Goal: Transaction & Acquisition: Purchase product/service

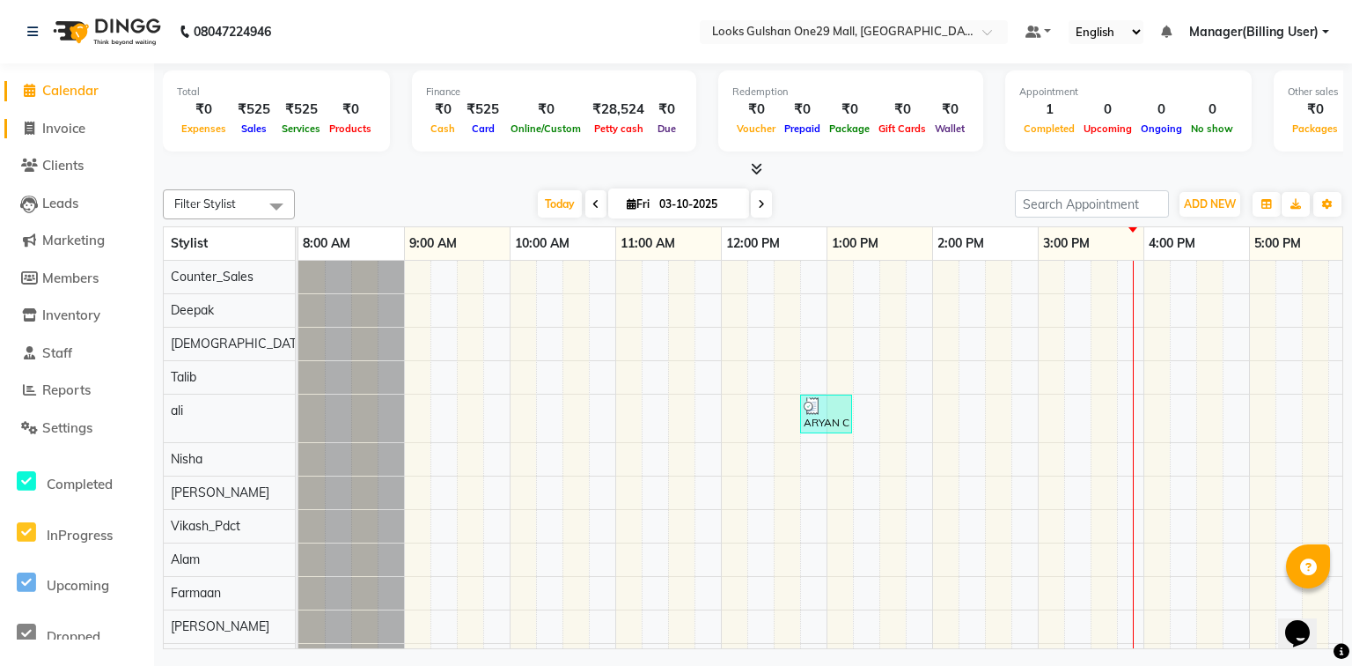
drag, startPoint x: 79, startPoint y: 123, endPoint x: 85, endPoint y: 148, distance: 25.2
click at [79, 123] on span "Invoice" at bounding box center [63, 128] width 43 height 17
select select "service"
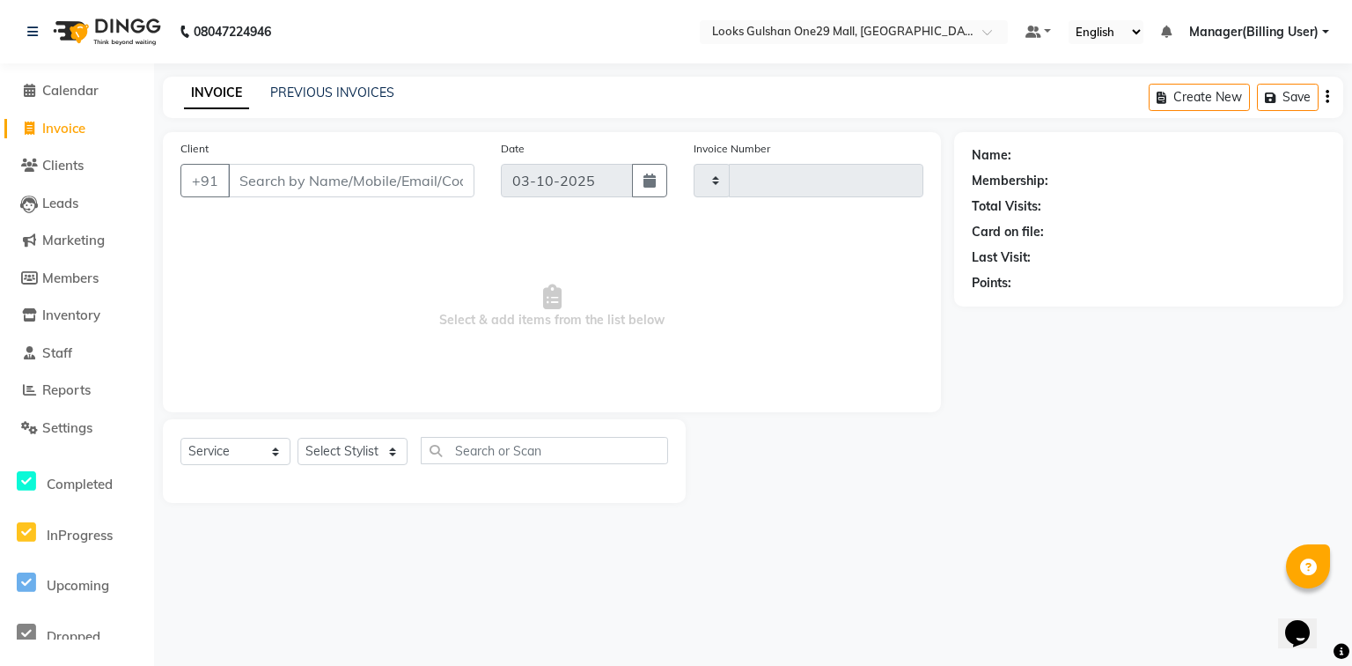
type input "1672"
select select "8337"
click at [350, 447] on select "Select Stylist" at bounding box center [353, 451] width 110 height 27
click at [353, 457] on select "Select Stylist" at bounding box center [353, 451] width 110 height 27
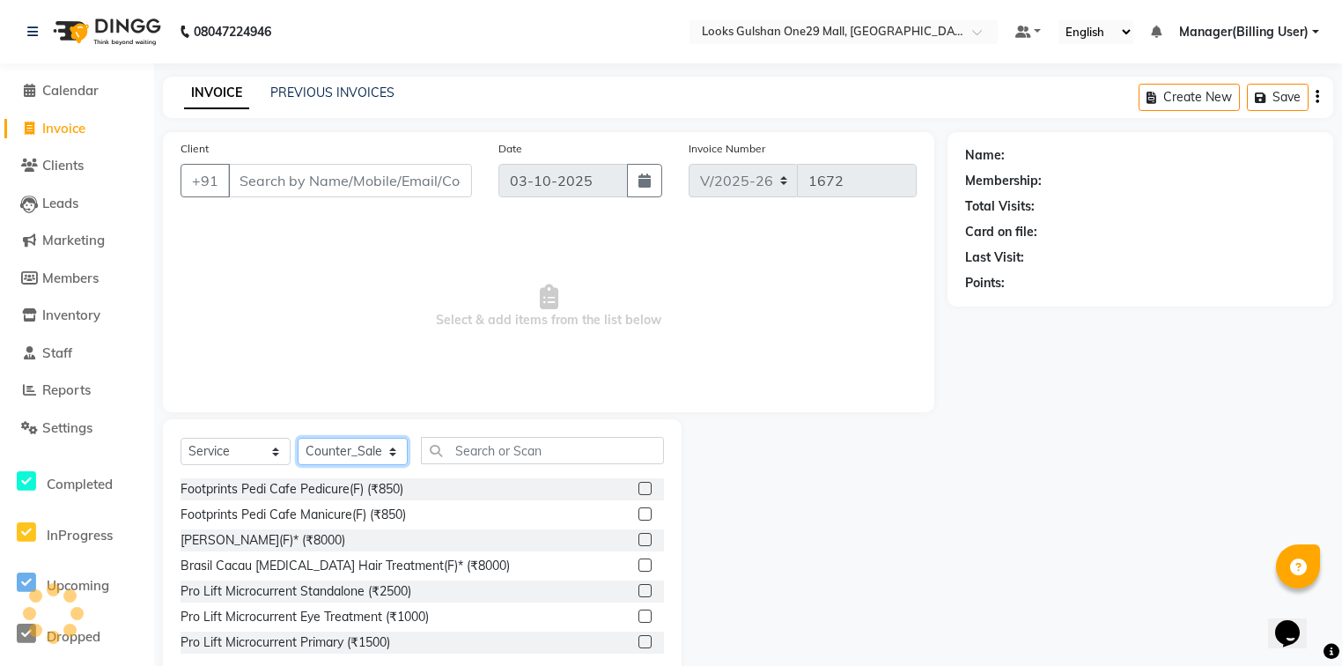
click at [354, 456] on select "Select Stylist [PERSON_NAME] Counter_Sales Deepak Farmaan [PERSON_NAME] Manager…" at bounding box center [353, 451] width 110 height 27
select select "80997"
click at [298, 438] on select "Select Stylist [PERSON_NAME] Counter_Sales Deepak Farmaan [PERSON_NAME] Manager…" at bounding box center [353, 451] width 110 height 27
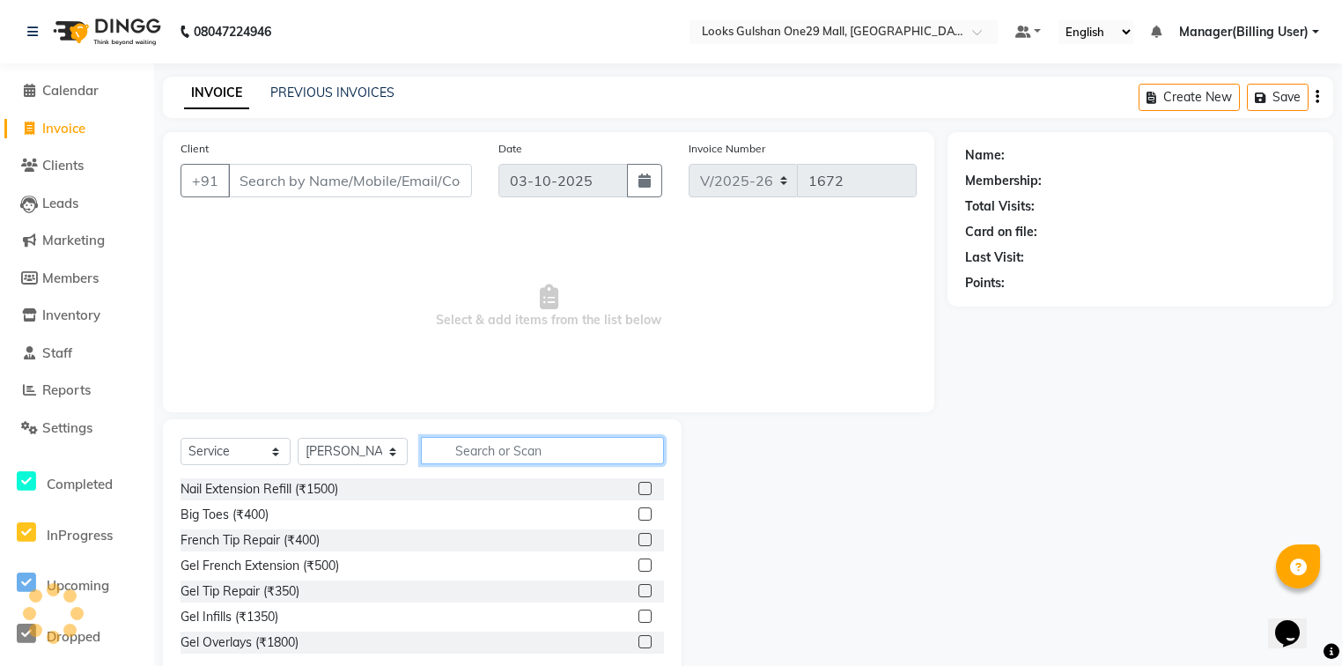
click at [482, 451] on input "text" at bounding box center [542, 450] width 243 height 27
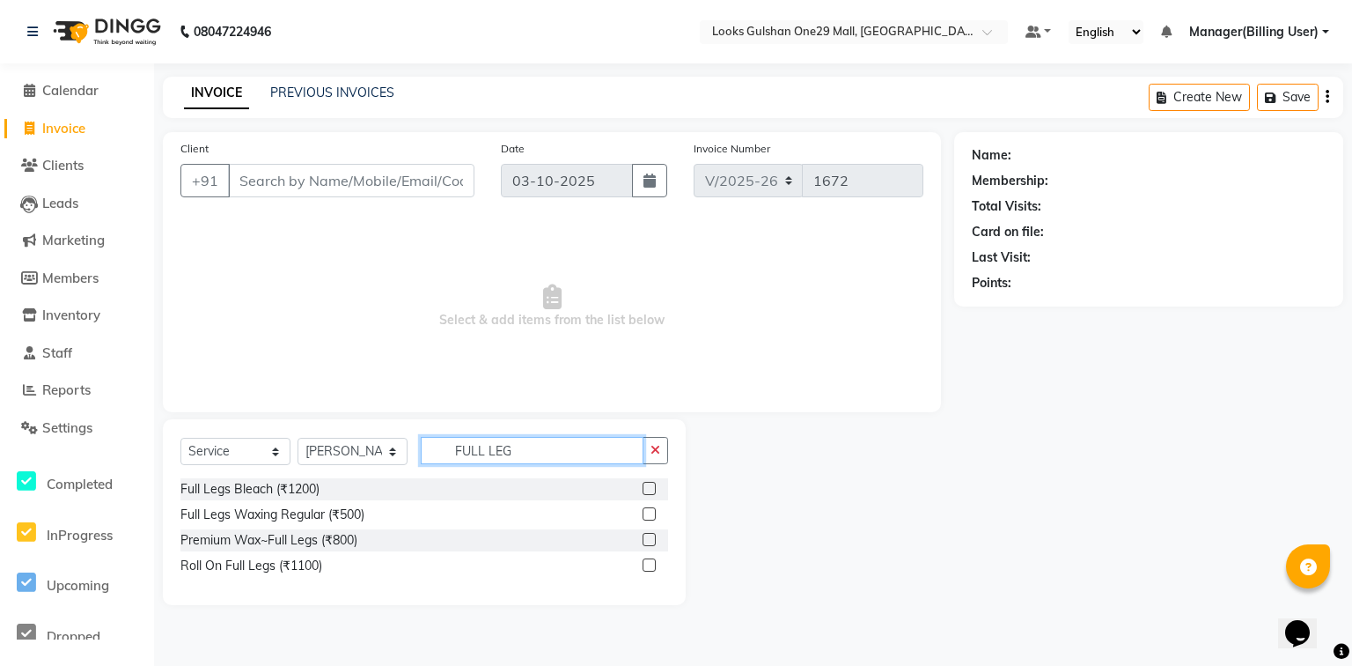
type input "FULL LEG"
click at [649, 545] on label at bounding box center [649, 539] width 13 height 13
click at [649, 545] on input "checkbox" at bounding box center [648, 539] width 11 height 11
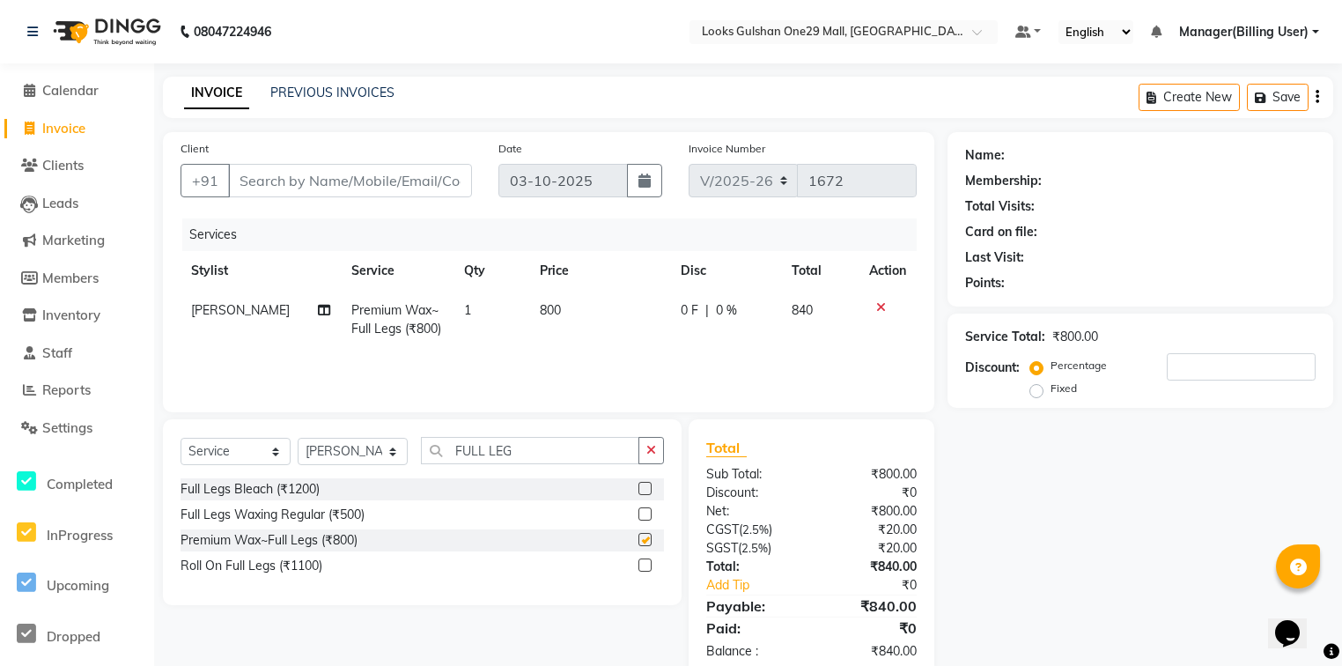
checkbox input "false"
click at [566, 316] on td "800" at bounding box center [599, 320] width 141 height 58
select select "80997"
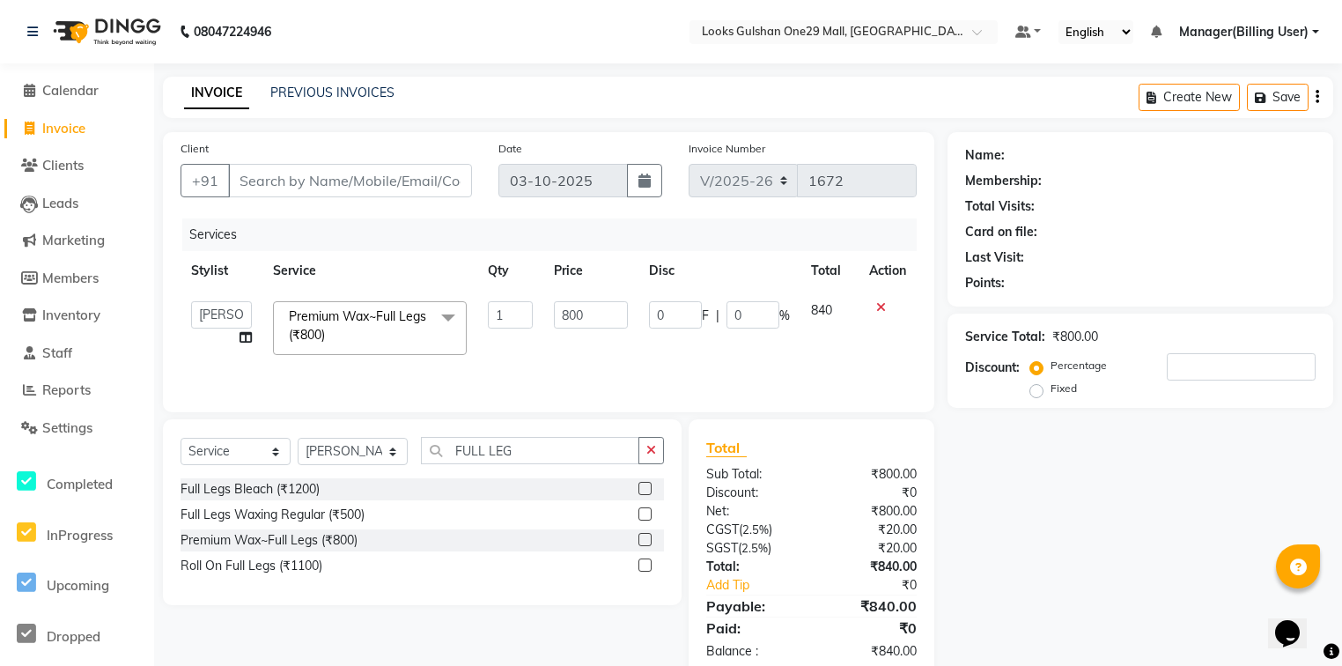
click at [578, 313] on input "800" at bounding box center [590, 314] width 73 height 27
type input "1000"
click at [644, 542] on label at bounding box center [644, 539] width 13 height 13
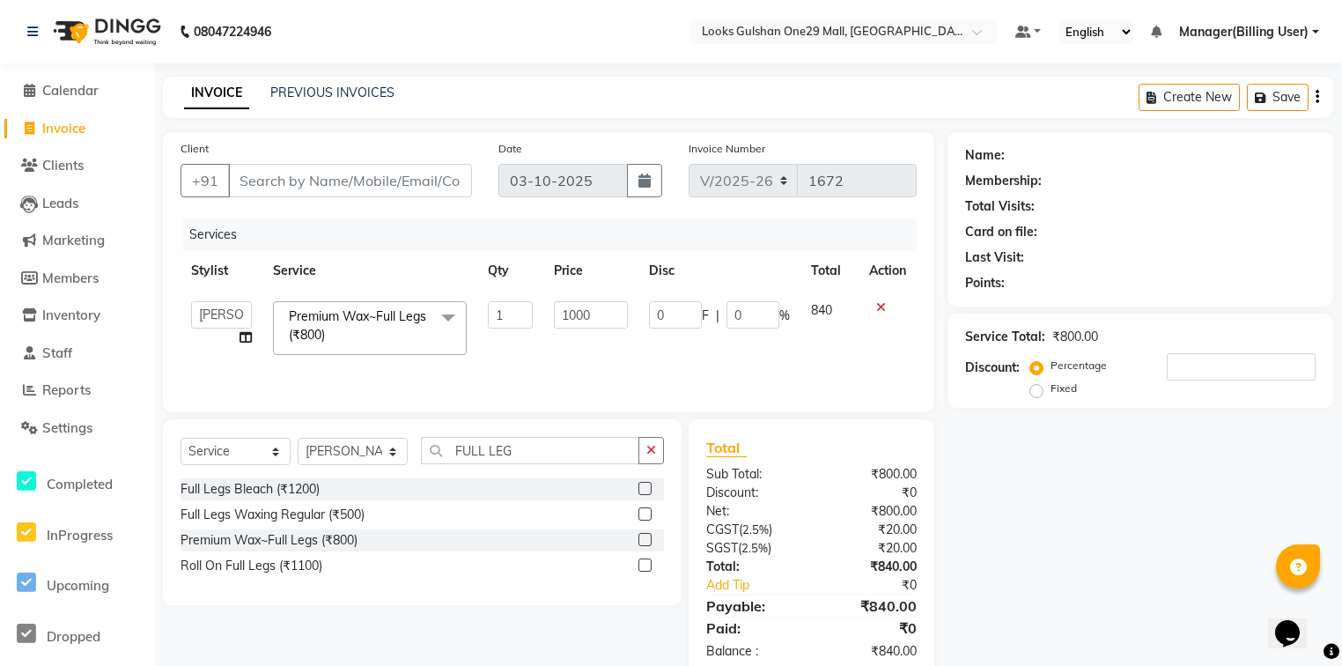
click at [644, 542] on input "checkbox" at bounding box center [643, 539] width 11 height 11
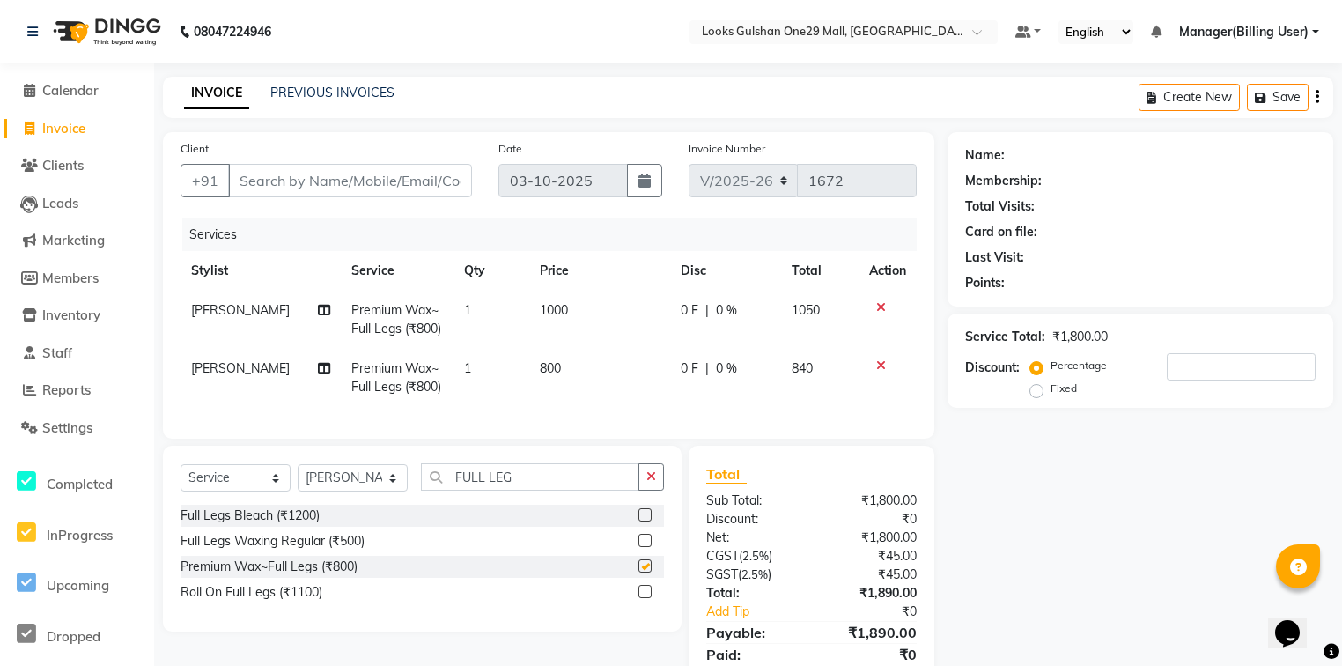
checkbox input "false"
click at [573, 360] on td "800" at bounding box center [599, 378] width 141 height 58
select select "80997"
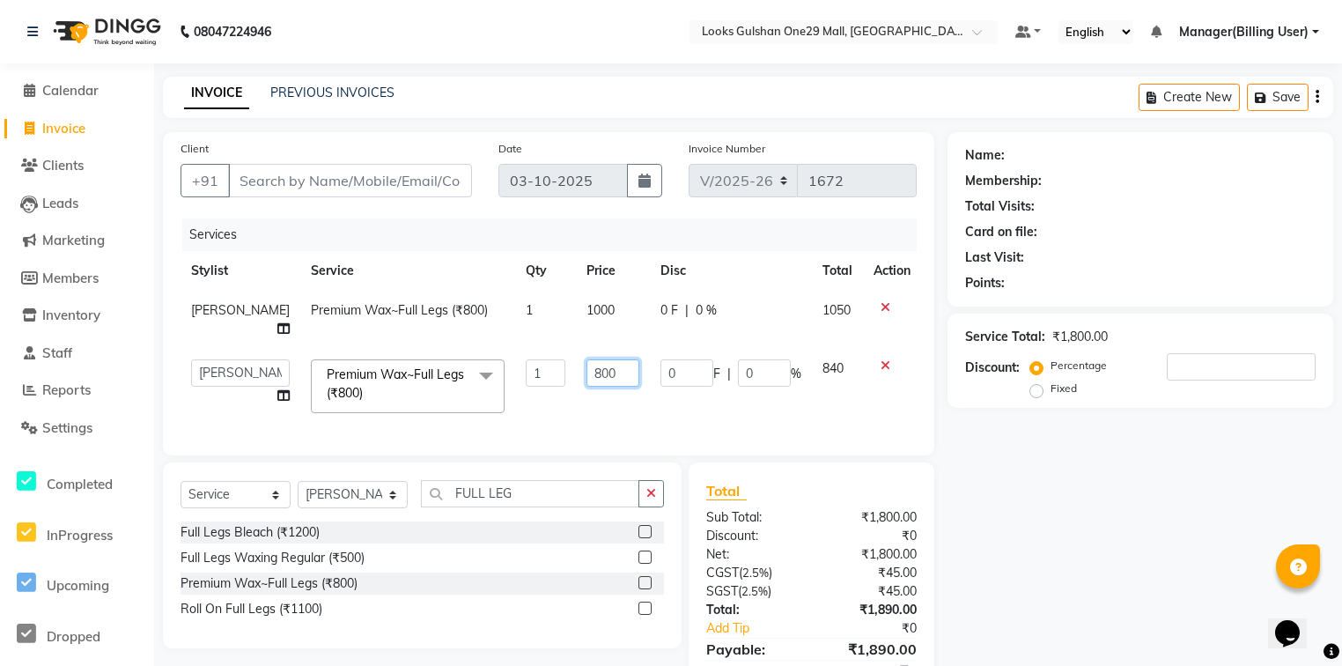
click at [586, 359] on input "800" at bounding box center [612, 372] width 53 height 27
type input "1000"
click at [629, 408] on div "Services Stylist Service Qty Price Disc Total Action Rinki Premium Wax~Full Leg…" at bounding box center [548, 327] width 736 height 219
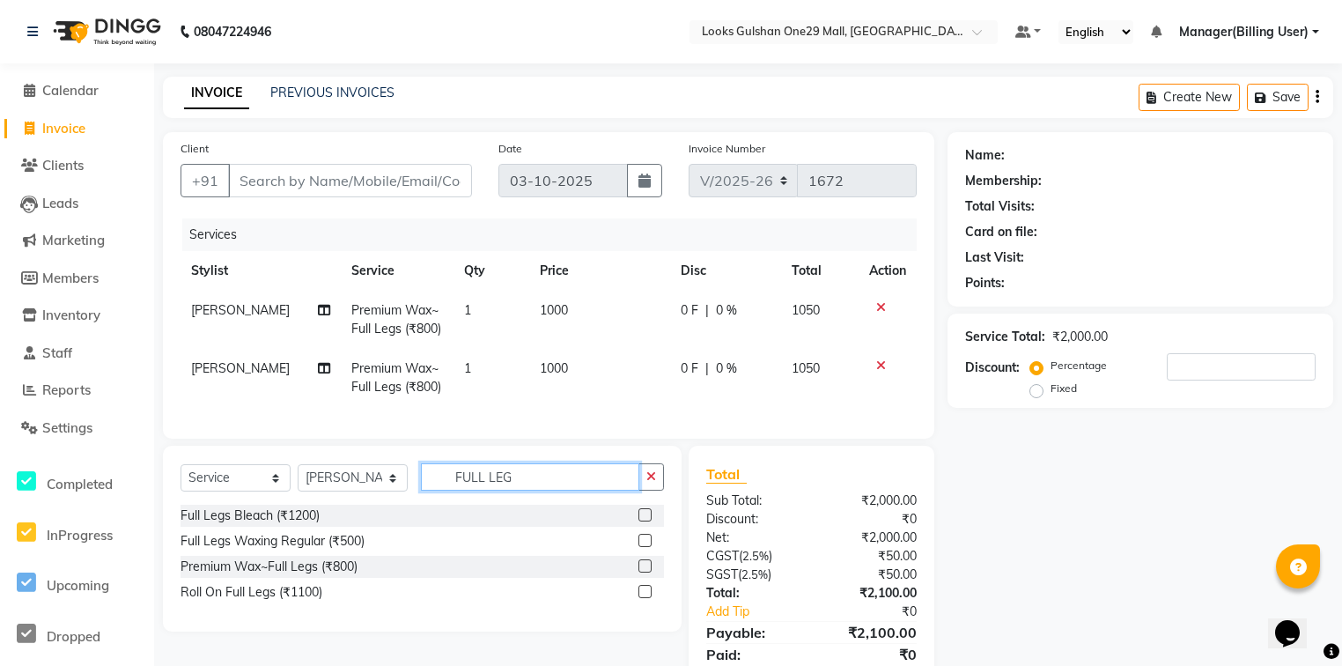
click at [545, 488] on input "FULL LEG" at bounding box center [530, 476] width 218 height 27
type input "FULL ARM"
click at [643, 572] on label at bounding box center [644, 565] width 13 height 13
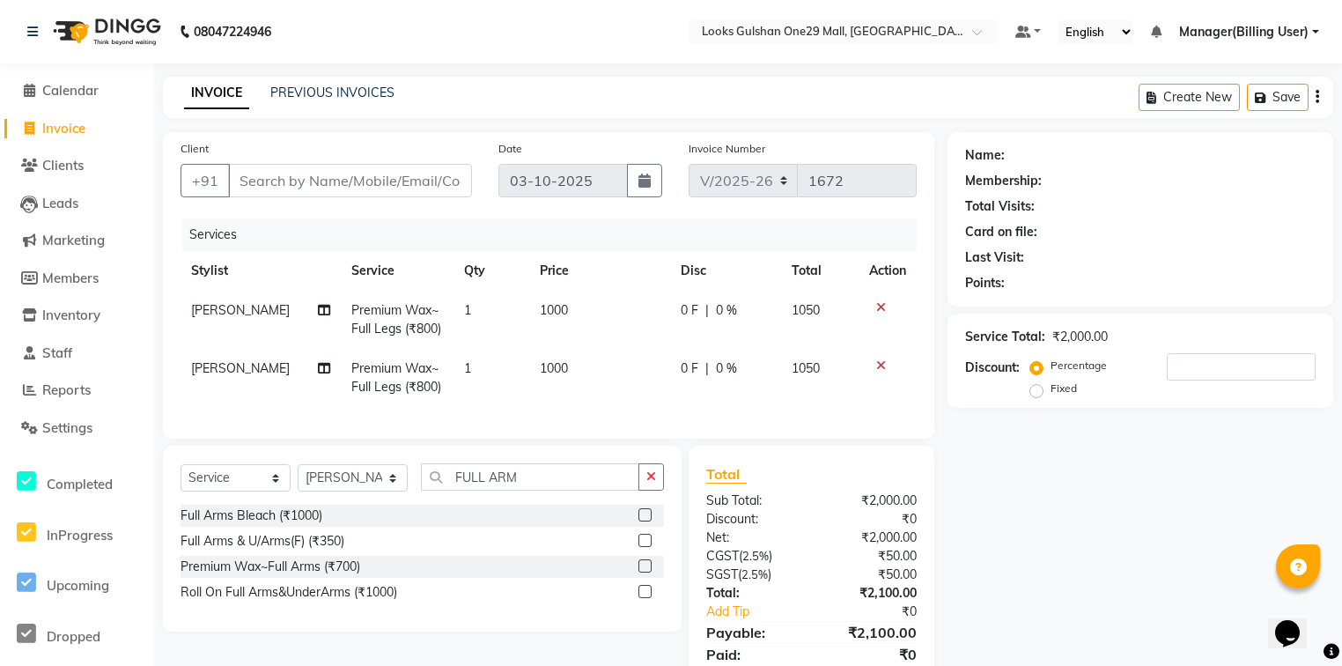
click at [643, 572] on input "checkbox" at bounding box center [643, 566] width 11 height 11
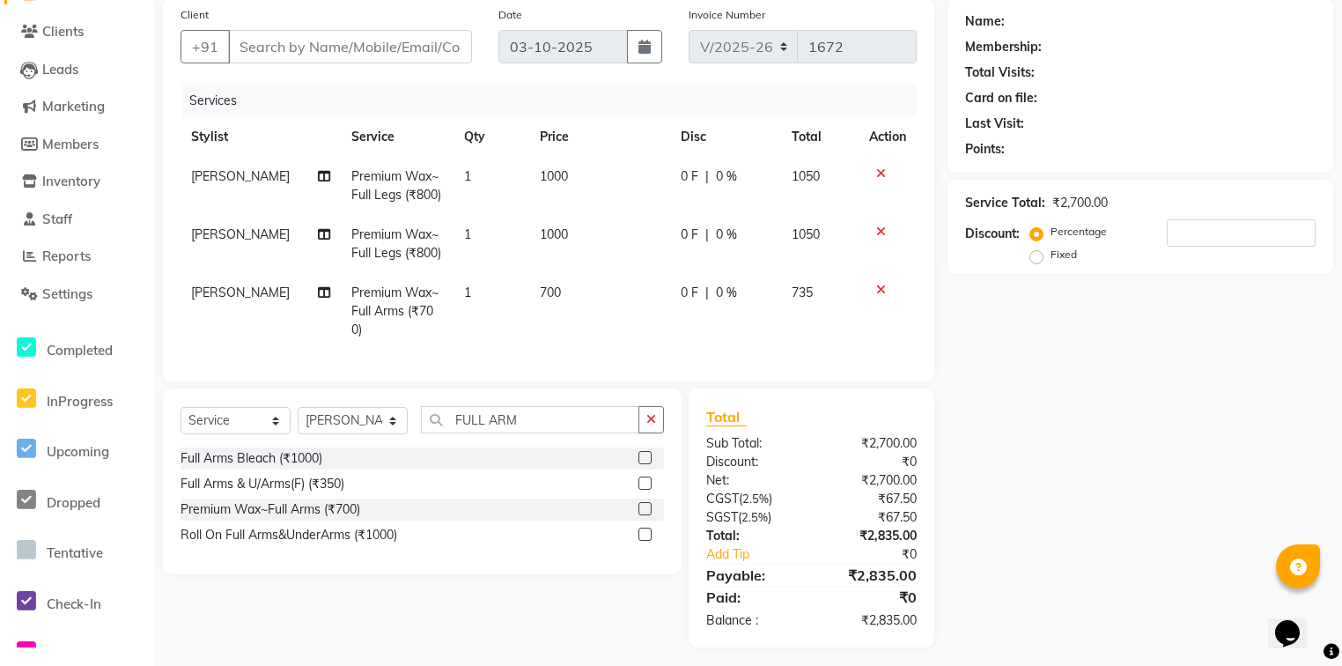
scroll to position [134, 0]
click at [648, 503] on label at bounding box center [644, 508] width 13 height 13
click at [648, 504] on input "checkbox" at bounding box center [643, 509] width 11 height 11
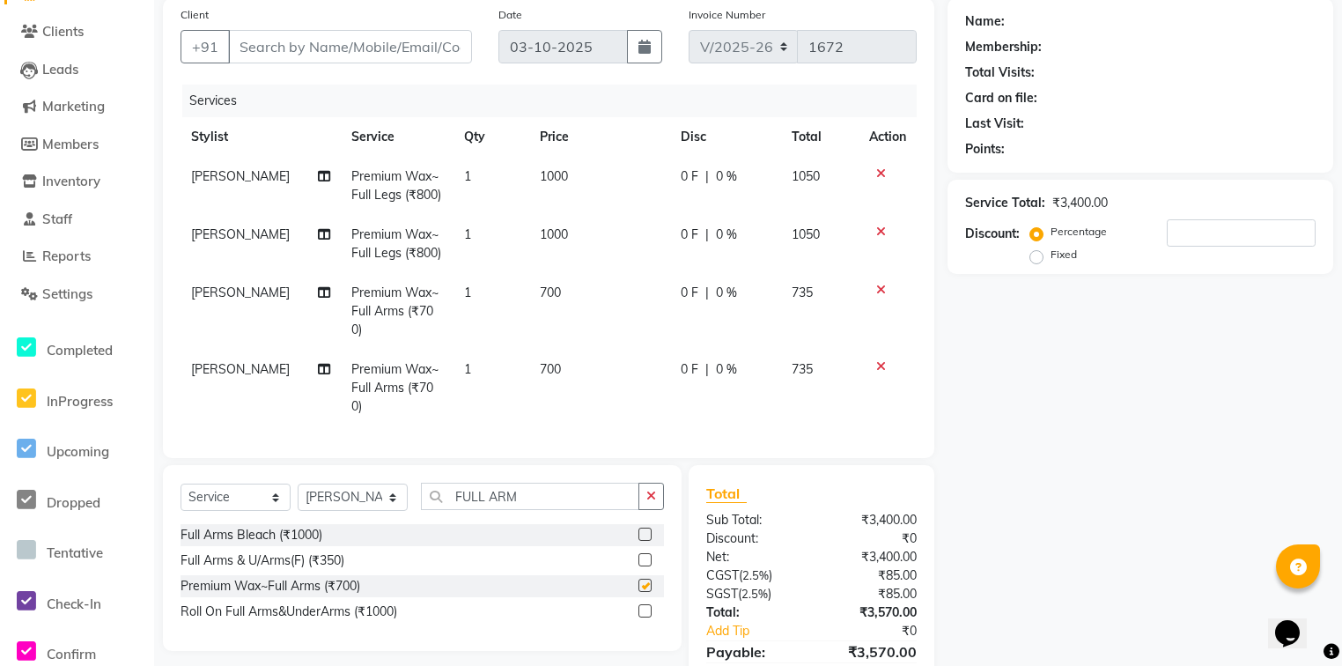
checkbox input "false"
click at [560, 298] on td "700" at bounding box center [599, 311] width 141 height 77
select select "80997"
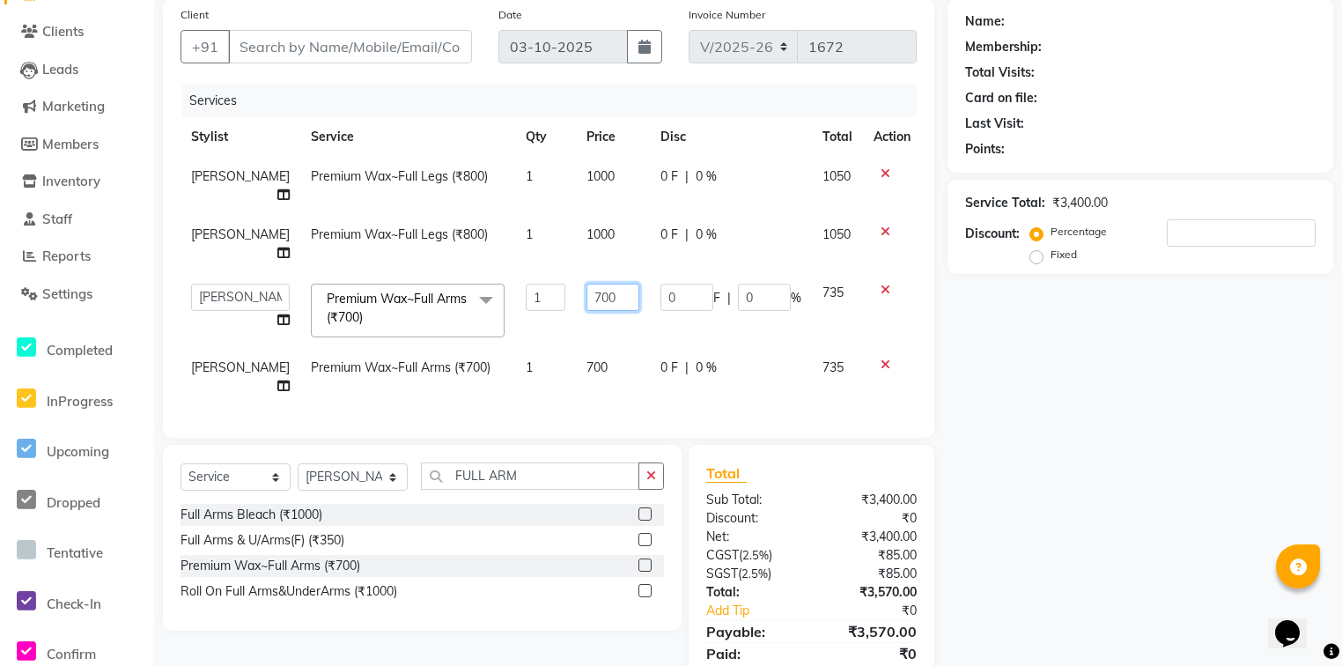
click at [589, 283] on input "700" at bounding box center [612, 296] width 53 height 27
type input "800"
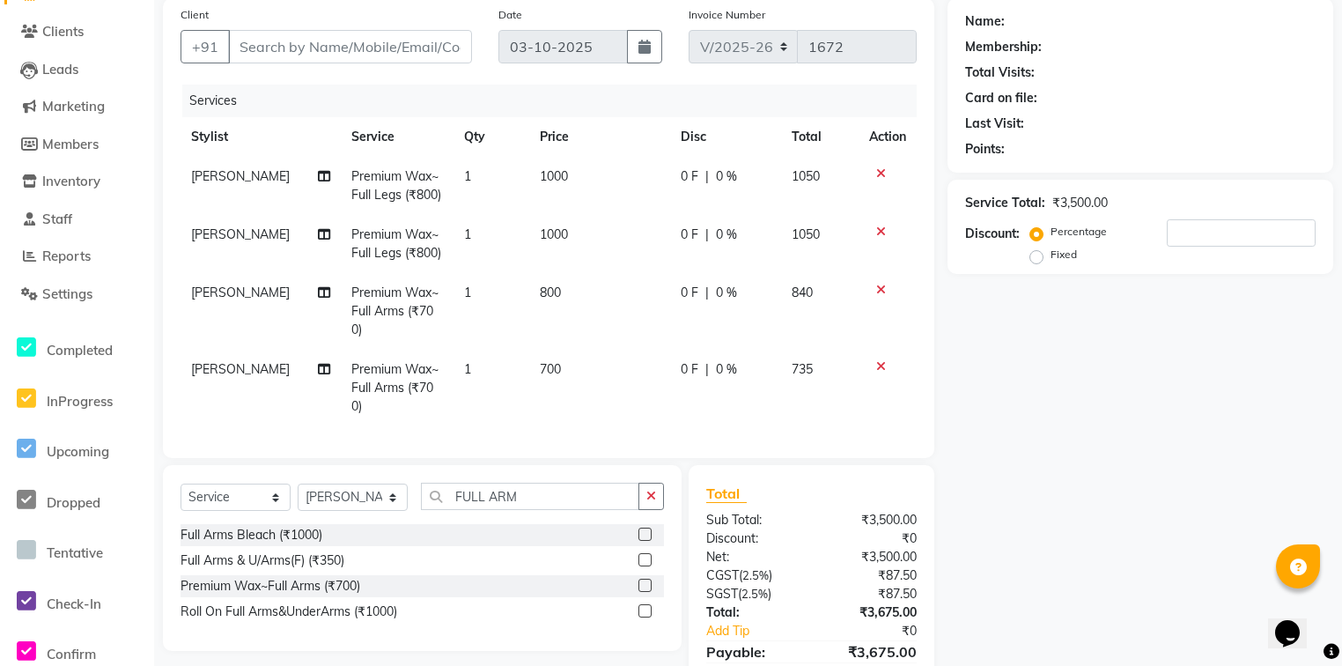
click at [585, 327] on tbody "Rinki Premium Wax~Full Legs (₹800) 1 1000 0 F | 0 % 1050 Rinki Premium Wax~Full…" at bounding box center [548, 291] width 736 height 269
click at [585, 350] on td "700" at bounding box center [599, 388] width 141 height 77
select select "80997"
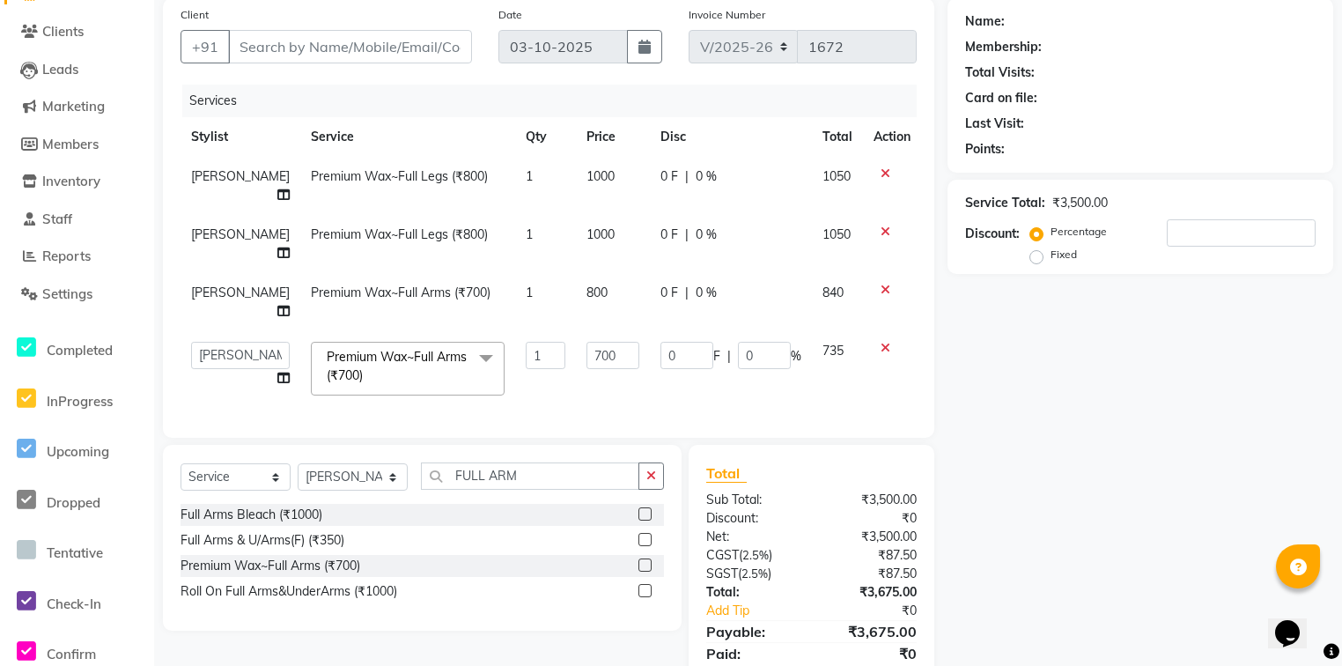
click at [576, 349] on td "700" at bounding box center [613, 368] width 74 height 75
click at [595, 342] on input "700" at bounding box center [612, 355] width 53 height 27
type input "800"
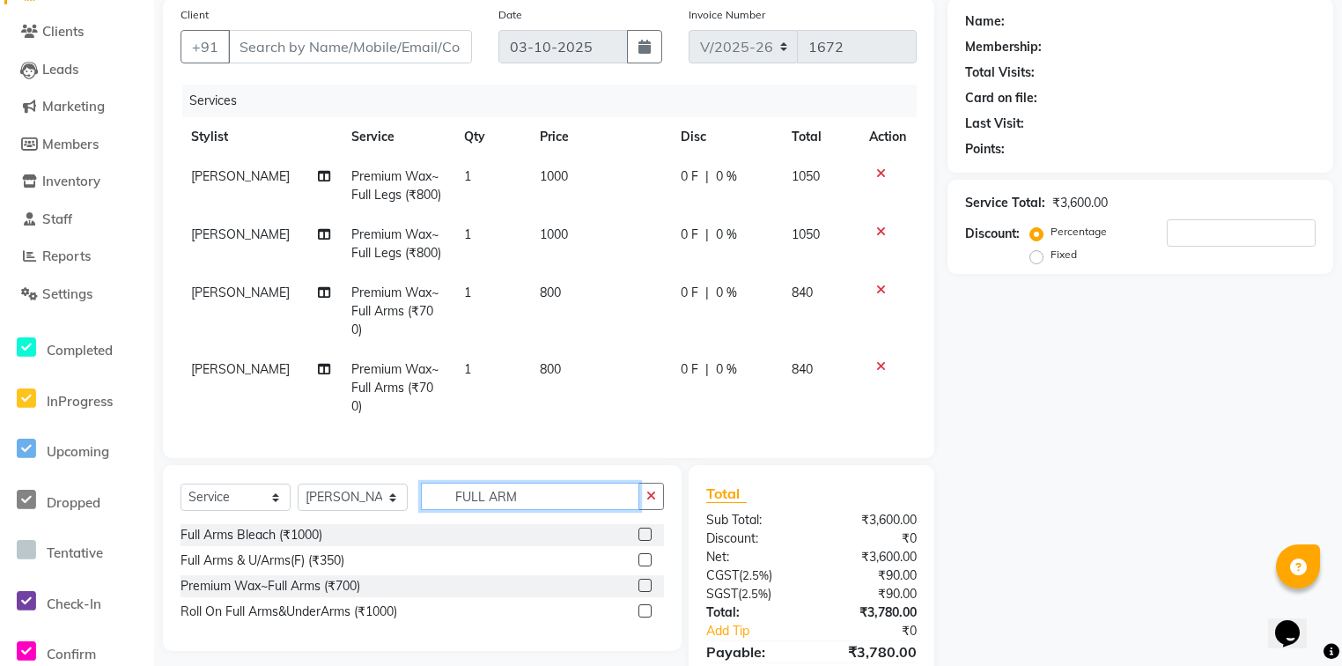
click at [537, 437] on div "Client +91 Date 03-10-2025 Invoice Number V/2025 V/2025-26 1672 Services Stylis…" at bounding box center [549, 360] width 798 height 725
click at [549, 482] on input "FULL ARM" at bounding box center [530, 495] width 218 height 27
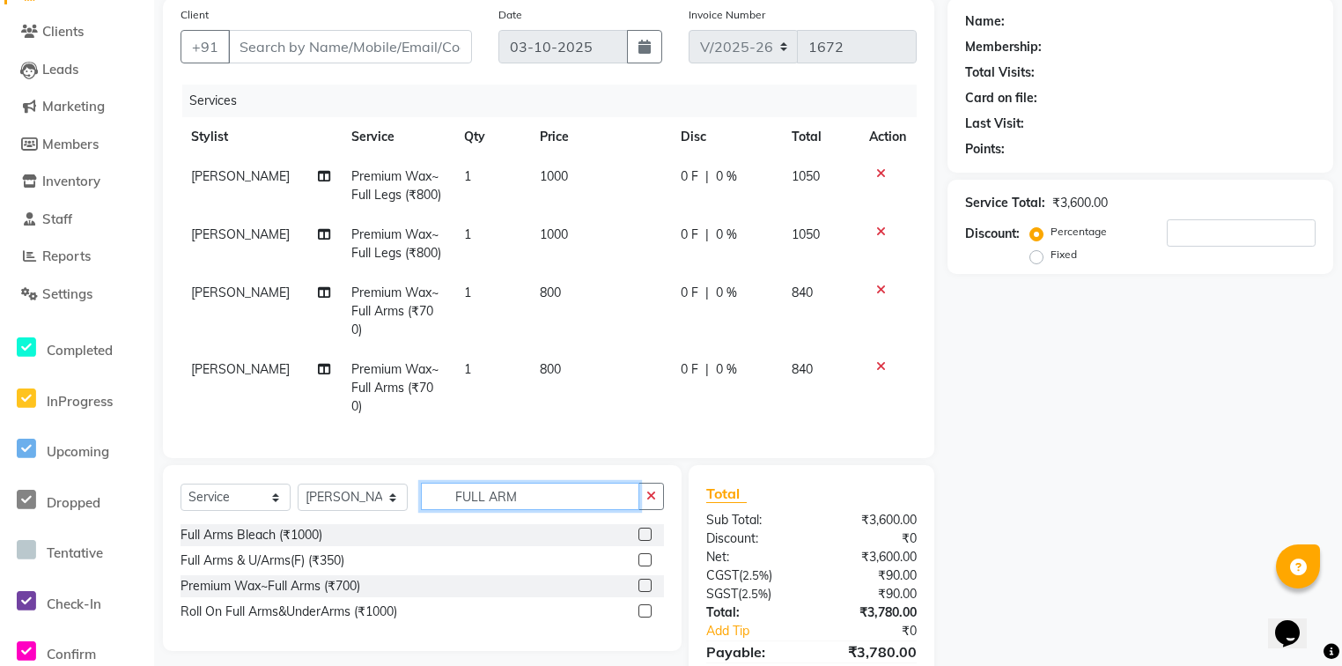
click at [549, 482] on input "FULL ARM" at bounding box center [530, 495] width 218 height 27
type input "U"
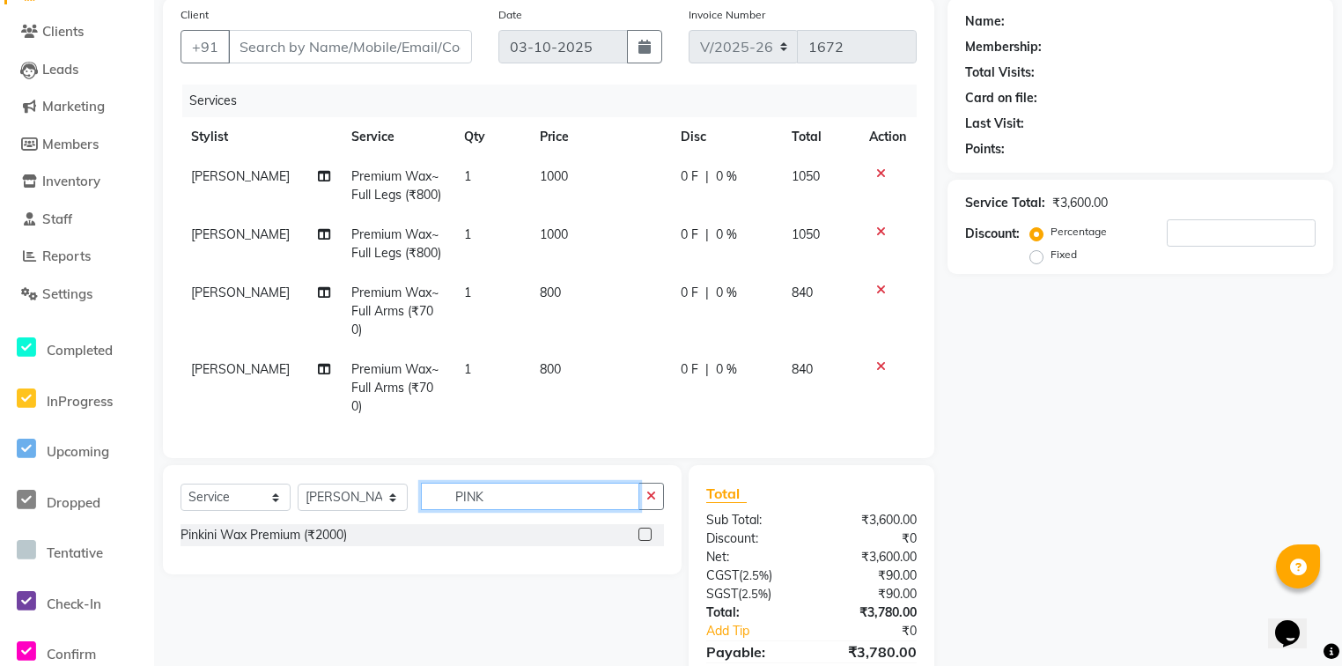
click at [535, 482] on input "PINK" at bounding box center [530, 495] width 218 height 27
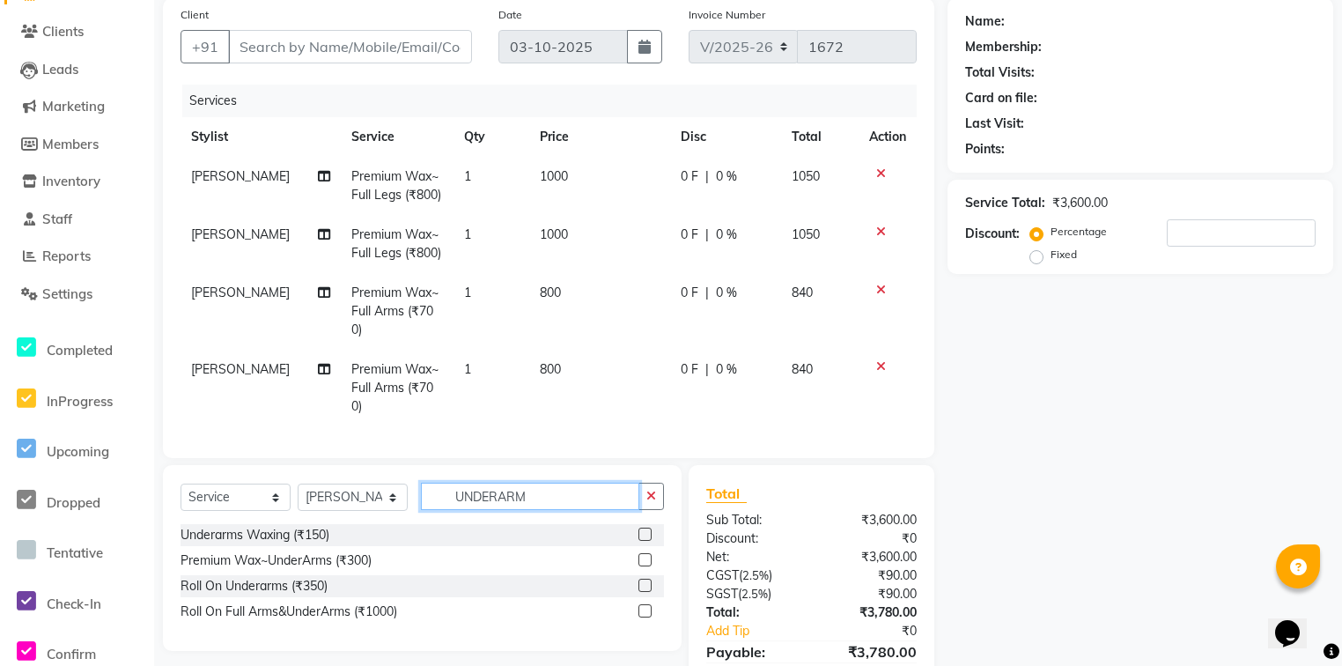
type input "UNDERARM"
click at [644, 553] on label at bounding box center [644, 559] width 13 height 13
click at [644, 555] on input "checkbox" at bounding box center [643, 560] width 11 height 11
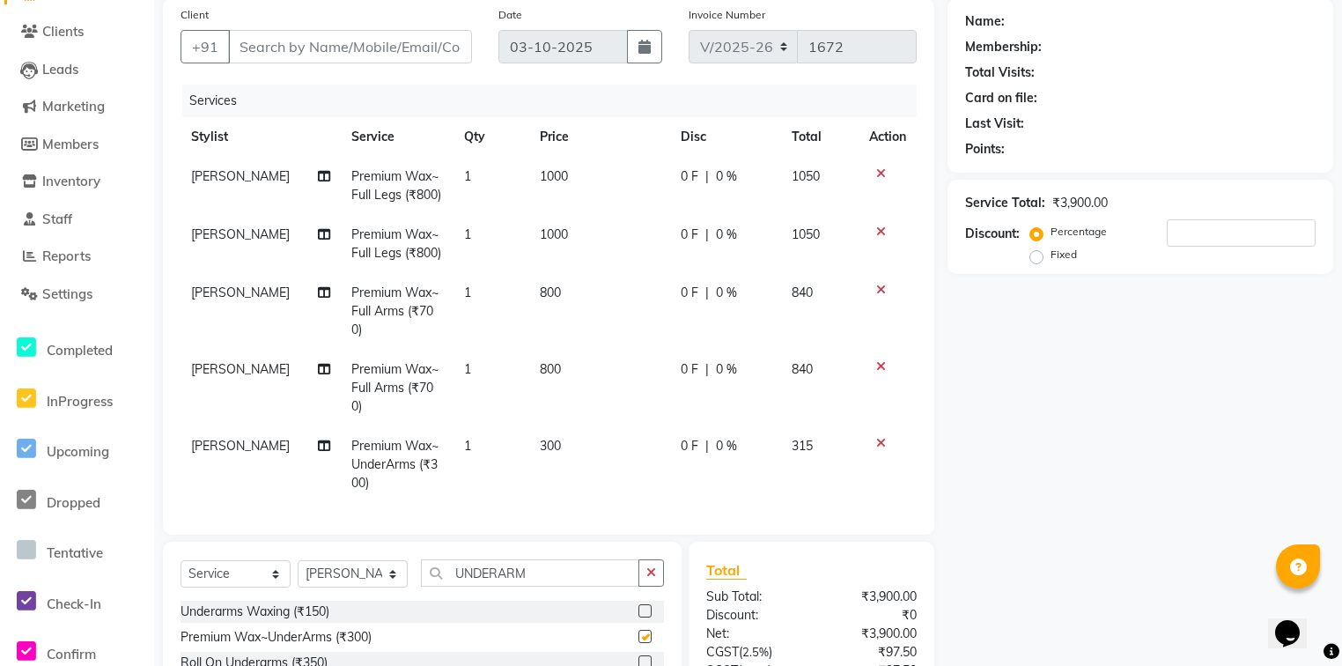
checkbox input "false"
click at [558, 426] on td "300" at bounding box center [599, 464] width 141 height 77
select select "80997"
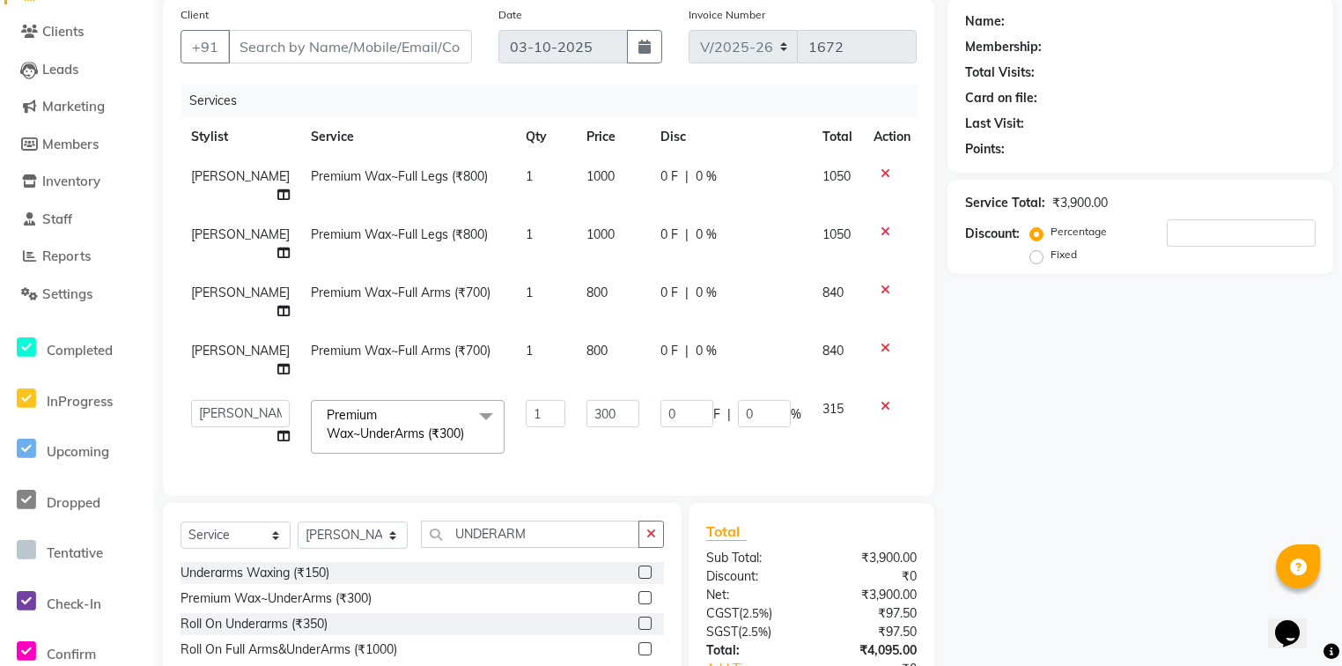
click at [581, 400] on td "300" at bounding box center [613, 426] width 74 height 75
click at [586, 400] on input "300" at bounding box center [612, 413] width 53 height 27
type input "500"
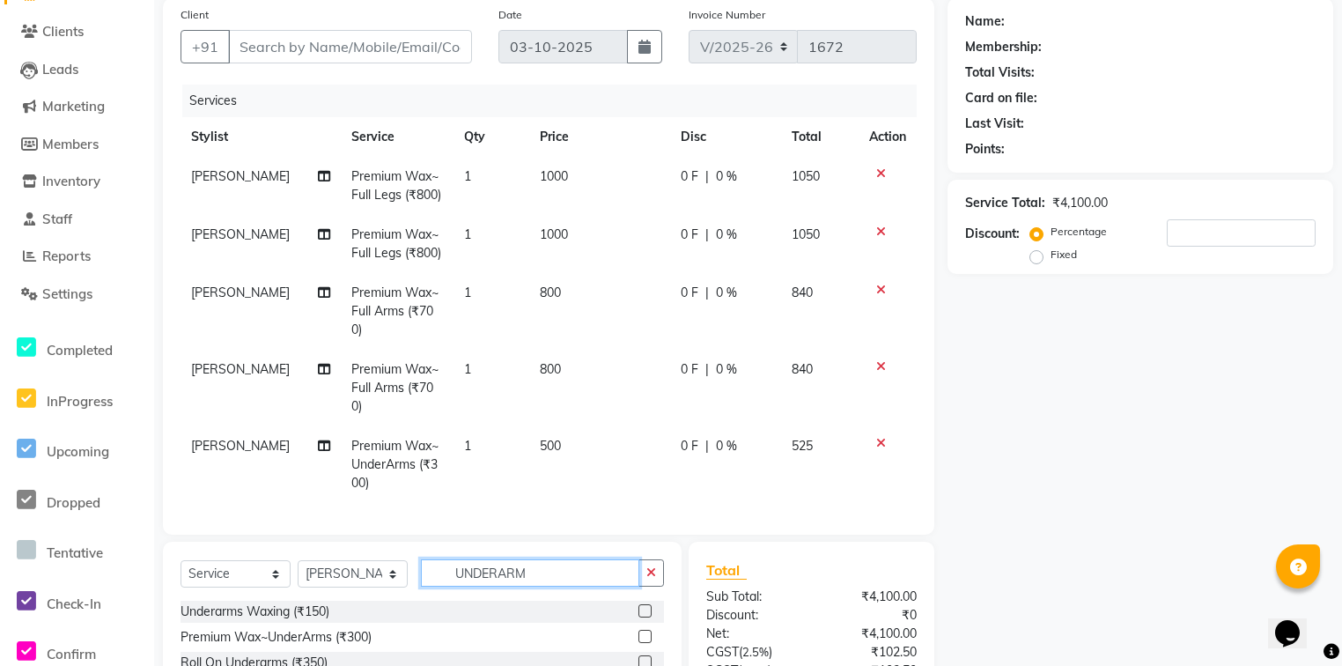
click at [544, 494] on div "Client +91 Date 03-10-2025 Invoice Number V/2025 V/2025-26 1672 Services Stylis…" at bounding box center [549, 399] width 798 height 802
click at [544, 494] on div "Client +91 Date 03-10-2025 Invoice Number V/2025 V/2025-26 1672 Services Stylis…" at bounding box center [548, 266] width 771 height 536
click at [541, 559] on input "UNDERARM" at bounding box center [530, 572] width 218 height 27
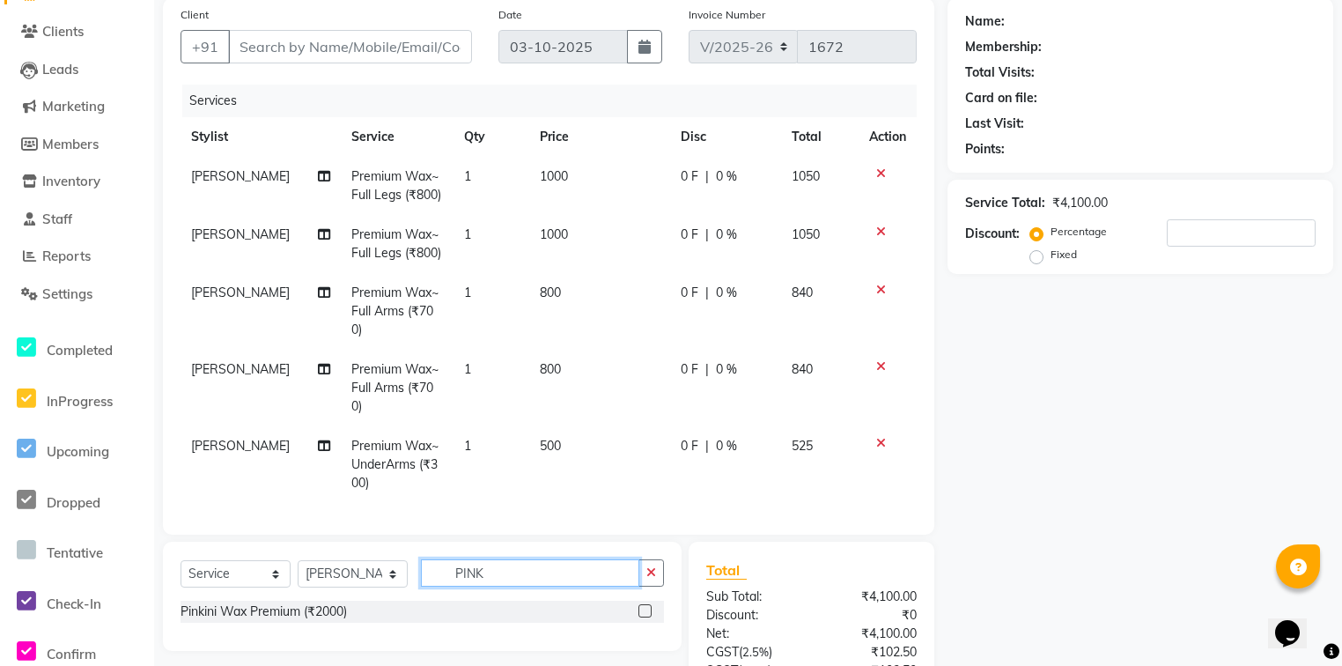
type input "PINK"
click at [639, 604] on label at bounding box center [644, 610] width 13 height 13
click at [639, 606] on input "checkbox" at bounding box center [643, 611] width 11 height 11
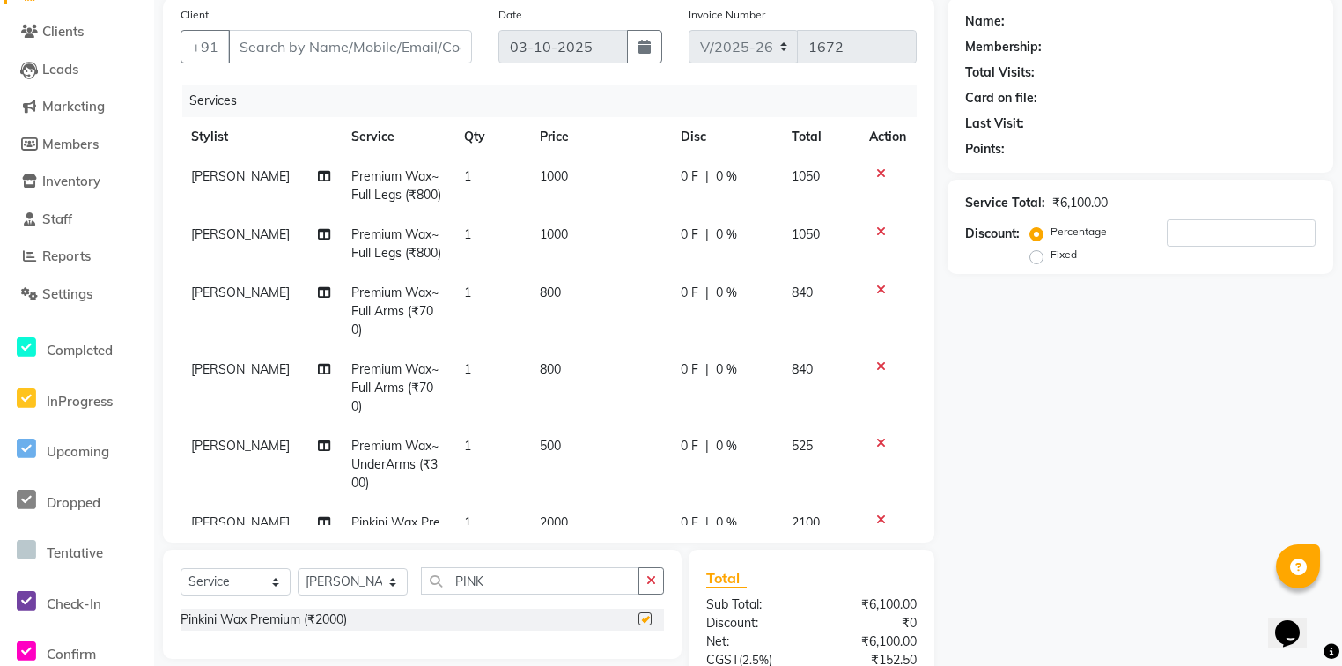
checkbox input "false"
click at [557, 435] on td "500" at bounding box center [599, 464] width 141 height 77
select select "80997"
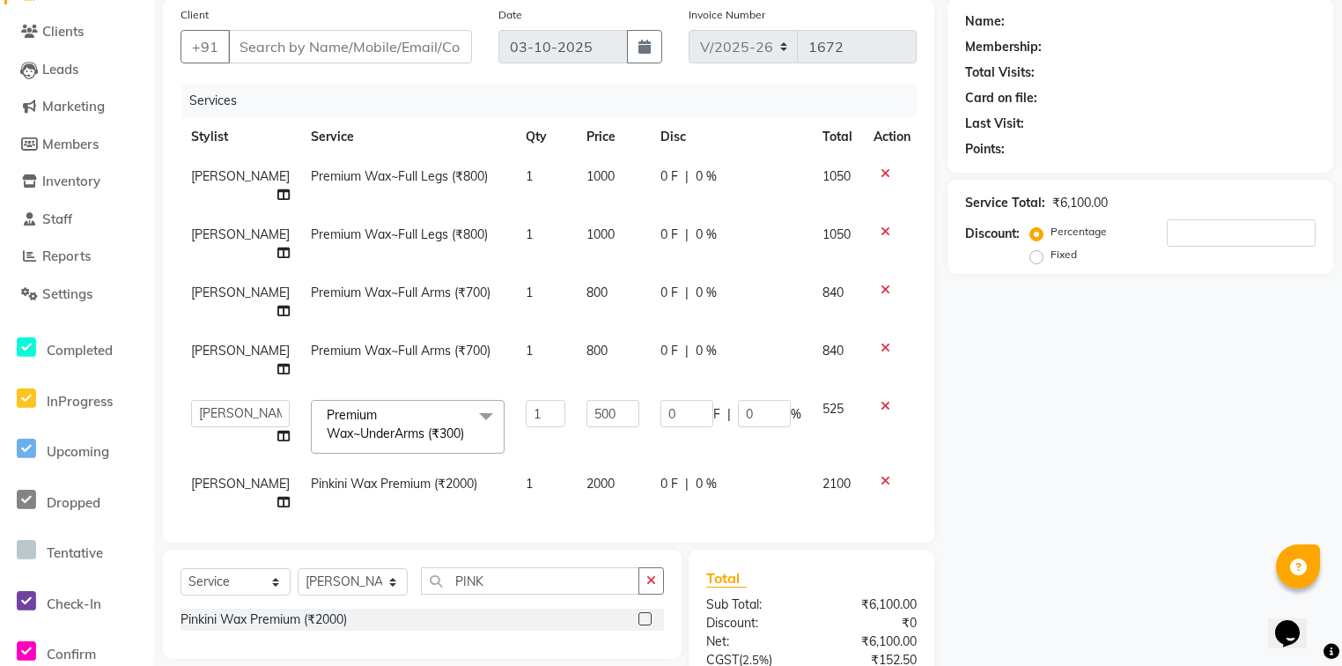
click at [585, 464] on td "2000" at bounding box center [613, 493] width 74 height 58
select select "80997"
type input "2500"
click at [593, 466] on div "Services Stylist Service Qty Price Disc Total Action Rinki Premium Wax~Full Leg…" at bounding box center [548, 305] width 736 height 440
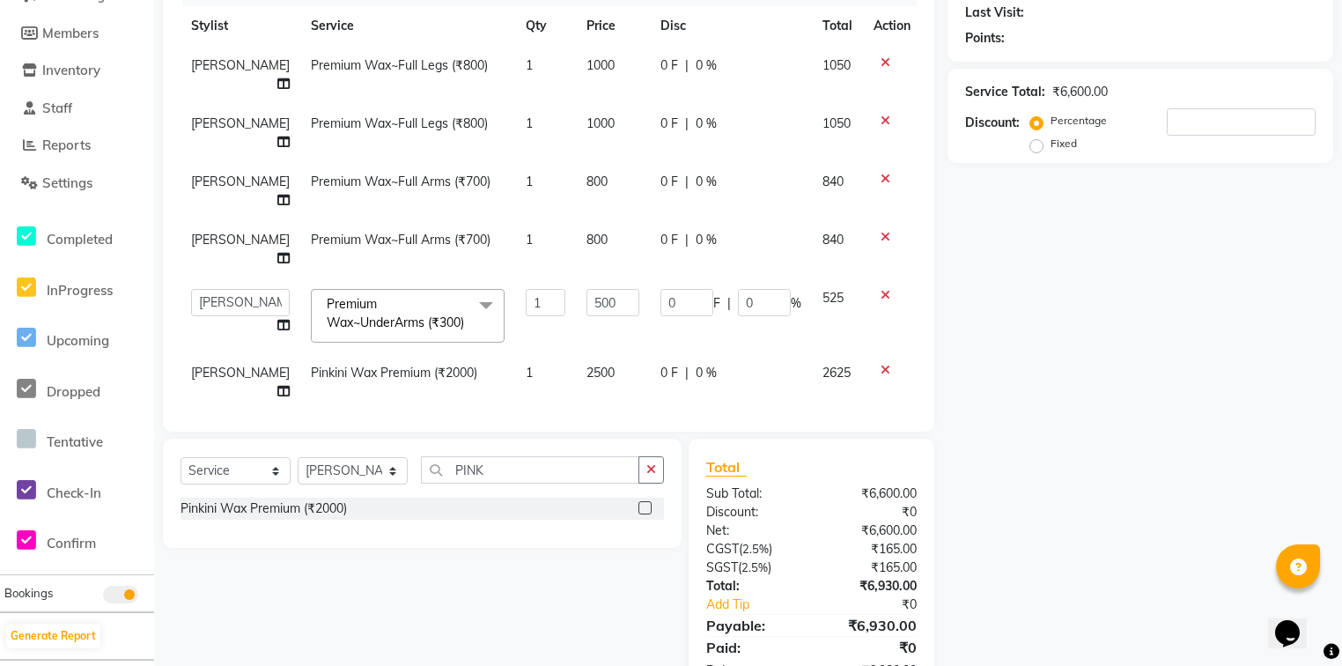
scroll to position [251, 0]
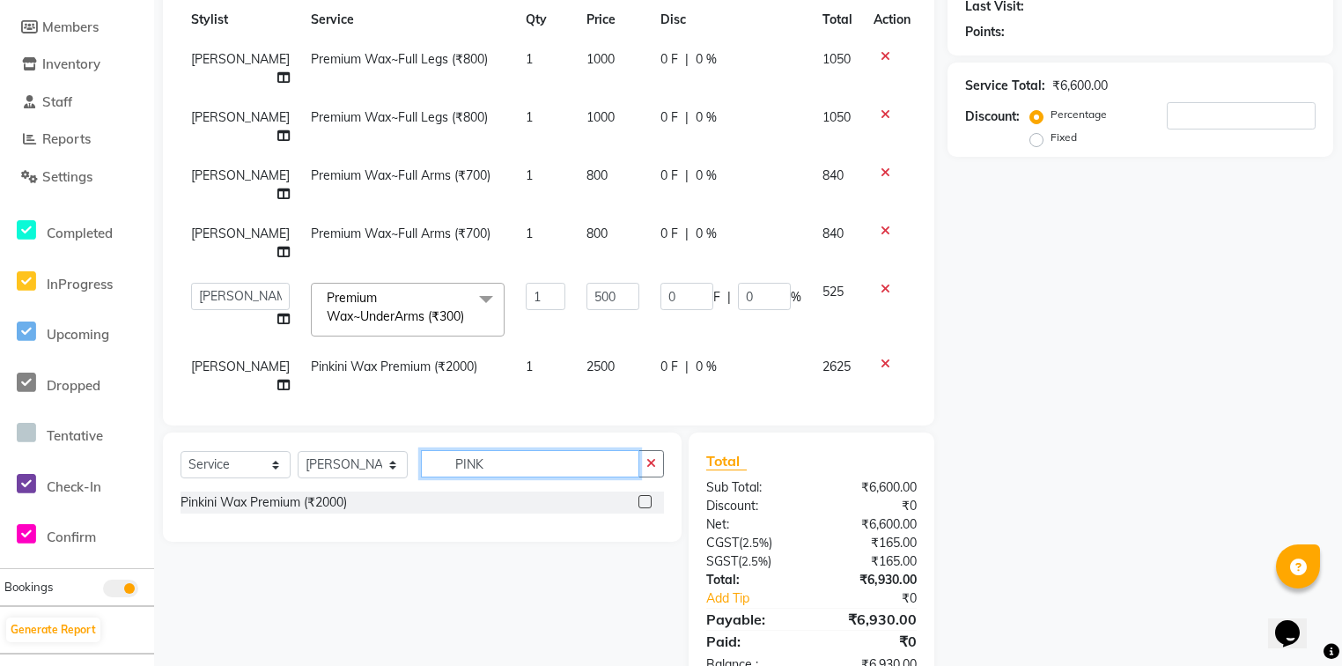
click at [541, 450] on input "PINK" at bounding box center [530, 463] width 218 height 27
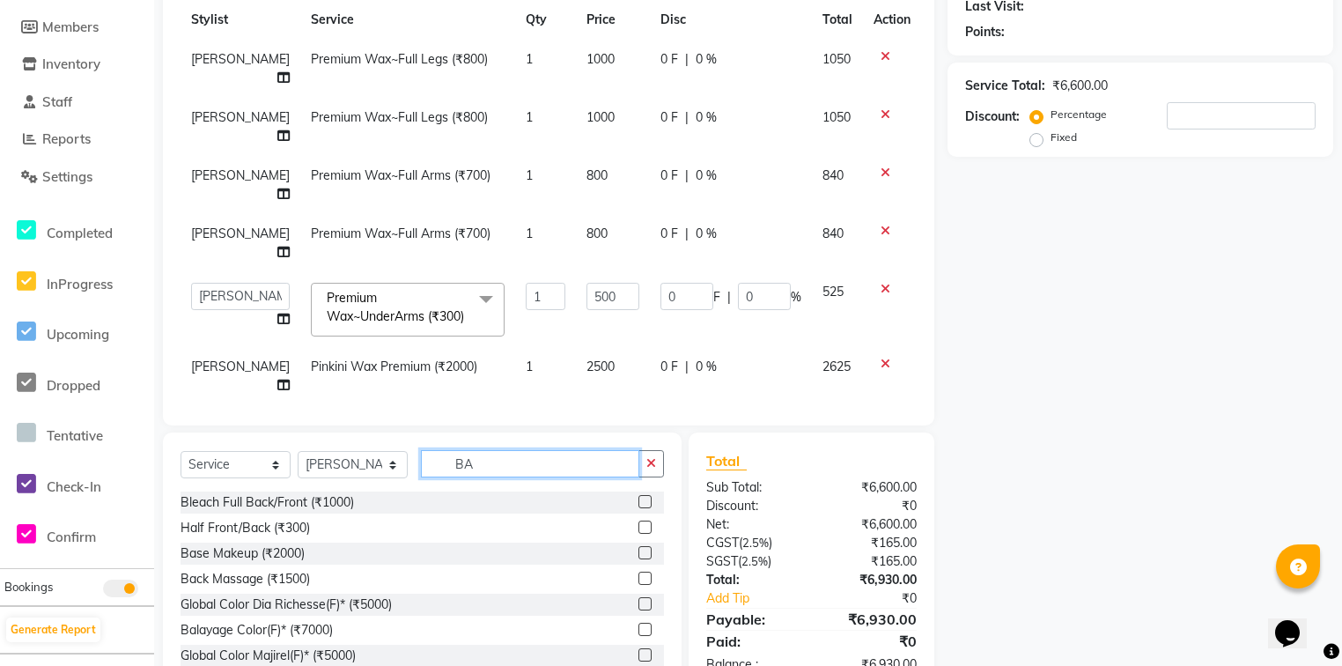
type input "B"
type input "BLE"
click at [638, 546] on label at bounding box center [644, 552] width 13 height 13
click at [638, 548] on input "checkbox" at bounding box center [643, 553] width 11 height 11
checkbox input "false"
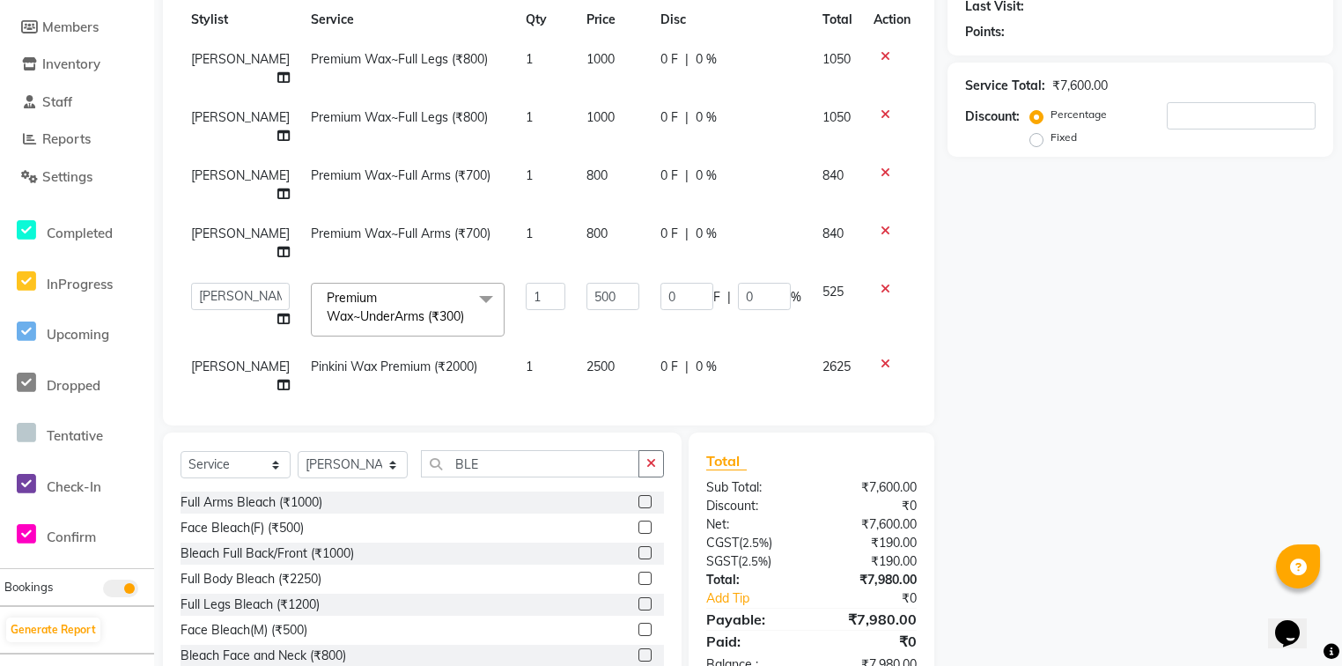
click at [603, 405] on td "1000" at bounding box center [613, 434] width 74 height 58
select select "80997"
click at [600, 416] on input "1000" at bounding box center [612, 429] width 53 height 27
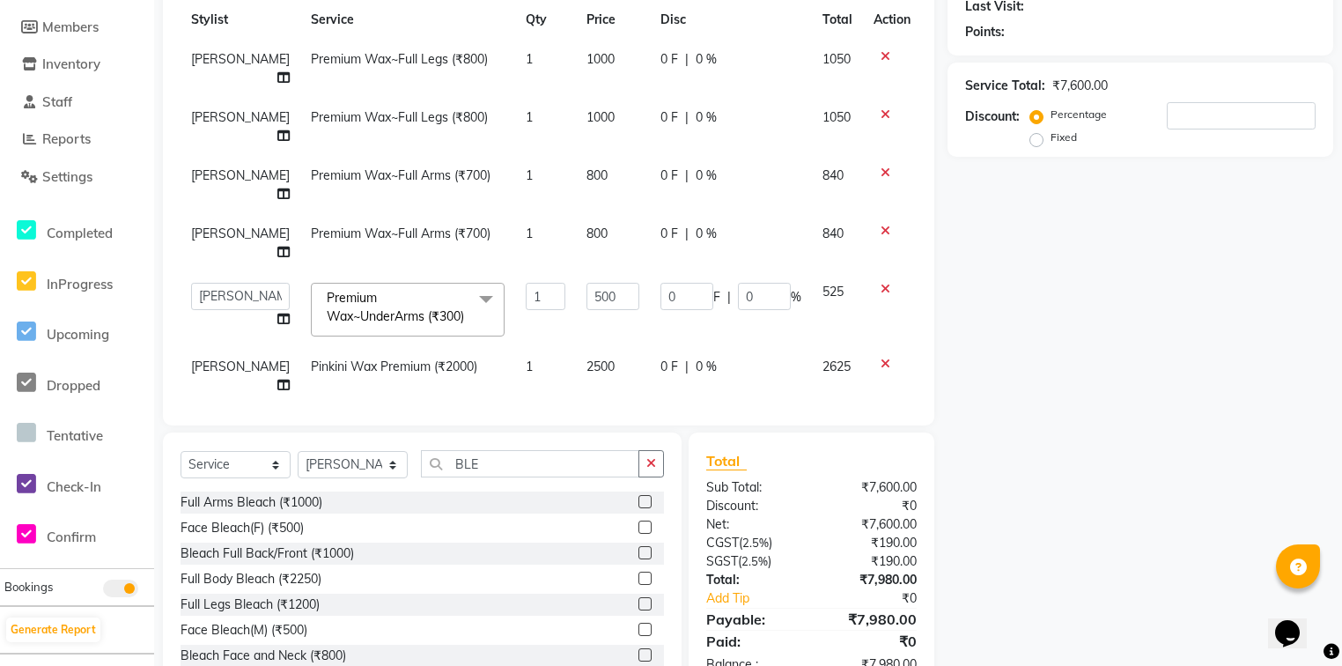
type input "1500"
click at [563, 372] on div "Services Stylist Service Qty Price Disc Total Action Rinki Premium Wax~Full Leg…" at bounding box center [548, 187] width 736 height 440
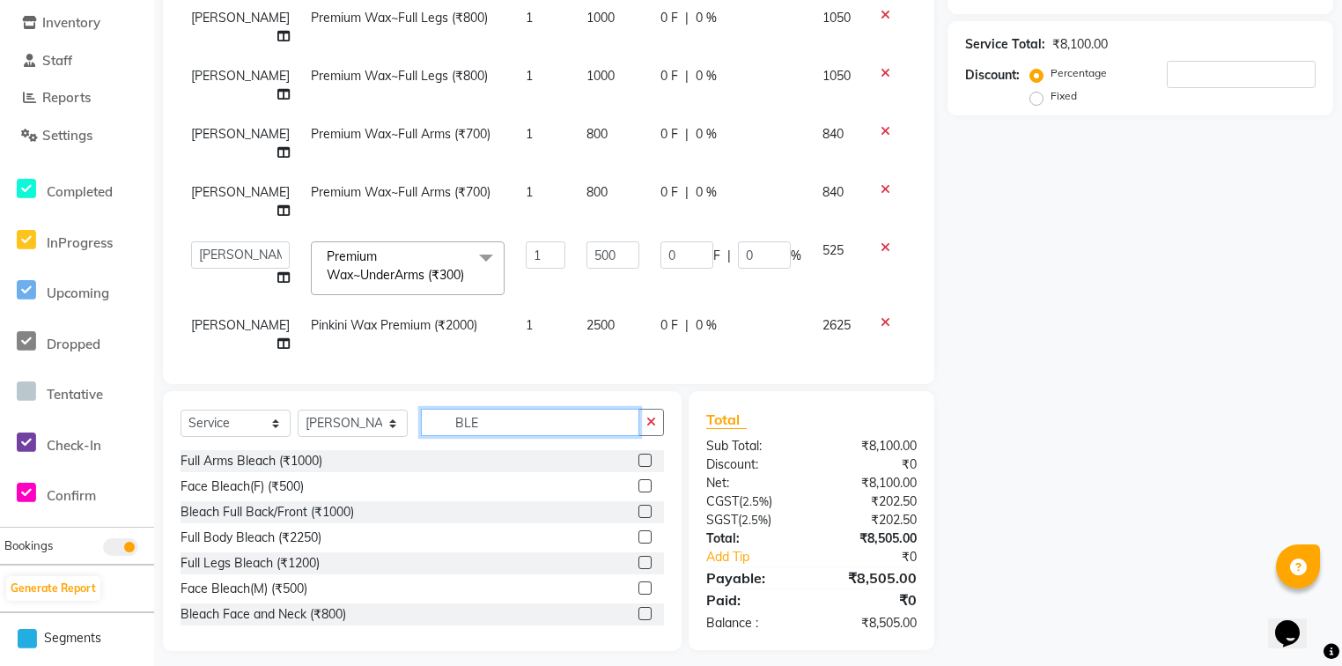
click at [531, 408] on input "BLE" at bounding box center [530, 421] width 218 height 27
type input "FACE"
click at [638, 453] on label at bounding box center [644, 459] width 13 height 13
click at [638, 455] on input "checkbox" at bounding box center [643, 460] width 11 height 11
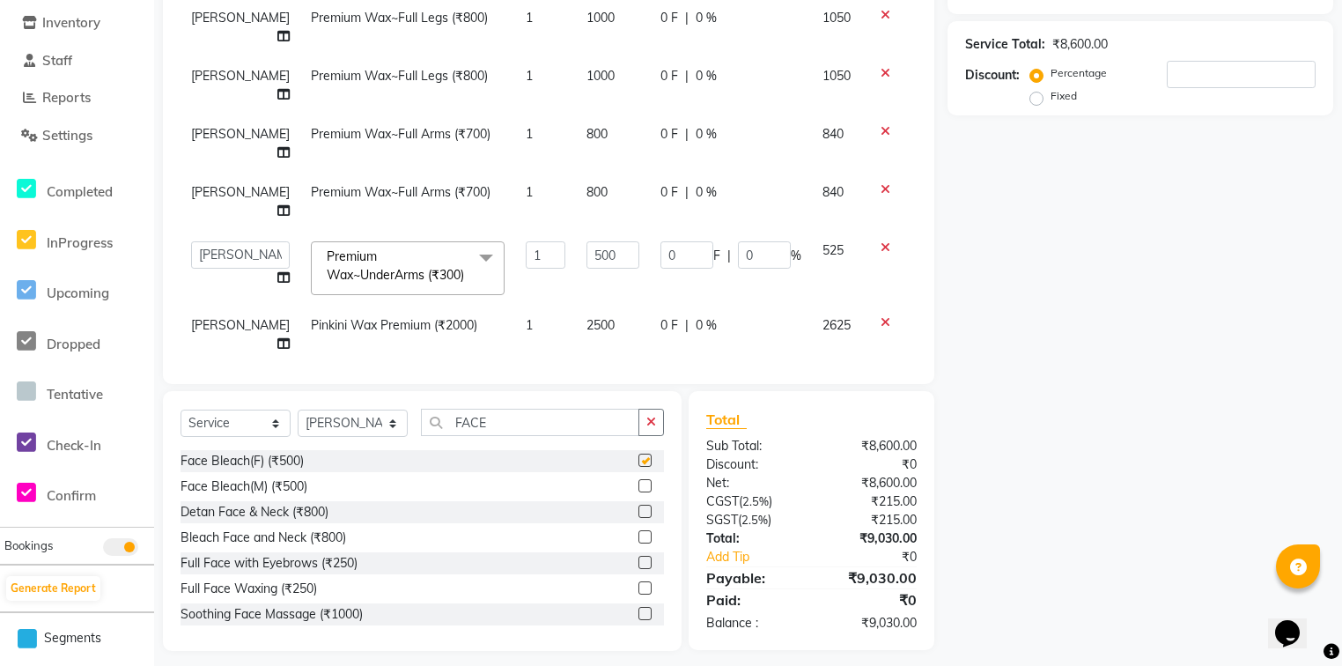
checkbox input "false"
click at [594, 422] on td "500" at bounding box center [613, 451] width 74 height 58
select select "80997"
click at [598, 432] on input "500" at bounding box center [612, 445] width 53 height 27
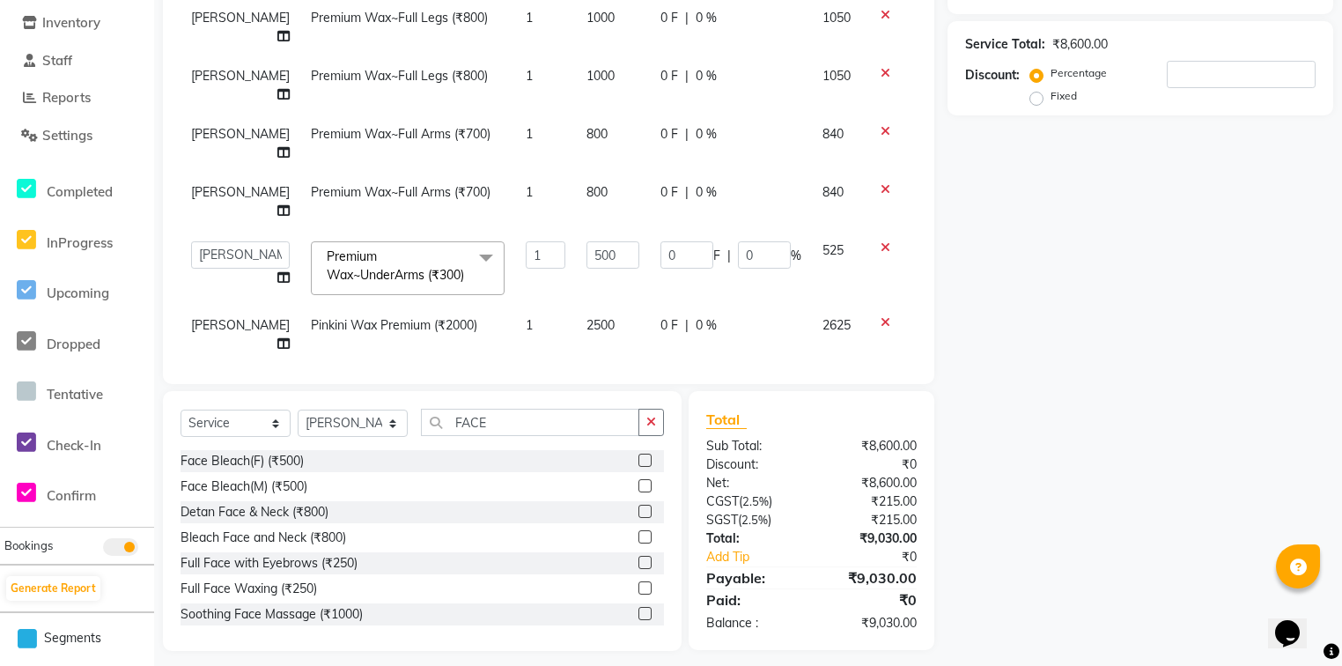
click at [598, 432] on input "500" at bounding box center [612, 445] width 53 height 27
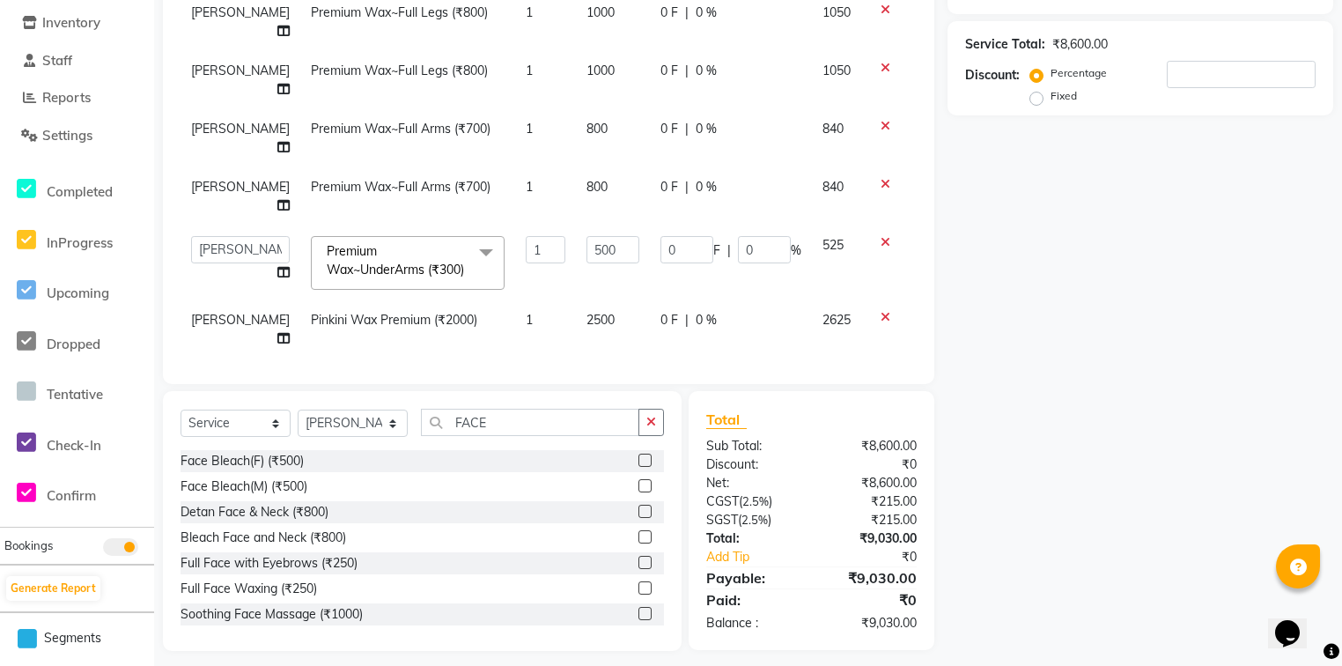
type input "1000"
click at [613, 372] on div "Client +91 Date 03-10-2025 Invoice Number V/2025 V/2025-26 1672 Services Stylis…" at bounding box center [548, 112] width 771 height 544
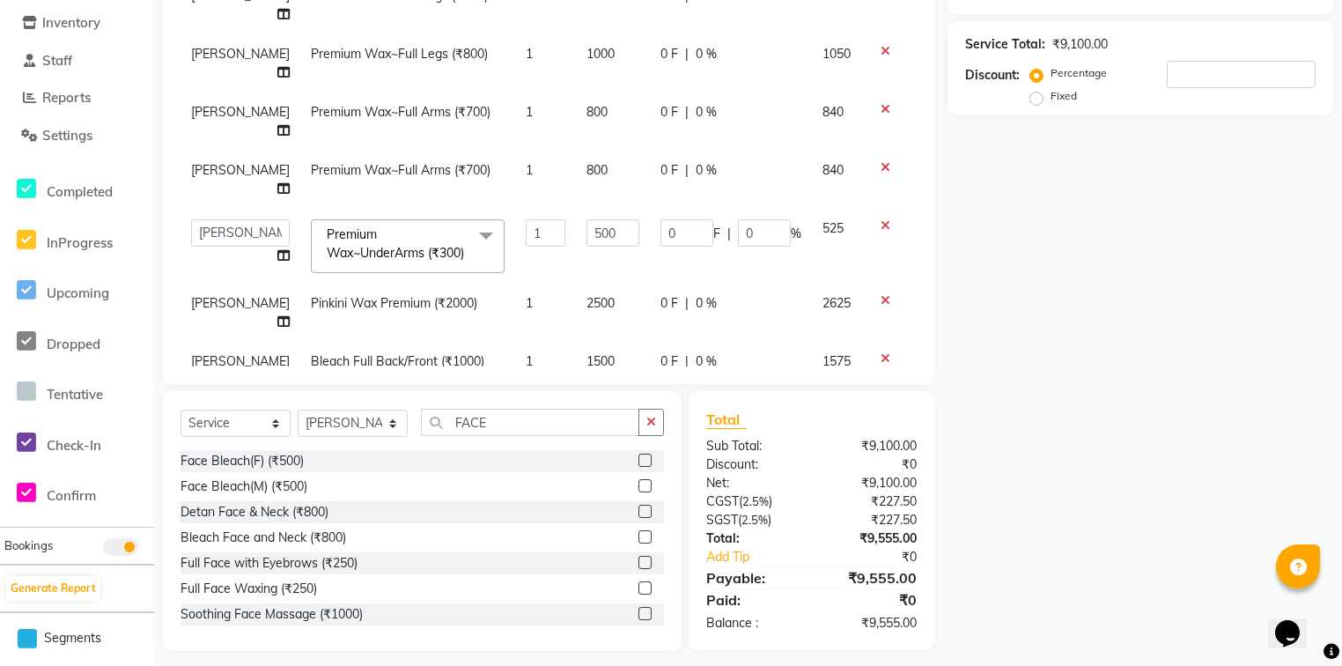
scroll to position [27, 0]
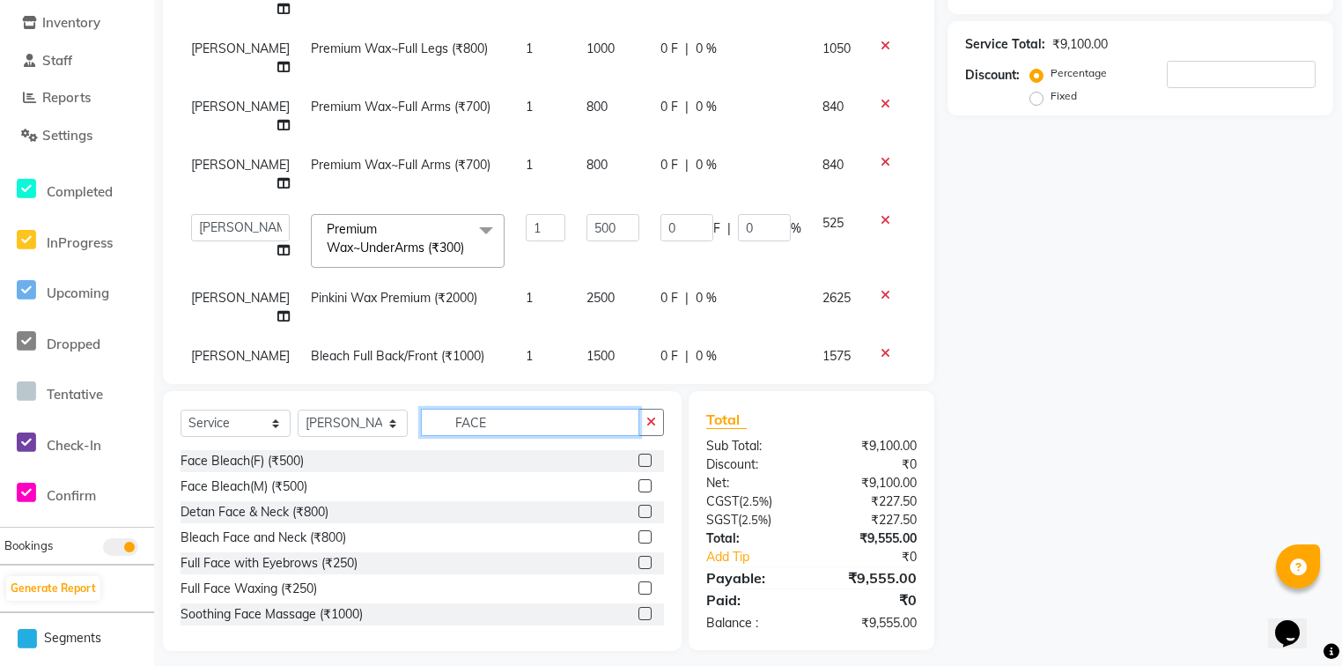
click at [557, 416] on input "FACE" at bounding box center [530, 421] width 218 height 27
type input "CLEAN"
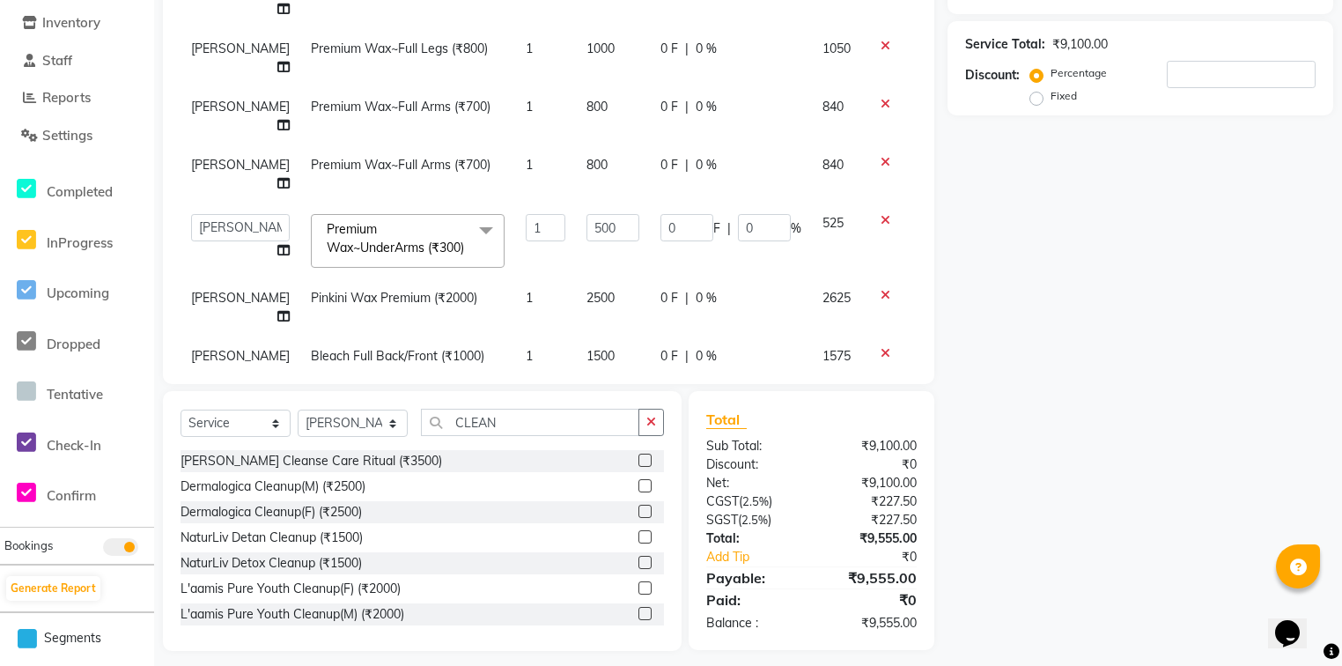
click at [638, 585] on label at bounding box center [644, 587] width 13 height 13
click at [638, 585] on input "checkbox" at bounding box center [643, 588] width 11 height 11
checkbox input "false"
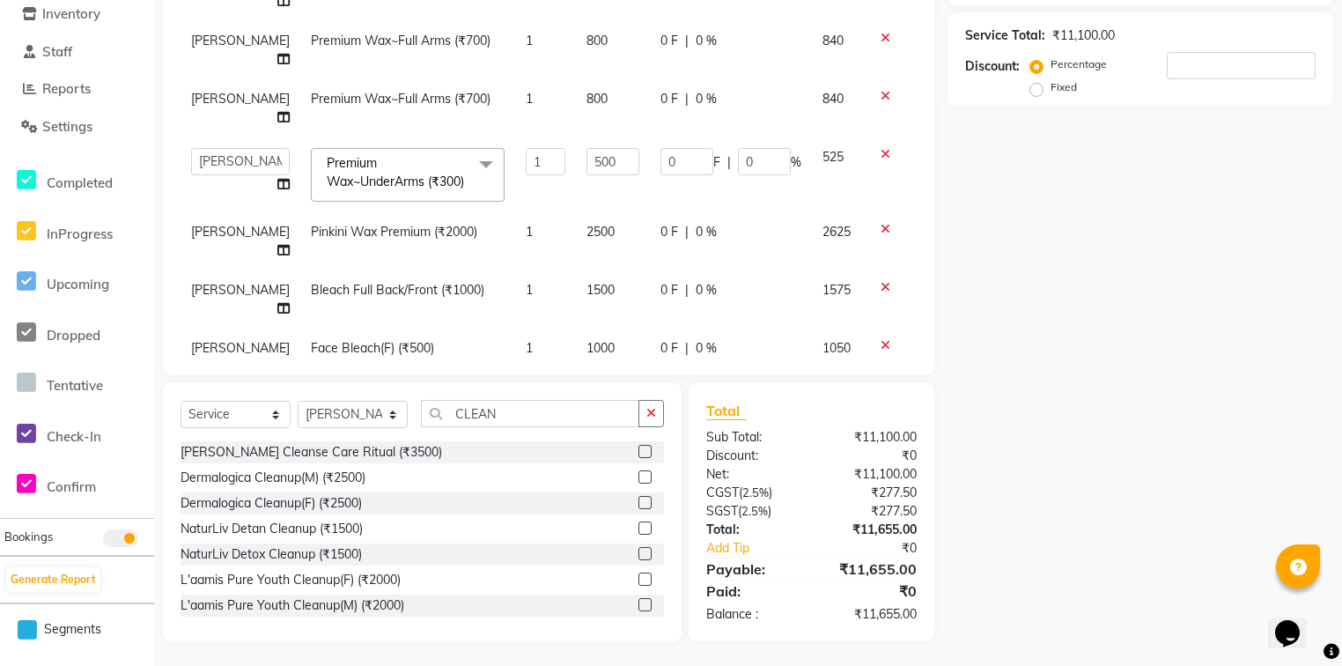
scroll to position [304, 0]
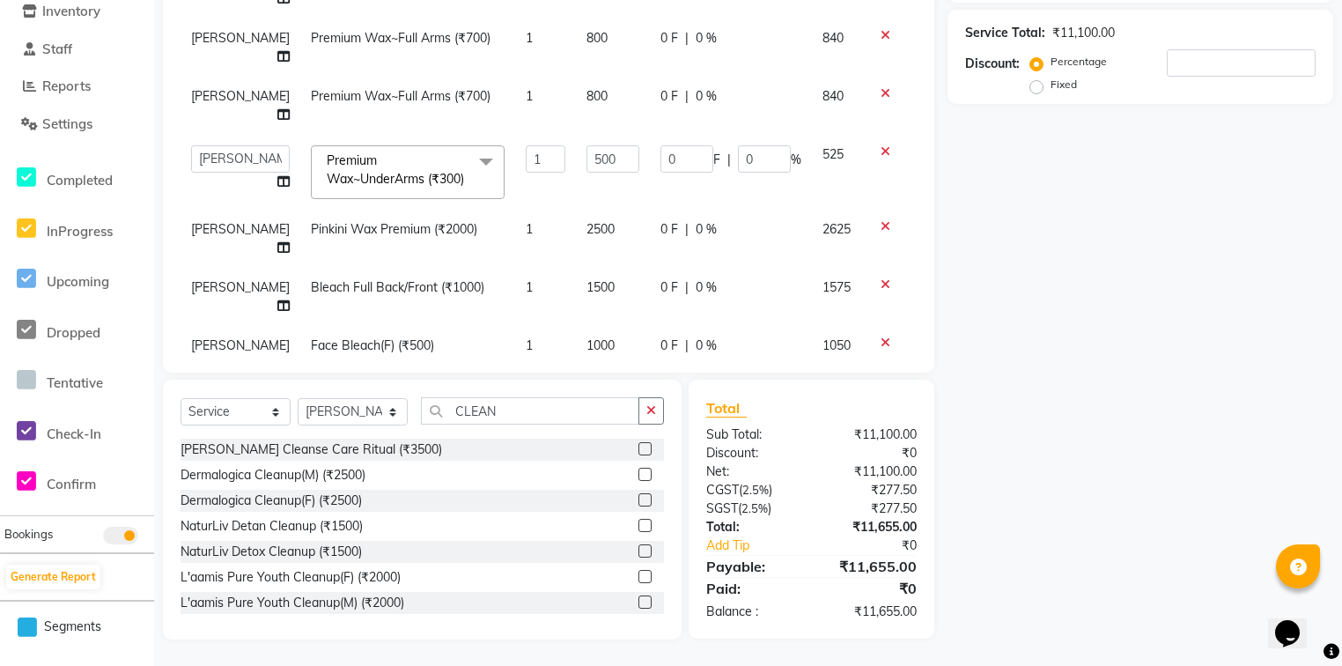
click at [583, 384] on td "2000" at bounding box center [613, 413] width 74 height 58
select select "80997"
click at [581, 384] on td "2000" at bounding box center [613, 421] width 74 height 75
click at [534, 406] on input "CLEAN" at bounding box center [530, 410] width 218 height 27
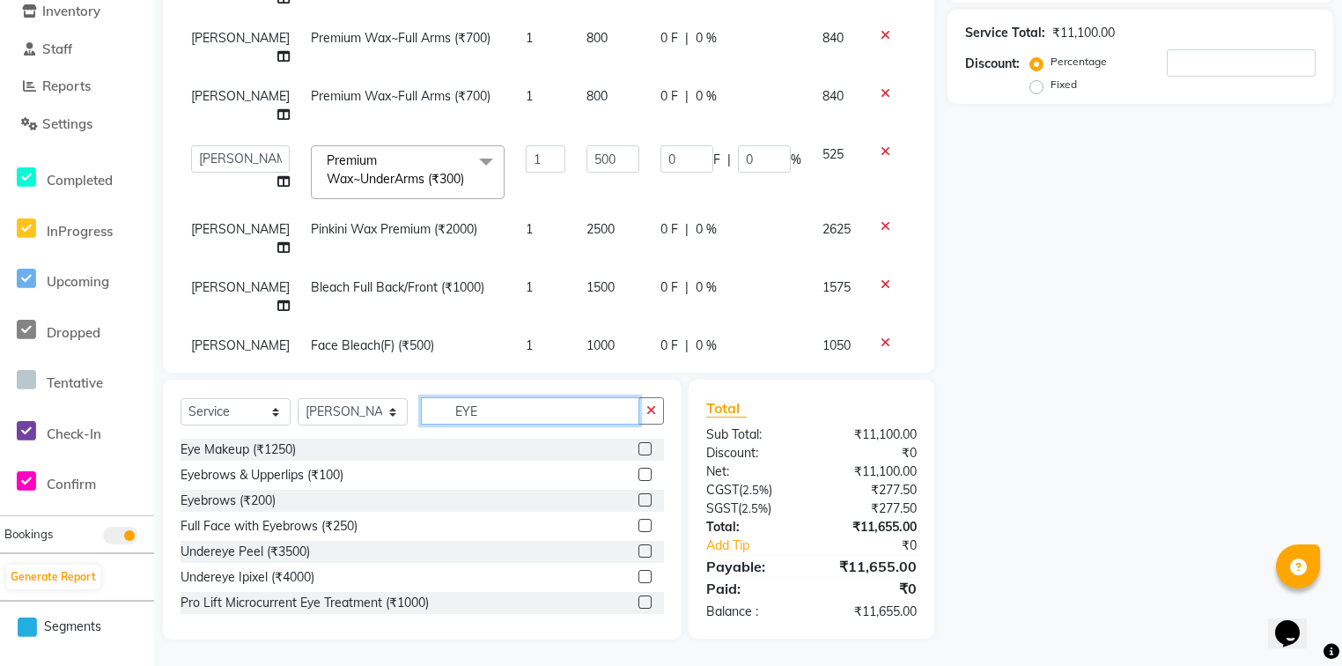
type input "EYE"
click at [638, 505] on label at bounding box center [644, 499] width 13 height 13
click at [638, 505] on input "checkbox" at bounding box center [643, 500] width 11 height 11
checkbox input "false"
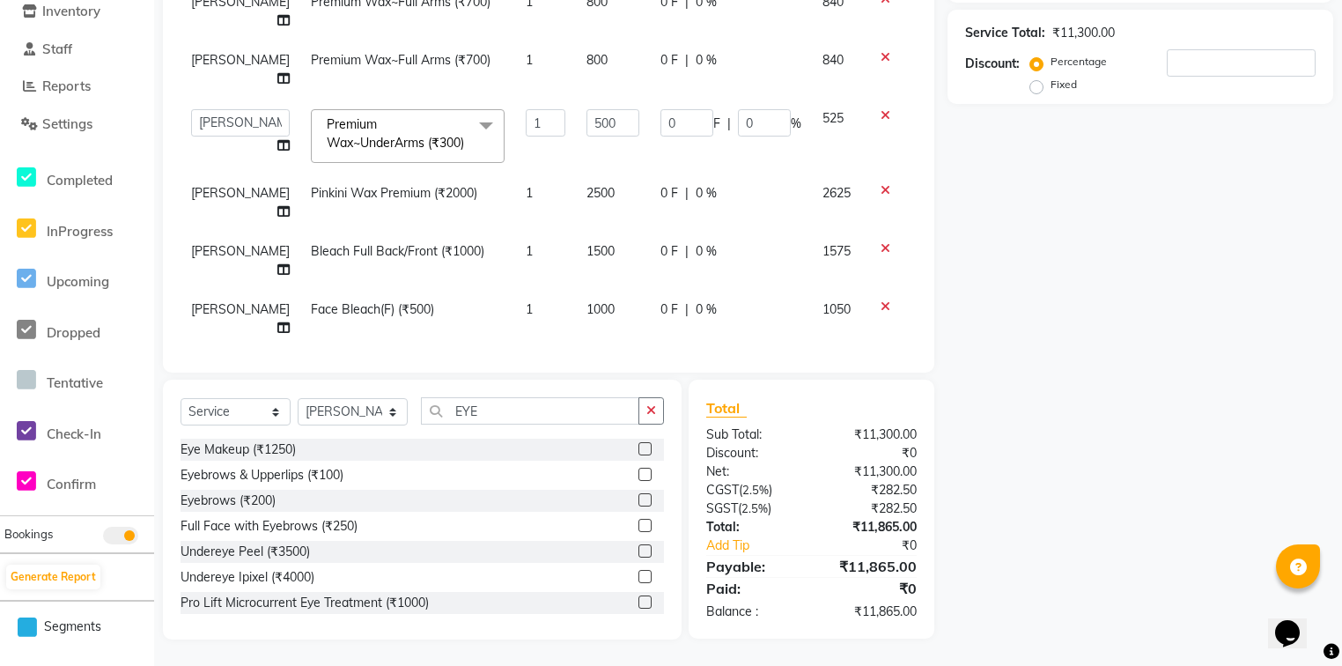
scroll to position [141, 0]
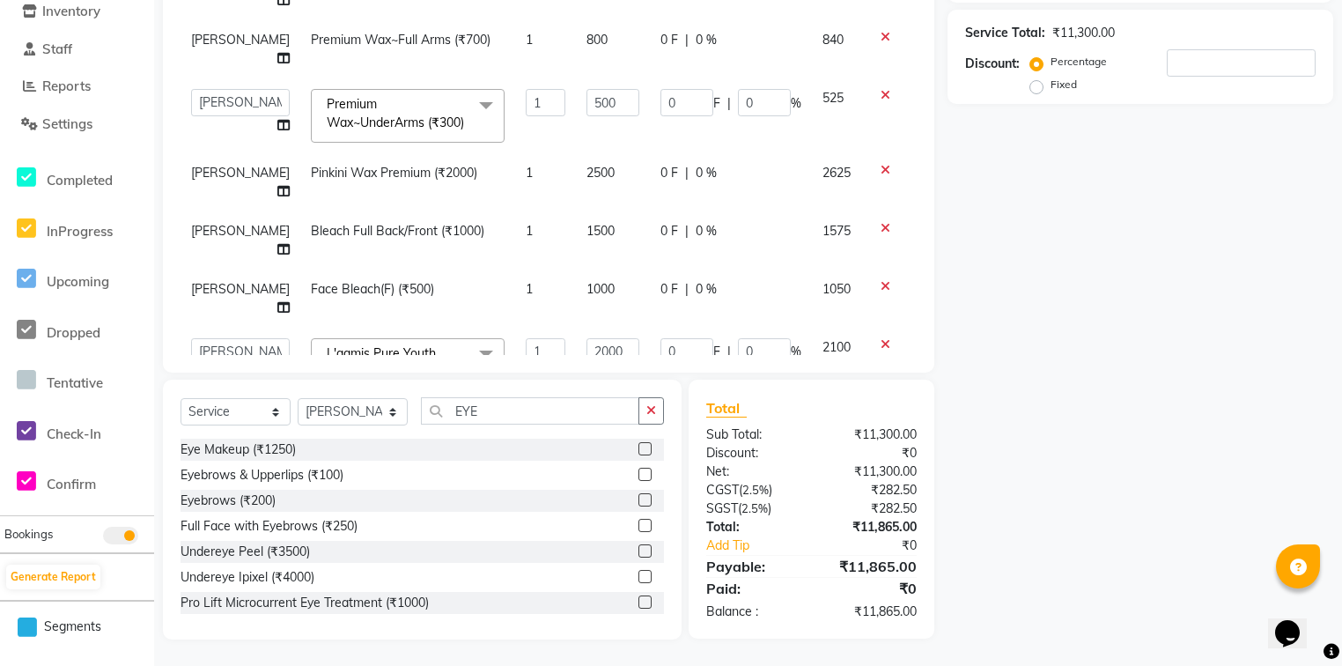
click at [585, 402] on td "200" at bounding box center [613, 431] width 74 height 58
select select "80997"
type input "100"
click at [612, 363] on div "Client +91 Date 03-10-2025 Invoice Number V/2025 V/2025-26 1672 Services Stylis…" at bounding box center [548, 100] width 771 height 544
click at [535, 396] on div "Select Service Product Membership Package Voucher Prepaid Gift Card Select Styl…" at bounding box center [422, 509] width 519 height 260
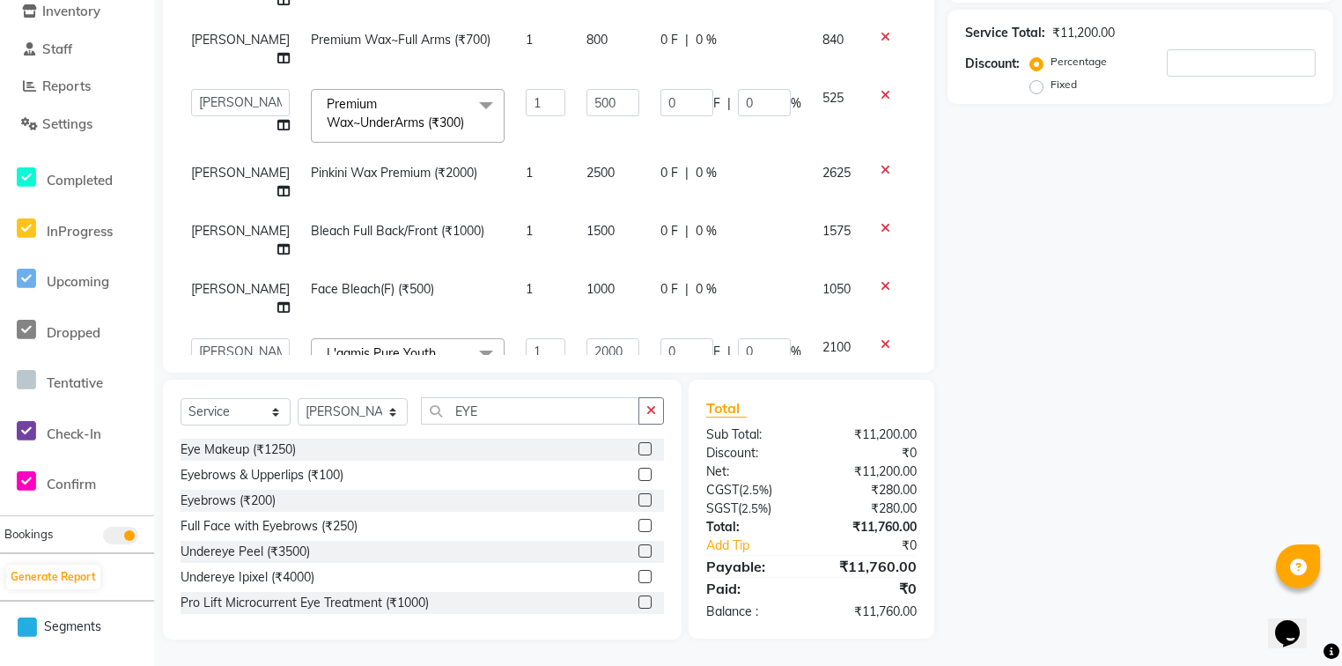
click at [535, 396] on div "Select Service Product Membership Package Voucher Prepaid Gift Card Select Styl…" at bounding box center [422, 509] width 519 height 260
click at [535, 408] on input "EYE" at bounding box center [530, 410] width 218 height 27
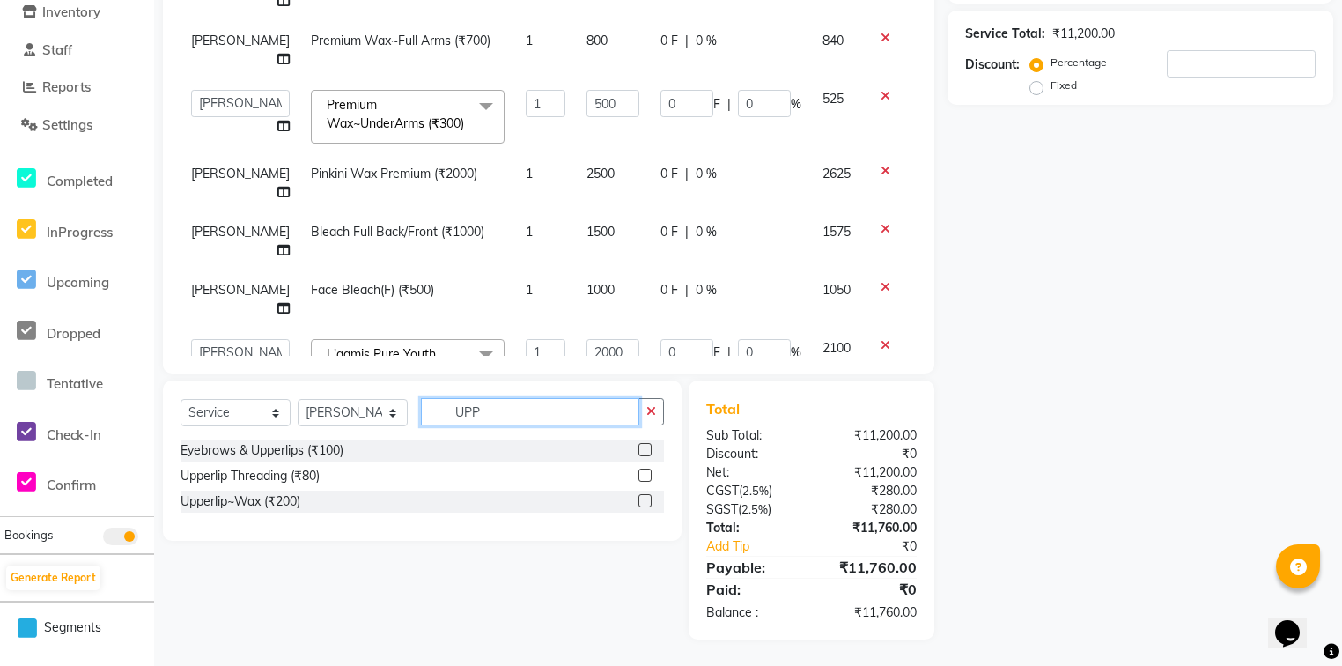
scroll to position [303, 0]
type input "UPP"
click at [644, 472] on label at bounding box center [644, 474] width 13 height 13
click at [644, 472] on input "checkbox" at bounding box center [643, 475] width 11 height 11
checkbox input "false"
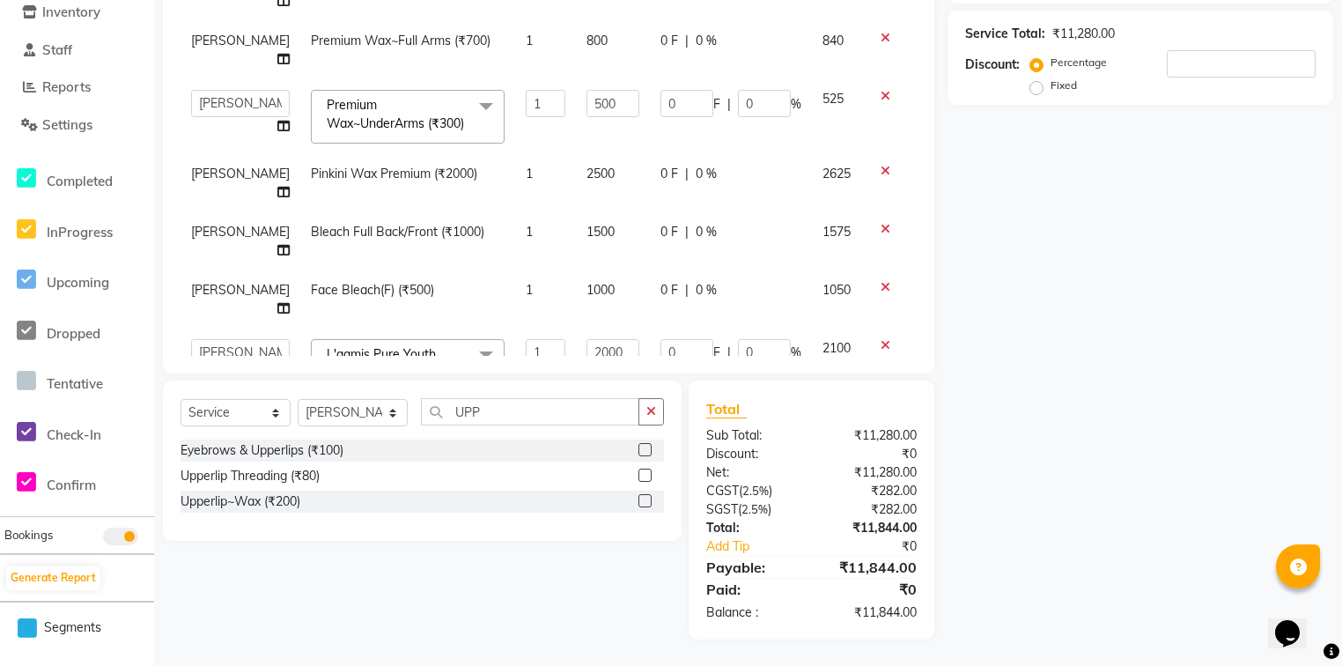
scroll to position [180, 0]
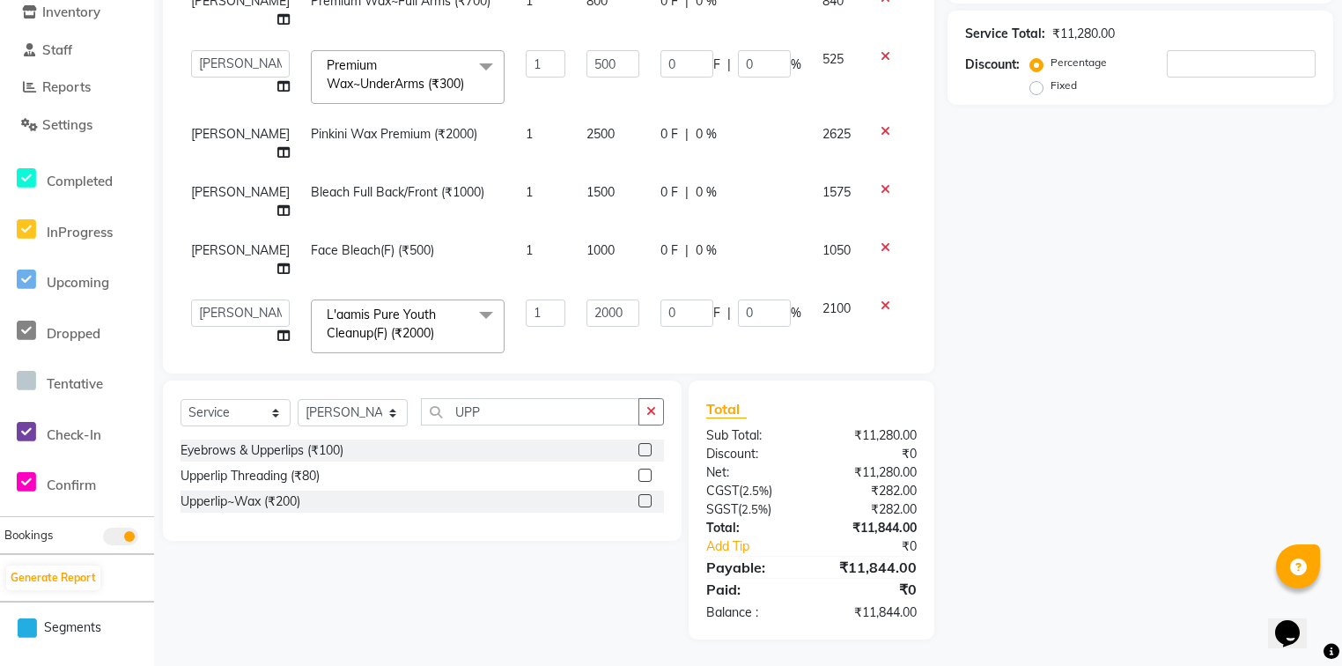
click at [582, 422] on td "80" at bounding box center [613, 451] width 74 height 58
select select "80997"
click at [586, 432] on input "80" at bounding box center [612, 445] width 53 height 27
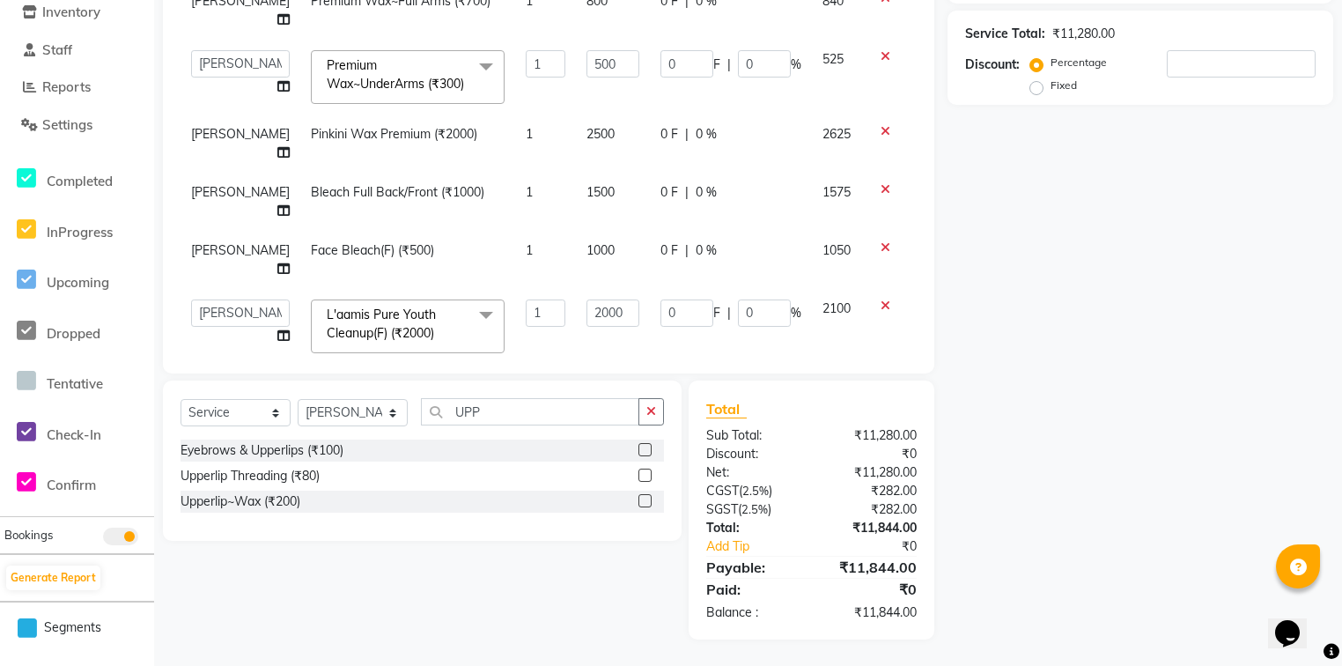
type input "50"
click at [607, 359] on div "Client +91 Date 03-10-2025 Invoice Number V/2025 V/2025-26 1672 Services Stylis…" at bounding box center [548, 101] width 771 height 544
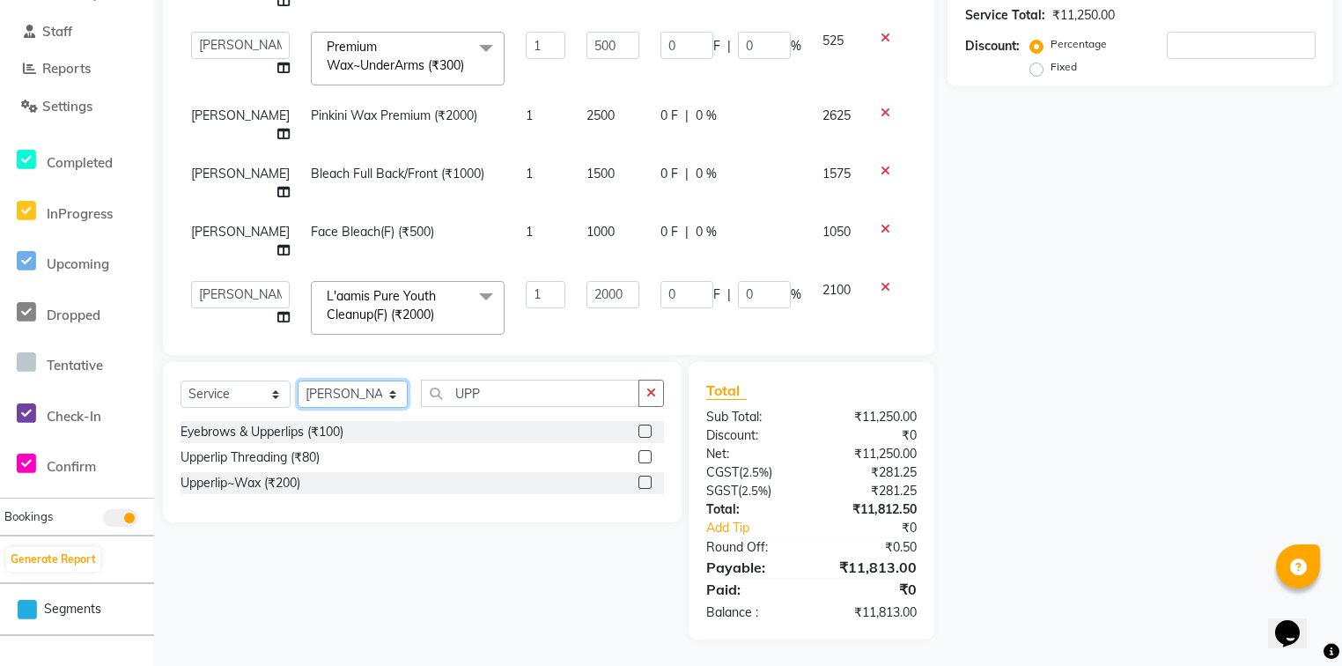
click at [362, 391] on select "Select Stylist [PERSON_NAME] Counter_Sales Deepak Farmaan [PERSON_NAME] Manager…" at bounding box center [353, 393] width 110 height 27
click at [456, 356] on div "Client +91 Date 03-10-2025 Invoice Number V/2025 V/2025-26 1672 Services Stylis…" at bounding box center [549, 225] width 798 height 828
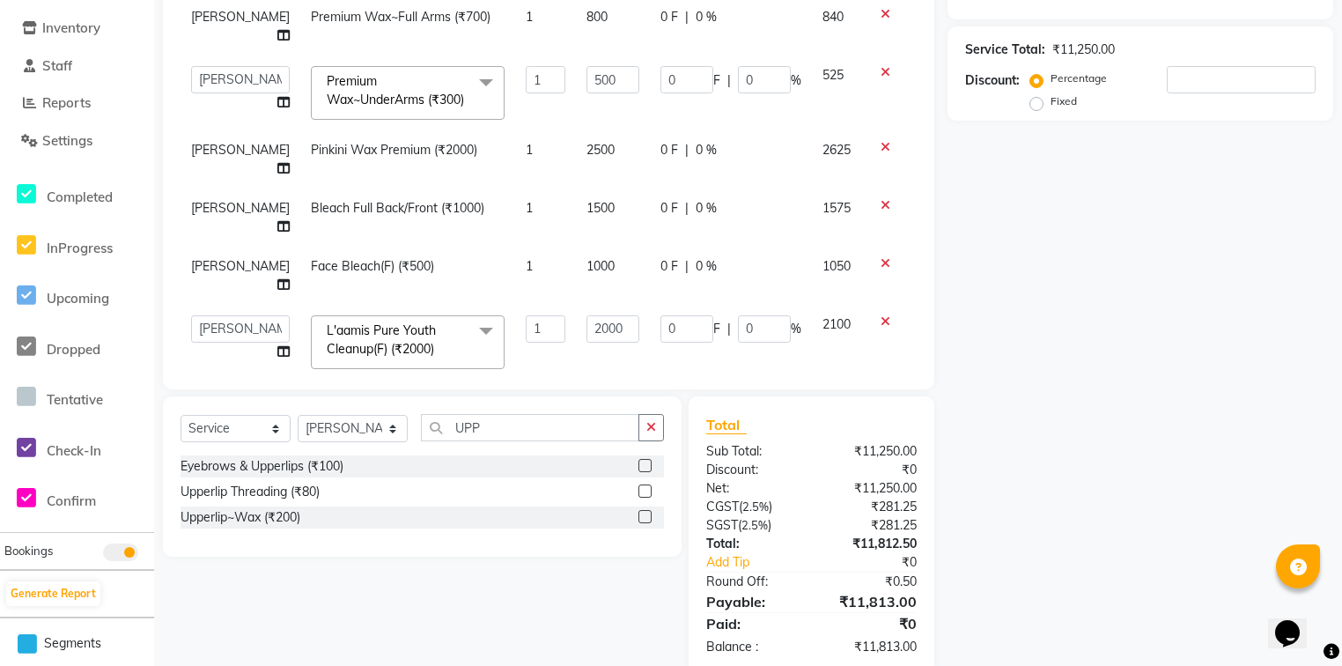
scroll to position [321, 0]
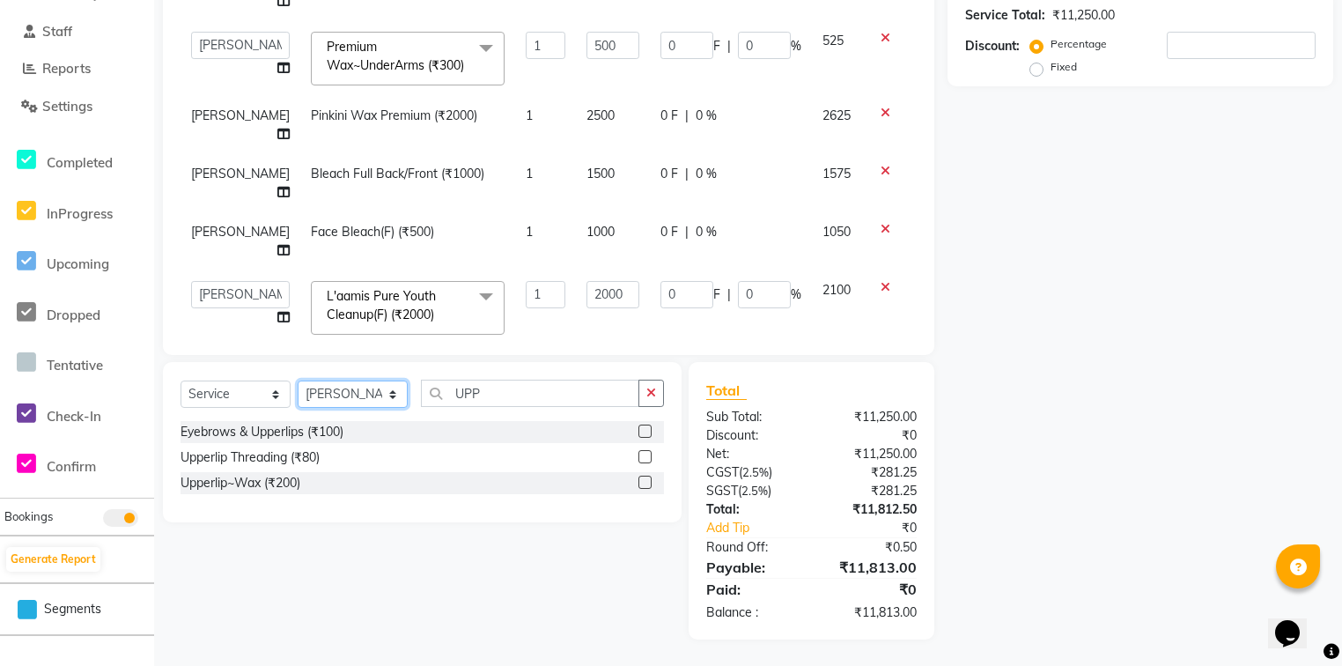
click at [384, 387] on select "Select Stylist [PERSON_NAME] Counter_Sales Deepak Farmaan [PERSON_NAME] Manager…" at bounding box center [353, 393] width 110 height 27
select select "81003"
click at [298, 381] on select "Select Stylist [PERSON_NAME] Counter_Sales Deepak Farmaan [PERSON_NAME] Manager…" at bounding box center [353, 393] width 110 height 27
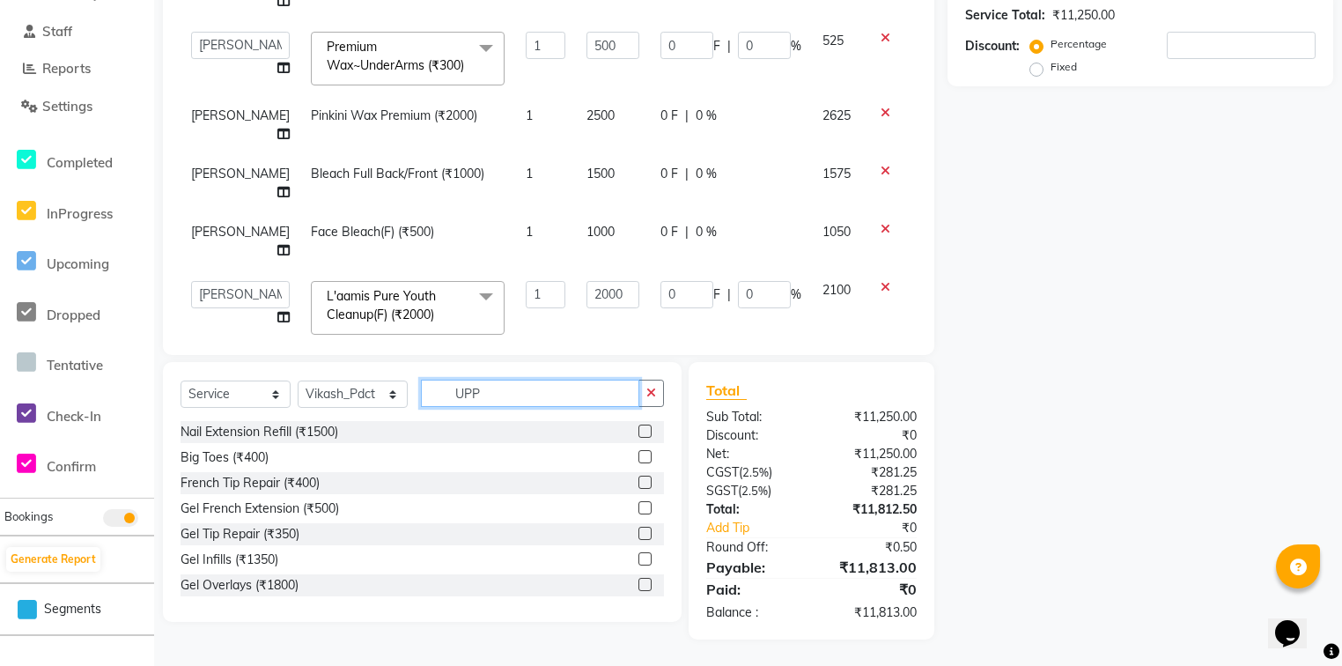
click at [485, 393] on input "UPP" at bounding box center [530, 392] width 218 height 27
type input "class"
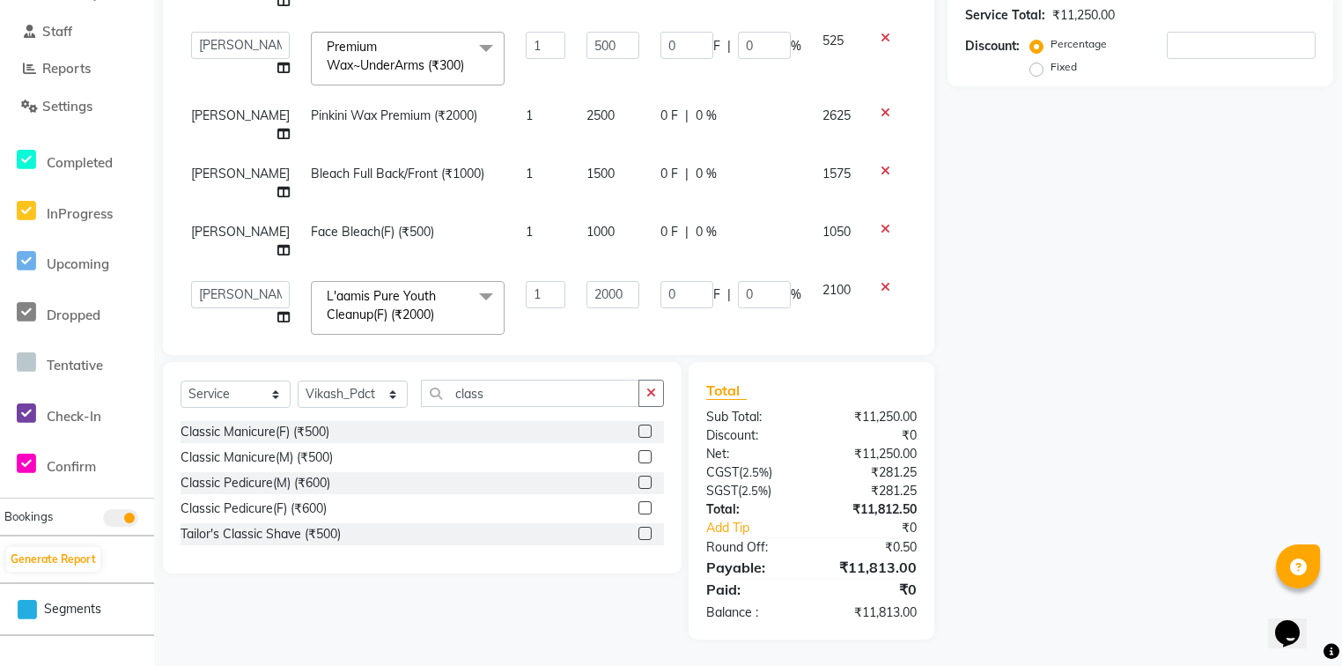
click at [641, 507] on label at bounding box center [644, 507] width 13 height 13
click at [641, 507] on input "checkbox" at bounding box center [643, 508] width 11 height 11
checkbox input "false"
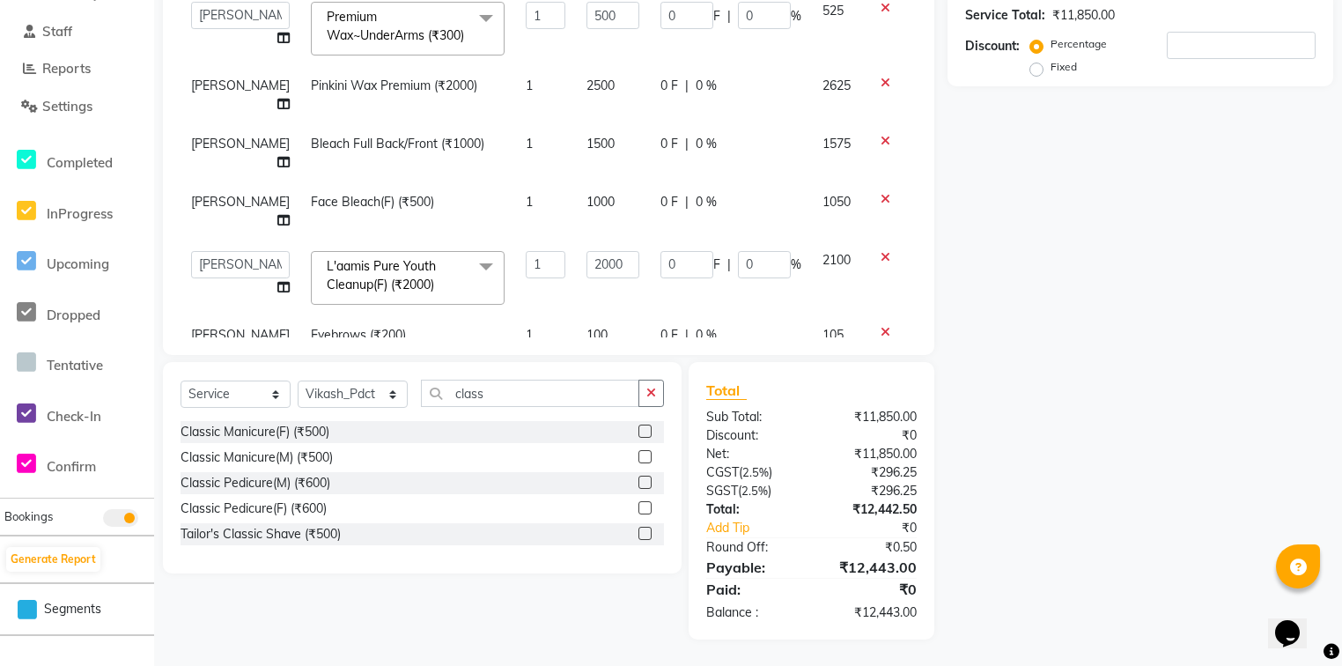
scroll to position [239, 0]
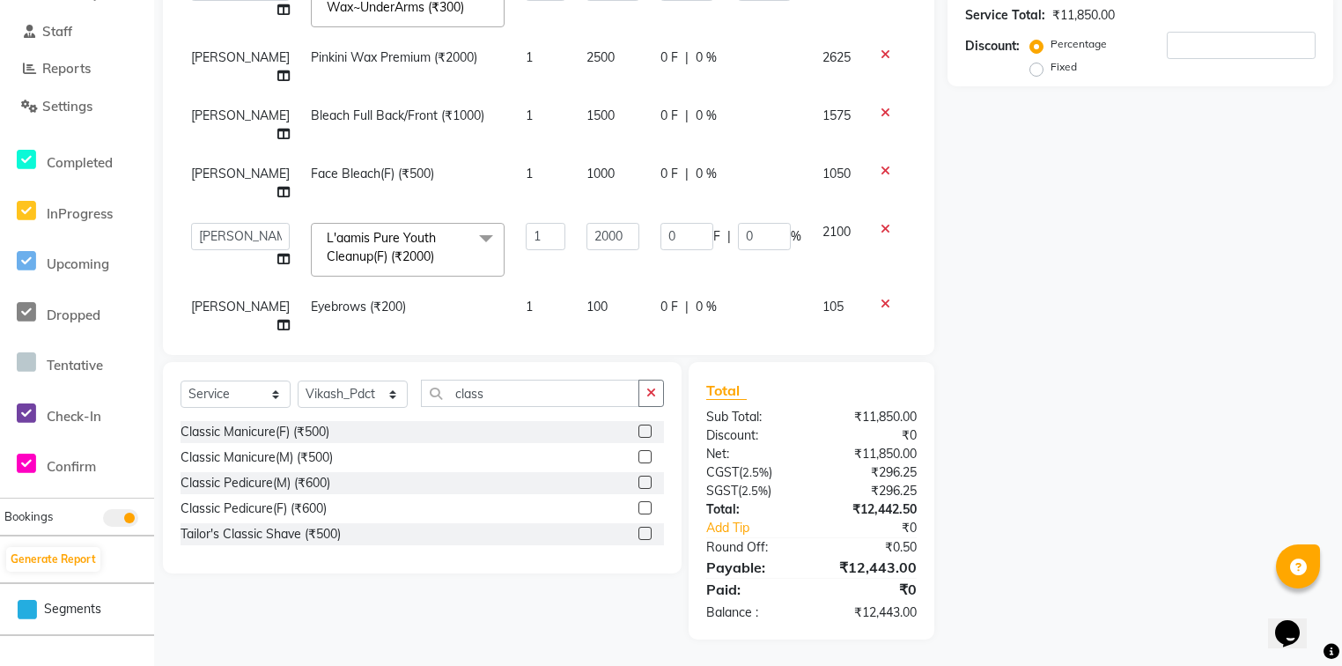
click at [613, 403] on td "600" at bounding box center [613, 423] width 74 height 40
select select "81003"
click at [609, 414] on input "600" at bounding box center [612, 427] width 53 height 27
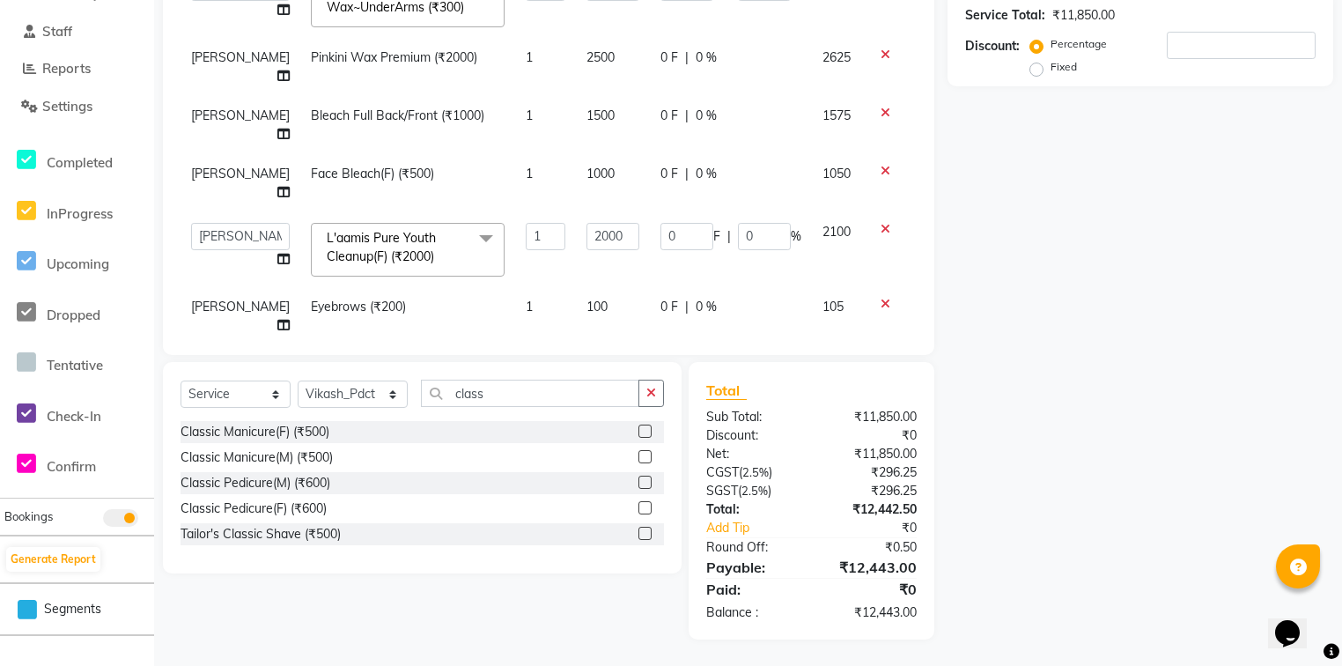
type input "850"
click at [521, 385] on div "Select Service Product Membership Package Voucher Prepaid Gift Card Select Styl…" at bounding box center [422, 467] width 519 height 211
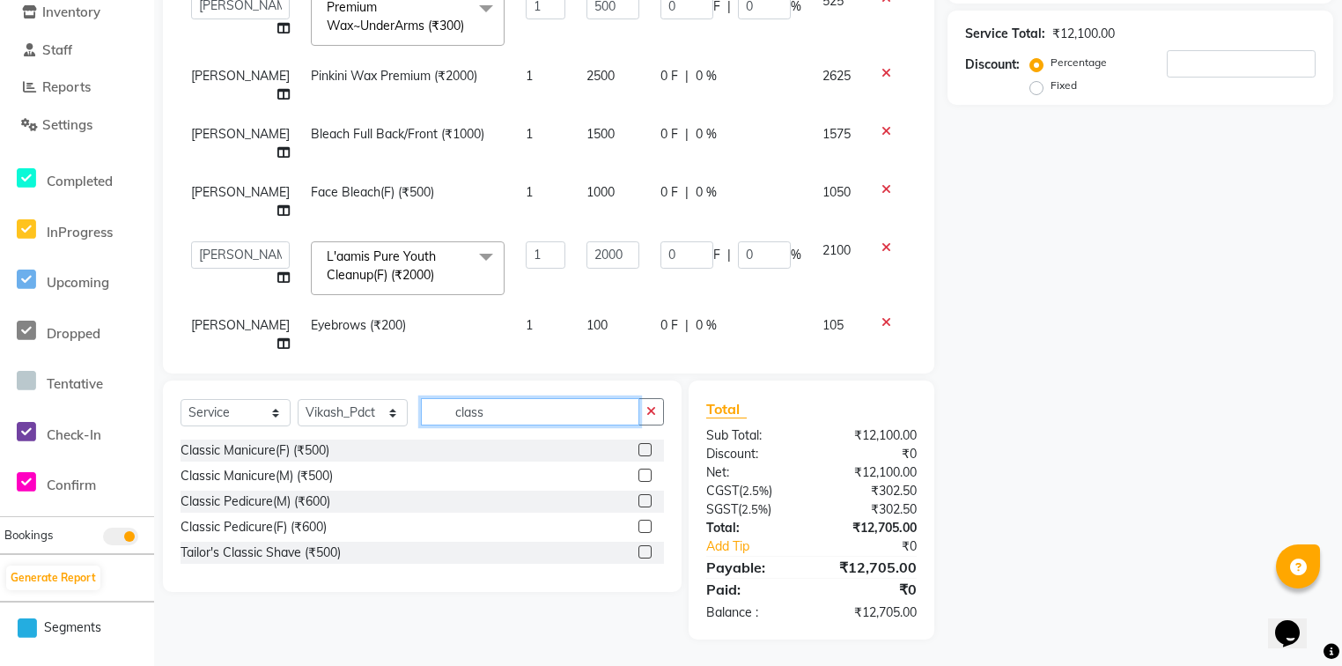
scroll to position [303, 0]
click at [520, 396] on div "Select Service Product Membership Package Voucher Prepaid Gift Card Select Styl…" at bounding box center [422, 485] width 519 height 211
click at [514, 405] on input "class" at bounding box center [530, 411] width 218 height 27
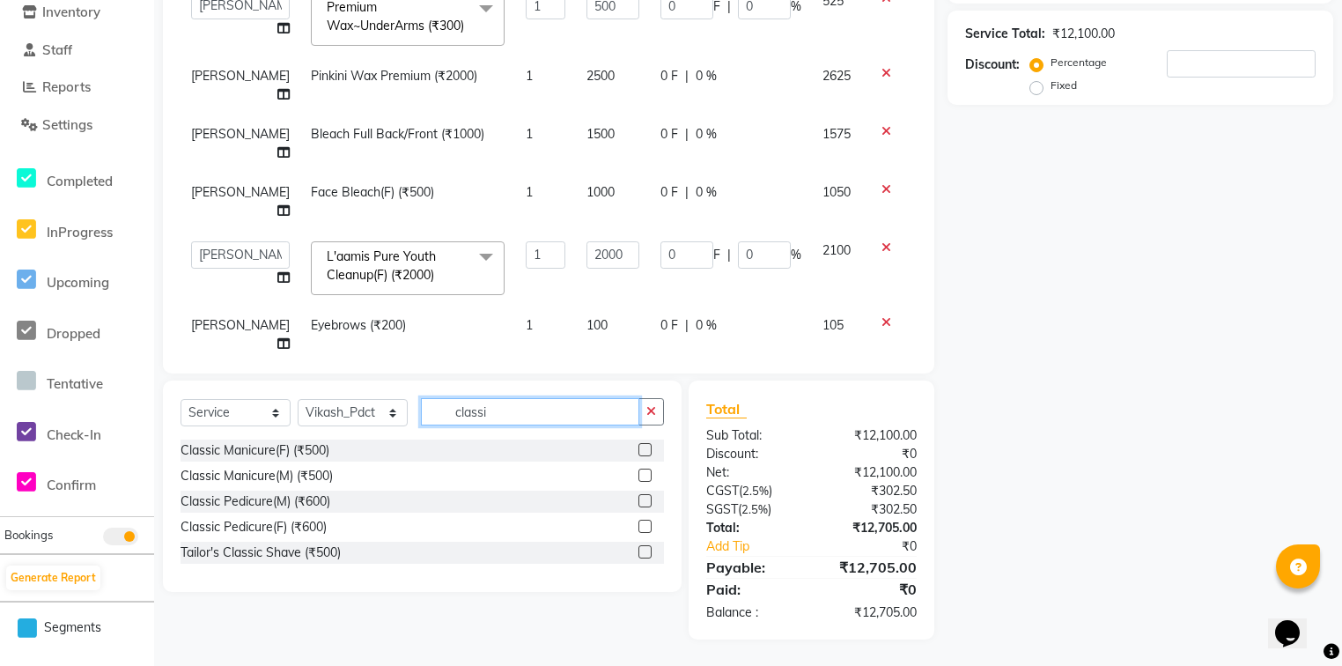
type input "classi"
click at [644, 450] on label at bounding box center [644, 449] width 13 height 13
click at [644, 450] on input "checkbox" at bounding box center [643, 450] width 11 height 11
checkbox input "false"
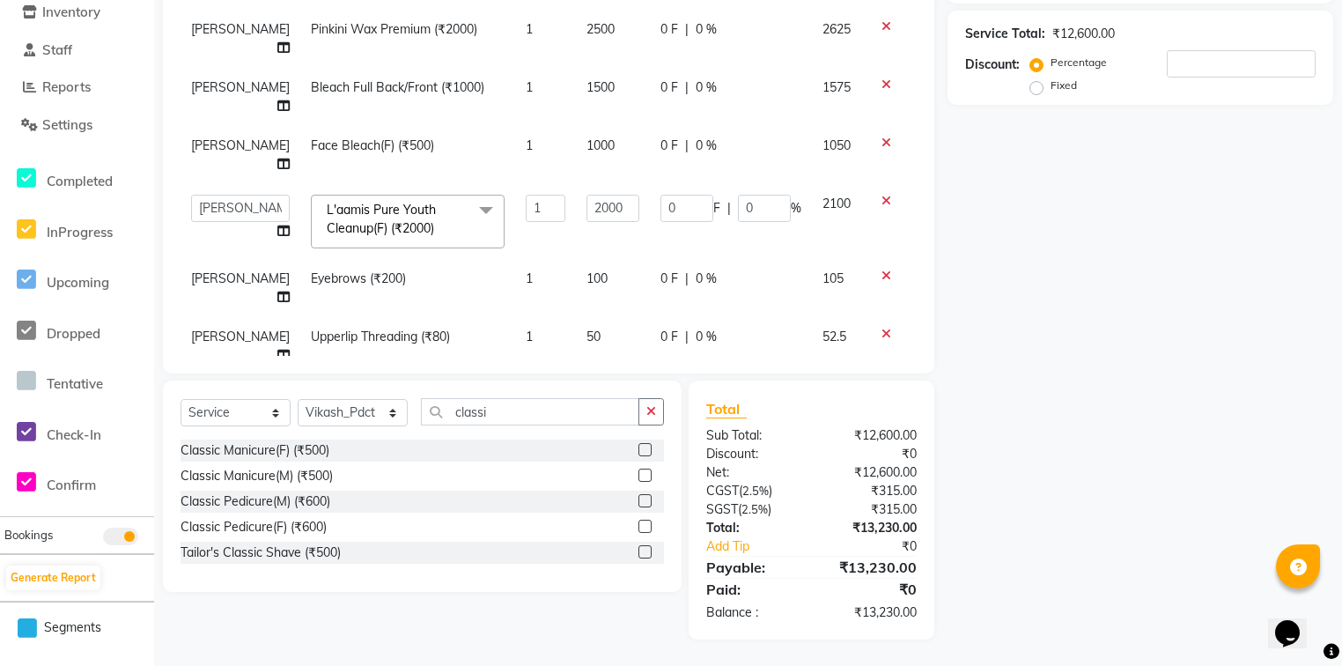
scroll to position [297, 0]
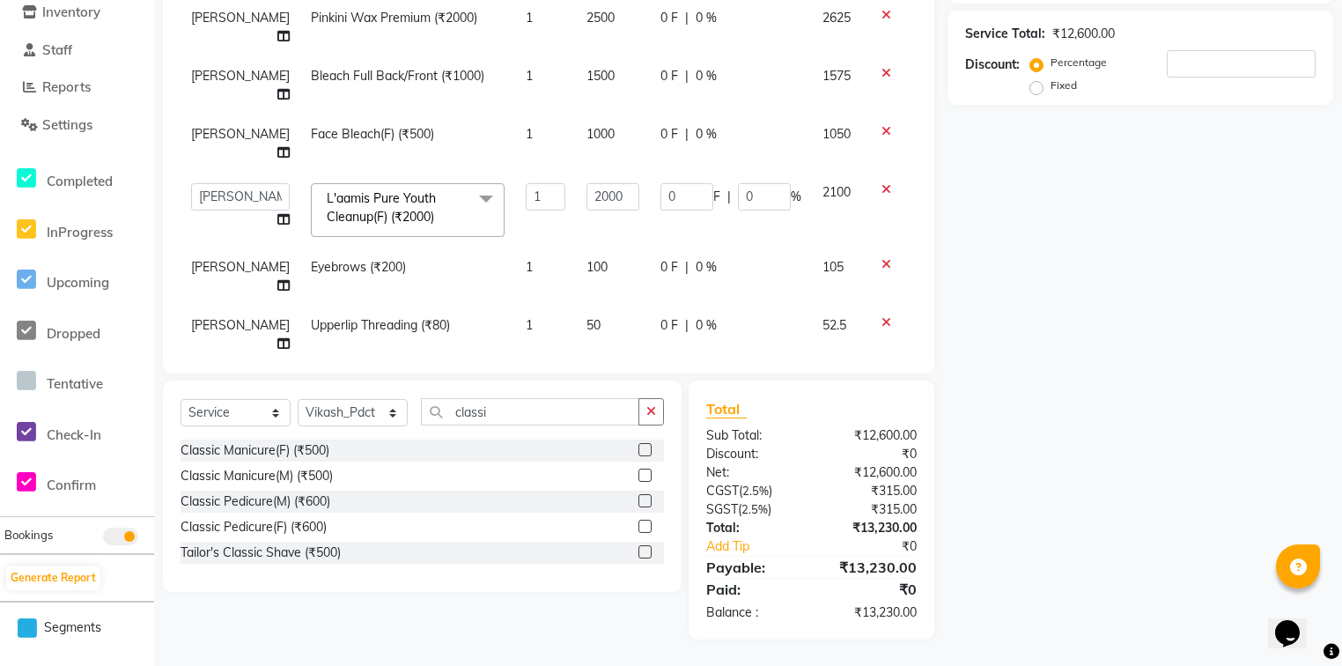
click at [587, 403] on td "500" at bounding box center [613, 423] width 74 height 40
select select "81003"
click at [595, 414] on input "500" at bounding box center [612, 427] width 53 height 27
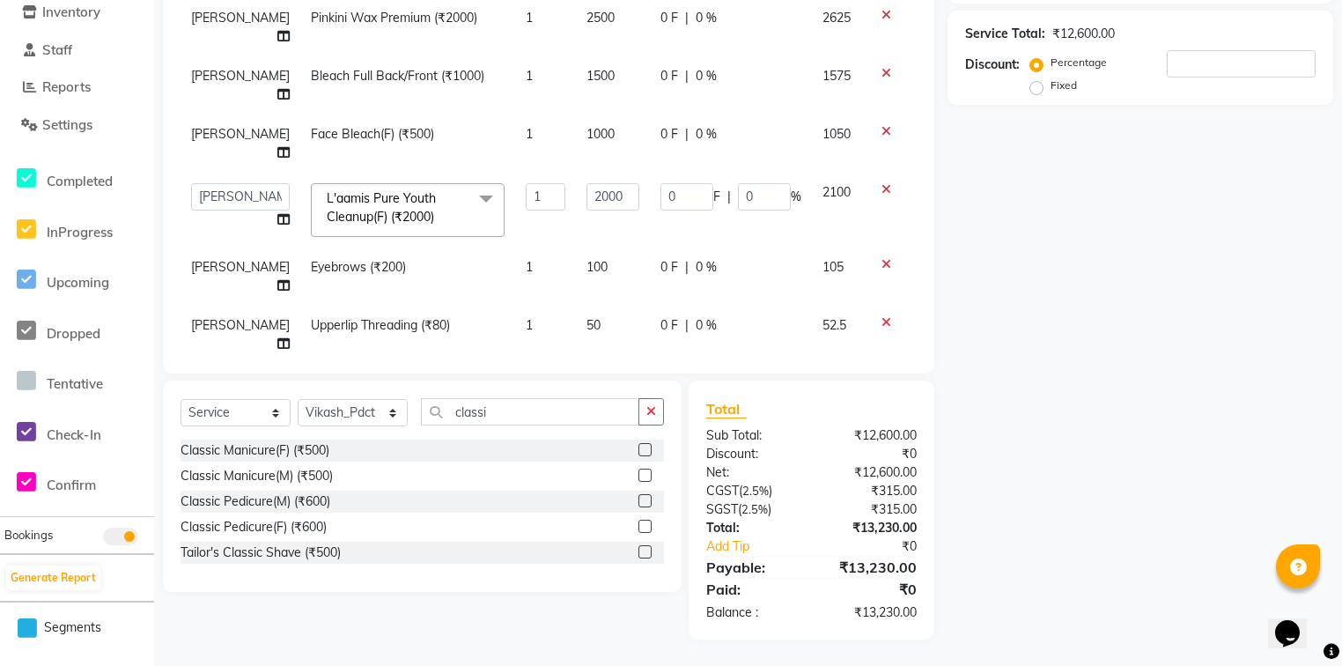
type input "850"
click at [681, 362] on div "Client +91 Date 03-10-2025 Invoice Number V/2025 V/2025-26 1672 Services Stylis…" at bounding box center [548, 101] width 771 height 544
click at [680, 367] on div "Client +91 Date 03-10-2025 Invoice Number V/2025 V/2025-26 1672 Services Stylis…" at bounding box center [548, 101] width 771 height 544
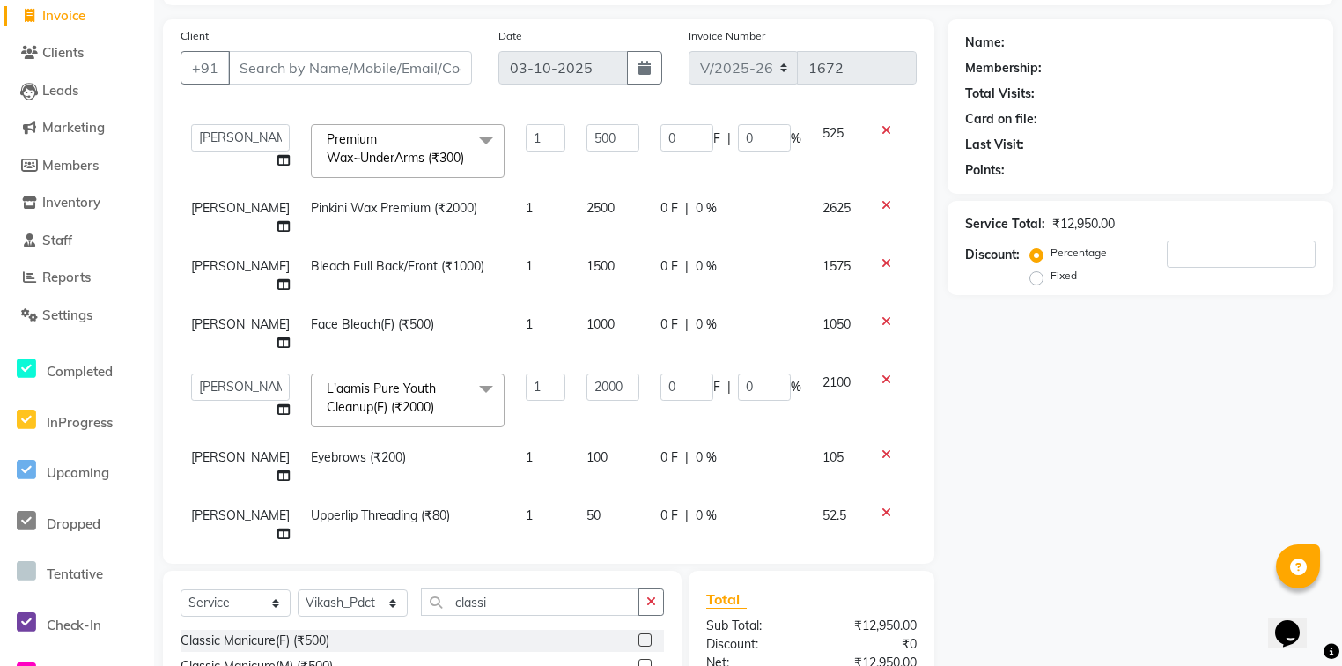
scroll to position [92, 0]
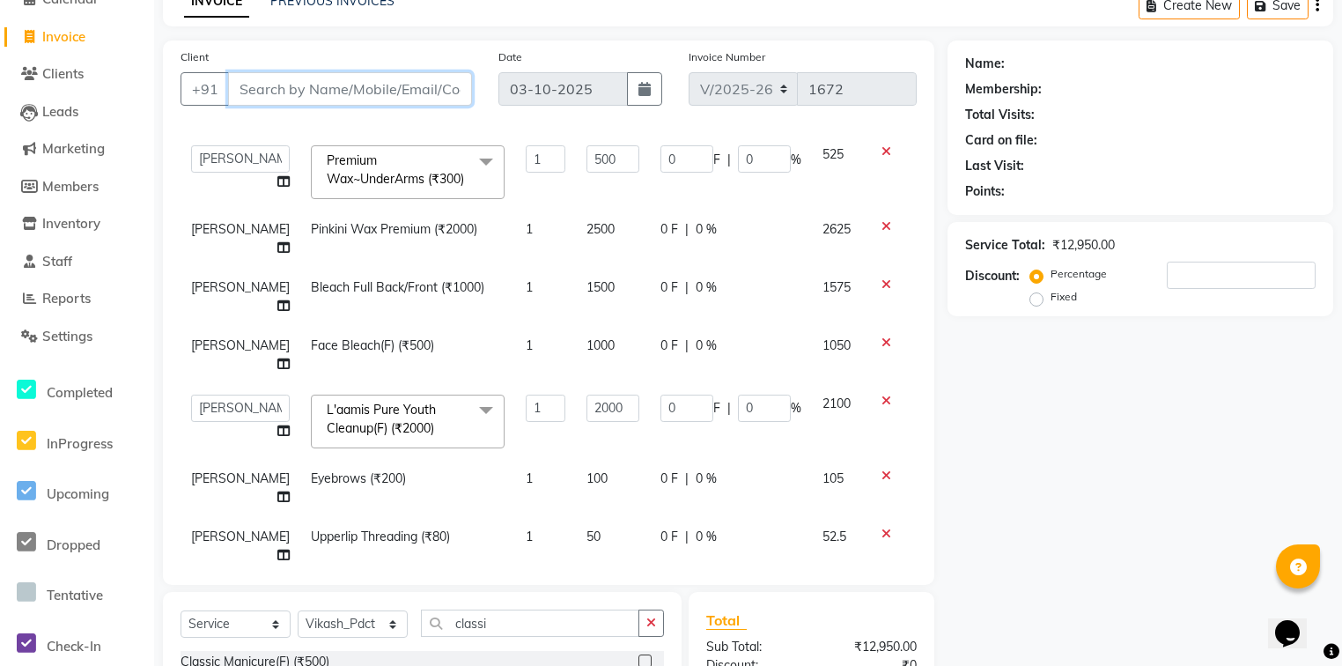
click at [352, 91] on input "Client" at bounding box center [350, 88] width 244 height 33
type input "8"
type input "0"
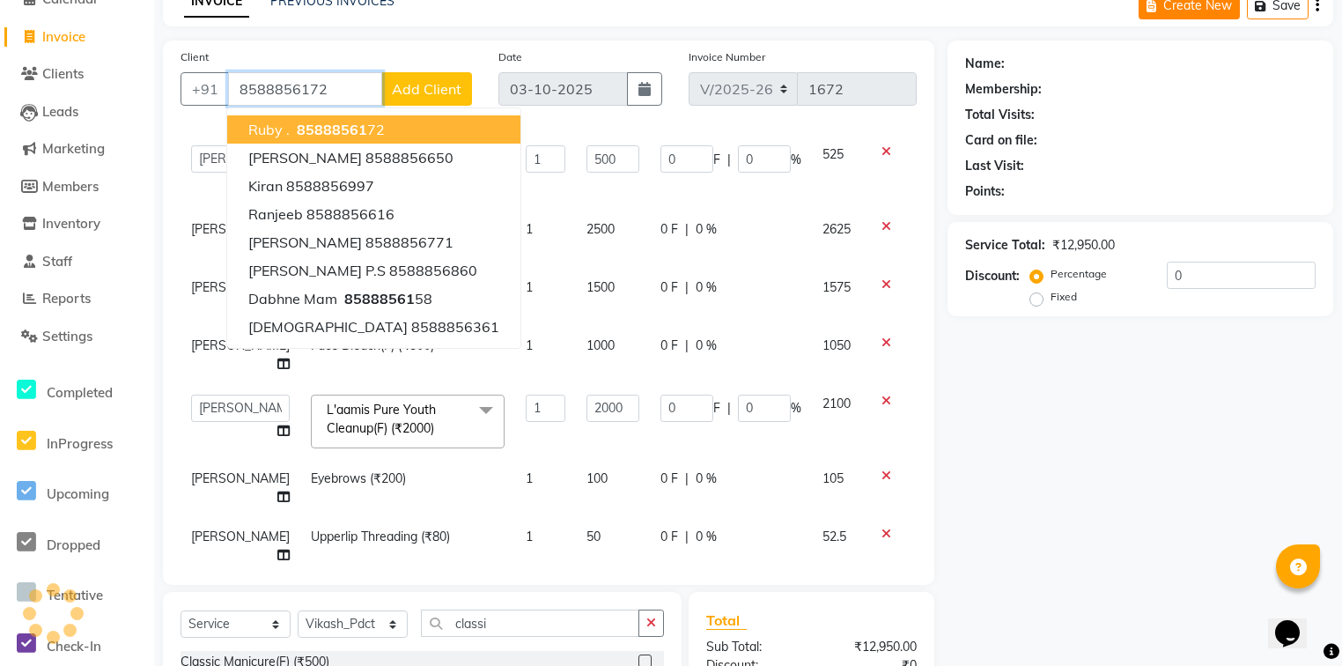
type input "8588856172"
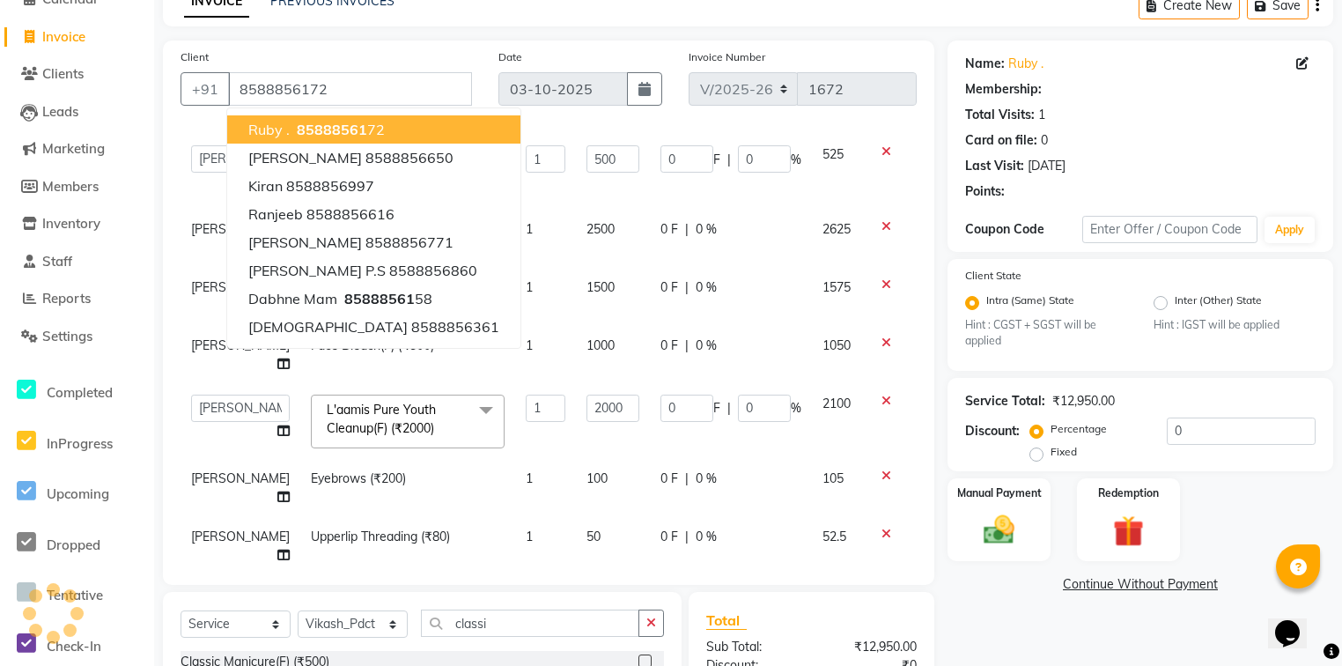
click at [760, 114] on div "Invoice Number V/2025 V/2025-26 1672" at bounding box center [802, 84] width 254 height 72
select select "1: Object"
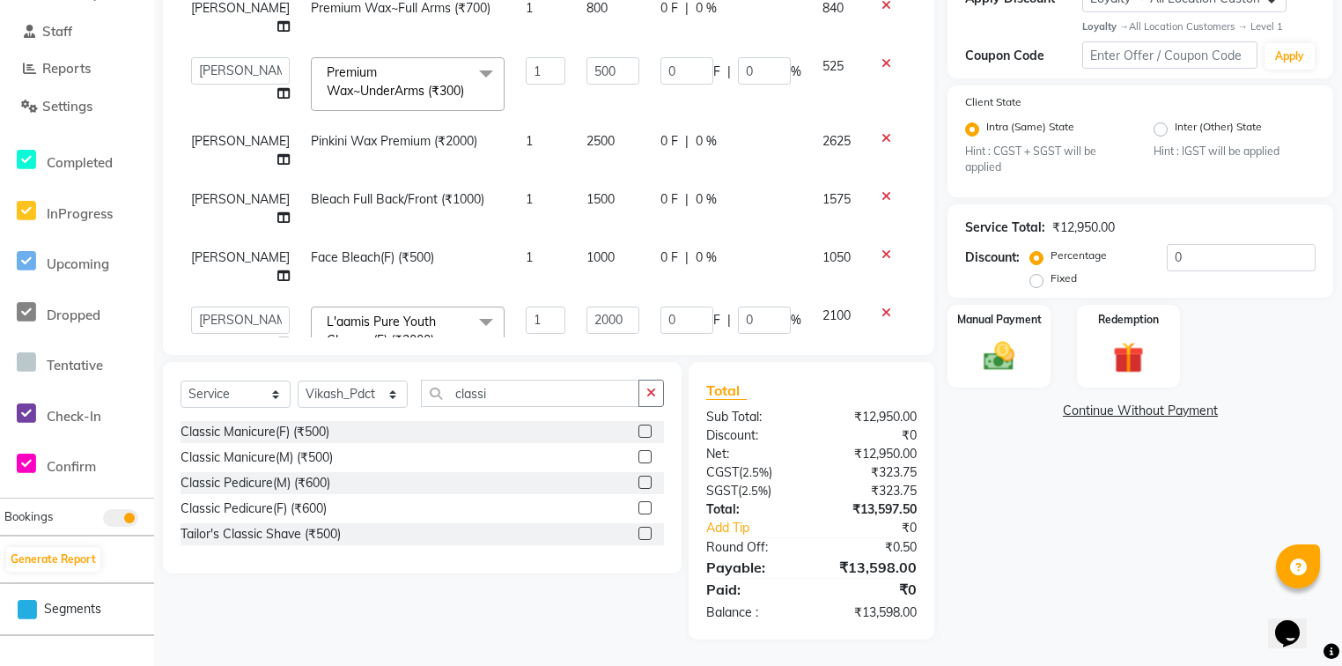
scroll to position [297, 0]
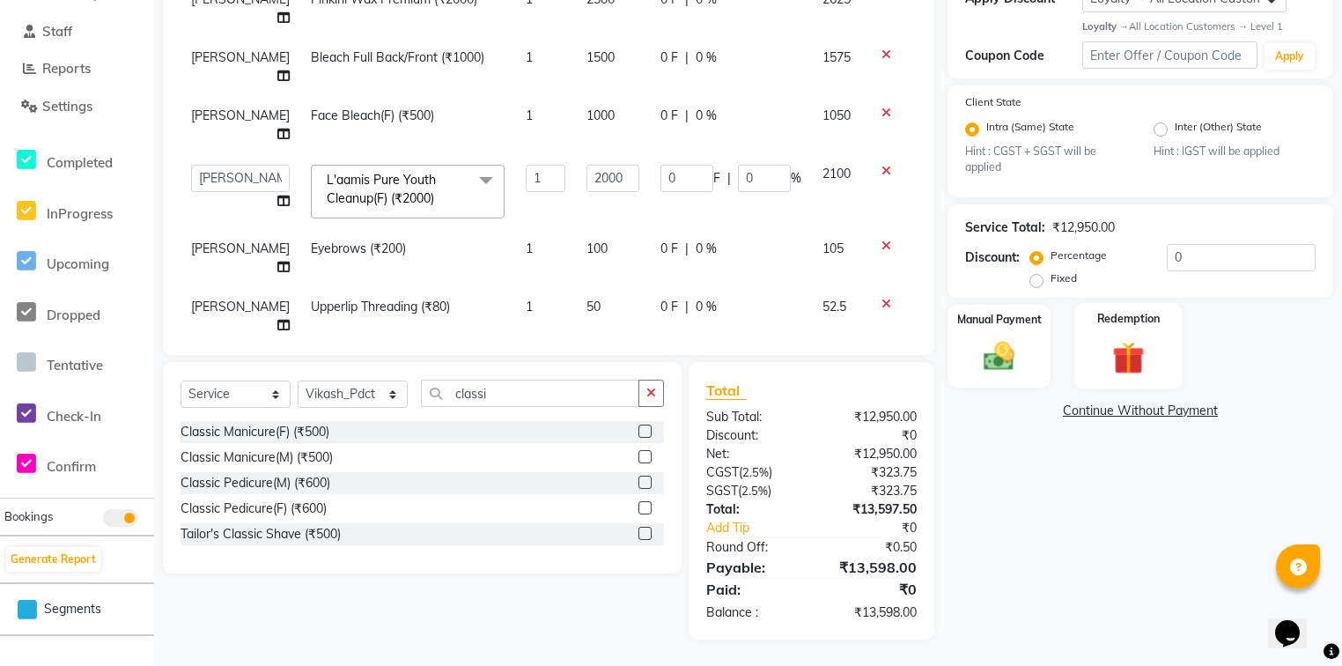
click at [1108, 352] on img at bounding box center [1127, 358] width 53 height 40
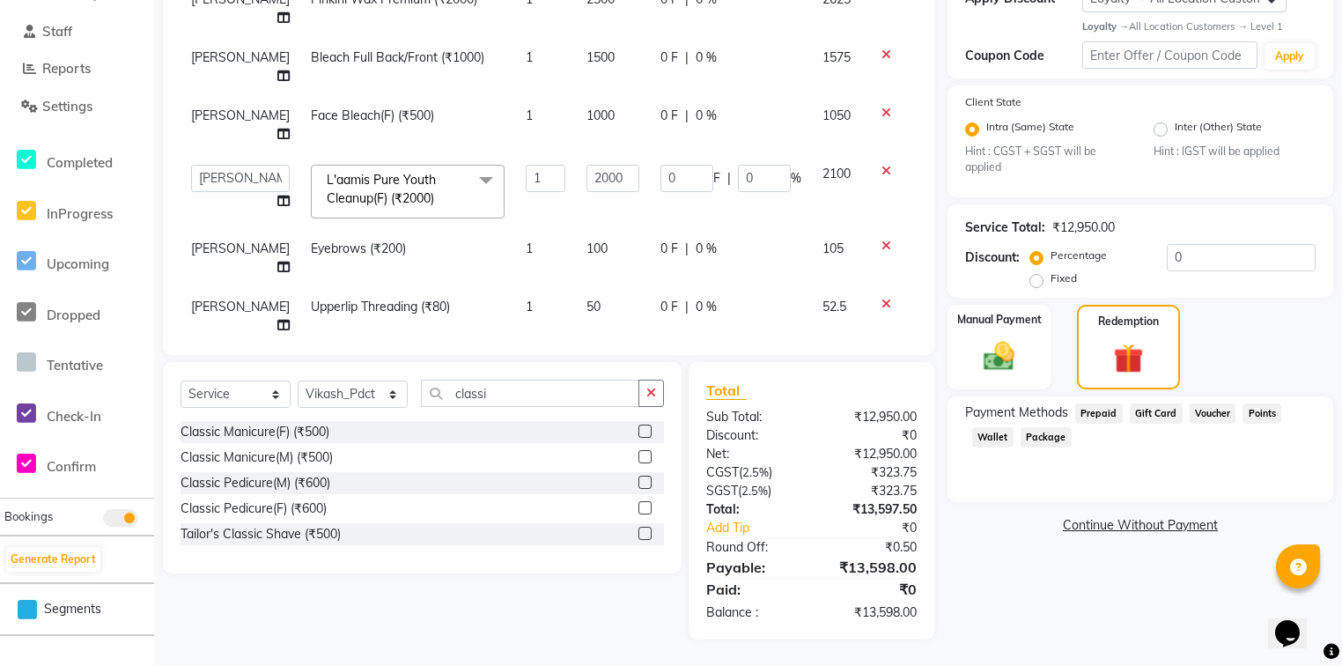
click at [789, 354] on div "Client +91 8588856172 Date 03-10-2025 Invoice Number V/2025 V/2025-26 1672 Serv…" at bounding box center [548, 83] width 771 height 544
click at [844, 356] on div "Client +91 8588856172 Date 03-10-2025 Invoice Number V/2025 V/2025-26 1672 Serv…" at bounding box center [549, 225] width 798 height 828
click at [809, 343] on div "Client +91 8588856172 Date 03-10-2025 Invoice Number V/2025 V/2025-26 1672 Serv…" at bounding box center [548, 83] width 771 height 544
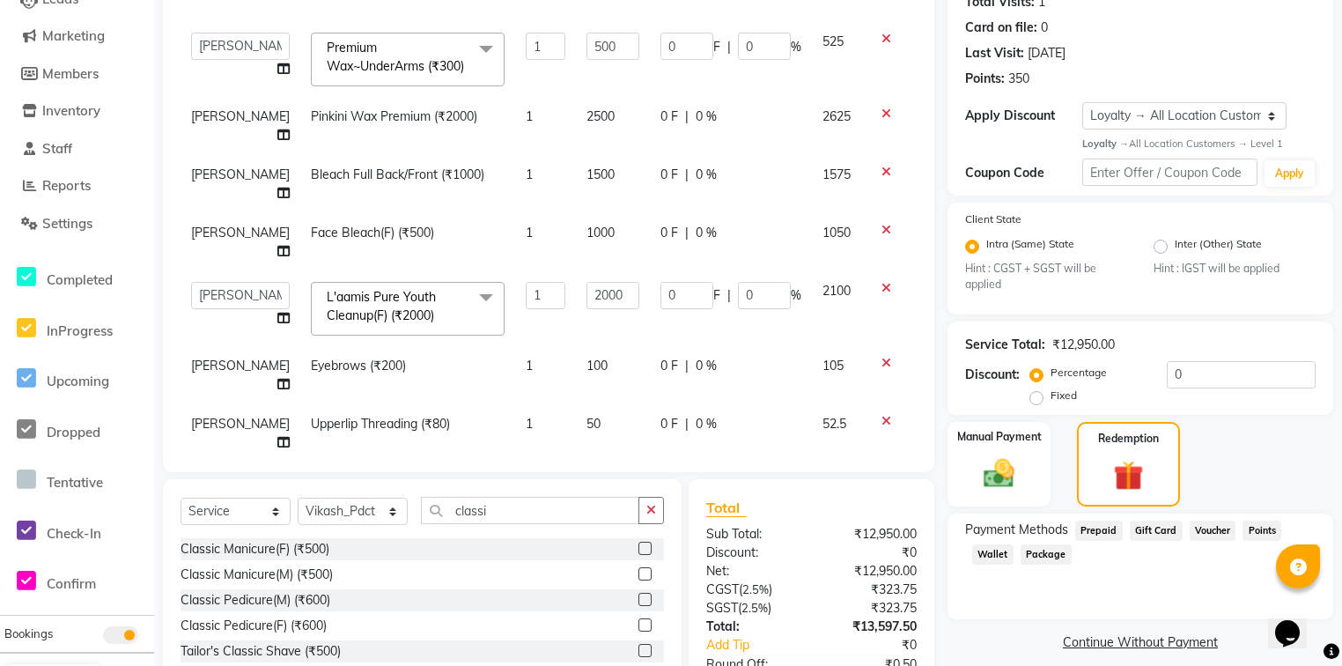
scroll to position [0, 0]
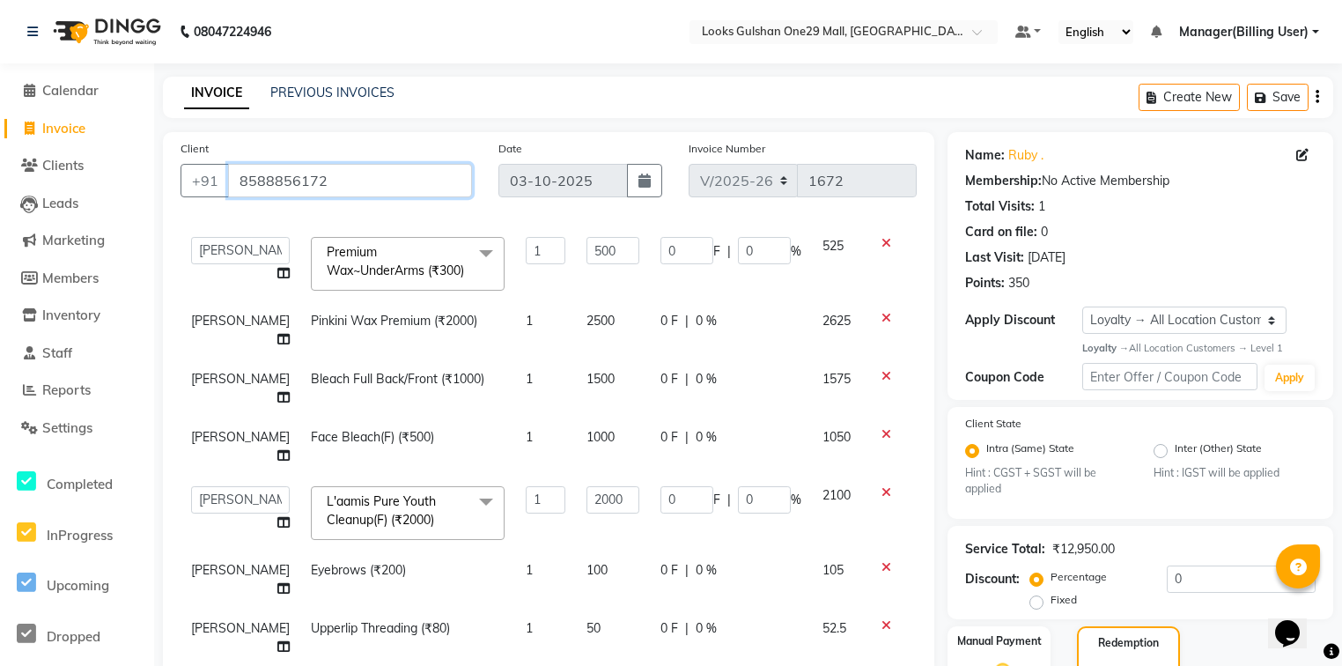
click at [335, 180] on input "8588856172" at bounding box center [350, 180] width 244 height 33
paste input "8588856172"
type input "8588856172"
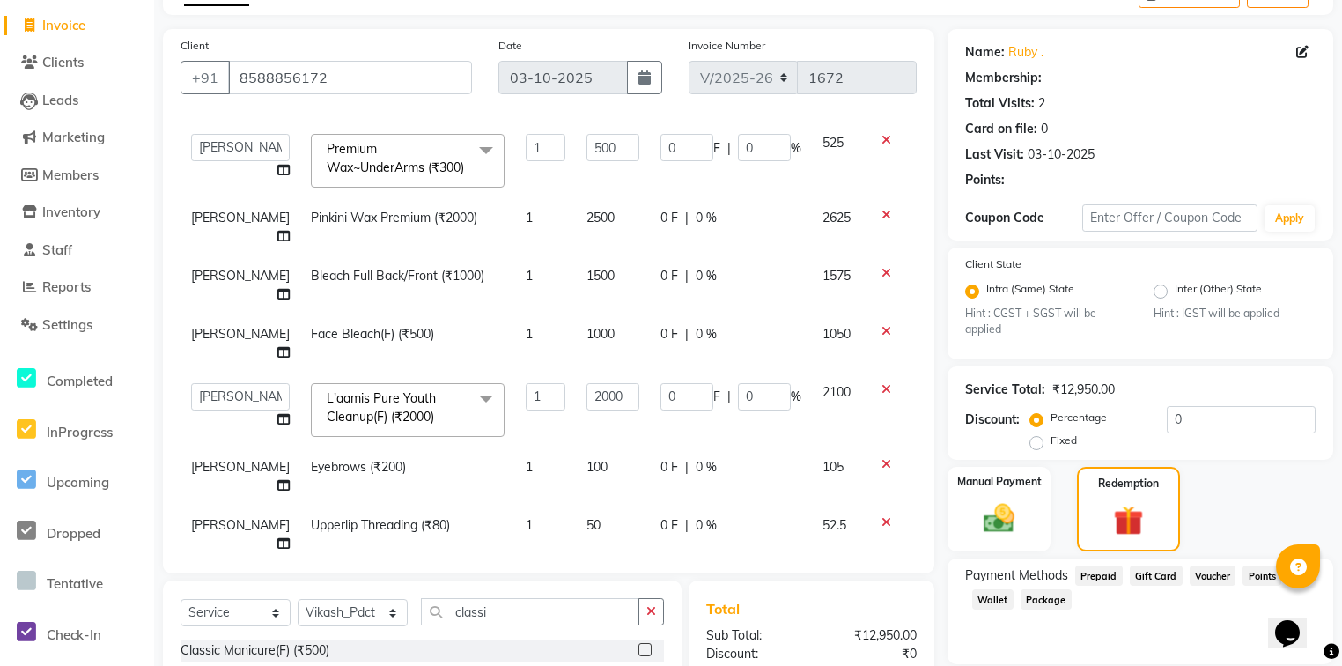
scroll to position [282, 0]
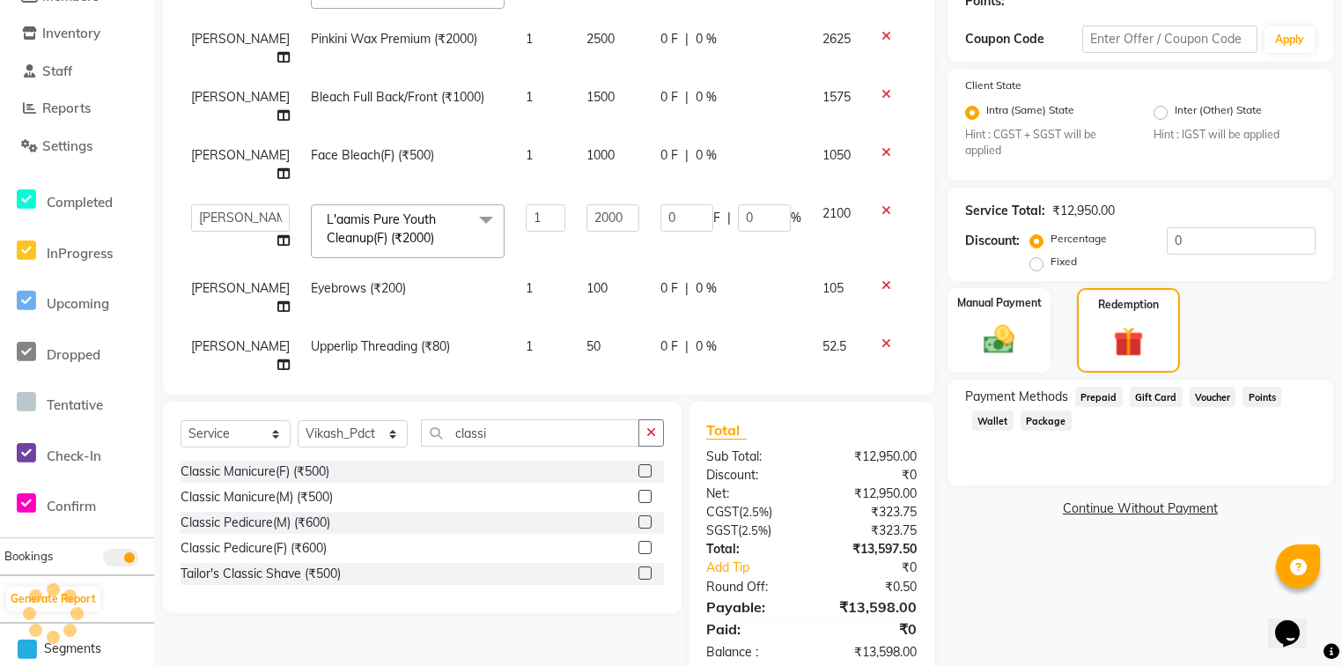
select select "1: Object"
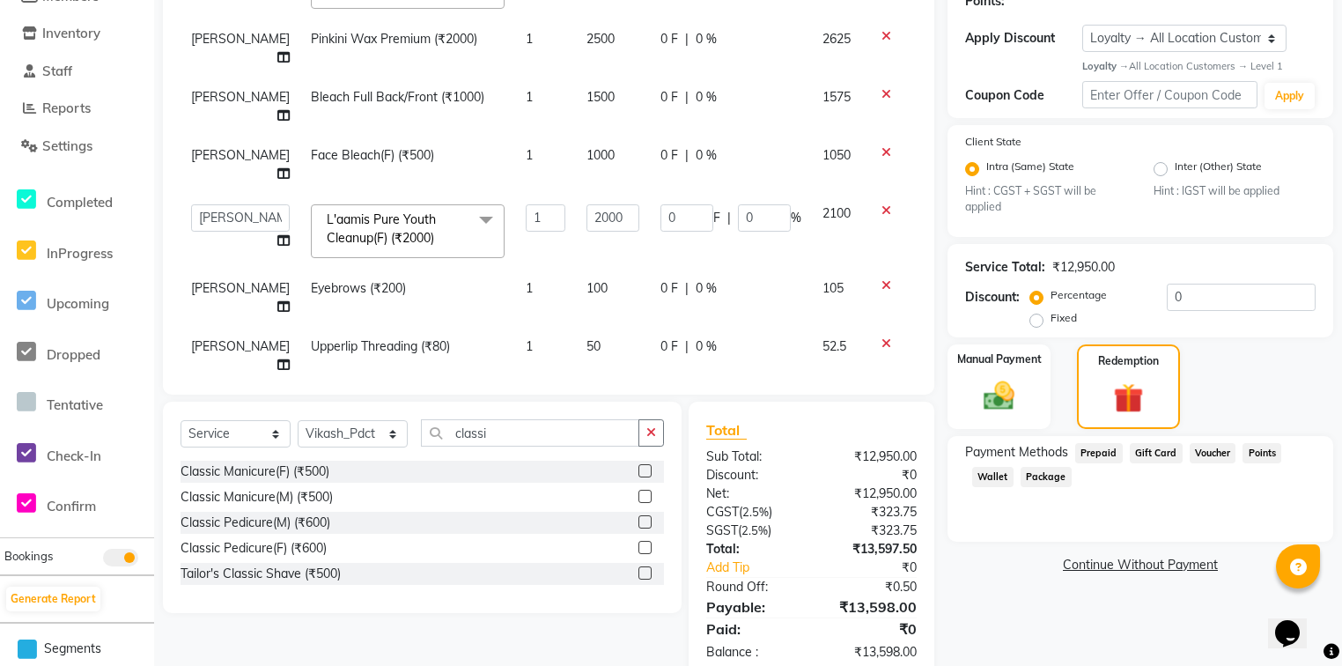
click at [1094, 344] on div "Name: Ruby . Membership: No Active Membership Total Visits: 2 Card on file: 0 L…" at bounding box center [1146, 264] width 399 height 828
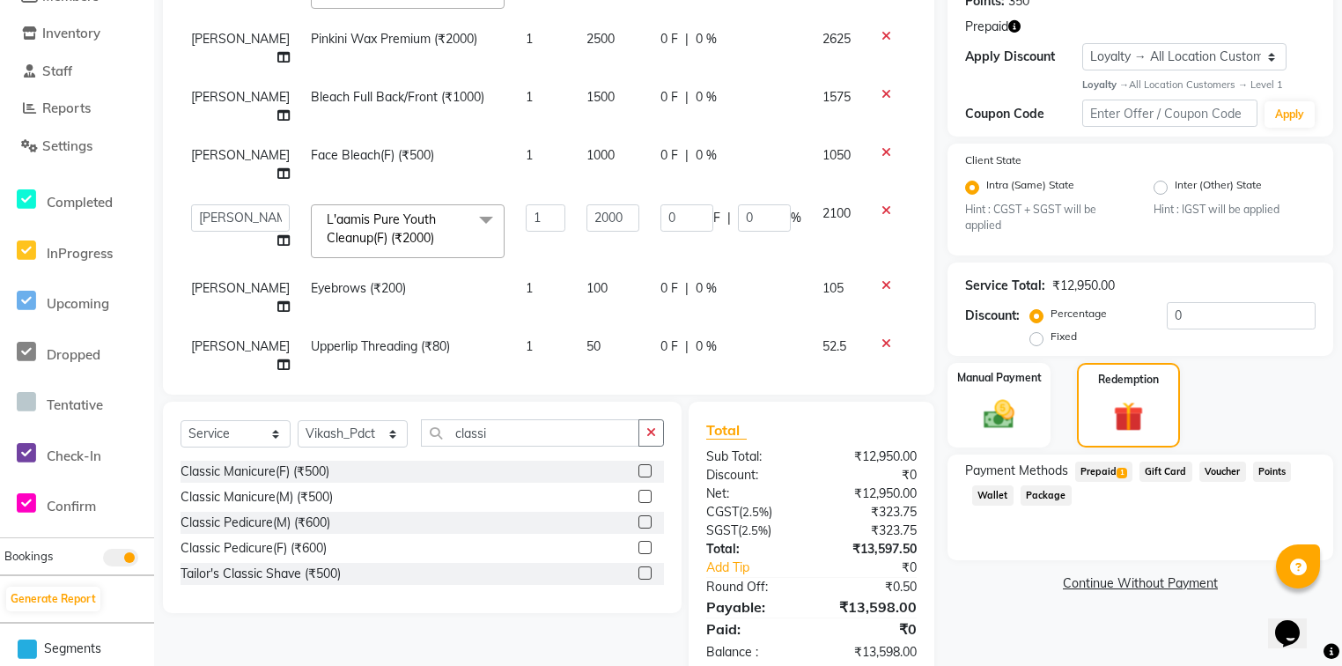
click at [1111, 469] on span "Prepaid 1" at bounding box center [1103, 471] width 57 height 20
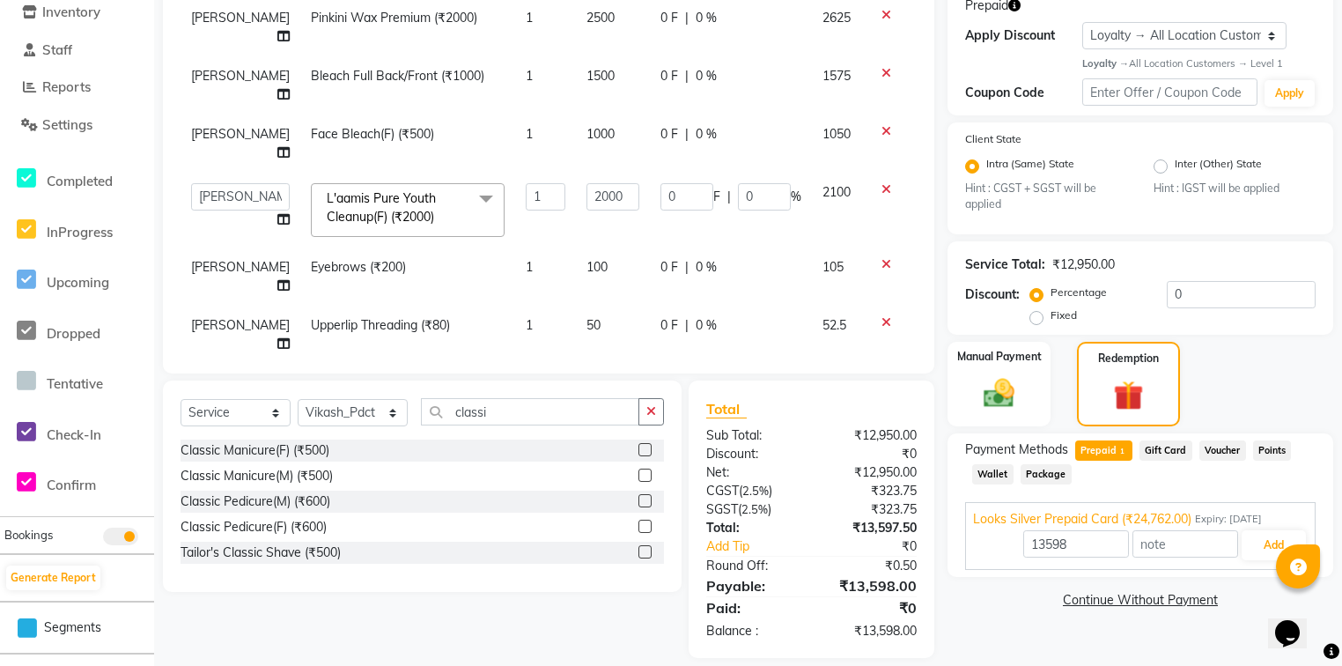
scroll to position [321, 0]
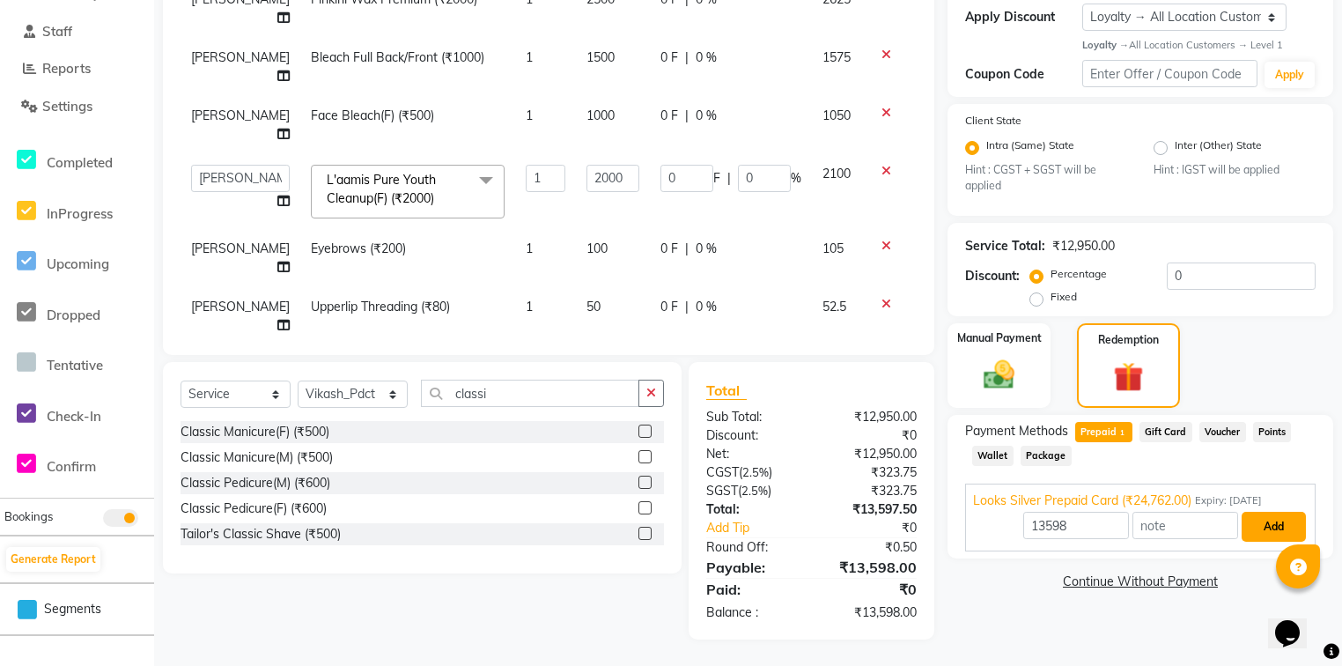
click at [1261, 525] on button "Add" at bounding box center [1273, 526] width 64 height 30
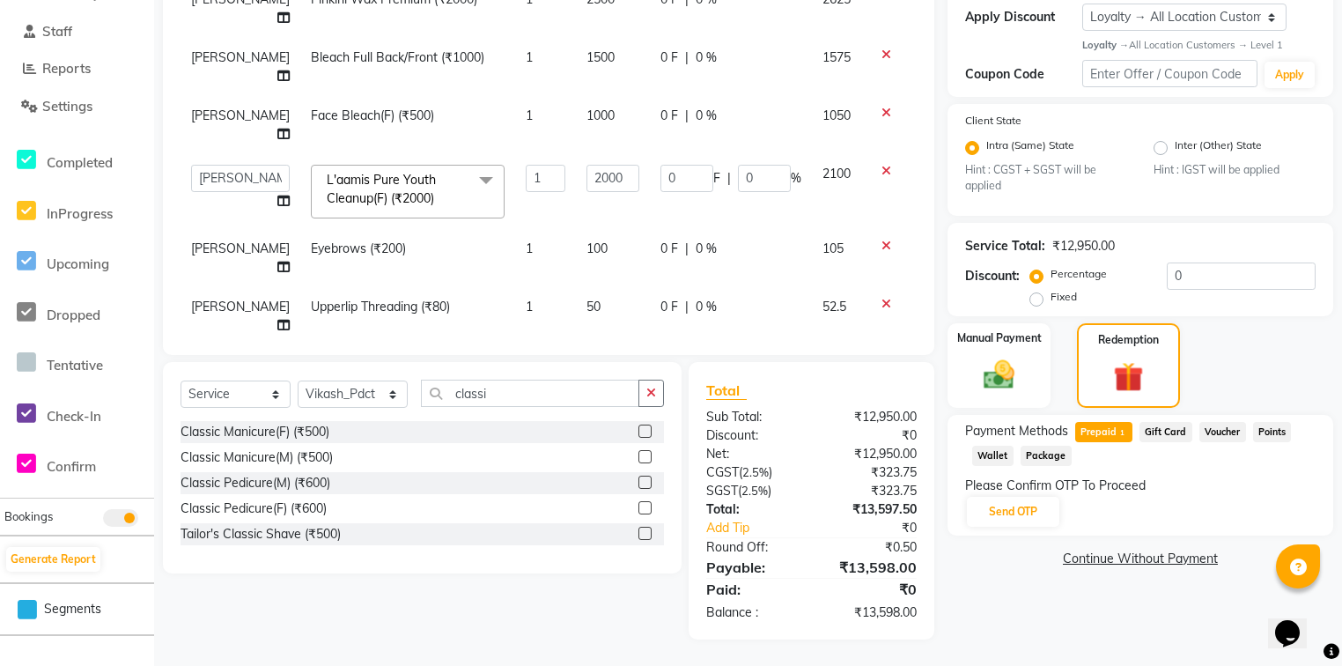
click at [1104, 434] on span "Prepaid 1" at bounding box center [1103, 432] width 57 height 20
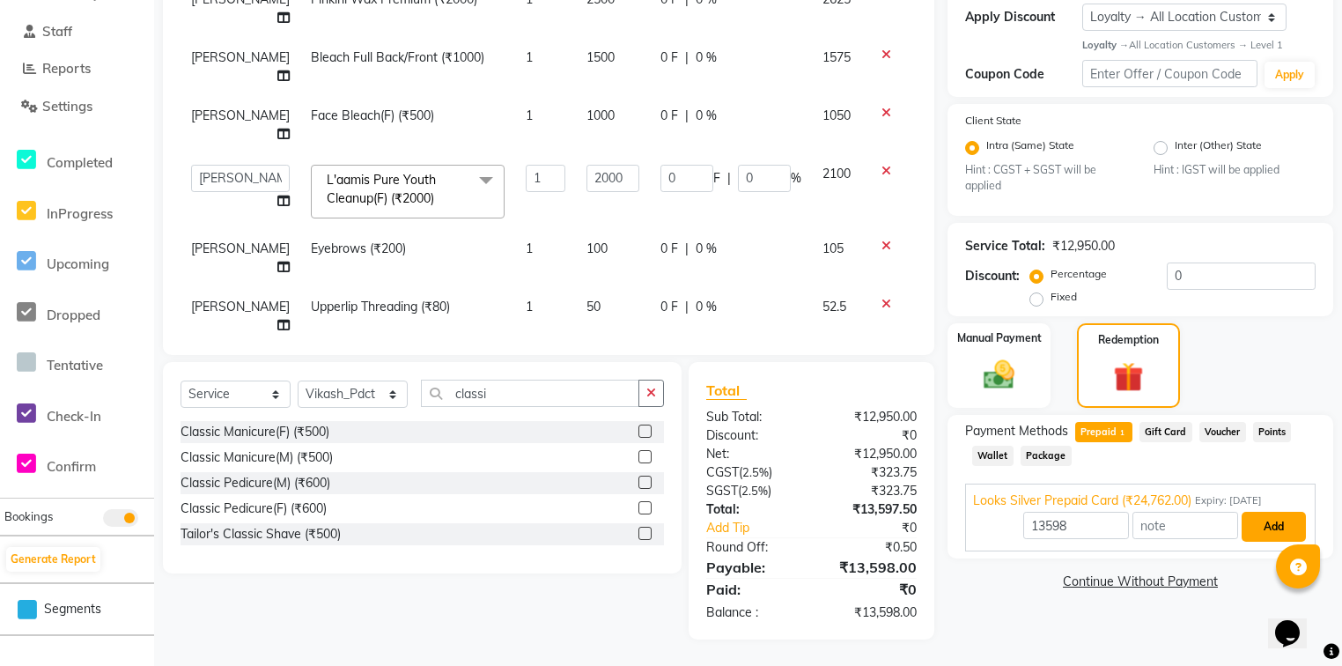
drag, startPoint x: 1275, startPoint y: 528, endPoint x: 1166, endPoint y: 542, distance: 110.1
click at [1275, 528] on button "Add" at bounding box center [1273, 526] width 64 height 30
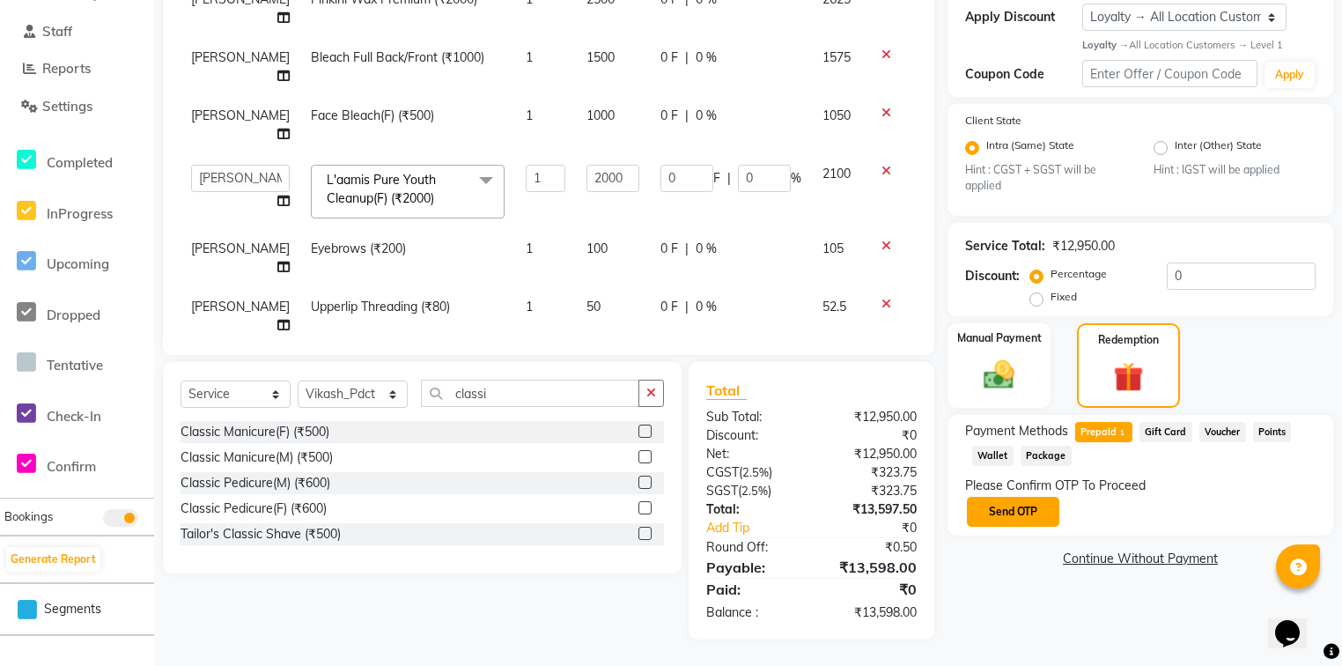
click at [1019, 515] on button "Send OTP" at bounding box center [1013, 512] width 92 height 30
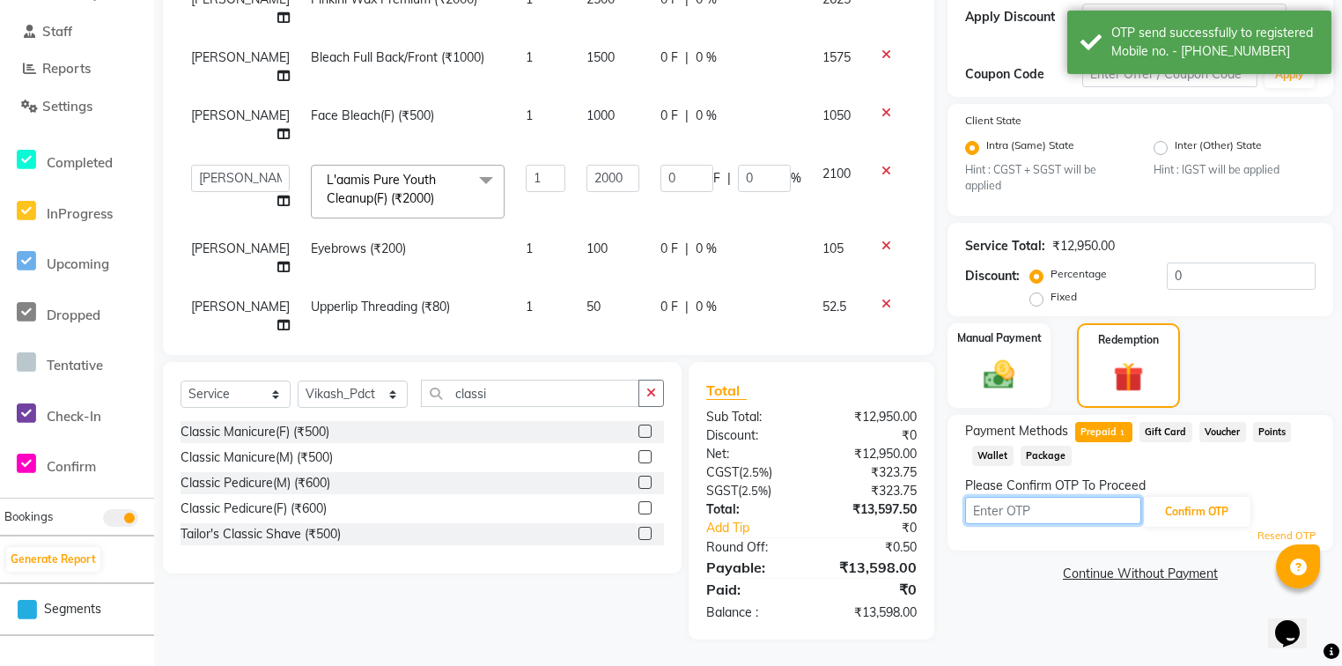
click at [1018, 519] on input "text" at bounding box center [1053, 510] width 176 height 27
click at [1004, 510] on input "text" at bounding box center [1053, 510] width 176 height 27
type input "5768"
click at [1193, 507] on button "Confirm OTP" at bounding box center [1196, 512] width 107 height 30
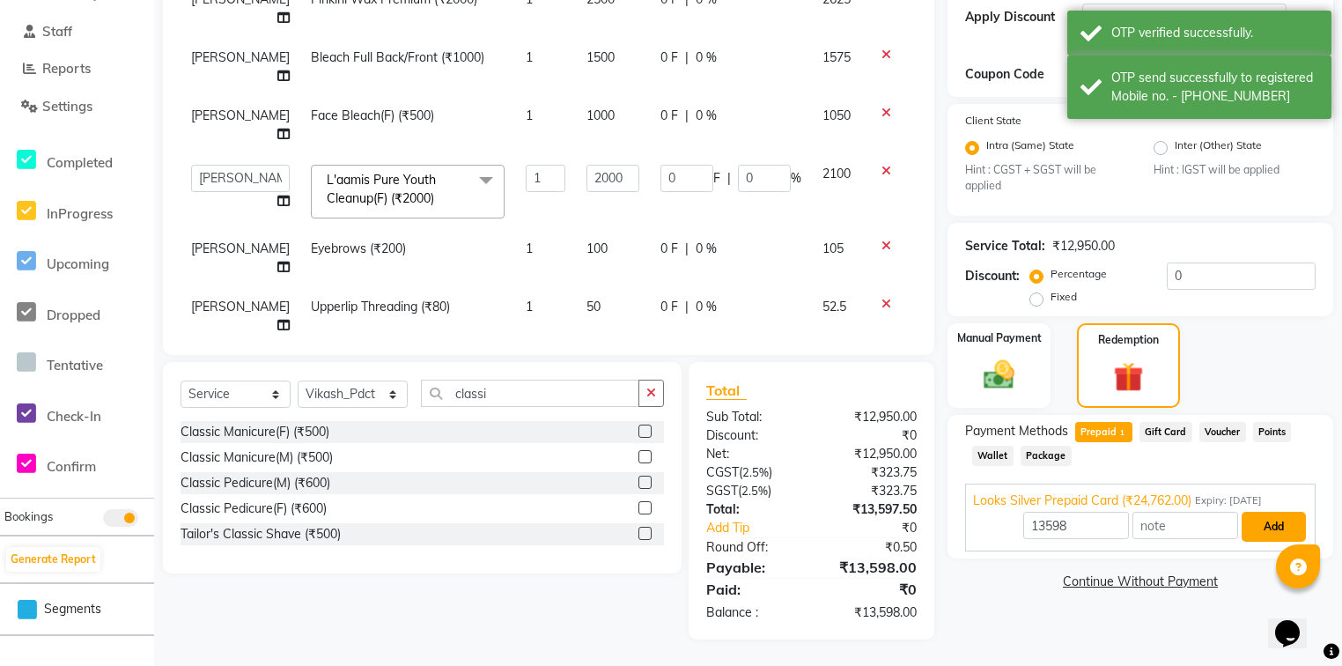
click at [1262, 521] on button "Add" at bounding box center [1273, 526] width 64 height 30
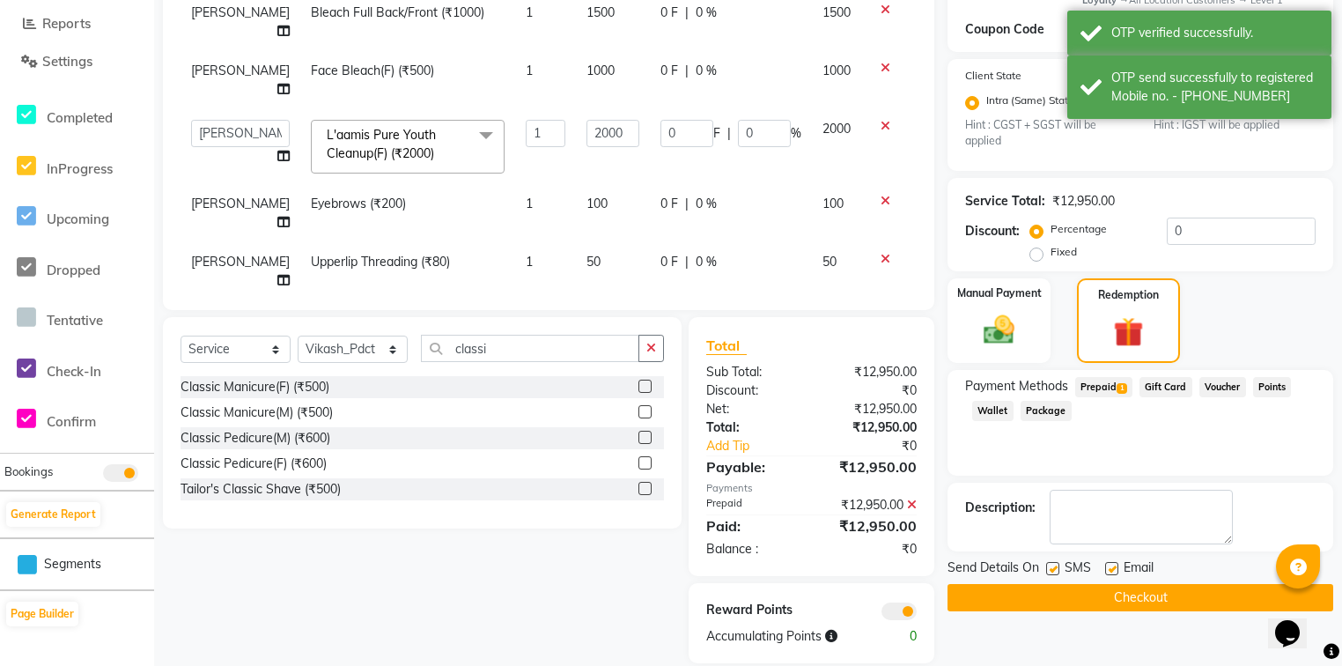
scroll to position [391, 0]
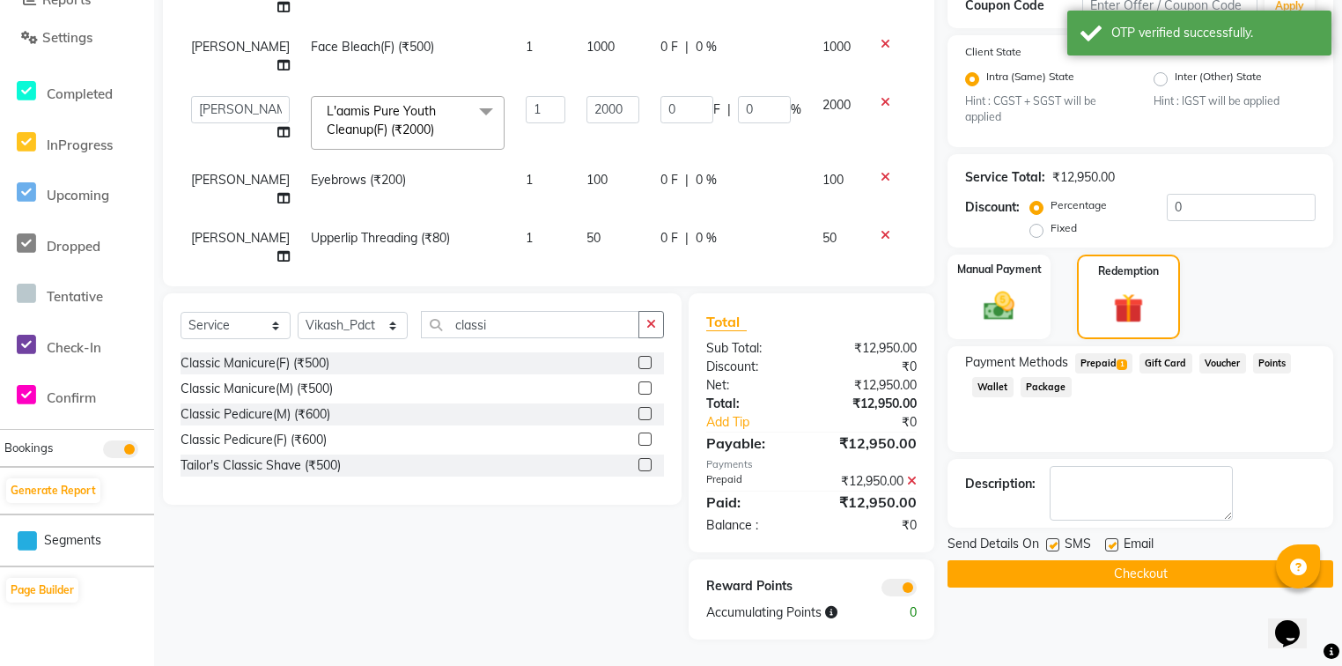
click at [1116, 543] on label at bounding box center [1111, 544] width 13 height 13
click at [1116, 543] on input "checkbox" at bounding box center [1110, 545] width 11 height 11
checkbox input "false"
click at [1120, 570] on button "Checkout" at bounding box center [1140, 573] width 386 height 27
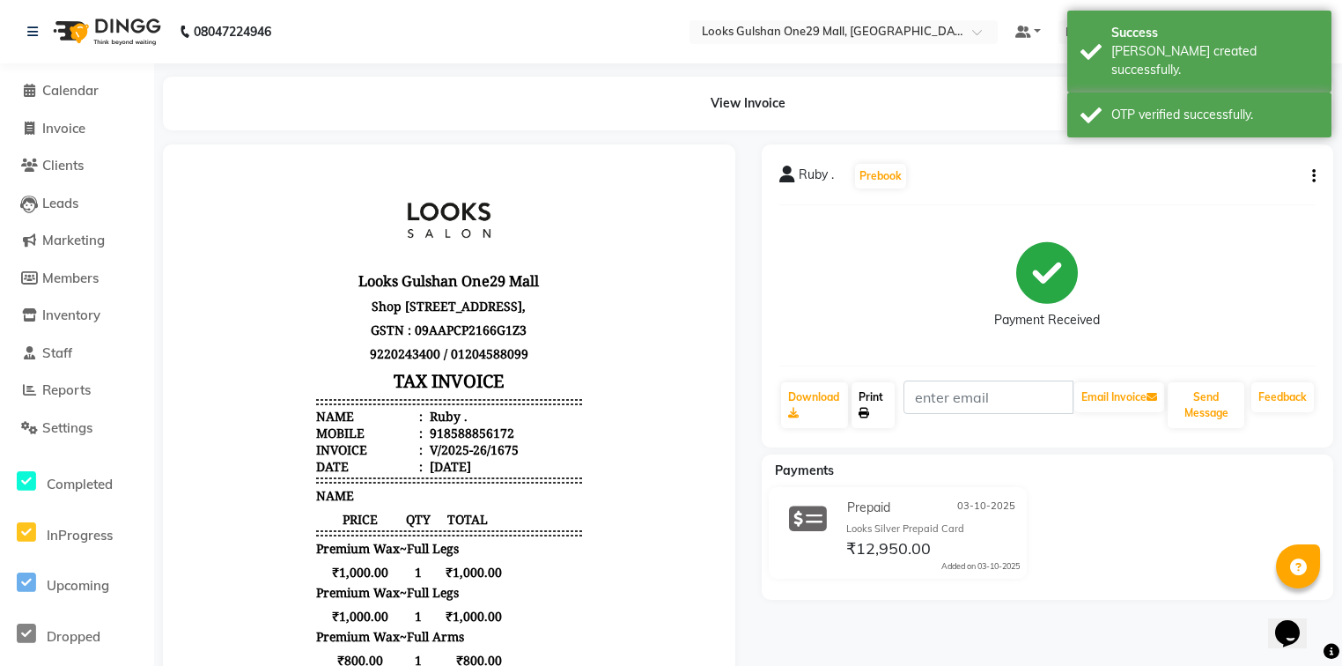
click at [878, 419] on link "Print" at bounding box center [872, 405] width 43 height 46
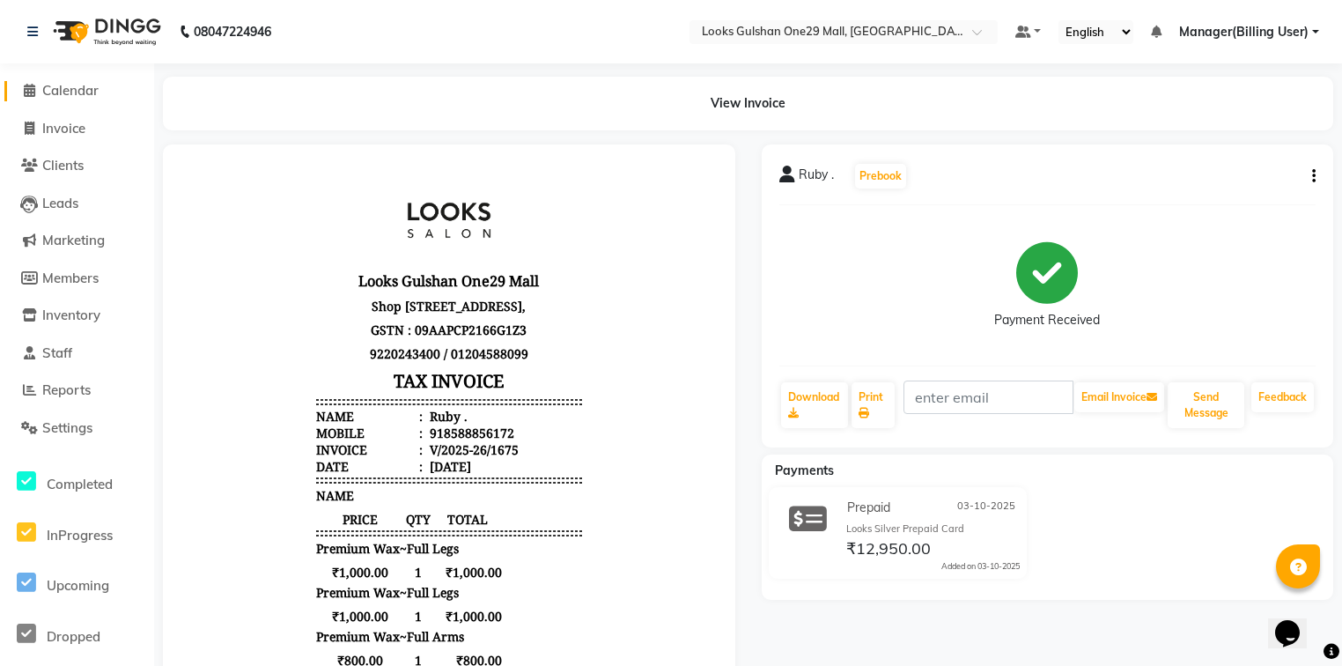
drag, startPoint x: 100, startPoint y: 92, endPoint x: 114, endPoint y: 102, distance: 16.4
click at [99, 92] on span "Calendar" at bounding box center [70, 90] width 56 height 17
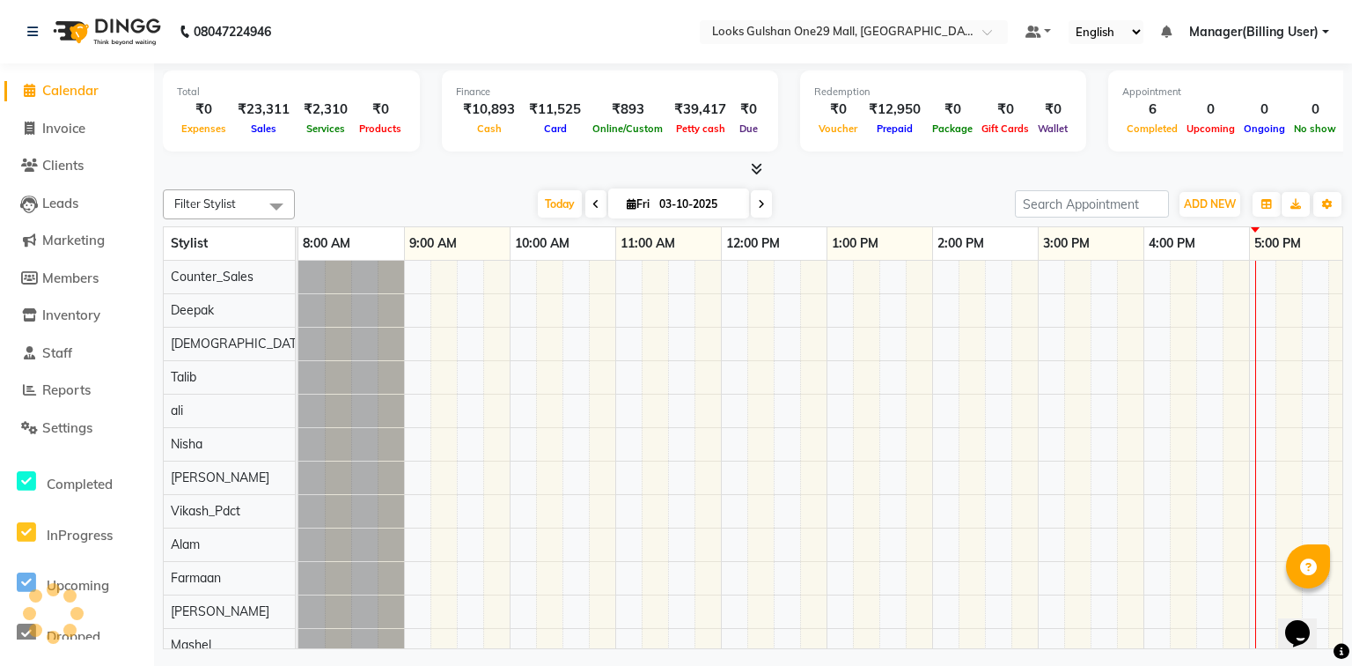
click at [275, 153] on div "Total ₹0 Expenses ₹23,311 Sales ₹2,310 Services ₹0 Products Finance ₹10,893 Cas…" at bounding box center [753, 113] width 1181 height 86
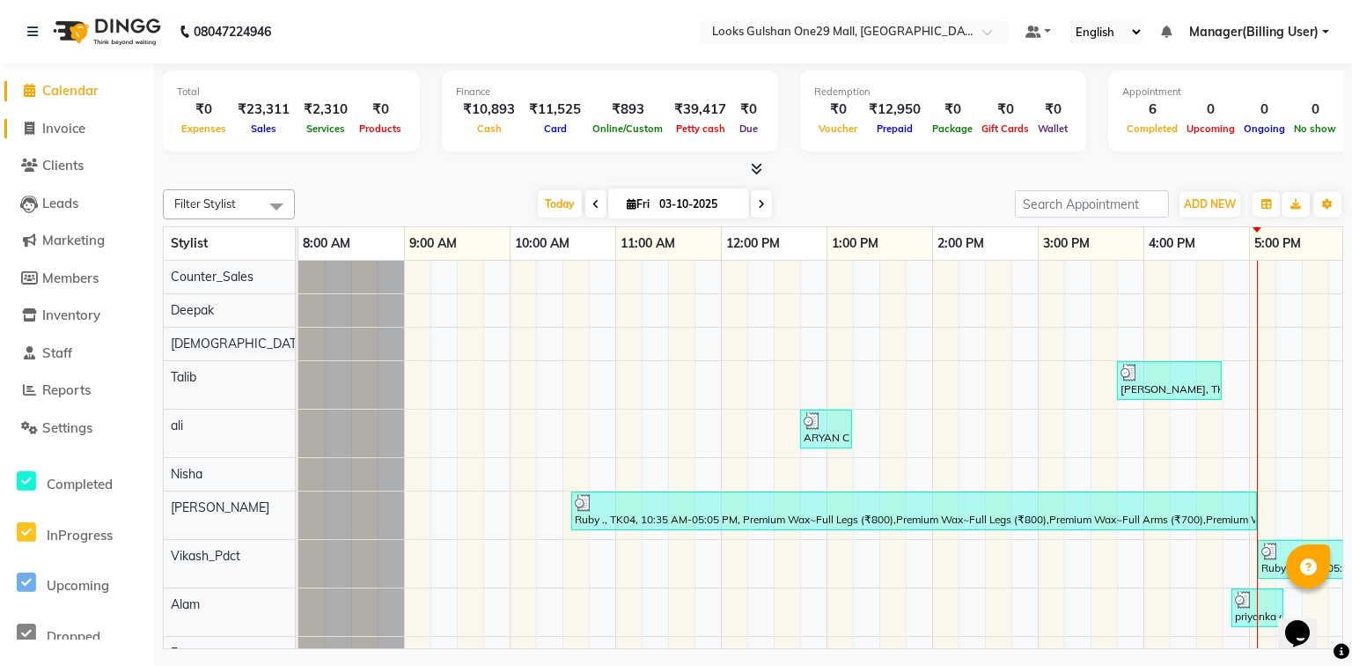
click at [100, 128] on link "Invoice" at bounding box center [76, 129] width 145 height 20
select select "service"
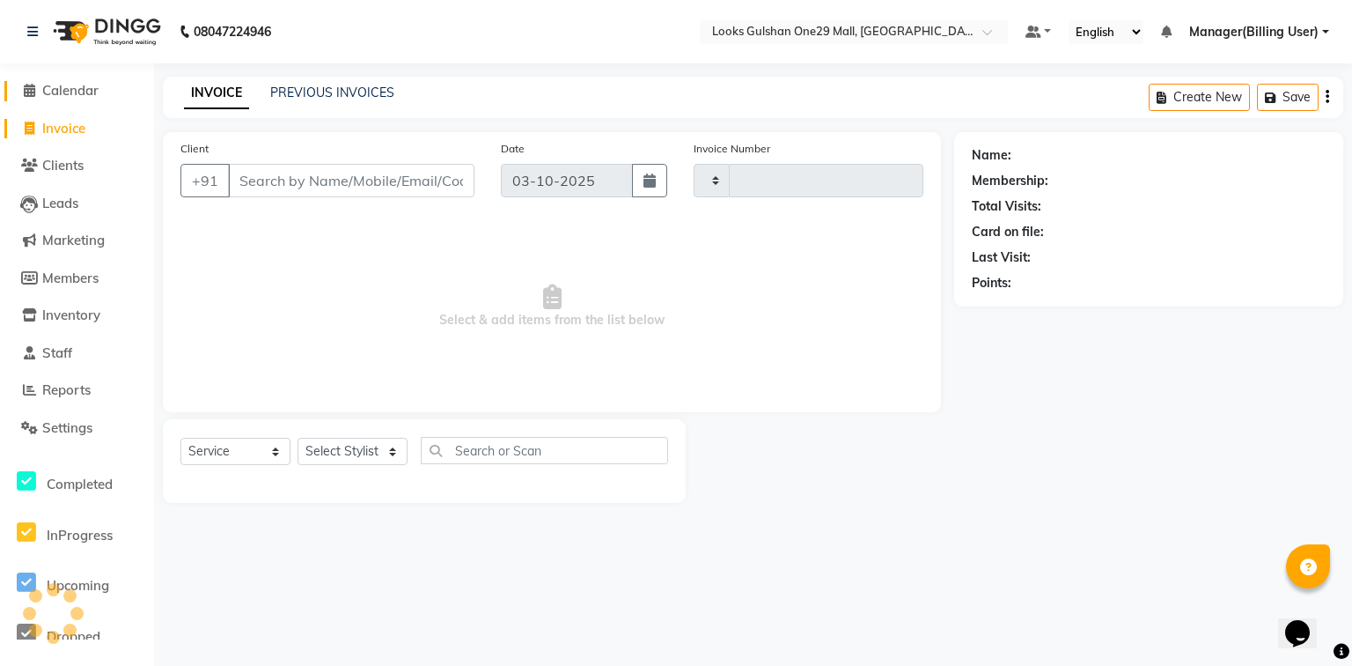
type input "1676"
select select "8337"
click at [99, 94] on span "Calendar" at bounding box center [70, 90] width 56 height 17
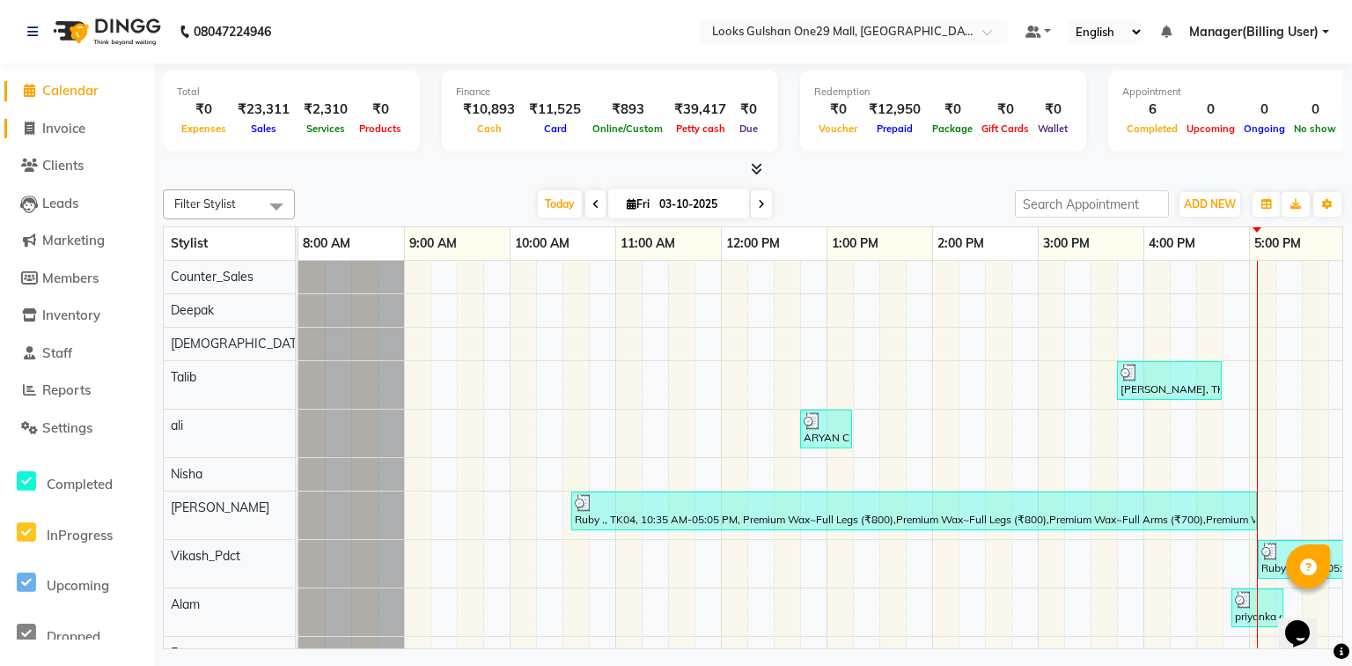
click at [85, 129] on span "Invoice" at bounding box center [63, 128] width 43 height 17
select select "service"
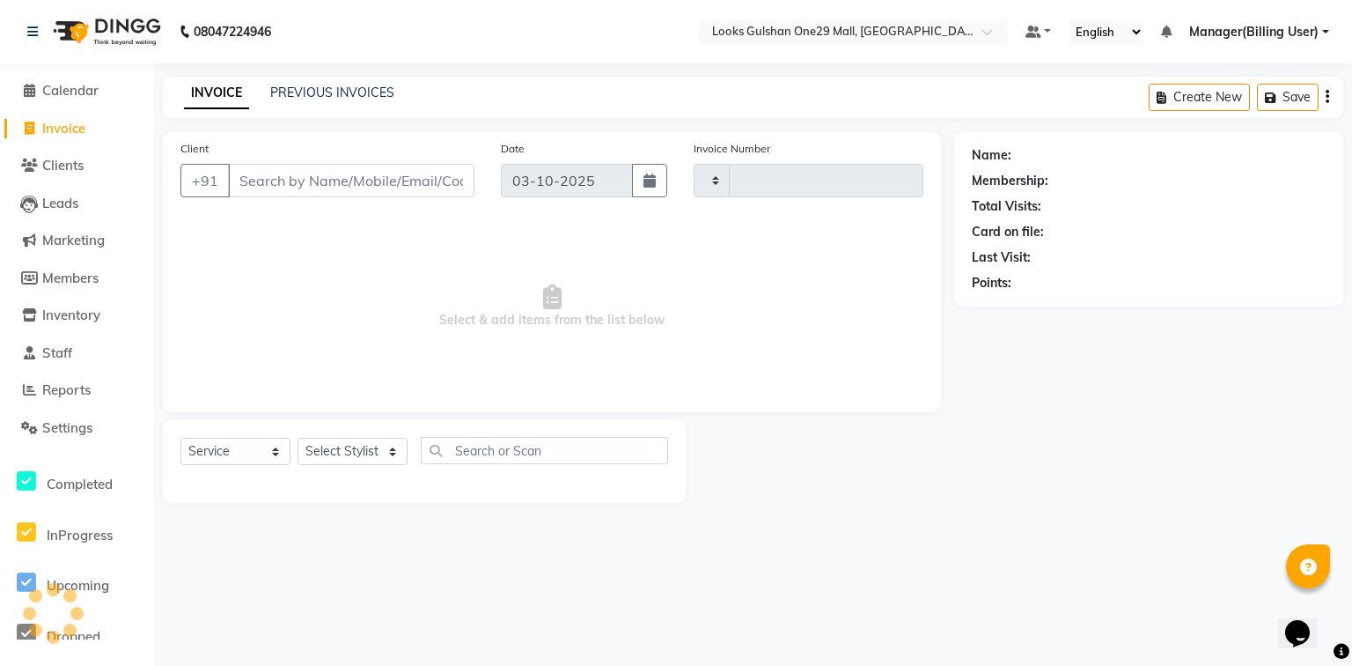
type input "1676"
select select "8337"
click at [83, 99] on span "Calendar" at bounding box center [70, 90] width 56 height 17
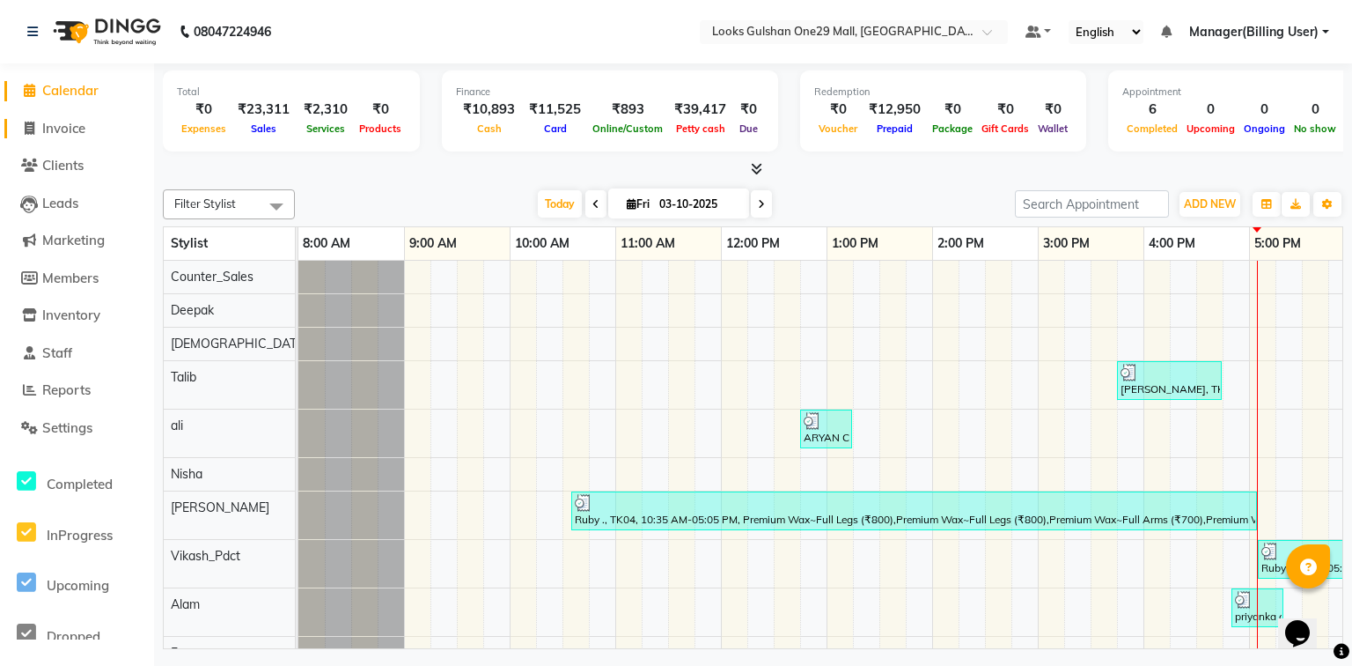
click at [75, 129] on span "Invoice" at bounding box center [63, 128] width 43 height 17
select select "service"
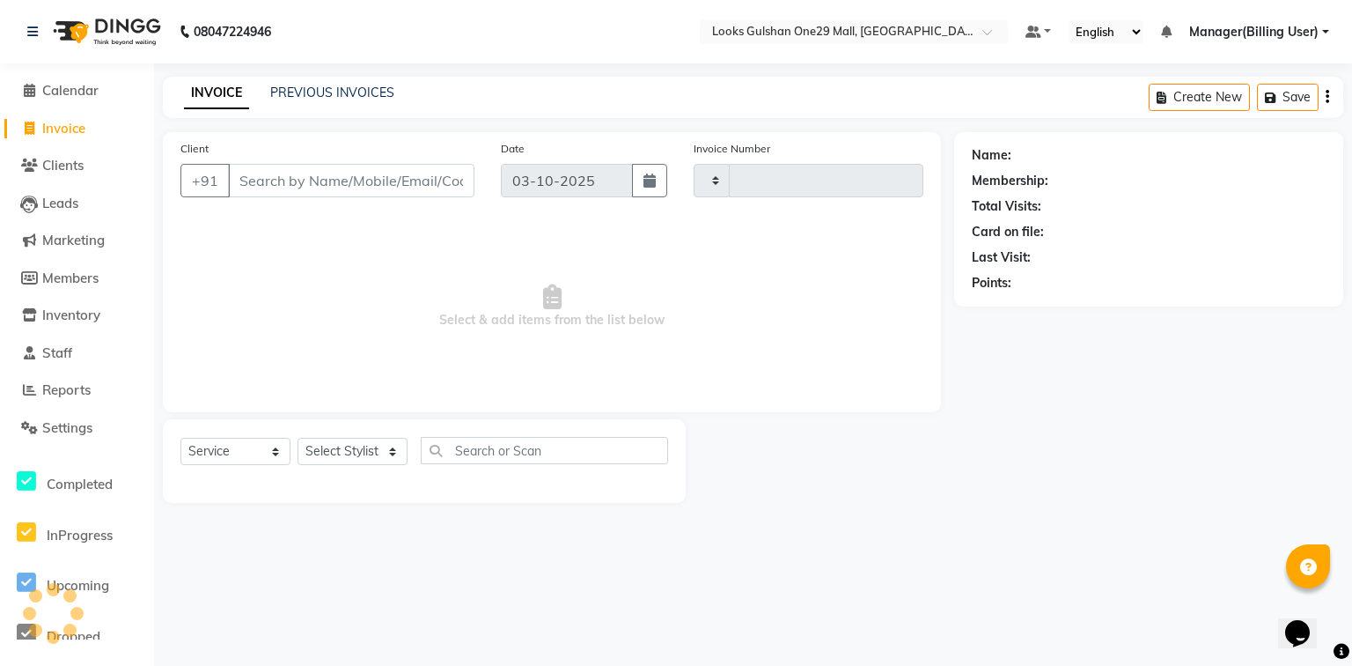
type input "1676"
select select "8337"
click at [79, 94] on span "Calendar" at bounding box center [70, 90] width 56 height 17
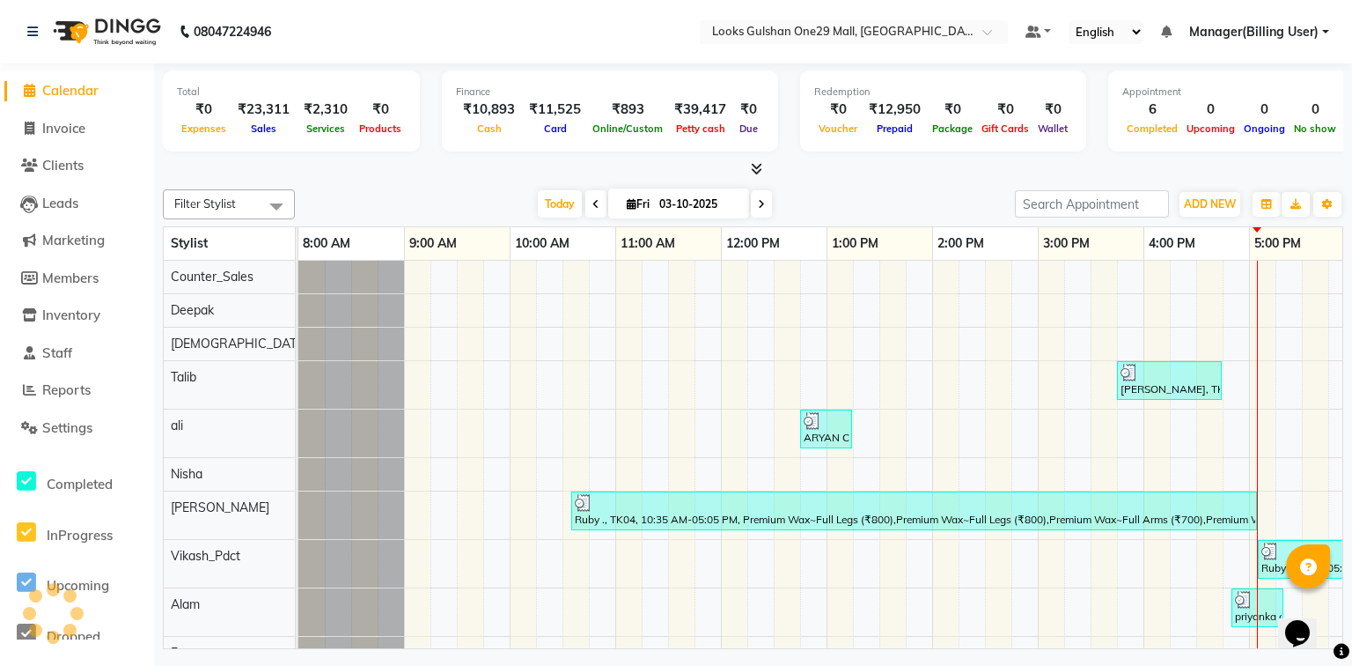
click at [251, 158] on div "Total ₹0 Expenses ₹23,311 Sales ₹2,310 Services ₹0 Products Finance ₹10,893 Cas…" at bounding box center [753, 120] width 1181 height 115
click at [72, 122] on span "Invoice" at bounding box center [63, 128] width 43 height 17
select select "8337"
select select "service"
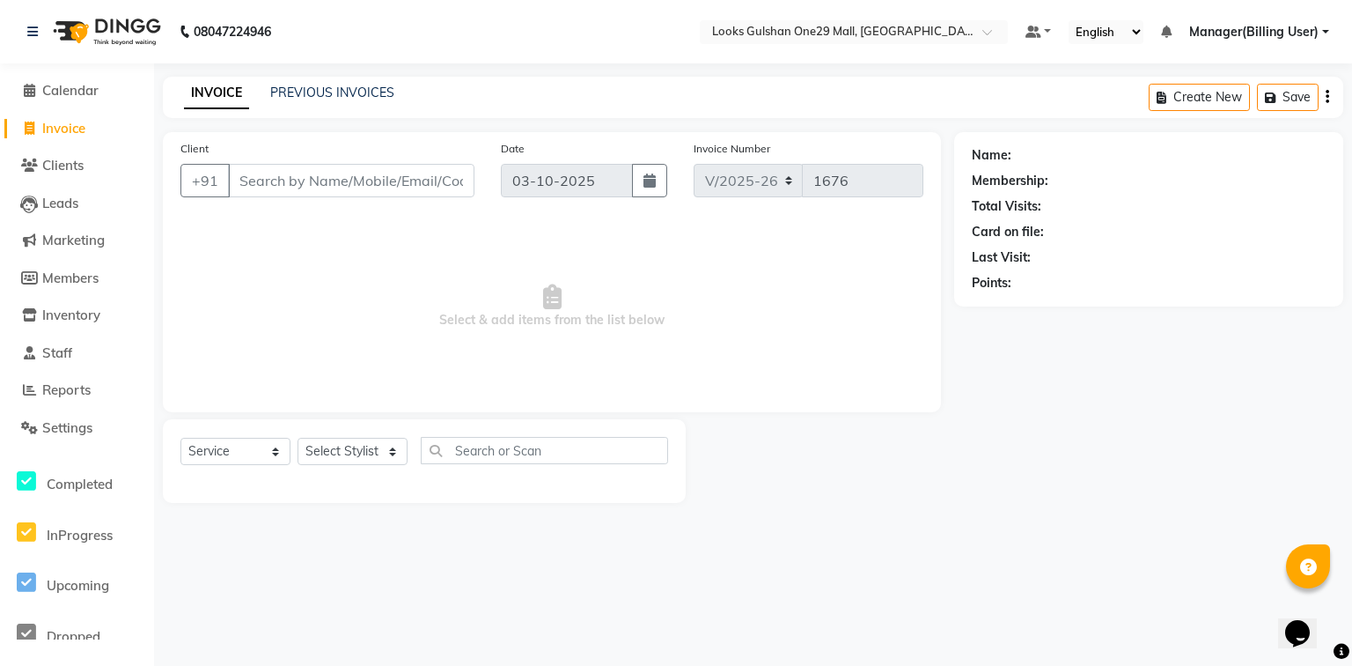
select select "80996"
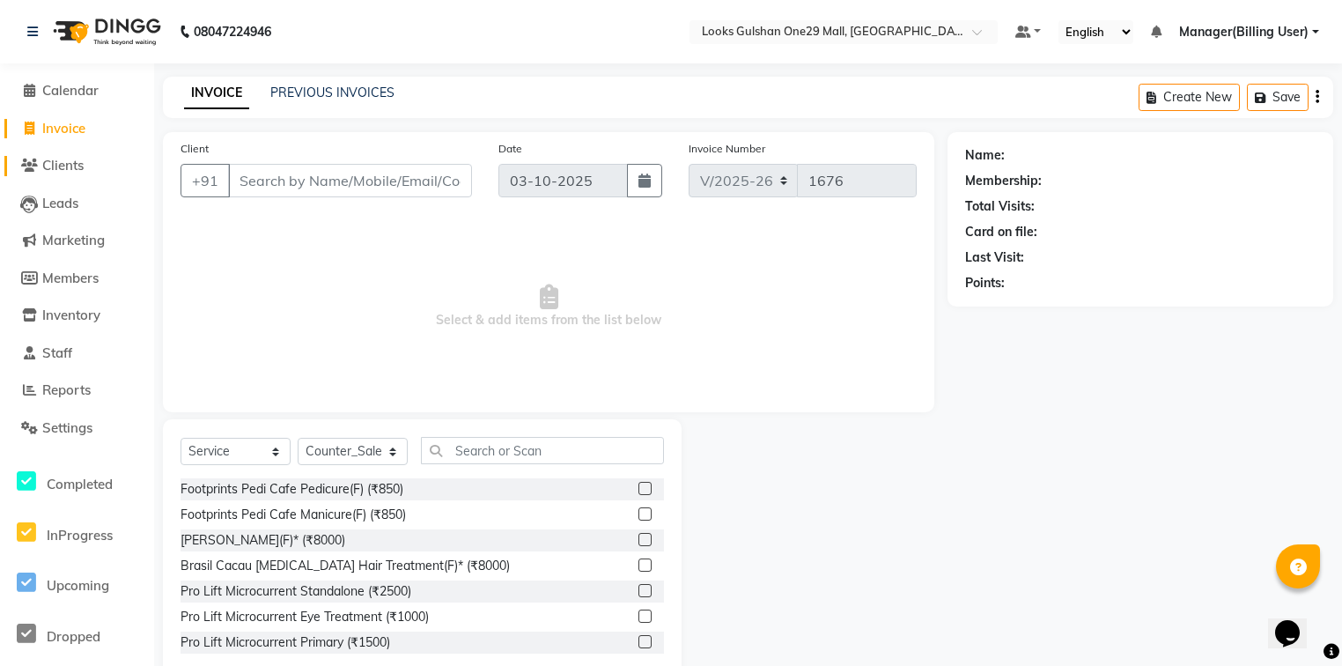
drag, startPoint x: 70, startPoint y: 160, endPoint x: 87, endPoint y: 158, distance: 16.8
click at [70, 160] on span "Clients" at bounding box center [62, 165] width 41 height 17
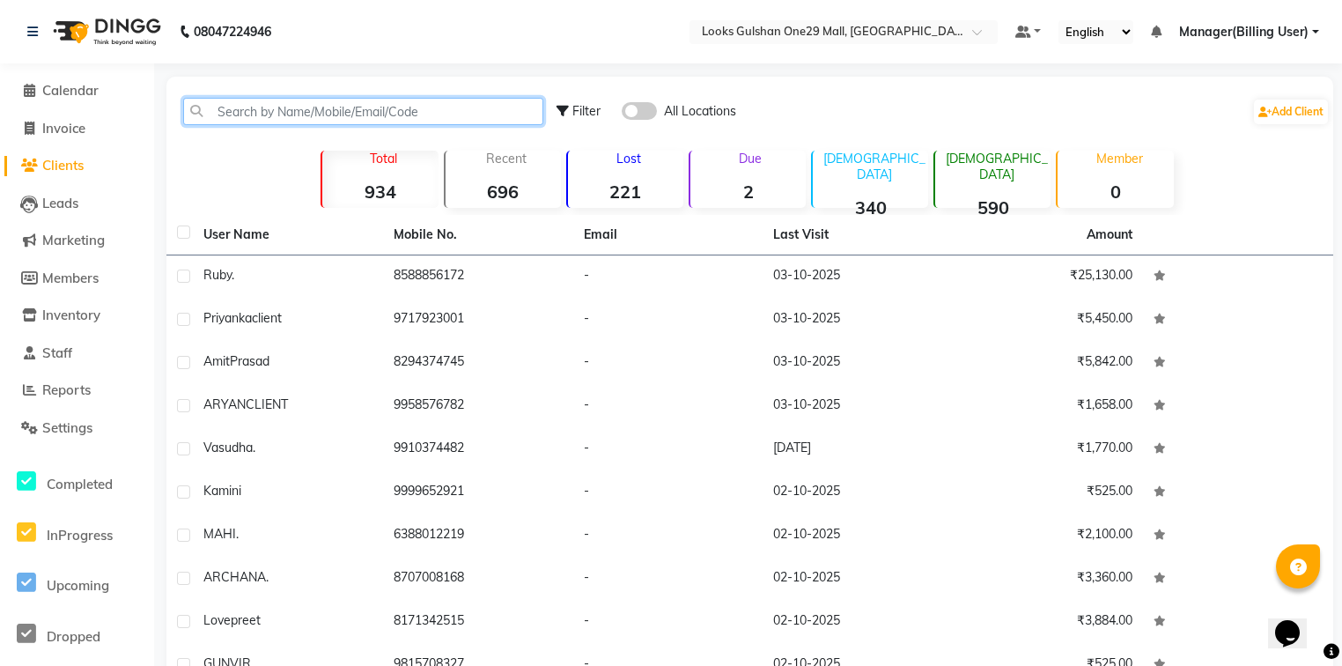
click at [294, 115] on input "text" at bounding box center [363, 111] width 360 height 27
paste input "8588856172"
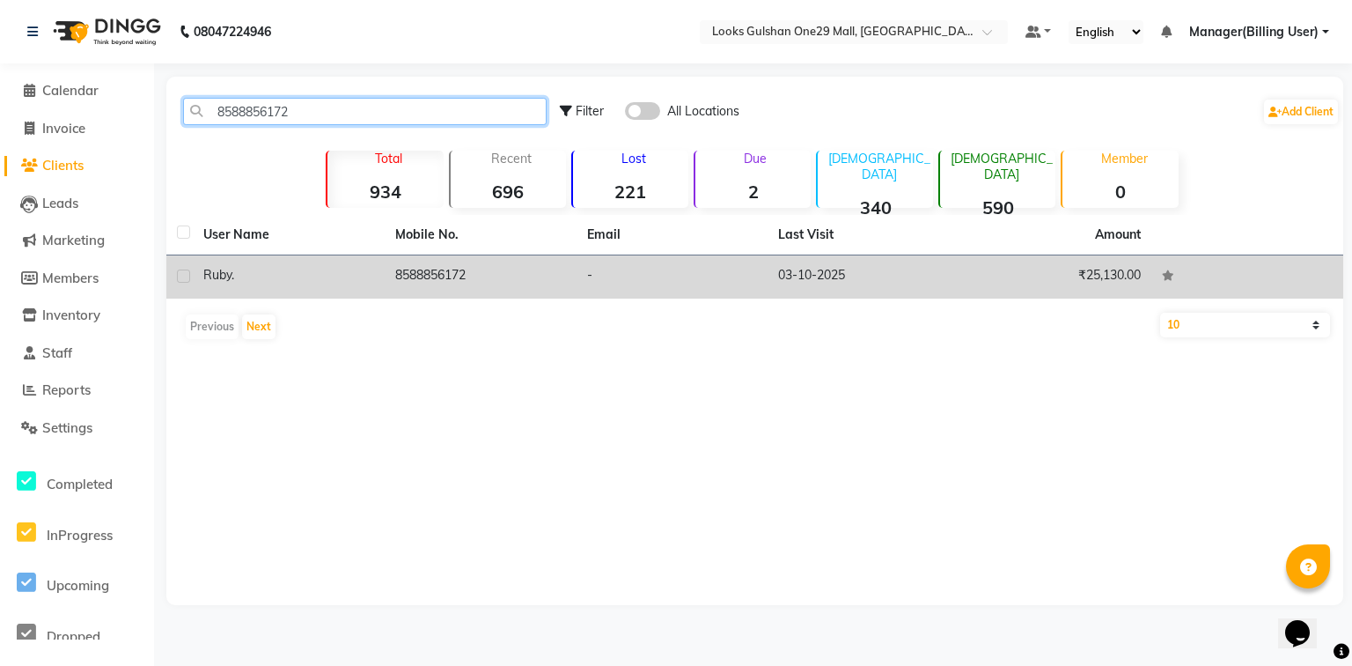
type input "8588856172"
click at [289, 271] on div "Ruby ." at bounding box center [288, 275] width 171 height 18
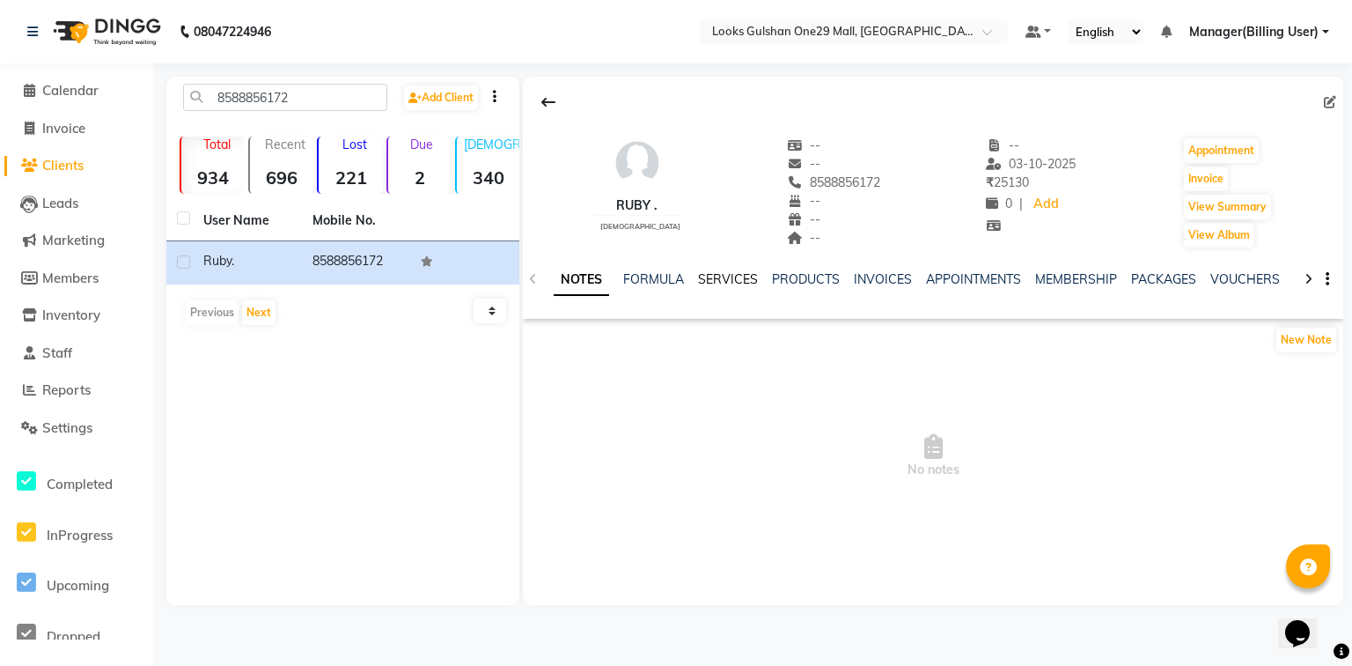
click at [743, 283] on link "SERVICES" at bounding box center [728, 279] width 60 height 16
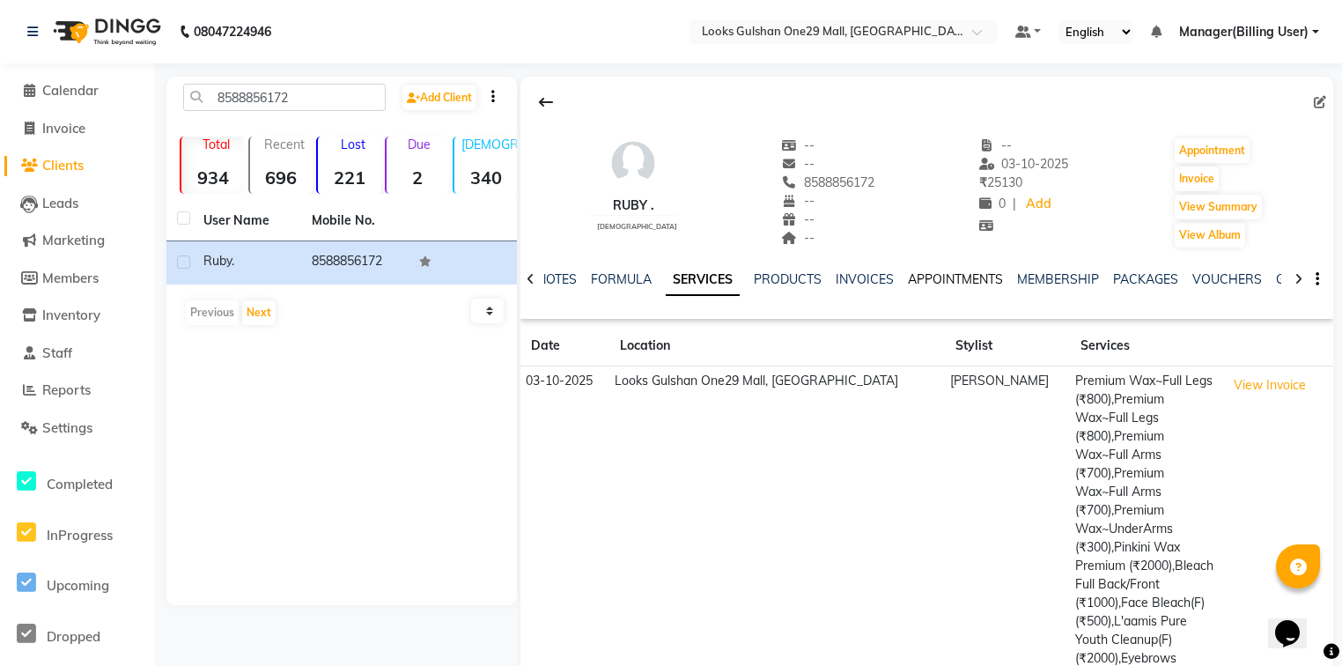
click at [922, 282] on link "APPOINTMENTS" at bounding box center [955, 279] width 95 height 16
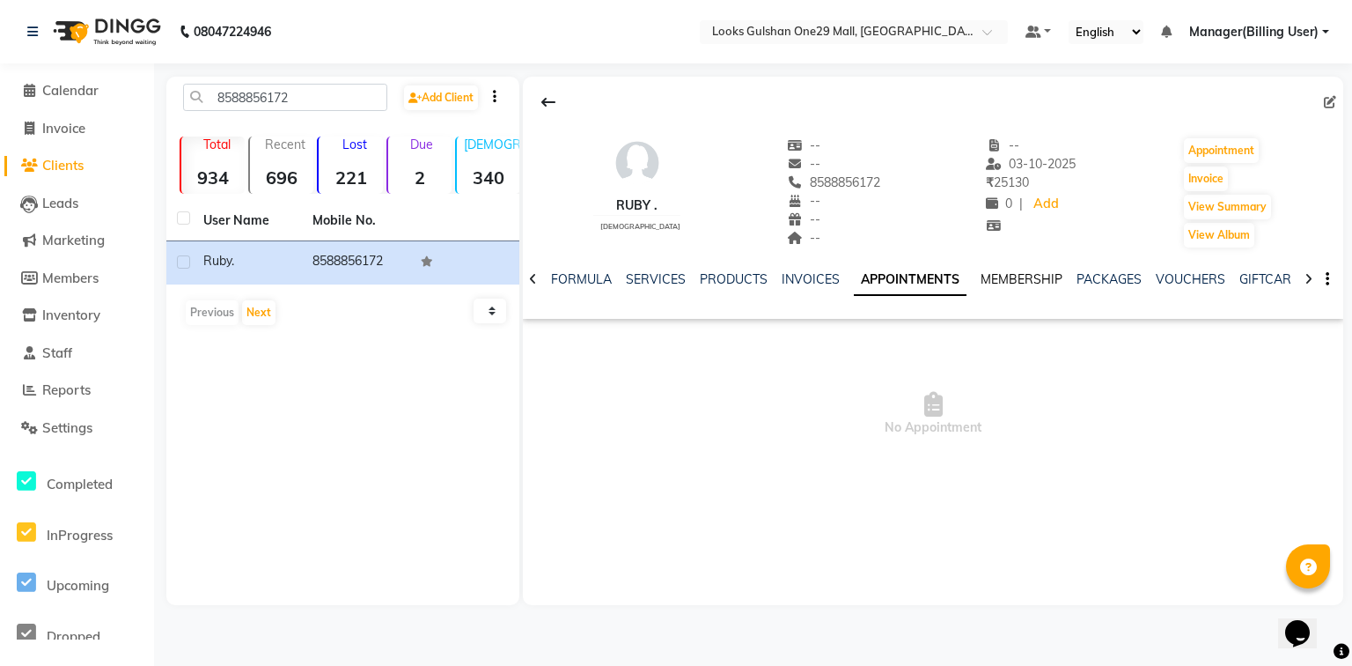
click at [1016, 283] on link "MEMBERSHIP" at bounding box center [1022, 279] width 82 height 16
click at [1083, 281] on link "PACKAGES" at bounding box center [1091, 279] width 65 height 16
click at [1132, 278] on link "VOUCHERS" at bounding box center [1159, 279] width 70 height 16
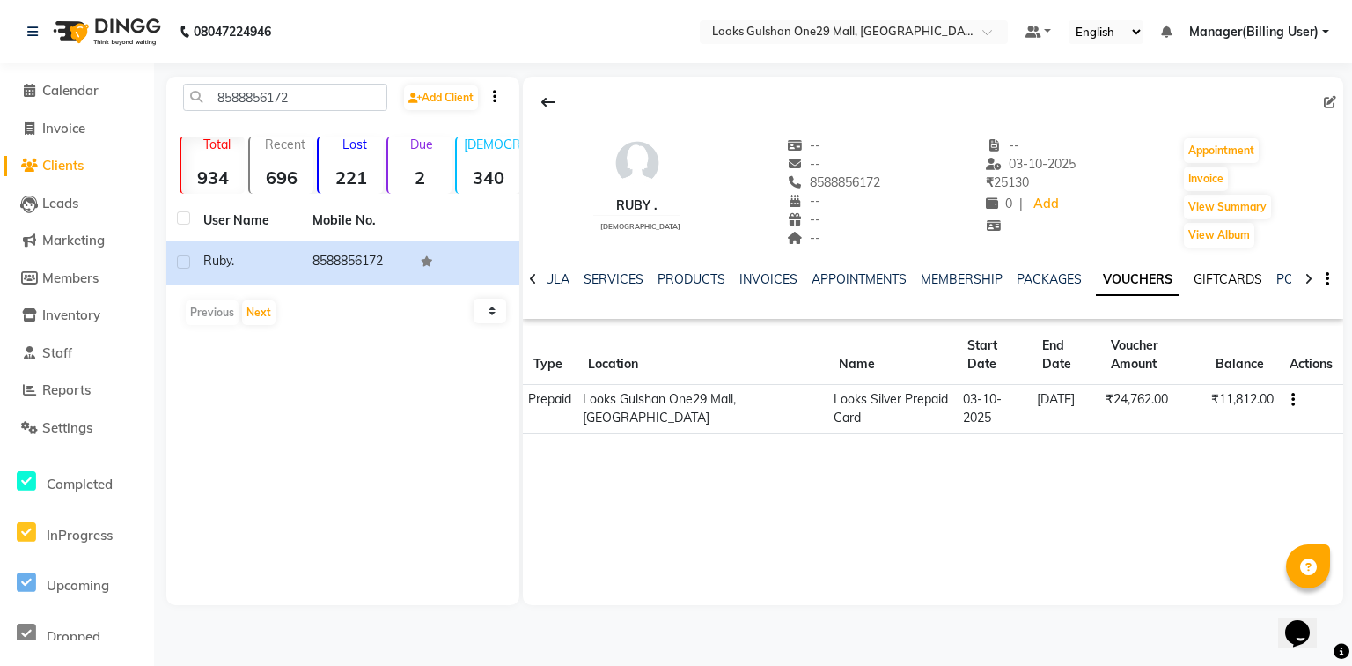
click at [1194, 279] on link "GIFTCARDS" at bounding box center [1228, 279] width 69 height 16
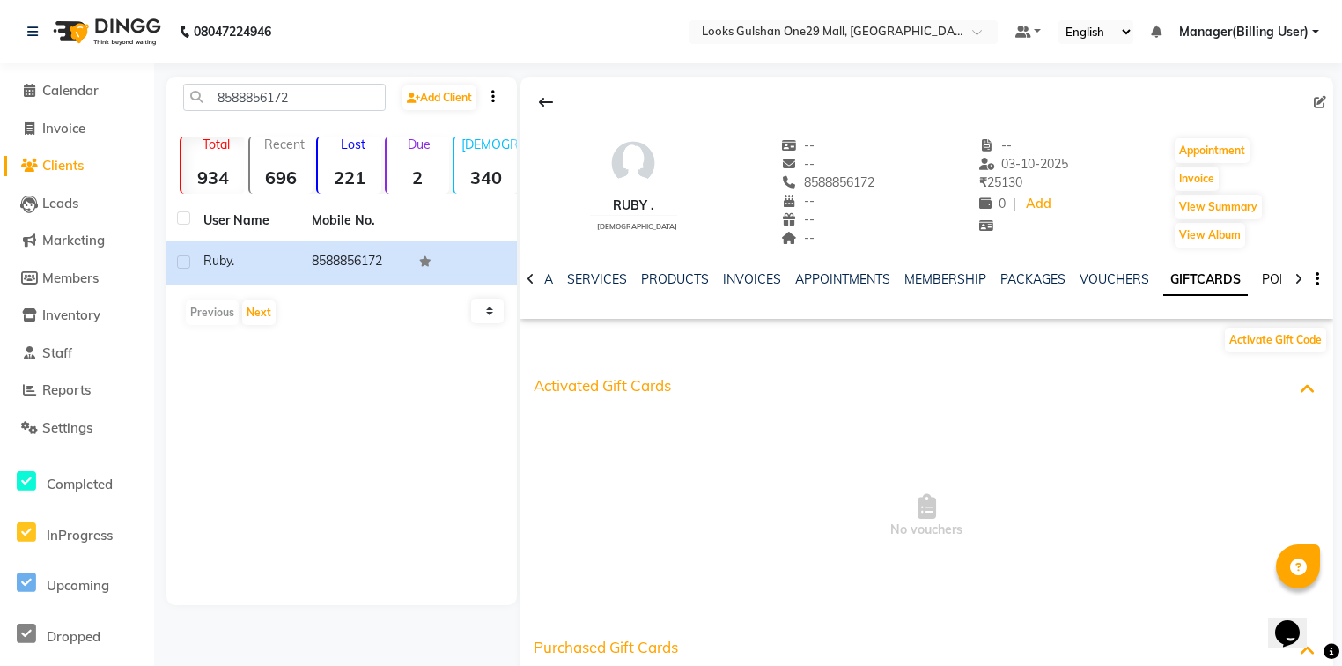
click at [1262, 278] on link "POINTS" at bounding box center [1284, 279] width 45 height 16
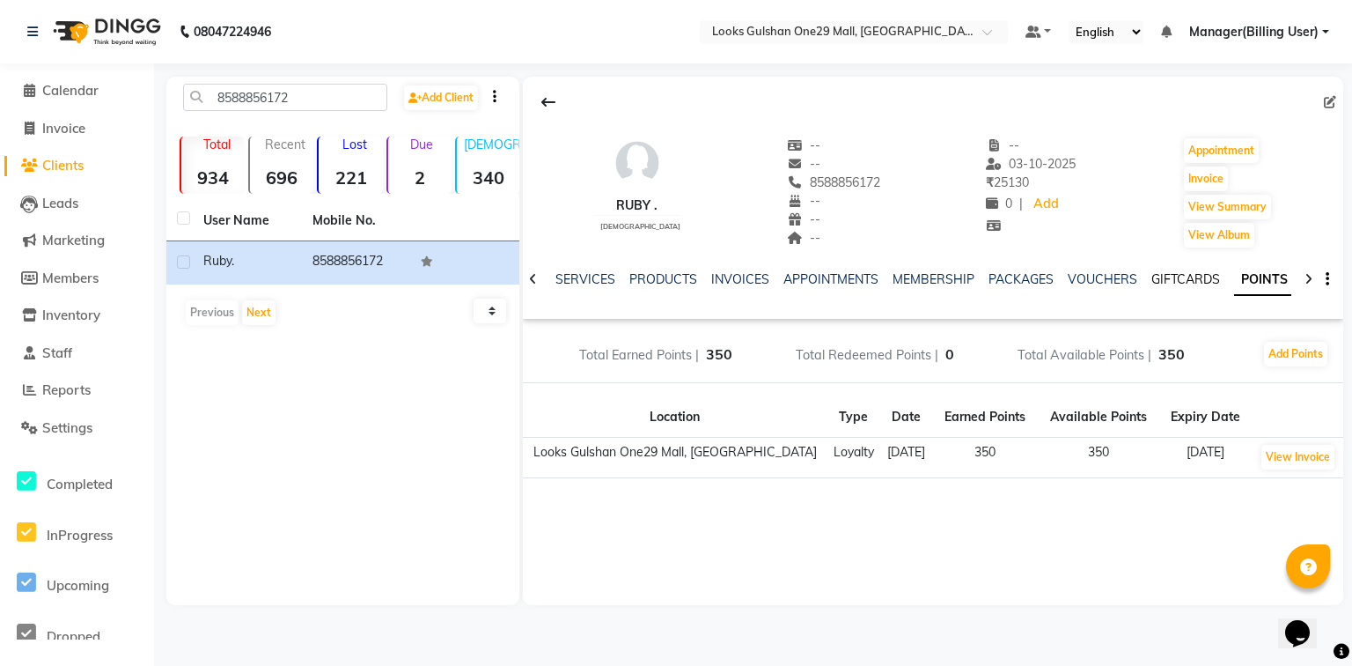
click at [1159, 277] on link "GIFTCARDS" at bounding box center [1186, 279] width 69 height 16
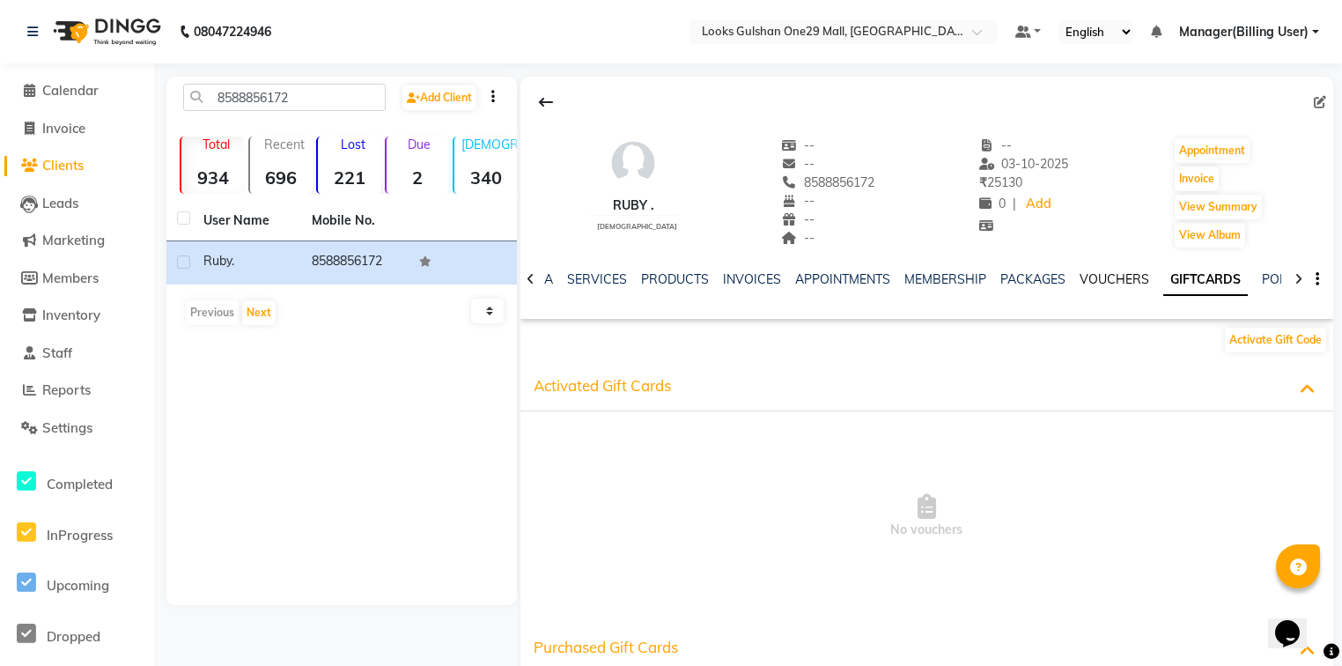
click at [1103, 280] on link "VOUCHERS" at bounding box center [1114, 279] width 70 height 16
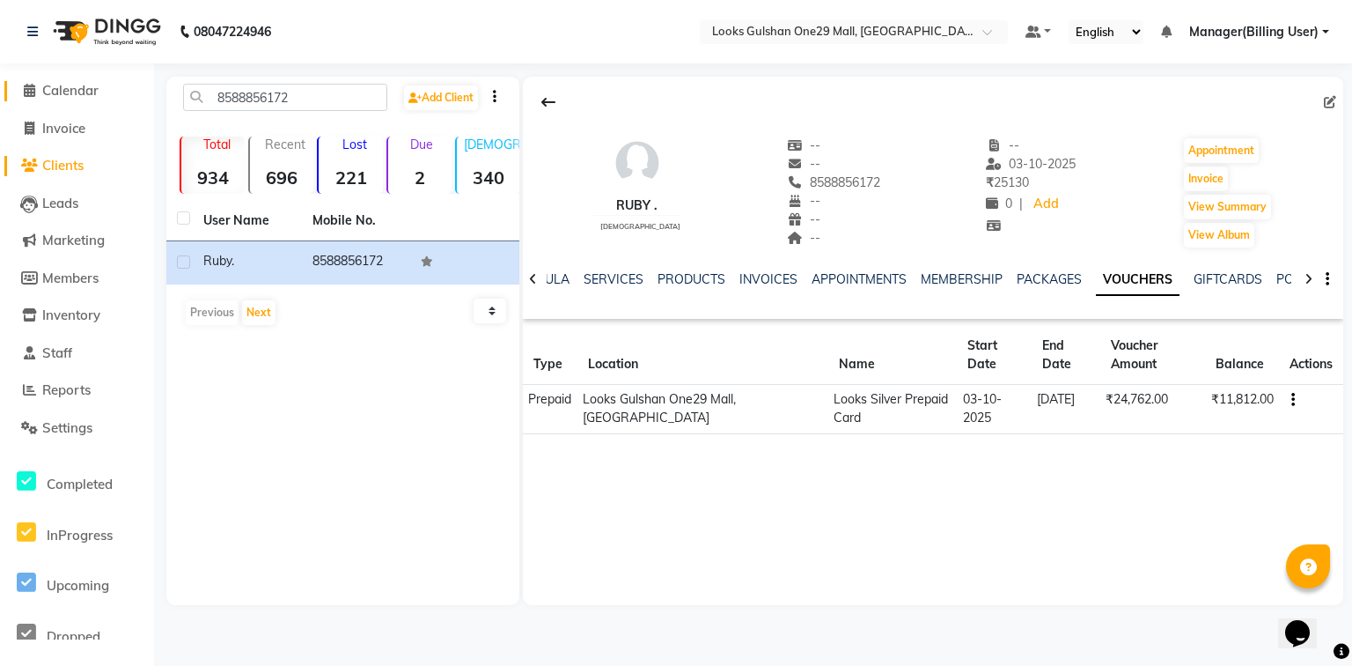
click at [74, 91] on span "Calendar" at bounding box center [70, 90] width 56 height 17
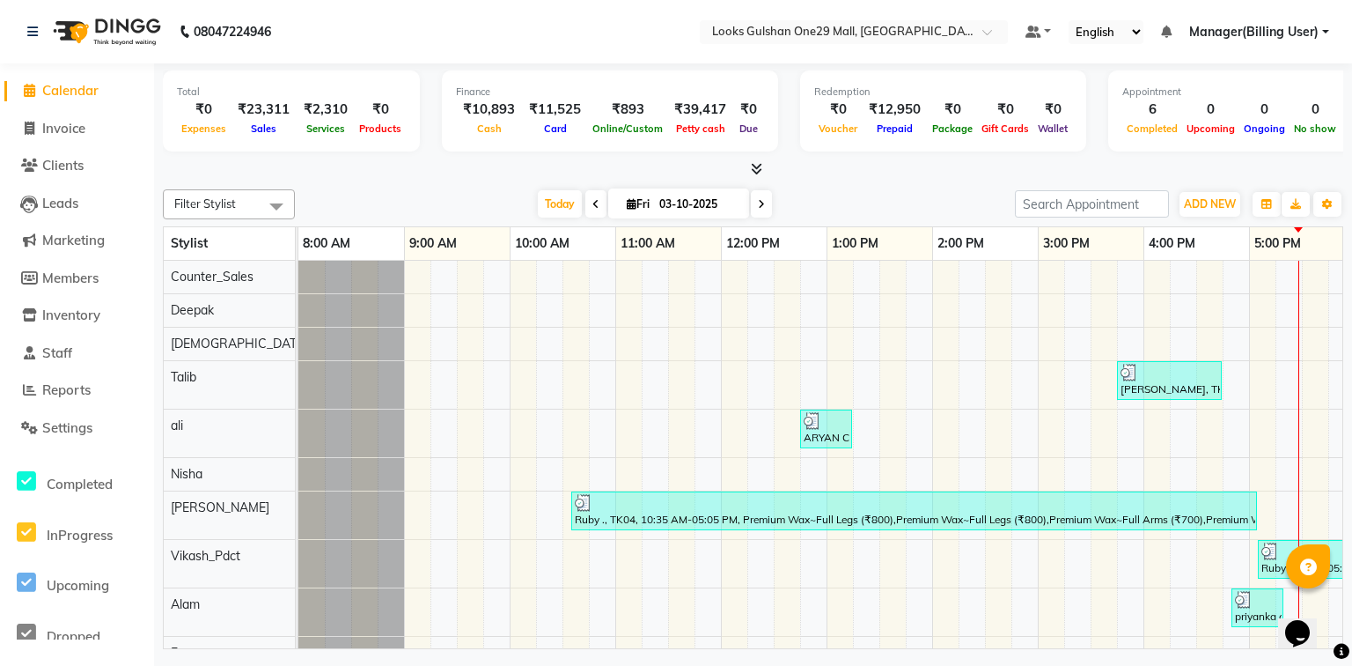
click at [85, 96] on span "Calendar" at bounding box center [70, 90] width 56 height 17
click at [69, 125] on span "Invoice" at bounding box center [63, 128] width 43 height 17
select select "service"
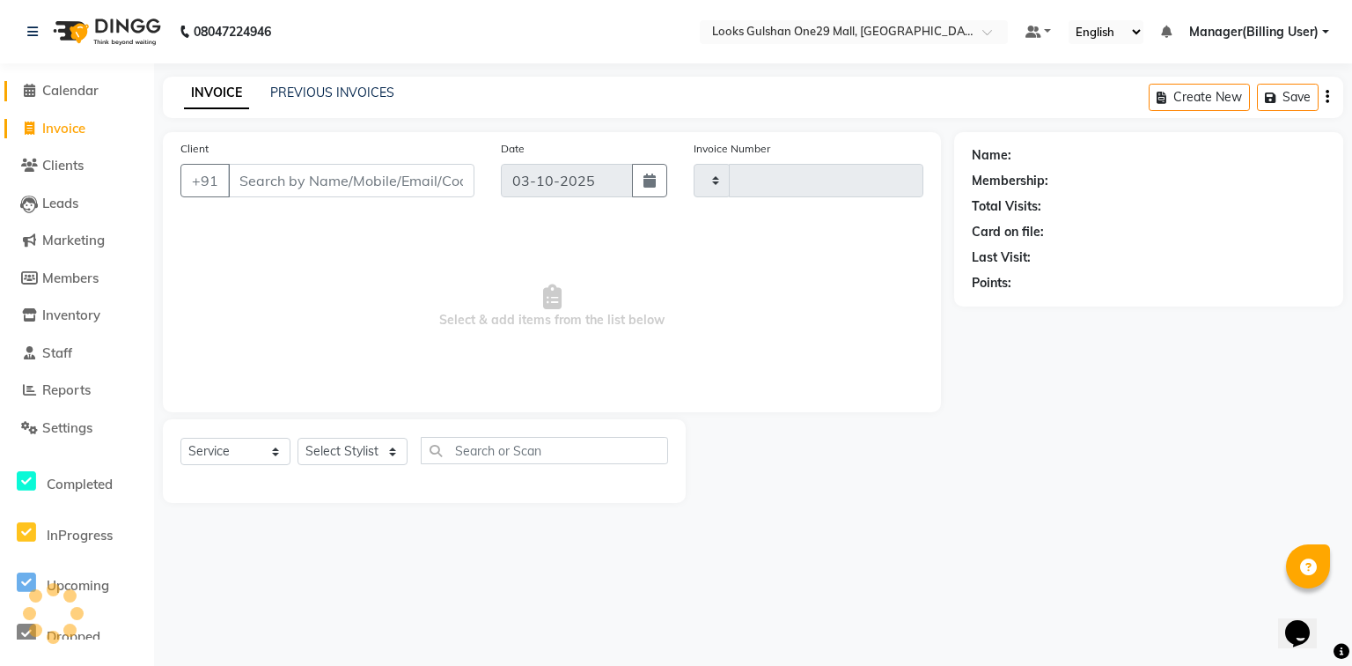
type input "1676"
select select "8337"
click at [81, 88] on span "Calendar" at bounding box center [70, 90] width 56 height 17
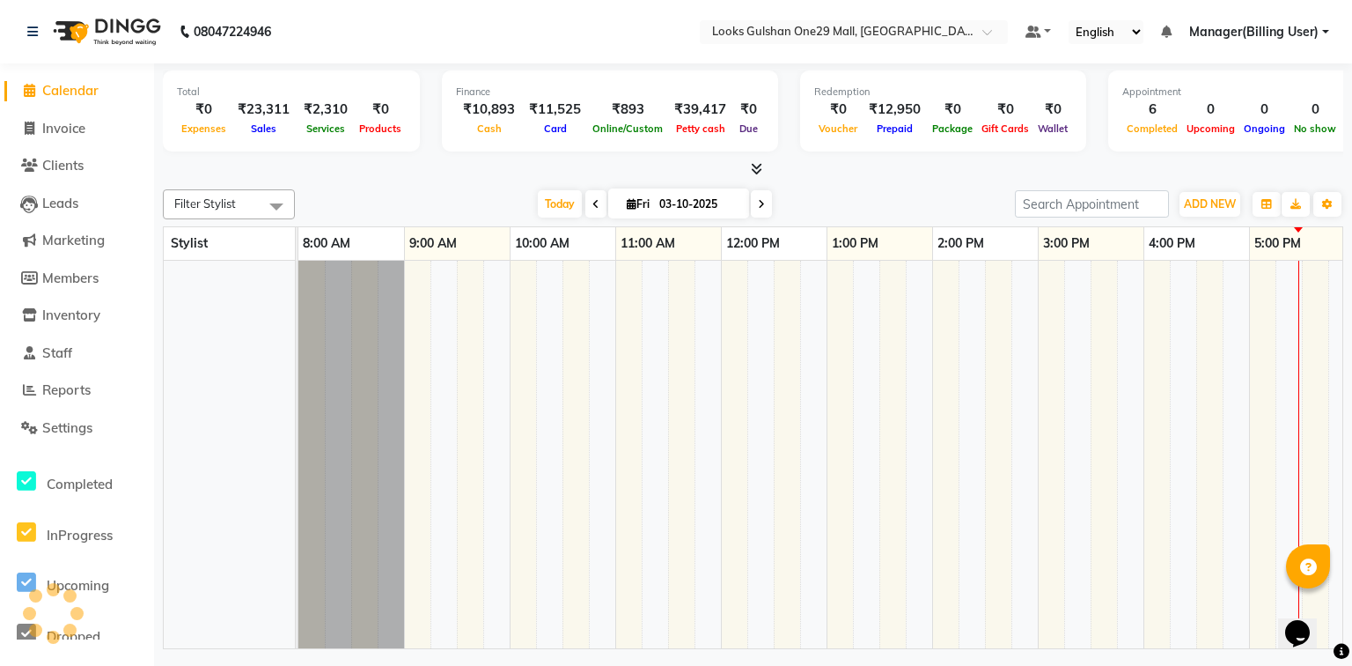
click at [273, 160] on div at bounding box center [753, 169] width 1181 height 18
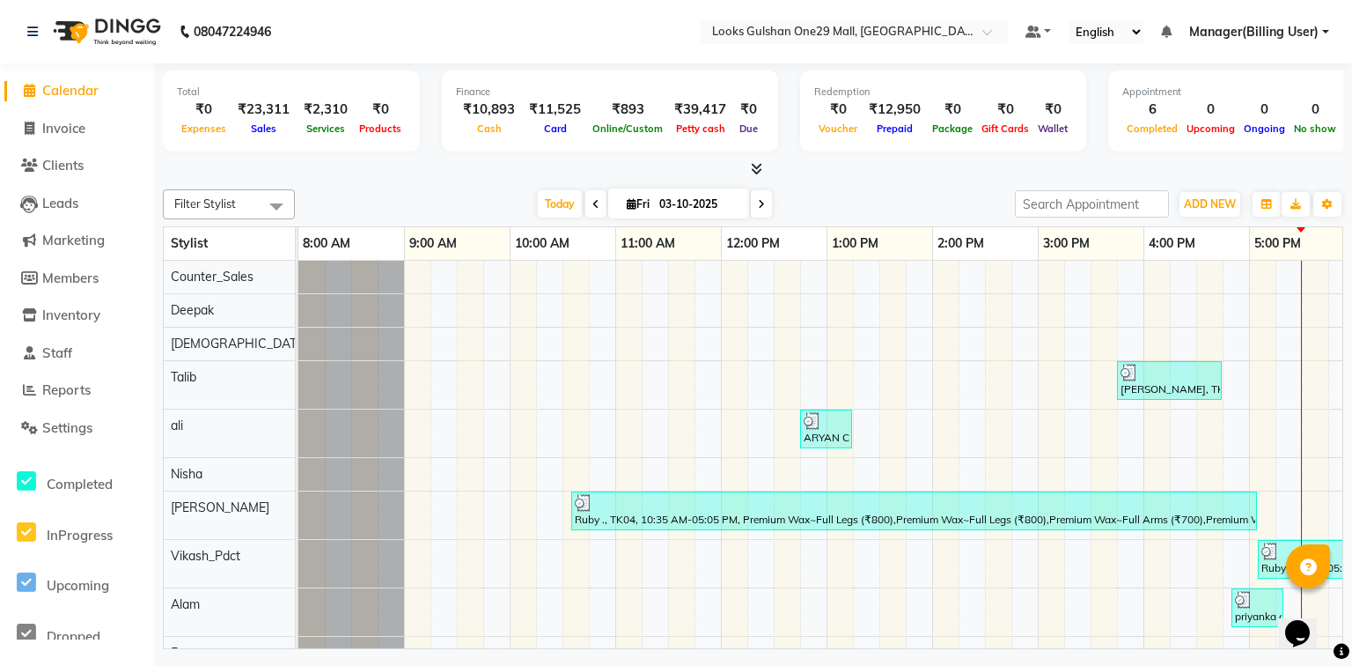
click at [423, 177] on div at bounding box center [753, 169] width 1181 height 18
click at [95, 137] on link "Invoice" at bounding box center [76, 129] width 145 height 20
select select "service"
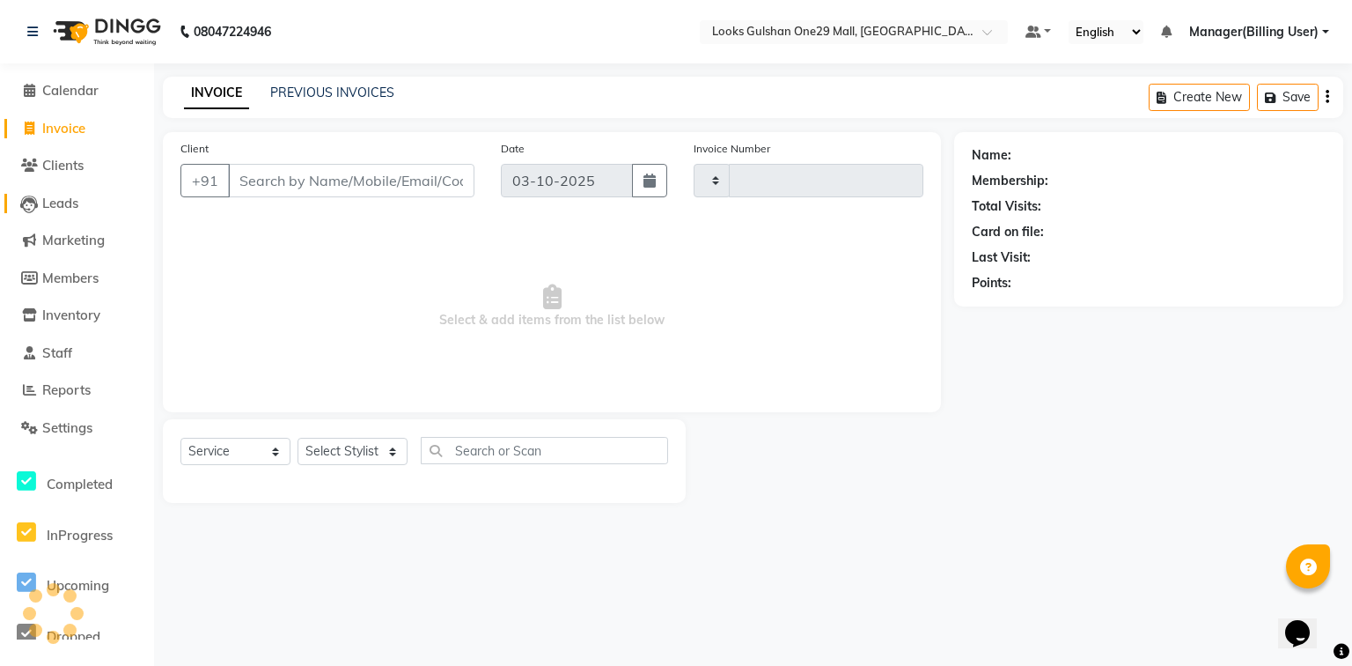
type input "1676"
select select "8337"
click at [340, 459] on select "Select Stylist" at bounding box center [353, 451] width 110 height 27
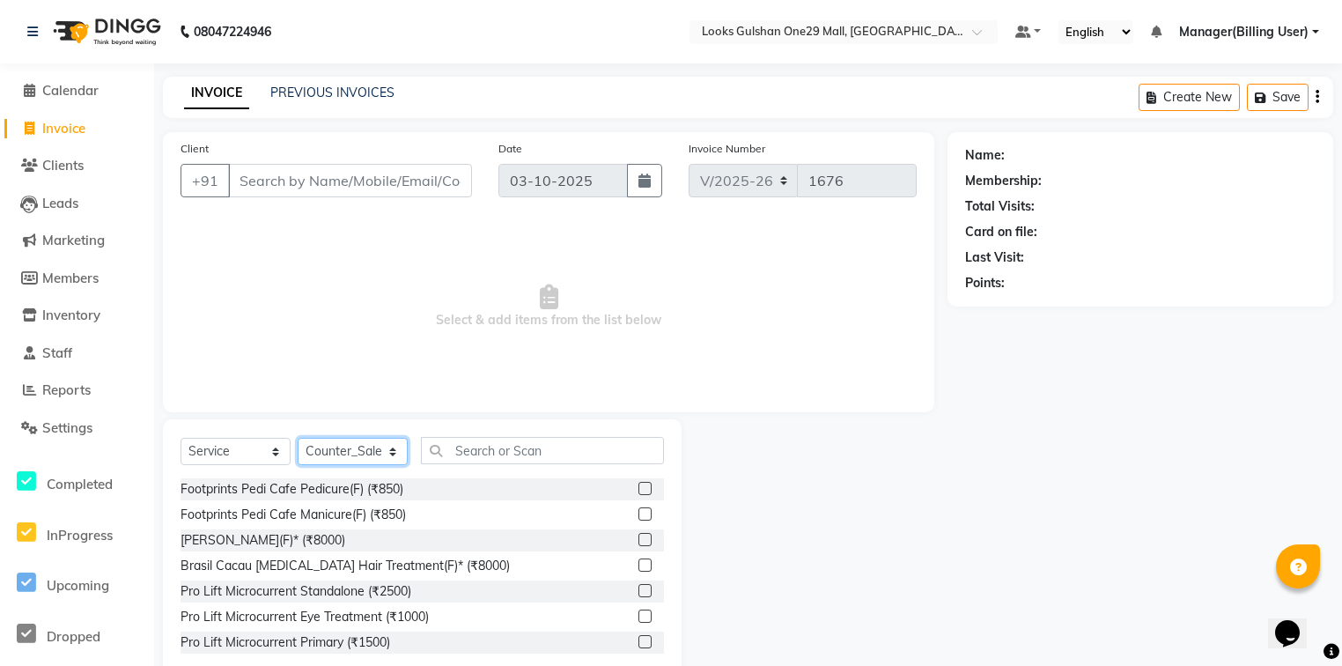
select select "82068"
click at [298, 438] on select "Select Stylist [PERSON_NAME] Counter_Sales Deepak Farmaan [PERSON_NAME] Manager…" at bounding box center [353, 451] width 110 height 27
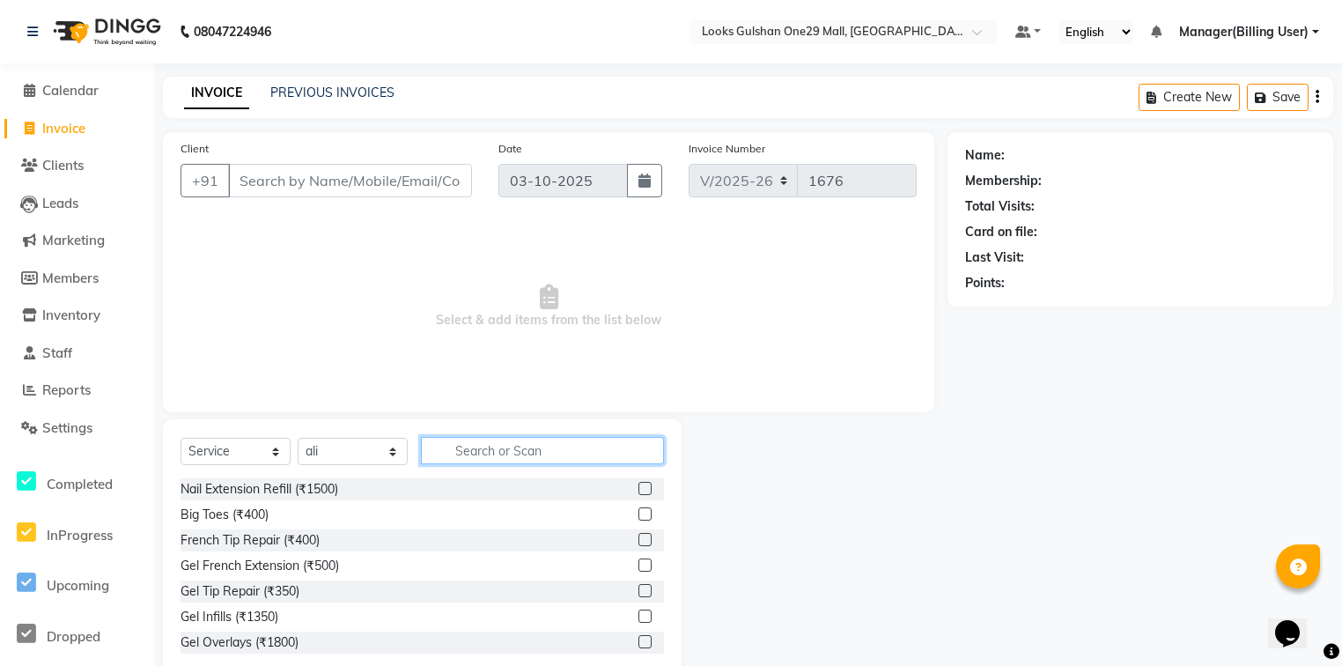
click at [474, 440] on input "text" at bounding box center [542, 450] width 243 height 27
type input "cut"
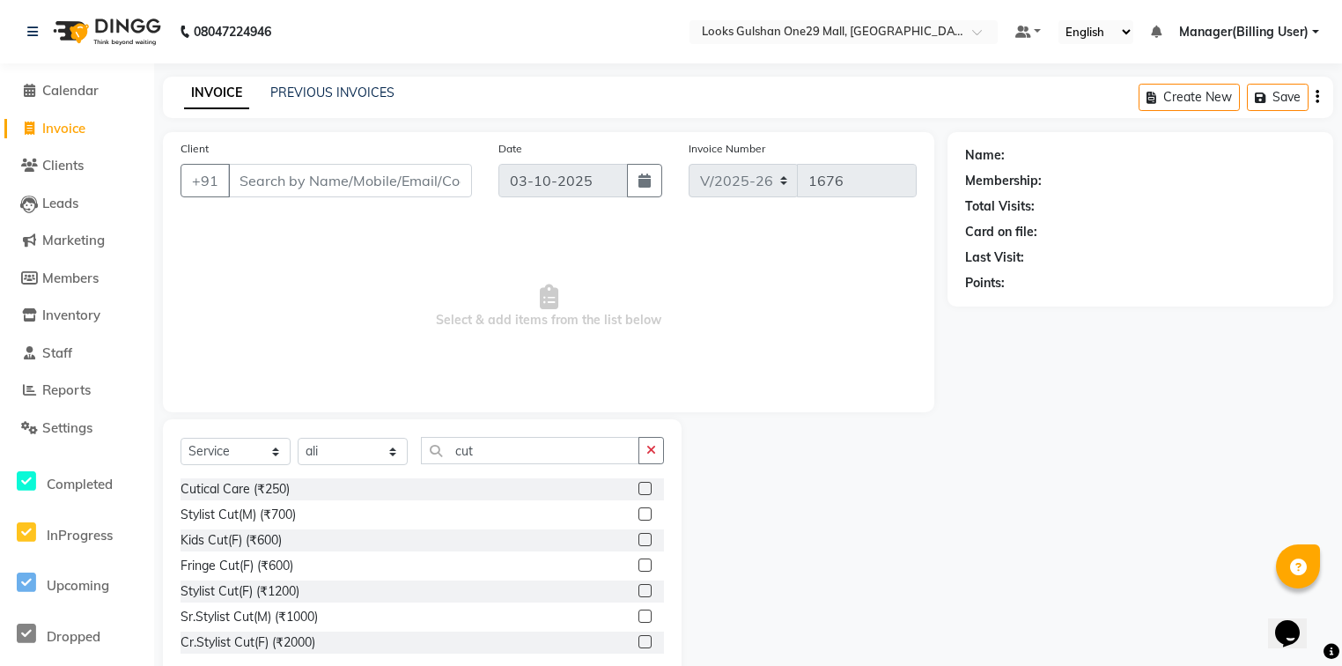
click at [638, 516] on label at bounding box center [644, 513] width 13 height 13
click at [638, 516] on input "checkbox" at bounding box center [643, 514] width 11 height 11
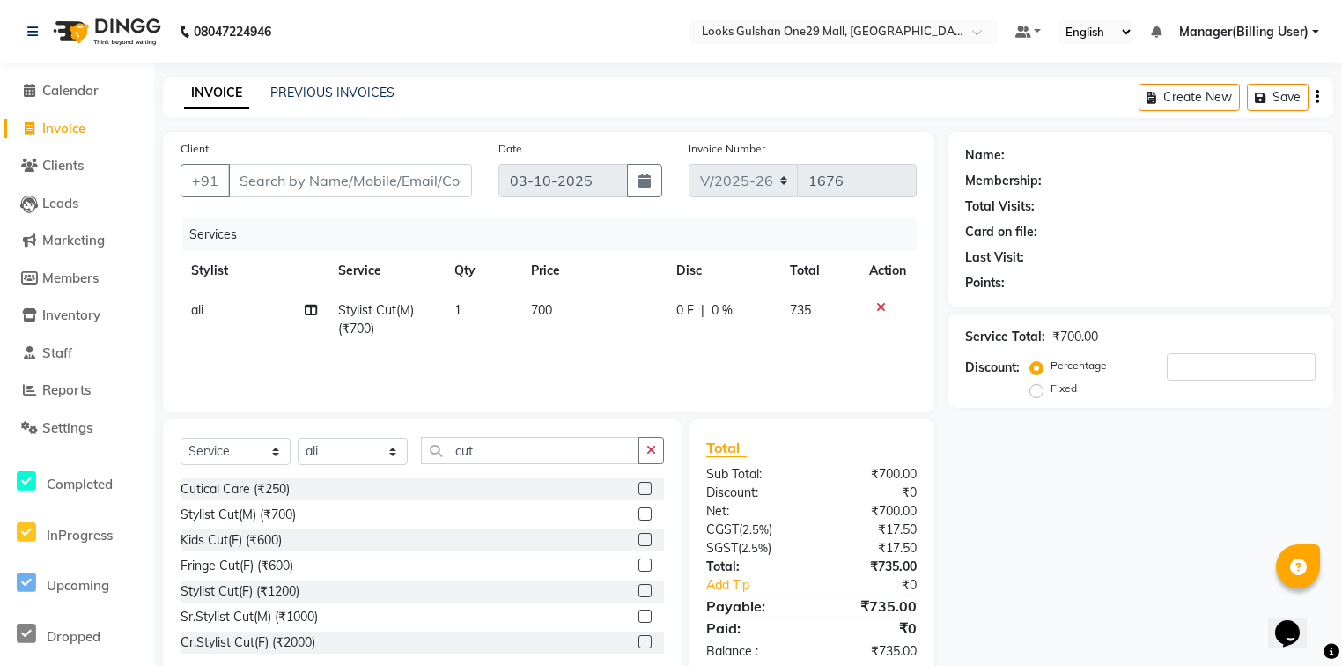
checkbox input "false"
click at [563, 331] on td "700" at bounding box center [592, 320] width 145 height 58
select select "82068"
click at [574, 311] on input "700" at bounding box center [590, 314] width 73 height 27
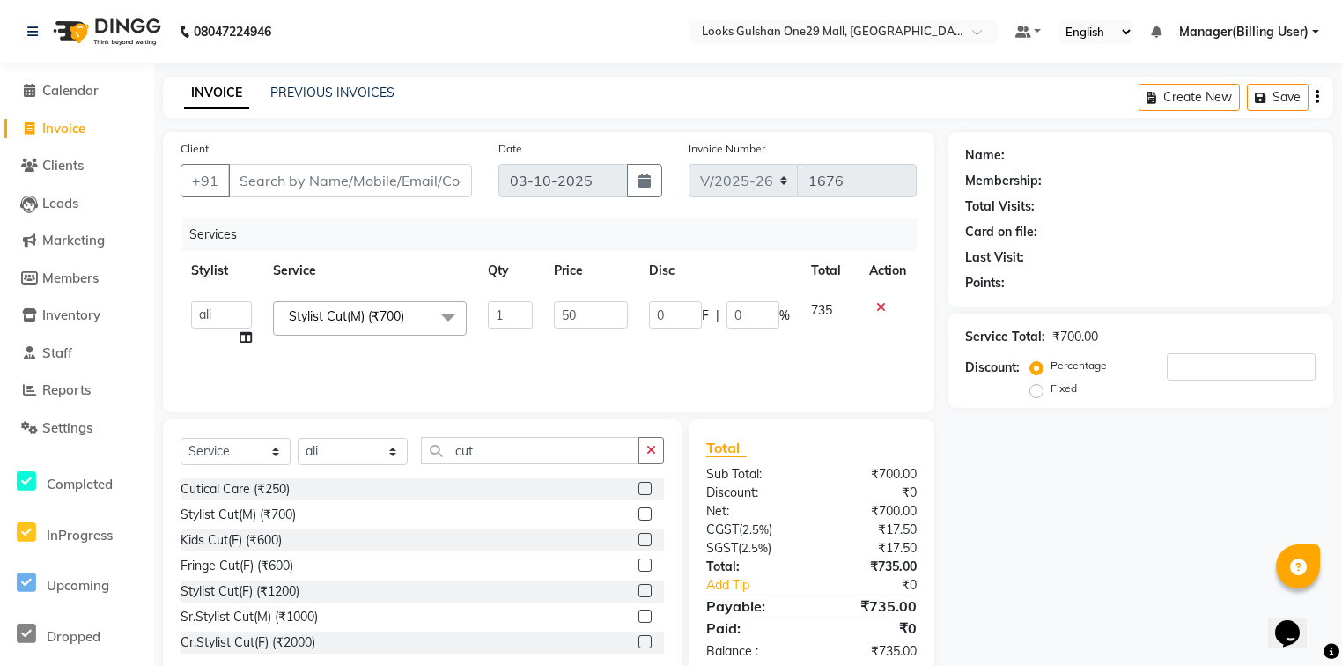
type input "500"
click at [338, 445] on select "Select Stylist [PERSON_NAME] Counter_Sales Deepak Farmaan [PERSON_NAME] Manager…" at bounding box center [353, 451] width 110 height 27
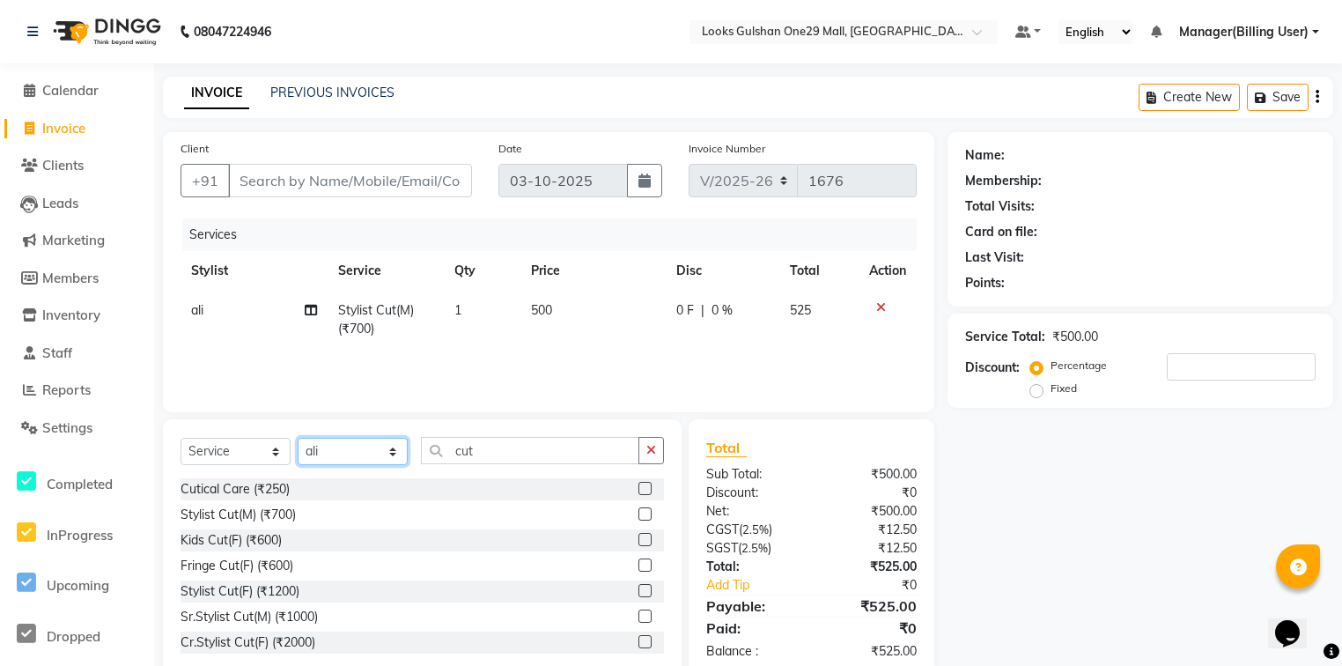
select select "81002"
click at [298, 438] on select "Select Stylist [PERSON_NAME] Counter_Sales Deepak Farmaan [PERSON_NAME] Manager…" at bounding box center [353, 451] width 110 height 27
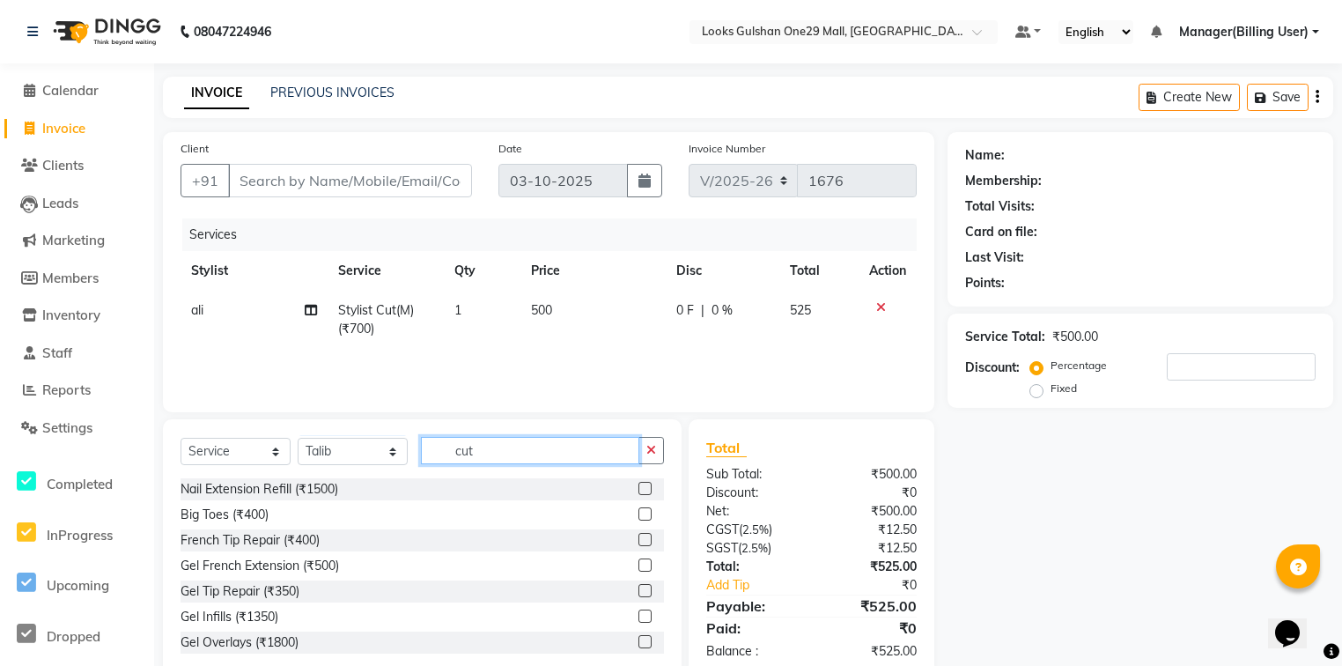
click at [465, 453] on input "cut" at bounding box center [530, 450] width 218 height 27
type input "cut"
click at [638, 518] on label at bounding box center [644, 513] width 13 height 13
click at [638, 518] on input "checkbox" at bounding box center [643, 514] width 11 height 11
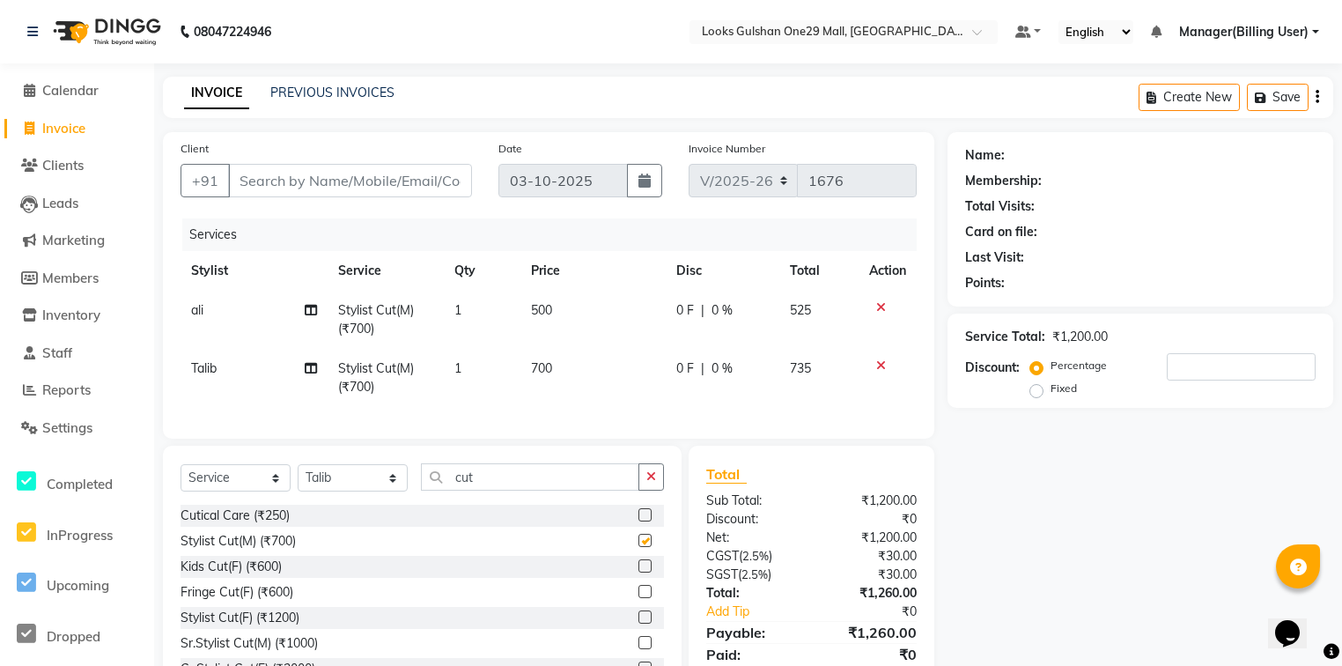
checkbox input "false"
click at [575, 379] on td "700" at bounding box center [592, 378] width 145 height 58
select select "81002"
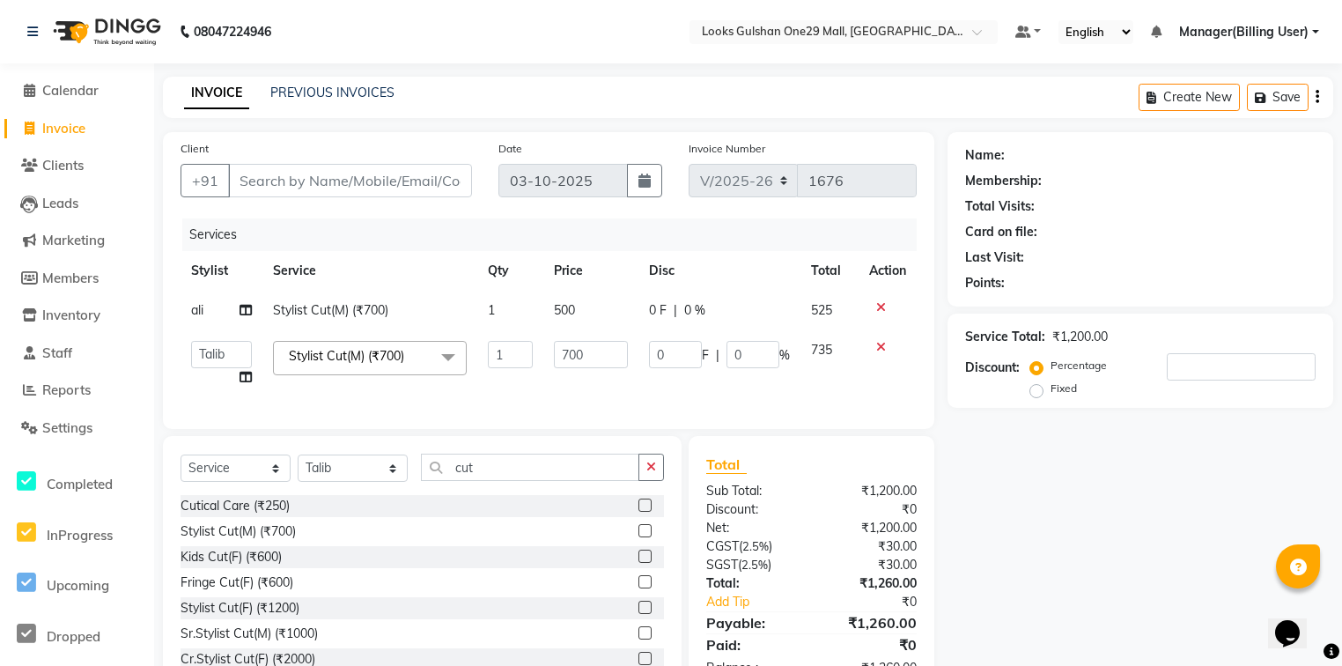
click at [581, 376] on td "700" at bounding box center [590, 363] width 94 height 67
click at [602, 366] on input "700" at bounding box center [590, 354] width 73 height 27
click at [602, 364] on input "700" at bounding box center [590, 354] width 73 height 27
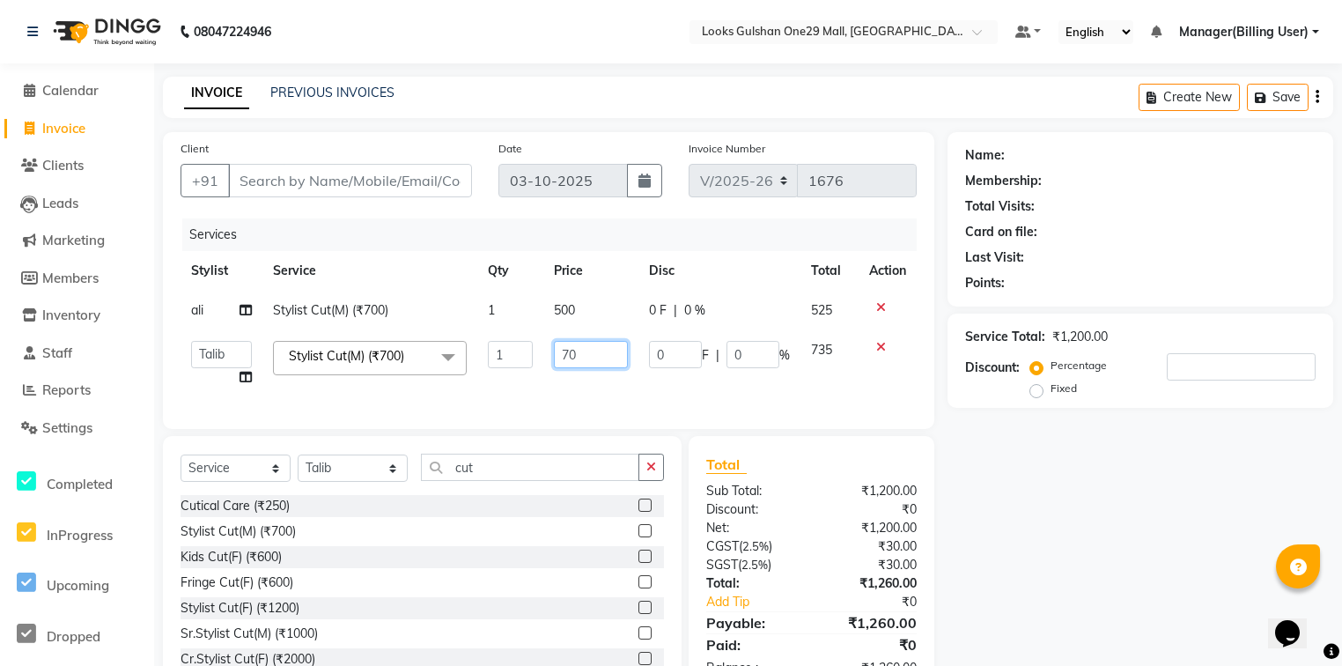
type input "7"
type input "400"
click at [607, 384] on td "400" at bounding box center [590, 363] width 94 height 67
select select "81002"
click at [343, 171] on input "Client" at bounding box center [350, 180] width 244 height 33
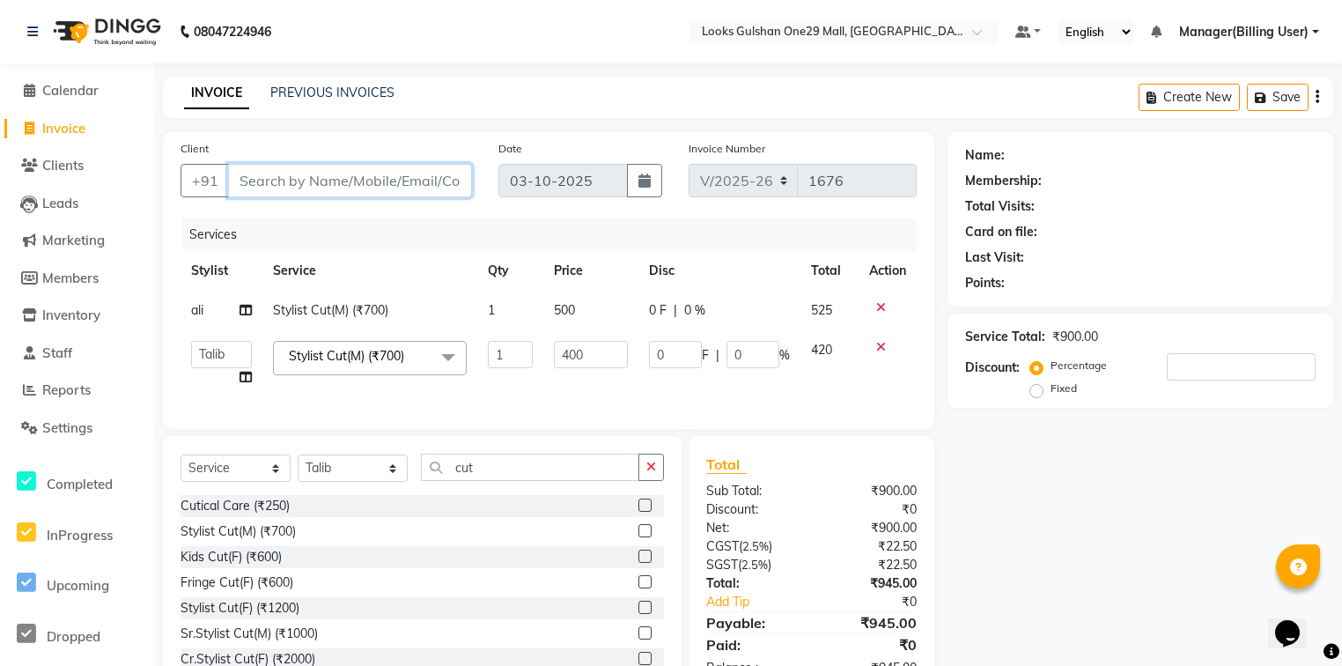
type input "9"
type input "0"
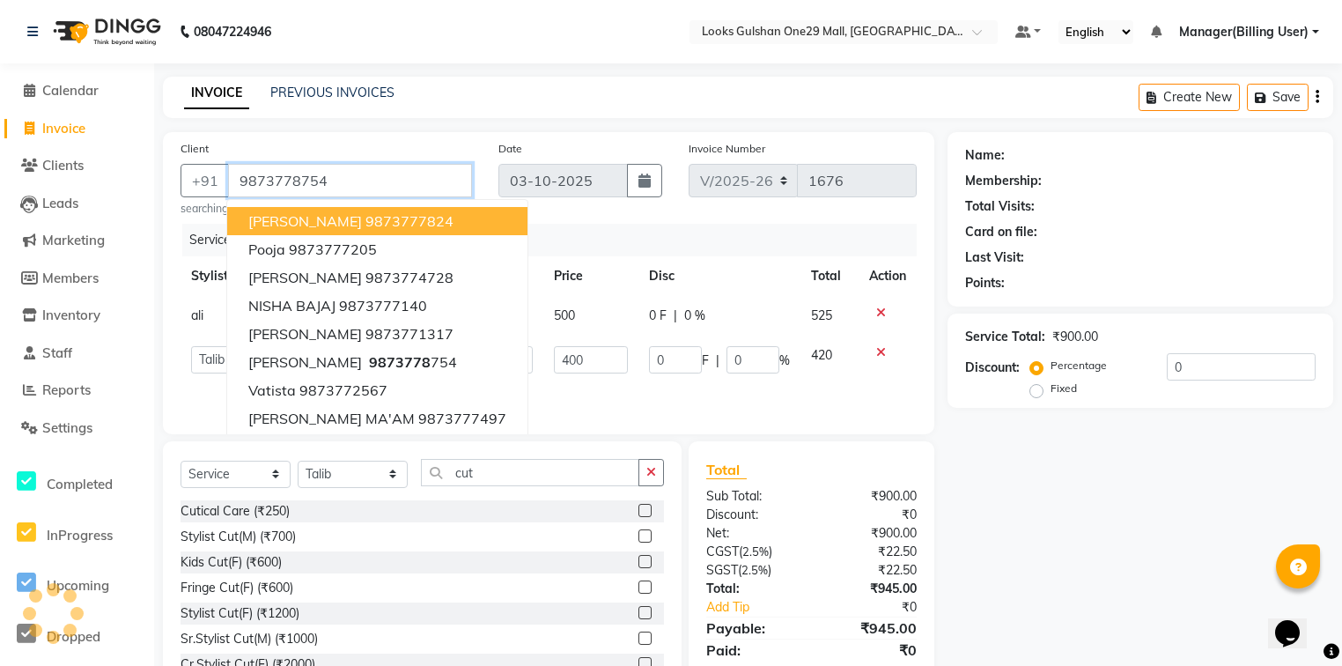
type input "9873778754"
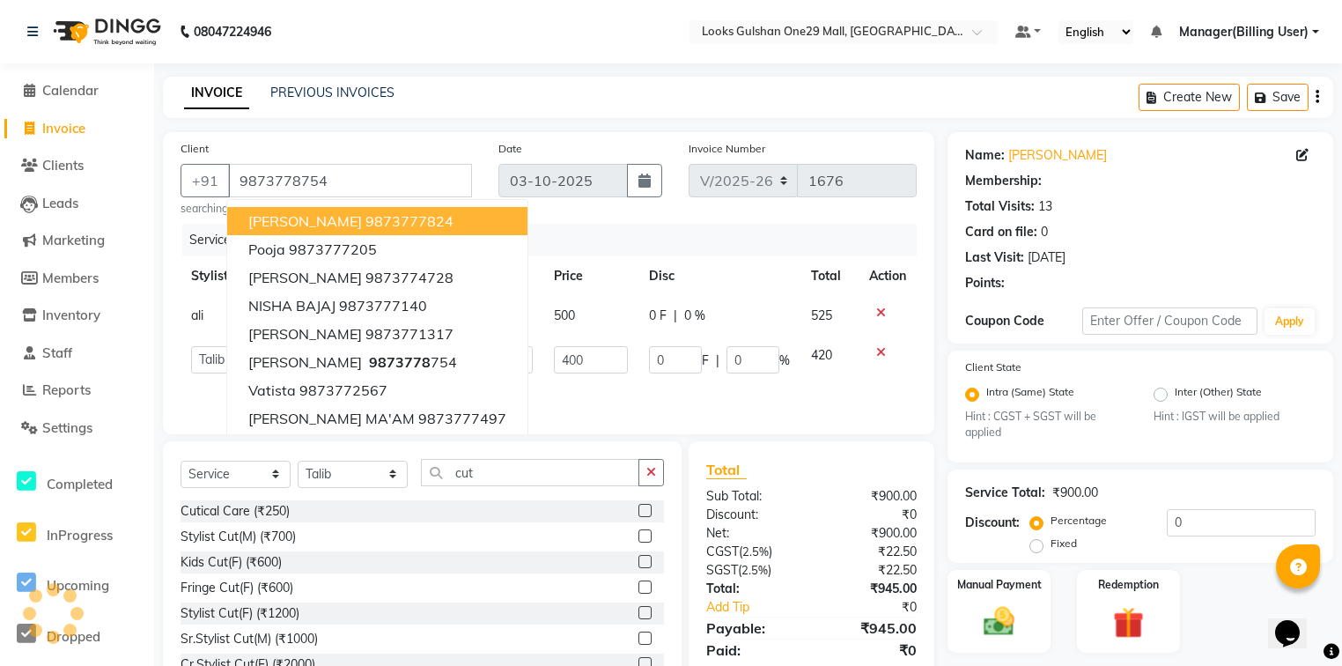
select select "1: Object"
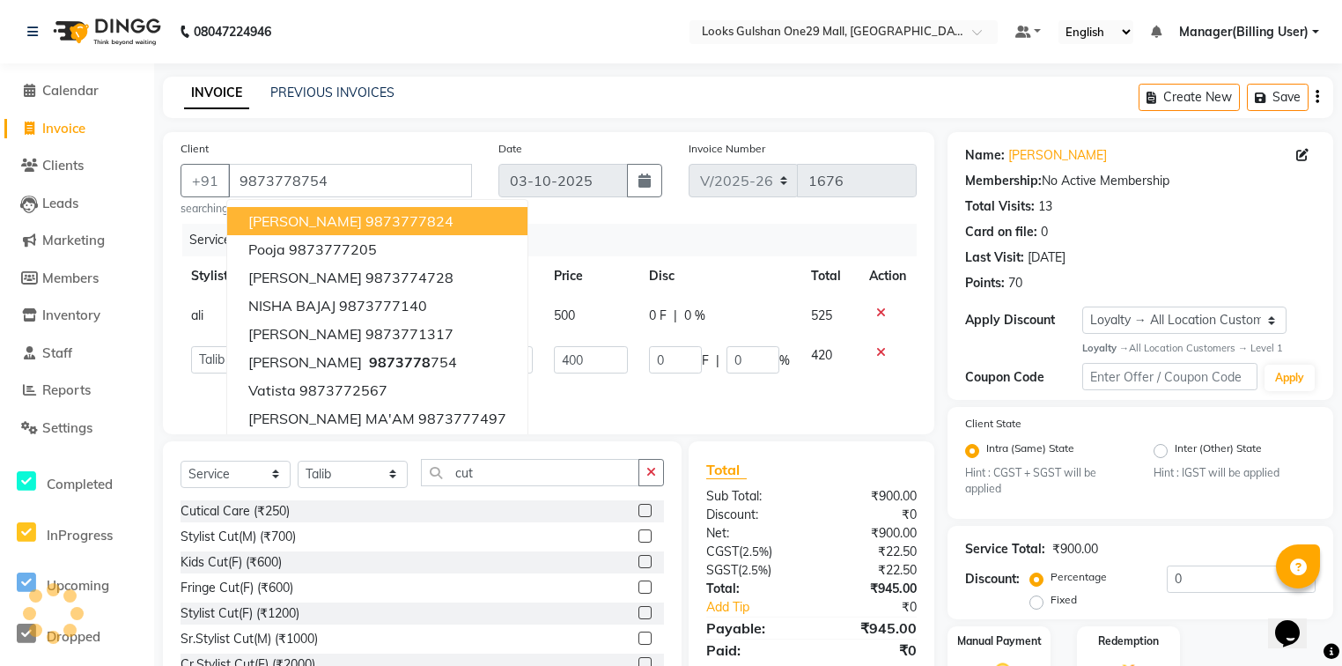
click at [641, 236] on div "Services" at bounding box center [555, 240] width 747 height 33
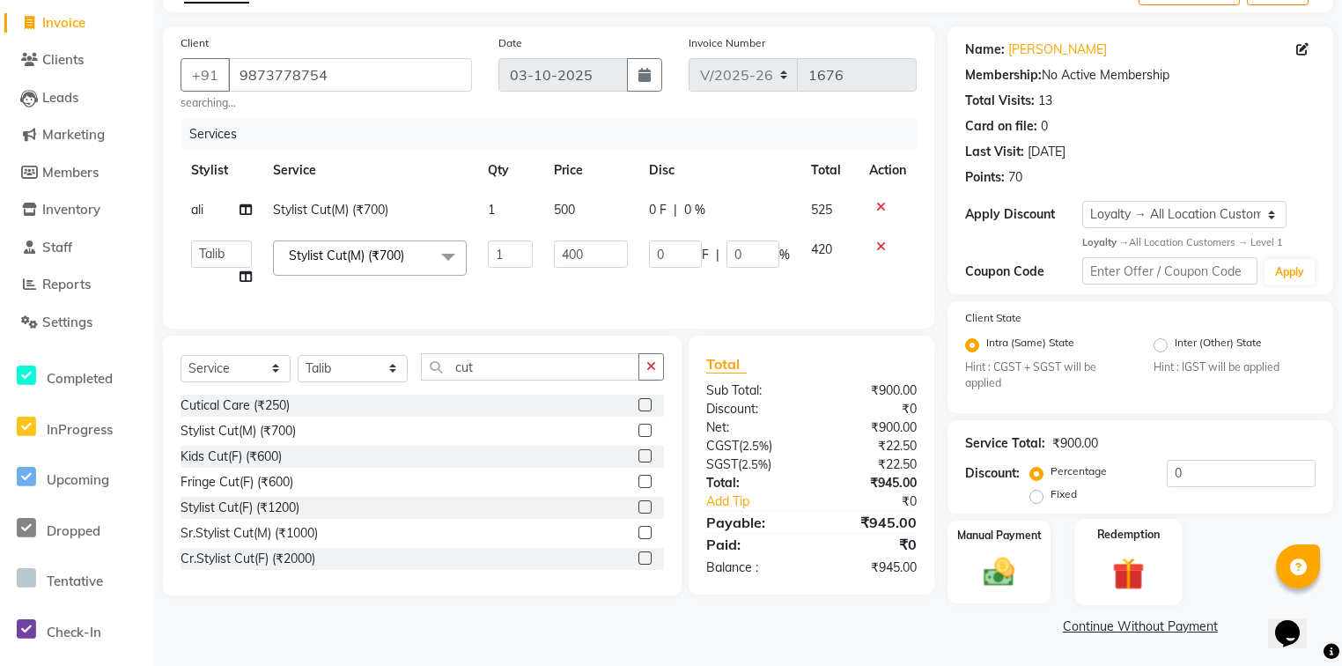
click at [1088, 565] on div "Redemption" at bounding box center [1128, 562] width 107 height 86
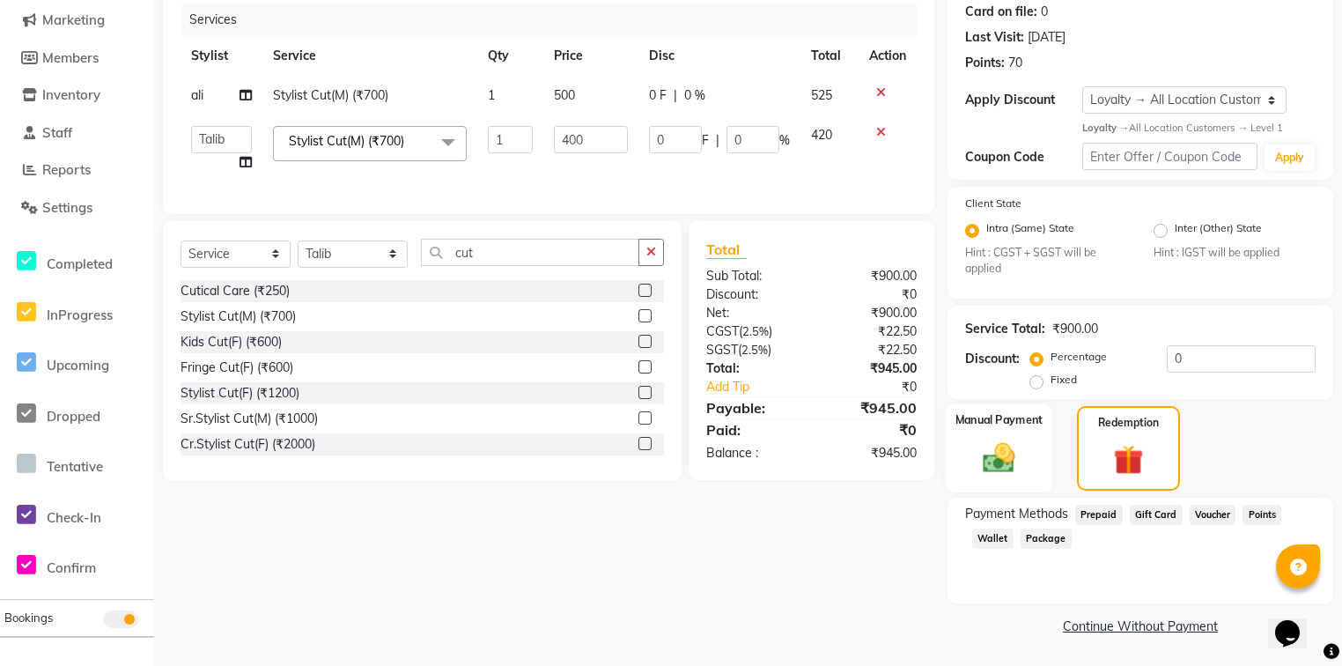
click at [1017, 459] on img at bounding box center [998, 458] width 53 height 38
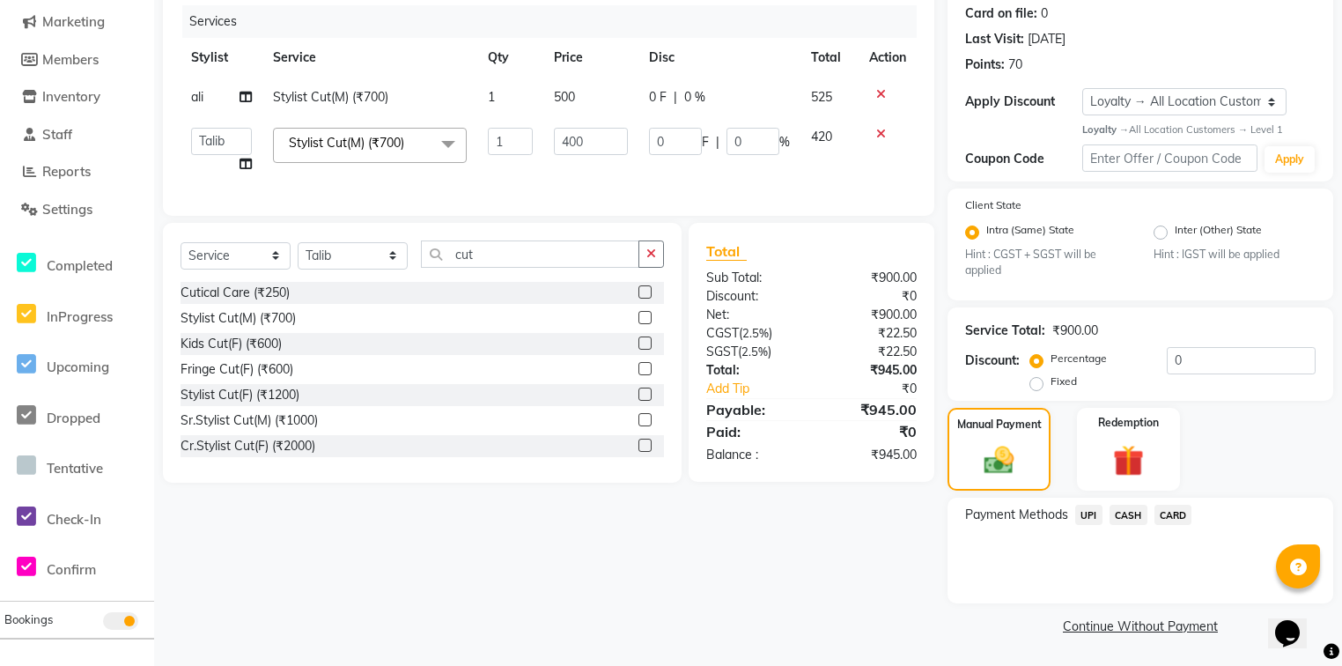
click at [1186, 522] on span "CARD" at bounding box center [1173, 514] width 38 height 20
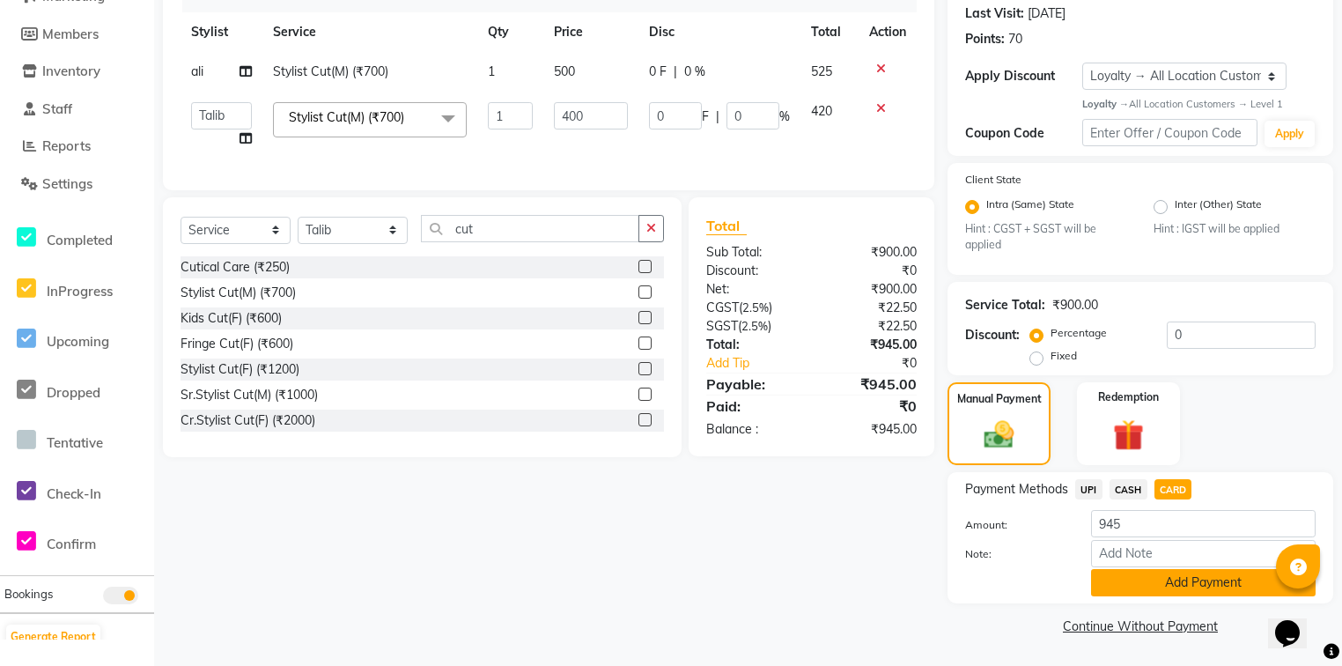
click at [1134, 584] on button "Add Payment" at bounding box center [1203, 582] width 224 height 27
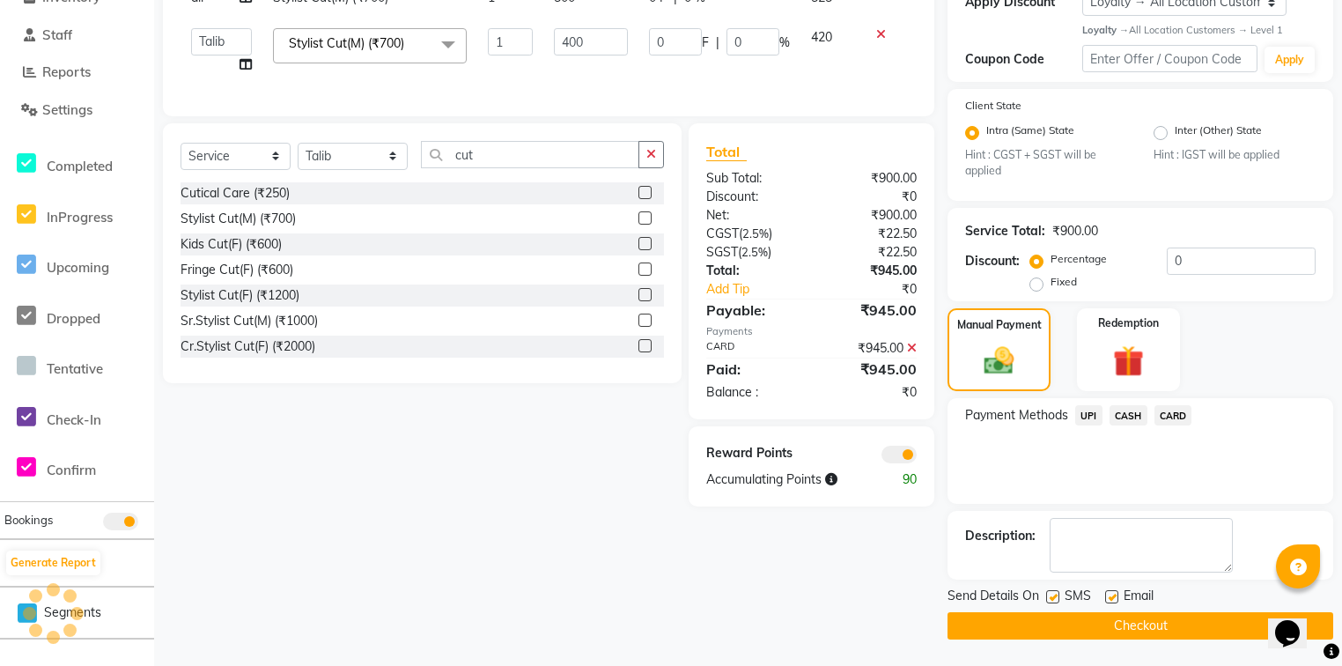
scroll to position [320, 0]
click at [1108, 599] on label at bounding box center [1111, 596] width 13 height 13
click at [1108, 599] on input "checkbox" at bounding box center [1110, 597] width 11 height 11
checkbox input "false"
click at [1110, 634] on button "Checkout" at bounding box center [1140, 625] width 386 height 27
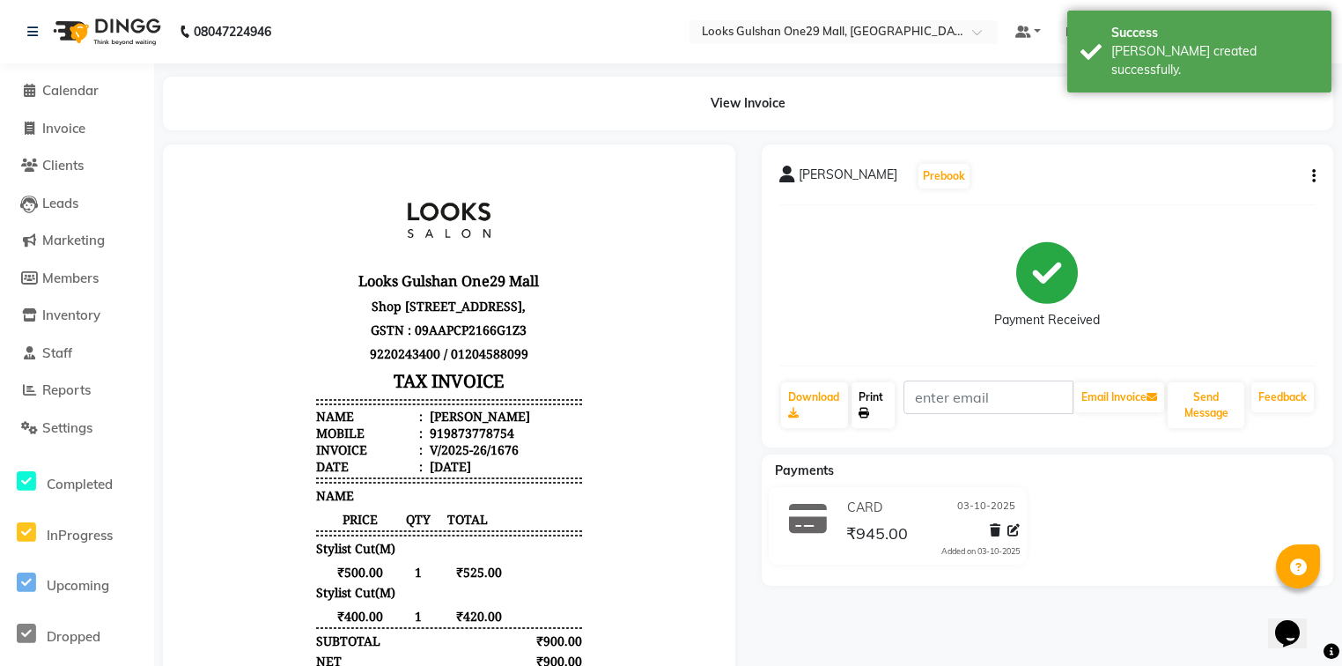
click at [877, 401] on link "Print" at bounding box center [872, 405] width 43 height 46
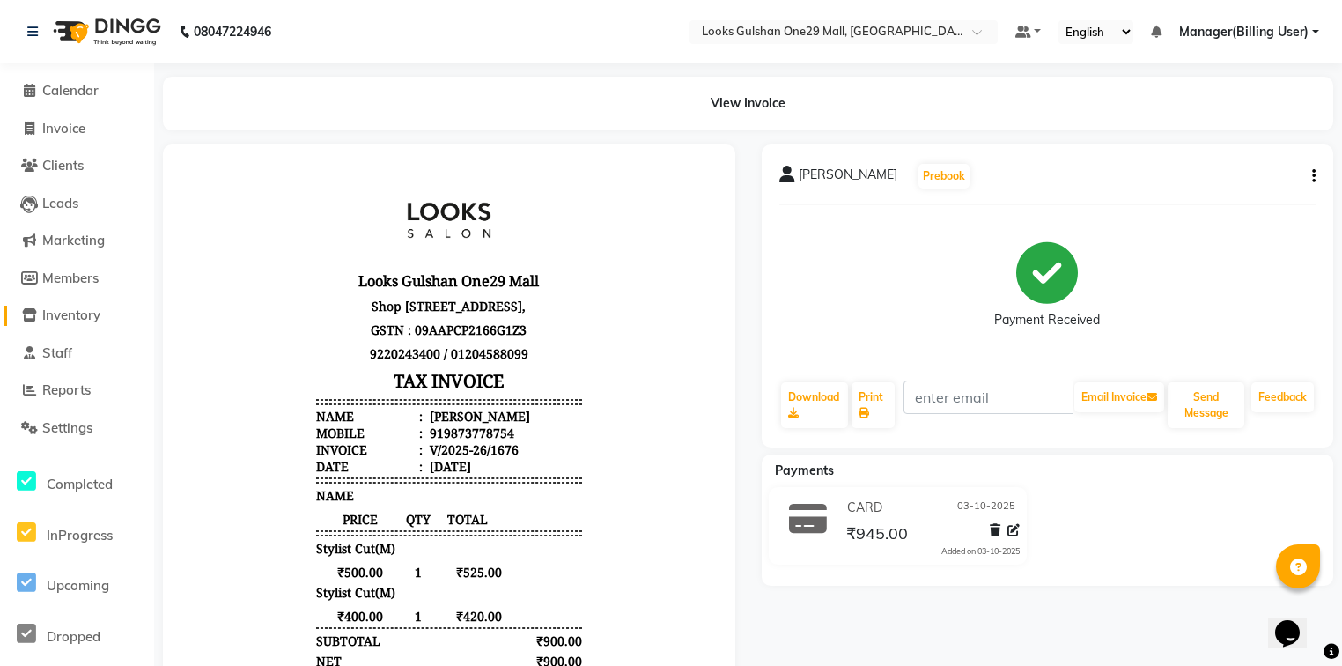
click at [100, 319] on span "Inventory" at bounding box center [71, 314] width 58 height 17
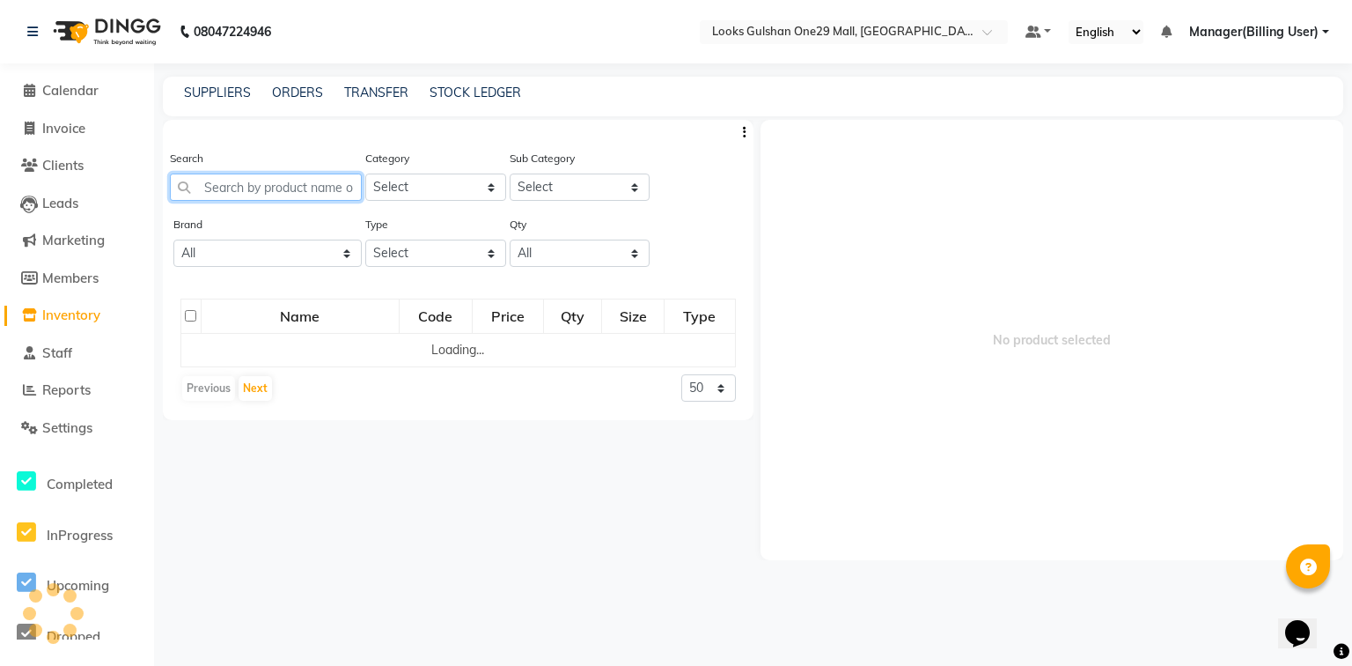
click at [289, 180] on input "text" at bounding box center [266, 186] width 192 height 27
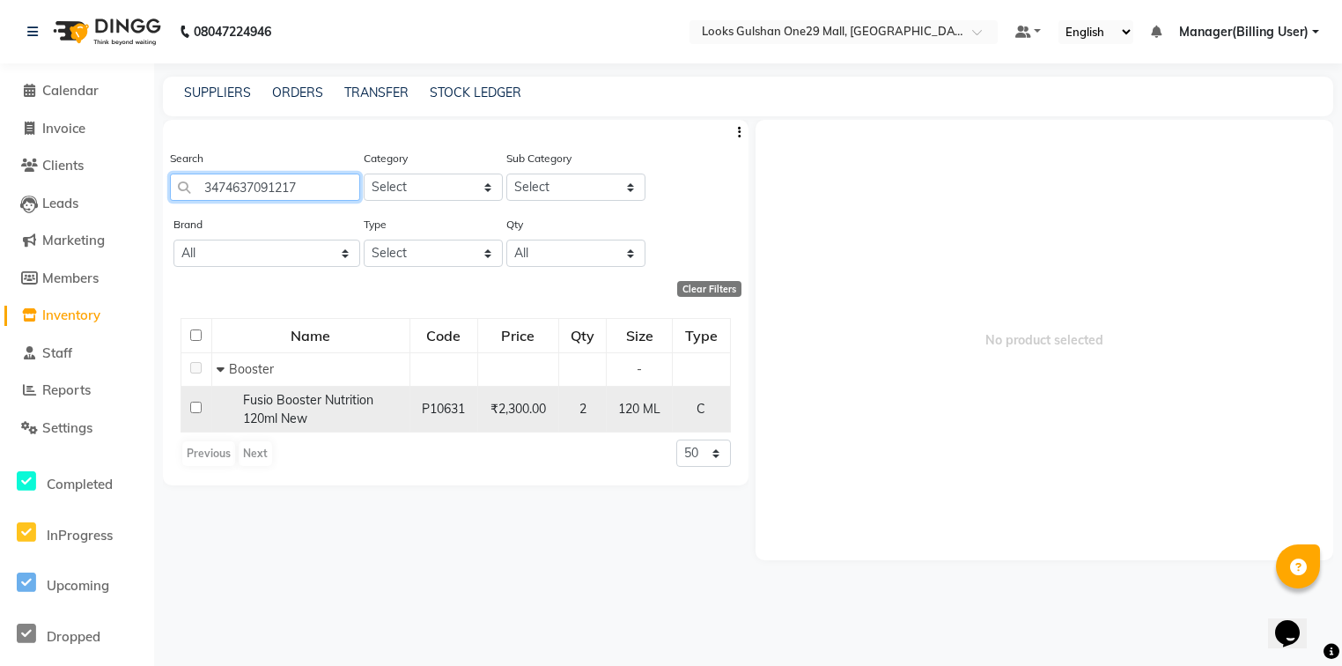
type input "3474637091217"
click at [193, 405] on input "checkbox" at bounding box center [195, 406] width 11 height 11
checkbox input "true"
select select
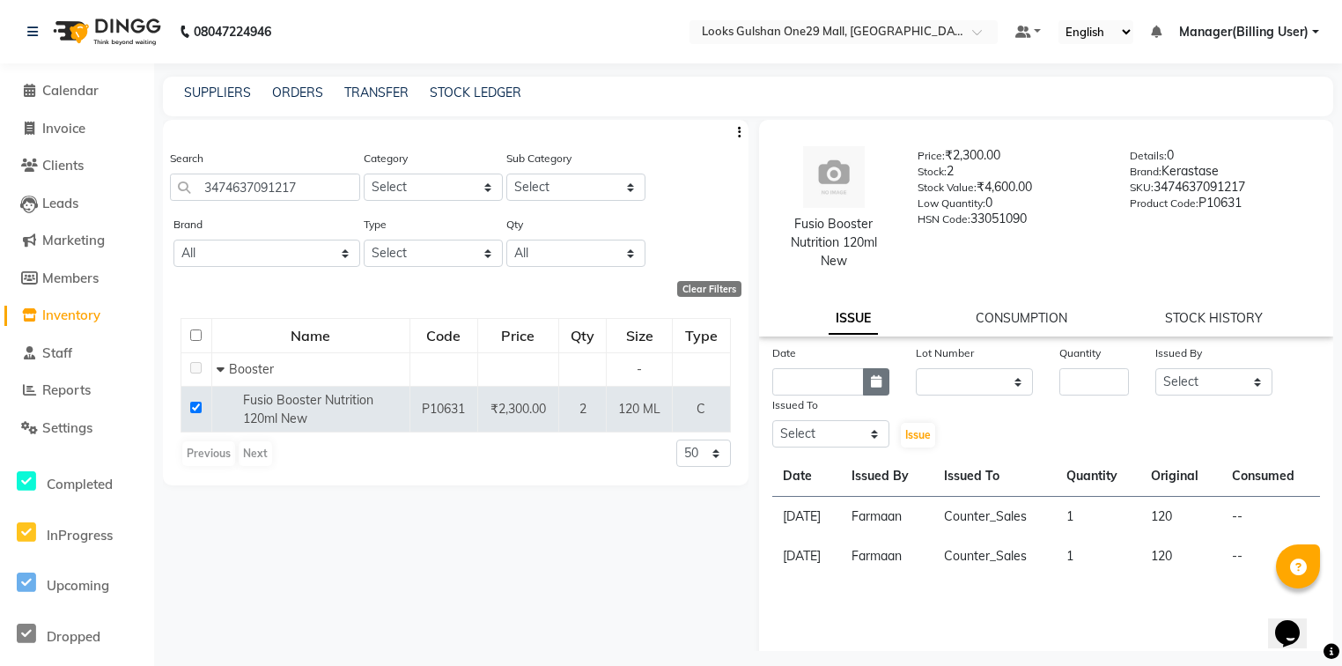
click at [866, 382] on button "button" at bounding box center [876, 381] width 26 height 27
select select "10"
select select "2025"
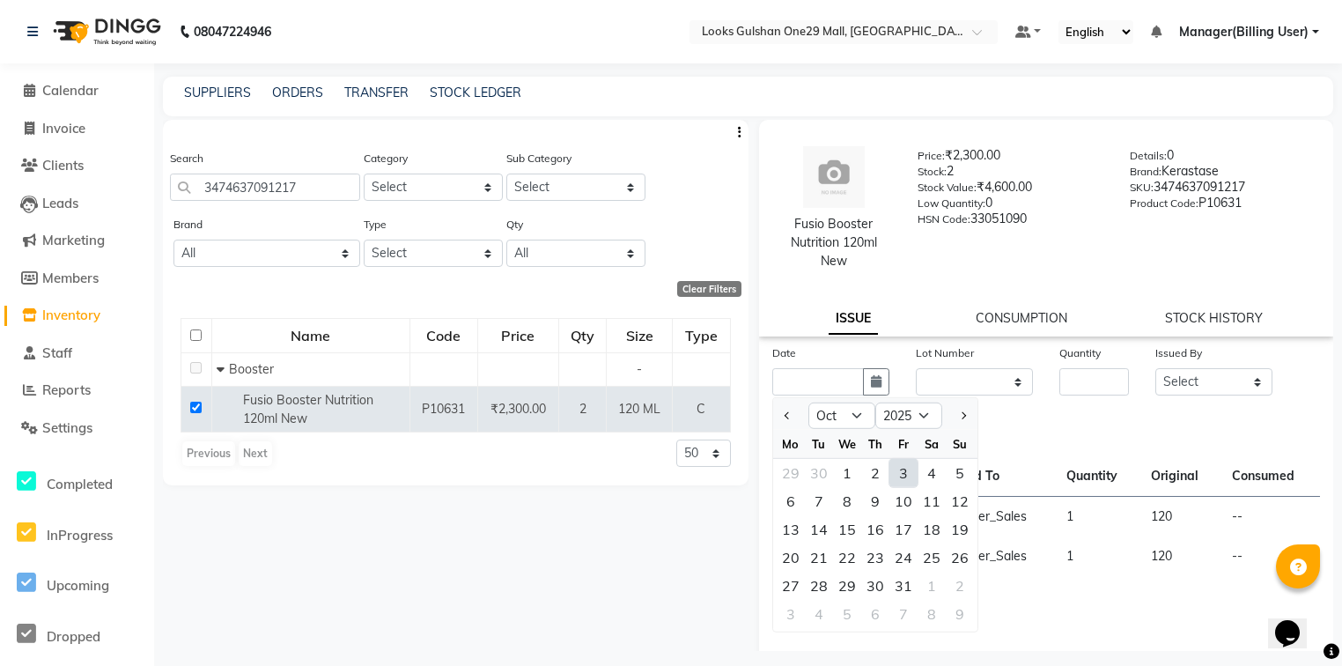
click at [898, 475] on div "3" at bounding box center [903, 473] width 28 height 28
type input "03-10-2025"
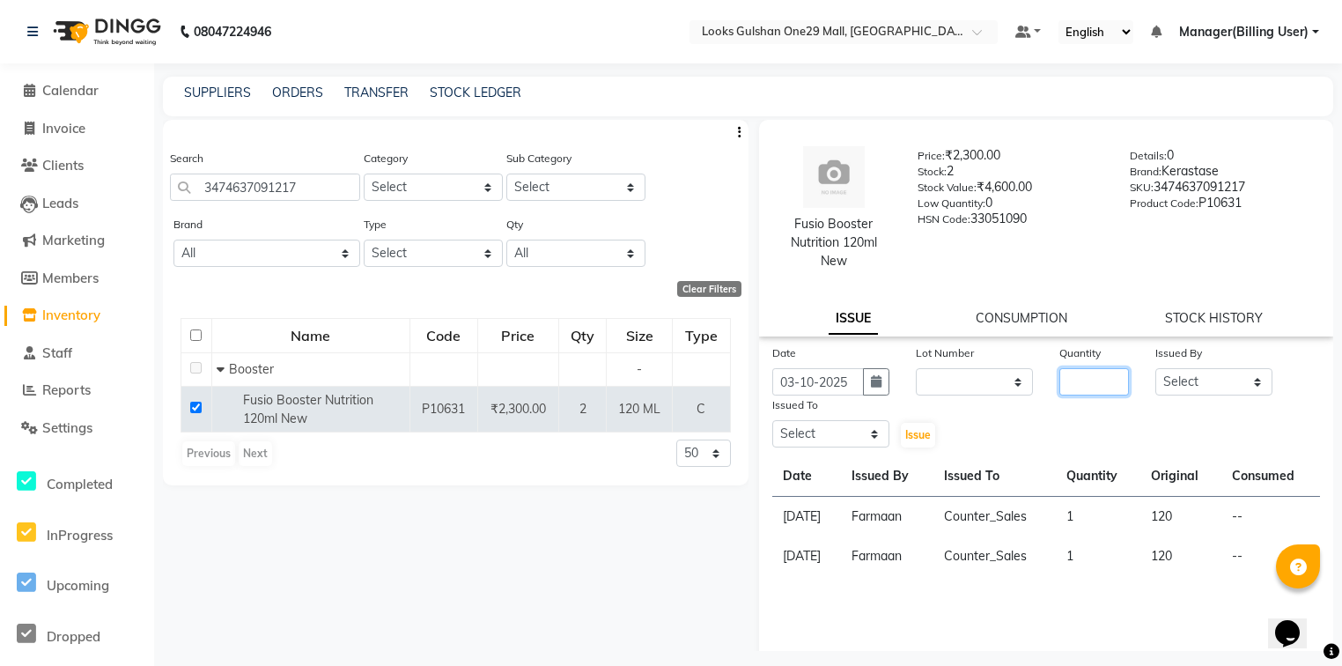
click at [1107, 381] on input "number" at bounding box center [1094, 381] width 70 height 27
type input "1"
click at [1224, 374] on select "Select [PERSON_NAME] Counter_Sales Deepak Farmaan [PERSON_NAME] Manager(Billing…" at bounding box center [1213, 381] width 117 height 27
select select "83410"
click at [1155, 369] on select "Select [PERSON_NAME] Counter_Sales Deepak Farmaan [PERSON_NAME] Manager(Billing…" at bounding box center [1213, 381] width 117 height 27
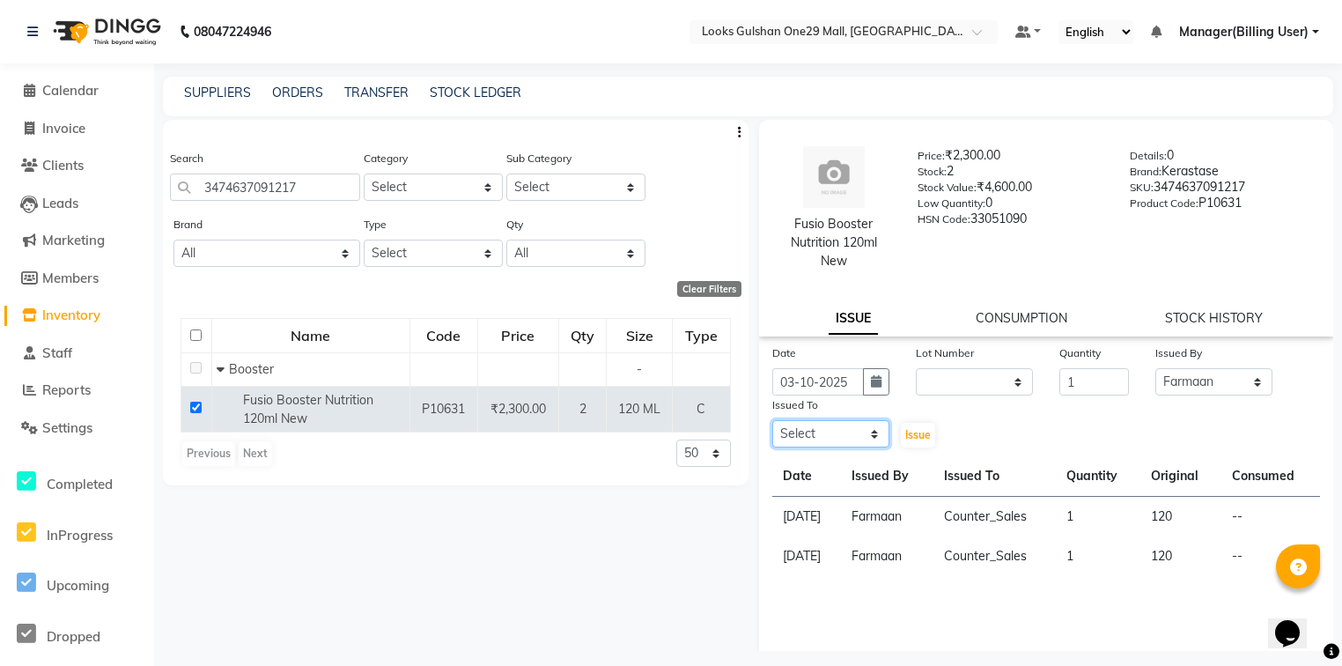
click at [865, 433] on select "Select [PERSON_NAME] Counter_Sales Deepak Farmaan [PERSON_NAME] Manager(Billing…" at bounding box center [830, 433] width 117 height 27
select select "80996"
click at [772, 422] on select "Select [PERSON_NAME] Counter_Sales Deepak Farmaan [PERSON_NAME] Manager(Billing…" at bounding box center [830, 433] width 117 height 27
click at [920, 426] on button "Issue" at bounding box center [918, 435] width 34 height 25
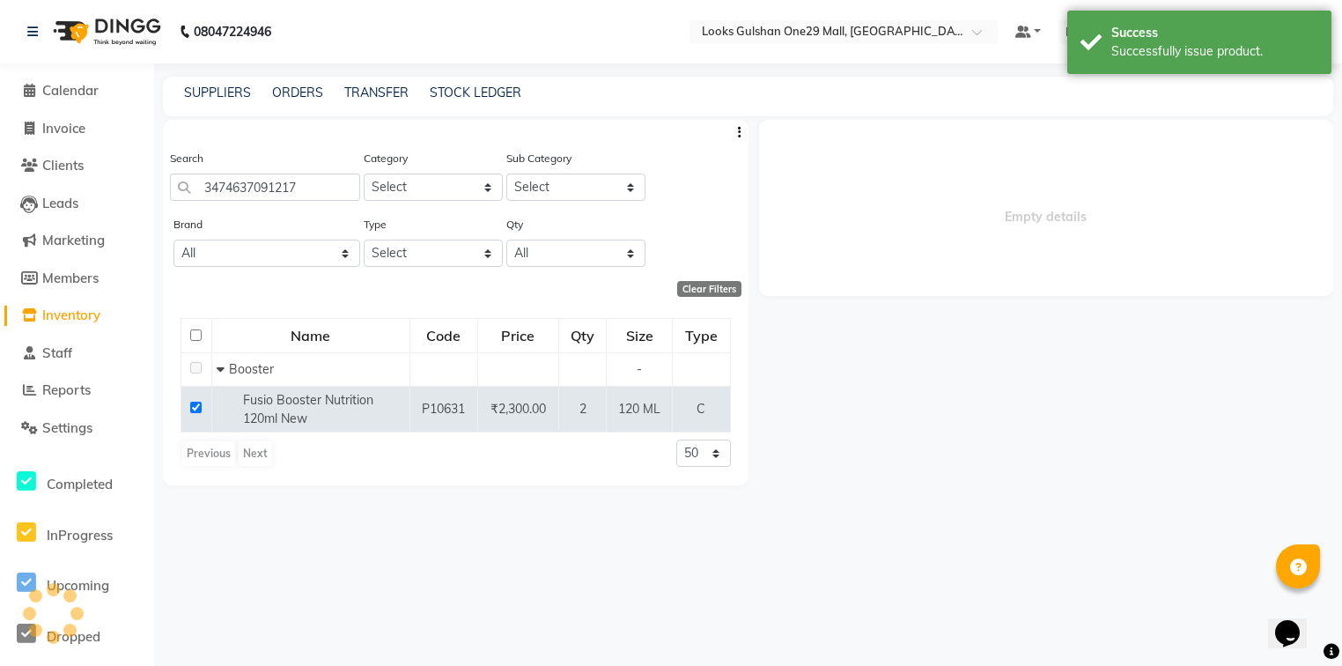
select select
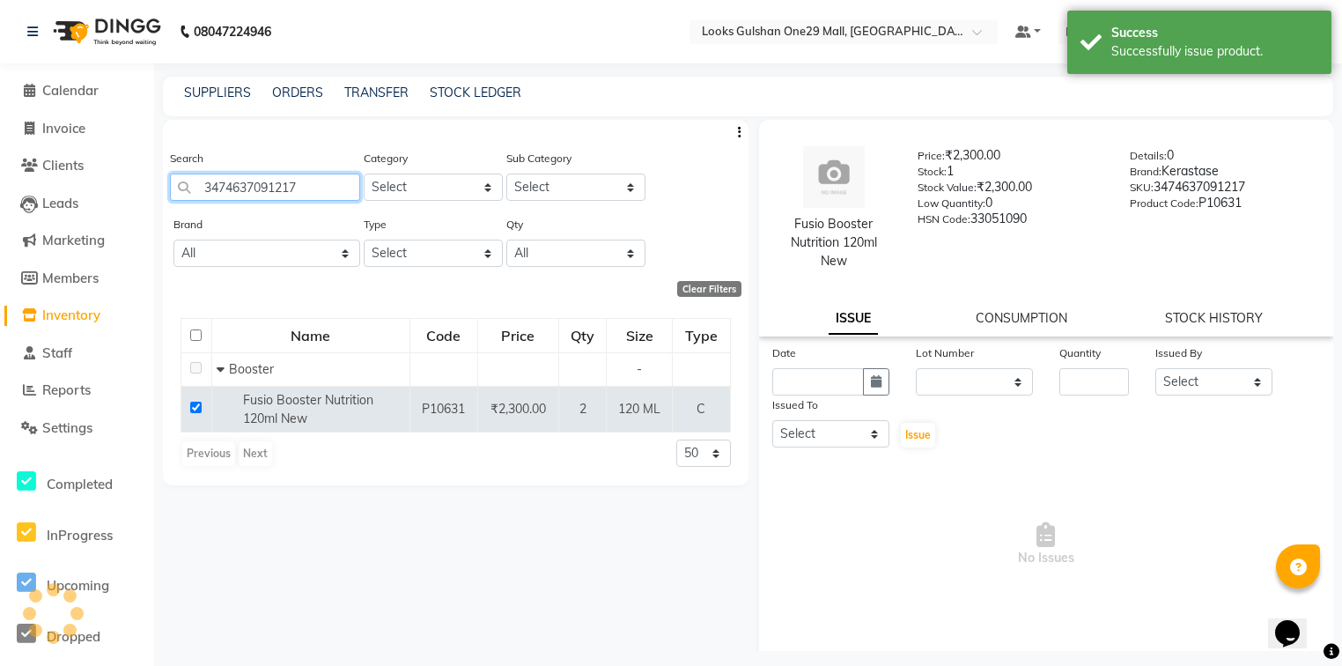
click at [298, 185] on input "3474637091217" at bounding box center [265, 186] width 190 height 27
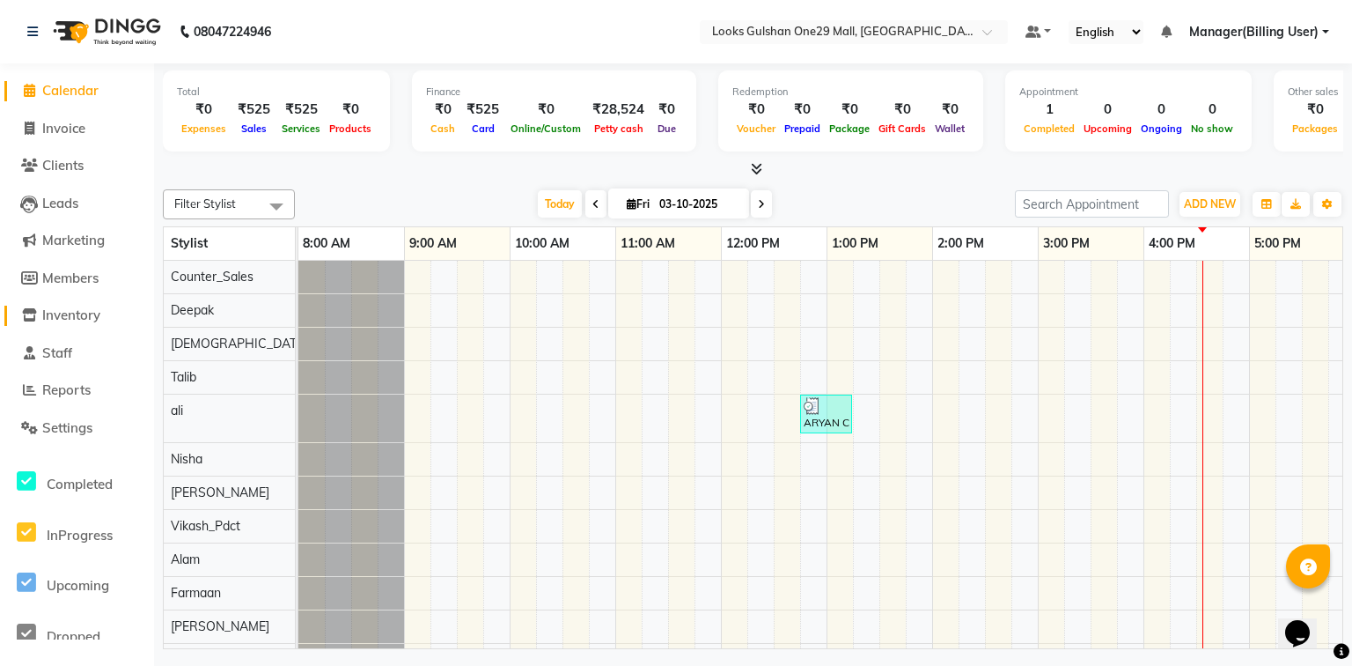
click at [84, 315] on span "Inventory" at bounding box center [71, 314] width 58 height 17
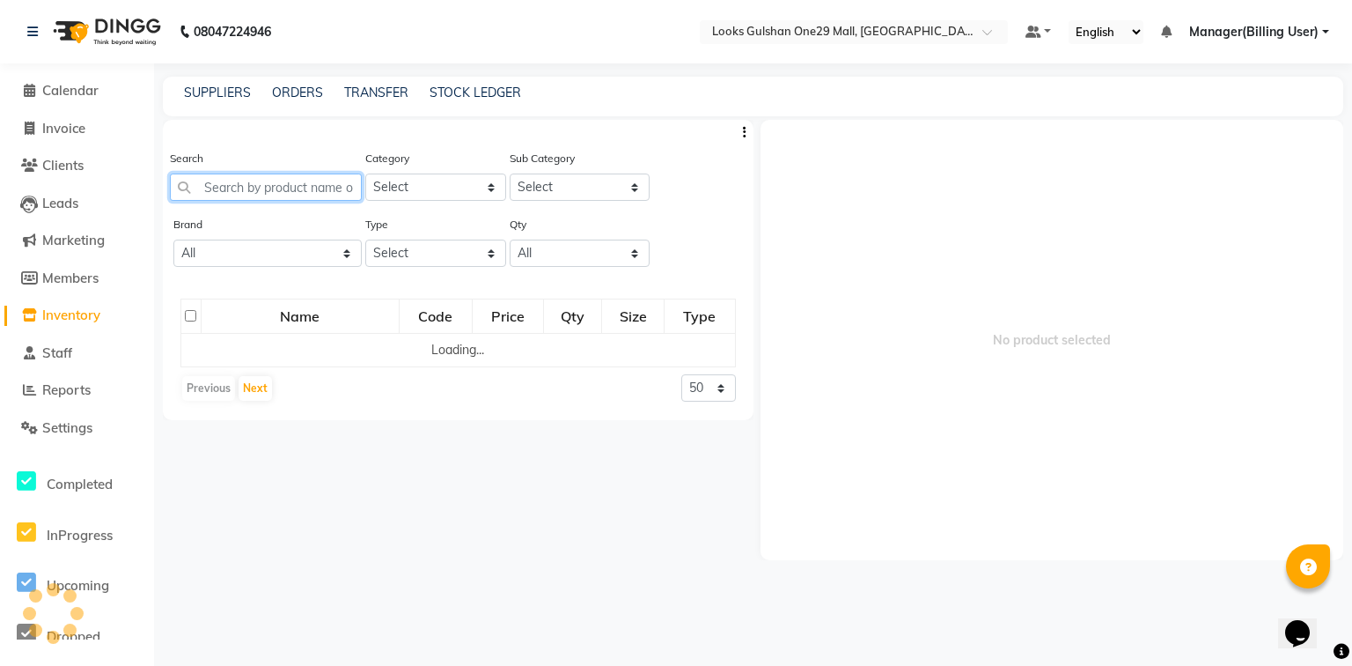
click at [272, 188] on input "text" at bounding box center [266, 186] width 192 height 27
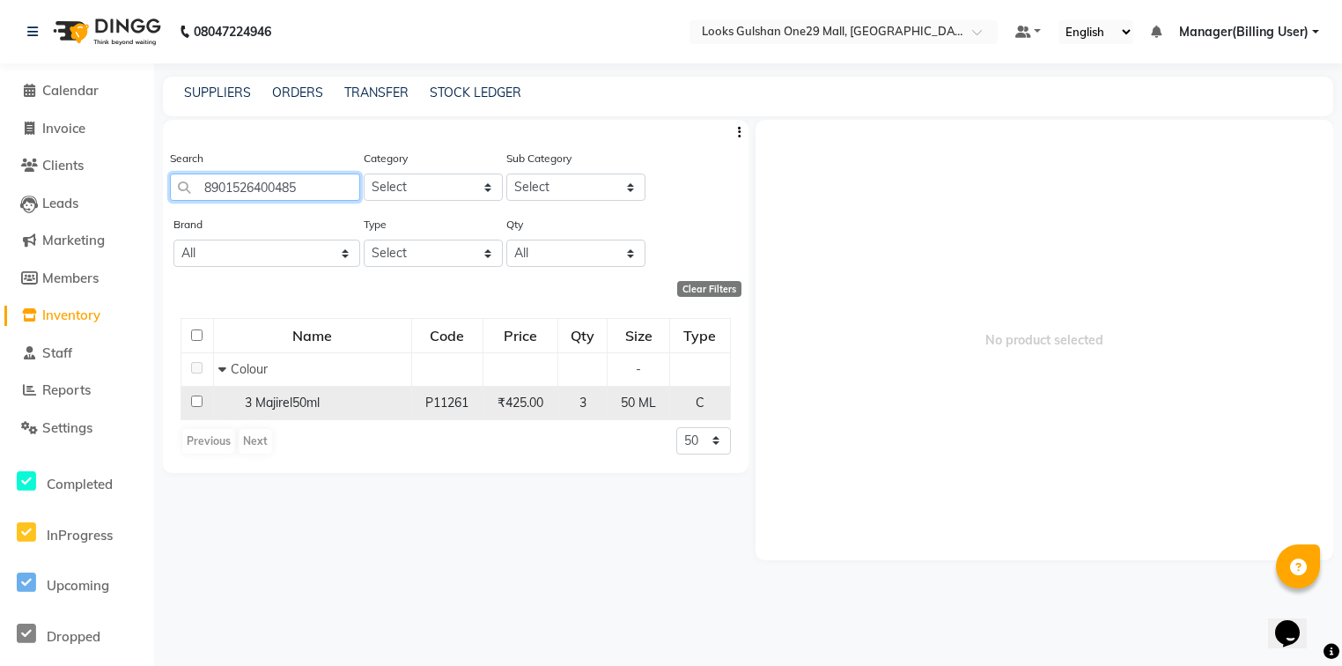
type input "8901526400485"
click at [199, 398] on input "checkbox" at bounding box center [196, 400] width 11 height 11
checkbox input "true"
select select
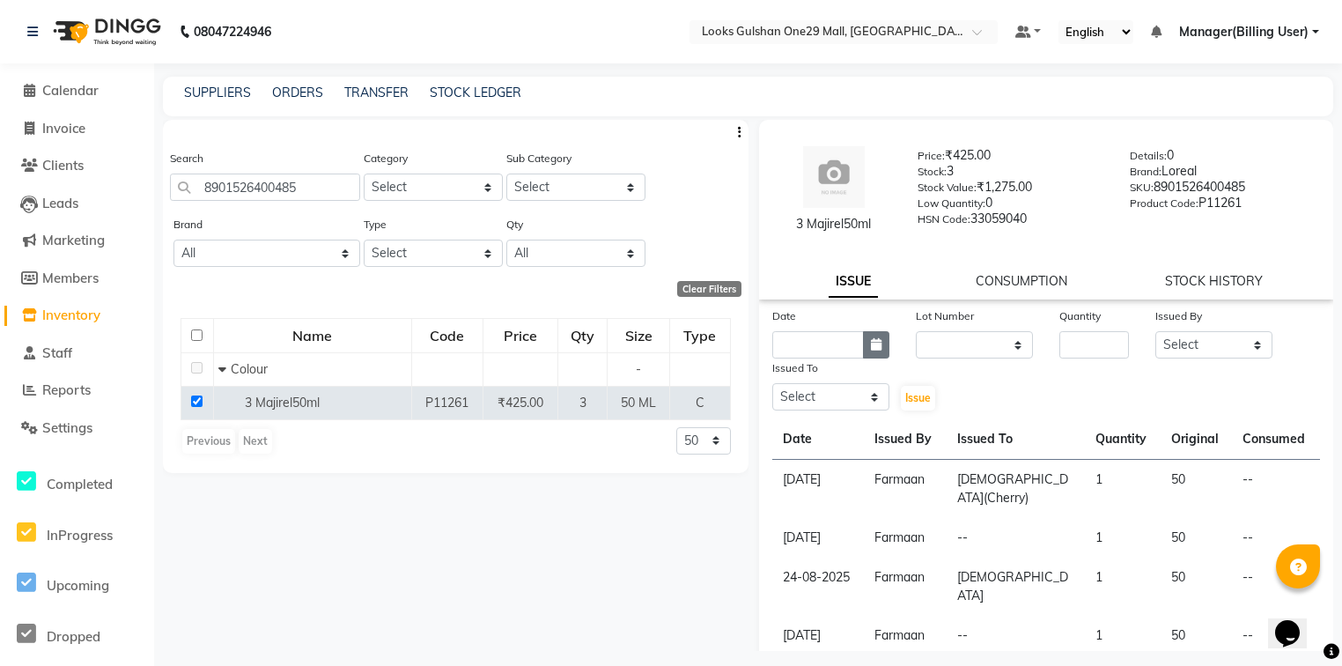
click at [883, 349] on button "button" at bounding box center [876, 344] width 26 height 27
select select "10"
select select "2025"
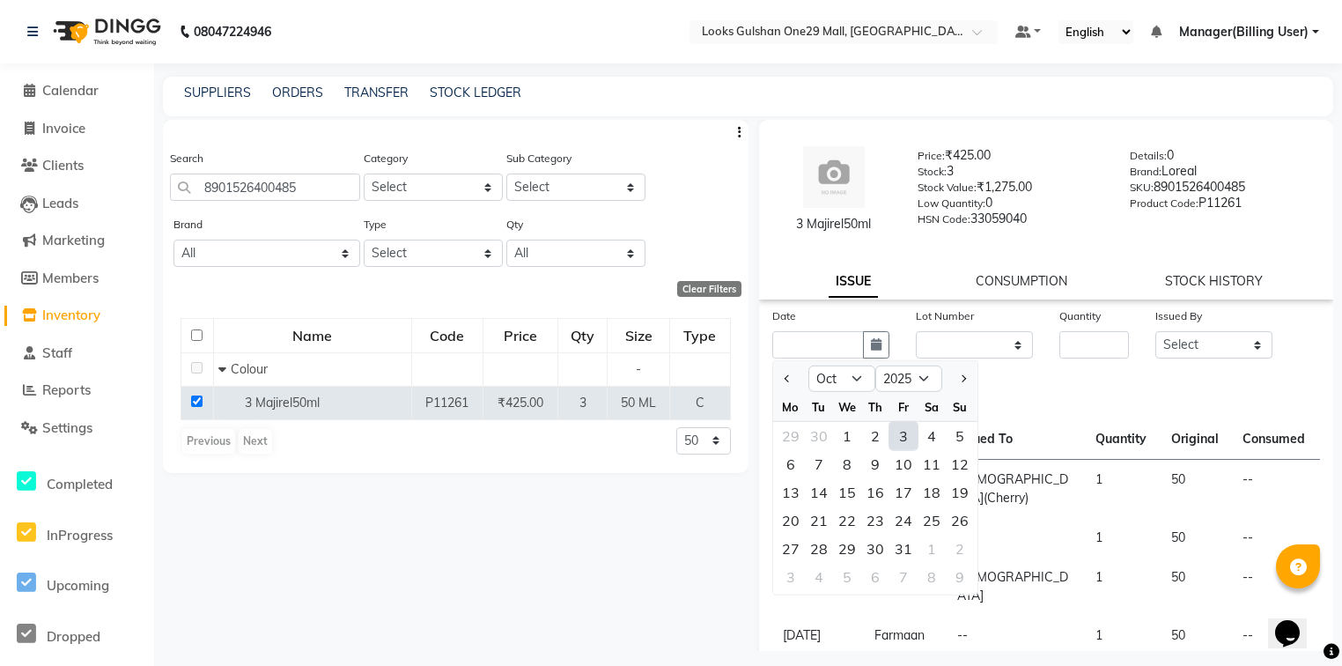
click at [902, 430] on div "3" at bounding box center [903, 436] width 28 height 28
type input "03-10-2025"
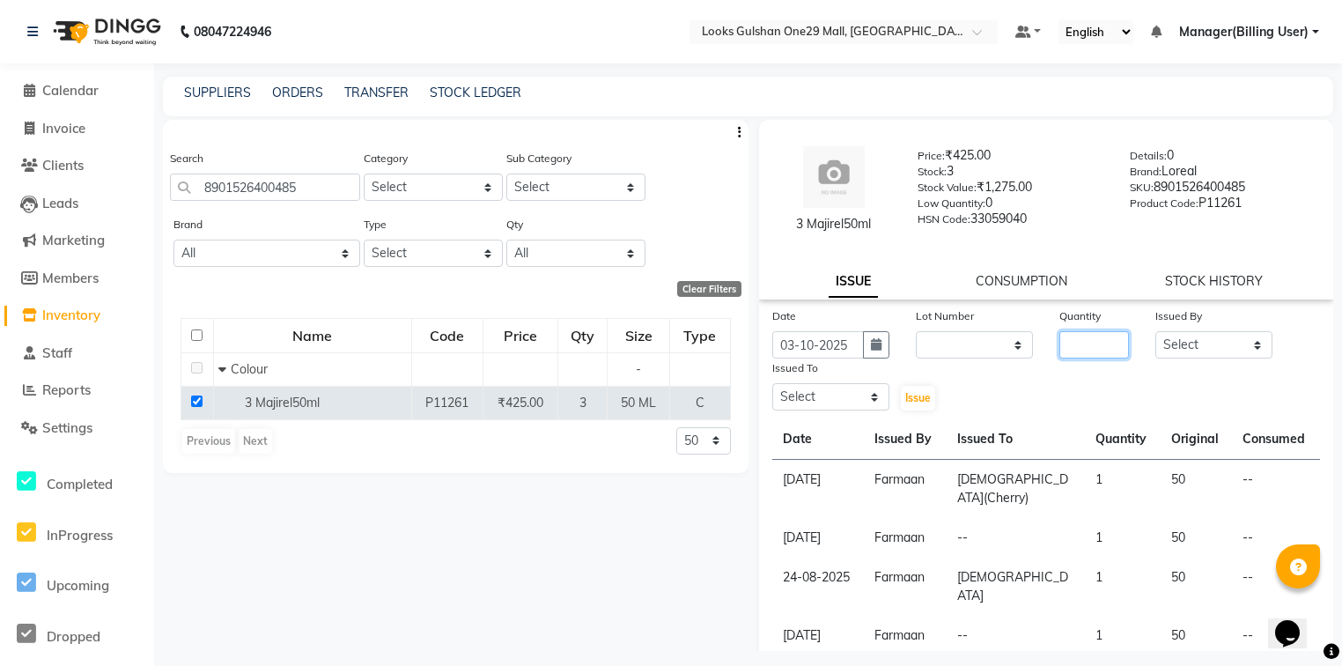
click at [1081, 342] on input "number" at bounding box center [1094, 344] width 70 height 27
type input "1"
click at [1167, 337] on select "Select Alam ali Counter_Sales Deepak Farmaan Janvi Manager(Billing User) Mashel…" at bounding box center [1213, 344] width 117 height 27
select select "83410"
click at [1155, 332] on select "Select Alam ali Counter_Sales Deepak Farmaan Janvi Manager(Billing User) Mashel…" at bounding box center [1213, 344] width 117 height 27
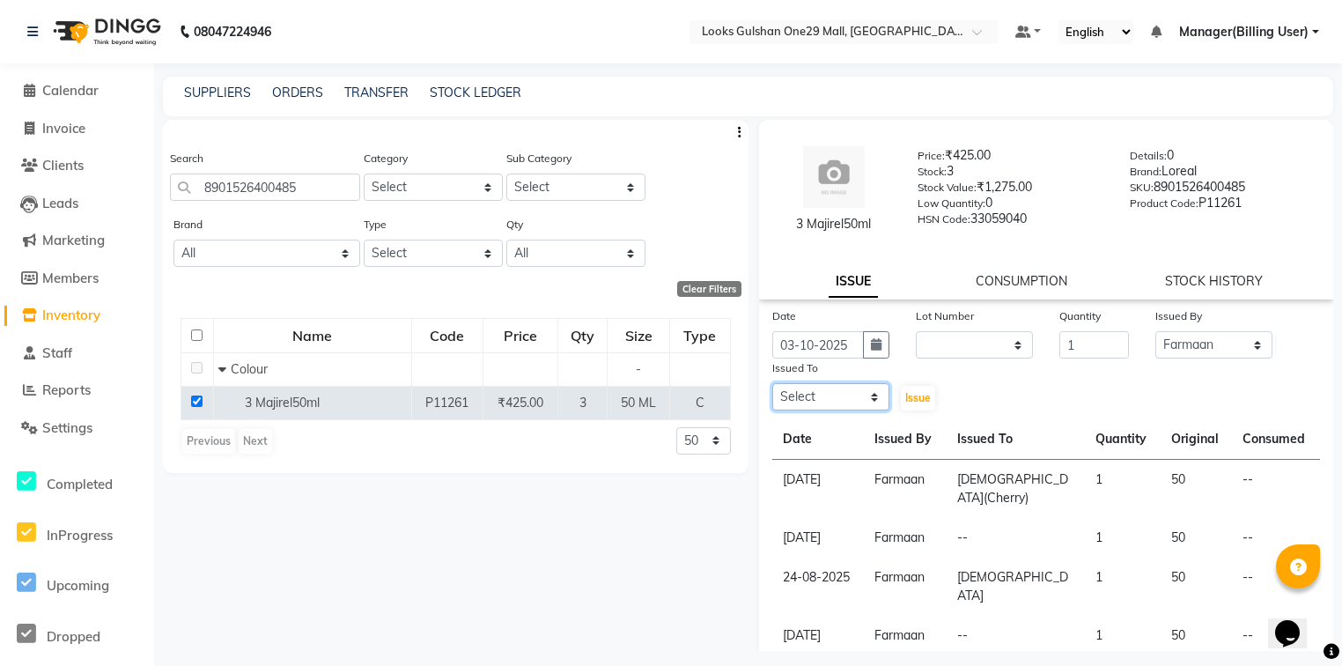
click at [863, 386] on select "Select Alam ali Counter_Sales Deepak Farmaan Janvi Manager(Billing User) Mashel…" at bounding box center [830, 396] width 117 height 27
select select "82068"
click at [772, 385] on select "Select Alam ali Counter_Sales Deepak Farmaan Janvi Manager(Billing User) Mashel…" at bounding box center [830, 396] width 117 height 27
click at [910, 393] on span "Issue" at bounding box center [918, 397] width 26 height 13
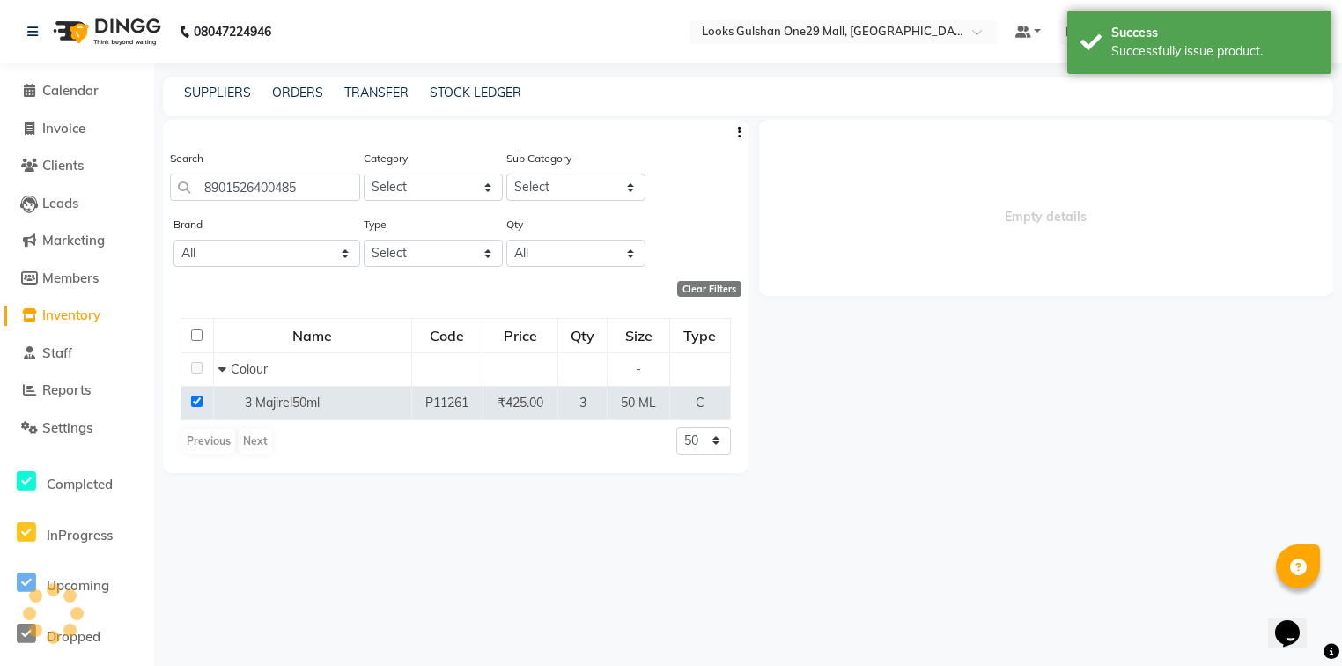
select select
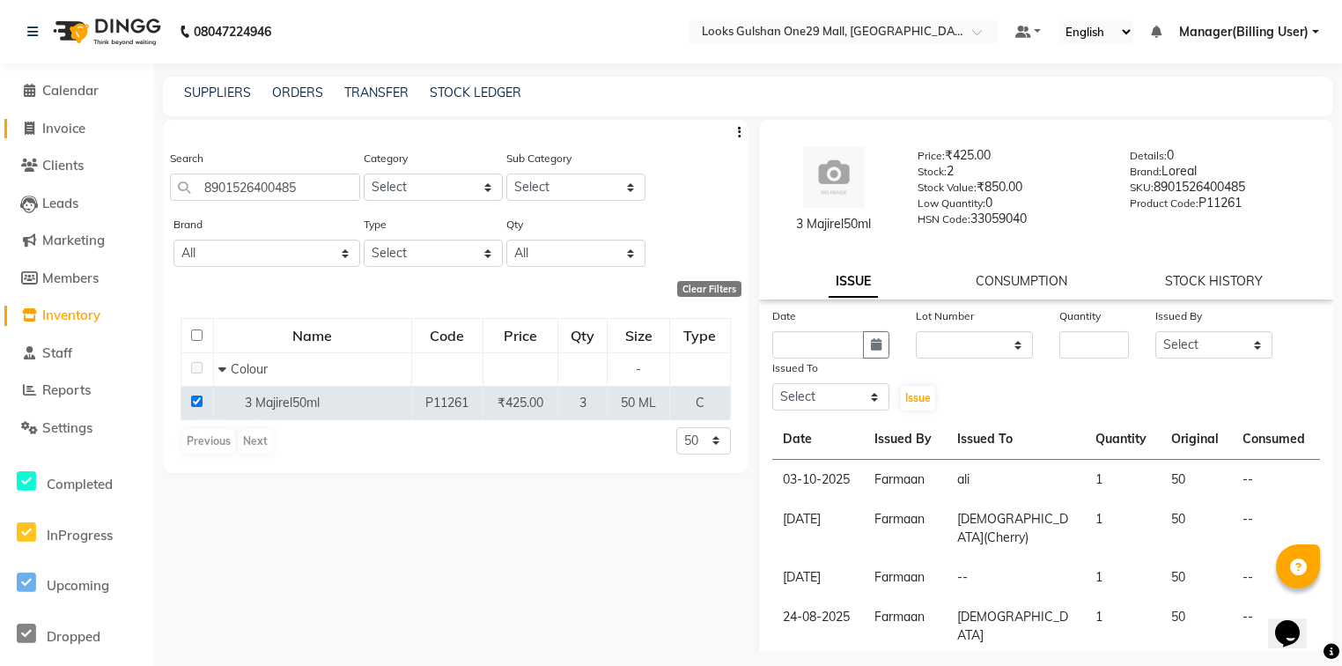
click at [69, 121] on span "Invoice" at bounding box center [63, 128] width 43 height 17
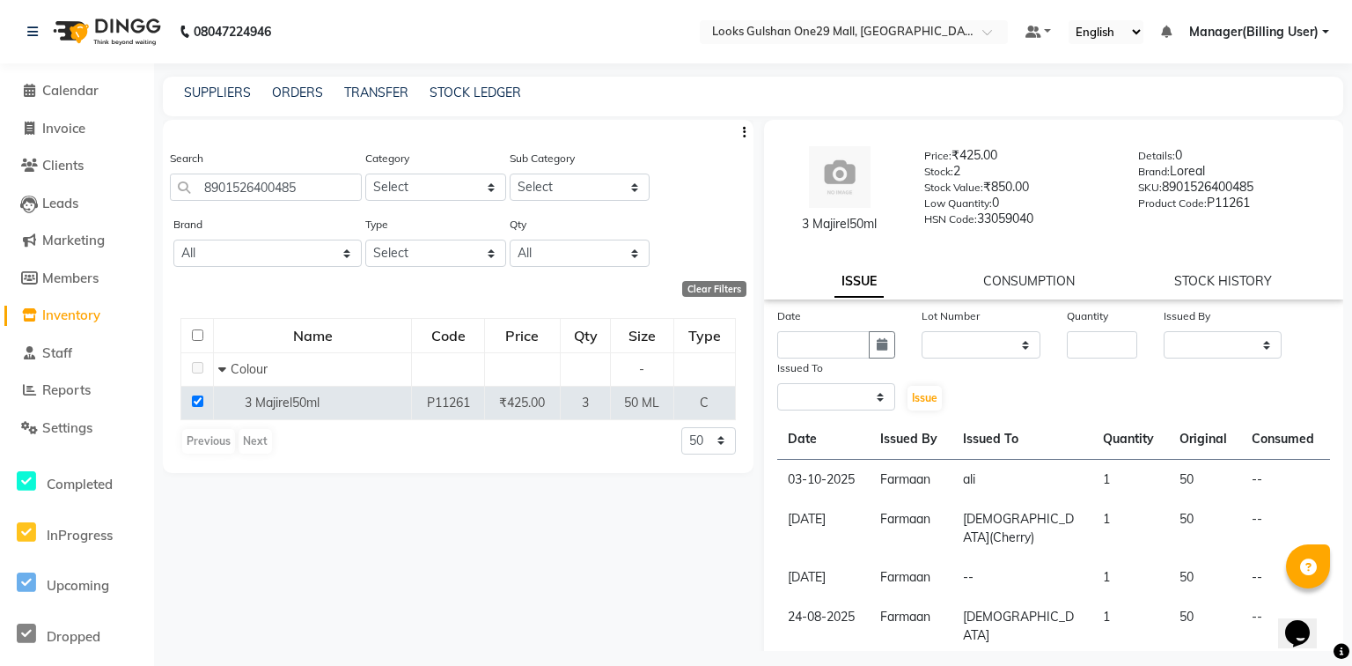
select select "8337"
select select "service"
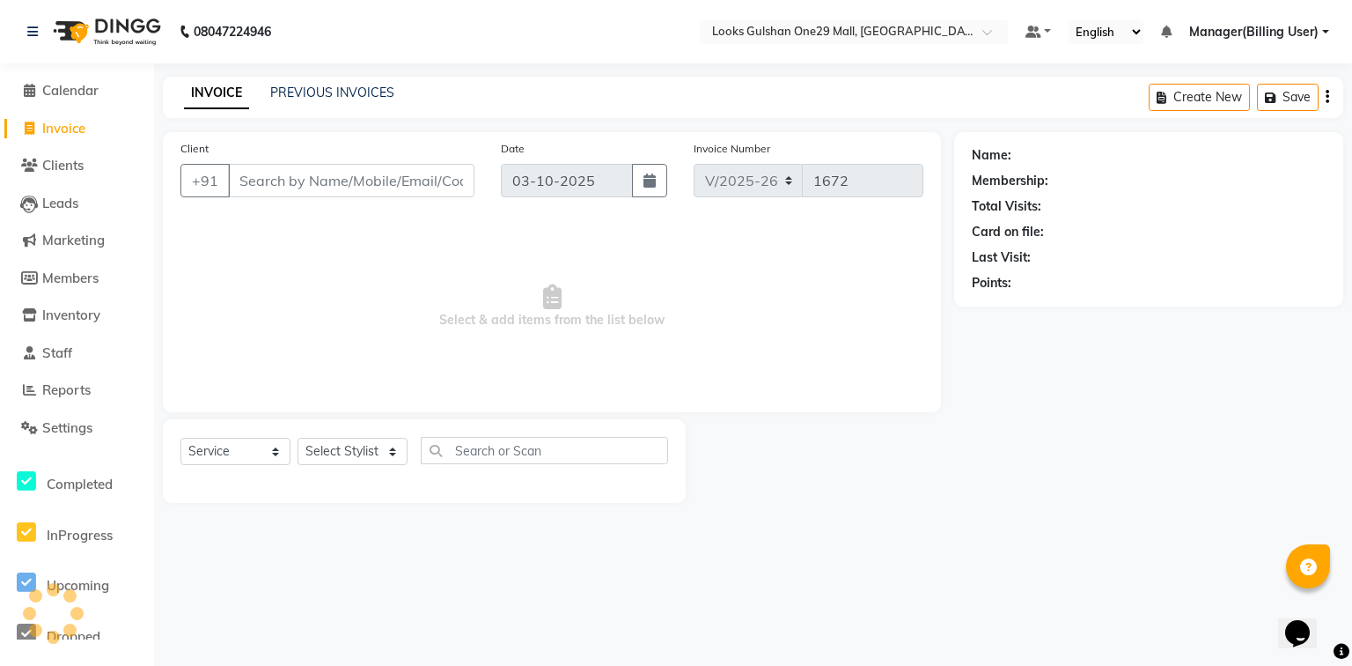
click at [276, 183] on input "Client" at bounding box center [351, 180] width 247 height 33
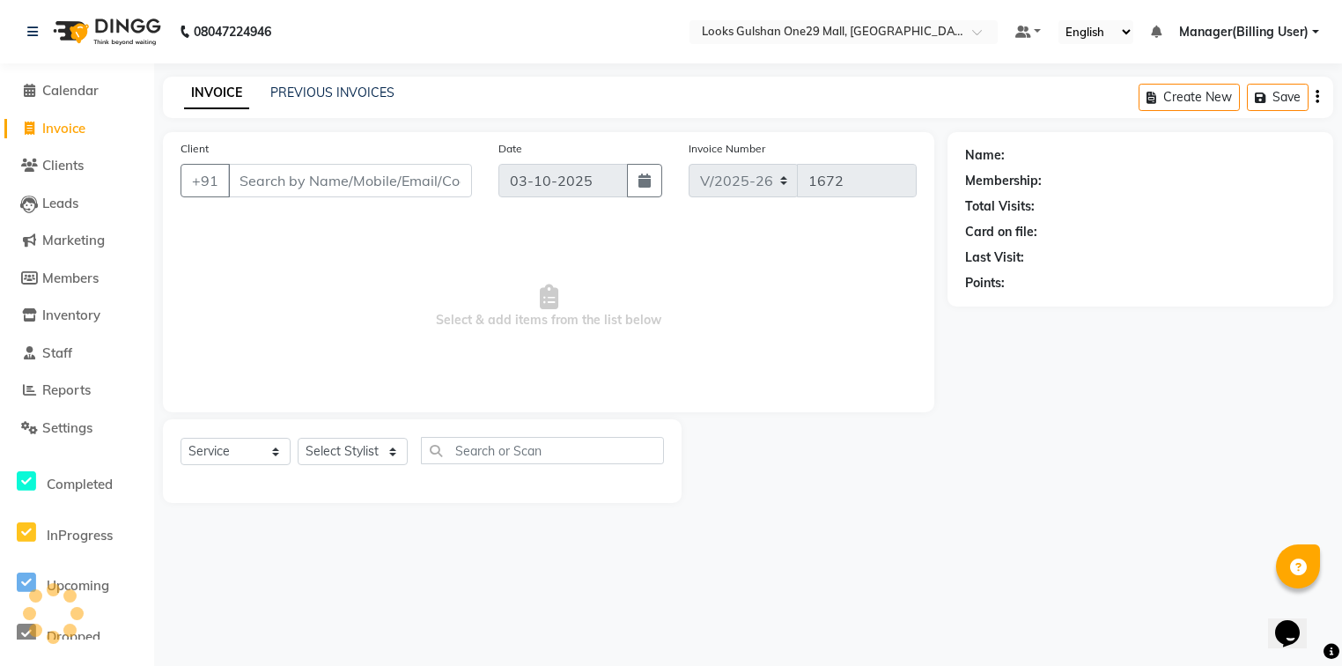
select select "80996"
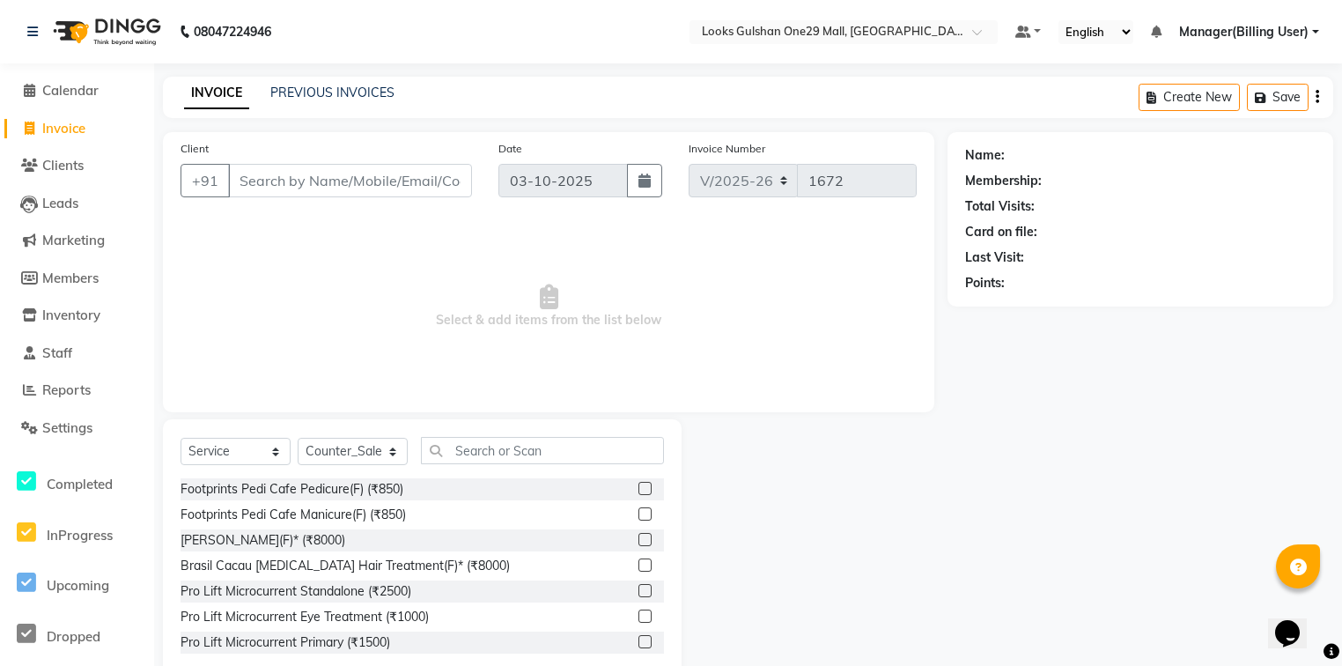
click at [279, 183] on input "Client" at bounding box center [350, 180] width 244 height 33
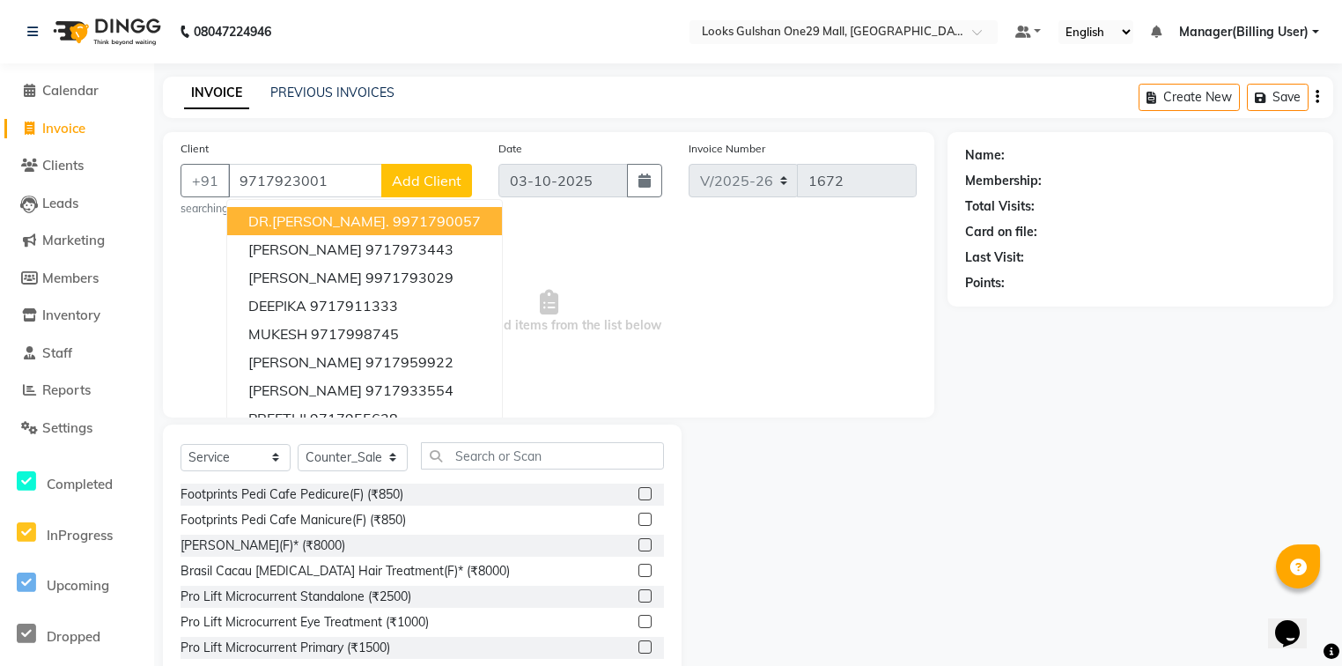
type input "9717923001"
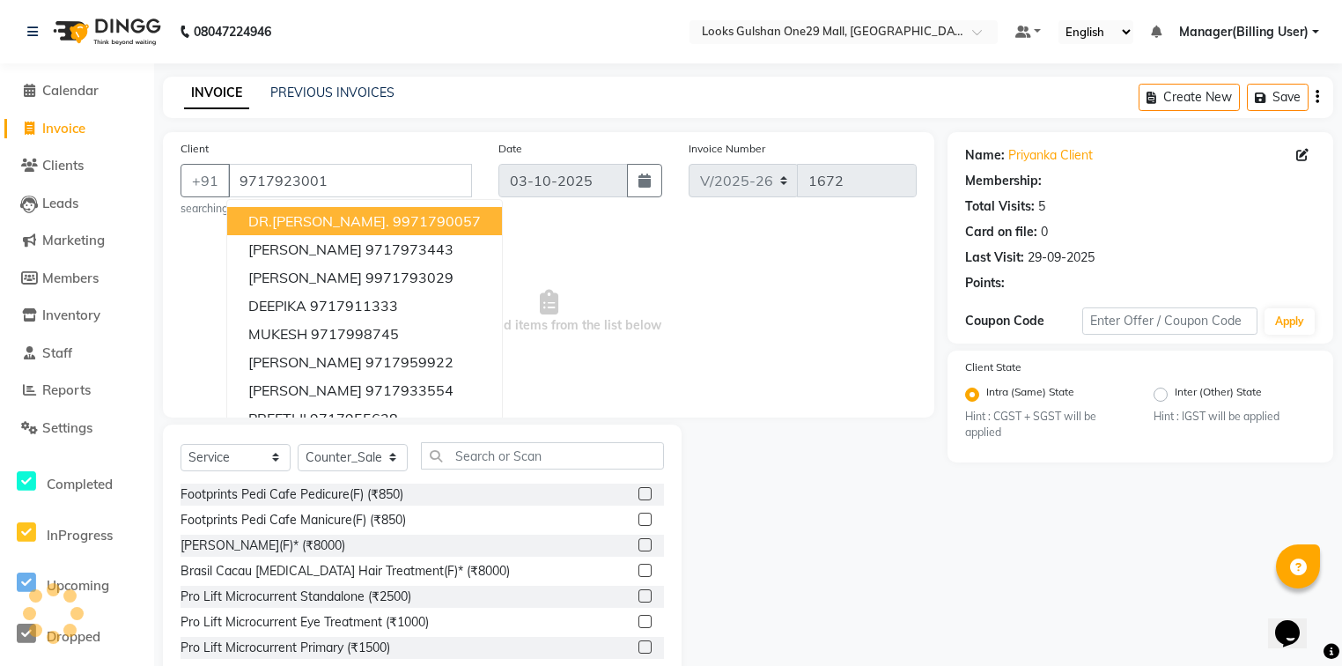
select select "1: Object"
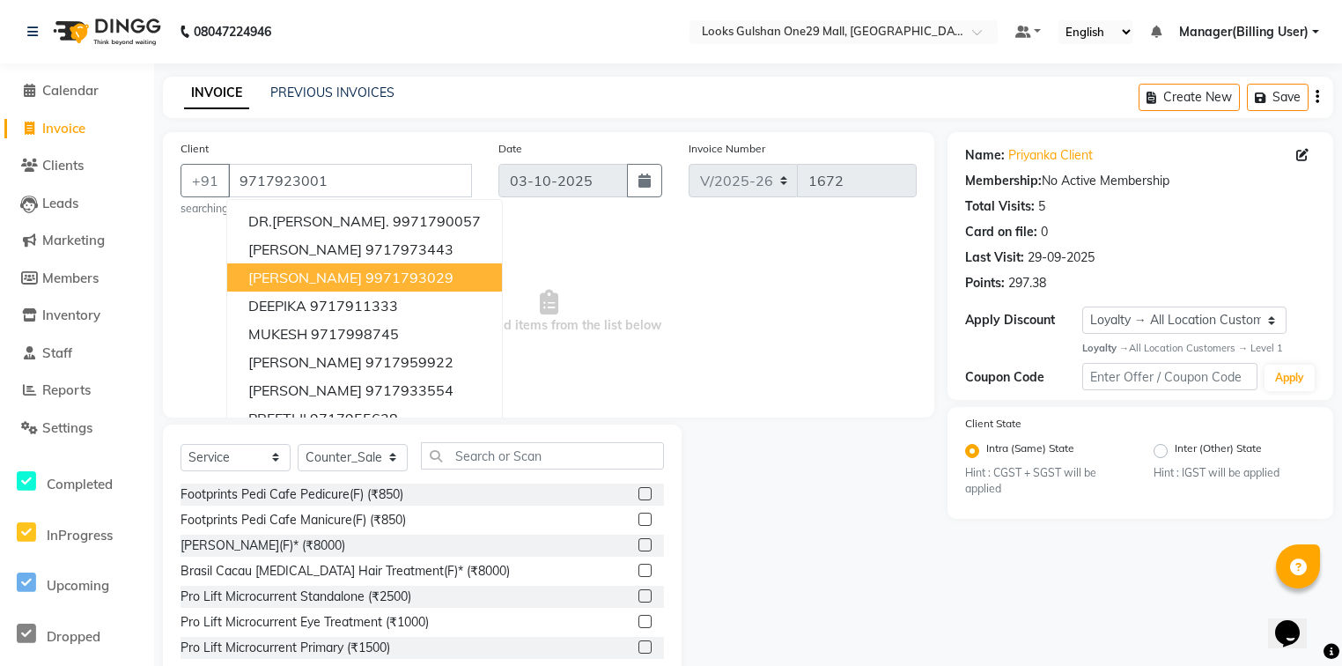
click at [644, 254] on span "Select & add items from the list below" at bounding box center [548, 312] width 736 height 176
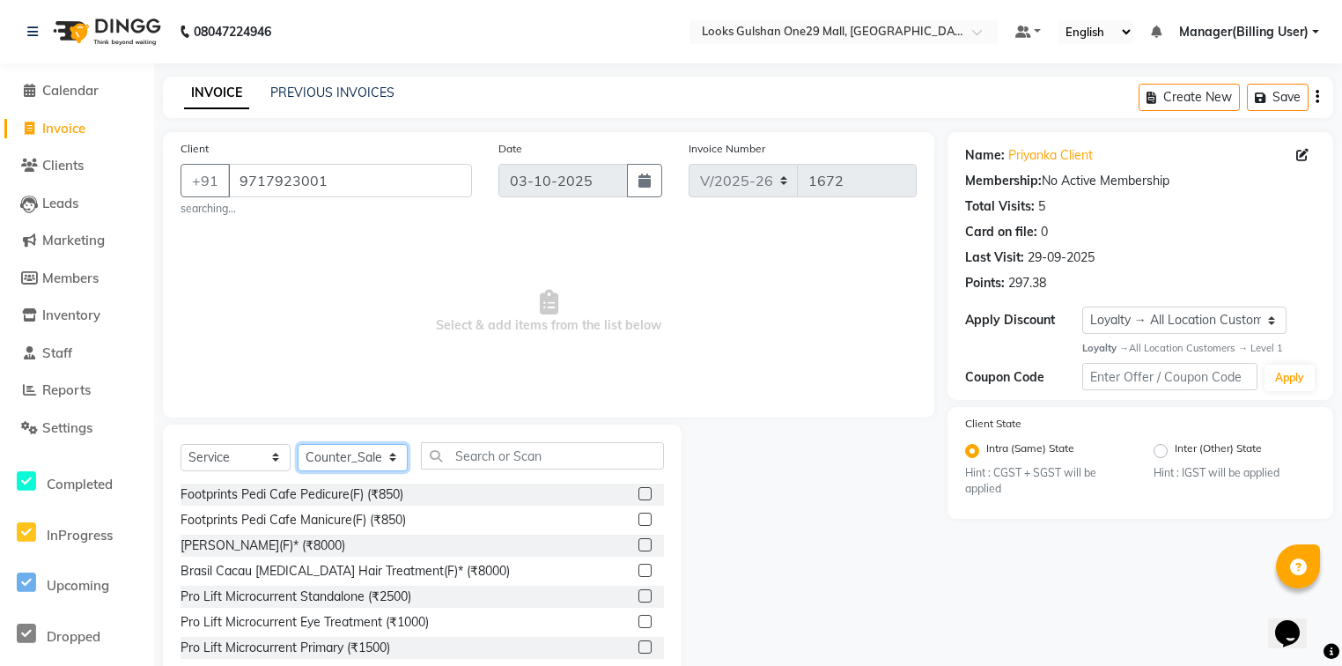
click at [378, 459] on select "Select Stylist [PERSON_NAME] Counter_Sales Deepak Farmaan [PERSON_NAME] Manager…" at bounding box center [353, 457] width 110 height 27
select select "86411"
click at [298, 445] on select "Select Stylist [PERSON_NAME] Counter_Sales Deepak Farmaan [PERSON_NAME] Manager…" at bounding box center [353, 457] width 110 height 27
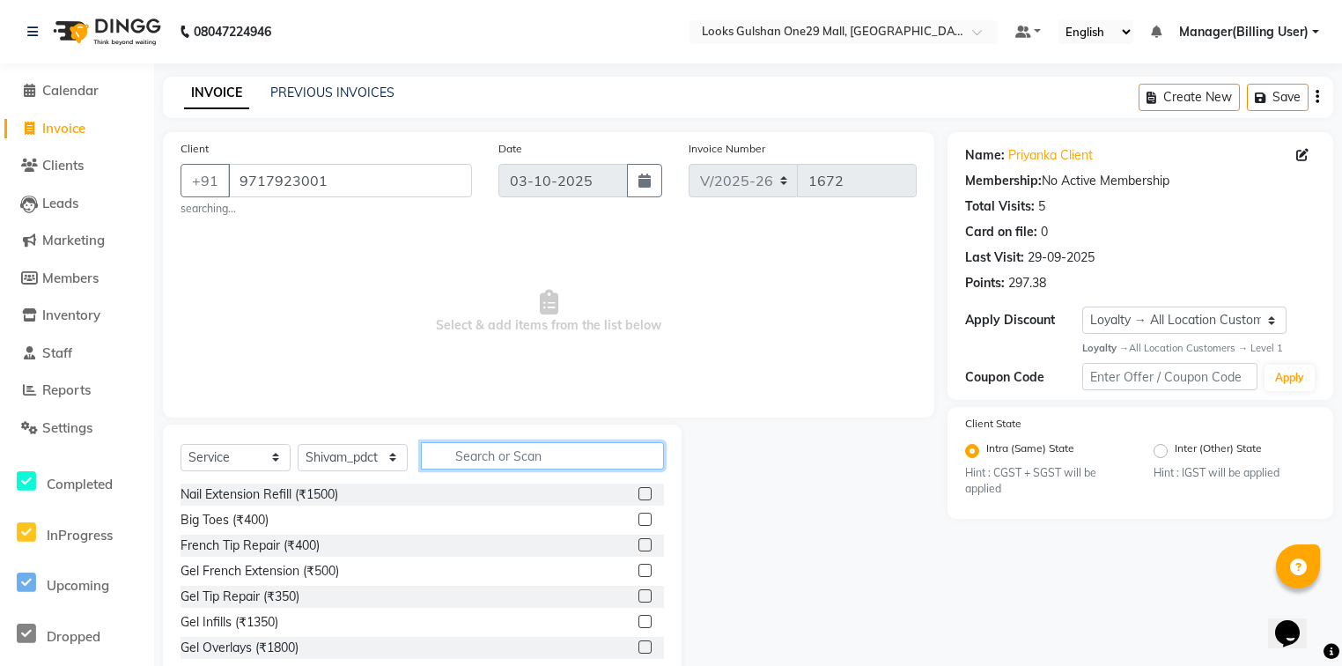
click at [467, 460] on input "text" at bounding box center [542, 455] width 243 height 27
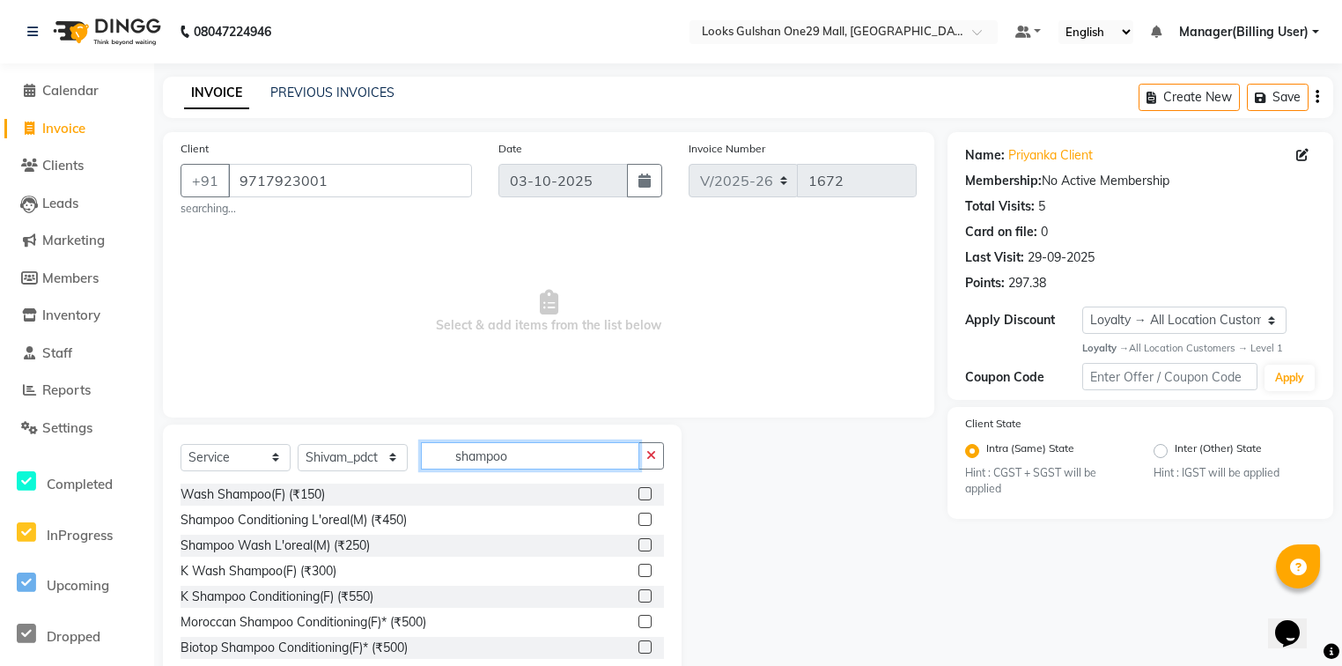
type input "shampoo"
click at [638, 548] on label at bounding box center [644, 544] width 13 height 13
click at [638, 548] on input "checkbox" at bounding box center [643, 545] width 11 height 11
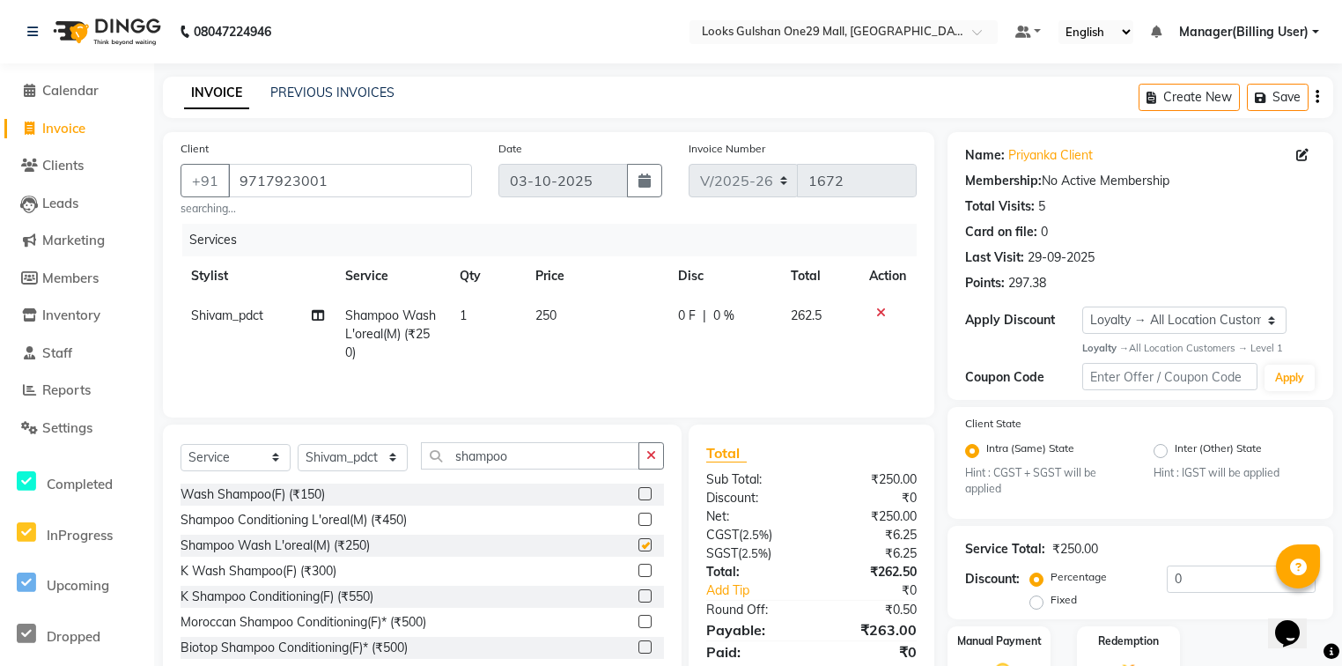
checkbox input "false"
click at [581, 320] on td "250" at bounding box center [596, 334] width 143 height 77
select select "86411"
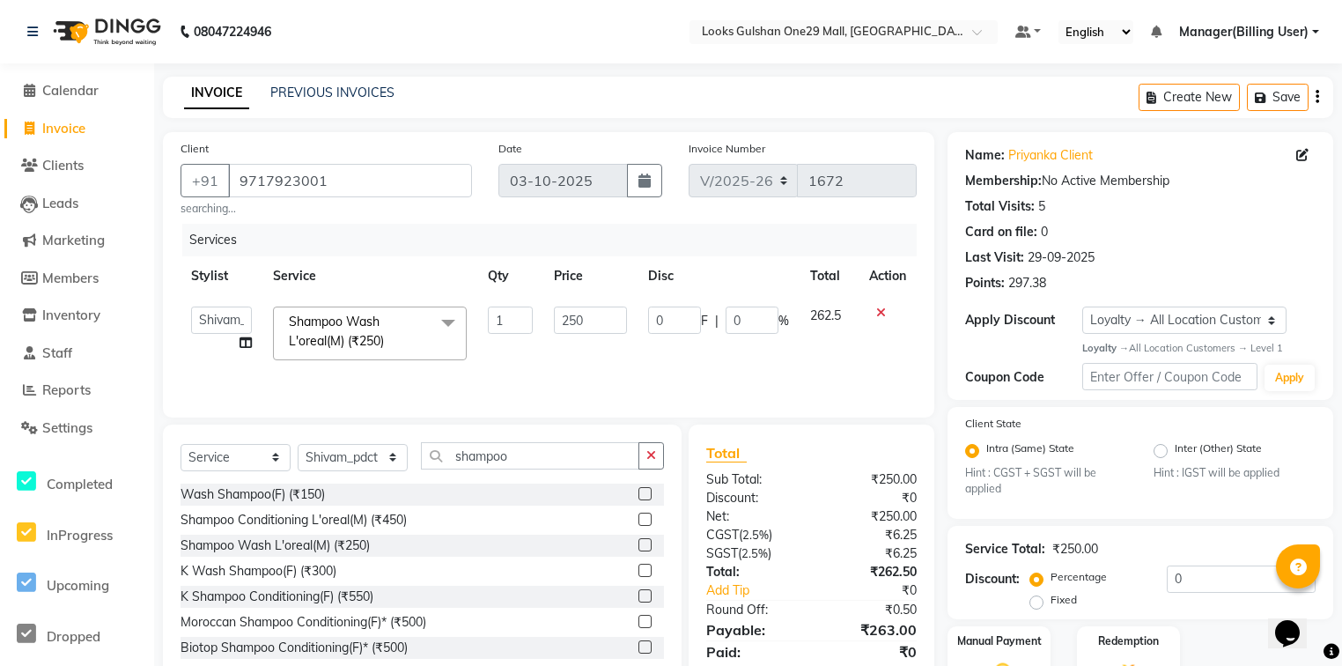
click at [581, 320] on input "250" at bounding box center [590, 319] width 73 height 27
type input "350"
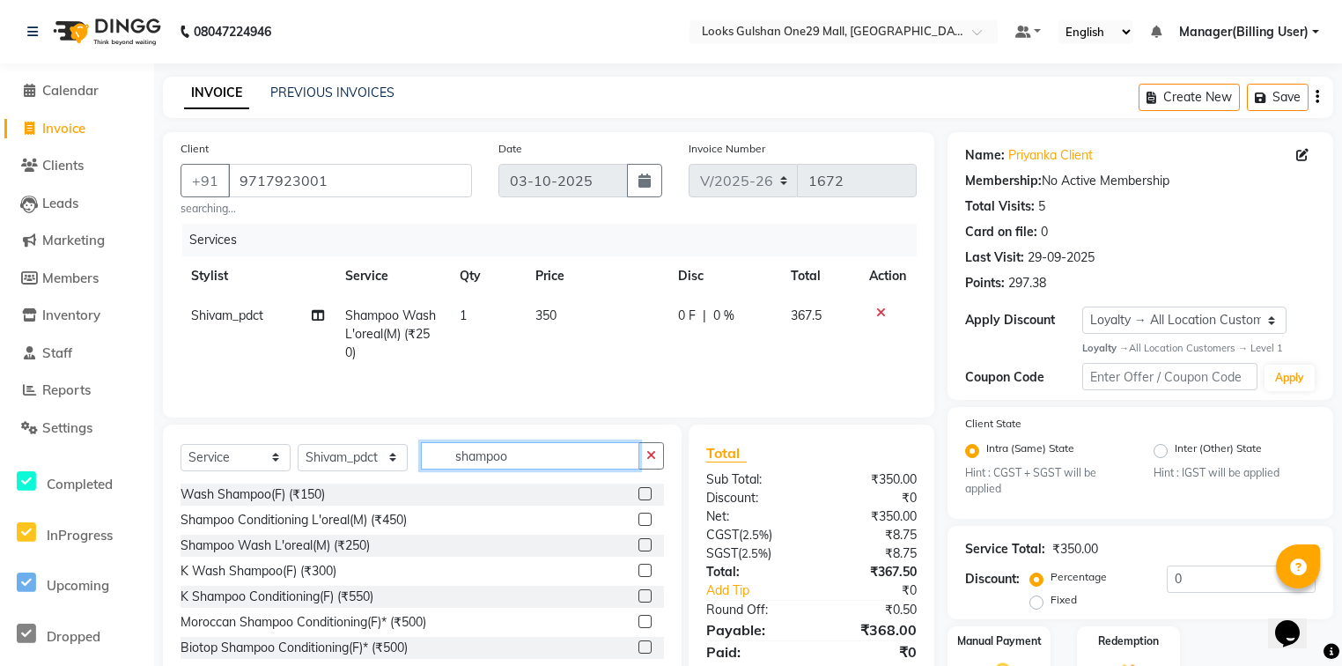
click at [519, 464] on input "shampoo" at bounding box center [530, 455] width 218 height 27
click at [369, 463] on select "Select Stylist [PERSON_NAME] Counter_Sales Deepak Farmaan [PERSON_NAME] Manager…" at bounding box center [353, 457] width 110 height 27
select select "93035"
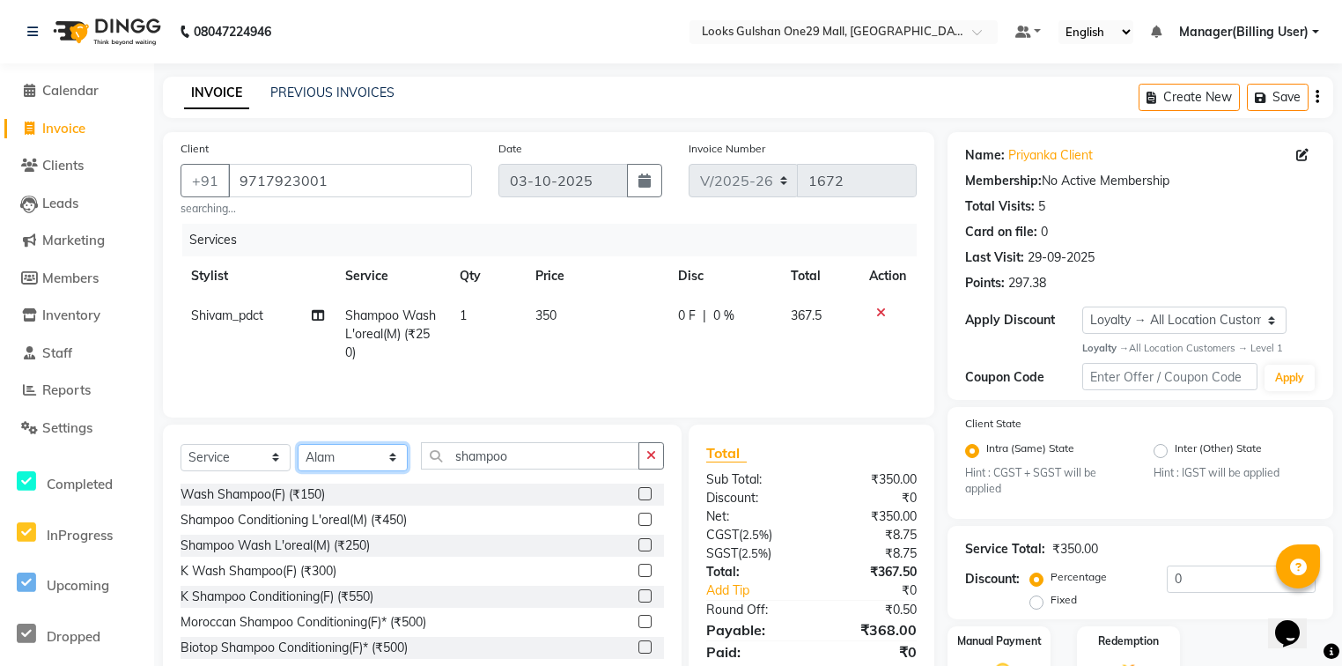
click at [298, 445] on select "Select Stylist [PERSON_NAME] Counter_Sales Deepak Farmaan [PERSON_NAME] Manager…" at bounding box center [353, 457] width 110 height 27
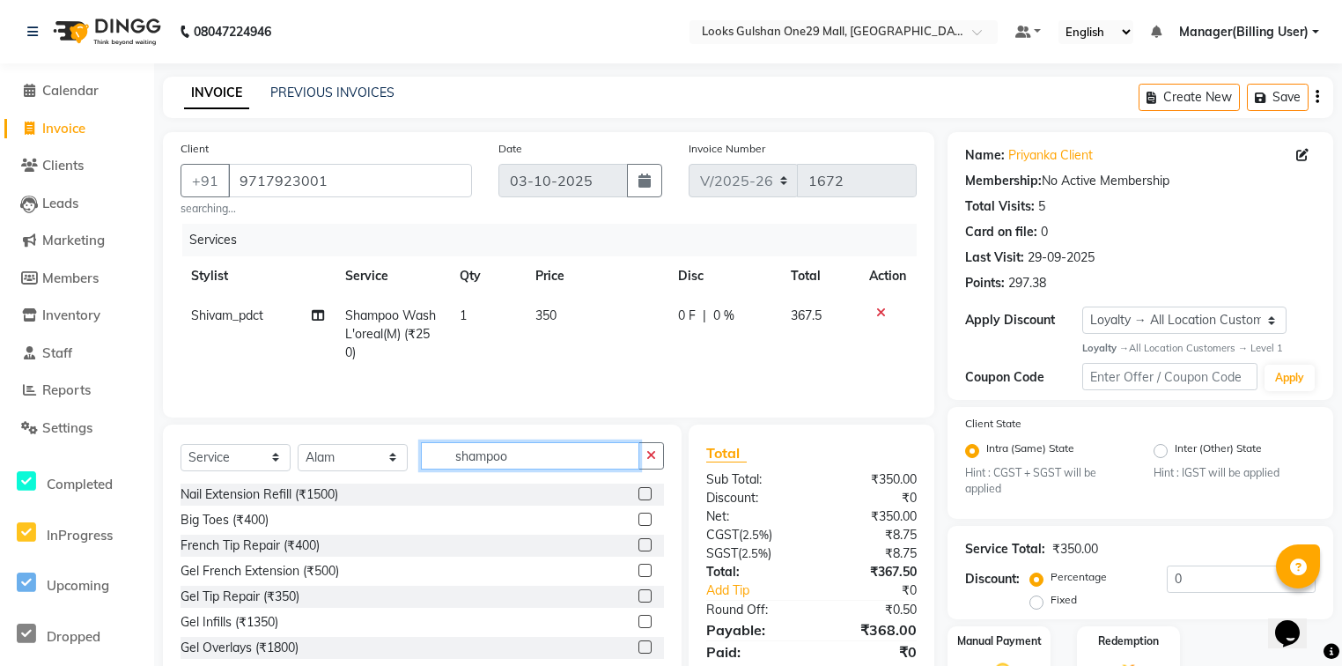
click at [574, 457] on input "shampoo" at bounding box center [530, 455] width 218 height 27
drag, startPoint x: 581, startPoint y: 458, endPoint x: 613, endPoint y: 469, distance: 33.7
click at [595, 464] on input "shampoo" at bounding box center [530, 455] width 218 height 27
click at [363, 460] on select "Select Stylist [PERSON_NAME] Counter_Sales Deepak Farmaan [PERSON_NAME] Manager…" at bounding box center [353, 457] width 110 height 27
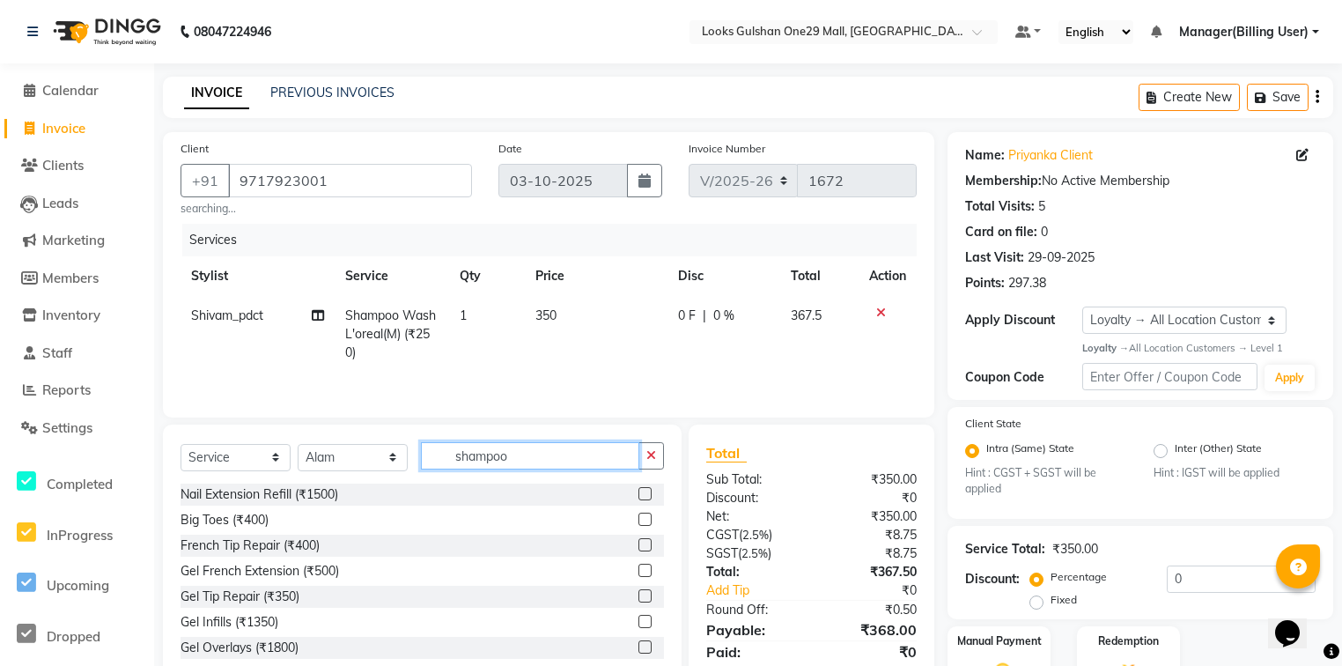
click at [530, 458] on input "shampoo" at bounding box center [530, 455] width 218 height 27
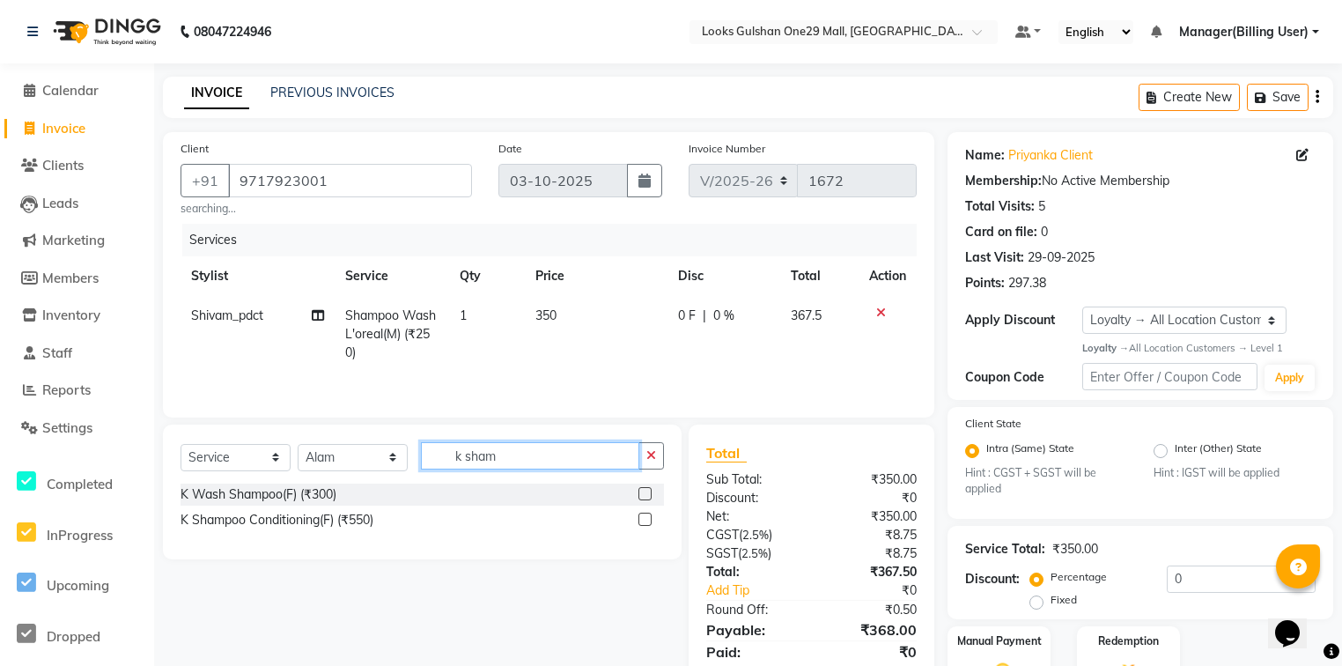
type input "k sham"
click at [642, 500] on label at bounding box center [644, 493] width 13 height 13
click at [642, 500] on input "checkbox" at bounding box center [643, 494] width 11 height 11
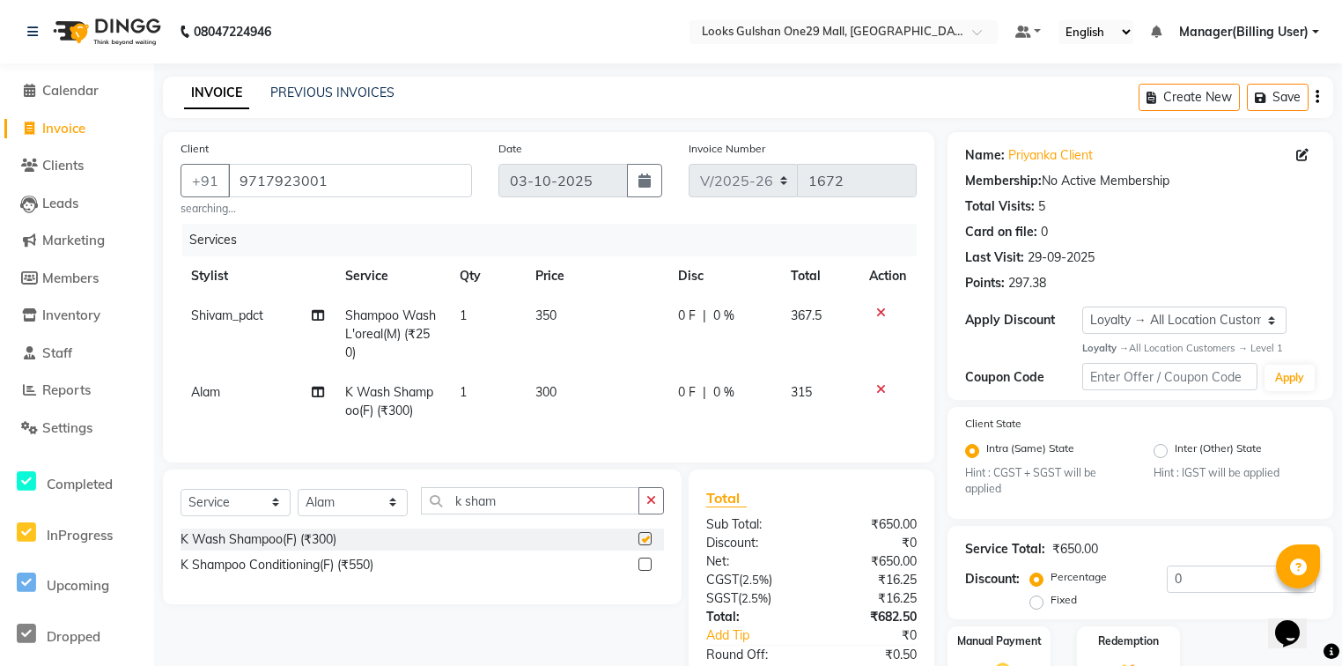
checkbox input "false"
click at [574, 387] on td "300" at bounding box center [596, 401] width 143 height 58
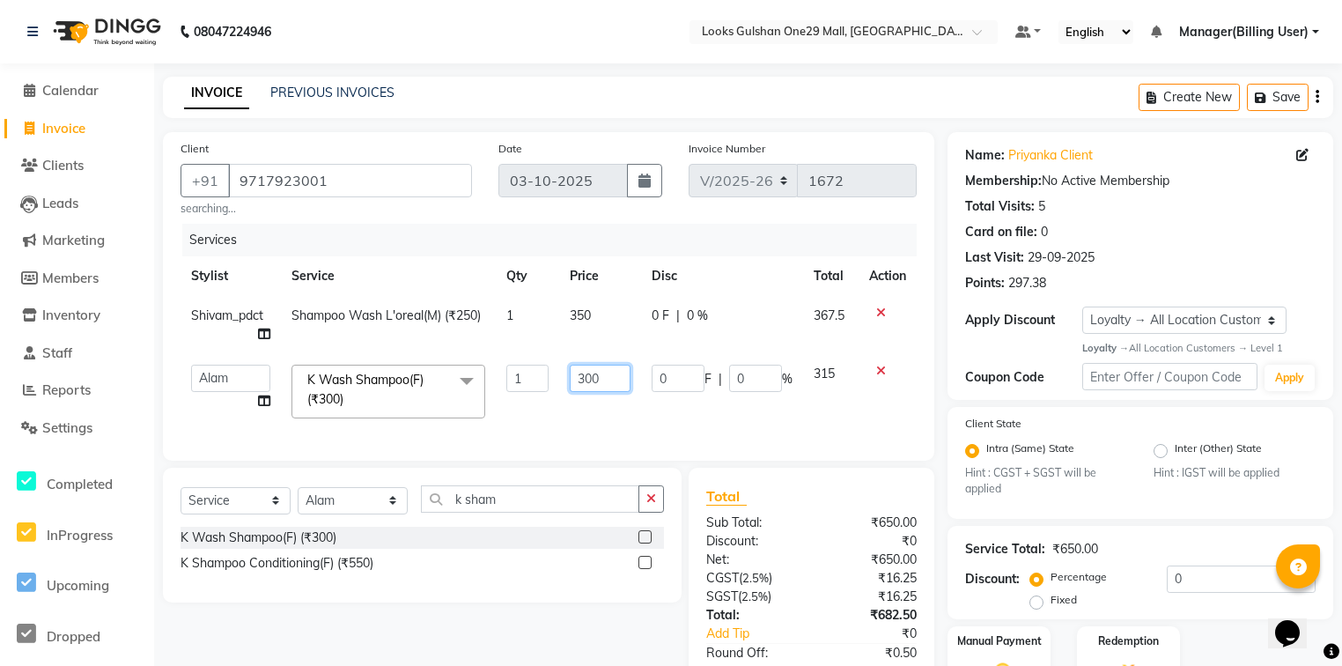
click at [599, 385] on input "300" at bounding box center [601, 377] width 62 height 27
type input "500"
click at [681, 426] on td "0 F | 0 %" at bounding box center [722, 391] width 162 height 75
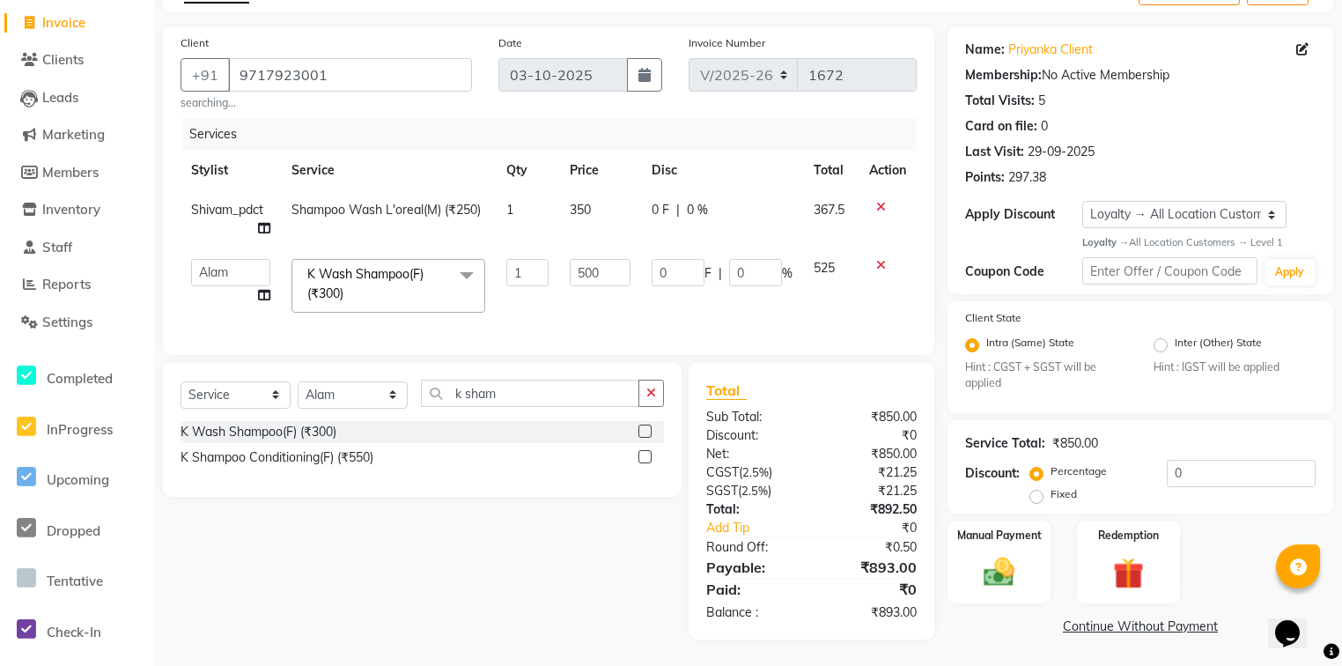
scroll to position [116, 0]
click at [1042, 556] on div "Manual Payment" at bounding box center [999, 562] width 107 height 86
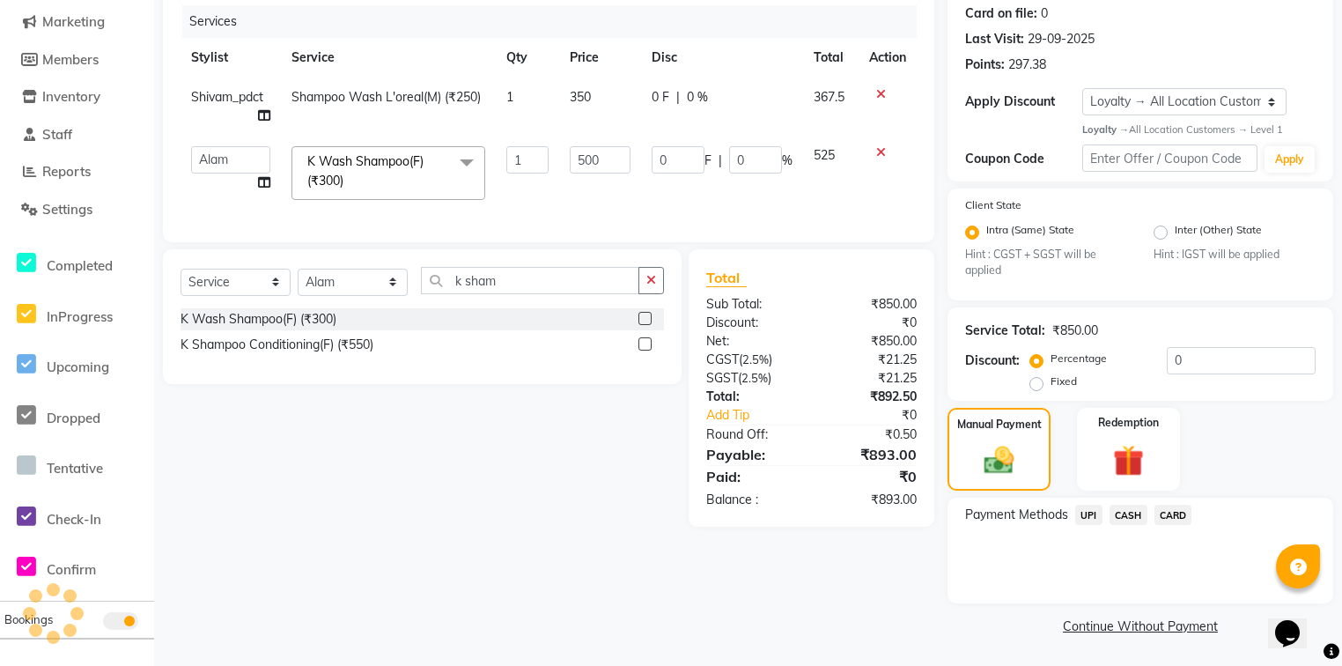
scroll to position [221, 0]
click at [870, 242] on div "Client +91 9717923001 searching... Date 03-10-2025 Invoice Number V/2025 V/2025…" at bounding box center [548, 78] width 771 height 328
click at [1086, 512] on span "UPI" at bounding box center [1088, 514] width 27 height 20
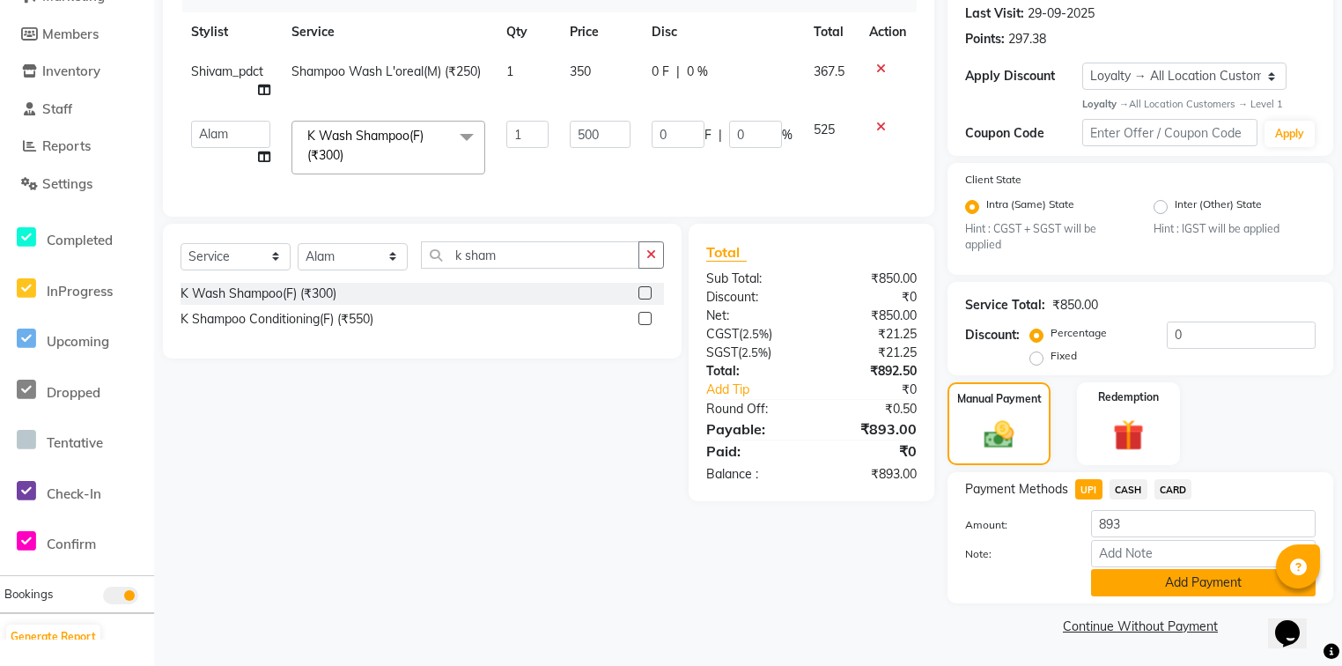
click at [1122, 579] on button "Add Payment" at bounding box center [1203, 582] width 224 height 27
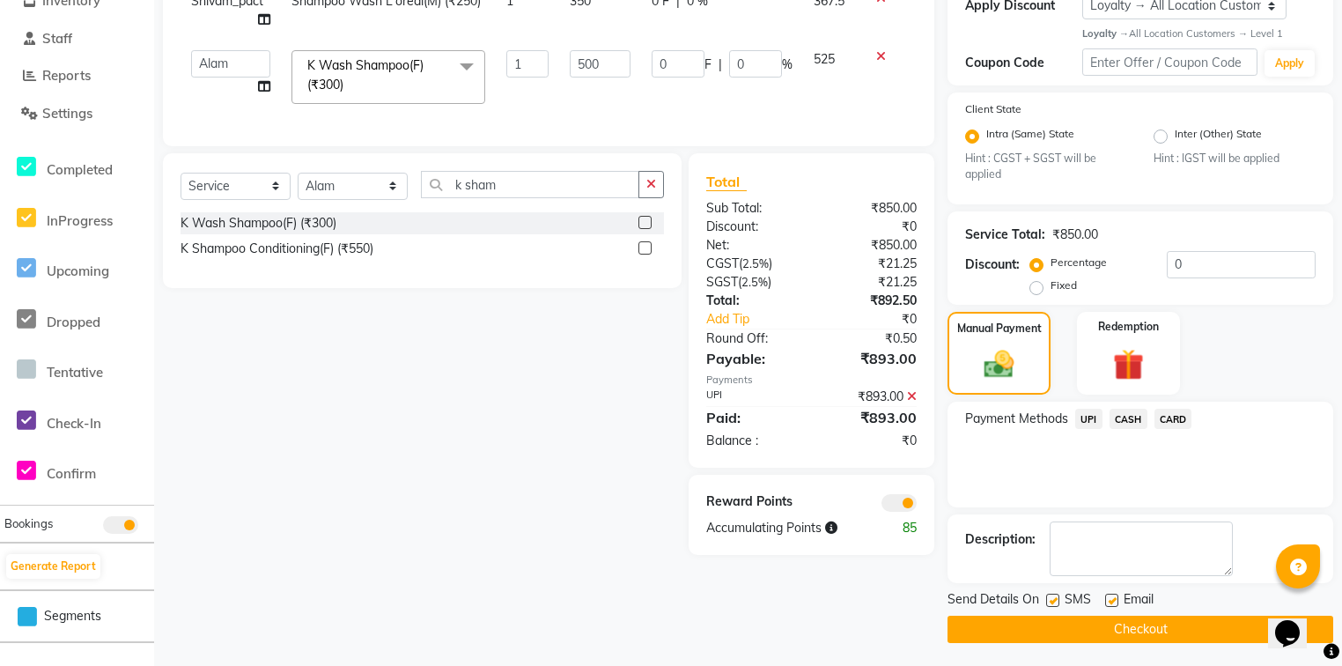
scroll to position [320, 0]
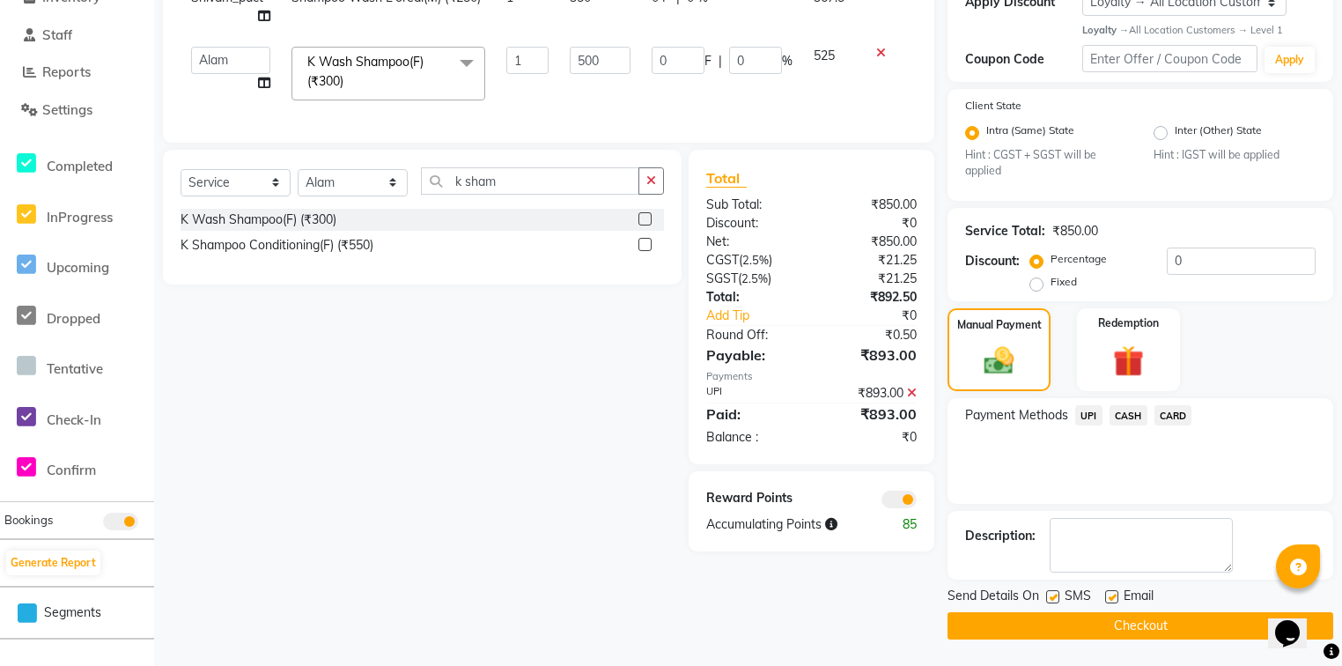
click at [1113, 599] on label at bounding box center [1111, 596] width 13 height 13
click at [1113, 599] on input "checkbox" at bounding box center [1110, 597] width 11 height 11
checkbox input "false"
click at [1120, 625] on button "Checkout" at bounding box center [1140, 625] width 386 height 27
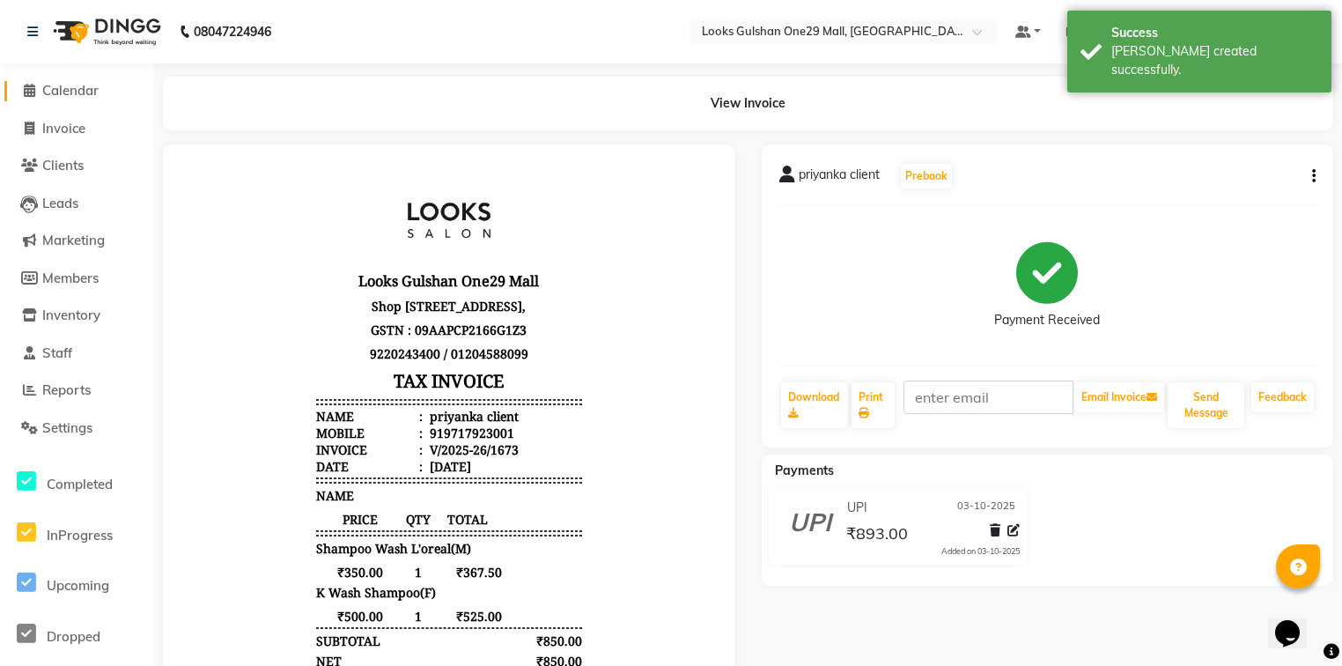
click at [76, 92] on span "Calendar" at bounding box center [70, 90] width 56 height 17
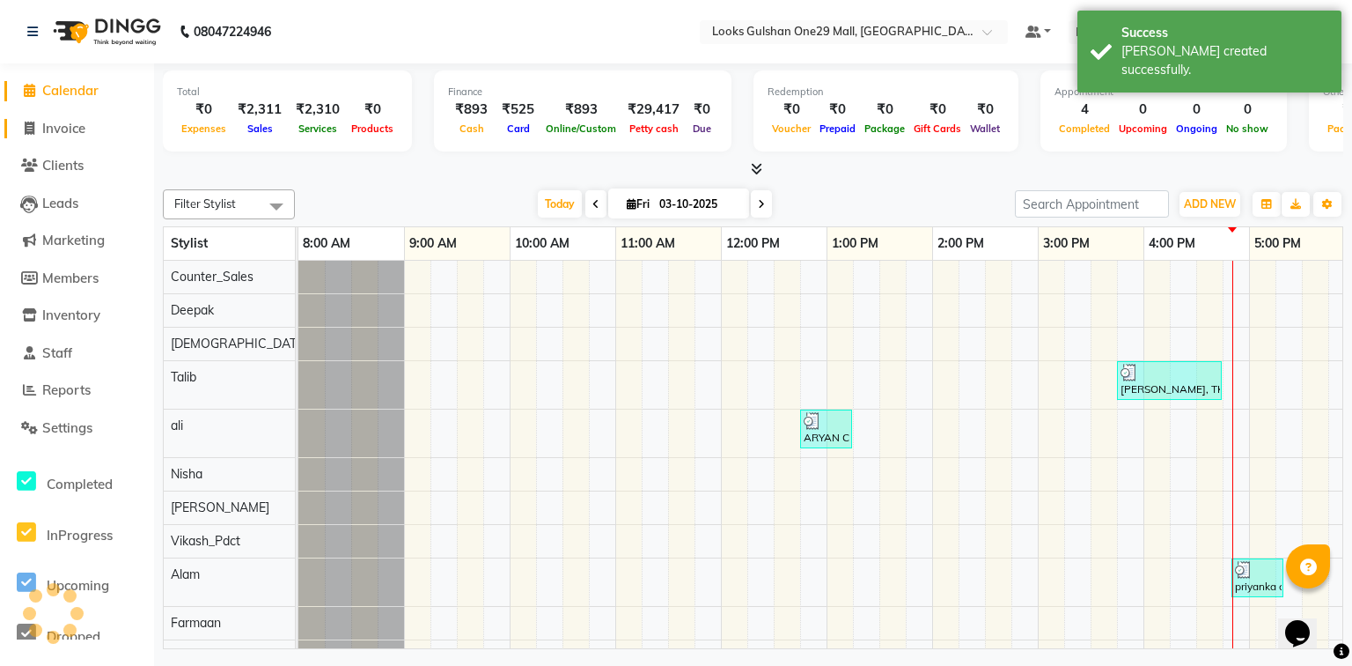
click at [90, 127] on link "Invoice" at bounding box center [76, 129] width 145 height 20
select select "8337"
select select "service"
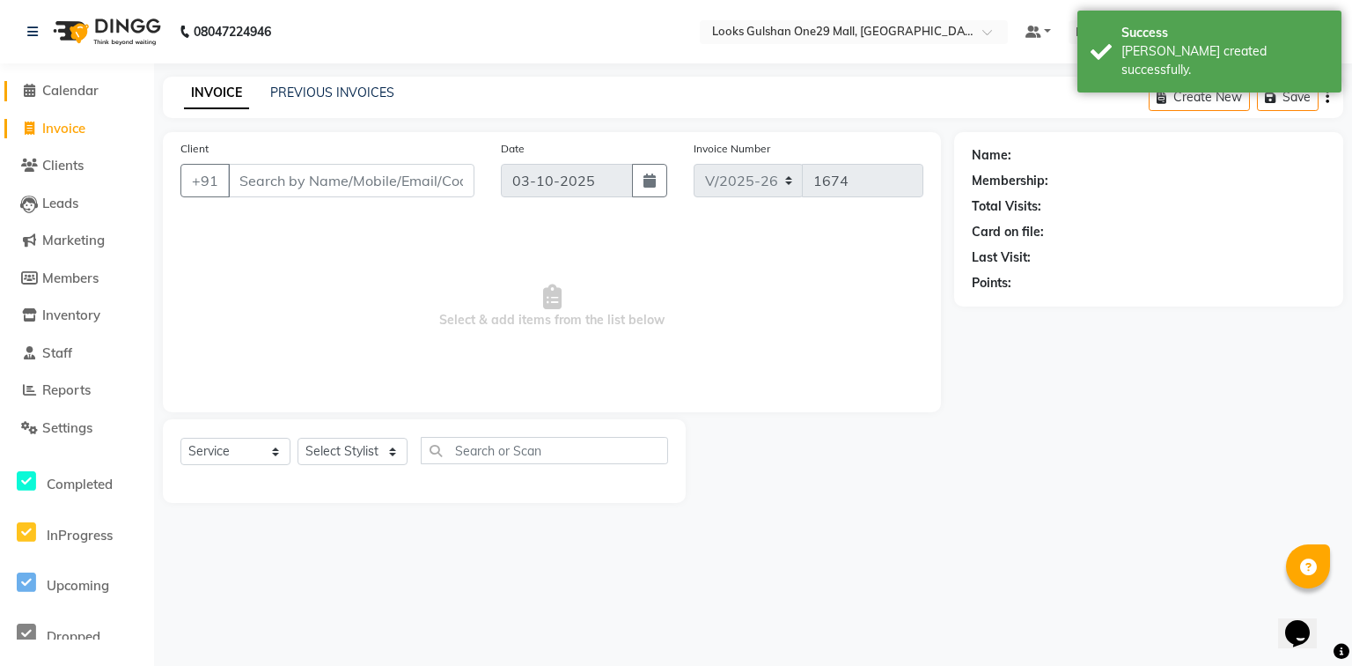
click at [81, 94] on span "Calendar" at bounding box center [70, 90] width 56 height 17
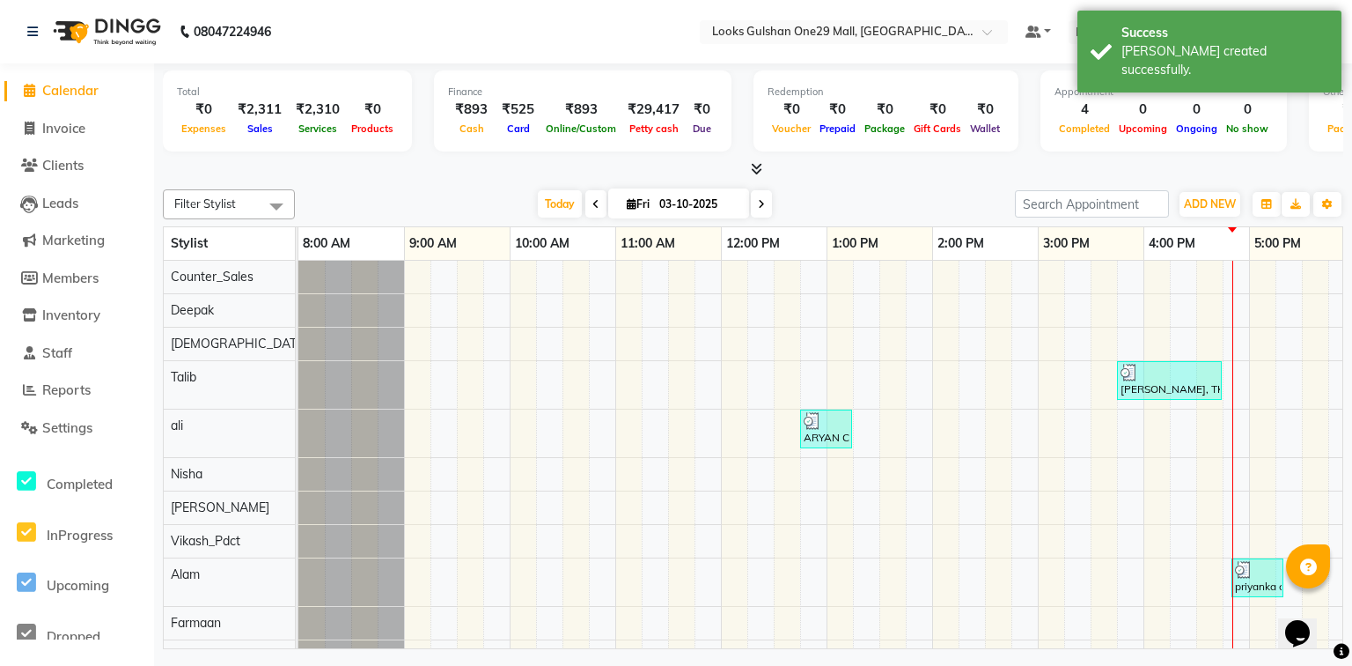
click at [173, 160] on div at bounding box center [753, 169] width 1181 height 18
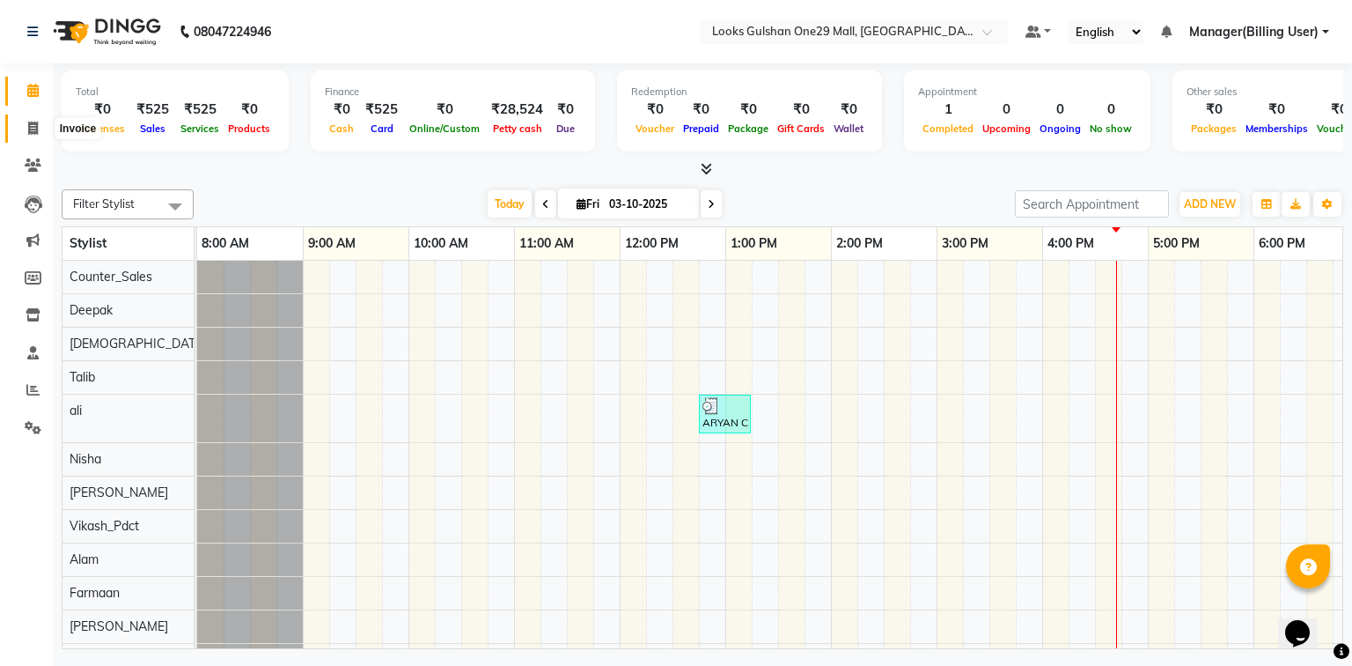
click at [41, 122] on span at bounding box center [33, 129] width 31 height 20
select select "service"
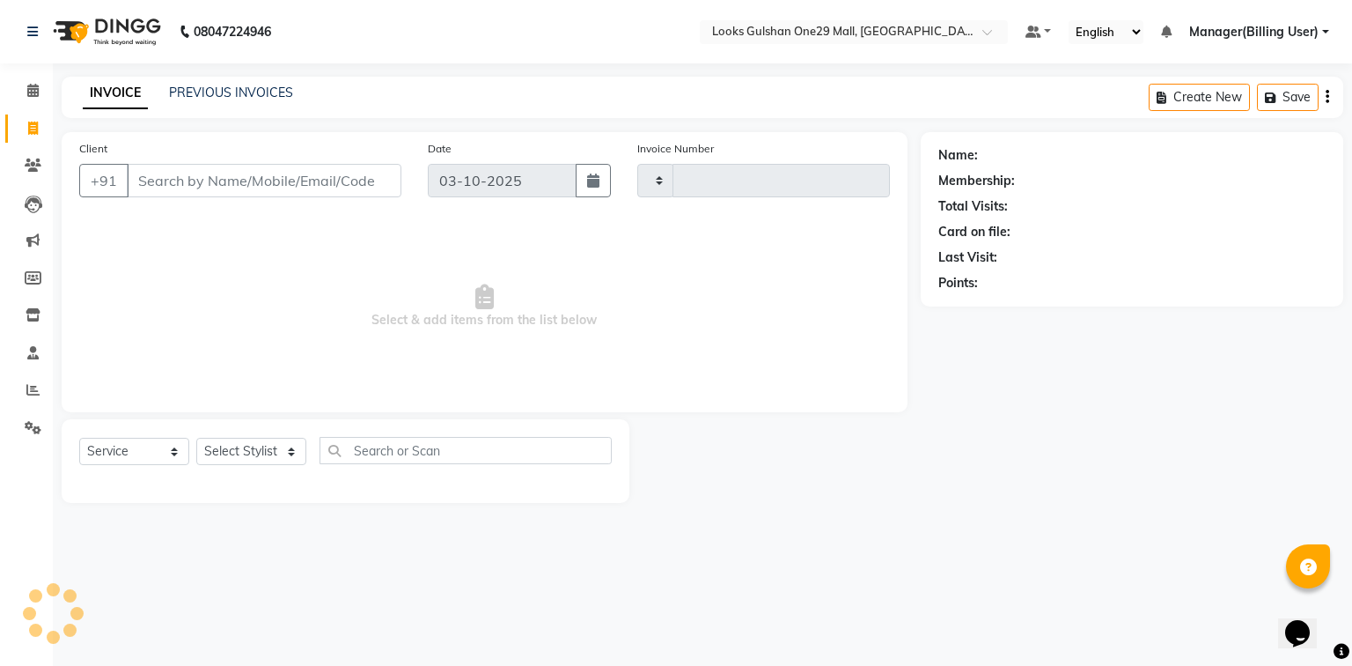
type input "1672"
select select "8337"
click at [257, 447] on select "Select Stylist" at bounding box center [251, 451] width 110 height 27
click at [262, 453] on select "Select Stylist" at bounding box center [251, 451] width 110 height 27
click at [261, 452] on select "Select Stylist" at bounding box center [251, 451] width 110 height 27
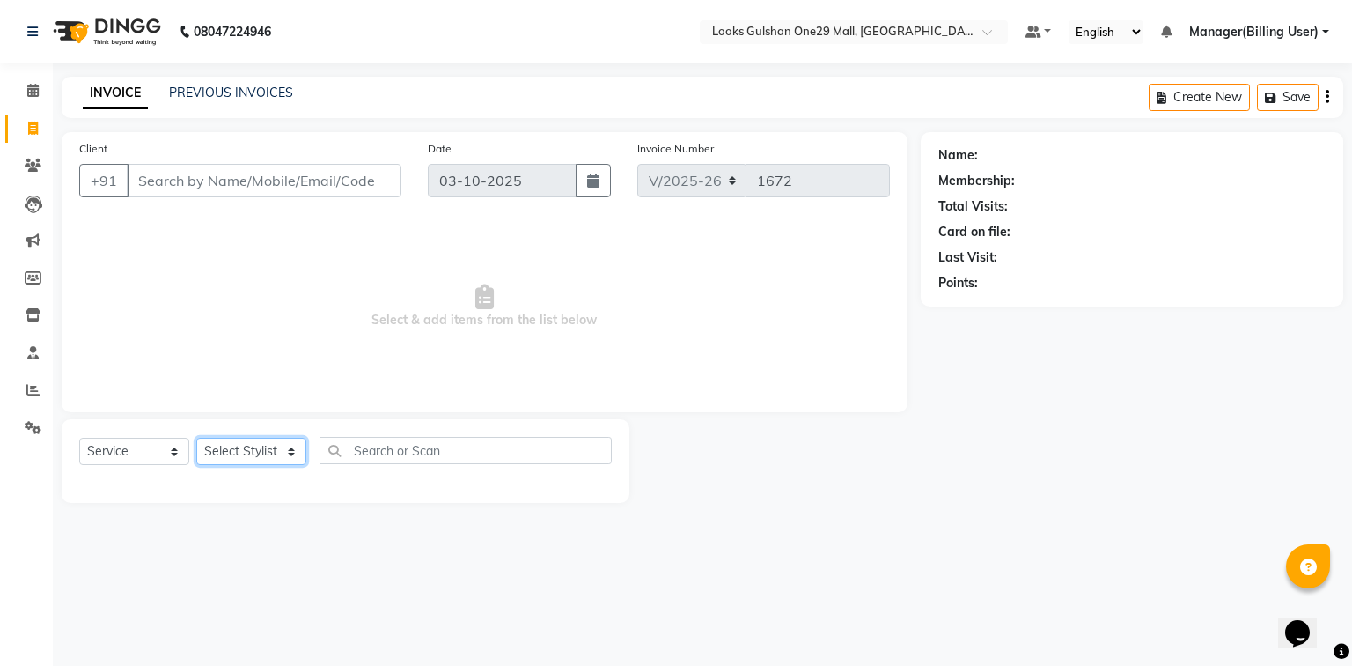
click at [256, 447] on select "Select Stylist" at bounding box center [251, 451] width 110 height 27
click at [262, 447] on select "Select Stylist" at bounding box center [251, 451] width 110 height 27
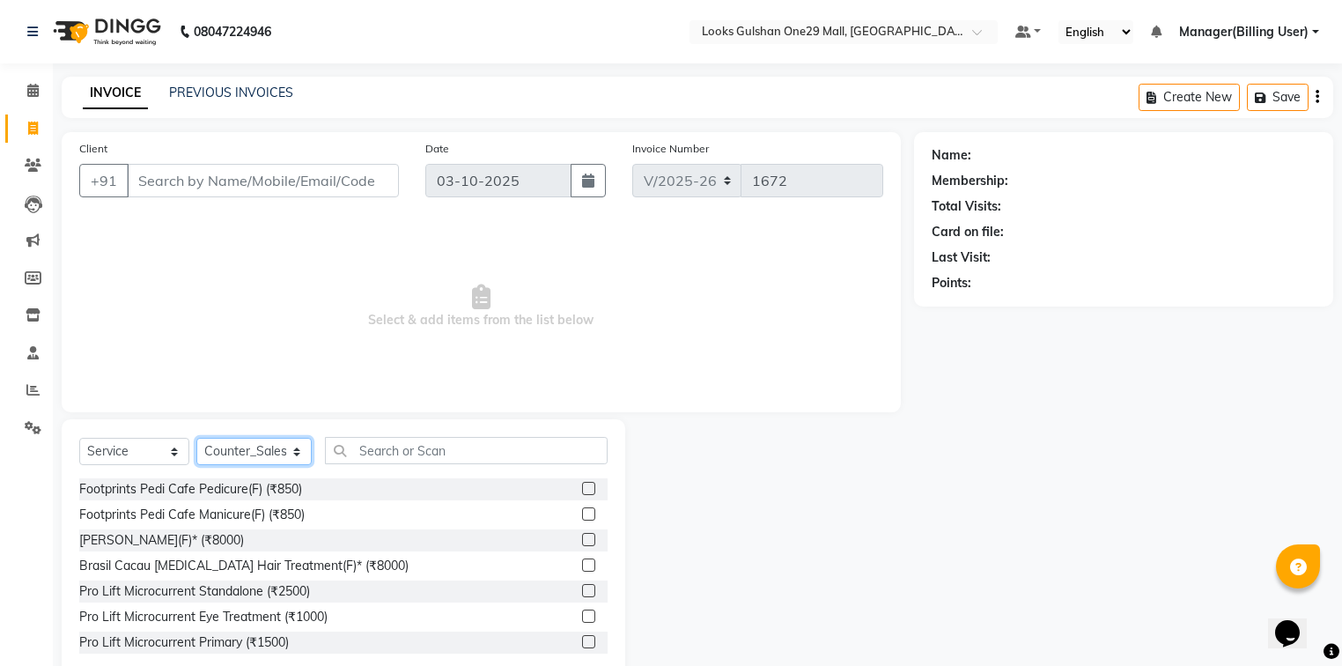
select select "81002"
click at [196, 438] on select "Select Stylist [PERSON_NAME] Counter_Sales Deepak Farmaan [PERSON_NAME] Manager…" at bounding box center [253, 451] width 115 height 27
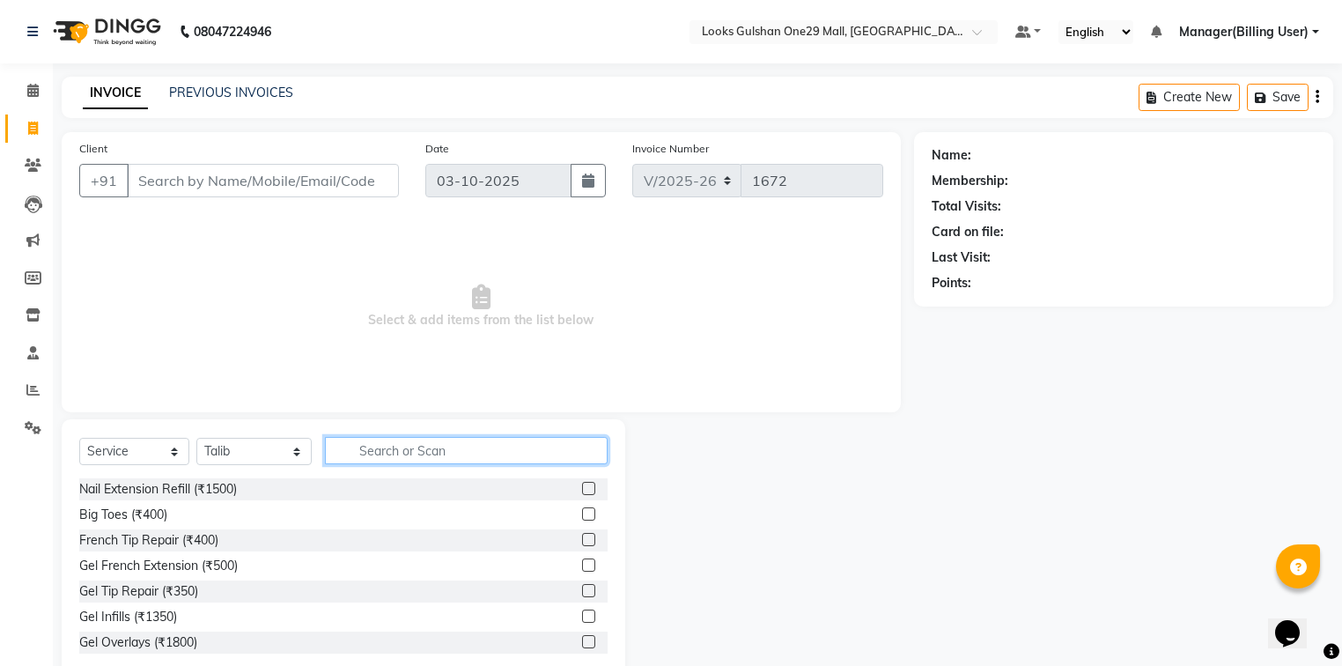
click at [426, 456] on input "text" at bounding box center [466, 450] width 283 height 27
type input "u"
type input "cut"
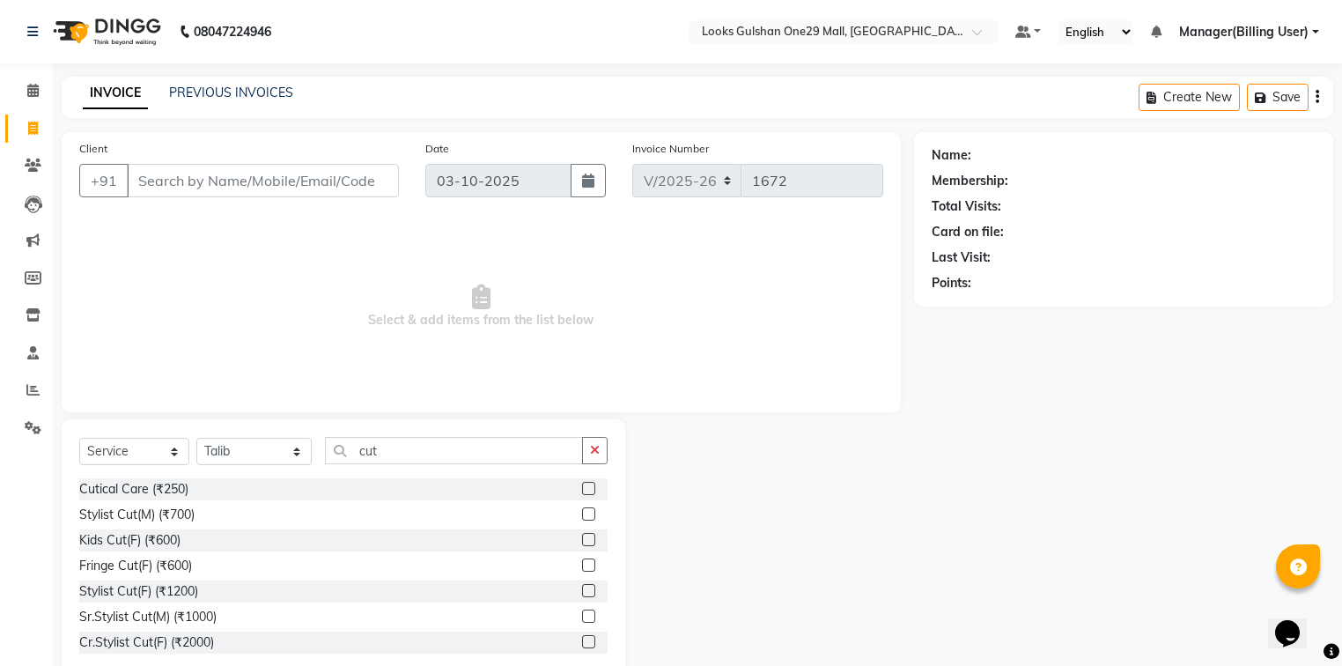
click at [582, 513] on label at bounding box center [588, 513] width 13 height 13
click at [582, 513] on input "checkbox" at bounding box center [587, 514] width 11 height 11
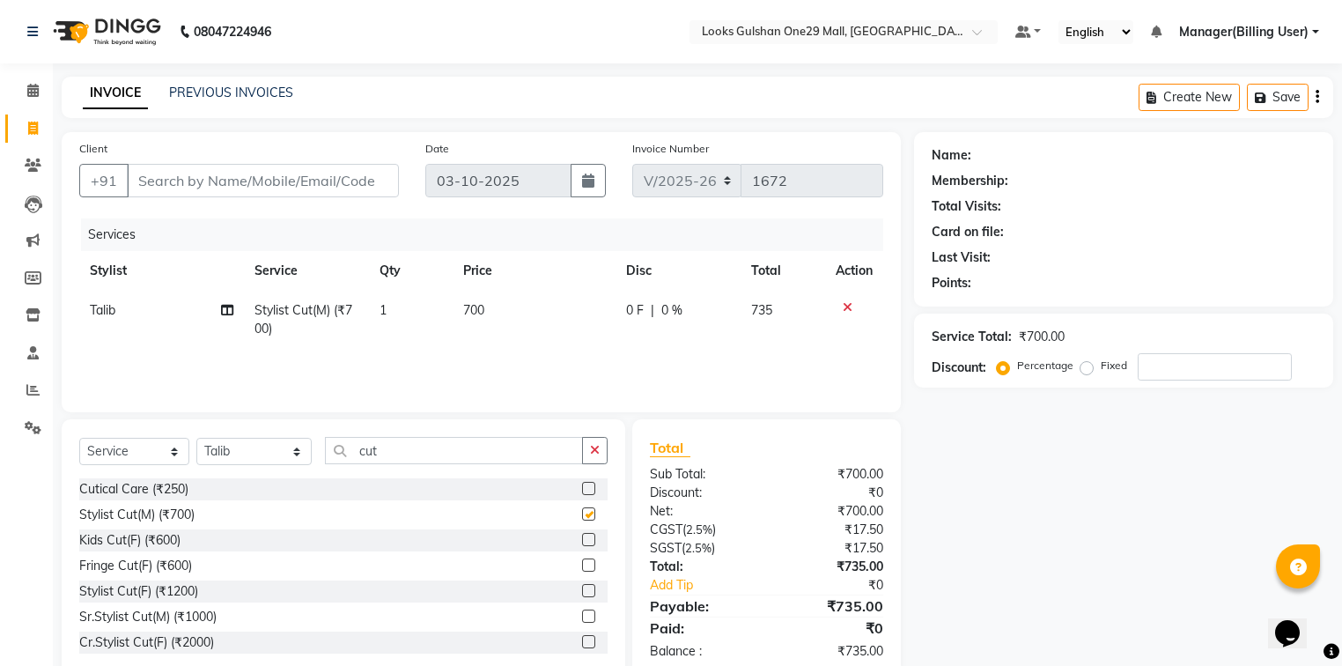
checkbox input "false"
click at [504, 324] on td "700" at bounding box center [535, 320] width 164 height 58
select select "81002"
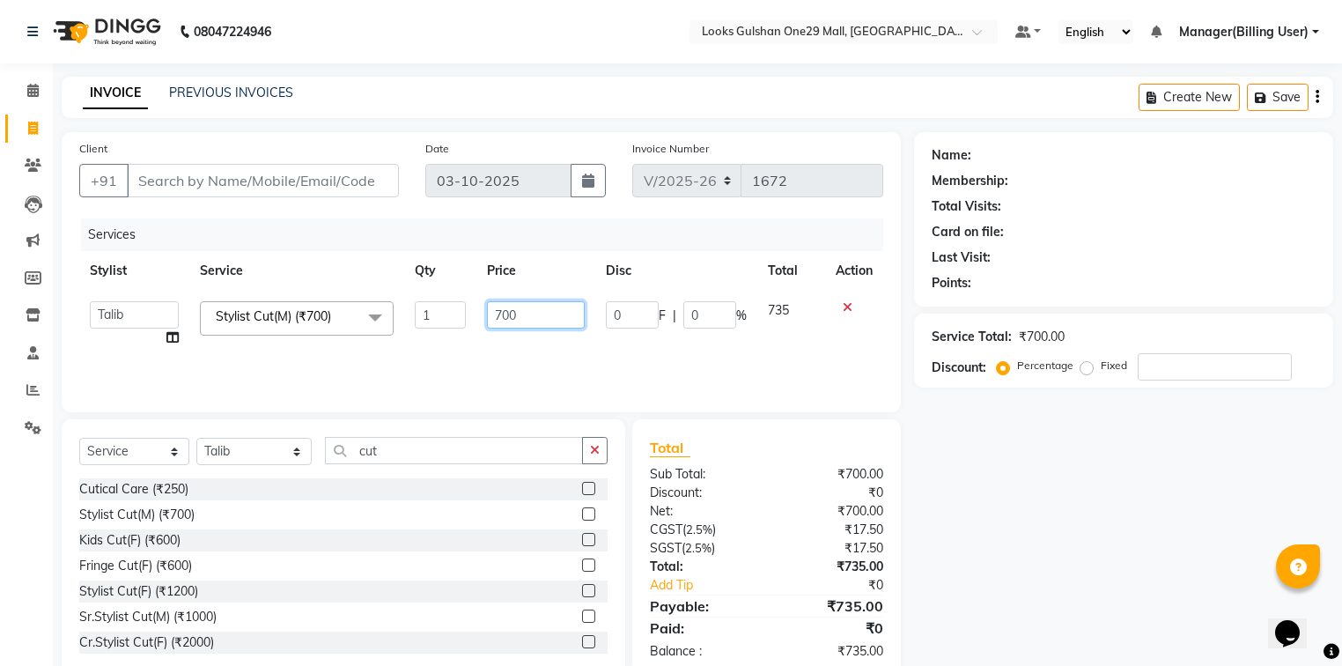
click at [515, 314] on input "700" at bounding box center [536, 314] width 98 height 27
type input "500"
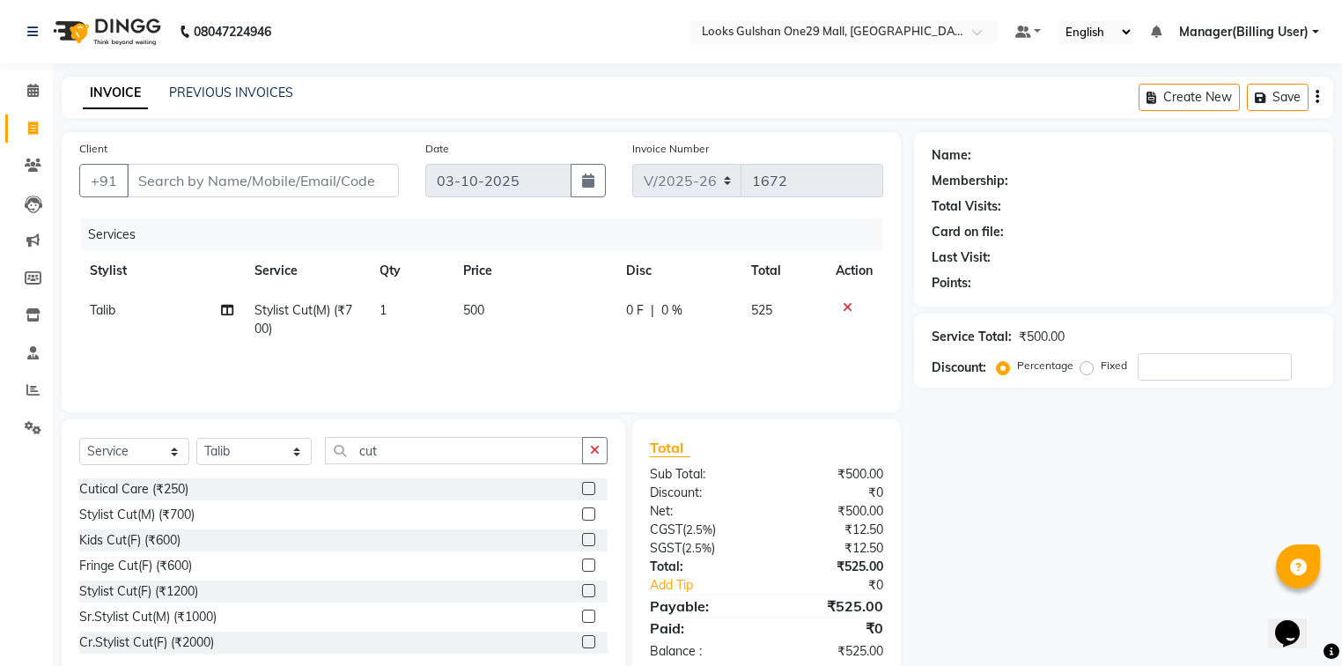
click at [427, 383] on div "Services Stylist Service Qty Price Disc Total Action Talib Stylist Cut(M) (₹700…" at bounding box center [481, 306] width 804 height 176
click at [262, 189] on input "Client" at bounding box center [263, 180] width 272 height 33
click at [306, 174] on input "Client" at bounding box center [263, 180] width 272 height 33
type input "8"
type input "0"
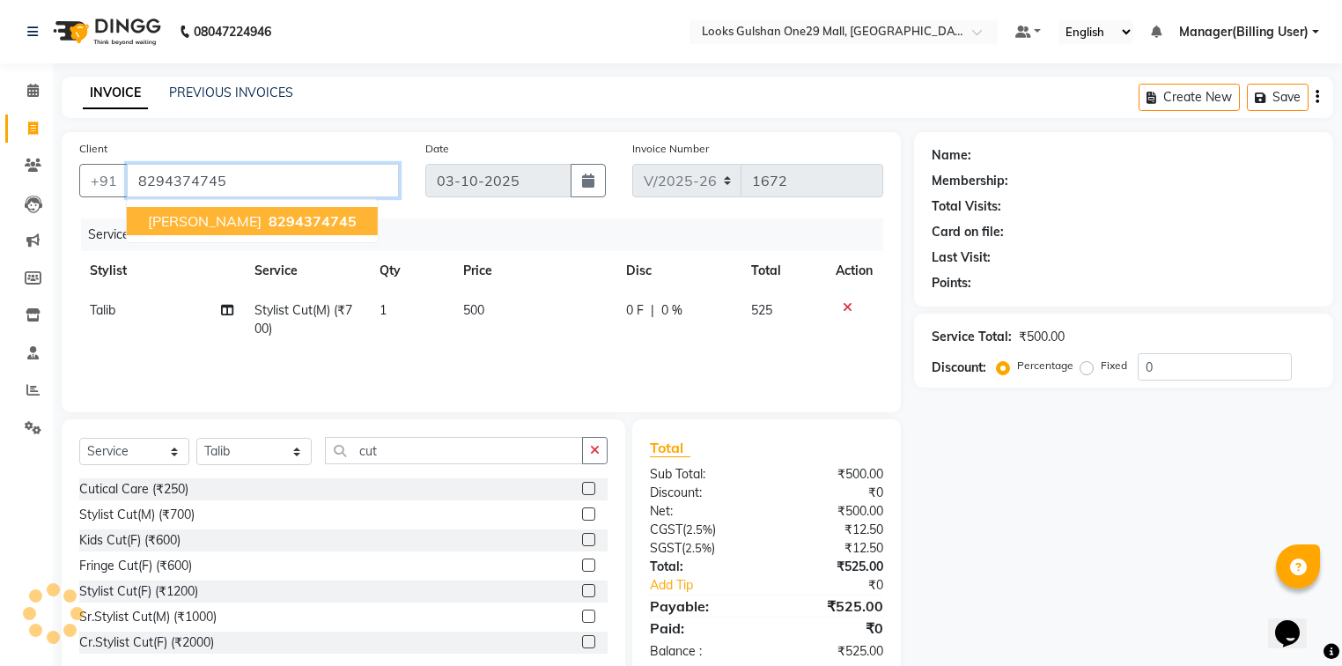
type input "8294374745"
click at [513, 223] on div "Services" at bounding box center [488, 234] width 815 height 33
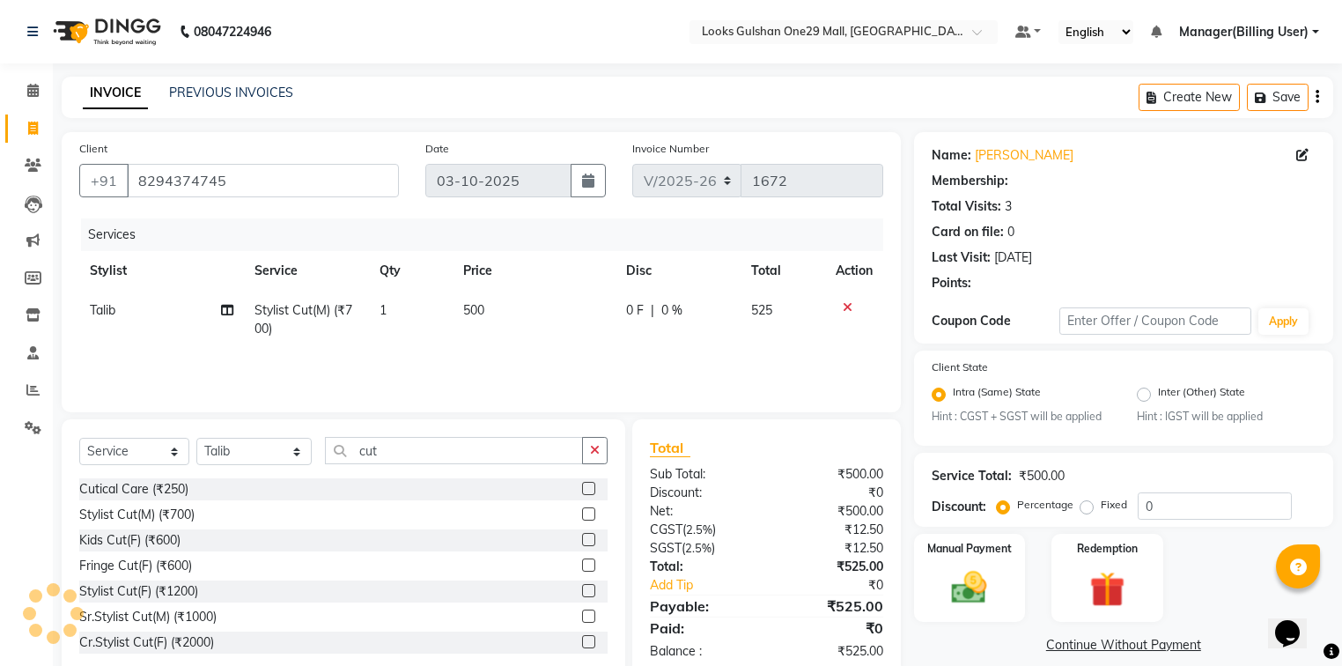
radio input "false"
radio input "true"
select select "1: Object"
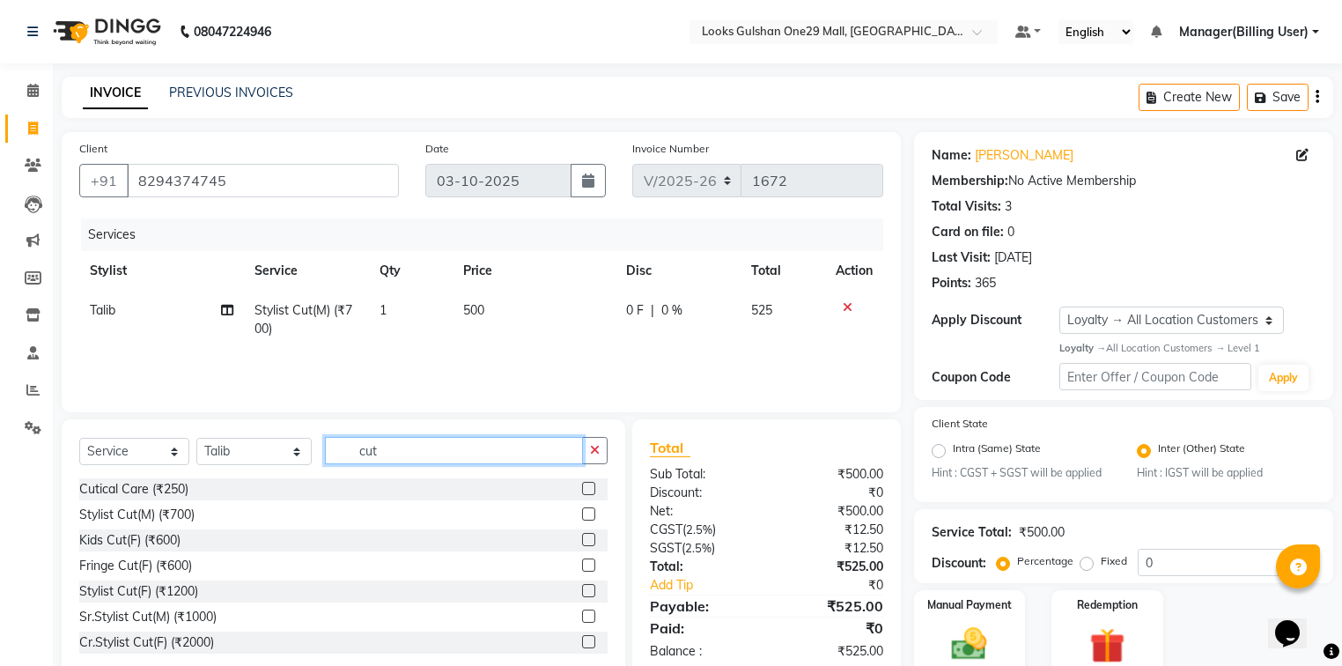
click at [440, 453] on input "cut" at bounding box center [454, 450] width 258 height 27
click at [502, 466] on div "Select Service Product Membership Package Voucher Prepaid Gift Card Select Styl…" at bounding box center [343, 457] width 528 height 41
click at [495, 452] on input "cut" at bounding box center [454, 450] width 258 height 27
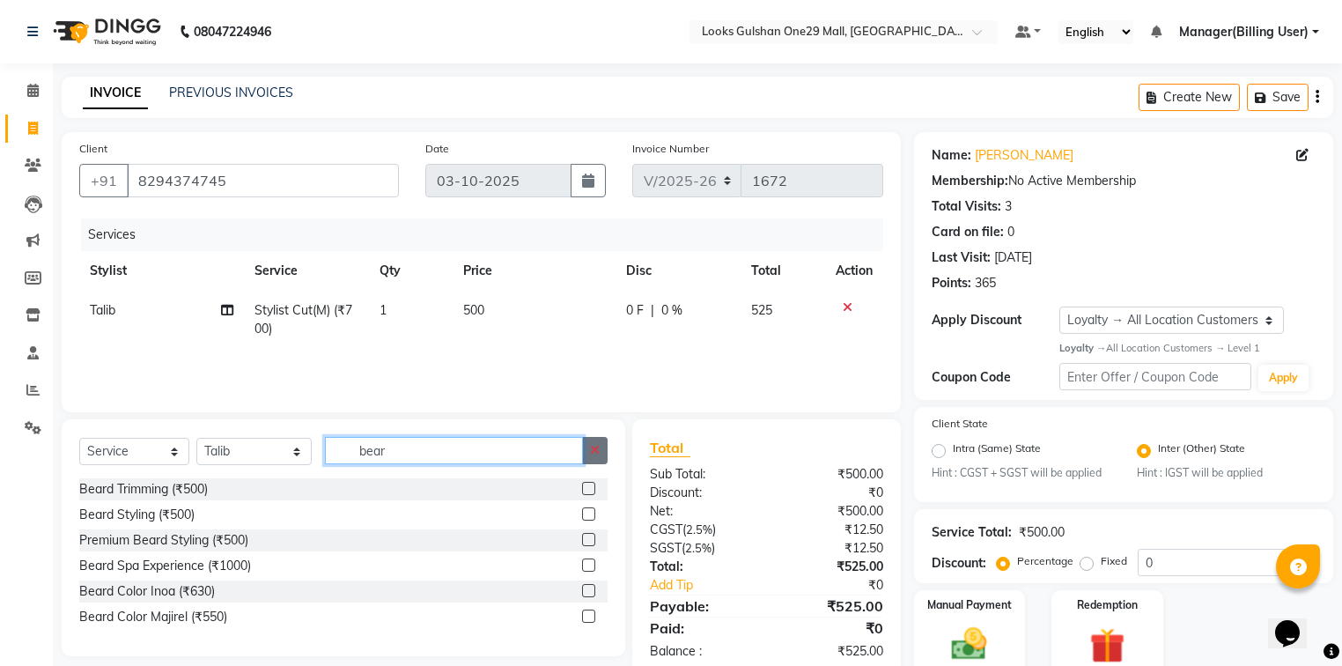
type input "bear"
click at [585, 489] on label at bounding box center [588, 488] width 13 height 13
click at [585, 489] on input "checkbox" at bounding box center [587, 488] width 11 height 11
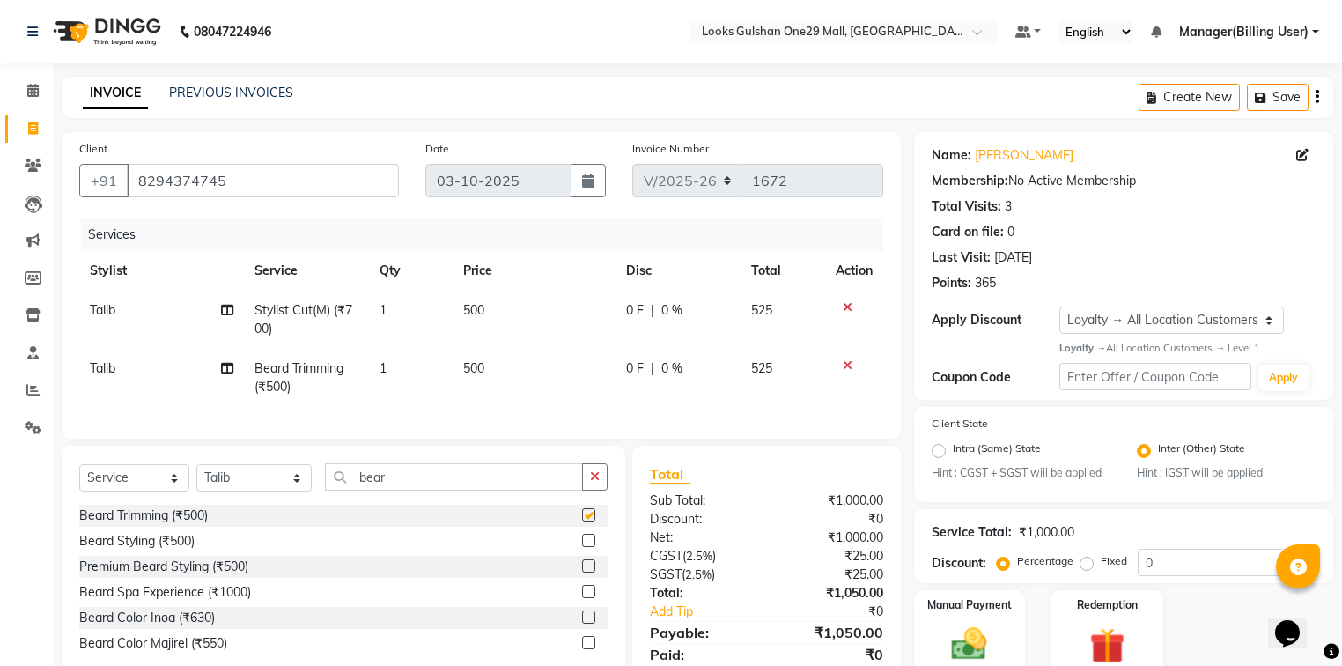
click at [513, 352] on td "500" at bounding box center [535, 378] width 164 height 58
checkbox input "false"
select select "81002"
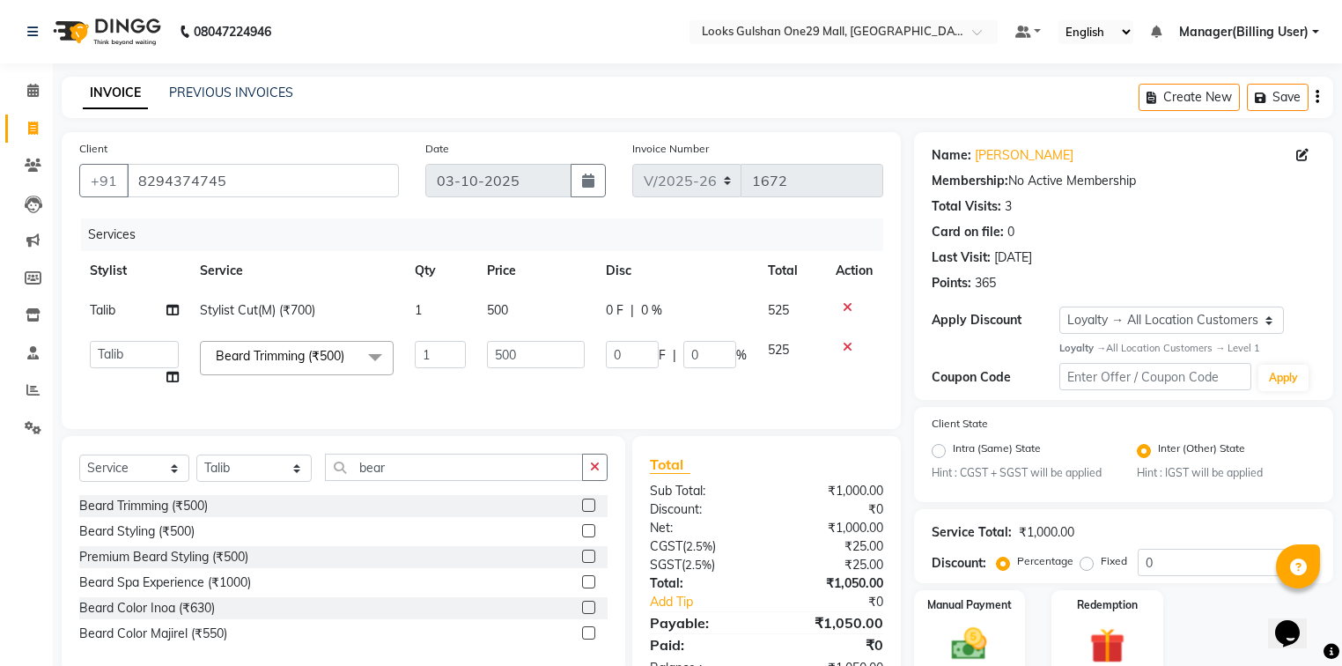
click at [517, 354] on input "500" at bounding box center [536, 354] width 98 height 27
click at [519, 354] on input "500" at bounding box center [536, 354] width 98 height 27
type input "5"
type input "350"
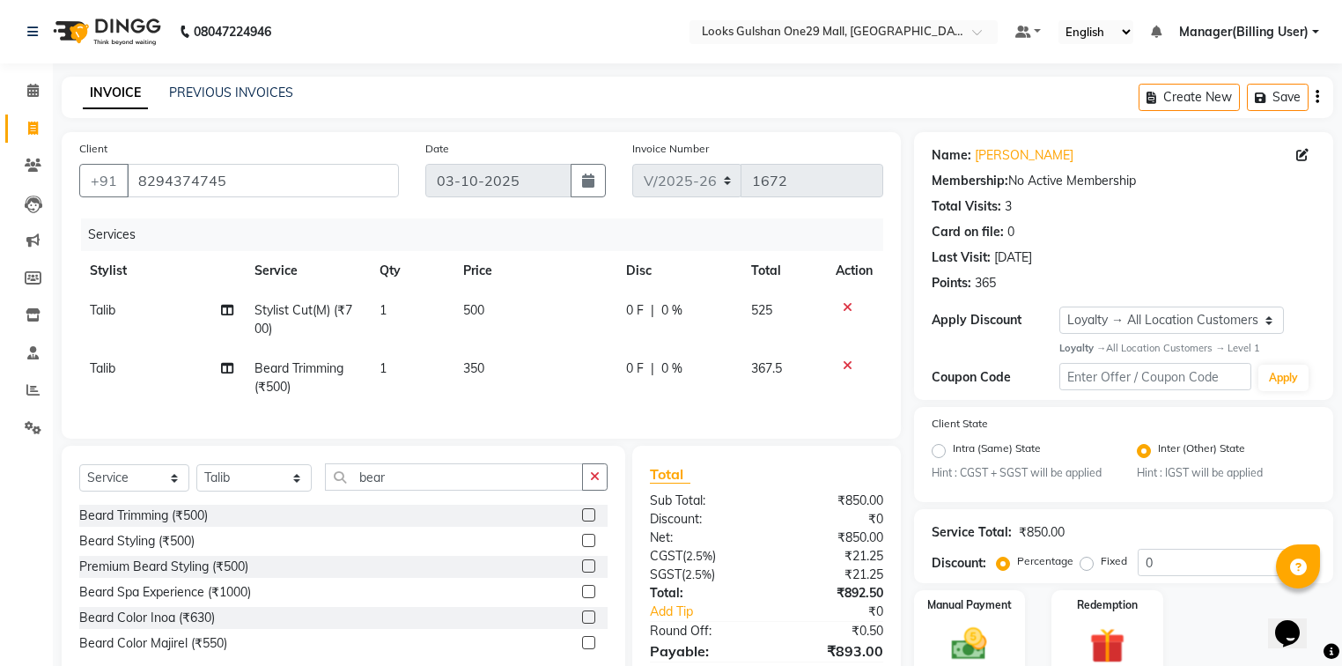
click at [653, 394] on td "0 F | 0 %" at bounding box center [677, 378] width 124 height 58
select select "81002"
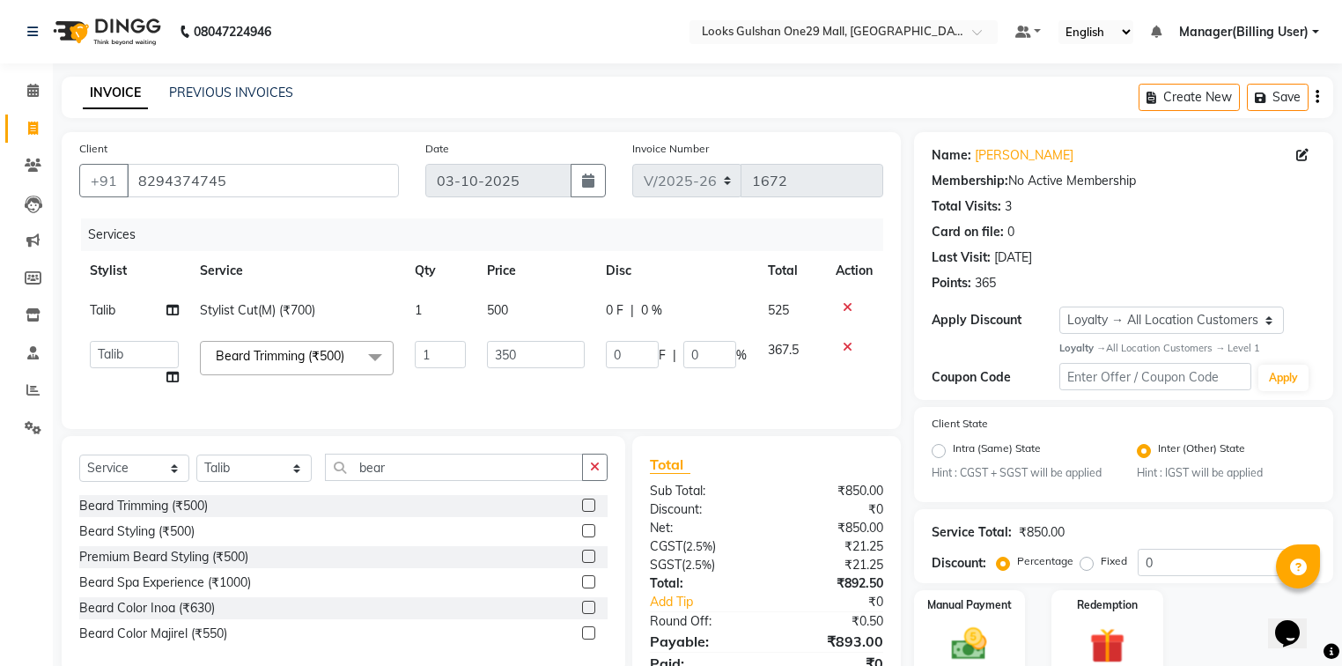
click at [691, 386] on td "0 F | 0 %" at bounding box center [676, 363] width 162 height 67
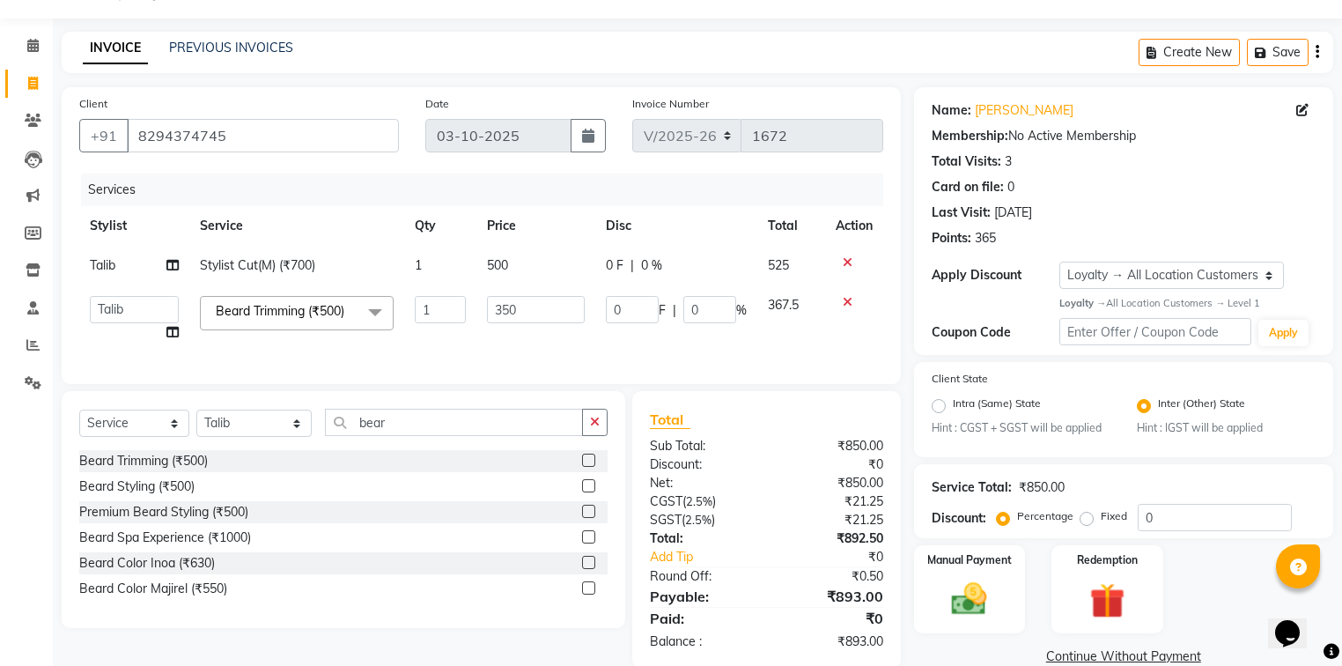
scroll to position [85, 0]
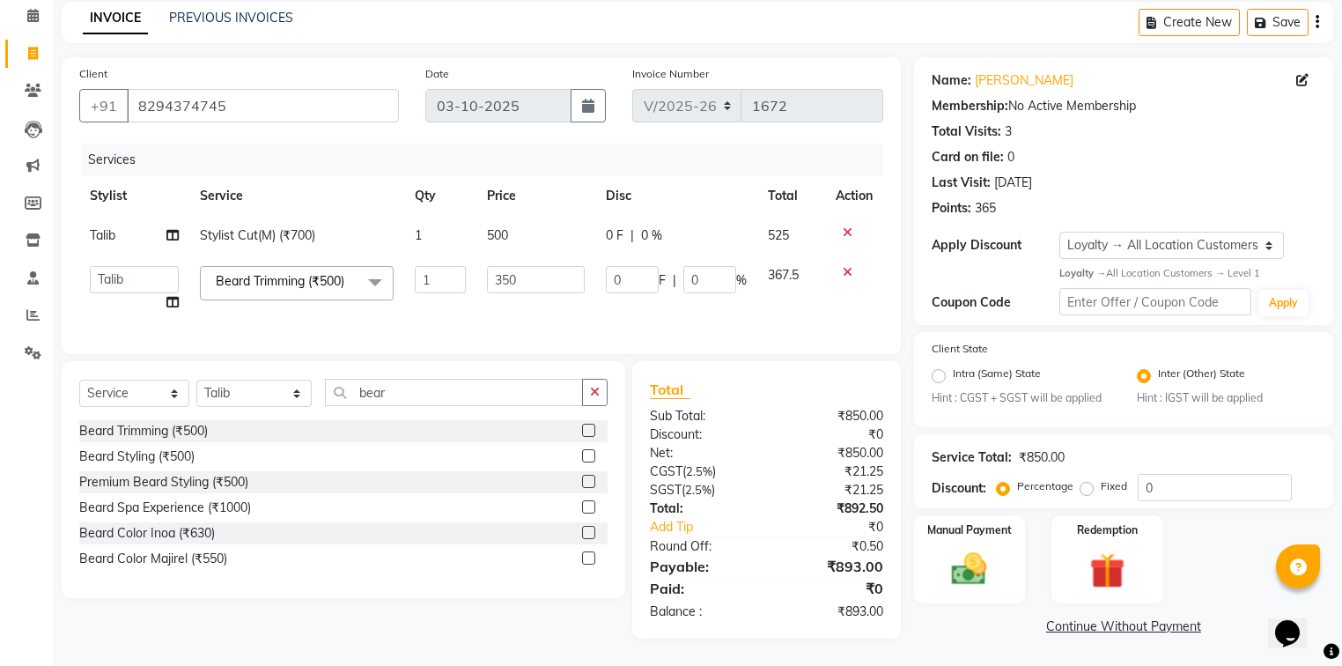
click at [803, 349] on div "Client +91 8294374745 Date 03-10-2025 Invoice Number V/2025 V/2025-26 1672 Serv…" at bounding box center [481, 205] width 839 height 297
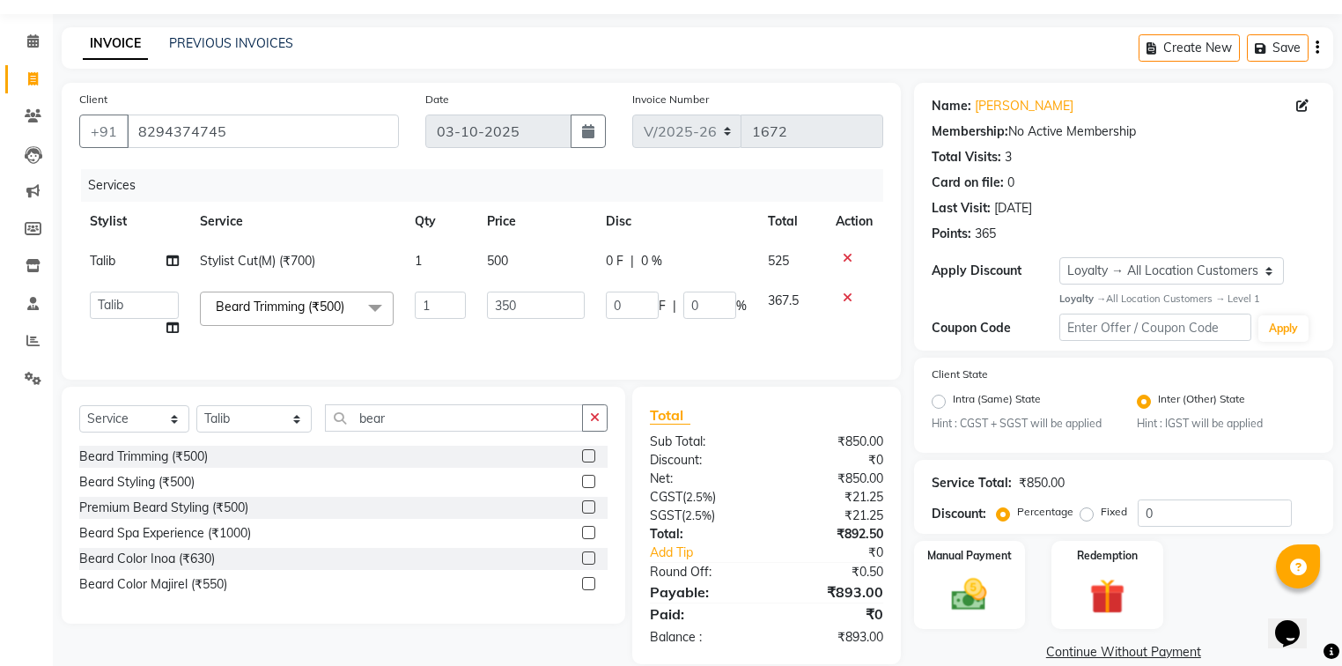
scroll to position [14, 0]
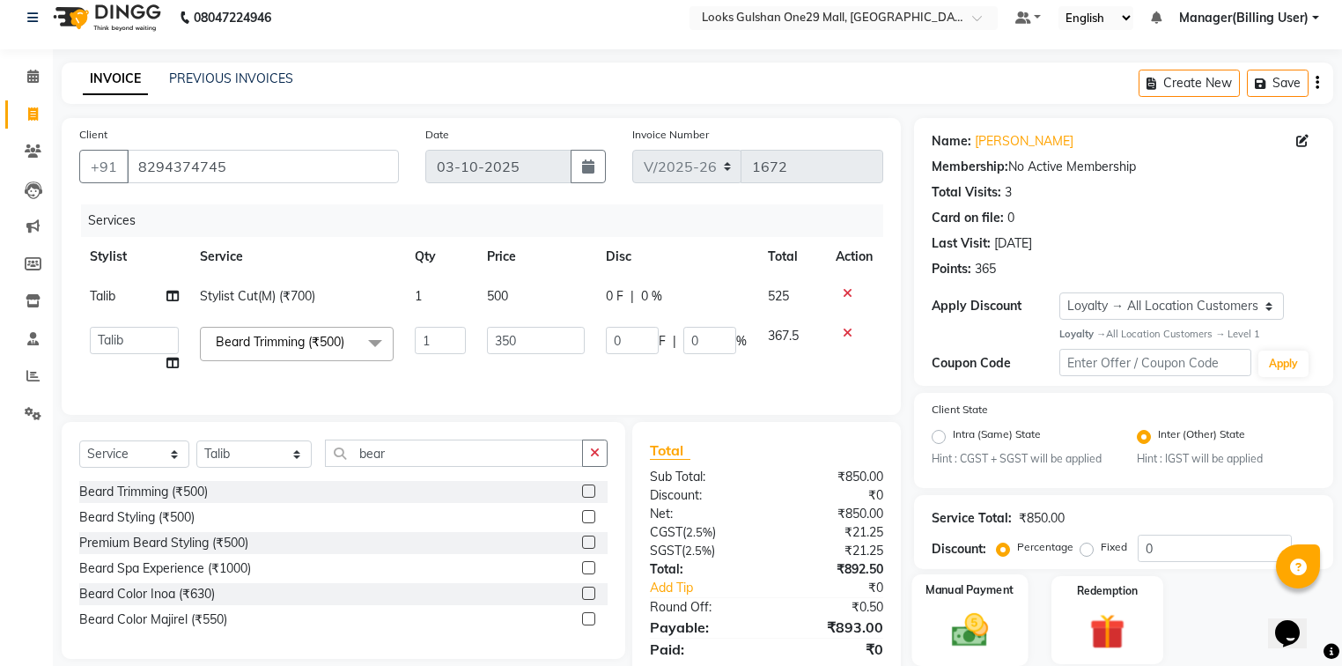
drag, startPoint x: 986, startPoint y: 627, endPoint x: 1005, endPoint y: 617, distance: 21.7
click at [986, 627] on img at bounding box center [969, 630] width 60 height 42
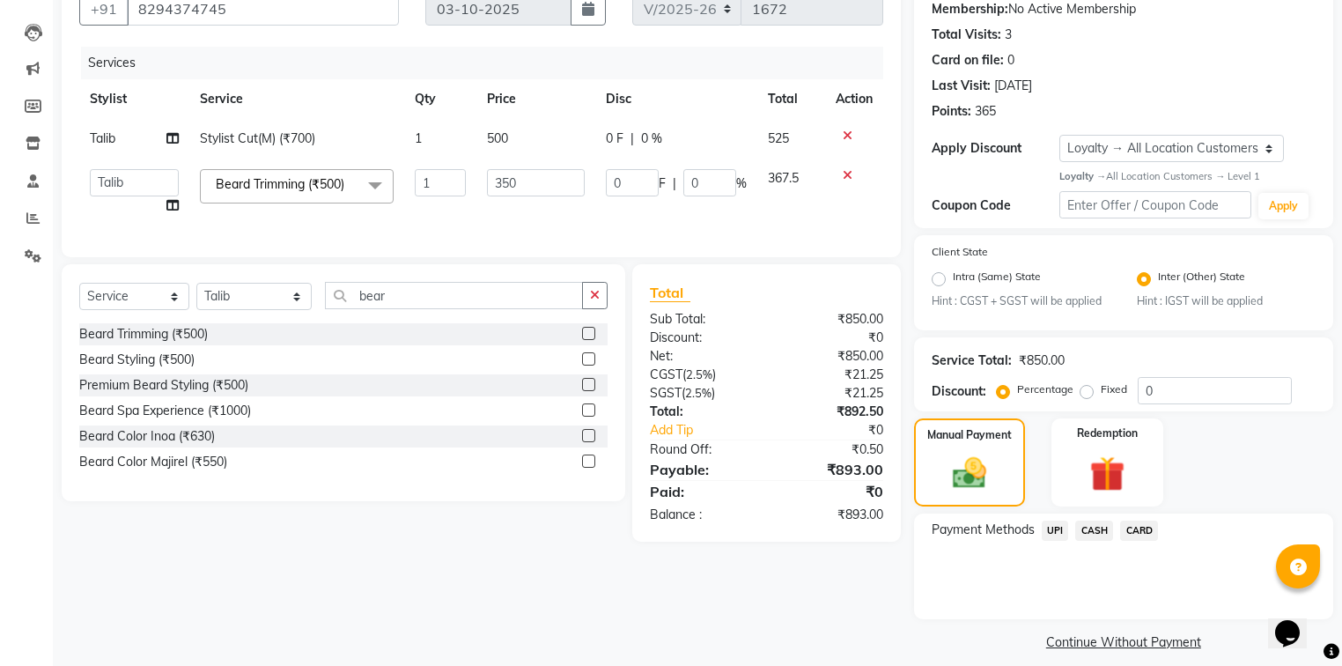
scroll to position [189, 0]
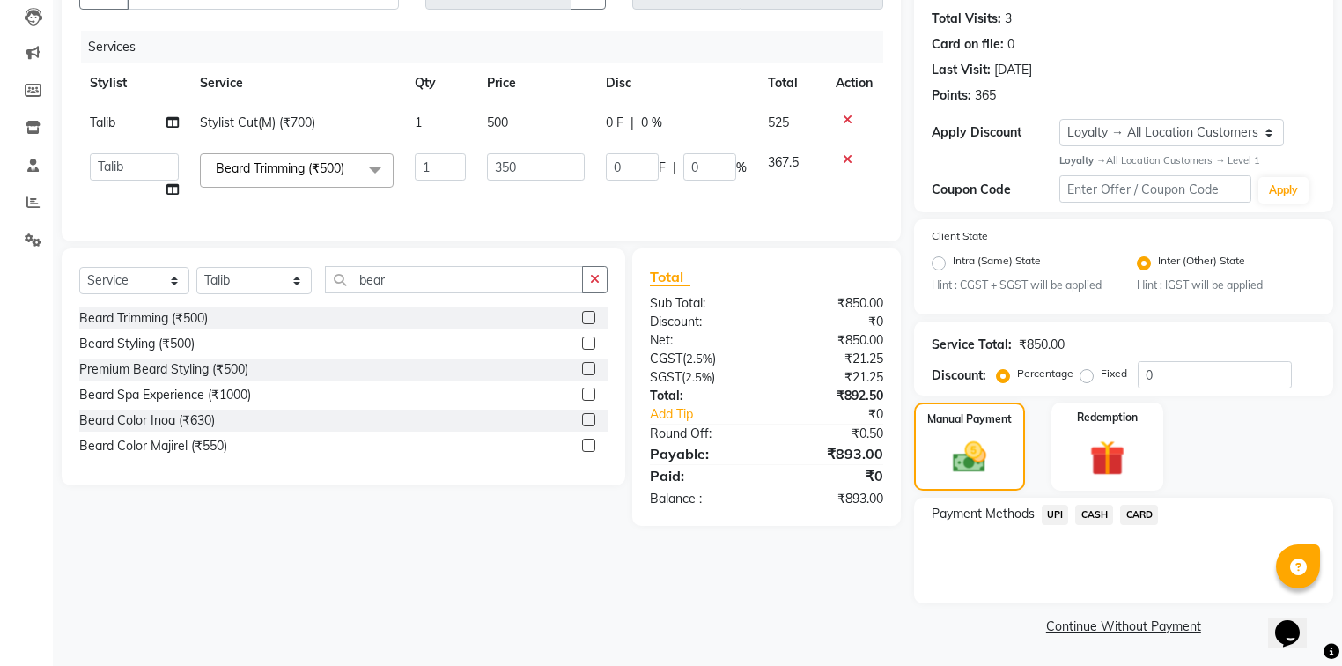
click at [1087, 518] on span "CASH" at bounding box center [1094, 514] width 38 height 20
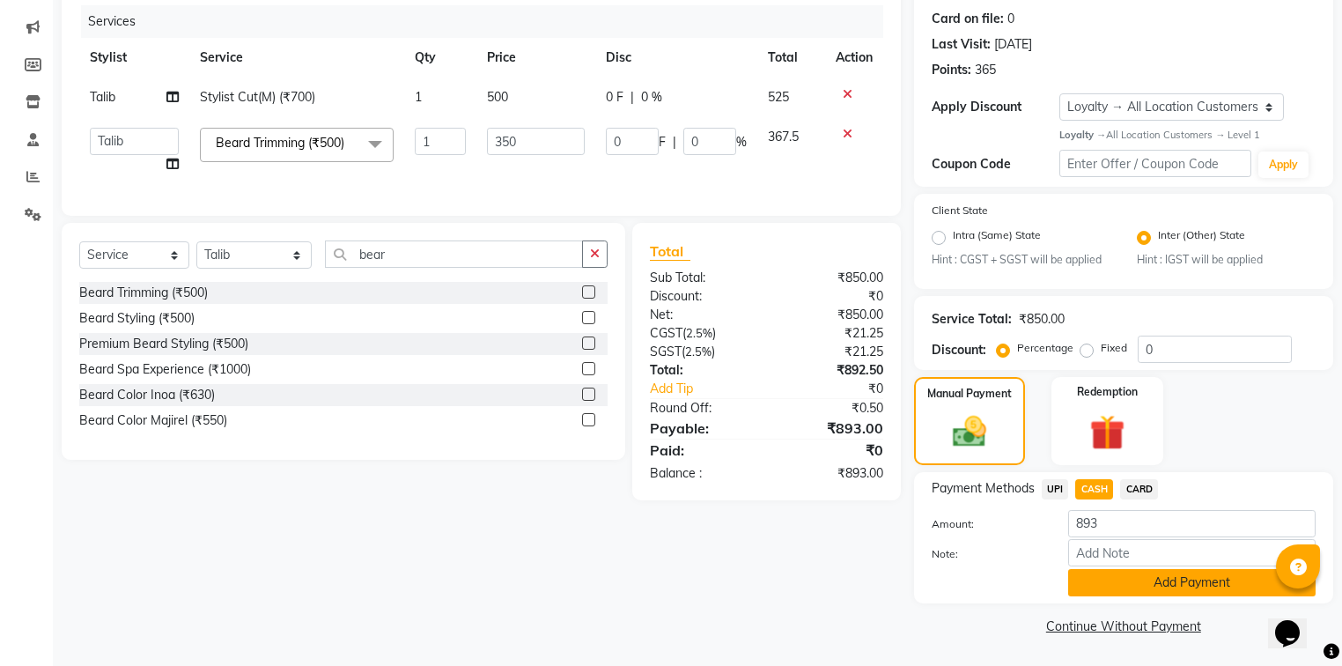
click at [1093, 590] on button "Add Payment" at bounding box center [1191, 582] width 247 height 27
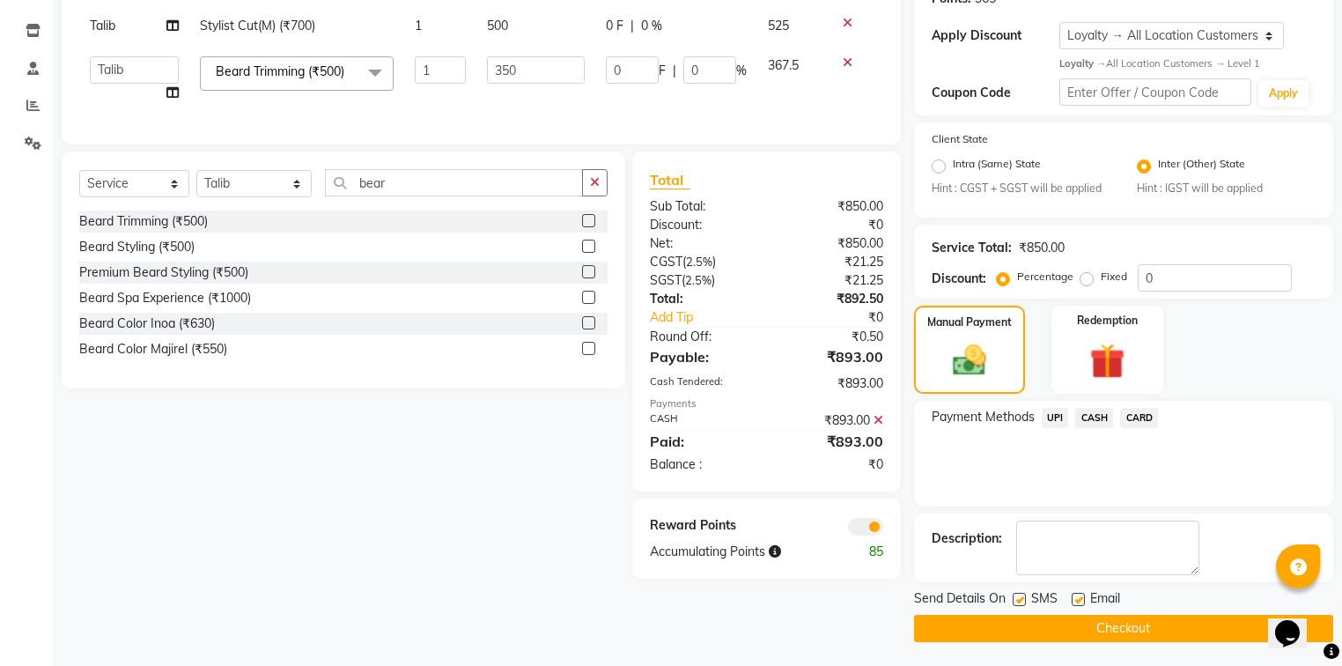
scroll to position [288, 0]
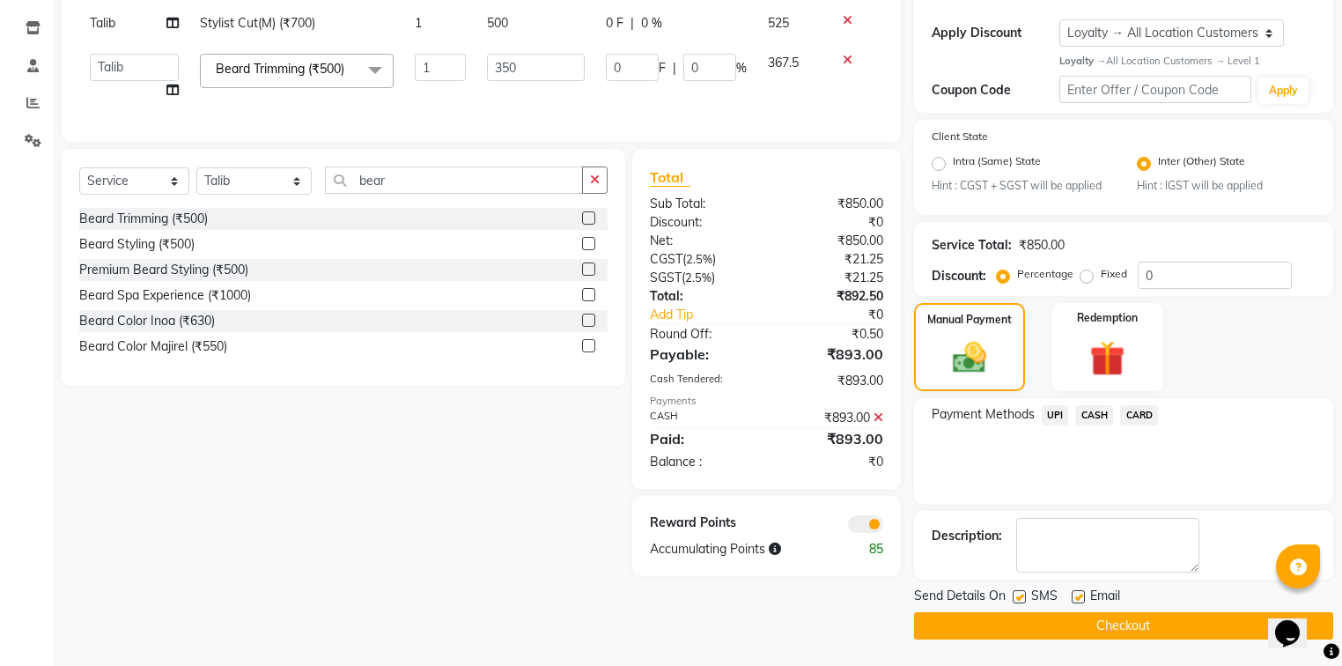
click at [1077, 599] on label at bounding box center [1077, 596] width 13 height 13
click at [1077, 599] on input "checkbox" at bounding box center [1076, 597] width 11 height 11
checkbox input "false"
click at [1086, 635] on button "Checkout" at bounding box center [1123, 625] width 419 height 27
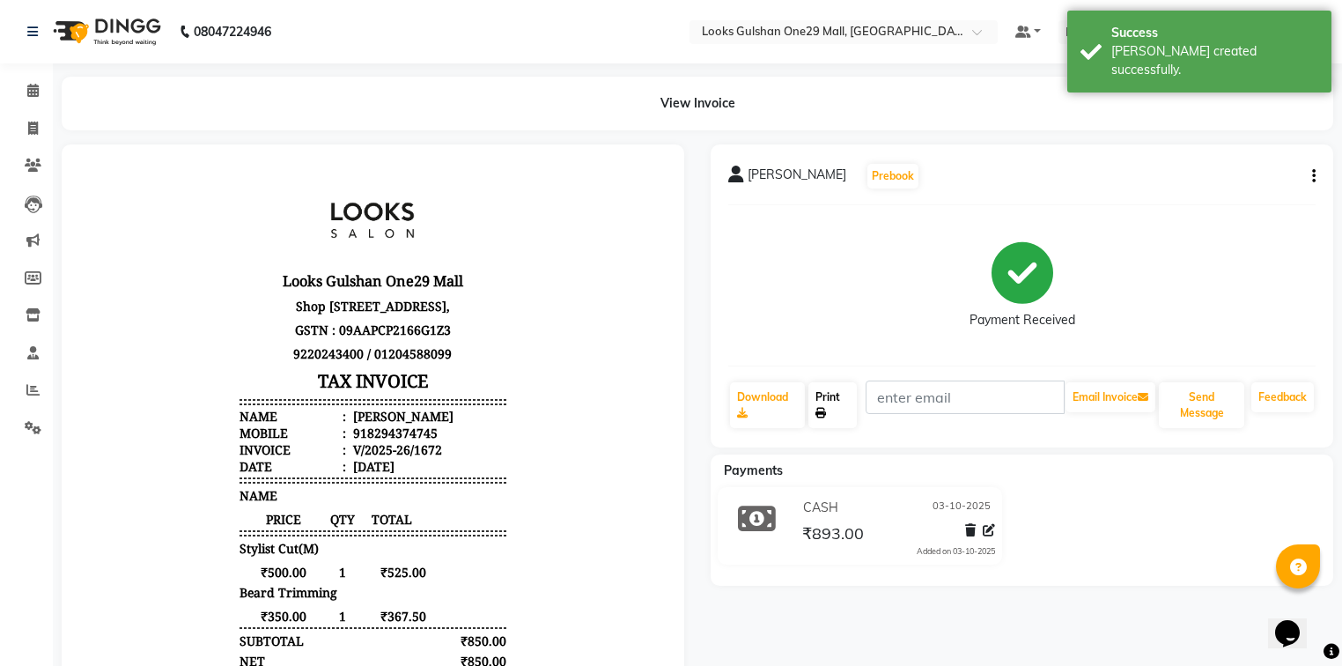
click at [828, 403] on link "Print" at bounding box center [832, 405] width 48 height 46
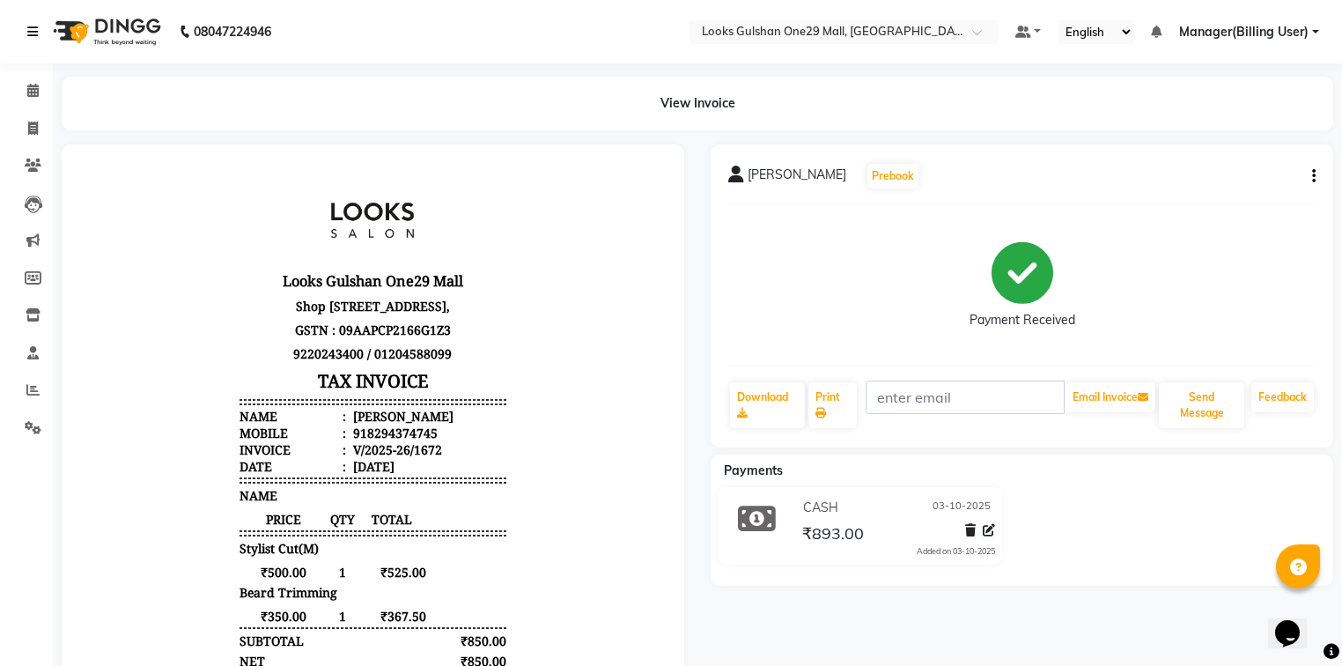
click at [30, 28] on icon at bounding box center [32, 32] width 11 height 12
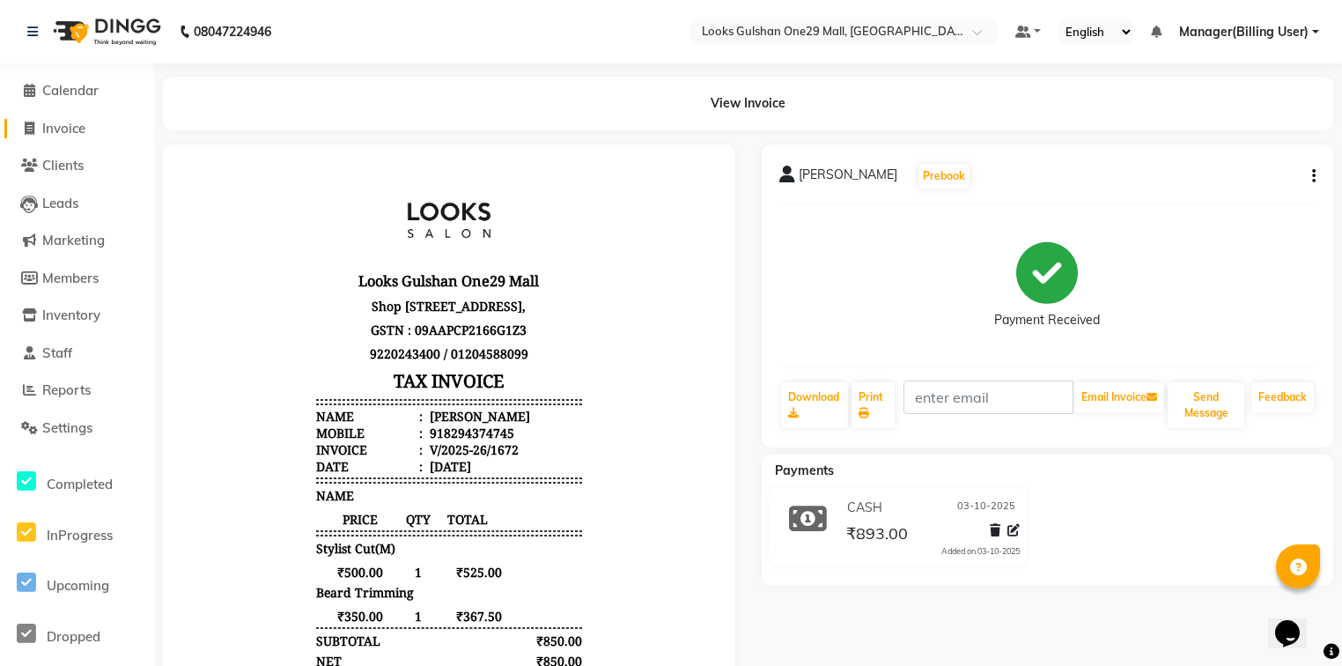
click at [78, 123] on span "Invoice" at bounding box center [63, 128] width 43 height 17
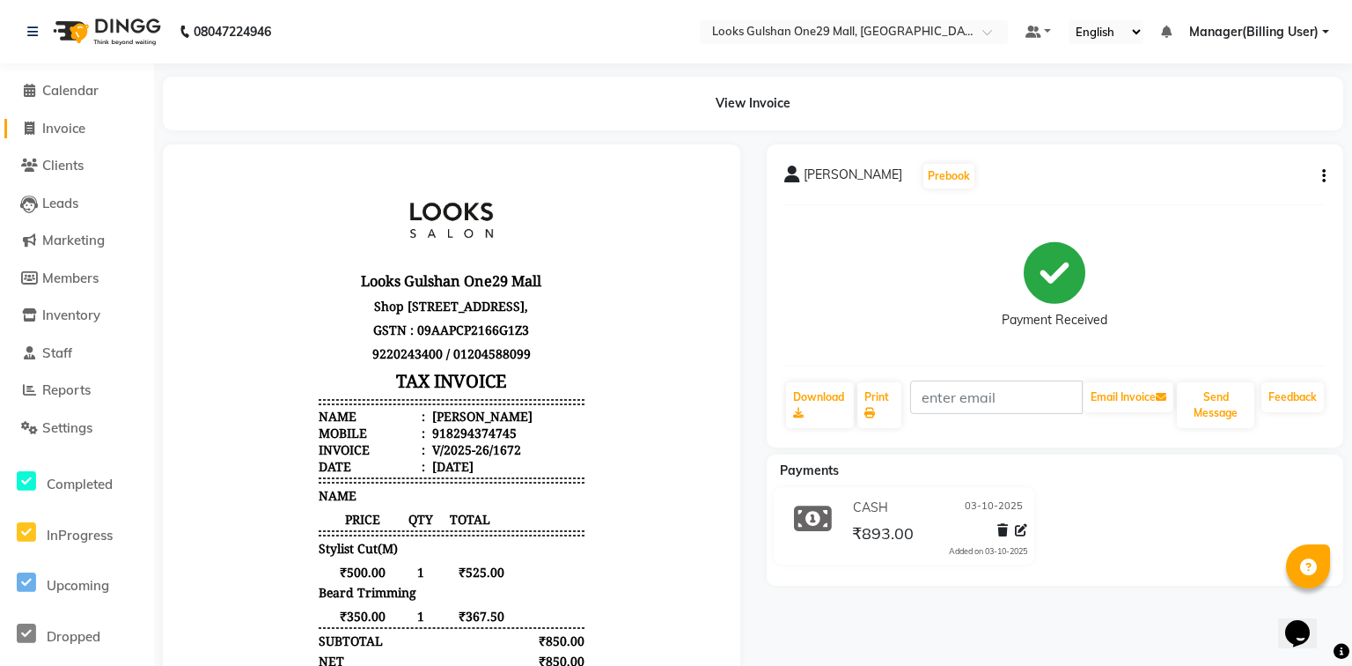
select select "8337"
select select "service"
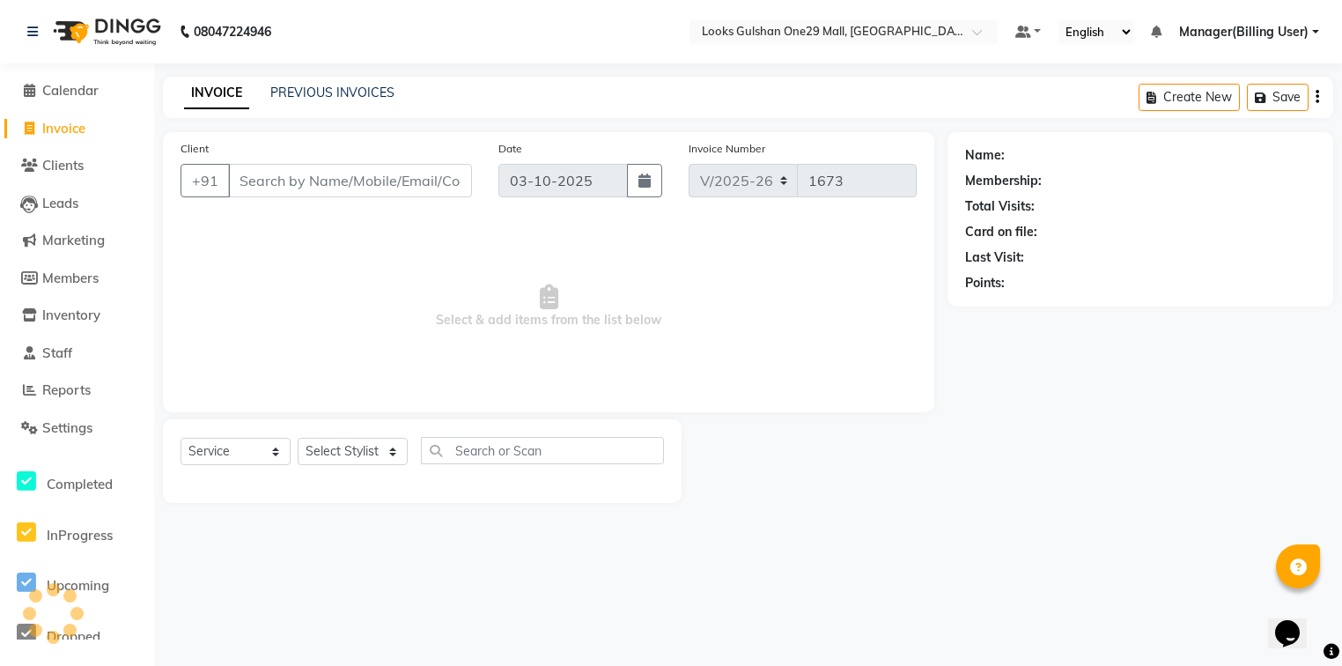
select select "80996"
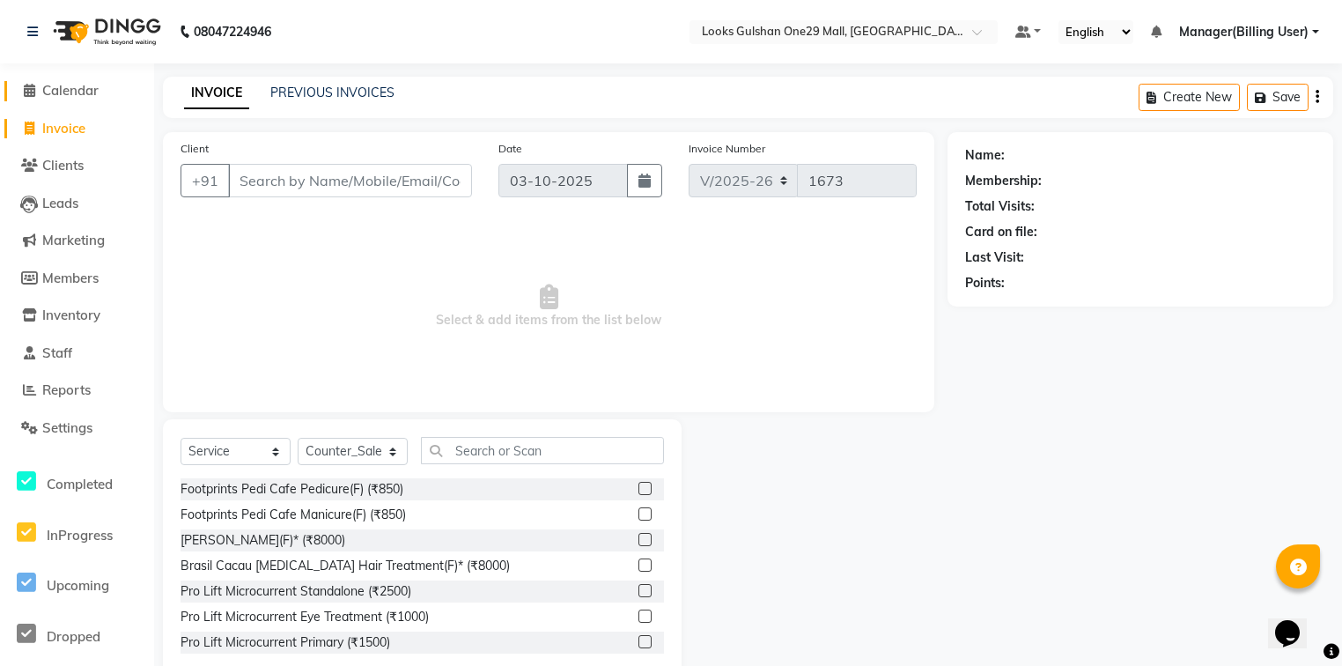
click at [80, 94] on span "Calendar" at bounding box center [70, 90] width 56 height 17
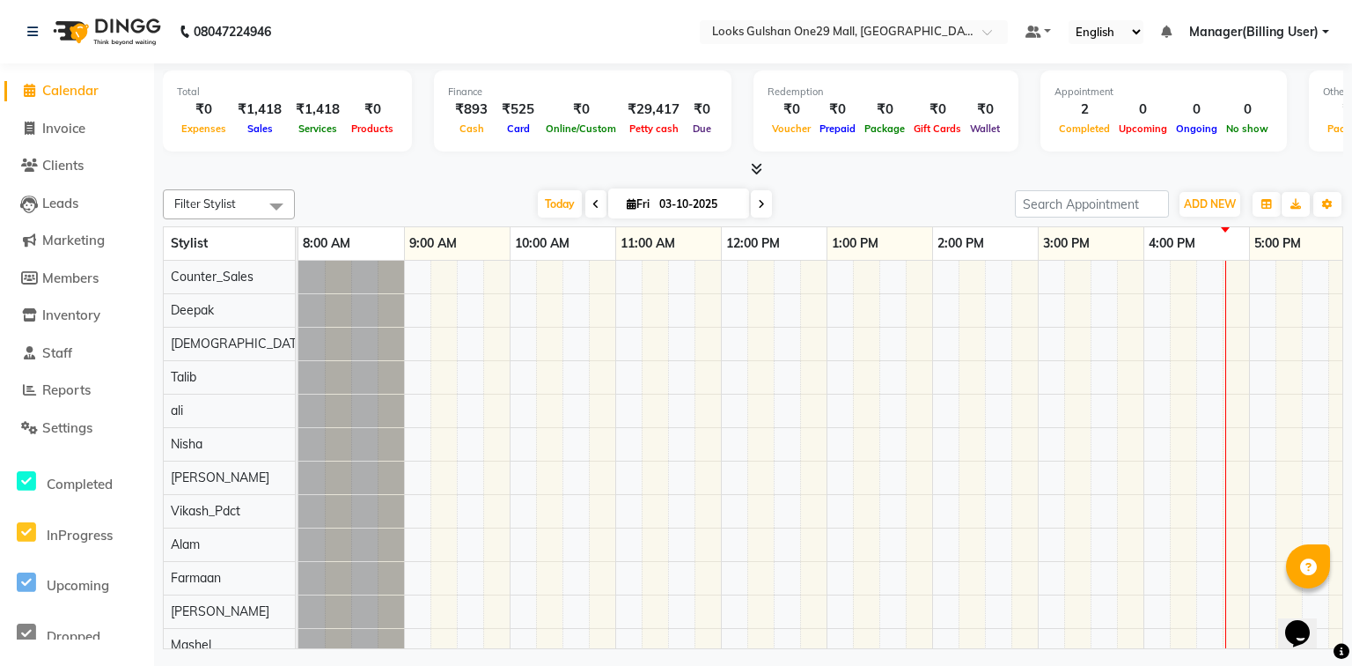
scroll to position [0, 328]
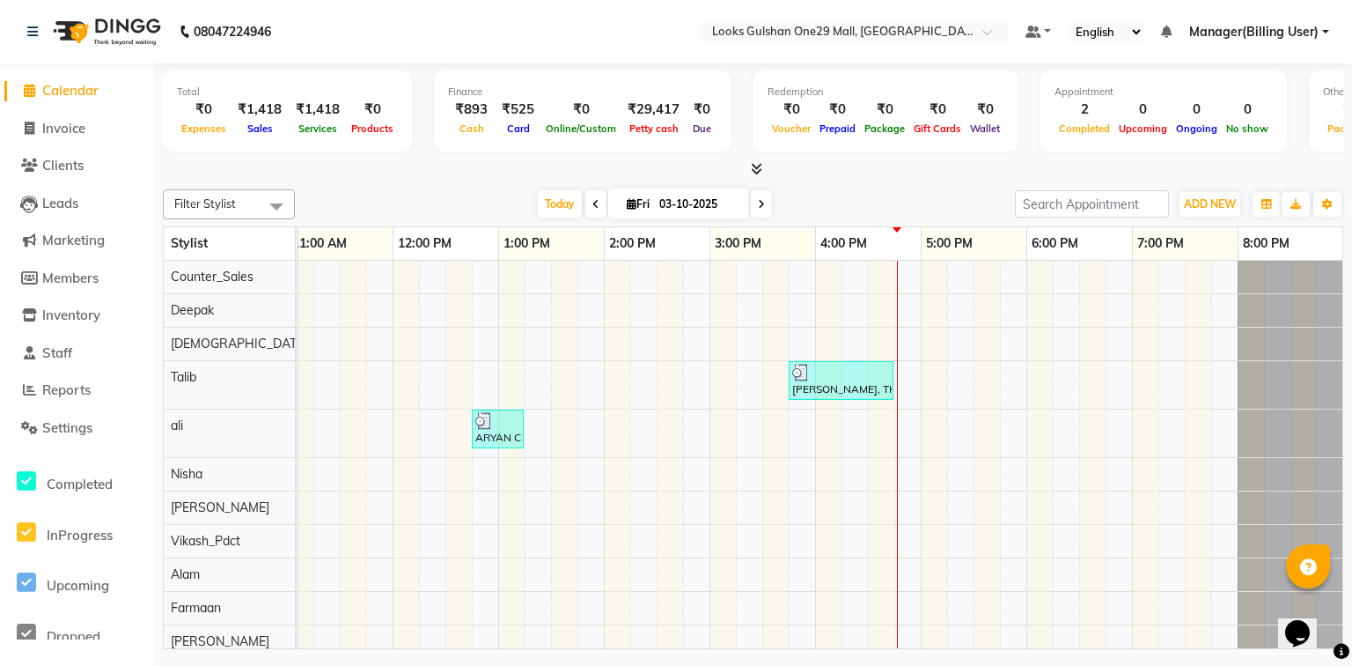
click at [321, 183] on div "Filter Stylist Select All Counter_Sales Deepak Shiva Talib ali Nisha Rinki Vika…" at bounding box center [753, 415] width 1181 height 467
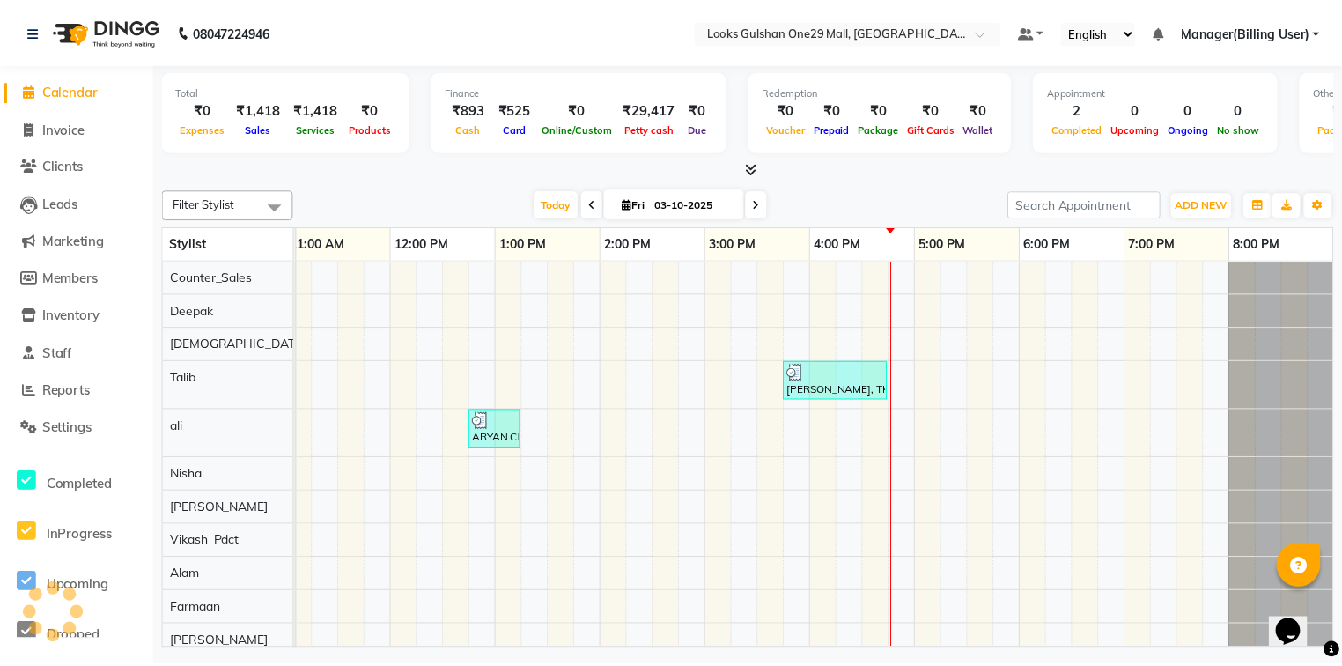
scroll to position [0, 0]
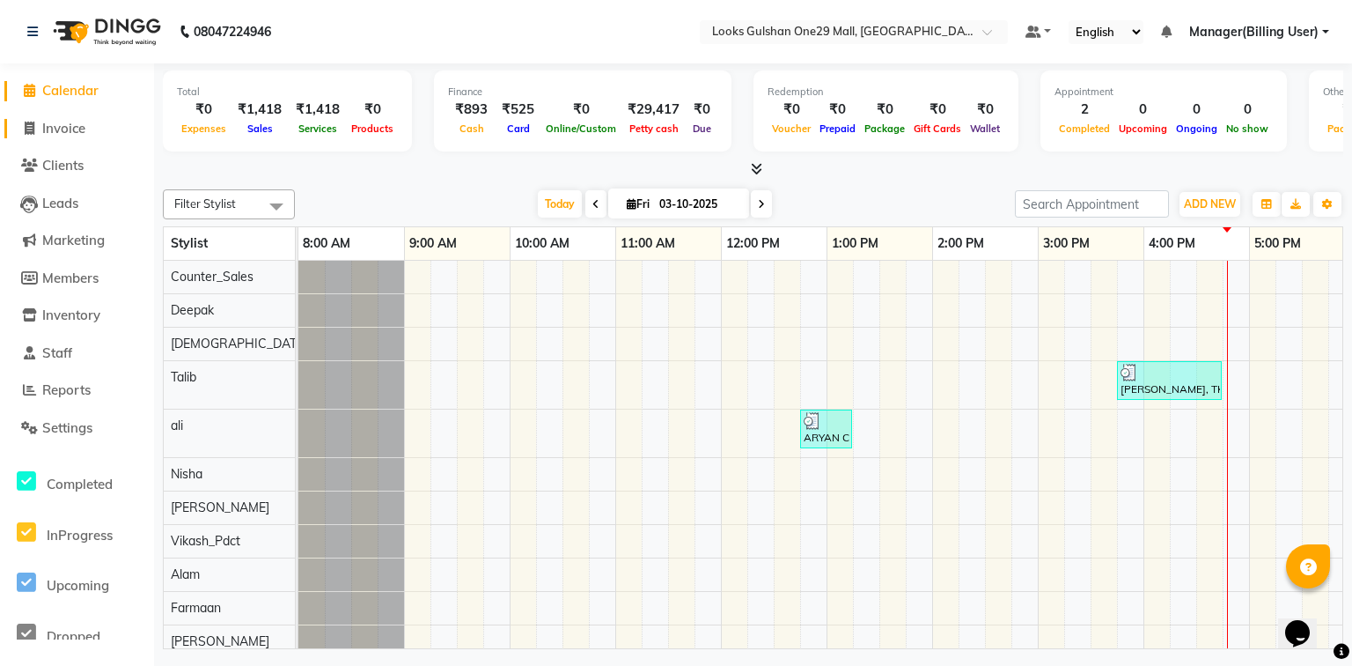
click at [63, 127] on span "Invoice" at bounding box center [63, 128] width 43 height 17
select select "8337"
select select "service"
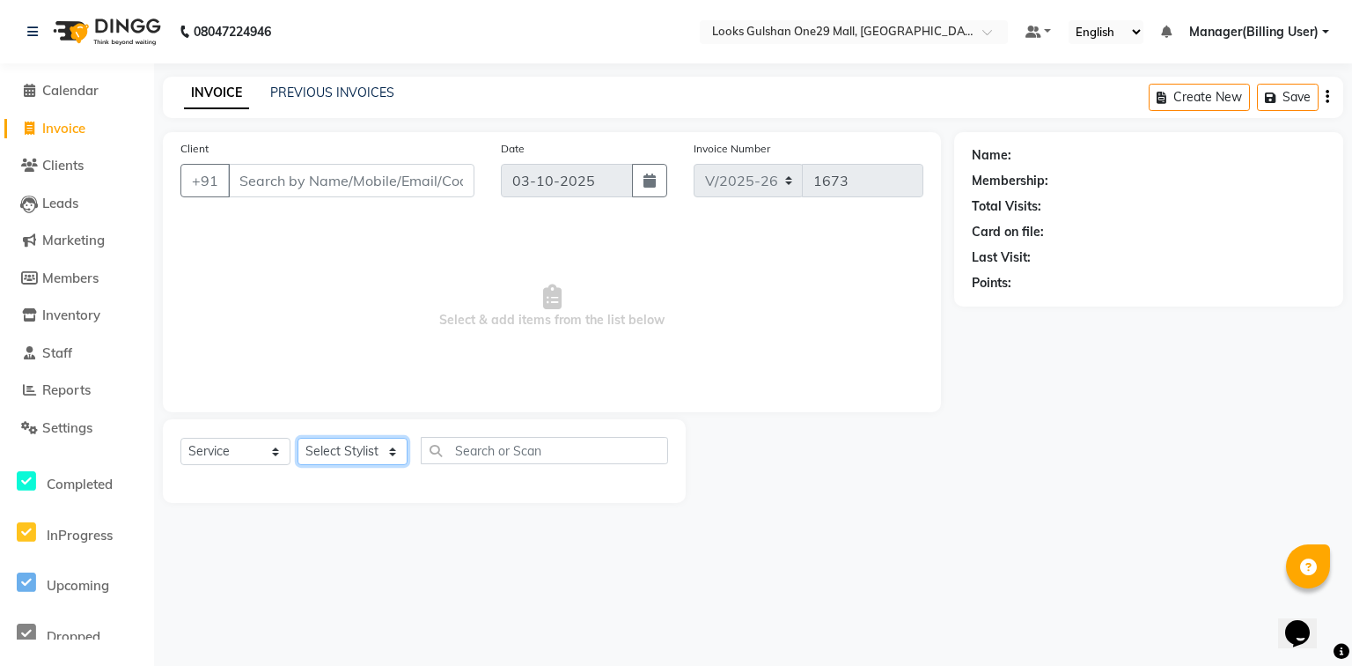
click at [336, 460] on select "Select Stylist" at bounding box center [353, 451] width 110 height 27
click at [336, 445] on select "Select Stylist" at bounding box center [353, 451] width 110 height 27
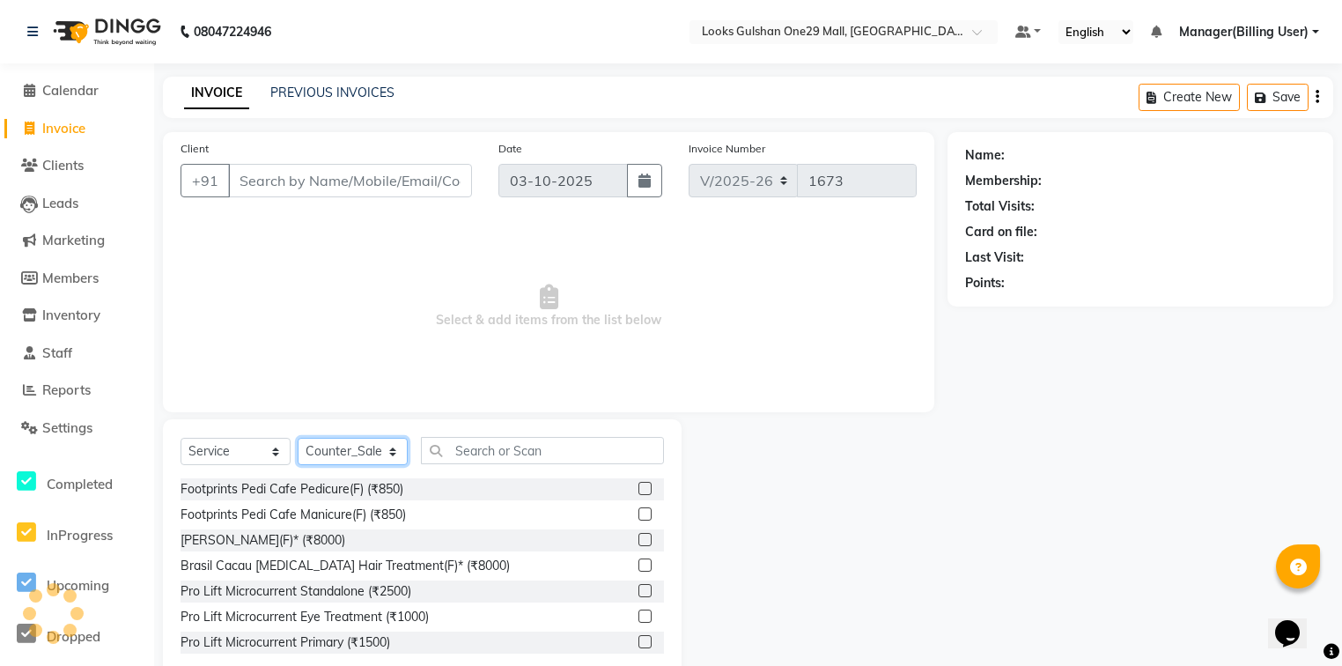
click at [341, 457] on select "Select Stylist [PERSON_NAME] Counter_Sales Deepak Farmaan [PERSON_NAME] Manager…" at bounding box center [353, 451] width 110 height 27
click at [342, 457] on select "Select Stylist [PERSON_NAME] Counter_Sales Deepak Farmaan [PERSON_NAME] Manager…" at bounding box center [353, 451] width 110 height 27
select select "80997"
click at [298, 438] on select "Select Stylist [PERSON_NAME] Counter_Sales Deepak Farmaan [PERSON_NAME] Manager…" at bounding box center [353, 451] width 110 height 27
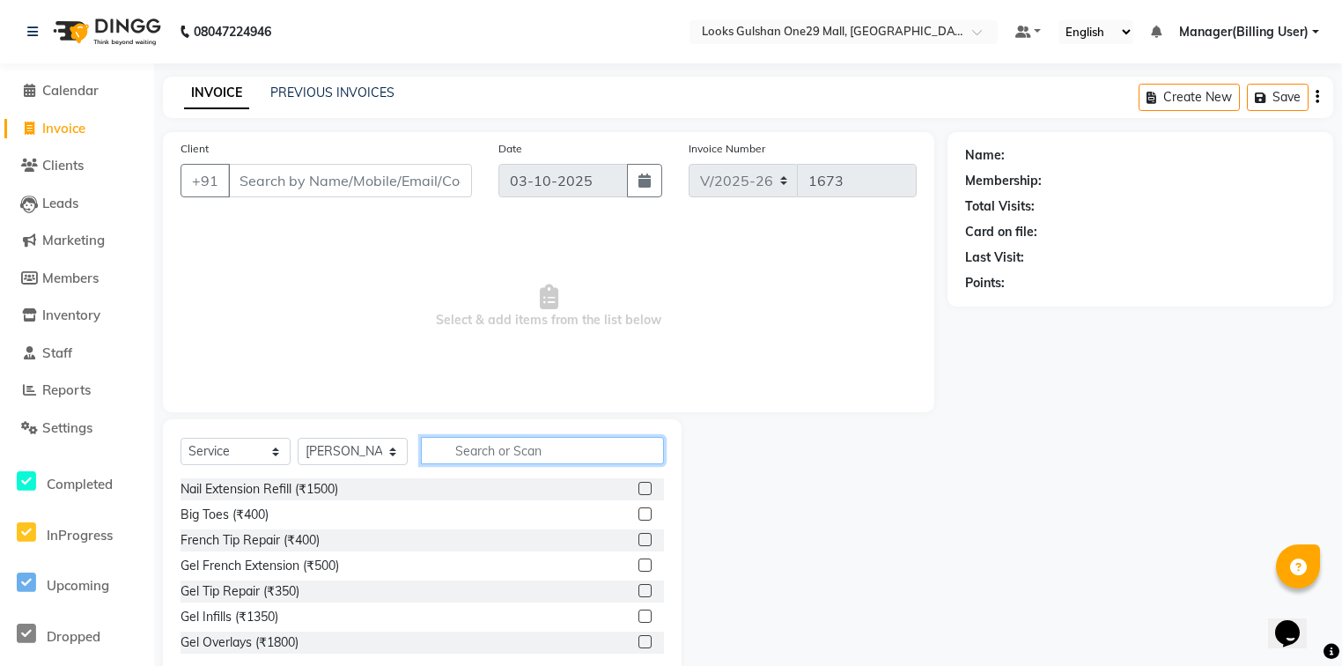
click at [500, 443] on input "text" at bounding box center [542, 450] width 243 height 27
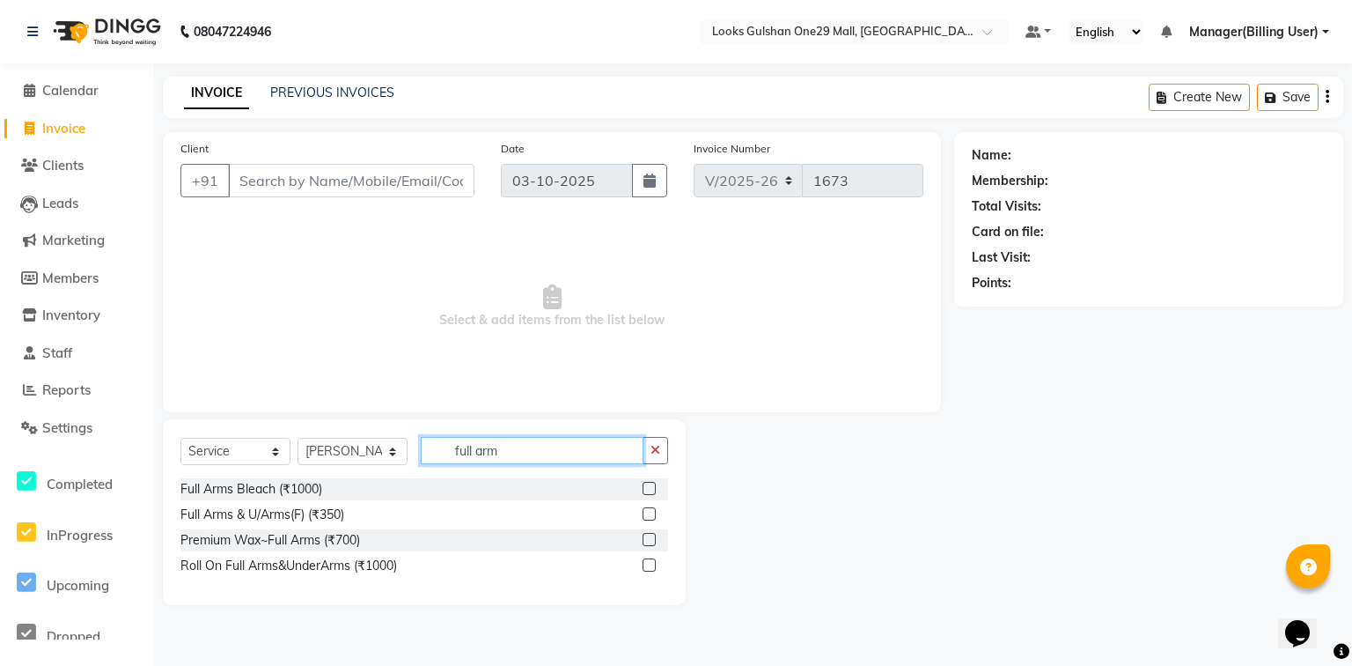
type input "full arm"
click at [649, 539] on label at bounding box center [649, 539] width 13 height 13
click at [649, 539] on input "checkbox" at bounding box center [648, 539] width 11 height 11
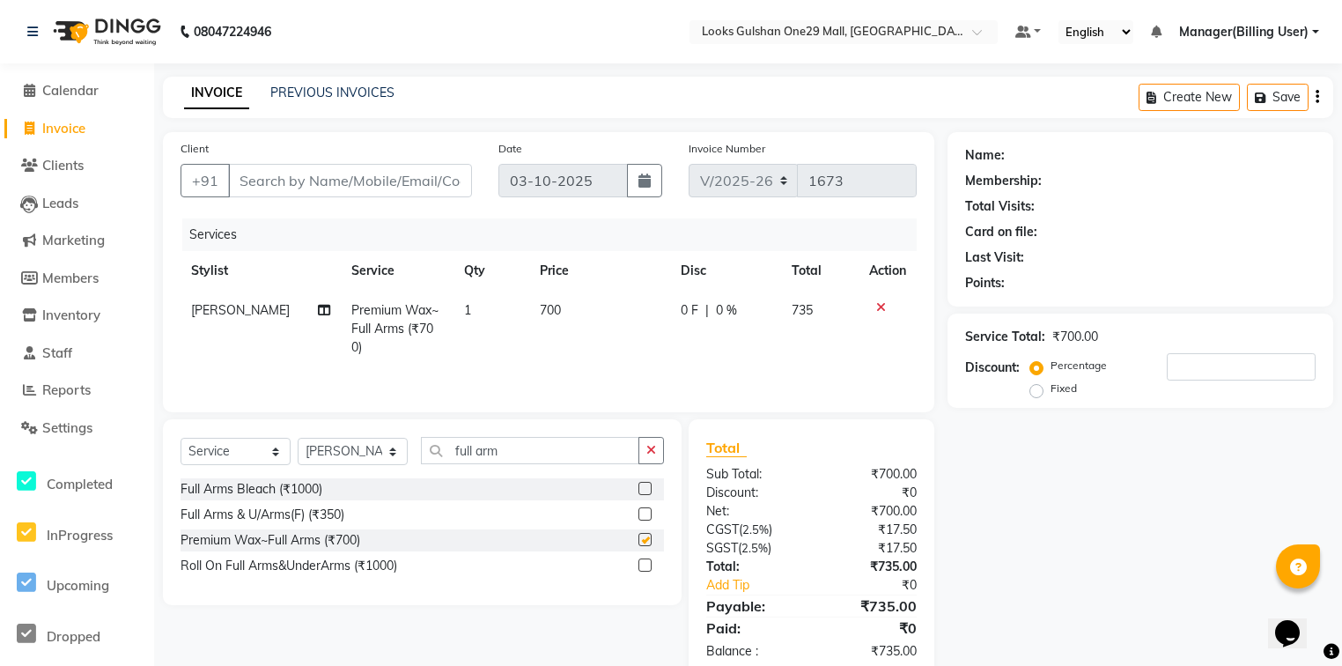
checkbox input "false"
click at [571, 317] on td "700" at bounding box center [599, 329] width 141 height 77
select select "80997"
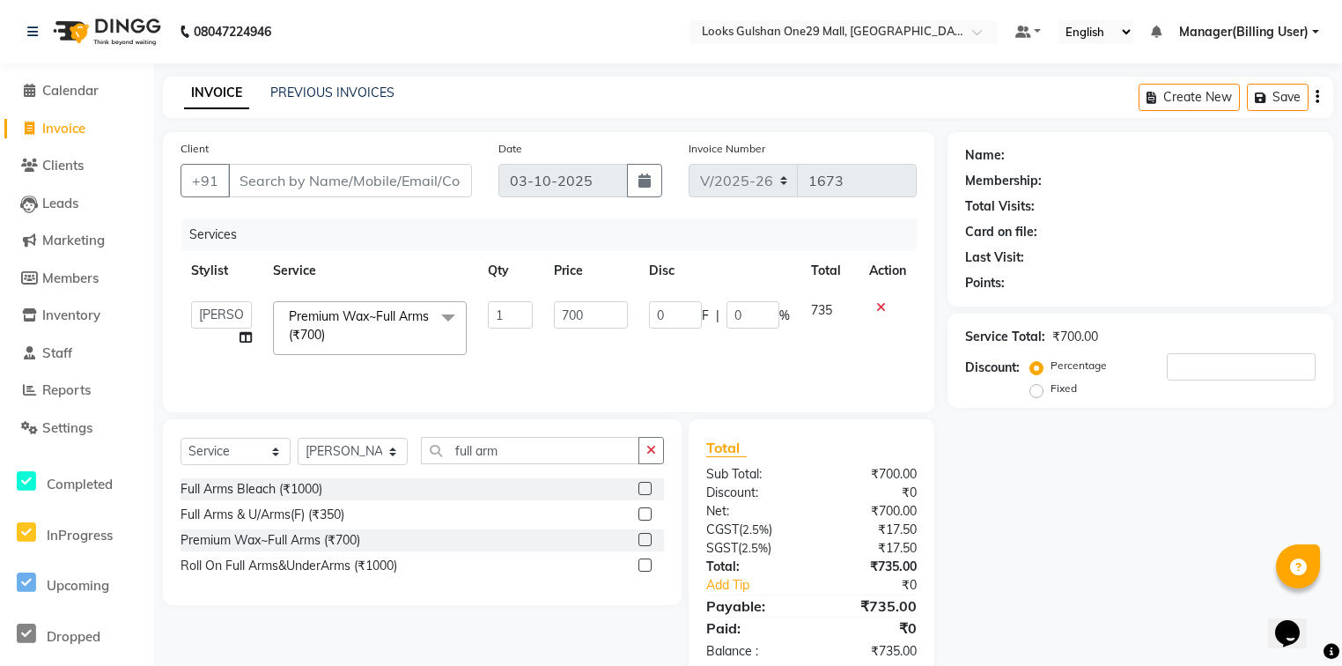
click at [571, 317] on input "700" at bounding box center [590, 314] width 73 height 27
click at [573, 316] on input "700" at bounding box center [590, 314] width 73 height 27
type input "800"
click at [504, 447] on input "full arm" at bounding box center [530, 450] width 218 height 27
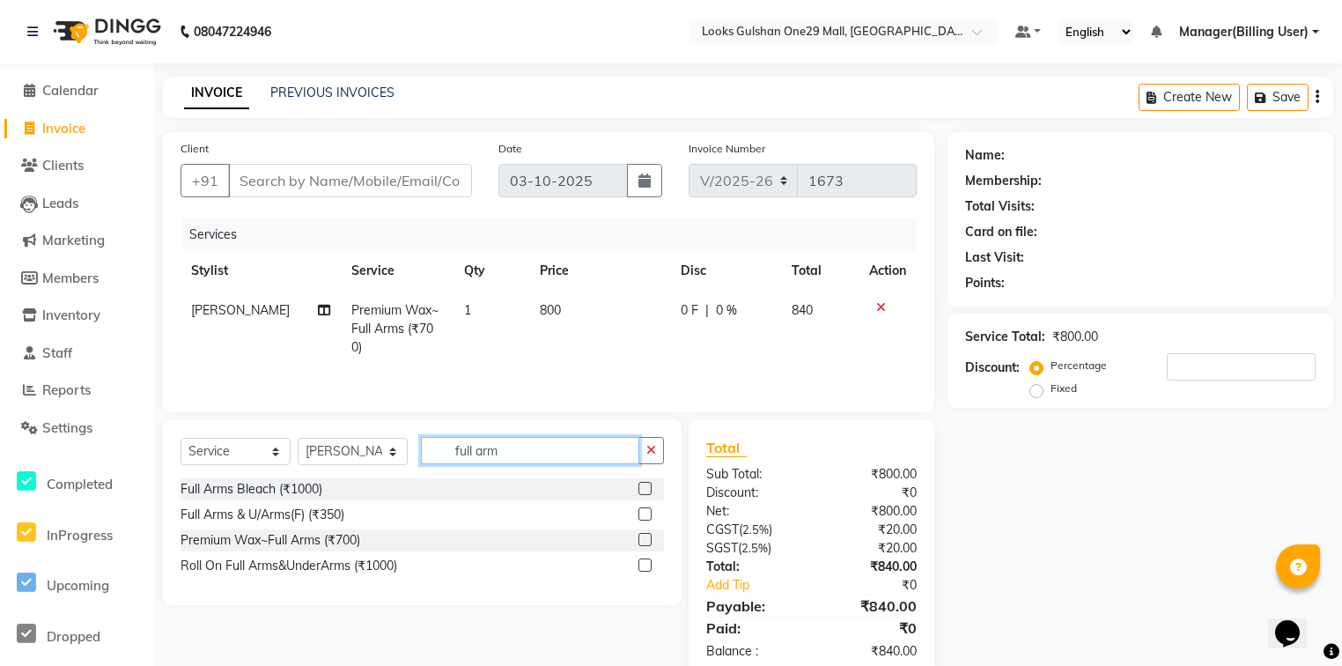
click at [504, 447] on input "full arm" at bounding box center [530, 450] width 218 height 27
click at [81, 85] on span "Calendar" at bounding box center [70, 90] width 56 height 17
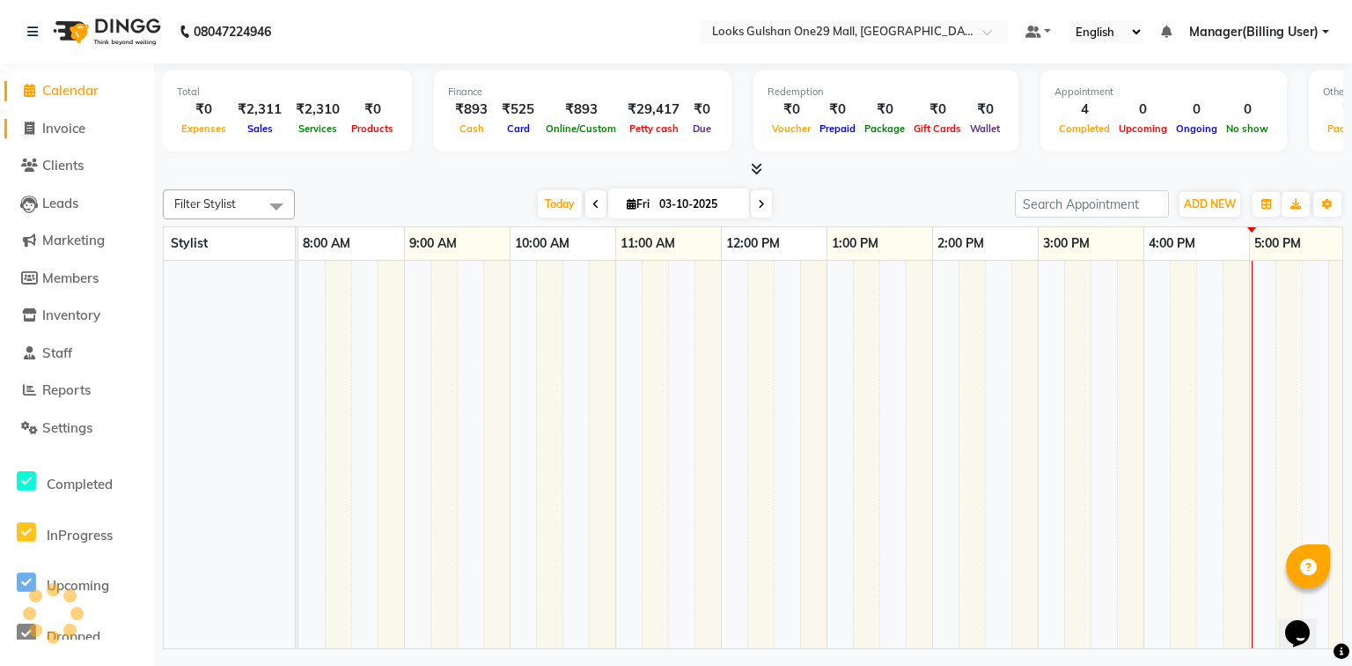
click at [83, 129] on span "Invoice" at bounding box center [63, 128] width 43 height 17
select select "service"
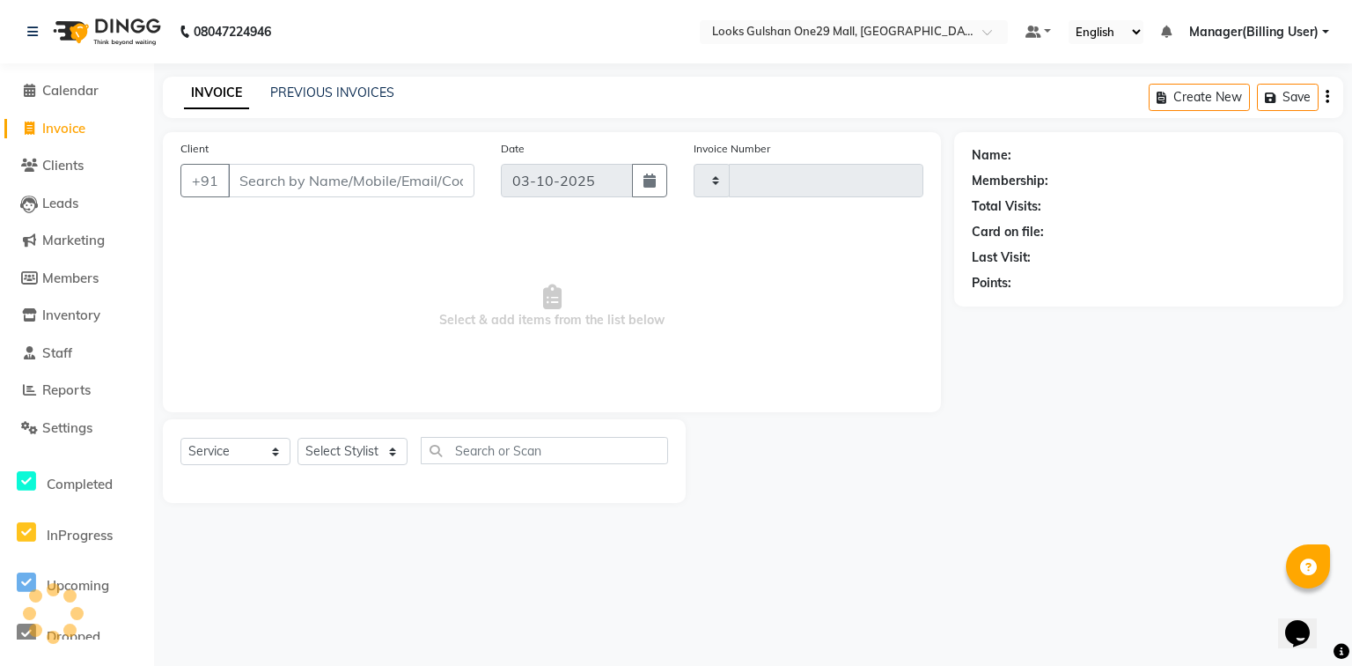
type input "1674"
select select "8337"
click at [289, 178] on input "Client" at bounding box center [351, 180] width 247 height 33
select select "80996"
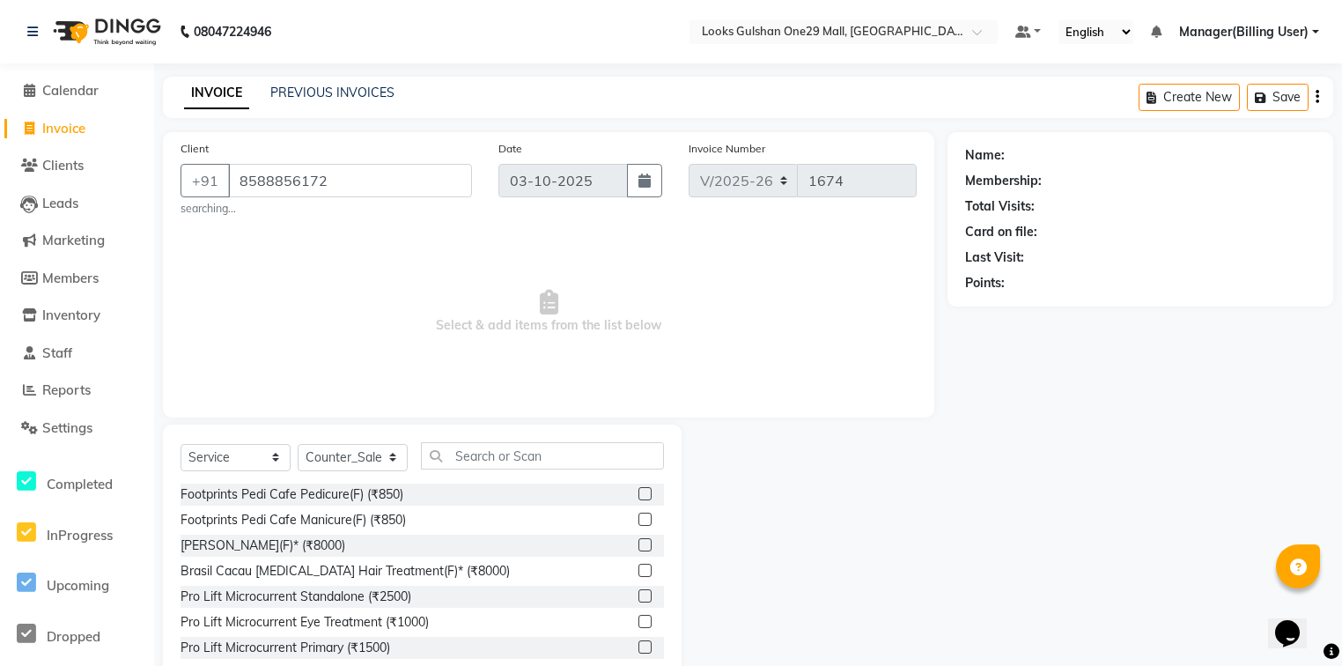
type input "8588856172"
select select "1: Object"
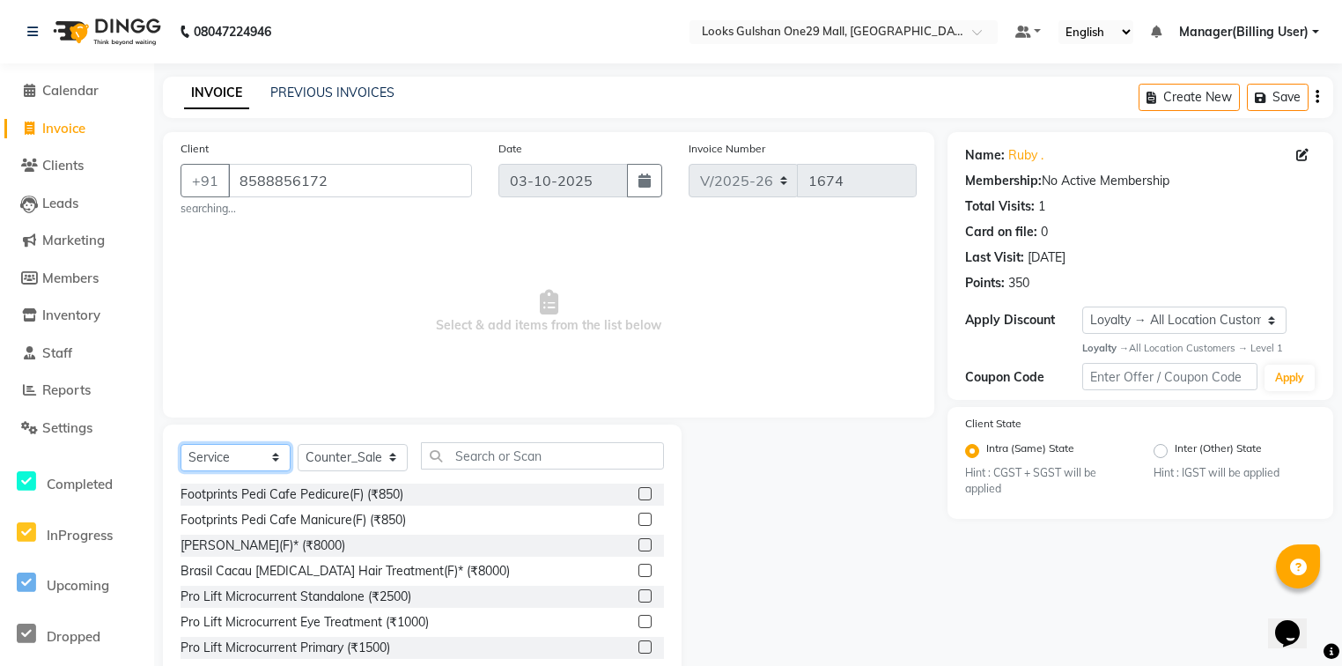
click at [261, 457] on select "Select Service Product Membership Package Voucher Prepaid Gift Card" at bounding box center [235, 457] width 110 height 27
select select "P"
click at [180, 445] on select "Select Service Product Membership Package Voucher Prepaid Gift Card" at bounding box center [235, 457] width 110 height 27
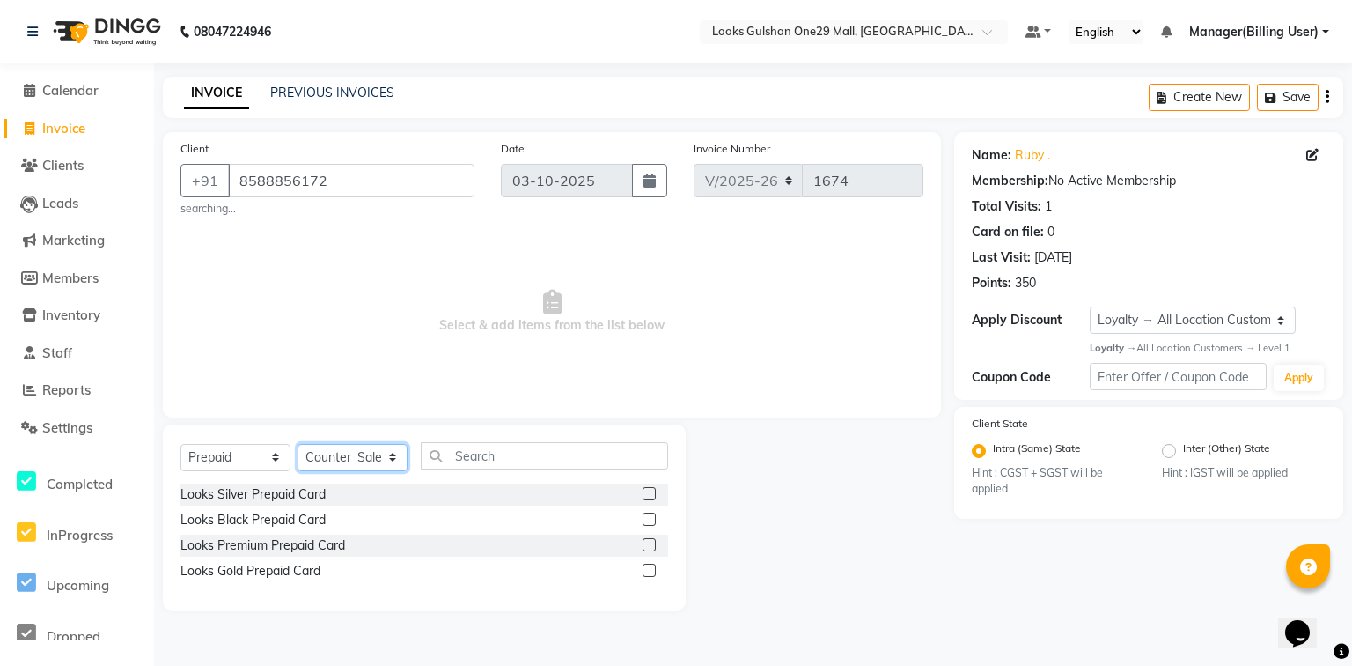
click at [394, 465] on select "Select Stylist [PERSON_NAME] Counter_Sales Deepak Farmaan [PERSON_NAME] Manager…" at bounding box center [353, 457] width 110 height 27
select select "80997"
click at [298, 445] on select "Select Stylist [PERSON_NAME] Counter_Sales Deepak Farmaan [PERSON_NAME] Manager…" at bounding box center [353, 457] width 110 height 27
click at [511, 459] on input "text" at bounding box center [544, 455] width 247 height 27
click at [644, 520] on label at bounding box center [649, 518] width 13 height 13
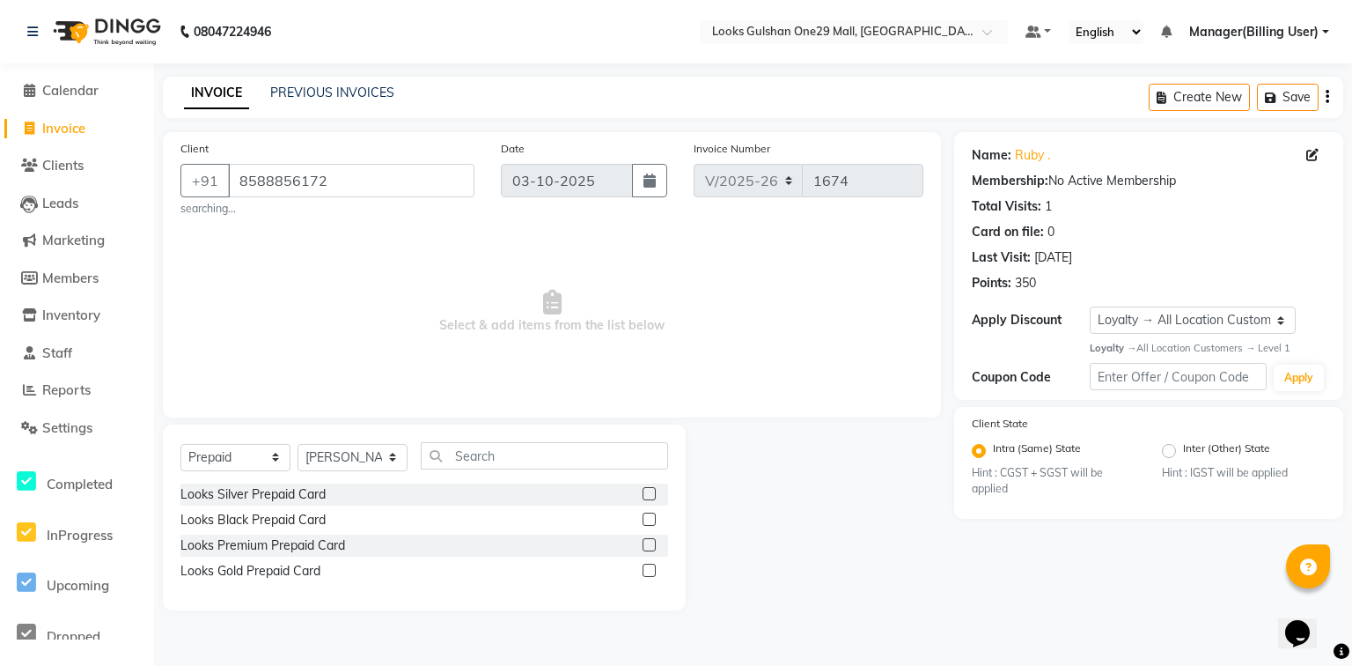
click at [644, 520] on input "checkbox" at bounding box center [648, 519] width 11 height 11
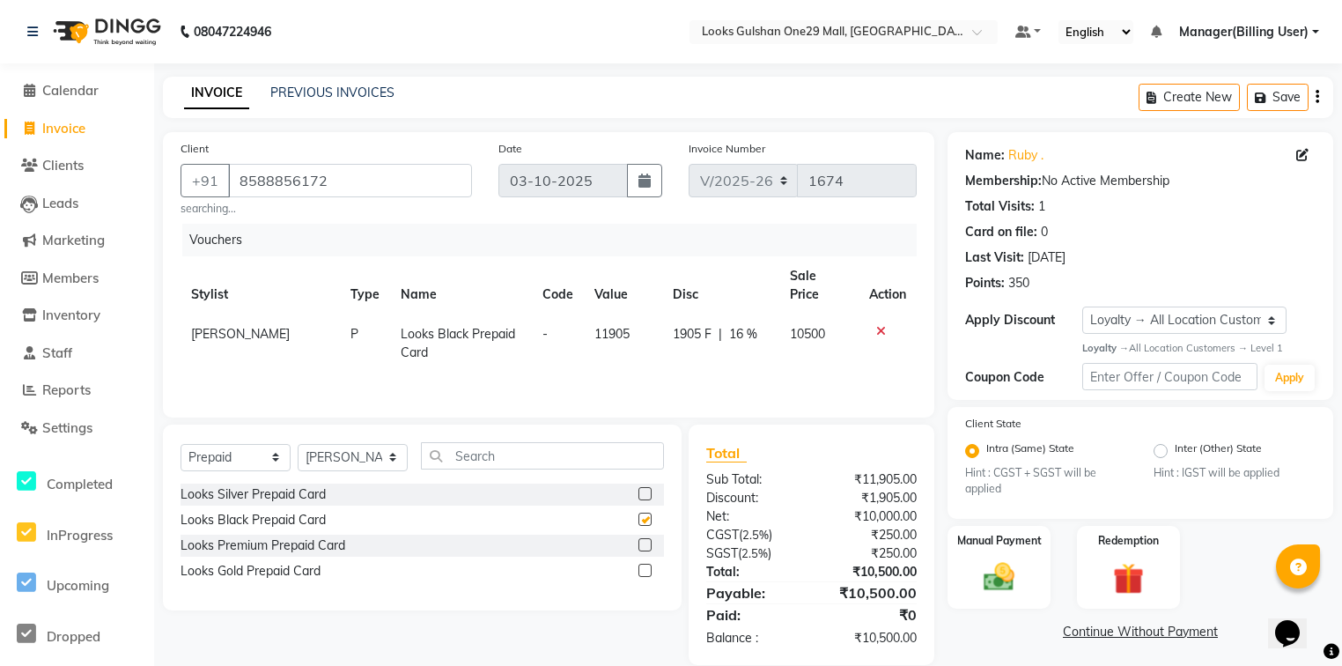
checkbox input "false"
click at [643, 489] on label at bounding box center [644, 493] width 13 height 13
click at [643, 489] on input "checkbox" at bounding box center [643, 494] width 11 height 11
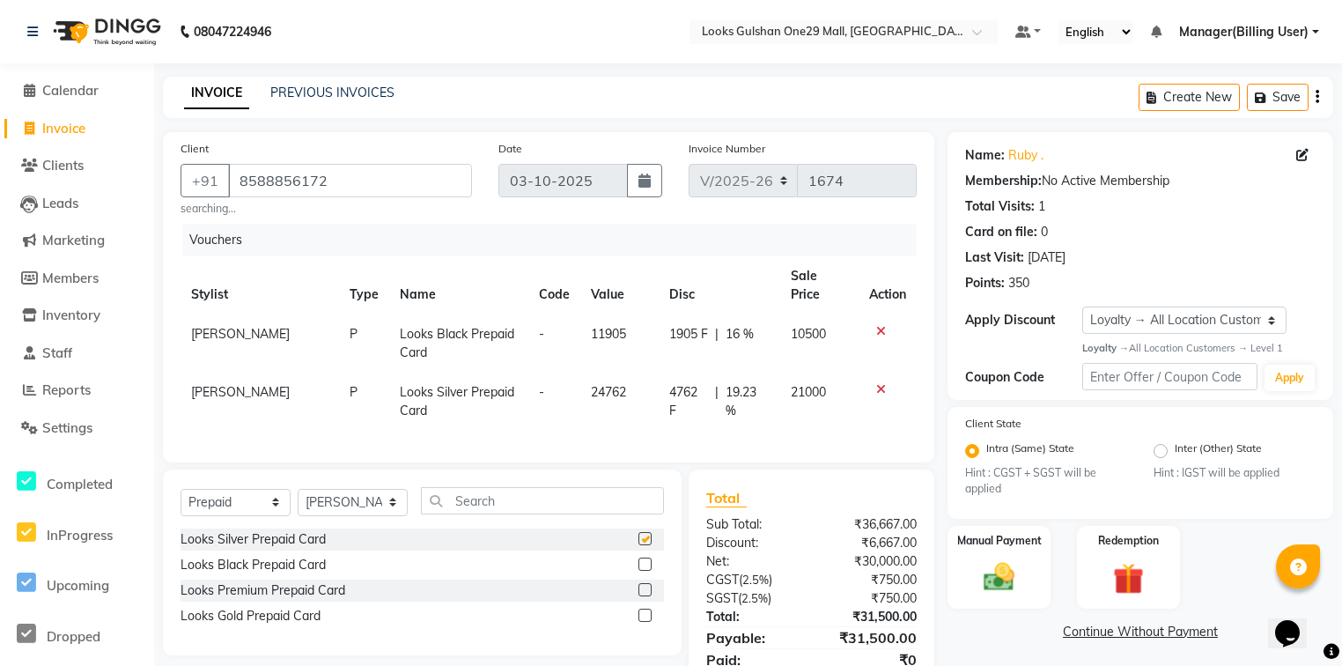
checkbox input "false"
click at [880, 325] on icon at bounding box center [881, 331] width 10 height 12
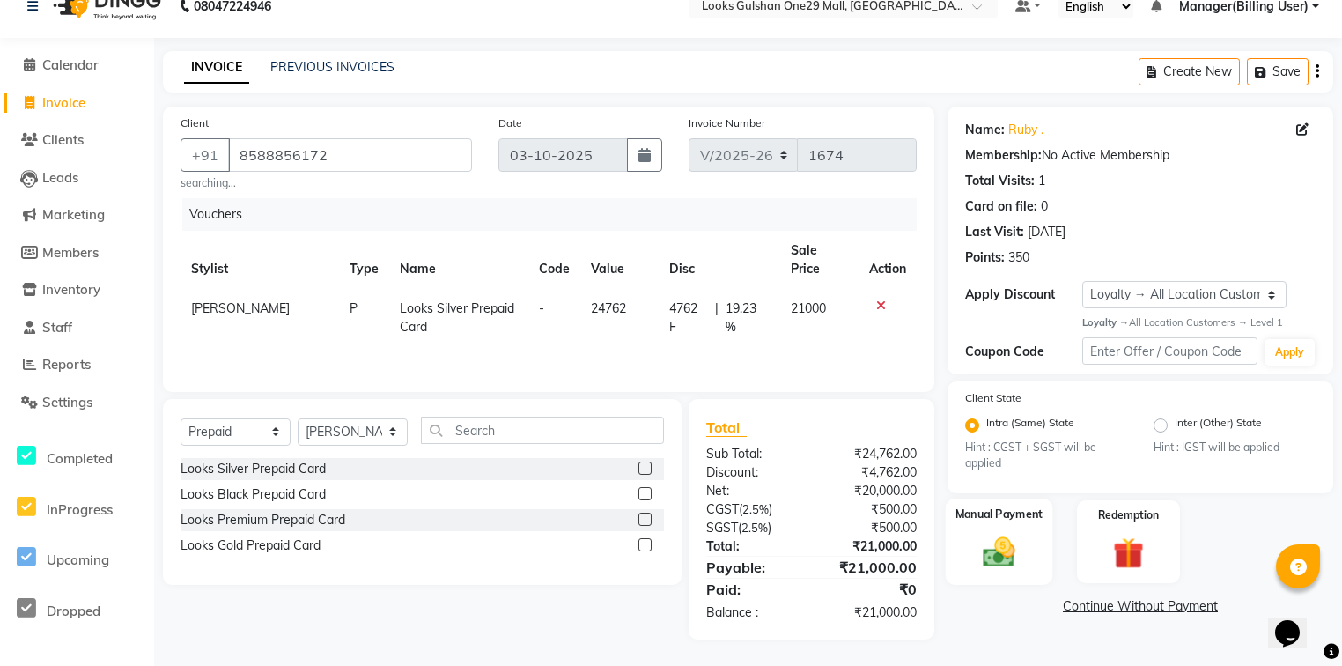
click at [1024, 532] on div "Manual Payment" at bounding box center [999, 541] width 107 height 86
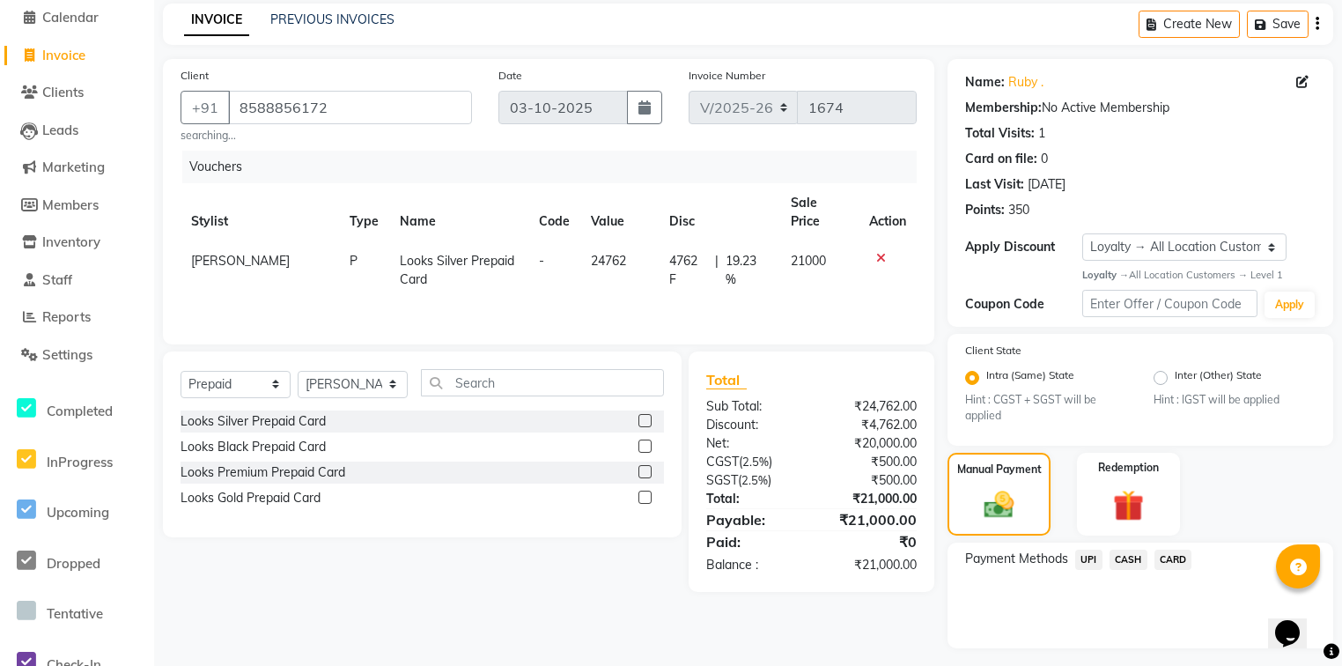
scroll to position [120, 0]
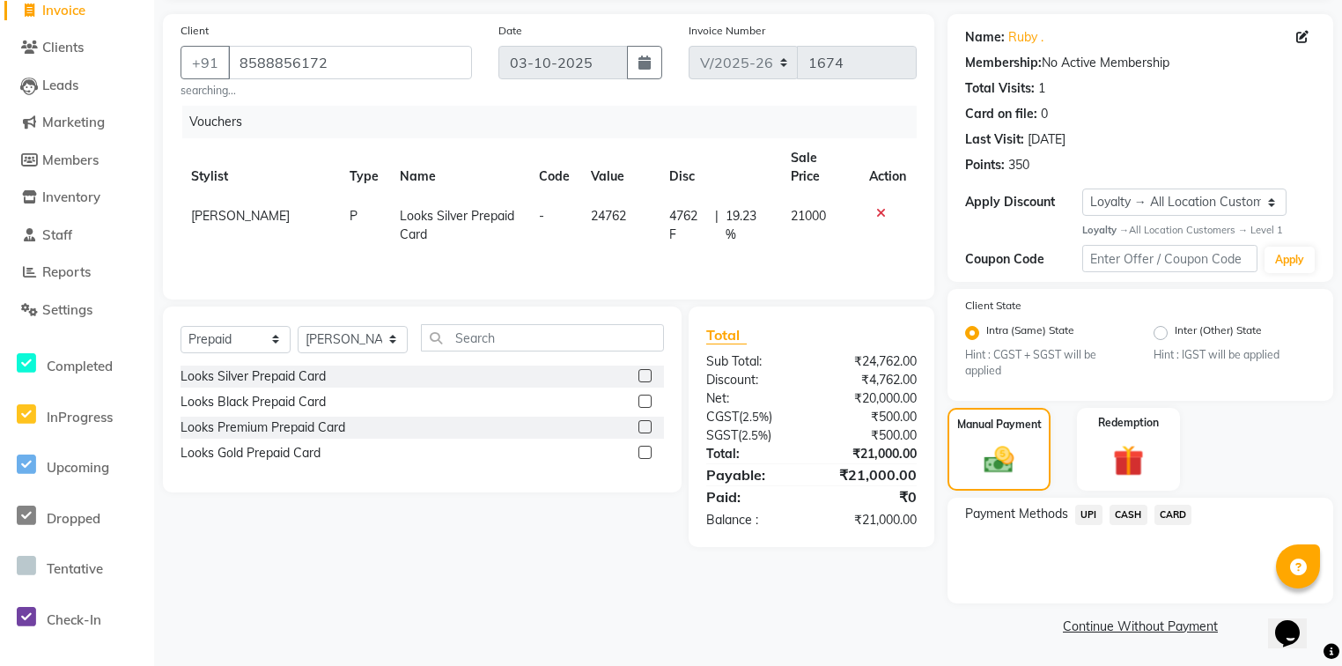
click at [1117, 512] on span "CASH" at bounding box center [1128, 514] width 38 height 20
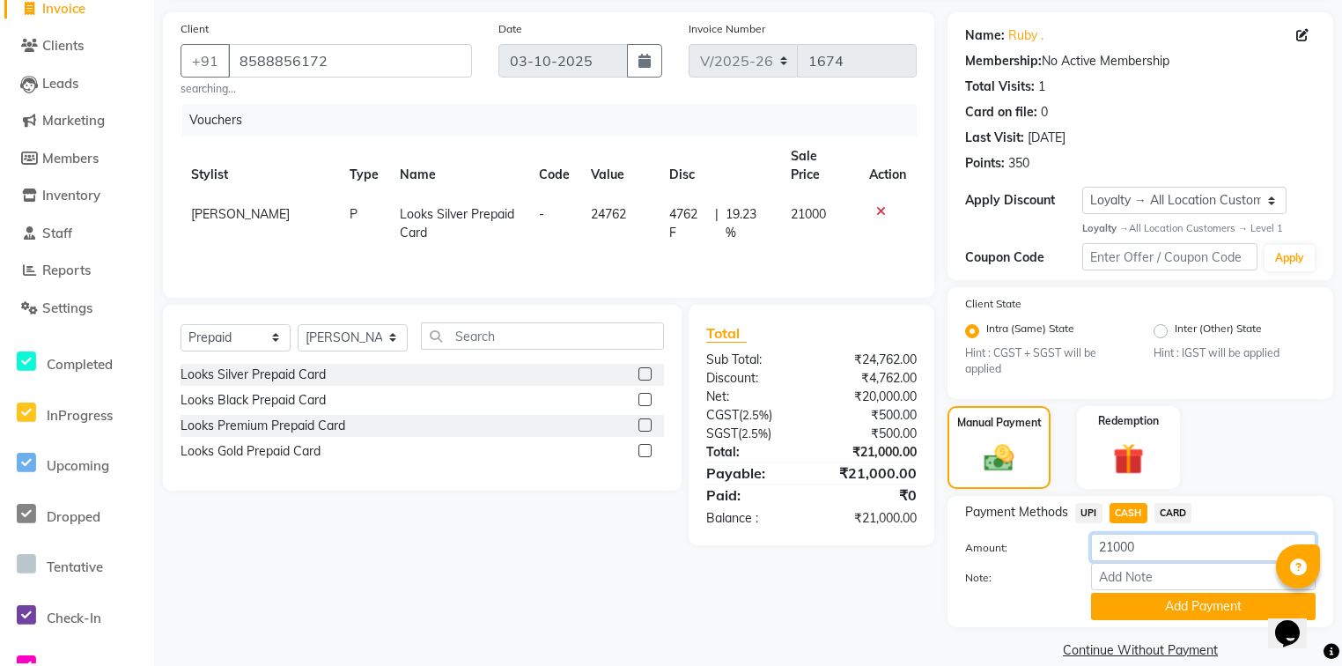
click at [1137, 553] on input "21000" at bounding box center [1203, 547] width 224 height 27
click at [1165, 507] on span "CARD" at bounding box center [1173, 513] width 38 height 20
click at [1129, 520] on span "CASH" at bounding box center [1128, 513] width 38 height 20
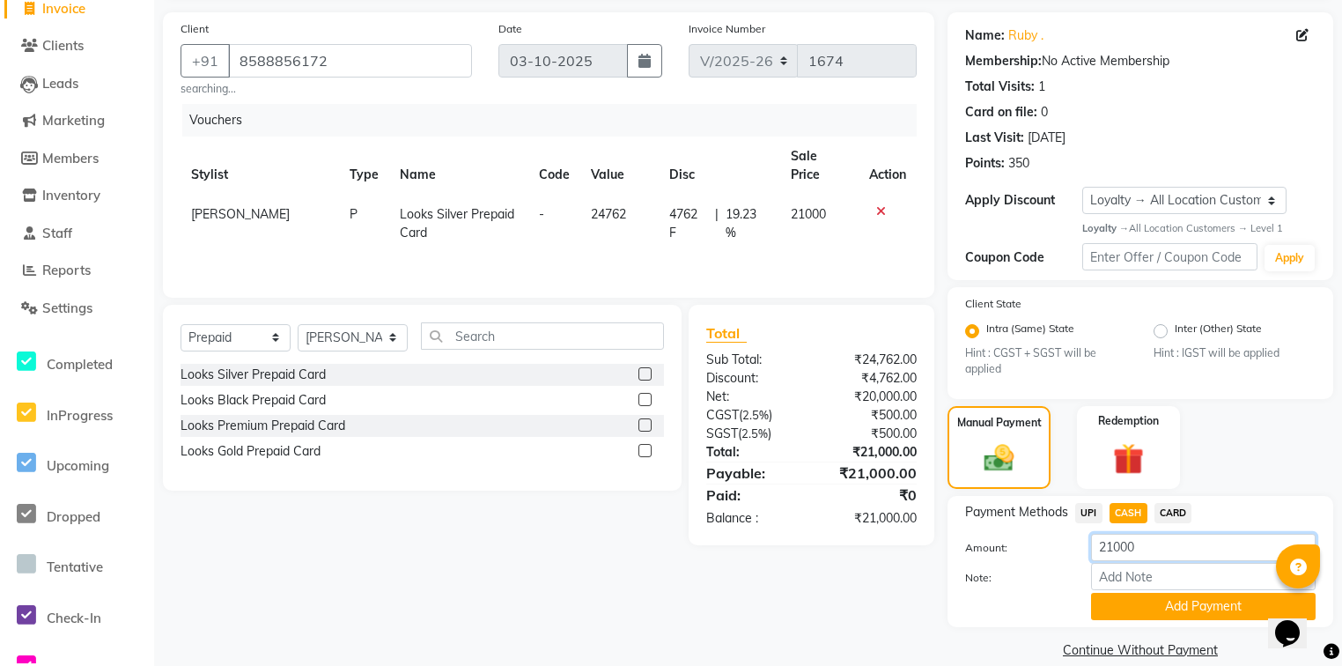
click at [1149, 549] on input "21000" at bounding box center [1203, 547] width 224 height 27
type input "10000"
click at [1161, 610] on button "Add Payment" at bounding box center [1203, 605] width 224 height 27
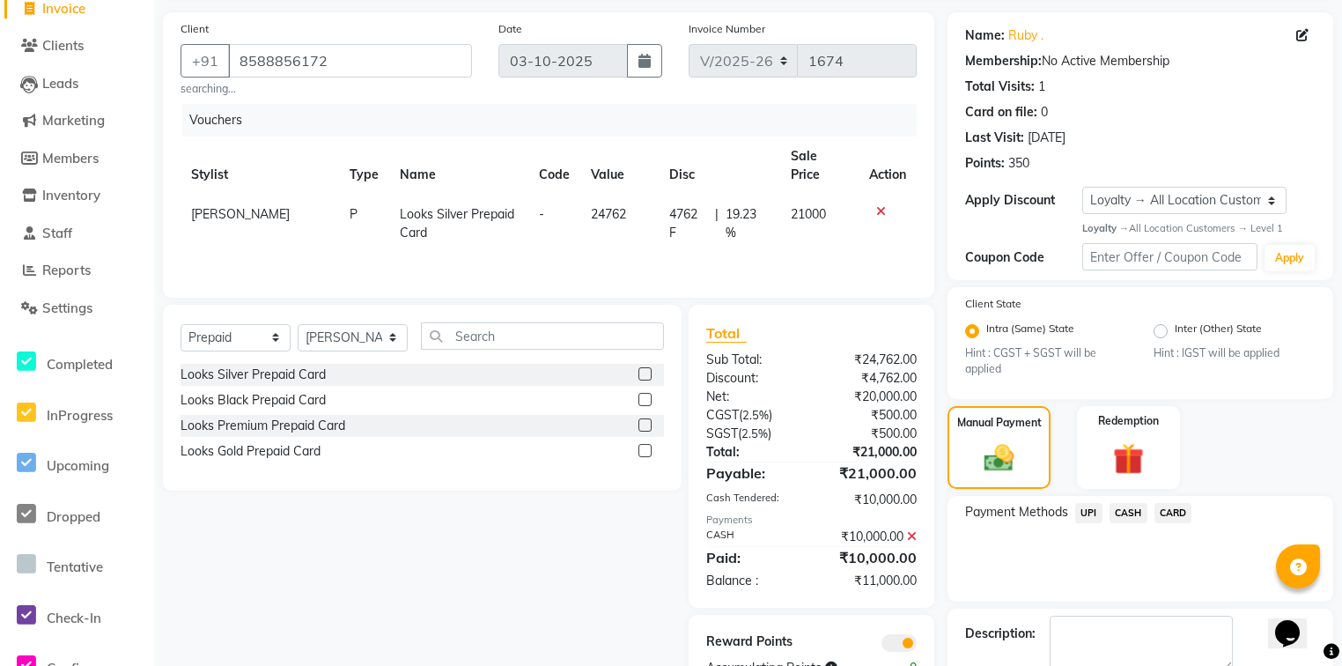
click at [1180, 508] on span "CARD" at bounding box center [1173, 513] width 38 height 20
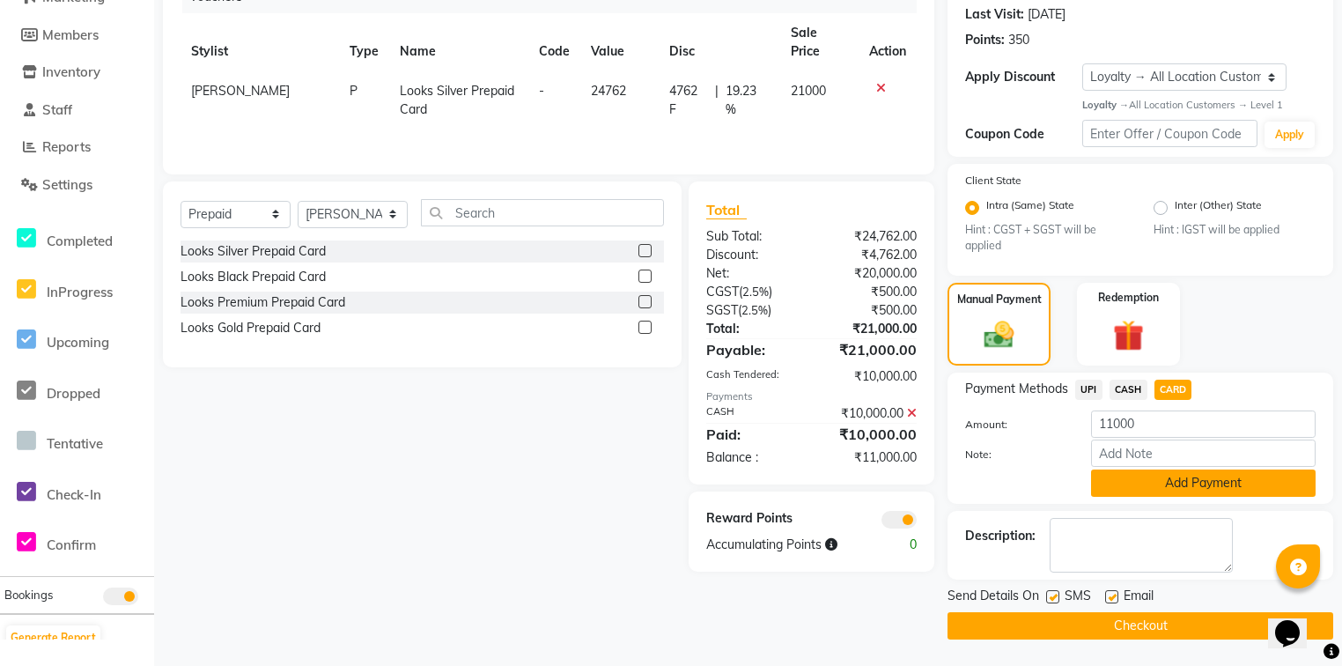
click at [1152, 487] on button "Add Payment" at bounding box center [1203, 482] width 224 height 27
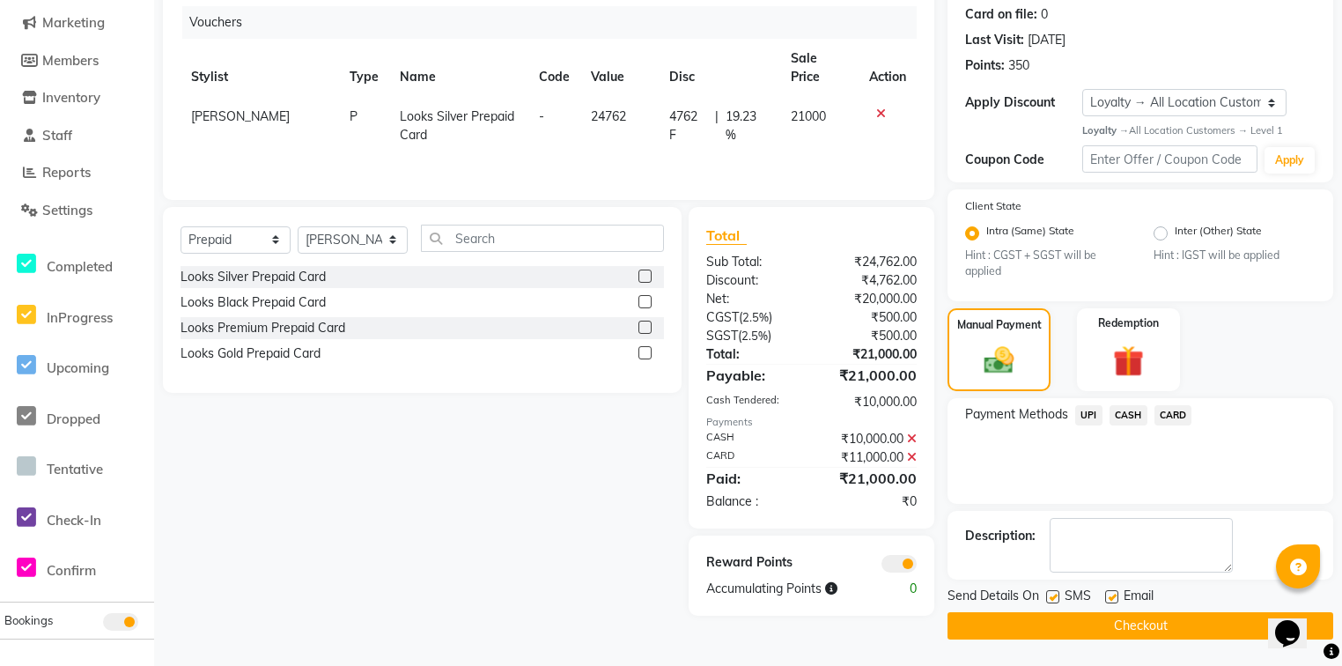
scroll to position [218, 0]
click at [1113, 598] on label at bounding box center [1111, 596] width 13 height 13
click at [1113, 598] on input "checkbox" at bounding box center [1110, 597] width 11 height 11
checkbox input "false"
click at [1088, 626] on button "Checkout" at bounding box center [1140, 625] width 386 height 27
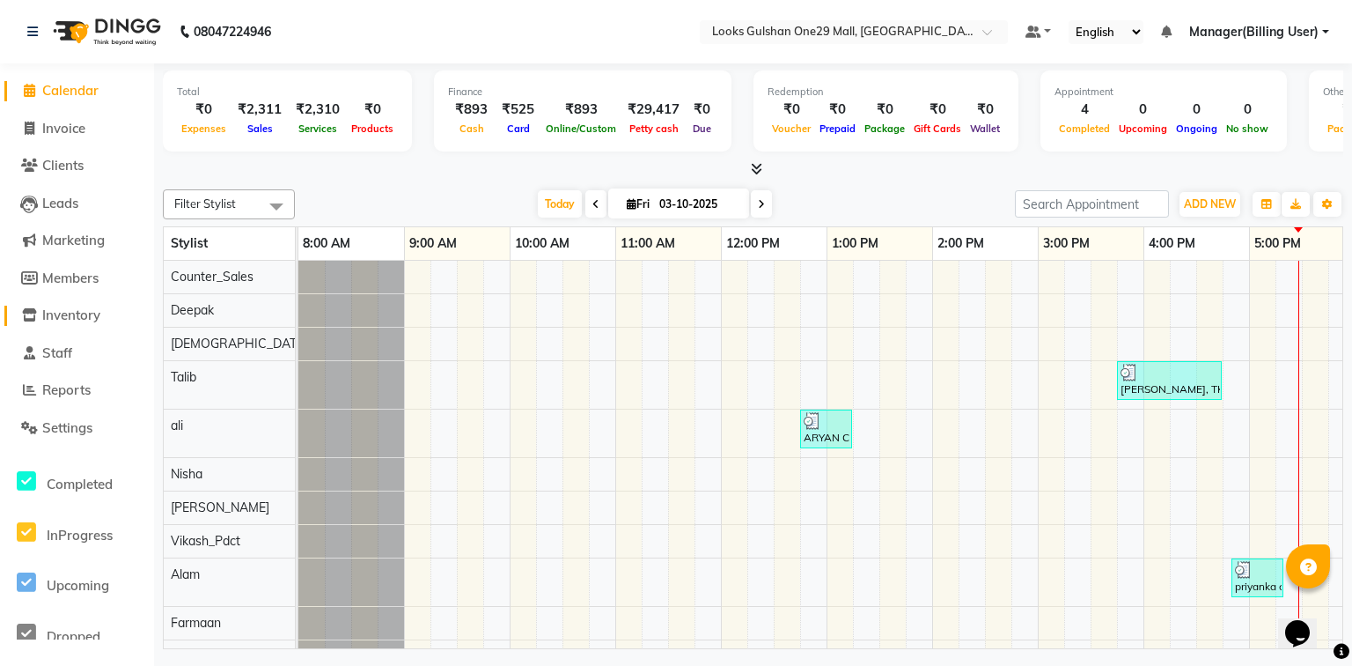
click at [77, 316] on span "Inventory" at bounding box center [71, 314] width 58 height 17
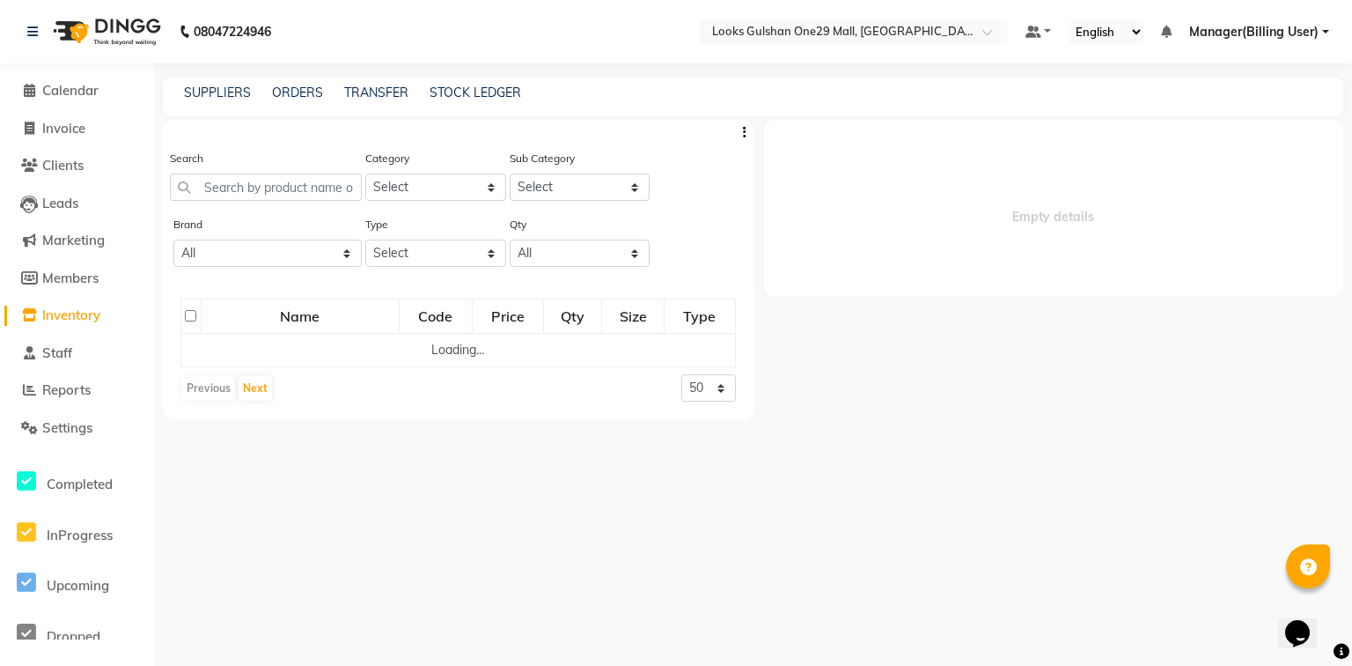
select select
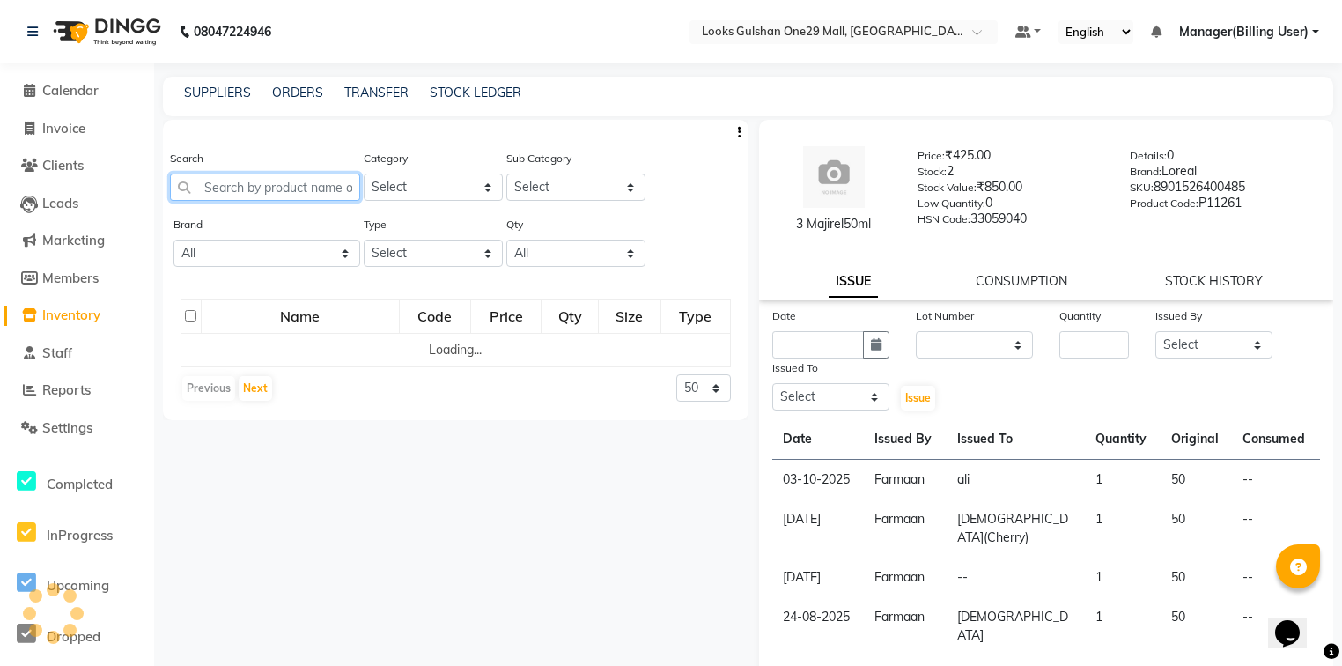
click at [214, 187] on input "text" at bounding box center [265, 186] width 190 height 27
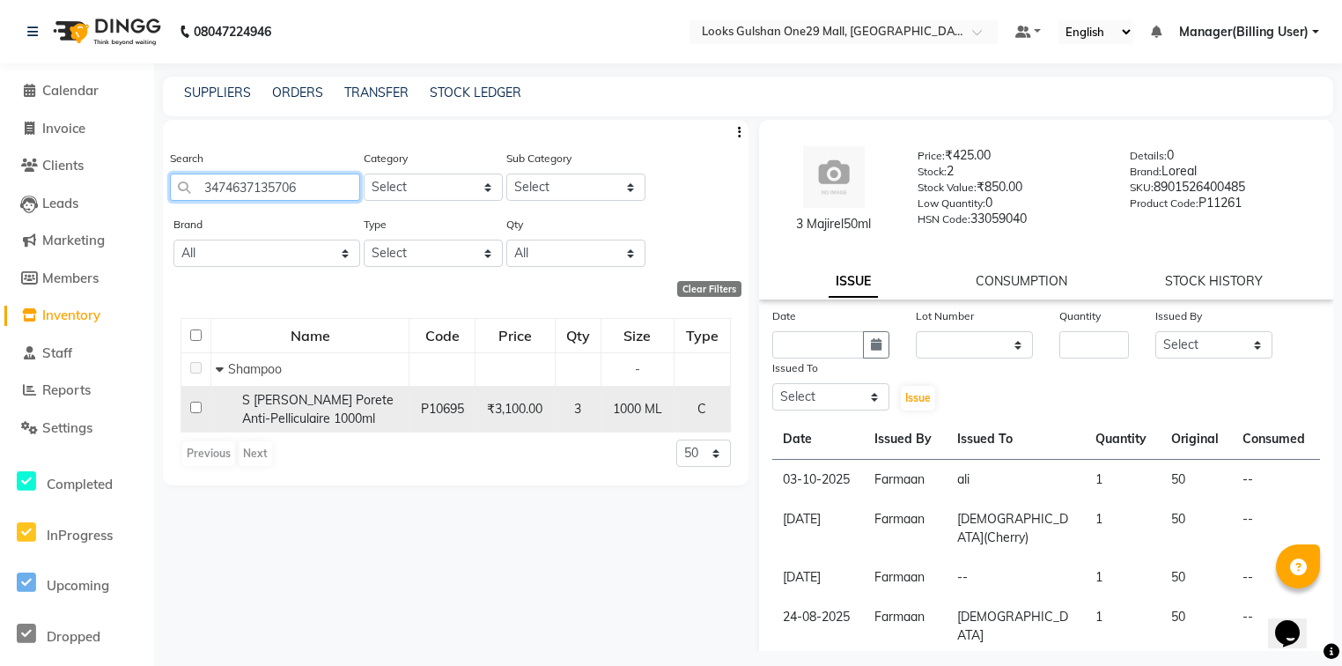
type input "3474637135706"
click at [196, 413] on input "checkbox" at bounding box center [195, 406] width 11 height 11
checkbox input "true"
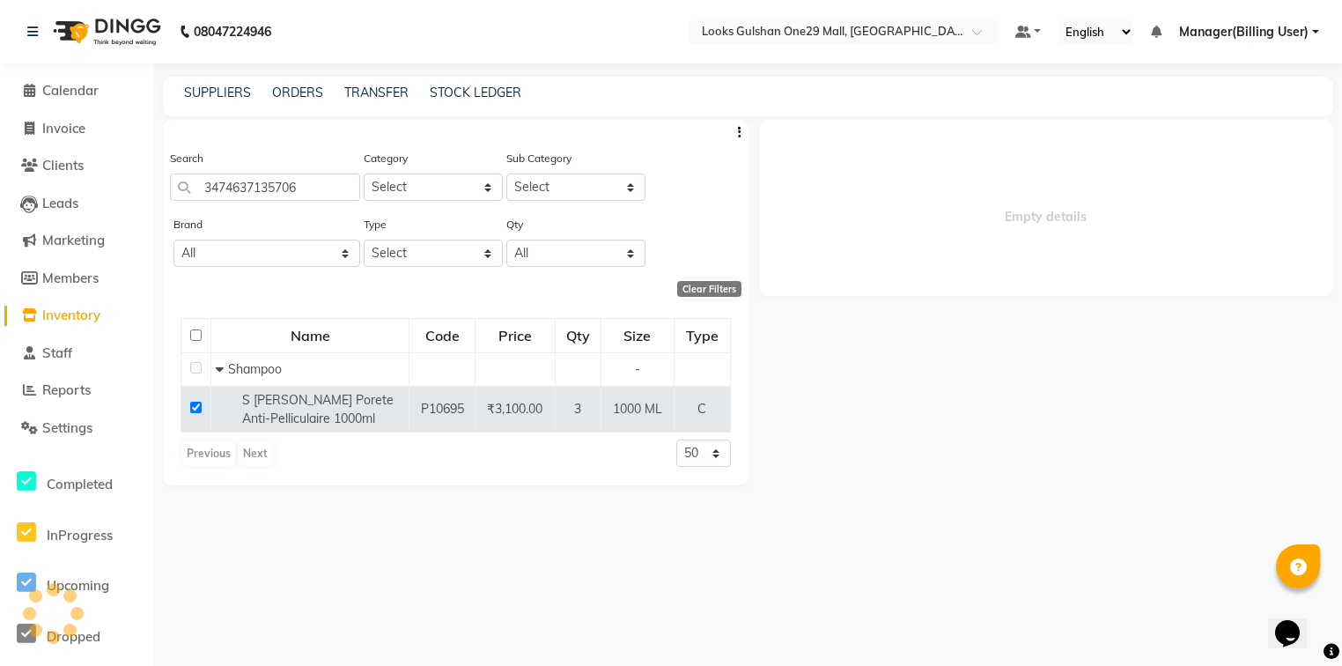
select select
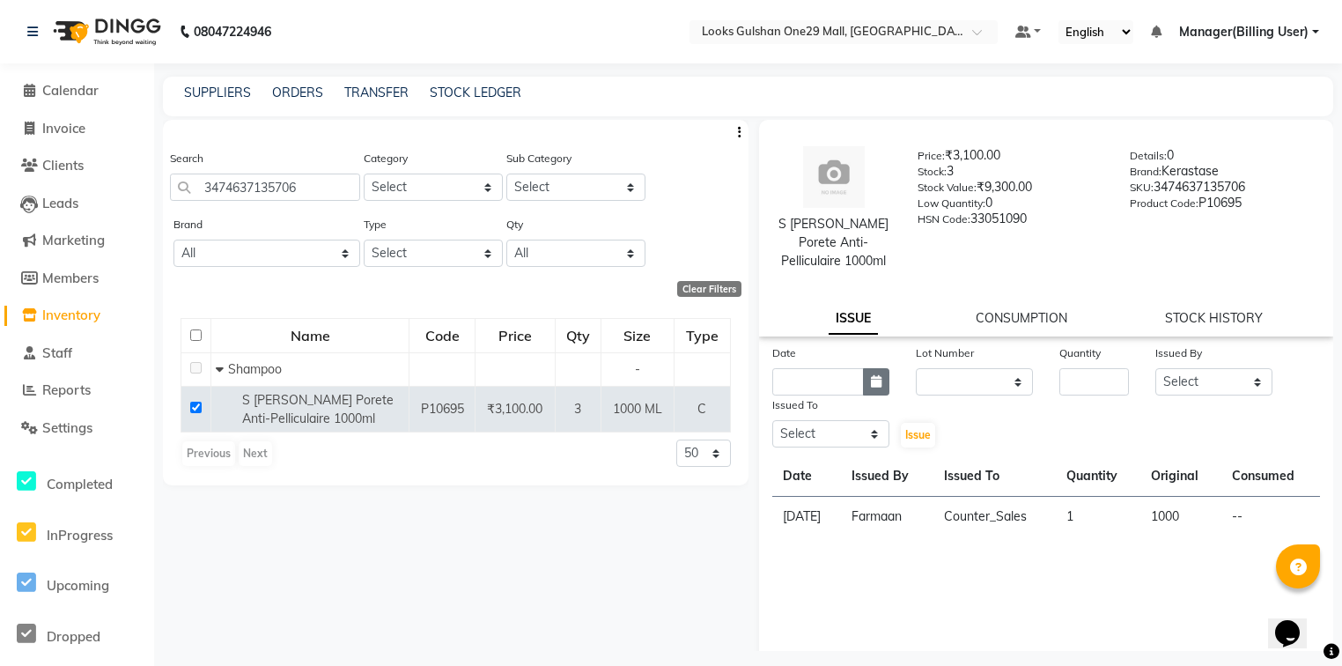
click at [873, 375] on icon "button" at bounding box center [876, 381] width 11 height 12
select select "10"
select select "2025"
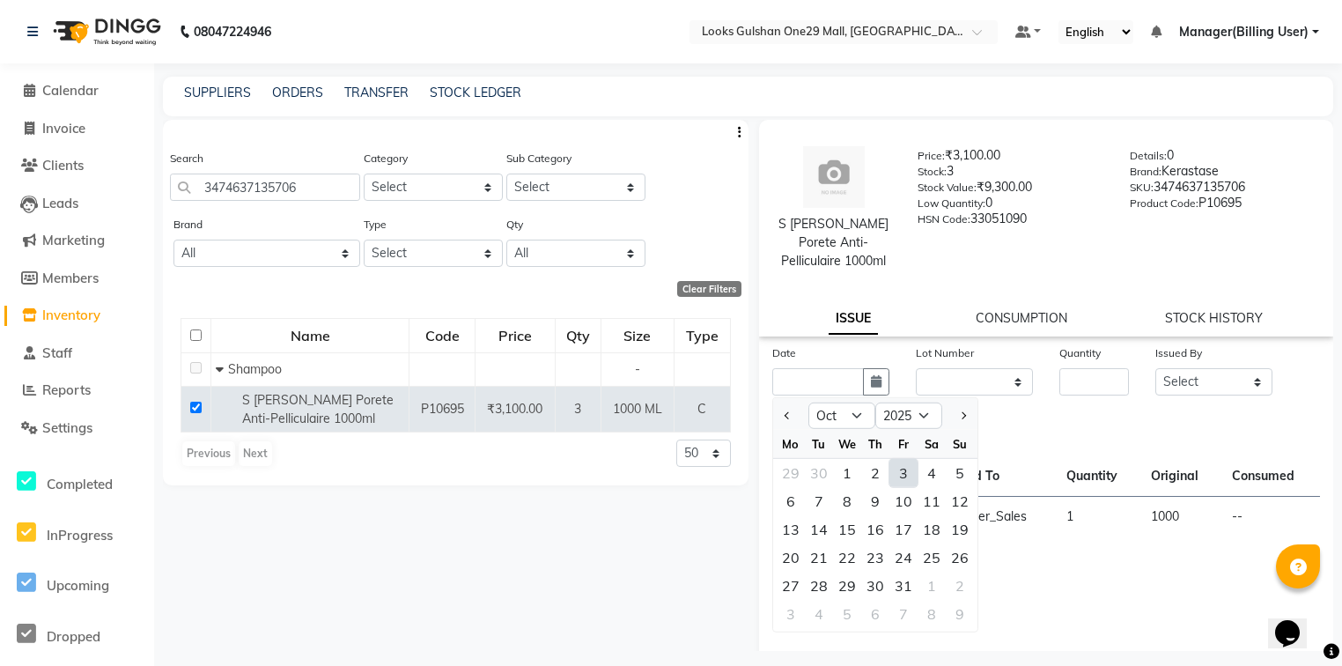
click at [907, 463] on div "3" at bounding box center [903, 473] width 28 height 28
type input "03-10-2025"
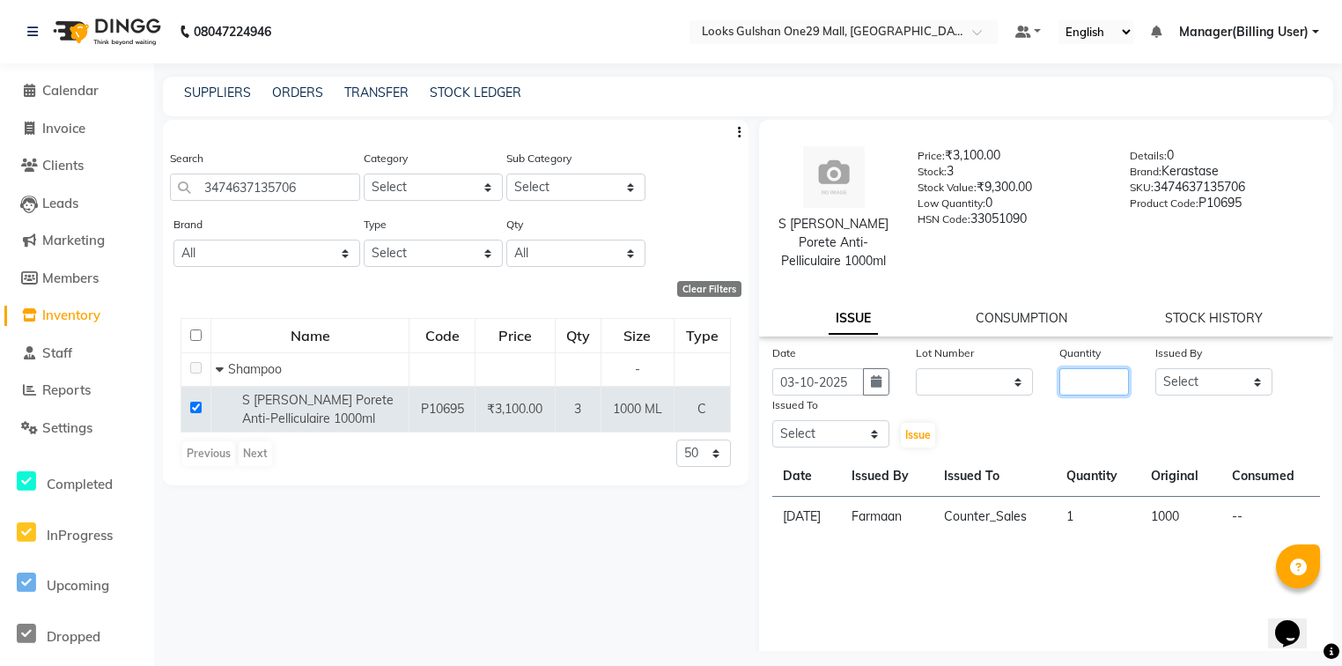
click at [1100, 368] on input "number" at bounding box center [1094, 381] width 70 height 27
type input "1"
click at [1183, 368] on select "Select Alam ali Counter_Sales Deepak Farmaan Janvi Manager(Billing User) Mashel…" at bounding box center [1213, 381] width 117 height 27
select select "83410"
click at [1155, 368] on select "Select Alam ali Counter_Sales Deepak Farmaan Janvi Manager(Billing User) Mashel…" at bounding box center [1213, 381] width 117 height 27
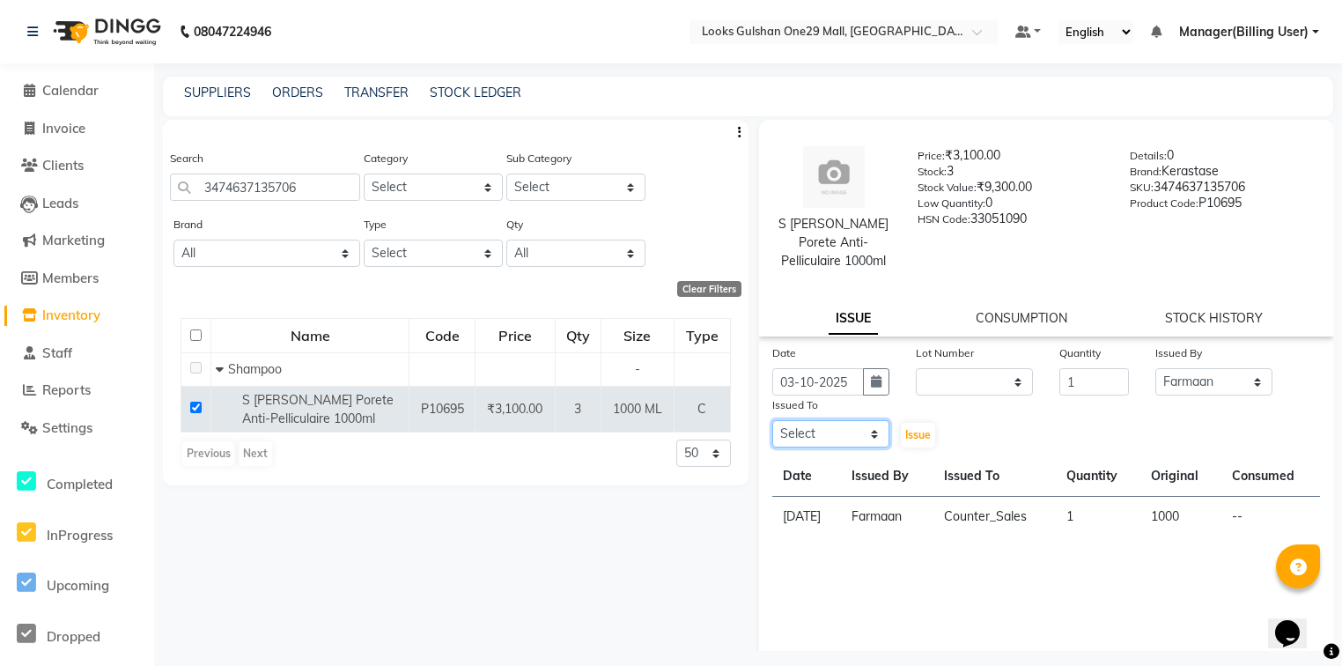
click at [844, 420] on select "Select Alam ali Counter_Sales Deepak Farmaan Janvi Manager(Billing User) Mashel…" at bounding box center [830, 433] width 117 height 27
select select "80996"
click at [772, 420] on select "Select Alam ali Counter_Sales Deepak Farmaan Janvi Manager(Billing User) Mashel…" at bounding box center [830, 433] width 117 height 27
click at [915, 423] on button "Issue" at bounding box center [918, 435] width 34 height 25
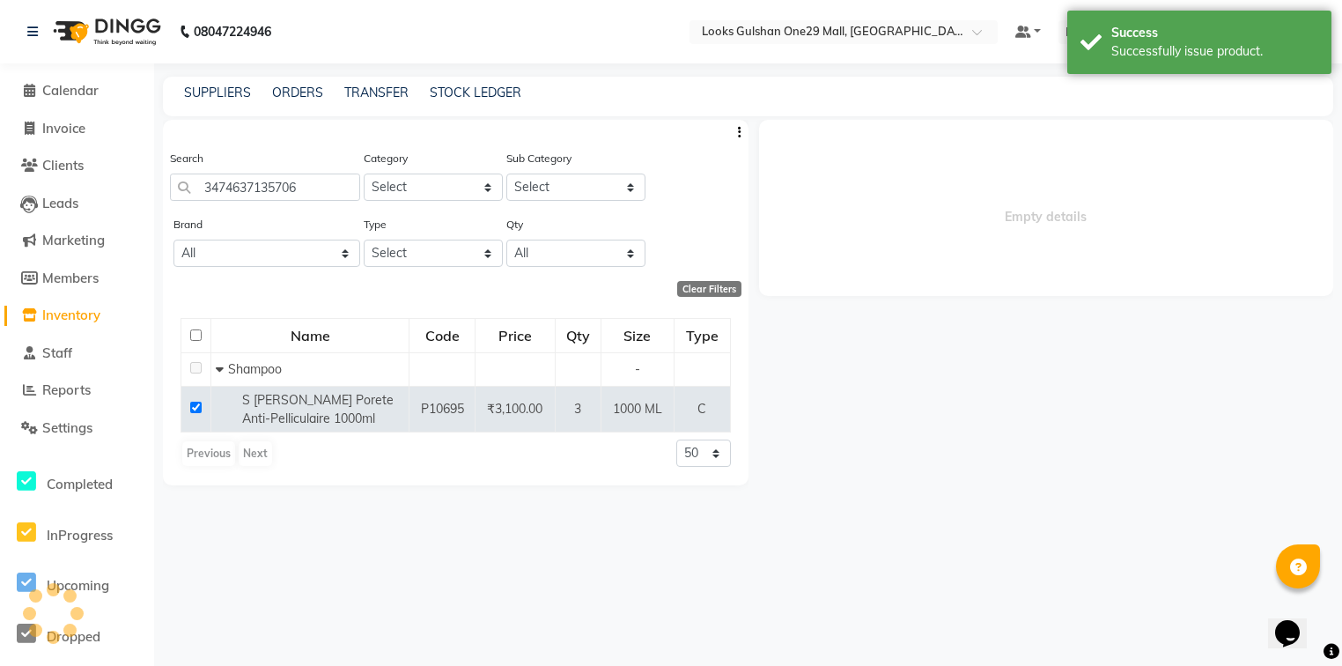
select select
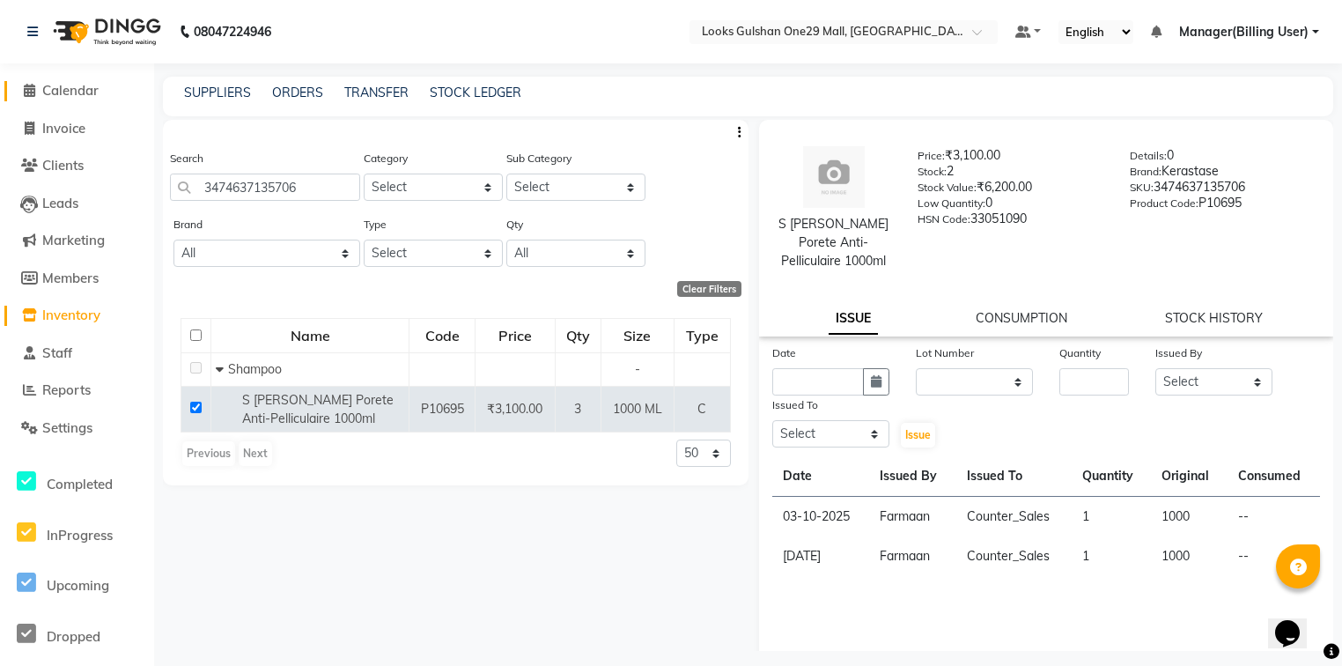
click at [90, 90] on span "Calendar" at bounding box center [70, 90] width 56 height 17
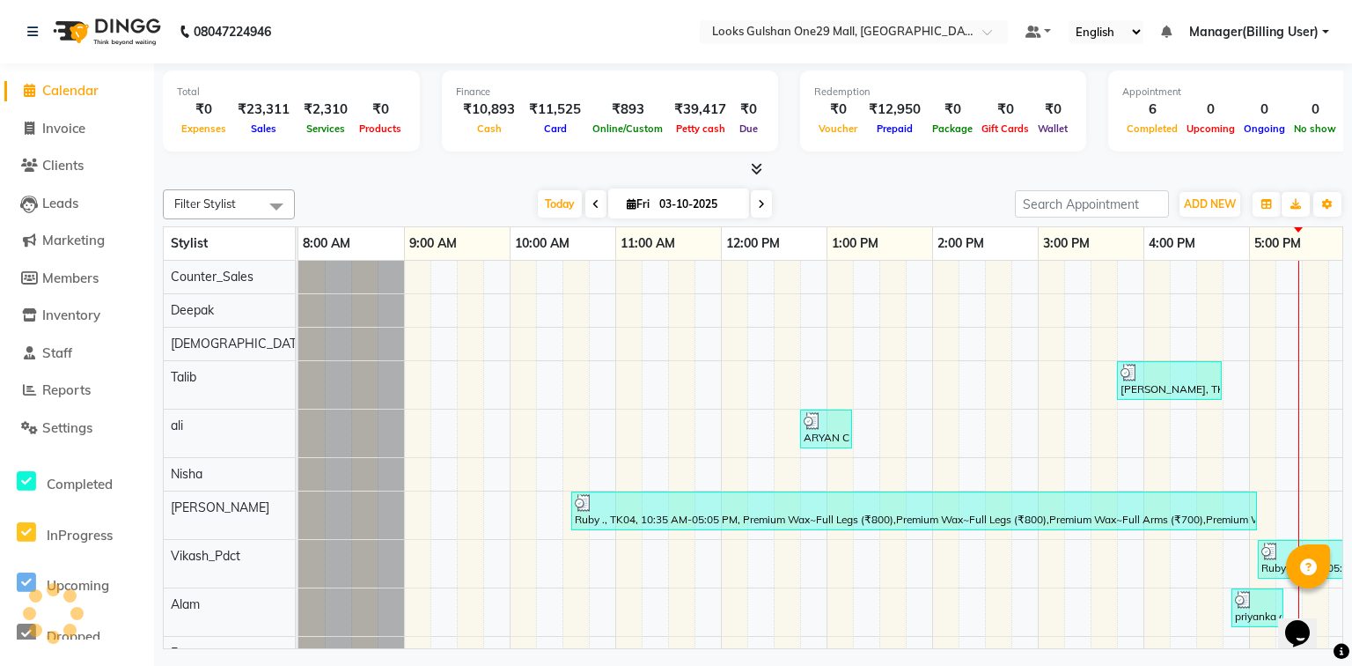
click at [342, 174] on div at bounding box center [753, 169] width 1181 height 18
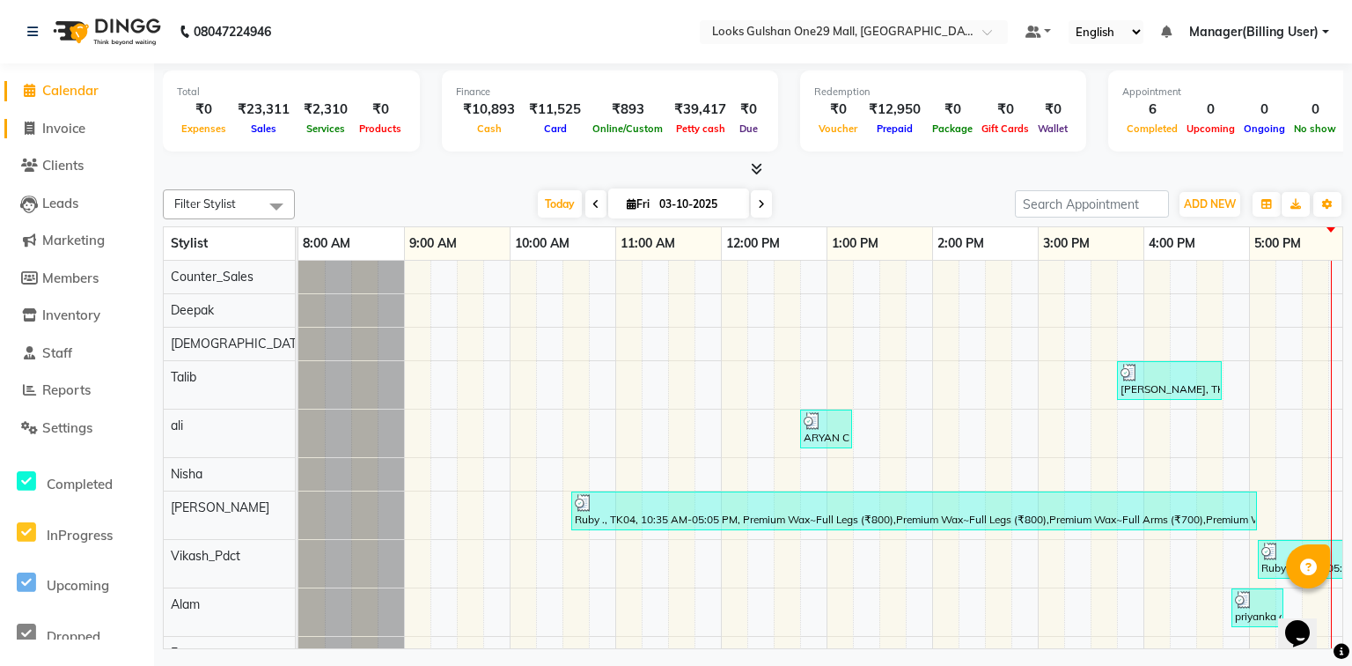
drag, startPoint x: 63, startPoint y: 127, endPoint x: 79, endPoint y: 113, distance: 21.2
click at [64, 127] on span "Invoice" at bounding box center [63, 128] width 43 height 17
select select "service"
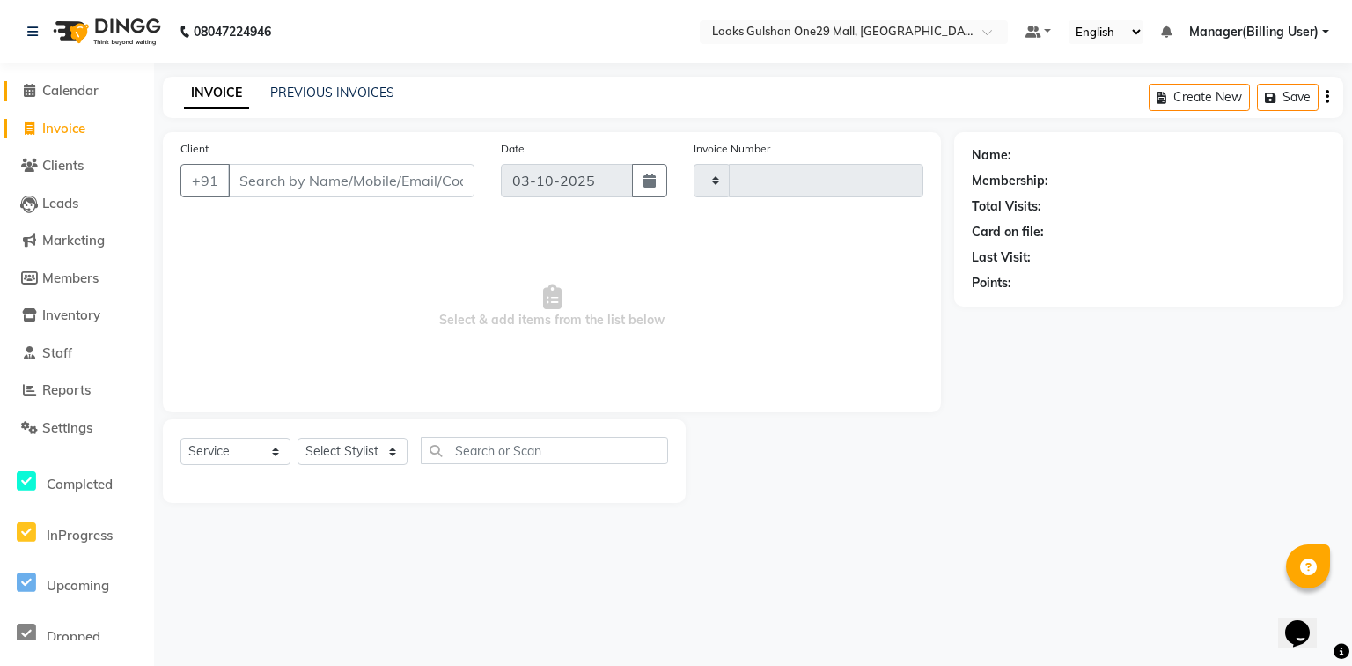
type input "1677"
select select "8337"
click at [77, 95] on span "Calendar" at bounding box center [70, 90] width 56 height 17
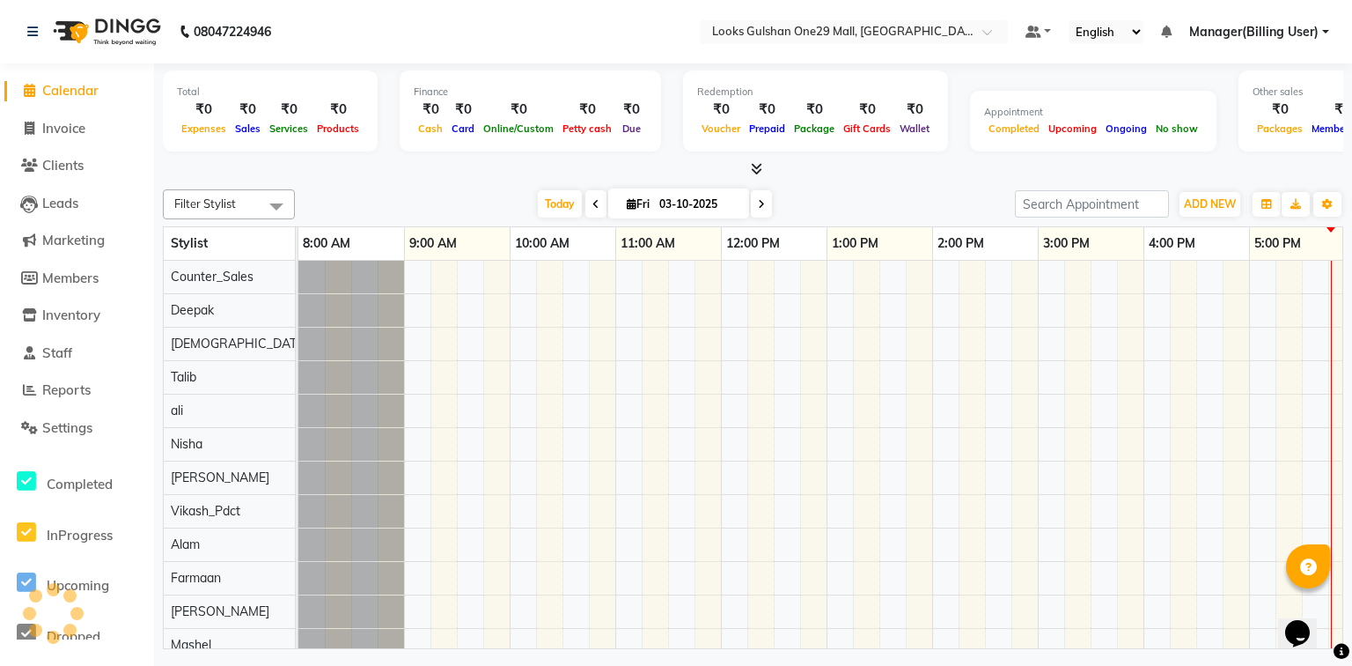
scroll to position [0, 223]
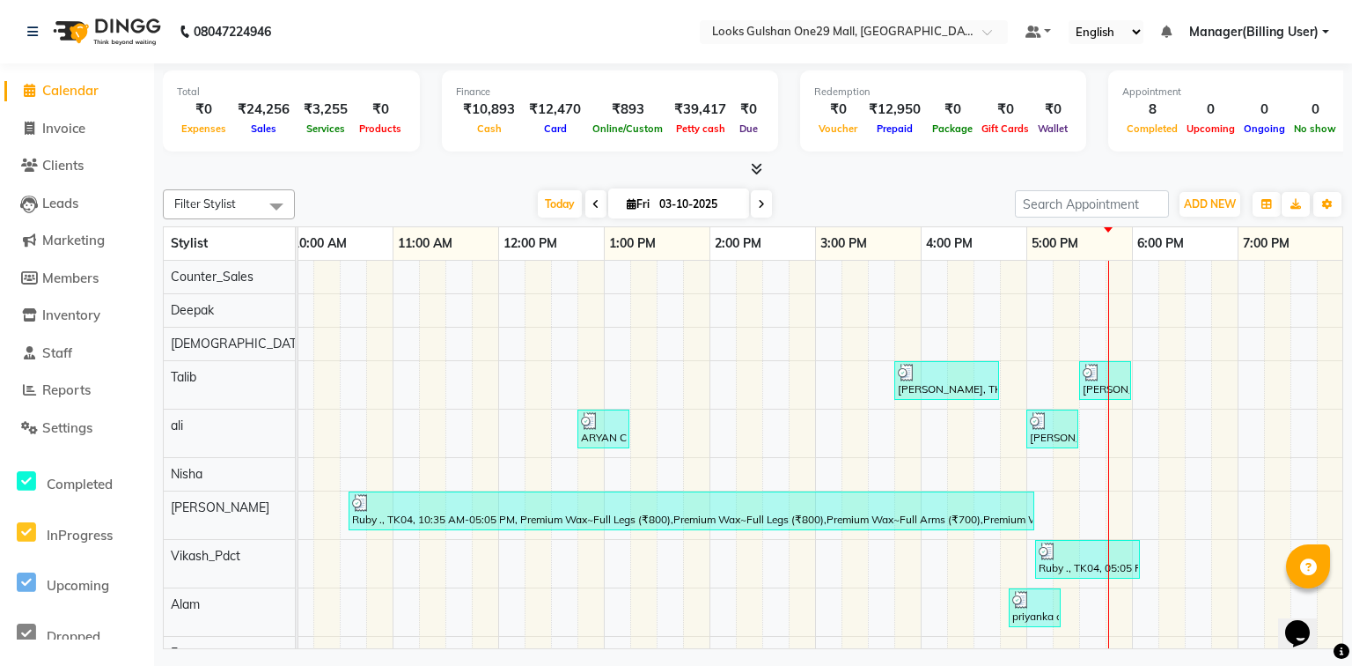
click at [247, 166] on div at bounding box center [753, 169] width 1181 height 18
click at [53, 130] on span "Invoice" at bounding box center [63, 128] width 43 height 17
select select "8337"
select select "service"
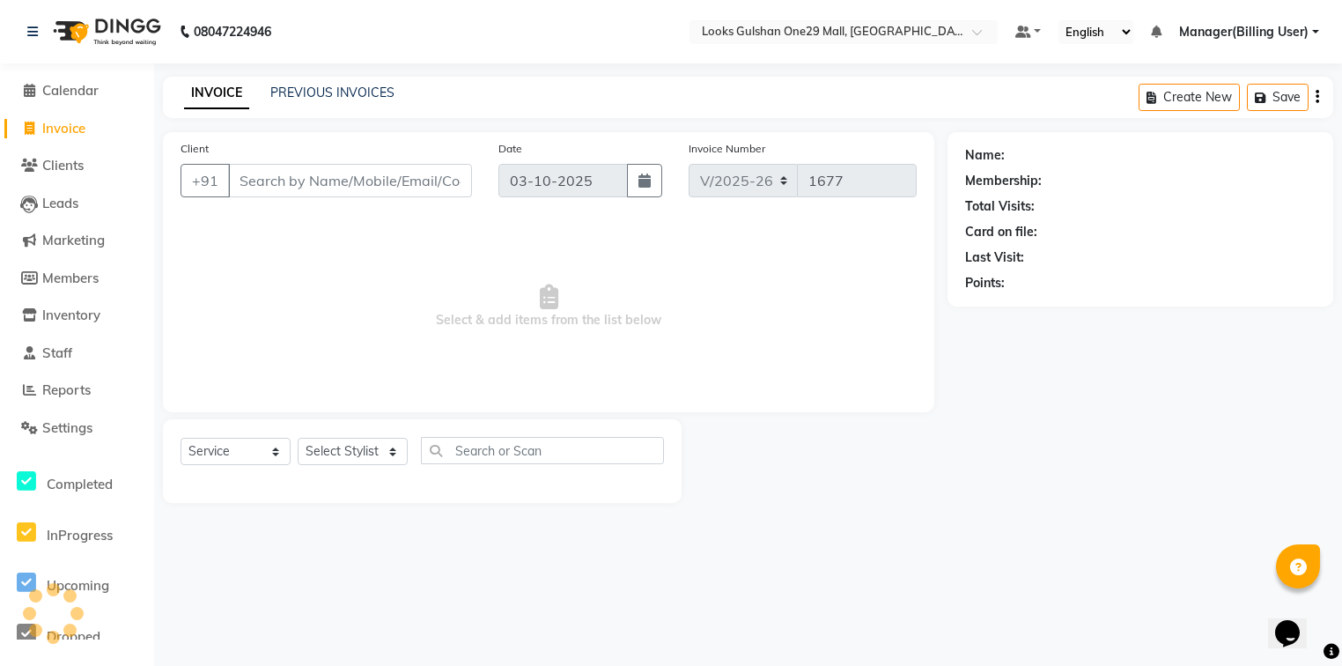
select select "80996"
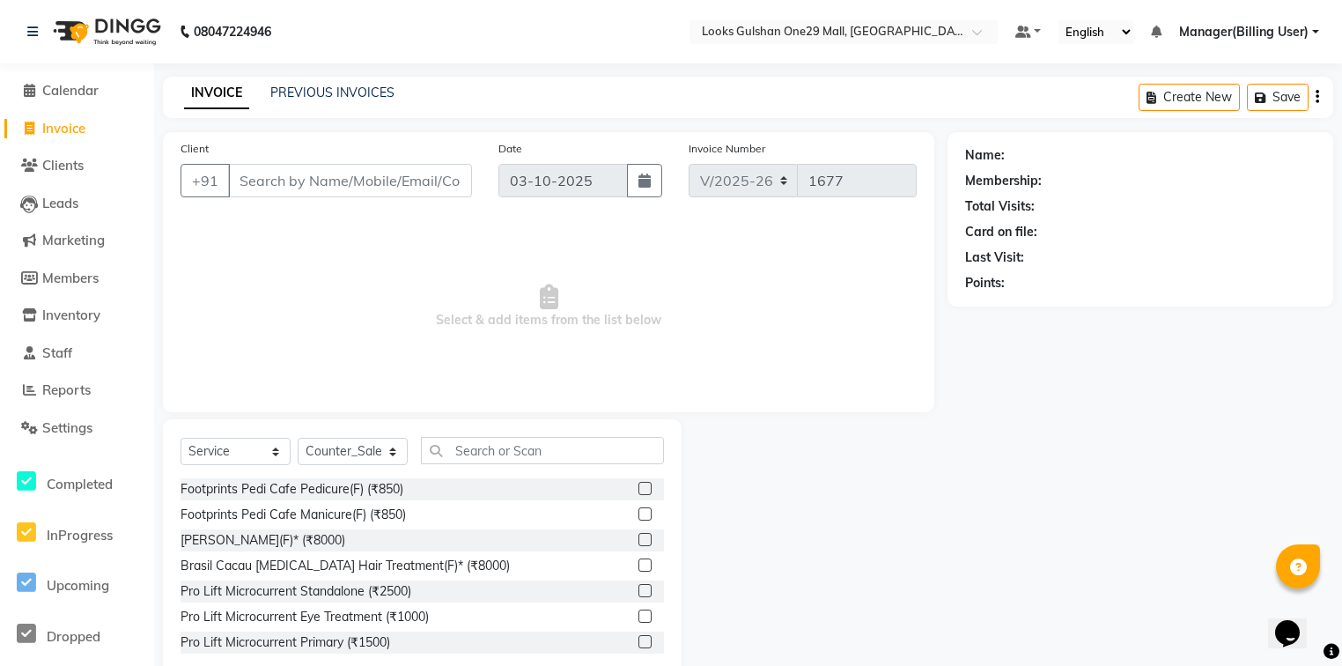
click at [341, 159] on div "Client +91" at bounding box center [326, 175] width 318 height 72
click at [341, 176] on input "Client" at bounding box center [350, 180] width 244 height 33
type input "9619838877"
click at [426, 180] on span "Add Client" at bounding box center [427, 181] width 70 height 18
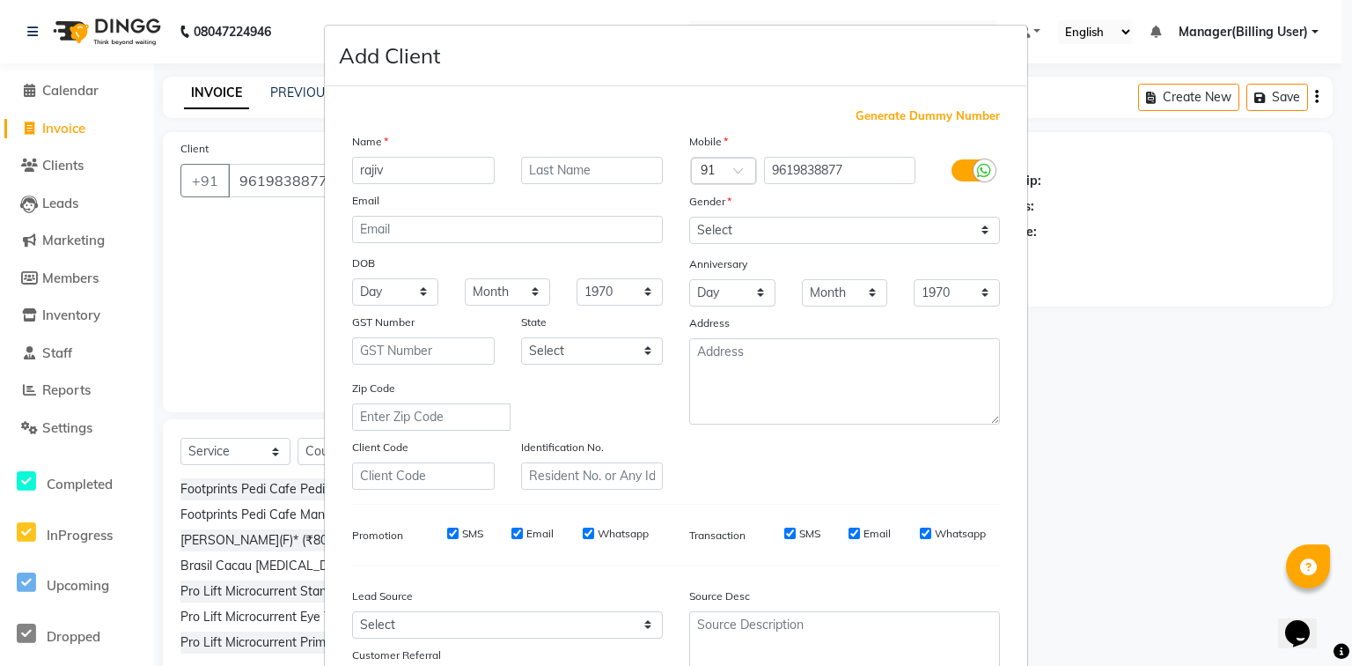
type input "rajiv"
type input ","
type input "."
drag, startPoint x: 712, startPoint y: 227, endPoint x: 710, endPoint y: 237, distance: 10.0
click at [712, 227] on select "Select [DEMOGRAPHIC_DATA] [DEMOGRAPHIC_DATA] Other Prefer Not To Say" at bounding box center [844, 230] width 311 height 27
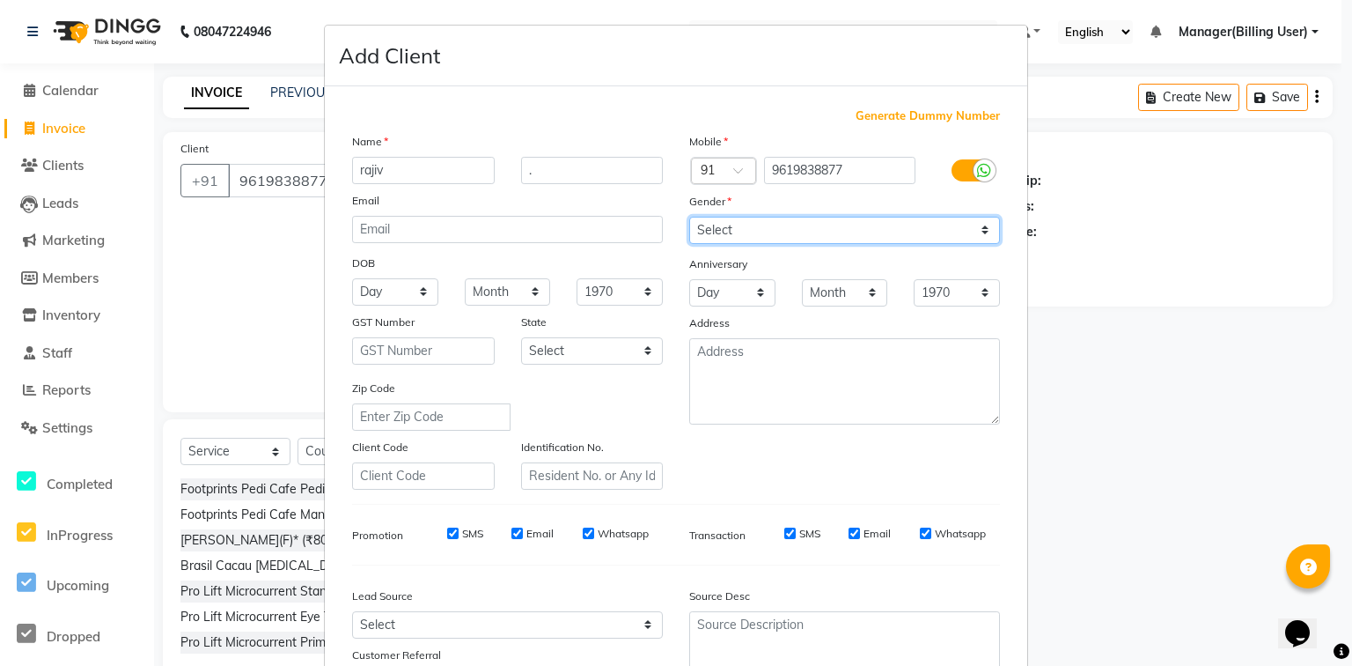
select select "male"
click at [689, 217] on select "Select [DEMOGRAPHIC_DATA] [DEMOGRAPHIC_DATA] Other Prefer Not To Say" at bounding box center [844, 230] width 311 height 27
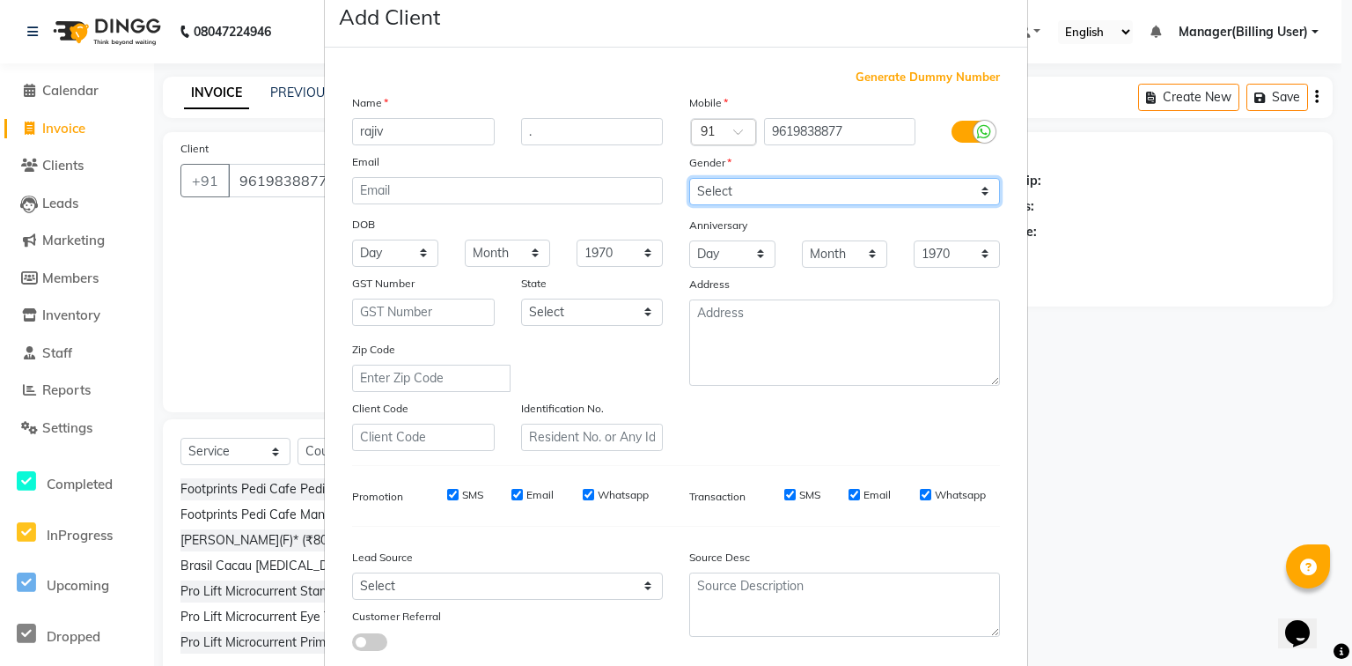
scroll to position [155, 0]
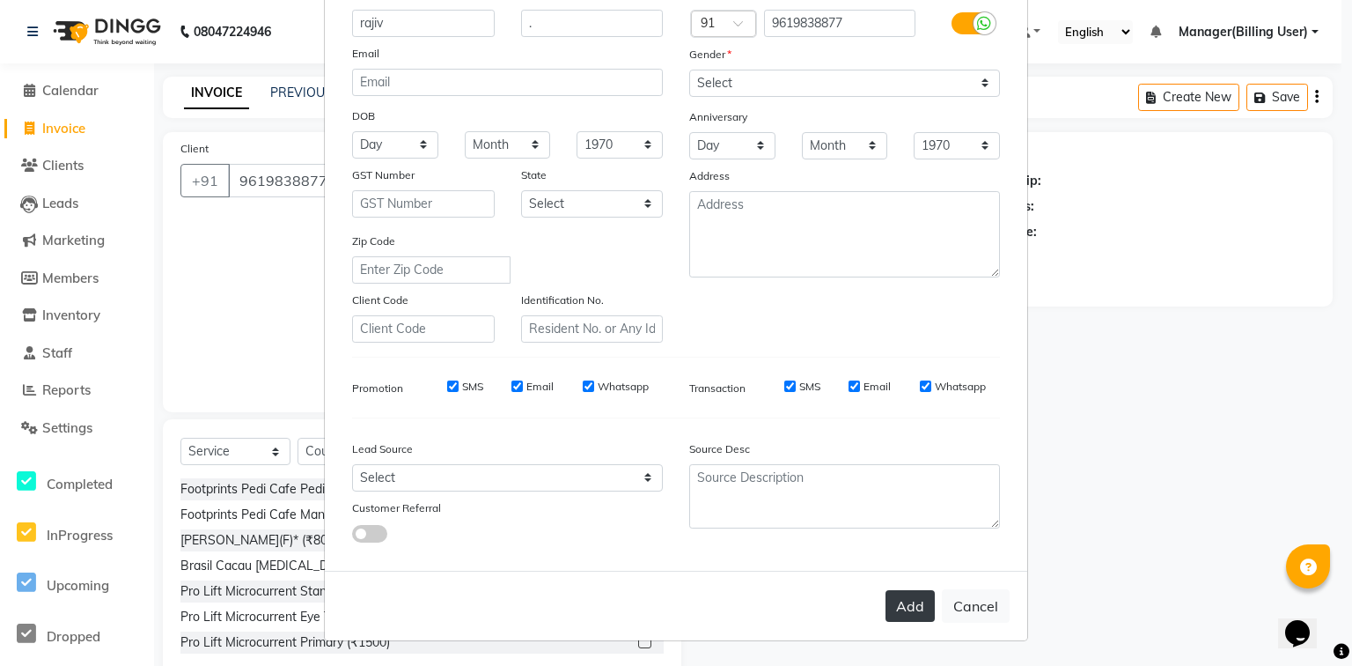
click at [909, 610] on button "Add" at bounding box center [910, 606] width 49 height 32
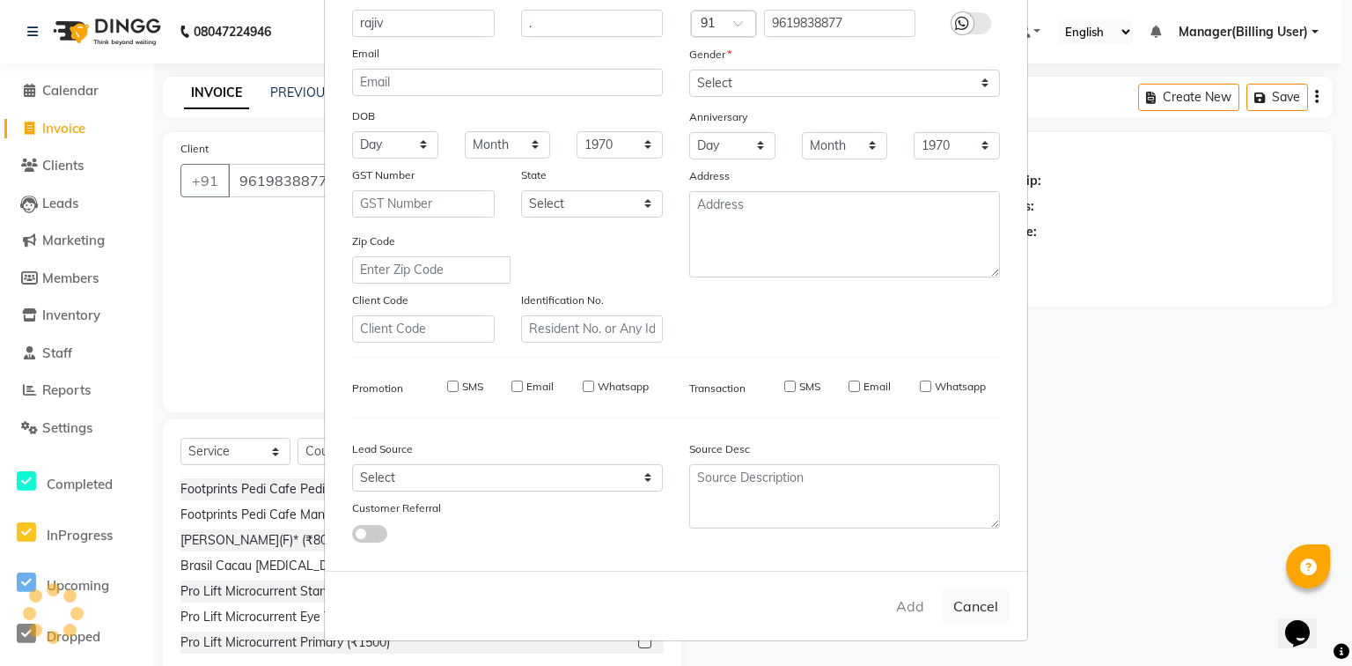
select select
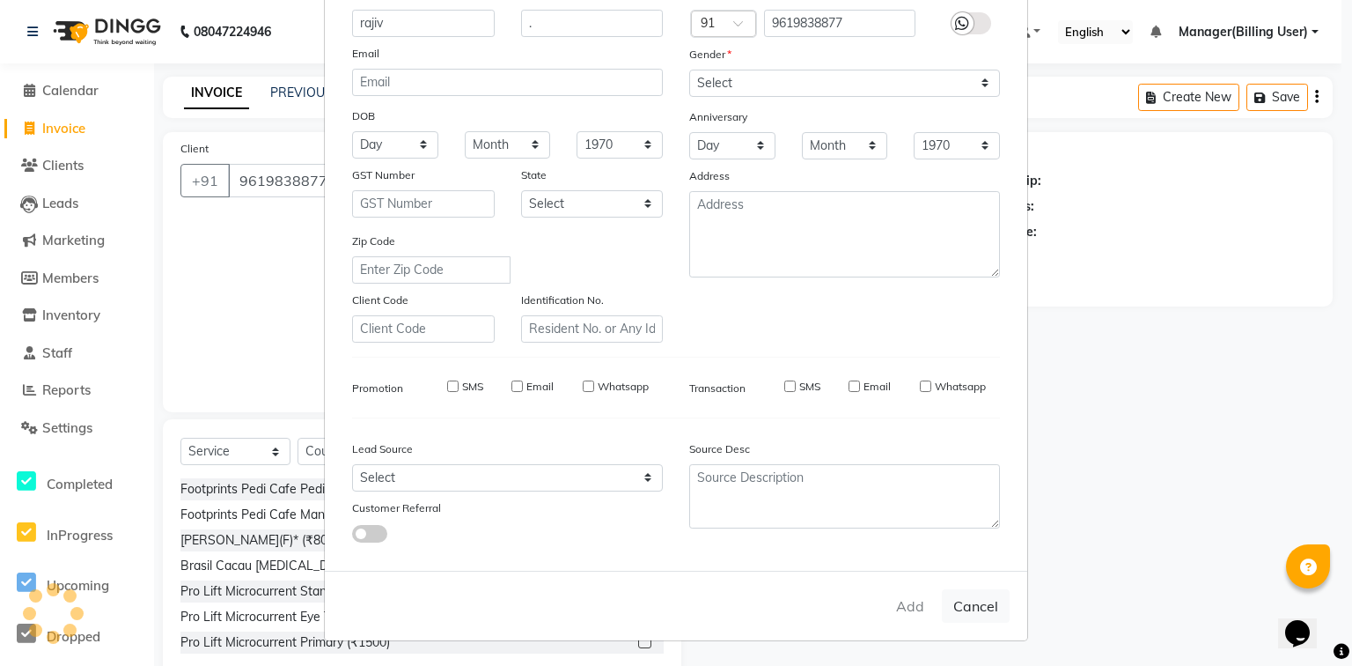
select select
checkbox input "false"
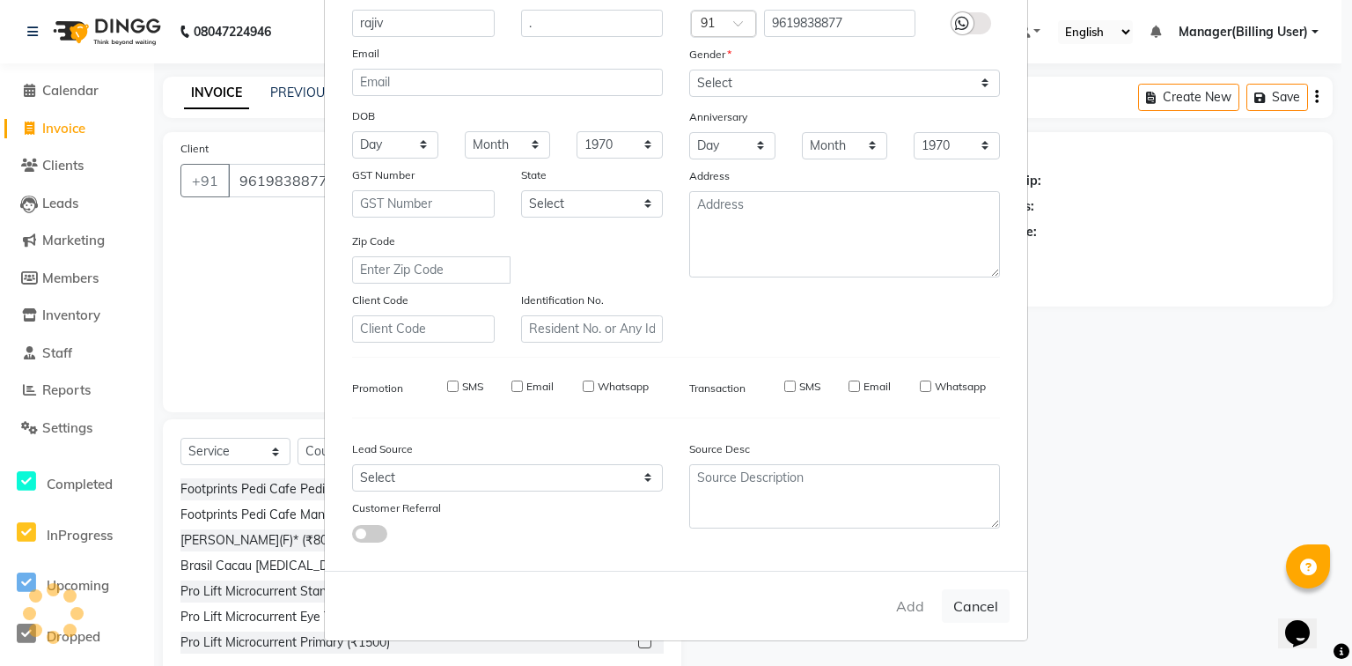
checkbox input "false"
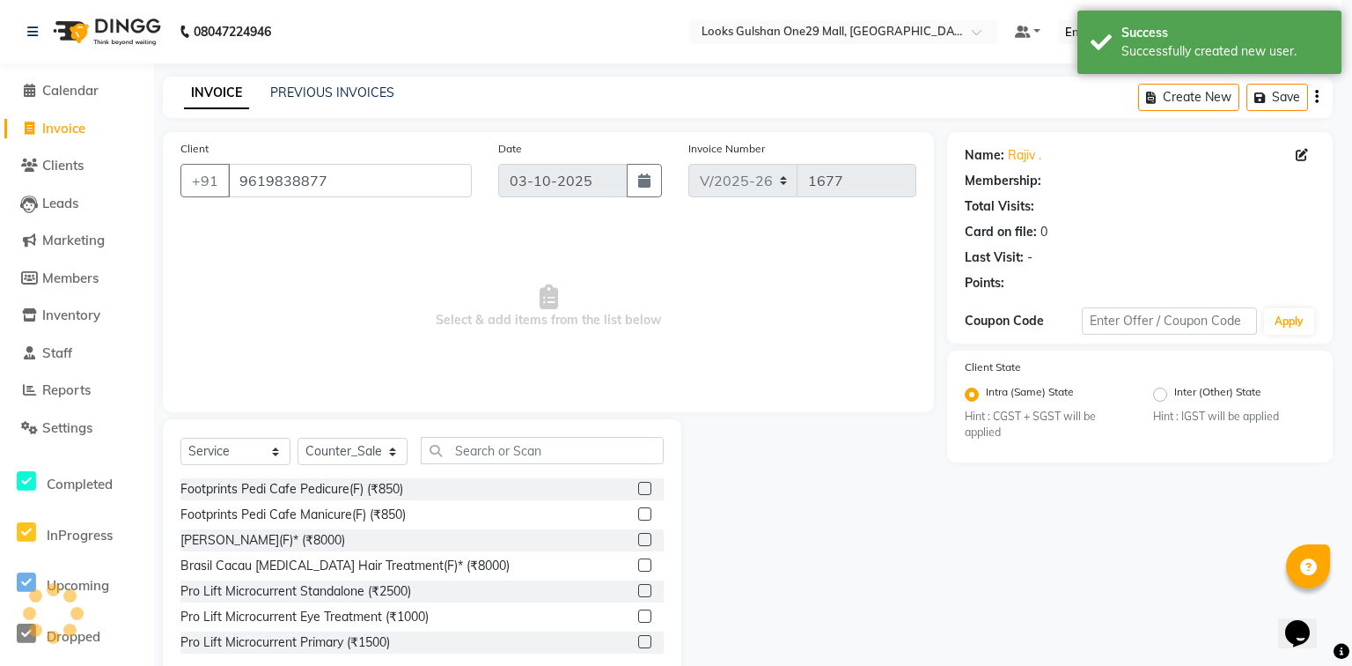
select select "1: Object"
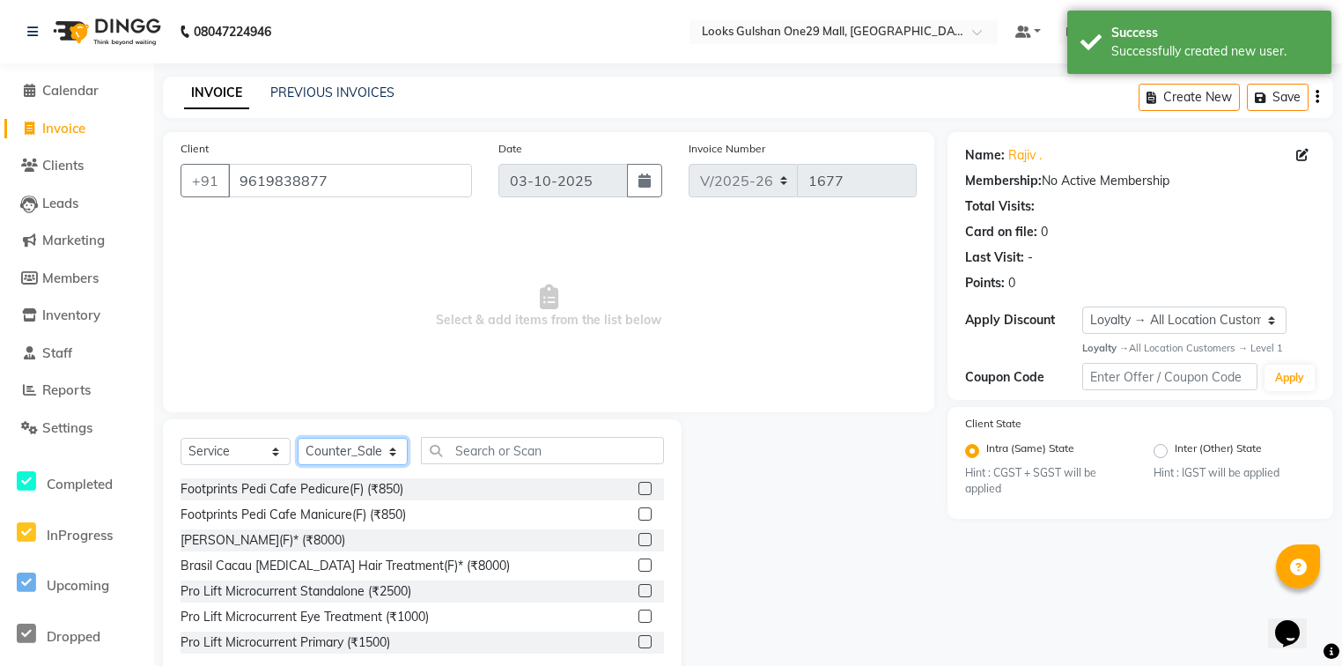
drag, startPoint x: 336, startPoint y: 457, endPoint x: 341, endPoint y: 444, distance: 13.9
click at [336, 457] on select "Select Stylist [PERSON_NAME] Counter_Sales Deepak Farmaan [PERSON_NAME] Manager…" at bounding box center [353, 451] width 110 height 27
select select "82068"
click at [298, 438] on select "Select Stylist [PERSON_NAME] Counter_Sales Deepak Farmaan [PERSON_NAME] Manager…" at bounding box center [353, 451] width 110 height 27
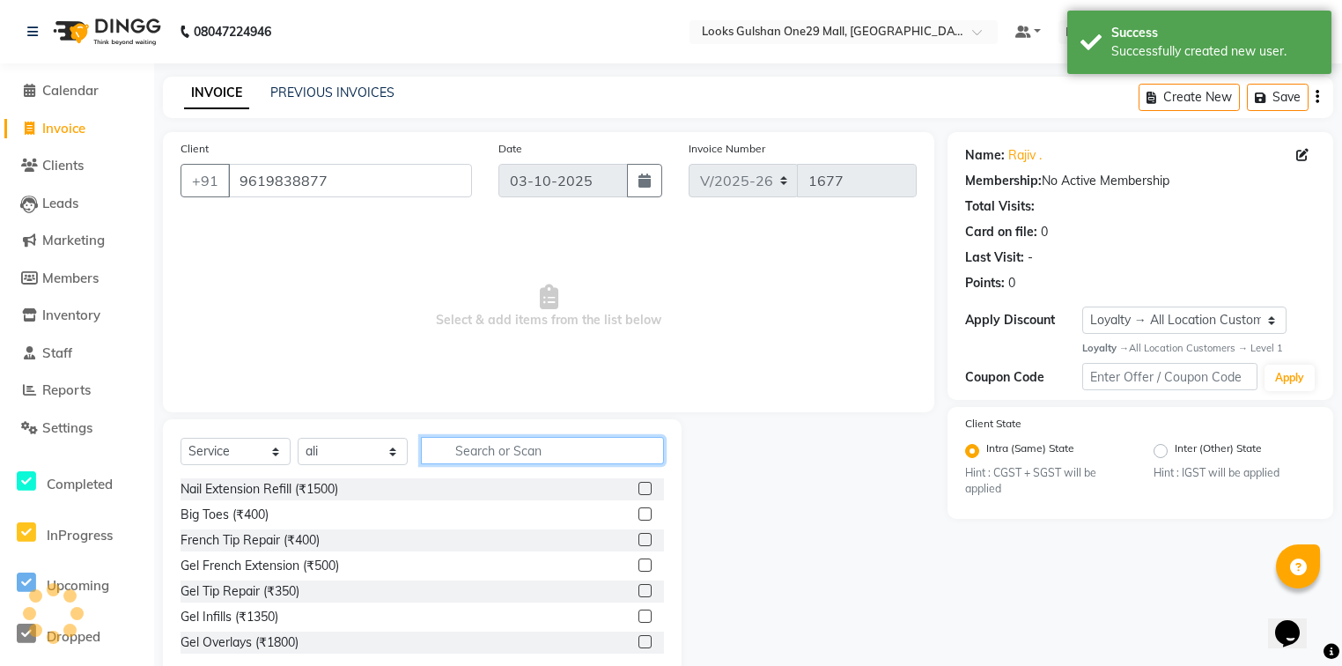
click at [478, 440] on input "text" at bounding box center [542, 450] width 243 height 27
type input "cut"
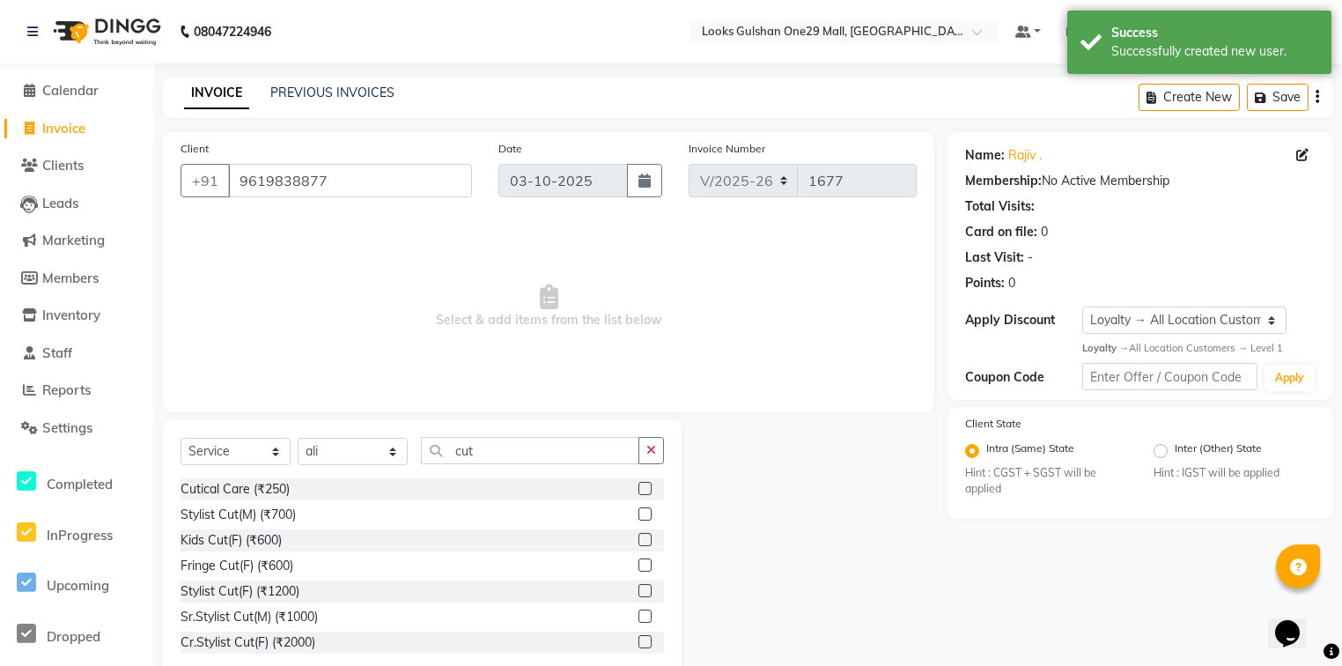
click at [638, 514] on label at bounding box center [644, 513] width 13 height 13
click at [638, 514] on input "checkbox" at bounding box center [643, 514] width 11 height 11
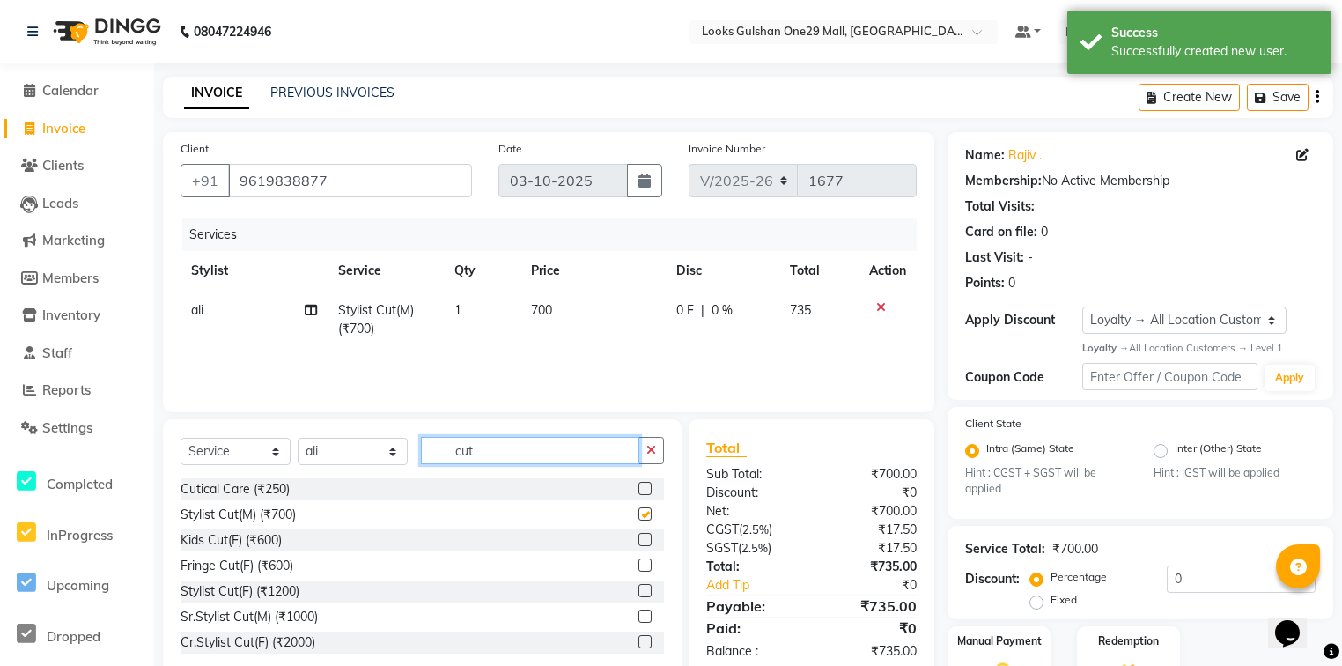
checkbox input "false"
click at [540, 455] on input "cut" at bounding box center [530, 450] width 218 height 27
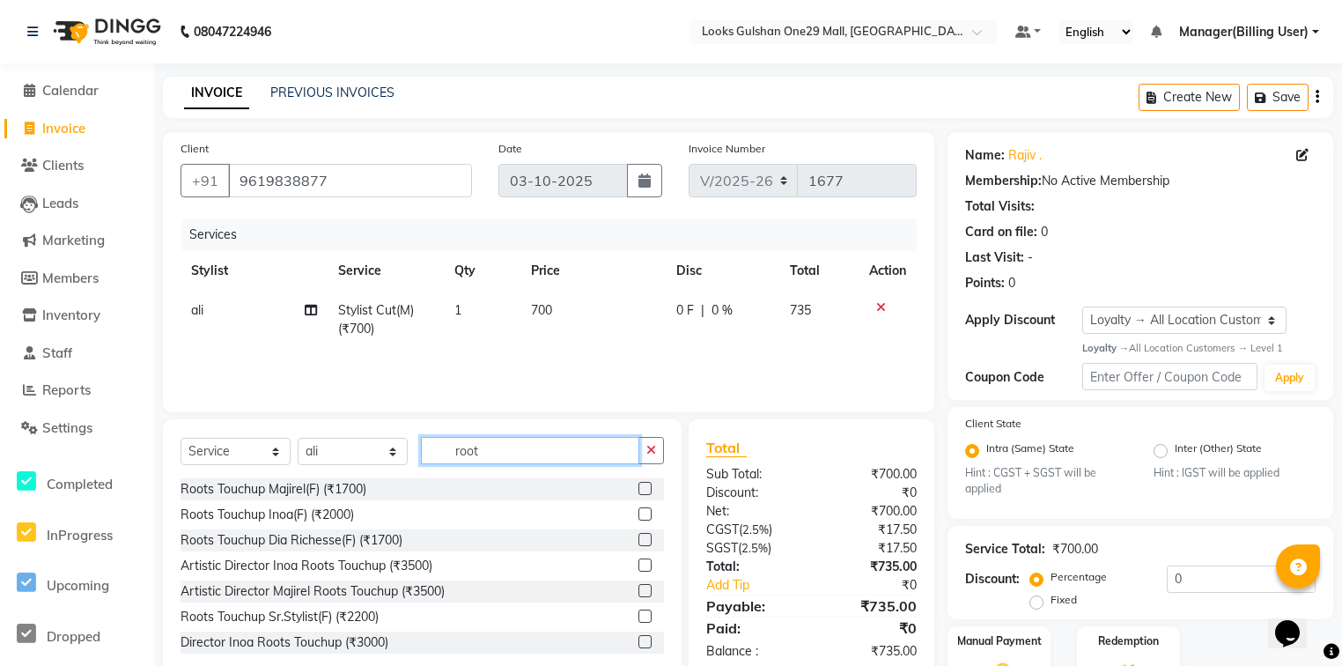
type input "root"
click at [638, 486] on label at bounding box center [644, 488] width 13 height 13
click at [638, 486] on input "checkbox" at bounding box center [643, 488] width 11 height 11
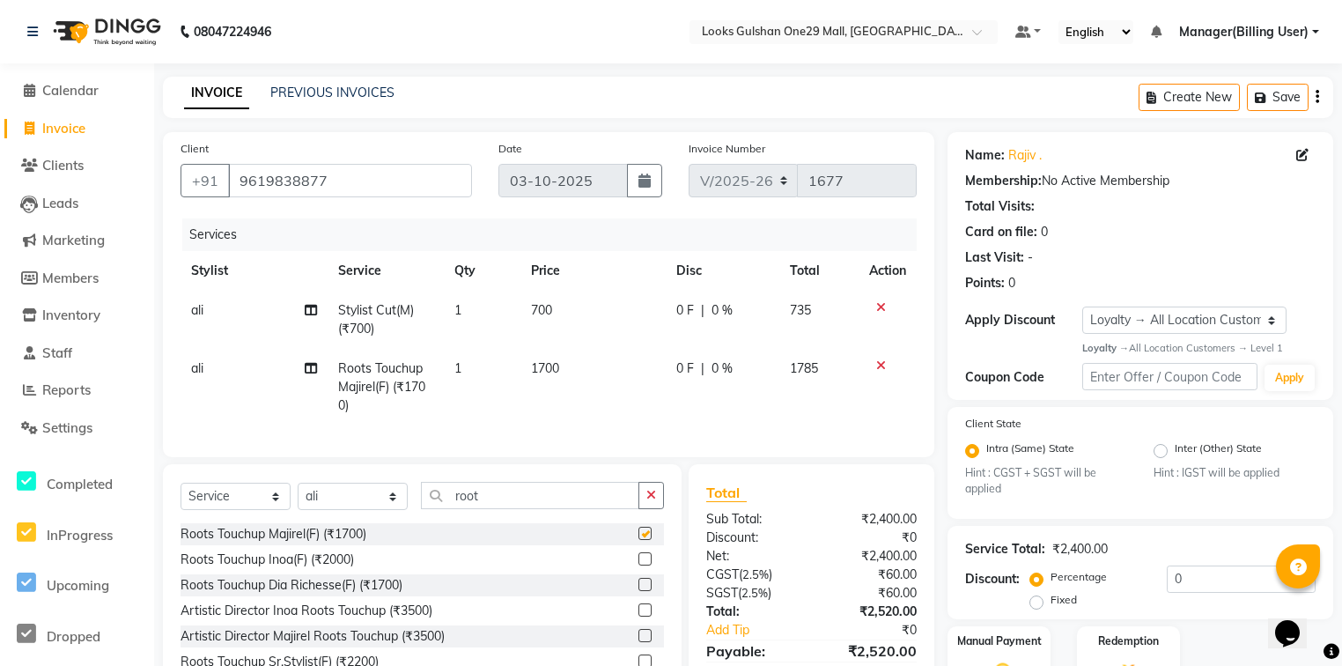
click at [567, 357] on td "1700" at bounding box center [592, 387] width 145 height 77
checkbox input "false"
select select "82068"
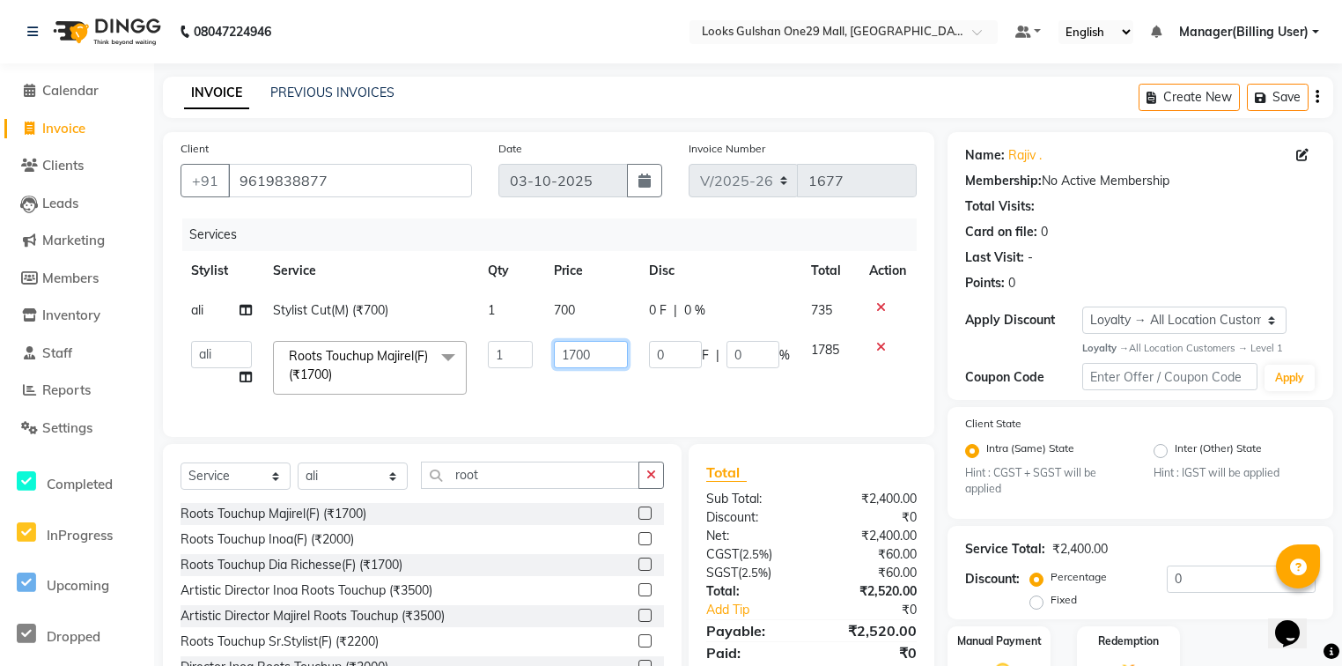
click at [596, 358] on input "1700" at bounding box center [590, 354] width 73 height 27
type input "1400"
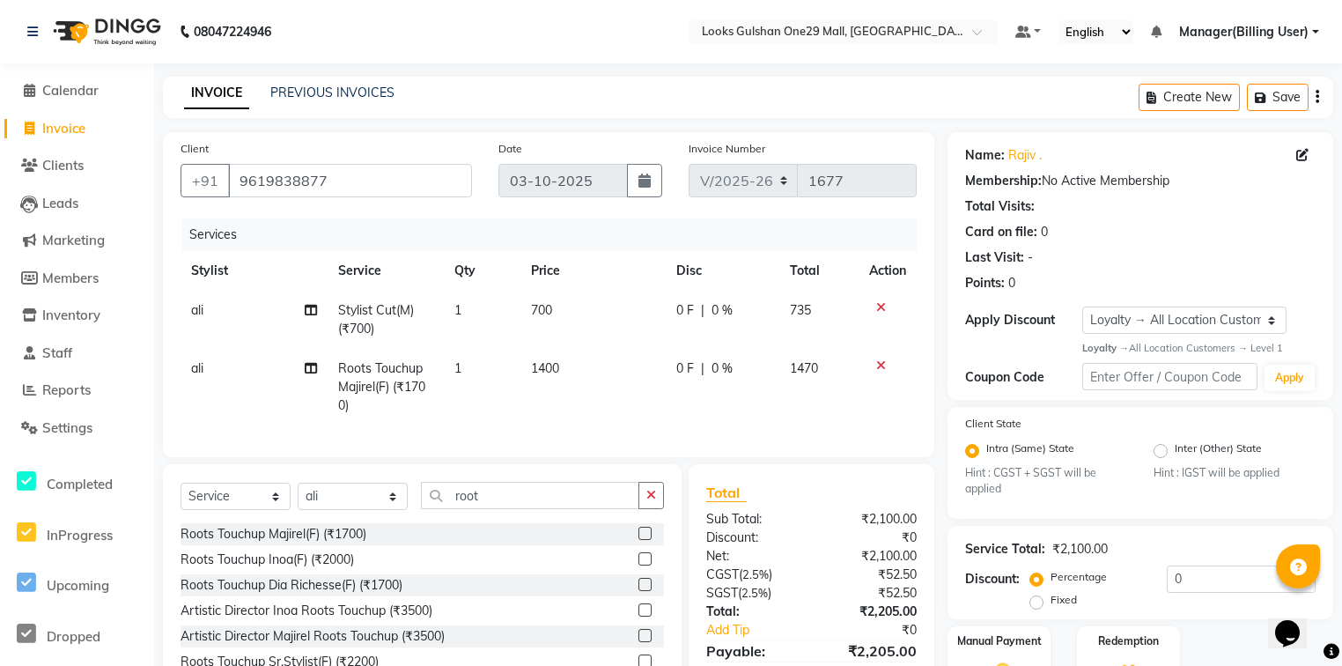
click at [580, 320] on td "700" at bounding box center [592, 320] width 145 height 58
select select "82068"
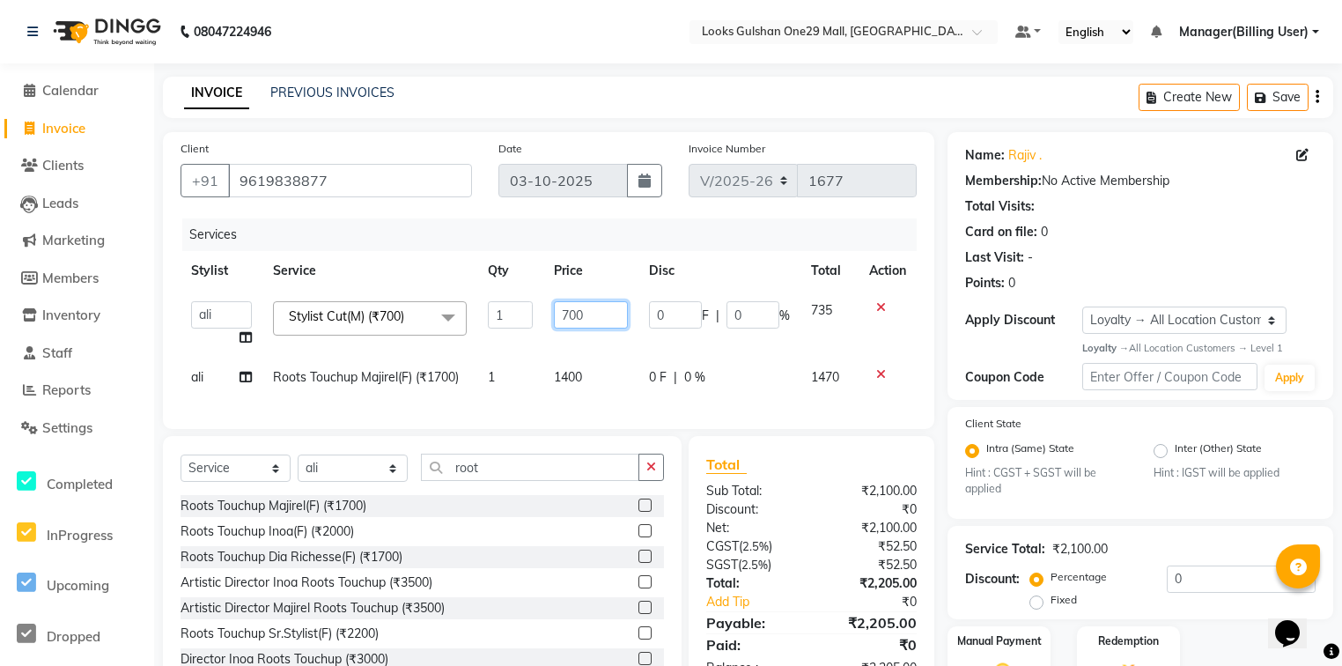
click at [586, 318] on input "700" at bounding box center [590, 314] width 73 height 27
type input "500"
click at [530, 482] on div "Select Service Product Membership Package Voucher Prepaid Gift Card Select Styl…" at bounding box center [422, 566] width 519 height 260
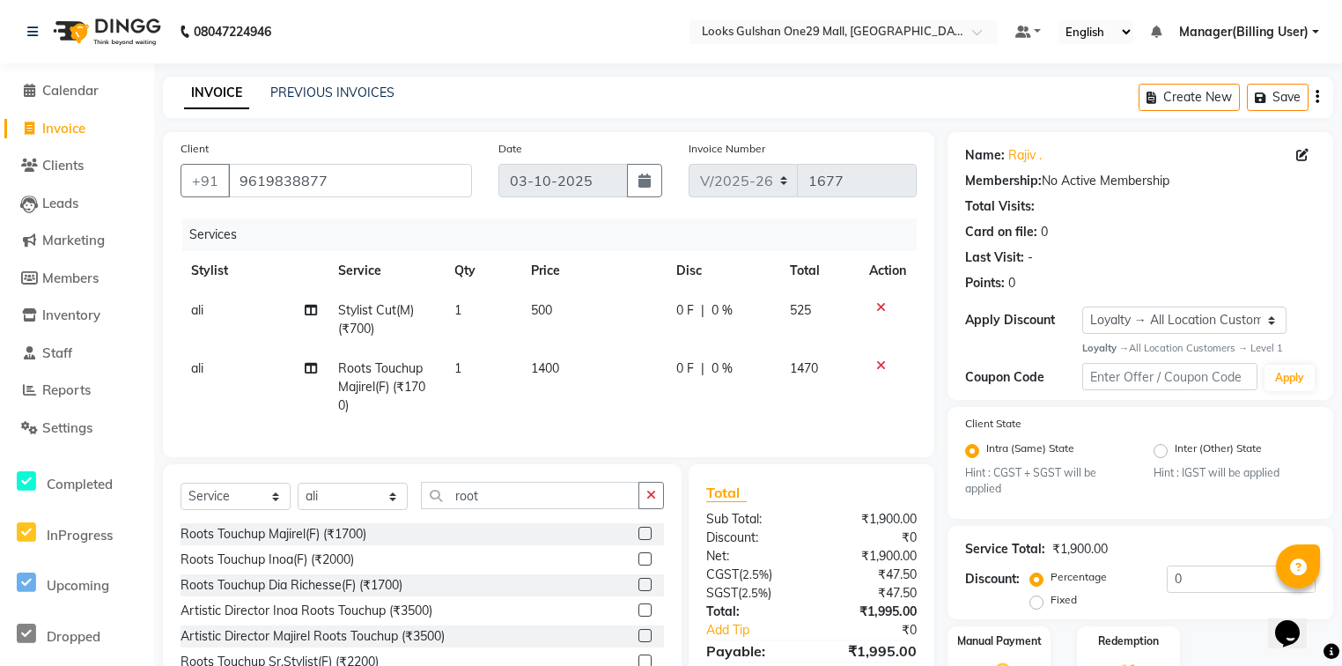
click at [530, 482] on div "Select Service Product Membership Package Voucher Prepaid Gift Card Select Styl…" at bounding box center [422, 594] width 519 height 260
click at [539, 509] on input "root" at bounding box center [530, 495] width 218 height 27
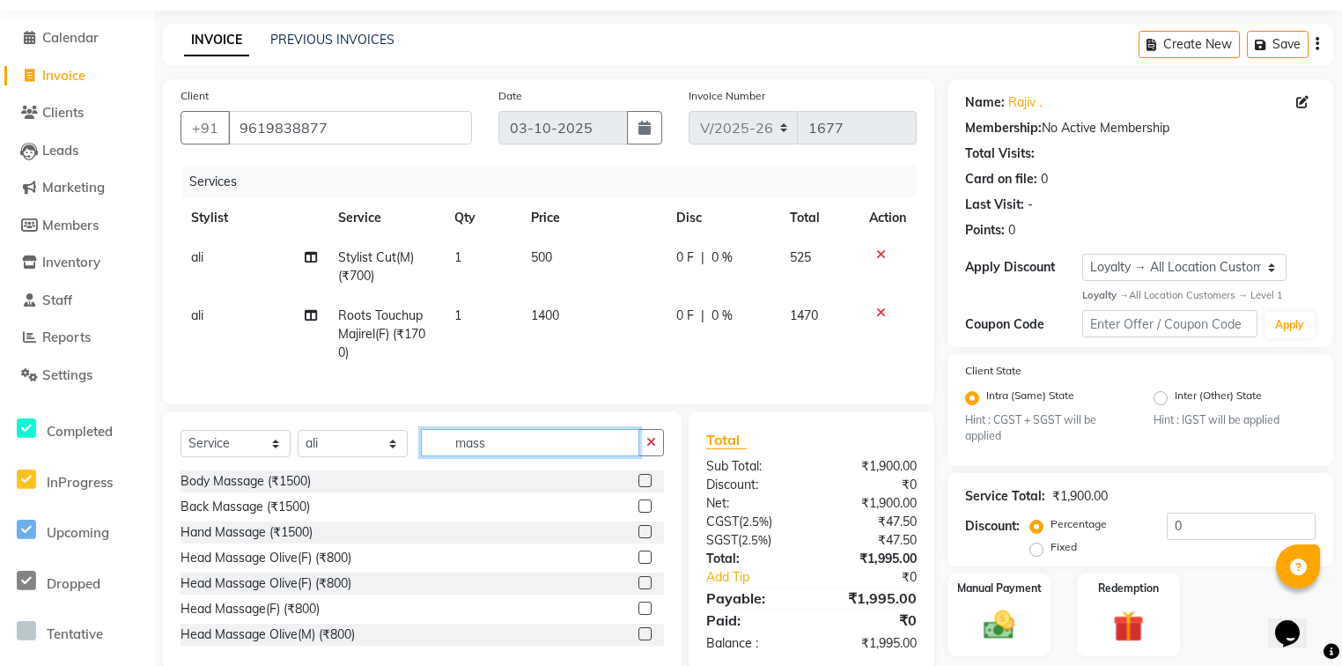
scroll to position [108, 0]
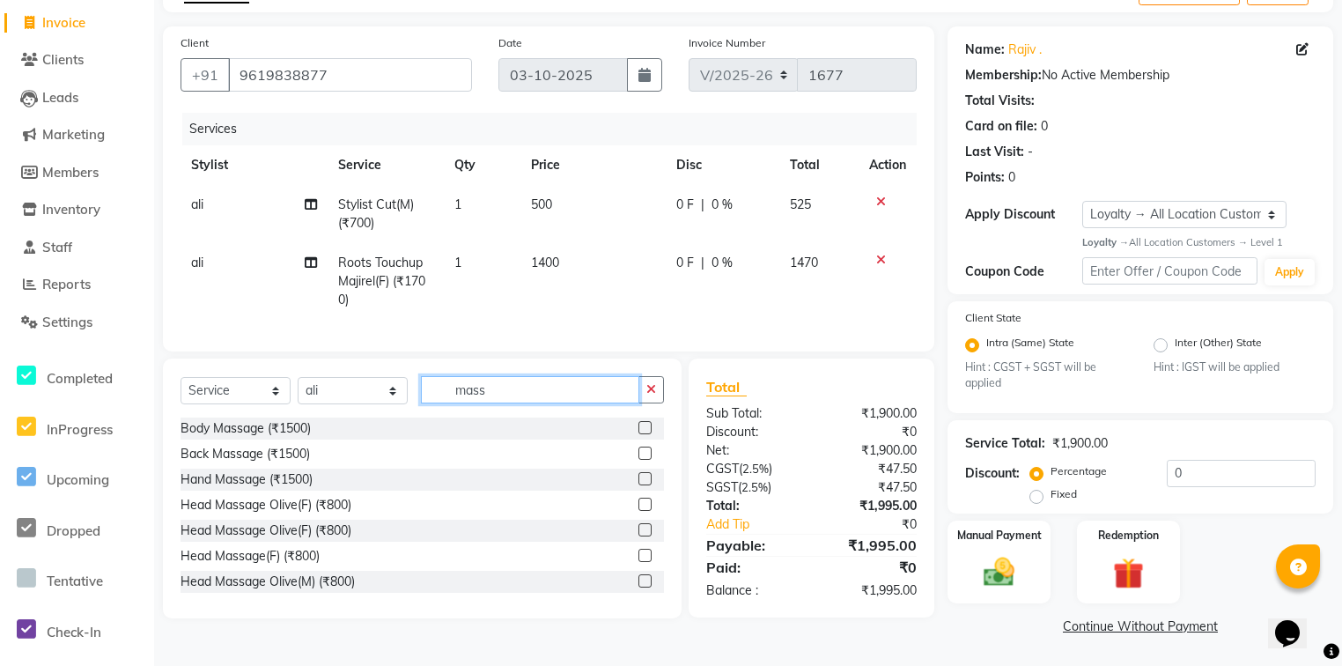
type input "mass"
click at [638, 562] on label at bounding box center [644, 554] width 13 height 13
click at [638, 562] on input "checkbox" at bounding box center [643, 555] width 11 height 11
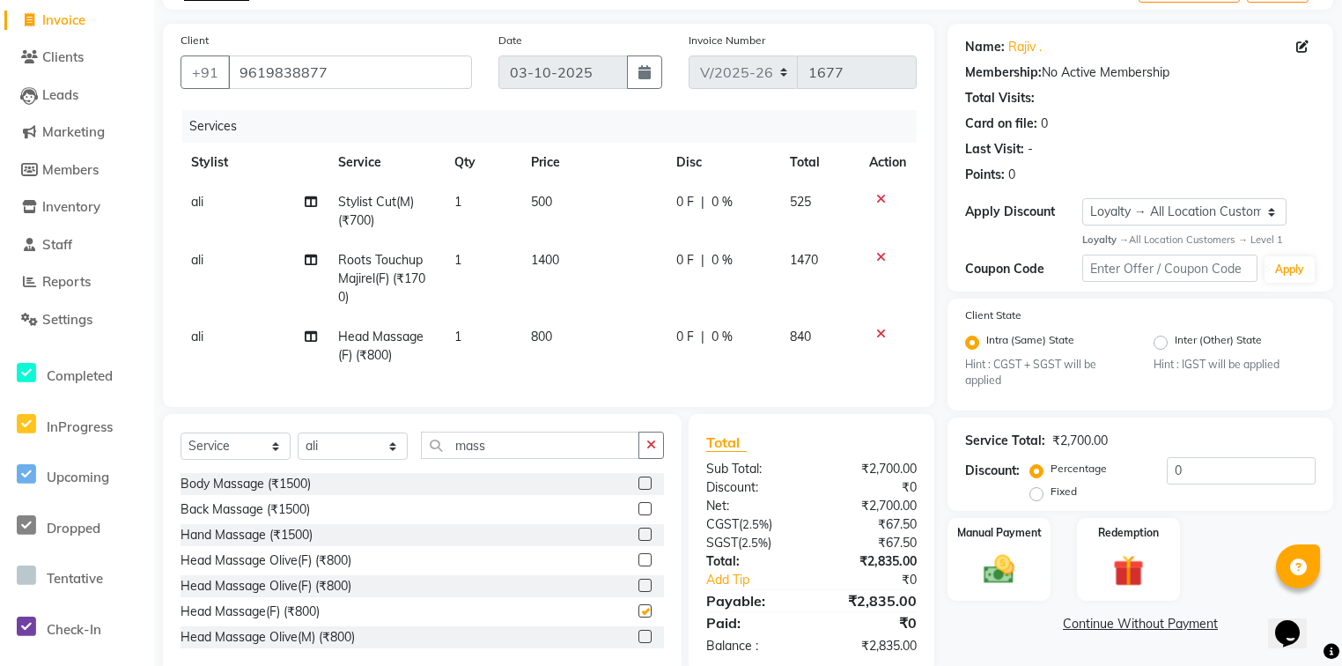
checkbox input "false"
drag, startPoint x: 559, startPoint y: 335, endPoint x: 570, endPoint y: 335, distance: 11.4
click at [560, 335] on td "800" at bounding box center [592, 346] width 145 height 58
select select "82068"
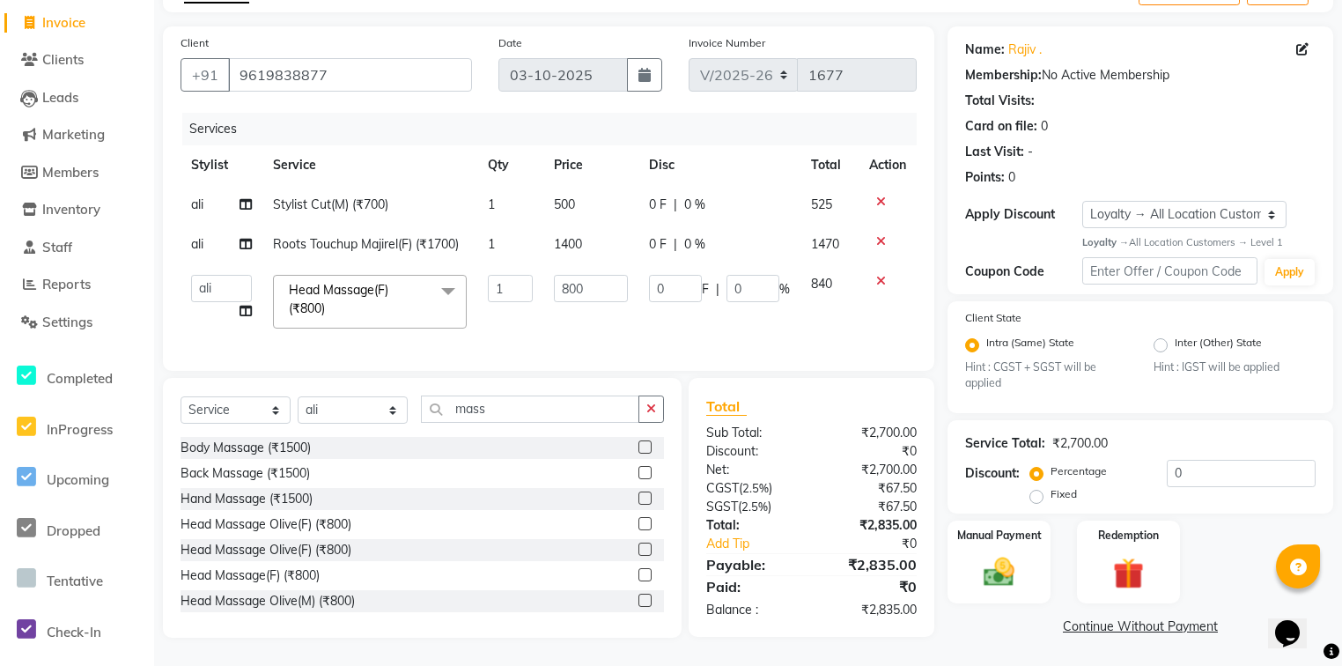
click at [602, 308] on td "800" at bounding box center [590, 301] width 94 height 75
click at [602, 282] on input "800" at bounding box center [590, 288] width 73 height 27
type input "700"
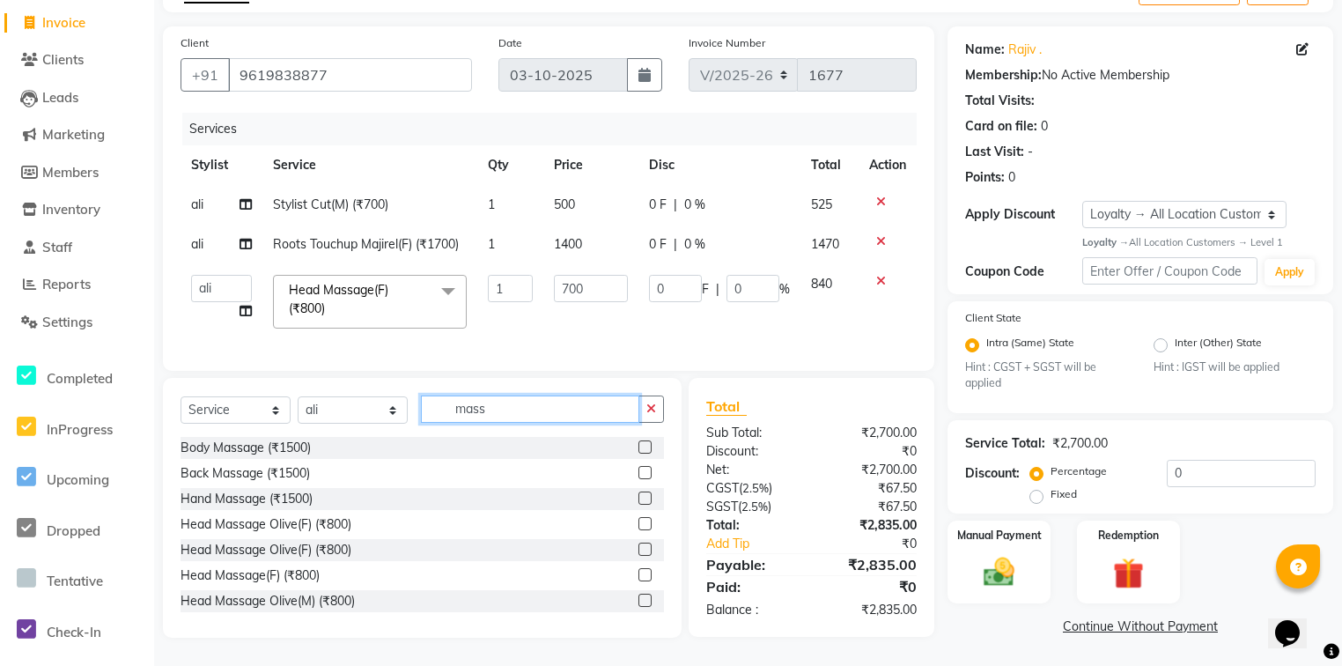
click at [520, 423] on div "Client +91 9619838877 Date 03-10-2025 Invoice Number V/2025 V/2025-26 1677 Serv…" at bounding box center [549, 332] width 798 height 613
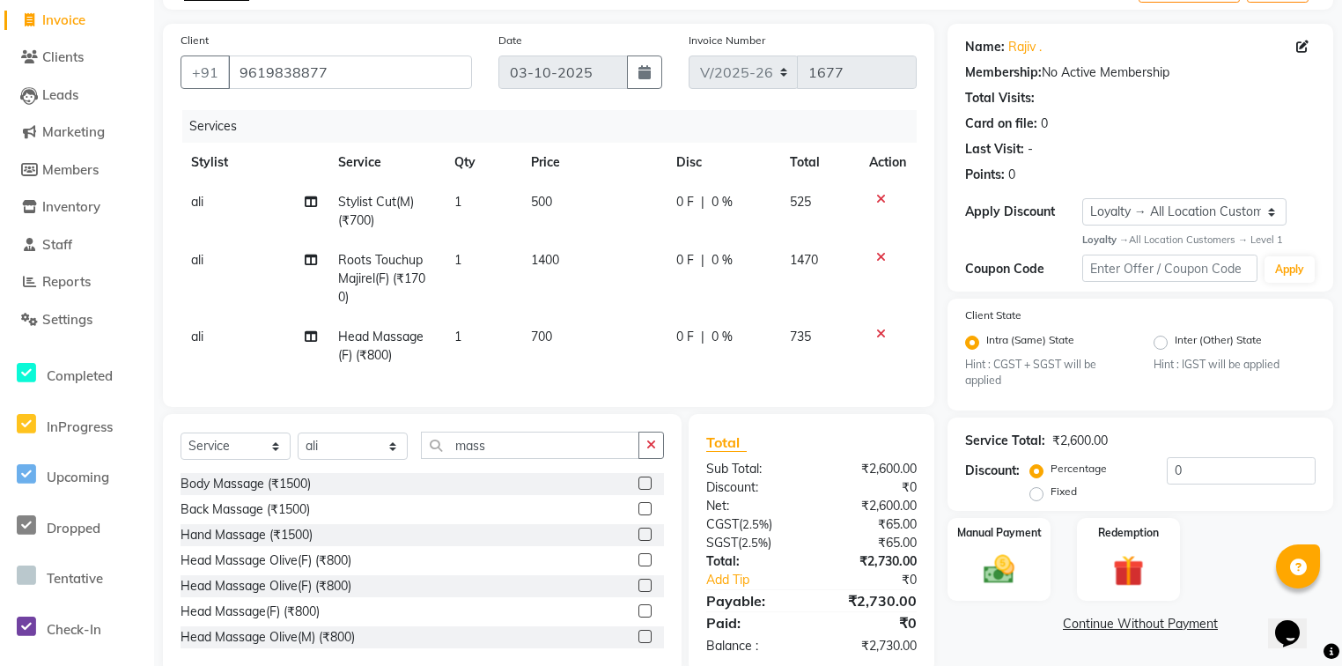
click at [520, 423] on div "Client +91 9619838877 Date 03-10-2025 Invoice Number V/2025 V/2025-26 1677 Serv…" at bounding box center [549, 349] width 798 height 650
click at [522, 453] on input "mass" at bounding box center [530, 444] width 218 height 27
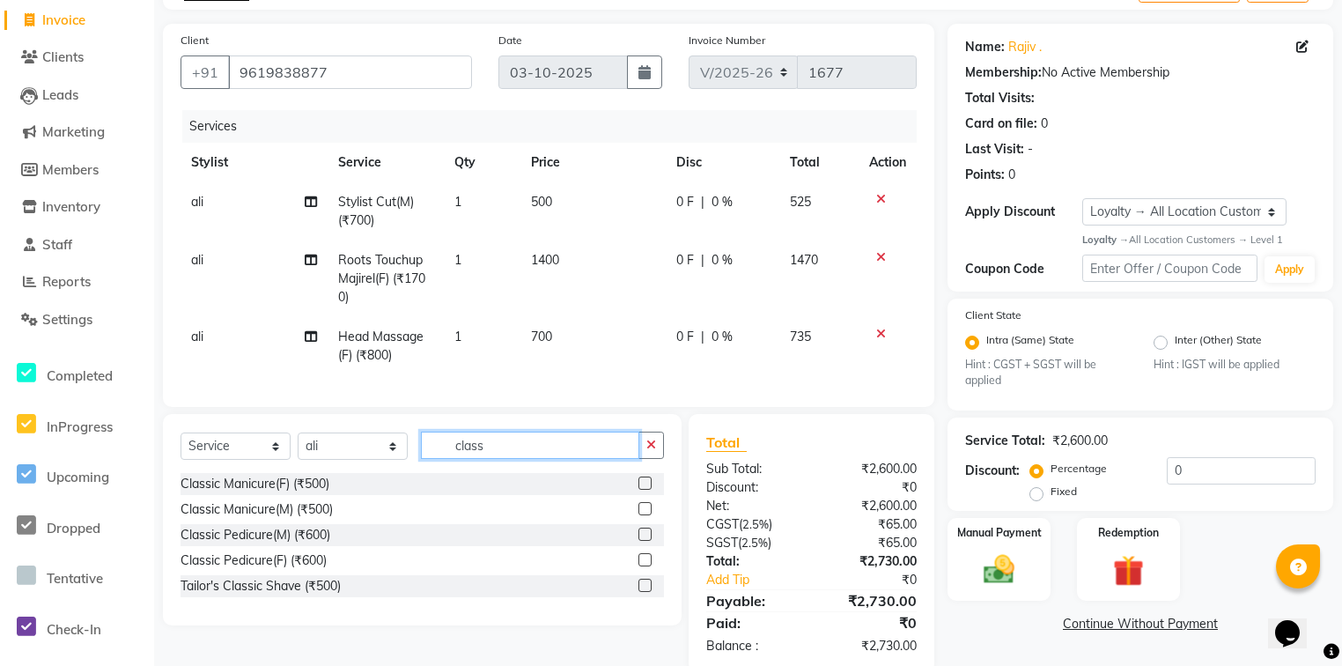
type input "class"
click at [645, 541] on label at bounding box center [644, 533] width 13 height 13
click at [645, 541] on input "checkbox" at bounding box center [643, 534] width 11 height 11
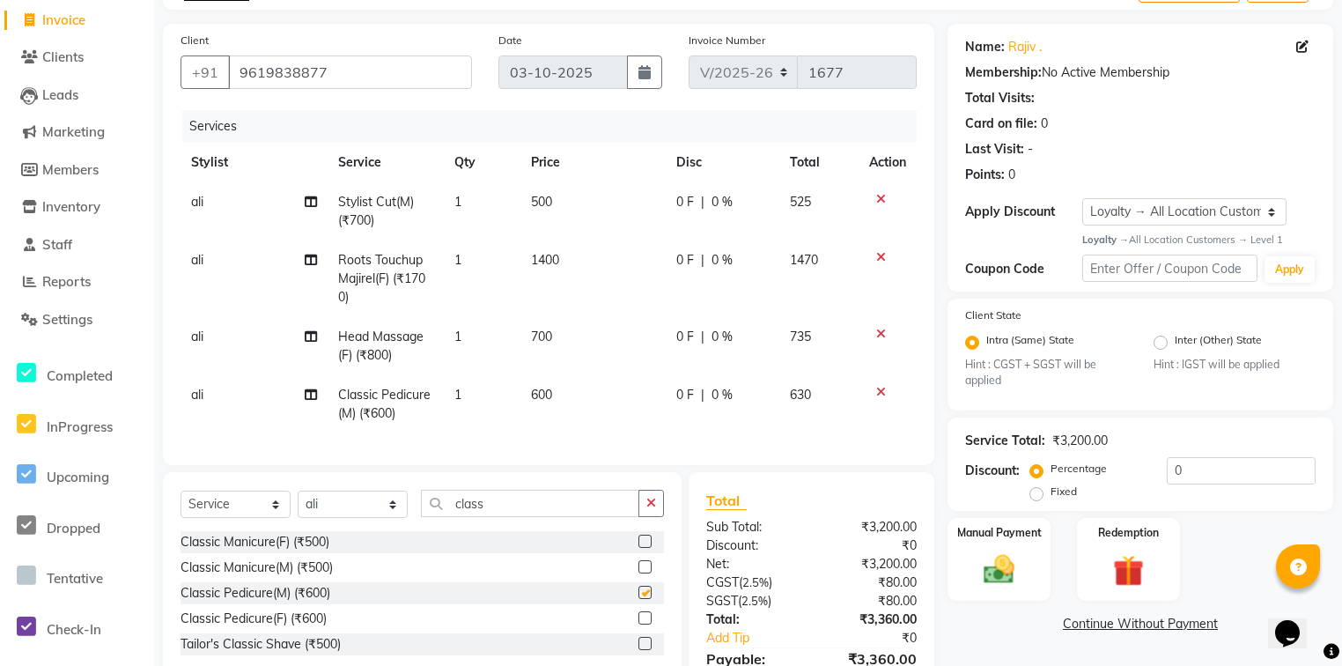
checkbox input "false"
click at [593, 402] on td "600" at bounding box center [592, 404] width 145 height 58
select select "82068"
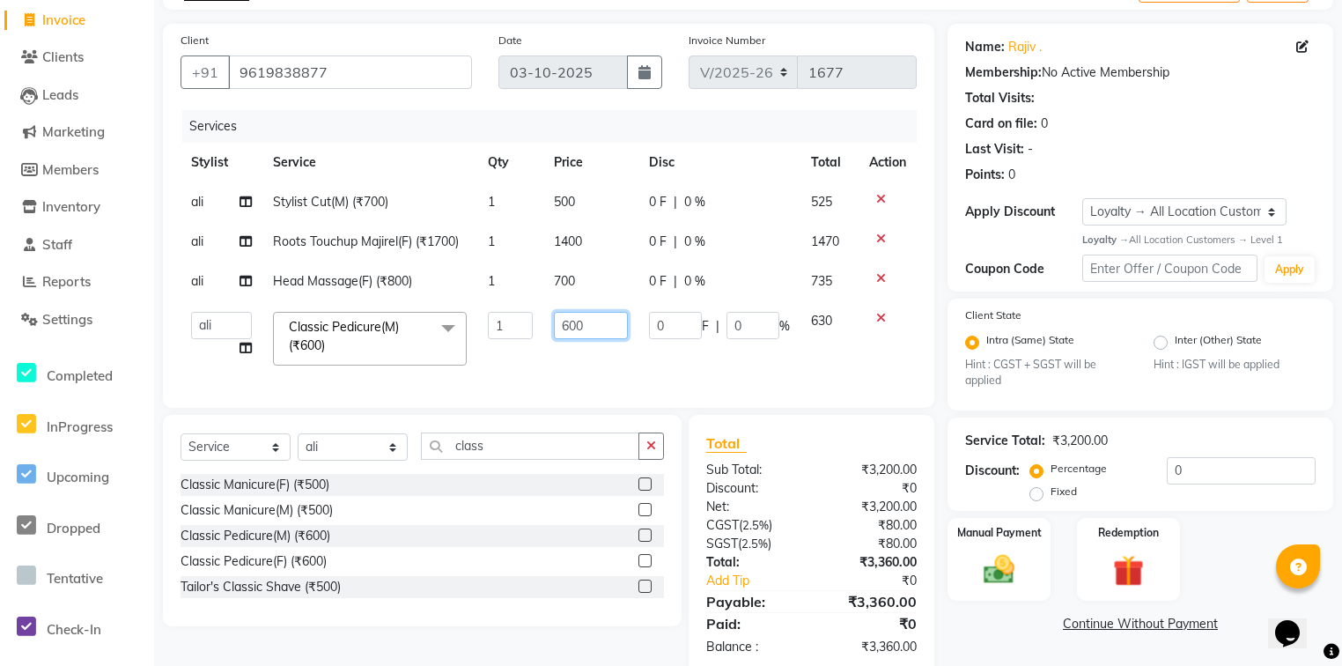
click at [616, 313] on input "600" at bounding box center [590, 325] width 73 height 27
click at [624, 331] on input "600" at bounding box center [590, 325] width 73 height 27
type input "850"
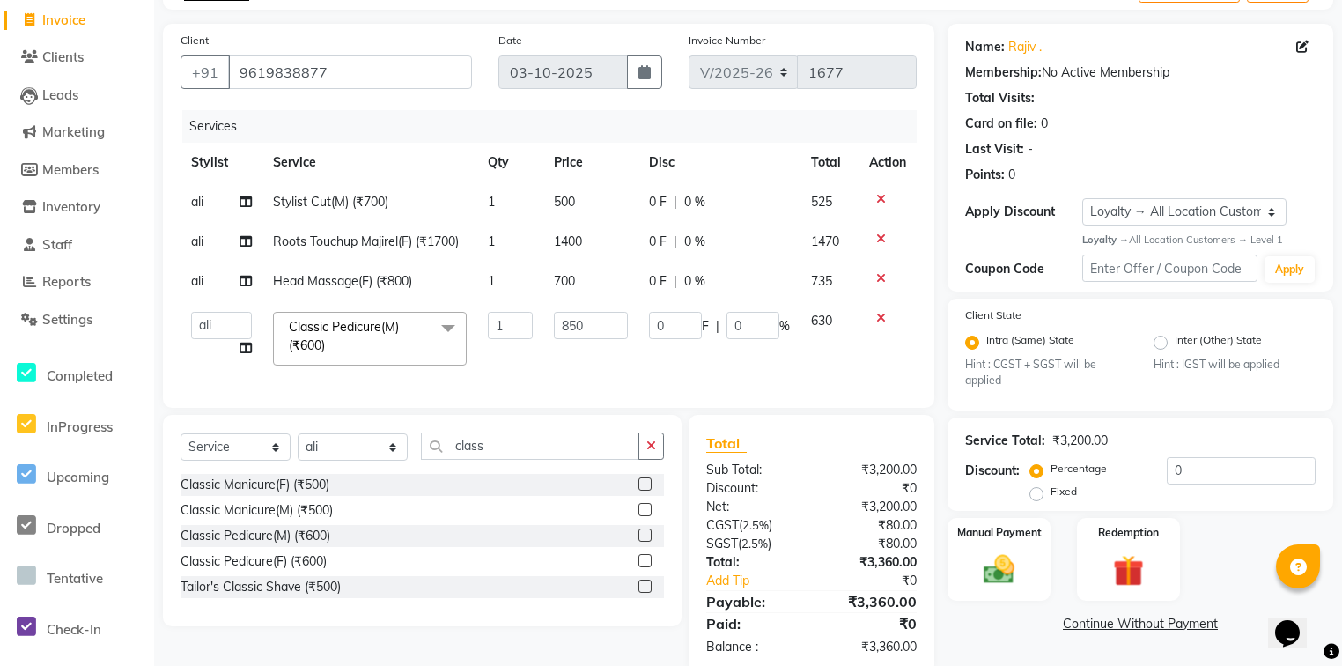
click at [627, 387] on div "Services Stylist Service Qty Price Disc Total Action ali Stylist Cut(M) (₹700) …" at bounding box center [548, 250] width 736 height 280
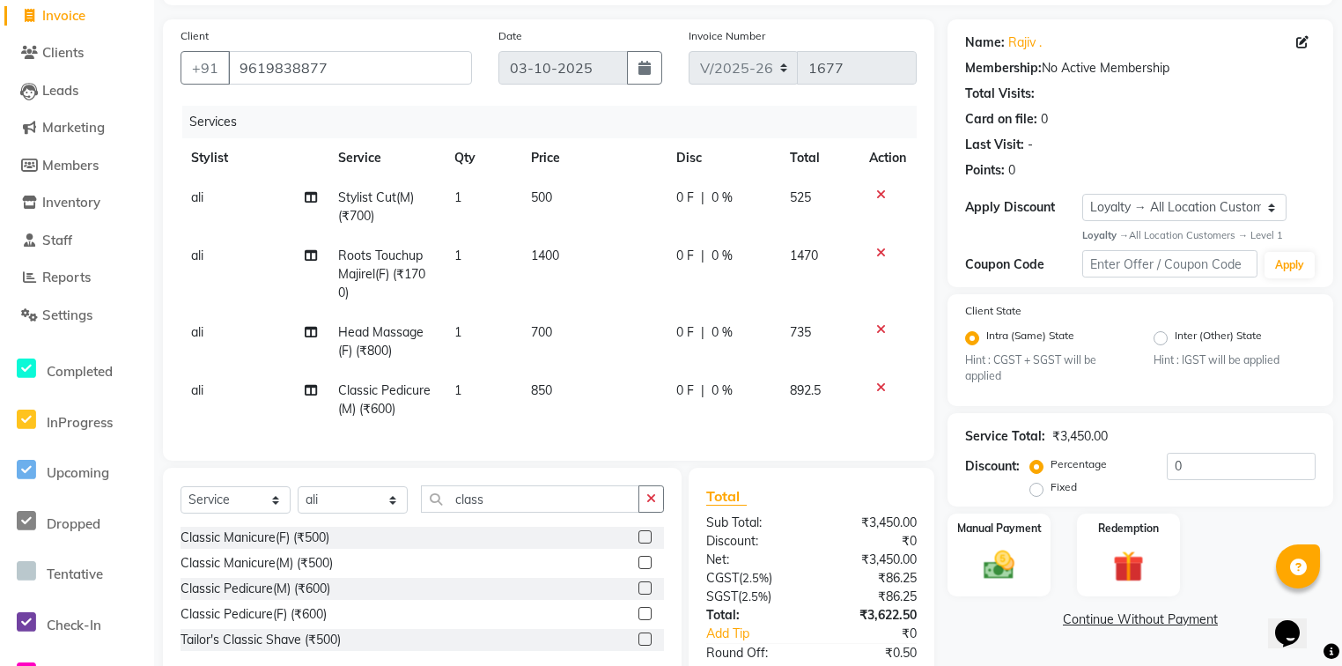
scroll to position [229, 0]
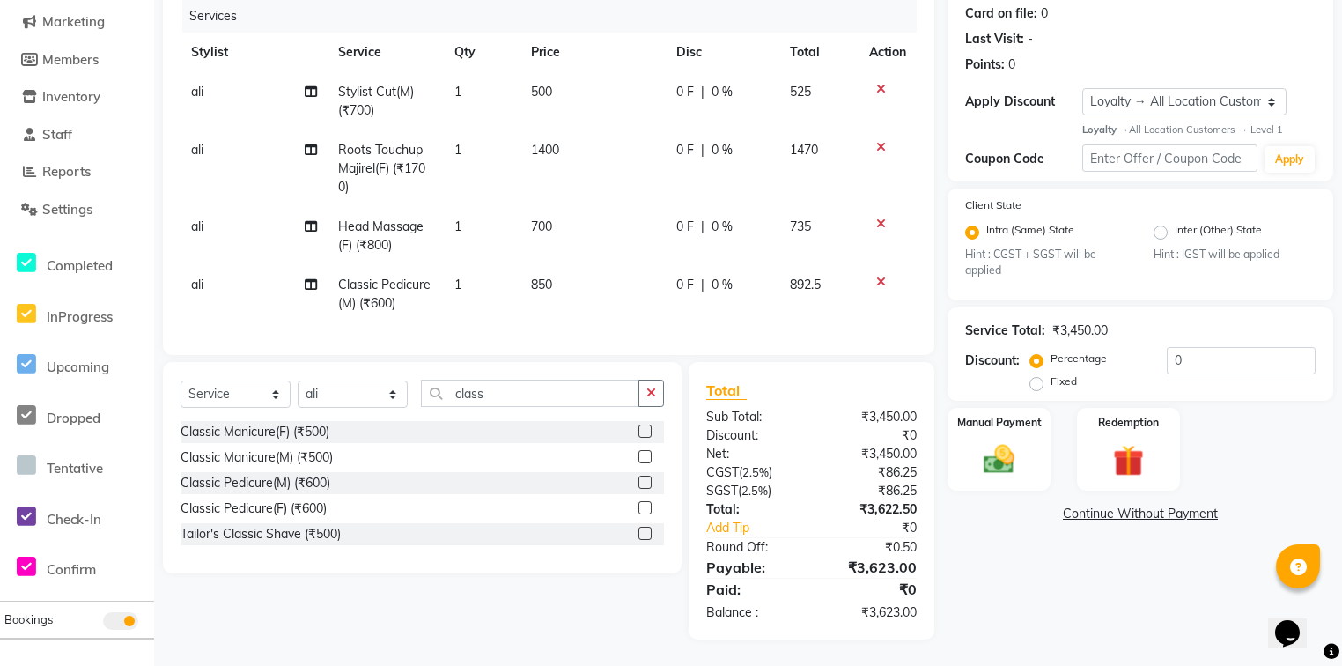
click at [814, 364] on div "Total Sub Total: ₹3,450.00 Discount: ₹0 Net: ₹3,450.00 CGST ( 2.5% ) ₹86.25 SGS…" at bounding box center [811, 500] width 246 height 277
click at [1044, 464] on div "Manual Payment" at bounding box center [999, 449] width 107 height 86
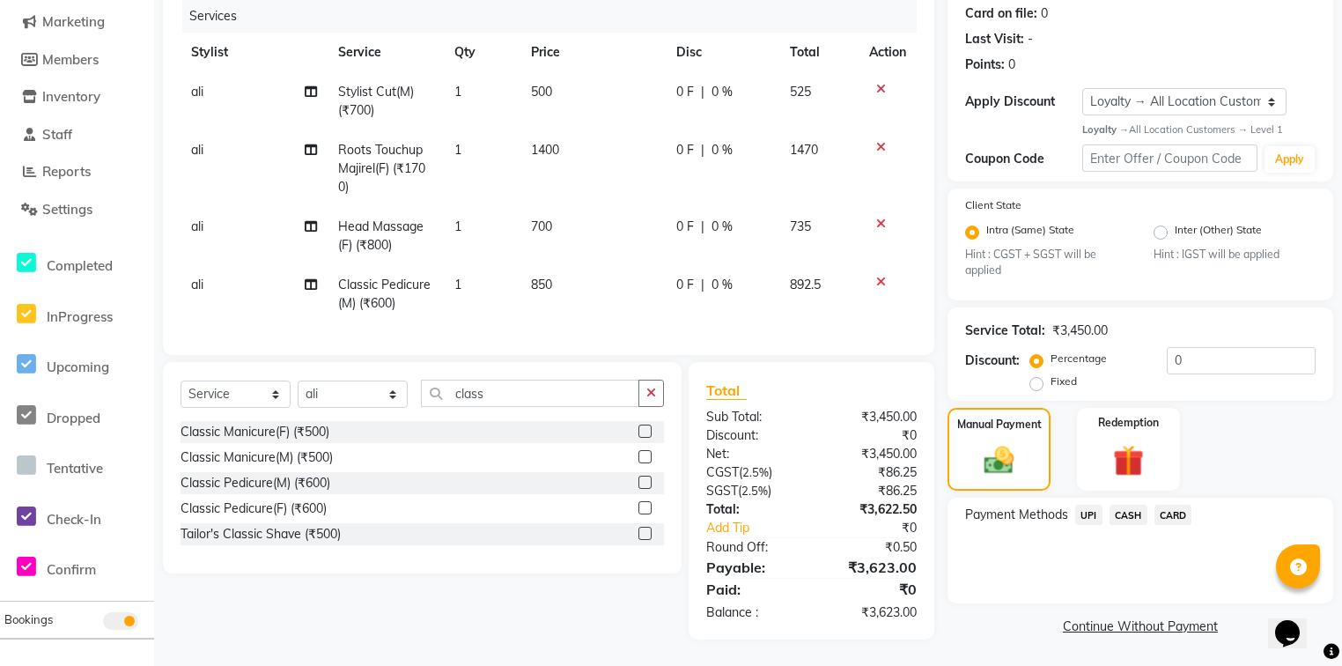
click at [1089, 509] on span "UPI" at bounding box center [1088, 514] width 27 height 20
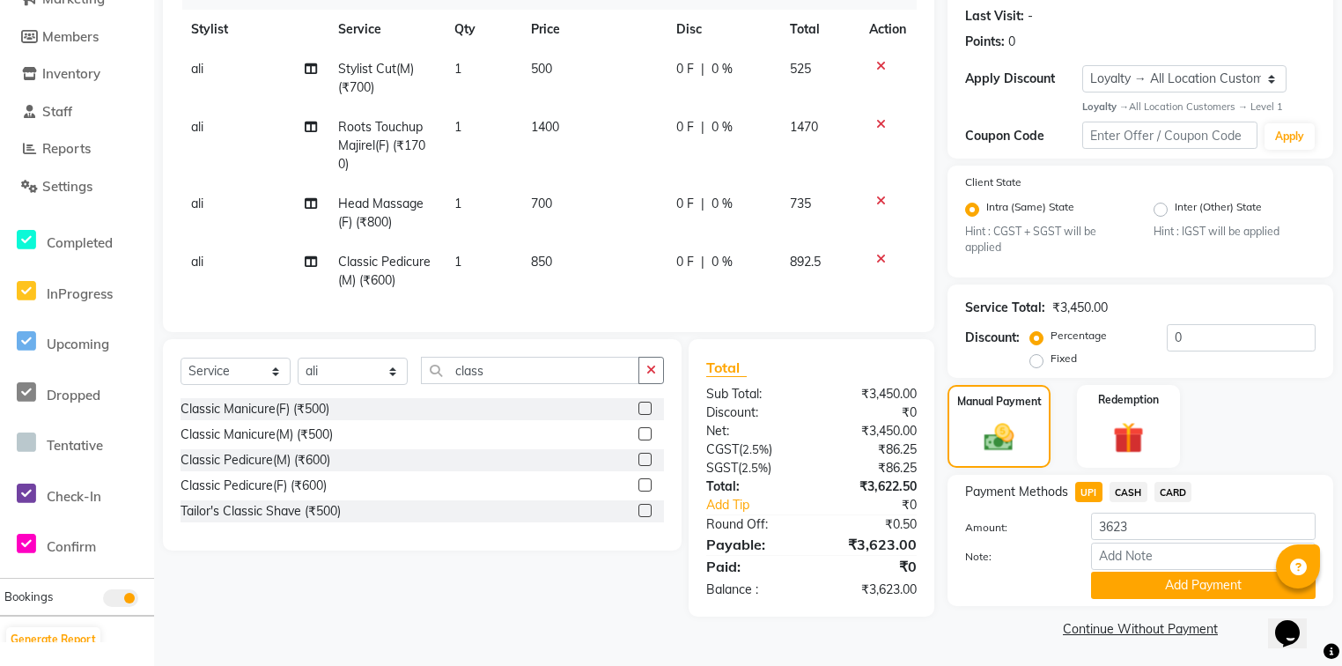
scroll to position [248, 0]
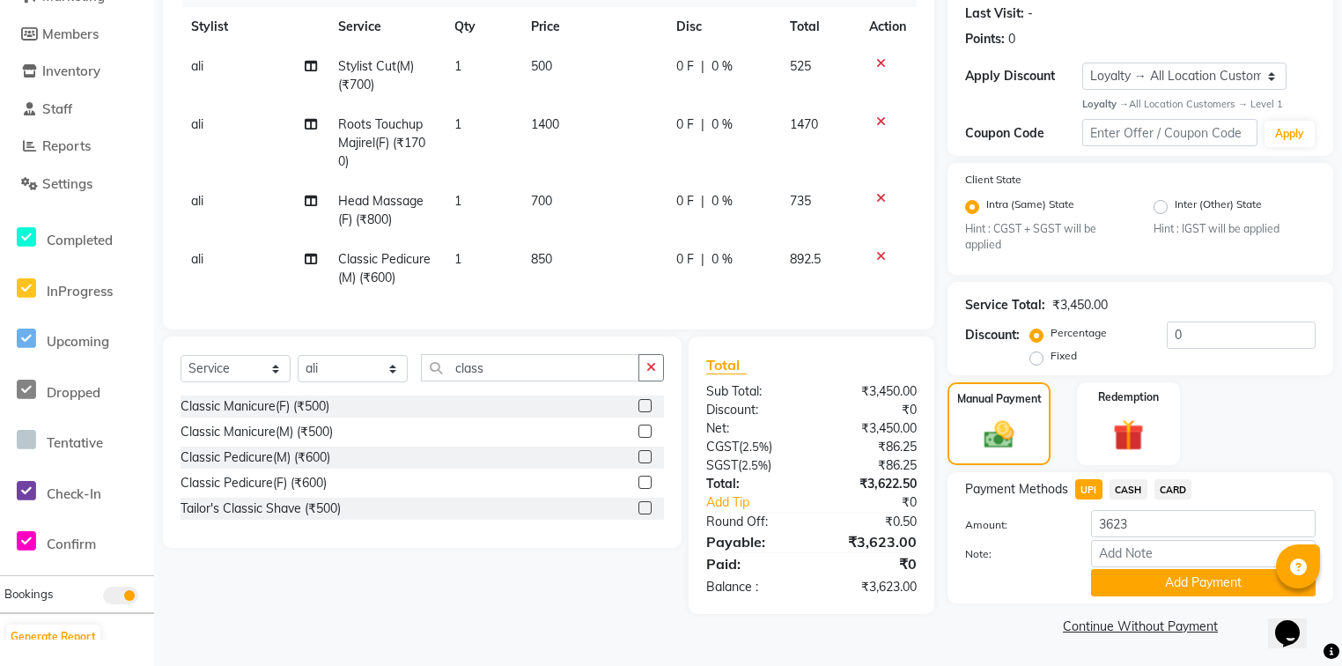
click at [230, 211] on td "ali" at bounding box center [253, 210] width 147 height 58
select select "82068"
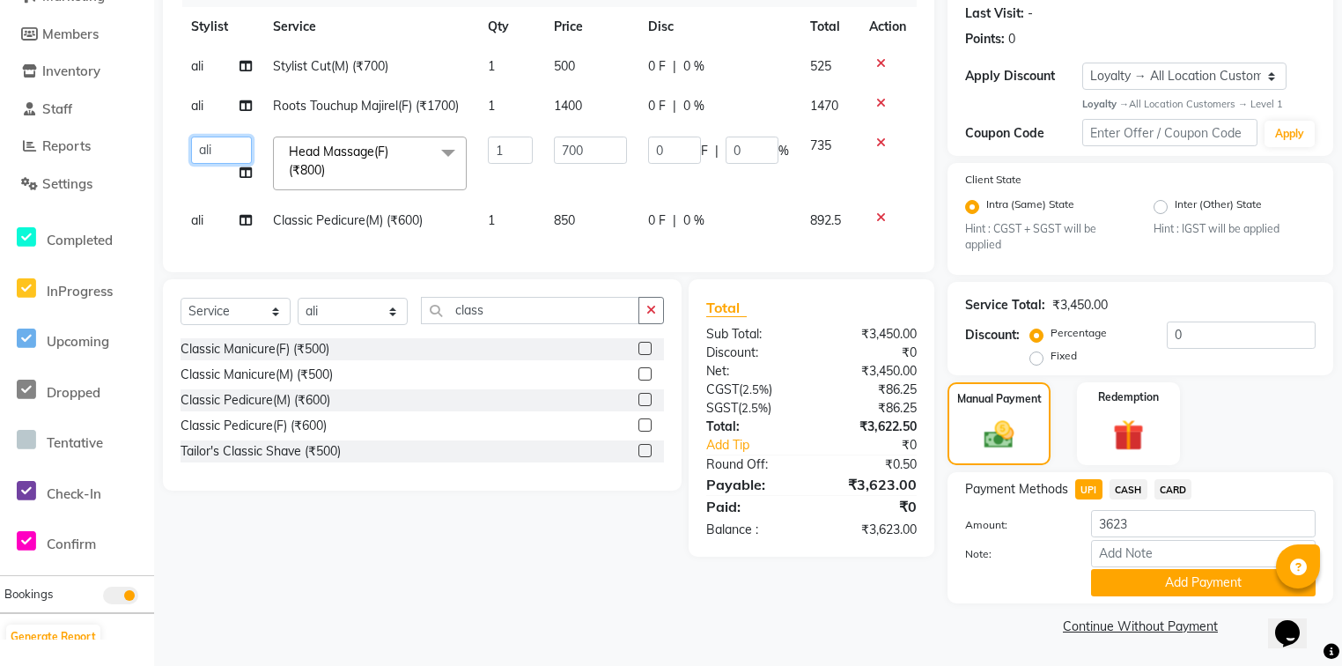
click at [236, 140] on select "Alam ali Counter_Sales Deepak Farmaan Janvi Manager(Billing User) Mashel Nisha …" at bounding box center [221, 149] width 61 height 27
select select "81003"
click at [207, 223] on td "ali" at bounding box center [221, 221] width 82 height 40
select select "82068"
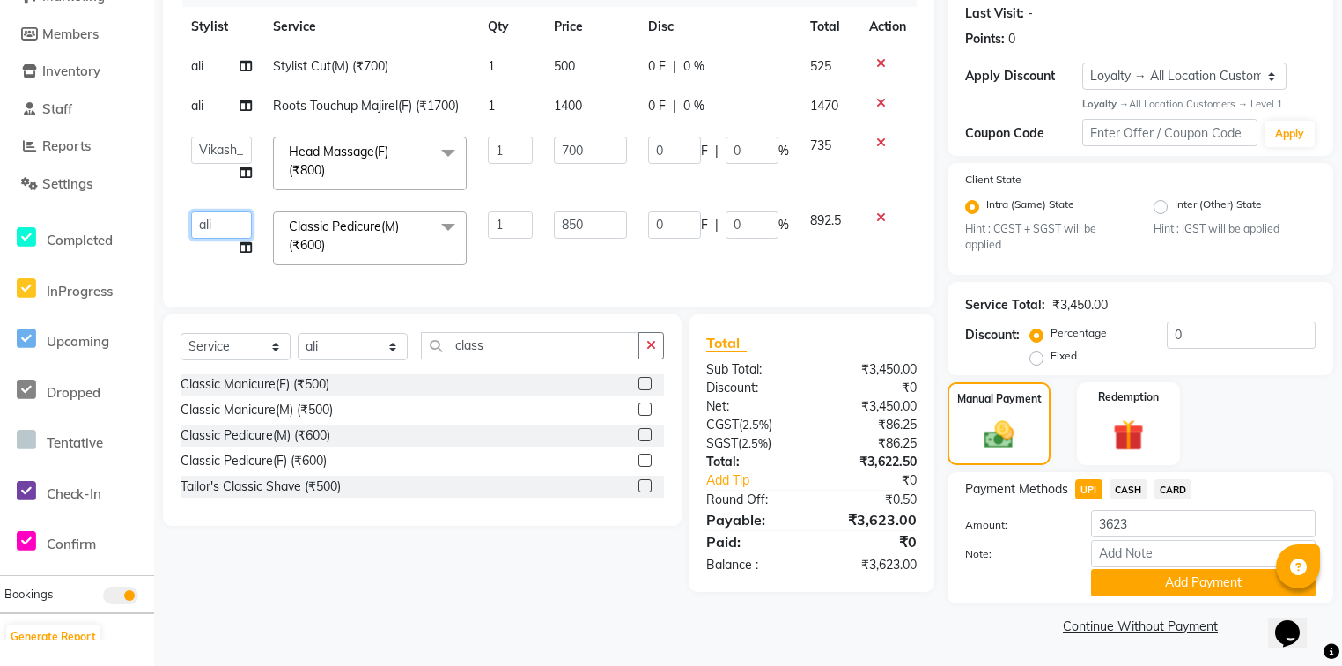
click at [224, 222] on select "Alam ali Counter_Sales Deepak Farmaan Janvi Manager(Billing User) Mashel Nisha …" at bounding box center [221, 224] width 61 height 27
select select "81003"
click at [559, 281] on div "Services Stylist Service Qty Price Disc Total Action ali Stylist Cut(M) (₹700) …" at bounding box center [548, 131] width 736 height 315
click at [570, 126] on td "700" at bounding box center [590, 163] width 94 height 75
click at [590, 107] on td "1400" at bounding box center [590, 106] width 94 height 40
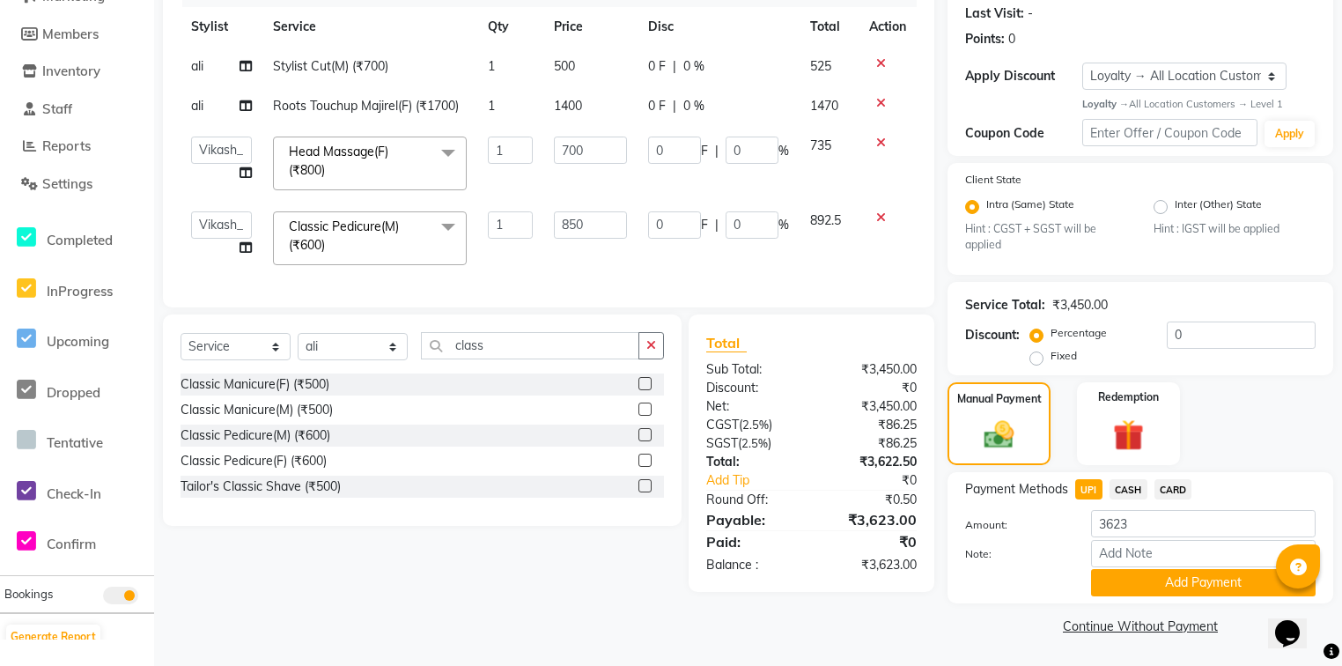
select select "82068"
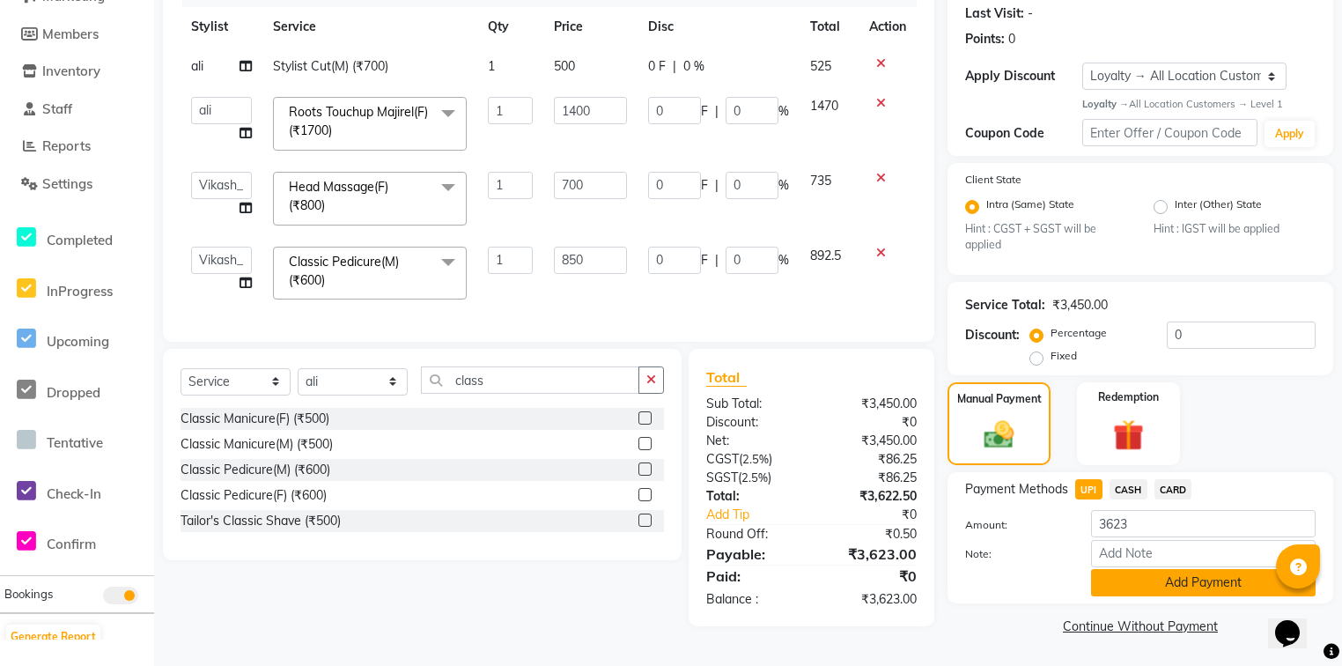
click at [1180, 589] on button "Add Payment" at bounding box center [1203, 582] width 224 height 27
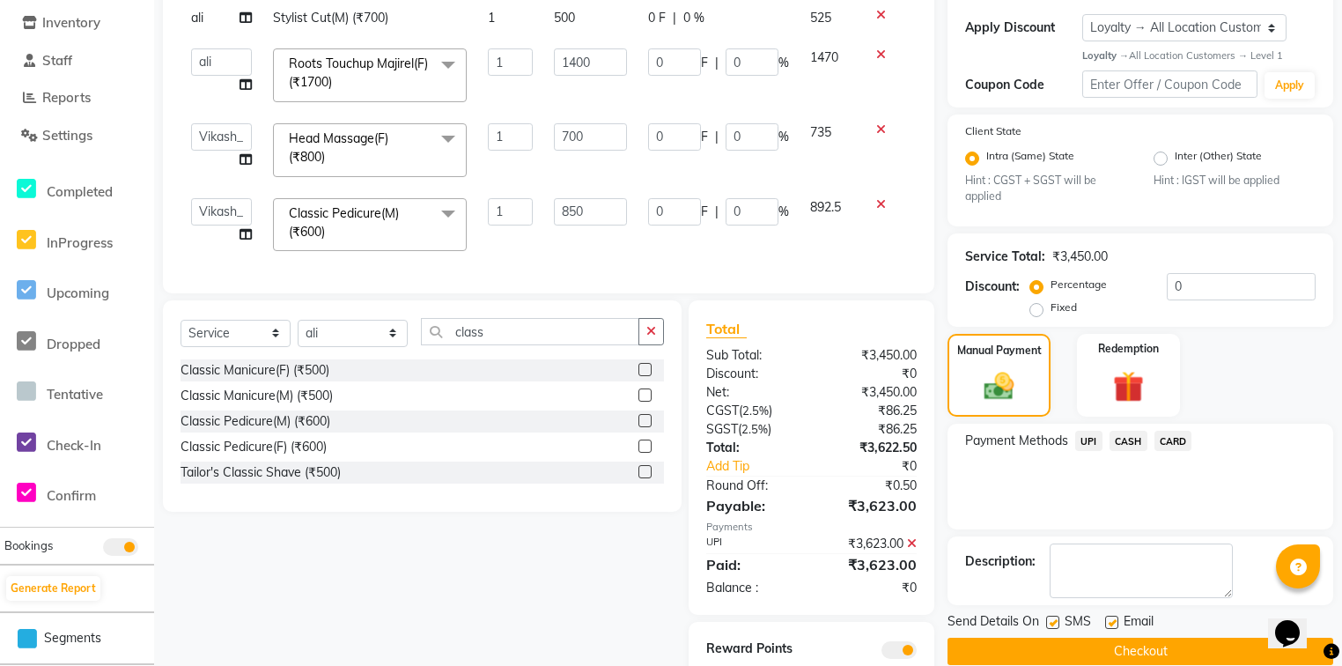
scroll to position [366, 0]
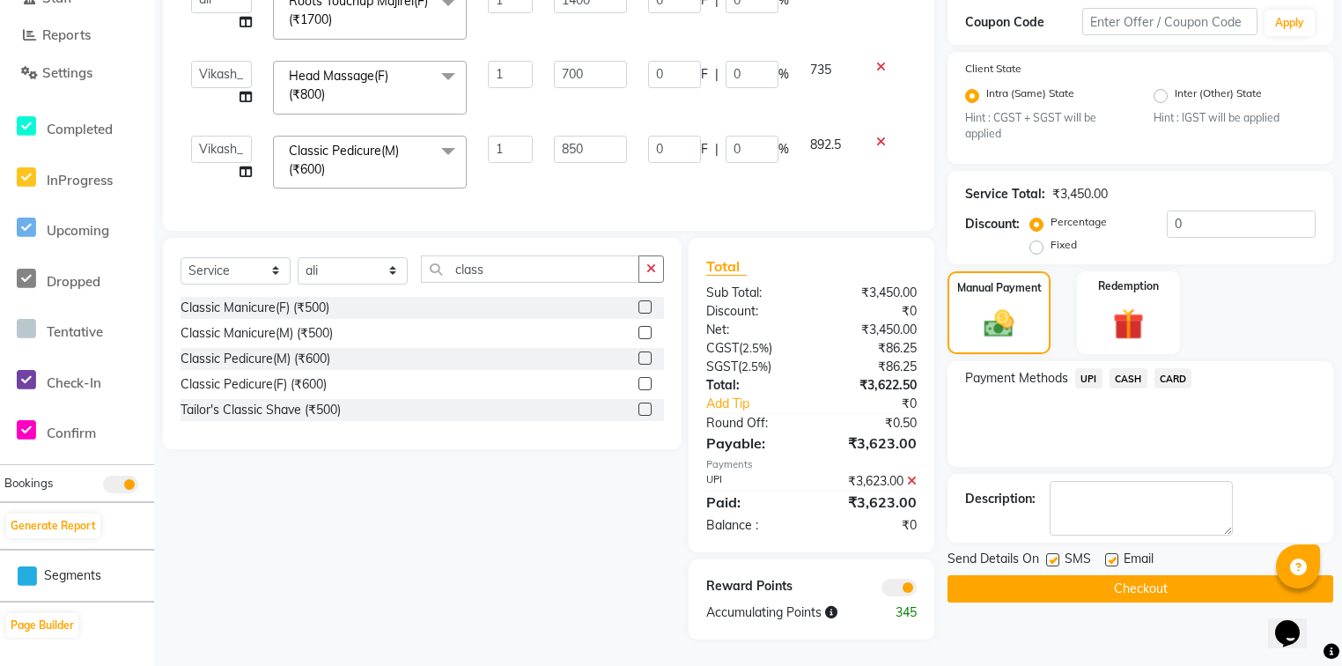
click at [1102, 549] on div "SMS" at bounding box center [1075, 560] width 59 height 22
click at [1108, 553] on label at bounding box center [1111, 559] width 13 height 13
click at [1108, 555] on input "checkbox" at bounding box center [1110, 560] width 11 height 11
checkbox input "false"
click at [1093, 588] on button "Checkout" at bounding box center [1140, 588] width 386 height 27
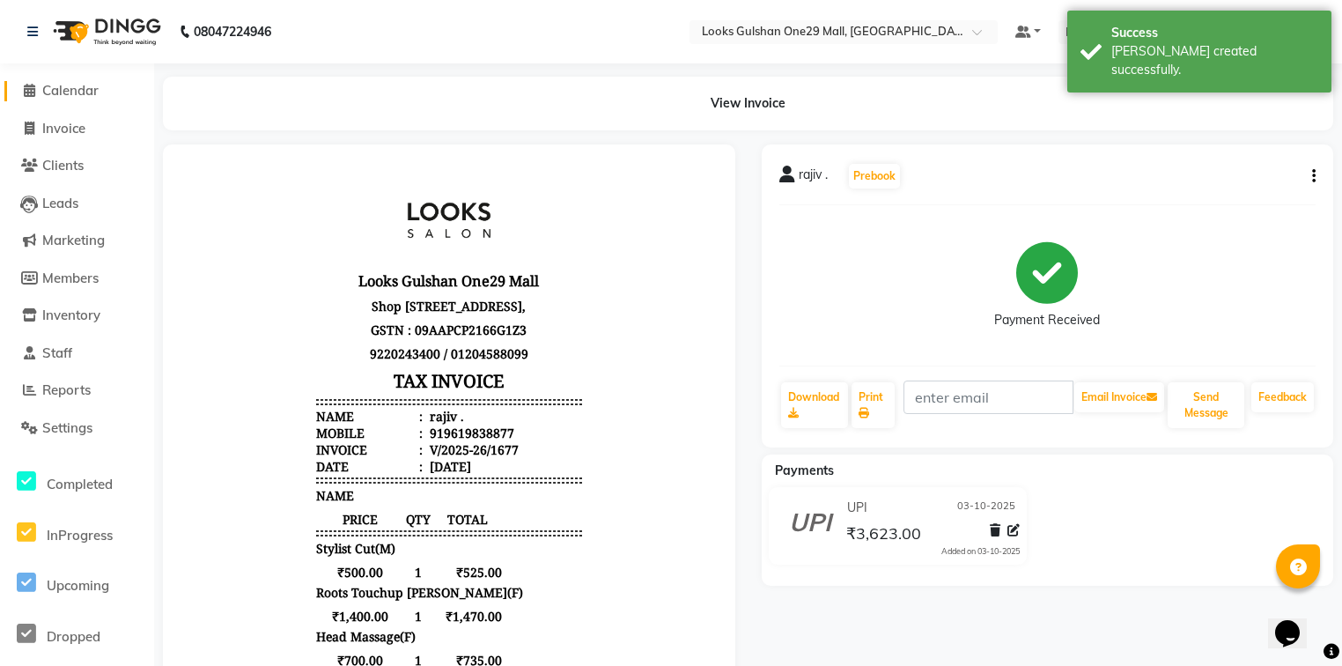
click at [99, 92] on span "Calendar" at bounding box center [70, 90] width 56 height 17
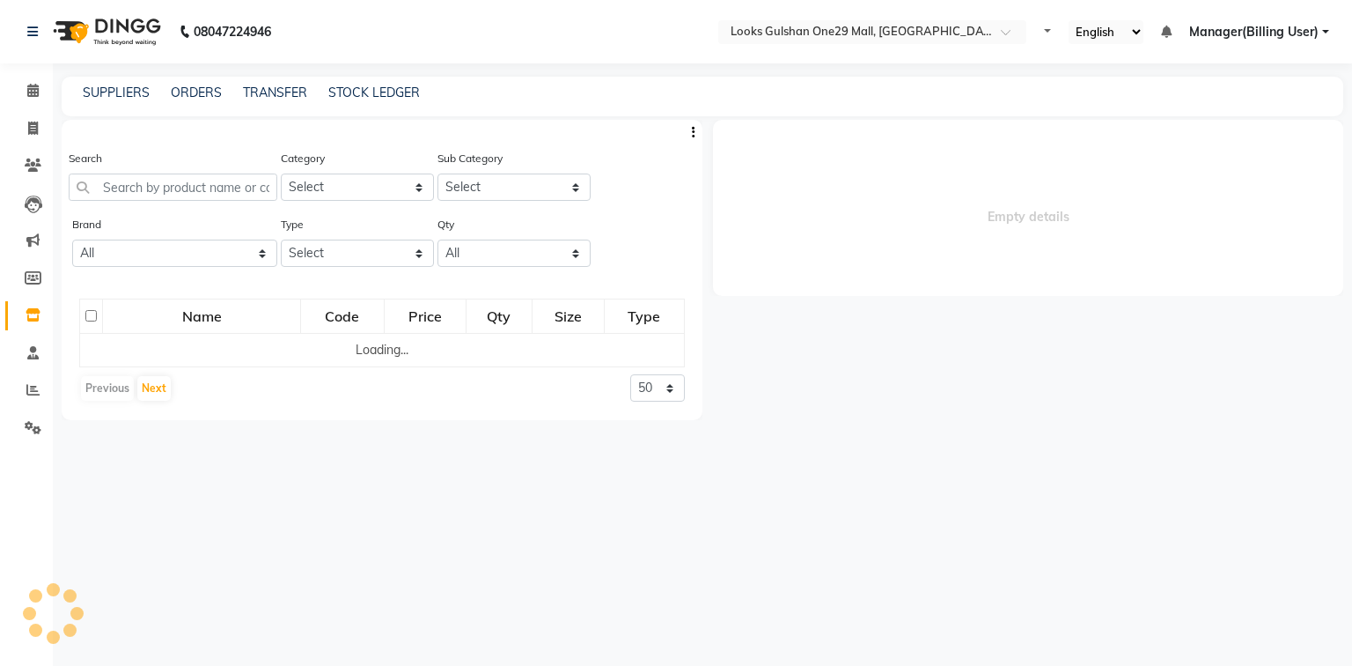
select select
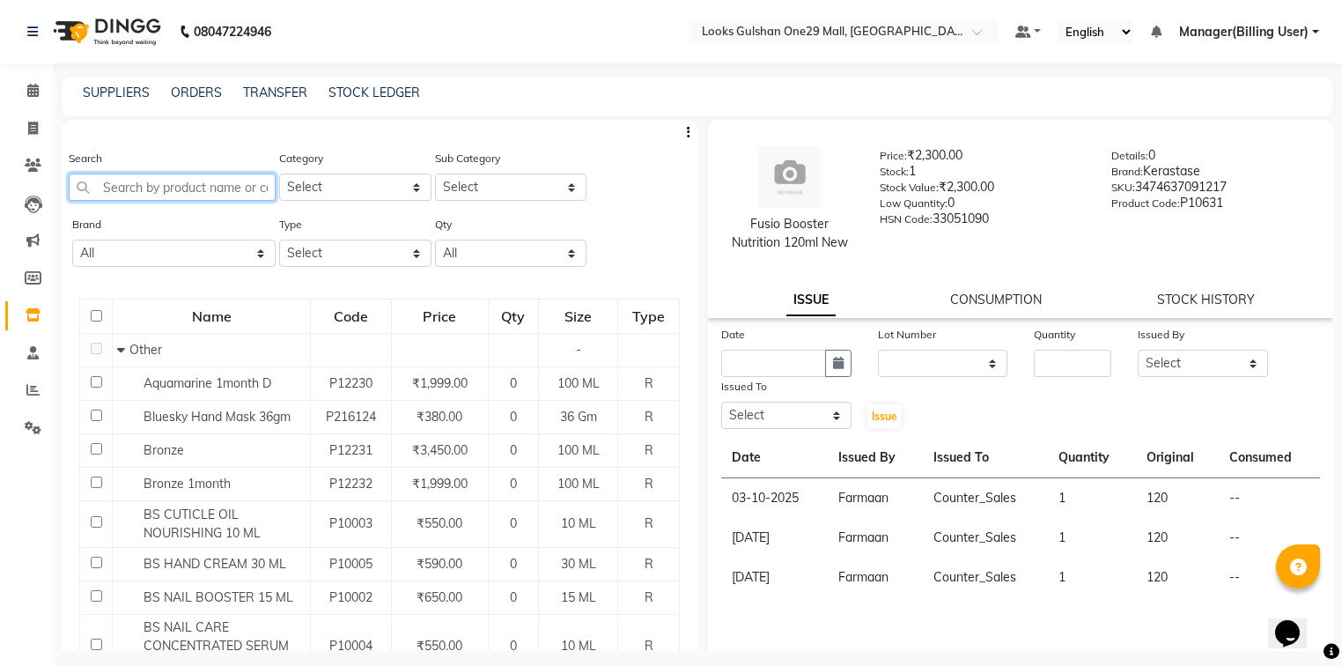
click at [173, 184] on input "text" at bounding box center [172, 186] width 207 height 27
type input "3474637091750"
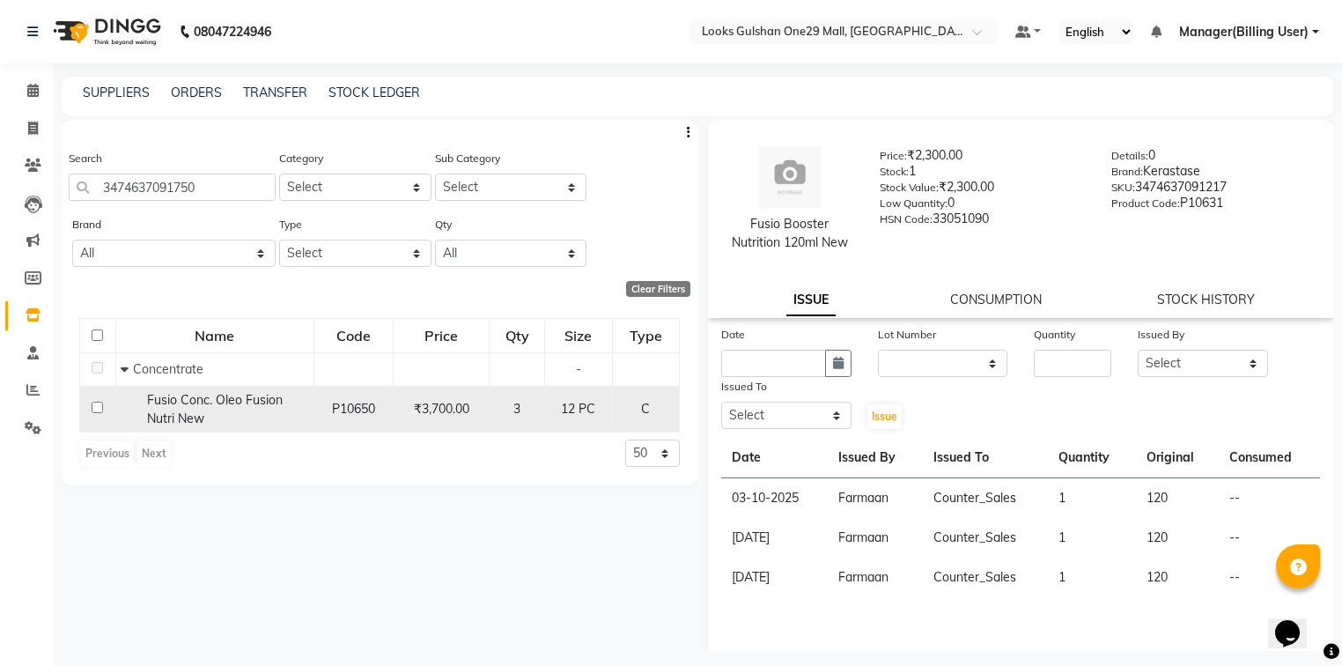
click at [99, 412] on input "checkbox" at bounding box center [97, 406] width 11 height 11
checkbox input "true"
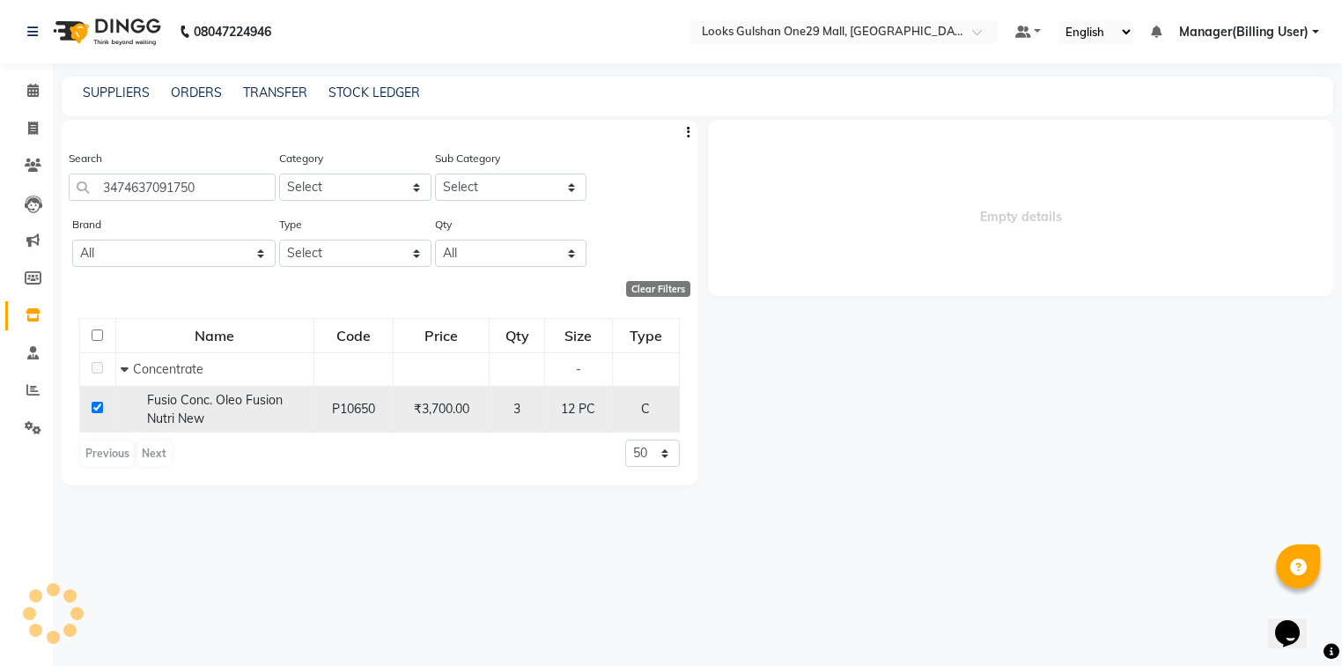
select select
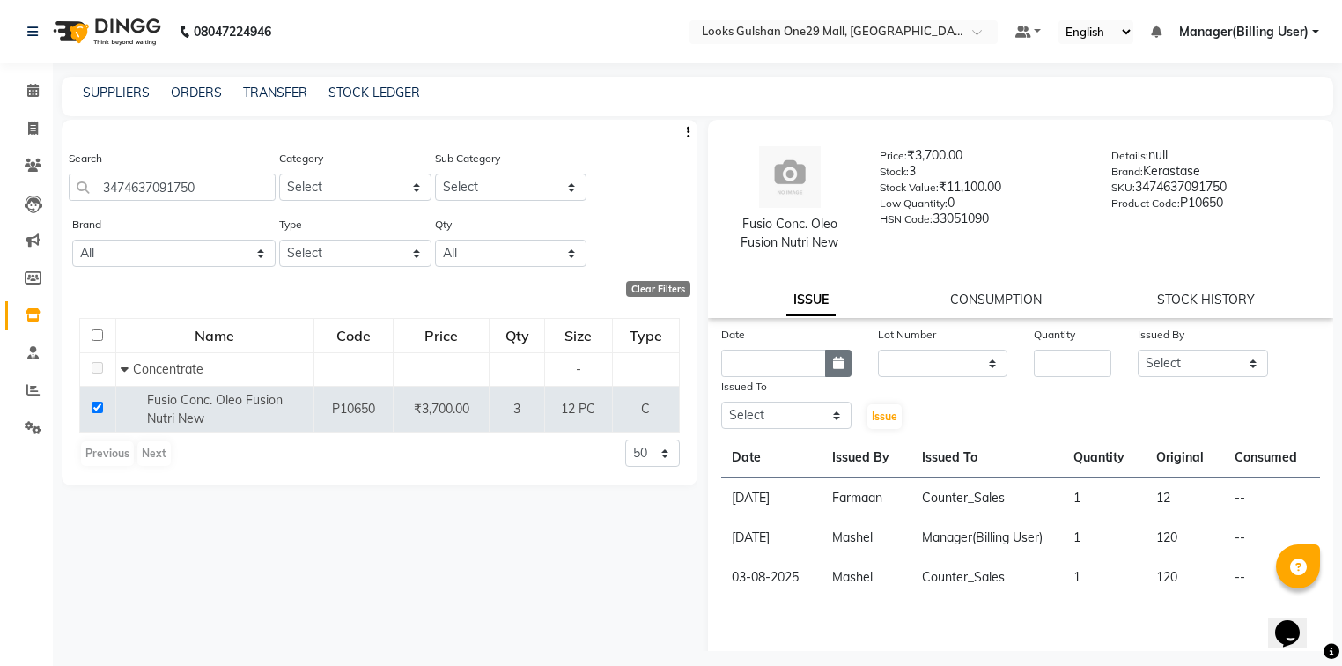
click at [837, 375] on button "button" at bounding box center [838, 363] width 26 height 27
select select "10"
select select "2025"
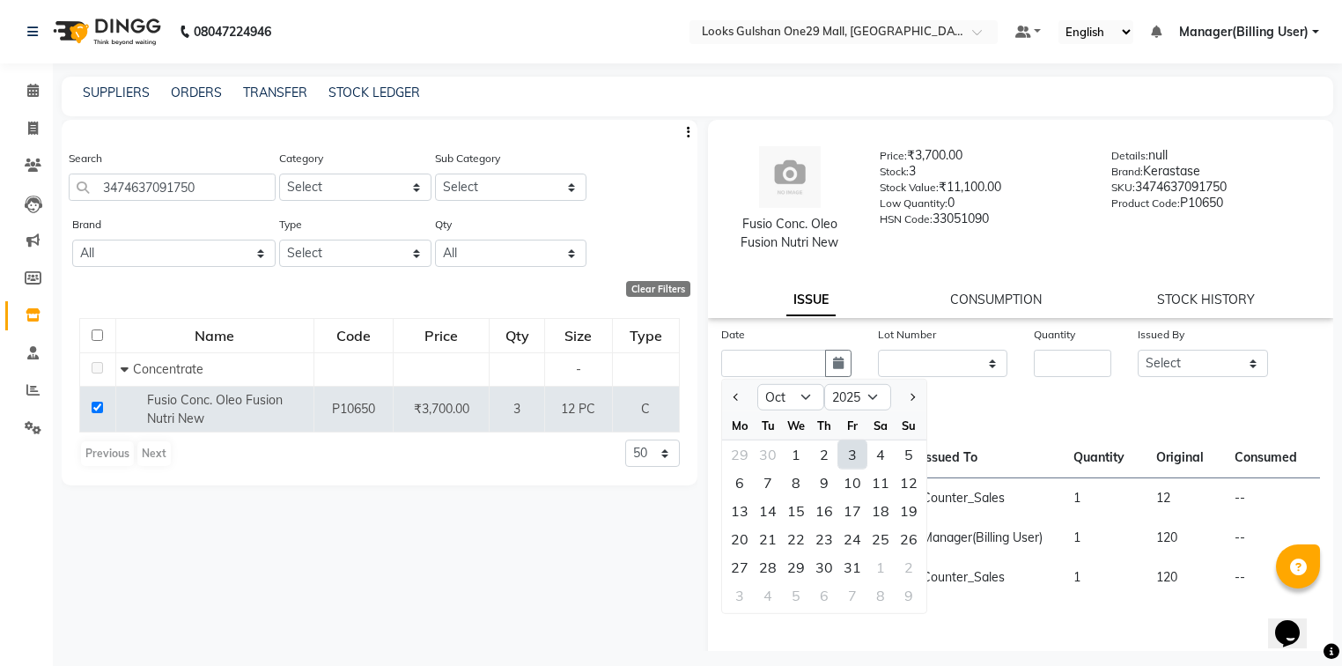
click at [854, 451] on div "3" at bounding box center [852, 454] width 28 height 28
type input "03-10-2025"
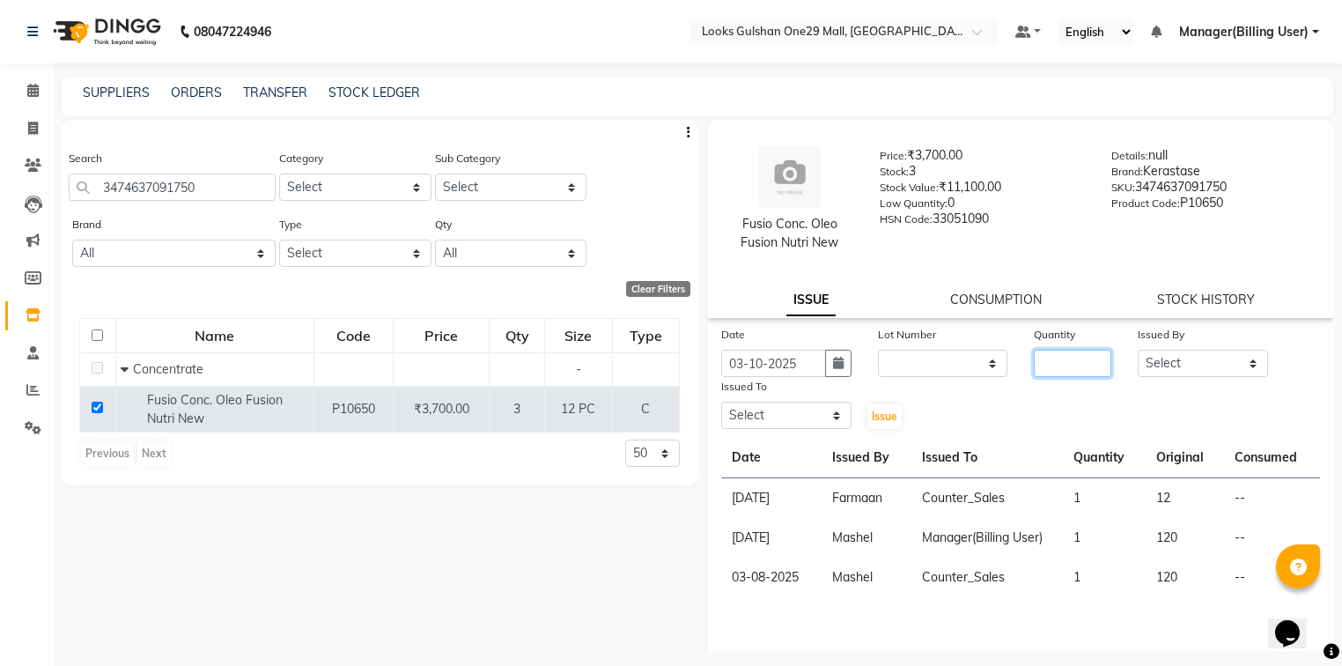
click at [1038, 375] on input "number" at bounding box center [1072, 363] width 77 height 27
type input "1"
click at [1162, 367] on select "Select [PERSON_NAME] Counter_Sales Deepak Farmaan [PERSON_NAME] Manager(Billing…" at bounding box center [1202, 363] width 130 height 27
select select "83410"
click at [1137, 350] on select "Select [PERSON_NAME] Counter_Sales Deepak Farmaan [PERSON_NAME] Manager(Billing…" at bounding box center [1202, 363] width 130 height 27
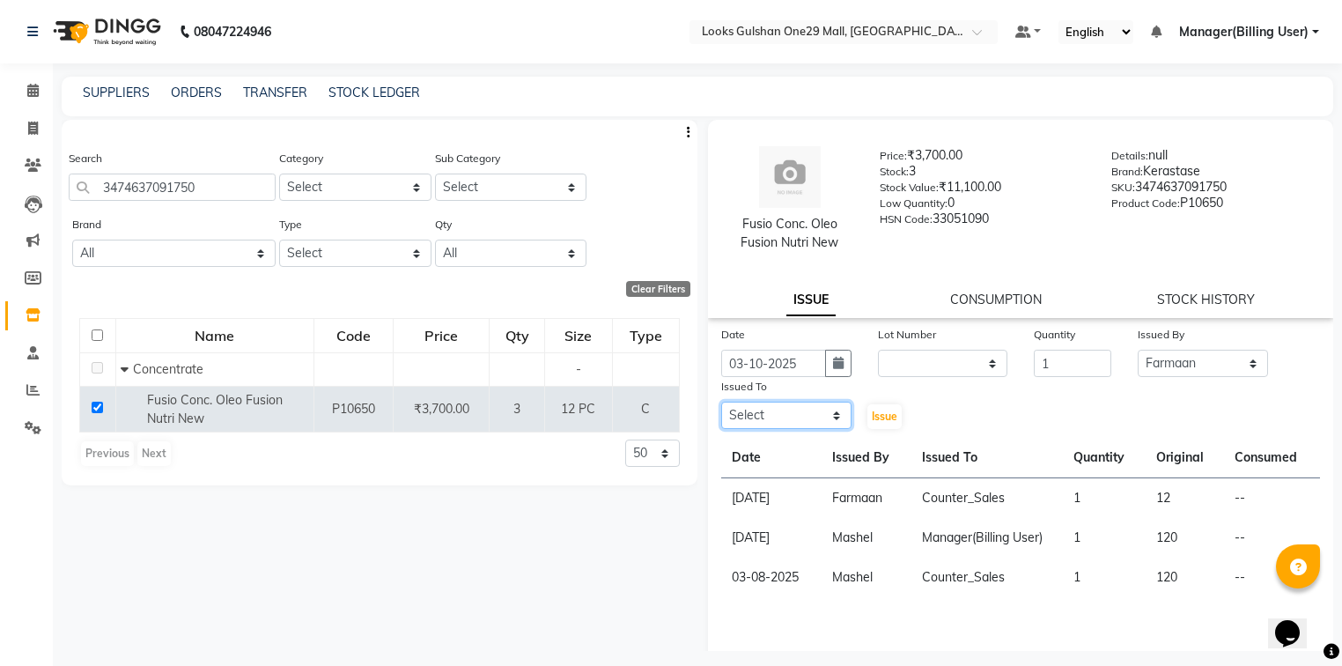
click at [823, 409] on select "Select [PERSON_NAME] Counter_Sales Deepak Farmaan [PERSON_NAME] Manager(Billing…" at bounding box center [786, 414] width 130 height 27
select select "80996"
click at [721, 403] on select "Select [PERSON_NAME] Counter_Sales Deepak Farmaan [PERSON_NAME] Manager(Billing…" at bounding box center [786, 414] width 130 height 27
click at [872, 408] on button "Issue" at bounding box center [884, 416] width 34 height 25
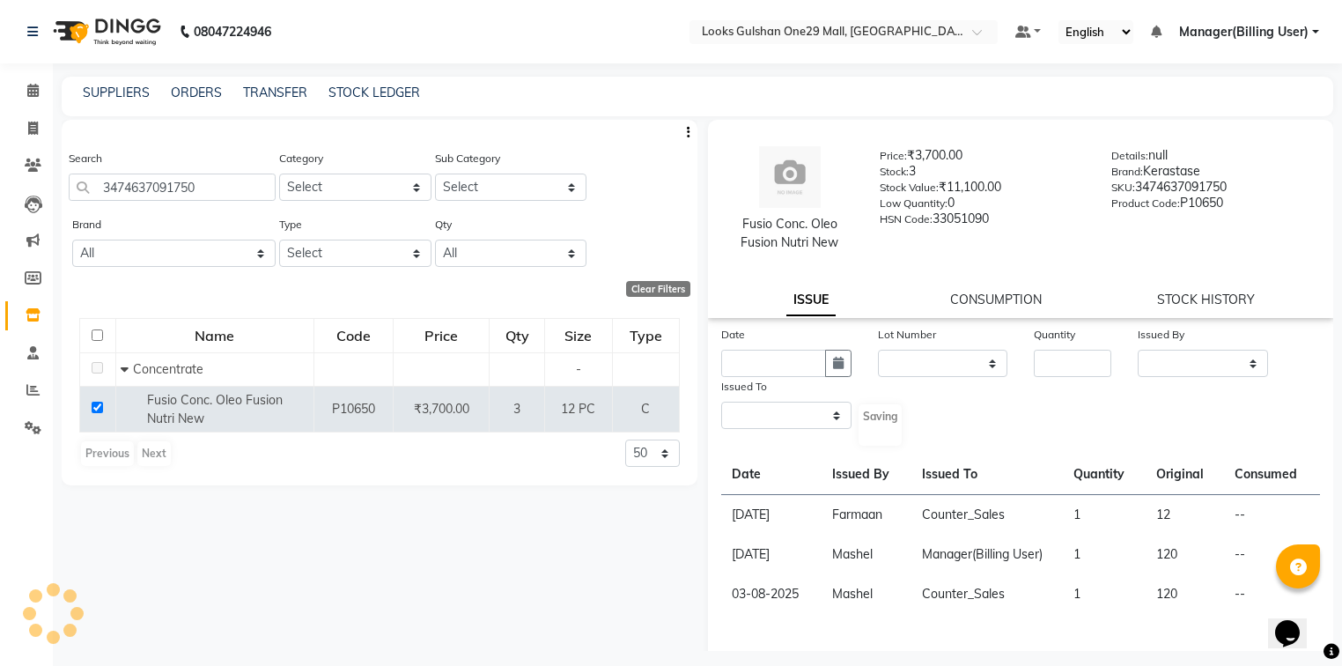
select select
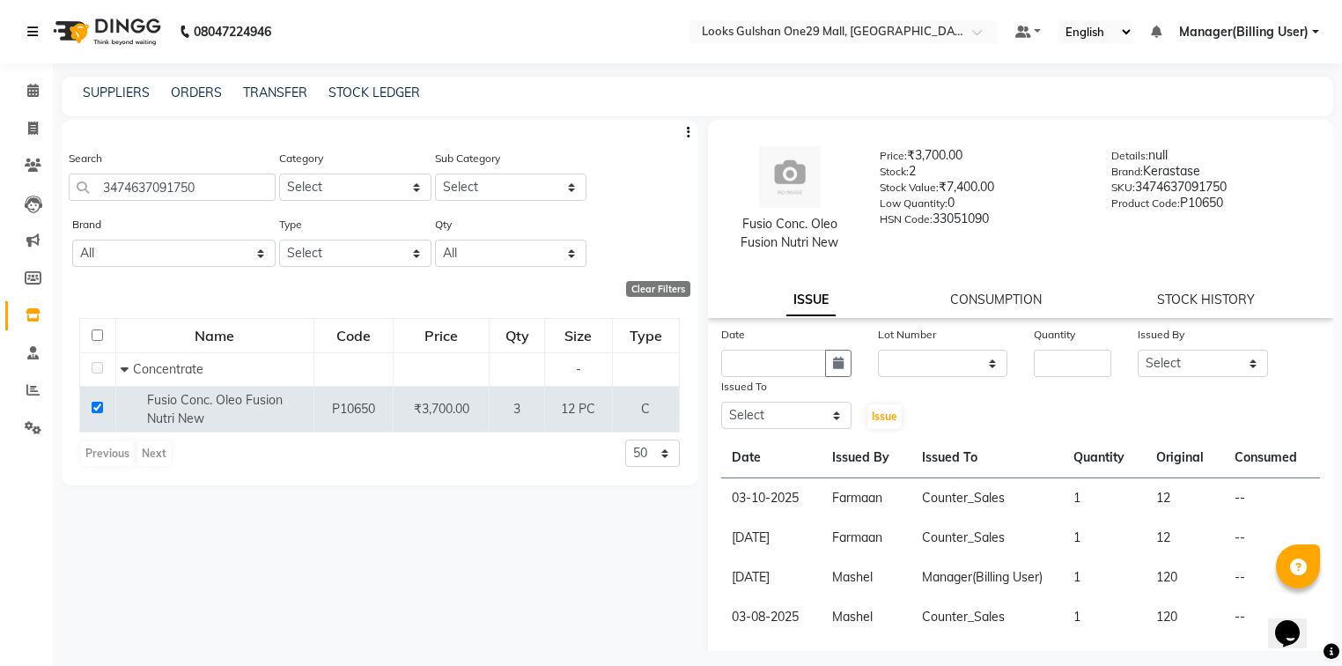
click at [35, 31] on icon at bounding box center [32, 32] width 11 height 12
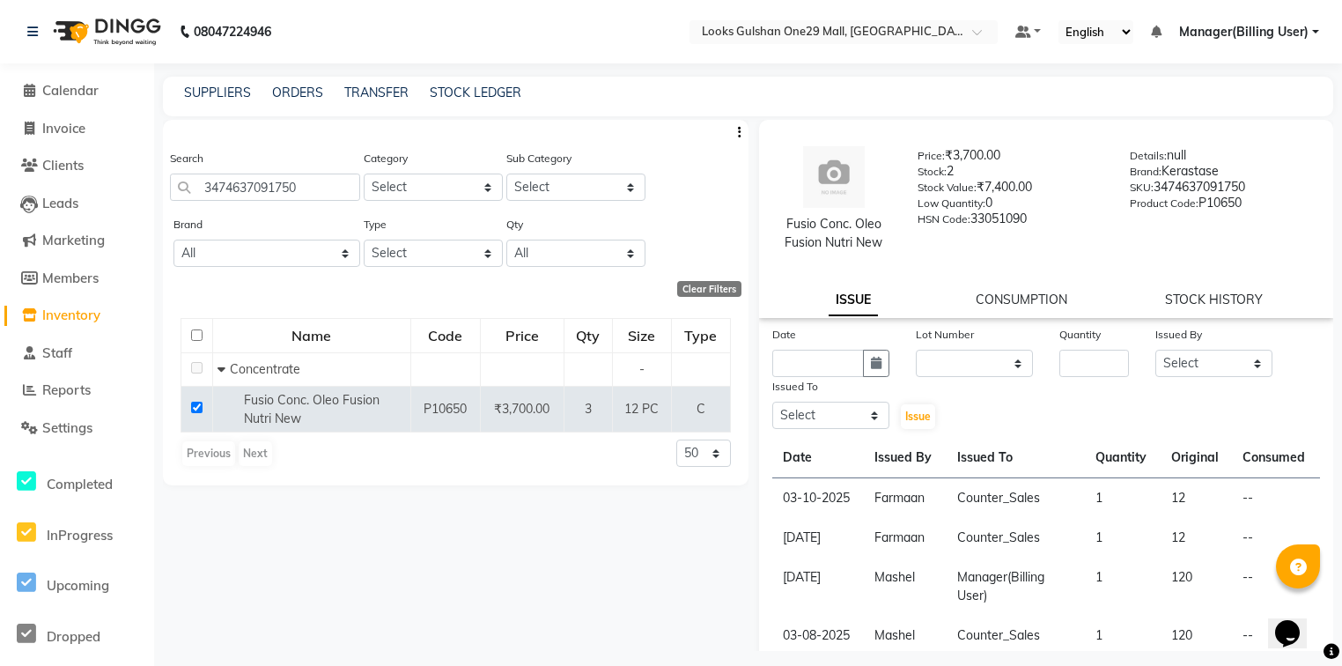
click at [327, 149] on div "Search 3474637091750" at bounding box center [265, 175] width 190 height 52
click at [106, 128] on link "Invoice" at bounding box center [76, 129] width 145 height 20
select select "service"
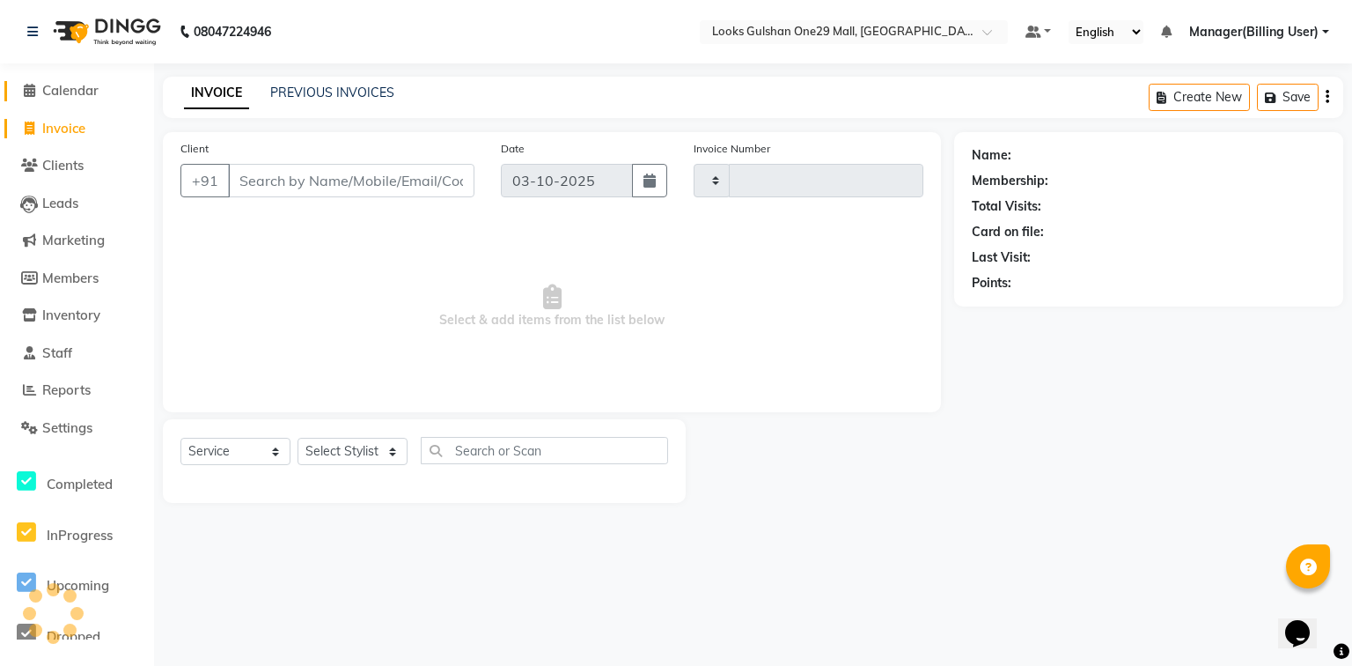
type input "1677"
select select "8337"
click at [92, 92] on span "Calendar" at bounding box center [70, 90] width 56 height 17
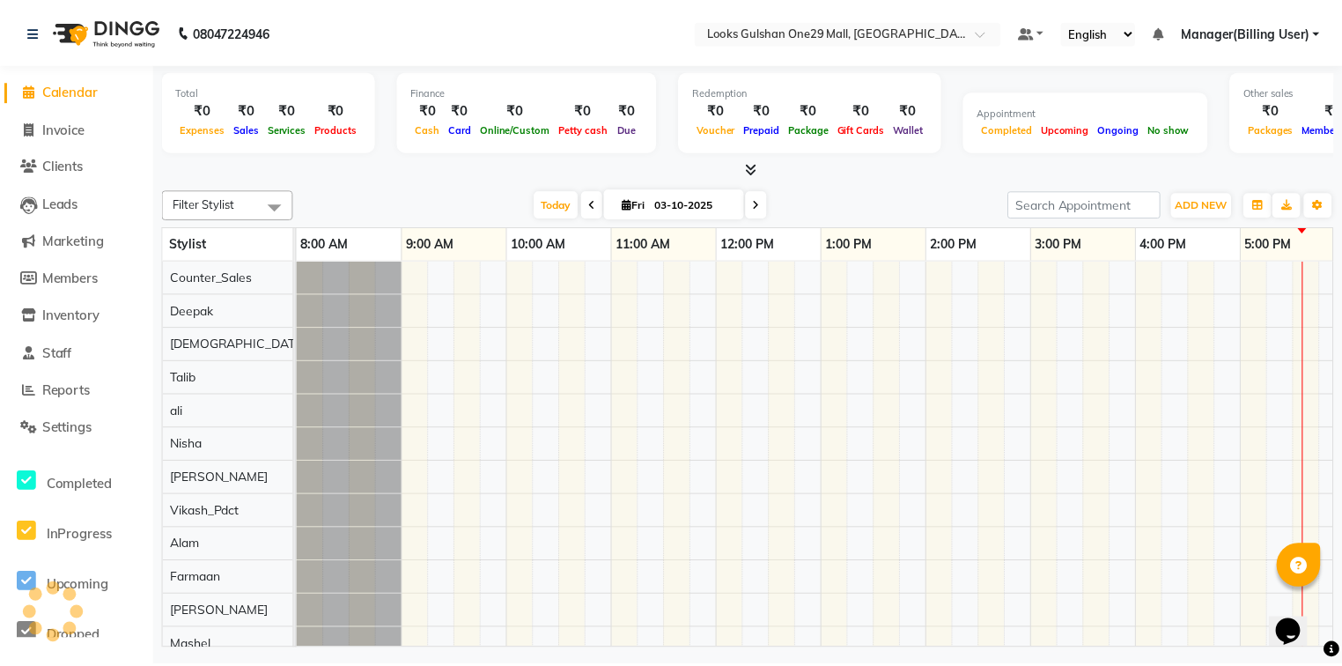
scroll to position [0, 328]
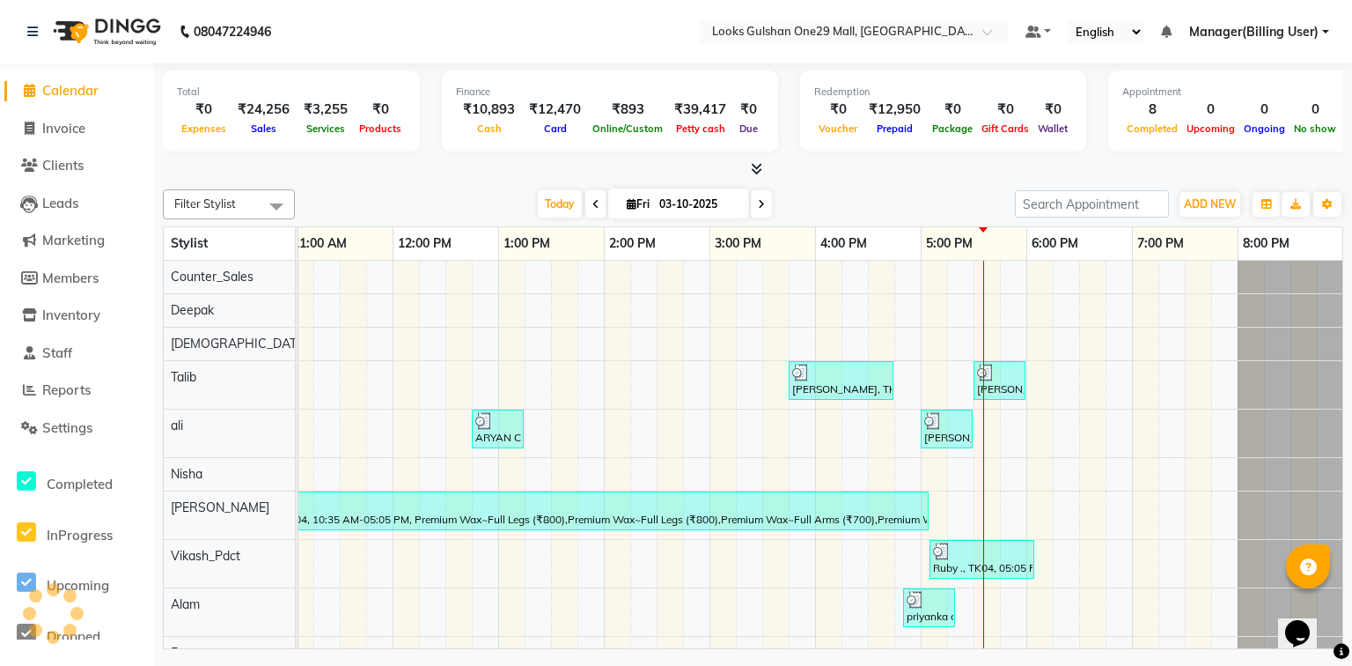
click at [364, 160] on div at bounding box center [753, 169] width 1181 height 18
click at [93, 131] on link "Invoice" at bounding box center [76, 129] width 145 height 20
select select "8337"
select select "service"
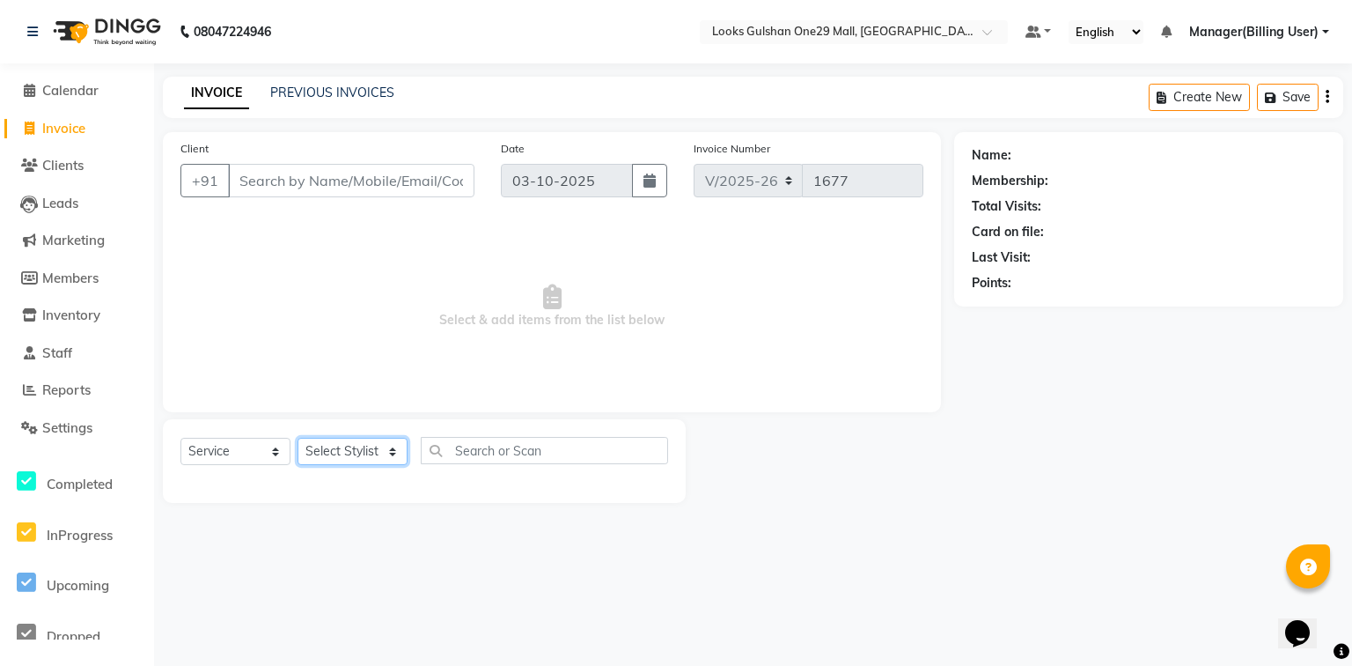
click at [390, 444] on select "Select Stylist" at bounding box center [353, 451] width 110 height 27
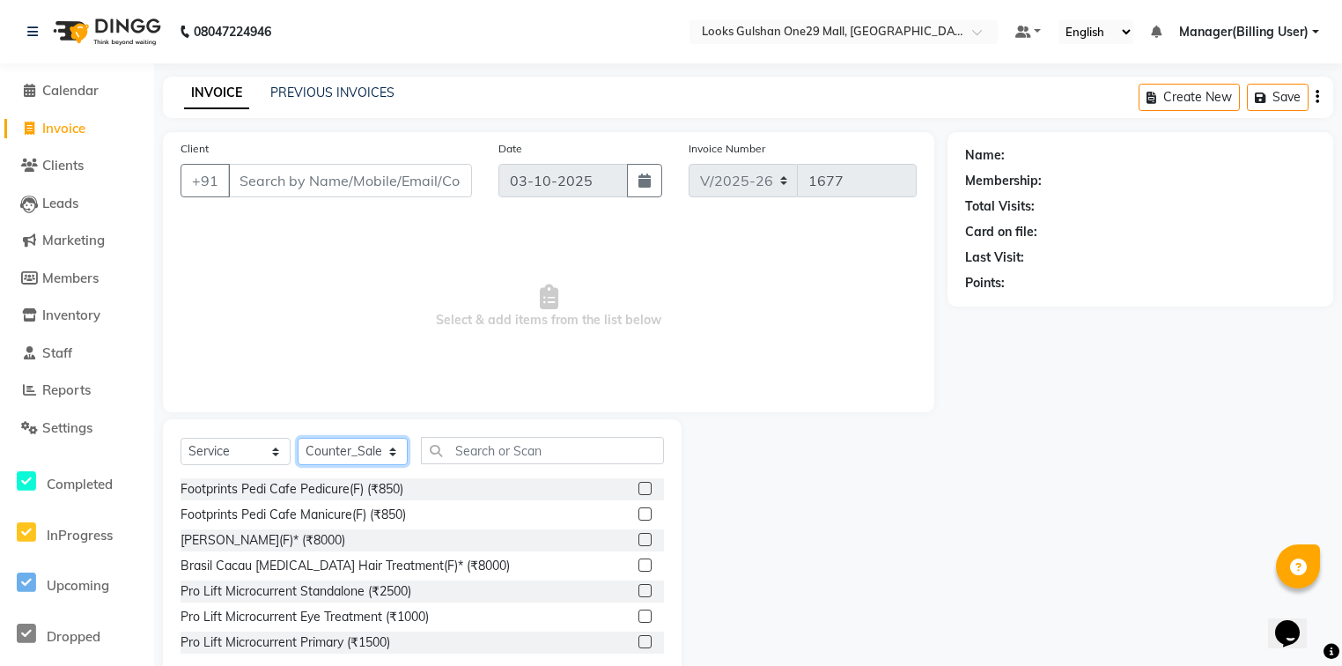
select select "80997"
click at [298, 438] on select "Select Stylist [PERSON_NAME] Counter_Sales Deepak Farmaan [PERSON_NAME] Manager…" at bounding box center [353, 451] width 110 height 27
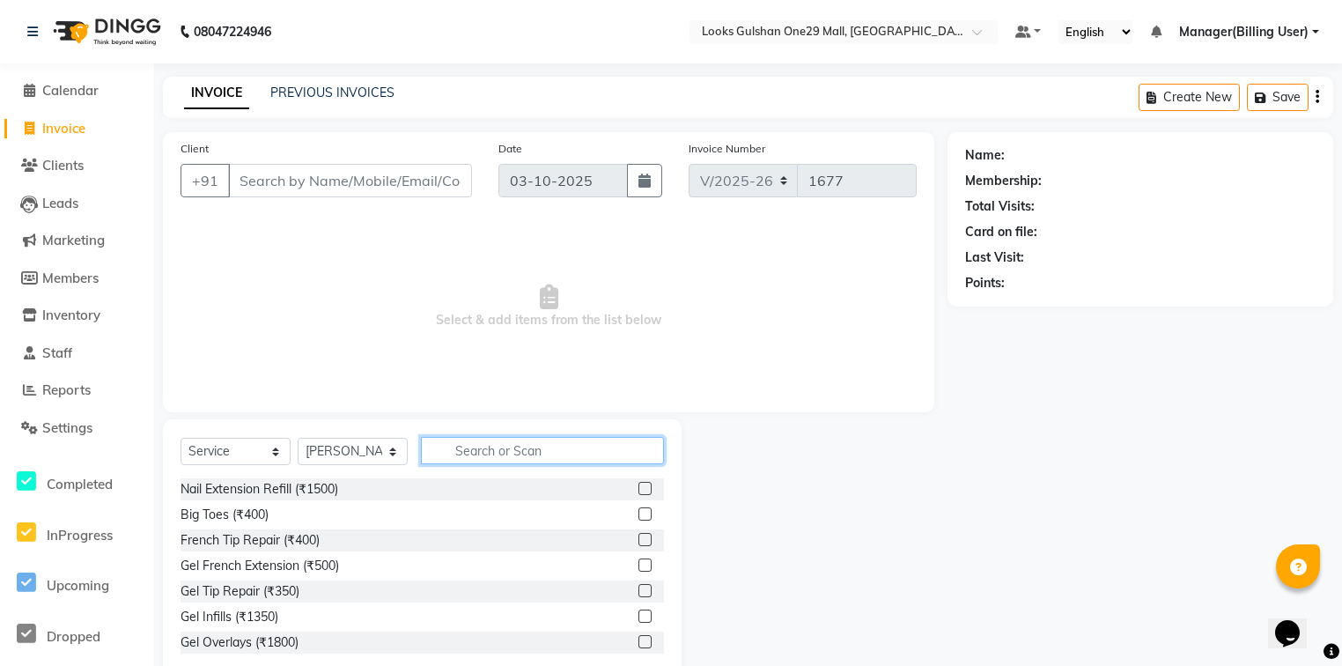
click at [519, 461] on input "text" at bounding box center [542, 450] width 243 height 27
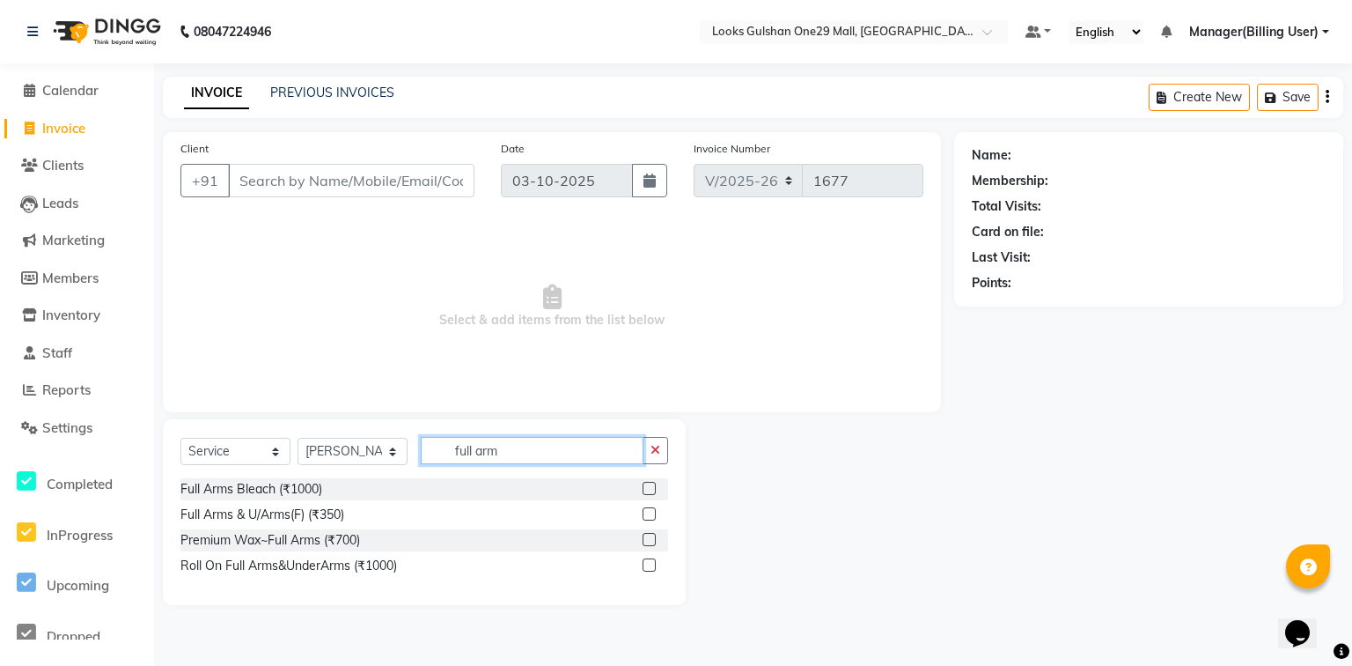
type input "full arm"
click at [644, 541] on label at bounding box center [649, 539] width 13 height 13
click at [644, 541] on input "checkbox" at bounding box center [648, 539] width 11 height 11
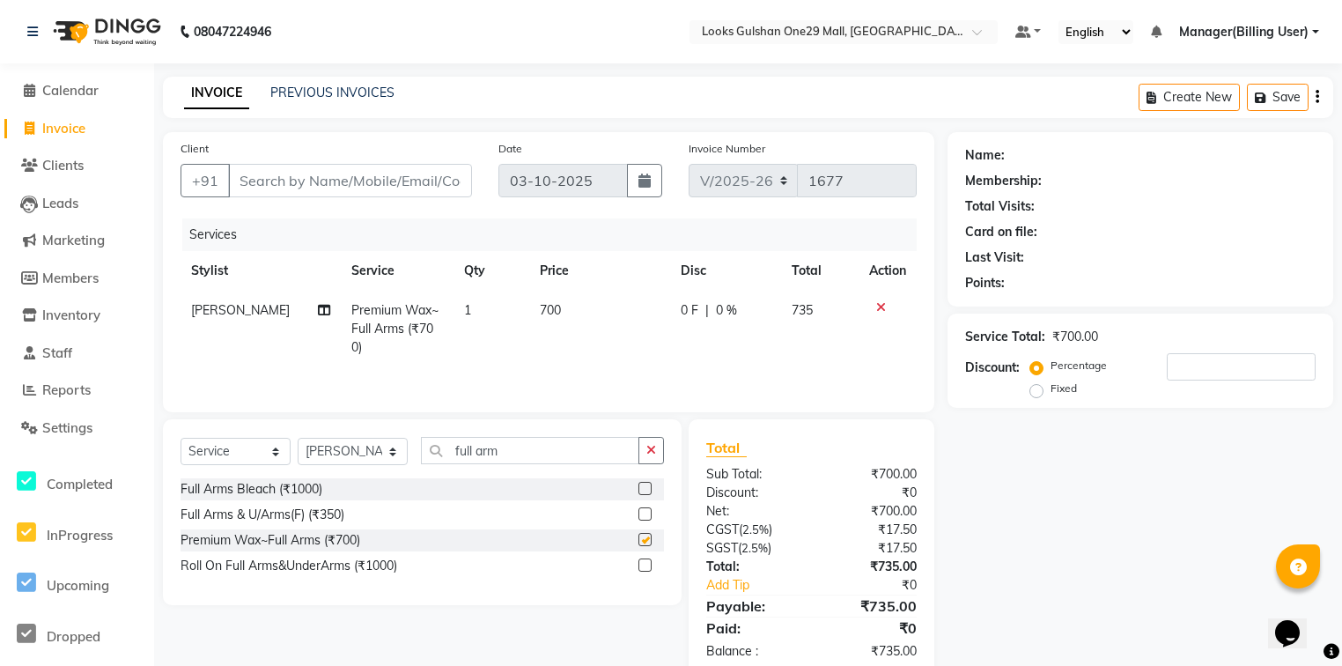
checkbox input "false"
click at [555, 298] on td "700" at bounding box center [599, 329] width 141 height 77
select select "80997"
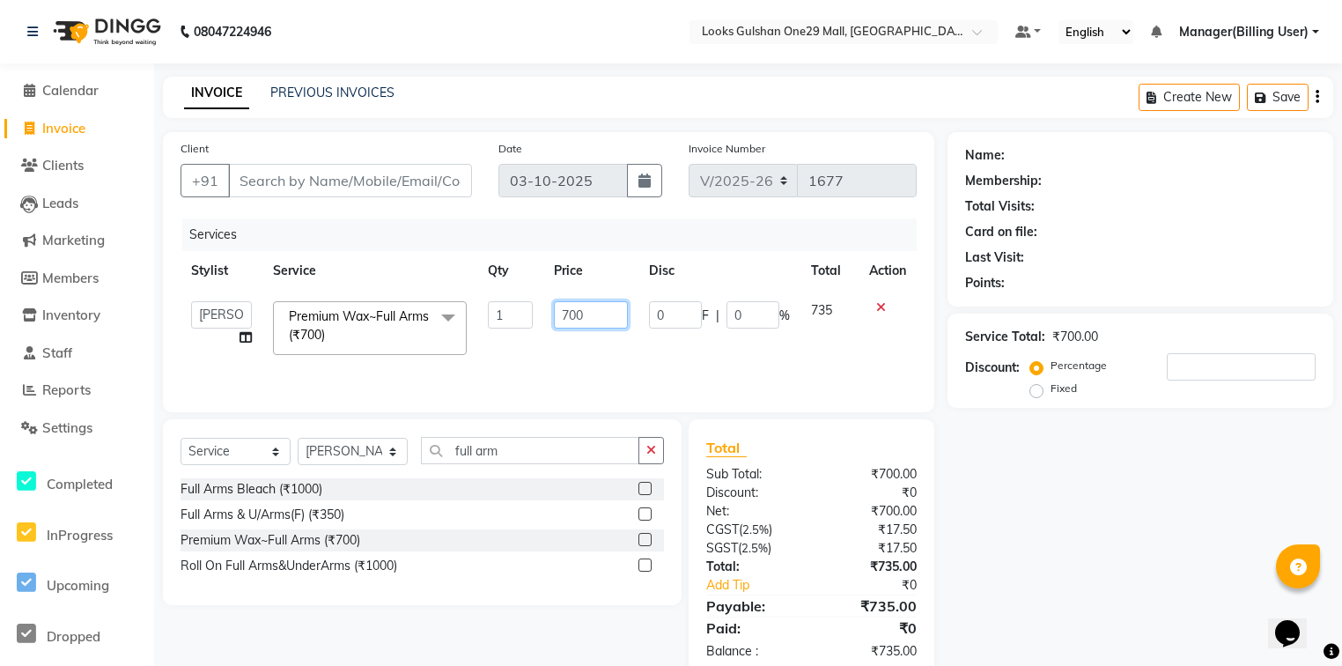
click at [600, 308] on input "700" at bounding box center [590, 314] width 73 height 27
type input "800"
click at [505, 458] on input "full arm" at bounding box center [530, 450] width 218 height 27
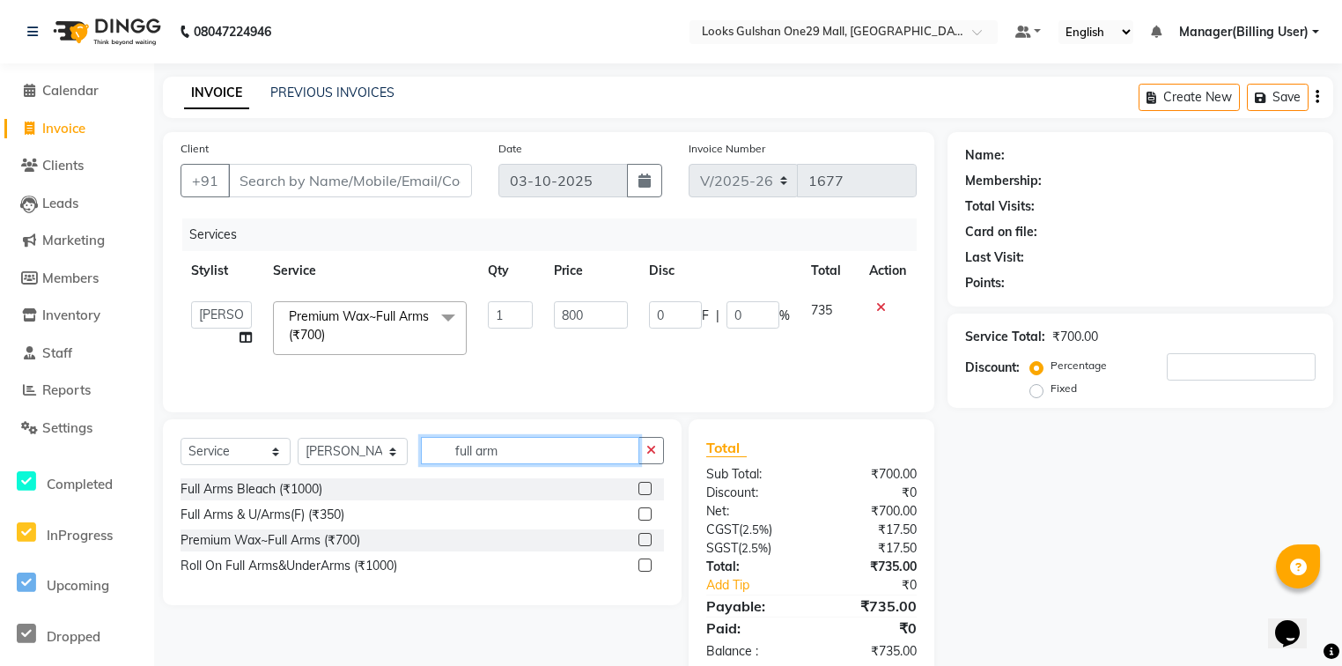
click at [505, 458] on input "full arm" at bounding box center [530, 450] width 218 height 27
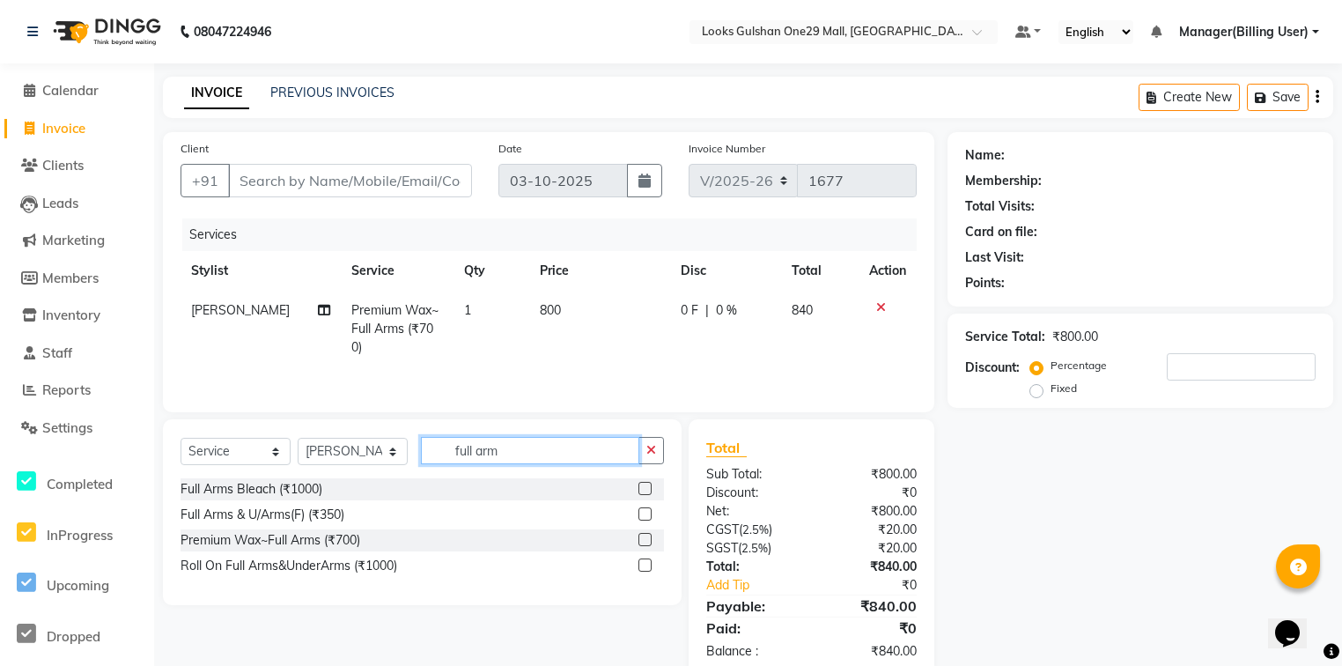
click at [505, 458] on input "full arm" at bounding box center [530, 450] width 218 height 27
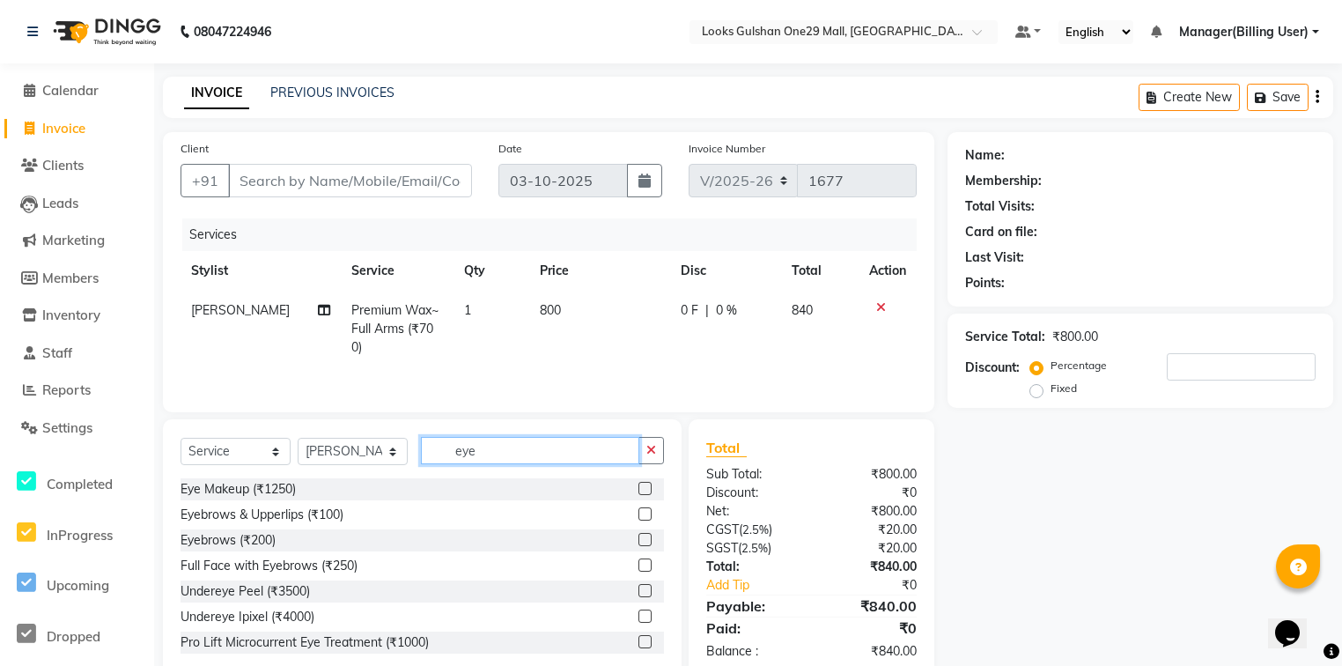
type input "eye"
click at [638, 538] on label at bounding box center [644, 539] width 13 height 13
click at [638, 538] on input "checkbox" at bounding box center [643, 539] width 11 height 11
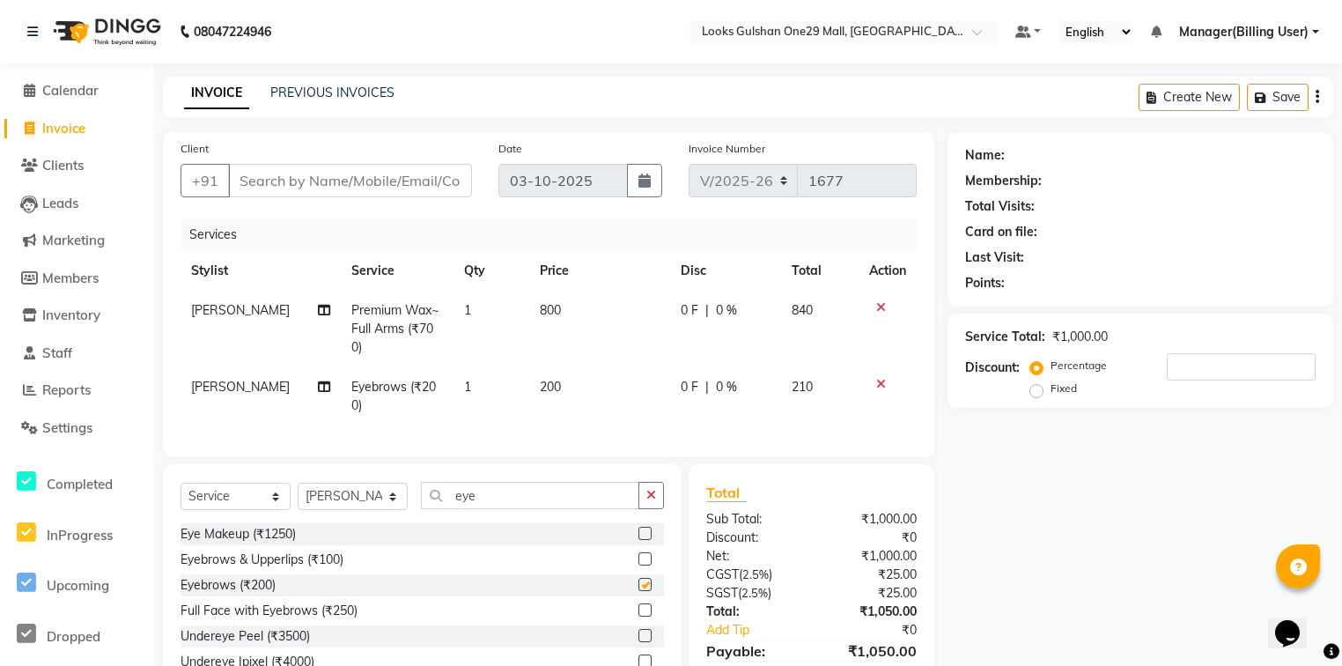
checkbox input "false"
click at [569, 367] on td "200" at bounding box center [599, 396] width 141 height 58
select select "80997"
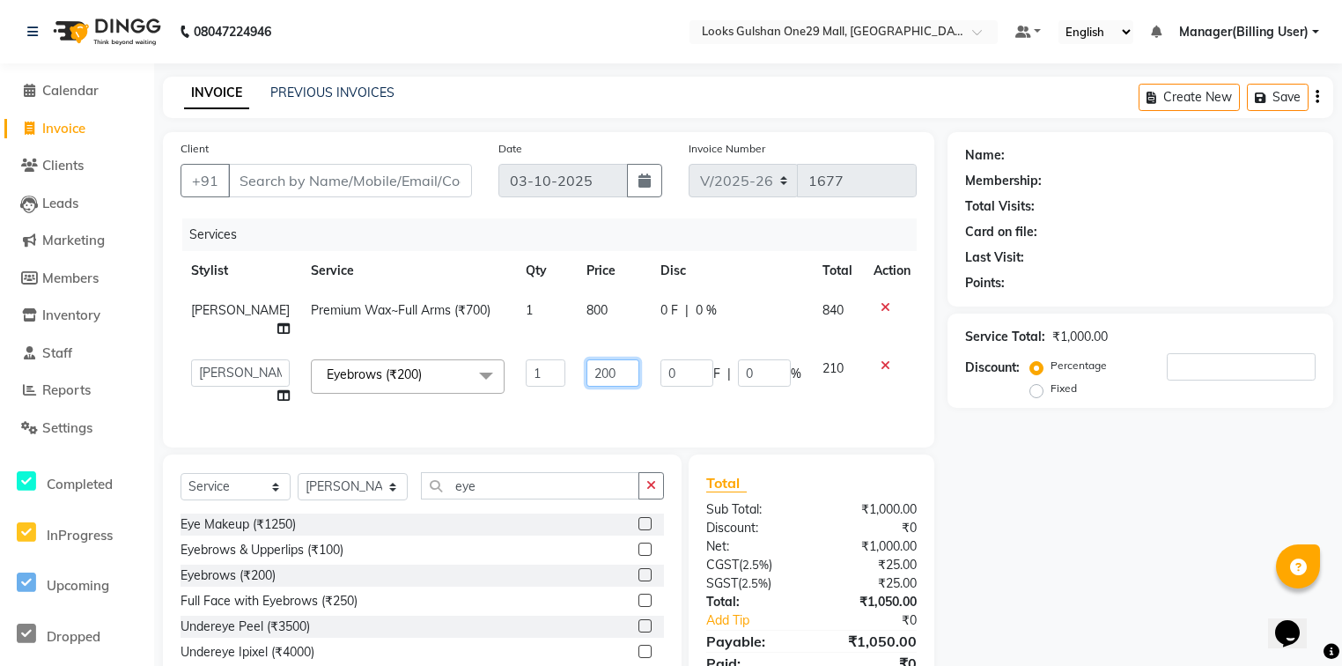
click at [586, 366] on input "200" at bounding box center [612, 372] width 53 height 27
type input "100"
click at [521, 488] on input "eye" at bounding box center [530, 485] width 218 height 27
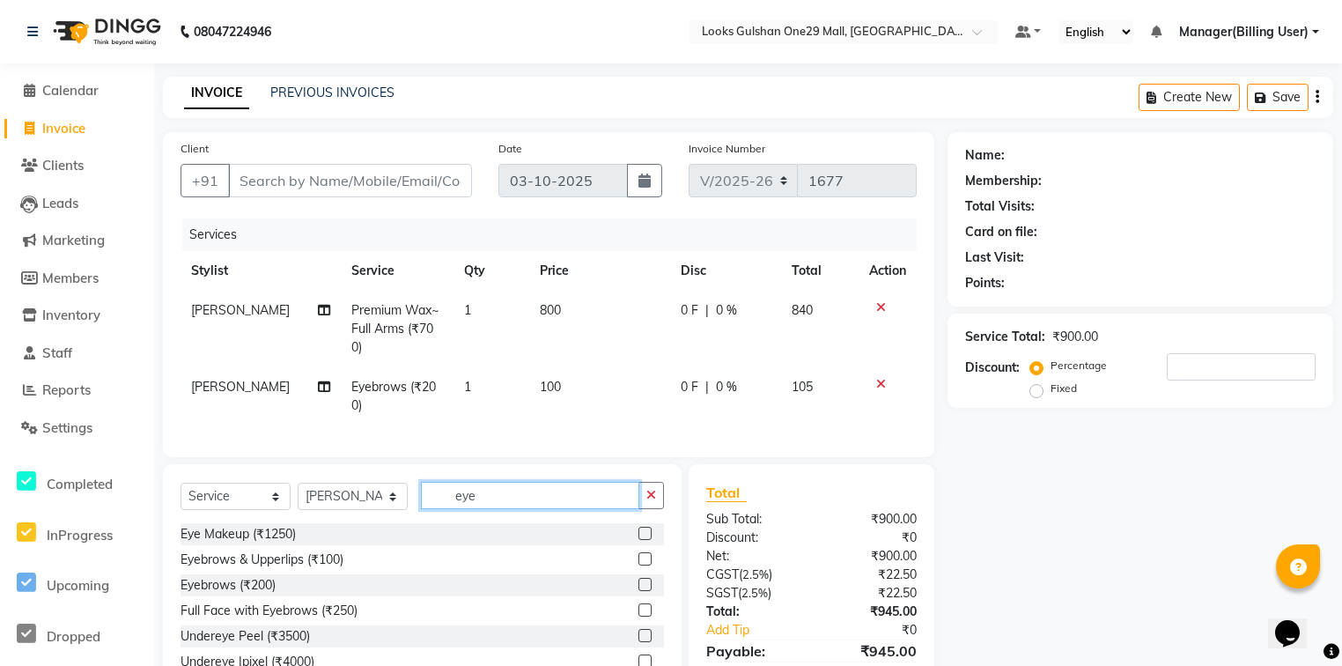
click at [521, 488] on input "eye" at bounding box center [530, 495] width 218 height 27
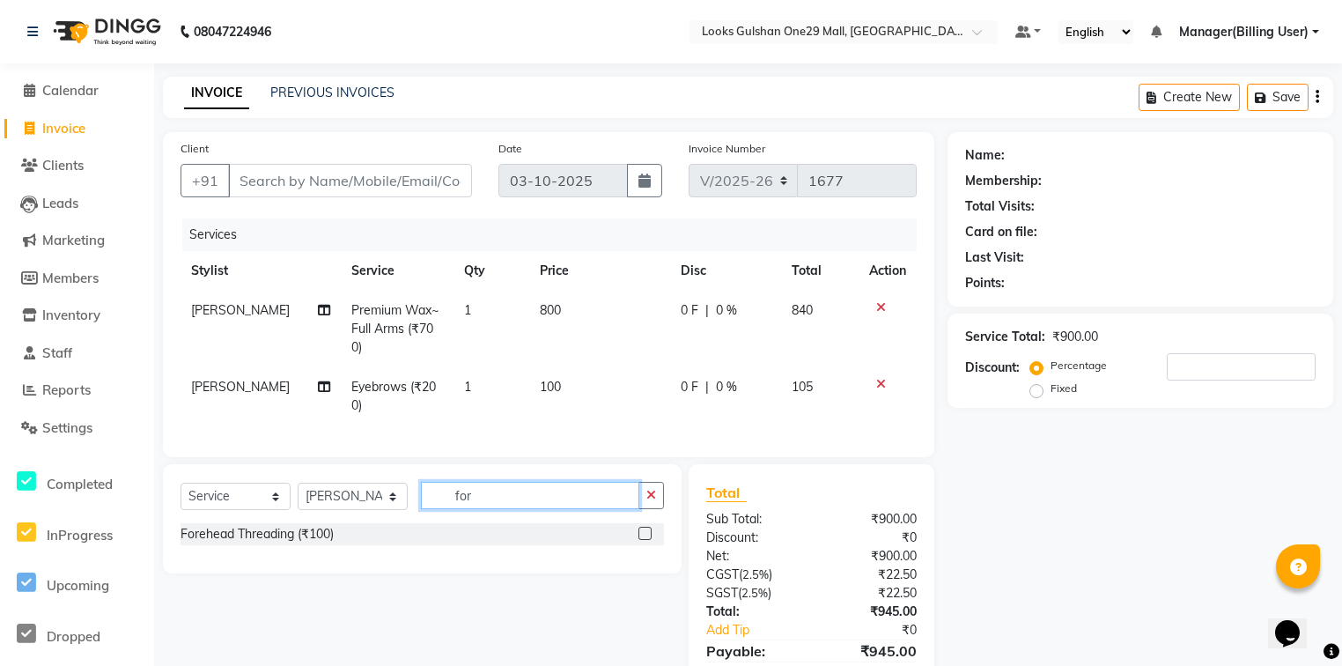
type input "for"
click at [644, 526] on label at bounding box center [644, 532] width 13 height 13
click at [644, 528] on input "checkbox" at bounding box center [643, 533] width 11 height 11
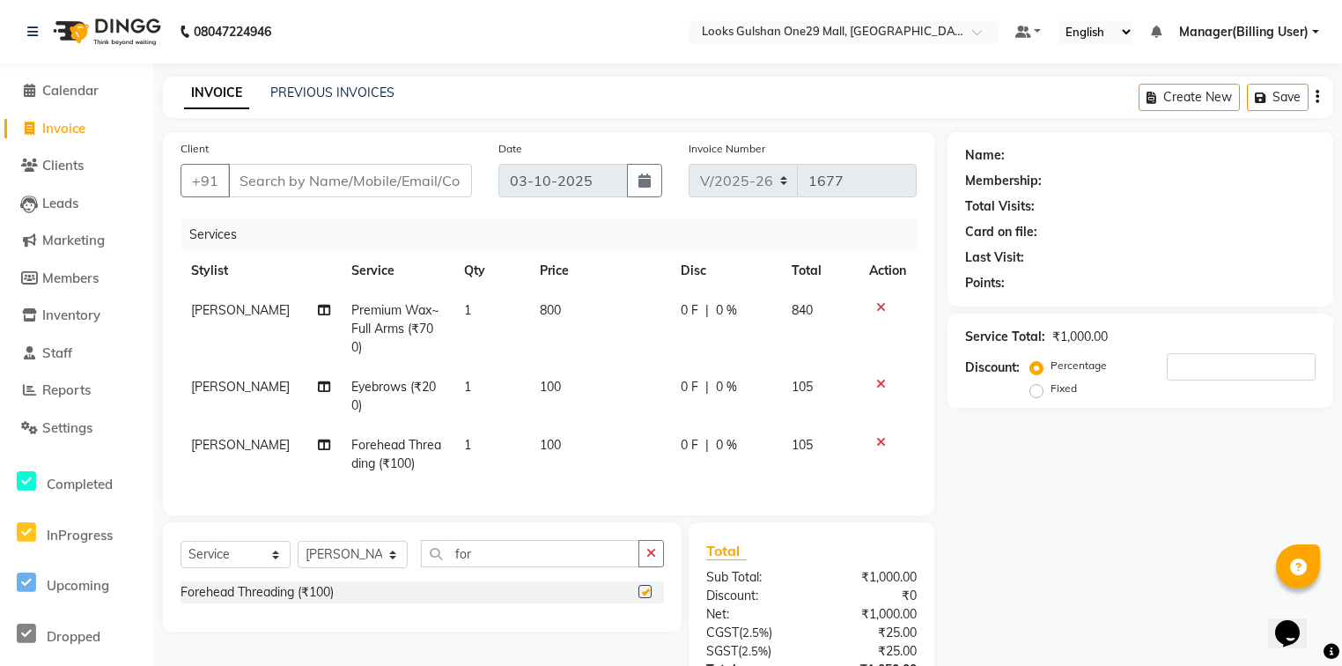
checkbox input "false"
click at [592, 425] on td "100" at bounding box center [599, 454] width 141 height 58
select select "80997"
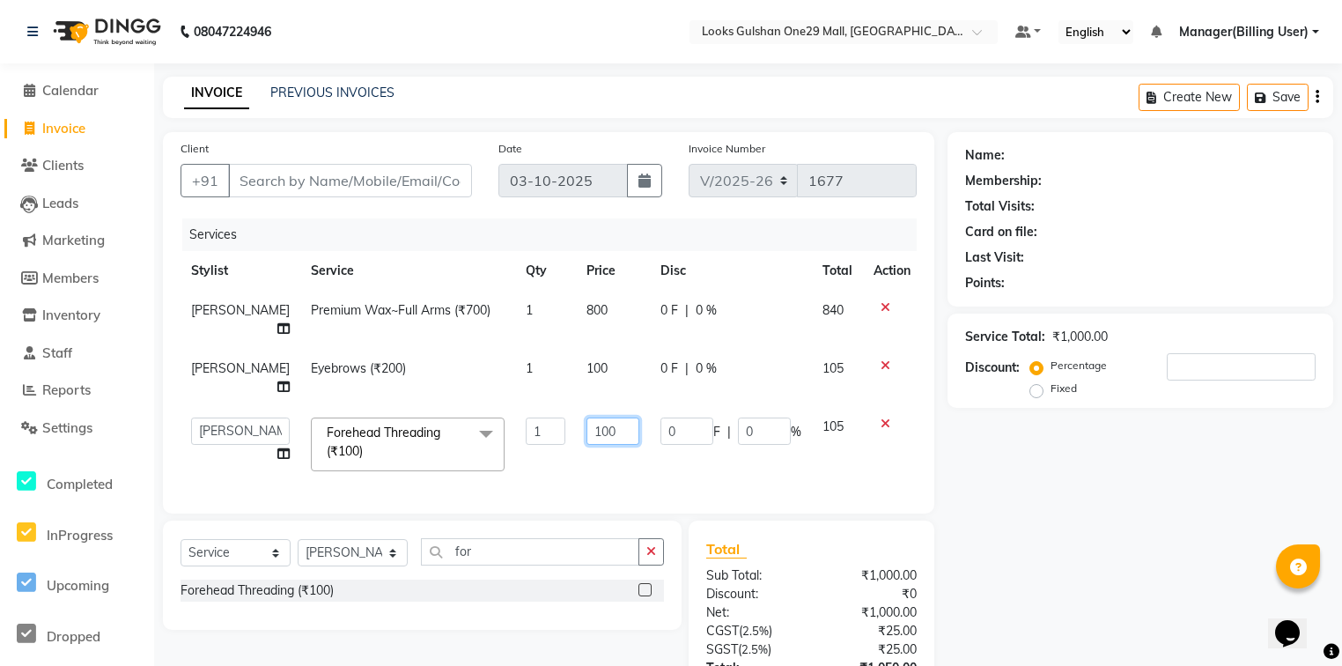
click at [604, 417] on input "100" at bounding box center [612, 430] width 53 height 27
type input "5"
type input "100"
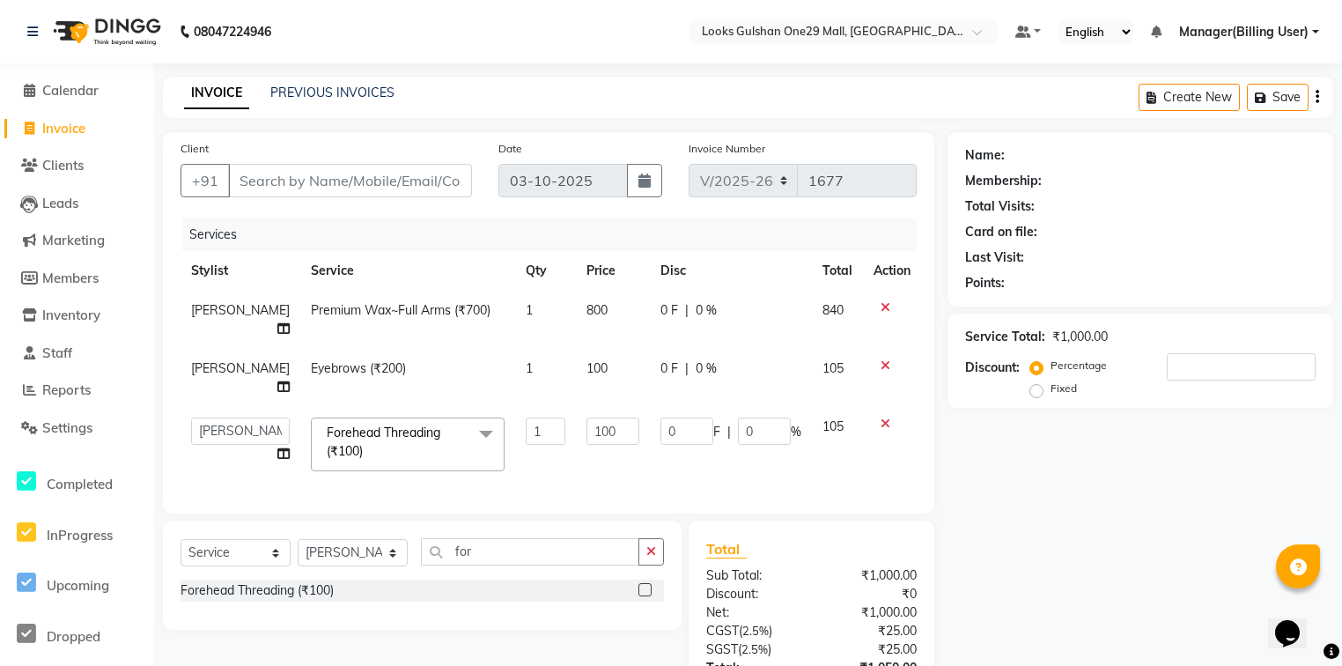
click at [607, 429] on td "100" at bounding box center [613, 444] width 74 height 75
select select "80997"
click at [546, 538] on input "for" at bounding box center [530, 551] width 218 height 27
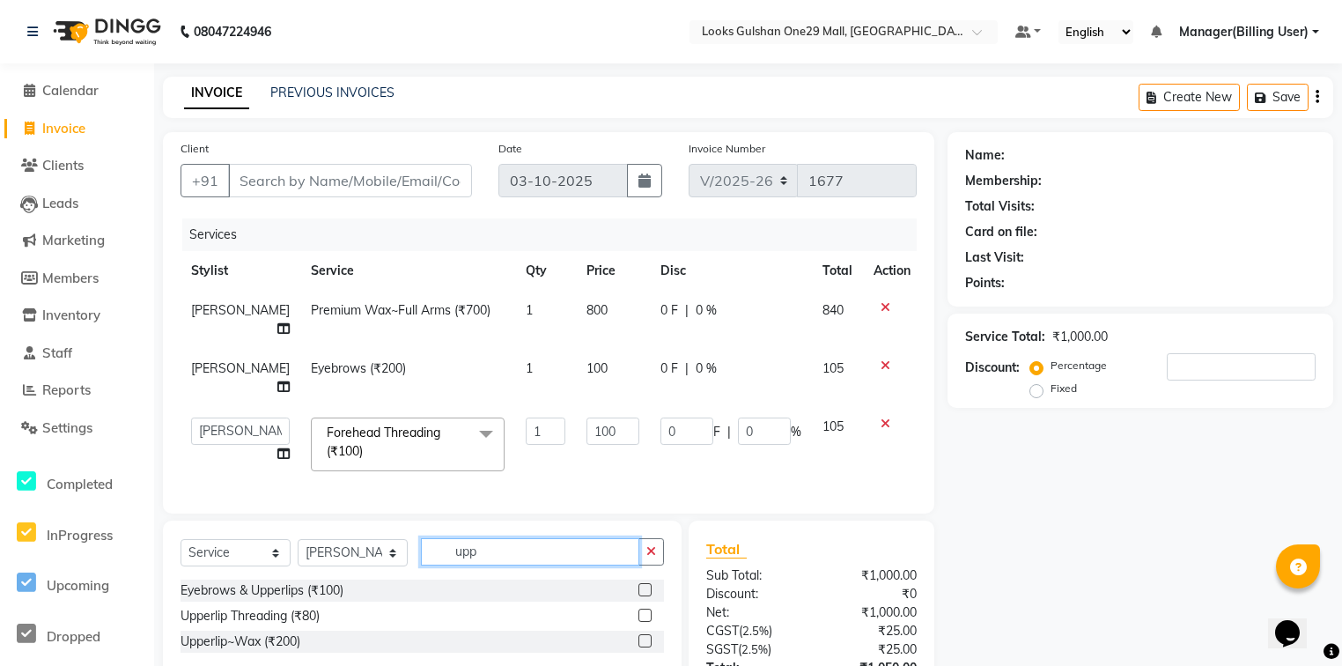
type input "upp"
click at [636, 605] on div "Upperlip Threading (₹80)" at bounding box center [421, 616] width 483 height 22
click at [643, 608] on label at bounding box center [644, 614] width 13 height 13
click at [643, 610] on input "checkbox" at bounding box center [643, 615] width 11 height 11
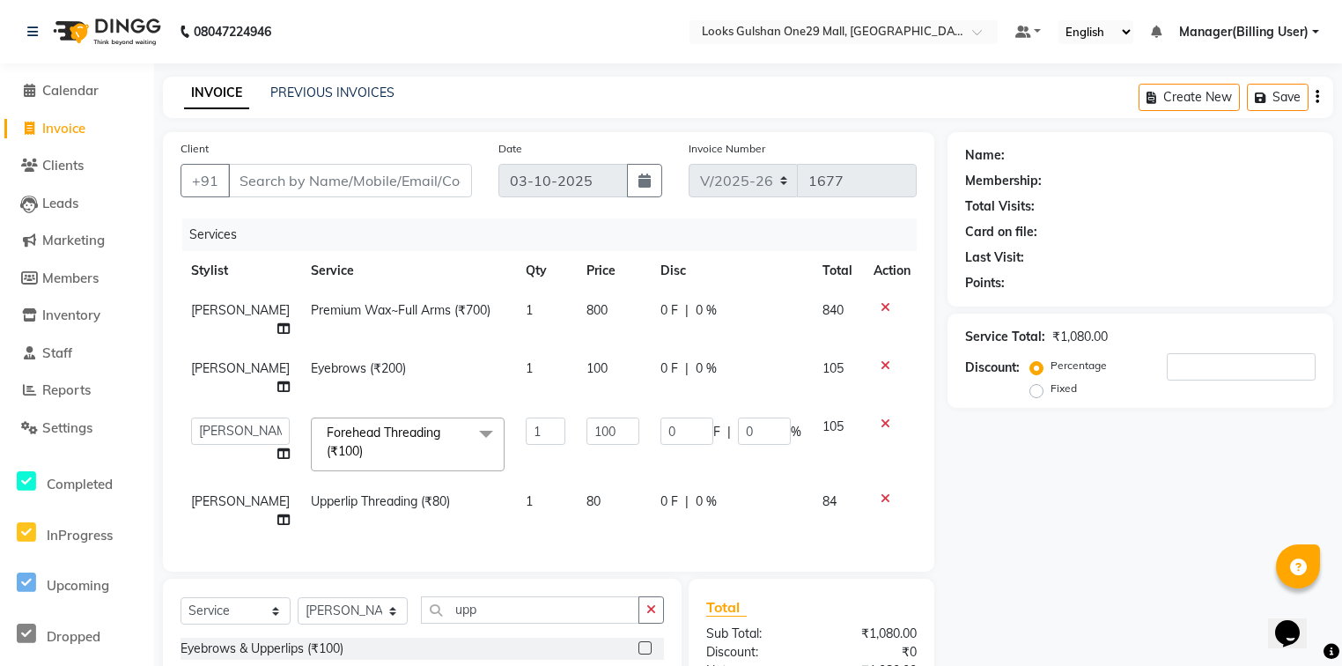
checkbox input "false"
click at [600, 482] on td "80" at bounding box center [613, 511] width 74 height 58
select select "80997"
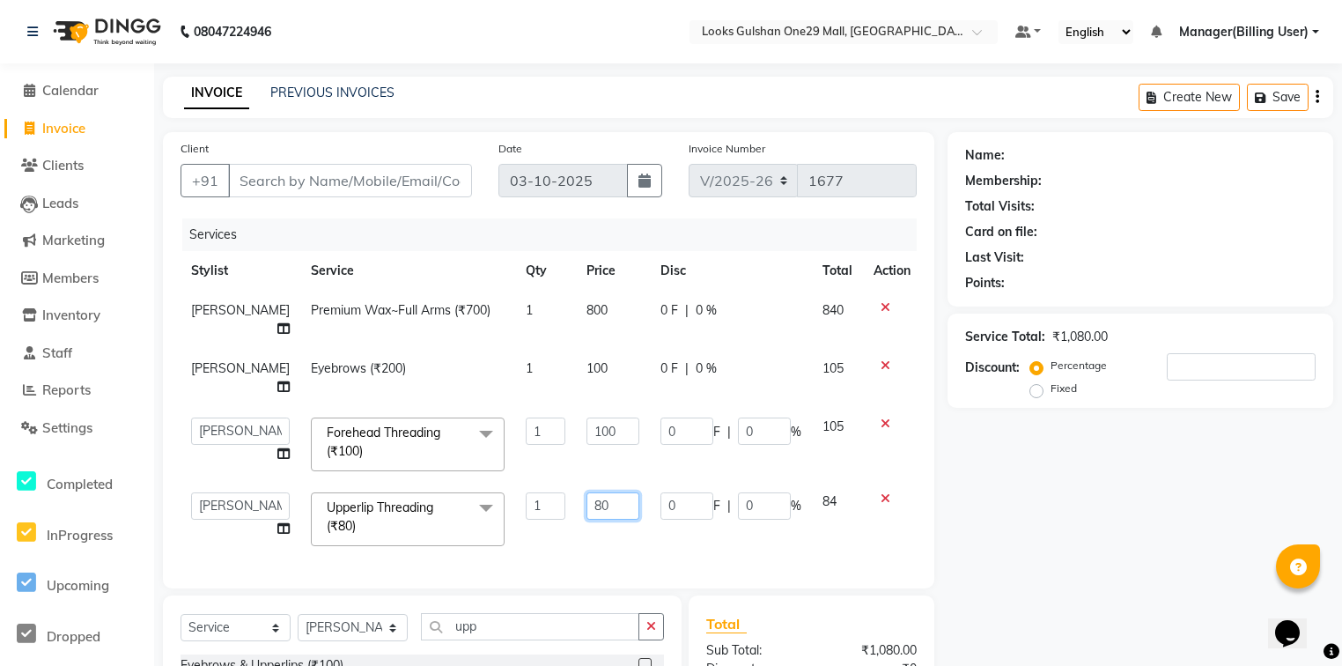
click at [615, 482] on td "80" at bounding box center [613, 519] width 74 height 75
select select "80997"
click at [613, 482] on td "80" at bounding box center [613, 519] width 74 height 75
click at [611, 492] on input "80" at bounding box center [612, 505] width 53 height 27
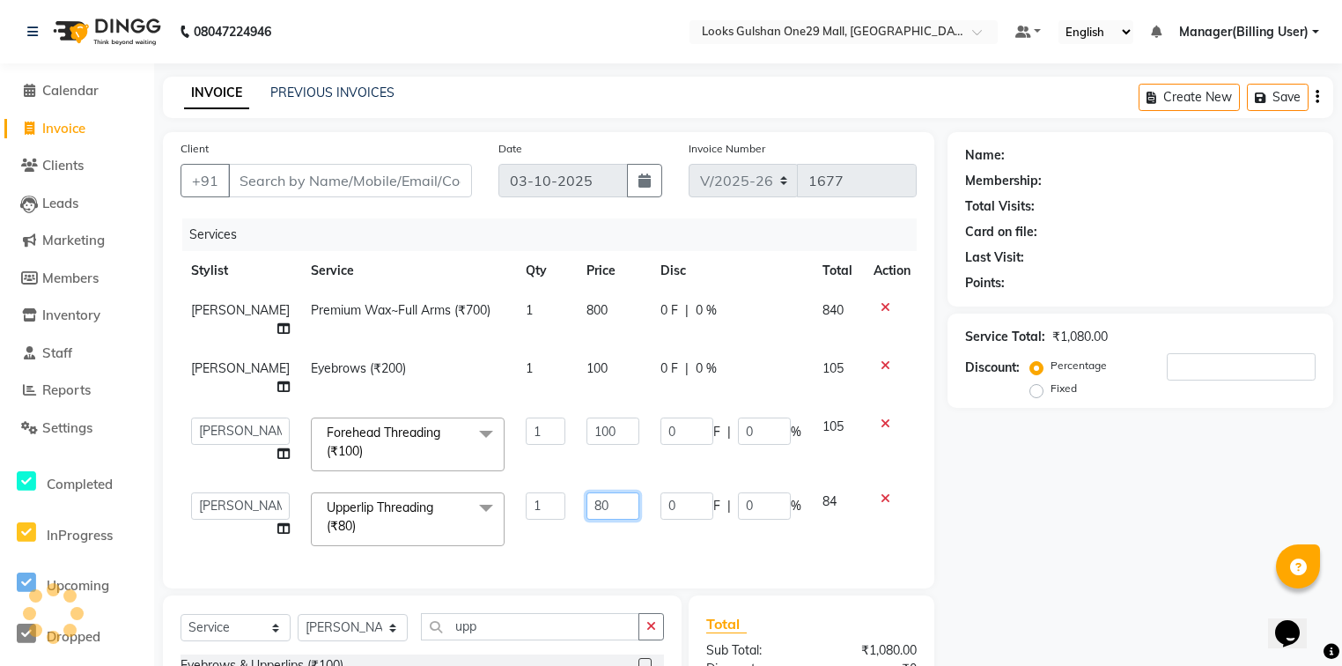
click at [611, 492] on input "80" at bounding box center [612, 505] width 53 height 27
type input "50"
click at [638, 530] on div "Client +91 Date [DATE] Invoice Number V/2025 V/[PHONE_NUMBER] Services Stylist …" at bounding box center [549, 493] width 798 height 722
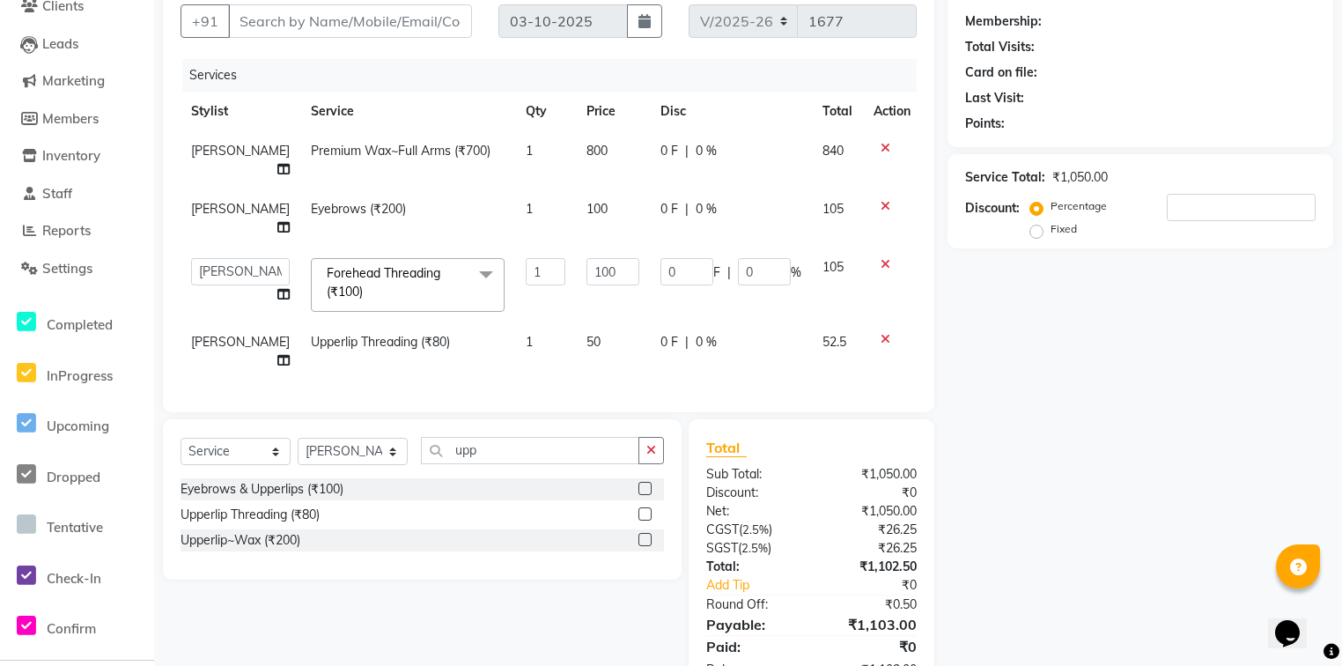
scroll to position [172, 0]
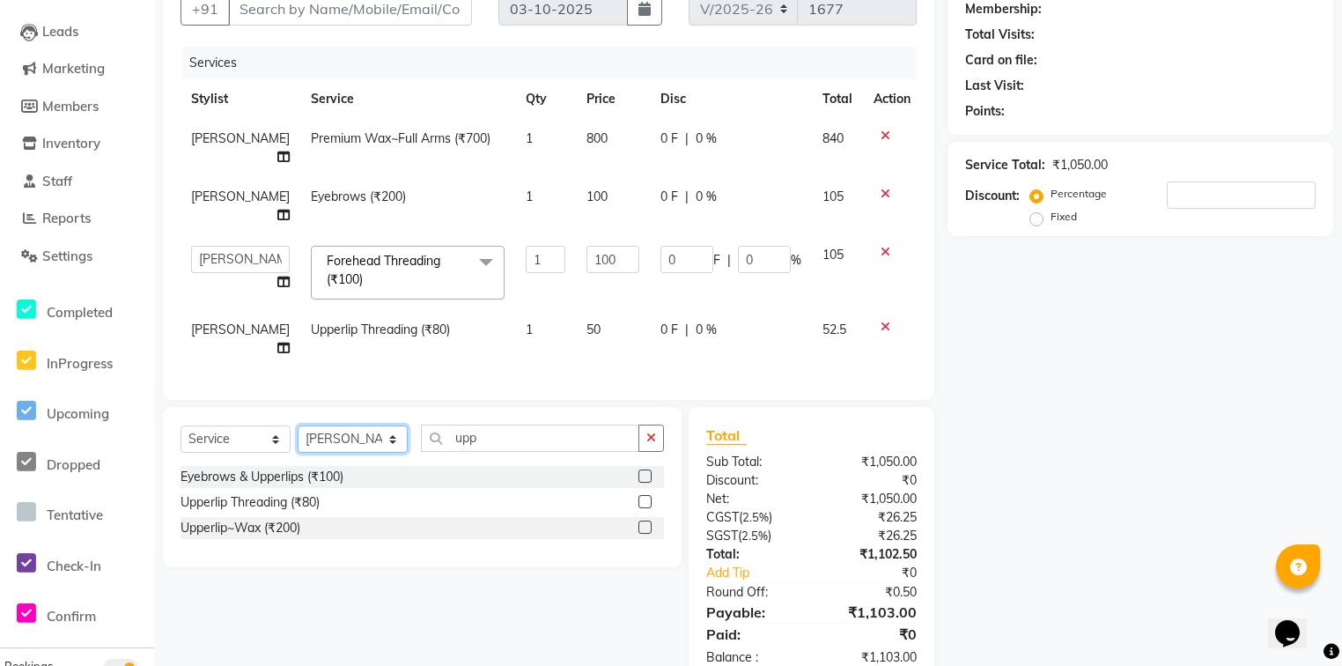
click at [352, 425] on select "Select Stylist [PERSON_NAME] Counter_Sales Deepak Farmaan [PERSON_NAME] Manager…" at bounding box center [353, 438] width 110 height 27
select select "93035"
click at [298, 425] on select "Select Stylist [PERSON_NAME] Counter_Sales Deepak Farmaan [PERSON_NAME] Manager…" at bounding box center [353, 438] width 110 height 27
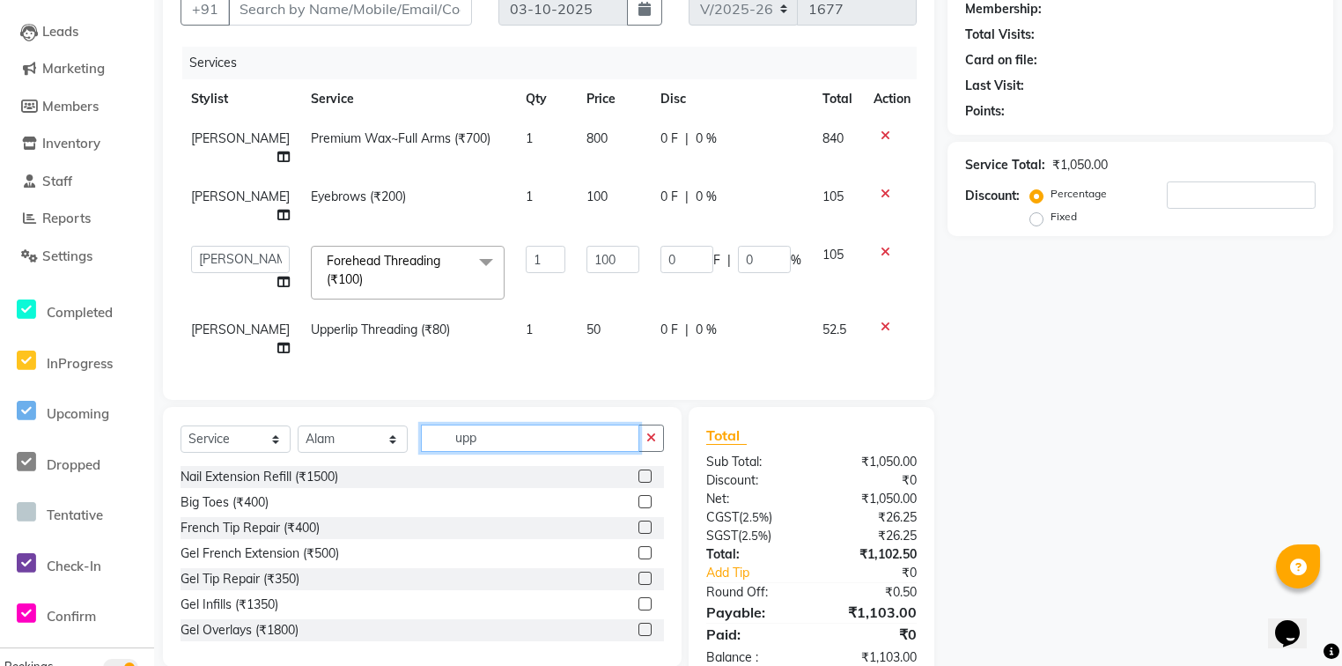
click at [573, 424] on input "upp" at bounding box center [530, 437] width 218 height 27
click at [570, 424] on input "upp" at bounding box center [530, 437] width 218 height 27
type input "cut"
click at [641, 568] on div at bounding box center [651, 579] width 26 height 22
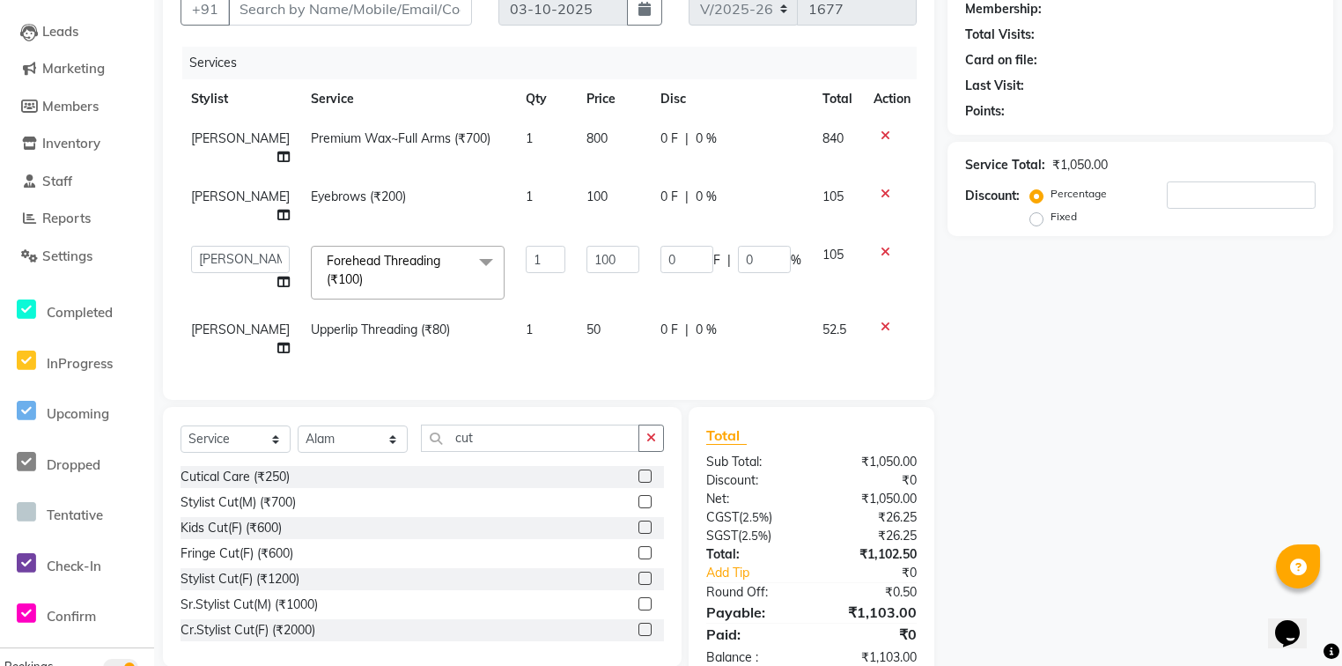
click at [638, 571] on label at bounding box center [644, 577] width 13 height 13
click at [638, 573] on input "checkbox" at bounding box center [643, 578] width 11 height 11
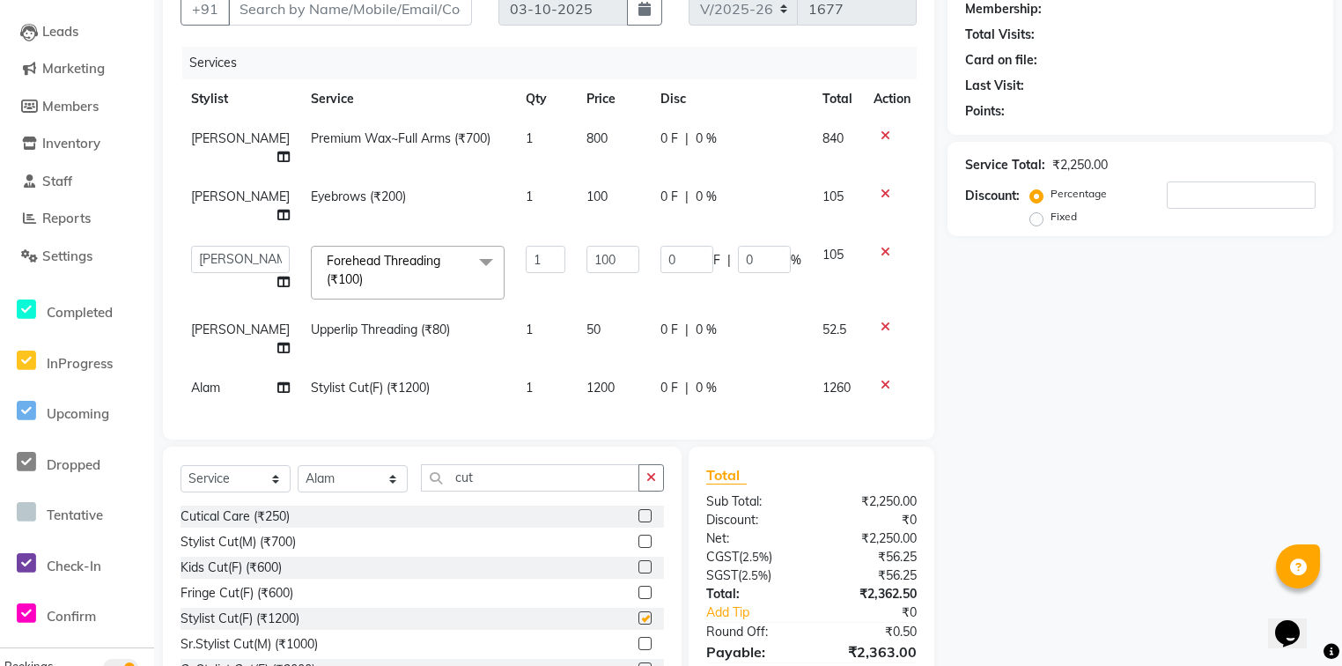
checkbox input "false"
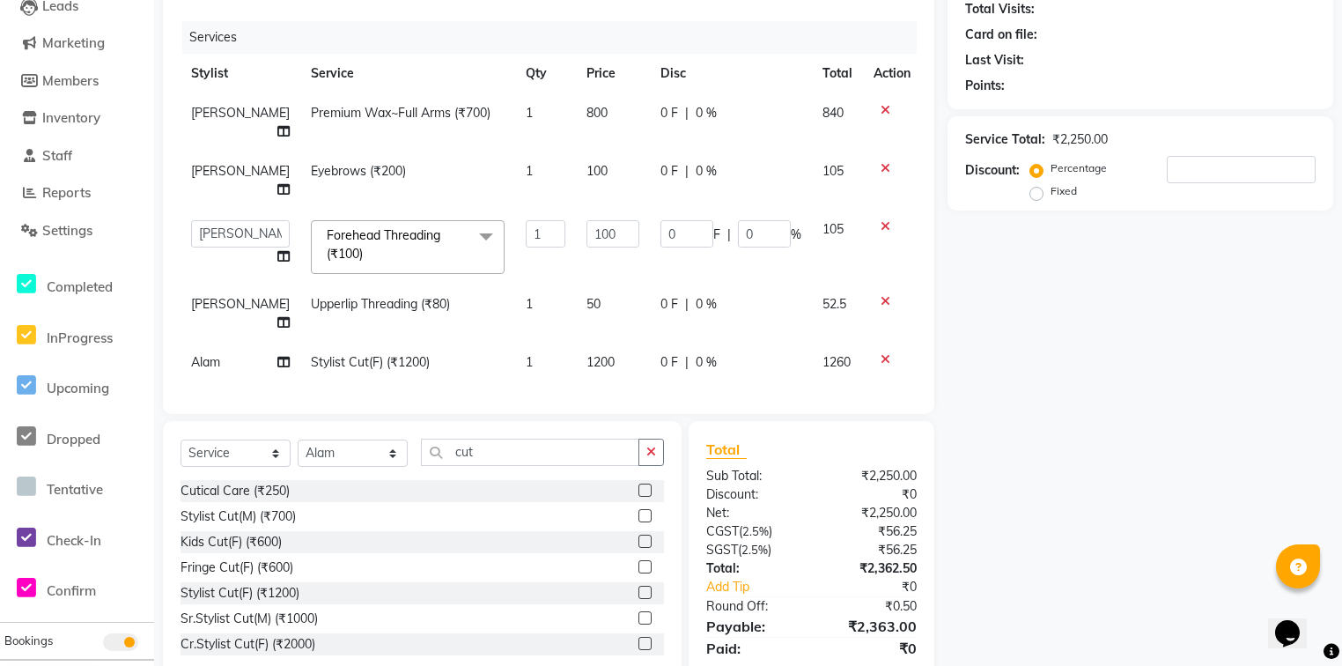
scroll to position [211, 0]
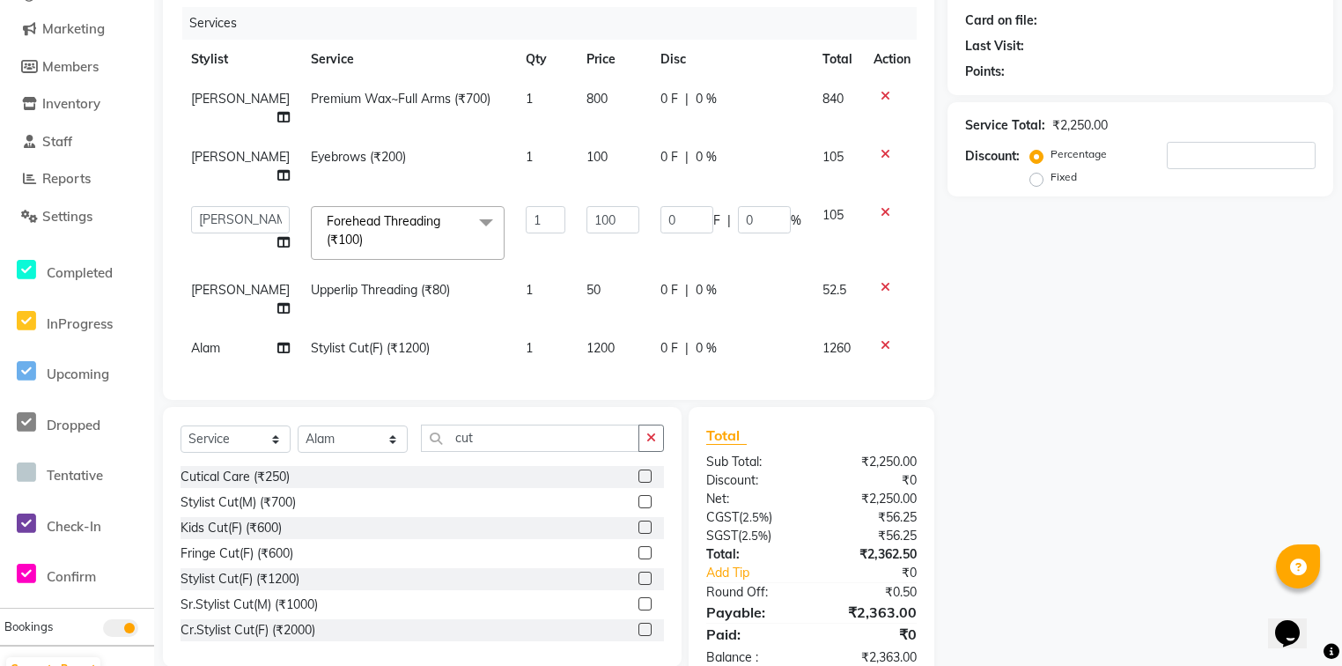
click at [880, 281] on icon at bounding box center [885, 287] width 10 height 12
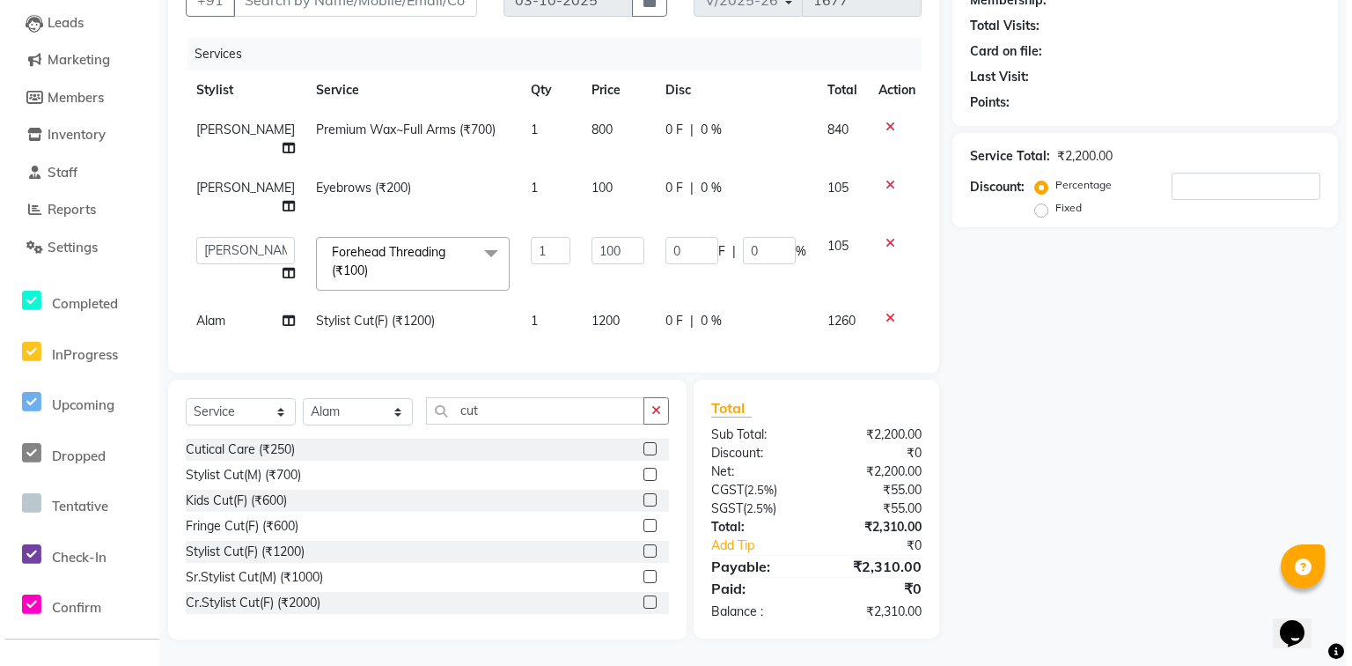
scroll to position [154, 0]
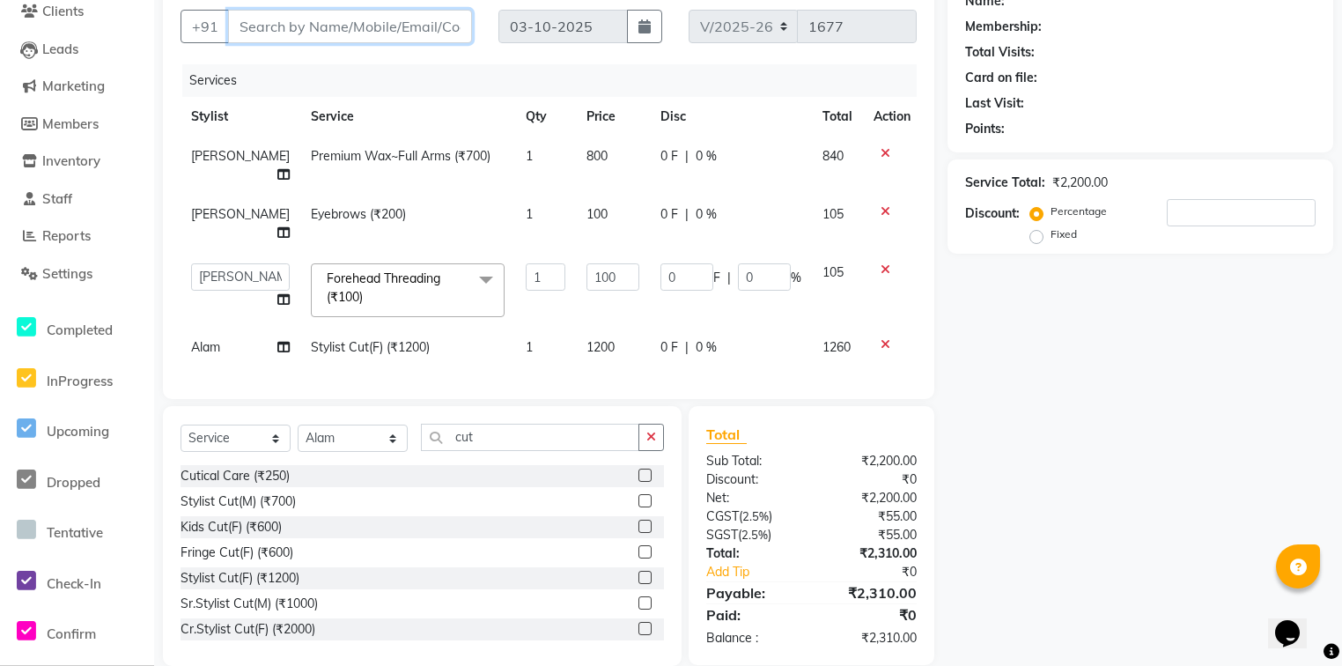
click at [327, 38] on input "Client" at bounding box center [350, 26] width 244 height 33
click at [299, 34] on input "Client" at bounding box center [350, 26] width 244 height 33
click at [305, 18] on input "Client" at bounding box center [350, 26] width 244 height 33
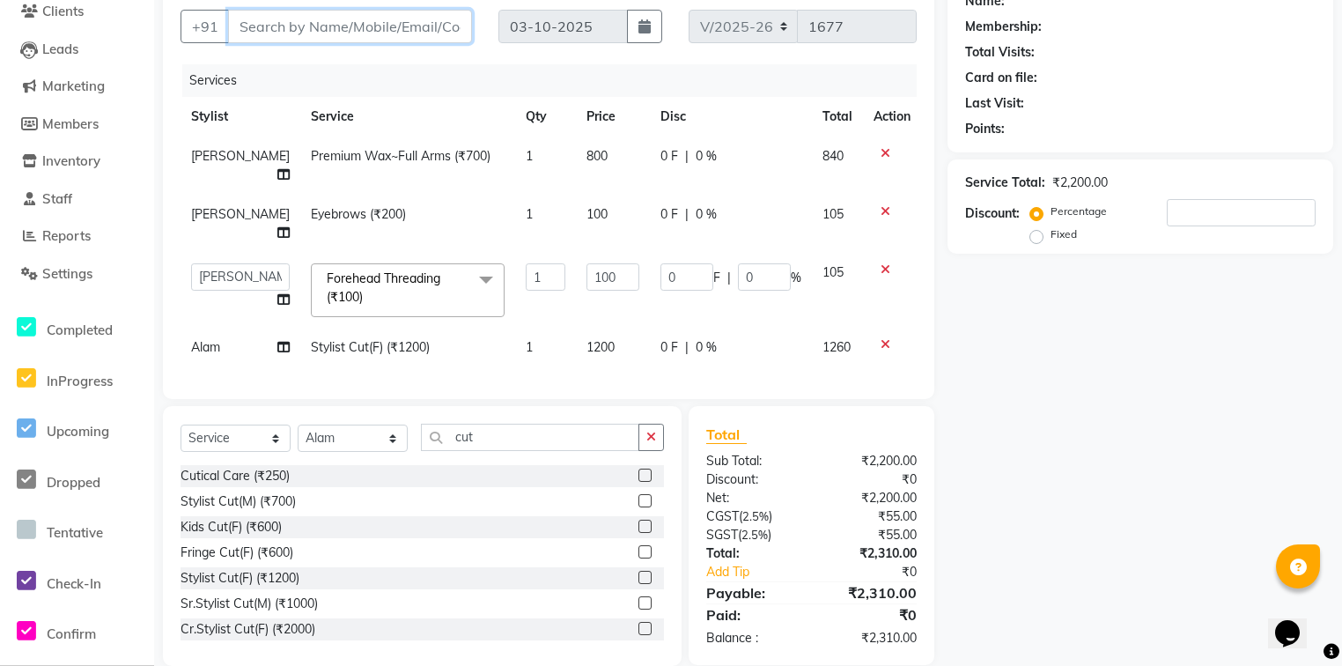
click at [278, 24] on input "Client" at bounding box center [350, 26] width 244 height 33
type input "9"
type input "0"
type input "9634599537"
click at [448, 38] on button "Add Client" at bounding box center [426, 26] width 91 height 33
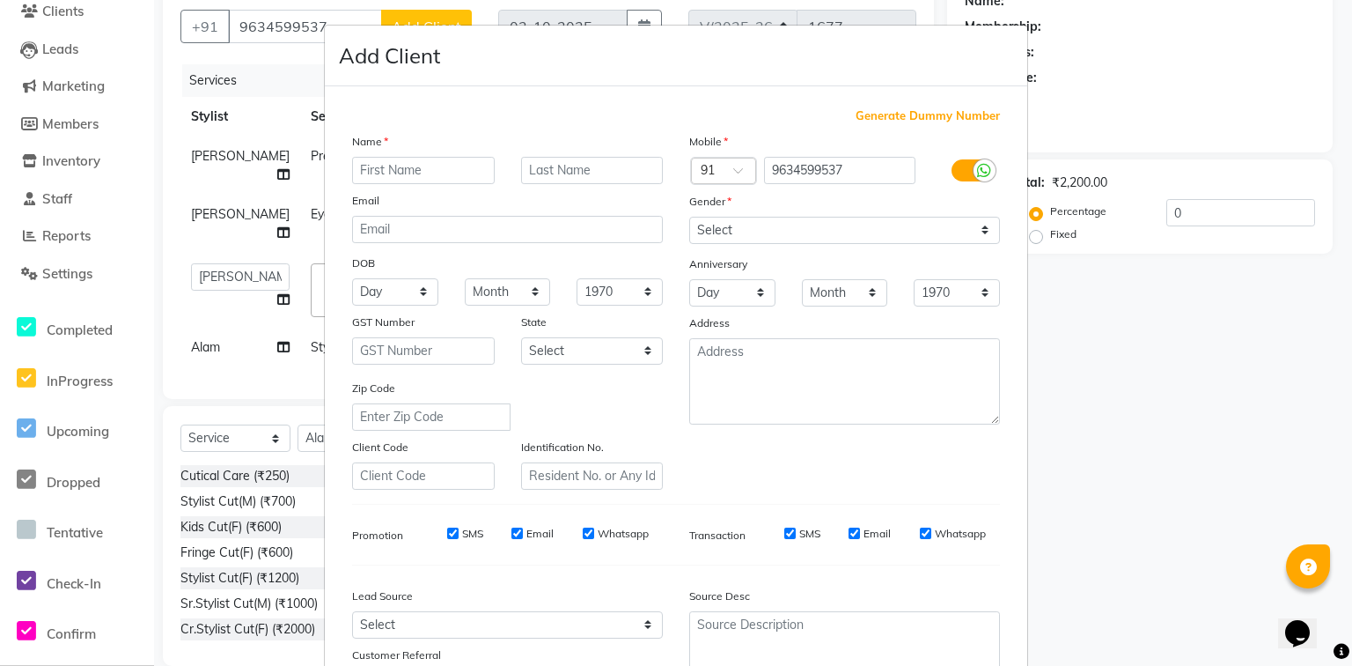
click at [391, 176] on input "text" at bounding box center [423, 170] width 143 height 27
type input "prachi"
type input "."
click at [887, 239] on select "Select [DEMOGRAPHIC_DATA] [DEMOGRAPHIC_DATA] Other Prefer Not To Say" at bounding box center [844, 230] width 311 height 27
select select "[DEMOGRAPHIC_DATA]"
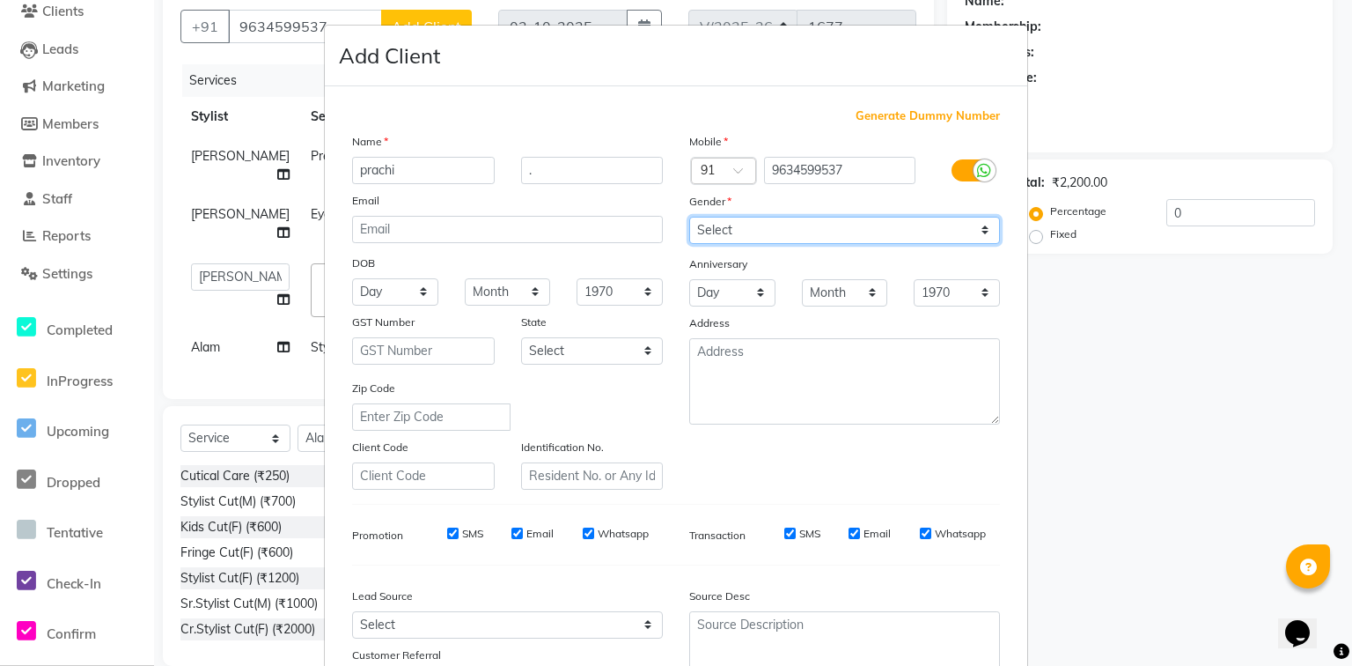
click at [689, 217] on select "Select [DEMOGRAPHIC_DATA] [DEMOGRAPHIC_DATA] Other Prefer Not To Say" at bounding box center [844, 230] width 311 height 27
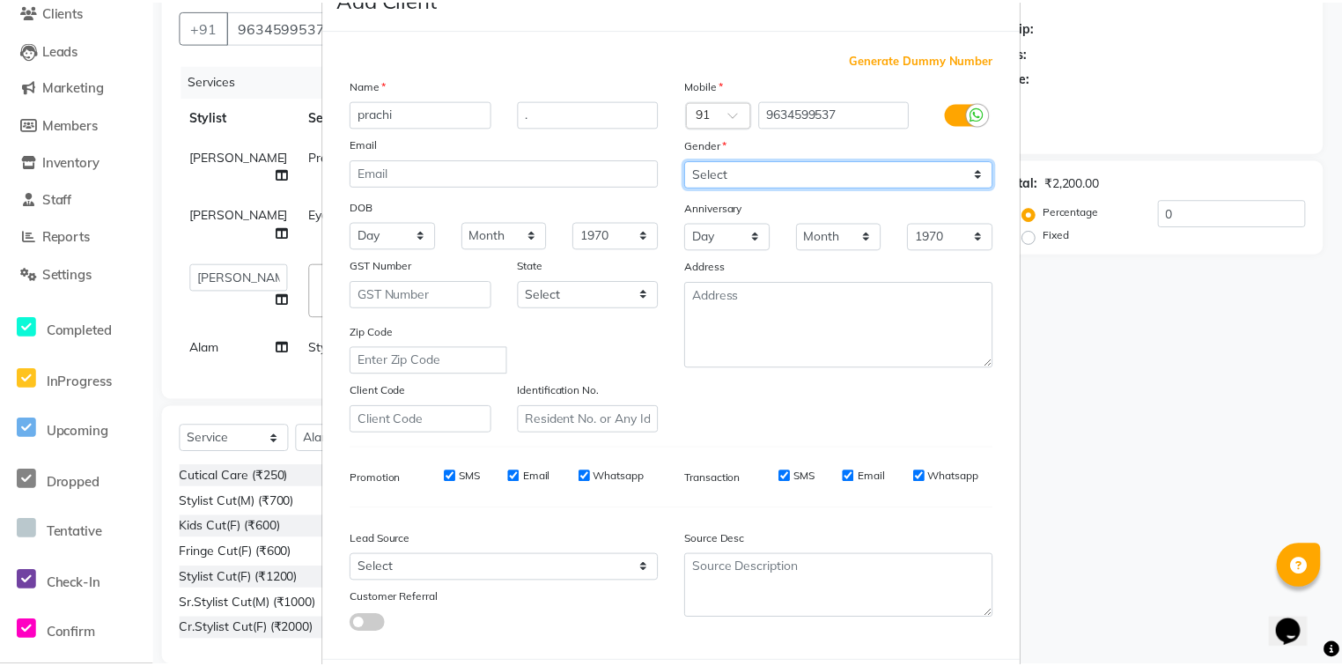
scroll to position [155, 0]
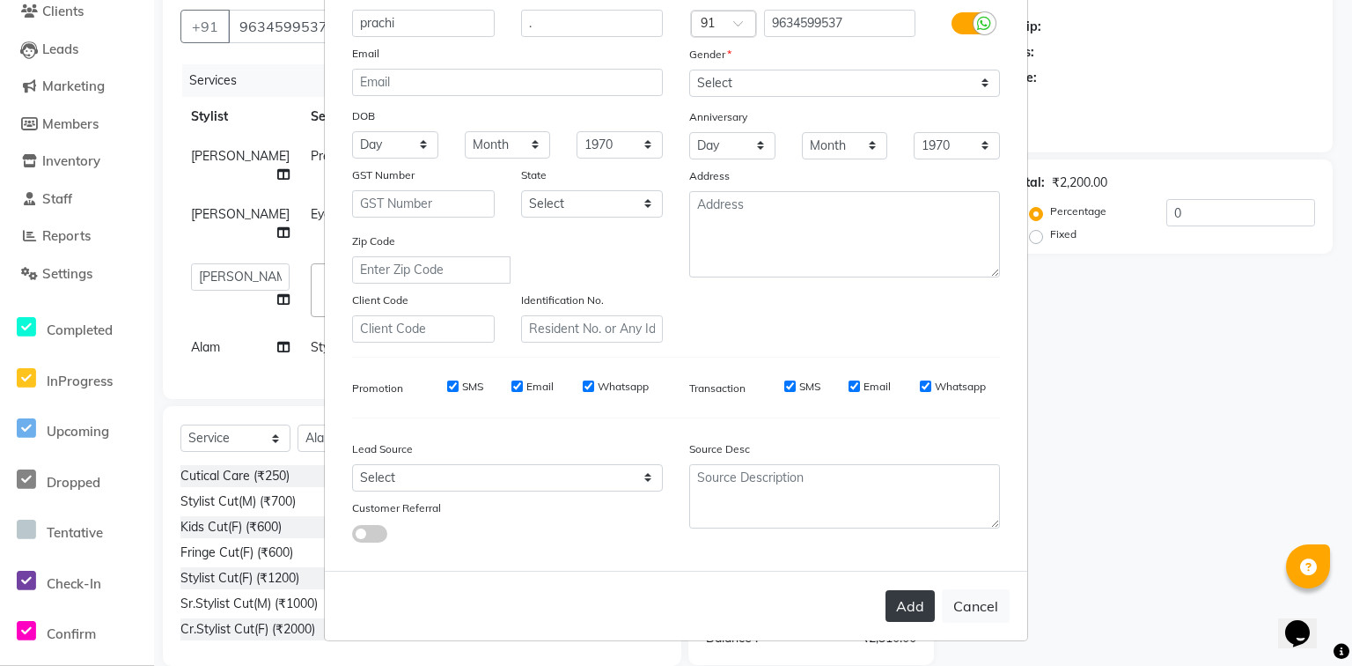
click at [901, 606] on button "Add" at bounding box center [910, 606] width 49 height 32
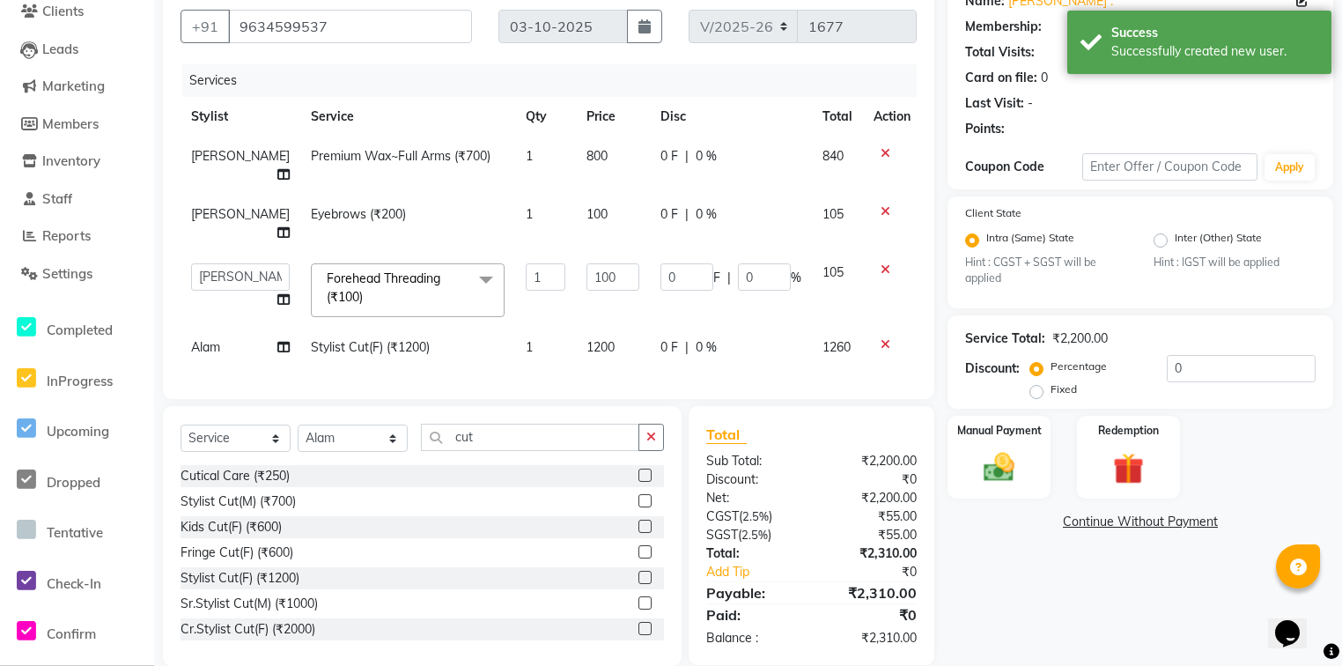
select select "1: Object"
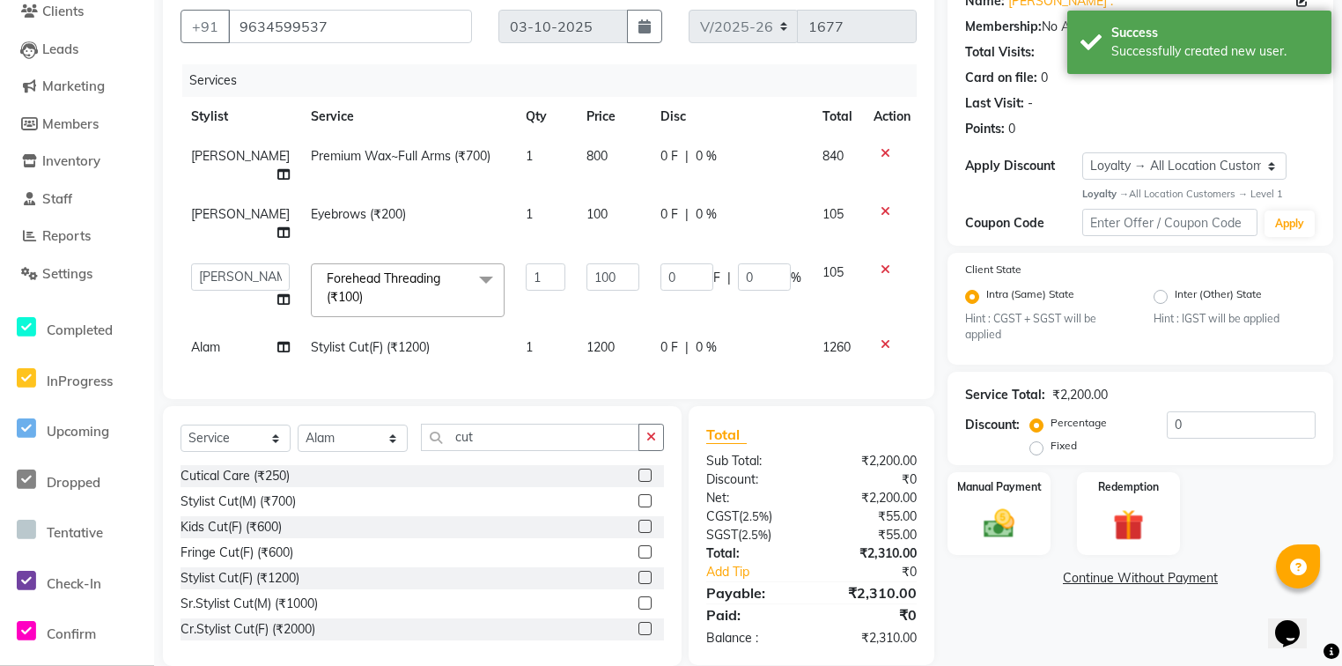
drag, startPoint x: 835, startPoint y: 343, endPoint x: 845, endPoint y: 345, distance: 10.7
click at [845, 345] on div "Services Stylist Service Qty Price Disc Total Action [PERSON_NAME] Premium Wax~…" at bounding box center [548, 222] width 736 height 317
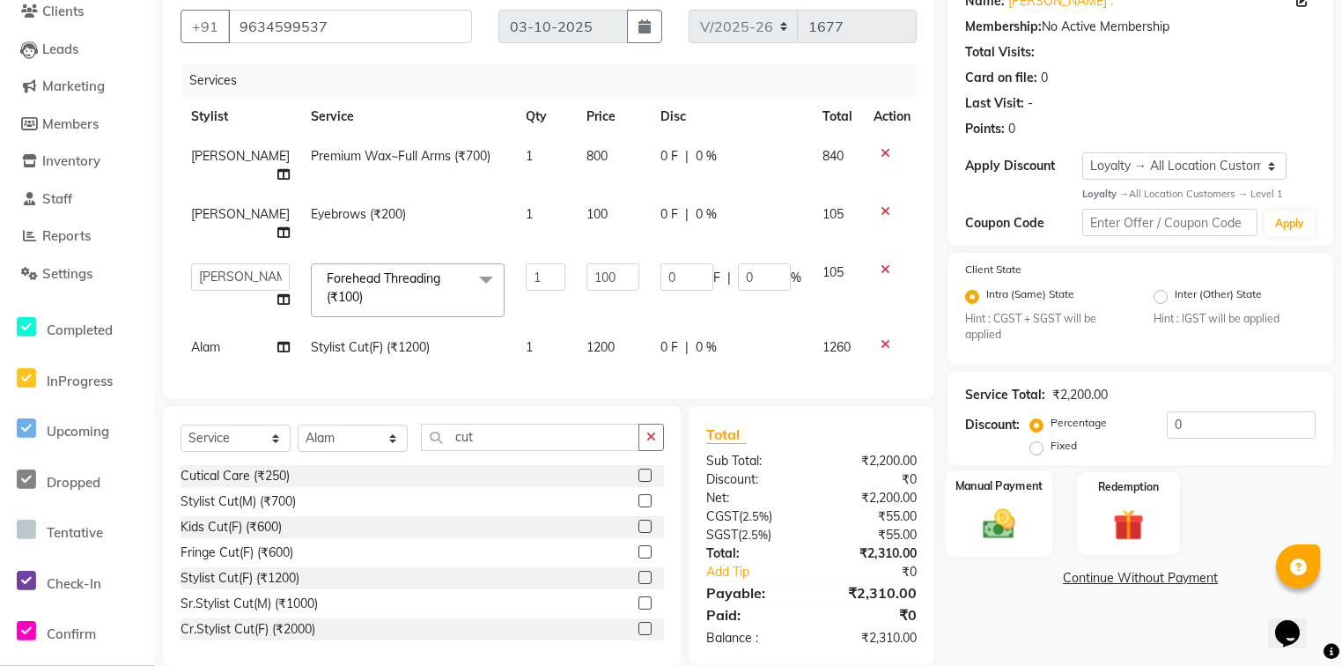
click at [997, 498] on div "Manual Payment" at bounding box center [999, 513] width 107 height 86
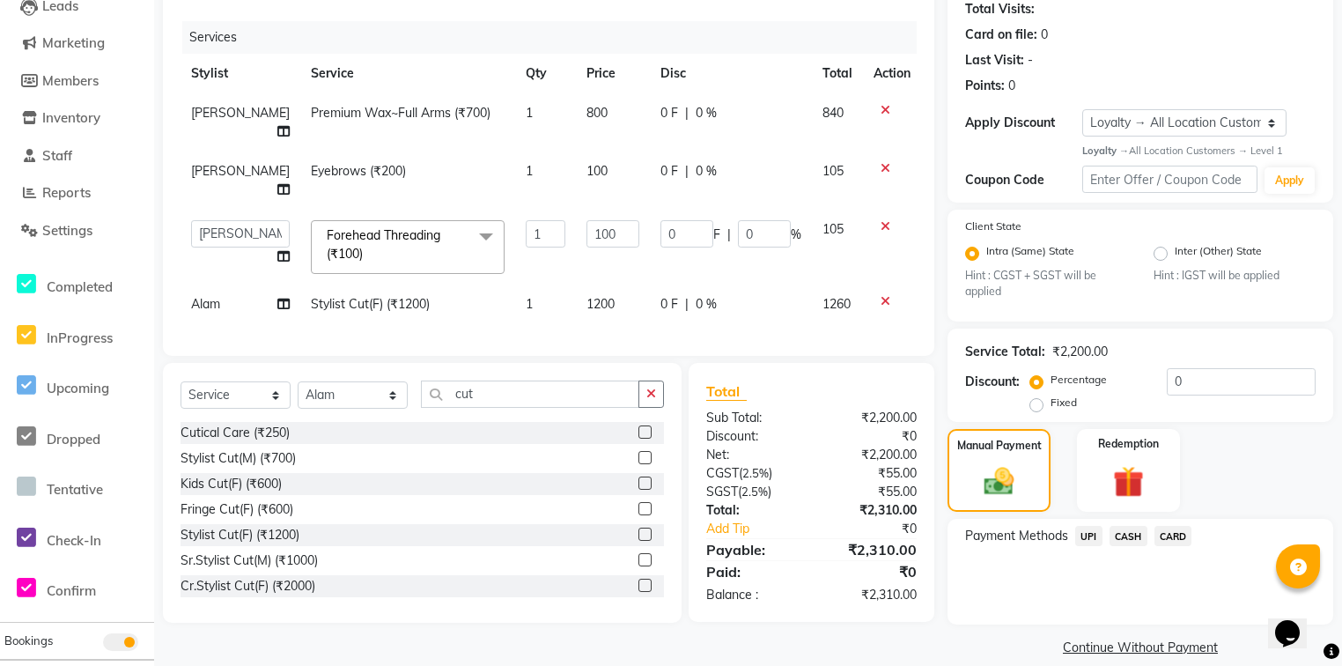
scroll to position [221, 0]
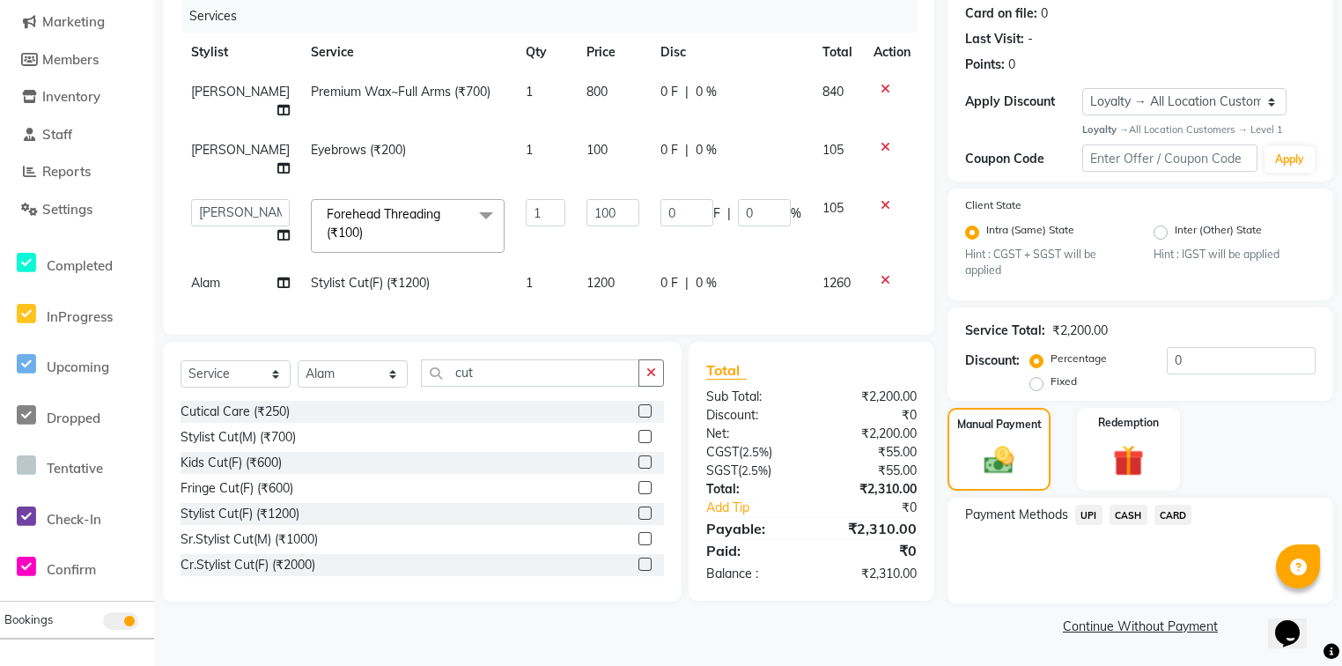
click at [1087, 516] on span "UPI" at bounding box center [1088, 514] width 27 height 20
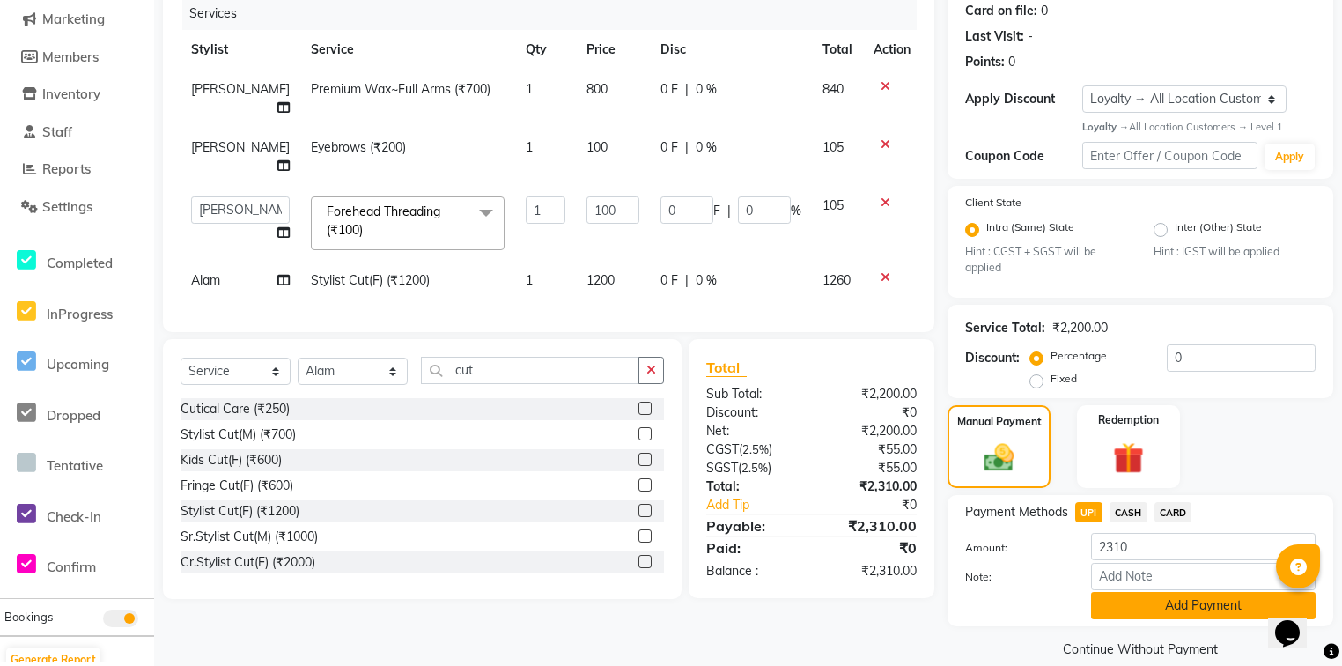
click at [1116, 611] on button "Add Payment" at bounding box center [1203, 605] width 224 height 27
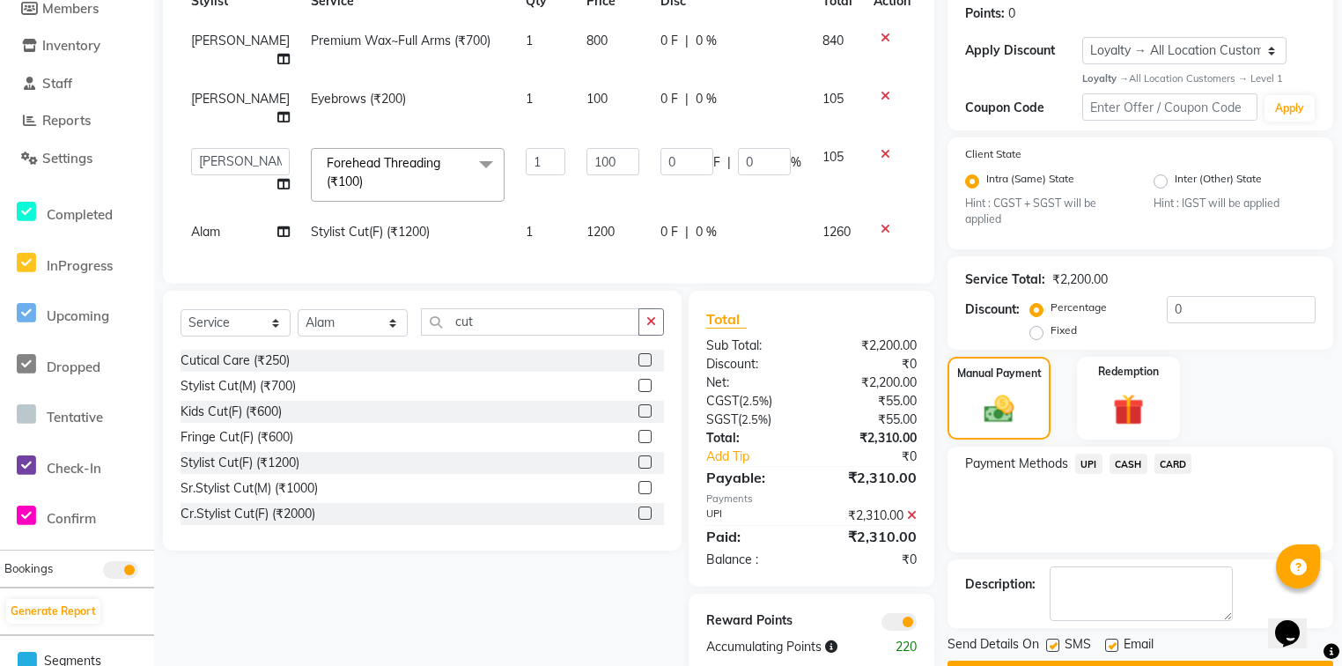
scroll to position [320, 0]
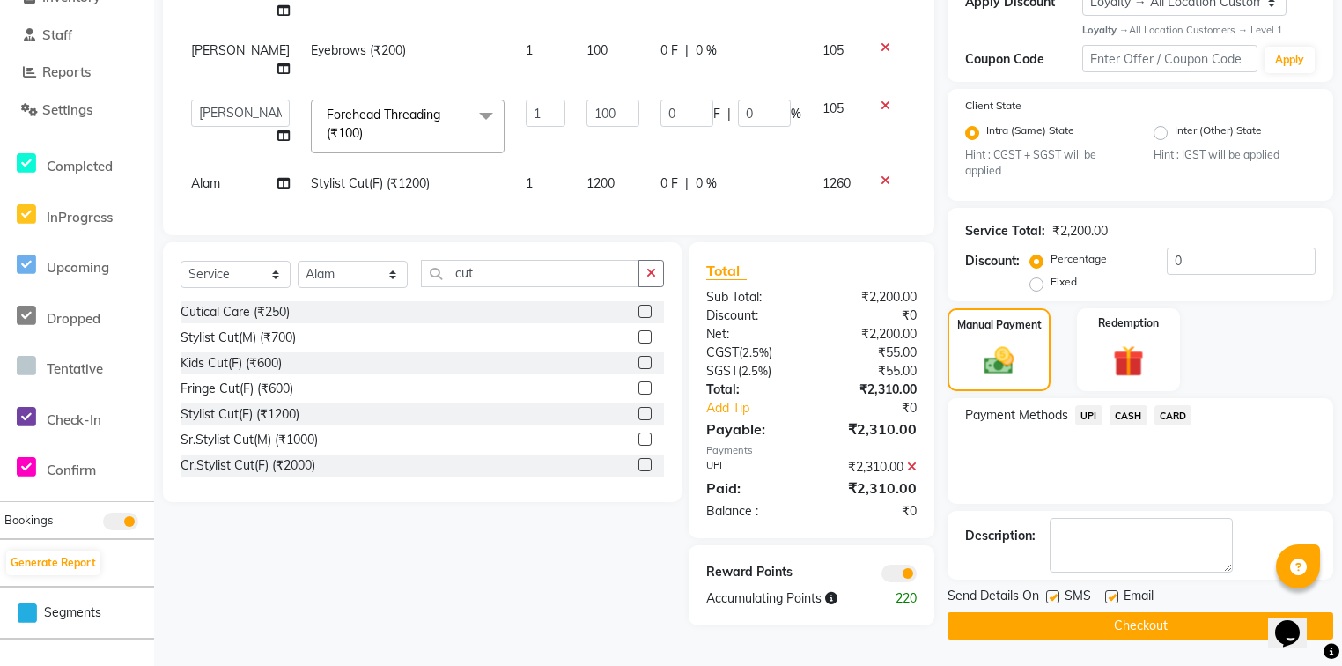
click at [1115, 595] on label at bounding box center [1111, 596] width 13 height 13
click at [1115, 595] on input "checkbox" at bounding box center [1110, 597] width 11 height 11
checkbox input "false"
click at [1115, 616] on button "Checkout" at bounding box center [1140, 625] width 386 height 27
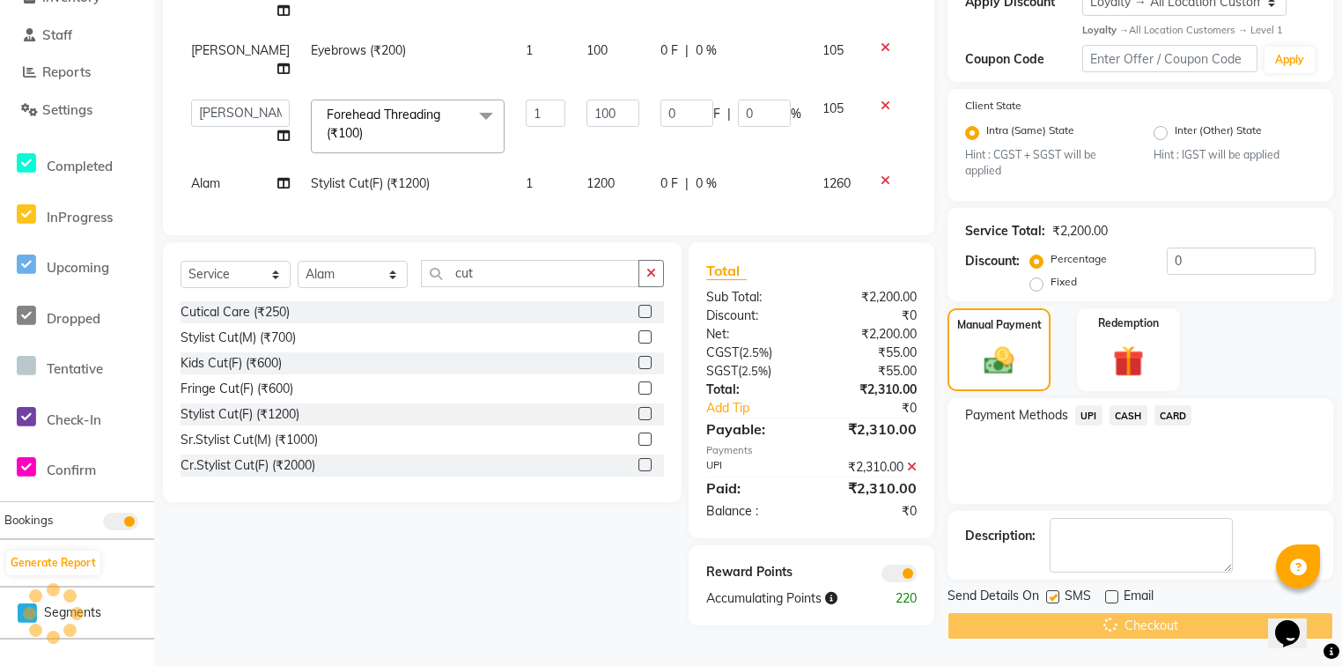
scroll to position [237, 0]
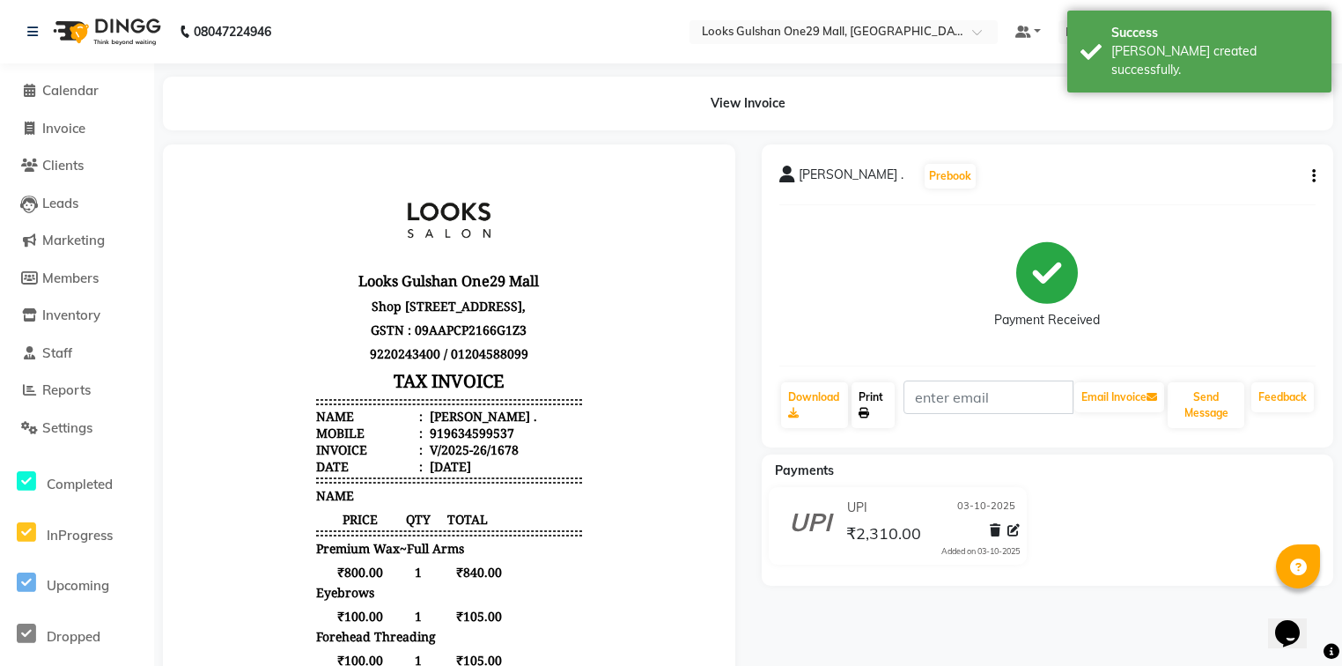
click at [879, 418] on link "Print" at bounding box center [872, 405] width 43 height 46
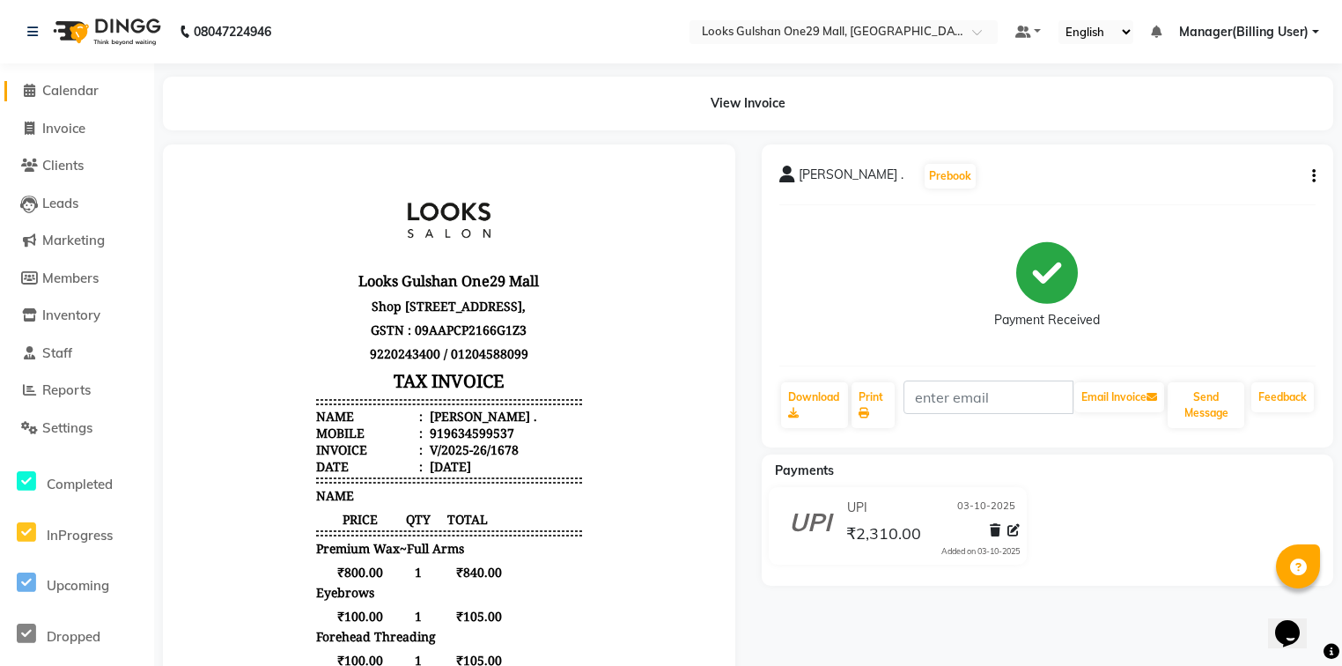
click at [61, 95] on span "Calendar" at bounding box center [70, 90] width 56 height 17
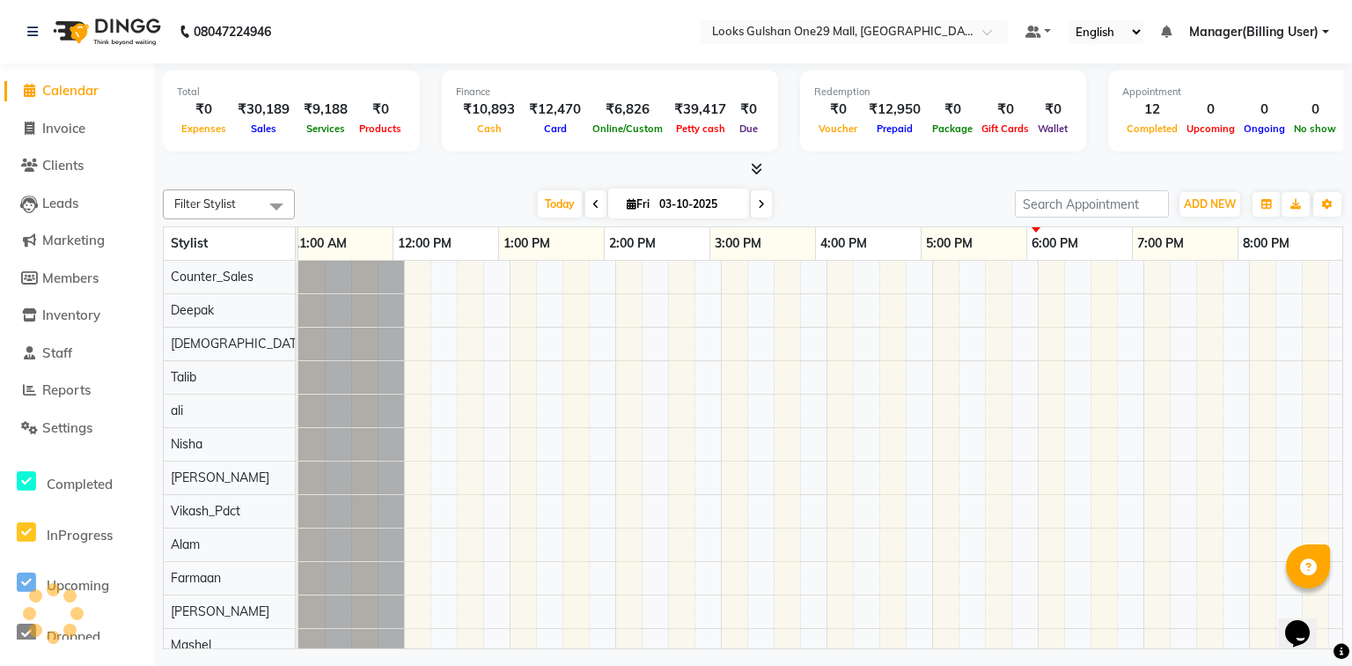
scroll to position [0, 328]
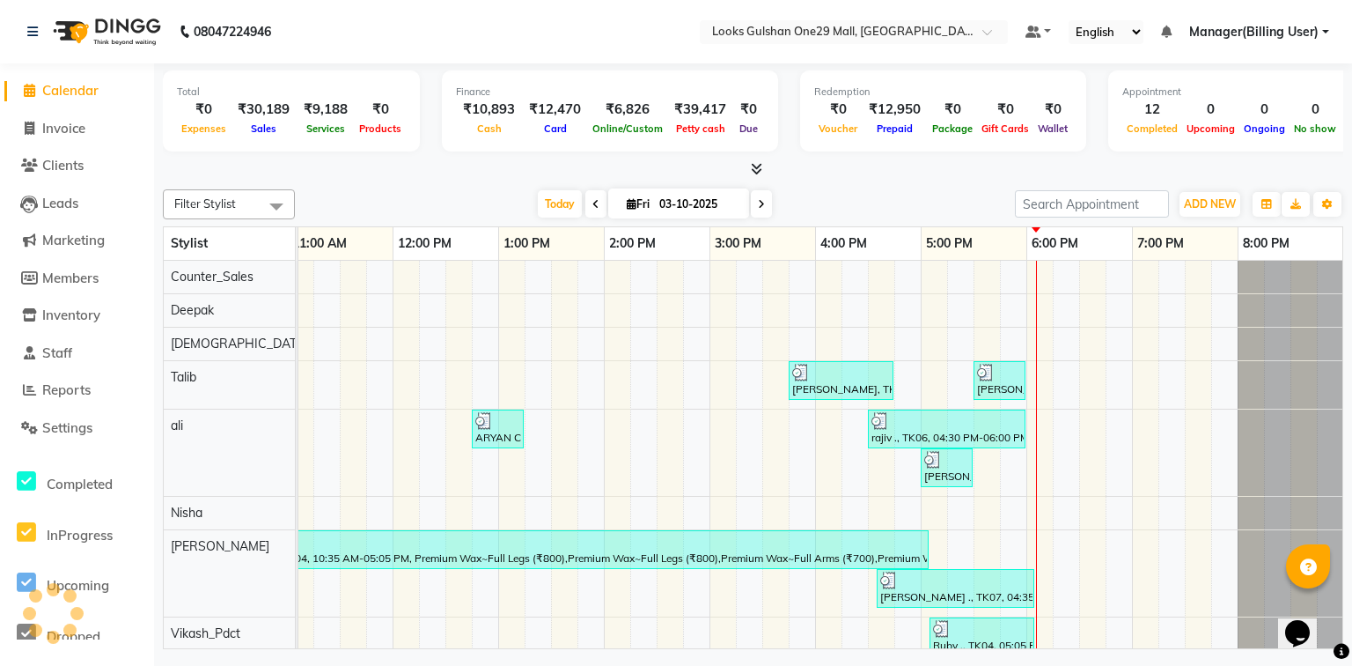
click at [371, 191] on div "[DATE] [DATE]" at bounding box center [655, 204] width 703 height 26
click at [342, 189] on div "Filter Stylist Select All Counter_Sales Deepak Shiva [PERSON_NAME] [PERSON_NAME…" at bounding box center [753, 204] width 1181 height 30
click at [76, 125] on span "Invoice" at bounding box center [63, 128] width 43 height 17
select select "service"
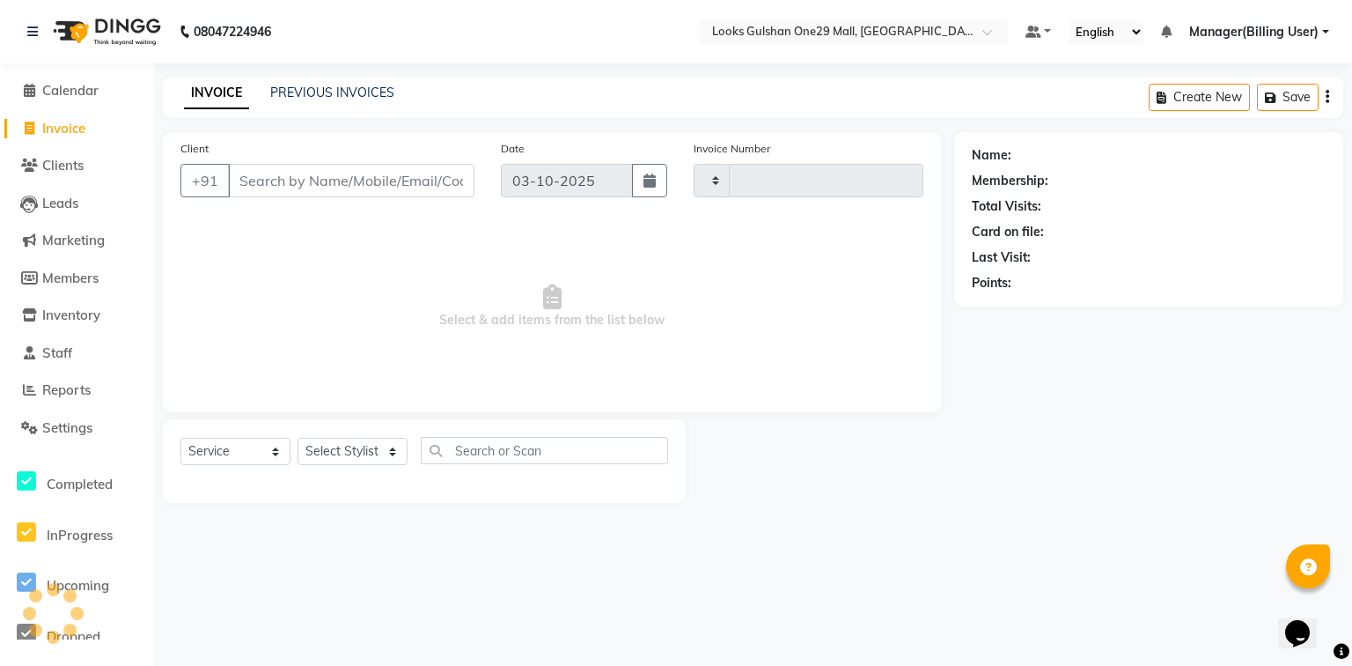
type input "1679"
select select "8337"
click at [77, 96] on span "Calendar" at bounding box center [70, 90] width 56 height 17
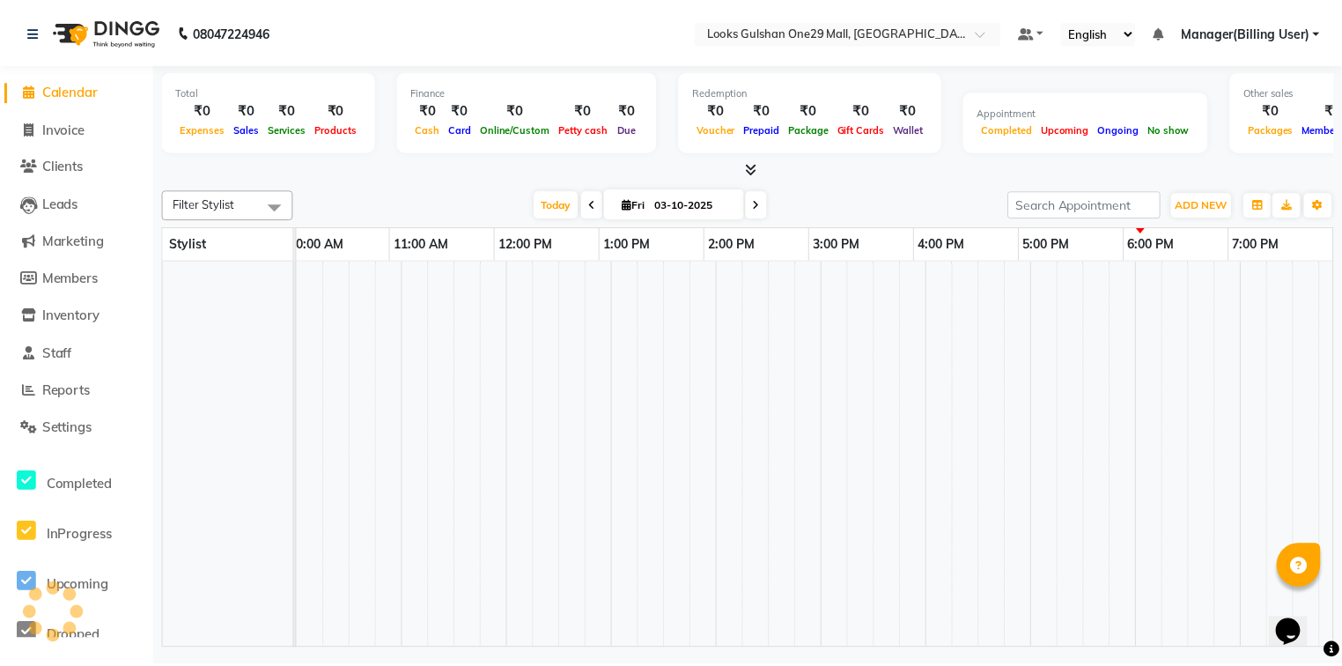
scroll to position [0, 328]
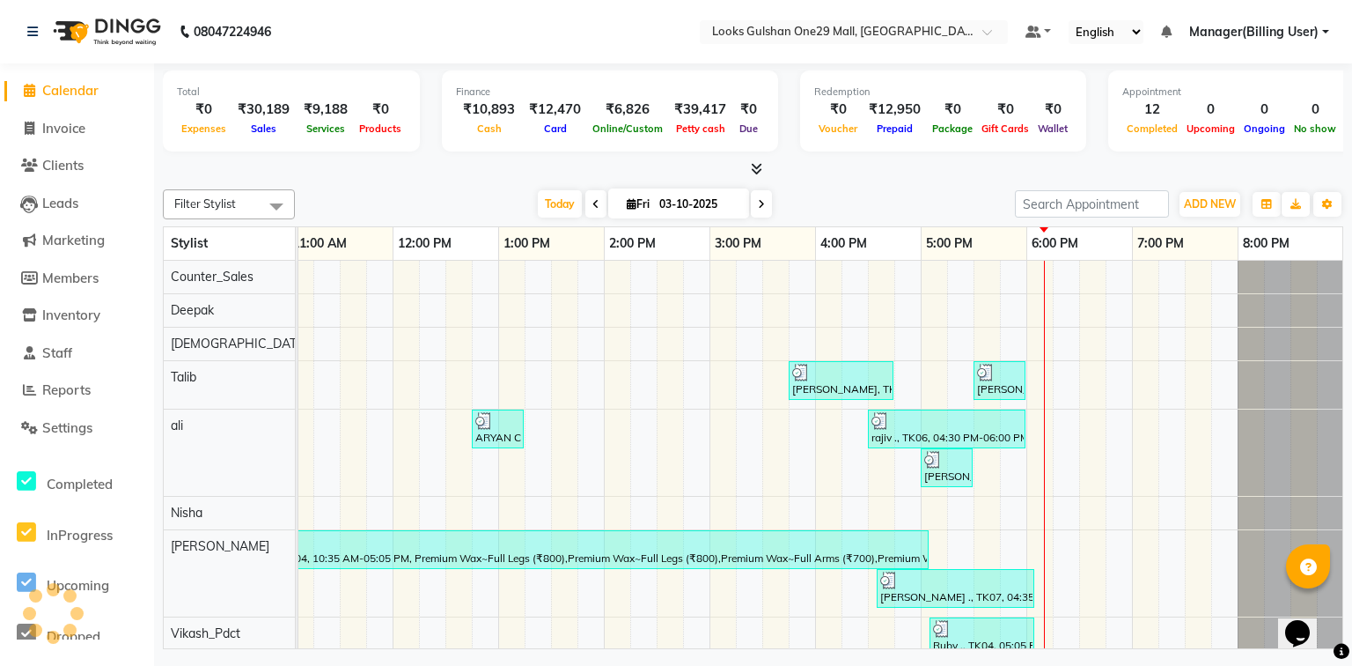
click at [265, 162] on div at bounding box center [753, 169] width 1181 height 18
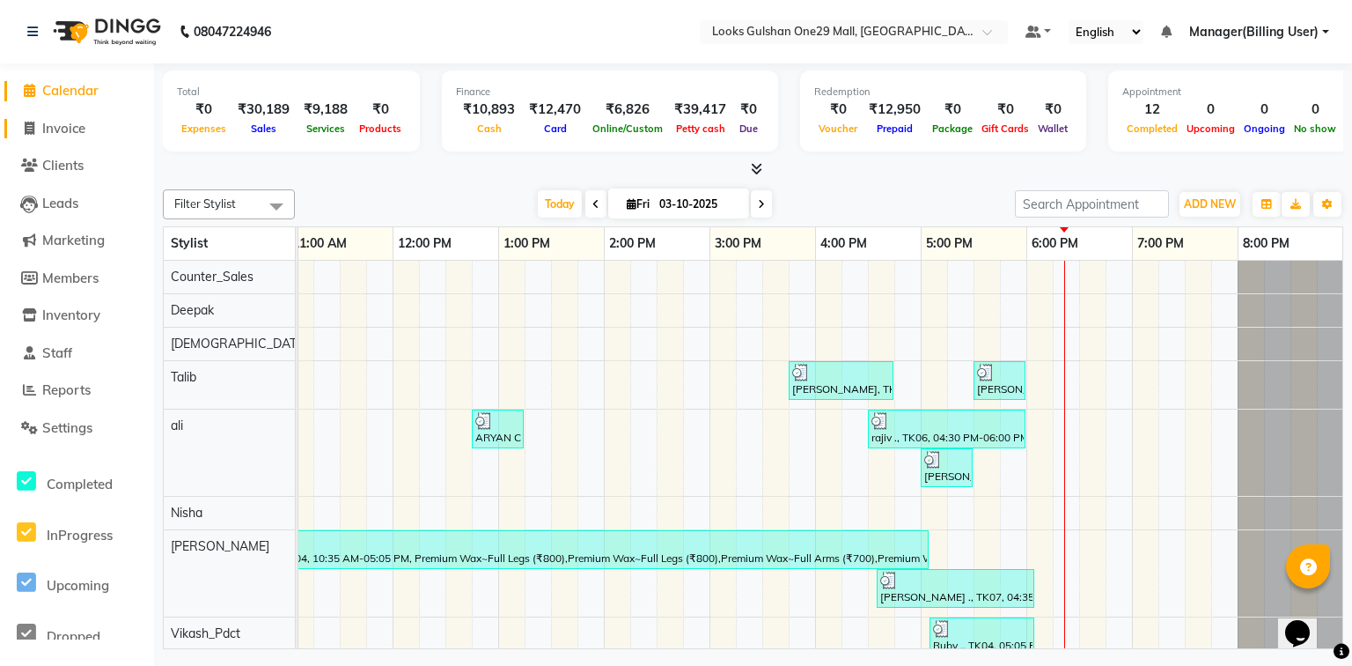
click at [77, 132] on span "Invoice" at bounding box center [63, 128] width 43 height 17
select select "8337"
select select "service"
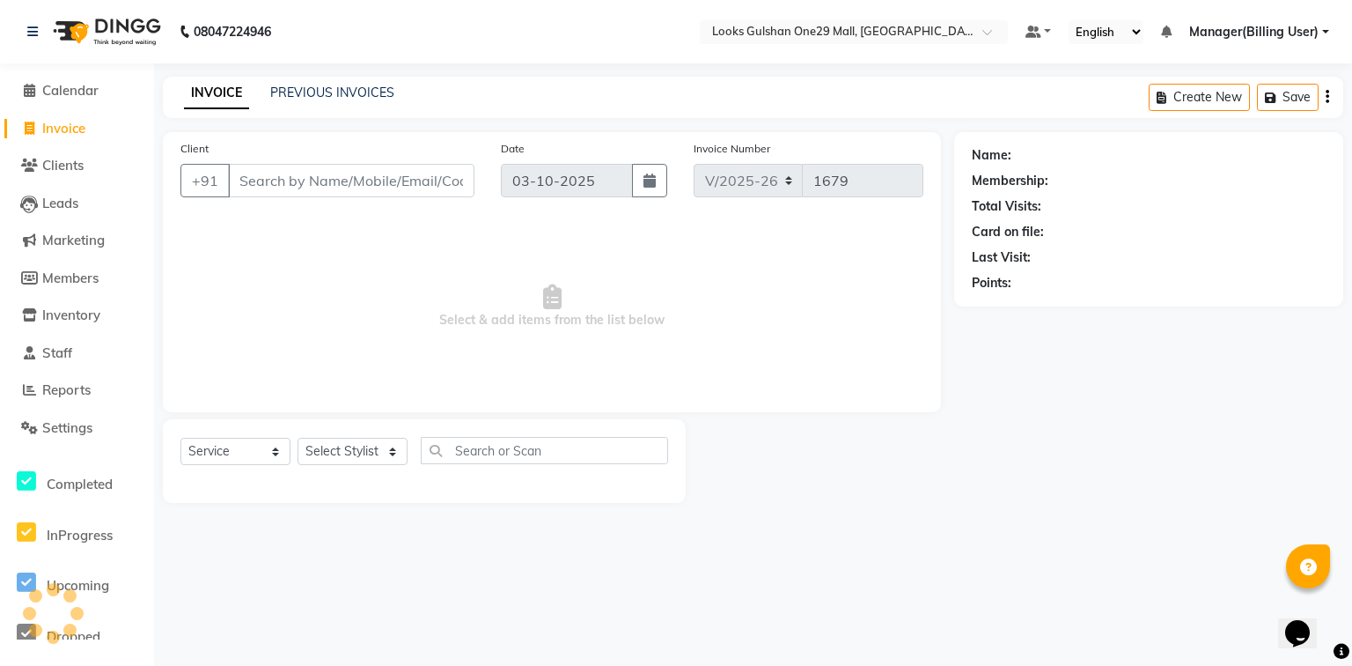
click at [251, 130] on main "INVOICE PREVIOUS INVOICES Create New Save Client +91 Date [DATE] Invoice Number…" at bounding box center [753, 303] width 1198 height 453
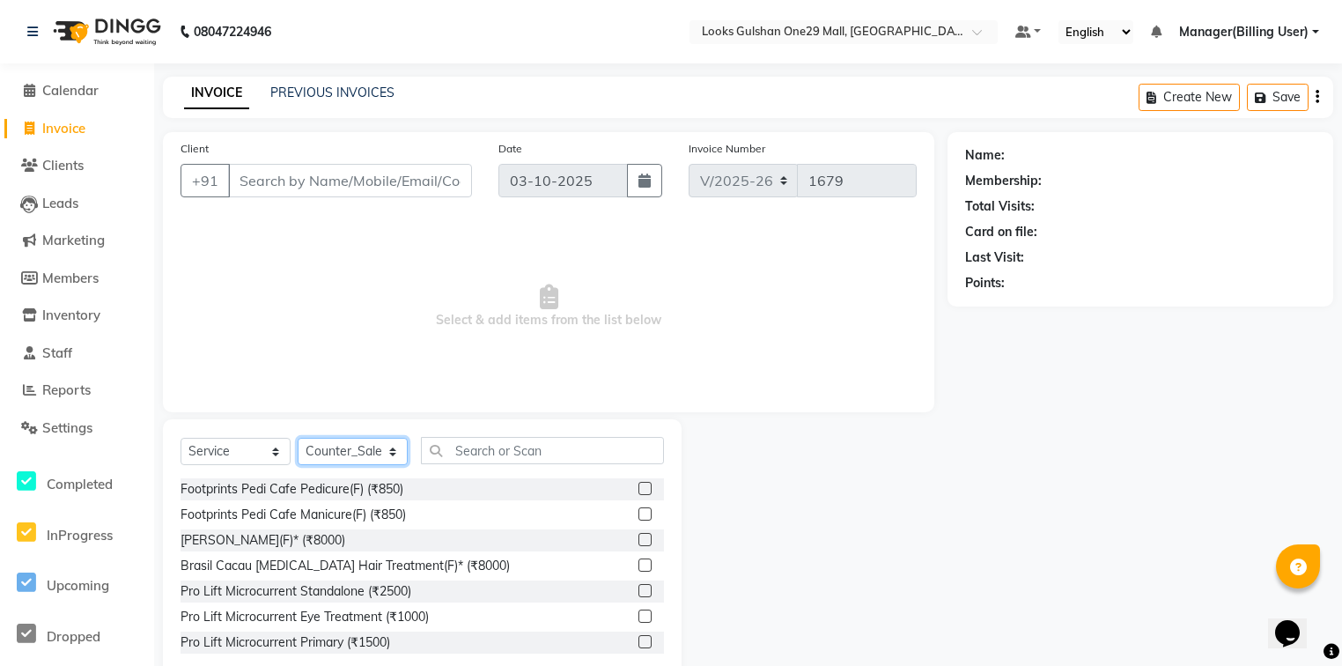
click at [357, 458] on select "Select Stylist [PERSON_NAME] Counter_Sales Deepak Farmaan [PERSON_NAME] Manager…" at bounding box center [353, 451] width 110 height 27
select select "85905"
click at [298, 438] on select "Select Stylist [PERSON_NAME] Counter_Sales Deepak Farmaan [PERSON_NAME] Manager…" at bounding box center [353, 451] width 110 height 27
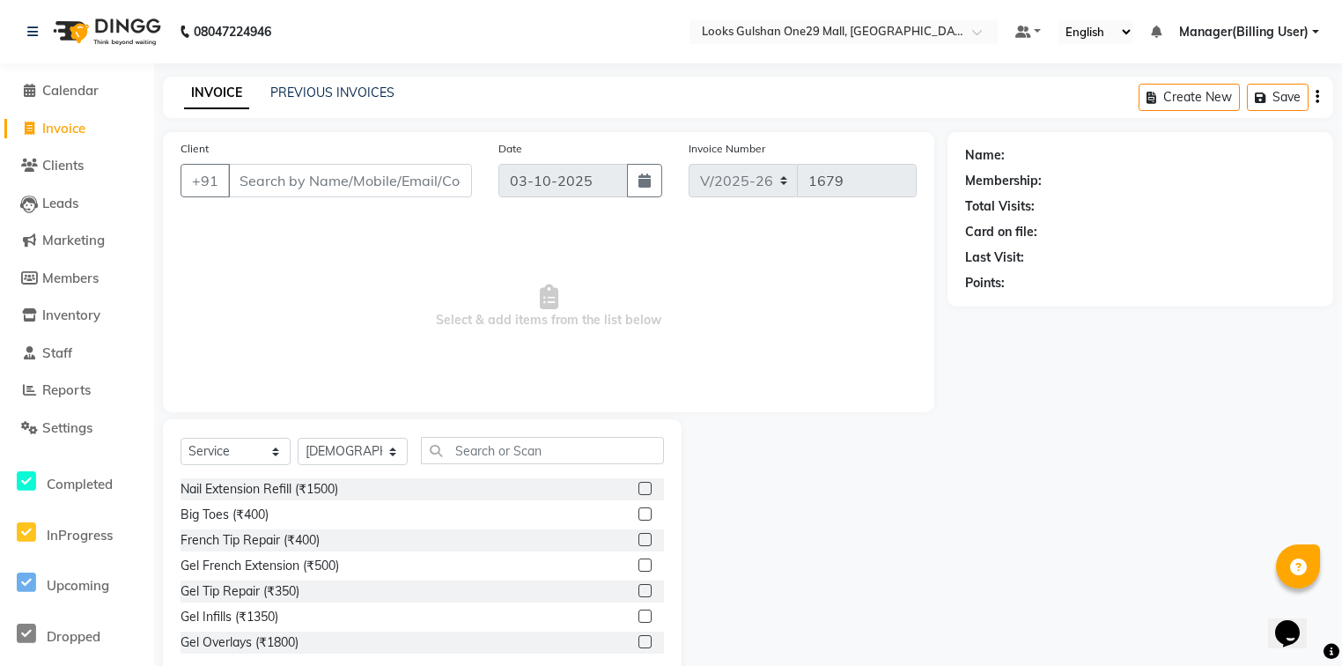
click at [508, 465] on div "Select Service Product Membership Package Voucher Prepaid Gift Card Select Styl…" at bounding box center [421, 457] width 483 height 41
click at [508, 458] on input "text" at bounding box center [542, 450] width 243 height 27
click at [462, 447] on input "text" at bounding box center [542, 450] width 243 height 27
click at [479, 446] on input "text" at bounding box center [542, 450] width 243 height 27
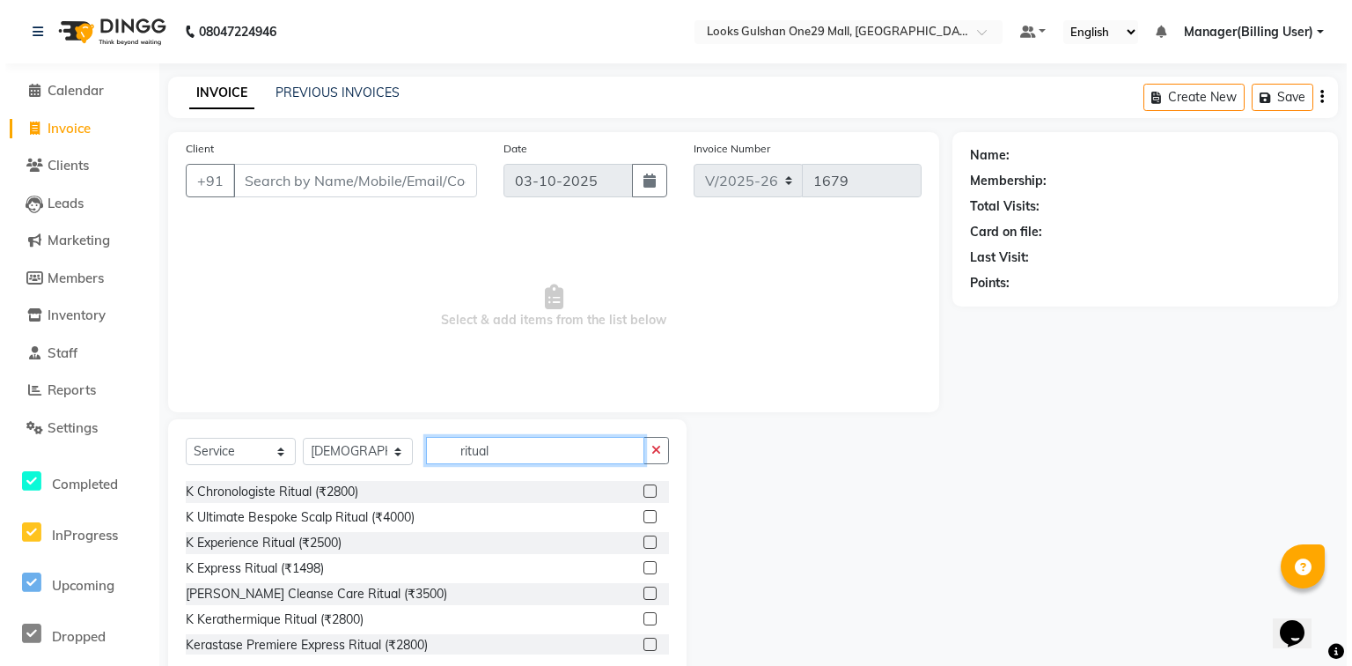
scroll to position [70, 0]
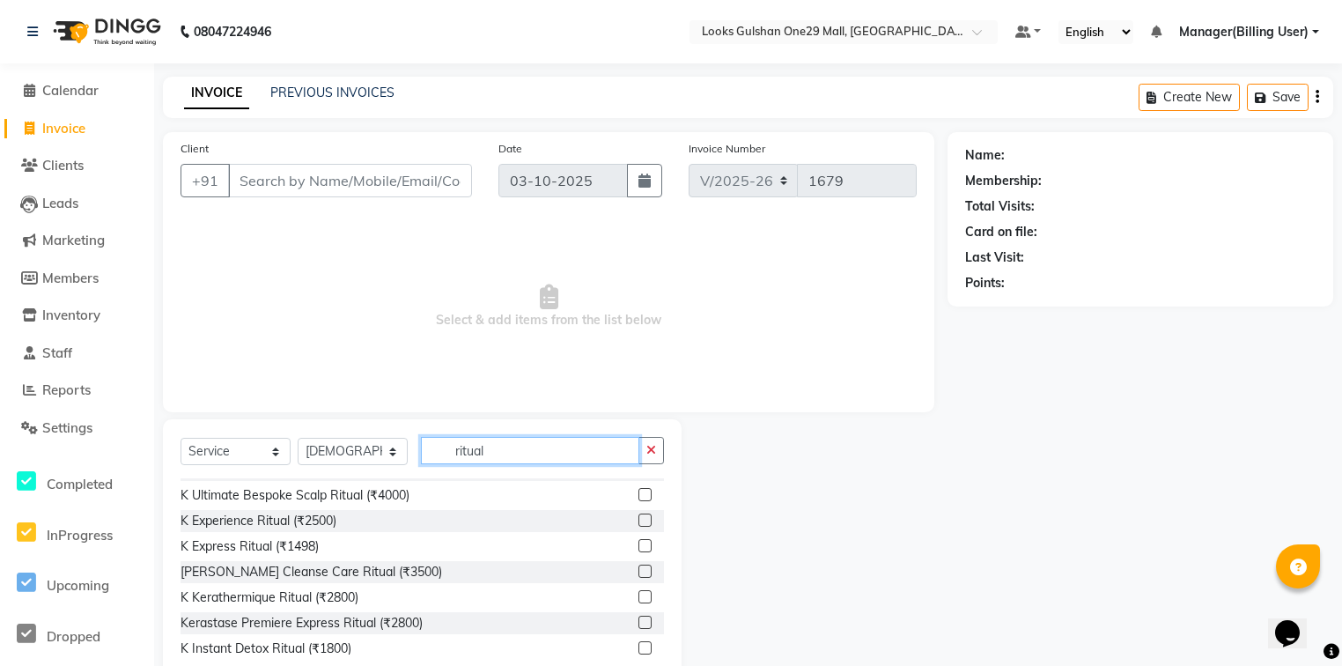
type input "ritual"
click at [638, 568] on label at bounding box center [644, 570] width 13 height 13
click at [638, 568] on input "checkbox" at bounding box center [643, 571] width 11 height 11
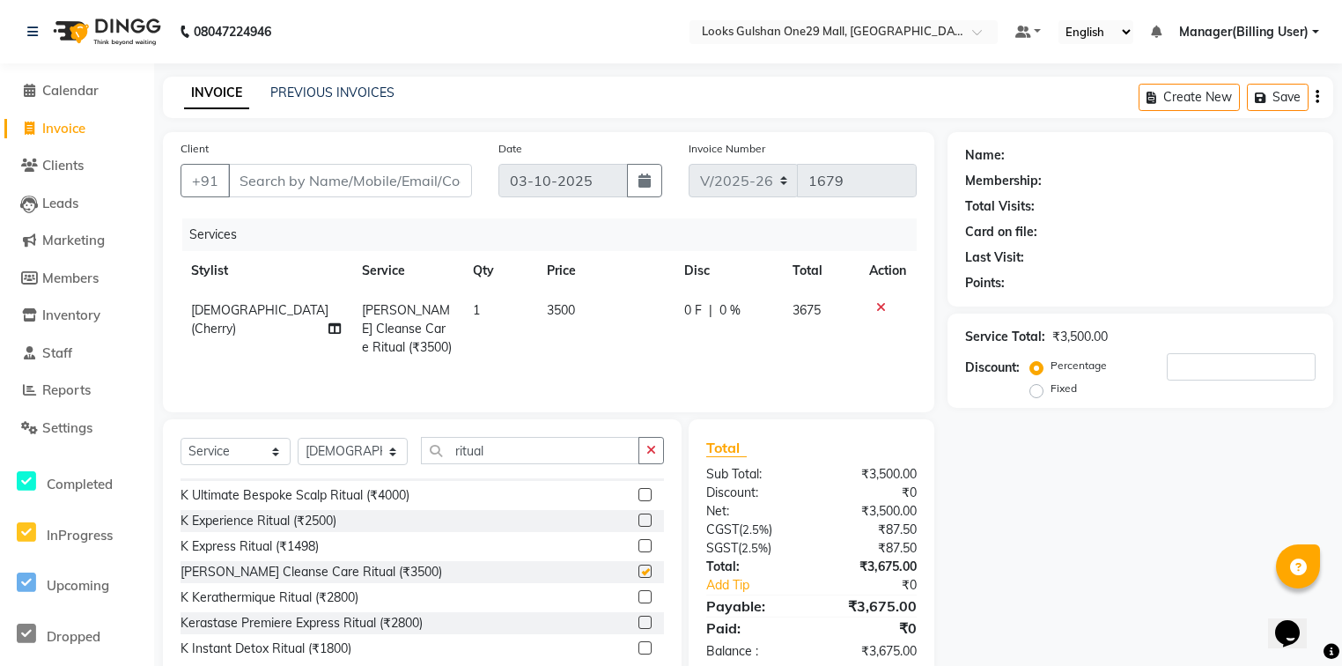
checkbox input "false"
click at [317, 185] on input "Client" at bounding box center [350, 180] width 244 height 33
type input "9"
type input "0"
type input "9990920450"
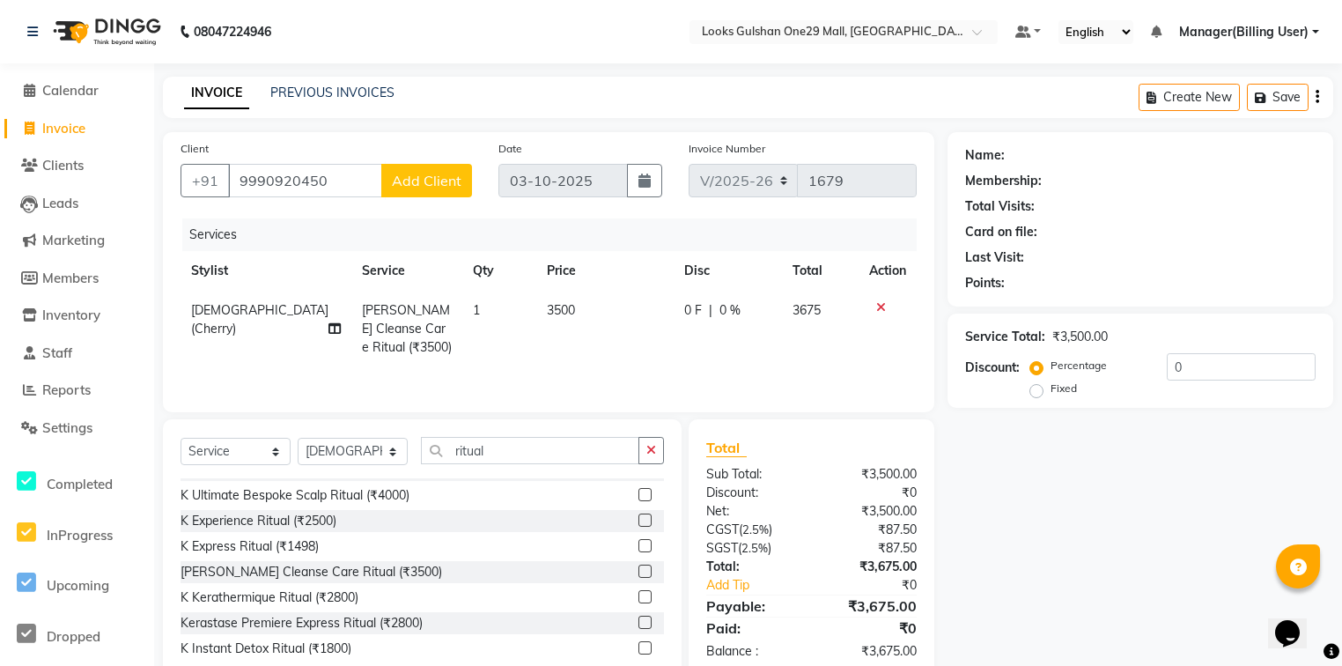
click at [452, 180] on span "Add Client" at bounding box center [427, 181] width 70 height 18
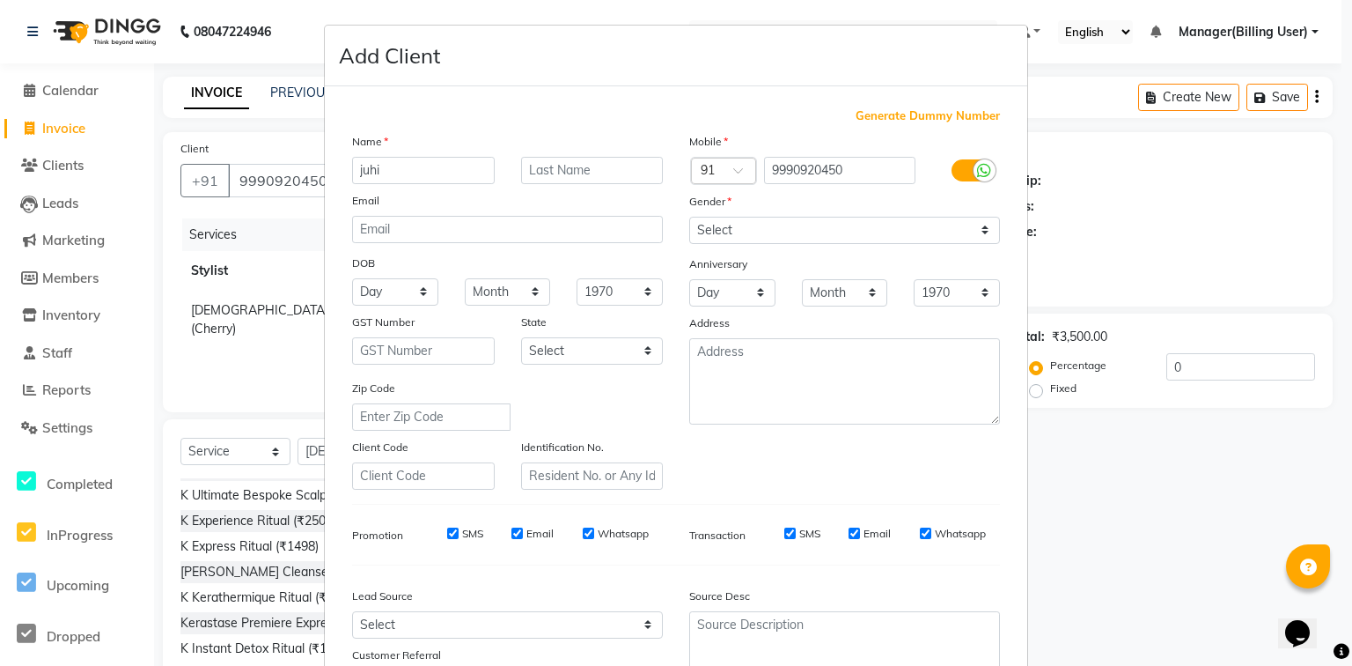
type input "juhi"
type input "."
click at [743, 234] on select "Select [DEMOGRAPHIC_DATA] [DEMOGRAPHIC_DATA] Other Prefer Not To Say" at bounding box center [844, 230] width 311 height 27
select select "[DEMOGRAPHIC_DATA]"
click at [689, 217] on select "Select [DEMOGRAPHIC_DATA] [DEMOGRAPHIC_DATA] Other Prefer Not To Say" at bounding box center [844, 230] width 311 height 27
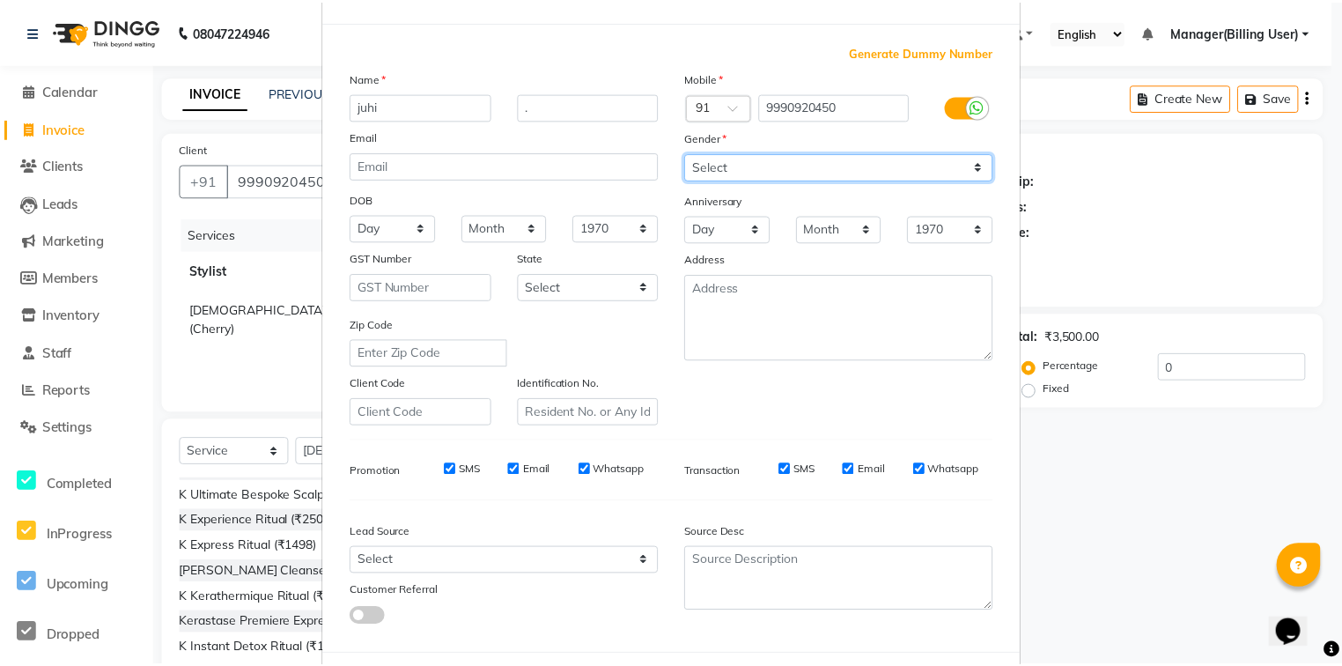
scroll to position [155, 0]
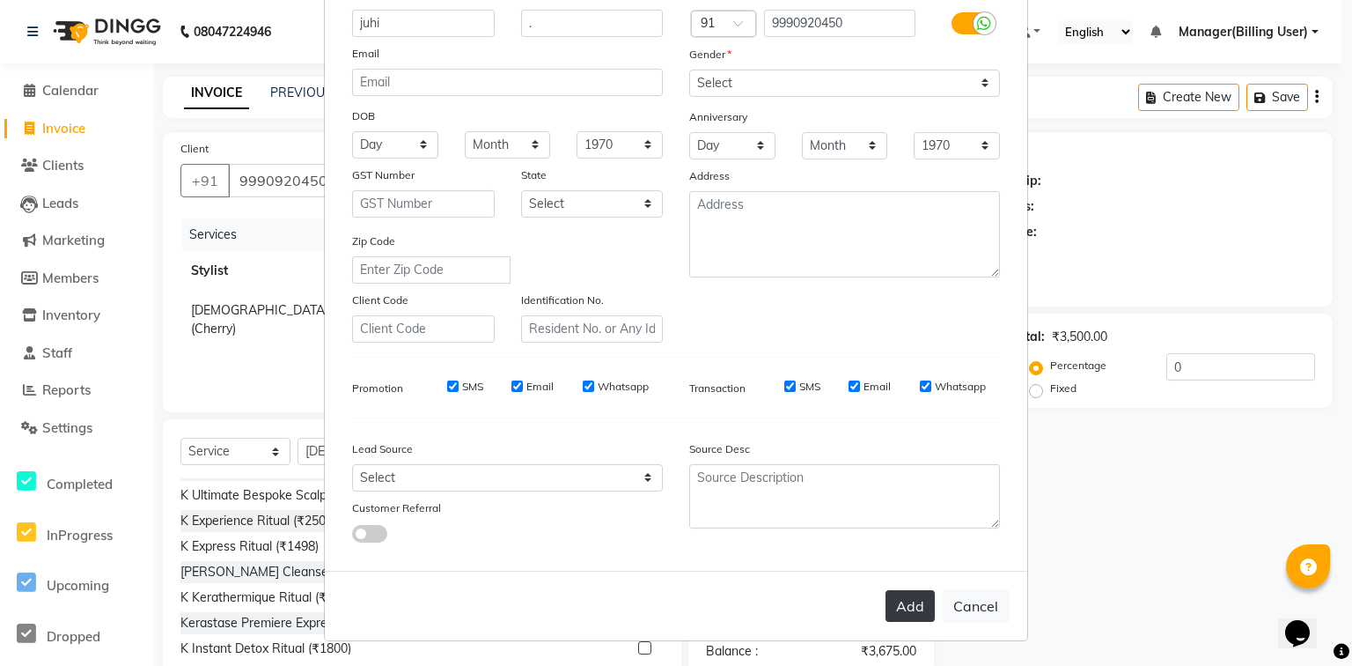
click at [914, 607] on button "Add" at bounding box center [910, 606] width 49 height 32
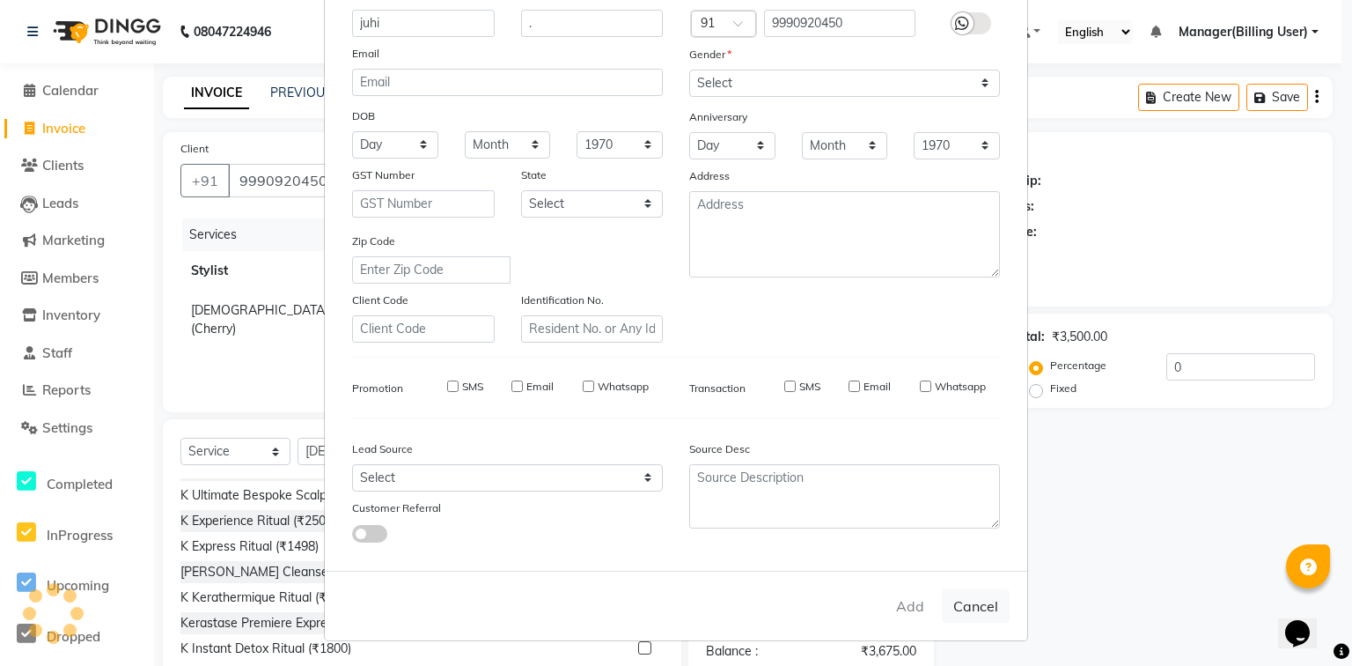
select select
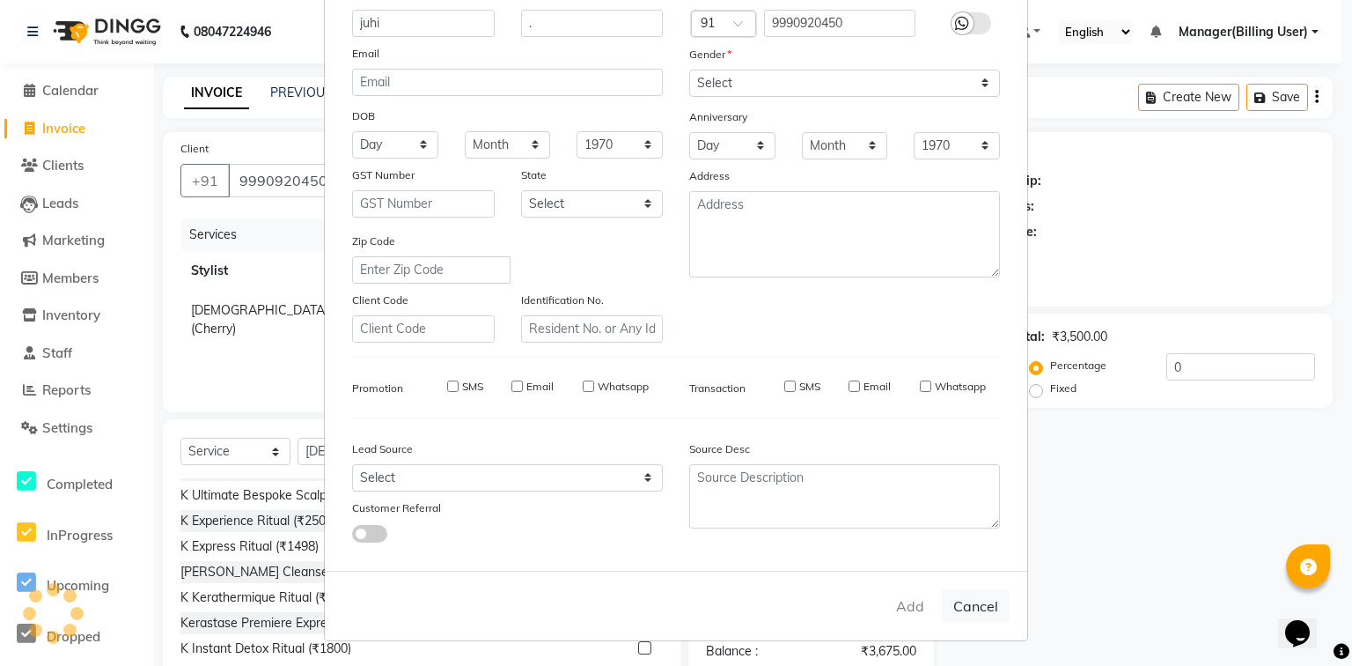
select select
checkbox input "false"
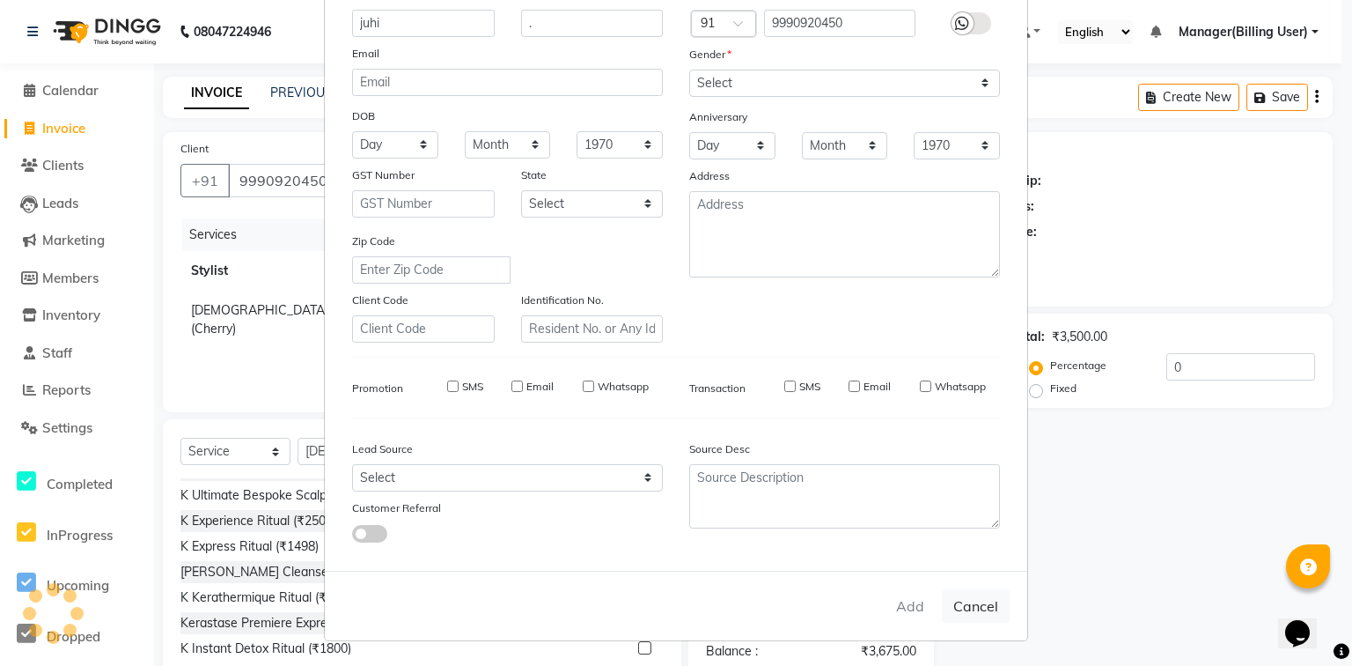
checkbox input "false"
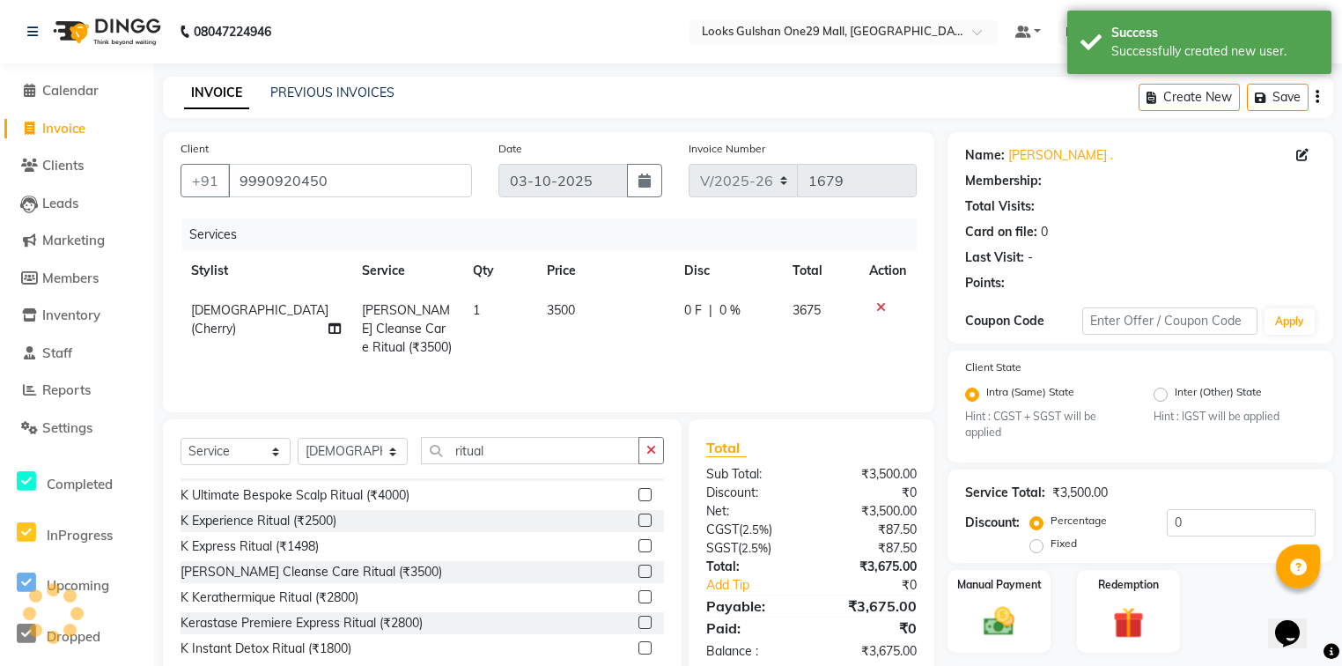
select select "1: Object"
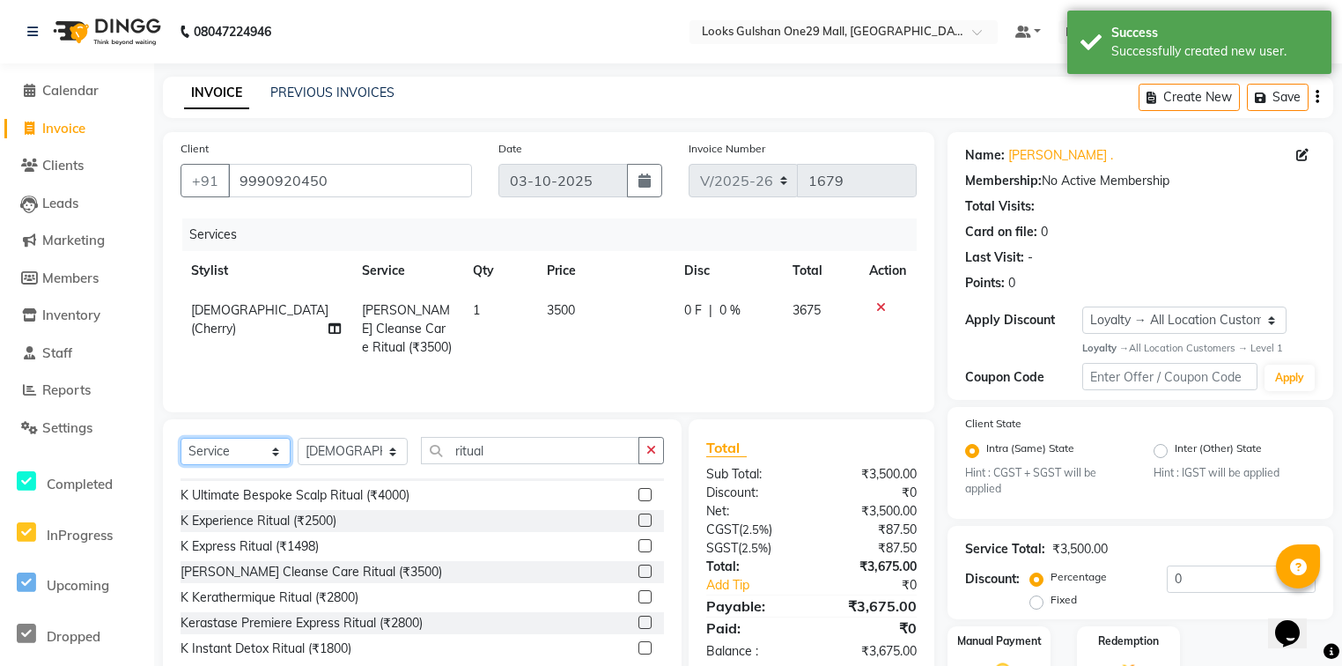
click at [270, 458] on select "Select Service Product Membership Package Voucher Prepaid Gift Card" at bounding box center [235, 451] width 110 height 27
select select "product"
click at [180, 438] on select "Select Service Product Membership Package Voucher Prepaid Gift Card" at bounding box center [235, 451] width 110 height 27
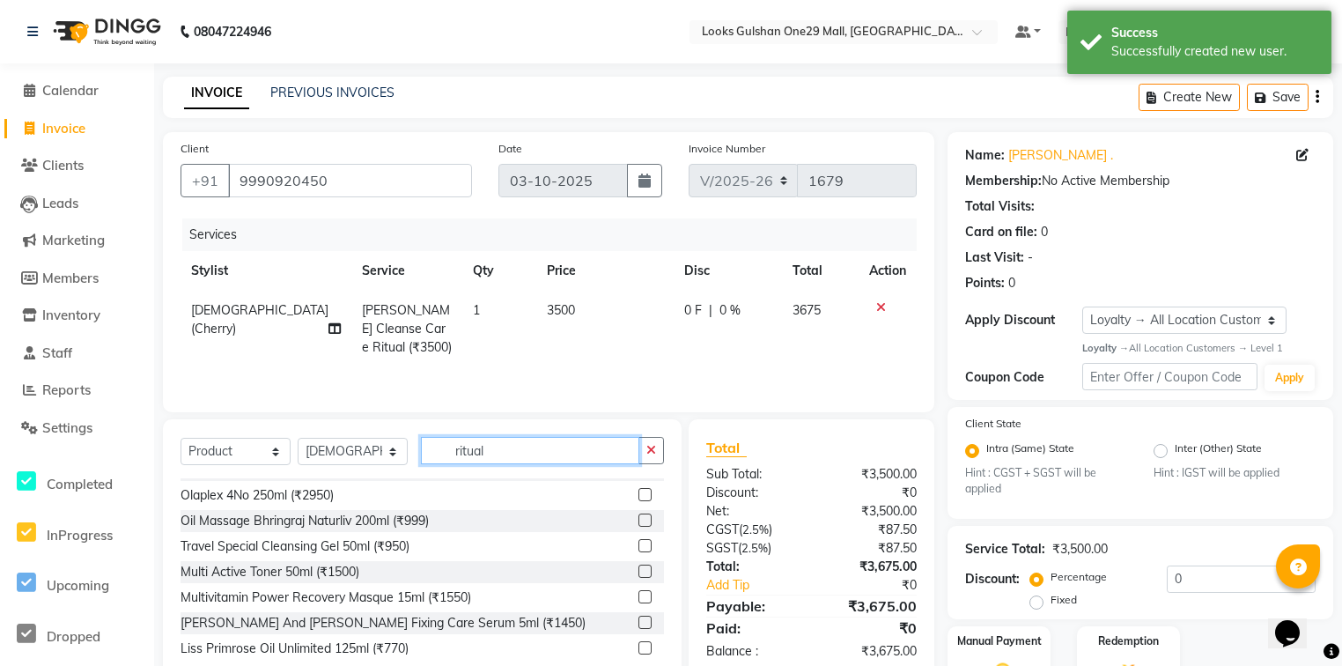
click at [490, 451] on input "ritual" at bounding box center [530, 450] width 218 height 27
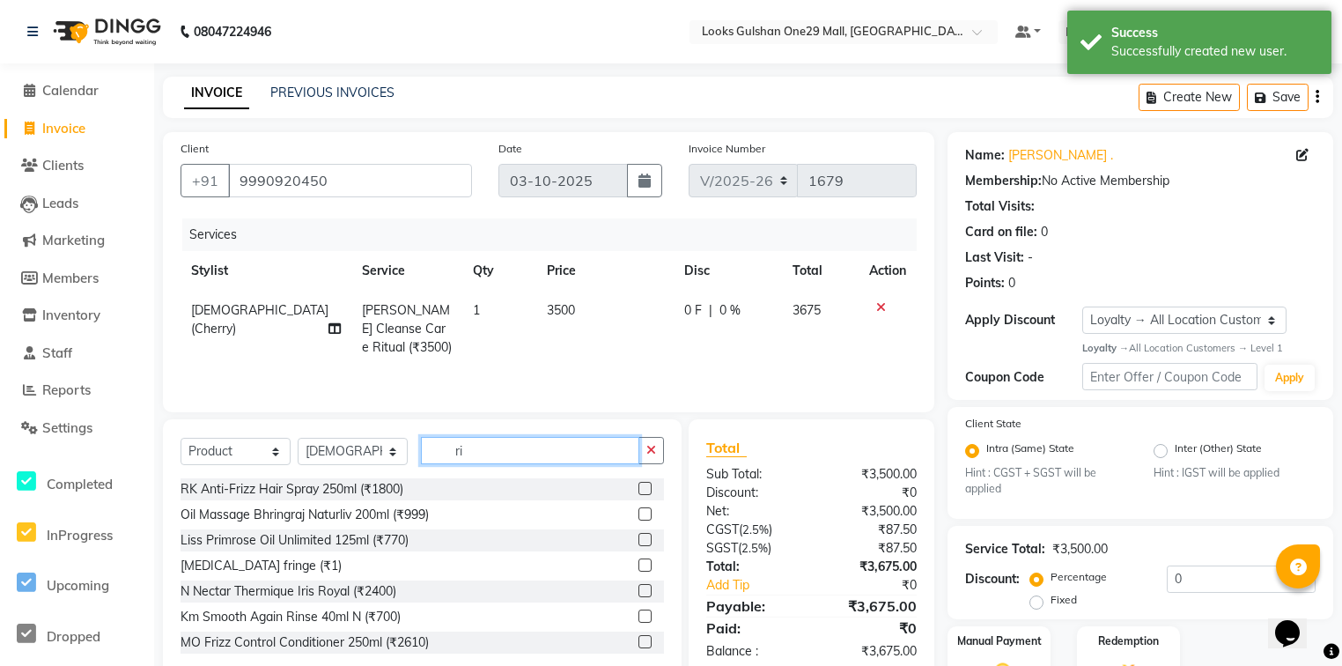
type input "r"
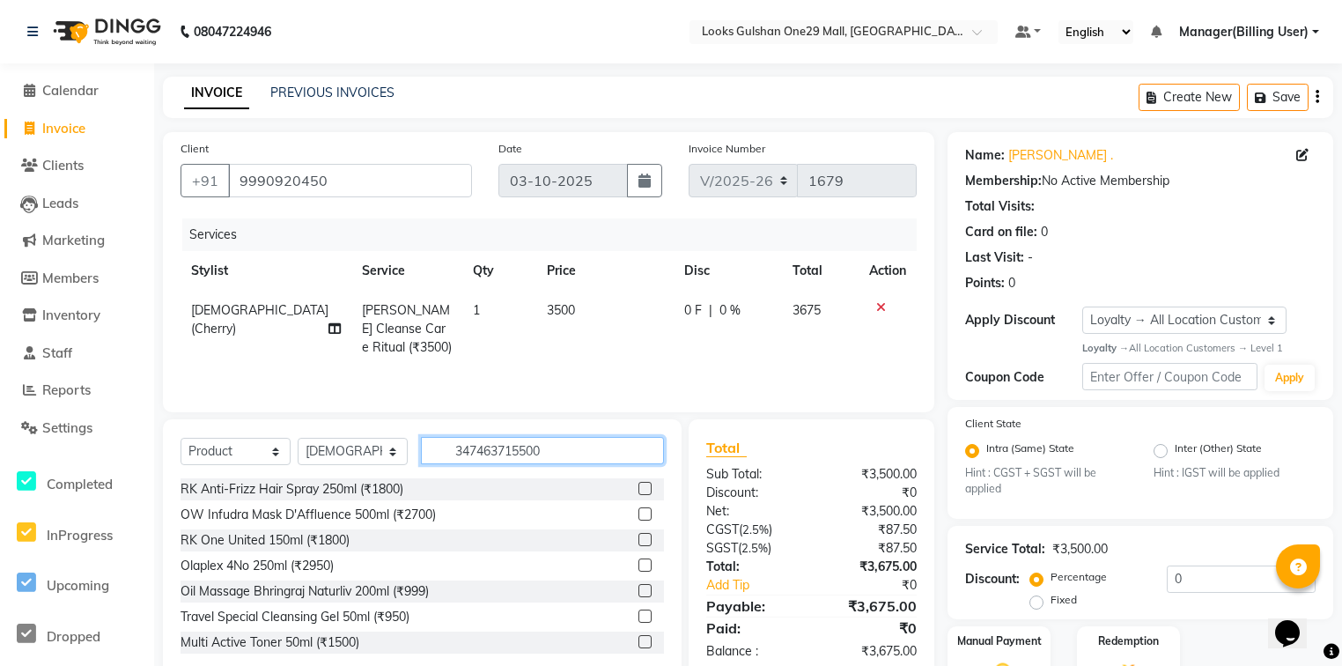
type input "3474637155001"
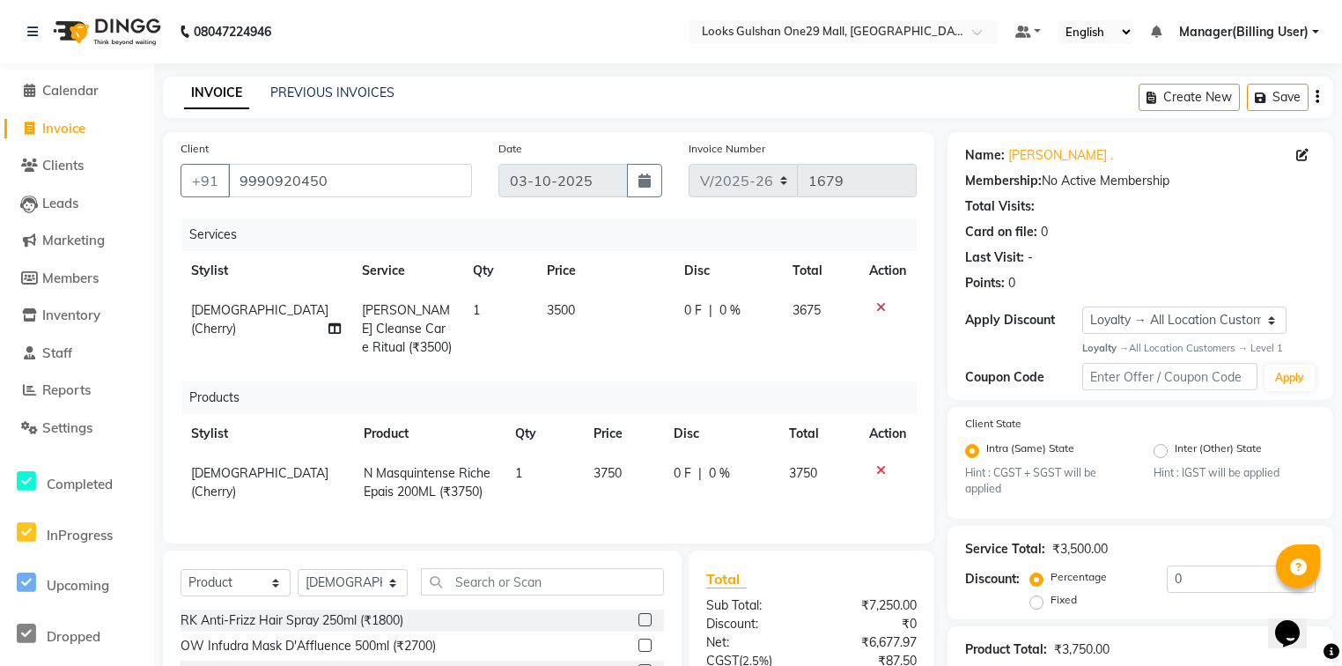
click at [626, 473] on td "3750" at bounding box center [623, 482] width 80 height 58
select select "85905"
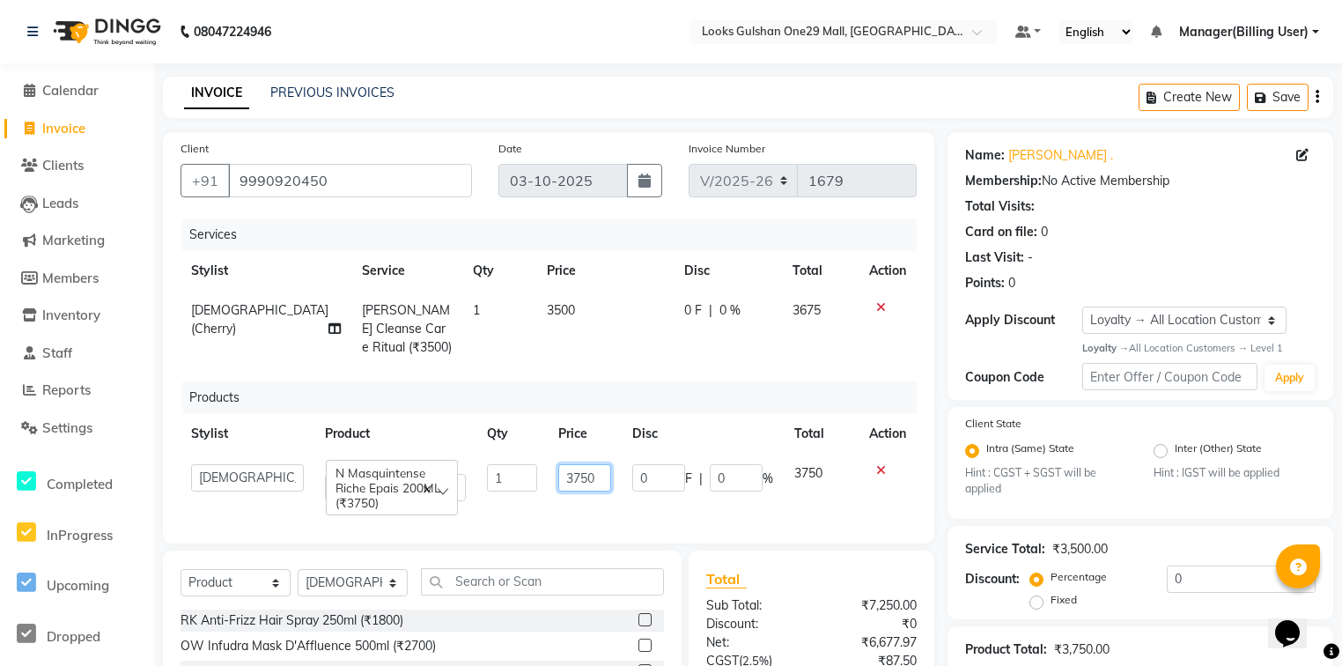
click at [592, 473] on input "3750" at bounding box center [584, 477] width 53 height 27
type input "3850"
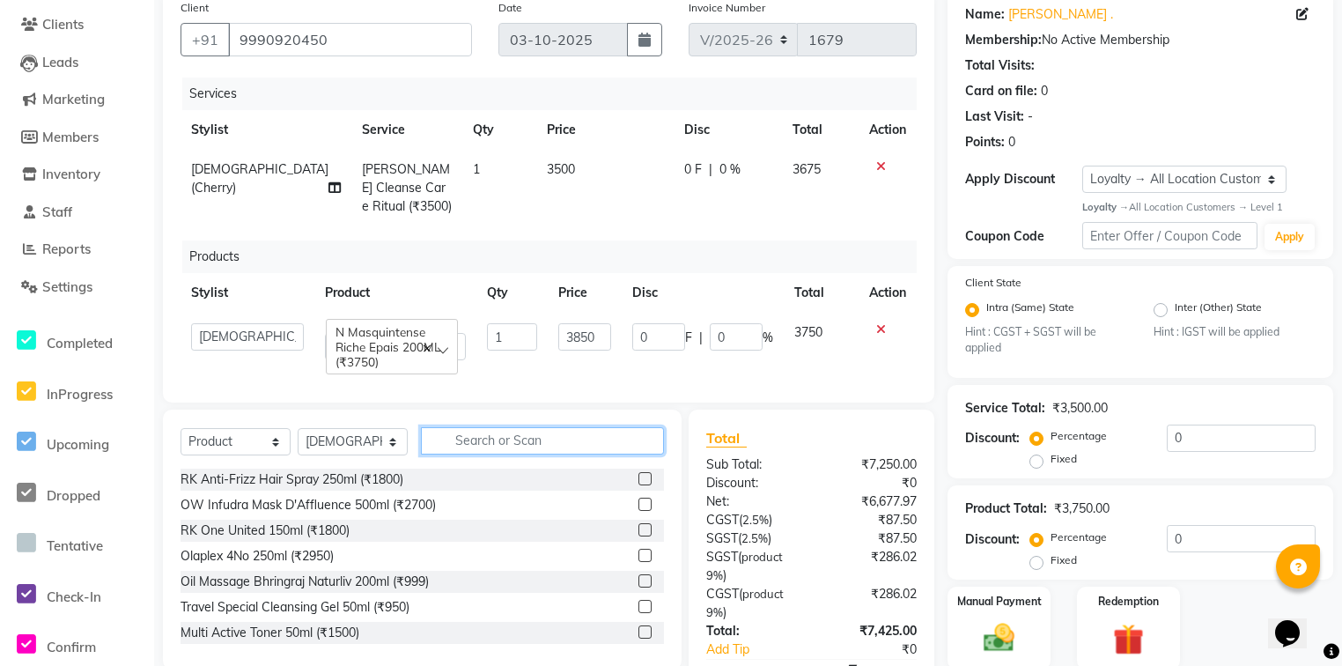
click at [560, 454] on input "text" at bounding box center [542, 440] width 243 height 27
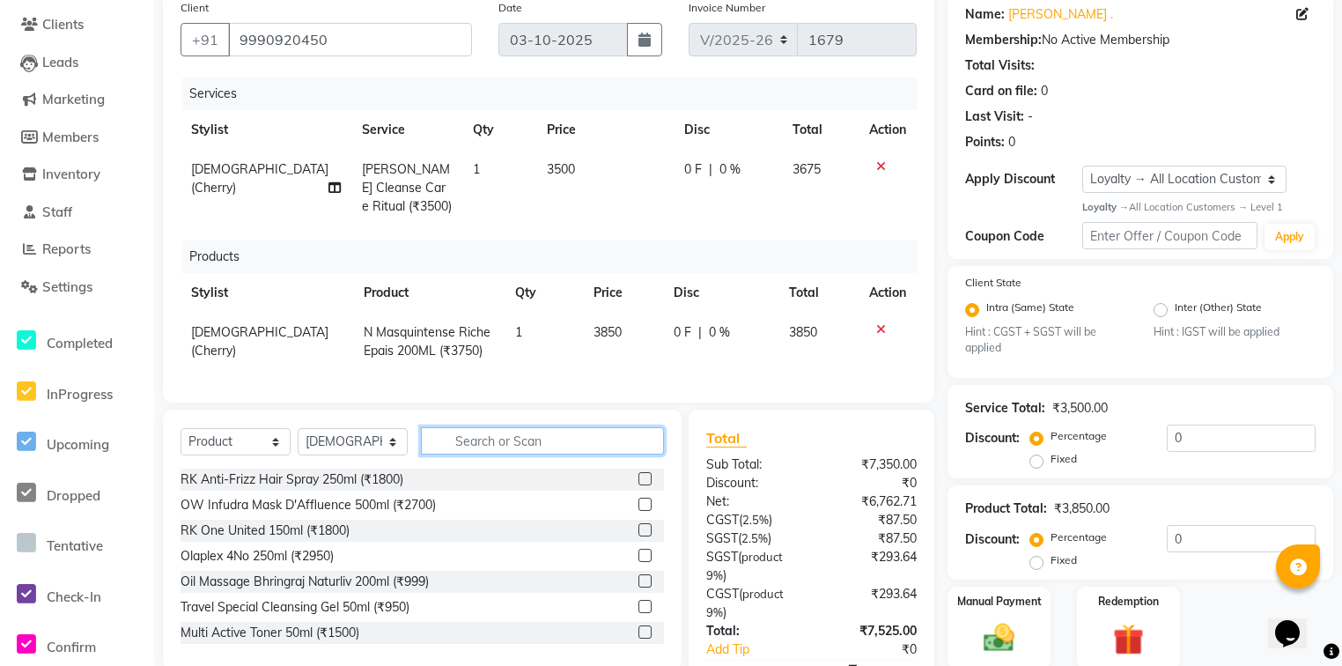
click at [563, 453] on input "text" at bounding box center [542, 440] width 243 height 27
type input "3474636857814"
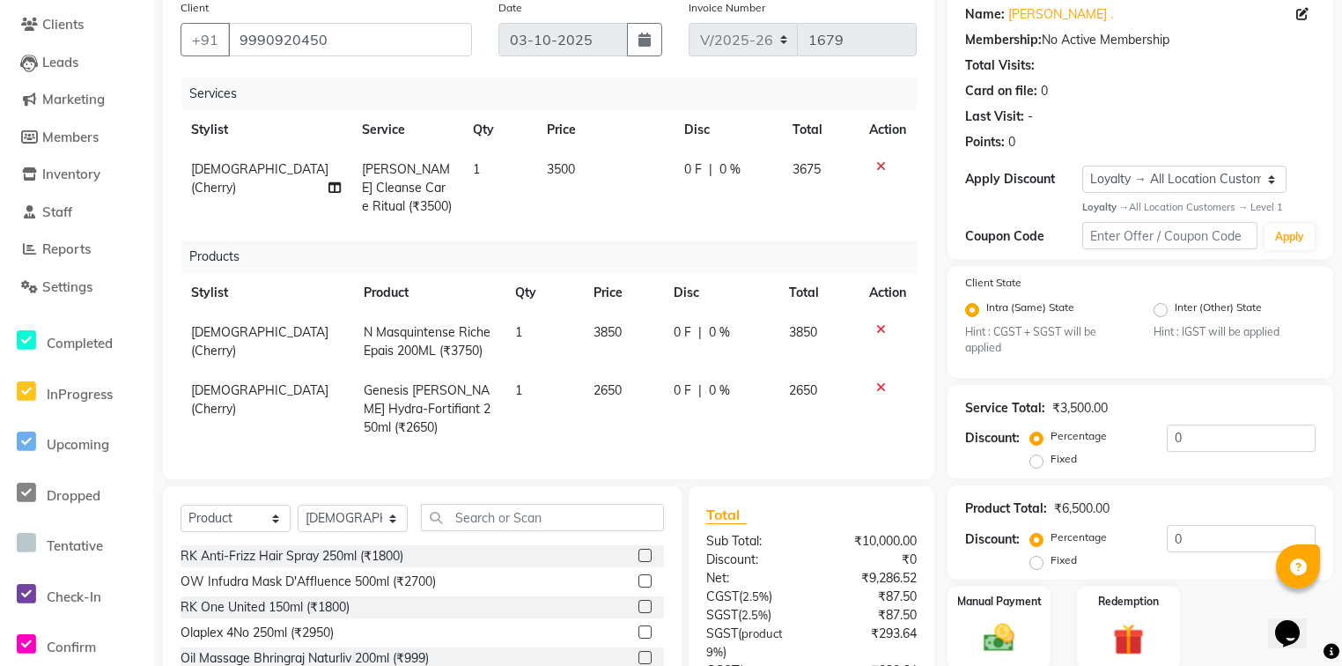
click at [611, 381] on td "2650" at bounding box center [623, 409] width 80 height 77
select select "85905"
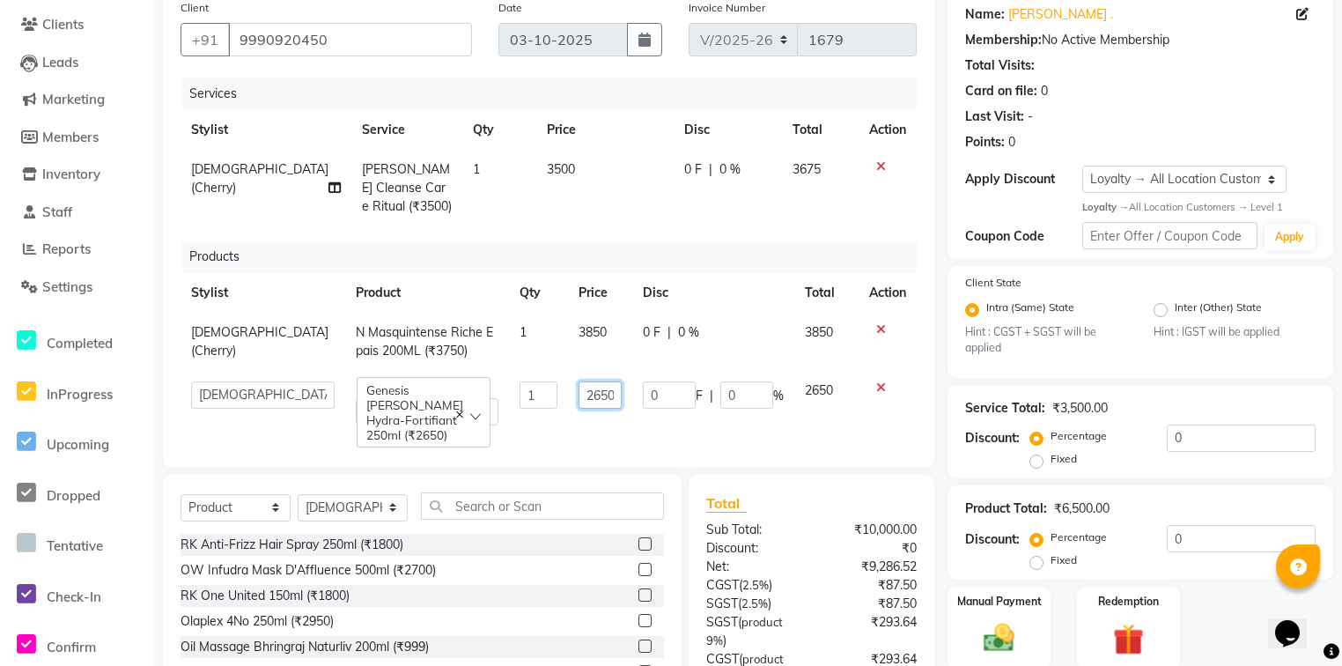
drag, startPoint x: 613, startPoint y: 391, endPoint x: 601, endPoint y: 390, distance: 11.5
click at [613, 391] on td "2650" at bounding box center [600, 403] width 64 height 65
click at [601, 390] on input "2650" at bounding box center [599, 394] width 43 height 27
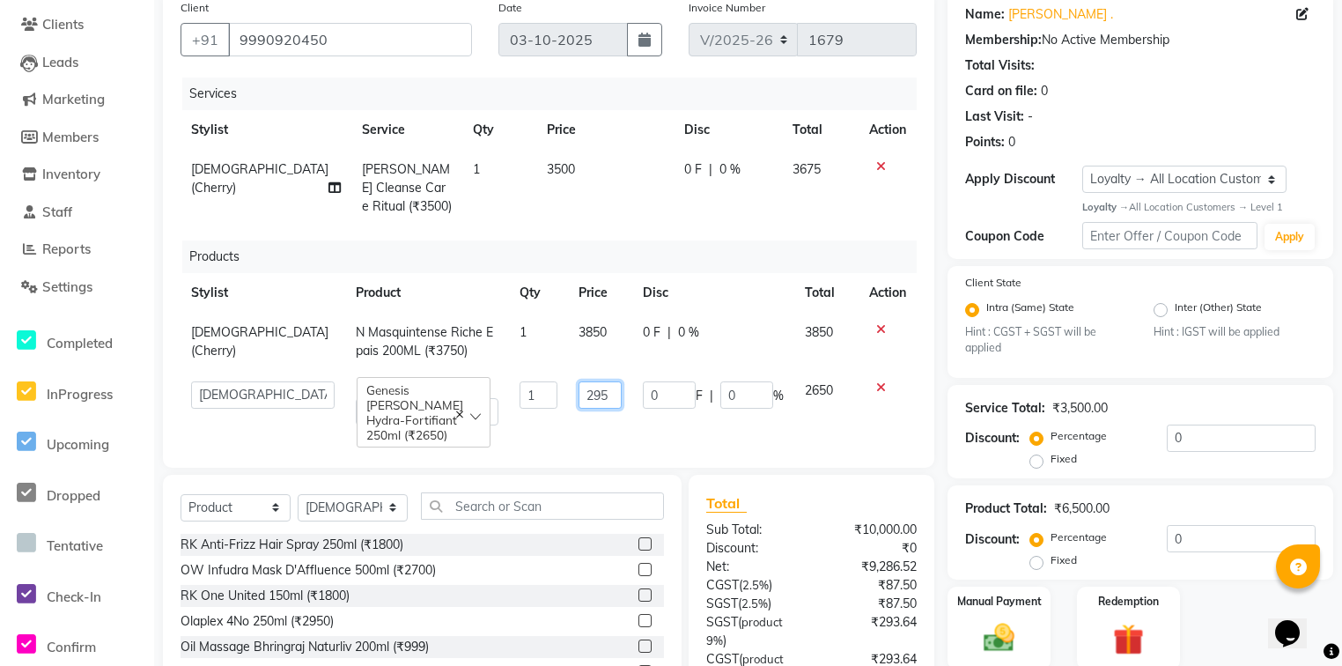
type input "2950"
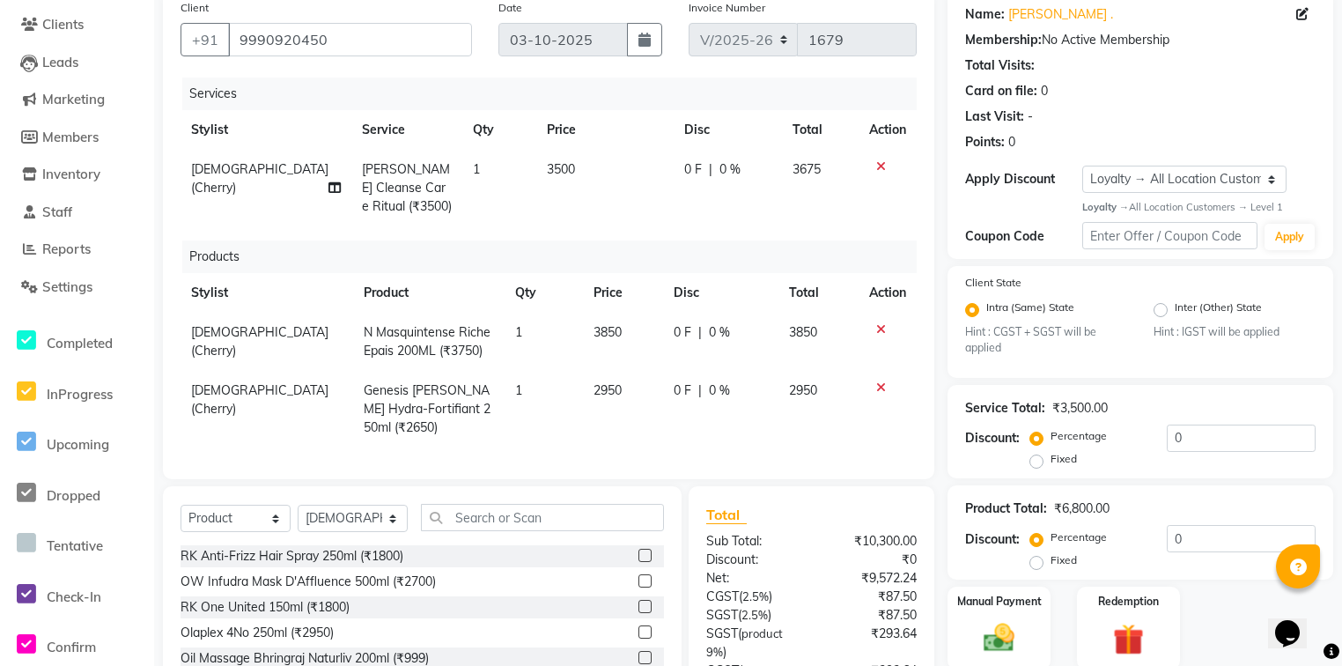
click at [608, 430] on div "Services Stylist Service Qty Price Disc Total Action Shiva(Cherry) K Deep Clean…" at bounding box center [548, 269] width 736 height 384
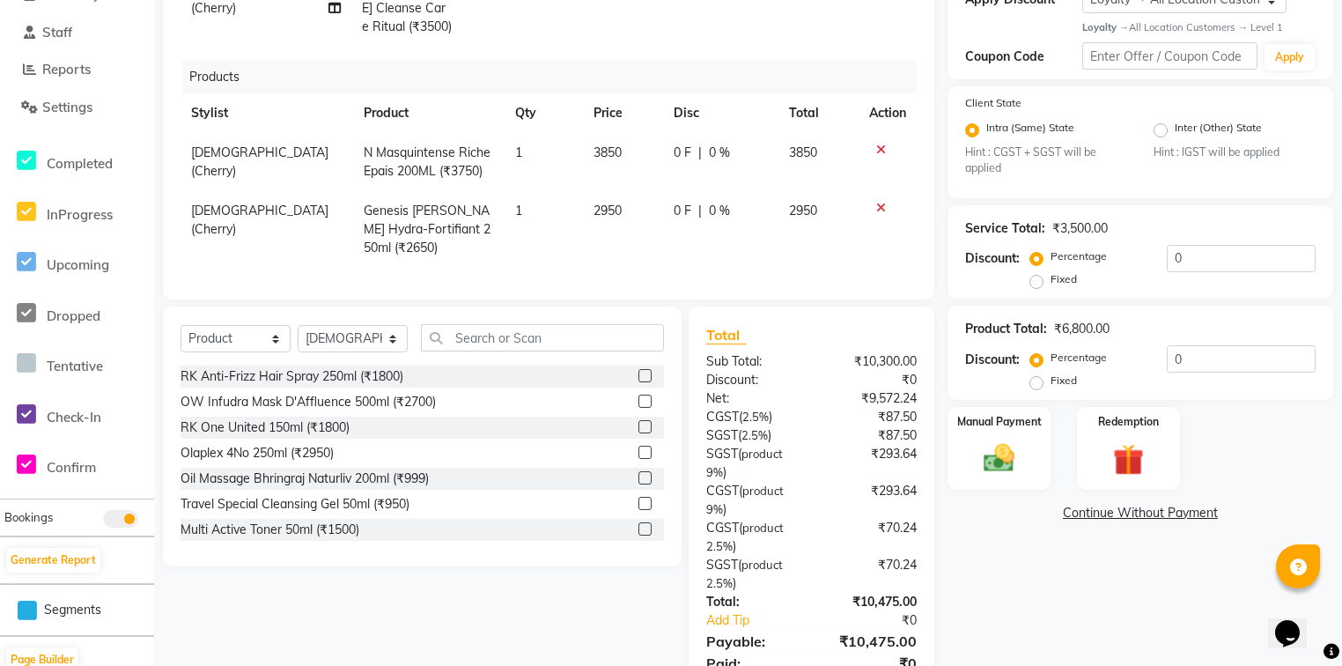
scroll to position [387, 0]
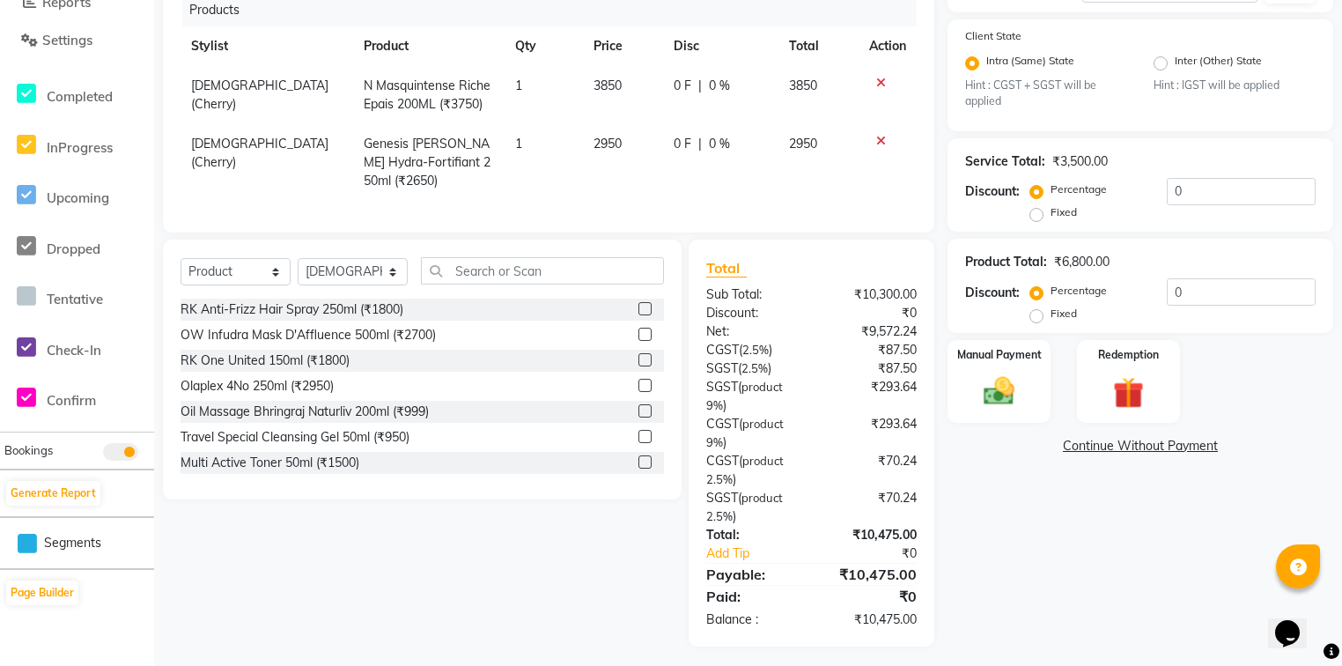
click at [761, 224] on div "Client +91 9990920450 Date 03-10-2025 Invoice Number V/2025 V/2025-26 1679 Serv…" at bounding box center [549, 195] width 798 height 901
click at [1025, 389] on img at bounding box center [998, 391] width 53 height 38
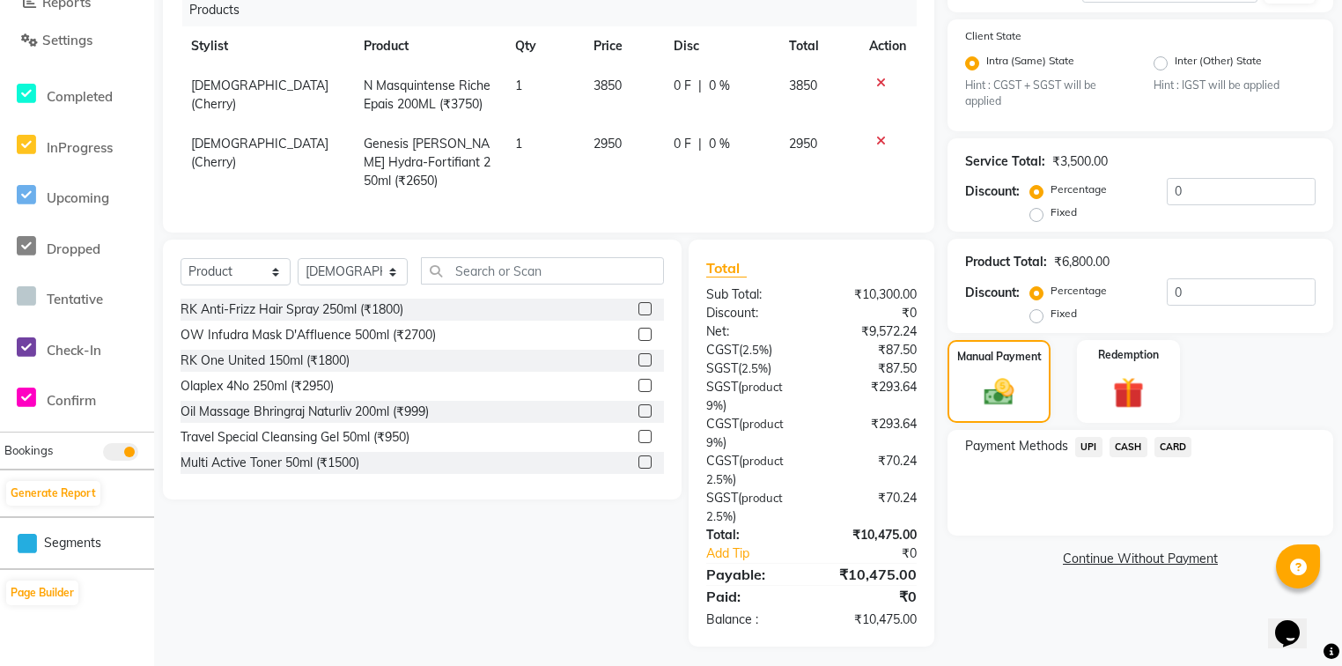
click at [1089, 453] on span "UPI" at bounding box center [1088, 447] width 27 height 20
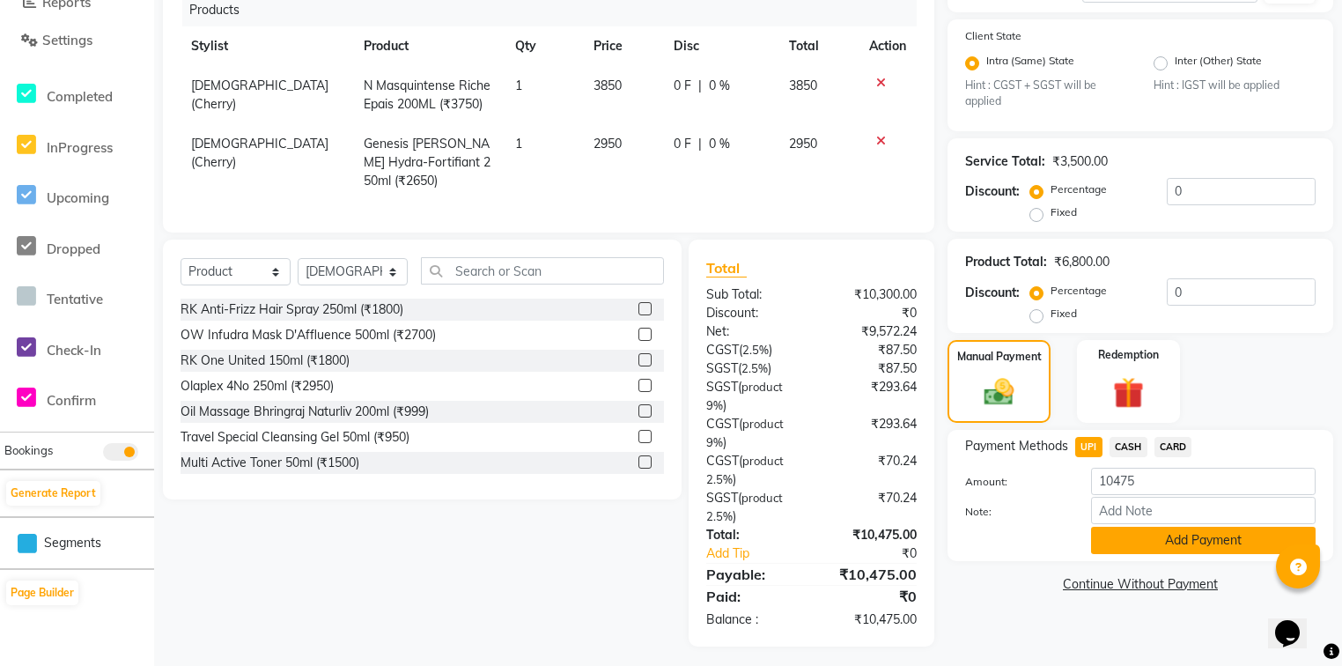
click at [1128, 546] on button "Add Payment" at bounding box center [1203, 539] width 224 height 27
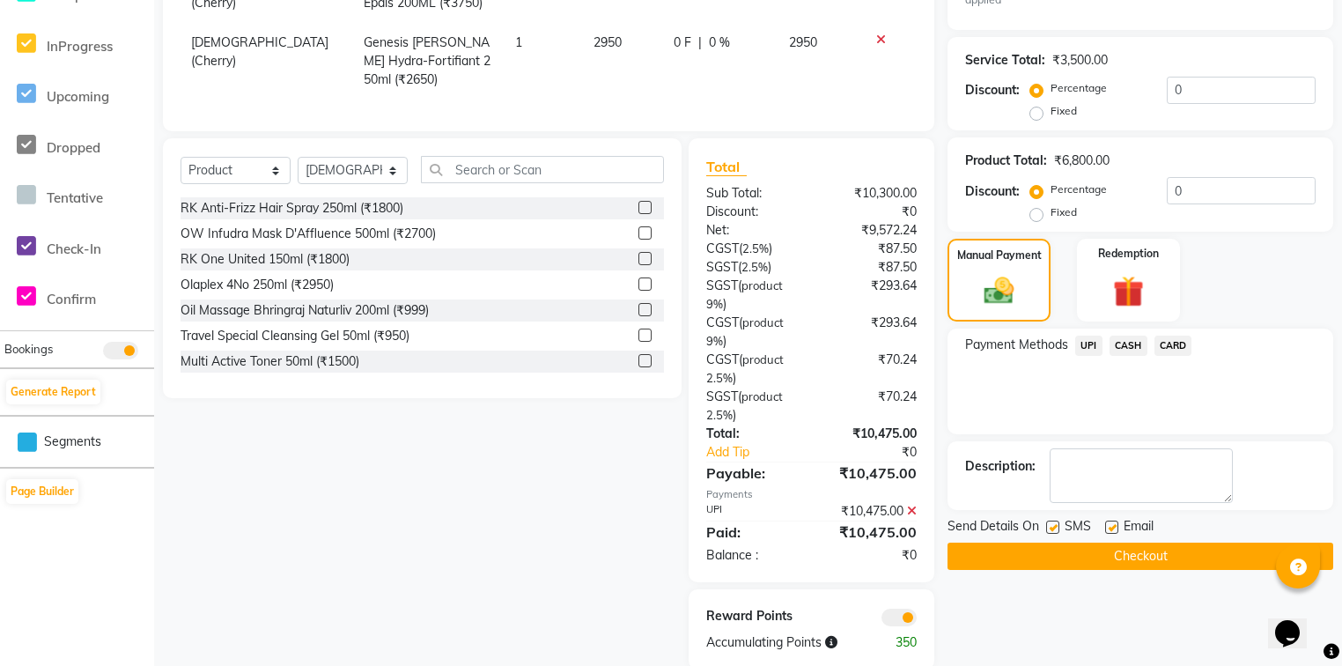
scroll to position [512, 0]
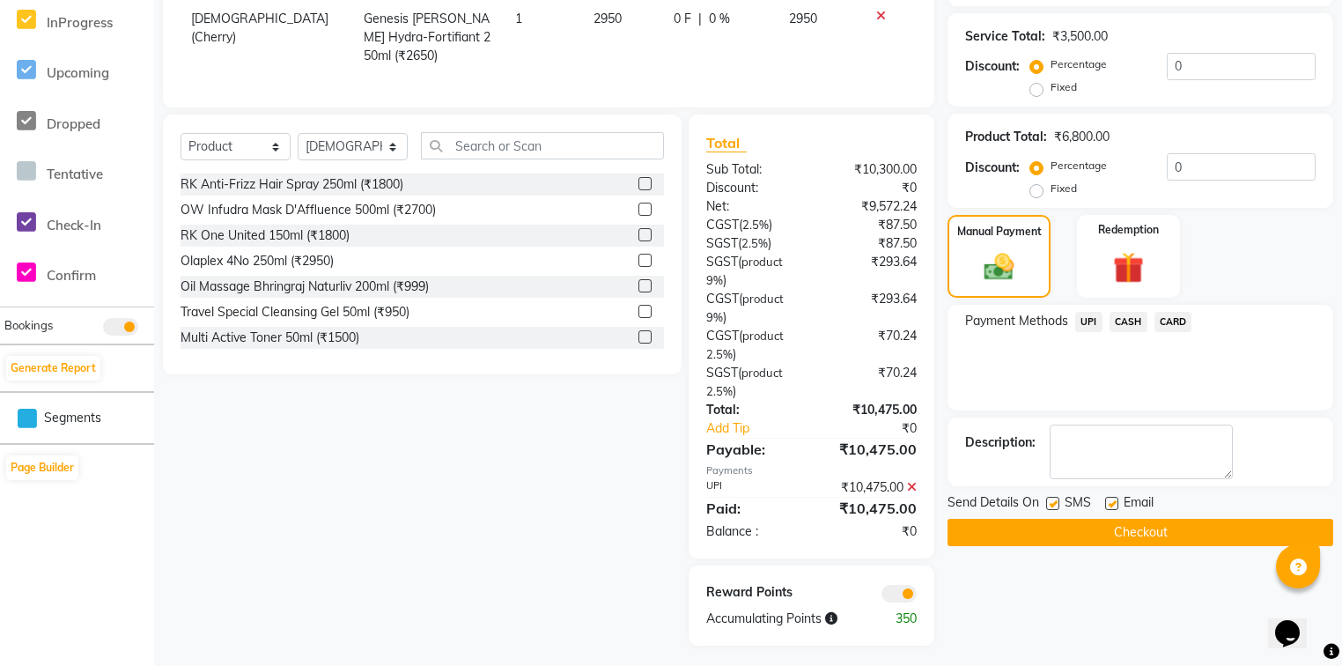
click at [1111, 508] on label at bounding box center [1111, 503] width 13 height 13
click at [1111, 508] on input "checkbox" at bounding box center [1110, 503] width 11 height 11
checkbox input "false"
click at [1105, 534] on button "Checkout" at bounding box center [1140, 532] width 386 height 27
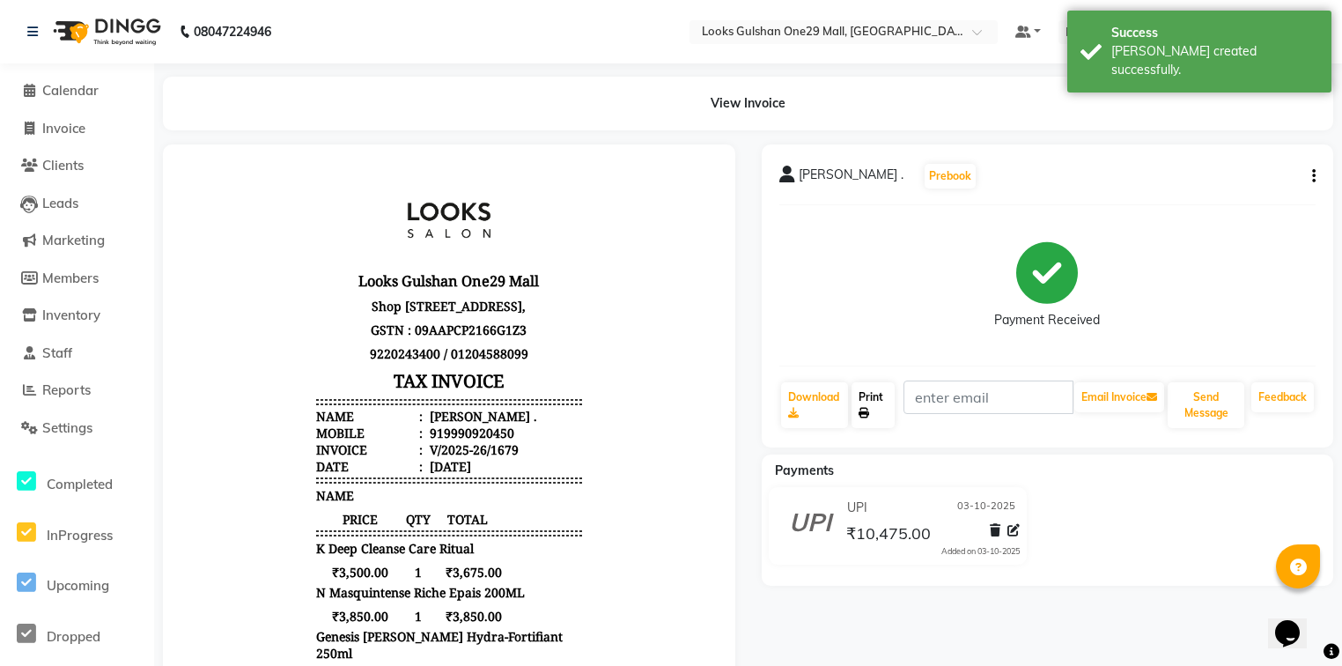
click at [883, 401] on link "Print" at bounding box center [872, 405] width 43 height 46
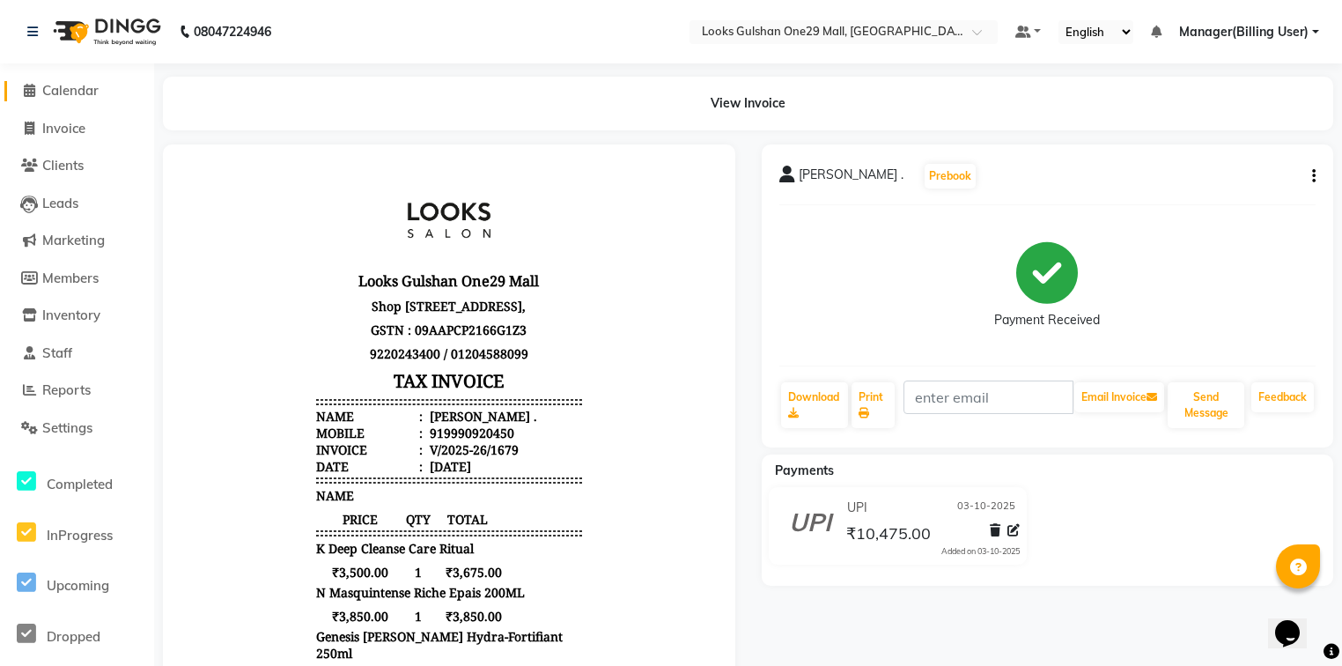
click at [68, 85] on span "Calendar" at bounding box center [70, 90] width 56 height 17
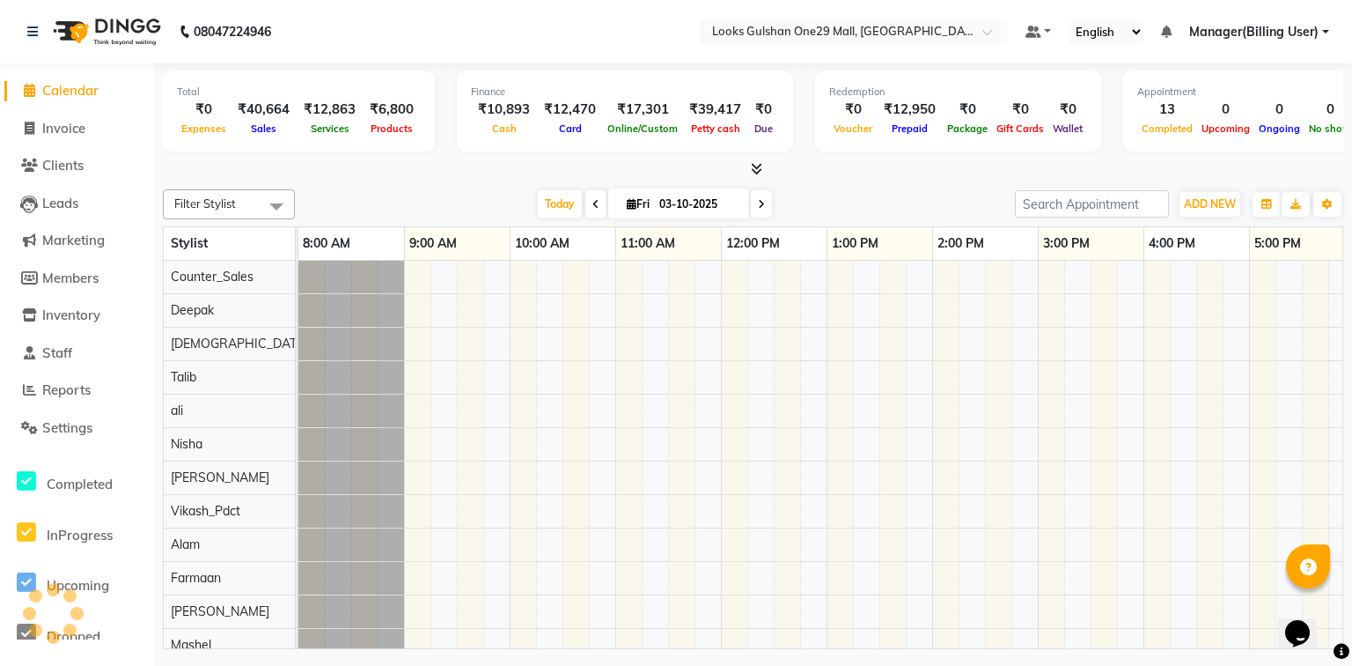
scroll to position [0, 328]
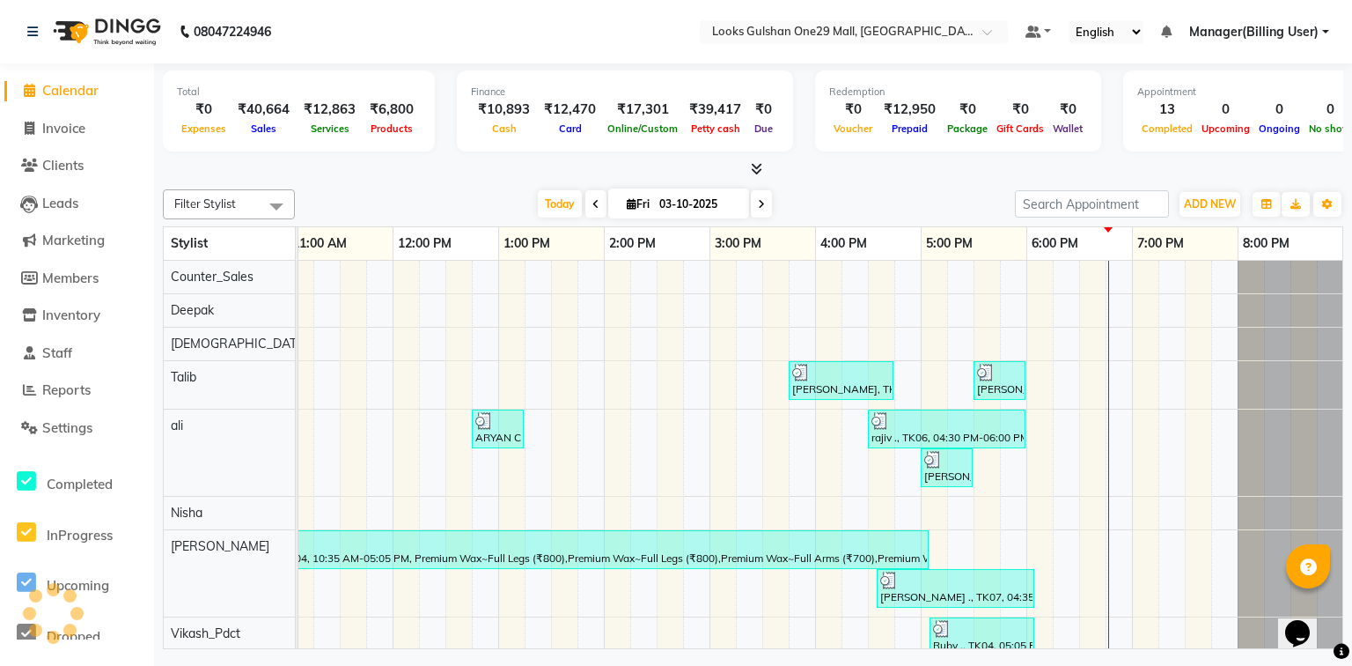
click at [345, 160] on div at bounding box center [753, 169] width 1181 height 18
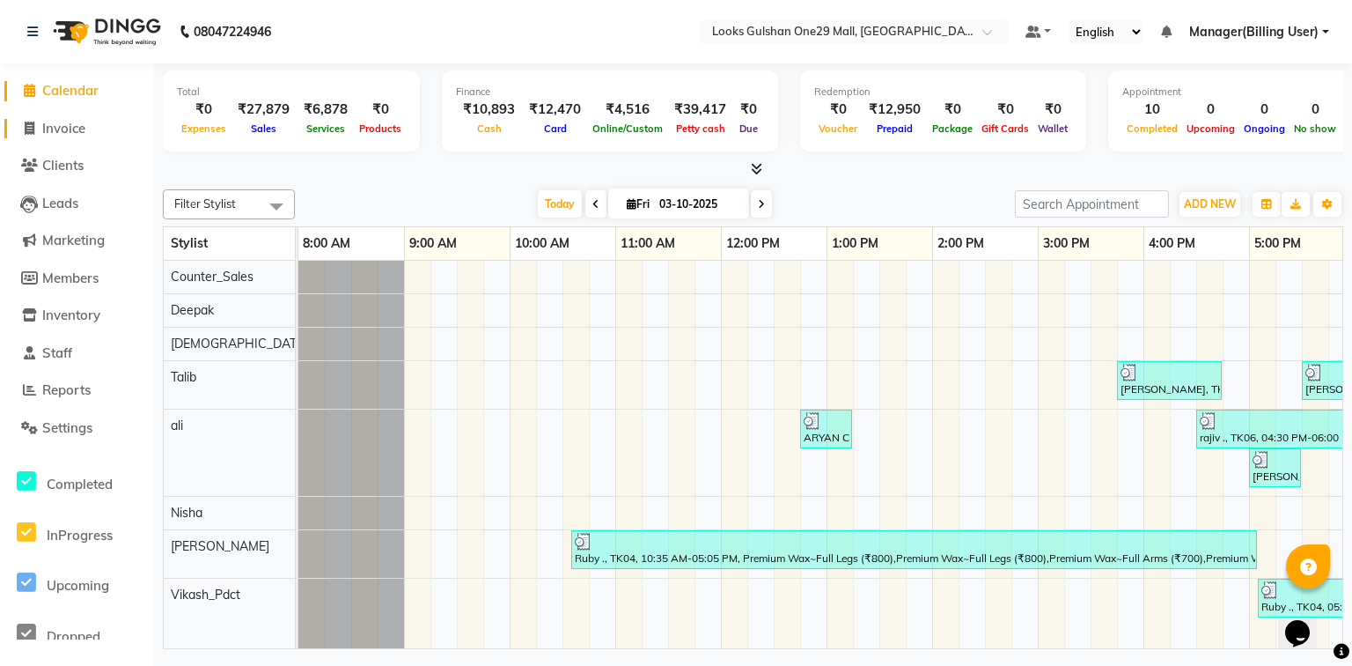
click at [77, 121] on span "Invoice" at bounding box center [63, 128] width 43 height 17
select select "8337"
select select "service"
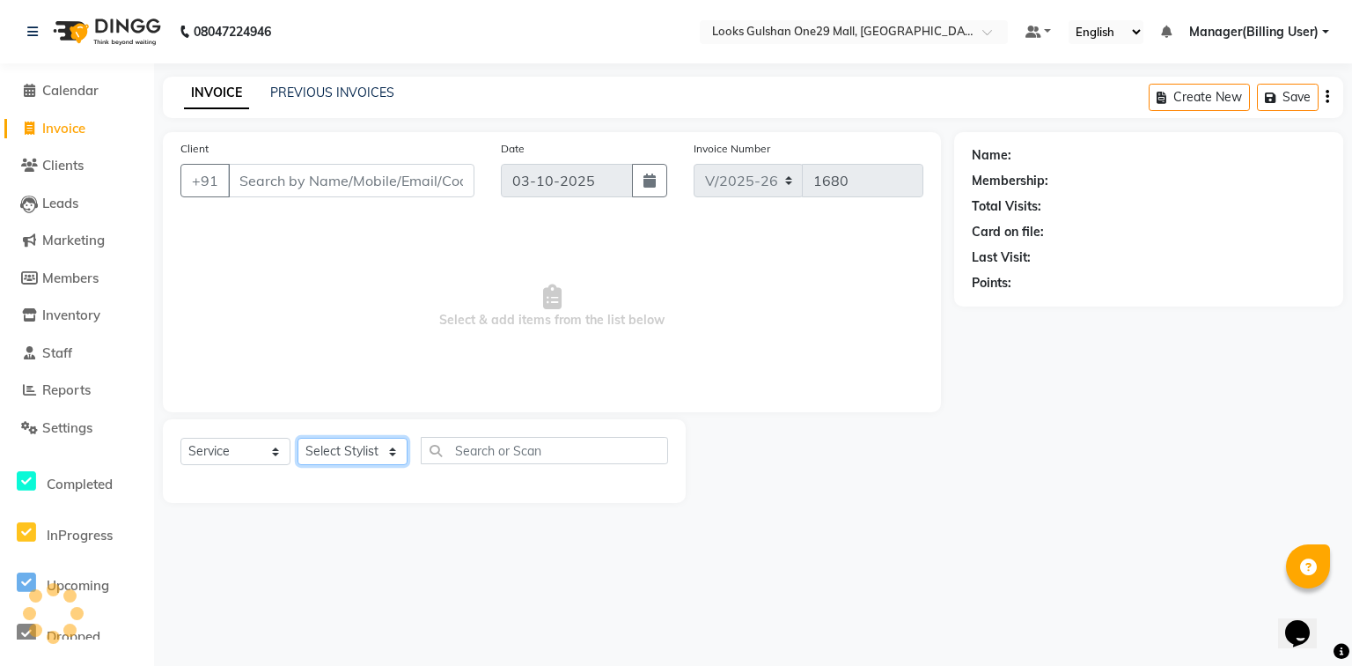
click at [373, 445] on select "Select Stylist" at bounding box center [353, 451] width 110 height 27
click at [363, 461] on select "Select Stylist" at bounding box center [353, 451] width 110 height 27
click at [367, 458] on select "Select Stylist" at bounding box center [353, 451] width 110 height 27
click at [370, 458] on select "Select Stylist" at bounding box center [353, 451] width 110 height 27
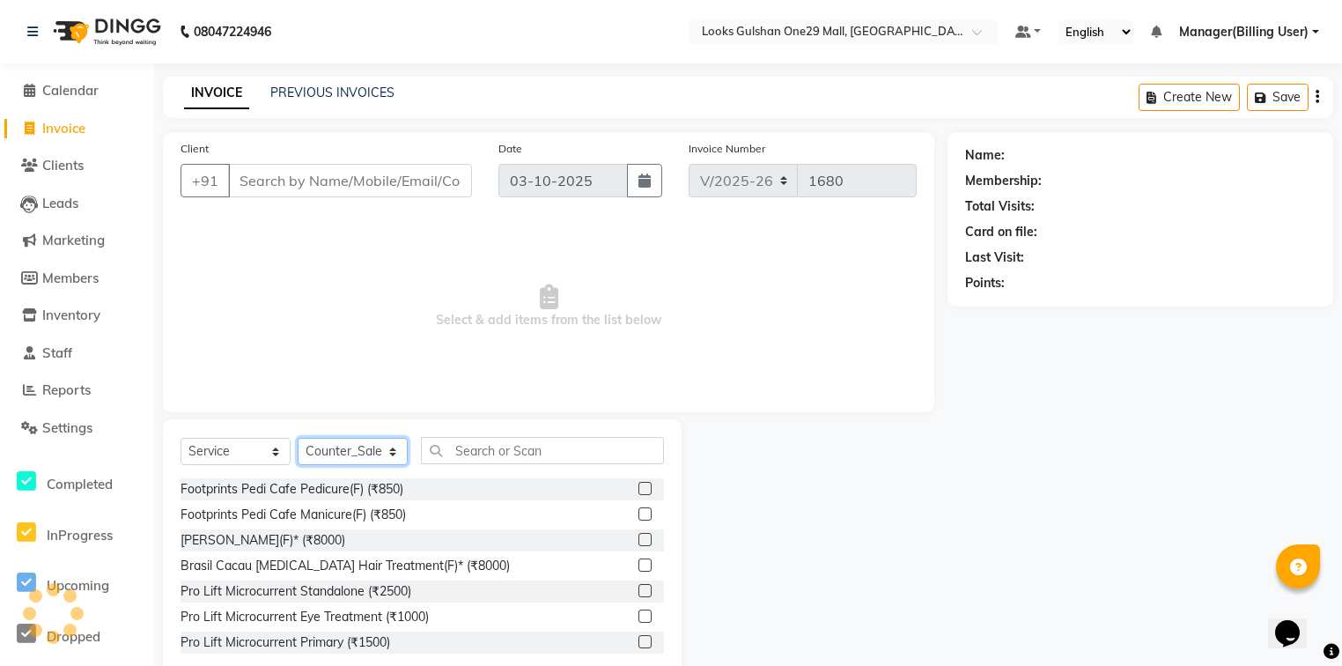
click at [370, 458] on select "Select Stylist [PERSON_NAME] Counter_Sales Deepak Farmaan [PERSON_NAME] Manager…" at bounding box center [353, 451] width 110 height 27
select select "80997"
click at [298, 438] on select "Select Stylist [PERSON_NAME] Counter_Sales Deepak Farmaan [PERSON_NAME] Manager…" at bounding box center [353, 451] width 110 height 27
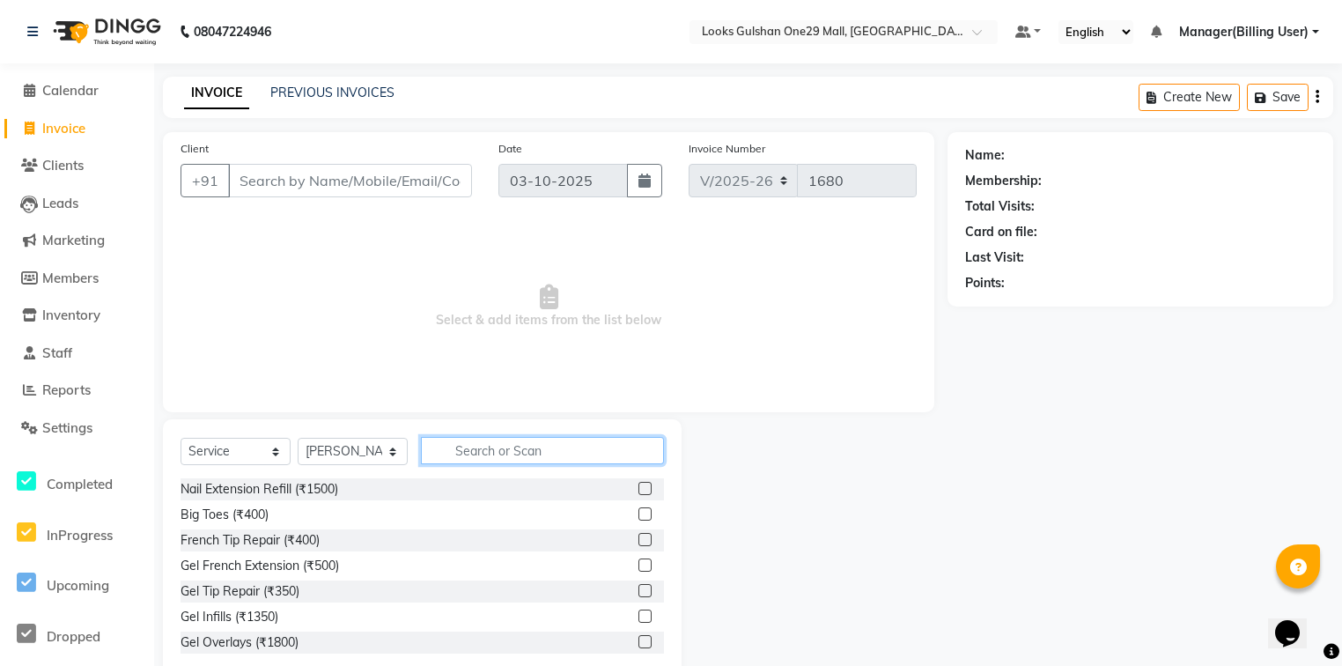
click at [475, 451] on input "text" at bounding box center [542, 450] width 243 height 27
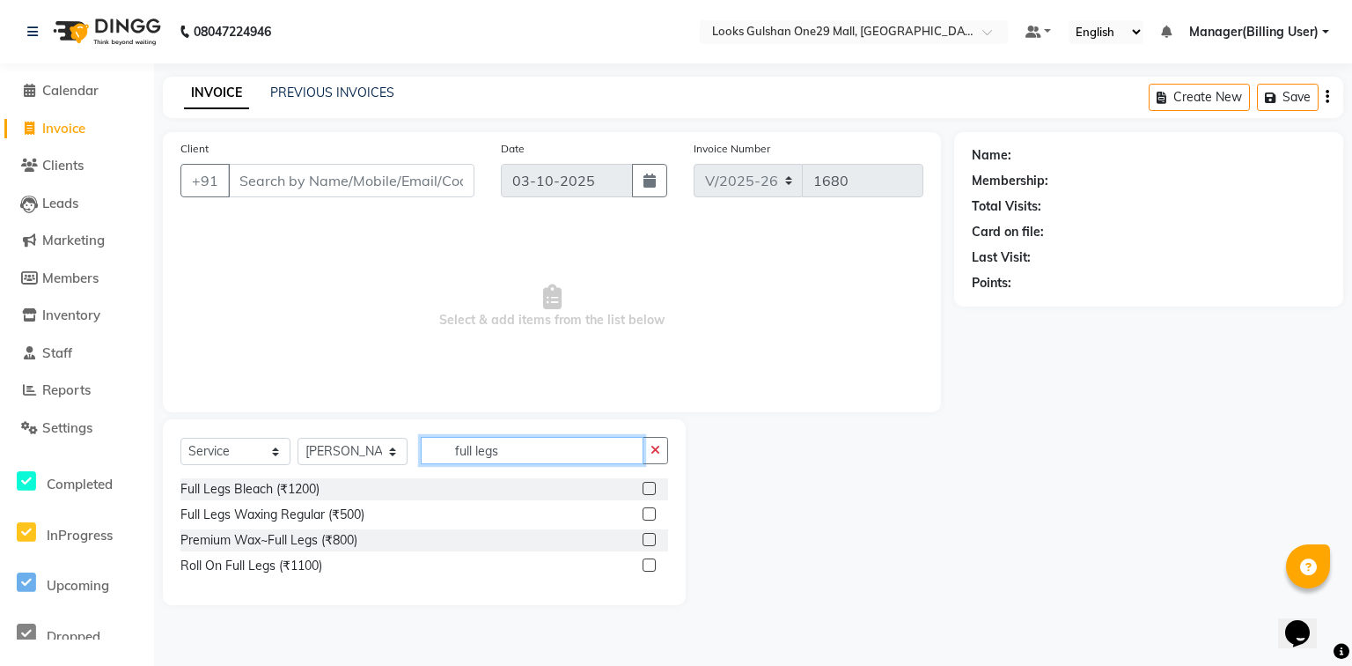
type input "full legs"
click at [644, 541] on label at bounding box center [649, 539] width 13 height 13
click at [644, 541] on input "checkbox" at bounding box center [648, 539] width 11 height 11
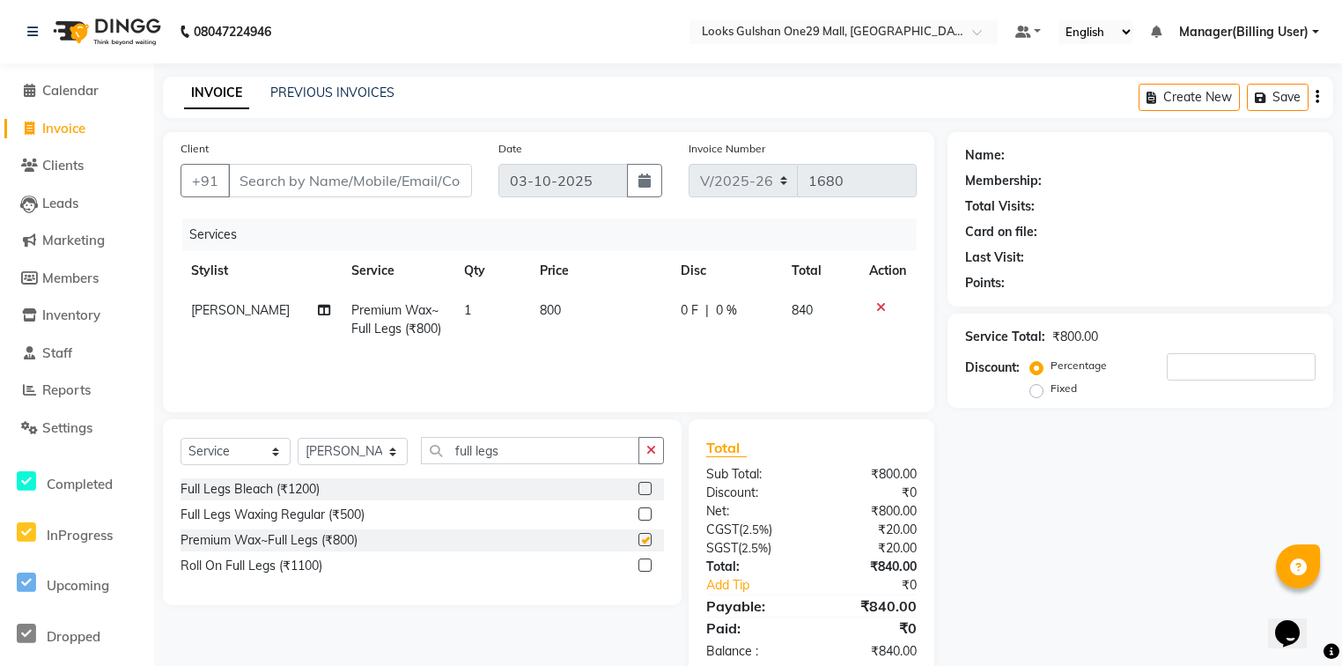
checkbox input "false"
click at [560, 321] on td "800" at bounding box center [599, 320] width 141 height 58
select select "80997"
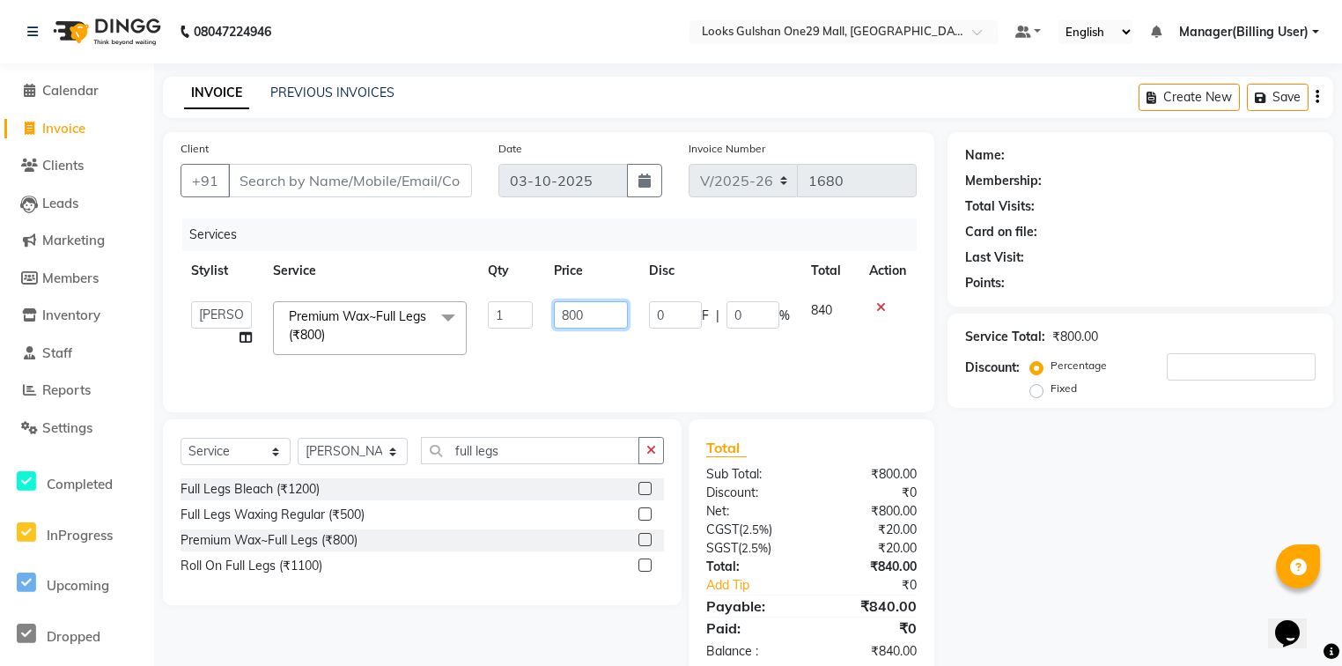
click at [581, 312] on input "800" at bounding box center [590, 314] width 73 height 27
type input "1000"
click at [588, 358] on div "Services Stylist Service Qty Price Disc Total Action [PERSON_NAME] Counter_Sale…" at bounding box center [548, 306] width 736 height 176
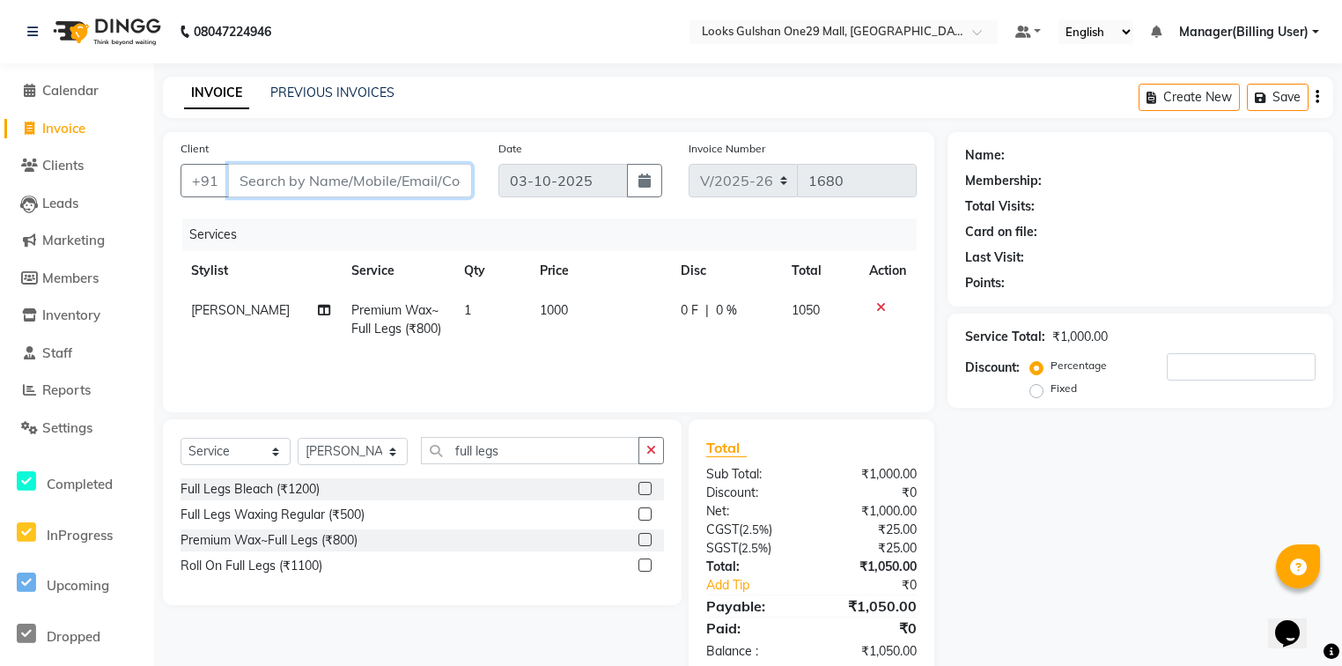
click at [278, 169] on input "Client" at bounding box center [350, 180] width 244 height 33
click at [1187, 366] on input "number" at bounding box center [1240, 366] width 149 height 27
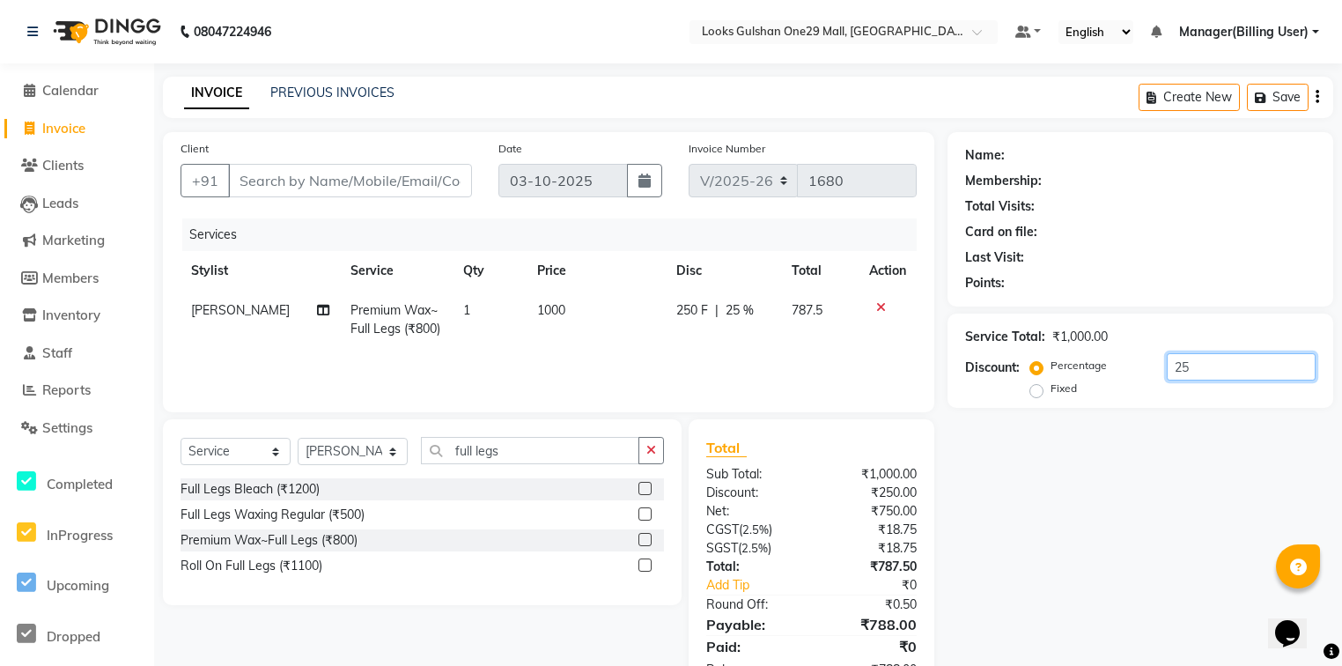
type input "25"
click at [836, 379] on div "Services Stylist Service Qty Price Disc Total Action [PERSON_NAME] Premium Wax~…" at bounding box center [548, 306] width 736 height 176
click at [410, 187] on input "Client" at bounding box center [350, 180] width 244 height 33
type input "1"
type input "0"
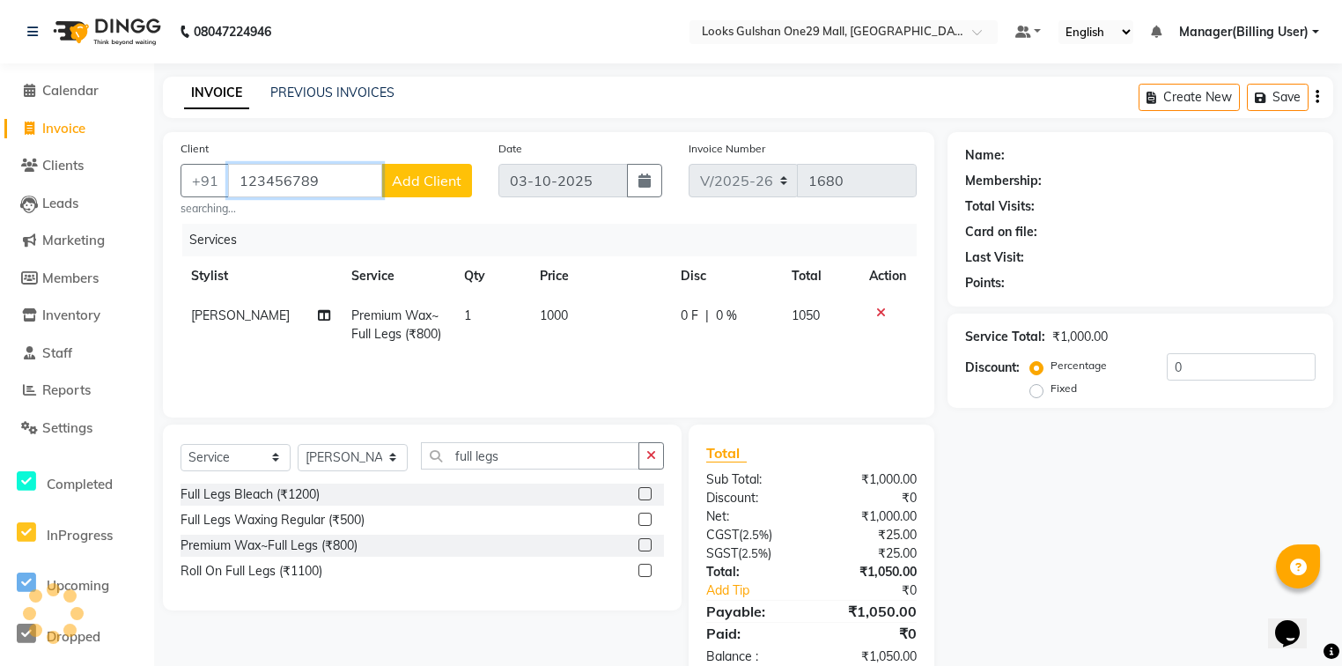
type input "123456789"
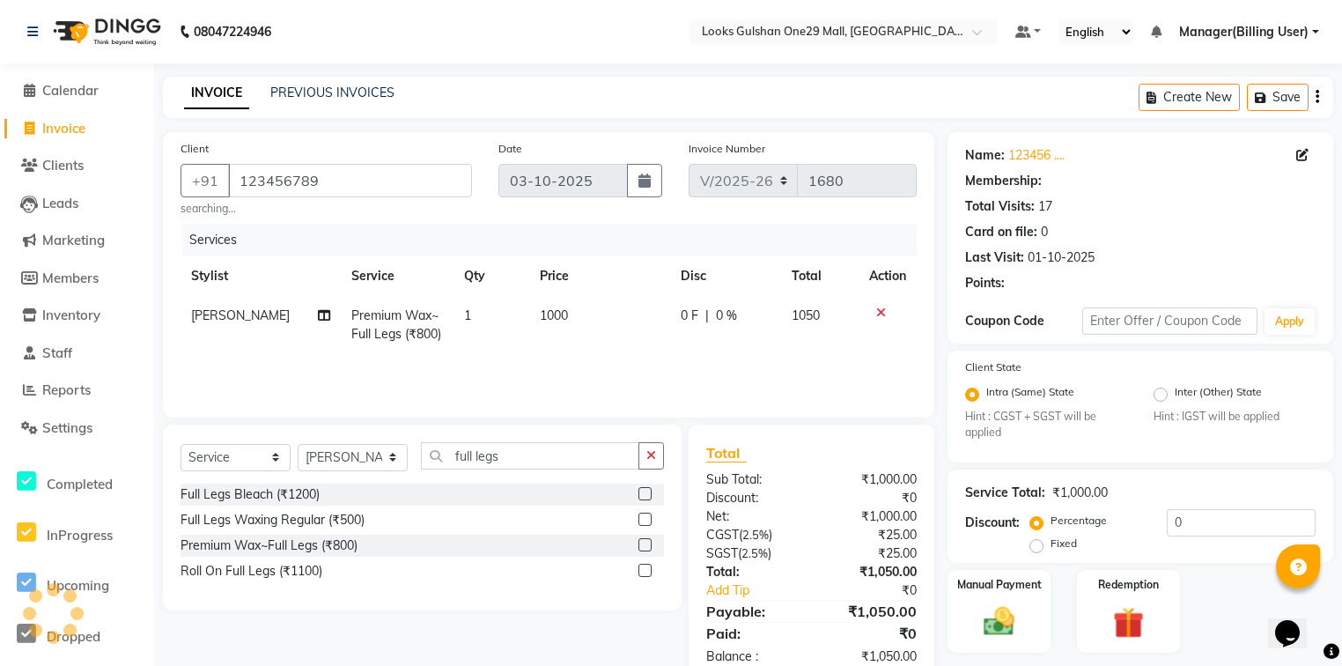
select select "1: Object"
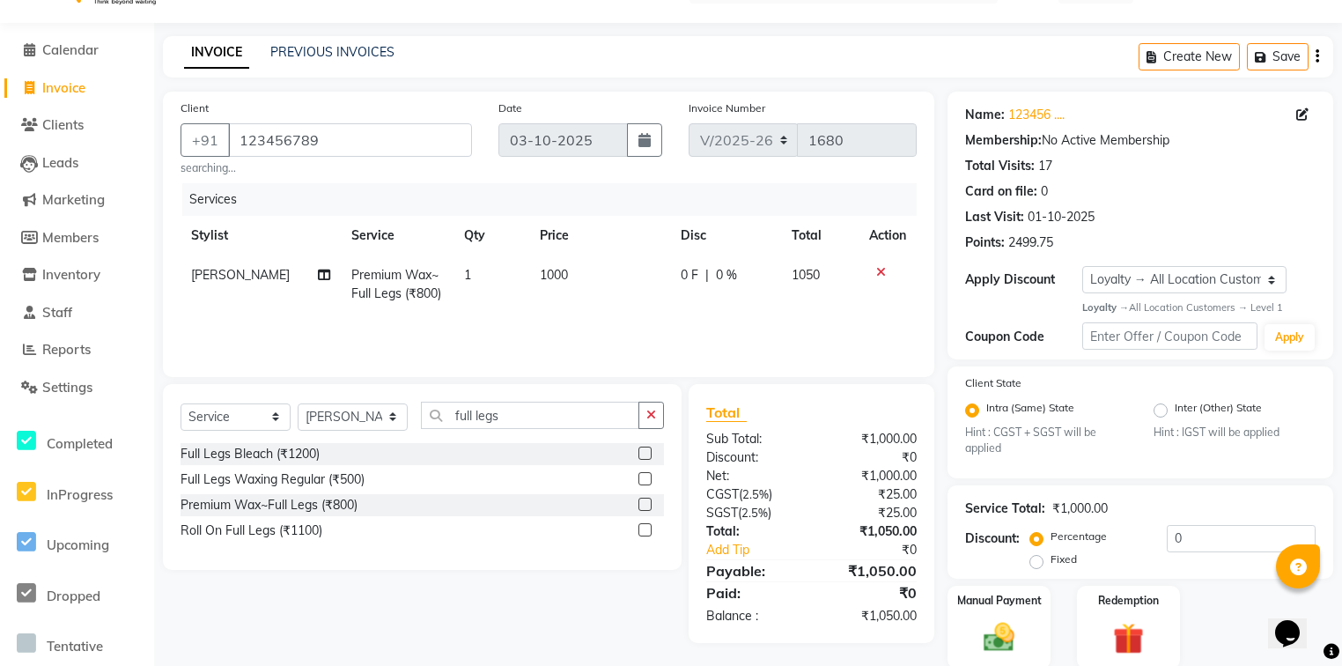
scroll to position [108, 0]
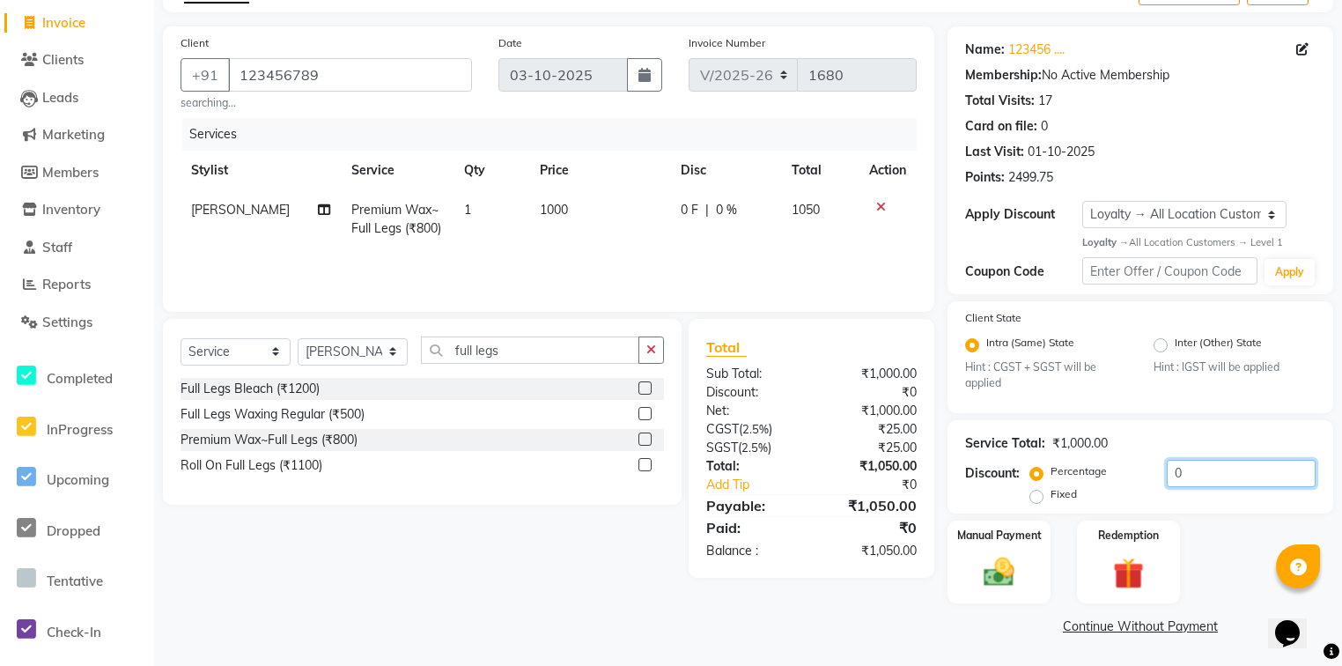
click at [1224, 478] on input "0" at bounding box center [1240, 473] width 149 height 27
type input "25"
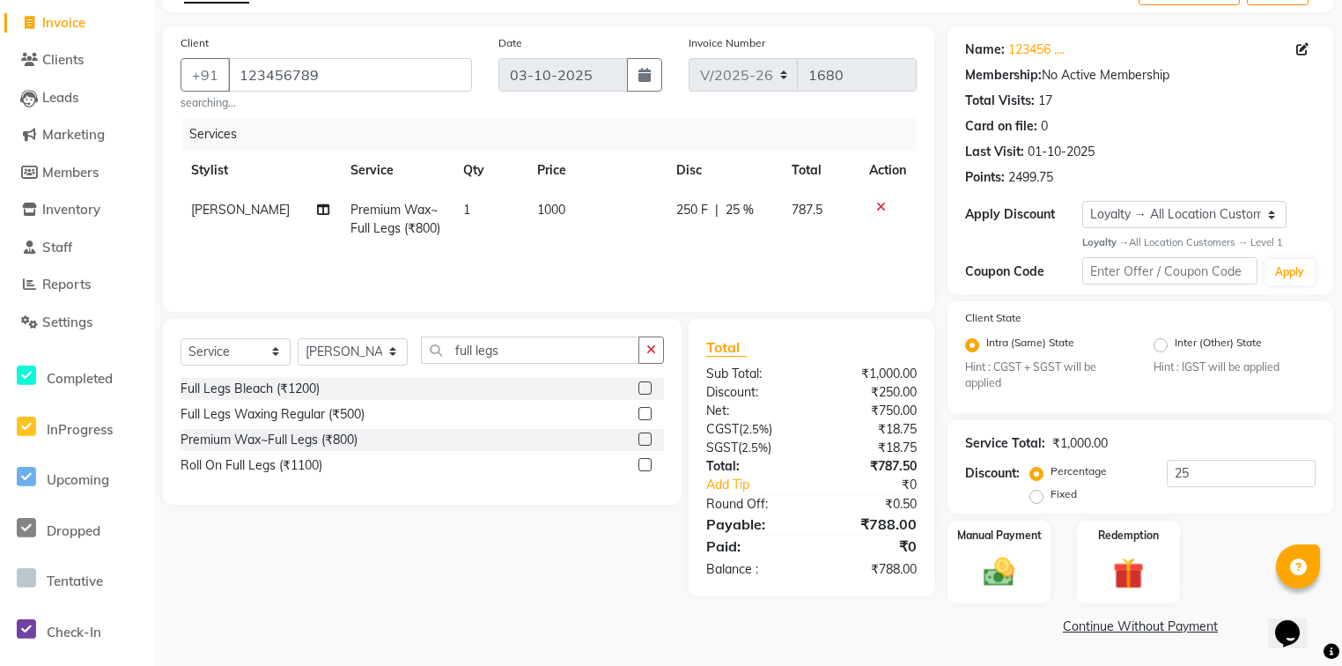
click at [835, 301] on div "Client +91 123456789 searching... Date 03-10-2025 Invoice Number V/2025 V/2025-…" at bounding box center [548, 168] width 771 height 285
click at [1042, 565] on div "Manual Payment" at bounding box center [999, 562] width 107 height 86
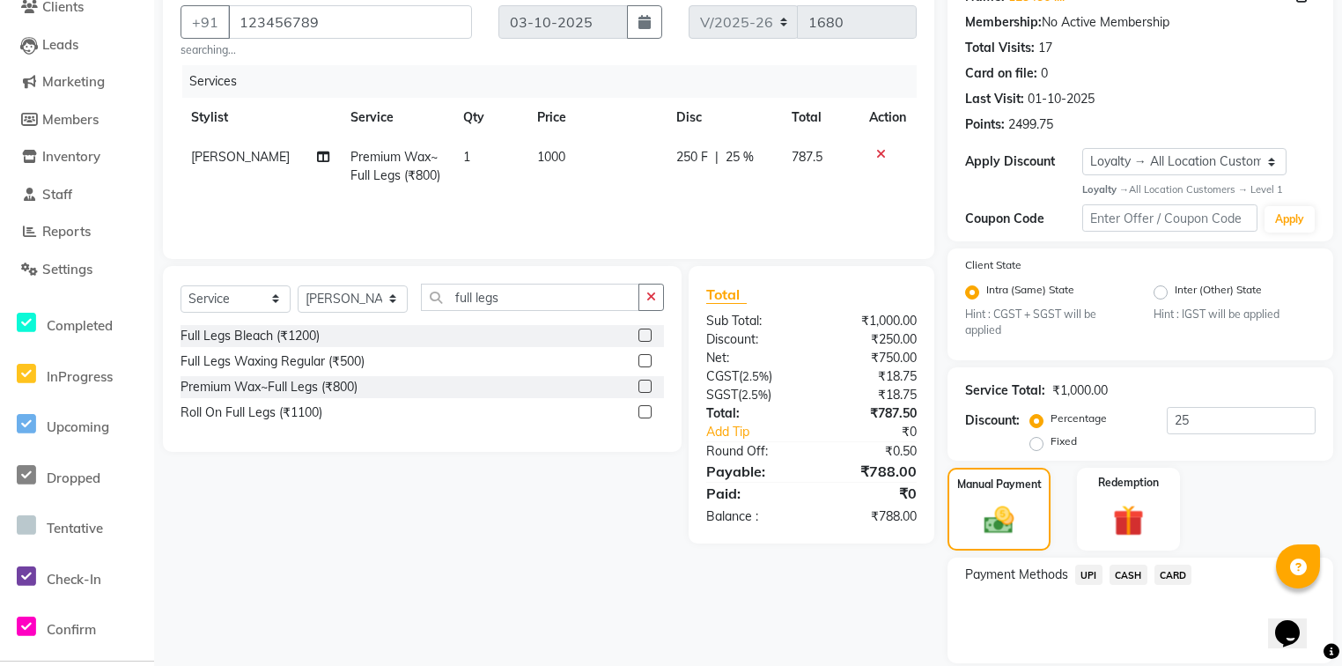
scroll to position [221, 0]
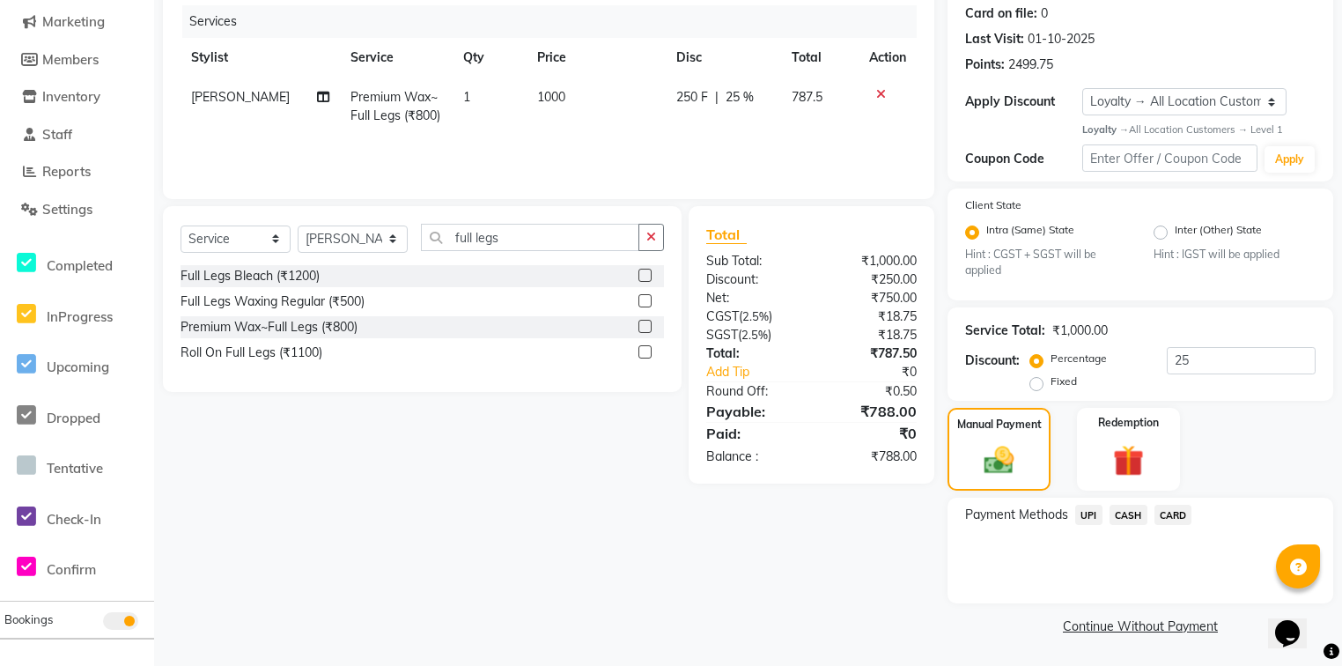
click at [1168, 514] on span "CARD" at bounding box center [1173, 514] width 38 height 20
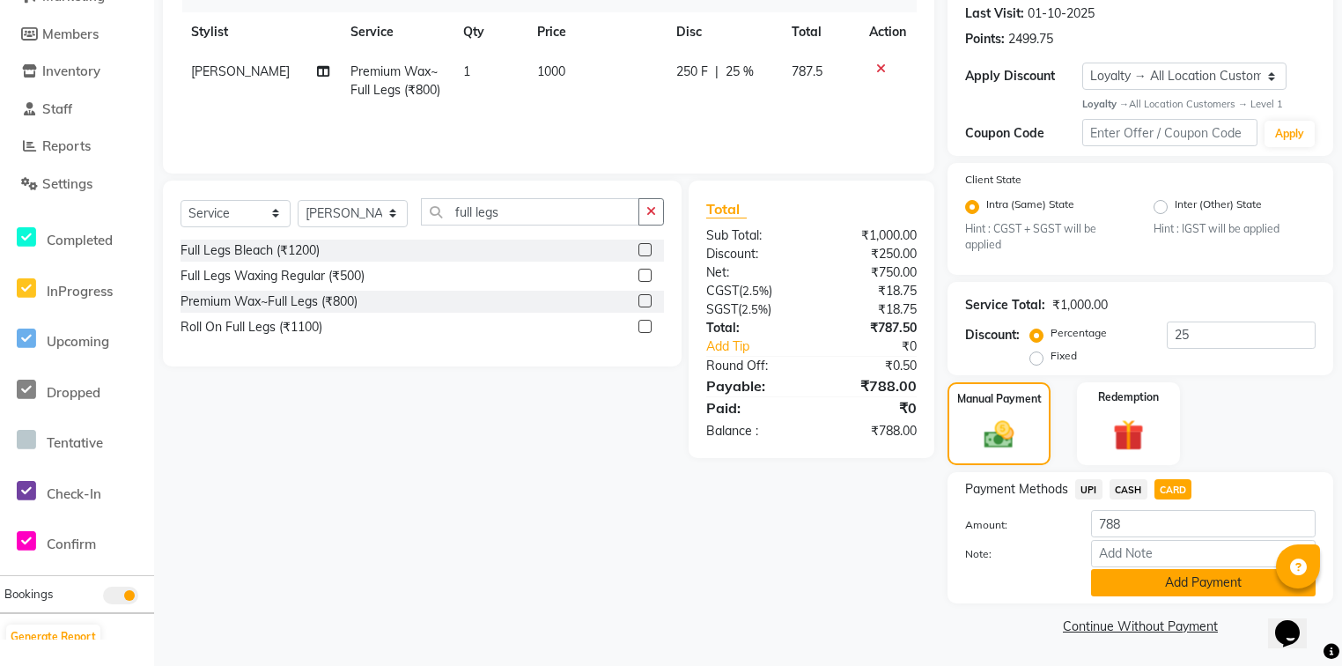
click at [1123, 585] on button "Add Payment" at bounding box center [1203, 582] width 224 height 27
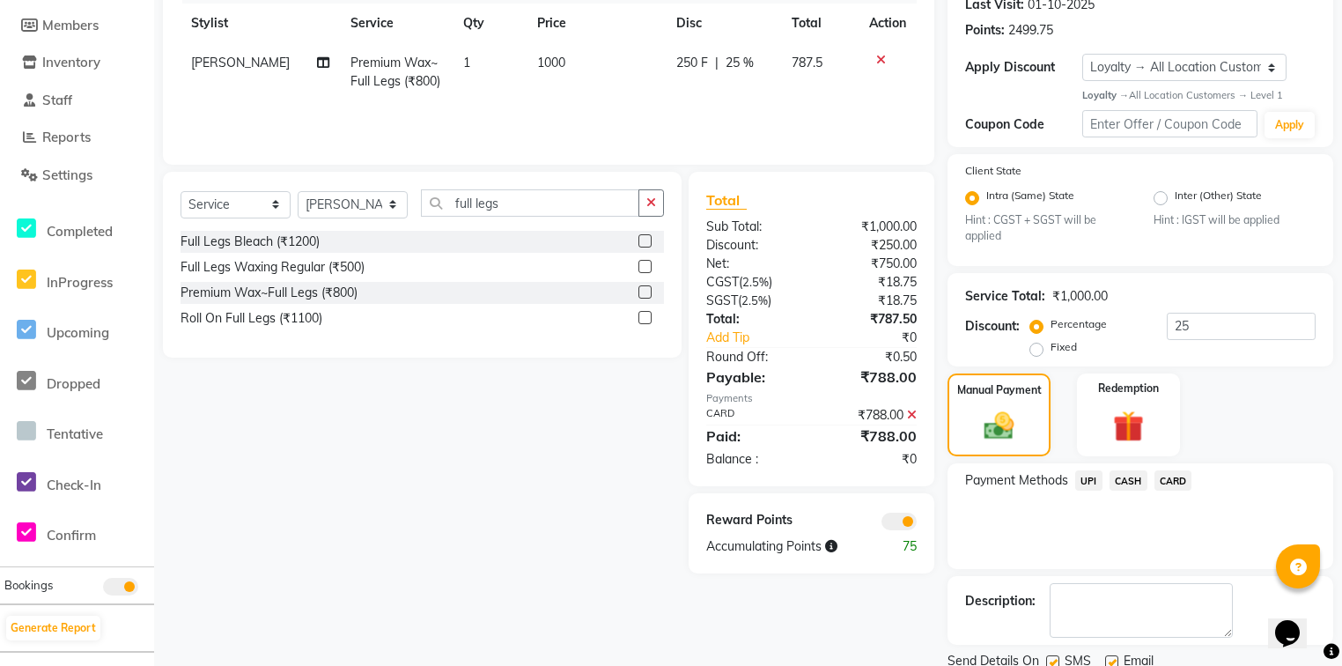
scroll to position [320, 0]
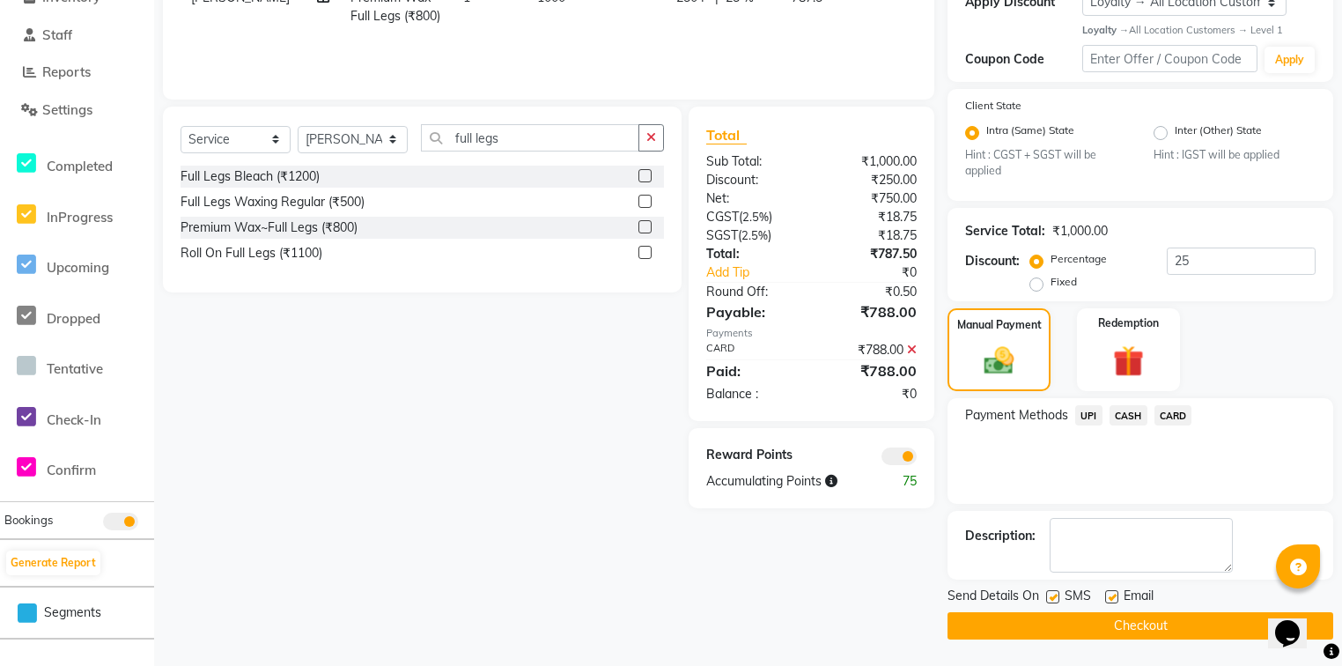
click at [1106, 595] on label at bounding box center [1111, 596] width 13 height 13
click at [1106, 595] on input "checkbox" at bounding box center [1110, 597] width 11 height 11
checkbox input "false"
click at [1107, 616] on button "Checkout" at bounding box center [1140, 625] width 386 height 27
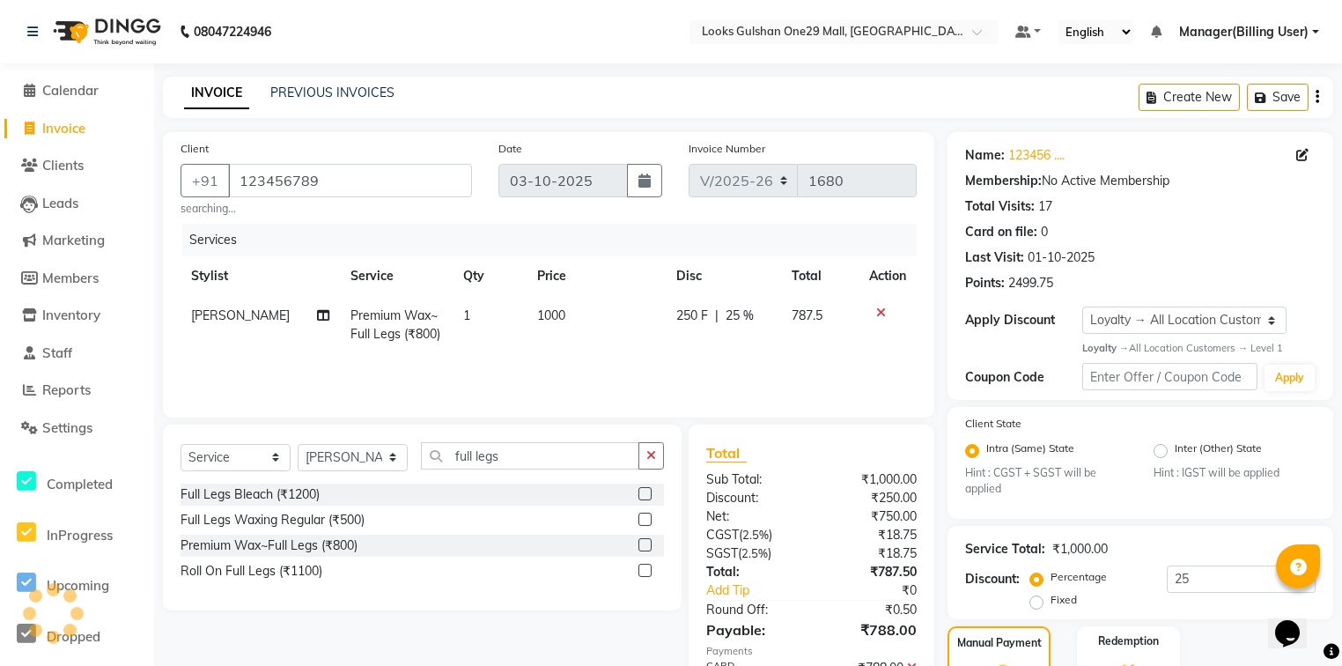
scroll to position [0, 0]
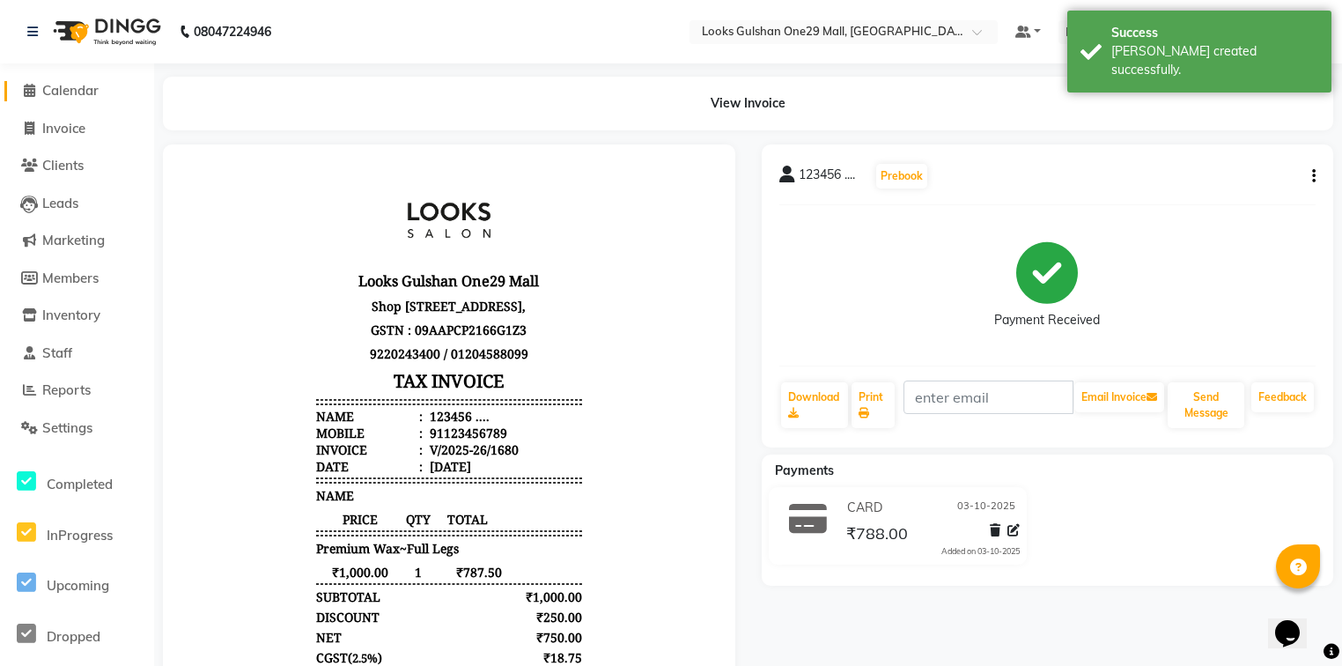
click at [88, 87] on span "Calendar" at bounding box center [70, 90] width 56 height 17
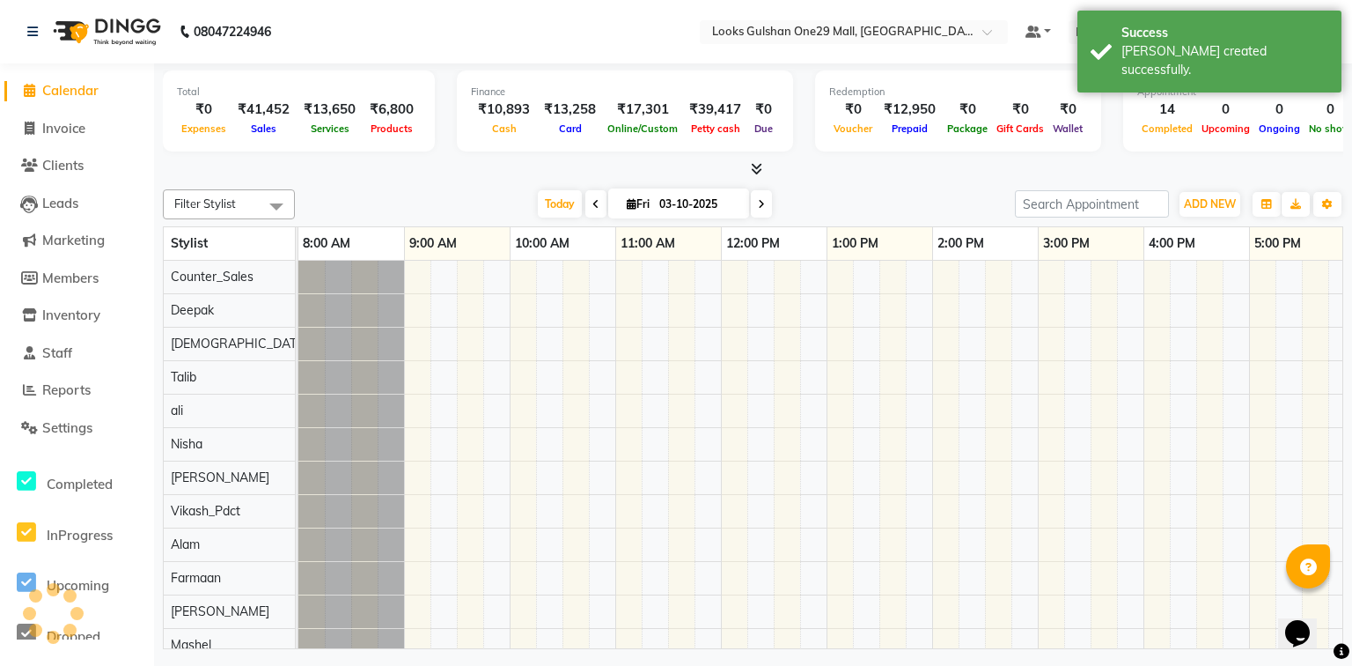
scroll to position [0, 328]
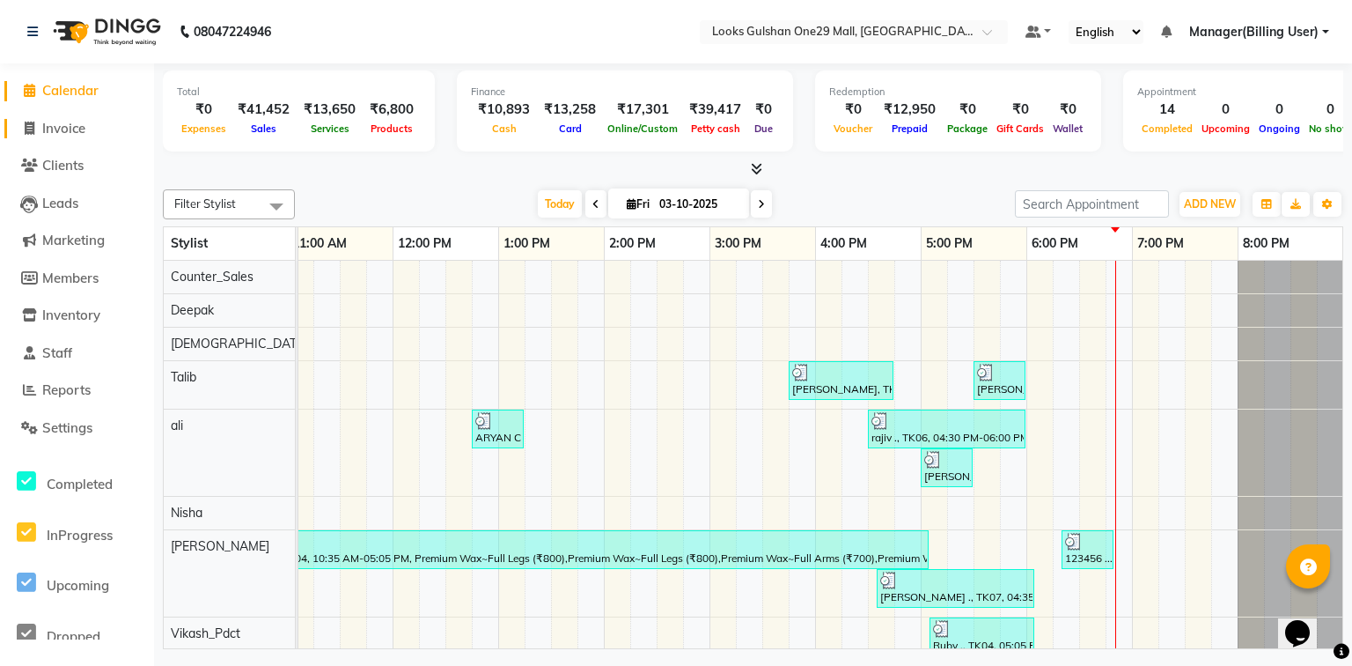
click at [55, 132] on span "Invoice" at bounding box center [63, 128] width 43 height 17
select select "service"
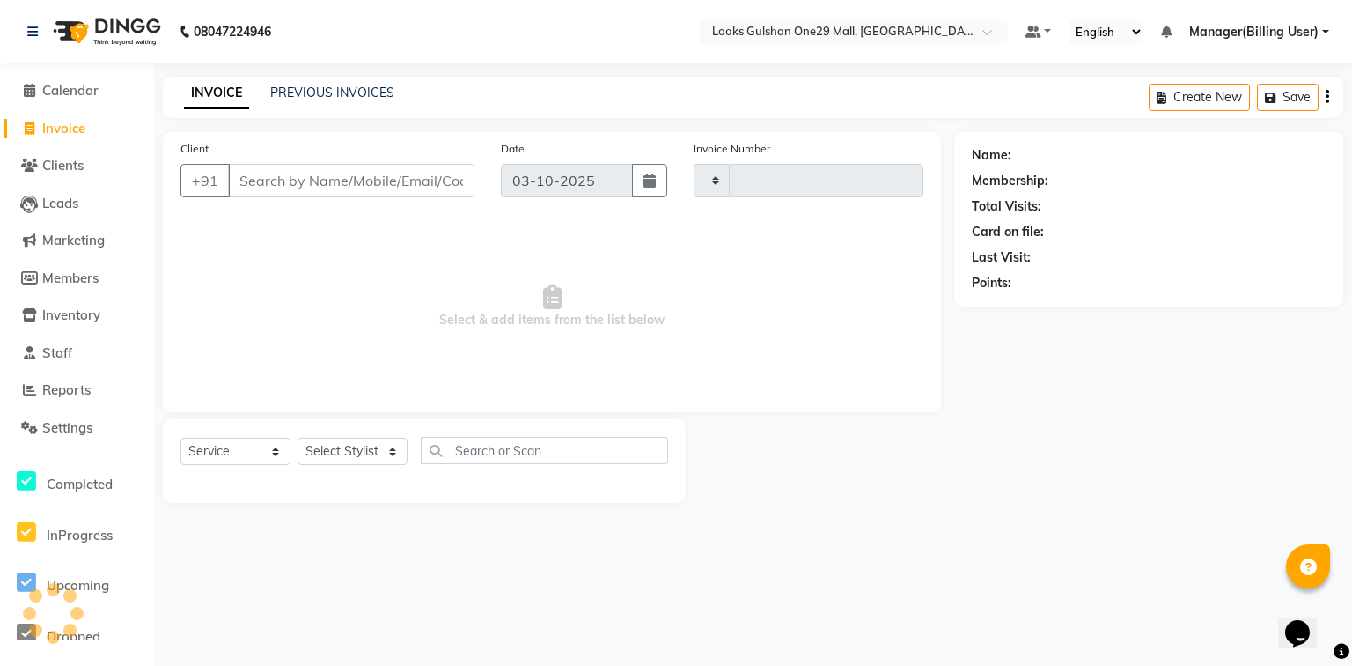
type input "1681"
select select "8337"
click at [329, 188] on input "Client" at bounding box center [351, 180] width 247 height 33
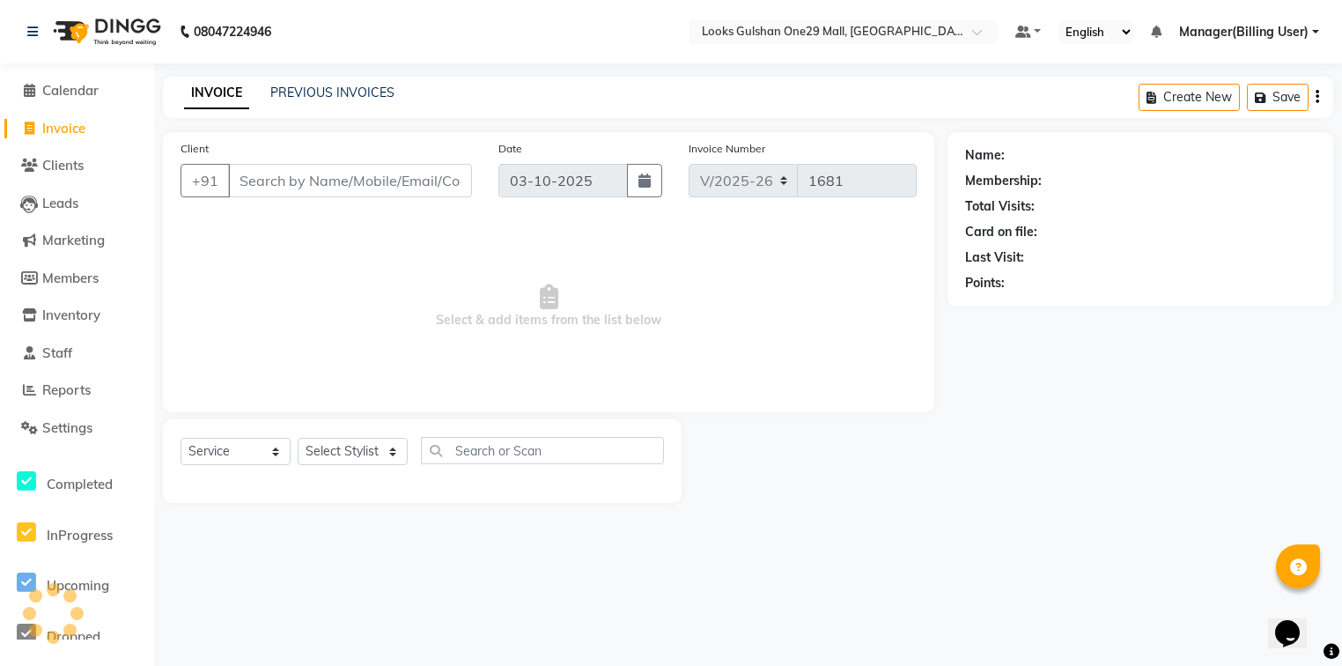
select select "80996"
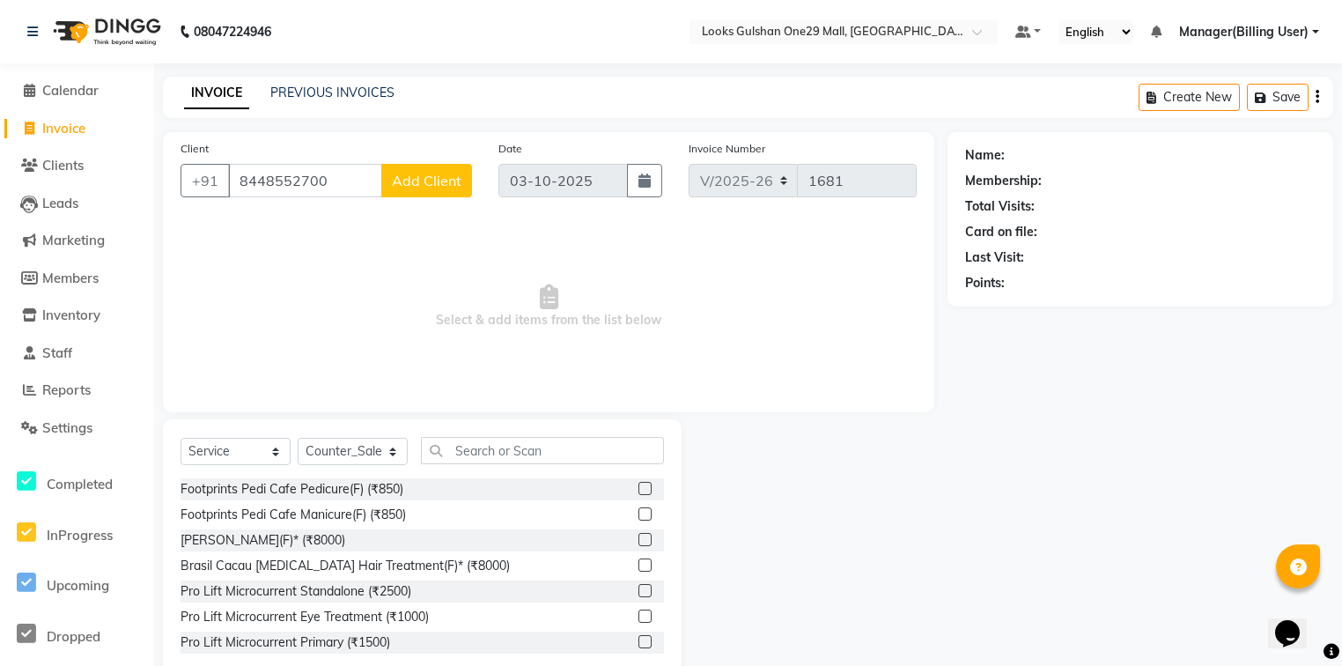
type input "8448552700"
click at [429, 176] on span "Add Client" at bounding box center [427, 181] width 70 height 18
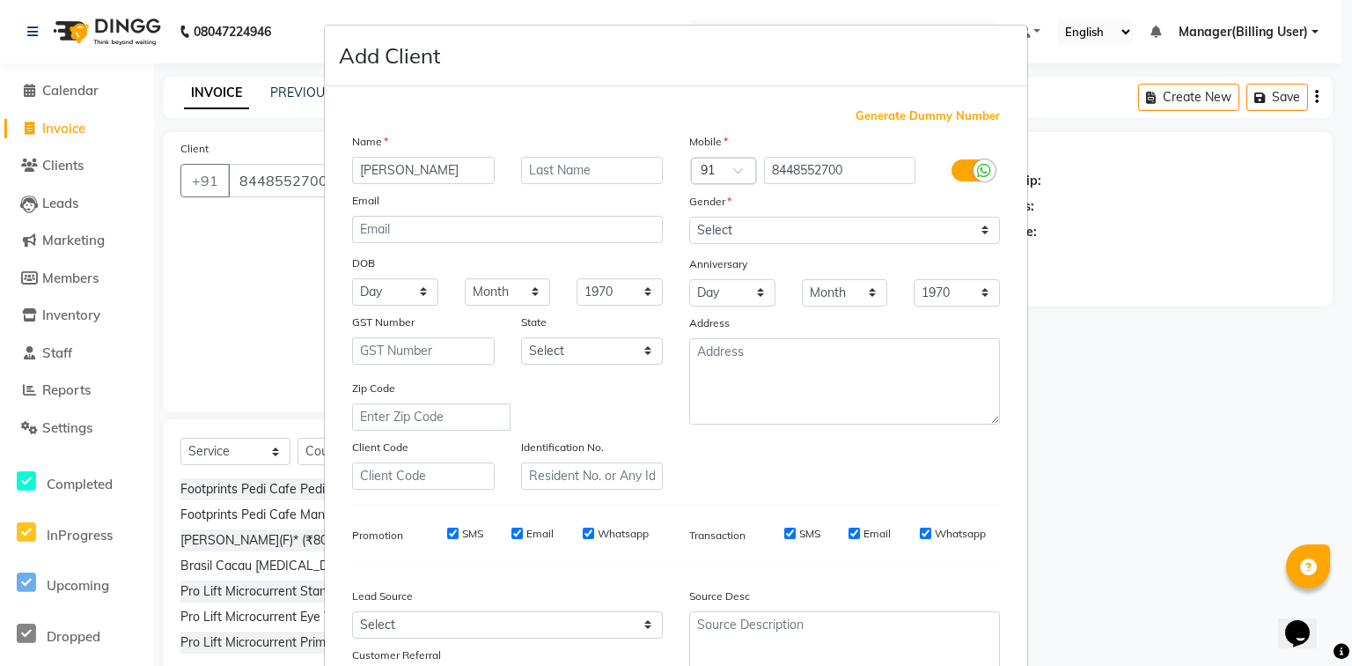
type input "rajni"
type input "."
click at [740, 224] on select "Select Male Female Other Prefer Not To Say" at bounding box center [844, 230] width 311 height 27
select select "female"
click at [689, 217] on select "Select Male Female Other Prefer Not To Say" at bounding box center [844, 230] width 311 height 27
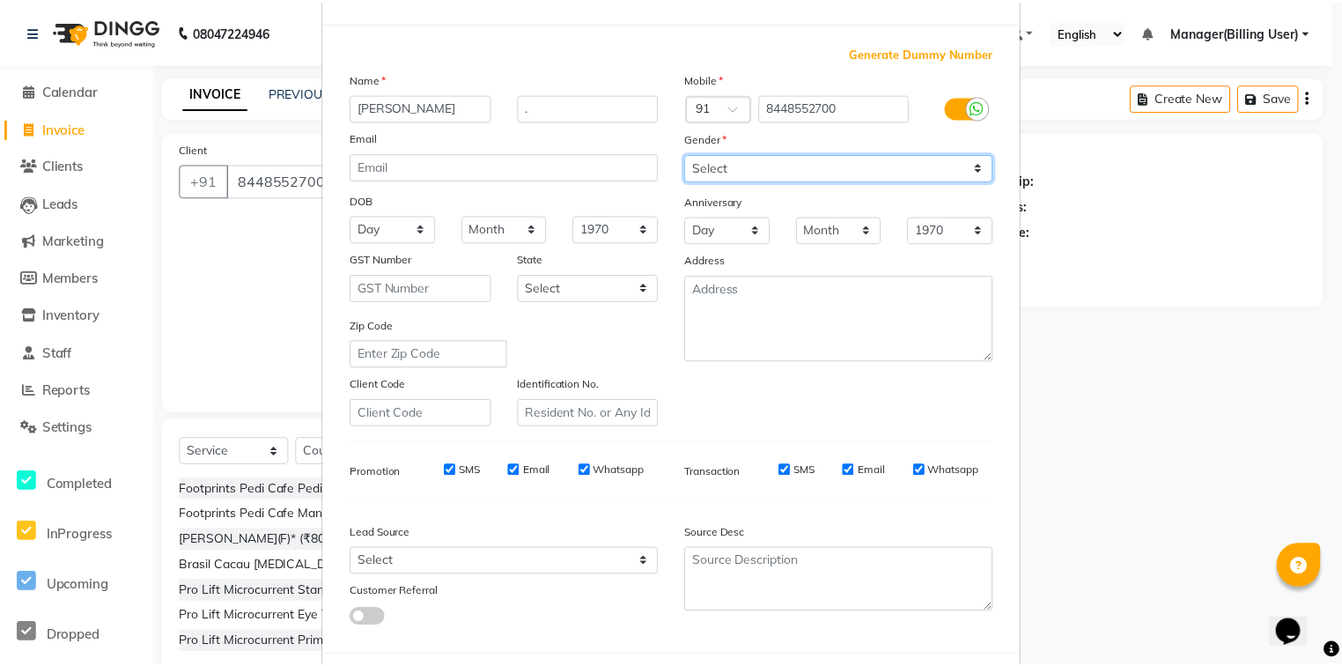
scroll to position [155, 0]
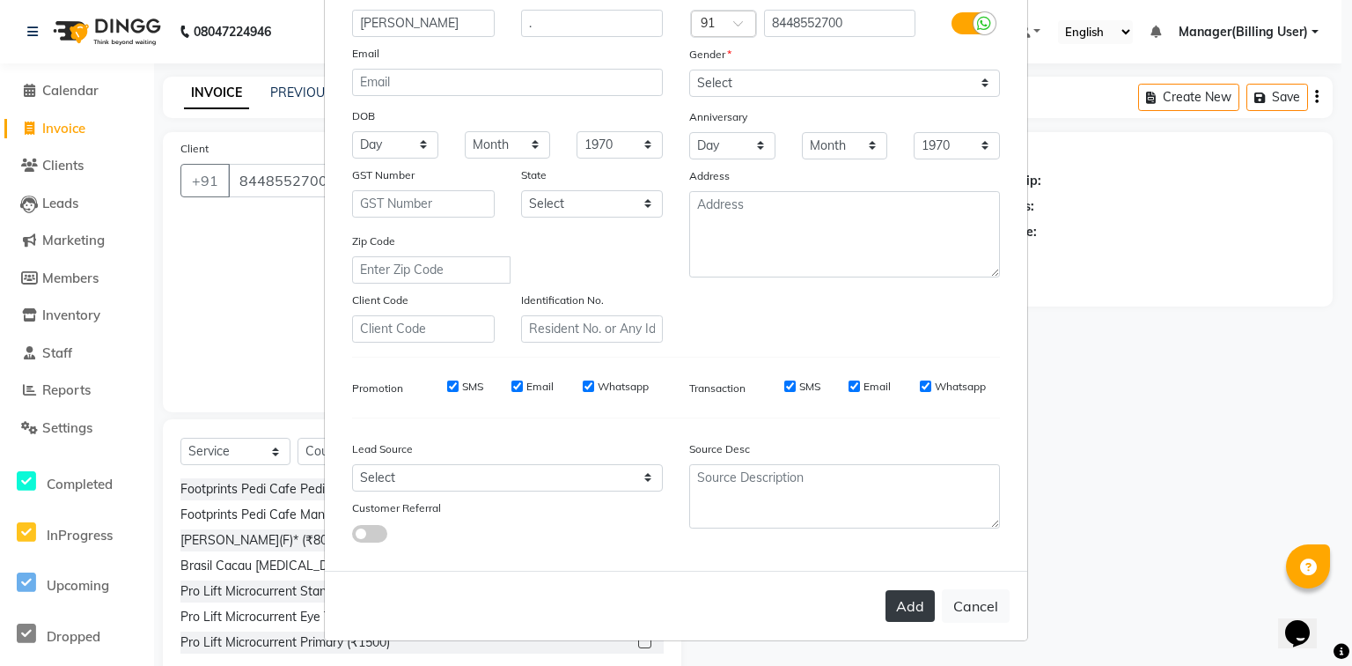
click at [905, 620] on button "Add" at bounding box center [910, 606] width 49 height 32
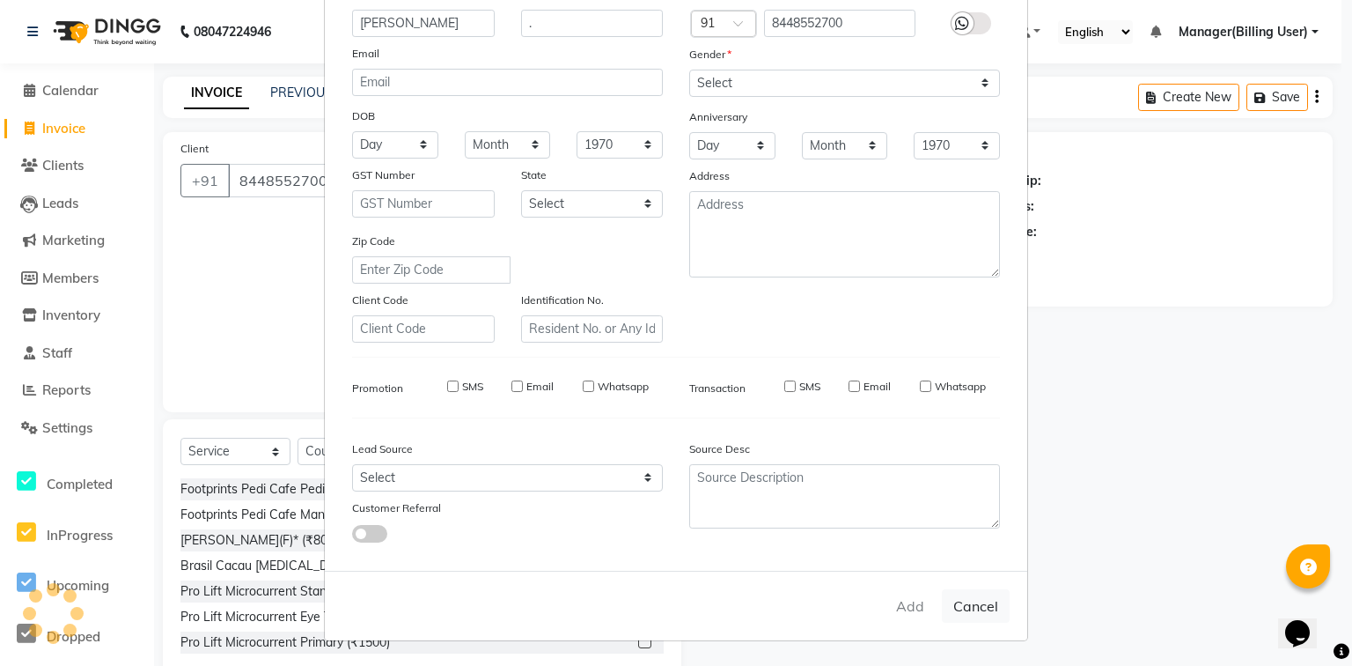
select select
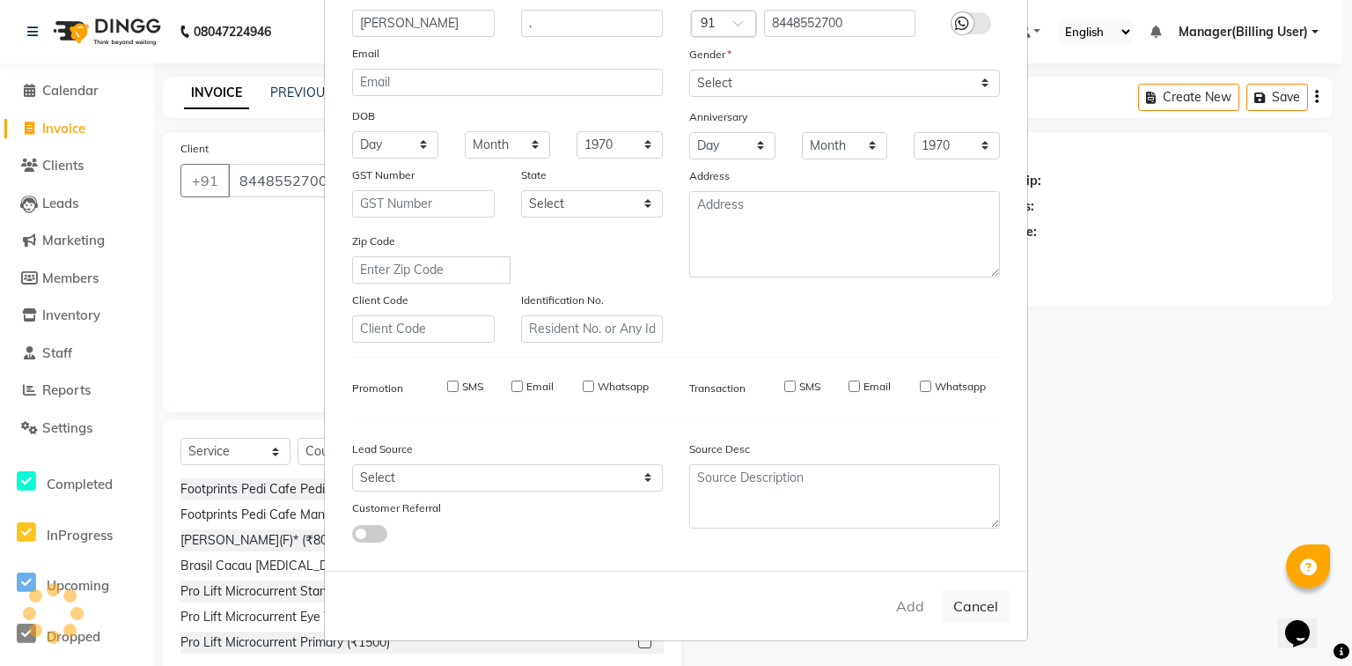
select select
checkbox input "false"
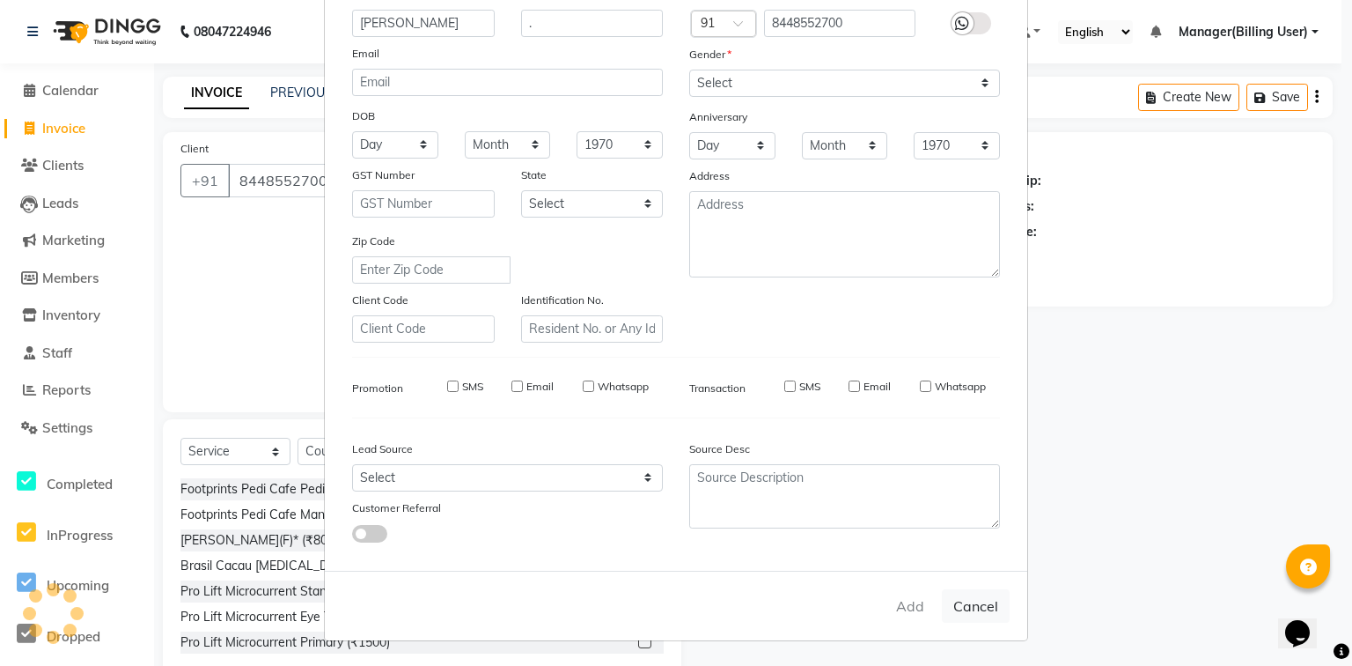
checkbox input "false"
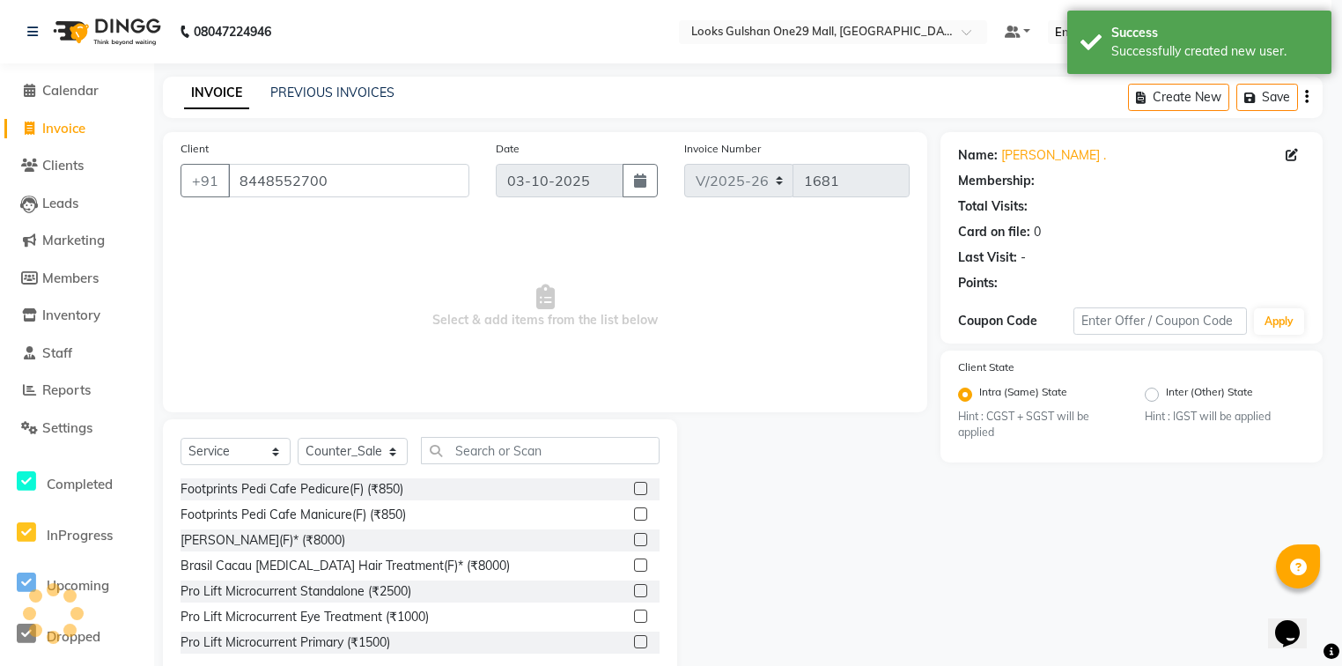
select select "1: Object"
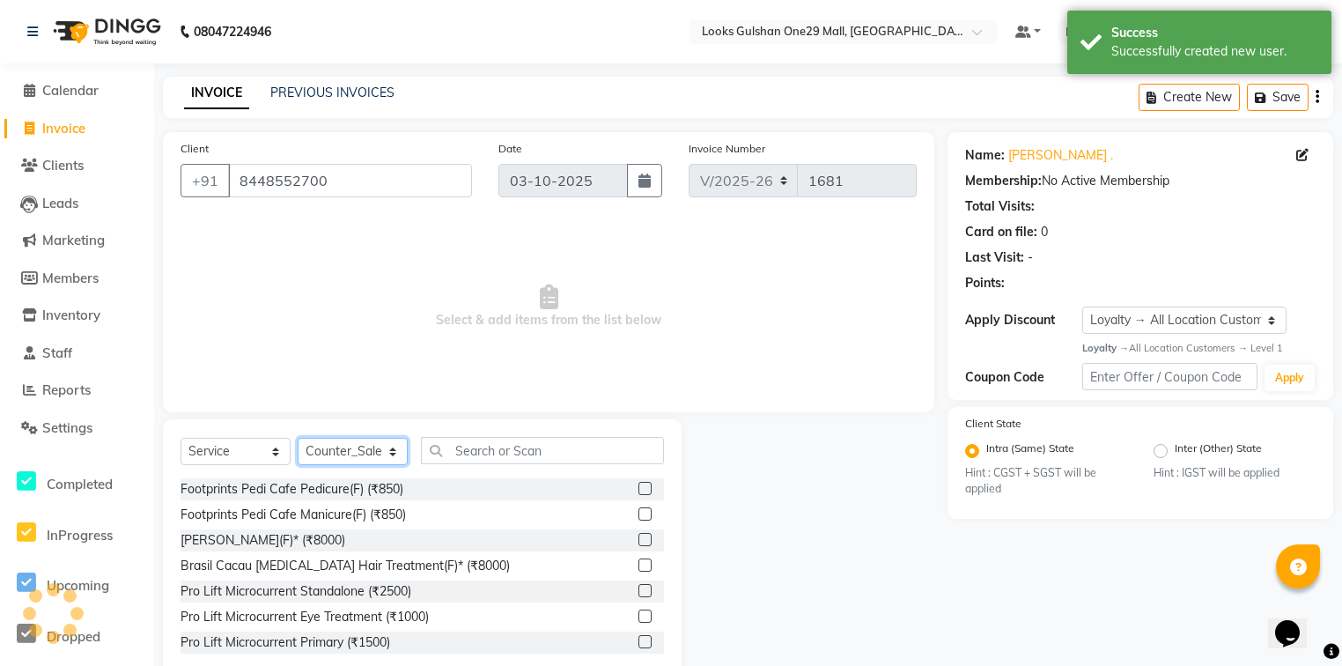
click at [342, 459] on select "Select Stylist [PERSON_NAME] Counter_Sales Deepak Farmaan [PERSON_NAME] Manager…" at bounding box center [353, 451] width 110 height 27
select select "93035"
click at [298, 438] on select "Select Stylist [PERSON_NAME] Counter_Sales Deepak Farmaan [PERSON_NAME] Manager…" at bounding box center [353, 451] width 110 height 27
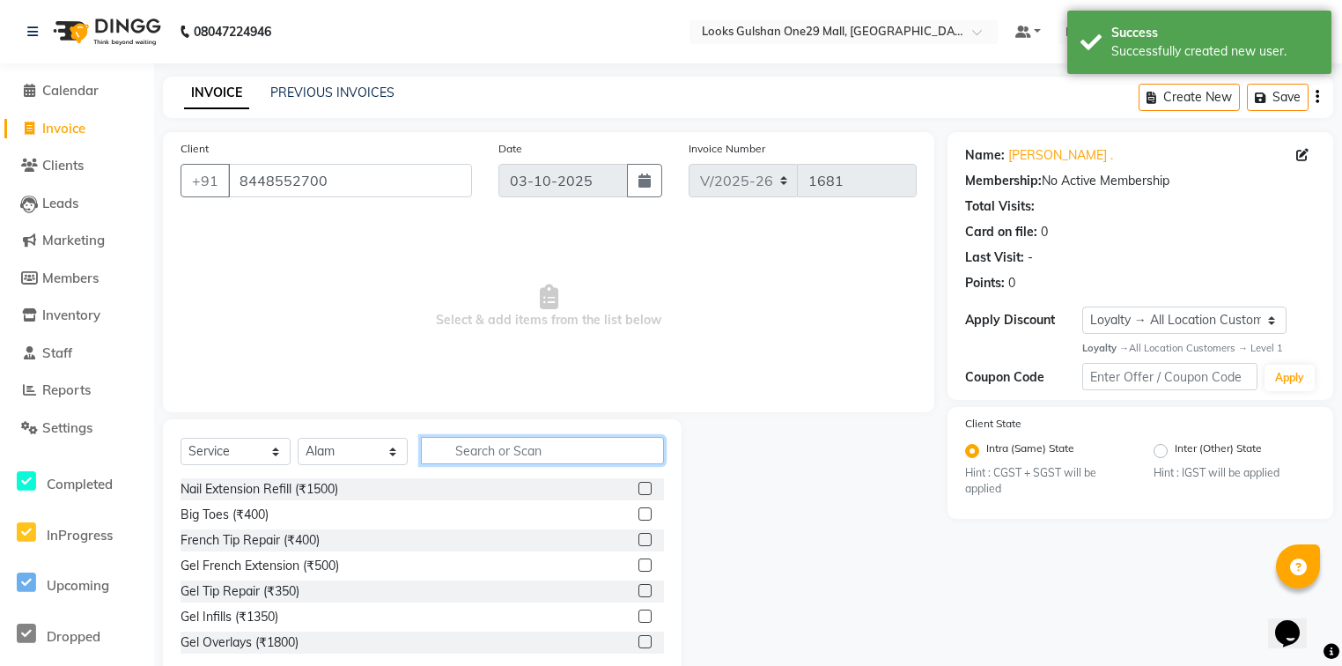
click at [535, 447] on input "text" at bounding box center [542, 450] width 243 height 27
type input "cut"
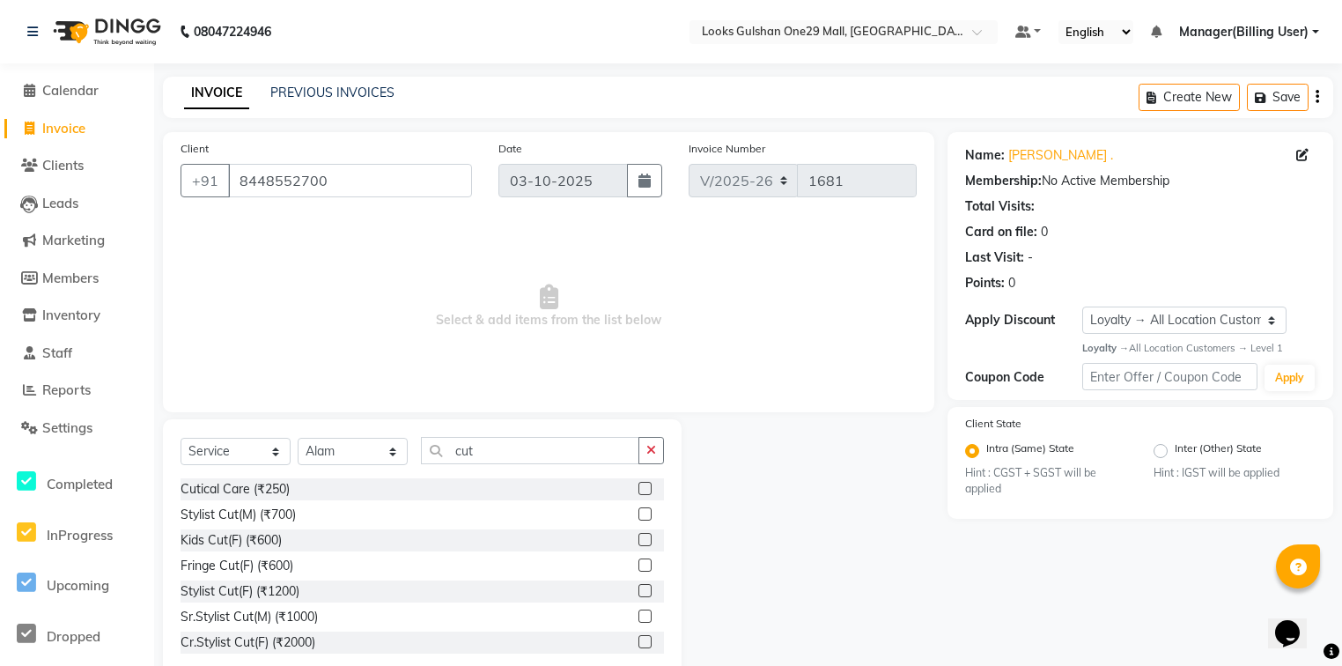
click at [638, 588] on label at bounding box center [644, 590] width 13 height 13
click at [638, 588] on input "checkbox" at bounding box center [643, 590] width 11 height 11
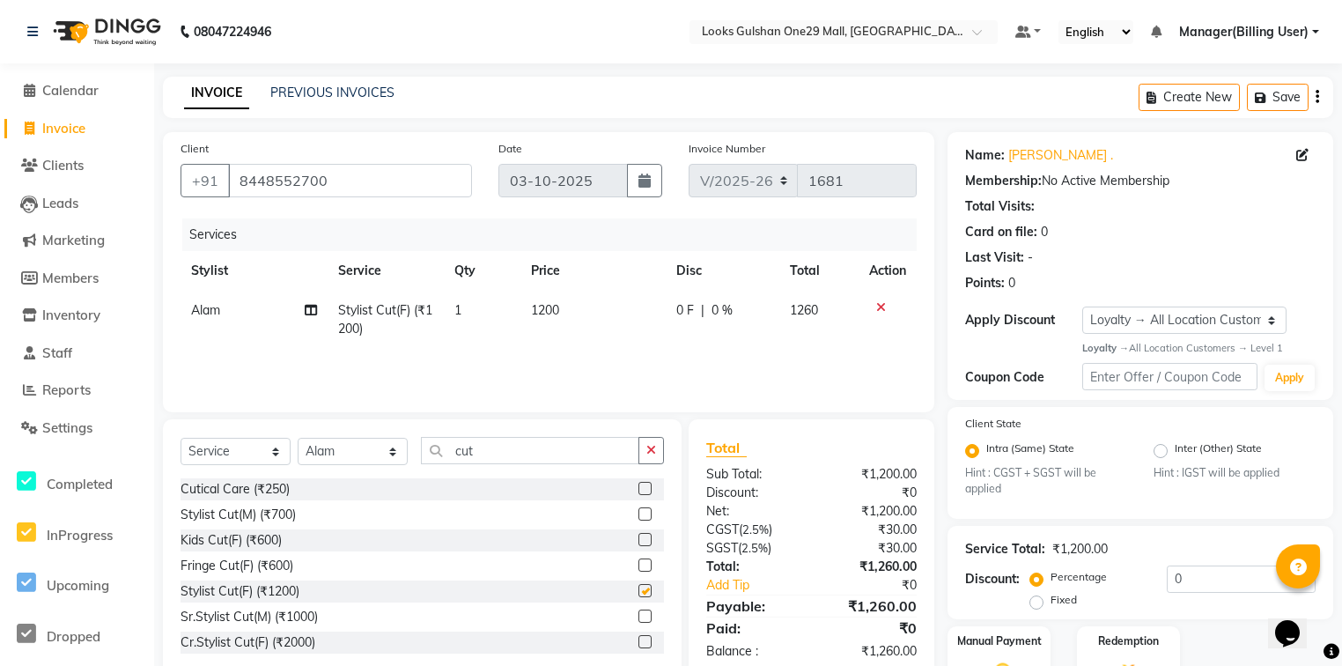
checkbox input "false"
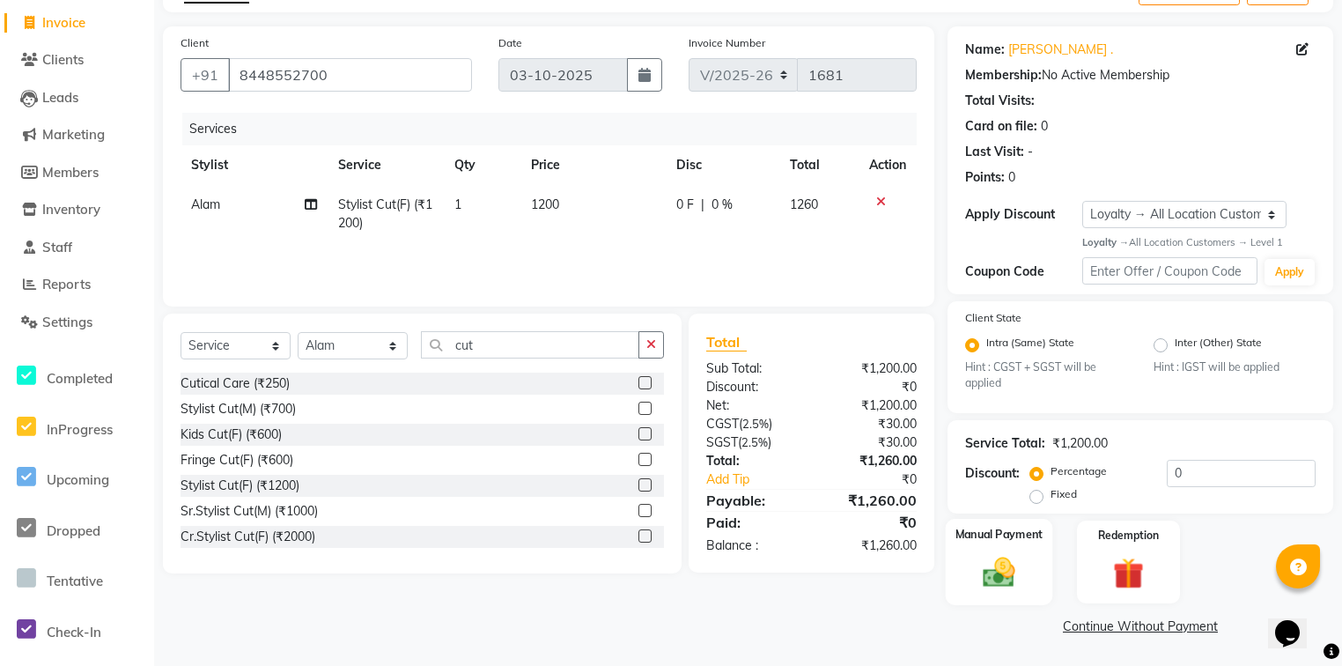
click at [1008, 568] on img at bounding box center [998, 573] width 53 height 38
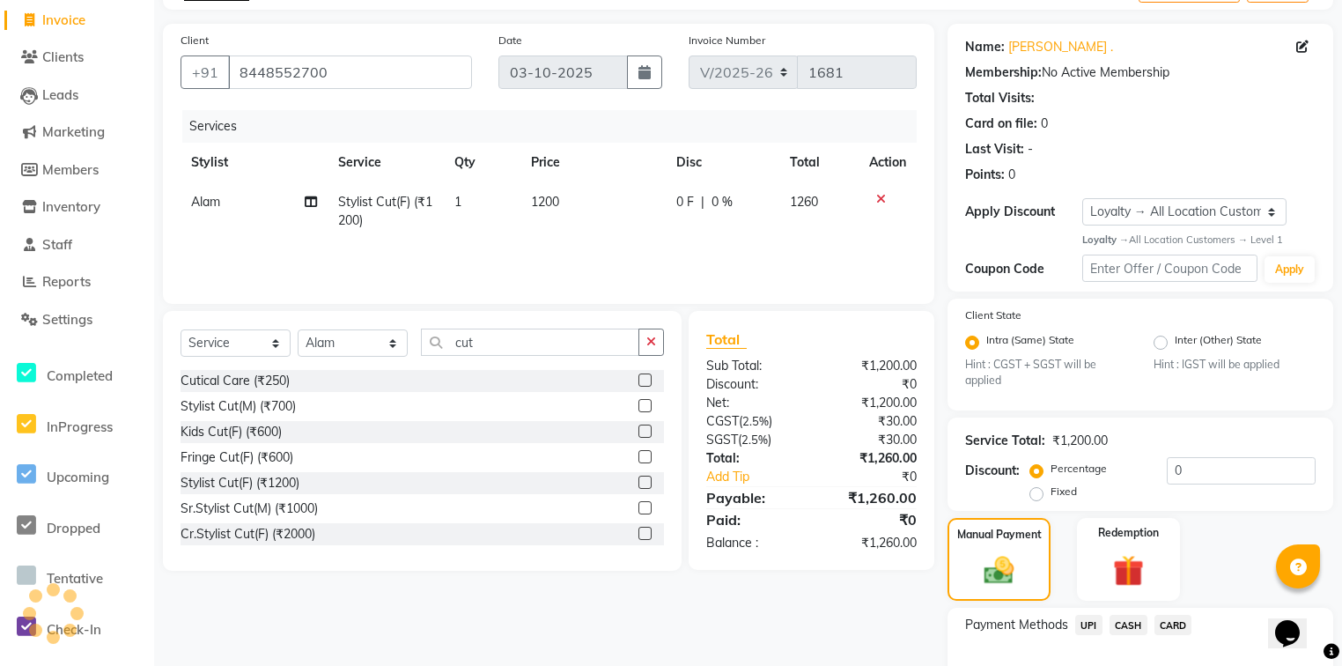
scroll to position [221, 0]
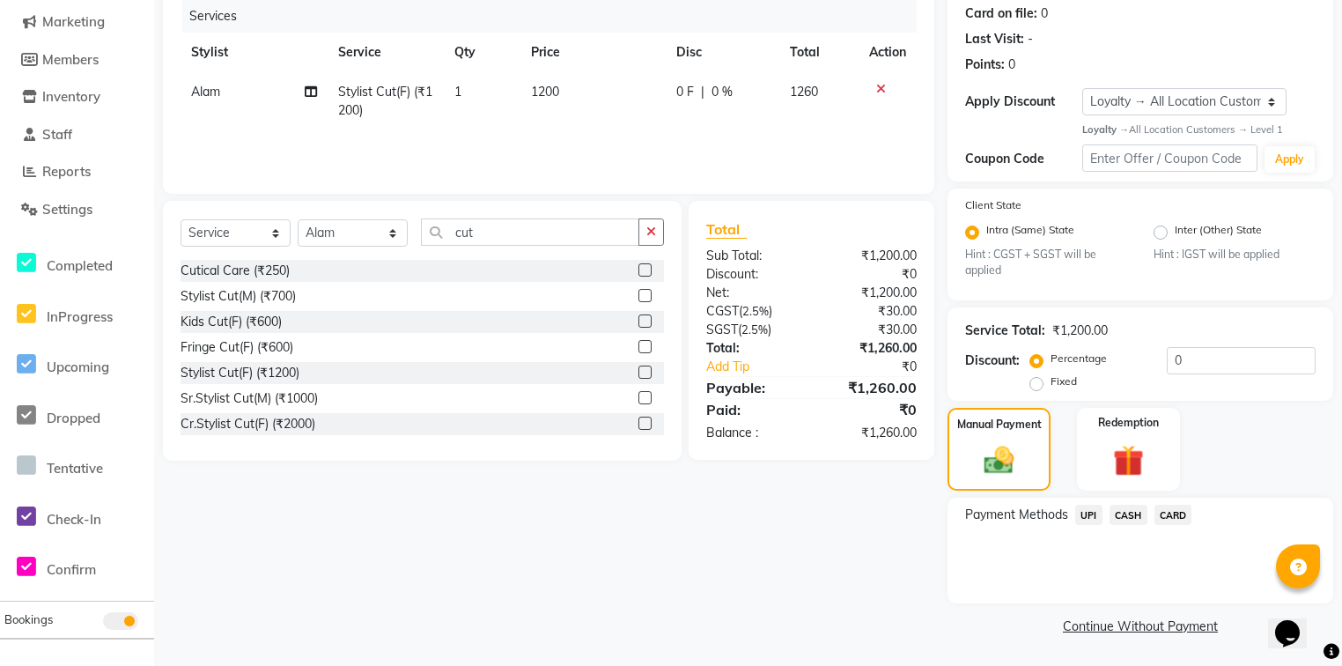
click at [1083, 512] on span "UPI" at bounding box center [1088, 514] width 27 height 20
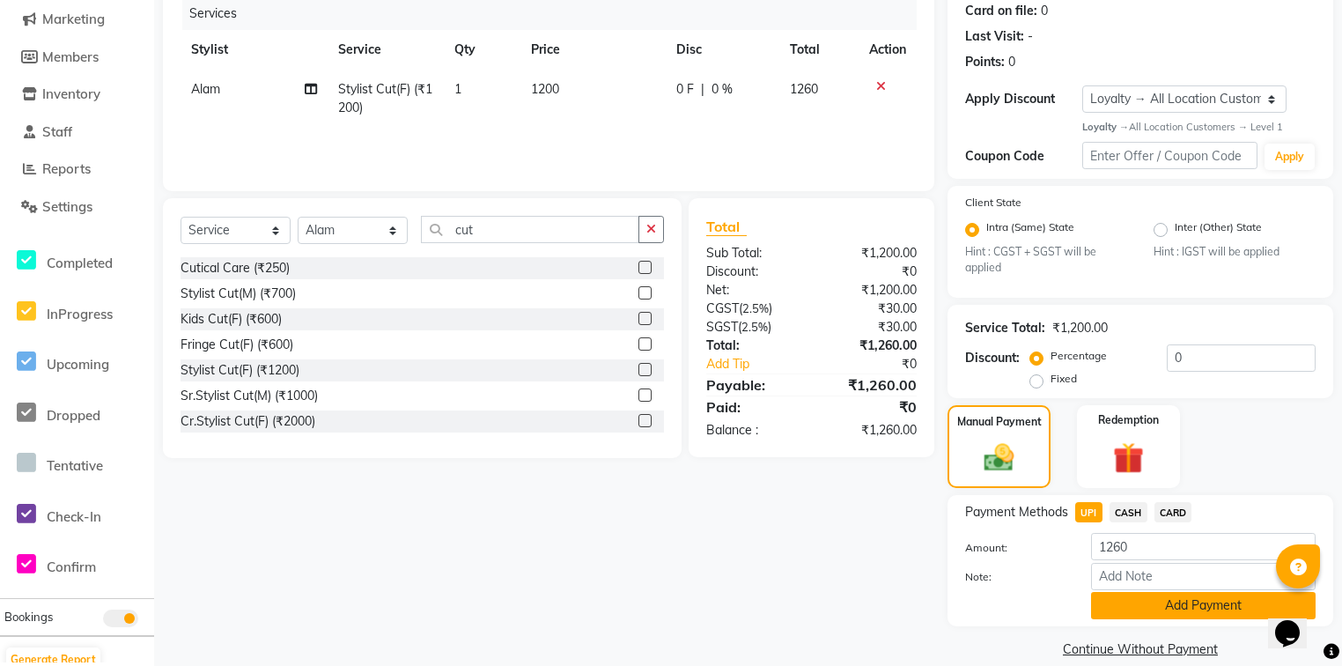
click at [1108, 612] on button "Add Payment" at bounding box center [1203, 605] width 224 height 27
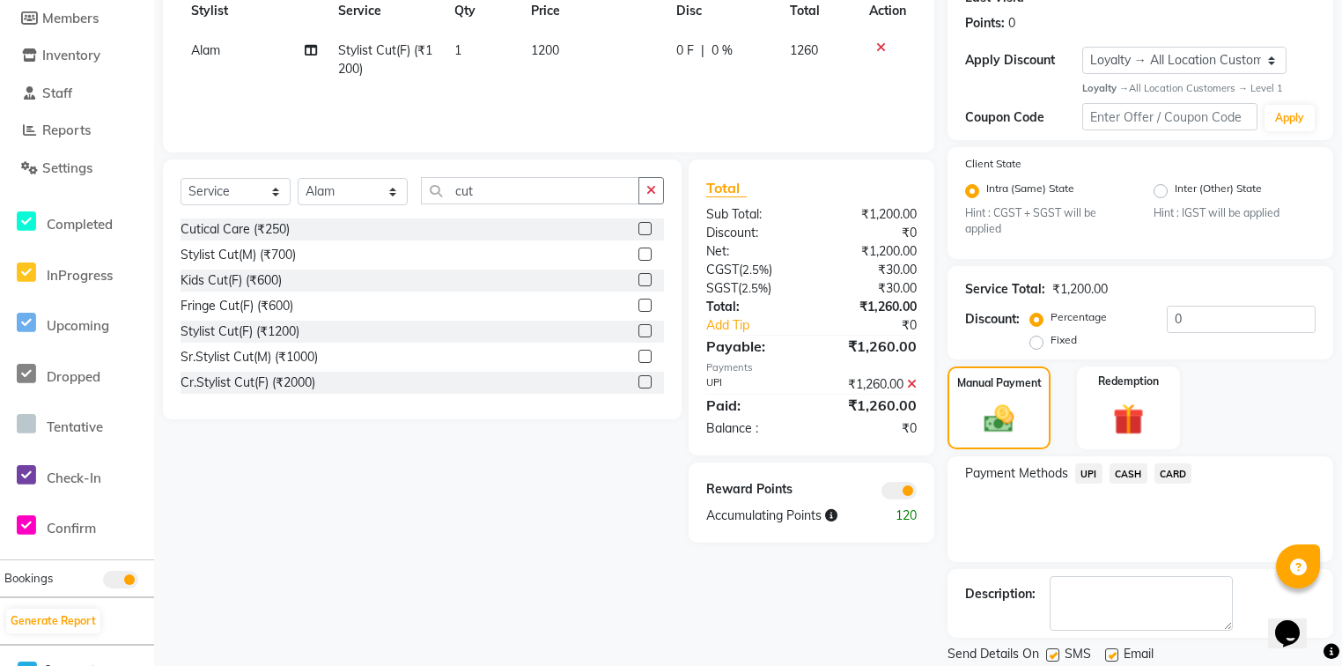
scroll to position [320, 0]
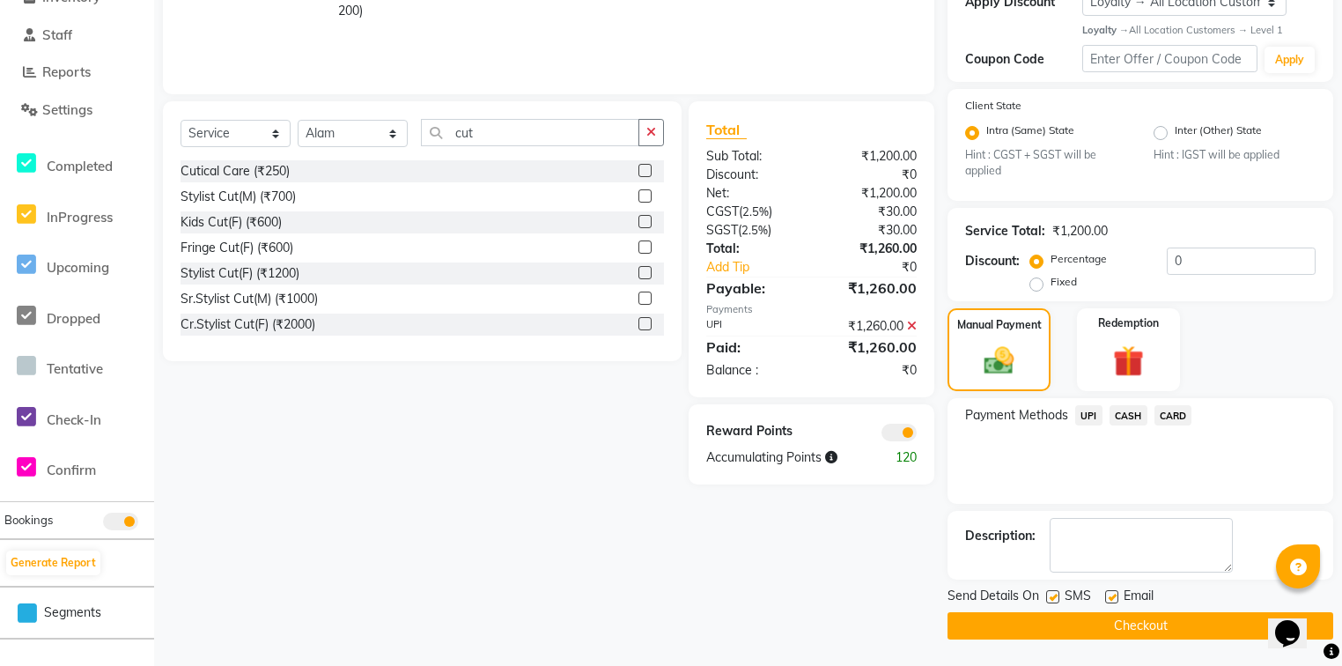
click at [1116, 599] on label at bounding box center [1111, 596] width 13 height 13
click at [1116, 599] on input "checkbox" at bounding box center [1110, 597] width 11 height 11
checkbox input "false"
click at [1110, 615] on button "Checkout" at bounding box center [1140, 625] width 386 height 27
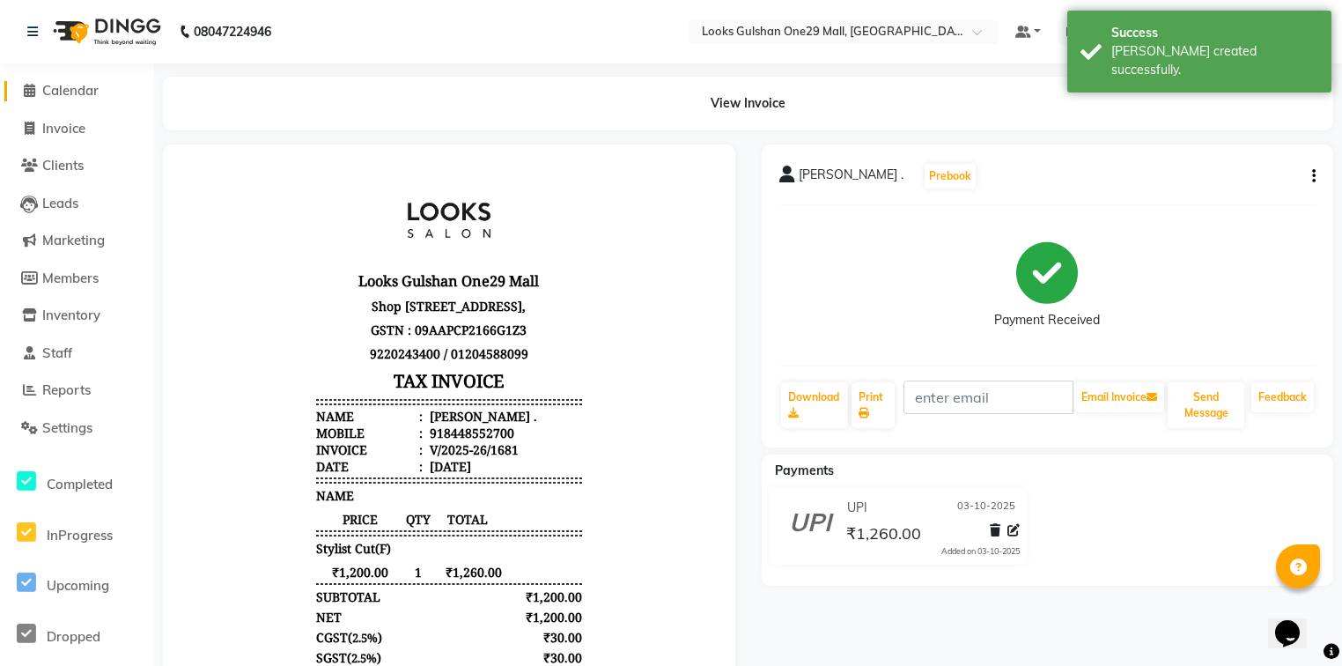
click at [75, 99] on link "Calendar" at bounding box center [76, 91] width 145 height 20
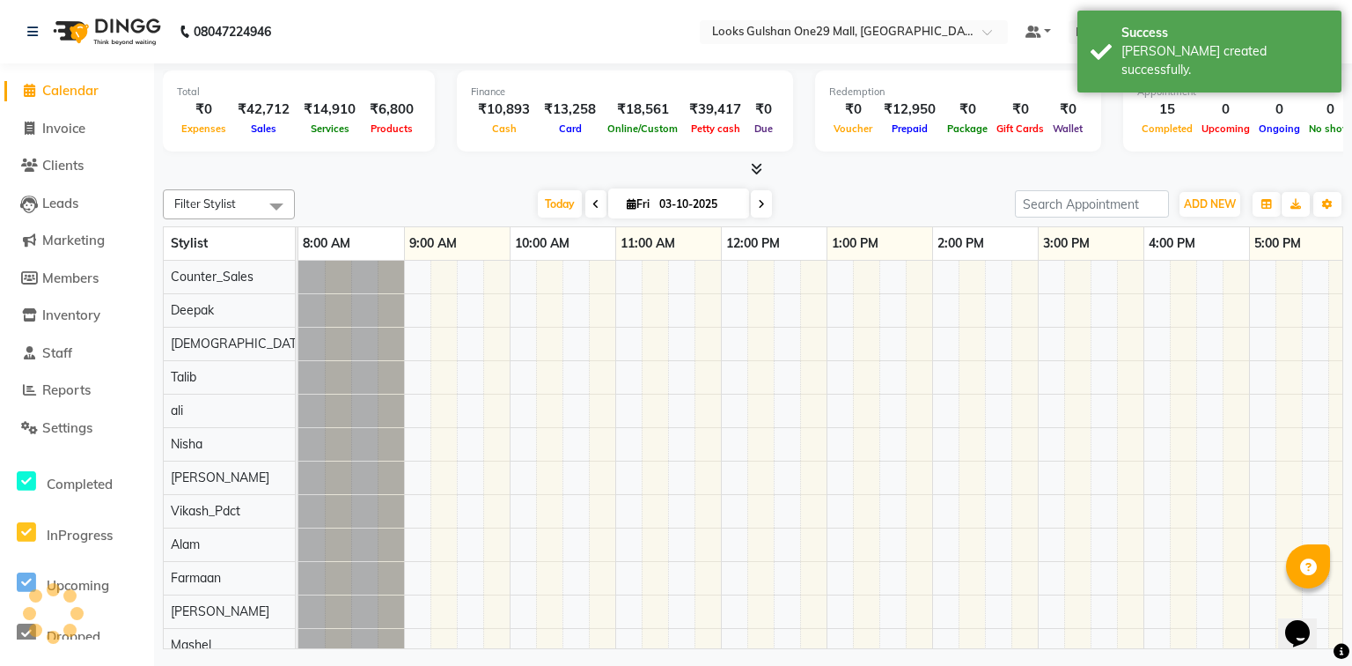
scroll to position [0, 328]
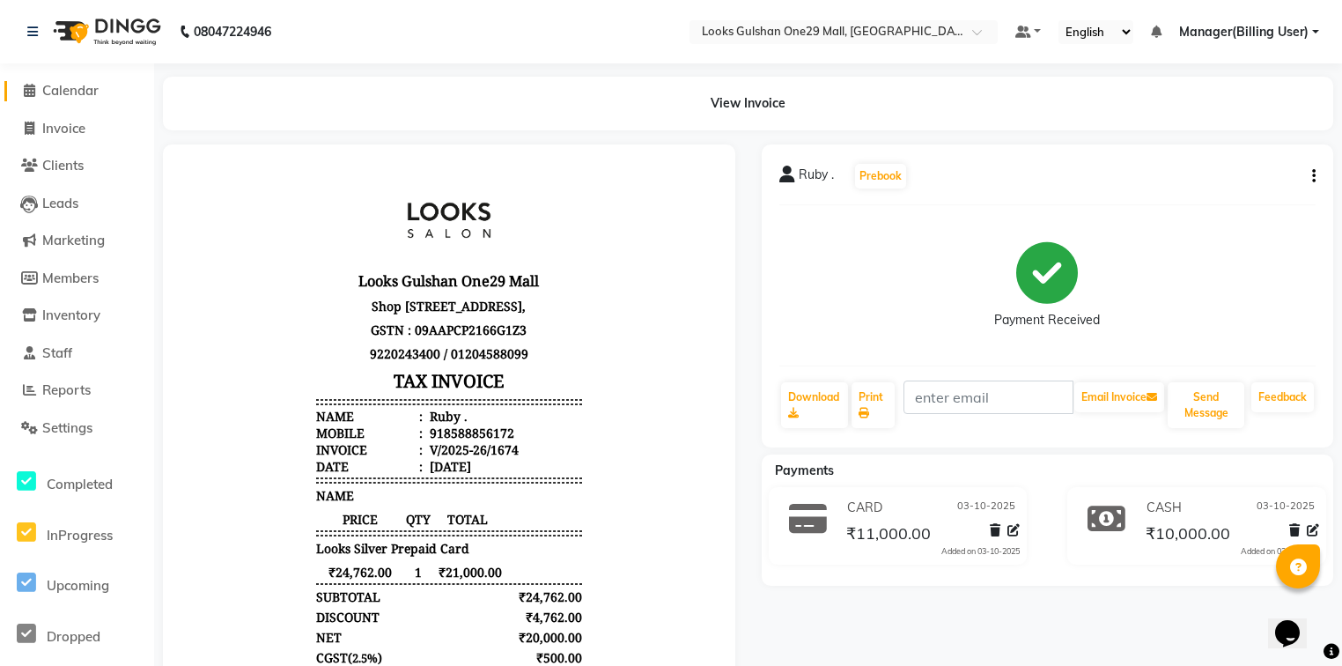
click at [73, 89] on span "Calendar" at bounding box center [70, 90] width 56 height 17
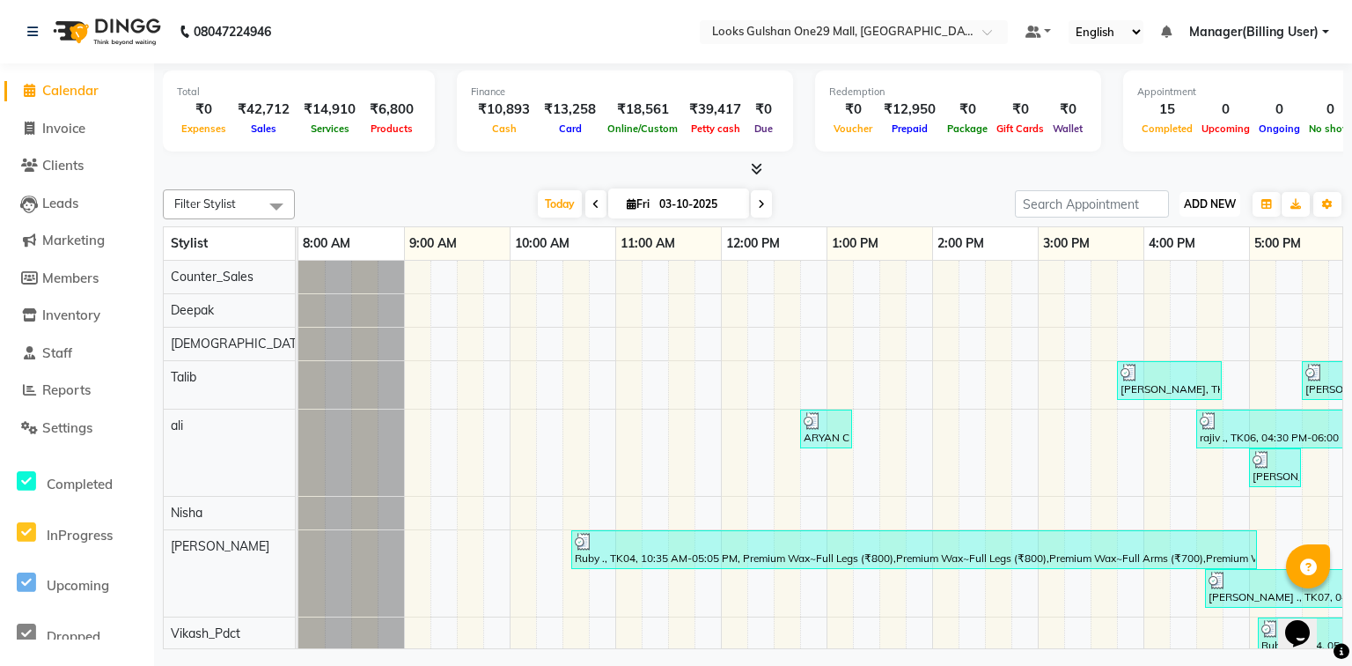
click at [1210, 204] on span "ADD NEW" at bounding box center [1210, 203] width 52 height 13
click at [1173, 285] on link "Add Expense" at bounding box center [1169, 282] width 139 height 23
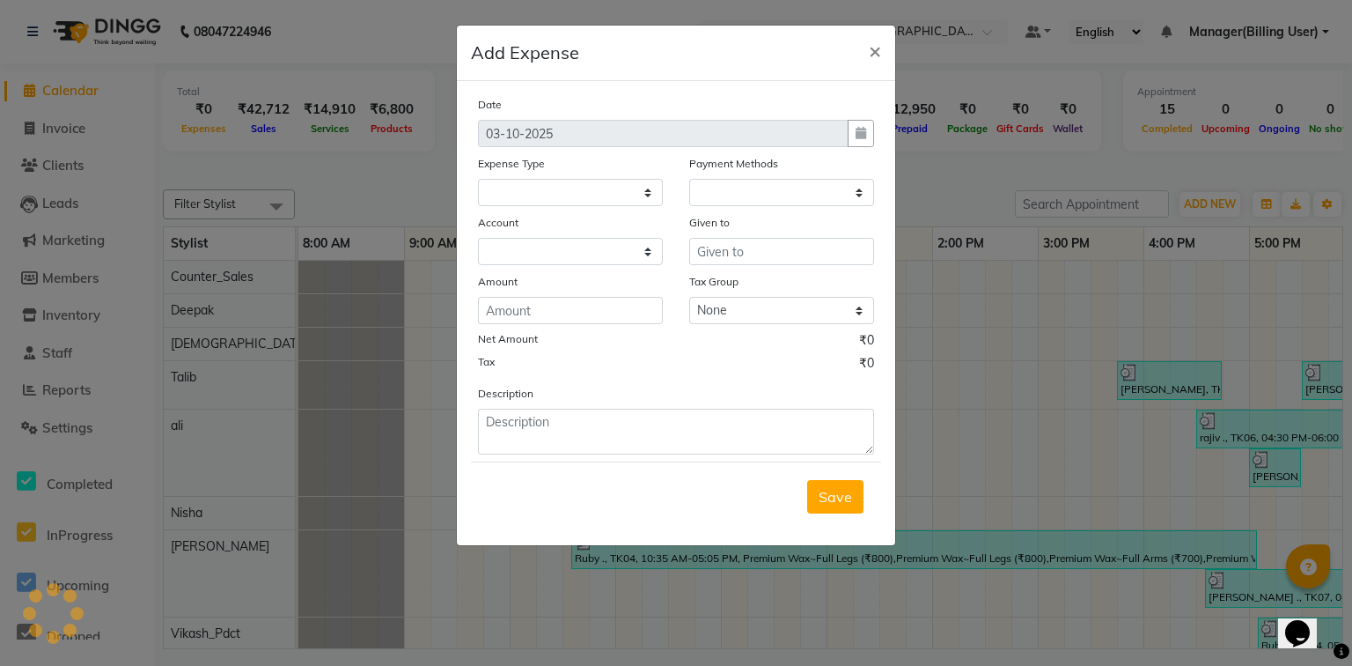
select select
click at [570, 199] on select "Select Accommodation Aesthetics Bank Deposit BLINKIT Cash Handover Client Refun…" at bounding box center [570, 192] width 185 height 27
select select "25055"
click at [478, 180] on select "Select Accommodation Aesthetics Bank Deposit BLINKIT Cash Handover Client Refun…" at bounding box center [570, 192] width 185 height 27
type input "ri"
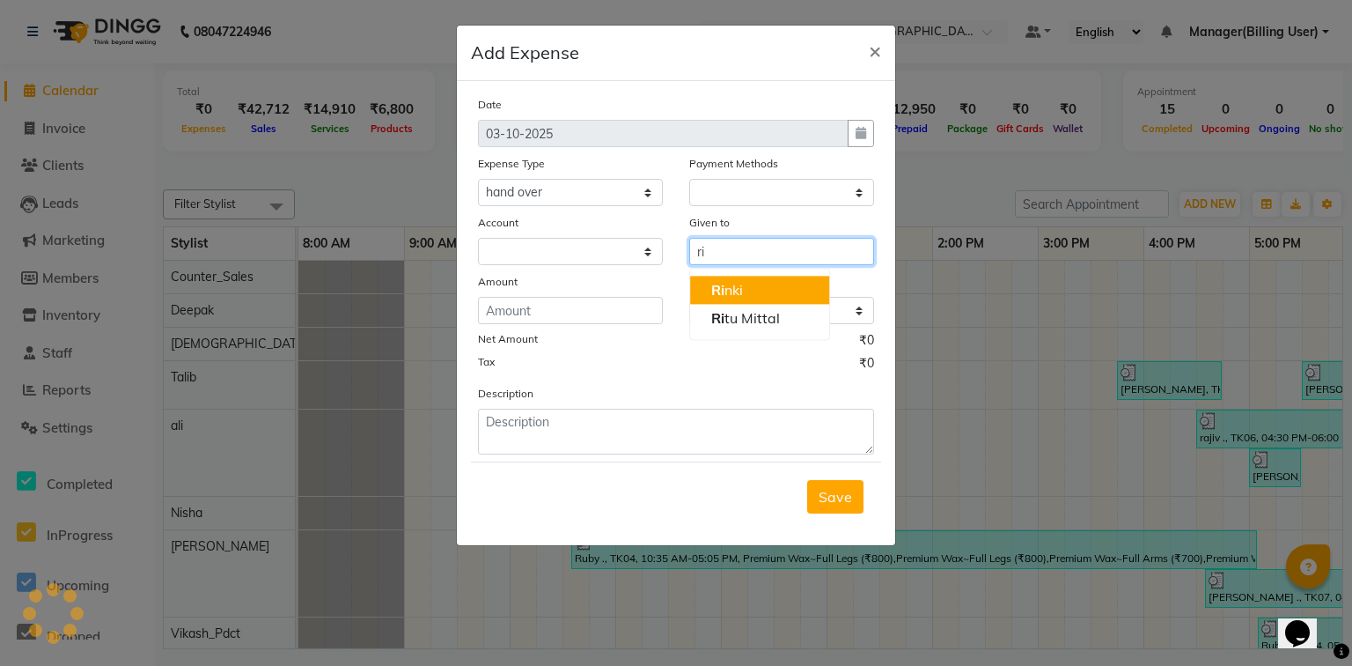
select select "1"
select select "7457"
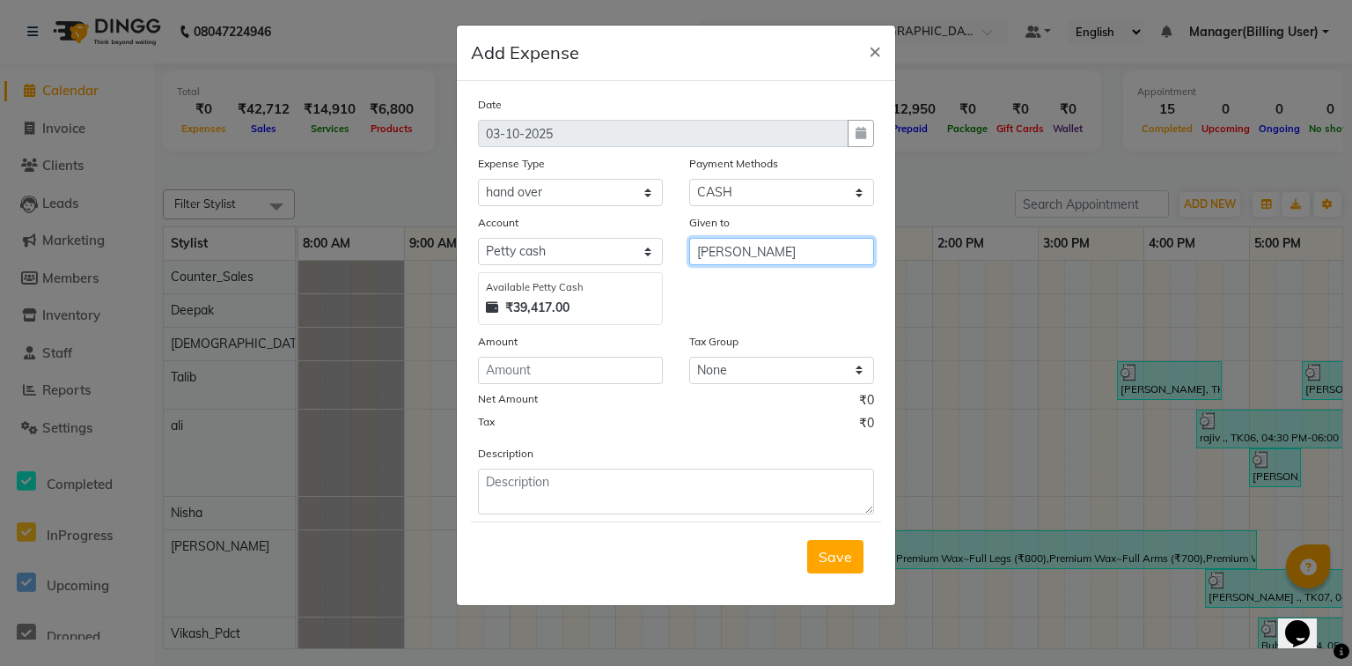
type input "[PERSON_NAME]"
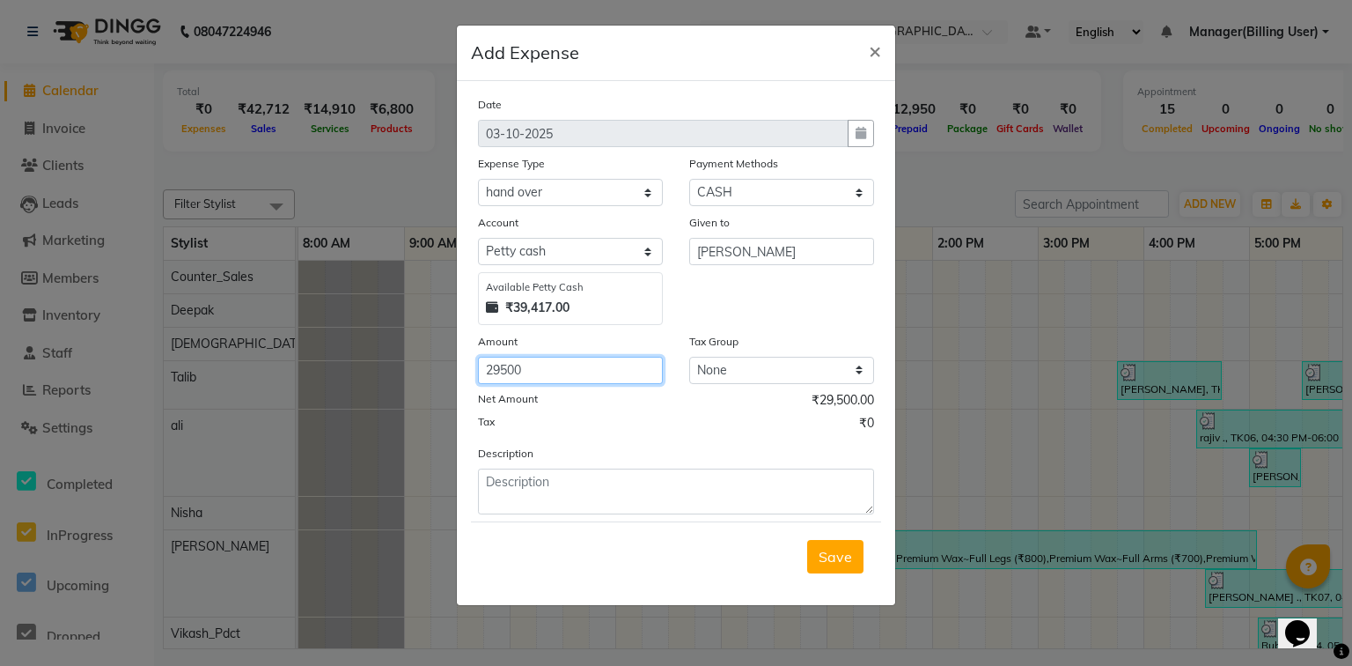
type input "29500"
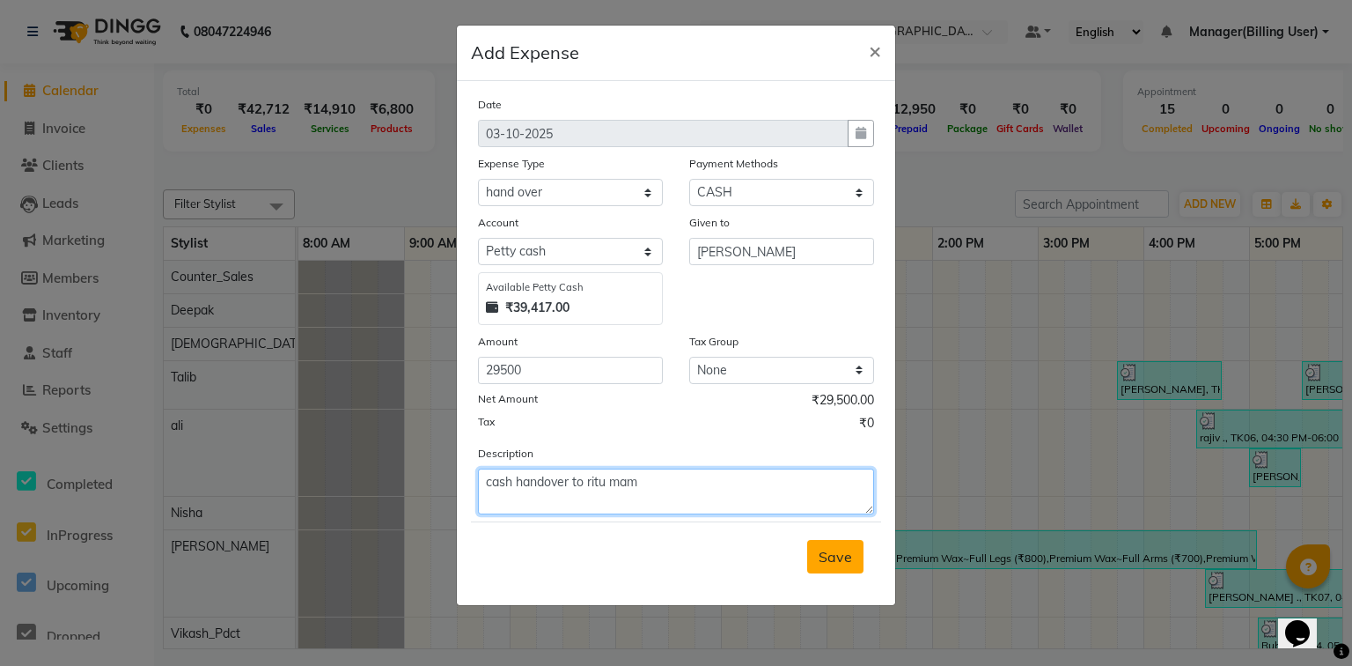
type textarea "cash handover to ritu mam"
click at [826, 558] on span "Save" at bounding box center [835, 557] width 33 height 18
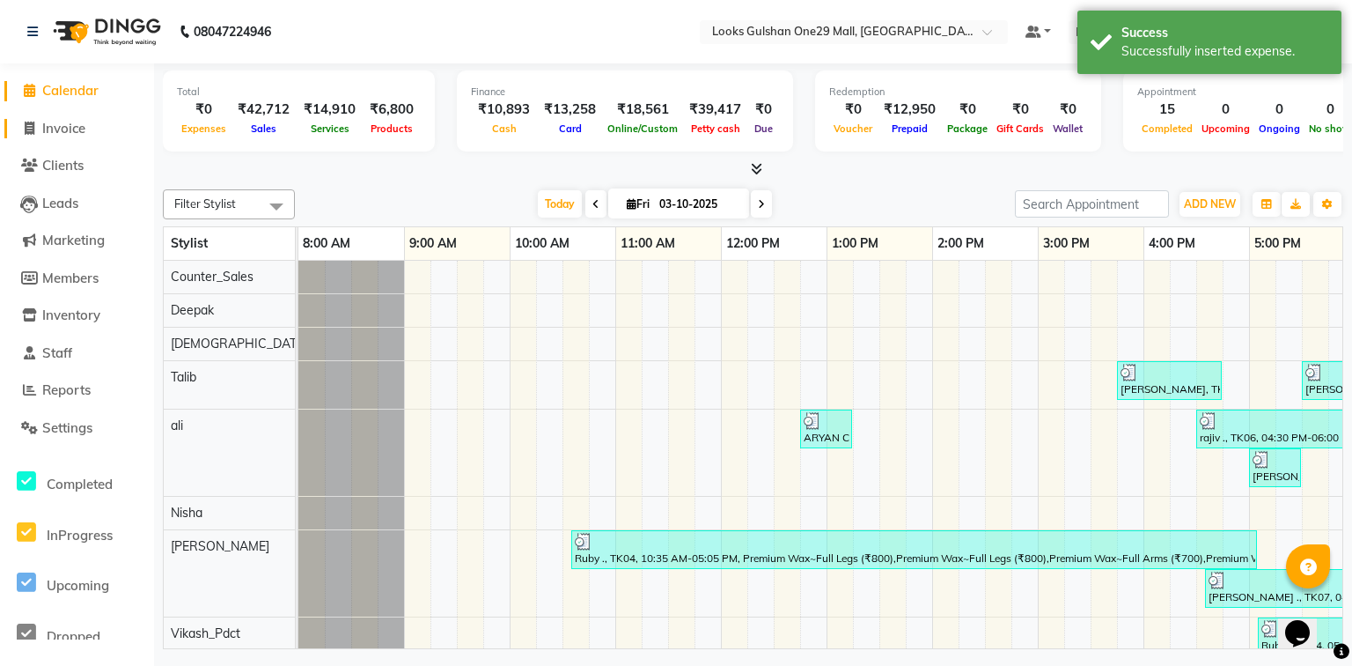
click at [90, 127] on link "Invoice" at bounding box center [76, 129] width 145 height 20
select select "8337"
select select "service"
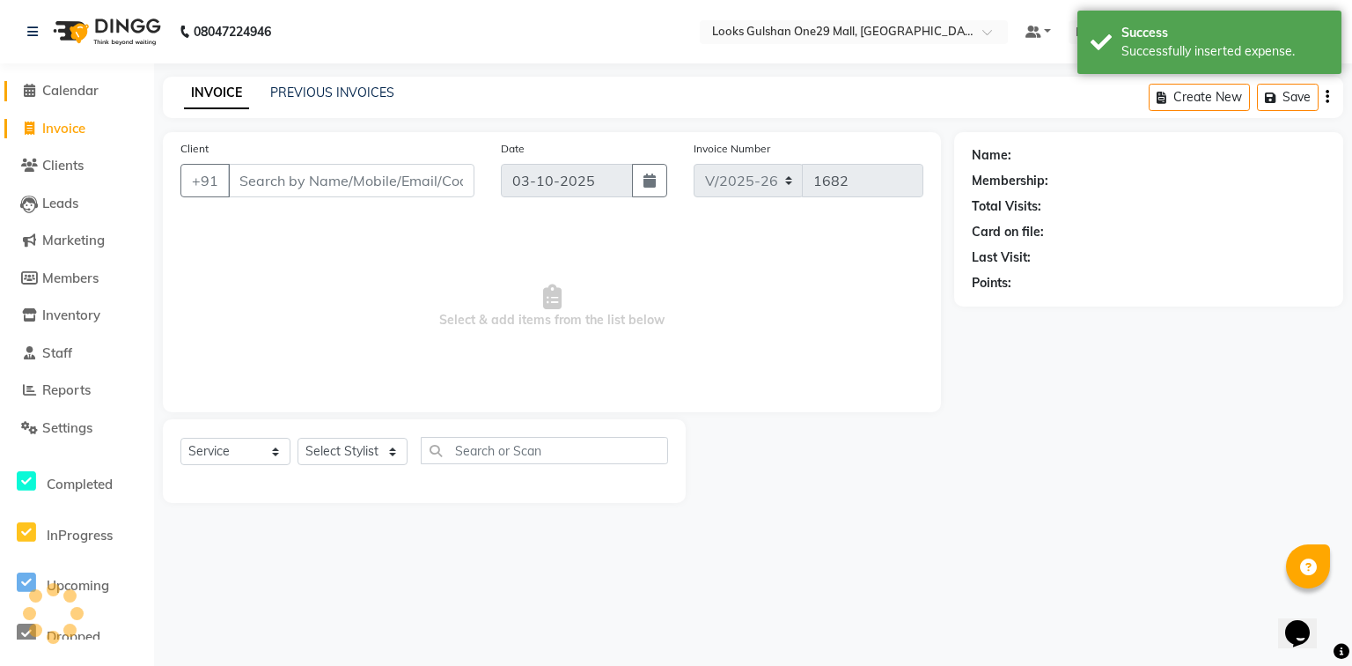
click at [99, 91] on span "Calendar" at bounding box center [70, 90] width 56 height 17
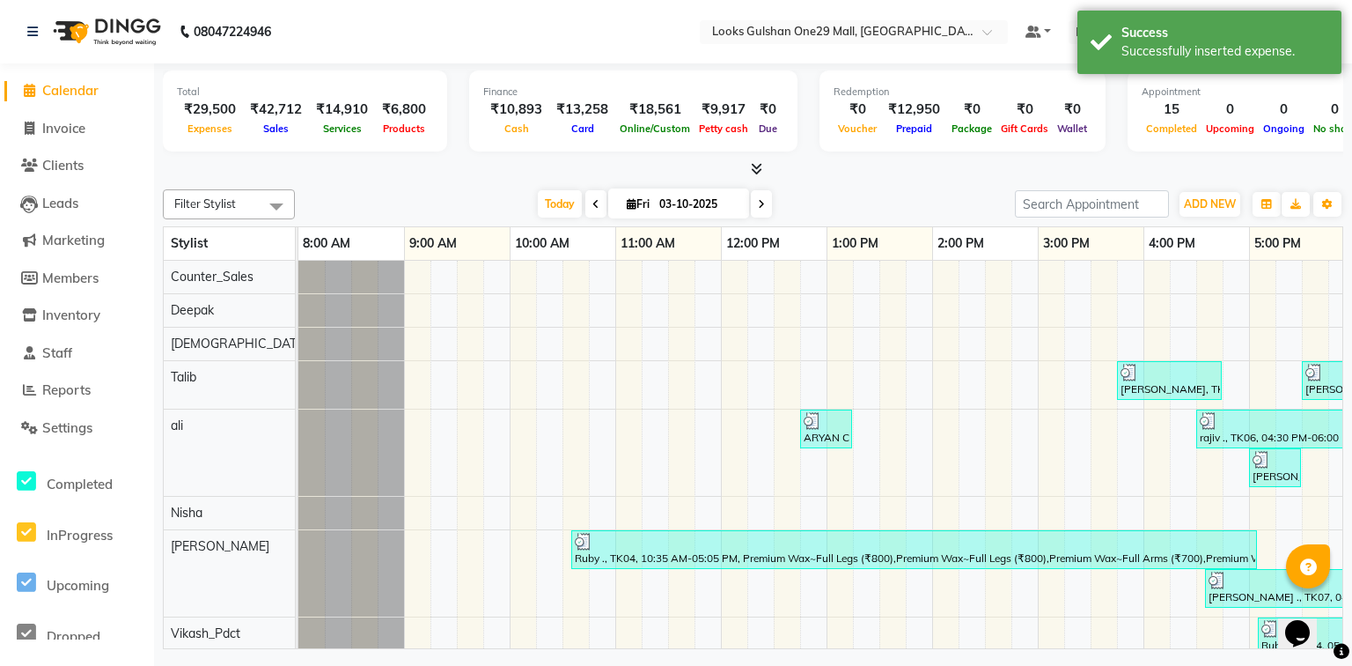
click at [63, 416] on li "Settings" at bounding box center [77, 428] width 154 height 38
click at [92, 419] on span "Settings" at bounding box center [67, 427] width 50 height 17
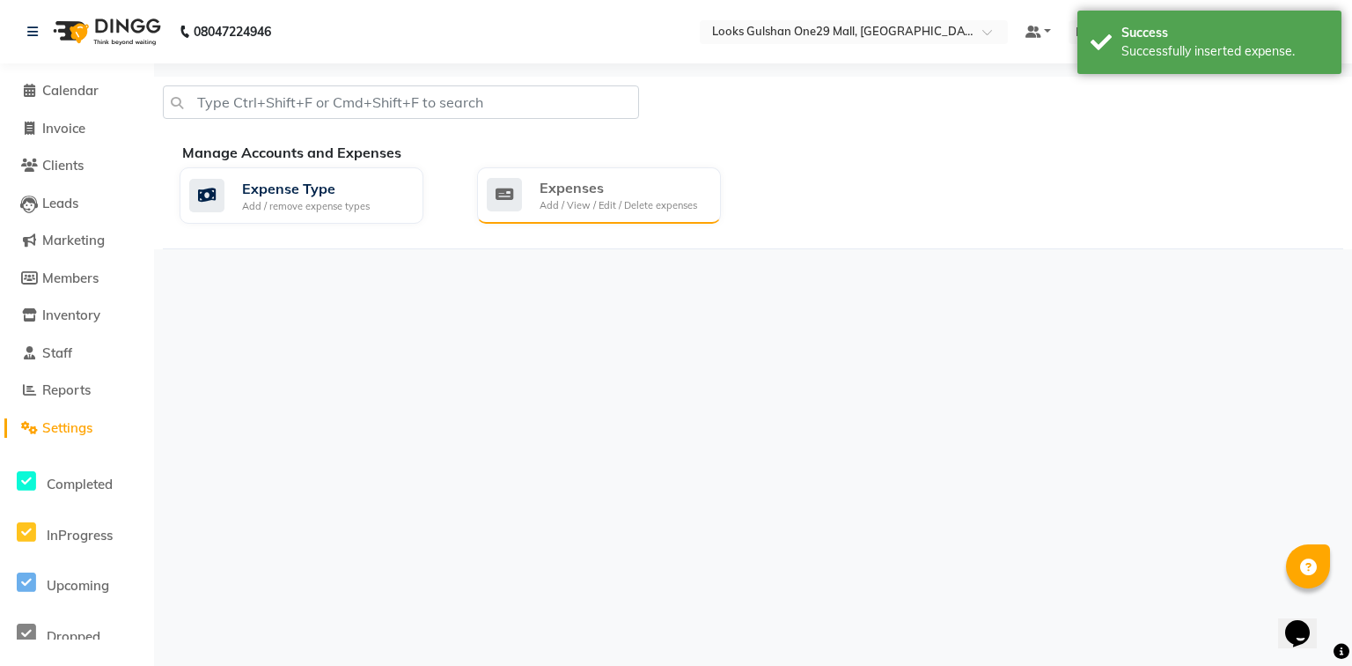
click at [535, 197] on div "Expenses Add / View / Edit / Delete expenses" at bounding box center [597, 195] width 220 height 36
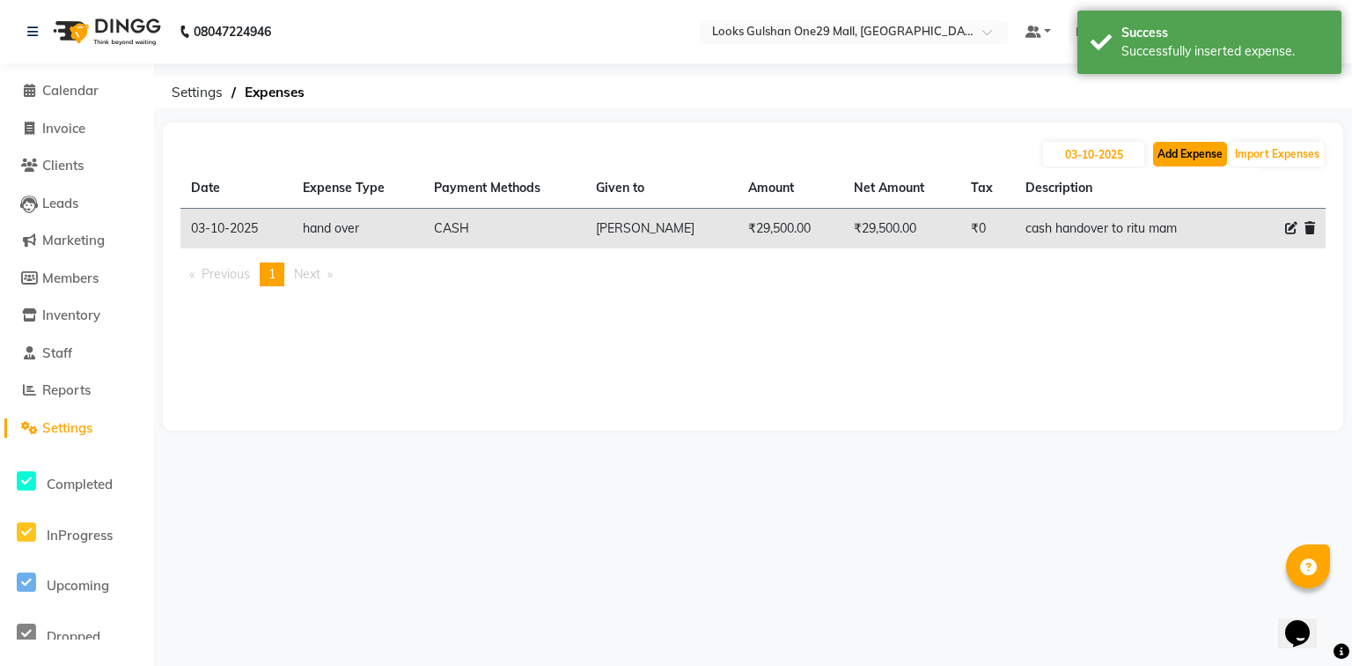
click at [1171, 158] on button "Add Expense" at bounding box center [1190, 154] width 74 height 25
select select "1"
select select "7457"
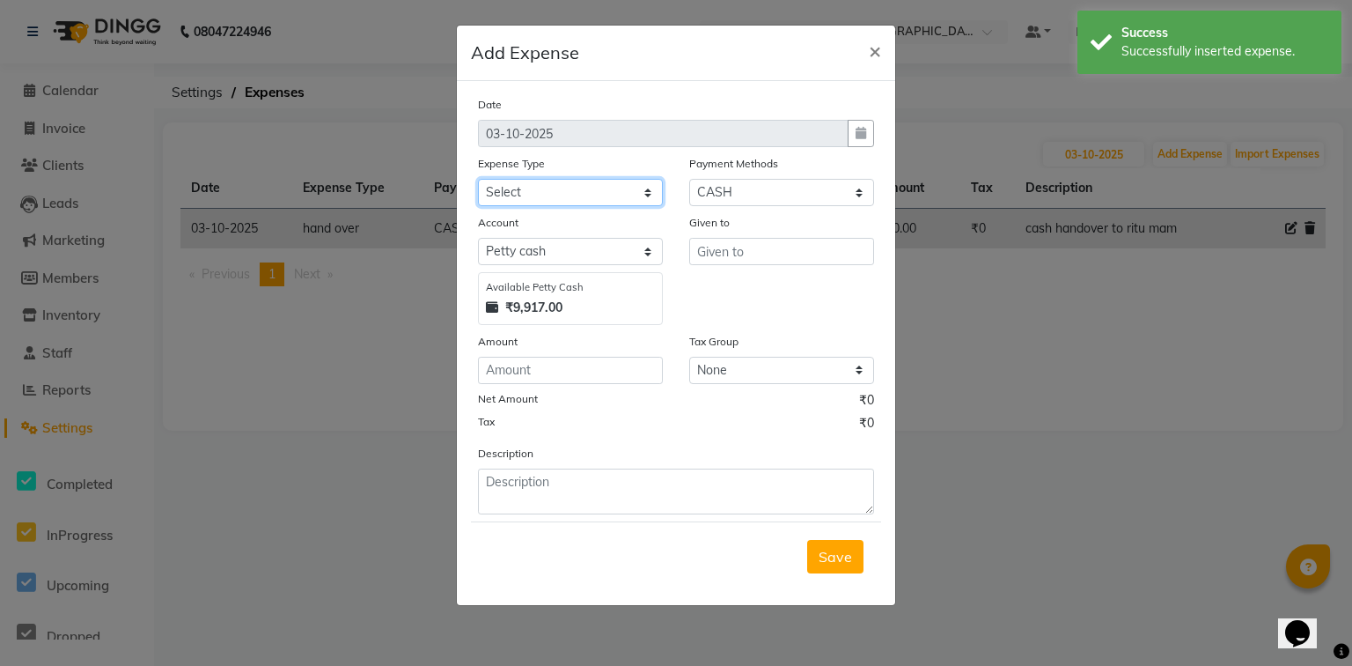
click at [591, 195] on select "Select Accommodation Aesthetics Bank Deposit BLINKIT Cash Handover Client Refun…" at bounding box center [570, 192] width 185 height 27
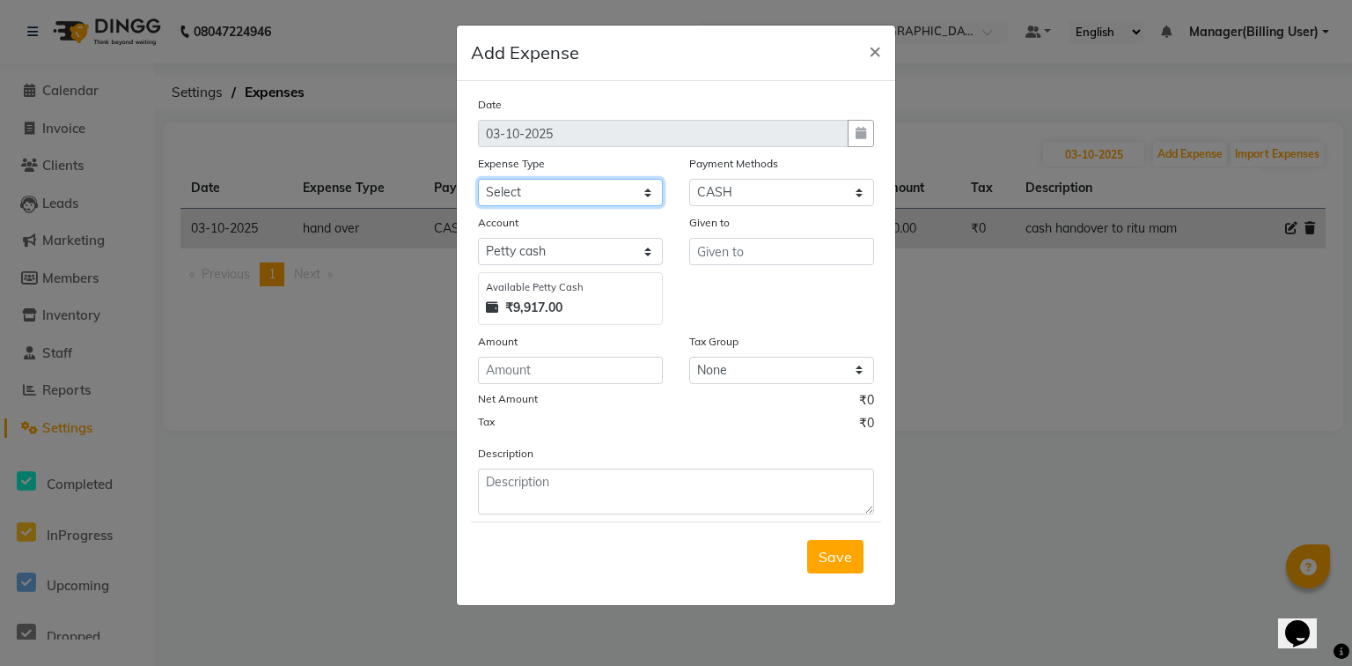
select select "23704"
click at [478, 180] on select "Select Accommodation Aesthetics Bank Deposit BLINKIT Cash Handover Client Refun…" at bounding box center [570, 192] width 185 height 27
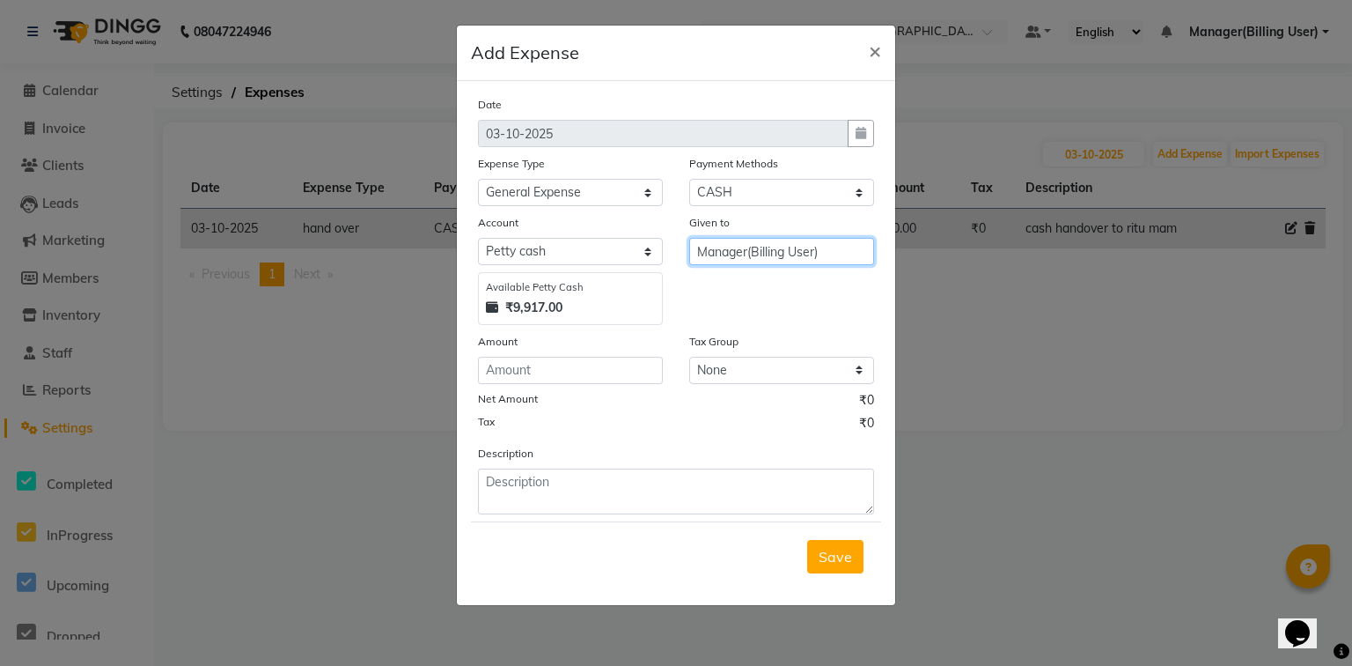
type input "Manager(Billing User)"
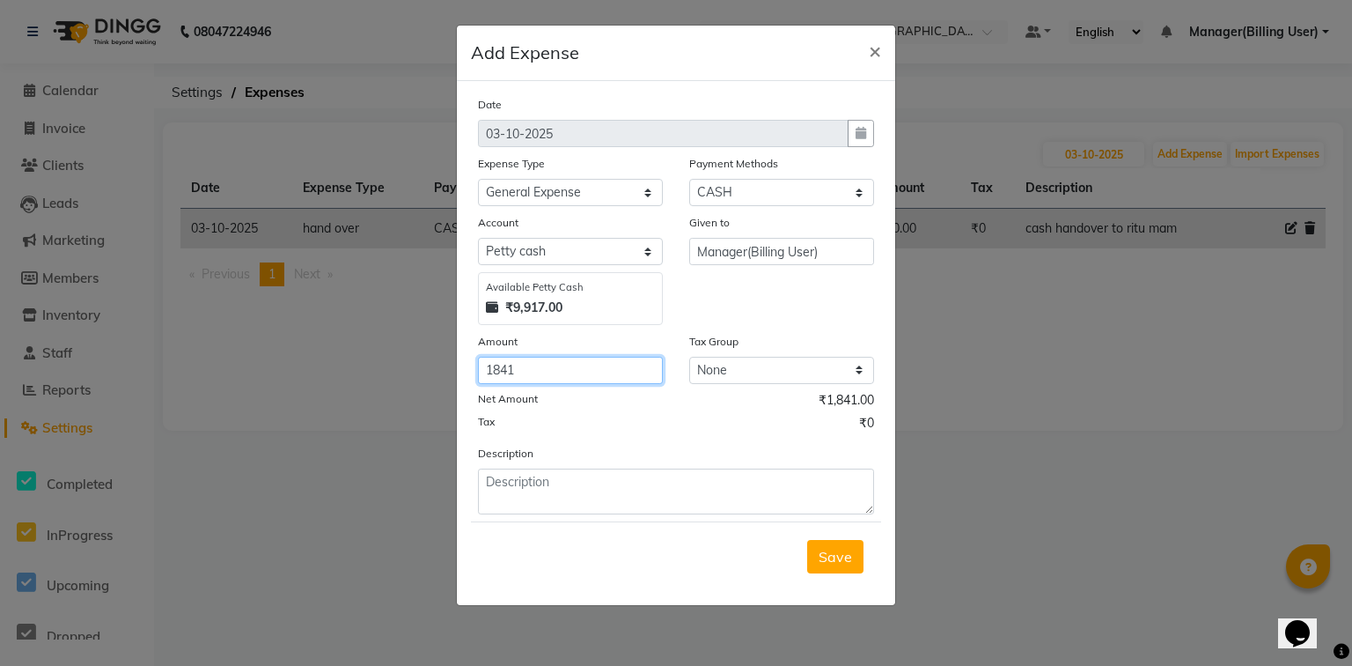
type input "1841"
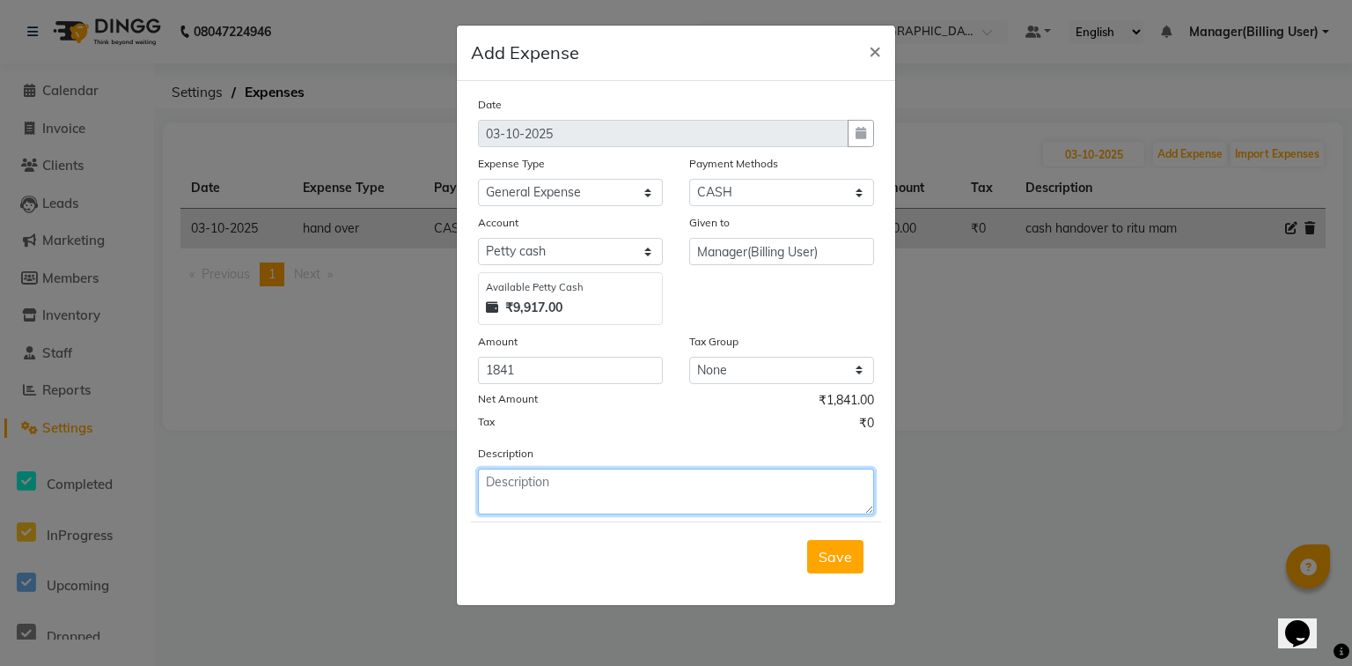
paste textarea "grocery"
click at [484, 487] on textarea "grocery" at bounding box center [676, 491] width 396 height 46
click at [556, 492] on textarea "grocery" at bounding box center [676, 491] width 396 height 46
type textarea "grocery for salon"
click at [849, 563] on span "Save" at bounding box center [835, 557] width 33 height 18
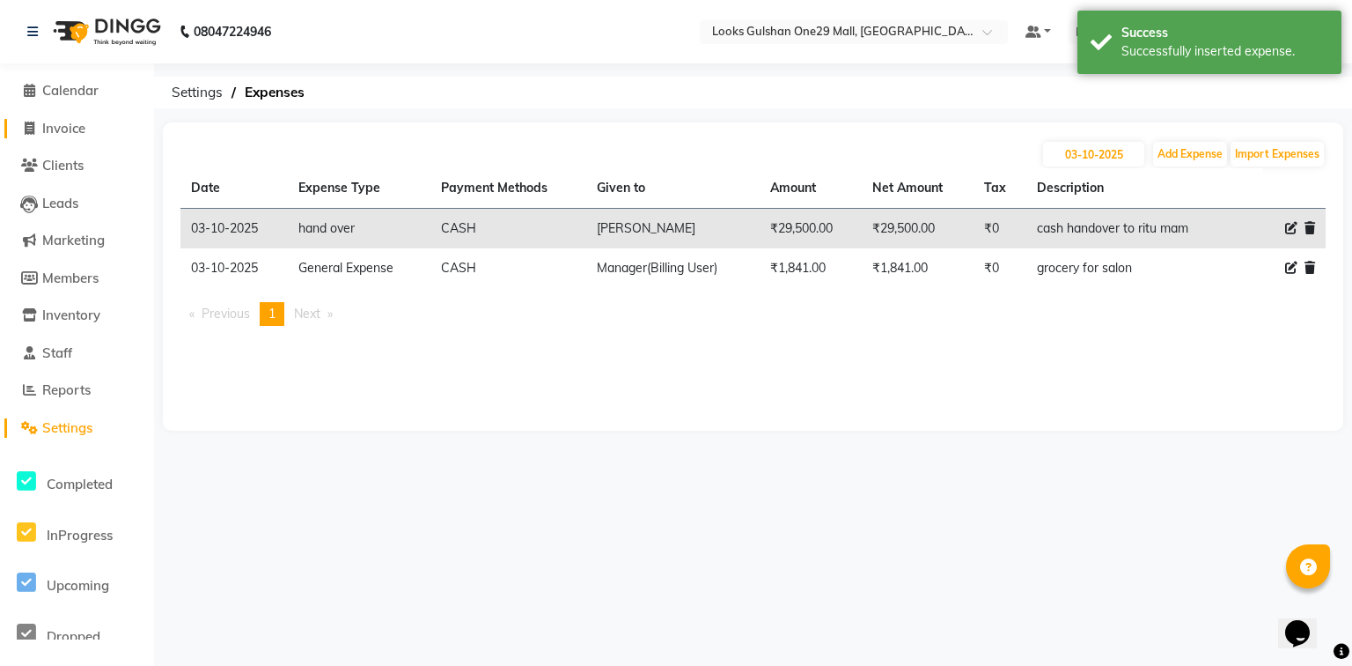
click at [77, 133] on span "Invoice" at bounding box center [63, 128] width 43 height 17
select select "service"
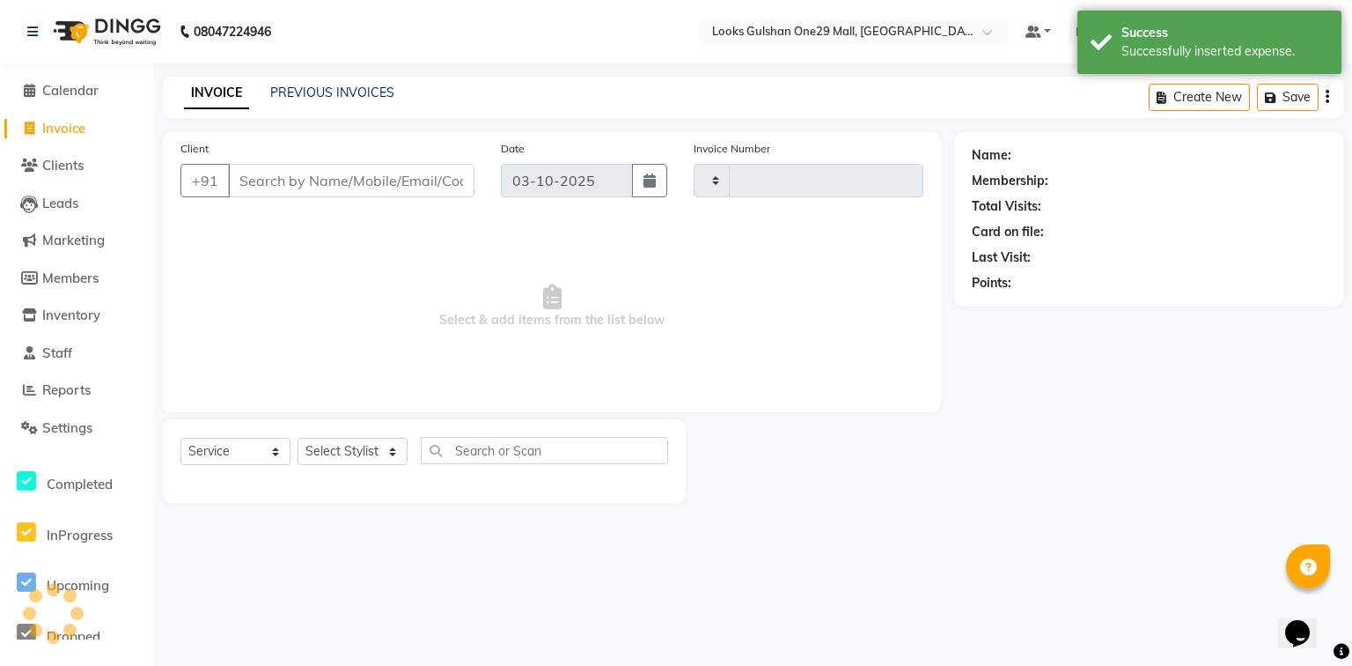
type input "1682"
select select "8337"
click at [85, 99] on link "Calendar" at bounding box center [76, 91] width 145 height 20
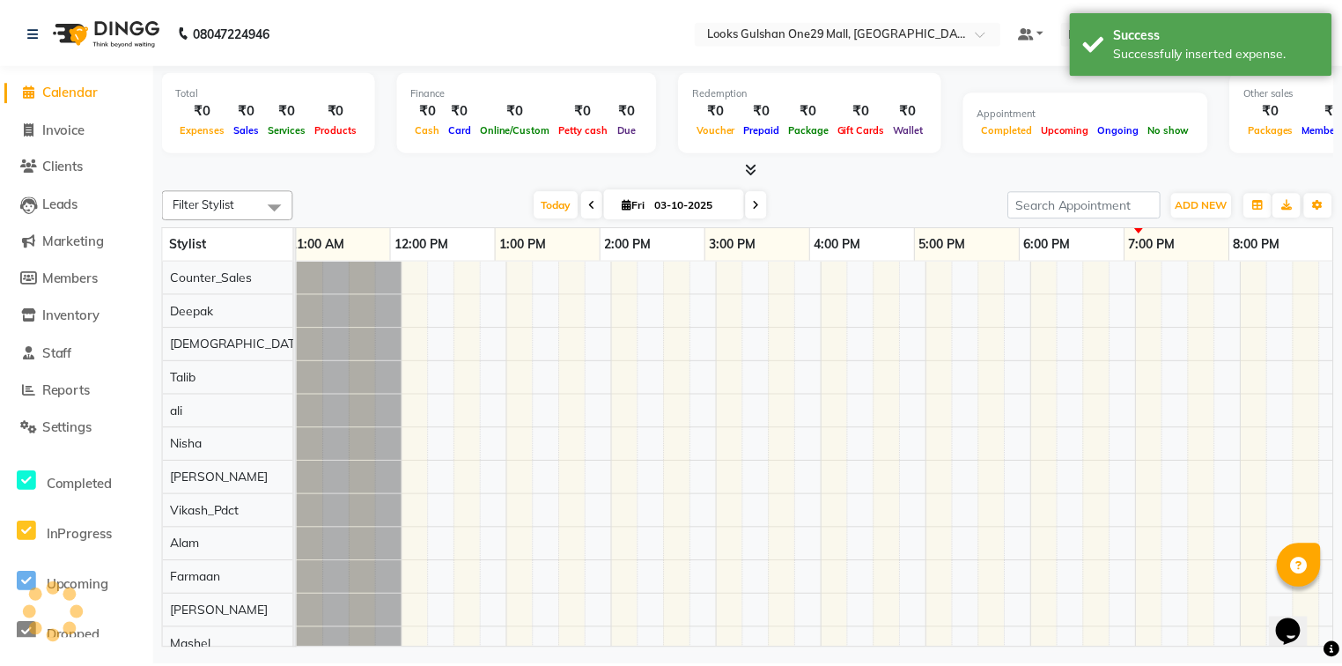
scroll to position [0, 328]
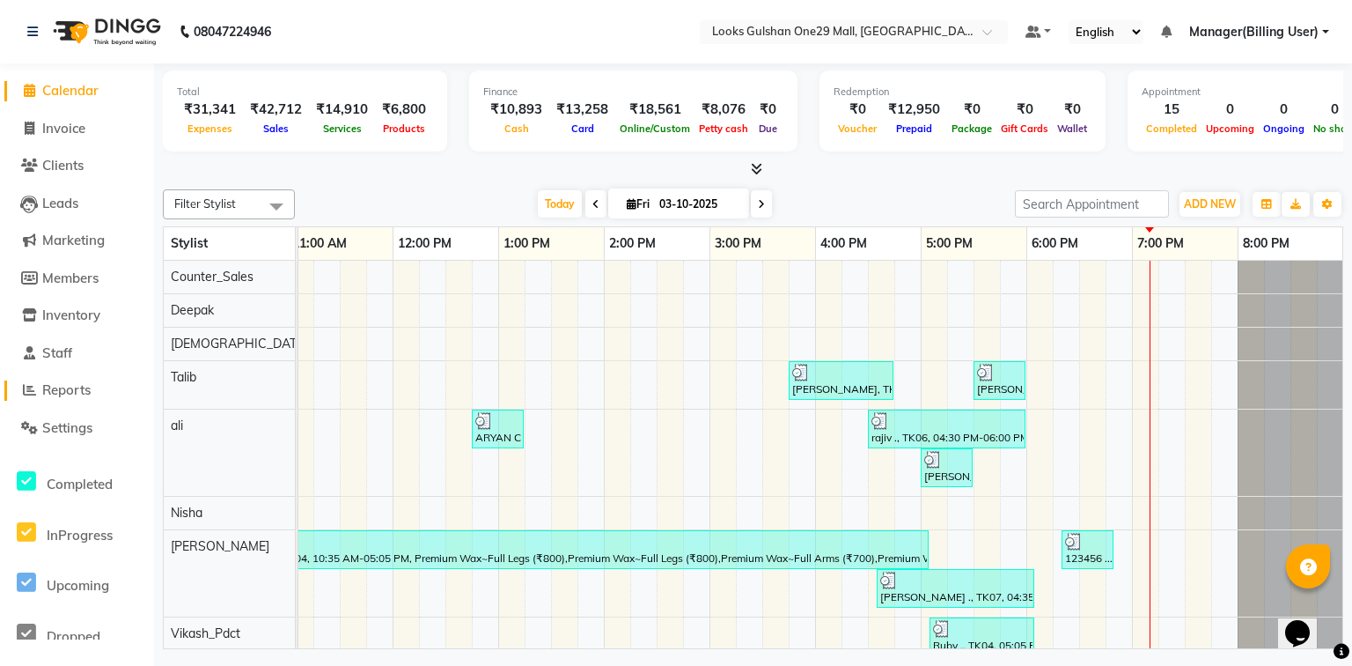
click at [85, 388] on span "Reports" at bounding box center [66, 389] width 48 height 17
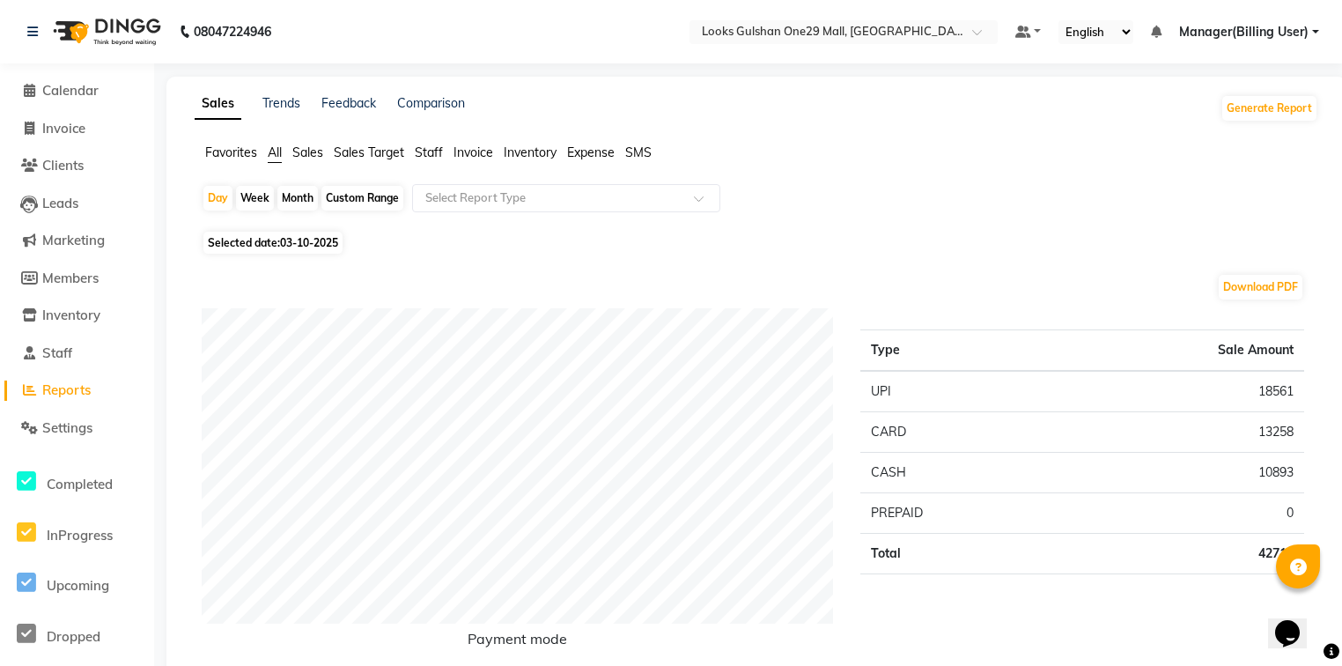
click at [297, 239] on span "03-10-2025" at bounding box center [309, 242] width 58 height 13
select select "10"
select select "2025"
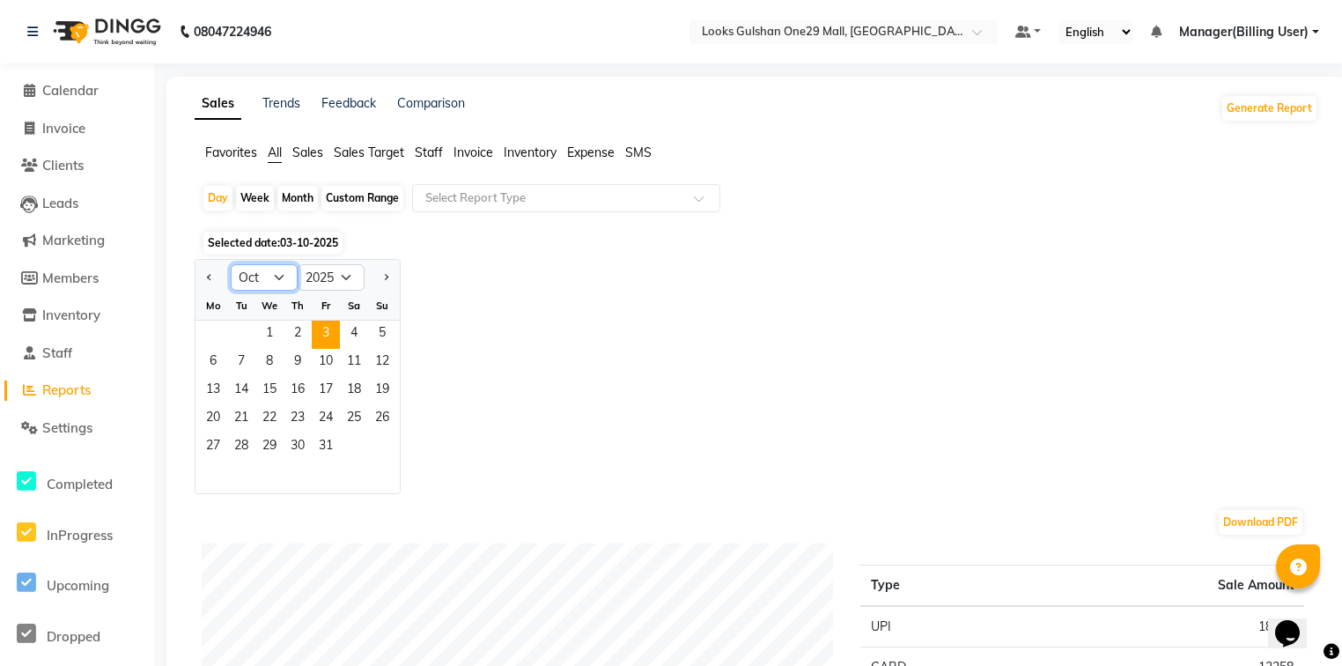
click at [277, 275] on select "Jan Feb Mar Apr May Jun Jul Aug Sep Oct Nov Dec" at bounding box center [264, 277] width 67 height 26
select select "9"
click at [231, 264] on select "Jan Feb Mar Apr May Jun Jul Aug Sep Oct Nov Dec" at bounding box center [264, 277] width 67 height 26
click at [253, 447] on span "30" at bounding box center [241, 447] width 28 height 28
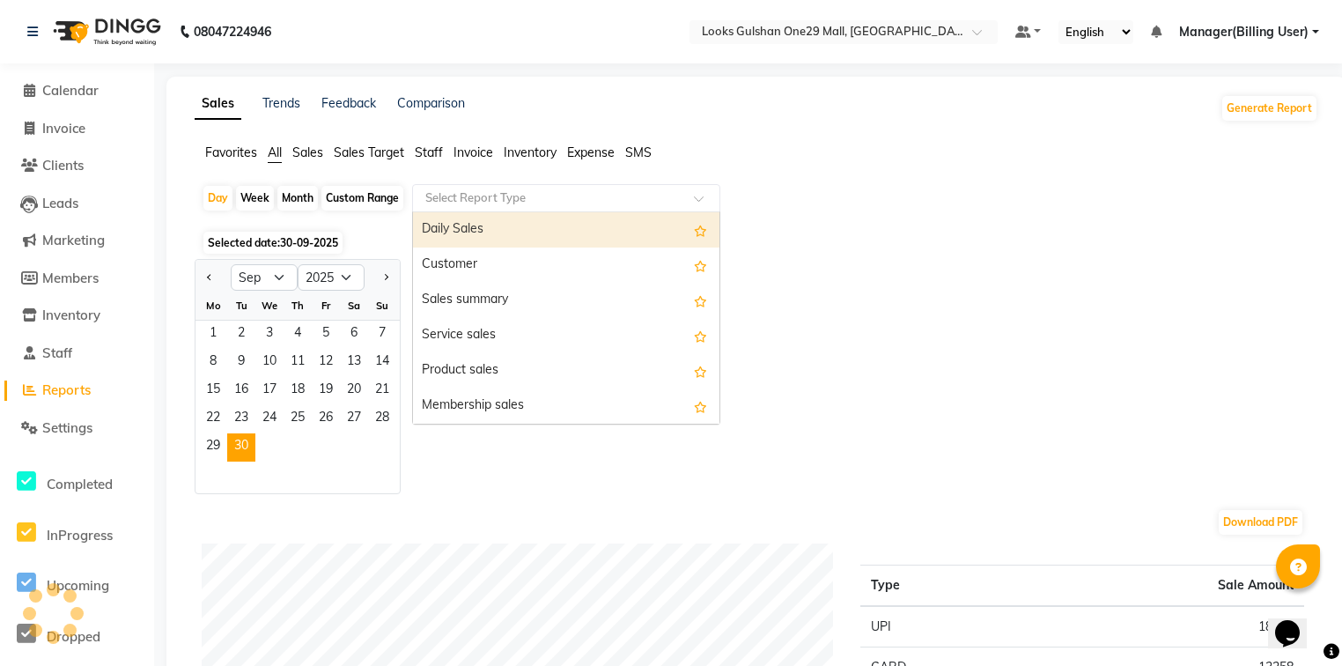
click at [469, 201] on input "text" at bounding box center [549, 198] width 254 height 18
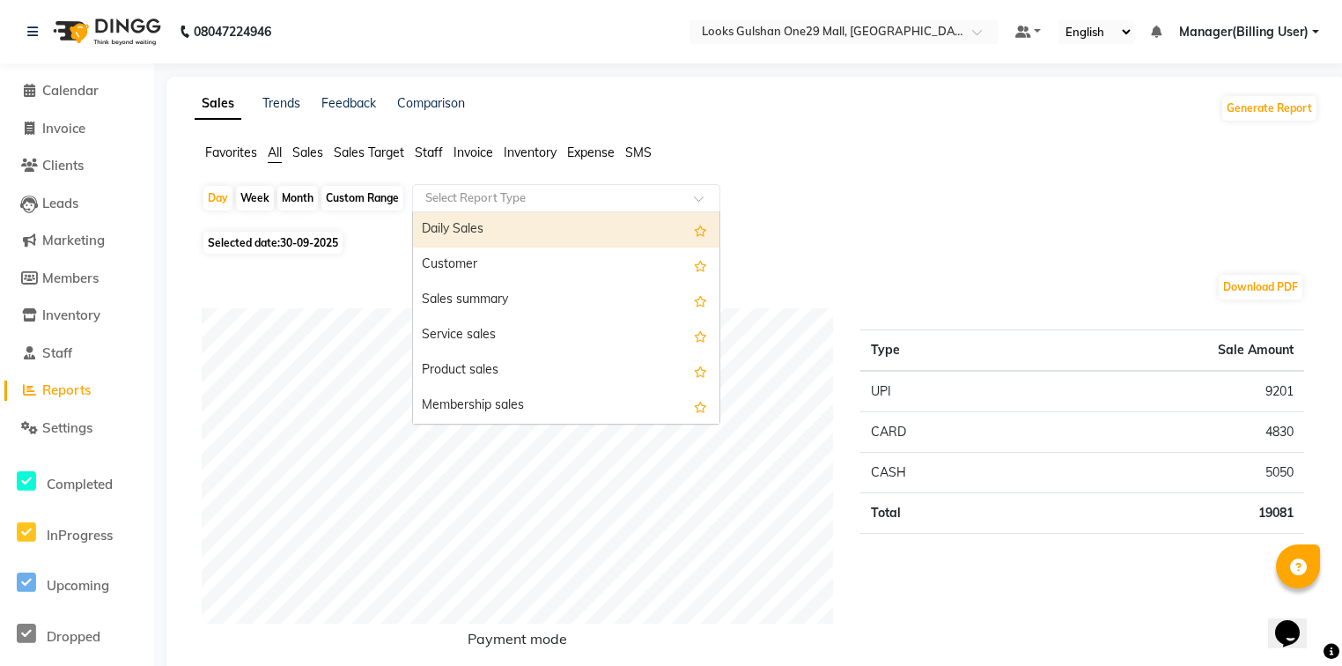
click at [439, 146] on span "Staff" at bounding box center [429, 152] width 28 height 16
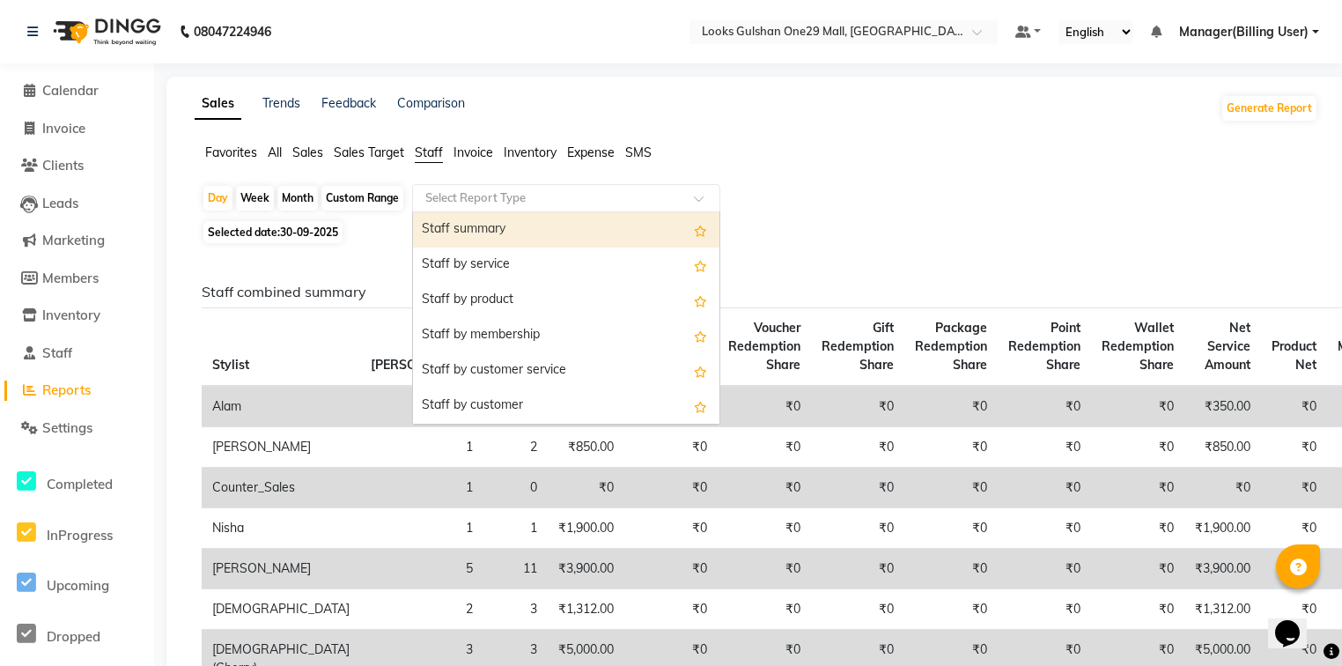
click at [465, 187] on div "Select Report Type" at bounding box center [566, 198] width 308 height 28
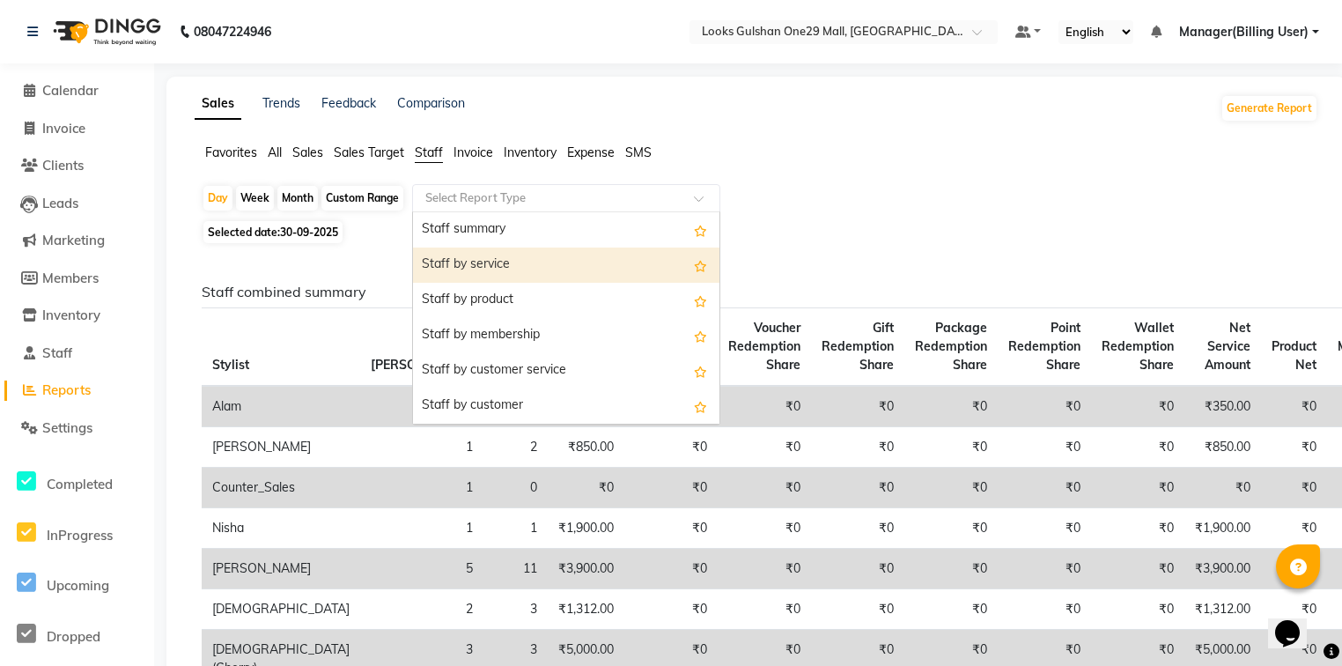
click at [510, 257] on div "Staff by service" at bounding box center [566, 264] width 306 height 35
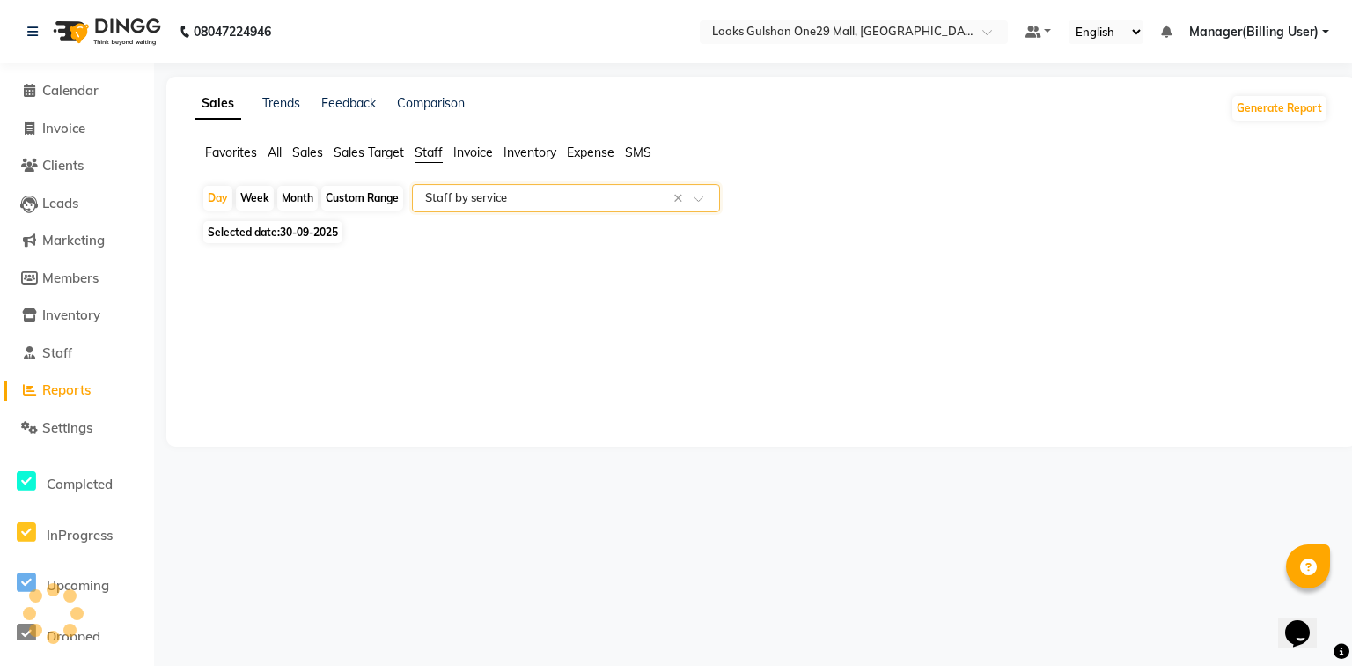
select select "full_report"
select select "csv"
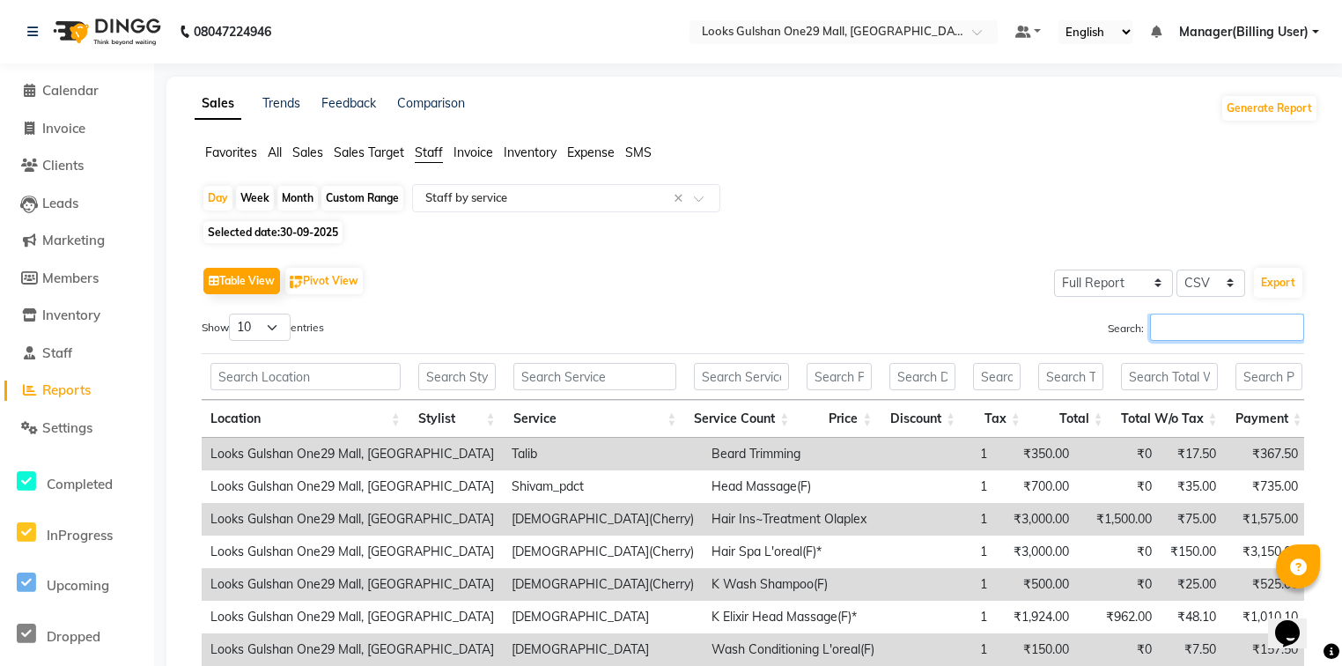
click at [1164, 331] on input "Search:" at bounding box center [1227, 326] width 154 height 27
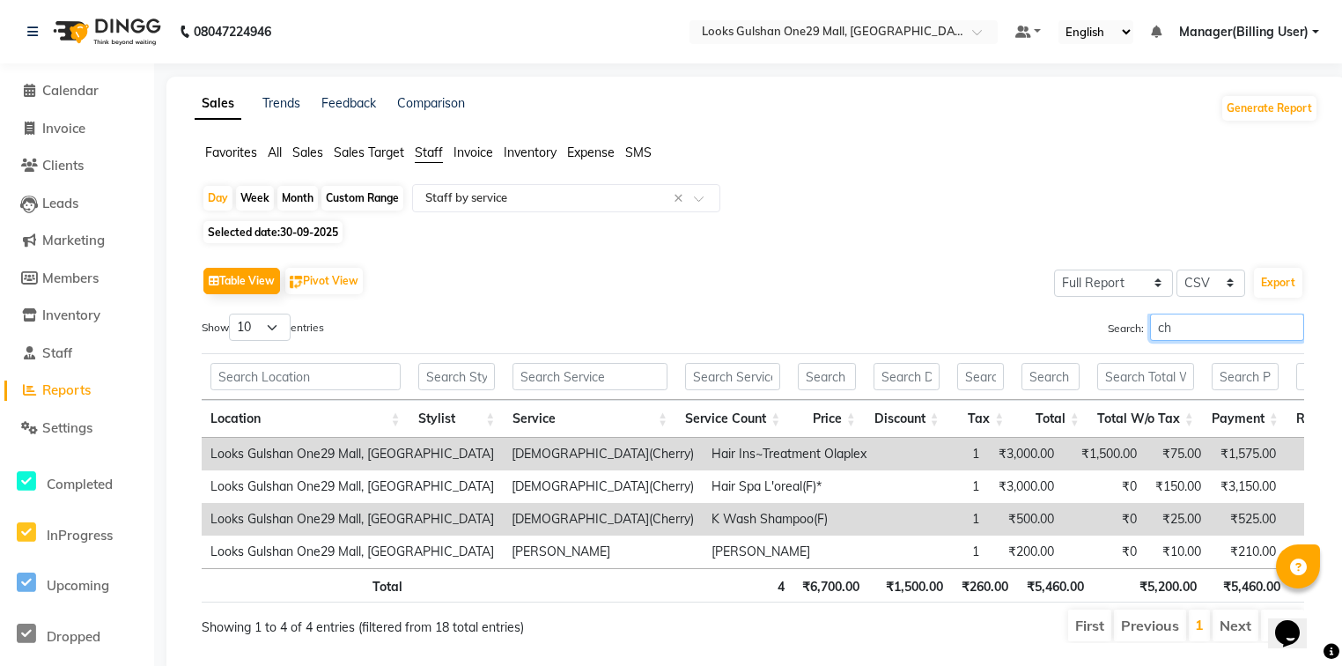
type input "c"
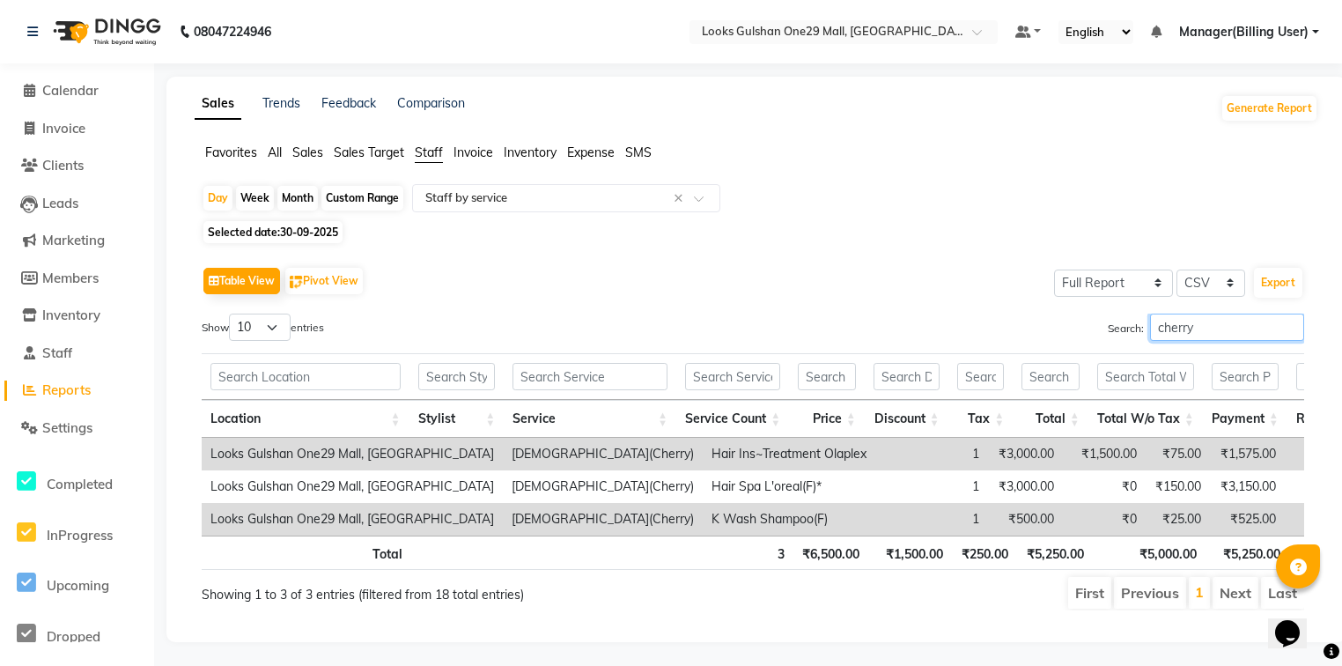
type input "cherry"
click at [91, 431] on span "Settings" at bounding box center [67, 427] width 50 height 17
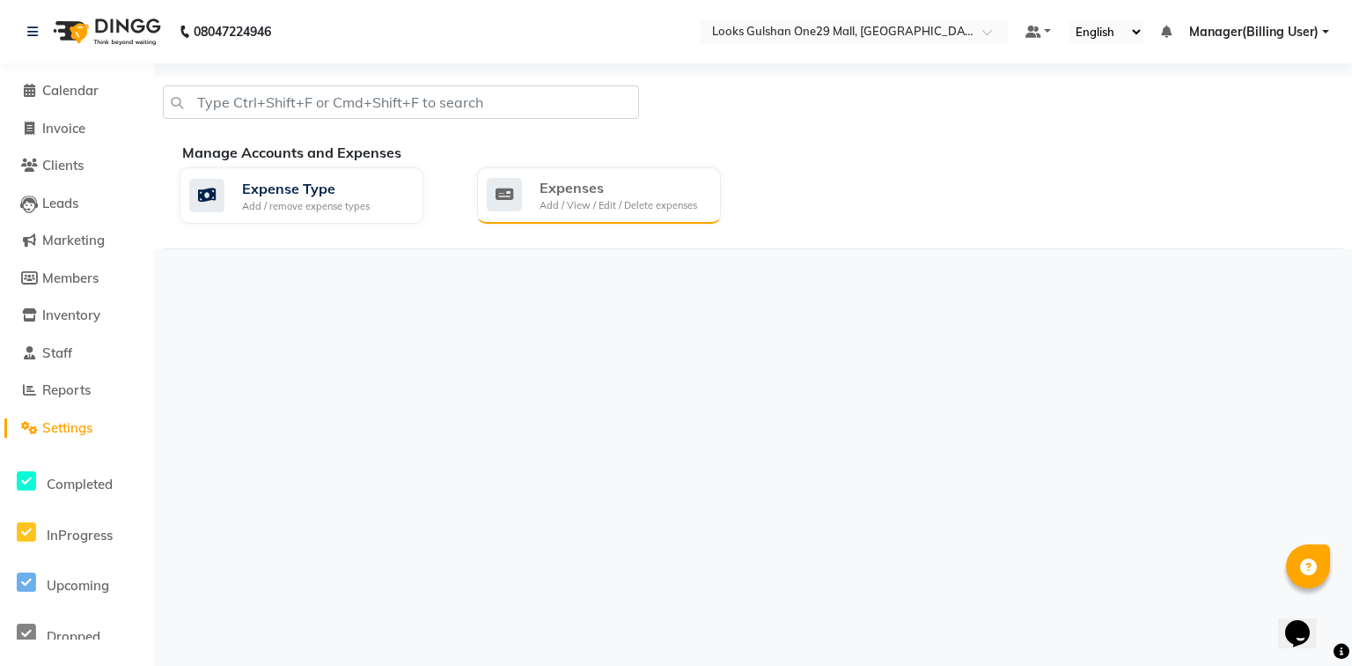
click at [512, 205] on icon at bounding box center [504, 194] width 35 height 33
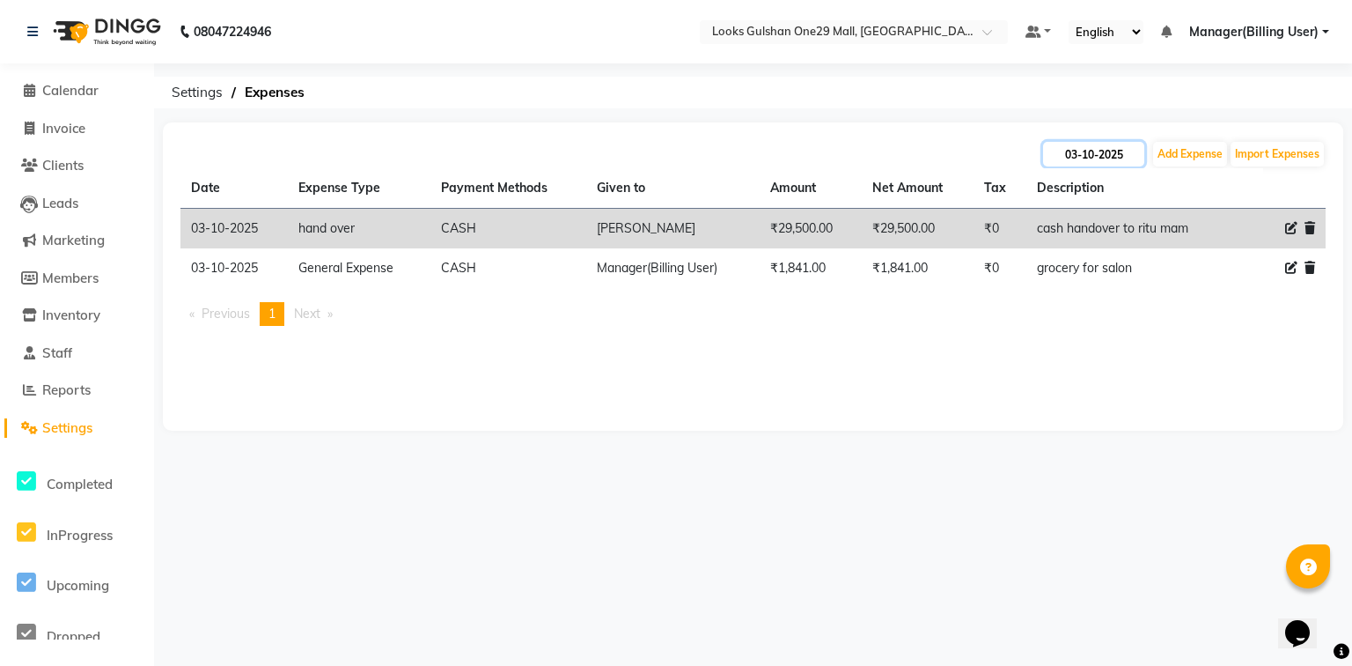
click at [1101, 160] on input "03-10-2025" at bounding box center [1093, 154] width 101 height 25
select select "10"
select select "2025"
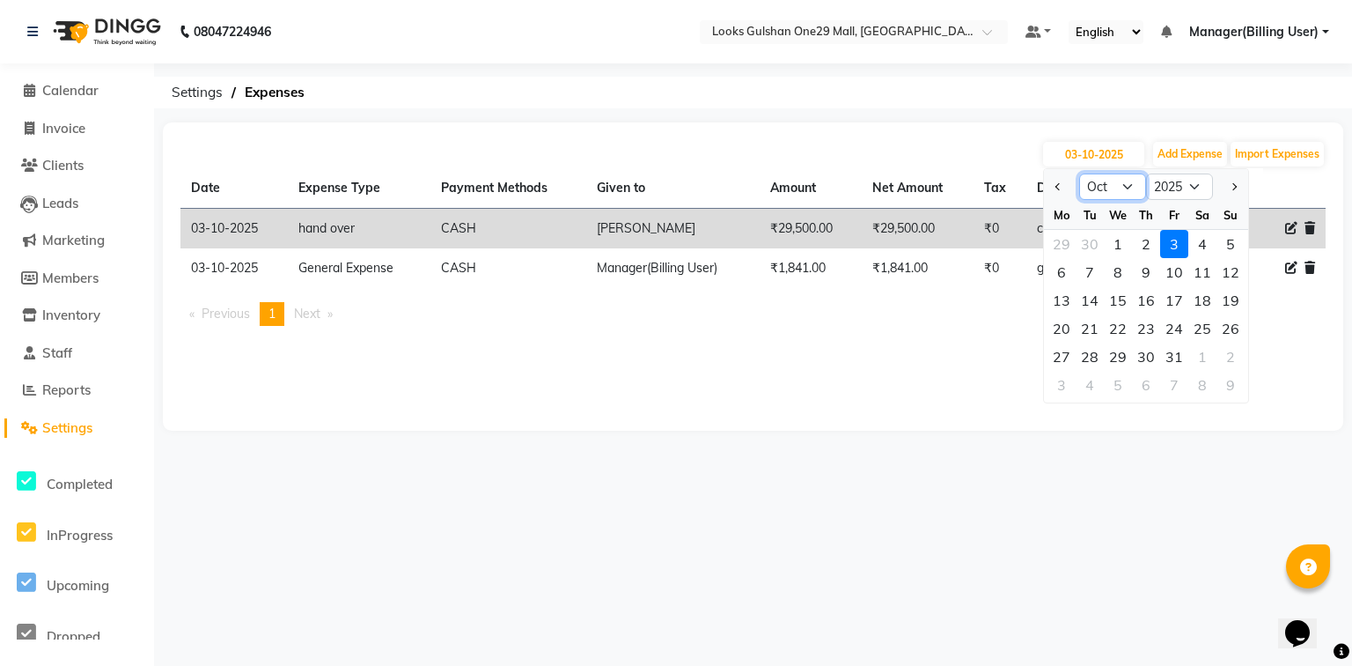
click at [1110, 187] on select "Jan Feb Mar Apr May Jun Jul Aug Sep Oct Nov Dec" at bounding box center [1112, 186] width 67 height 26
select select "9"
click at [1079, 173] on select "Jan Feb Mar Apr May Jun Jul Aug Sep Oct Nov Dec" at bounding box center [1112, 186] width 67 height 26
click at [1088, 355] on div "30" at bounding box center [1090, 356] width 28 height 28
type input "30-09-2025"
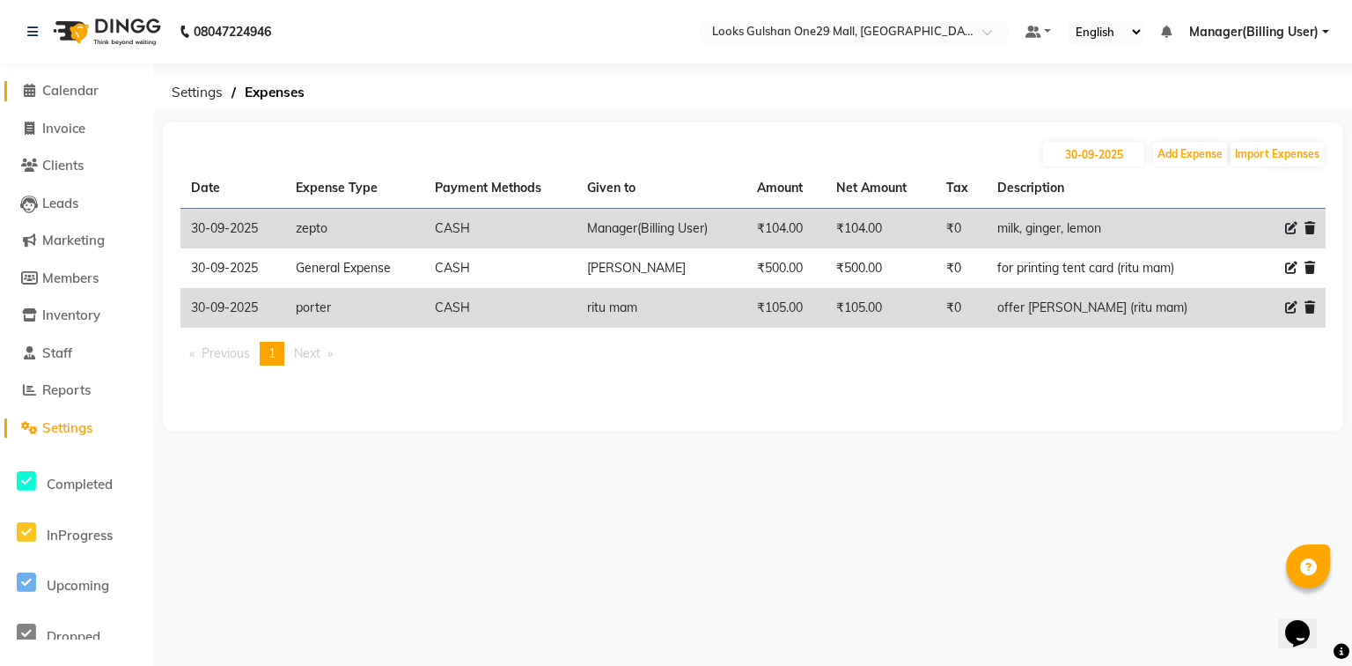
click at [83, 92] on span "Calendar" at bounding box center [70, 90] width 56 height 17
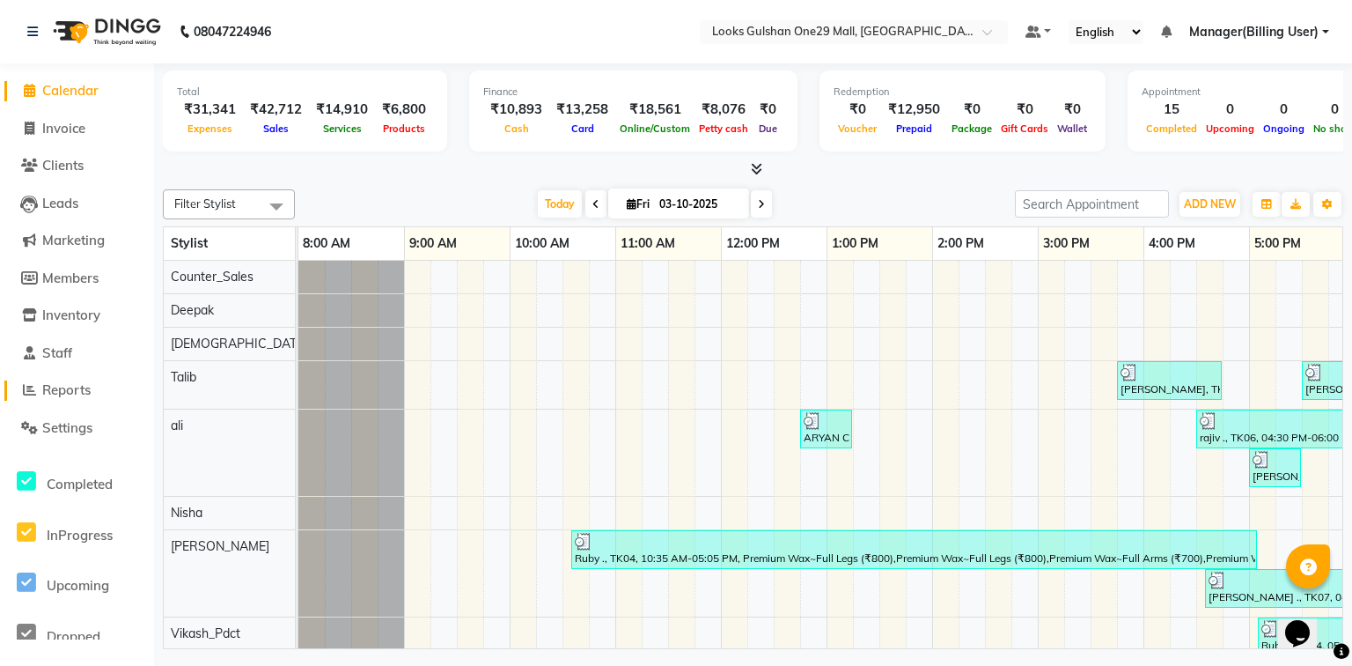
drag, startPoint x: 63, startPoint y: 392, endPoint x: 85, endPoint y: 380, distance: 24.8
click at [63, 391] on span "Reports" at bounding box center [66, 389] width 48 height 17
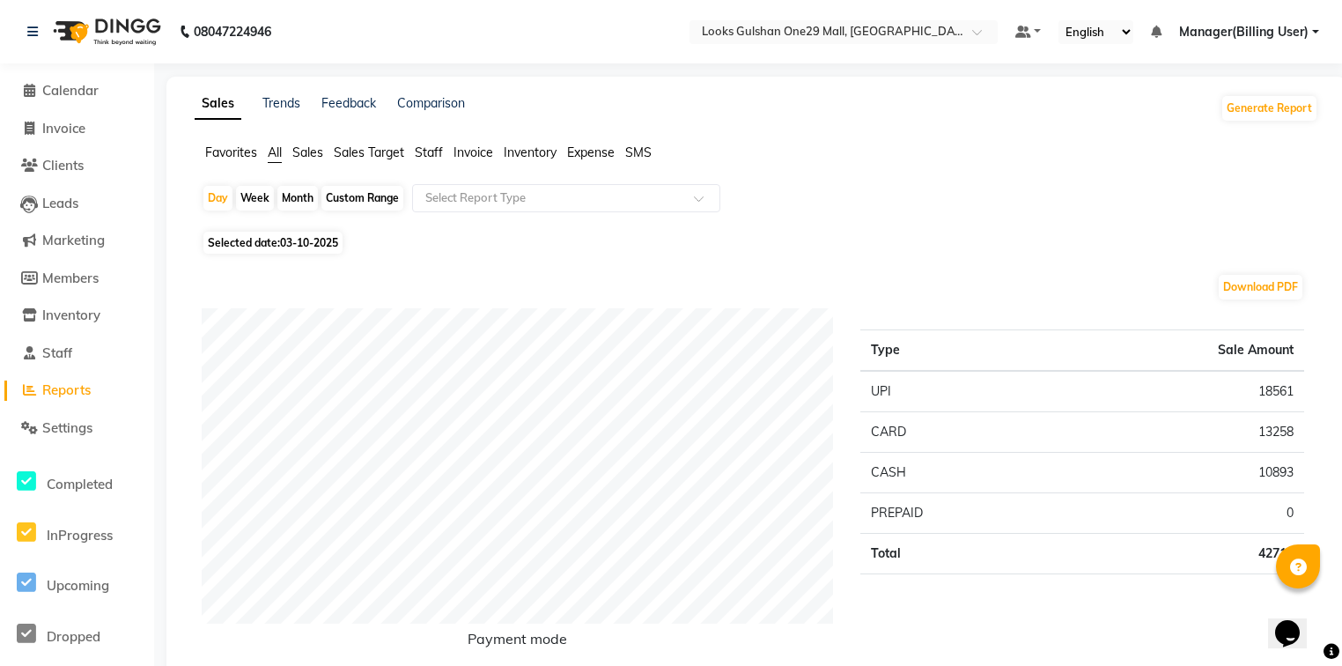
click at [436, 156] on span "Staff" at bounding box center [429, 152] width 28 height 16
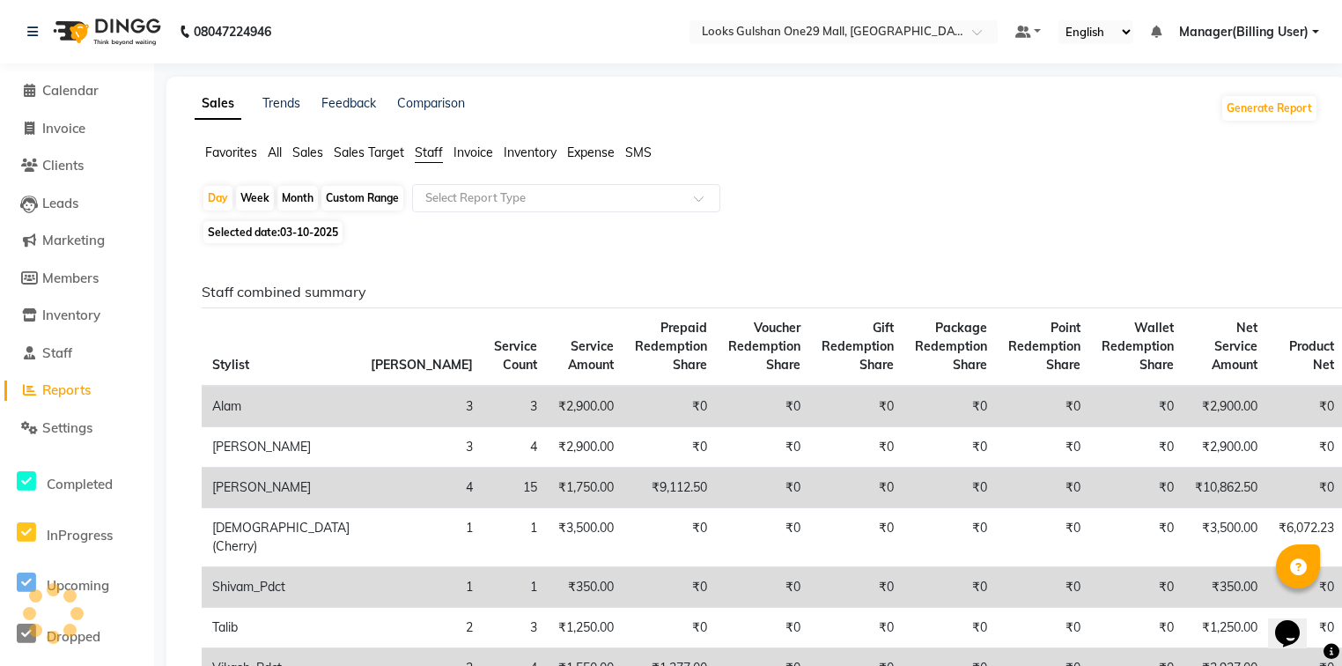
click at [479, 201] on input "text" at bounding box center [549, 198] width 254 height 18
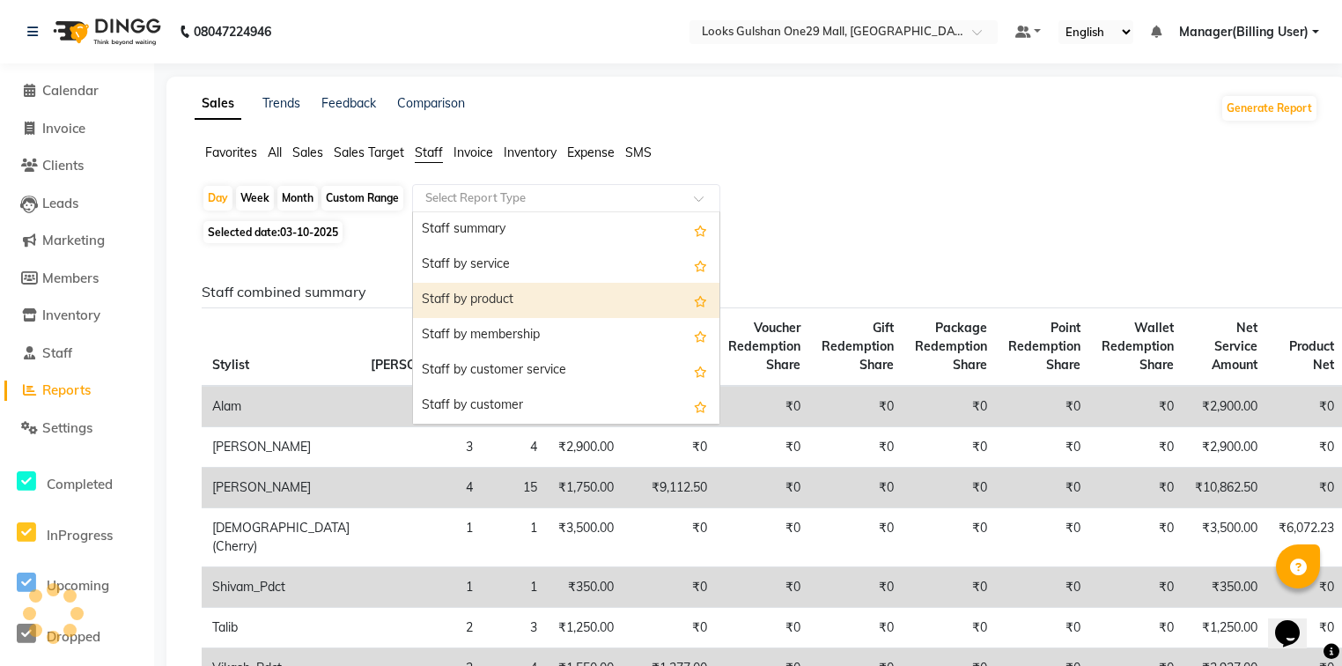
click at [500, 302] on div "Staff by product" at bounding box center [566, 300] width 306 height 35
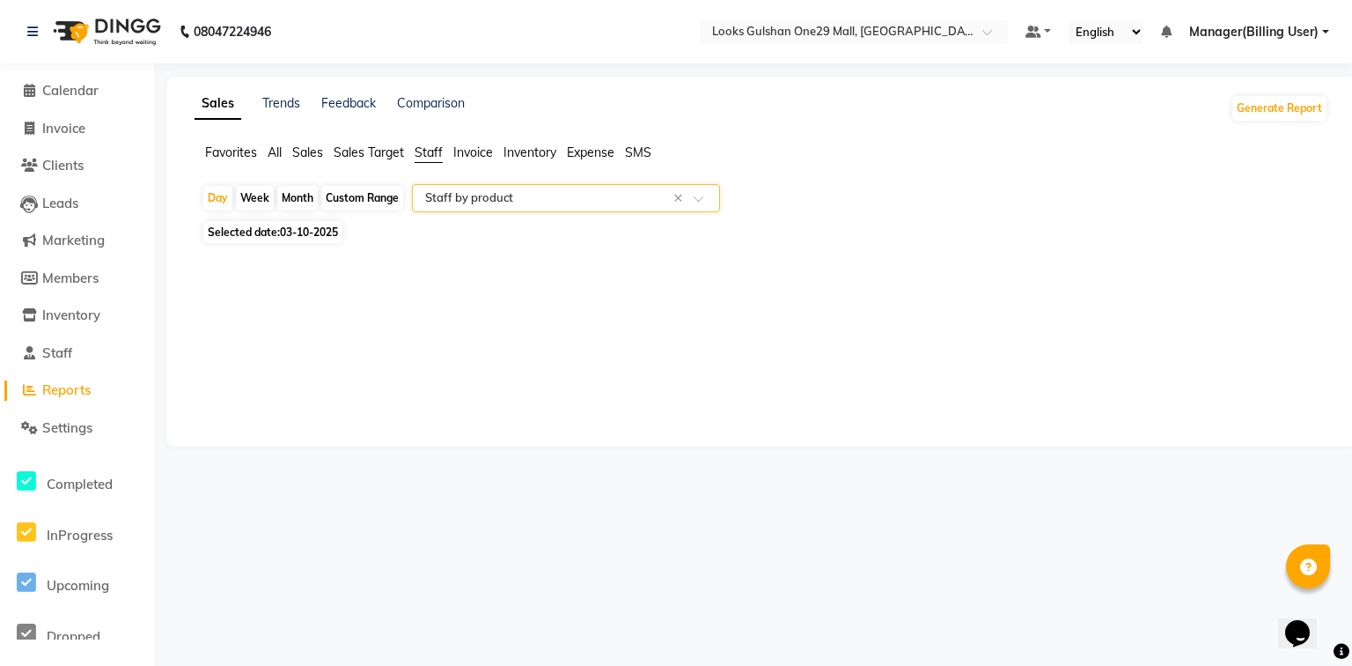
select select "full_report"
select select "csv"
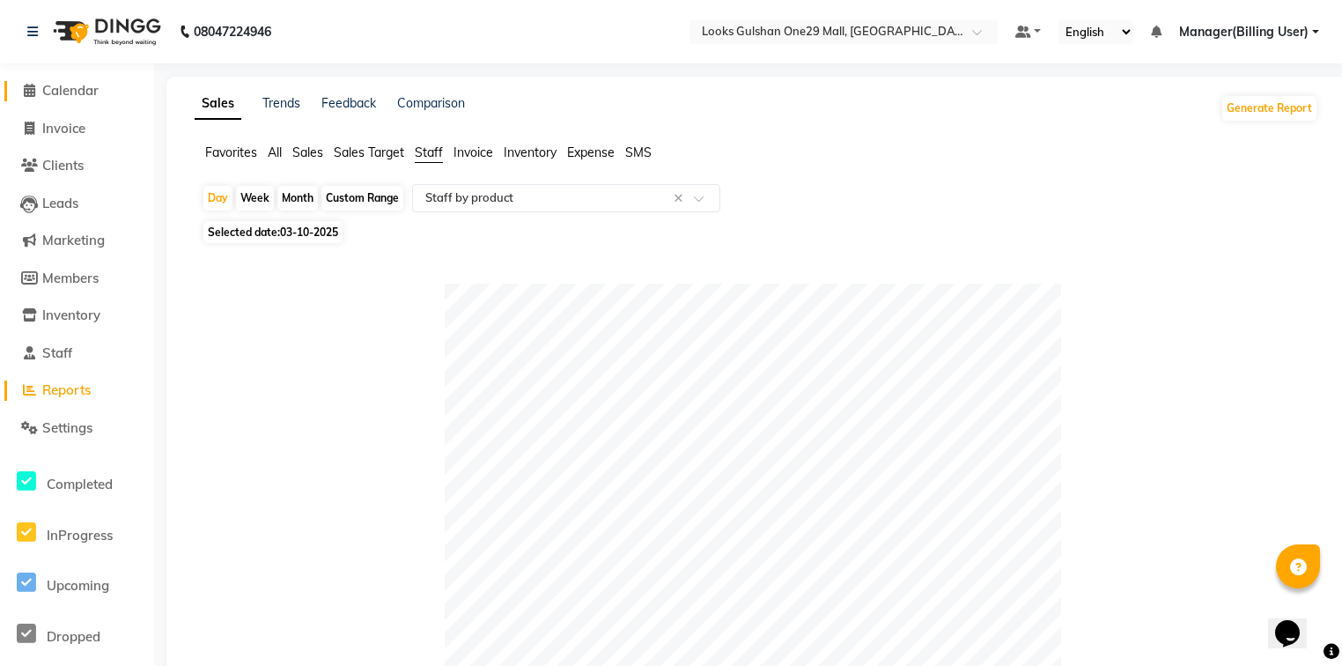
click at [95, 97] on span "Calendar" at bounding box center [70, 90] width 56 height 17
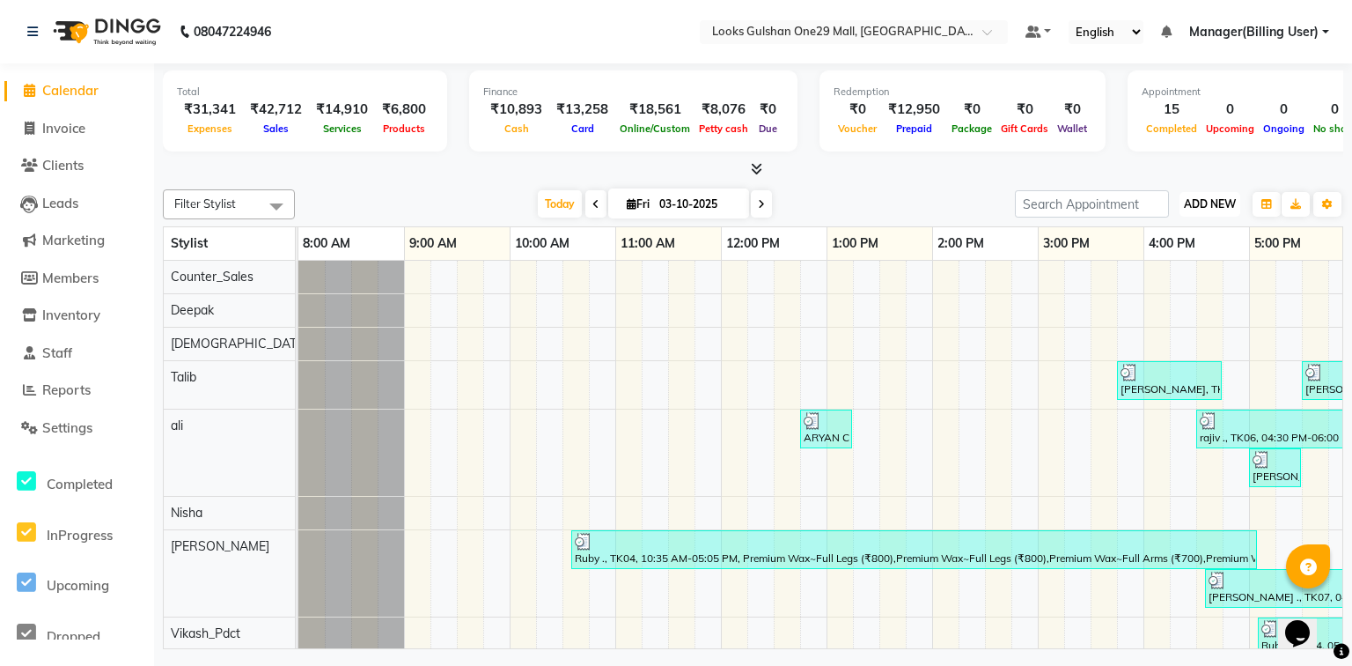
click at [1190, 198] on span "ADD NEW" at bounding box center [1210, 203] width 52 height 13
click at [1155, 283] on link "Add Expense" at bounding box center [1169, 282] width 139 height 23
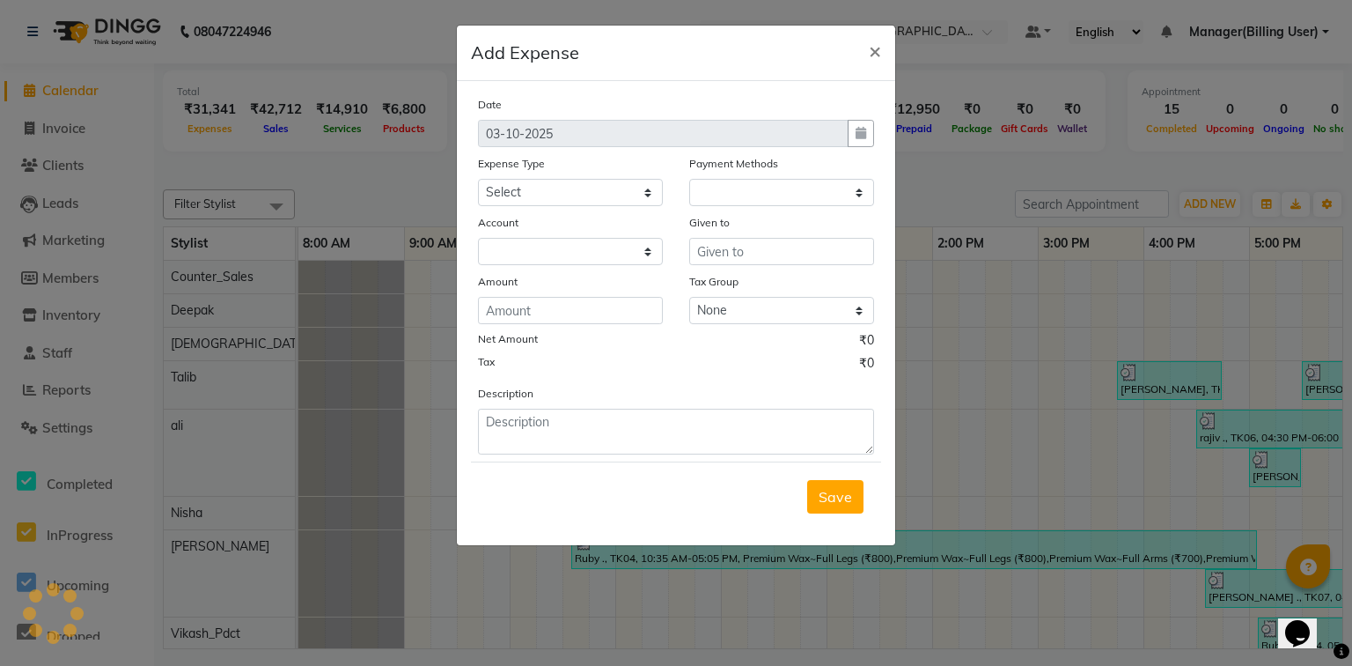
select select "1"
select select "7457"
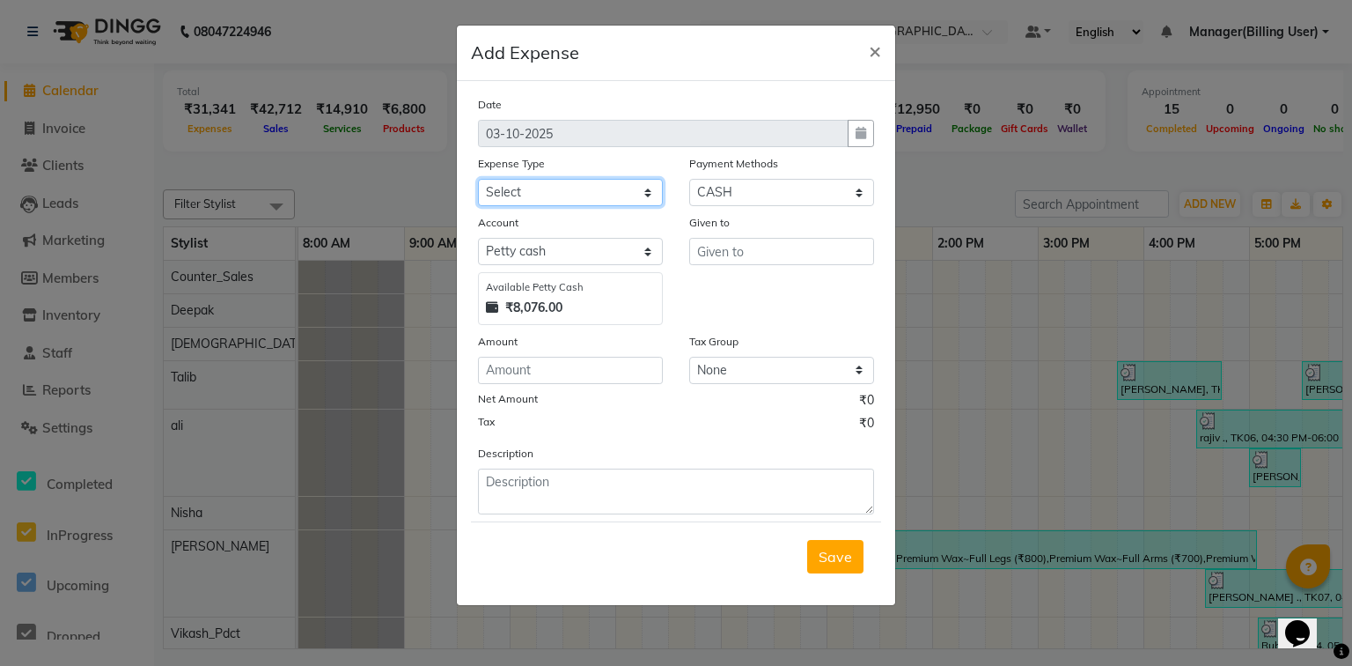
click at [611, 187] on select "Select Accommodation Aesthetics Bank Deposit BLINKIT Cash Handover Client Refun…" at bounding box center [570, 192] width 185 height 27
select select "24170"
click at [478, 180] on select "Select Accommodation Aesthetics Bank Deposit BLINKIT Cash Handover Client Refun…" at bounding box center [570, 192] width 185 height 27
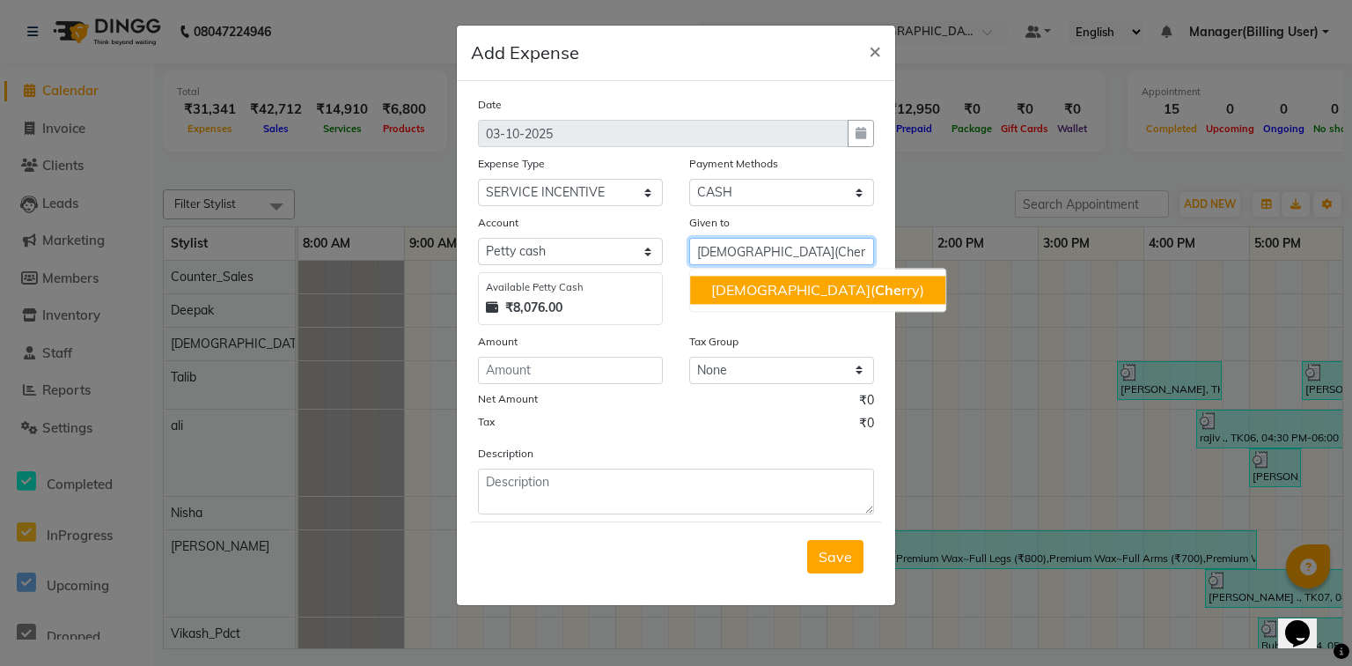
type input "[DEMOGRAPHIC_DATA](Cherry)"
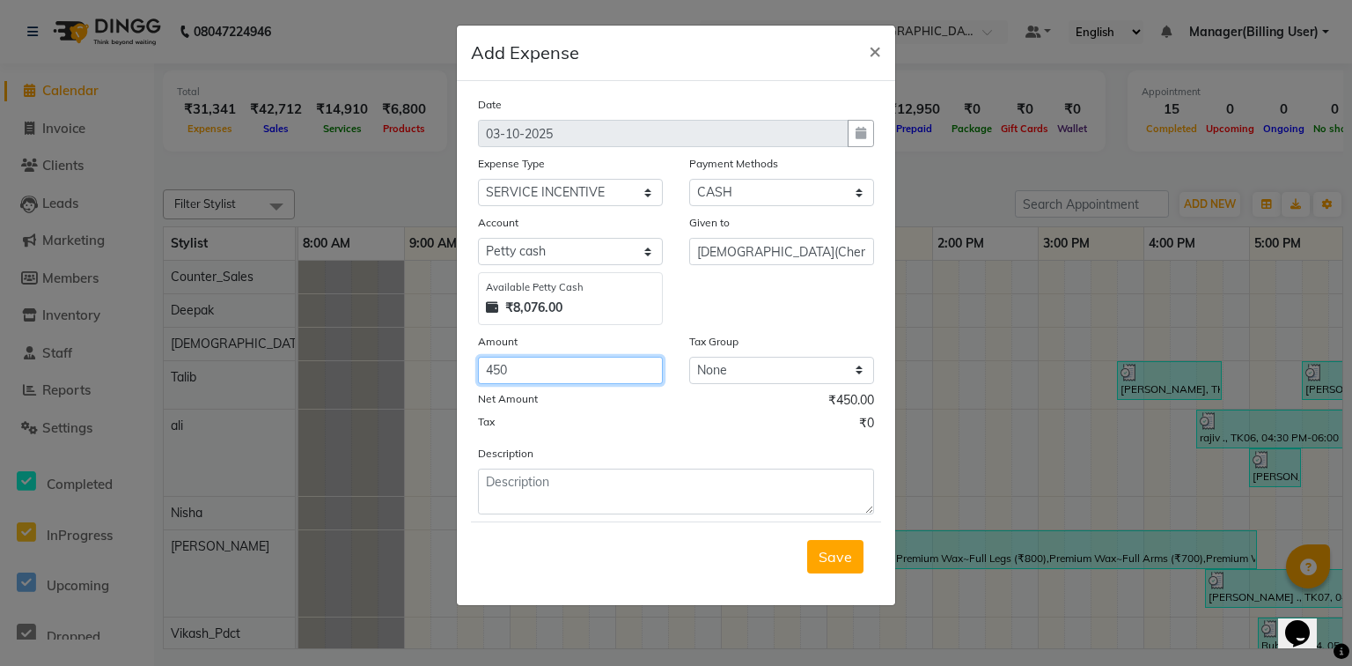
type input "450"
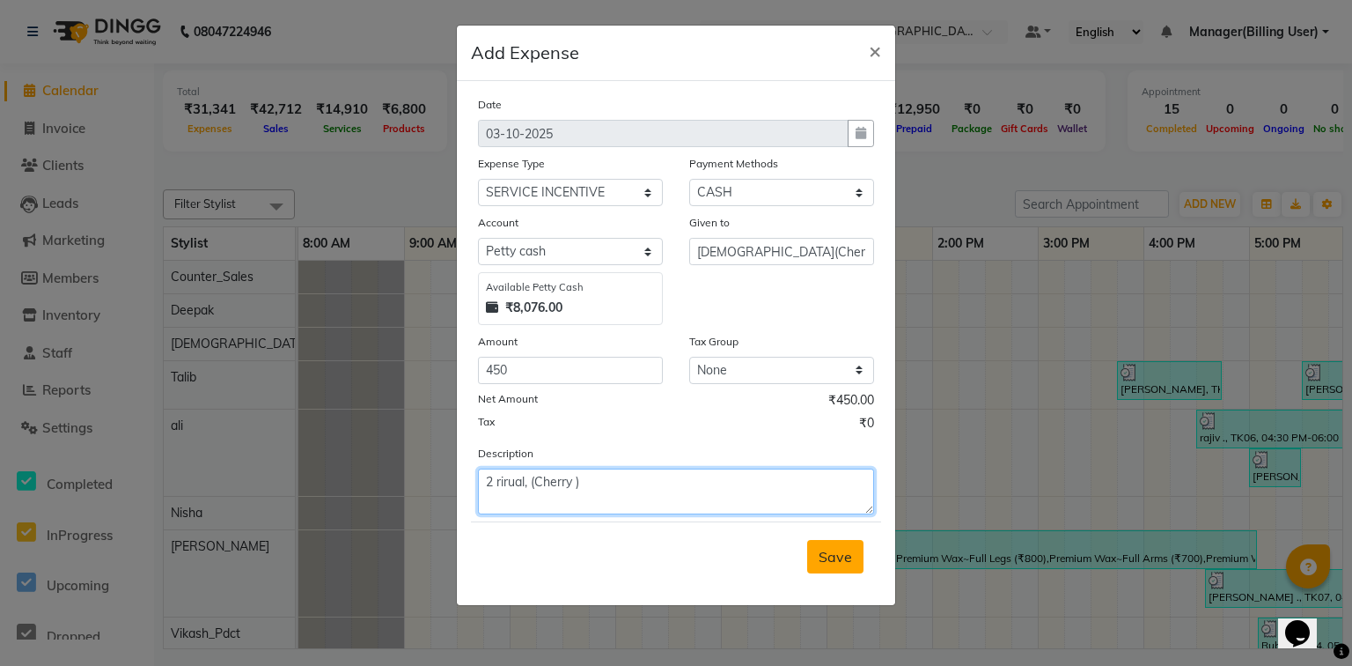
type textarea "2 rirual, (Cherry )"
click at [825, 563] on span "Save" at bounding box center [835, 557] width 33 height 18
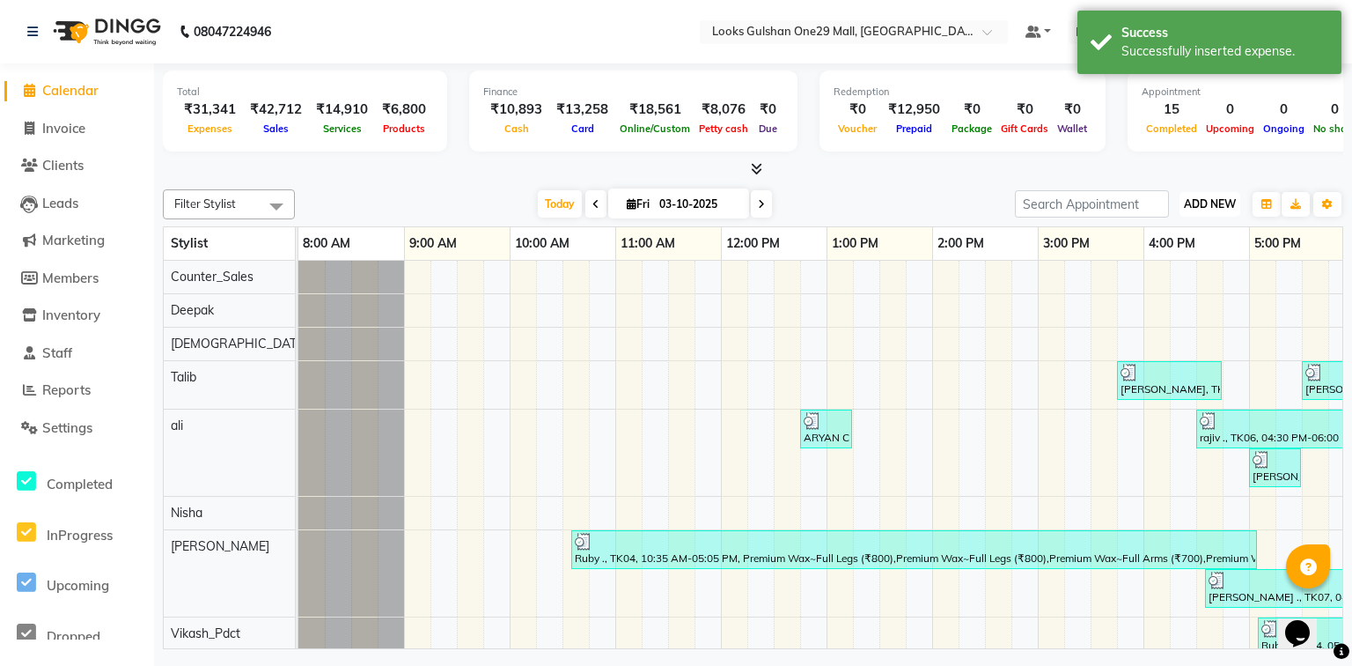
click at [1194, 204] on span "ADD NEW" at bounding box center [1210, 203] width 52 height 13
click at [1127, 279] on link "Add Expense" at bounding box center [1169, 282] width 139 height 23
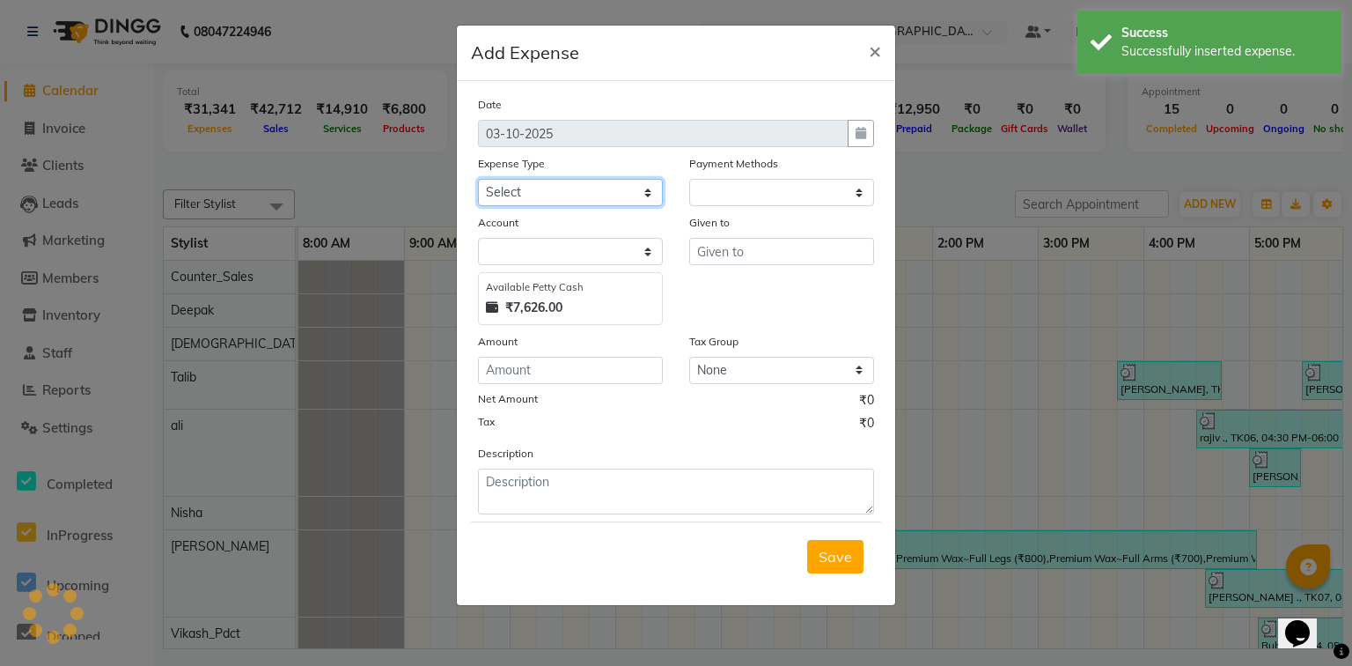
click at [642, 190] on select "Select Accommodation Aesthetics Bank Deposit BLINKIT Cash Handover Client Refun…" at bounding box center [570, 192] width 185 height 27
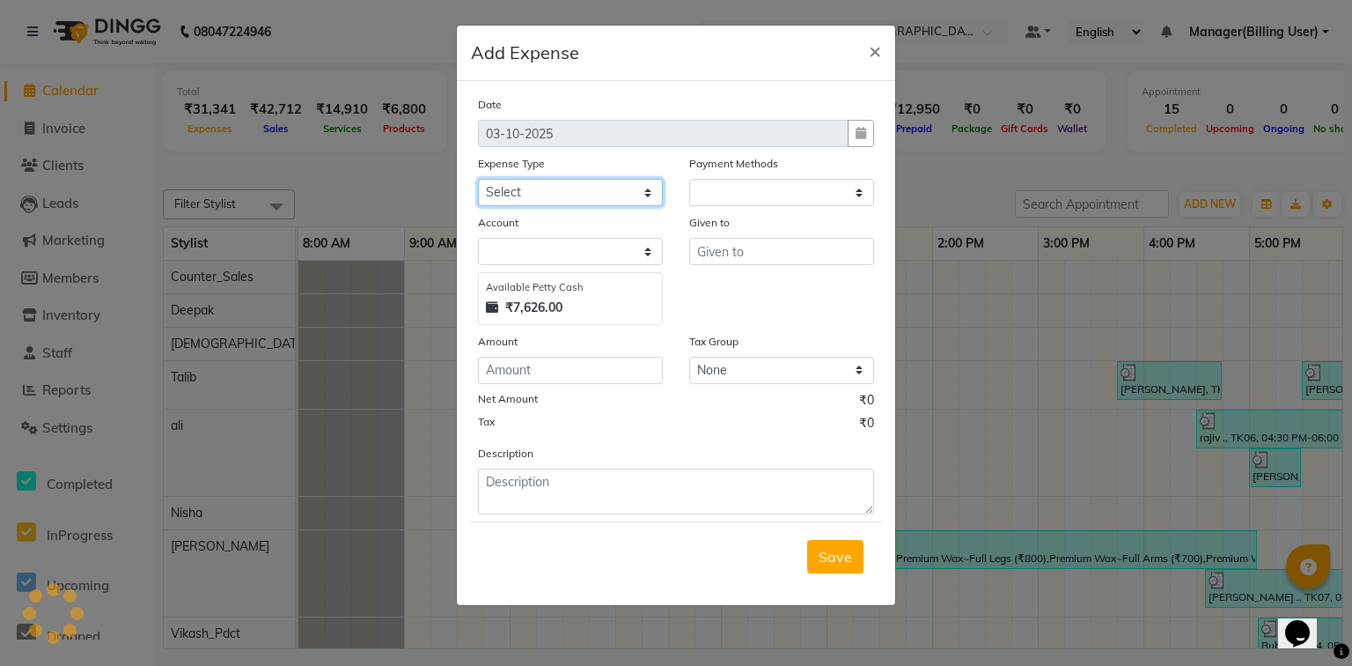
select select "1"
select select "7457"
select select "24888"
click at [478, 180] on select "Select Accommodation Aesthetics Bank Deposit BLINKIT Cash Handover Client Refun…" at bounding box center [570, 192] width 185 height 27
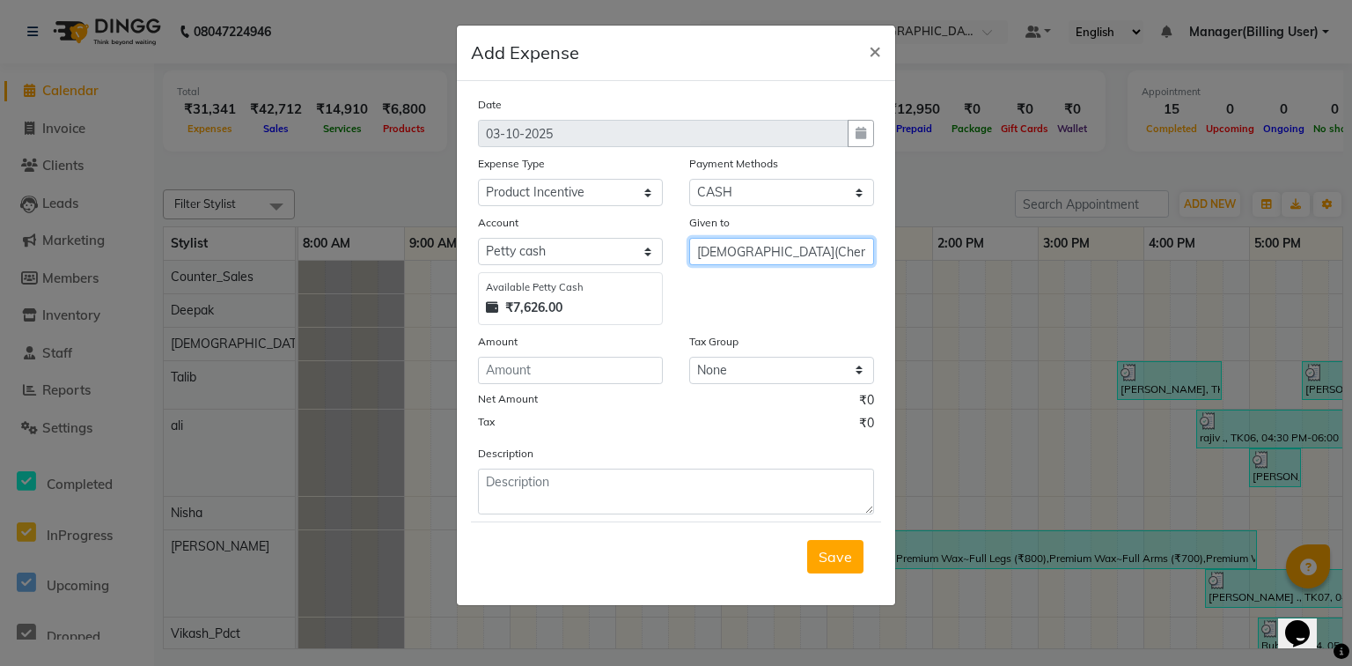
type input "[DEMOGRAPHIC_DATA](Cherry)"
type input "272"
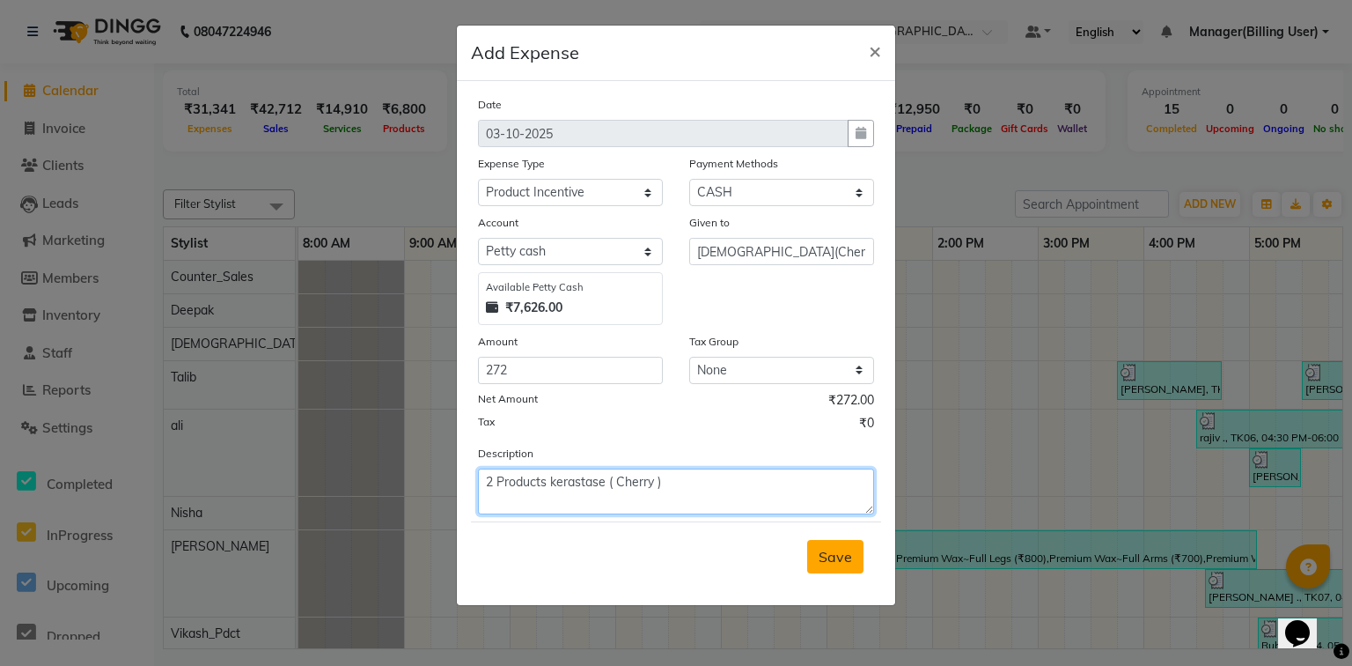
type textarea "2 Products kerastase ( Cherry )"
click at [853, 556] on button "Save" at bounding box center [835, 556] width 56 height 33
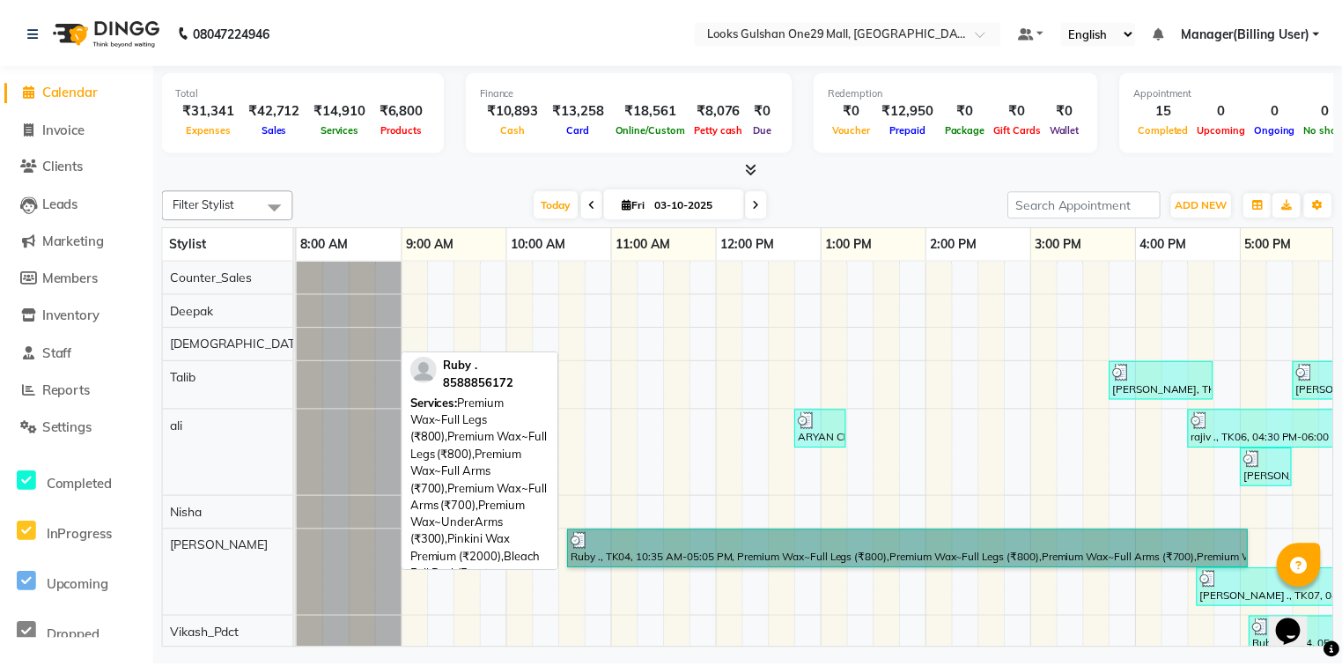
scroll to position [0, 36]
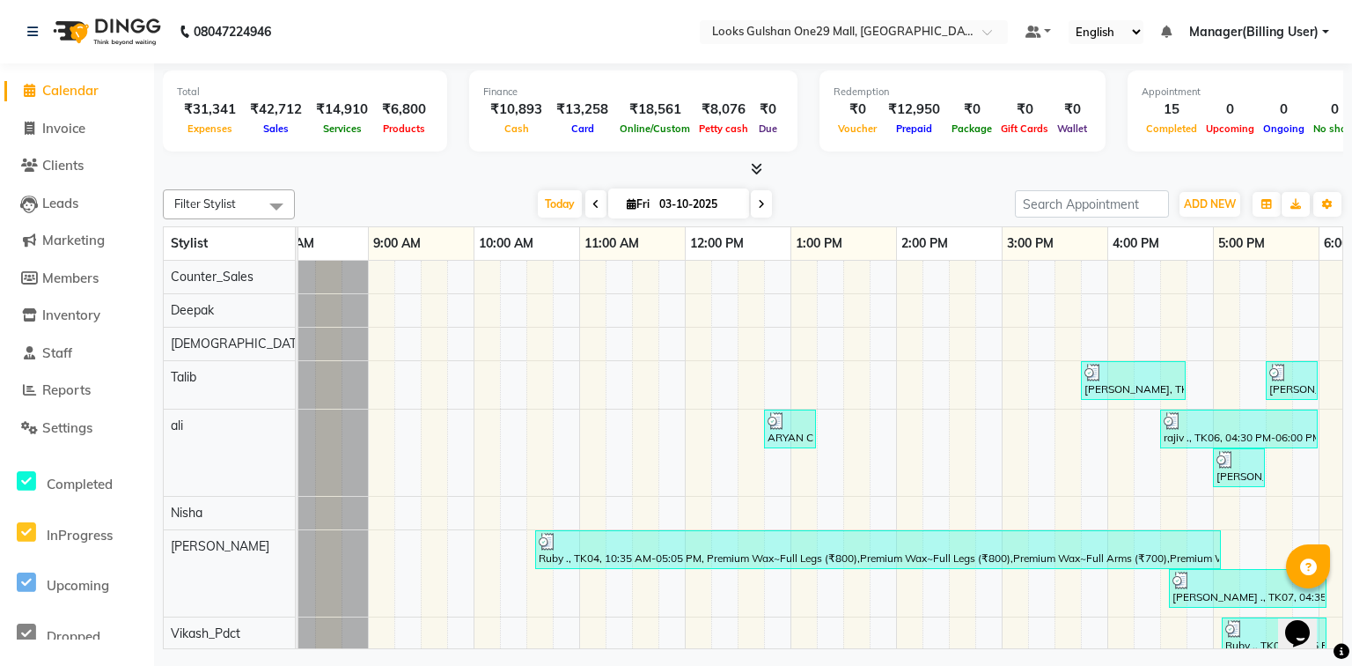
click at [82, 113] on li "Invoice" at bounding box center [77, 129] width 154 height 38
click at [88, 119] on link "Invoice" at bounding box center [76, 129] width 145 height 20
select select "service"
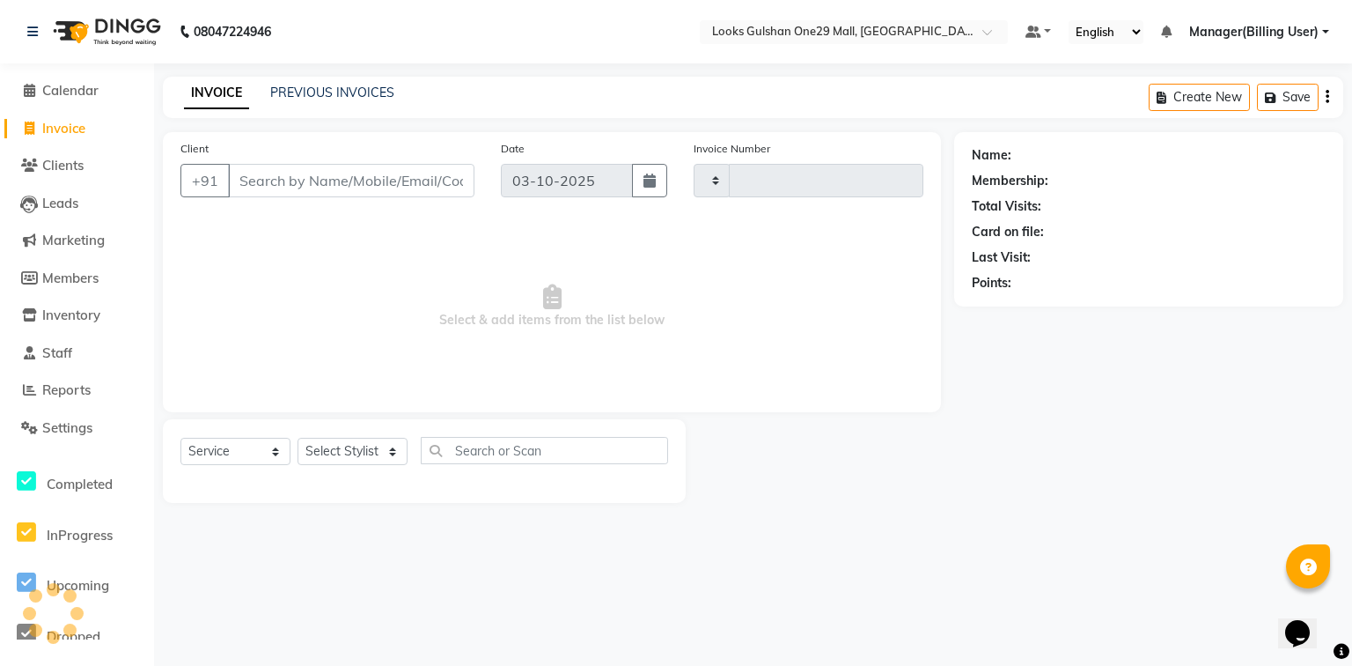
click at [88, 123] on link "Invoice" at bounding box center [76, 129] width 145 height 20
select select "service"
type input "1682"
select select "8337"
click at [347, 451] on select "Select Stylist" at bounding box center [353, 451] width 110 height 27
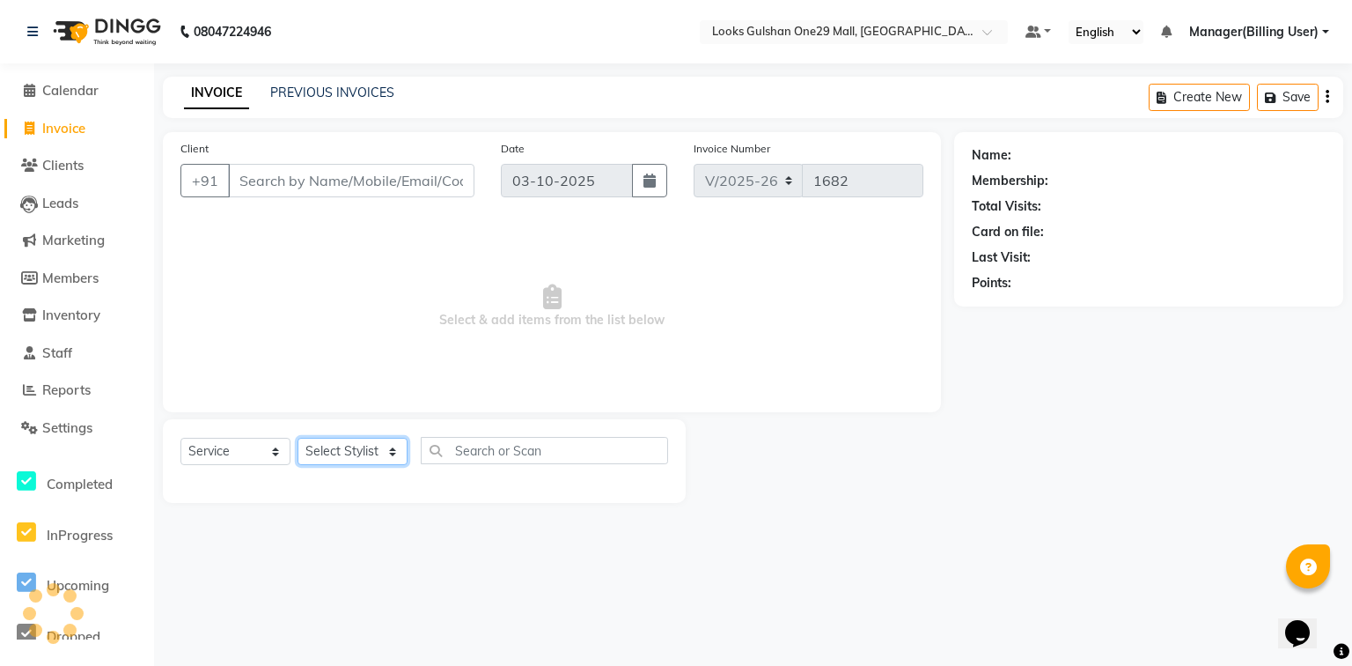
click at [347, 451] on select "Select Stylist" at bounding box center [353, 451] width 110 height 27
click at [346, 452] on select "Select Stylist" at bounding box center [353, 451] width 110 height 27
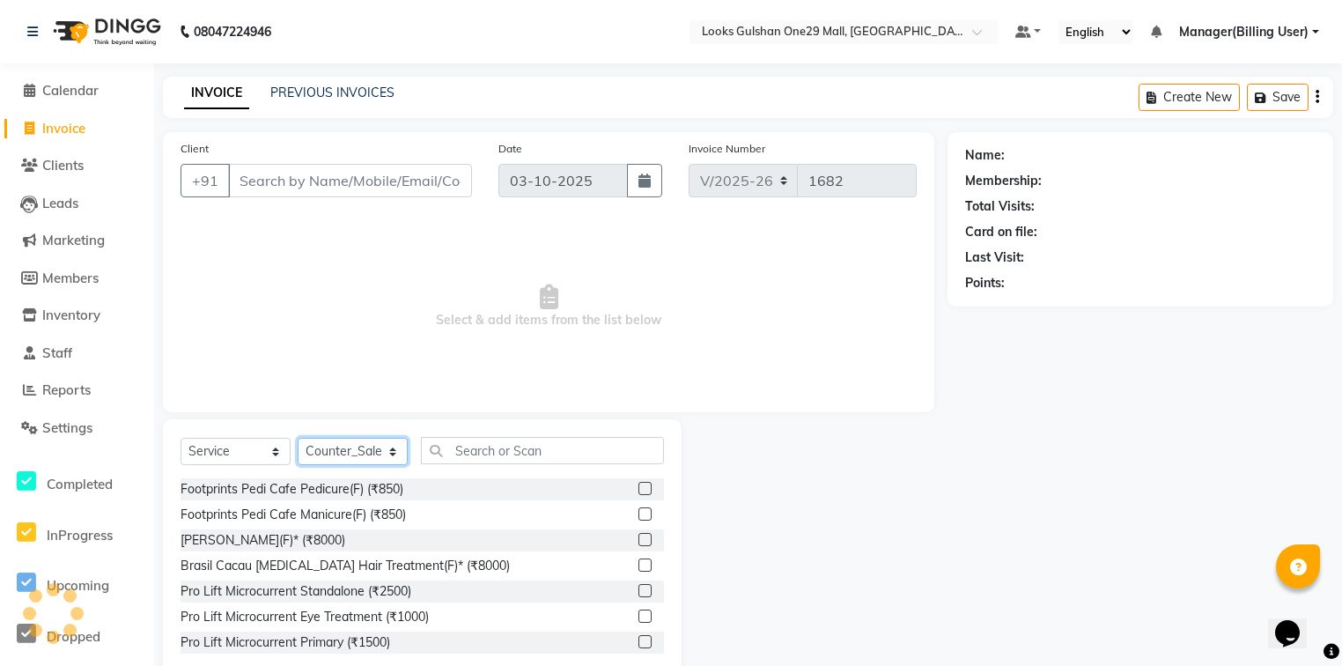
click at [346, 452] on select "Select Stylist [PERSON_NAME] Counter_Sales Deepak Farmaan [PERSON_NAME] Manager…" at bounding box center [353, 451] width 110 height 27
select select "82068"
click at [298, 438] on select "Select Stylist [PERSON_NAME] Counter_Sales Deepak Farmaan [PERSON_NAME] Manager…" at bounding box center [353, 451] width 110 height 27
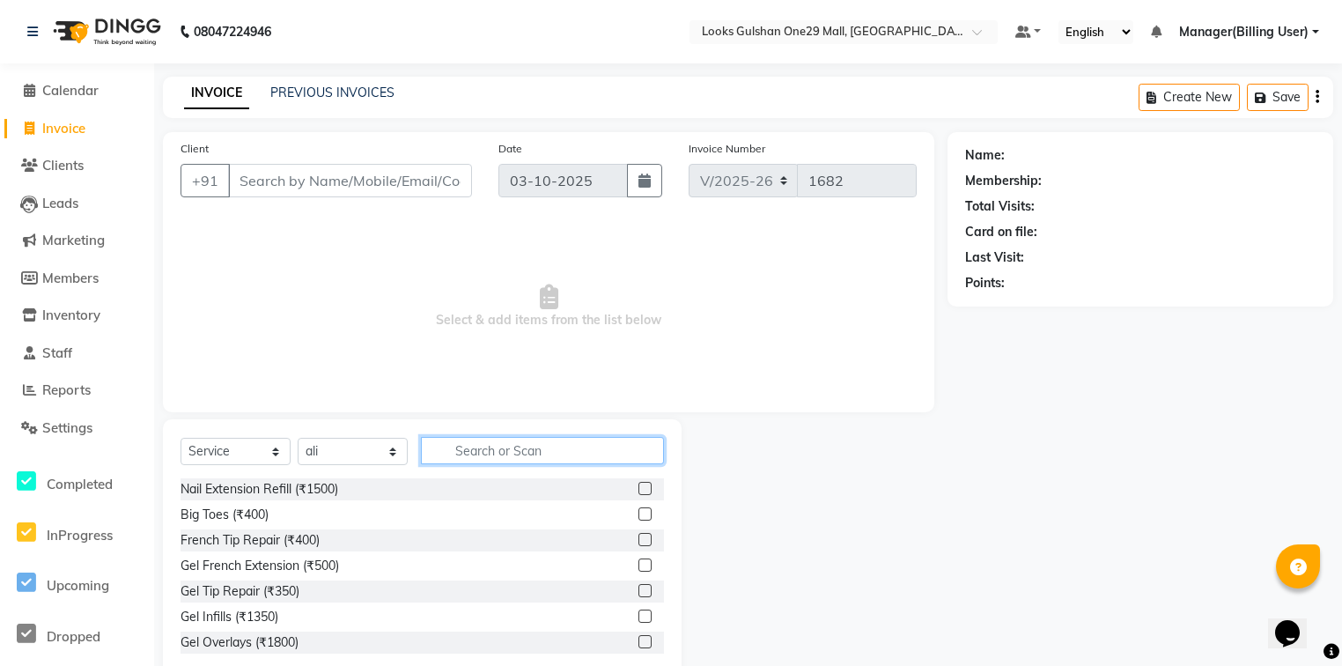
click at [509, 456] on input "text" at bounding box center [542, 450] width 243 height 27
type input "cut"
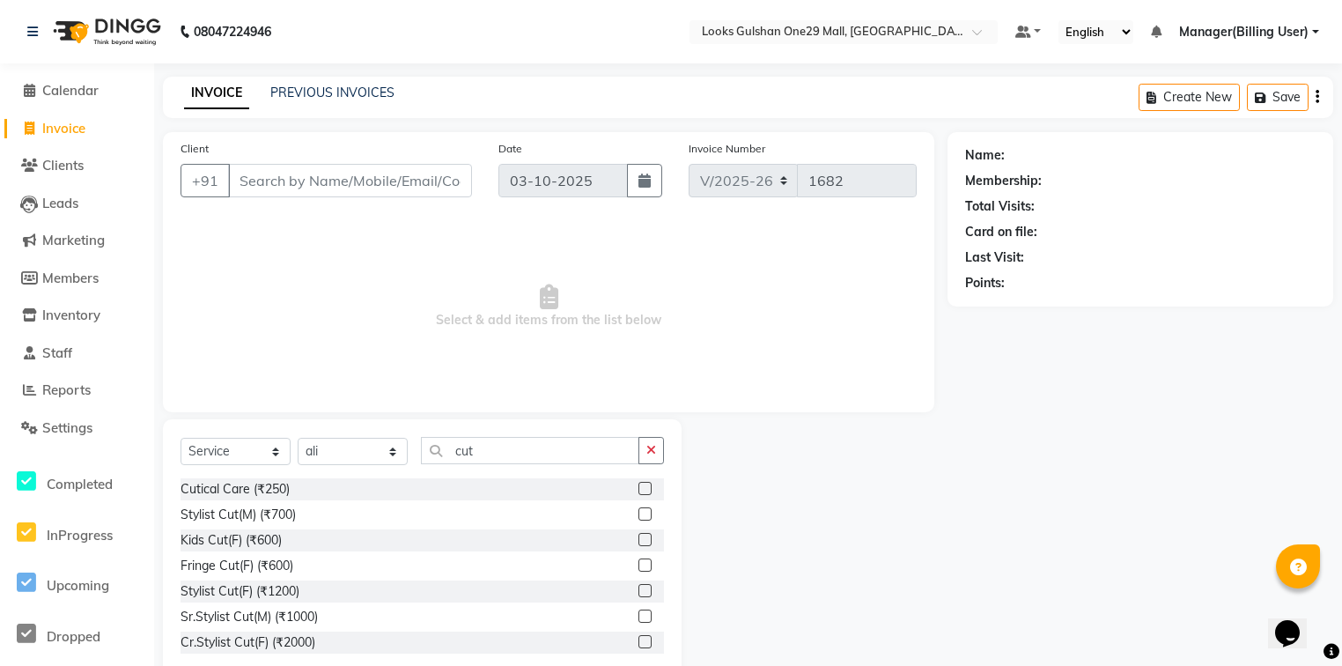
click at [638, 521] on div at bounding box center [643, 516] width 11 height 18
click at [642, 519] on div at bounding box center [651, 515] width 26 height 22
click at [311, 181] on input "Client" at bounding box center [350, 180] width 244 height 33
type input "8"
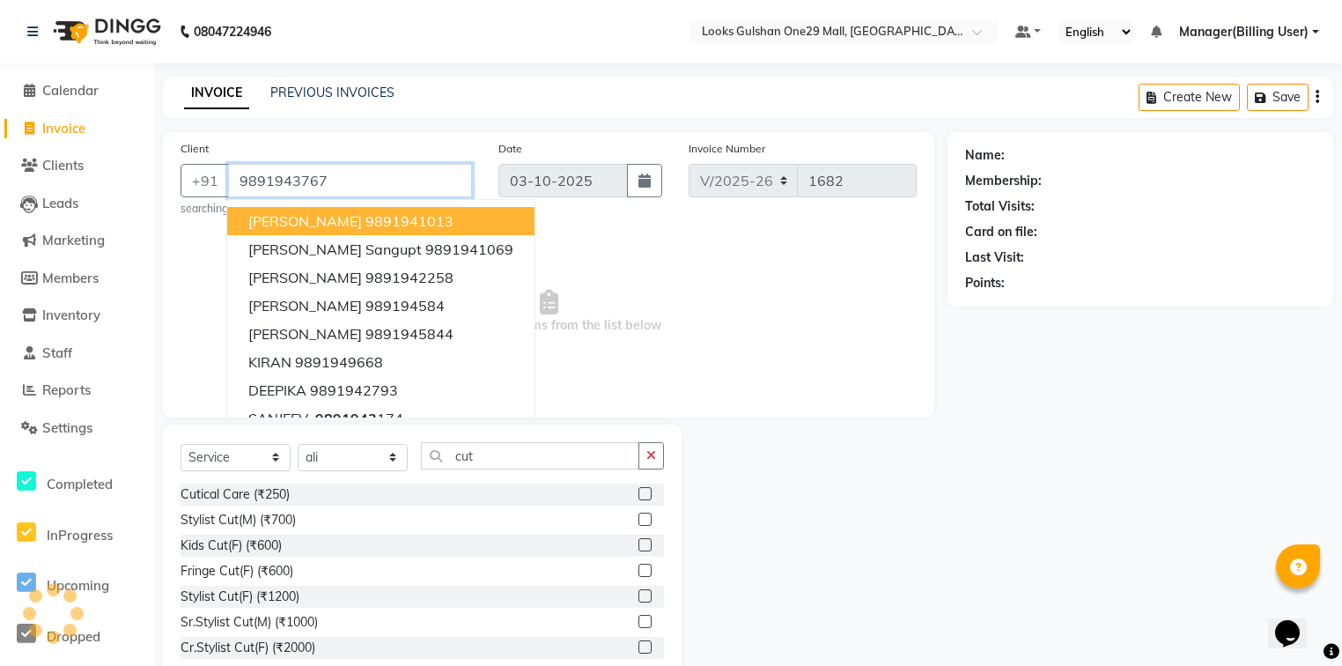
type input "9891943767"
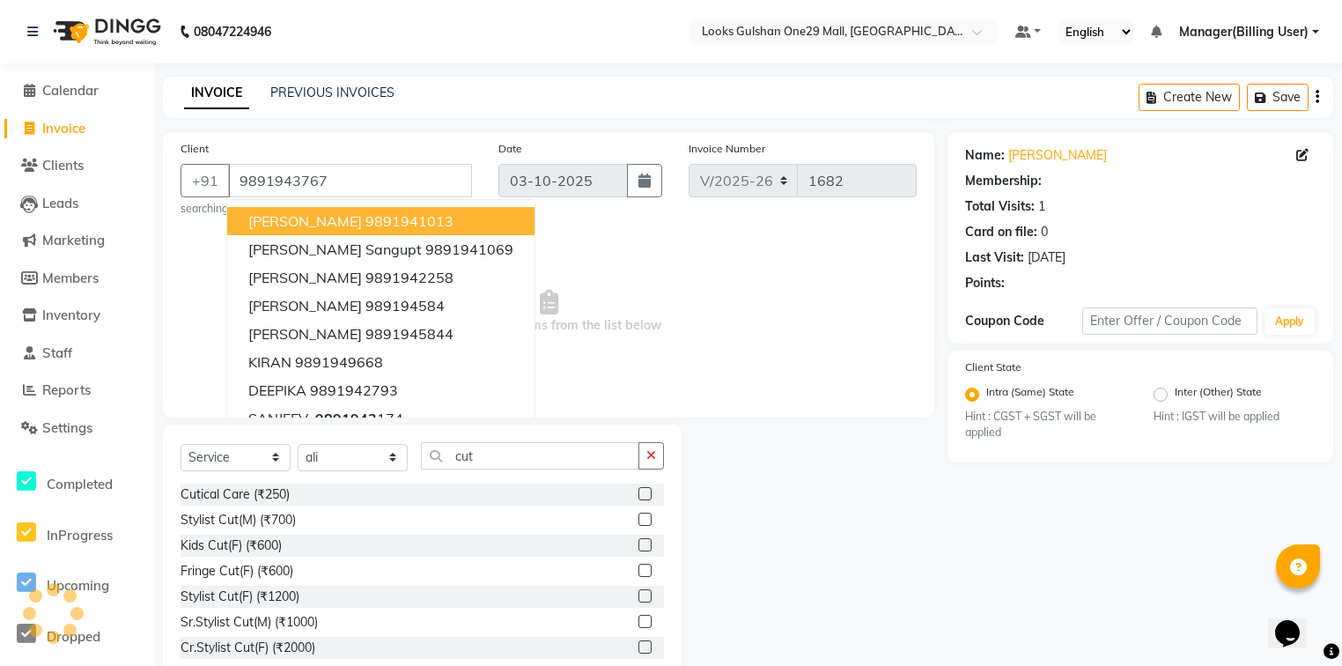
select select "1: Object"
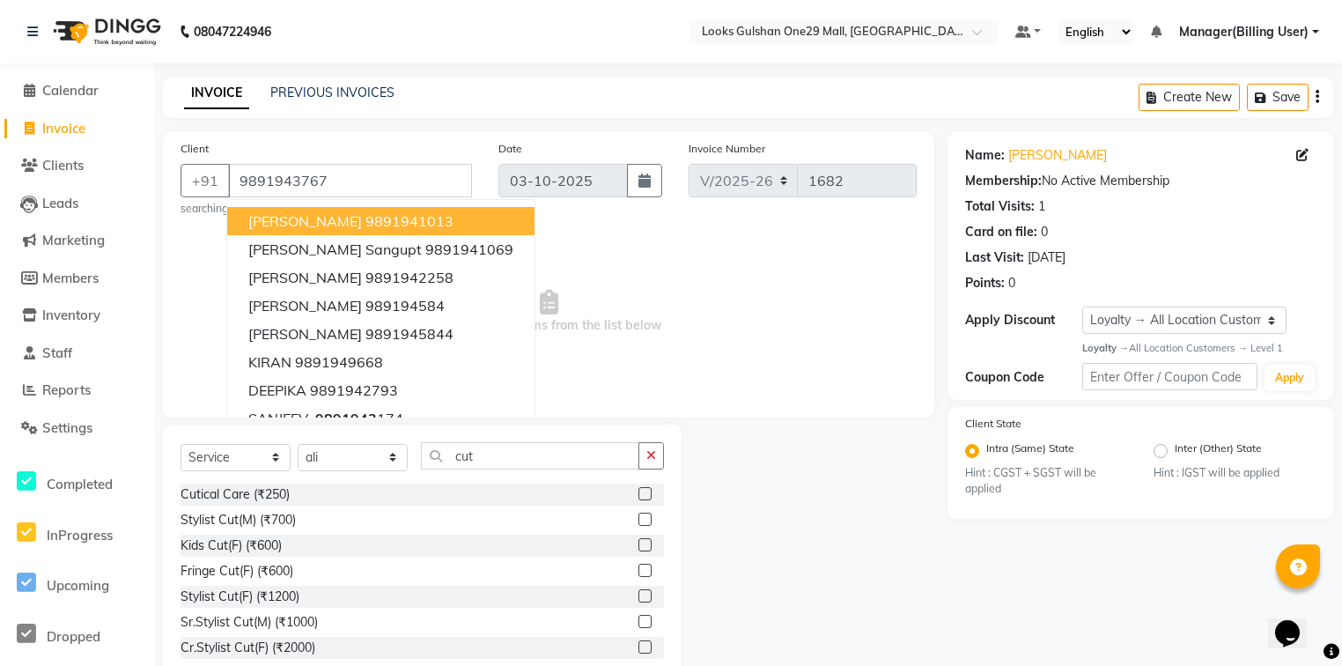
click at [648, 216] on div "Date 03-10-2025" at bounding box center [580, 177] width 191 height 77
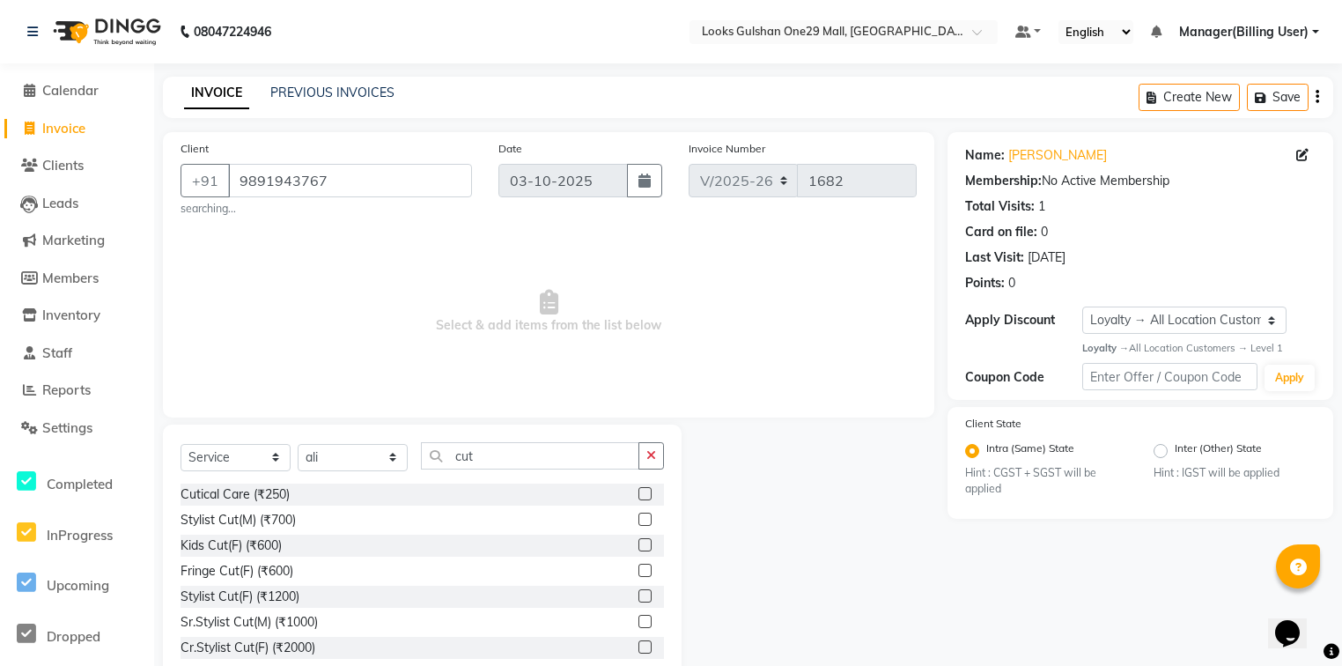
scroll to position [46, 0]
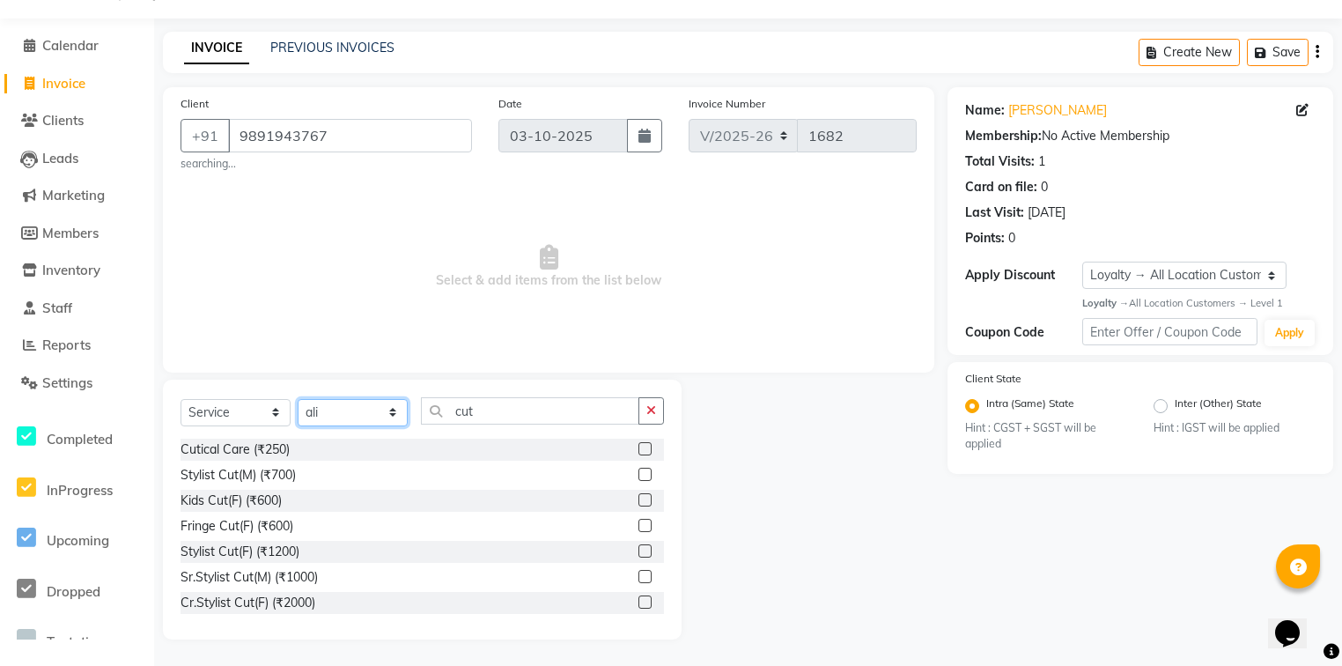
click at [352, 405] on select "Select Stylist [PERSON_NAME] Counter_Sales Deepak Farmaan [PERSON_NAME] Manager…" at bounding box center [353, 412] width 110 height 27
click at [508, 409] on input "cut" at bounding box center [530, 410] width 218 height 27
click at [638, 479] on label at bounding box center [644, 473] width 13 height 13
click at [638, 479] on input "checkbox" at bounding box center [643, 474] width 11 height 11
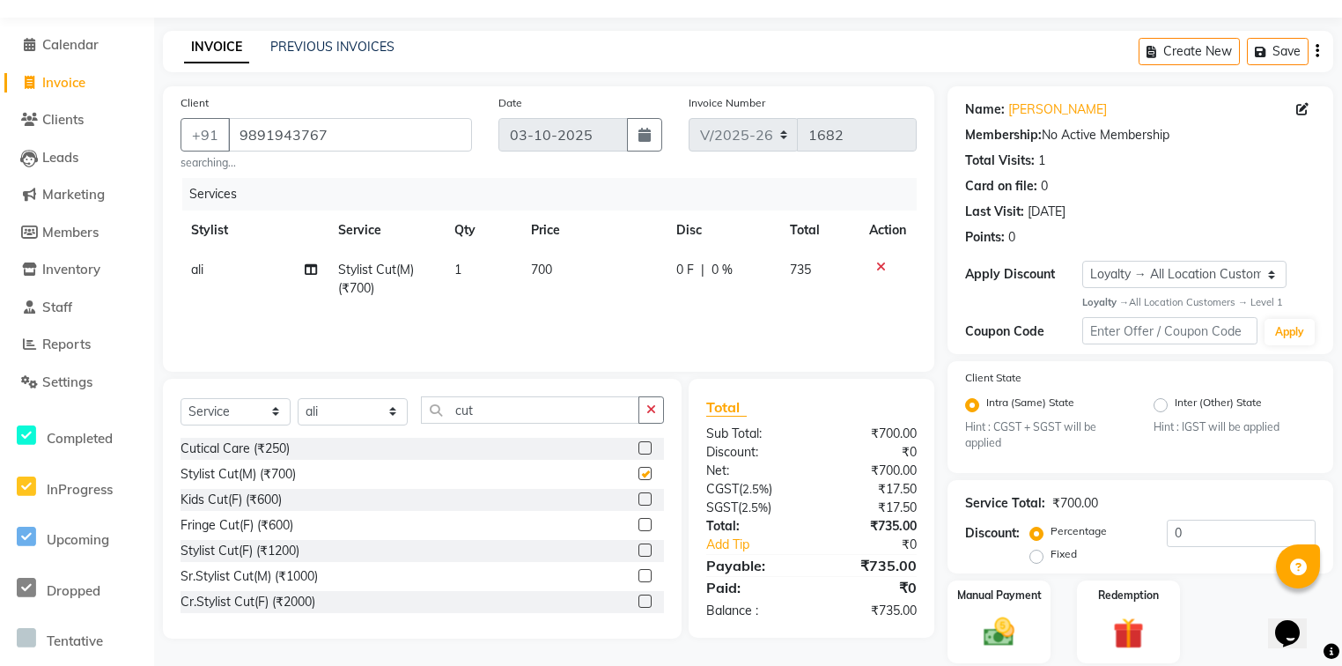
checkbox input "false"
click at [568, 276] on td "700" at bounding box center [592, 279] width 145 height 58
select select "82068"
click at [574, 271] on input "700" at bounding box center [590, 274] width 73 height 27
click at [581, 268] on input "700" at bounding box center [590, 274] width 73 height 27
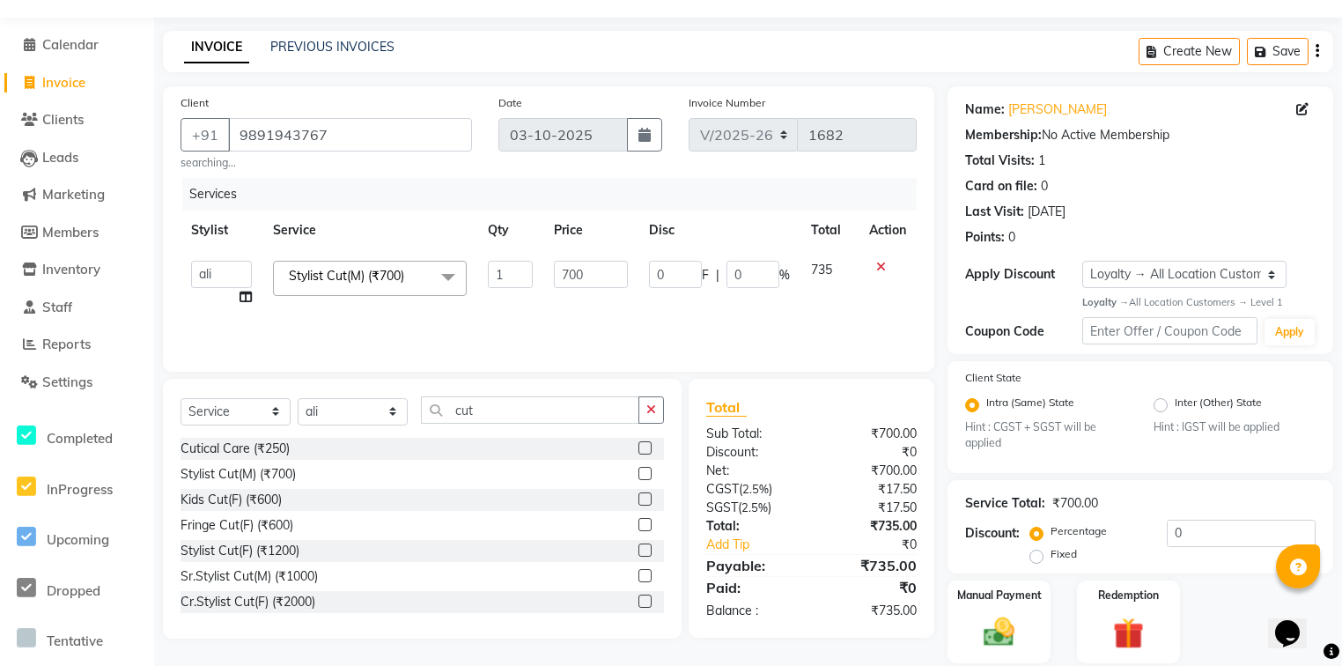
click at [581, 268] on input "700" at bounding box center [590, 274] width 73 height 27
type input "7"
type input "500"
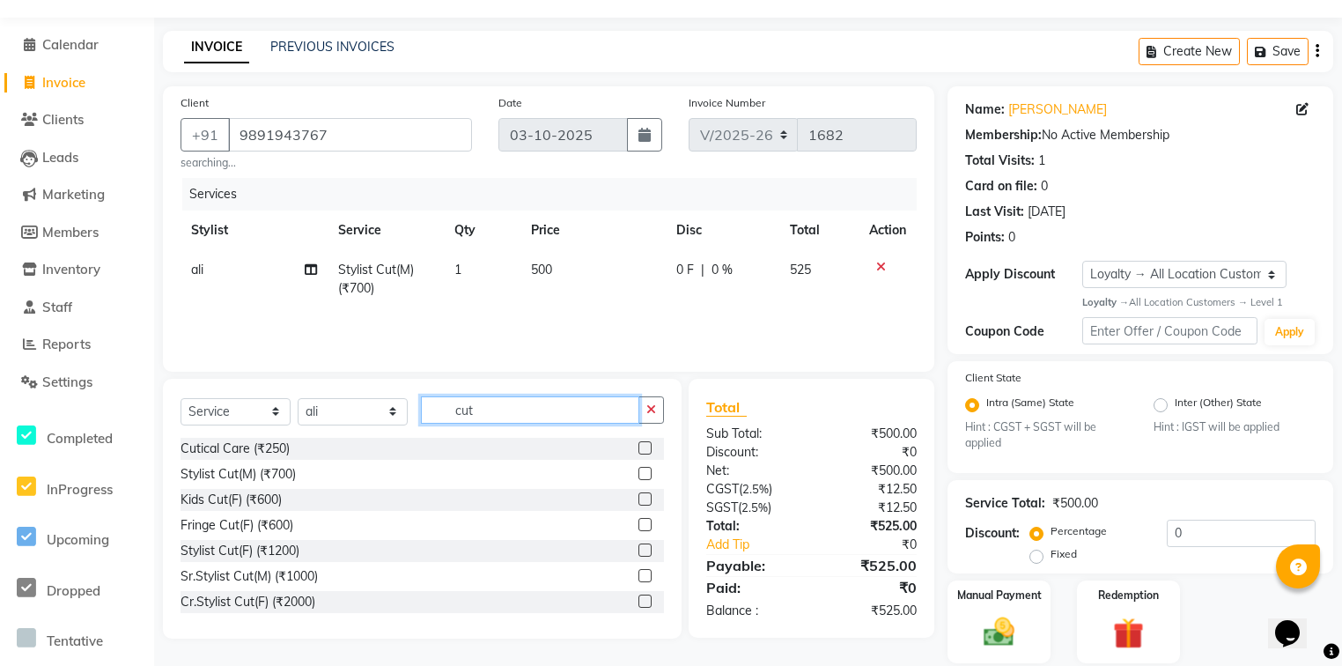
click at [507, 406] on input "cut" at bounding box center [530, 409] width 218 height 27
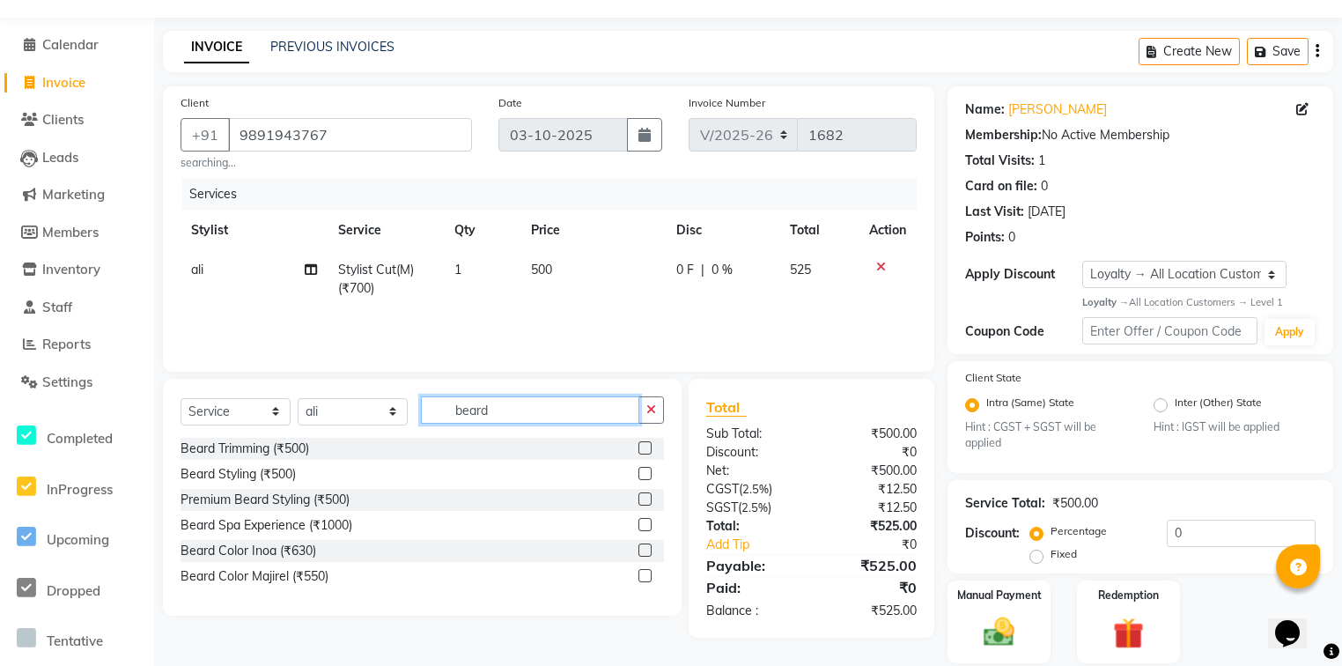
type input "beard"
click at [640, 451] on label at bounding box center [644, 447] width 13 height 13
click at [640, 451] on input "checkbox" at bounding box center [643, 448] width 11 height 11
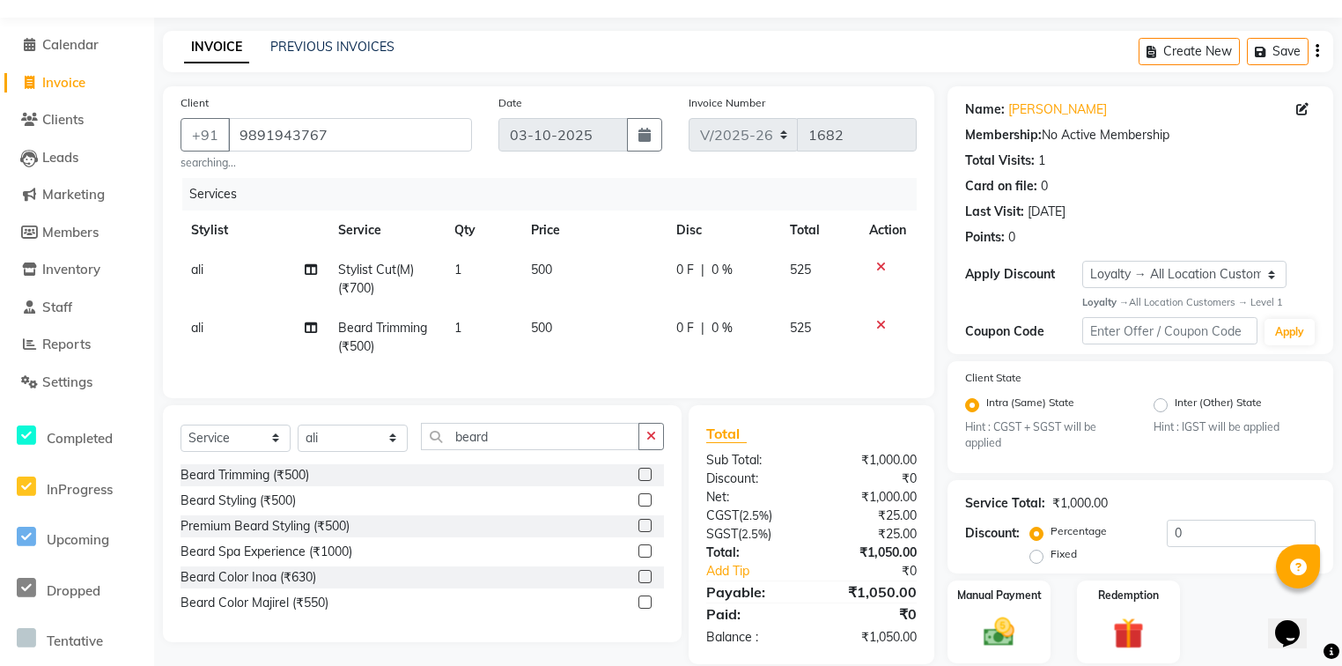
checkbox input "false"
click at [566, 338] on td "500" at bounding box center [592, 337] width 145 height 58
select select "82068"
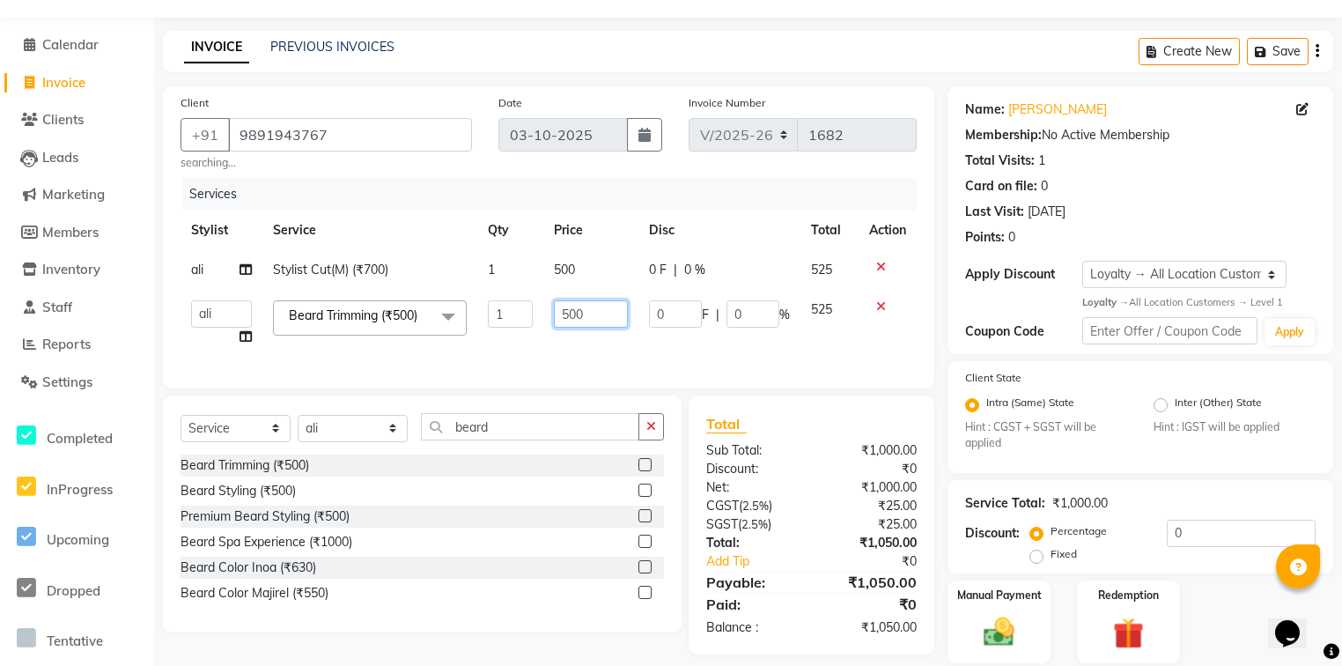
drag, startPoint x: 566, startPoint y: 338, endPoint x: 585, endPoint y: 324, distance: 23.2
click at [585, 324] on input "500" at bounding box center [590, 313] width 73 height 27
type input "350"
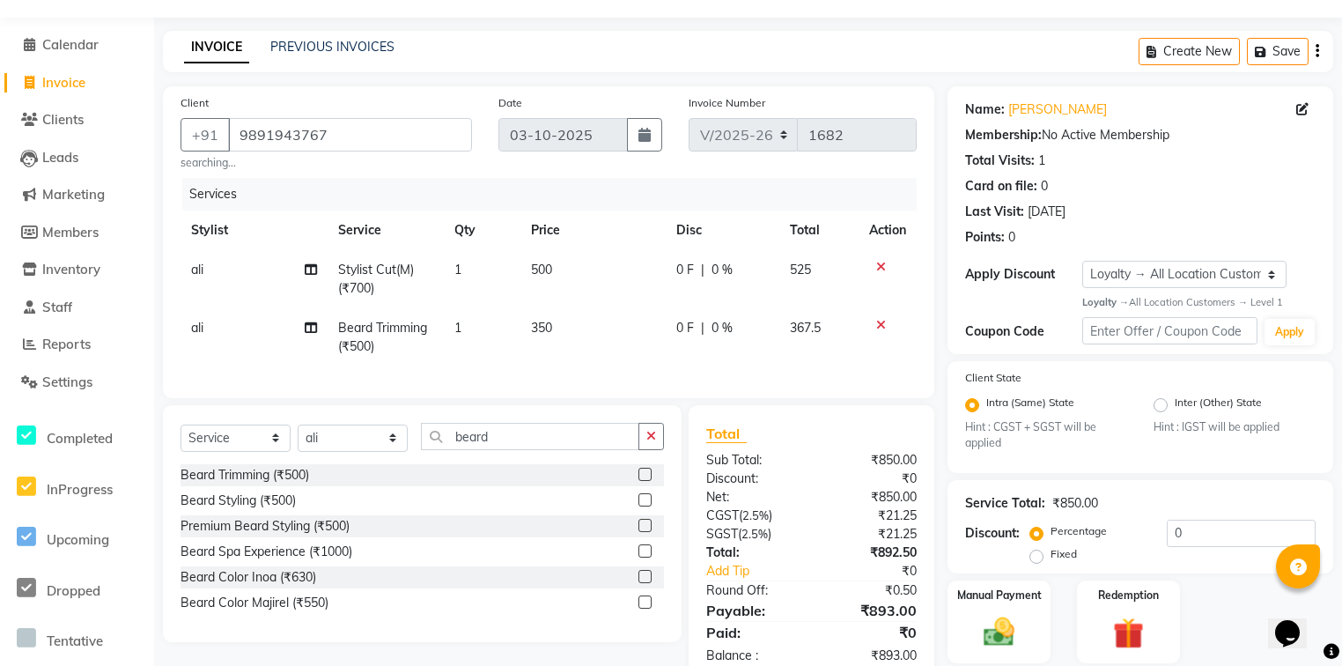
click at [668, 365] on div "Services Stylist Service Qty Price Disc Total Action ali Stylist Cut(M) (₹700) …" at bounding box center [548, 279] width 736 height 202
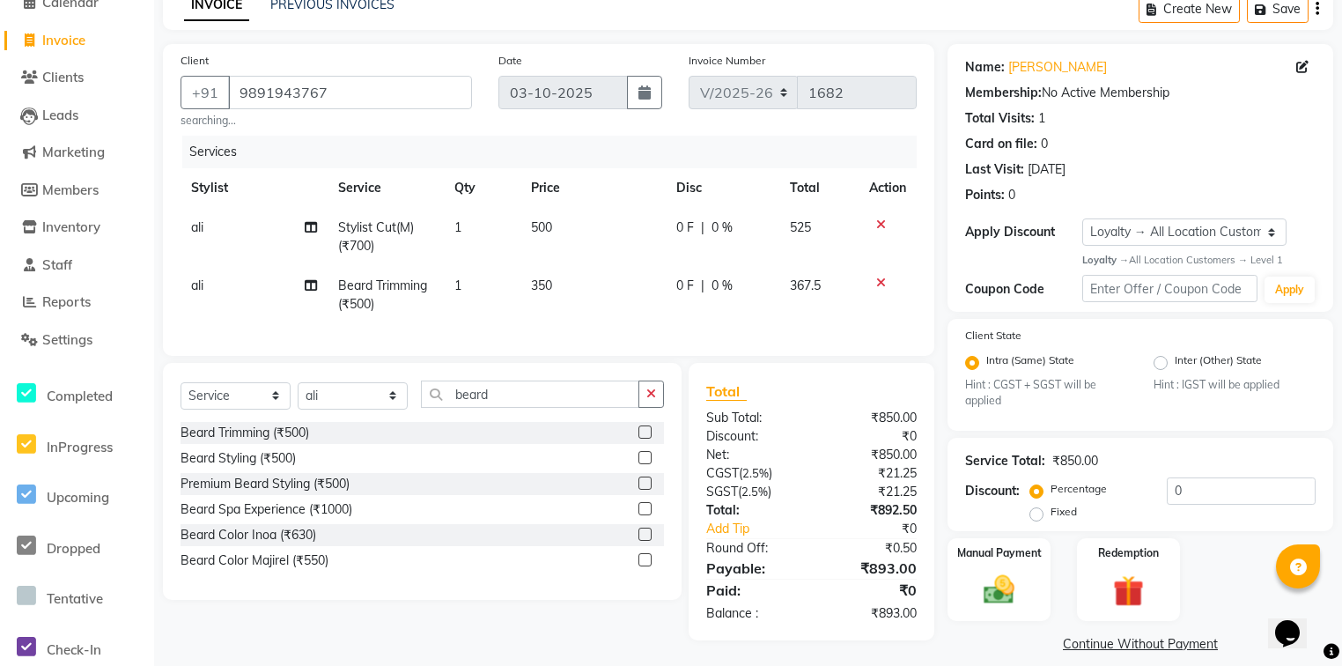
scroll to position [108, 0]
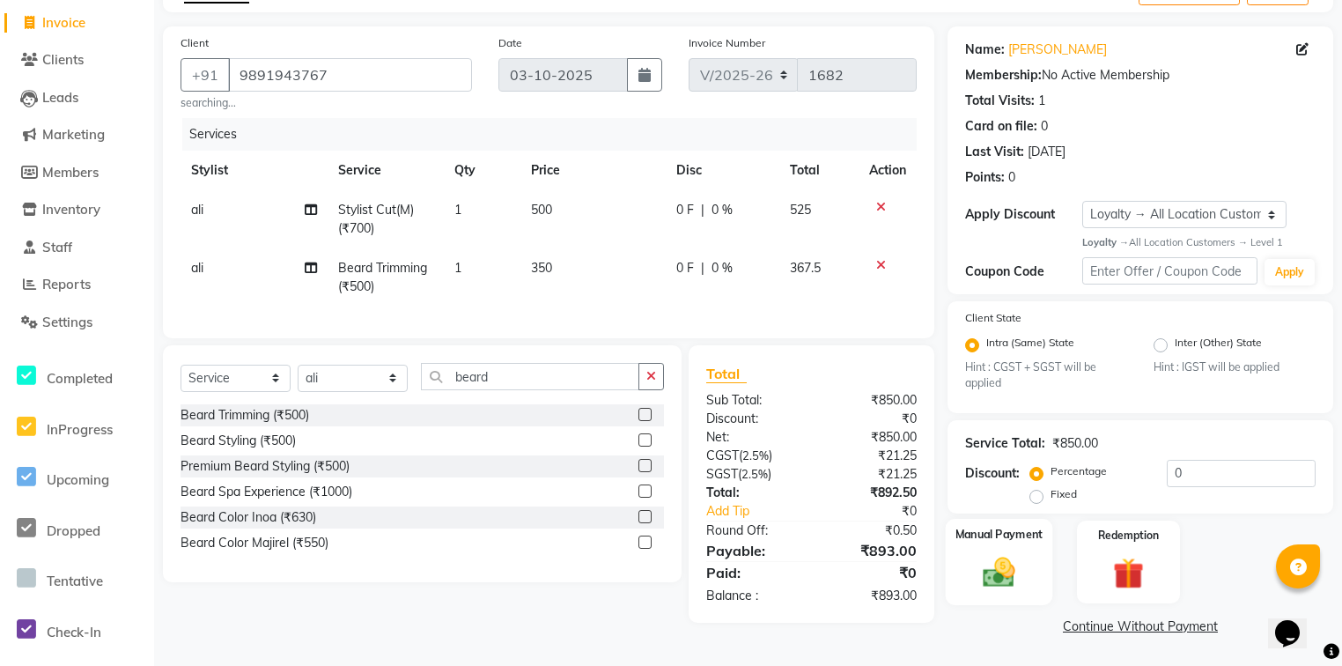
click at [1034, 531] on label "Manual Payment" at bounding box center [999, 534] width 88 height 17
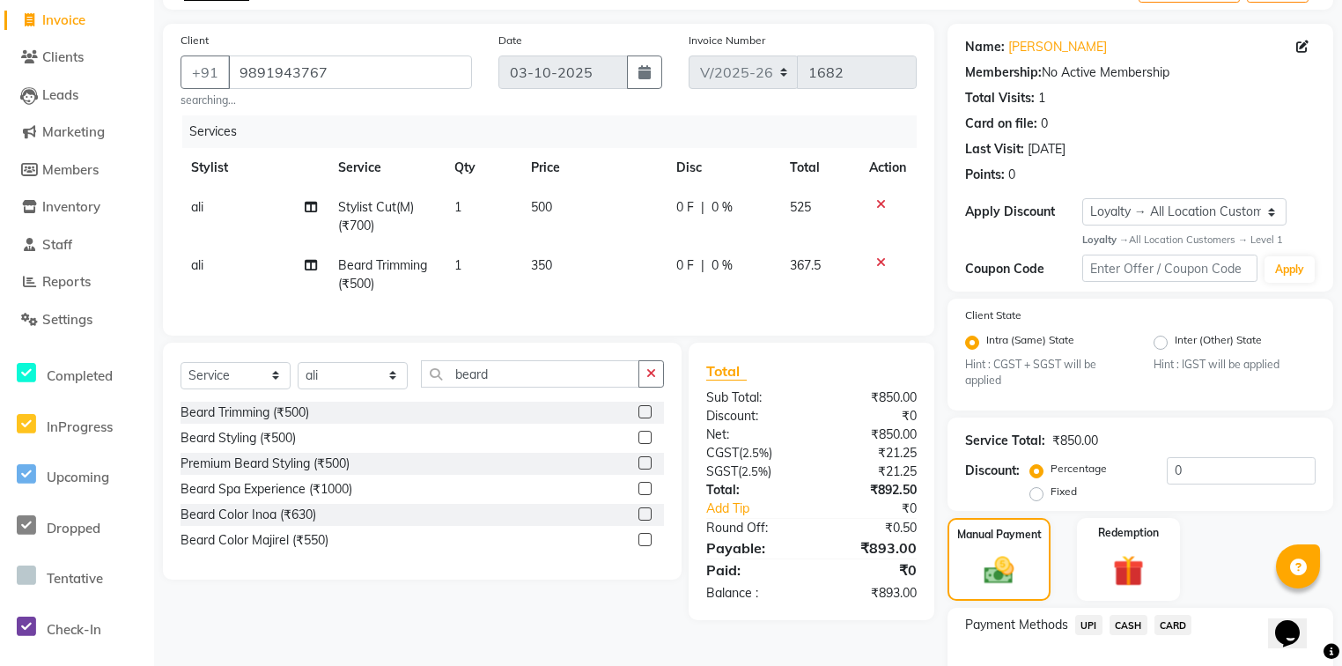
click at [1094, 629] on span "UPI" at bounding box center [1088, 624] width 27 height 20
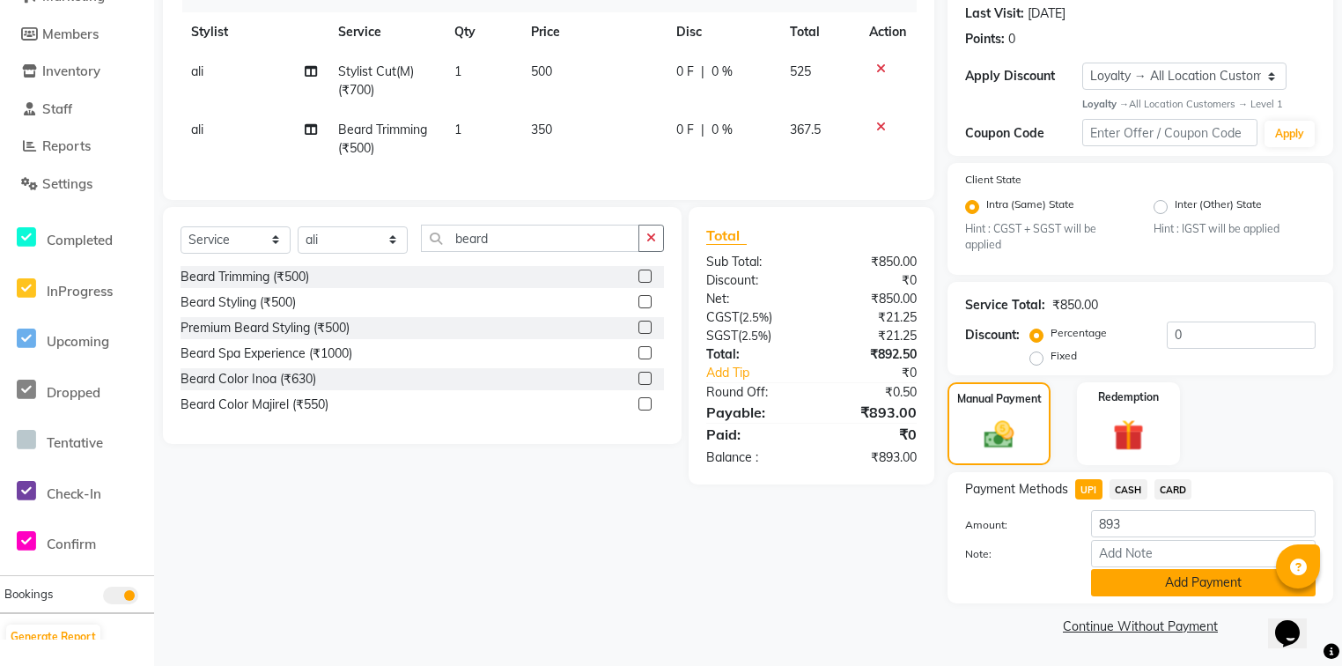
click at [1131, 569] on button "Add Payment" at bounding box center [1203, 582] width 224 height 27
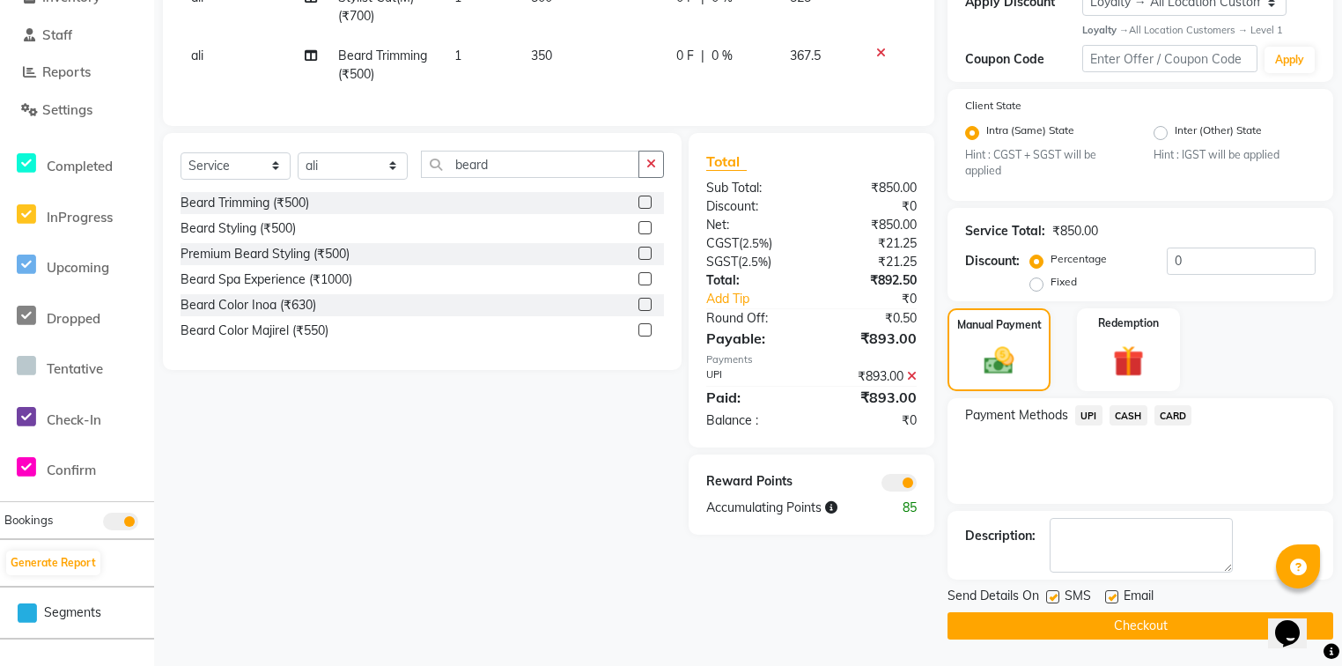
scroll to position [320, 0]
click at [1116, 595] on label at bounding box center [1111, 596] width 13 height 13
click at [1116, 595] on input "checkbox" at bounding box center [1110, 597] width 11 height 11
checkbox input "false"
click at [1049, 632] on button "Checkout" at bounding box center [1140, 625] width 386 height 27
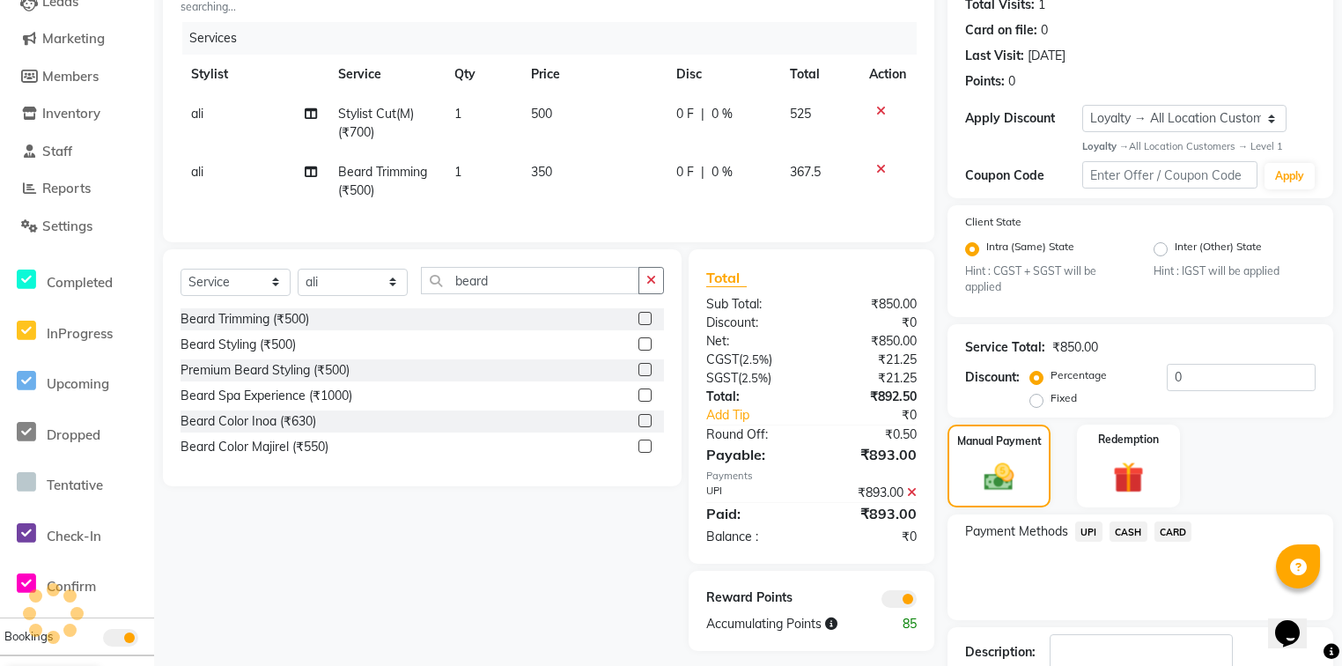
scroll to position [0, 0]
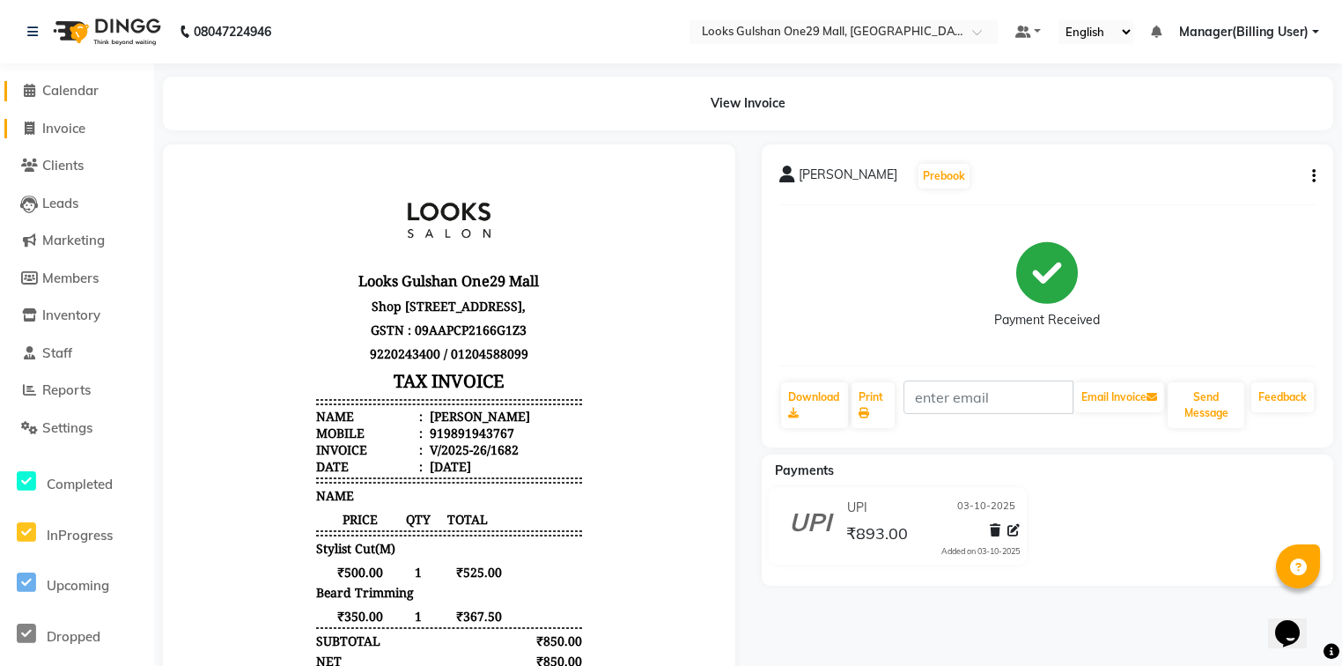
drag, startPoint x: 76, startPoint y: 90, endPoint x: 128, endPoint y: 130, distance: 65.9
click at [76, 90] on span "Calendar" at bounding box center [70, 90] width 56 height 17
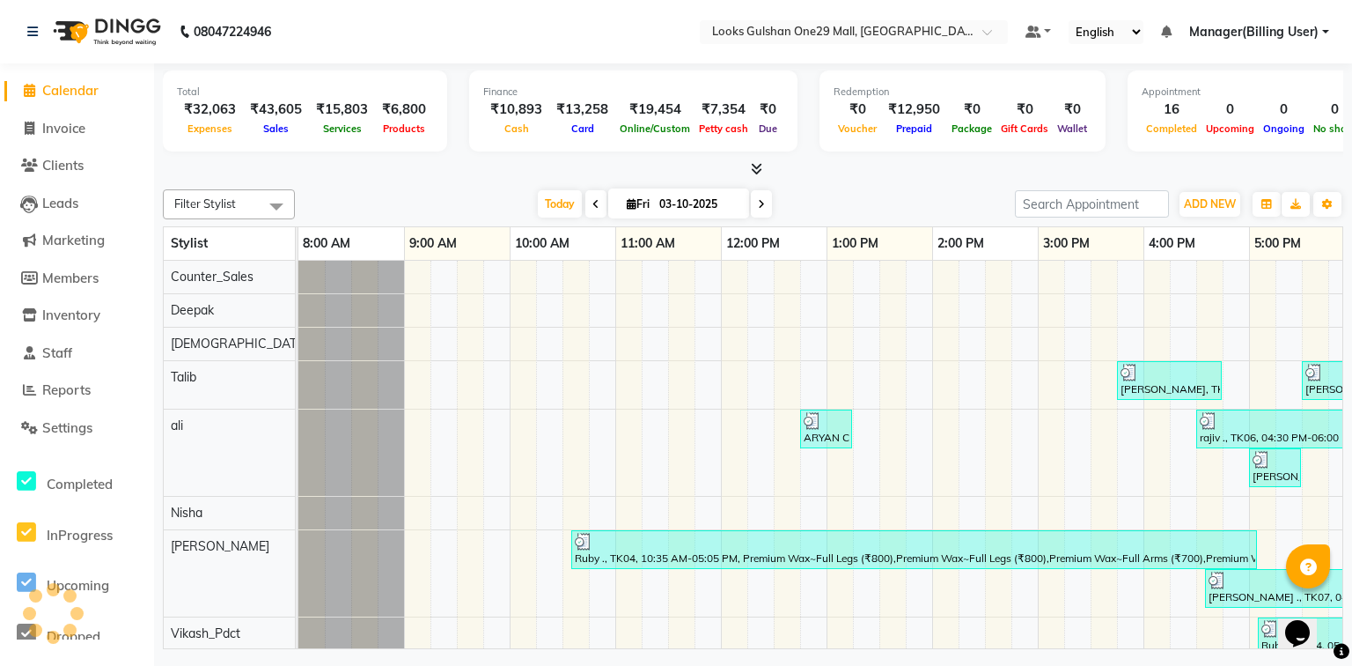
click at [307, 186] on div "Filter Stylist Select All Counter_Sales Deepak Shiva Talib ali Nisha Rinki Vika…" at bounding box center [753, 415] width 1181 height 467
click at [85, 390] on span "Reports" at bounding box center [66, 389] width 48 height 17
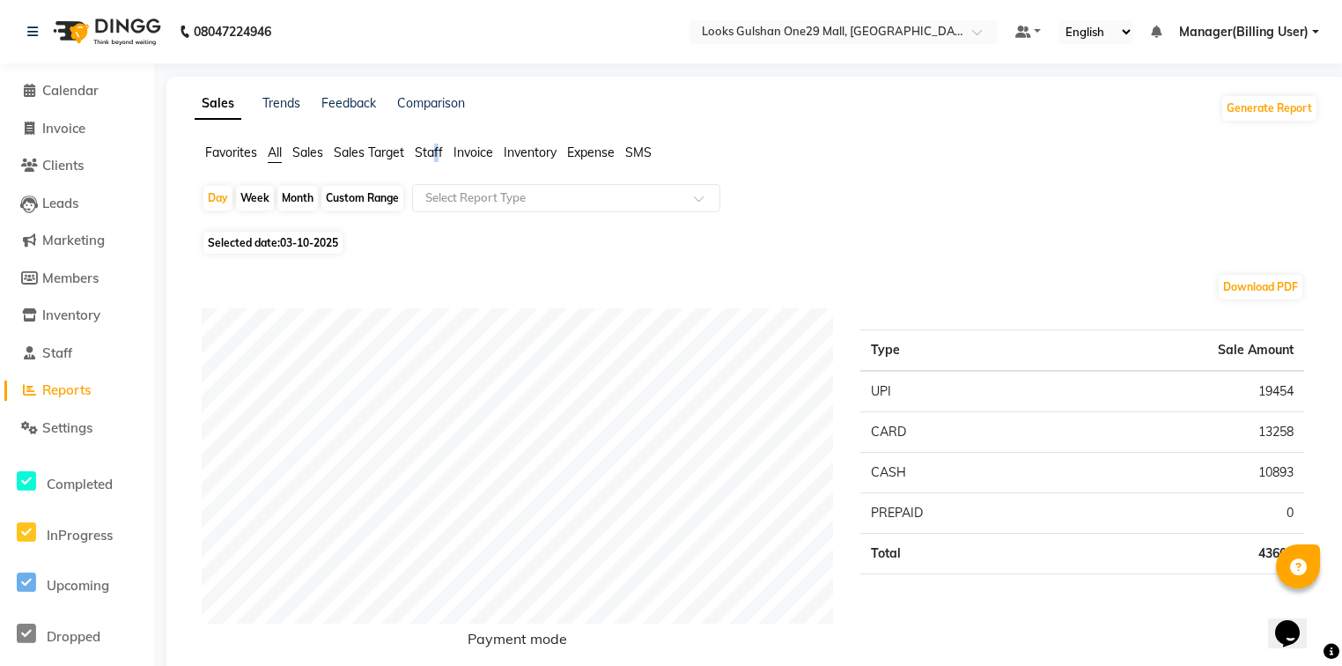
click at [437, 158] on span "Staff" at bounding box center [429, 152] width 28 height 16
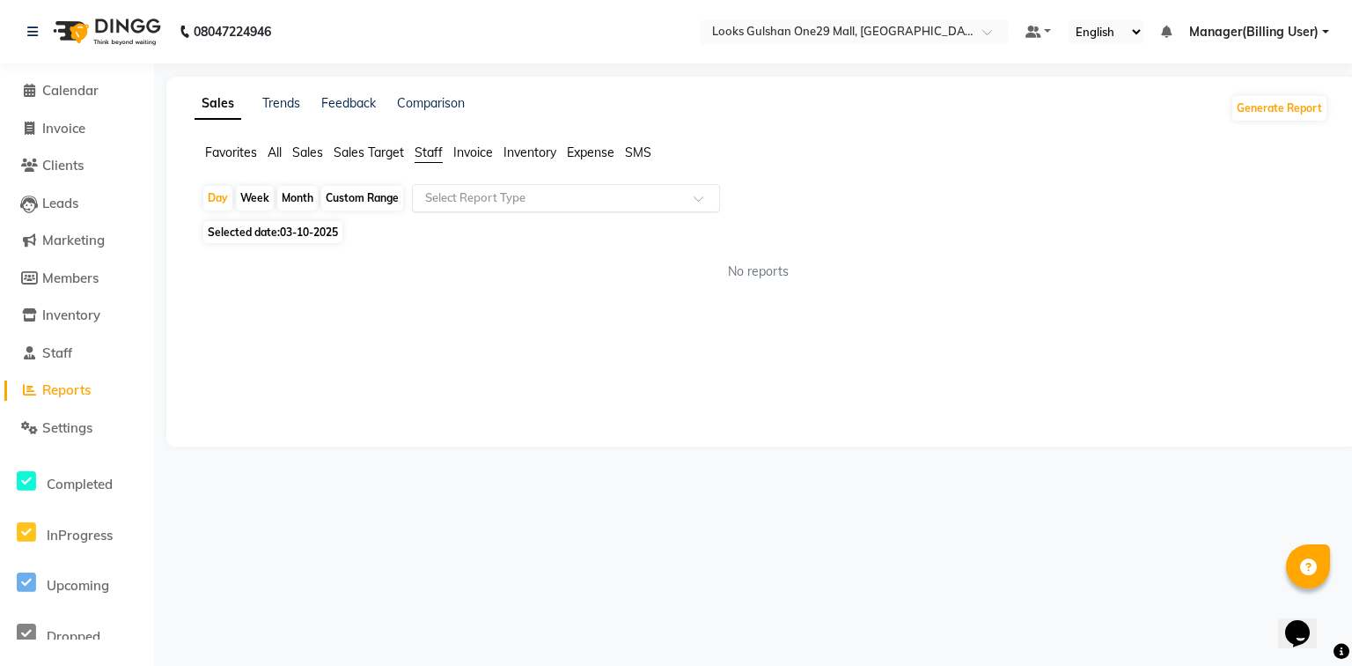
click at [451, 194] on input "text" at bounding box center [549, 198] width 254 height 18
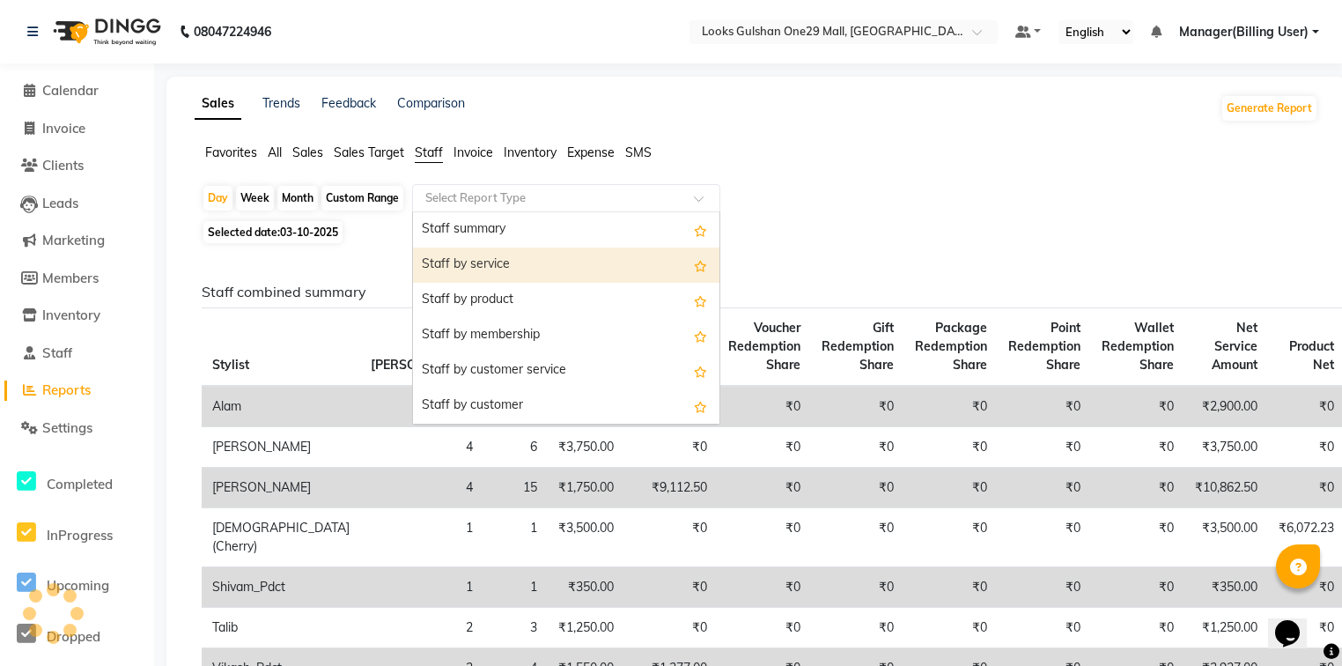
click at [472, 270] on div "Staff by service" at bounding box center [566, 264] width 306 height 35
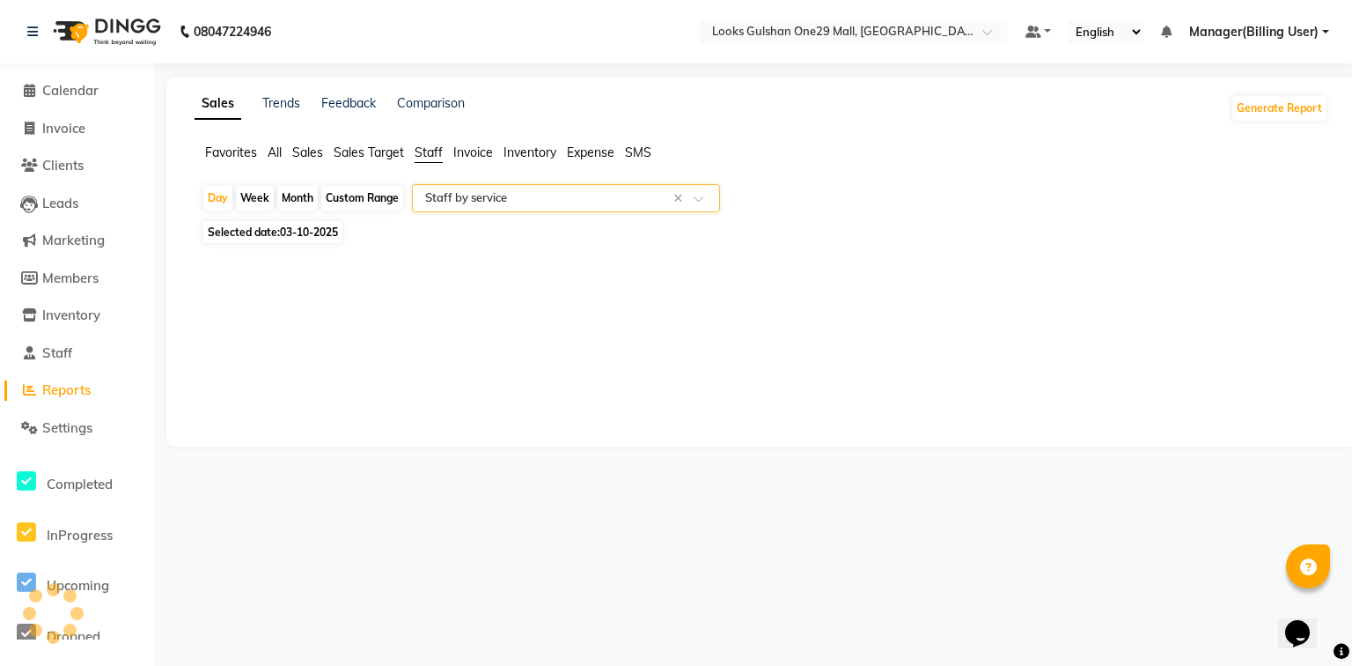
select select "full_report"
select select "csv"
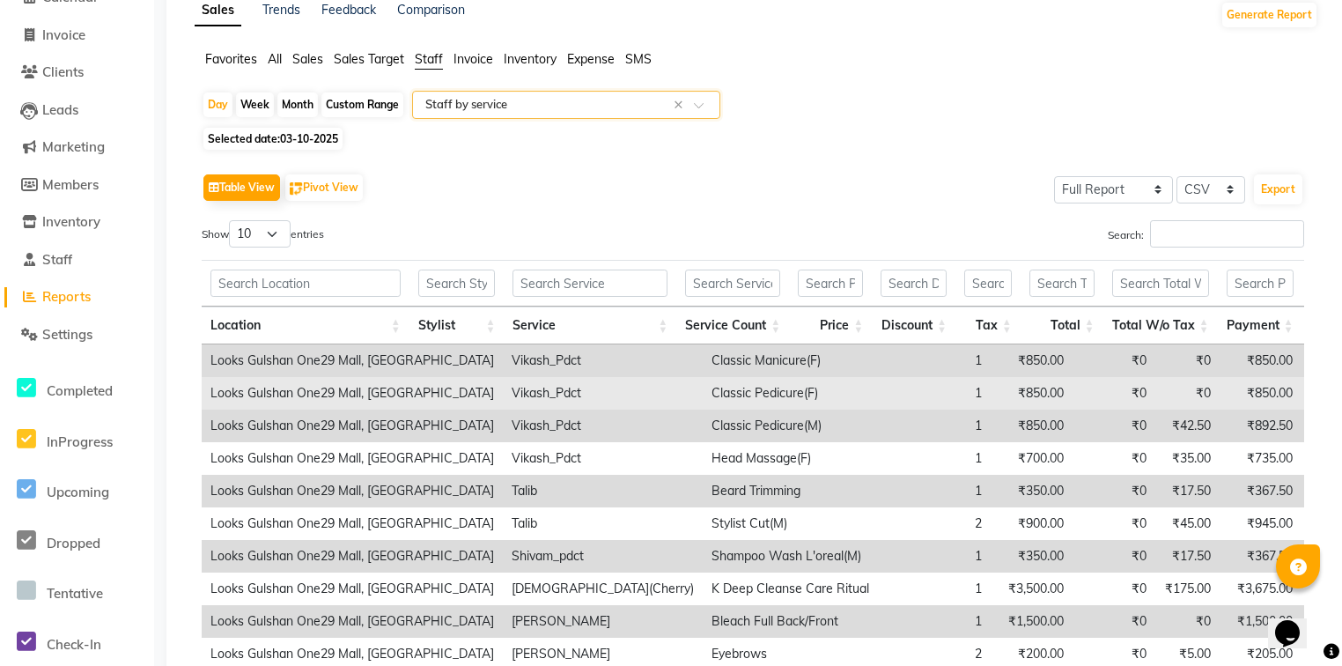
scroll to position [211, 0]
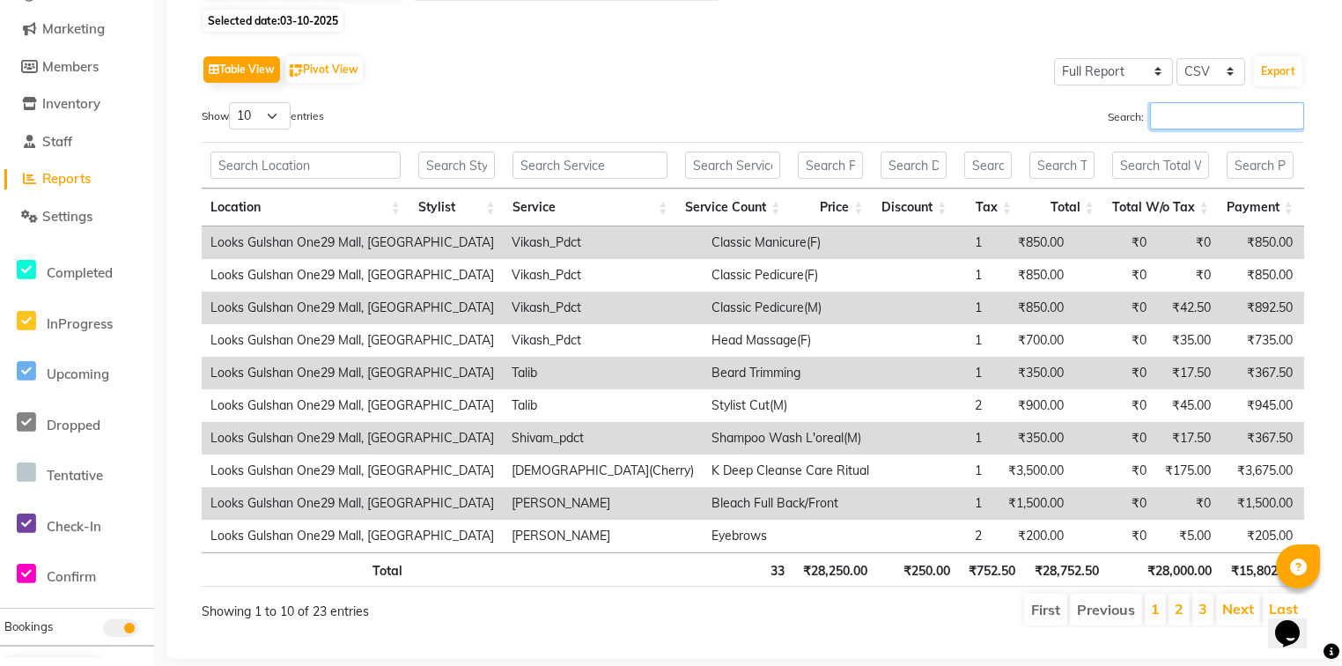
click at [1181, 112] on input "Search:" at bounding box center [1227, 115] width 154 height 27
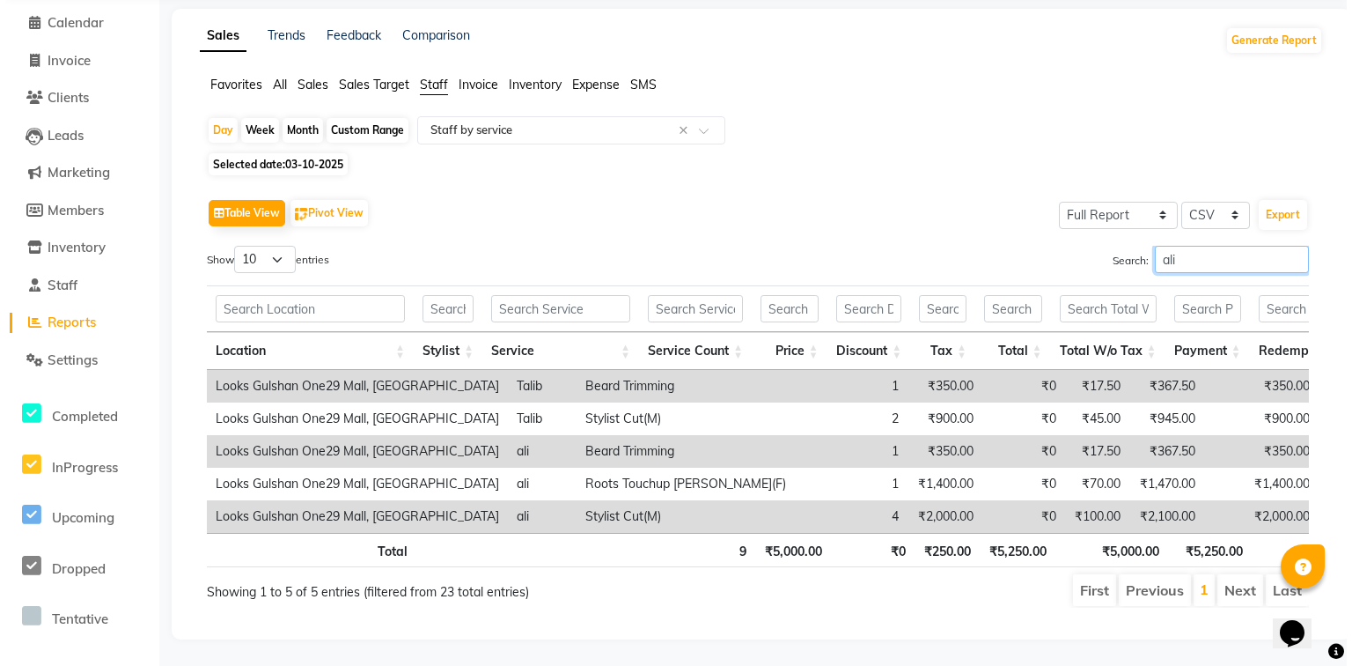
scroll to position [0, 0]
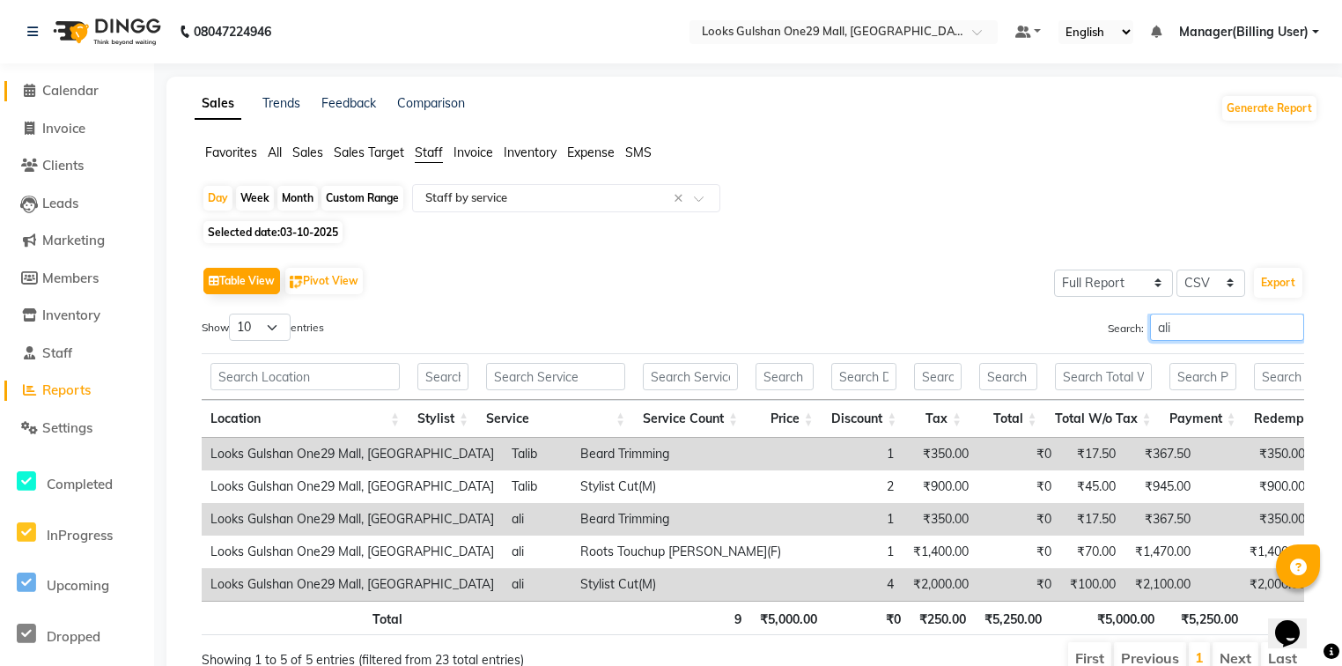
type input "ali"
drag, startPoint x: 61, startPoint y: 88, endPoint x: 75, endPoint y: 144, distance: 58.1
click at [61, 88] on span "Calendar" at bounding box center [70, 90] width 56 height 17
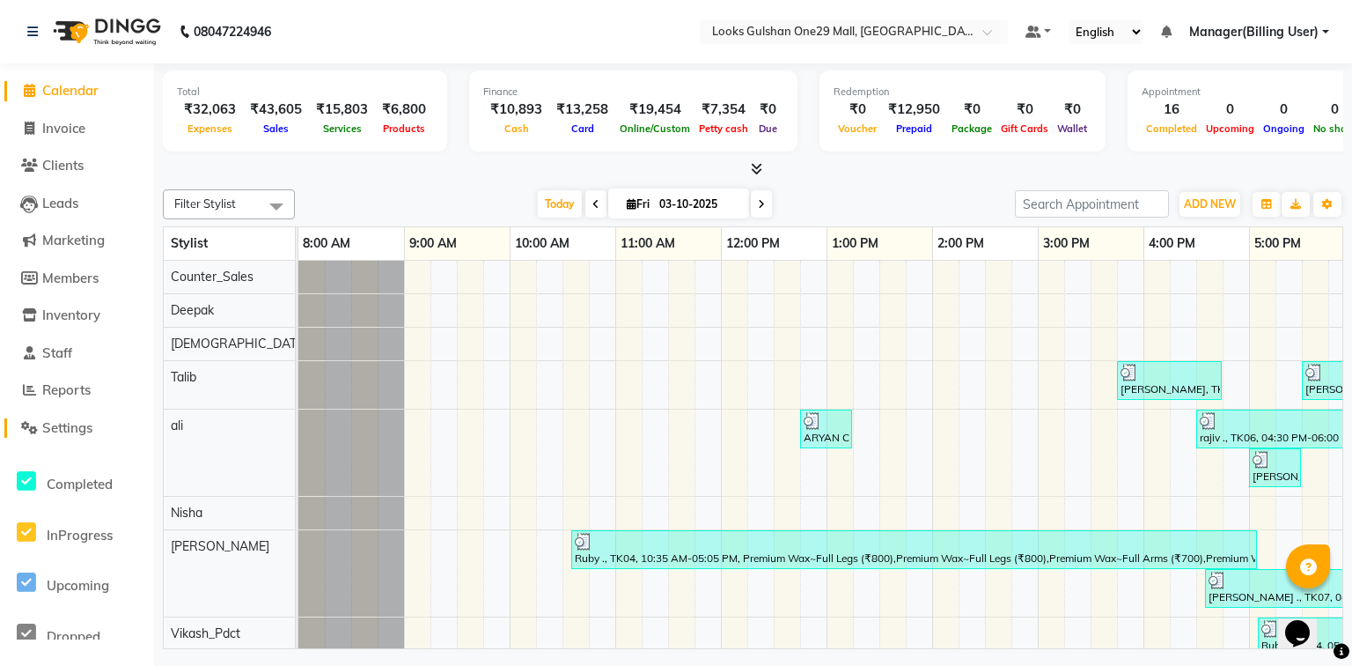
click at [56, 428] on span "Settings" at bounding box center [67, 427] width 50 height 17
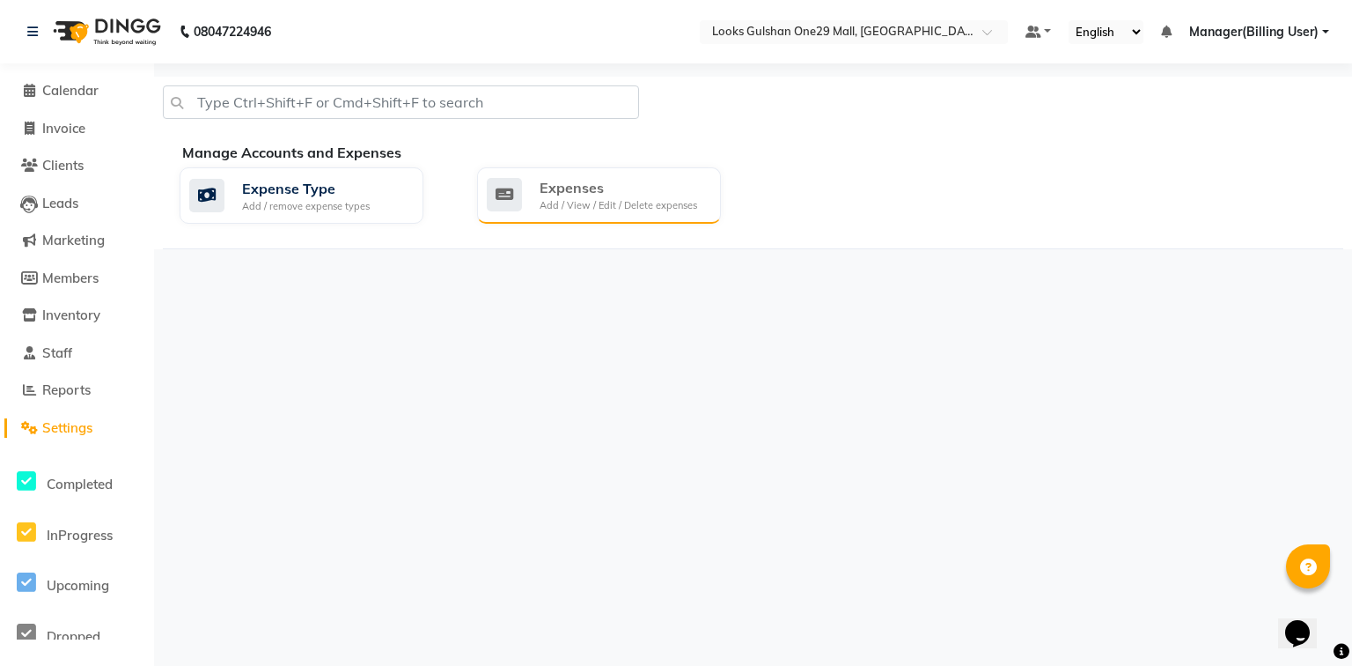
click at [548, 221] on div "Expenses Add / View / Edit / Delete expenses" at bounding box center [599, 195] width 244 height 56
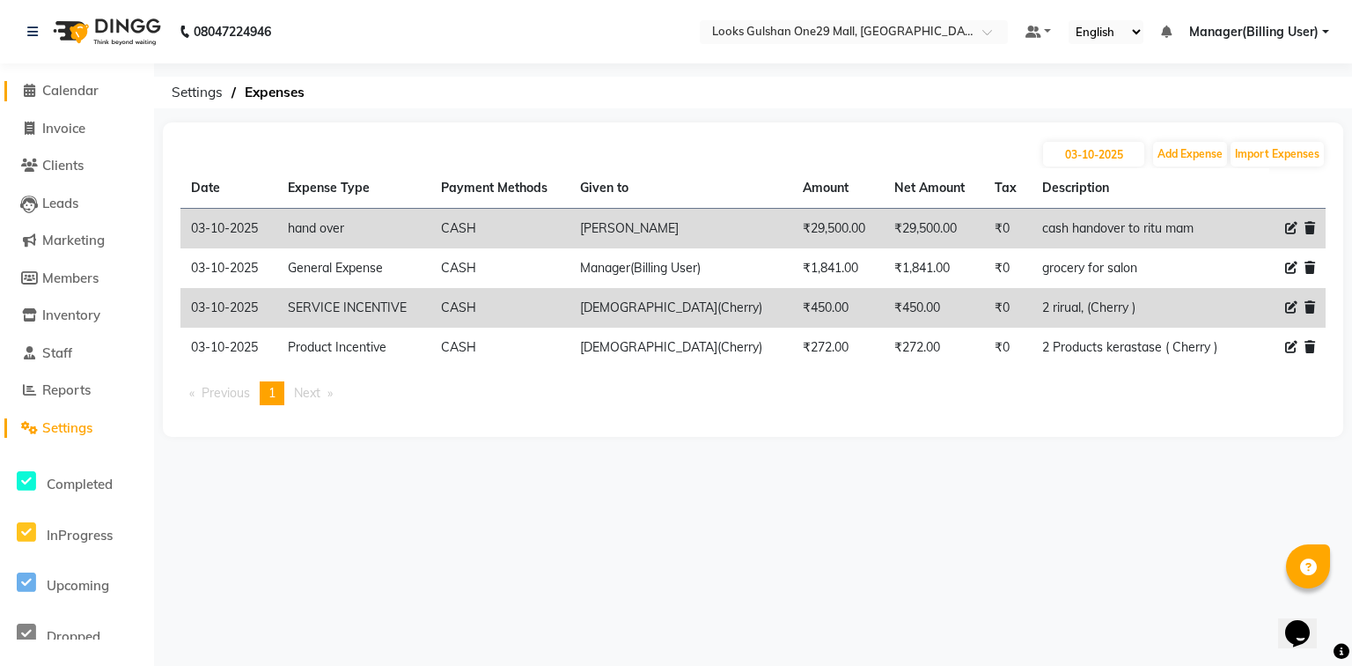
click at [73, 98] on span "Calendar" at bounding box center [70, 90] width 56 height 17
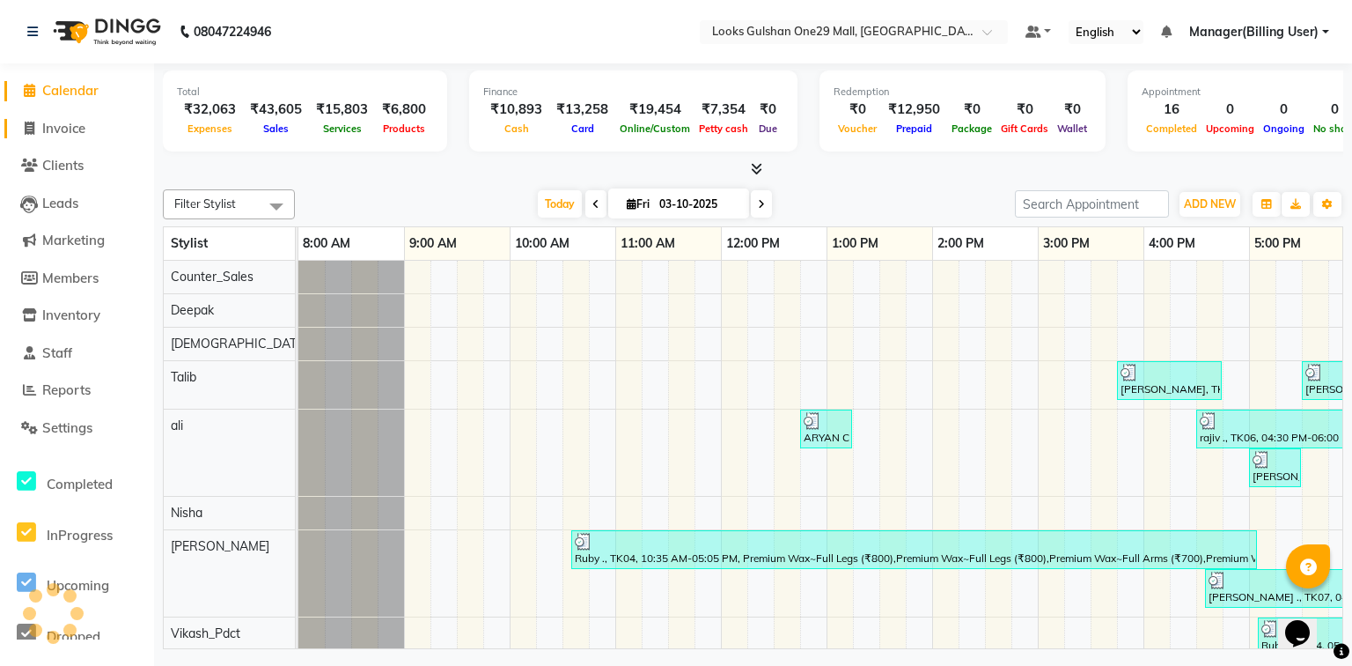
click at [91, 136] on link "Invoice" at bounding box center [76, 129] width 145 height 20
select select "service"
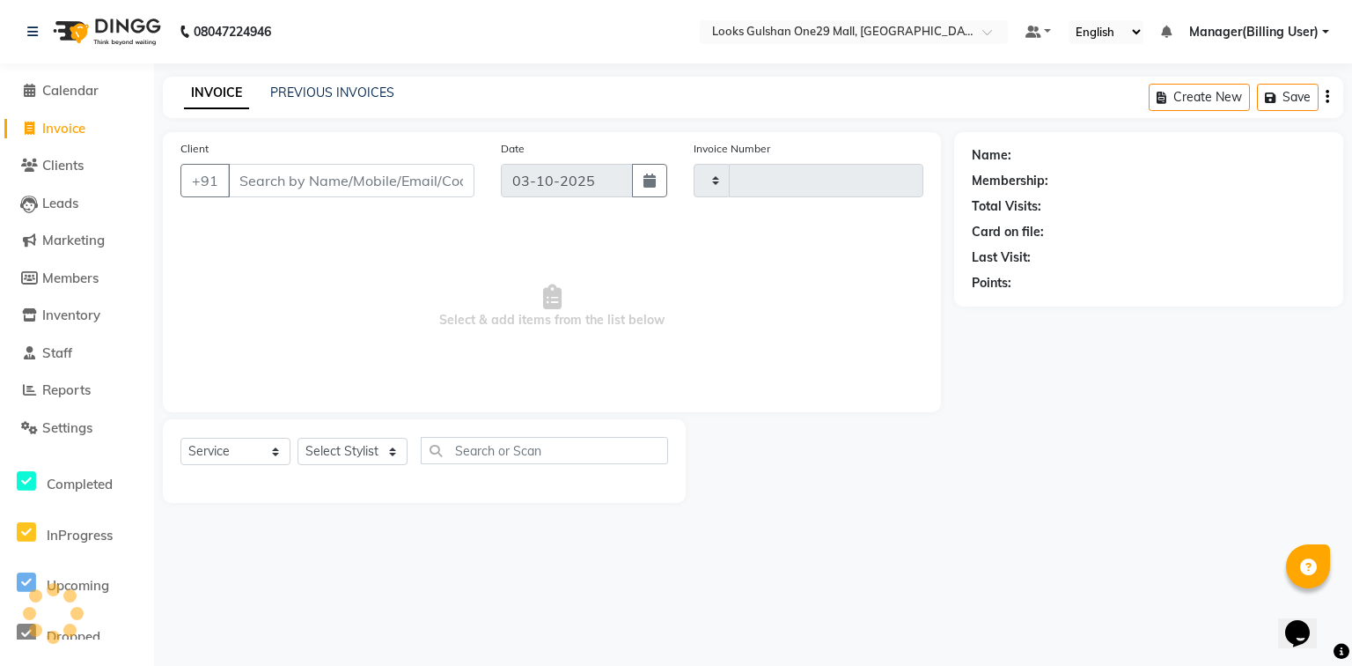
type input "1683"
select select "8337"
click at [99, 91] on span "Calendar" at bounding box center [70, 90] width 56 height 17
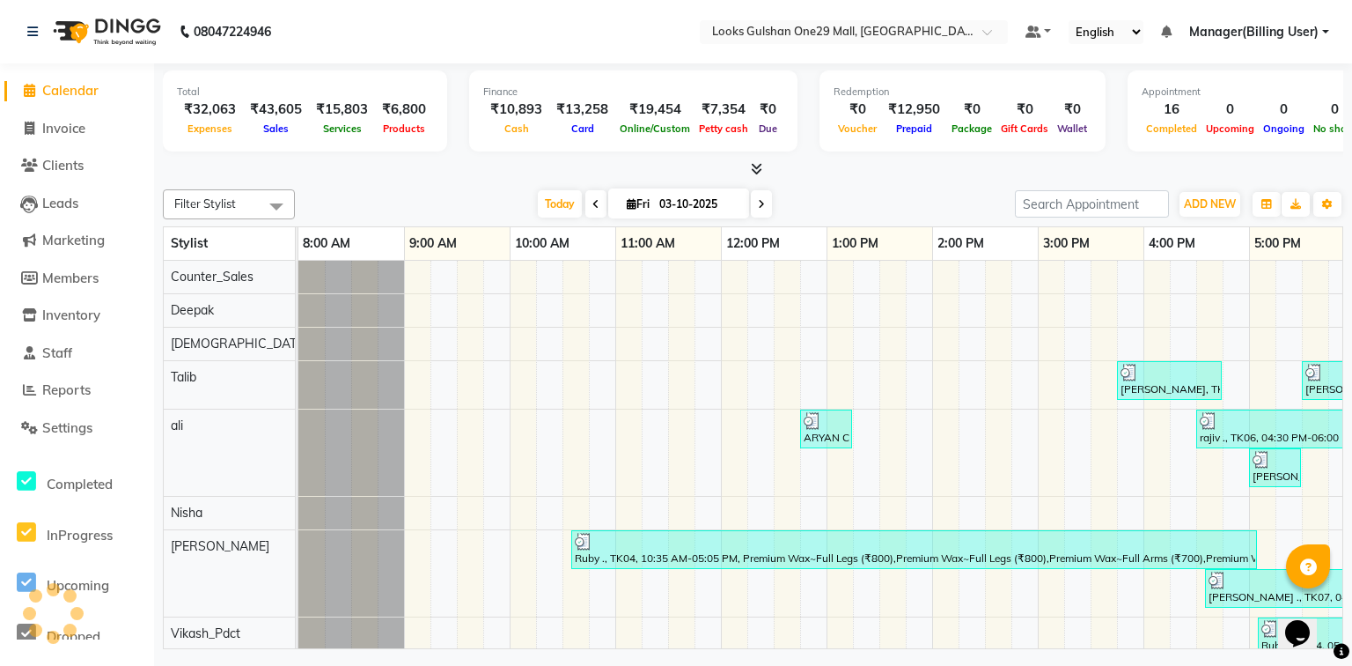
click at [231, 170] on div at bounding box center [753, 169] width 1181 height 18
click at [106, 318] on link "Inventory" at bounding box center [76, 315] width 145 height 20
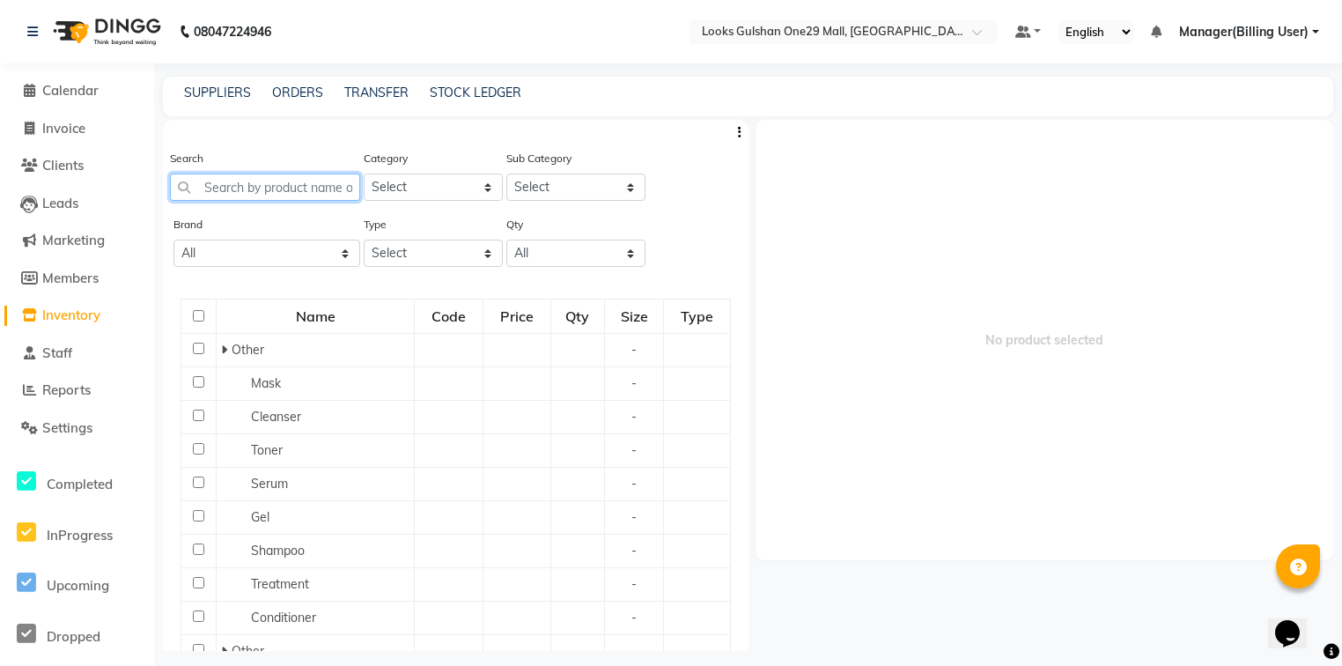
click at [261, 189] on input "text" at bounding box center [265, 186] width 190 height 27
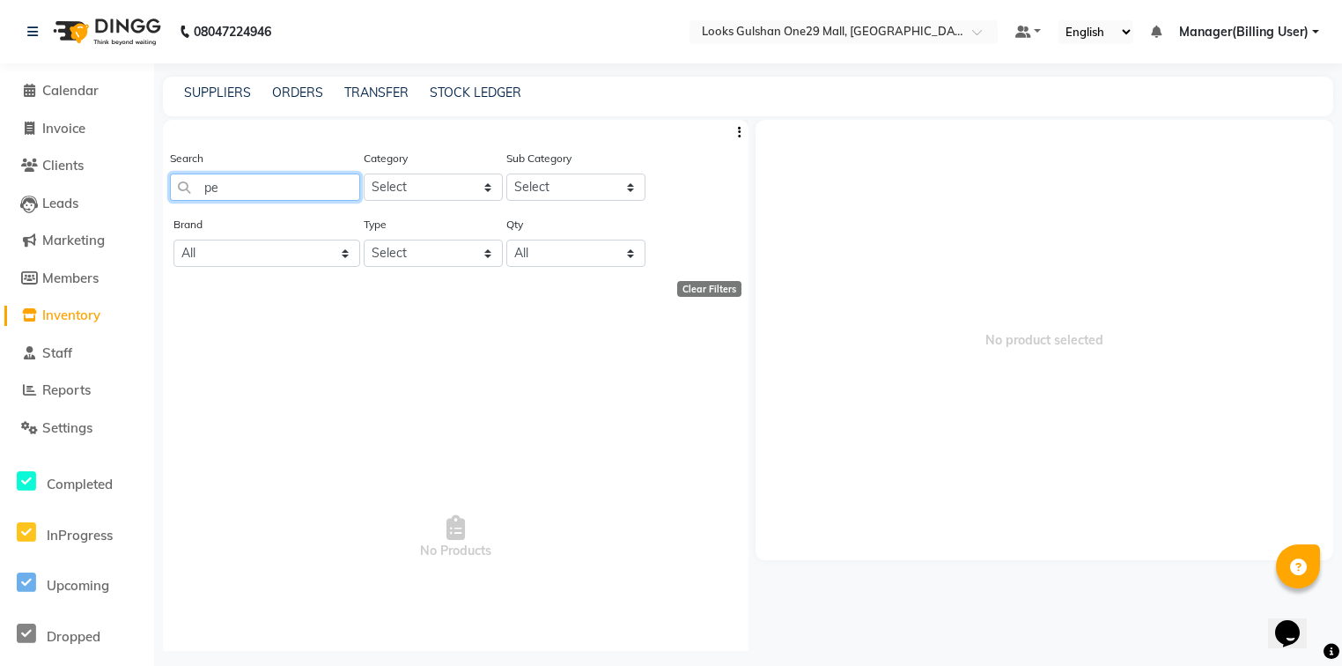
type input "p"
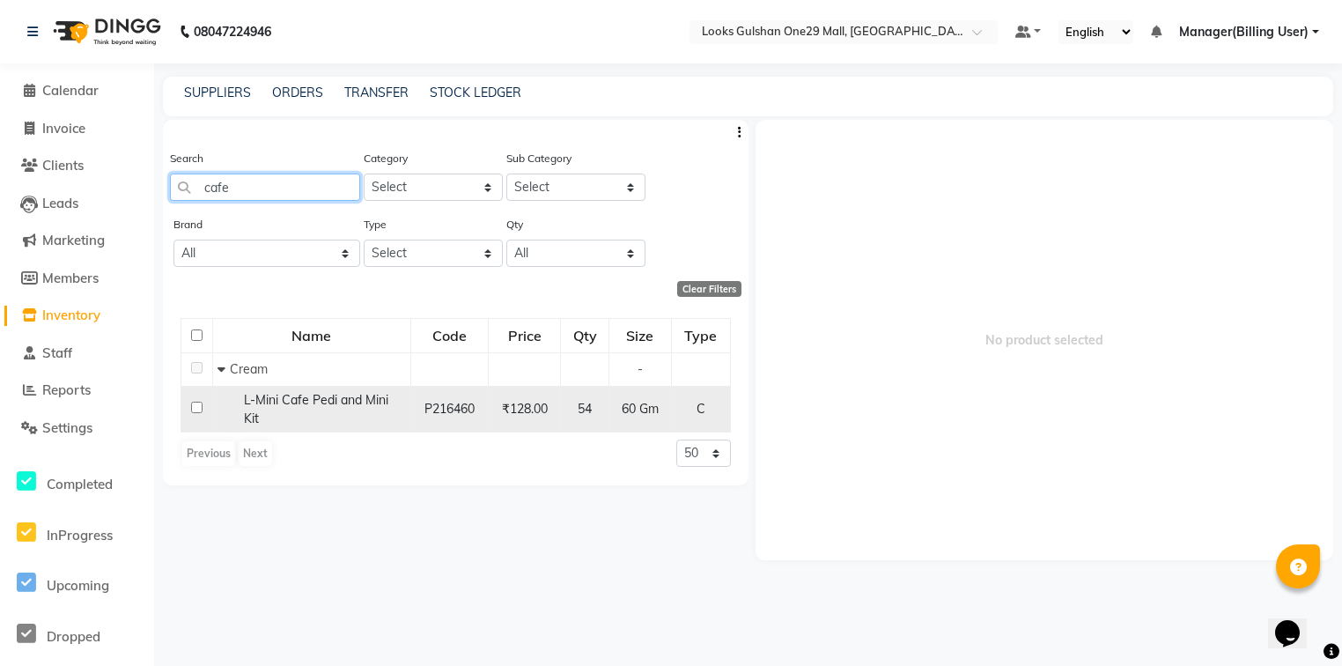
type input "cafe"
click at [198, 413] on input "checkbox" at bounding box center [196, 406] width 11 height 11
checkbox input "true"
select select
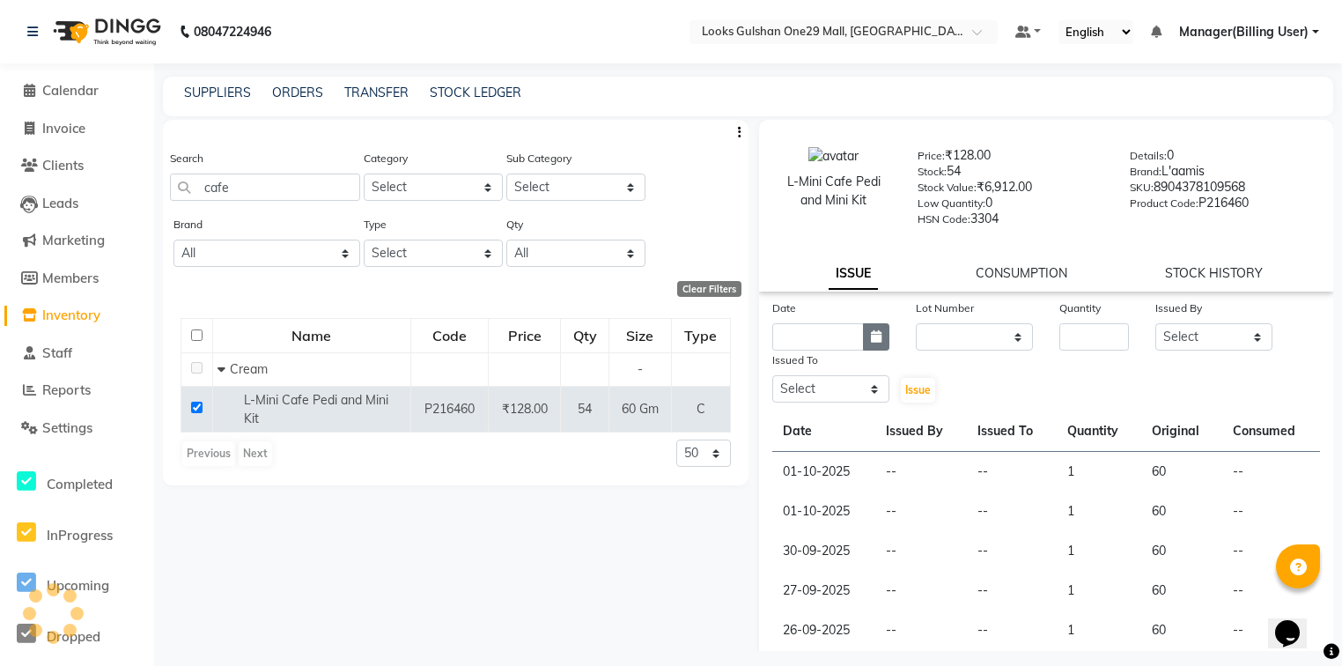
click at [863, 336] on button "button" at bounding box center [876, 336] width 26 height 27
select select "10"
select select "2025"
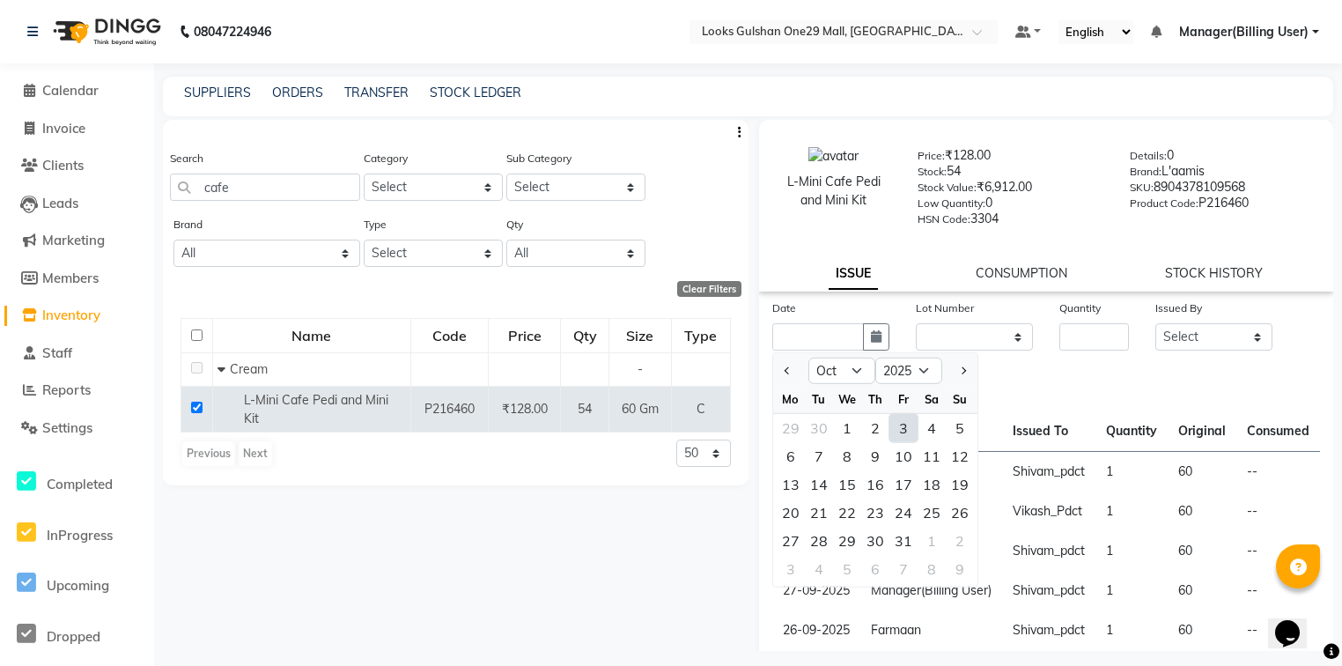
click at [899, 431] on div "3" at bounding box center [903, 428] width 28 height 28
type input "03-10-2025"
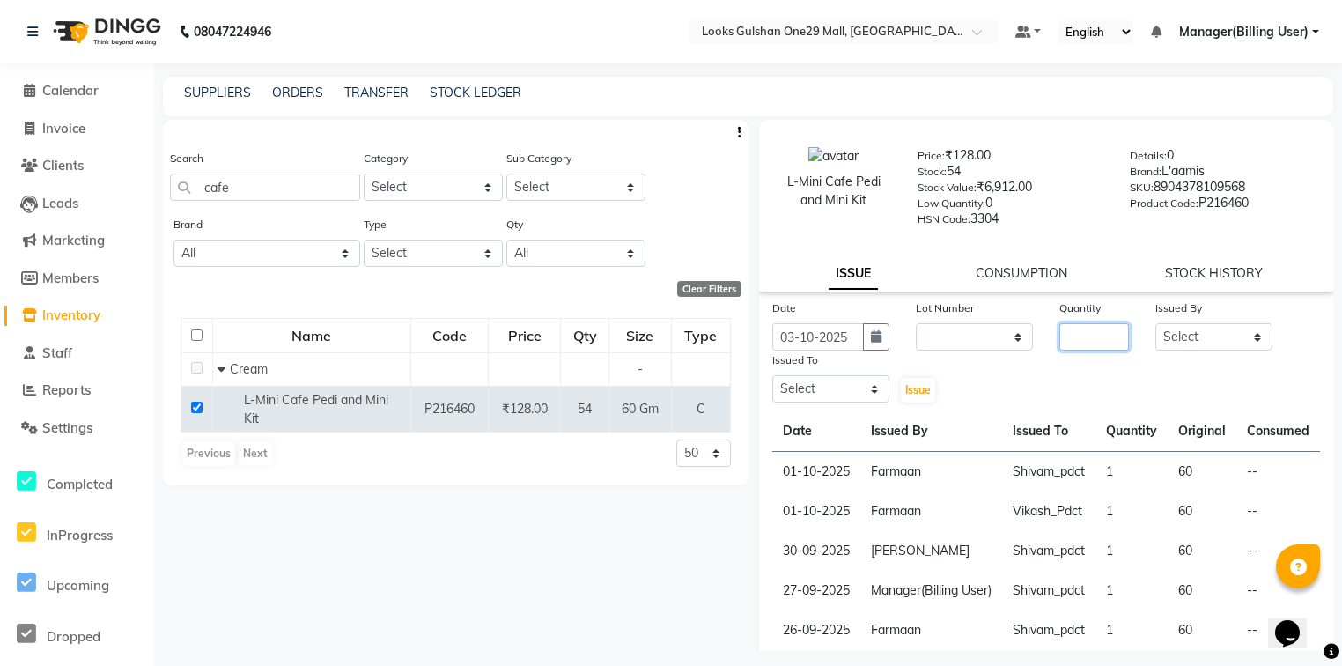
click at [1109, 337] on input "number" at bounding box center [1094, 336] width 70 height 27
type input "1"
click at [1202, 339] on select "Select Alam ali Counter_Sales Deepak Farmaan Janvi Manager(Billing User) Mashel…" at bounding box center [1213, 336] width 117 height 27
click at [1155, 329] on select "Select Alam ali Counter_Sales Deepak Farmaan Janvi Manager(Billing User) Mashel…" at bounding box center [1213, 336] width 117 height 27
click at [1180, 337] on select "Select Alam ali Counter_Sales Deepak Farmaan Janvi Manager(Billing User) Mashel…" at bounding box center [1213, 336] width 117 height 27
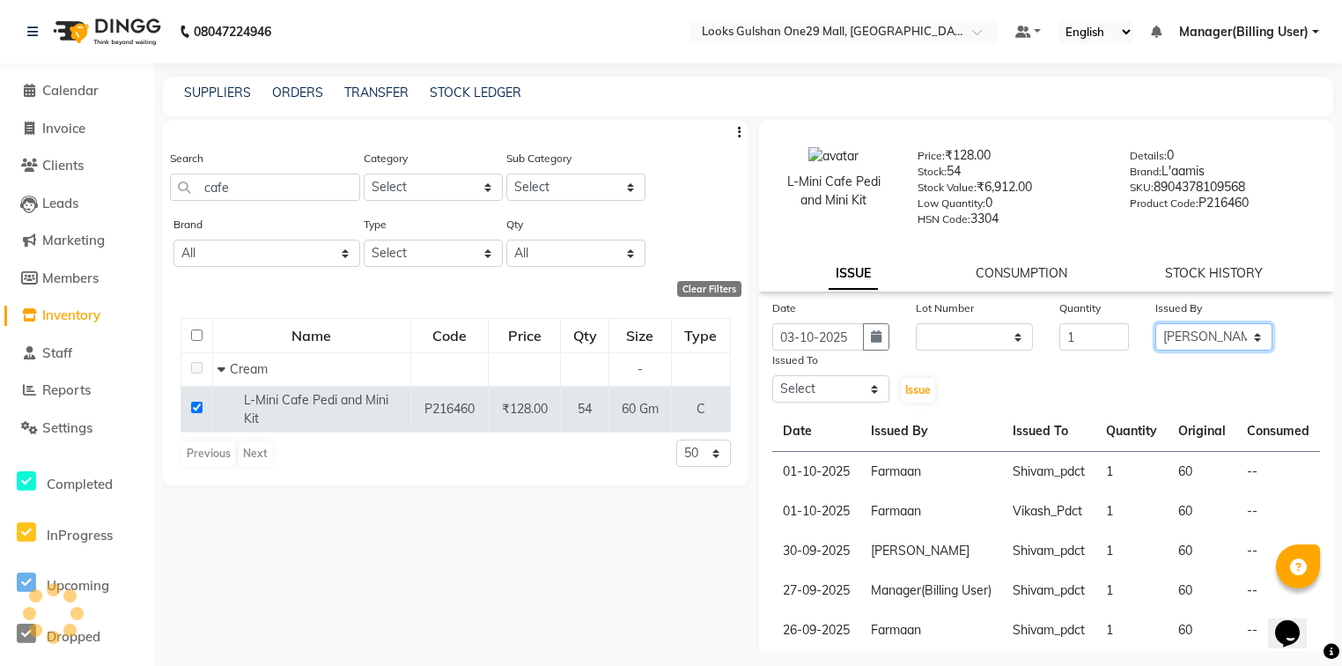
select select "83410"
click at [1155, 329] on select "Select Alam ali Counter_Sales Deepak Farmaan Janvi Manager(Billing User) Mashel…" at bounding box center [1213, 336] width 117 height 27
click at [879, 394] on select "Select Alam ali Counter_Sales Deepak Farmaan Janvi Manager(Billing User) Mashel…" at bounding box center [830, 388] width 117 height 27
select select "86411"
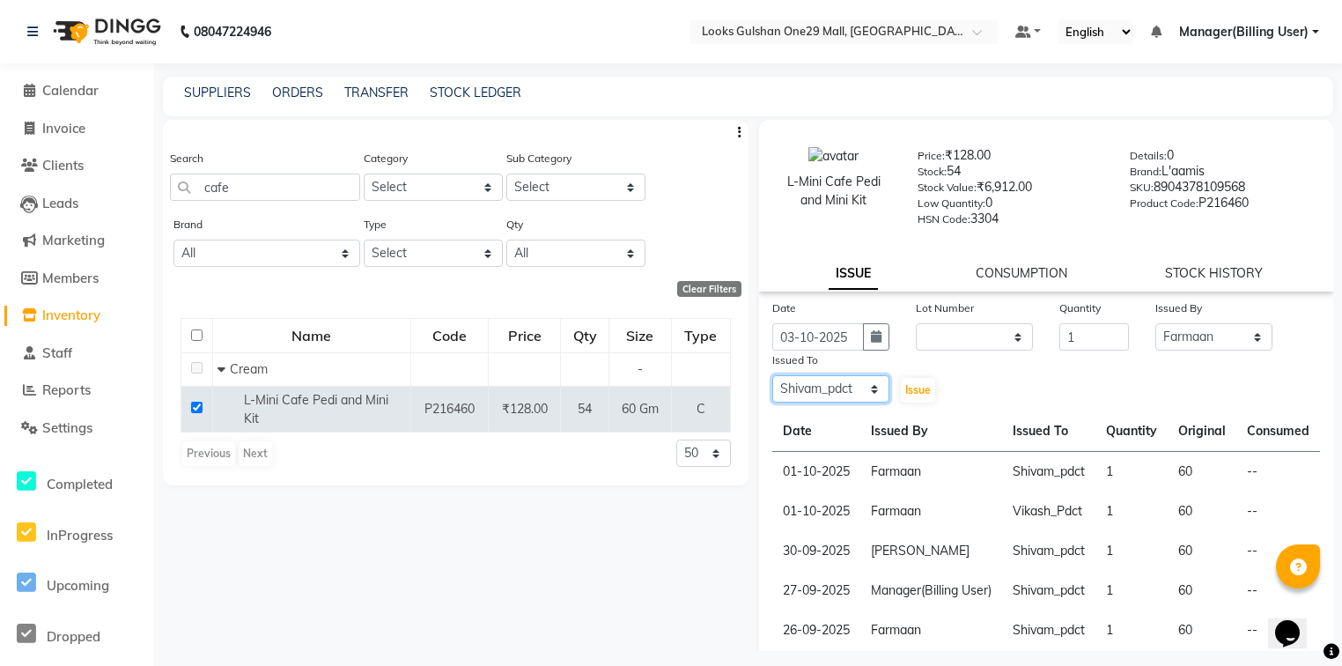
click at [772, 382] on select "Select Alam ali Counter_Sales Deepak Farmaan Janvi Manager(Billing User) Mashel…" at bounding box center [830, 388] width 117 height 27
click at [909, 396] on span "Issue" at bounding box center [918, 389] width 26 height 13
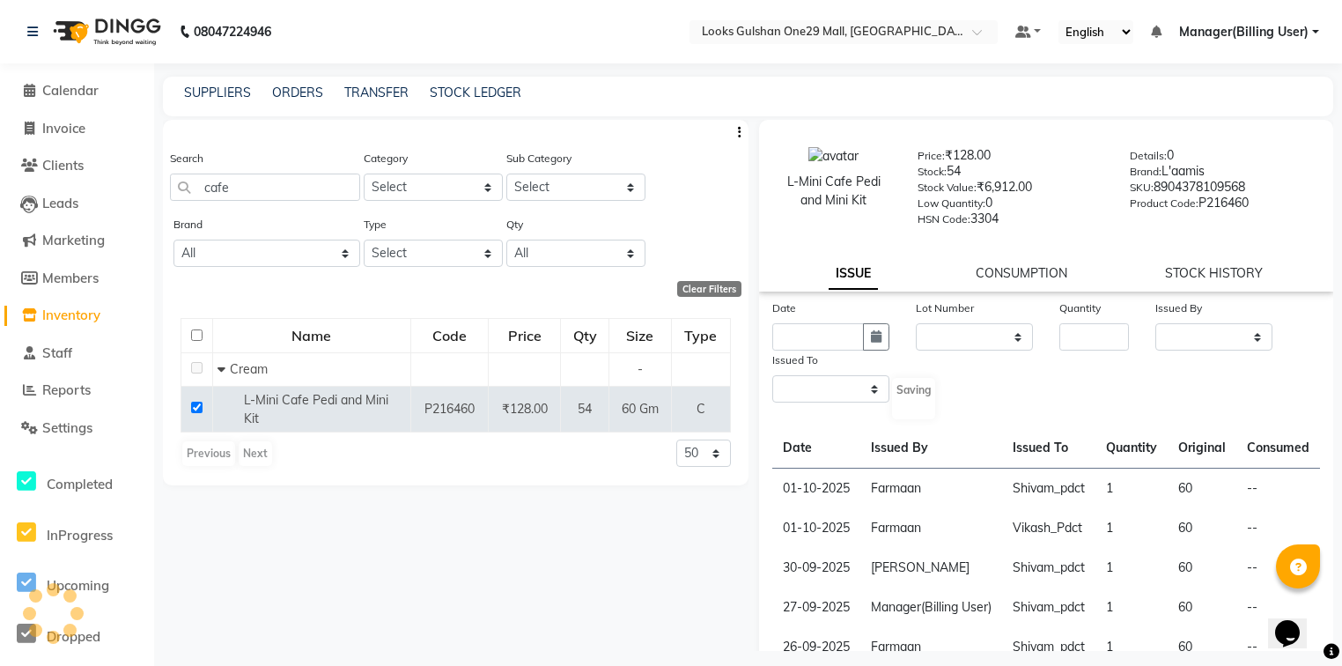
select select
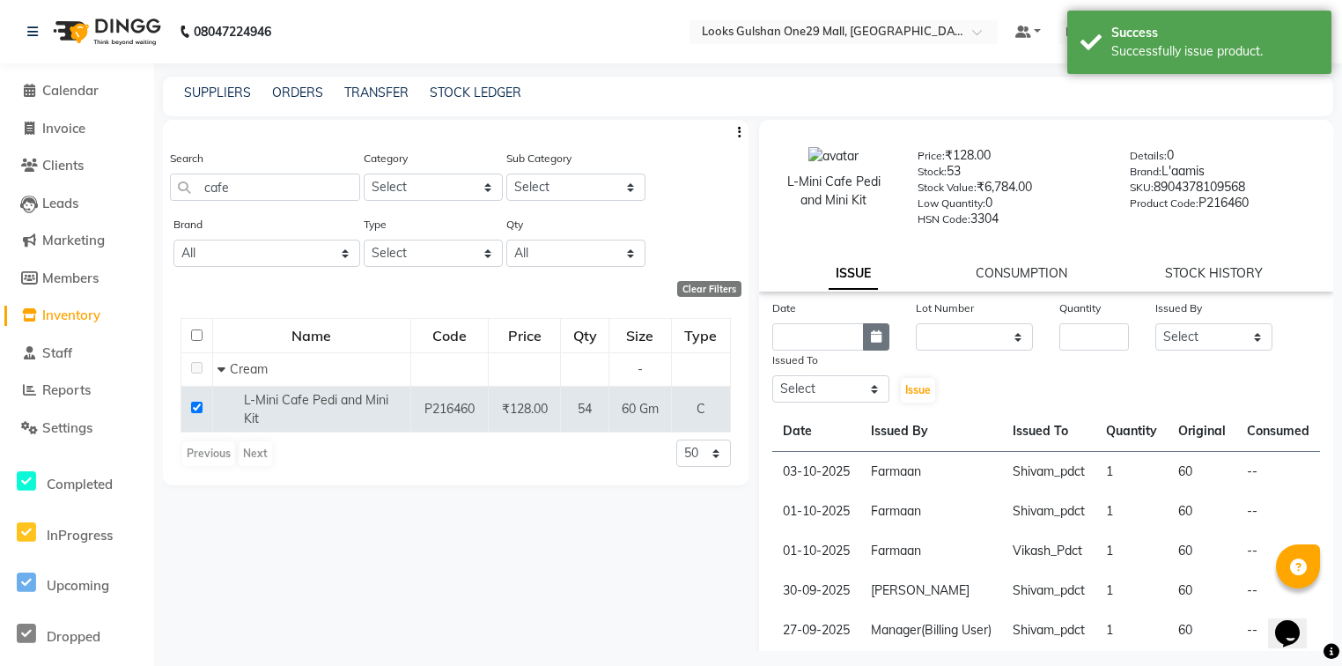
click at [873, 338] on icon "button" at bounding box center [876, 336] width 11 height 12
select select "10"
select select "2025"
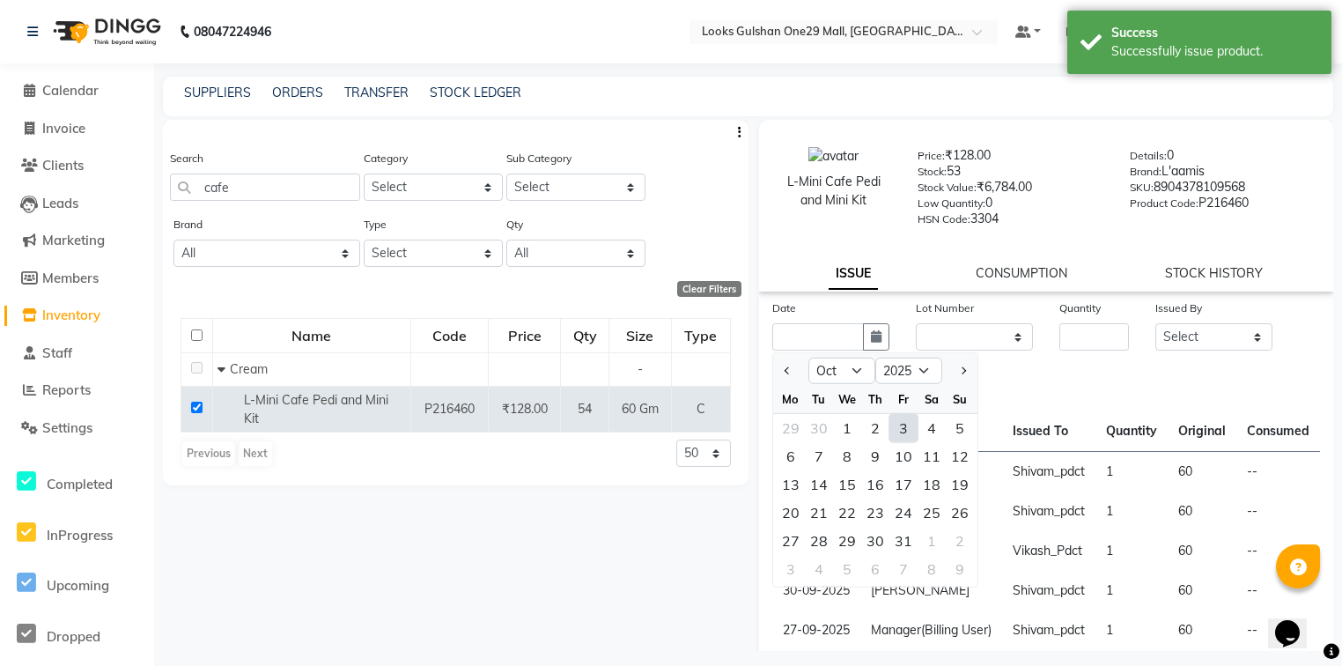
click at [899, 438] on div "3" at bounding box center [903, 428] width 28 height 28
type input "03-10-2025"
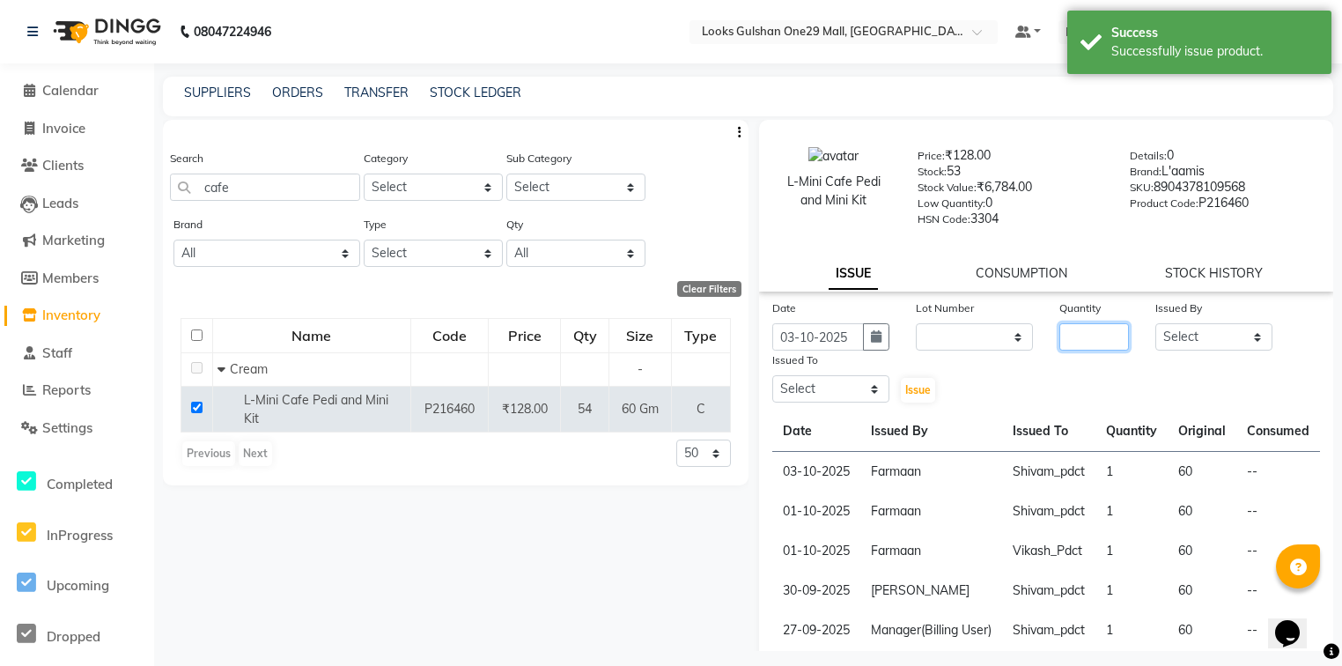
click at [1075, 350] on input "number" at bounding box center [1094, 336] width 70 height 27
type input "1"
click at [1200, 349] on select "Select Alam ali Counter_Sales Deepak Farmaan Janvi Manager(Billing User) Mashel…" at bounding box center [1213, 336] width 117 height 27
select select "83410"
click at [1155, 329] on select "Select Alam ali Counter_Sales Deepak Farmaan Janvi Manager(Billing User) Mashel…" at bounding box center [1213, 336] width 117 height 27
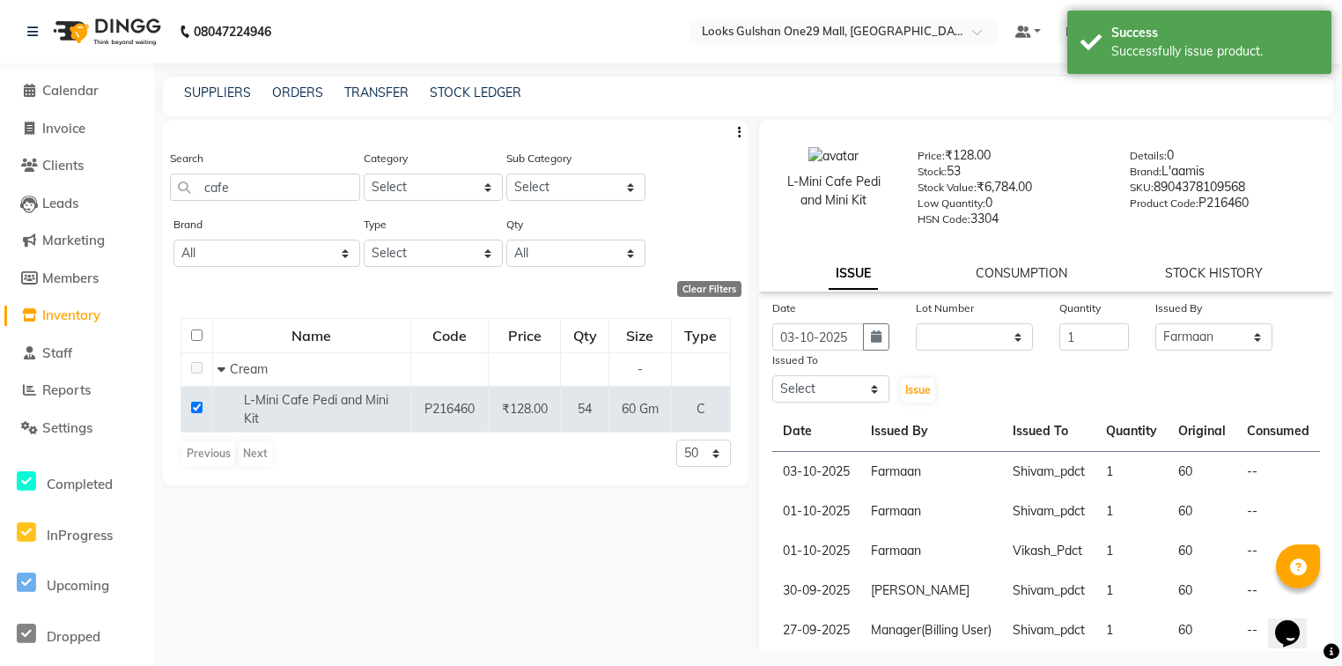
click at [863, 416] on div "Date 03-10-2025 Lot Number None Quantity 1 Issued By Select Alam ali Counter_Sa…" at bounding box center [1046, 591] width 575 height 587
click at [862, 402] on select "Select Alam ali Counter_Sales Deepak Farmaan Janvi Manager(Billing User) Mashel…" at bounding box center [830, 388] width 117 height 27
select select "81003"
click at [772, 382] on select "Select Alam ali Counter_Sales Deepak Farmaan Janvi Manager(Billing User) Mashel…" at bounding box center [830, 388] width 117 height 27
click at [907, 396] on span "Issue" at bounding box center [918, 389] width 26 height 13
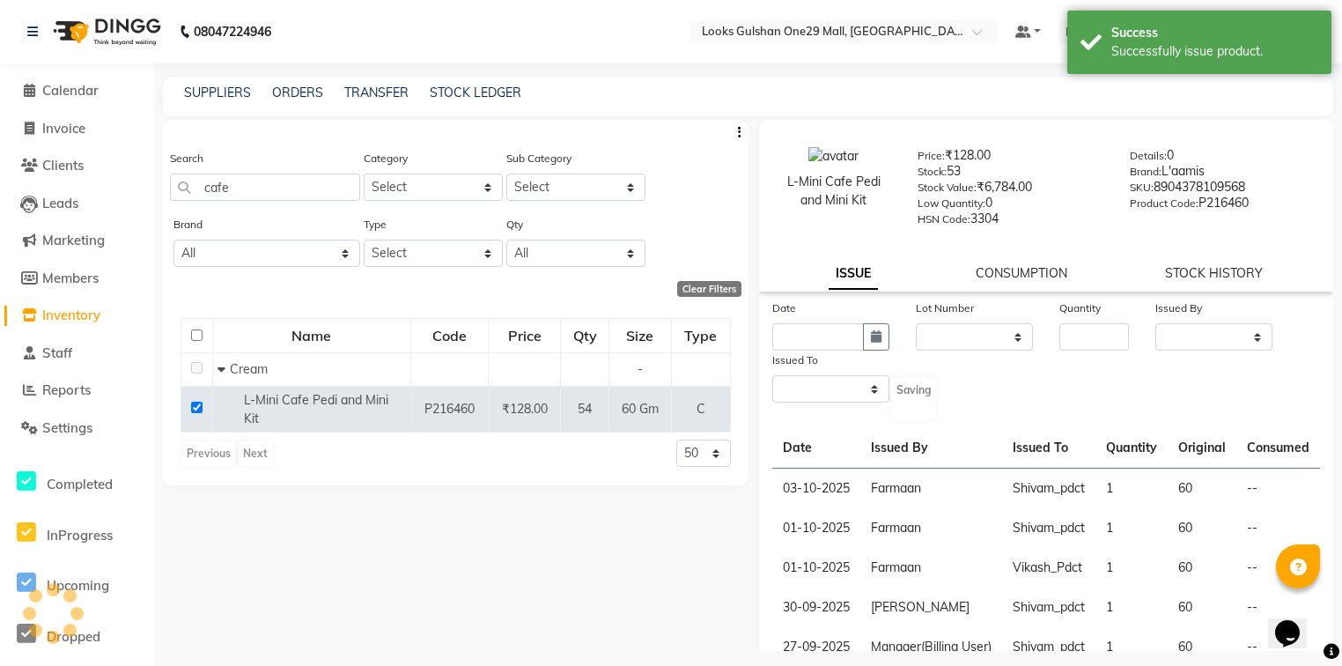
select select
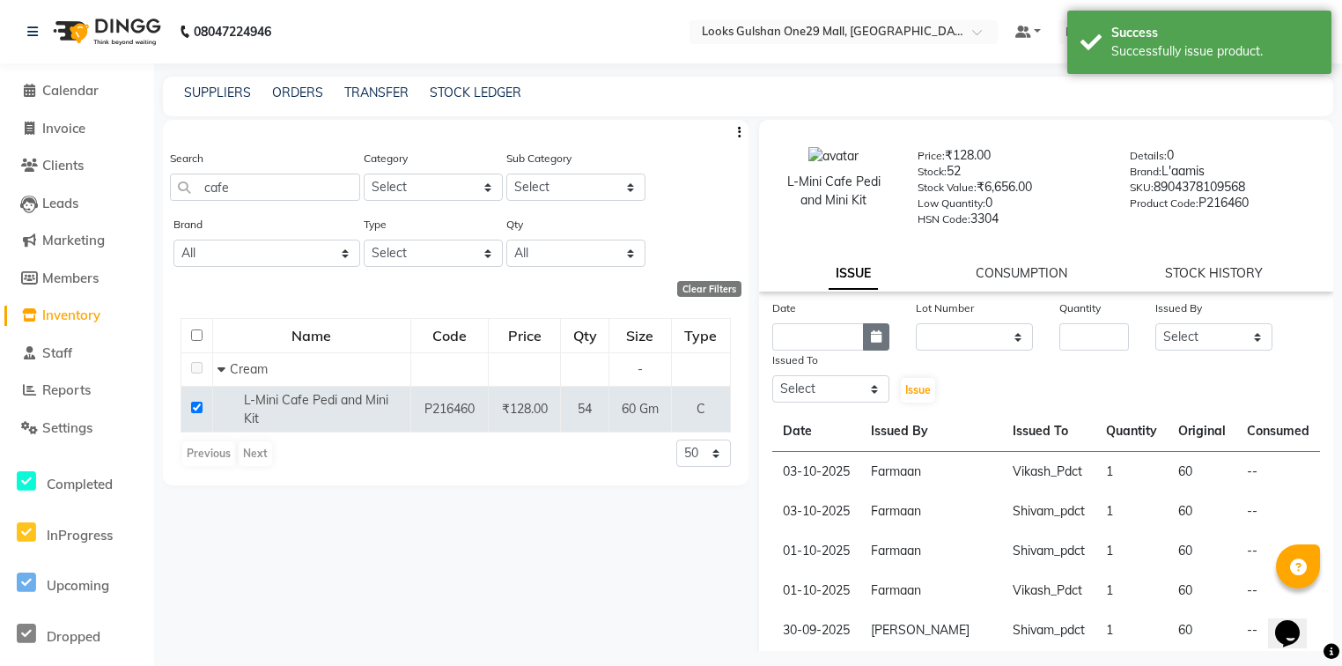
click at [870, 350] on button "button" at bounding box center [876, 336] width 26 height 27
select select "10"
select select "2025"
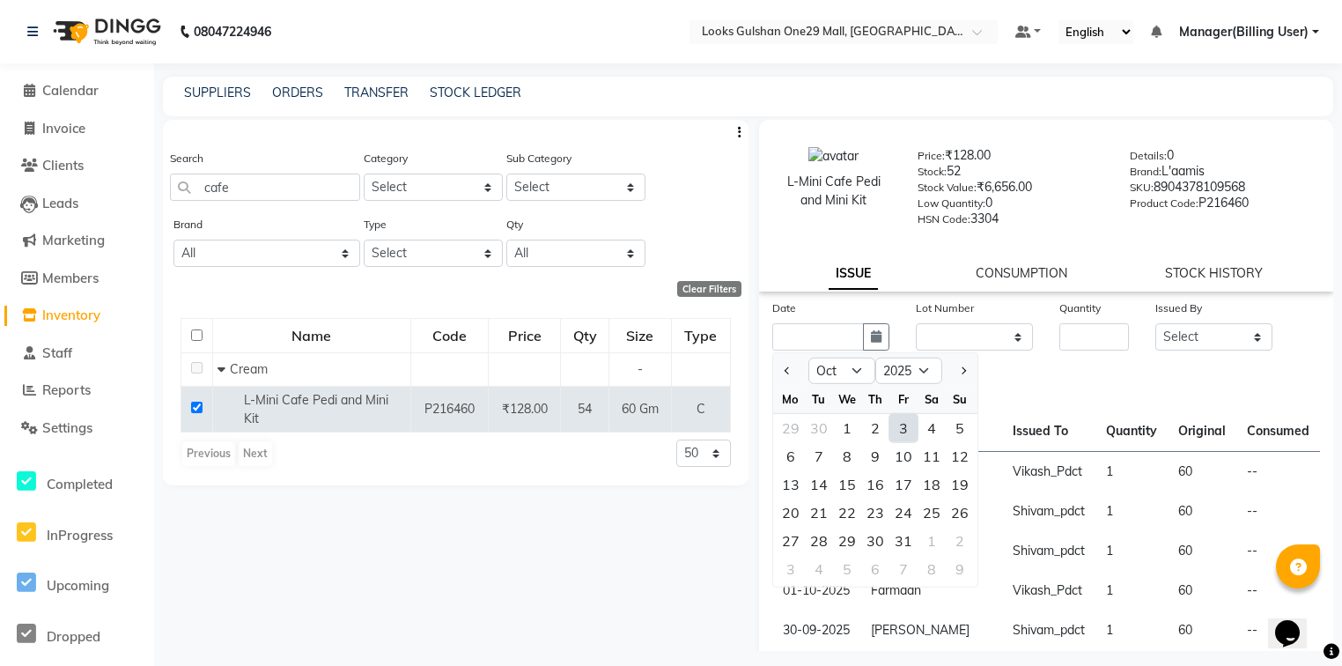
click at [903, 427] on div "3" at bounding box center [903, 428] width 28 height 28
type input "03-10-2025"
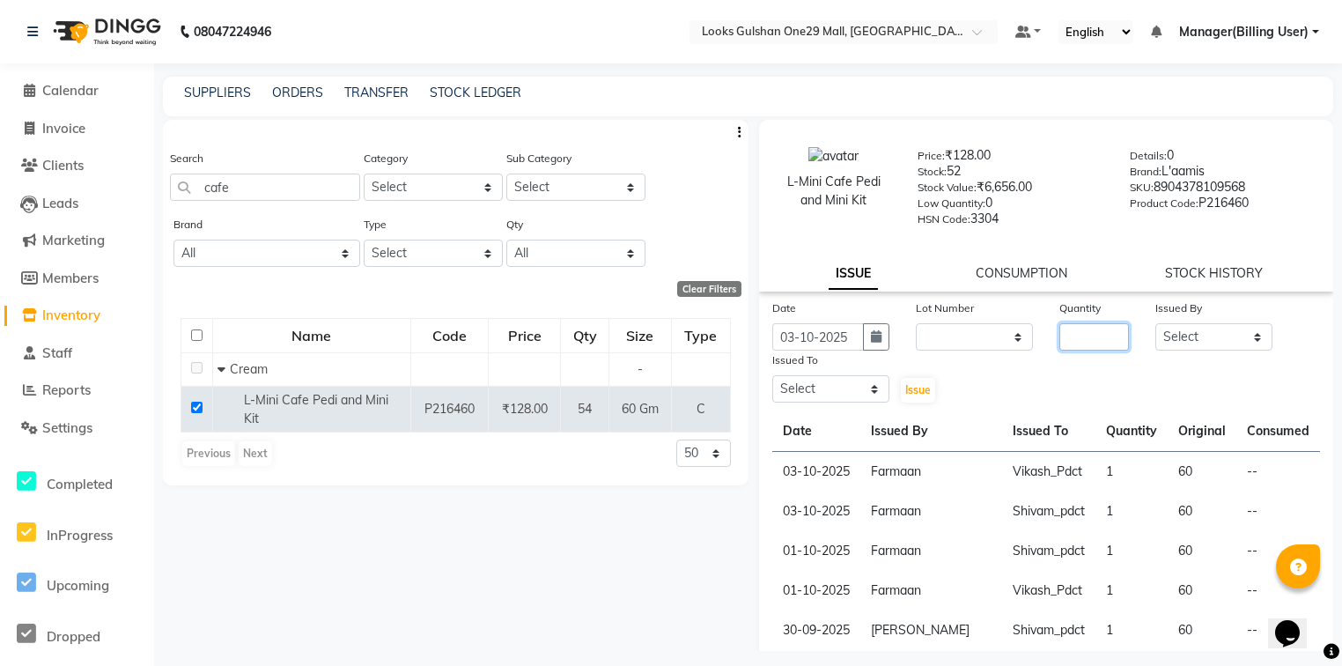
click at [1078, 341] on input "number" at bounding box center [1094, 336] width 70 height 27
type input "1"
click at [1166, 349] on select "Select Alam ali Counter_Sales Deepak Farmaan Janvi Manager(Billing User) Mashel…" at bounding box center [1213, 336] width 117 height 27
click at [1155, 329] on select "Select Alam ali Counter_Sales Deepak Farmaan Janvi Manager(Billing User) Mashel…" at bounding box center [1213, 336] width 117 height 27
drag, startPoint x: 1181, startPoint y: 347, endPoint x: 1194, endPoint y: 334, distance: 18.1
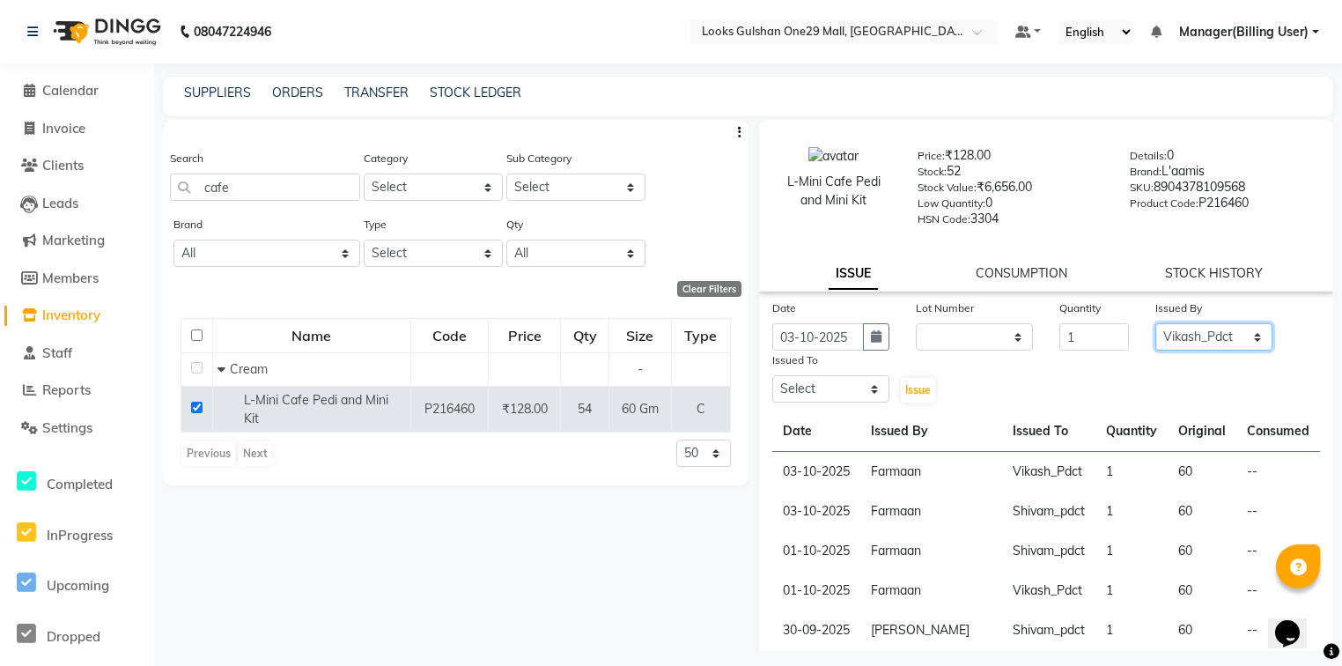
click at [1181, 347] on select "Select Alam ali Counter_Sales Deepak Farmaan Janvi Manager(Billing User) Mashel…" at bounding box center [1213, 336] width 117 height 27
select select "83410"
click at [1155, 329] on select "Select Alam ali Counter_Sales Deepak Farmaan Janvi Manager(Billing User) Mashel…" at bounding box center [1213, 336] width 117 height 27
click at [871, 392] on select "Select Alam ali Counter_Sales Deepak Farmaan Janvi Manager(Billing User) Mashel…" at bounding box center [830, 388] width 117 height 27
select select "81003"
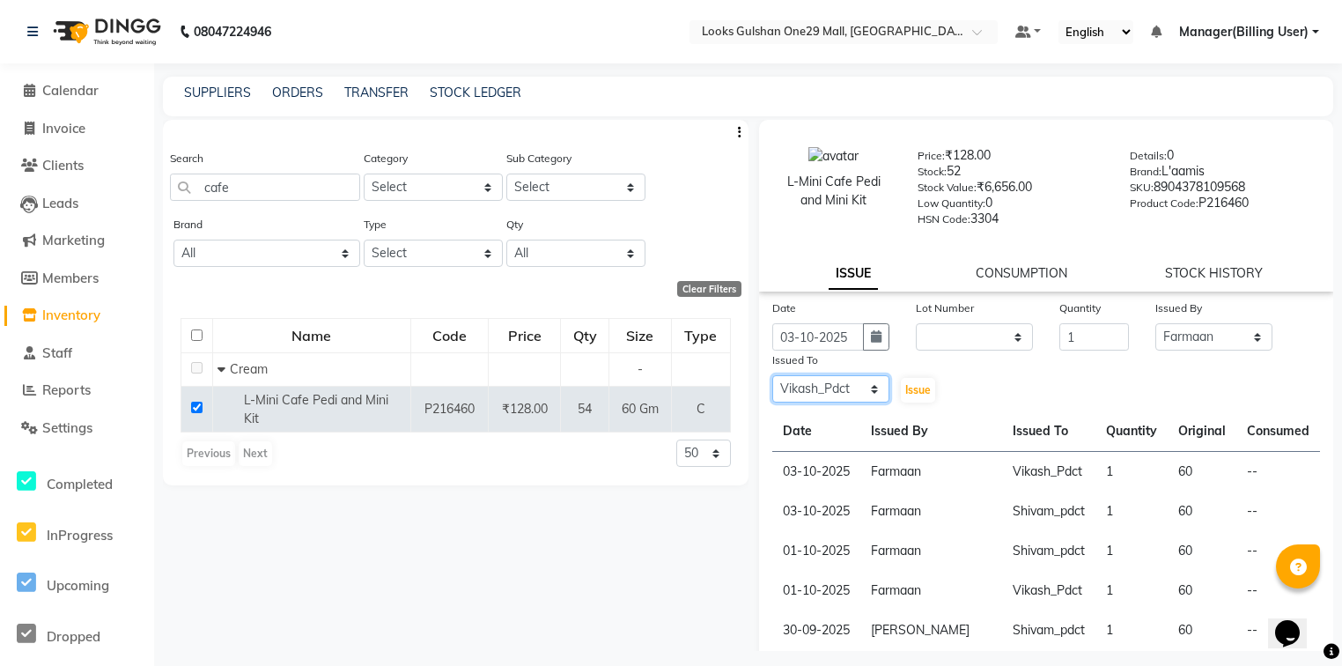
click at [772, 382] on select "Select Alam ali Counter_Sales Deepak Farmaan Janvi Manager(Billing User) Mashel…" at bounding box center [830, 388] width 117 height 27
click at [905, 396] on span "Issue" at bounding box center [918, 389] width 26 height 13
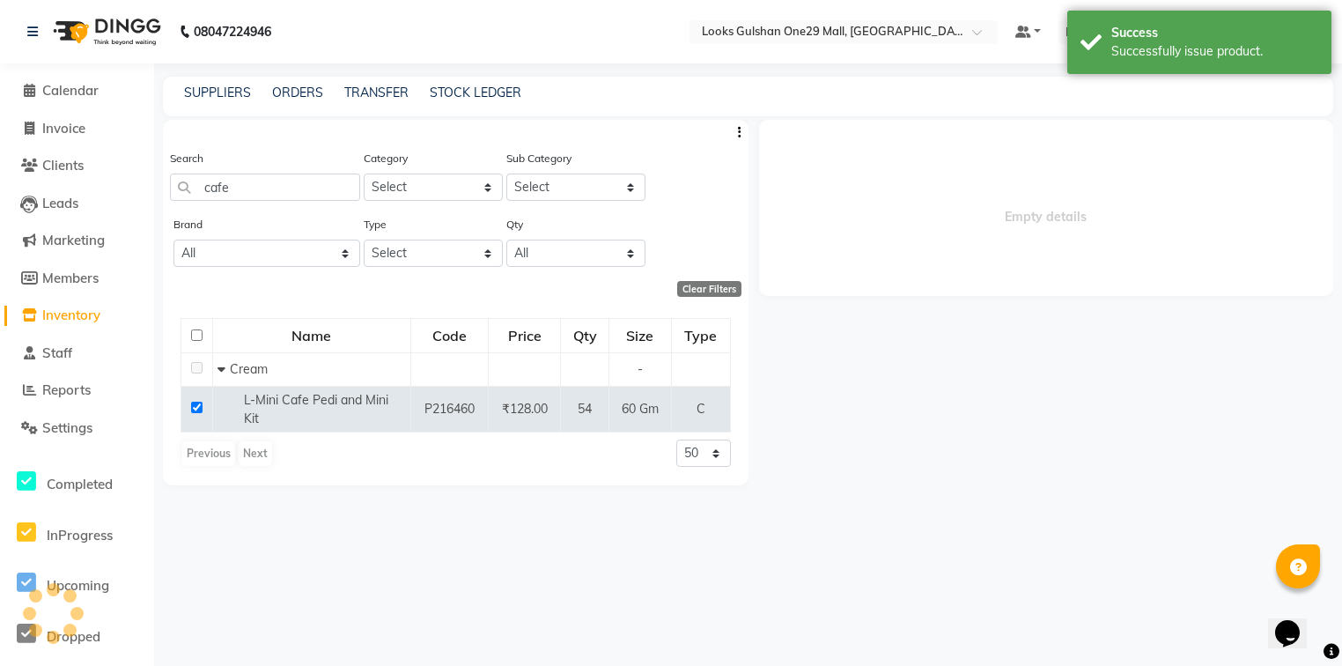
select select
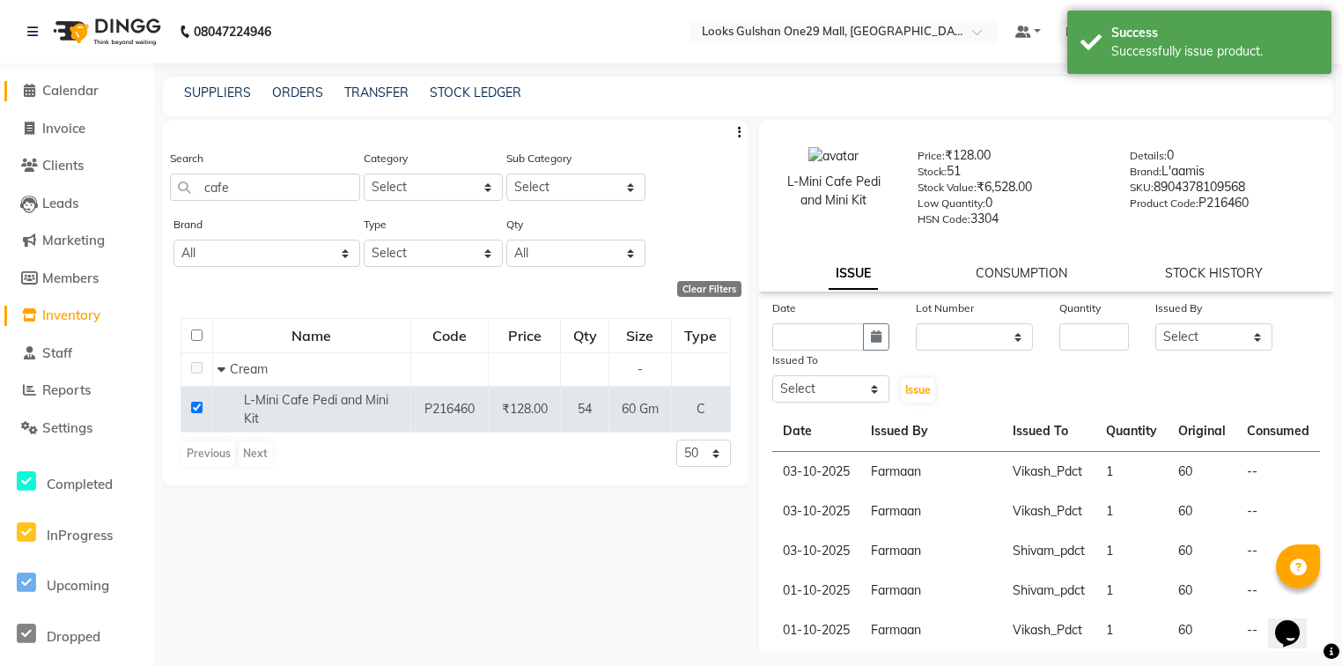
click at [109, 99] on link "Calendar" at bounding box center [76, 91] width 145 height 20
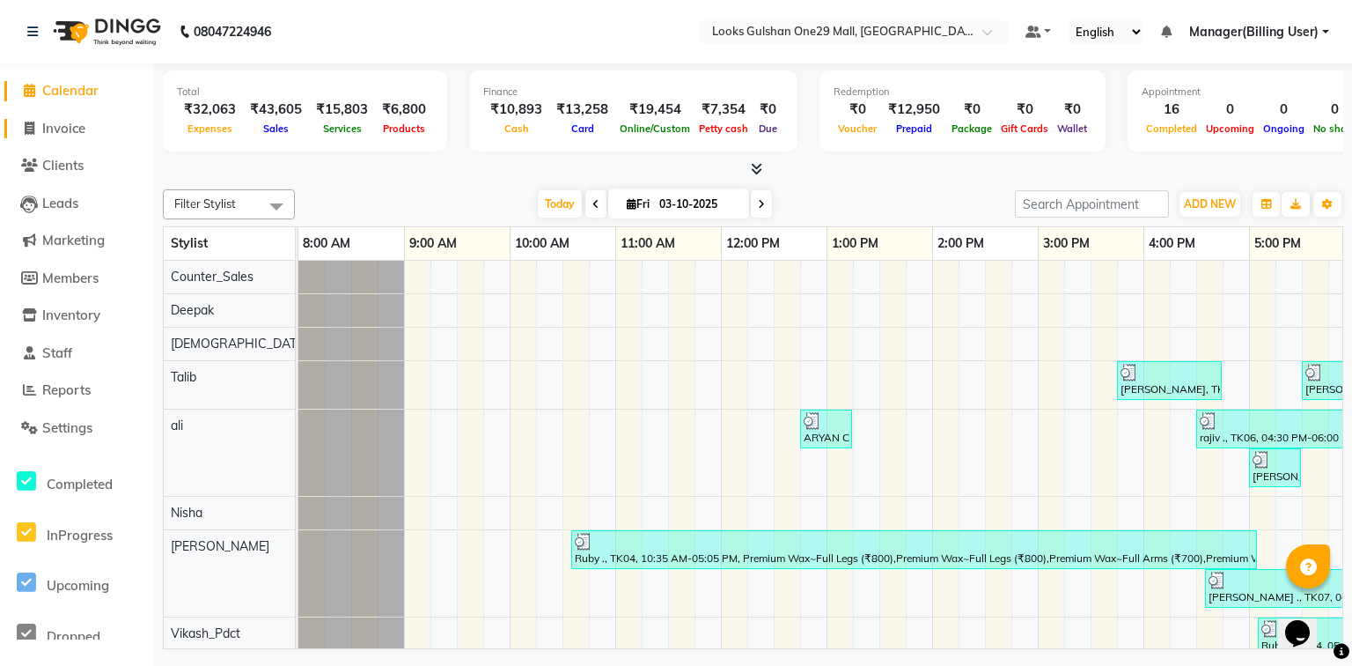
drag, startPoint x: 75, startPoint y: 127, endPoint x: 83, endPoint y: 88, distance: 39.5
click at [75, 127] on span "Invoice" at bounding box center [63, 128] width 43 height 17
select select "service"
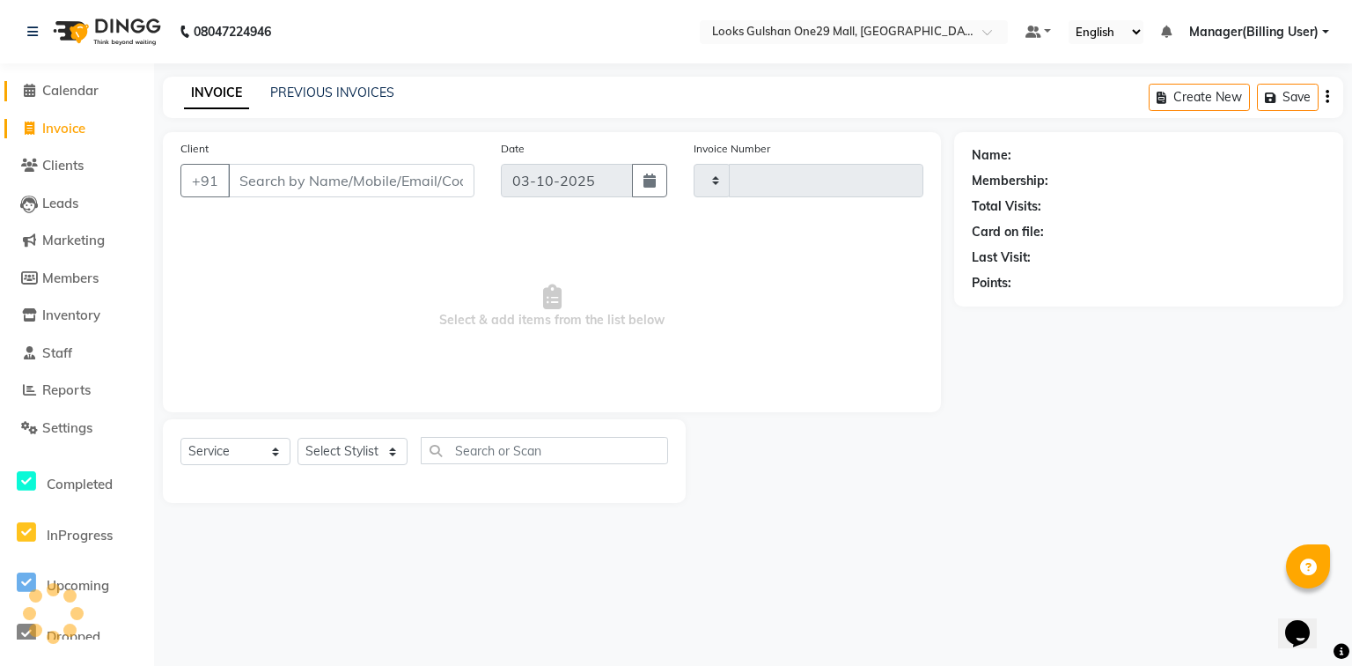
type input "1683"
select select "8337"
click at [85, 88] on span "Calendar" at bounding box center [70, 90] width 56 height 17
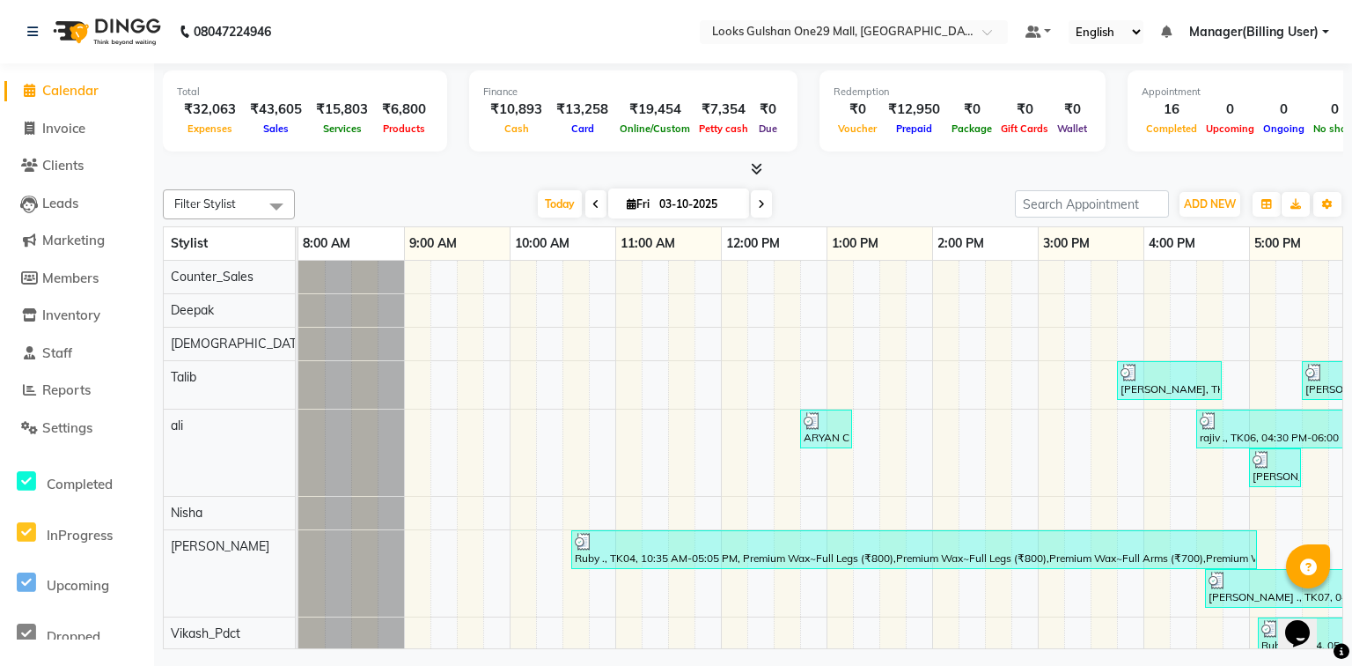
click at [247, 165] on div at bounding box center [753, 169] width 1181 height 18
drag, startPoint x: 71, startPoint y: 134, endPoint x: 71, endPoint y: 153, distance: 19.4
click at [71, 134] on span "Invoice" at bounding box center [63, 128] width 43 height 17
select select "service"
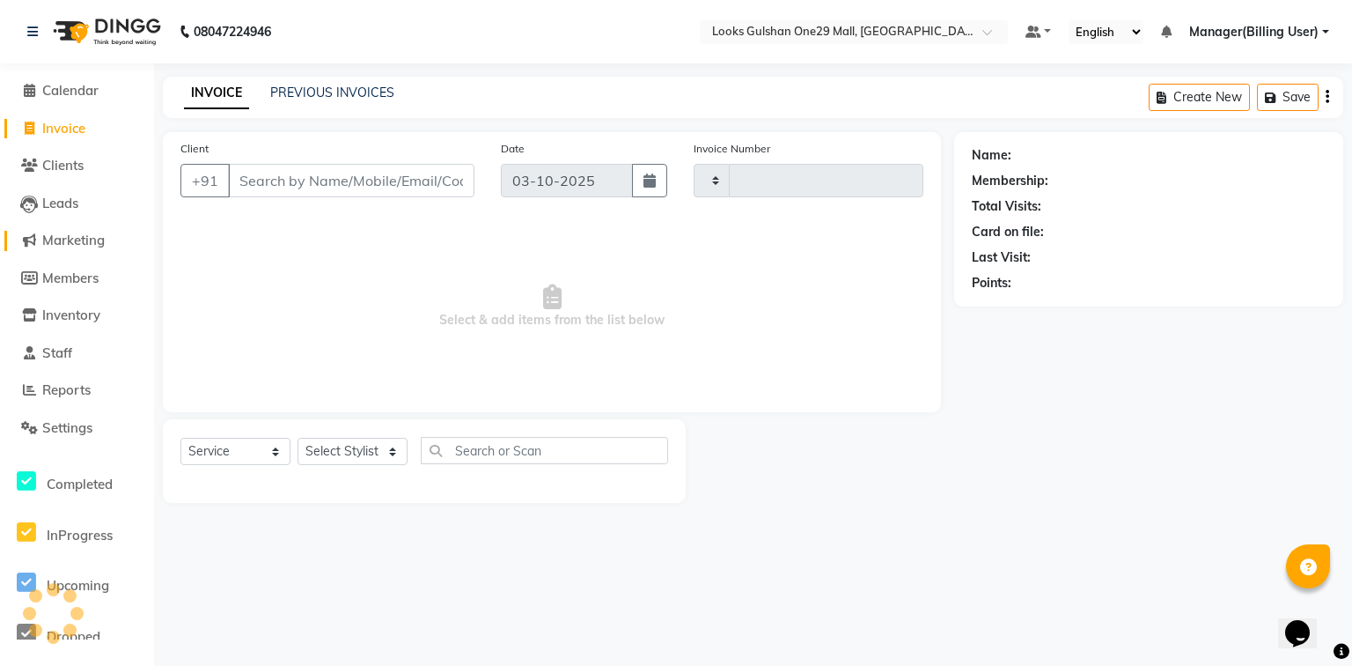
type input "1683"
select select "8337"
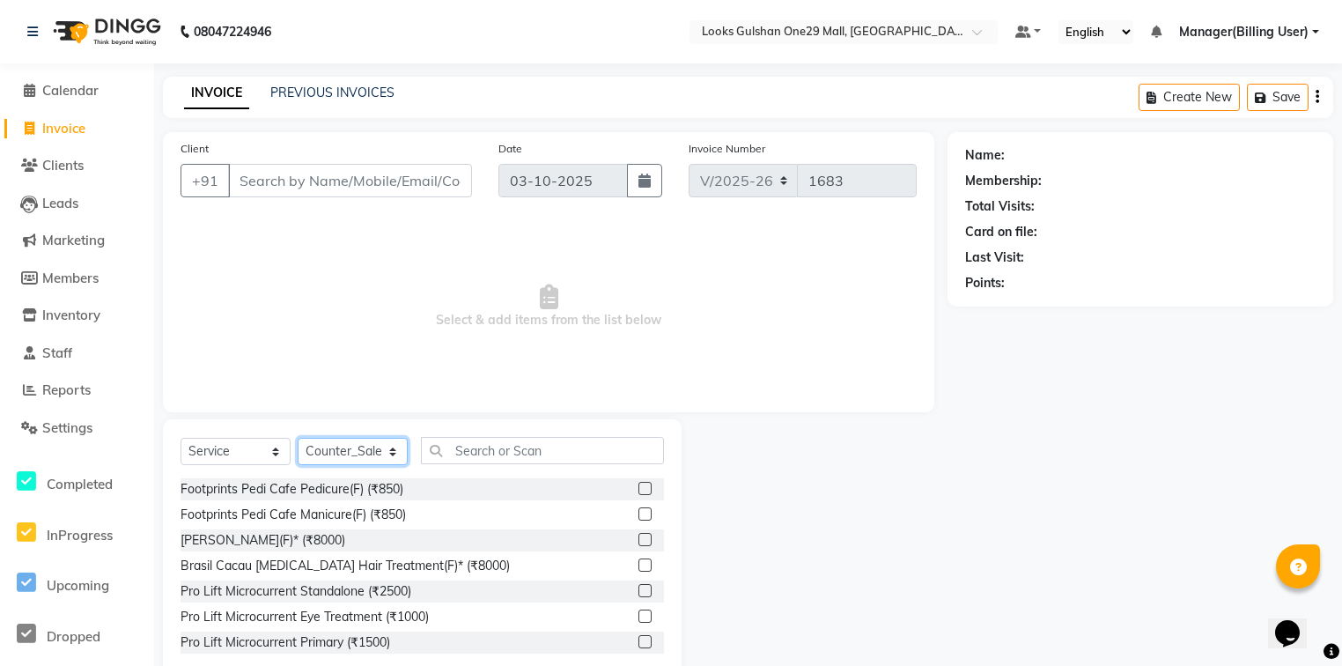
click at [352, 459] on select "Select Stylist [PERSON_NAME] Counter_Sales Deepak Farmaan [PERSON_NAME] Manager…" at bounding box center [353, 451] width 110 height 27
select select "80997"
click at [298, 438] on select "Select Stylist [PERSON_NAME] Counter_Sales Deepak Farmaan [PERSON_NAME] Manager…" at bounding box center [353, 451] width 110 height 27
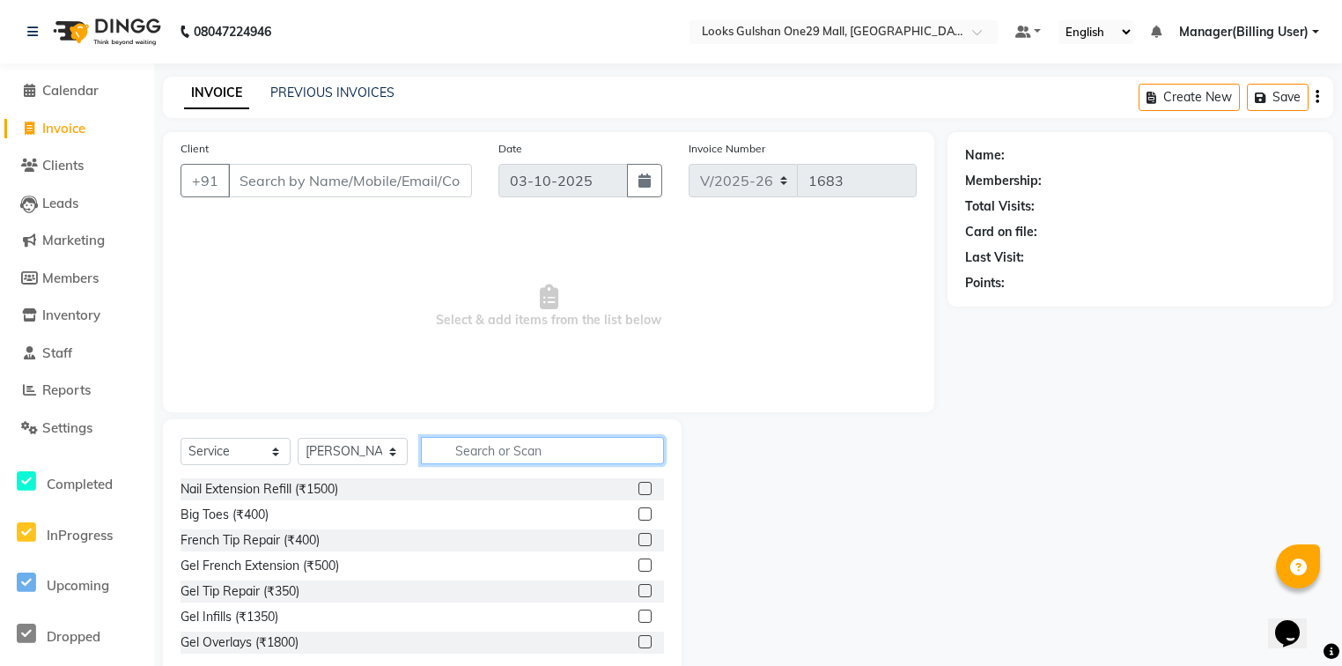
click at [470, 446] on input "text" at bounding box center [542, 450] width 243 height 27
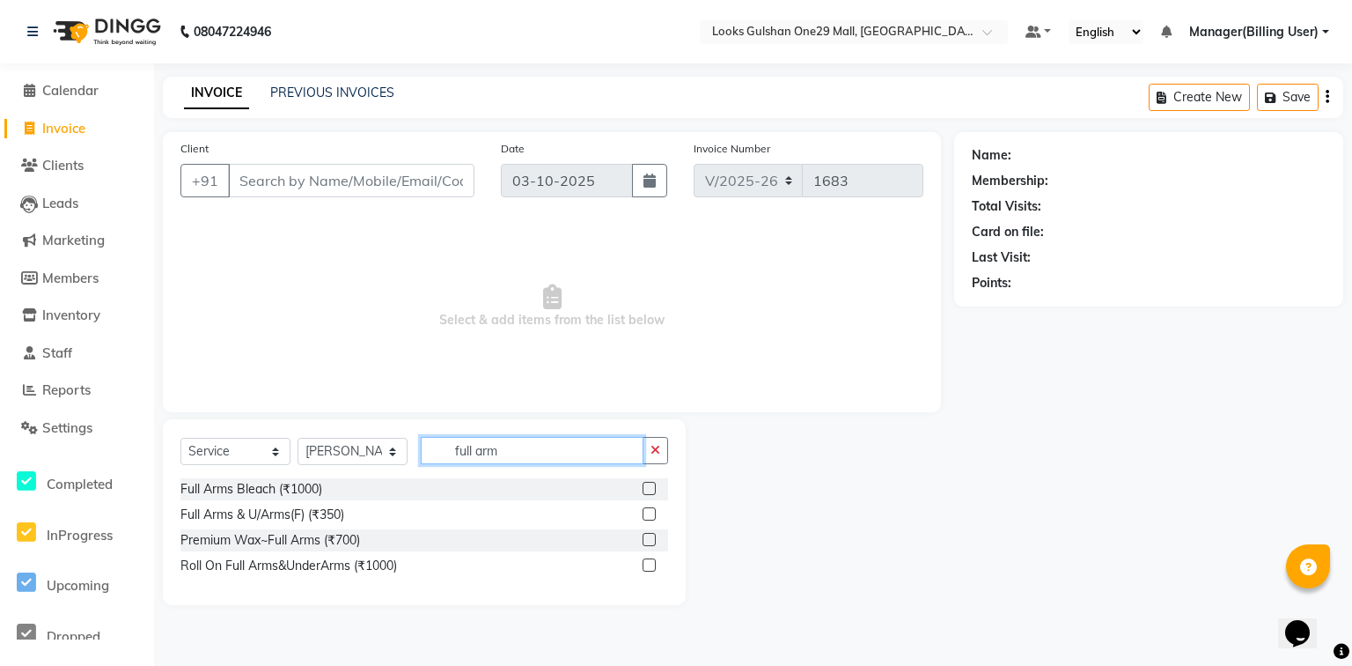
type input "full arm"
click at [648, 535] on label at bounding box center [649, 539] width 13 height 13
click at [648, 535] on input "checkbox" at bounding box center [648, 539] width 11 height 11
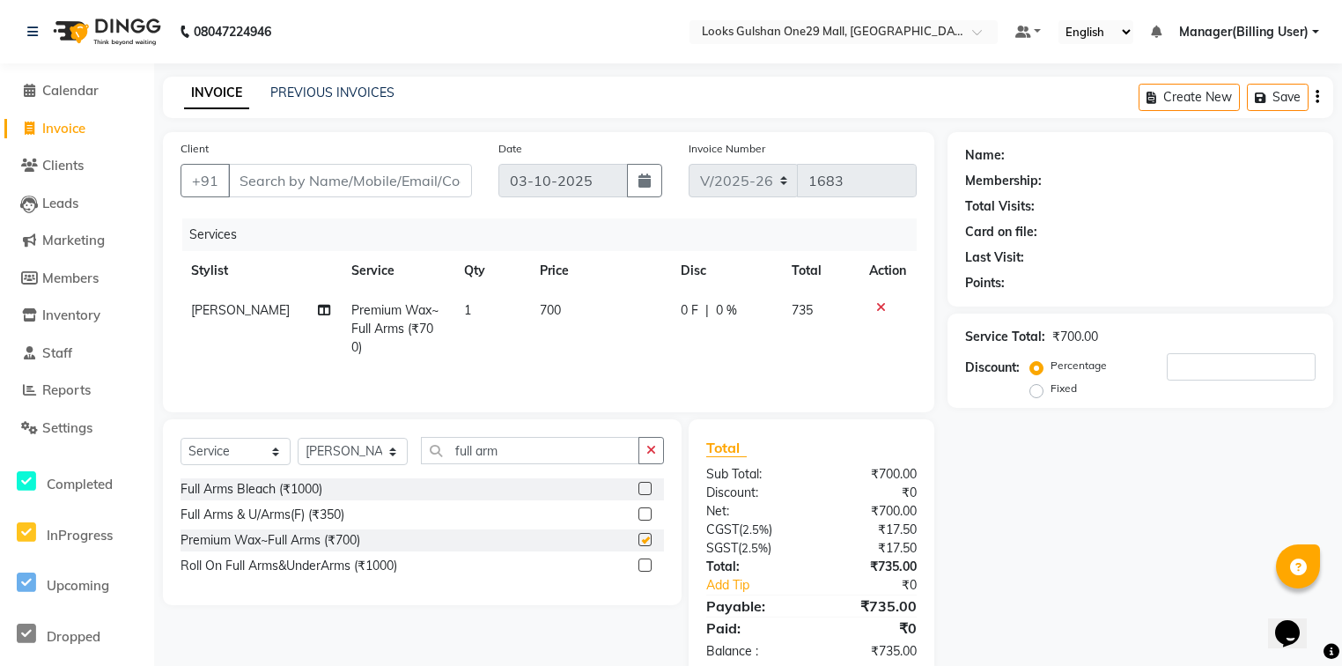
checkbox input "false"
click at [581, 318] on td "700" at bounding box center [599, 329] width 141 height 77
select select "80997"
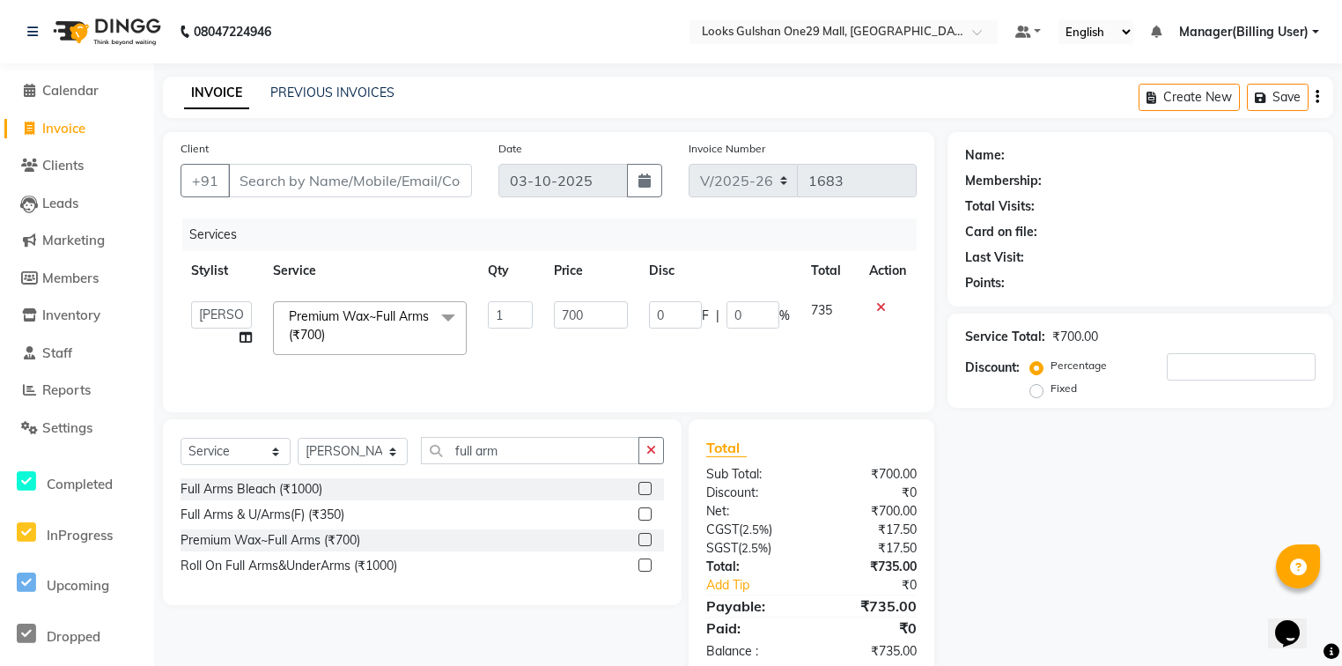
click at [581, 318] on input "700" at bounding box center [590, 314] width 73 height 27
type input "800"
click at [549, 372] on div "Services Stylist Service Qty Price Disc Total Action Alam ali Counter_Sales Dee…" at bounding box center [548, 306] width 736 height 176
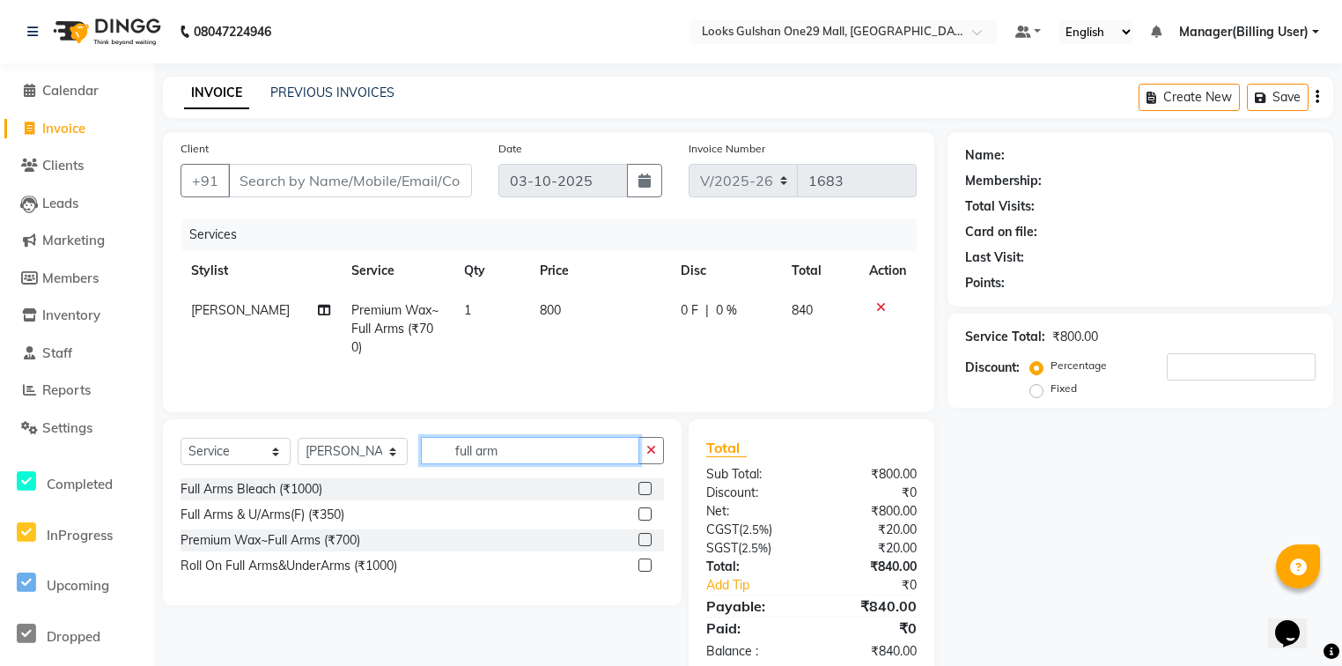
click at [570, 458] on input "full arm" at bounding box center [530, 450] width 218 height 27
type input "underarm"
click at [644, 520] on label at bounding box center [644, 513] width 13 height 13
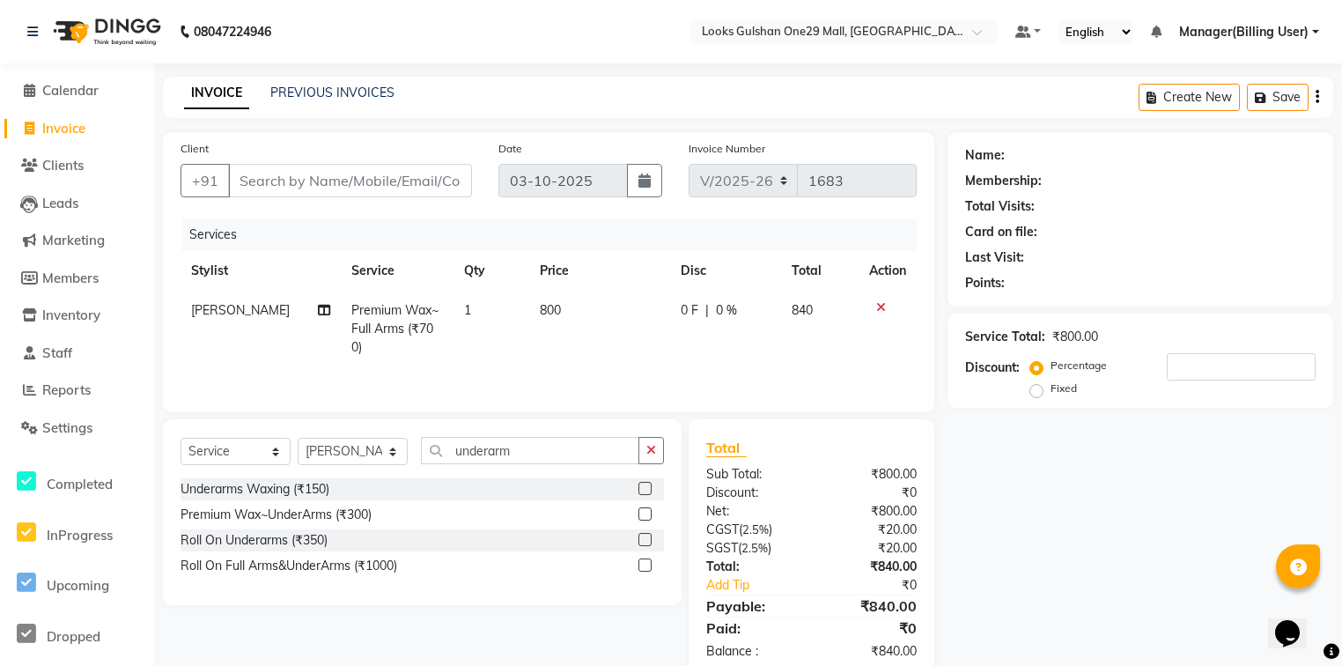
click at [644, 520] on input "checkbox" at bounding box center [643, 514] width 11 height 11
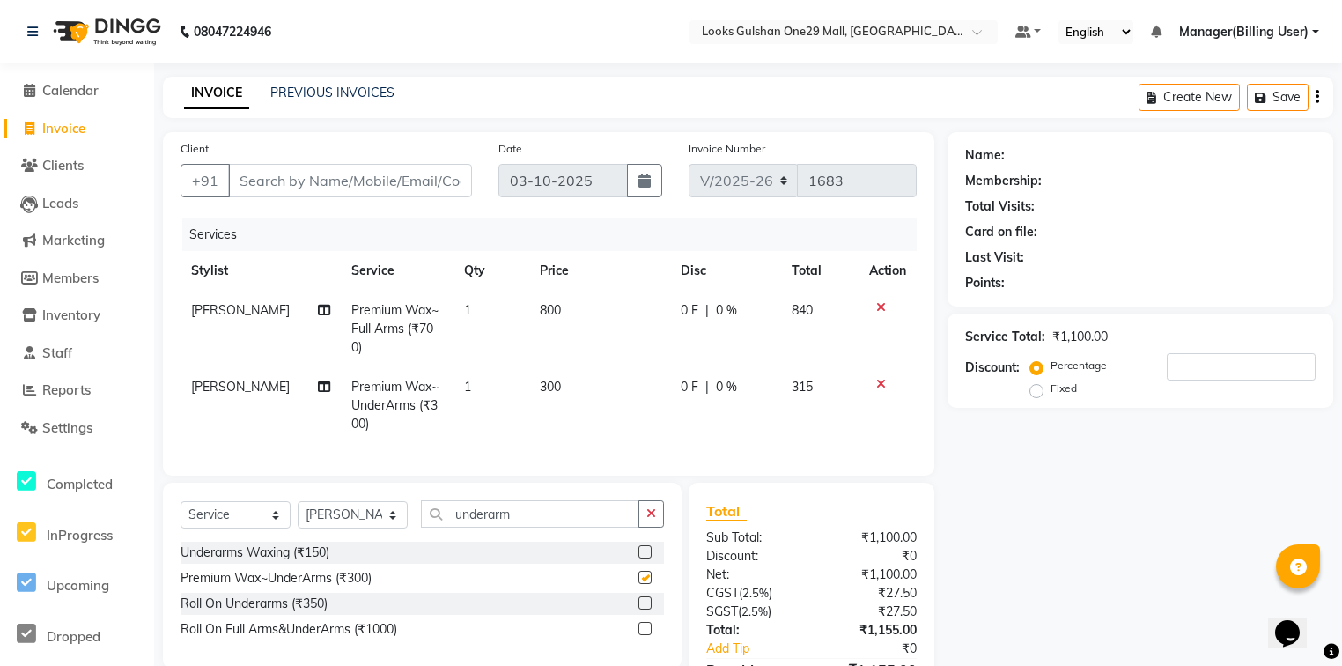
checkbox input "false"
click at [556, 367] on td "300" at bounding box center [599, 405] width 141 height 77
select select "80997"
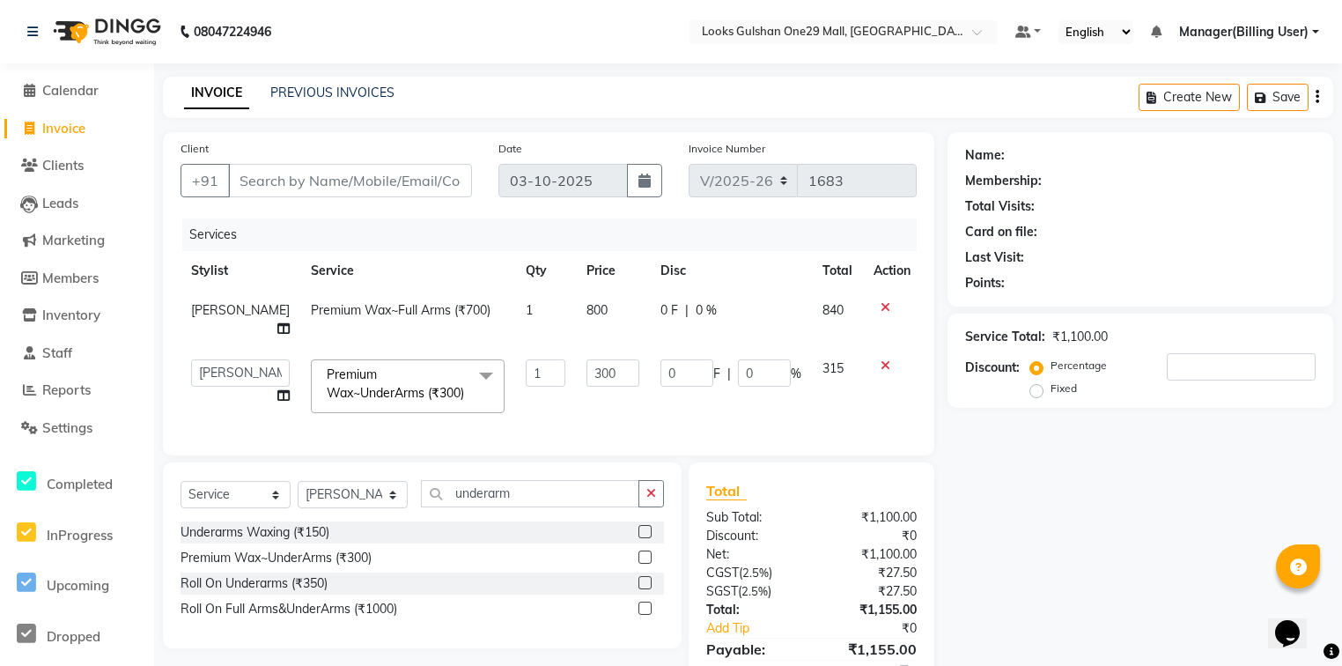
click at [576, 370] on td "300" at bounding box center [613, 386] width 74 height 75
click at [586, 364] on input "300" at bounding box center [612, 372] width 53 height 27
type input "500"
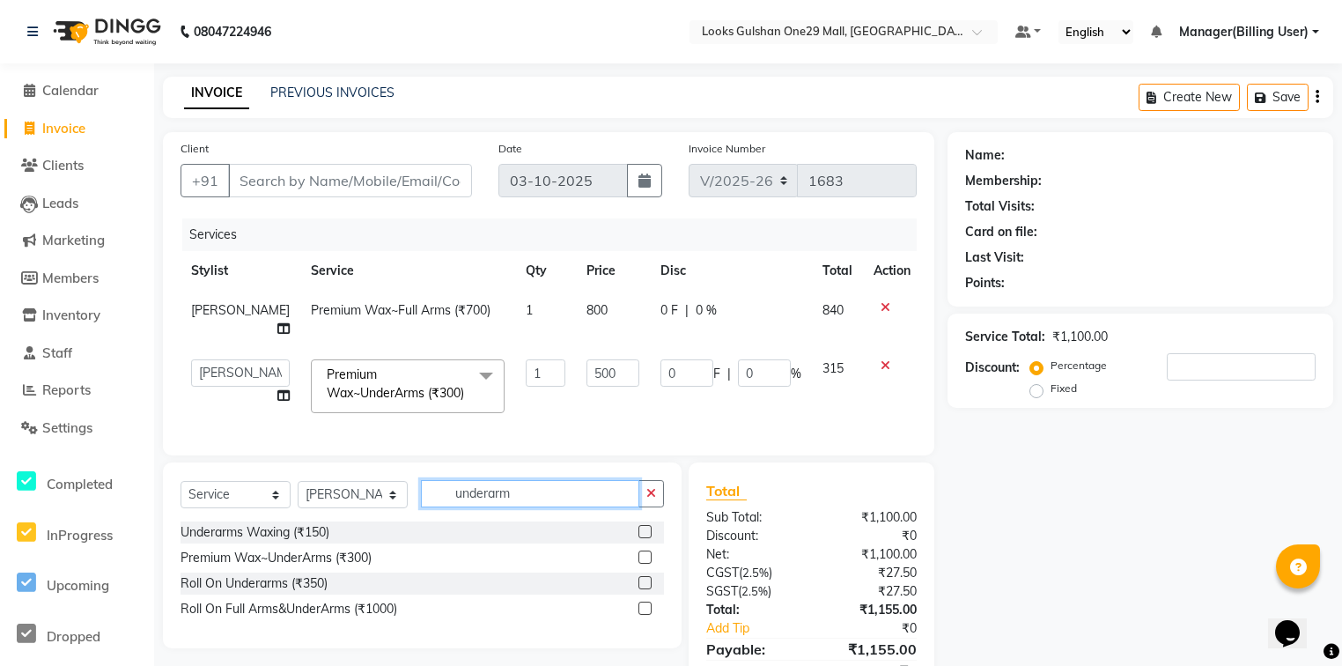
click at [490, 507] on input "underarm" at bounding box center [530, 493] width 218 height 27
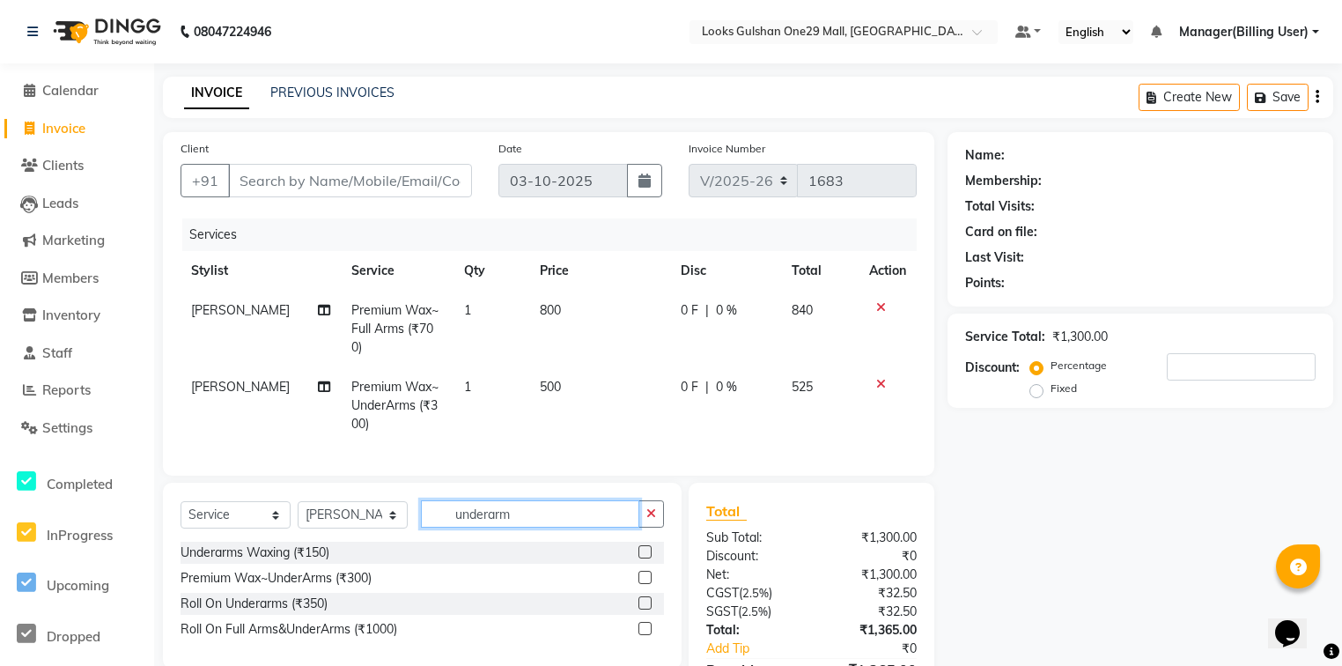
click at [490, 511] on input "underarm" at bounding box center [530, 513] width 218 height 27
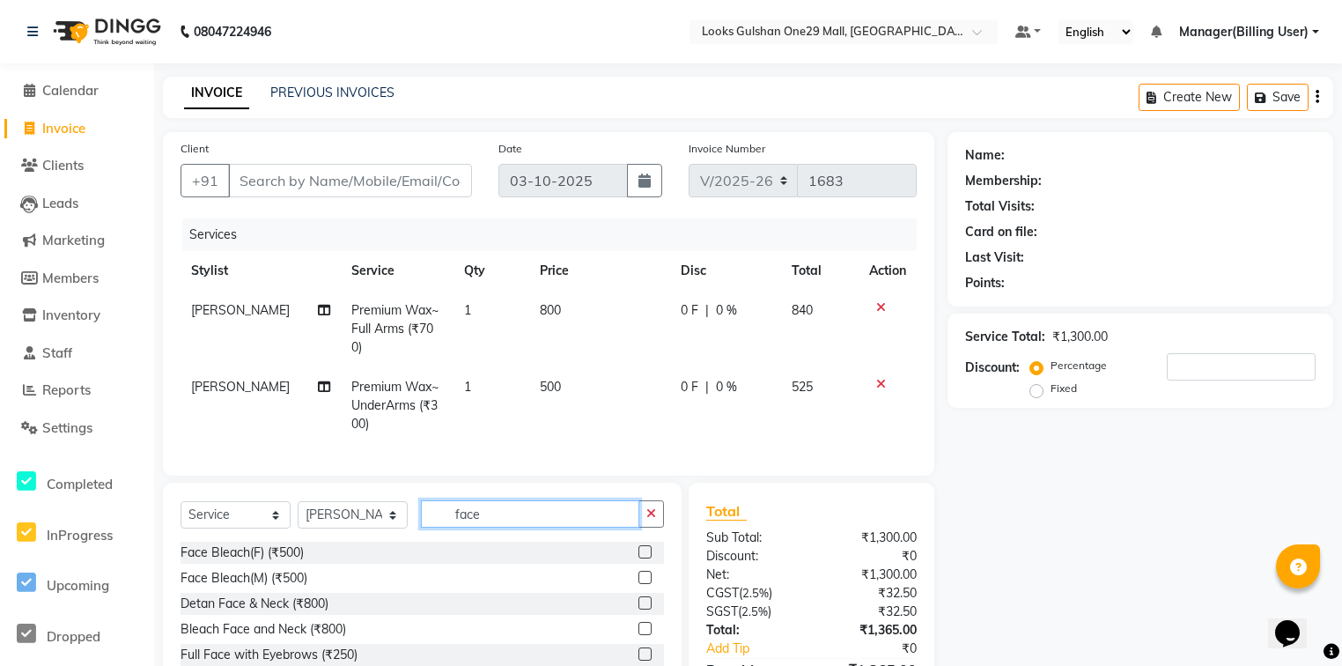
type input "face"
click at [638, 545] on label at bounding box center [644, 551] width 13 height 13
click at [638, 547] on input "checkbox" at bounding box center [643, 552] width 11 height 11
checkbox input "true"
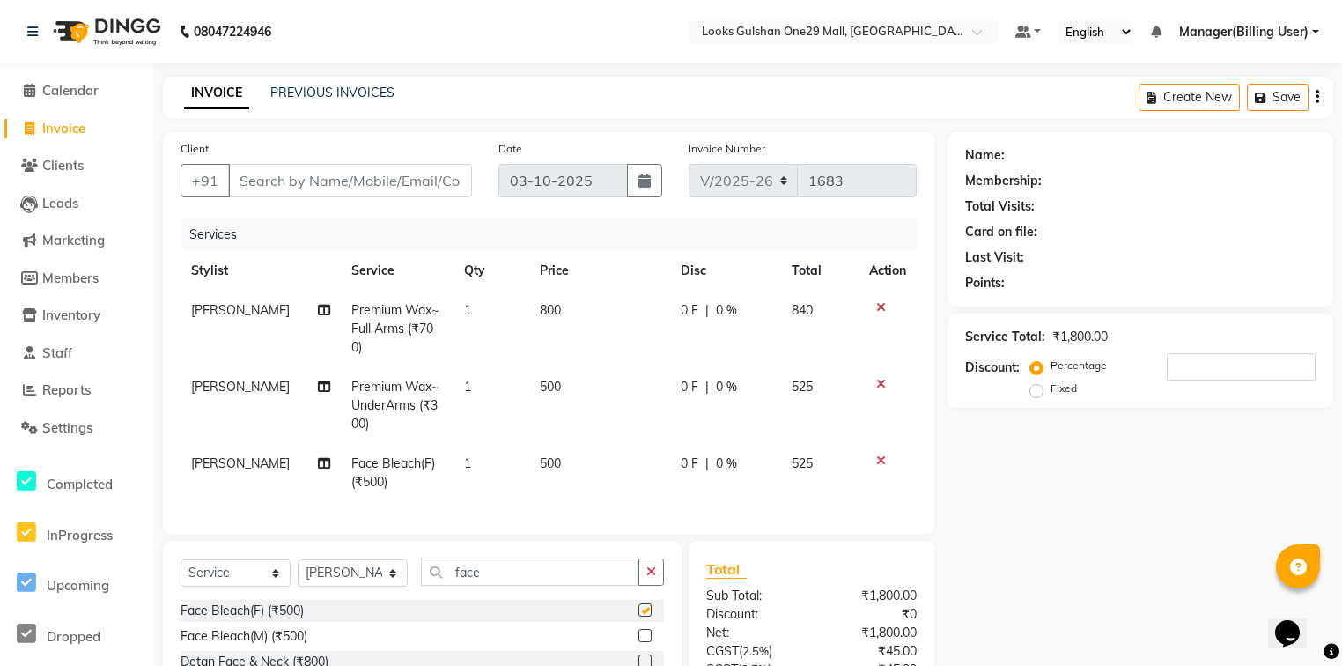
click at [582, 445] on td "500" at bounding box center [599, 473] width 141 height 58
select select "80997"
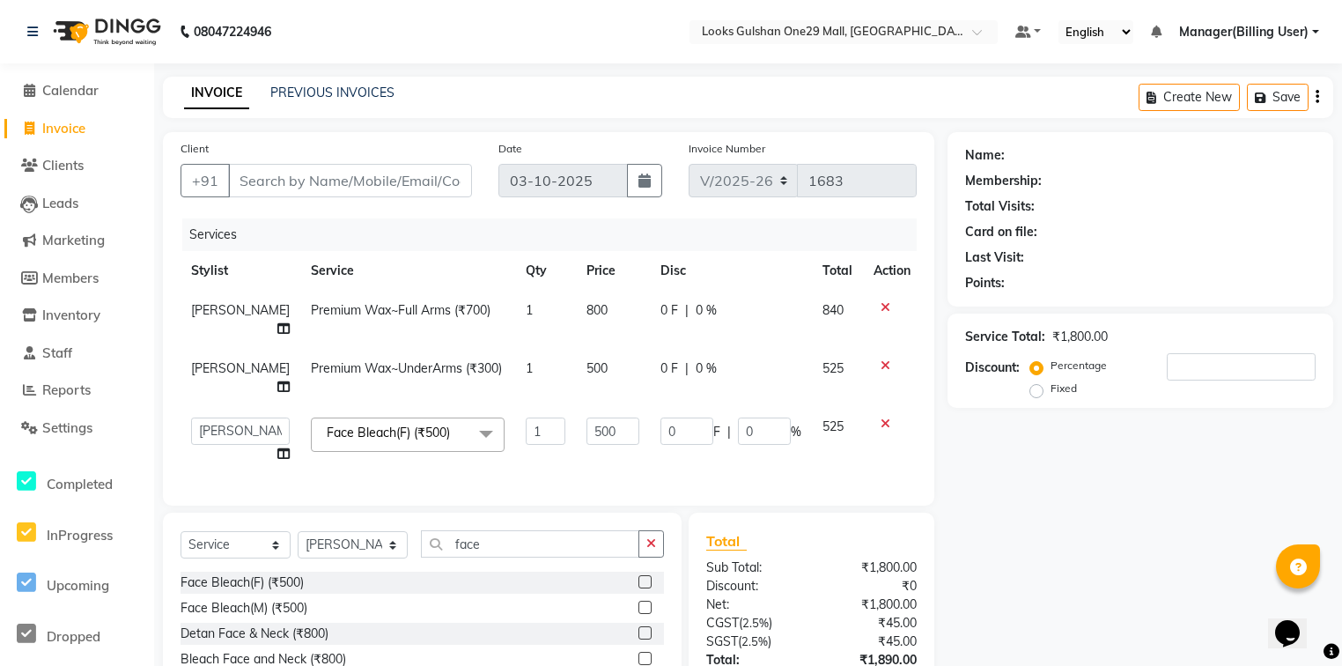
checkbox input "false"
click at [595, 417] on input "500" at bounding box center [612, 430] width 53 height 27
type input "1000"
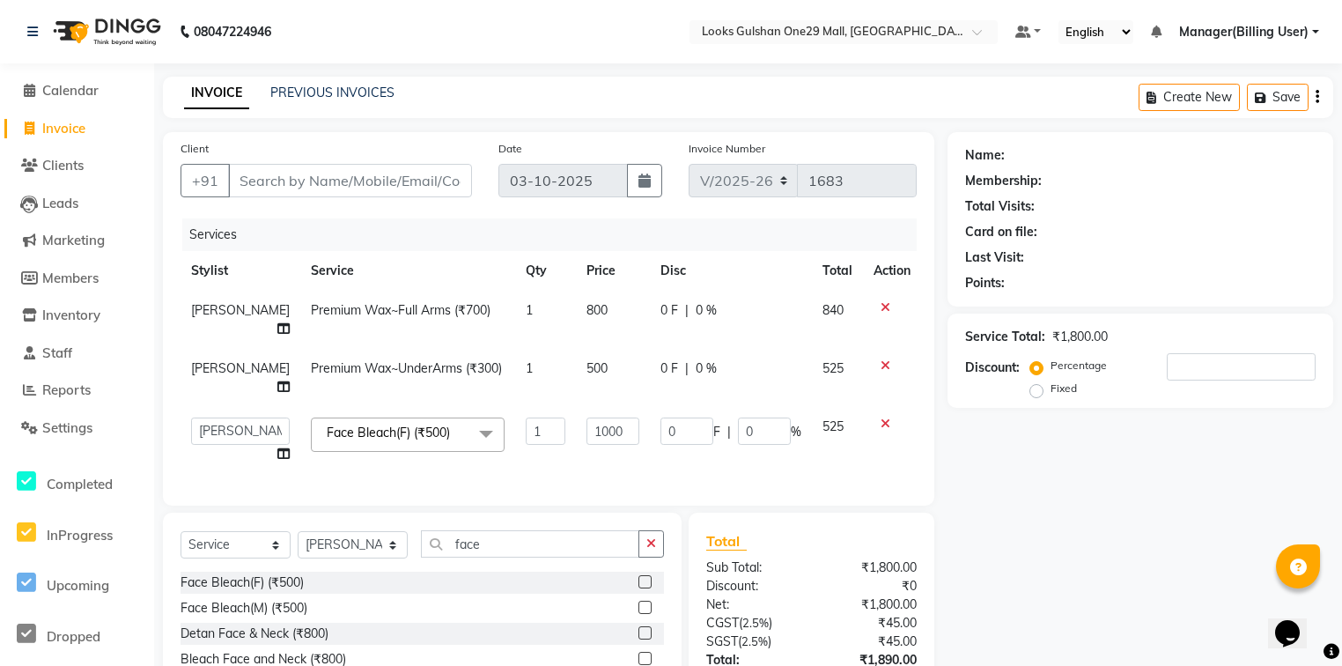
click at [579, 435] on td "1000" at bounding box center [613, 440] width 74 height 67
select select "80997"
click at [567, 531] on input "face" at bounding box center [530, 543] width 218 height 27
click at [579, 530] on input "face" at bounding box center [530, 543] width 218 height 27
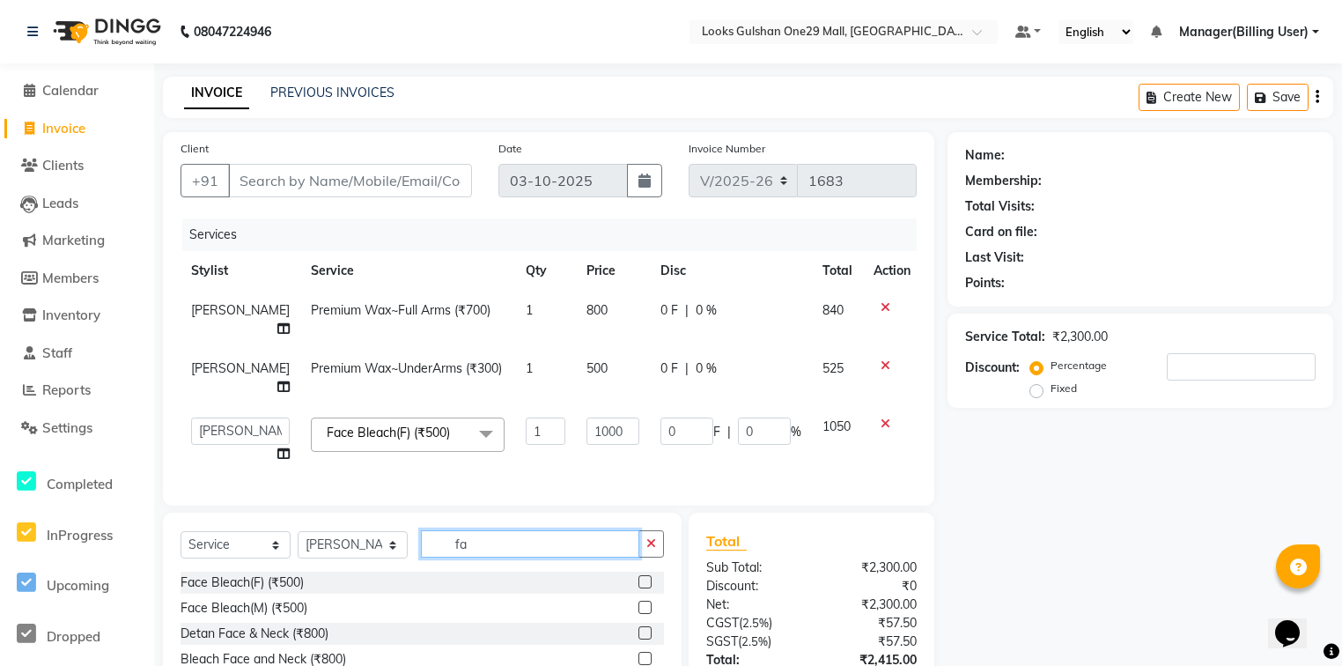
type input "f"
type input "eye"
click at [638, 600] on label at bounding box center [644, 606] width 13 height 13
click at [638, 602] on input "checkbox" at bounding box center [643, 607] width 11 height 11
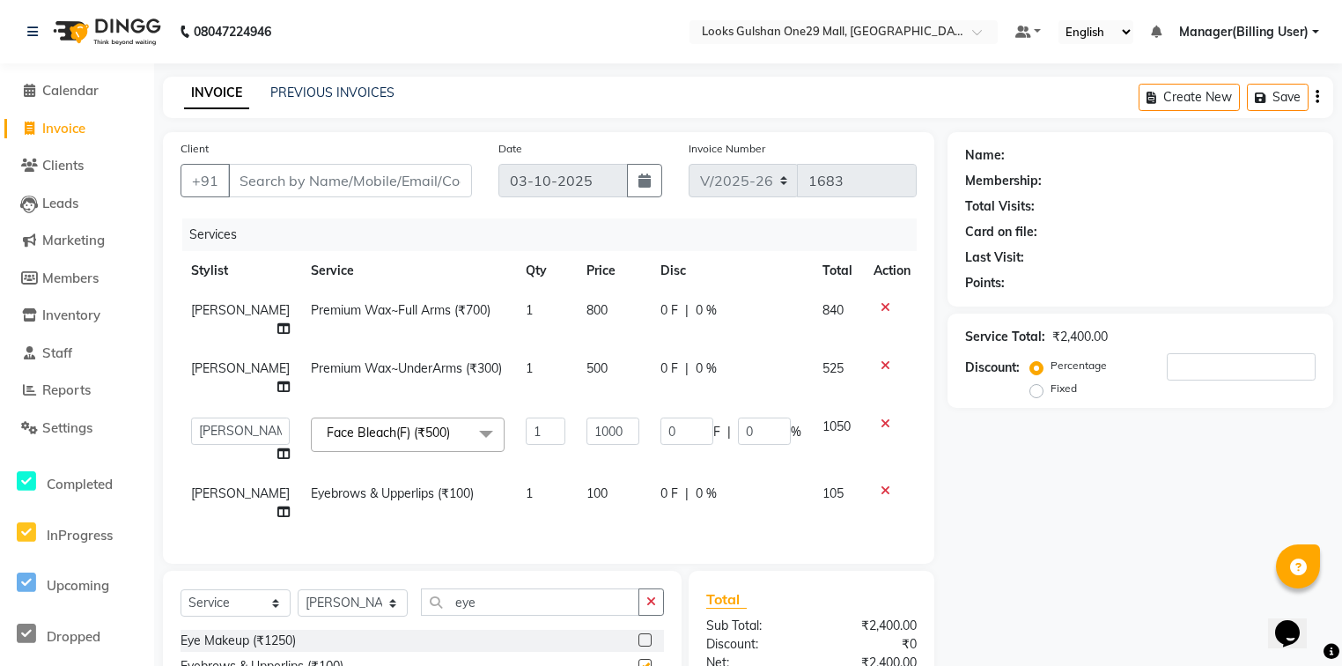
click at [576, 440] on td "1000" at bounding box center [613, 440] width 74 height 67
checkbox input "false"
drag, startPoint x: 616, startPoint y: 460, endPoint x: 609, endPoint y: 467, distance: 9.4
click at [609, 474] on td "100" at bounding box center [613, 503] width 74 height 58
select select "80997"
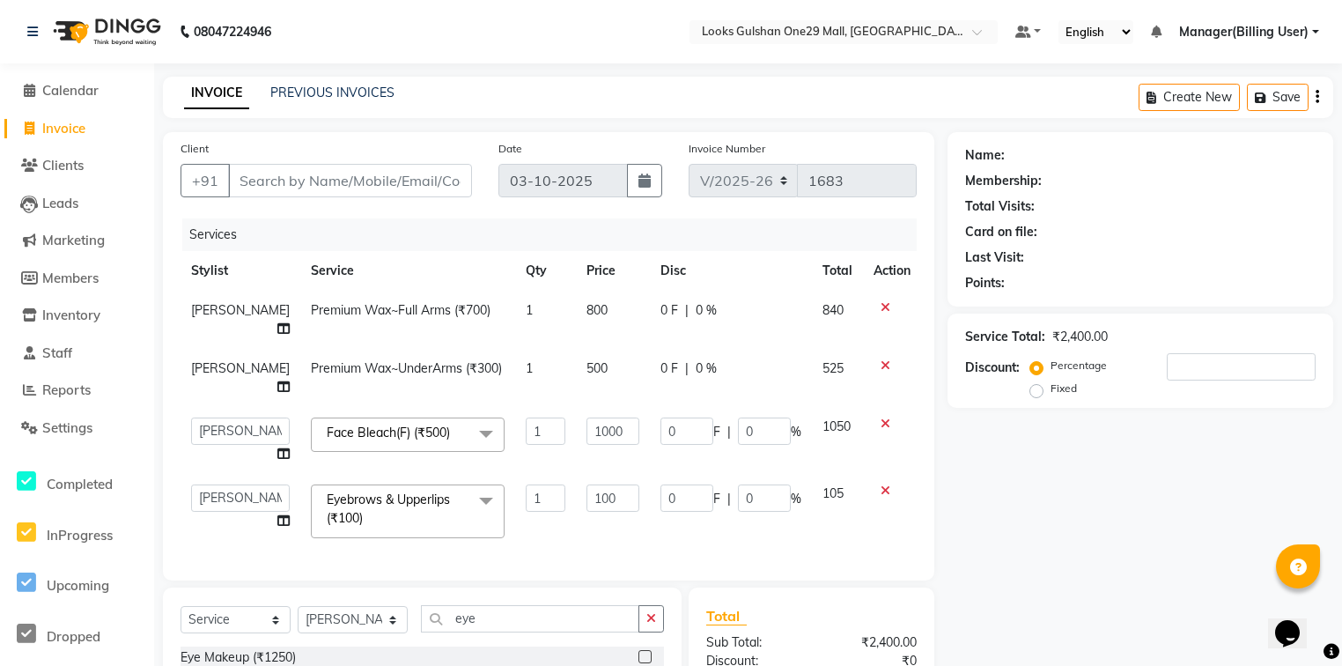
click at [595, 484] on input "100" at bounding box center [612, 497] width 53 height 27
type input "150"
click at [563, 527] on div "Client +91 Date 03-10-2025 Invoice Number V/2025 V/2025-26 1683 Services Stylis…" at bounding box center [548, 356] width 771 height 448
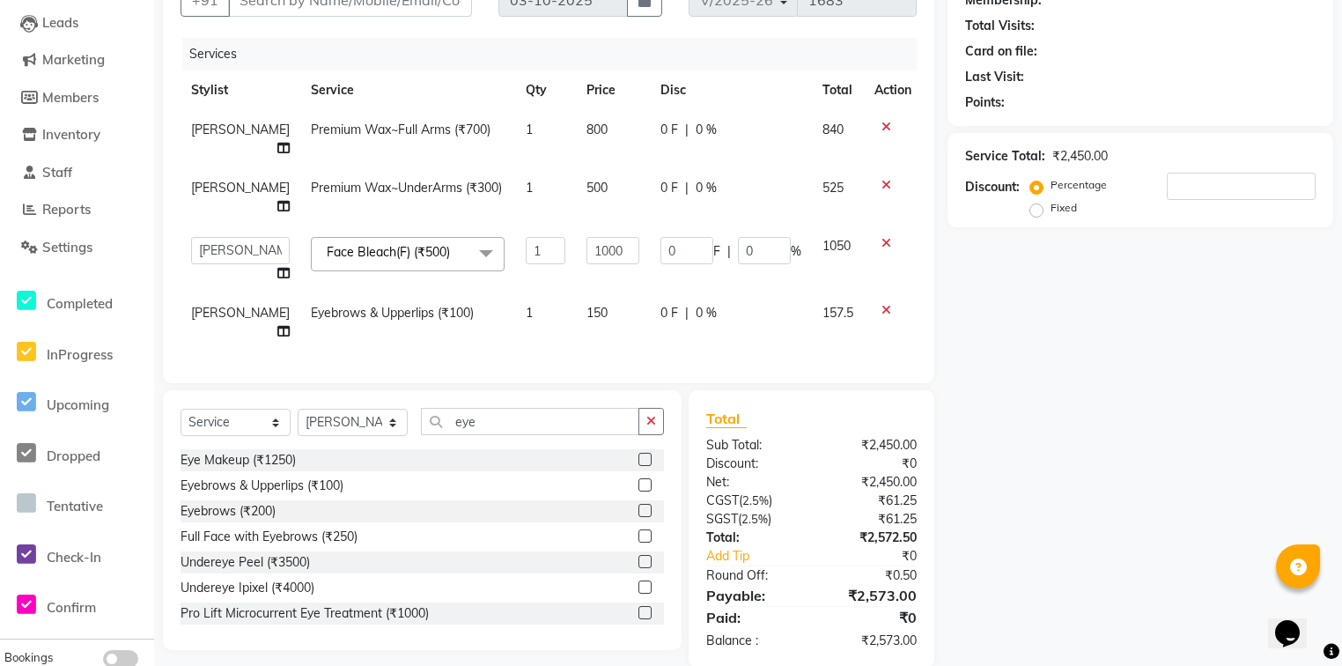
scroll to position [183, 0]
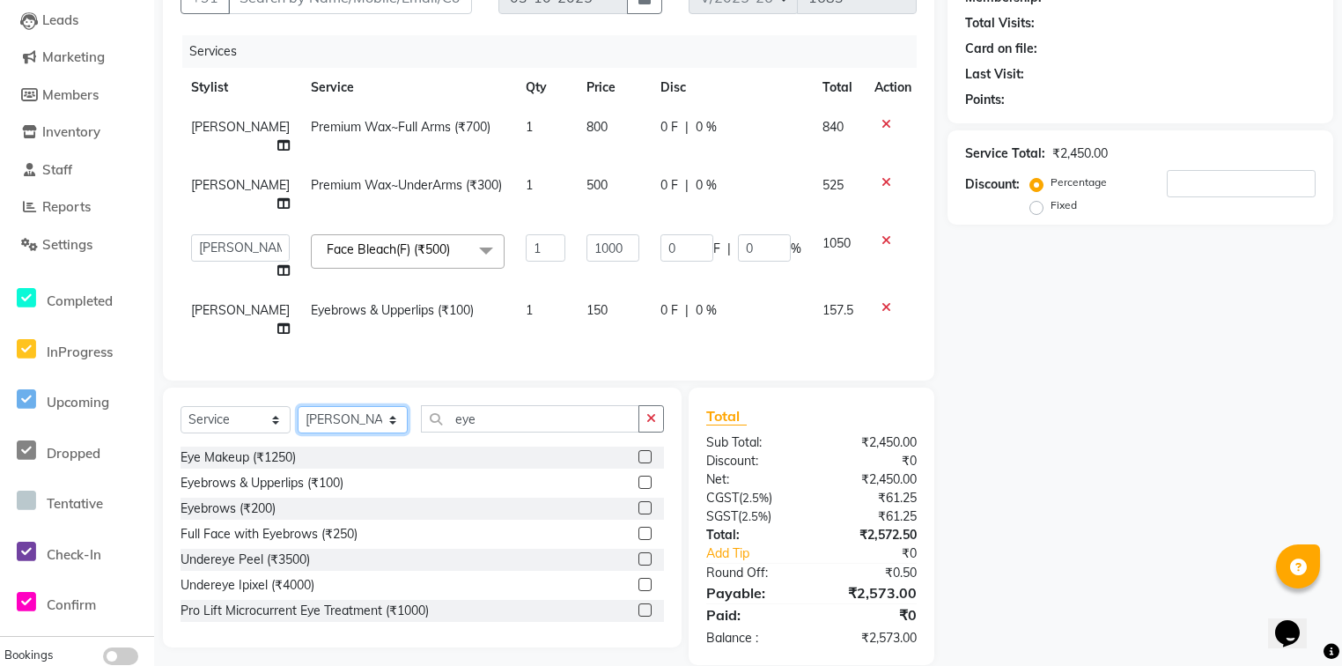
click at [385, 406] on select "Select Stylist [PERSON_NAME] Counter_Sales Deepak Farmaan [PERSON_NAME] Manager…" at bounding box center [353, 419] width 110 height 27
select select "85905"
click at [298, 406] on select "Select Stylist [PERSON_NAME] Counter_Sales Deepak Farmaan [PERSON_NAME] Manager…" at bounding box center [353, 419] width 110 height 27
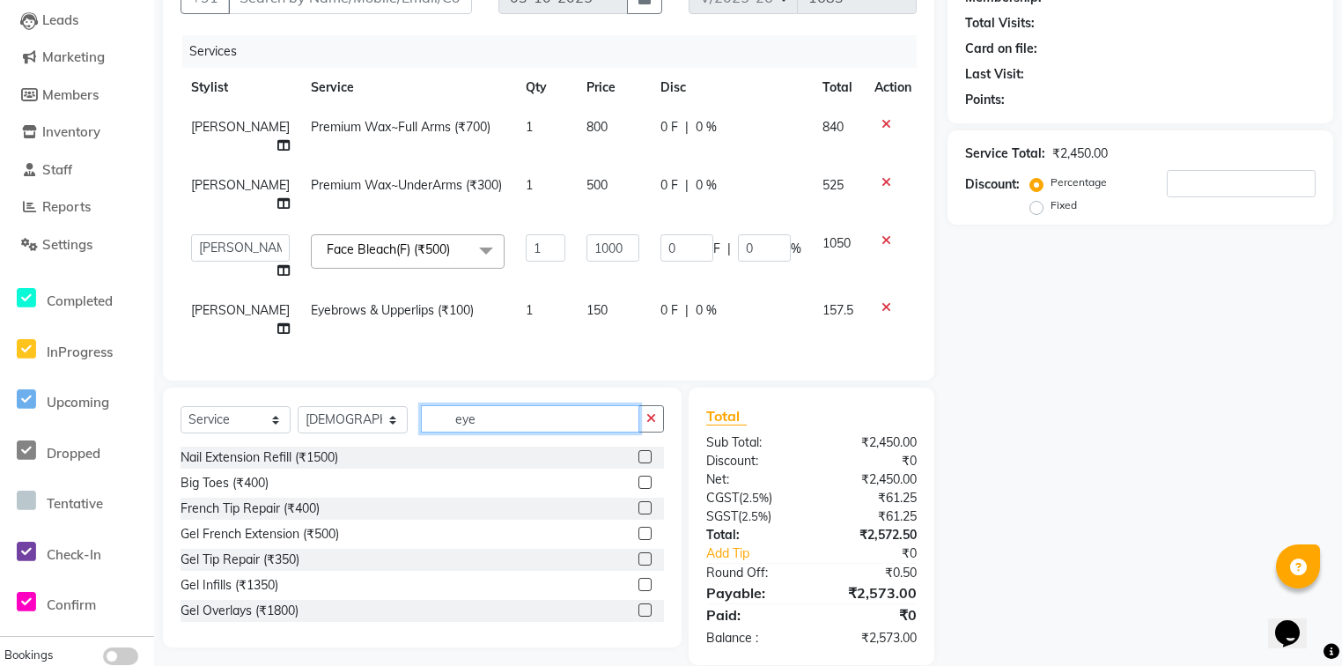
click at [511, 405] on input "eye" at bounding box center [530, 418] width 218 height 27
type input "cut"
click at [638, 552] on label at bounding box center [644, 558] width 13 height 13
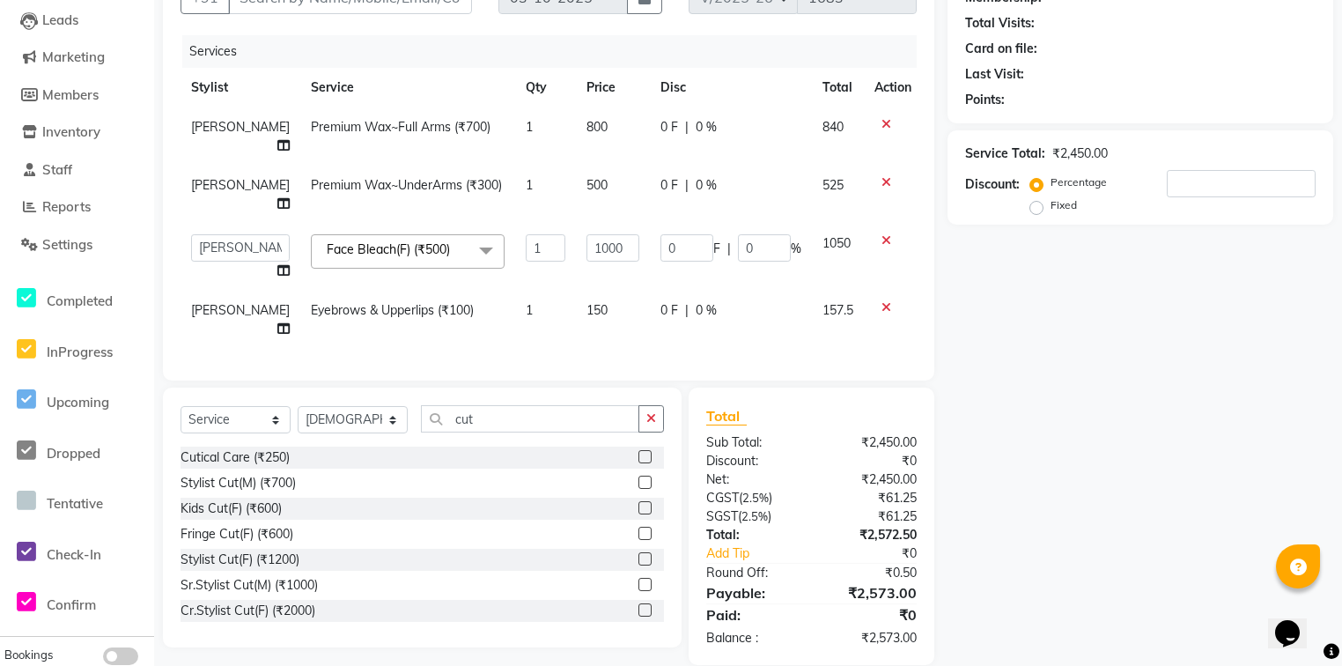
click at [638, 554] on input "checkbox" at bounding box center [643, 559] width 11 height 11
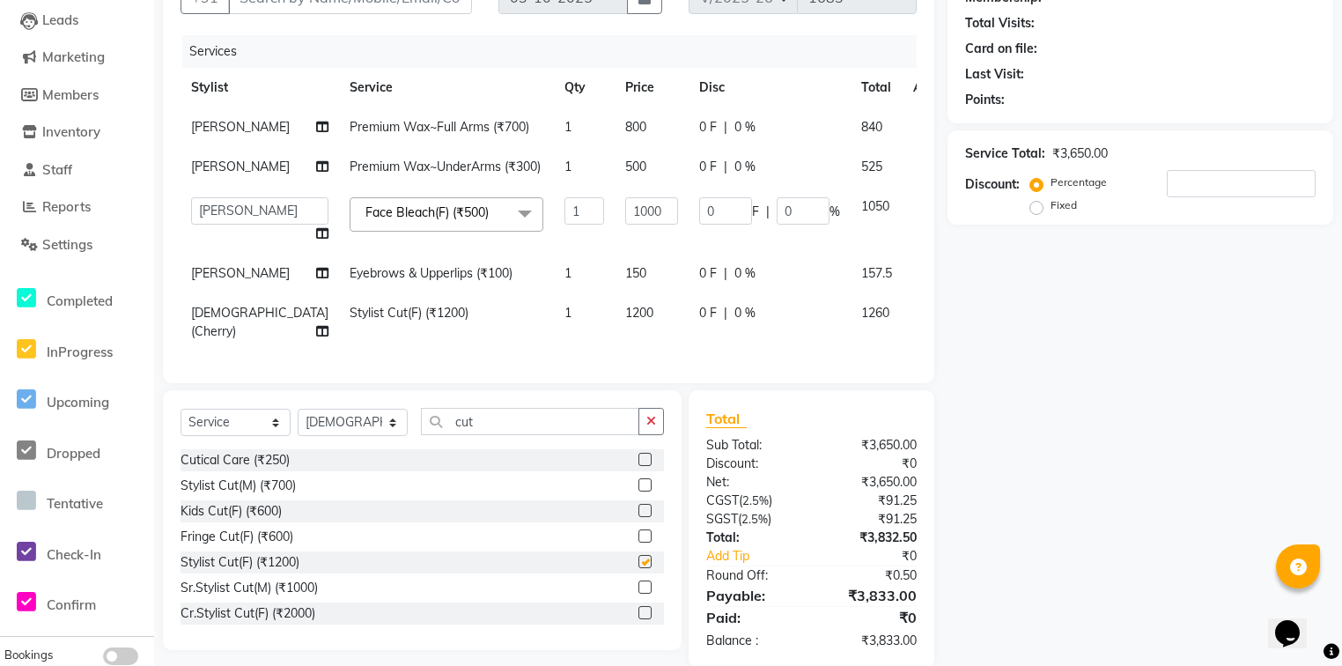
checkbox input "false"
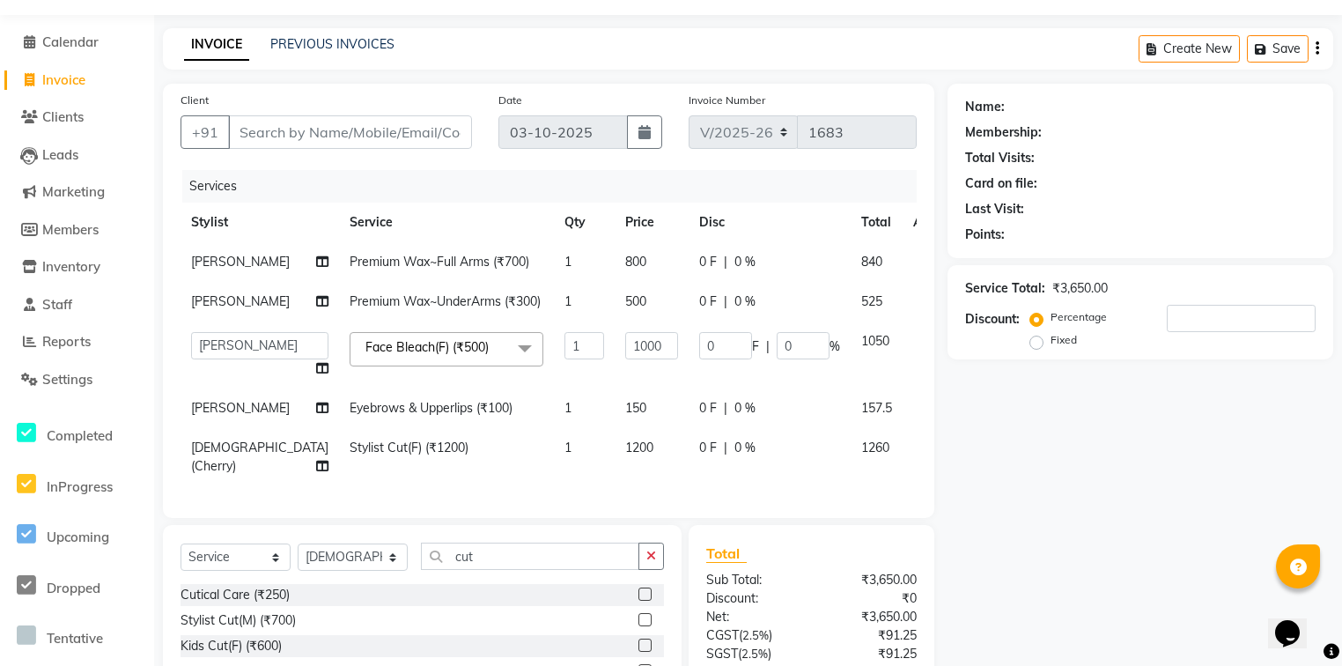
scroll to position [29, 0]
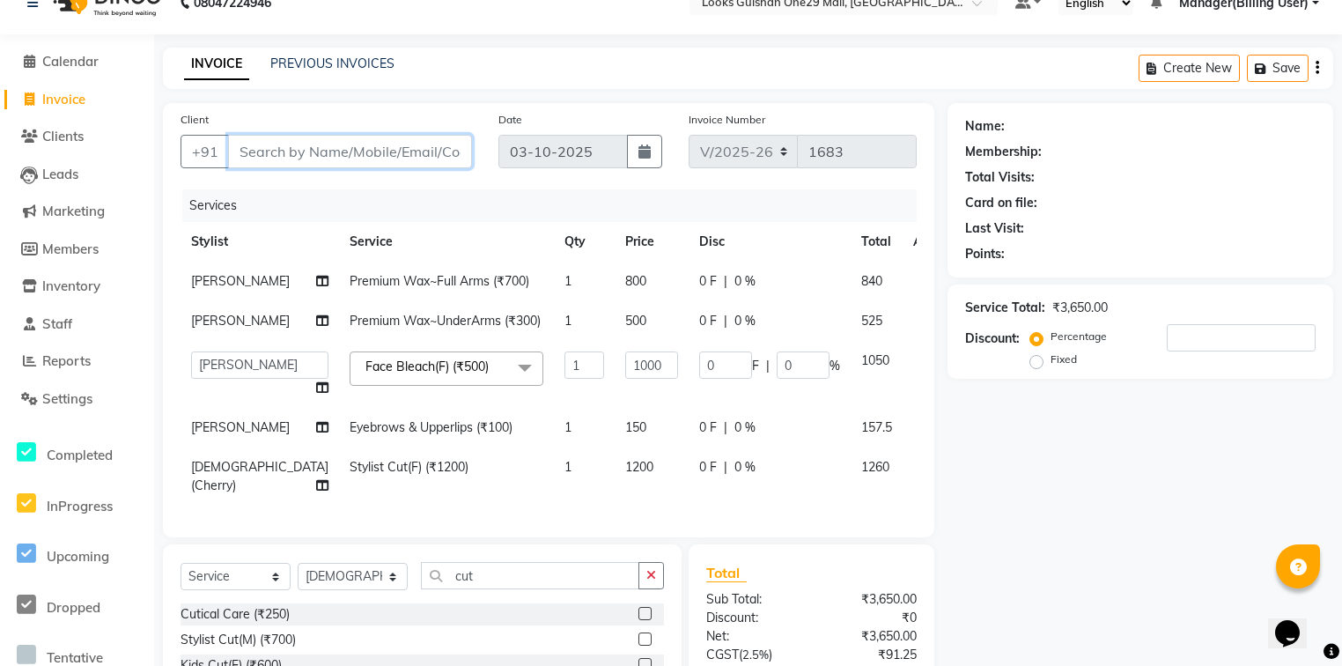
click at [278, 151] on input "Client" at bounding box center [350, 151] width 244 height 33
type input "7"
type input "0"
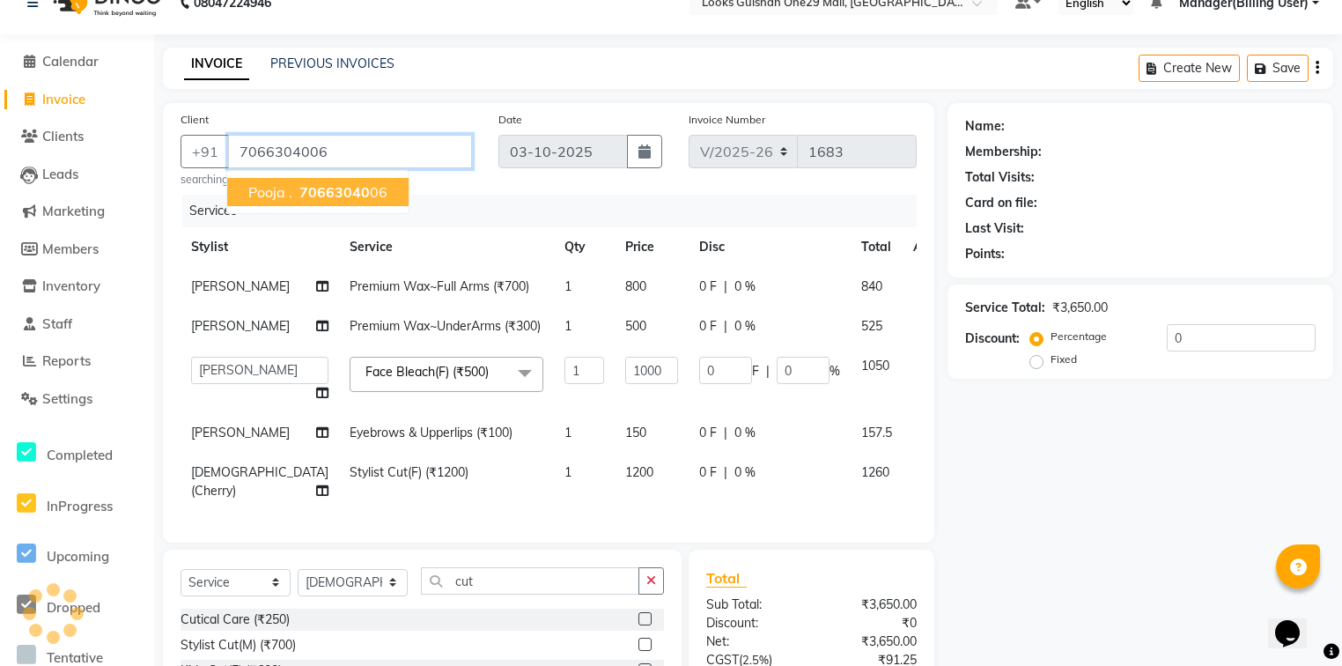
type input "7066304006"
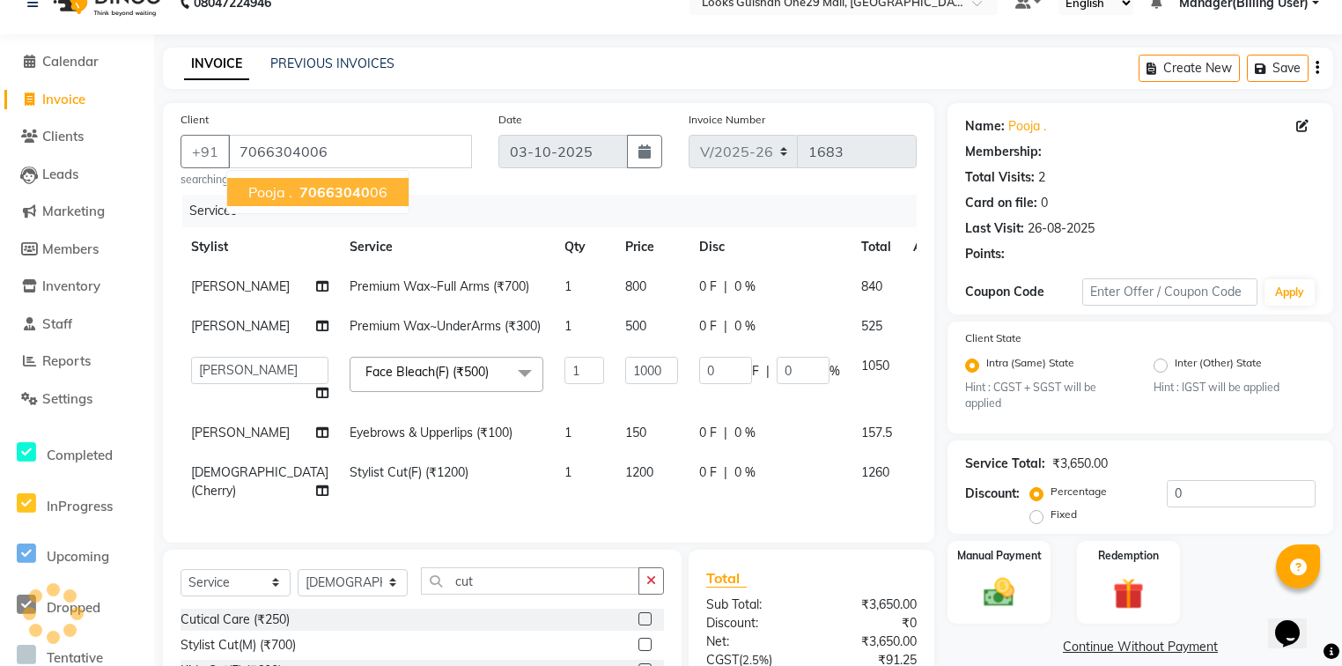
select select "1: Object"
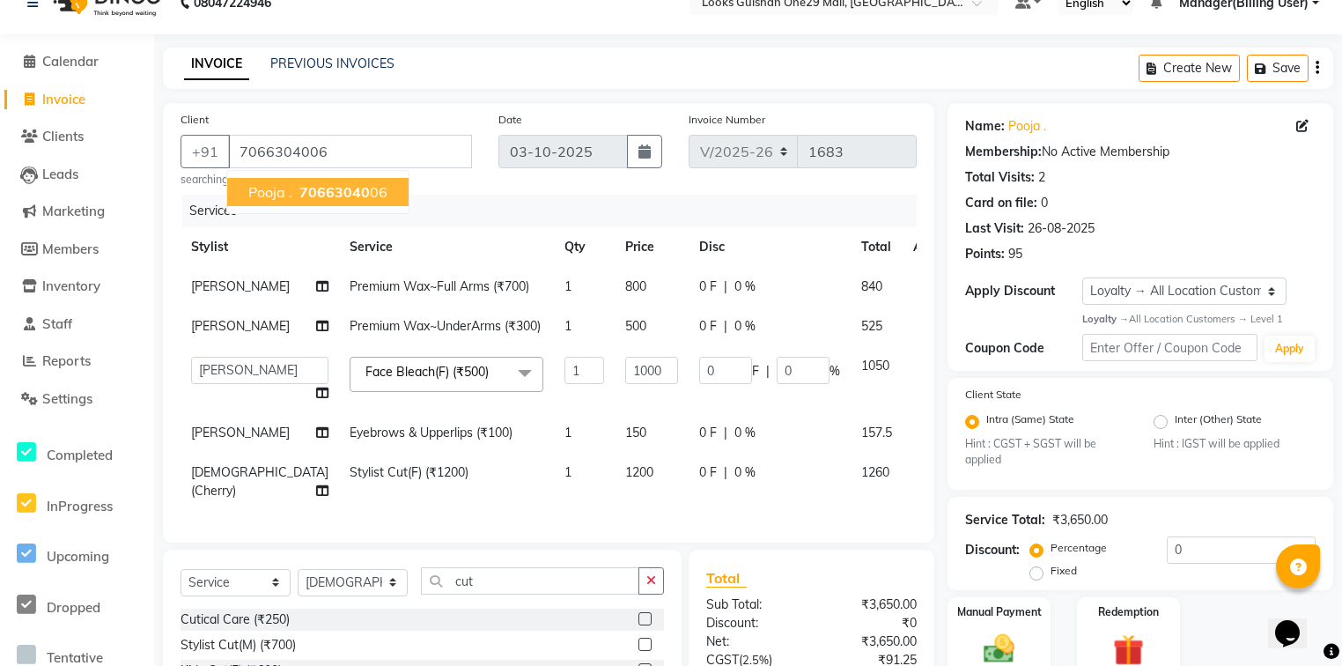
click at [526, 208] on div "Services" at bounding box center [555, 211] width 747 height 33
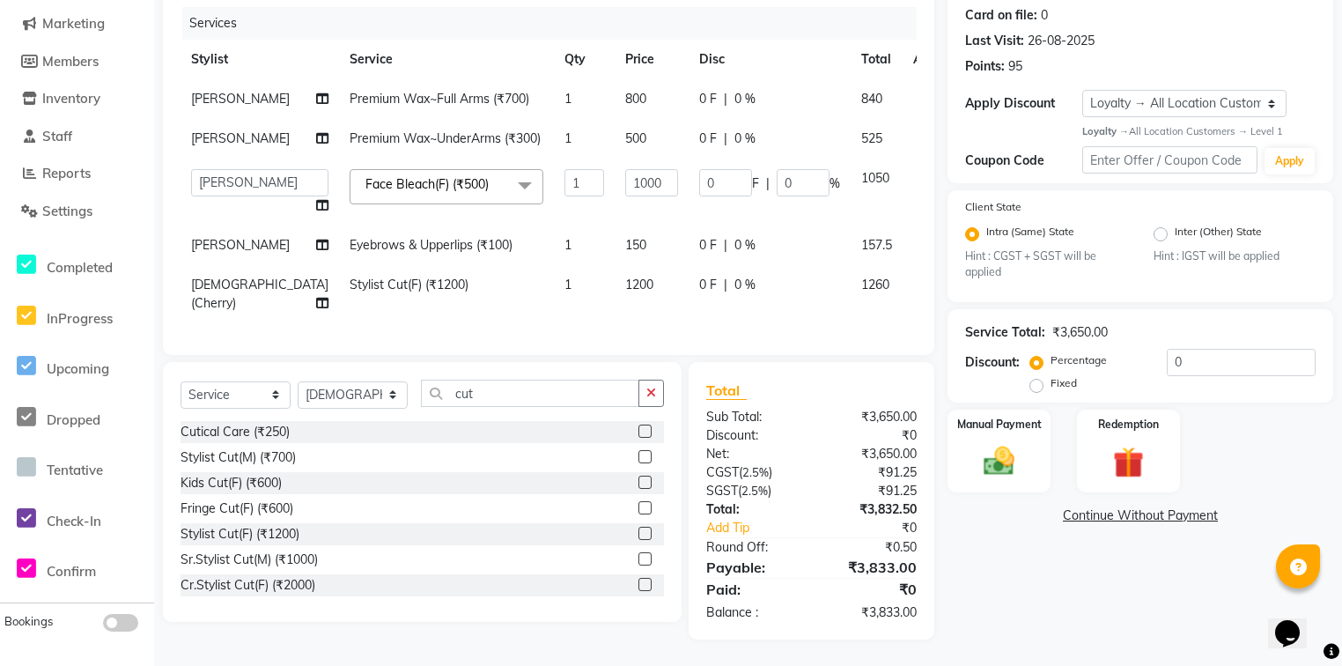
scroll to position [240, 0]
click at [1002, 443] on img at bounding box center [998, 462] width 53 height 38
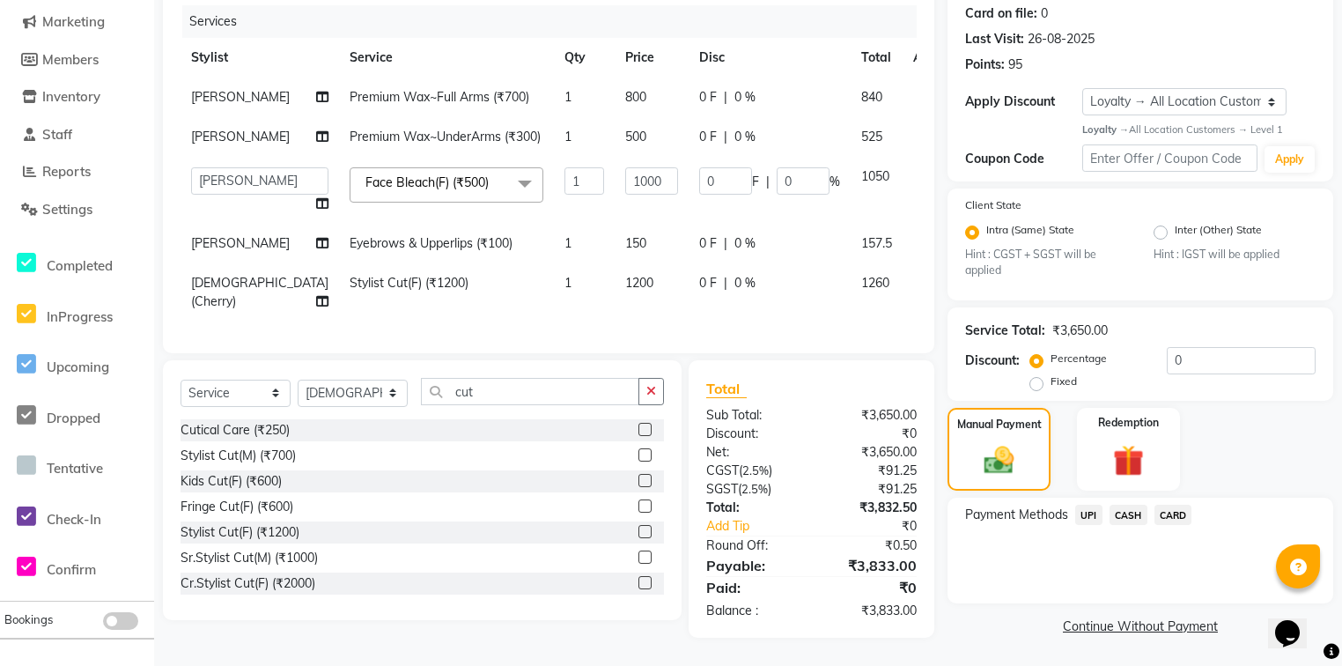
click at [1088, 504] on span "UPI" at bounding box center [1088, 514] width 27 height 20
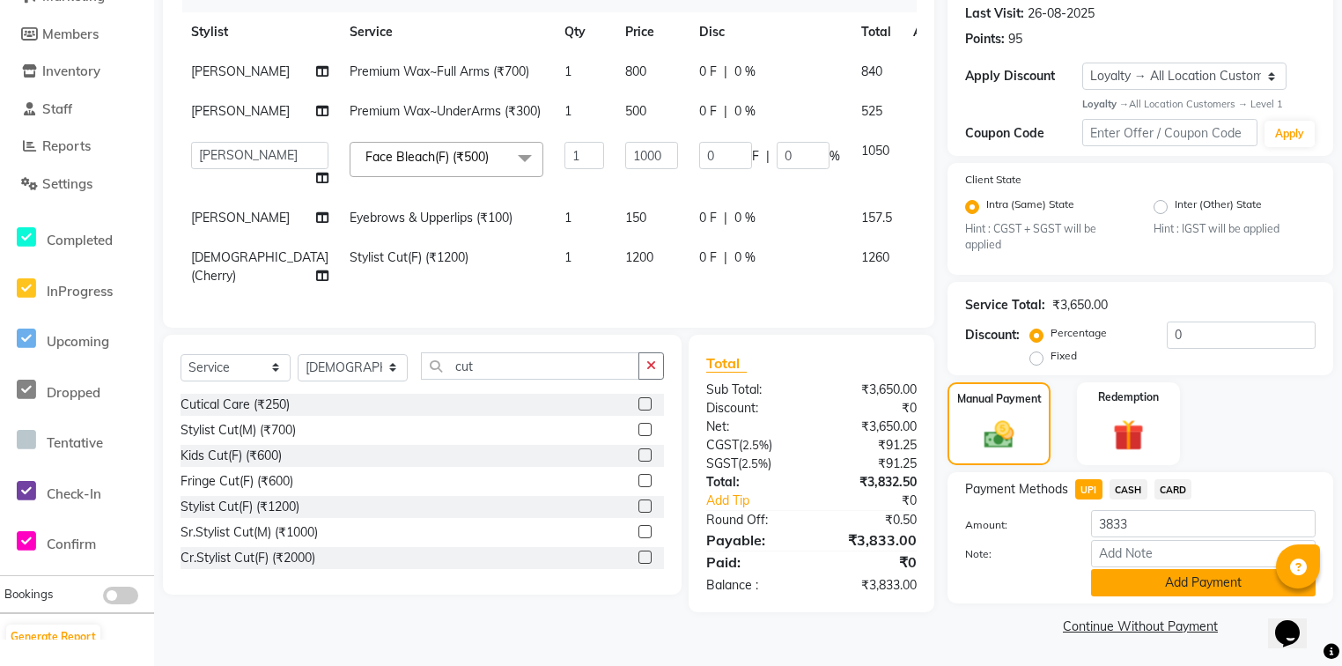
click at [1158, 572] on button "Add Payment" at bounding box center [1203, 582] width 224 height 27
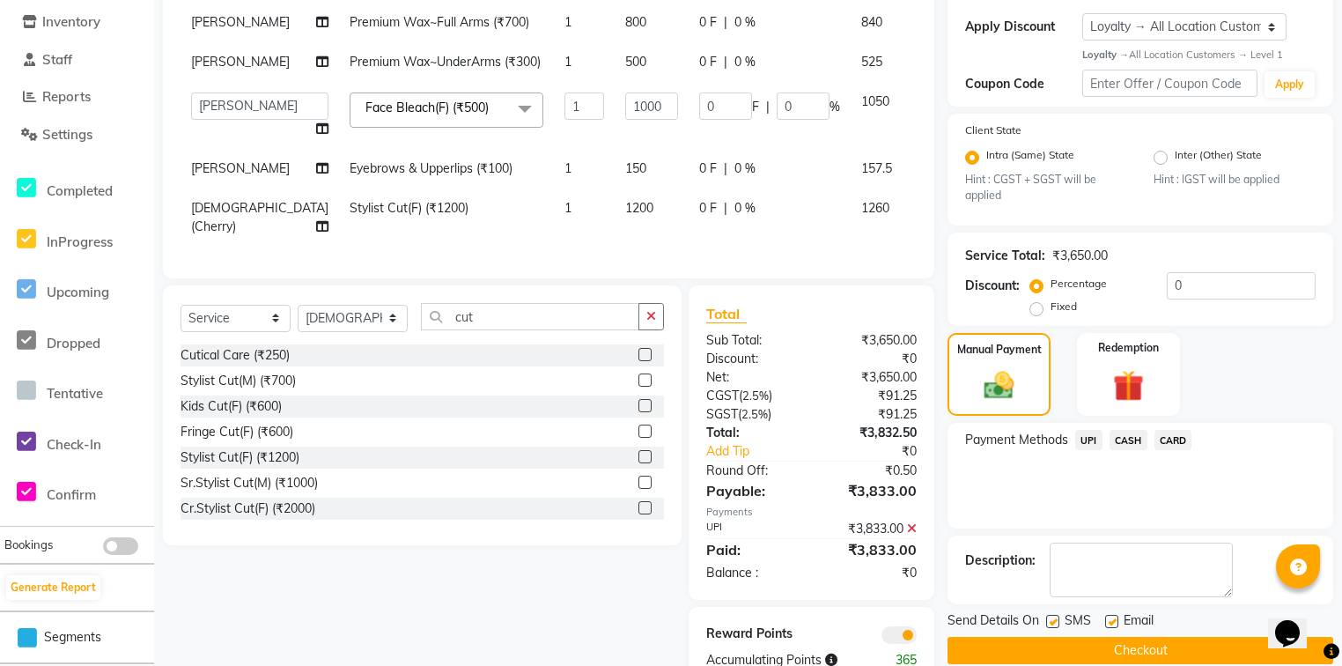
scroll to position [319, 0]
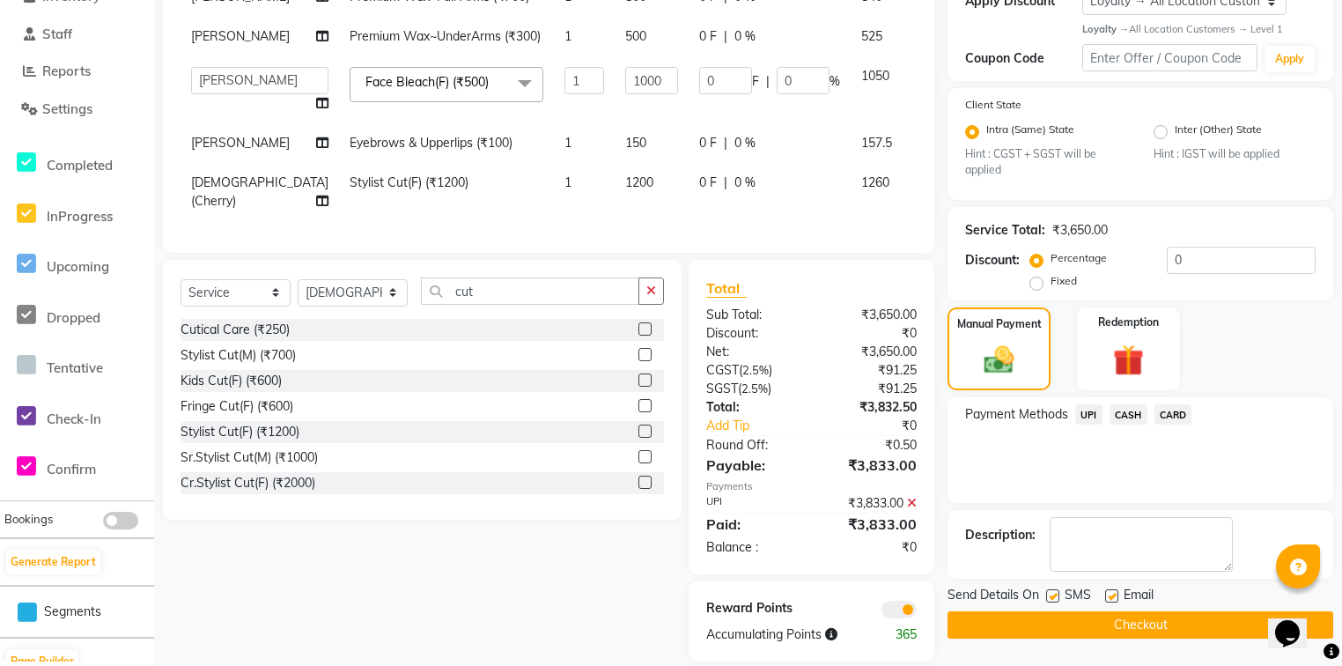
click at [1113, 599] on label at bounding box center [1111, 595] width 13 height 13
click at [1113, 599] on input "checkbox" at bounding box center [1110, 596] width 11 height 11
checkbox input "false"
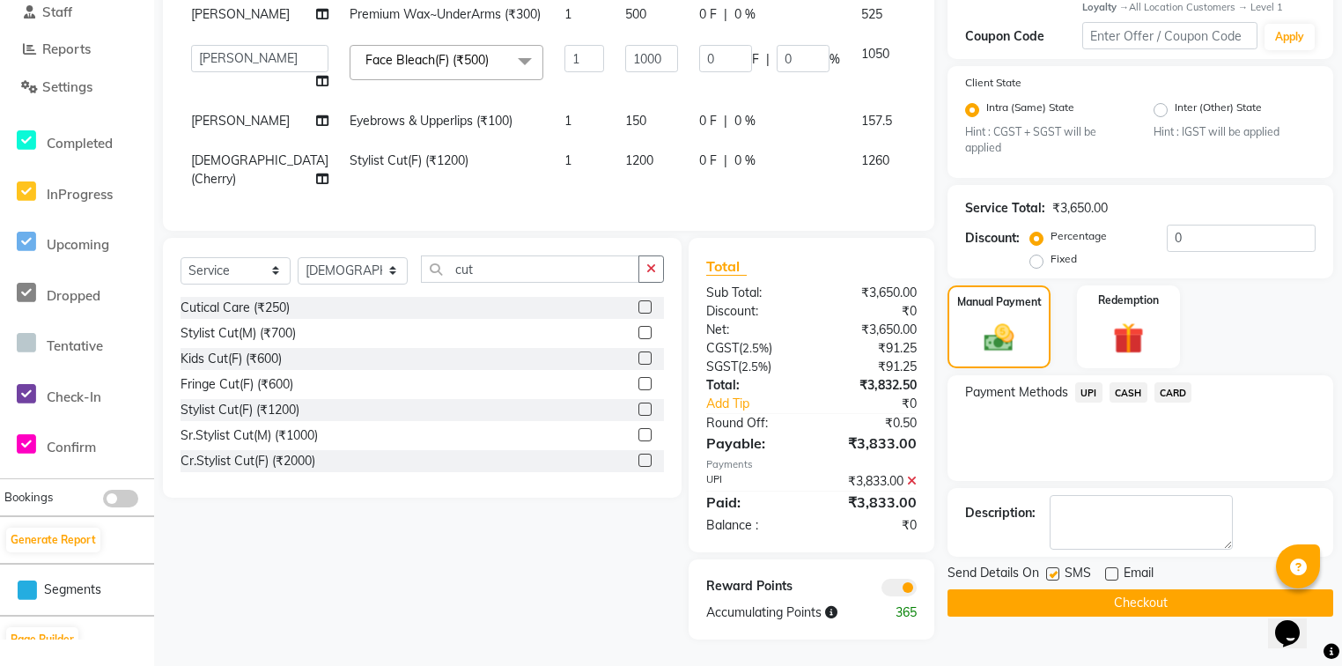
click at [1123, 589] on button "Checkout" at bounding box center [1140, 602] width 386 height 27
click at [1119, 589] on button "Checkout" at bounding box center [1140, 602] width 386 height 27
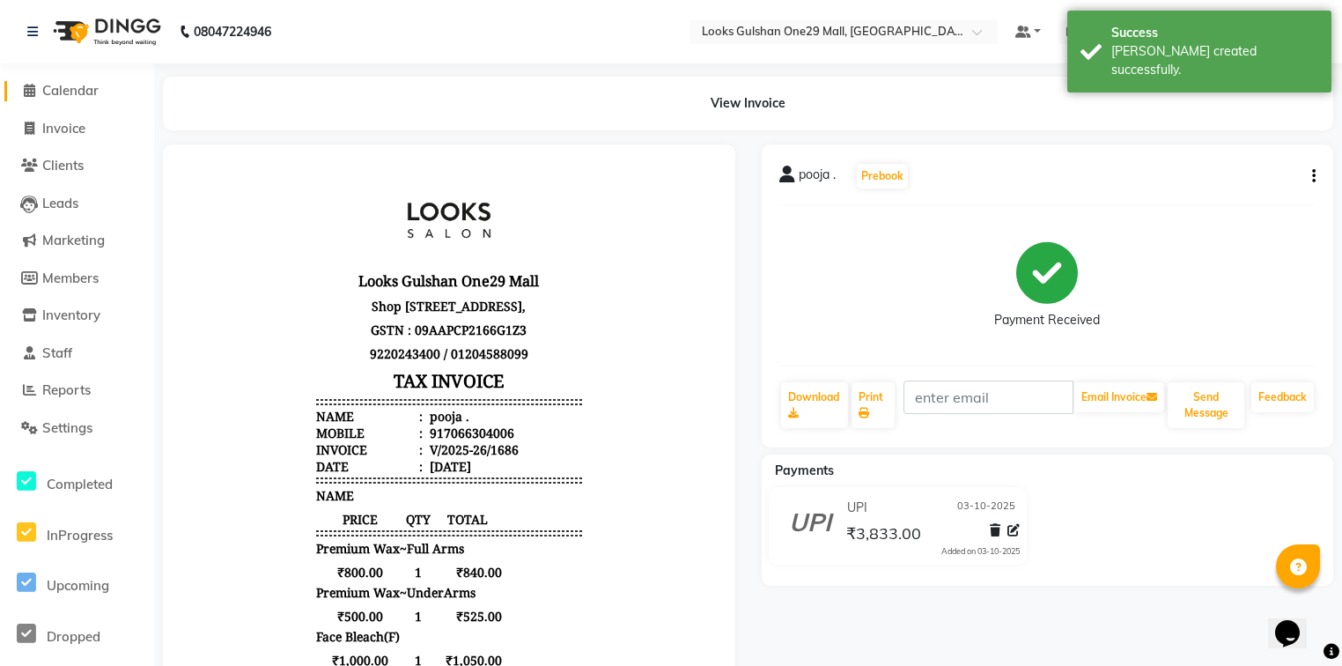
drag, startPoint x: 58, startPoint y: 88, endPoint x: 85, endPoint y: 93, distance: 27.8
click at [58, 88] on span "Calendar" at bounding box center [70, 90] width 56 height 17
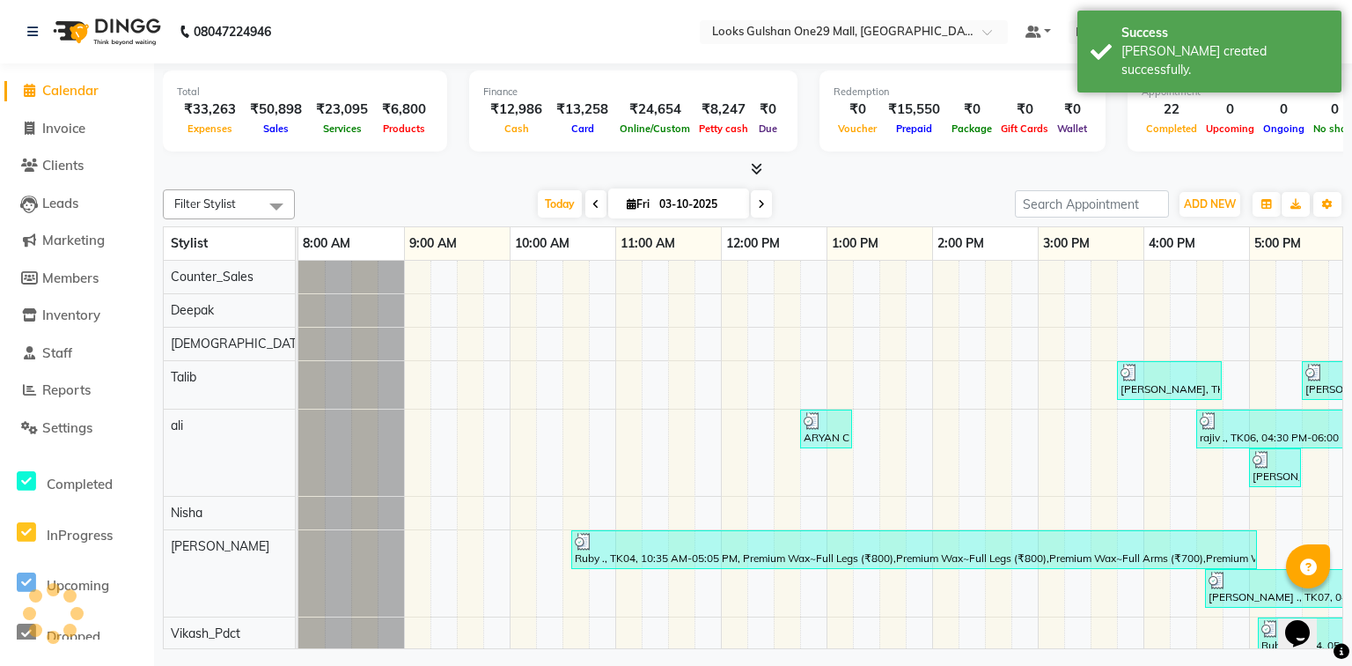
click at [390, 191] on div "Today Fri 03-10-2025" at bounding box center [655, 204] width 703 height 26
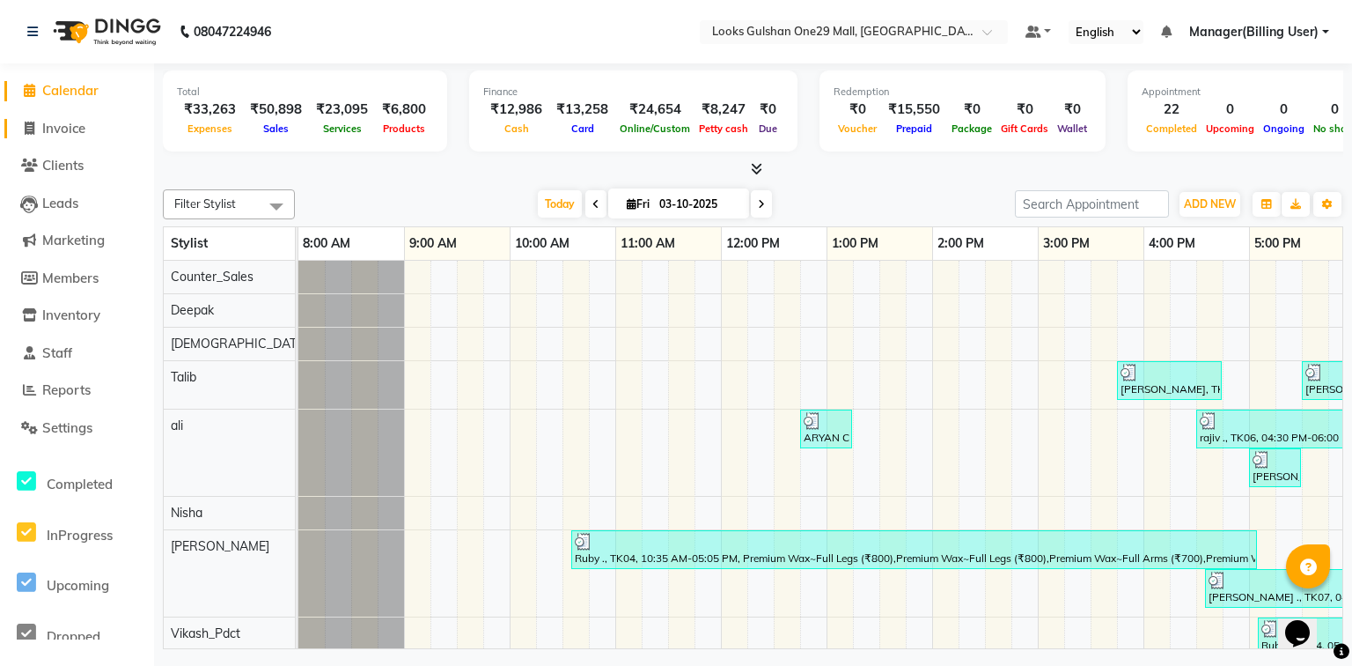
click at [92, 136] on link "Invoice" at bounding box center [76, 129] width 145 height 20
select select "service"
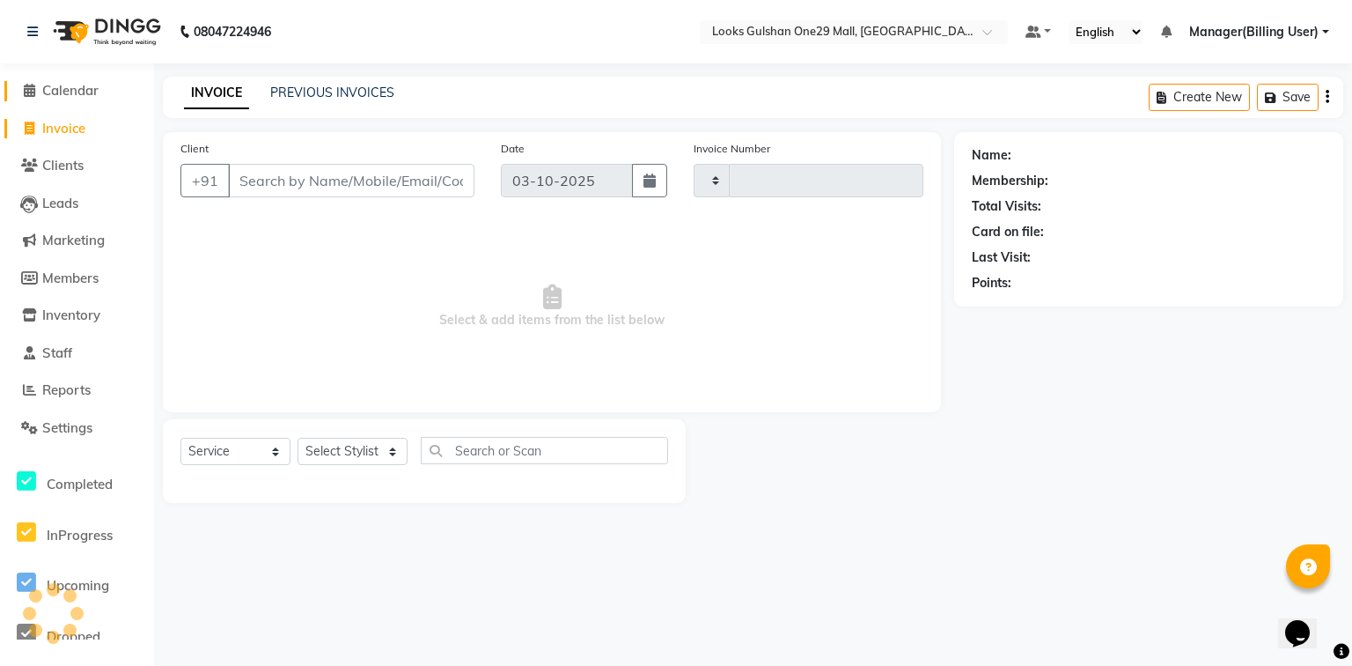
type input "1687"
select select "8337"
click at [84, 93] on span "Calendar" at bounding box center [70, 90] width 56 height 17
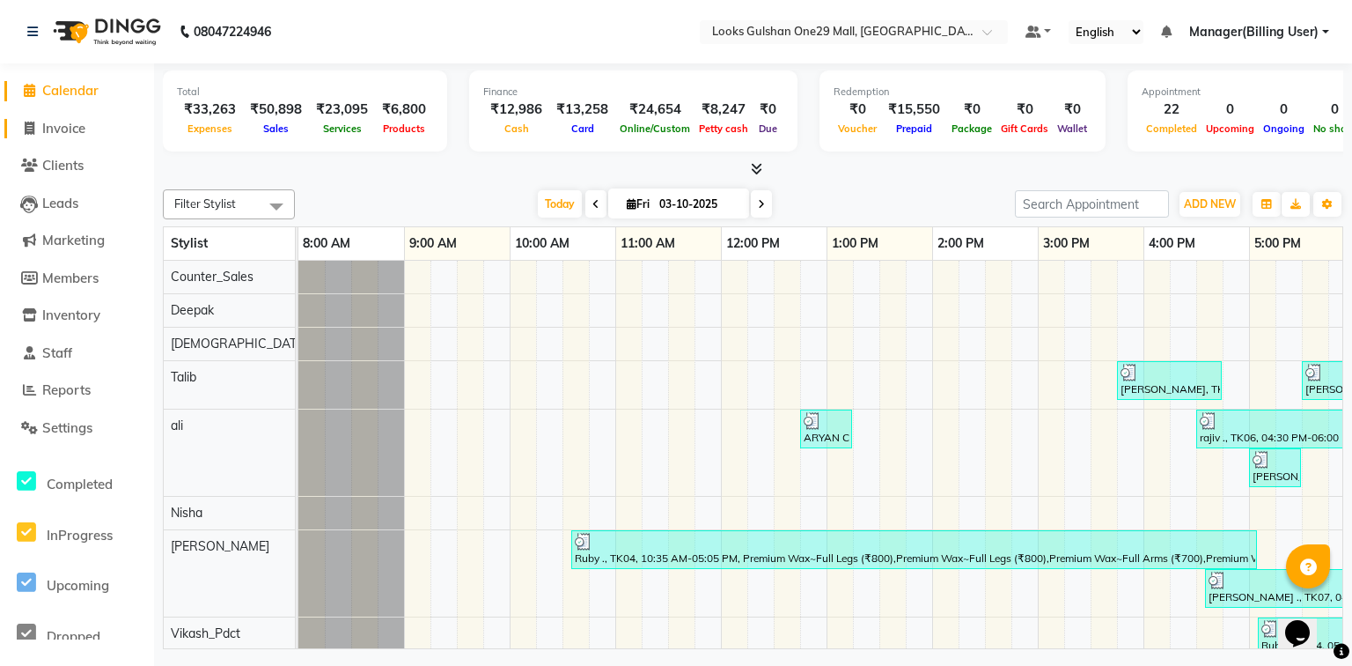
click at [62, 130] on span "Invoice" at bounding box center [63, 128] width 43 height 17
select select "service"
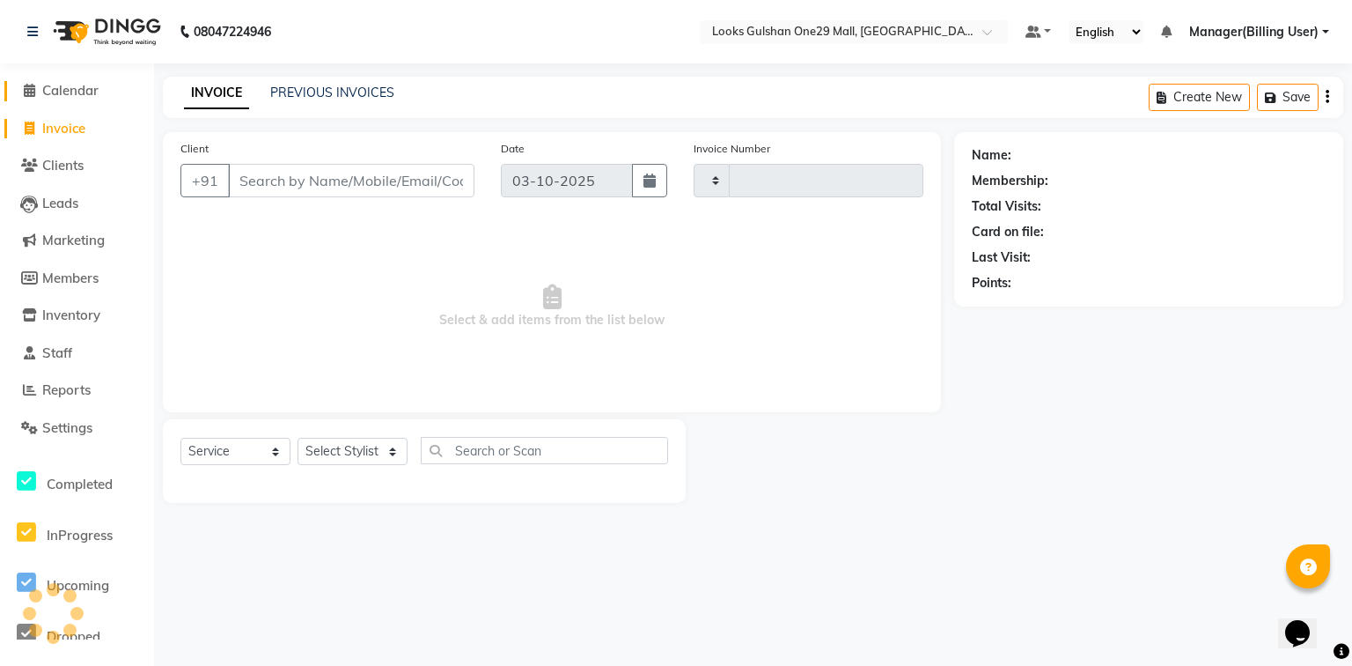
type input "1687"
select select "8337"
click at [62, 92] on span "Calendar" at bounding box center [70, 90] width 56 height 17
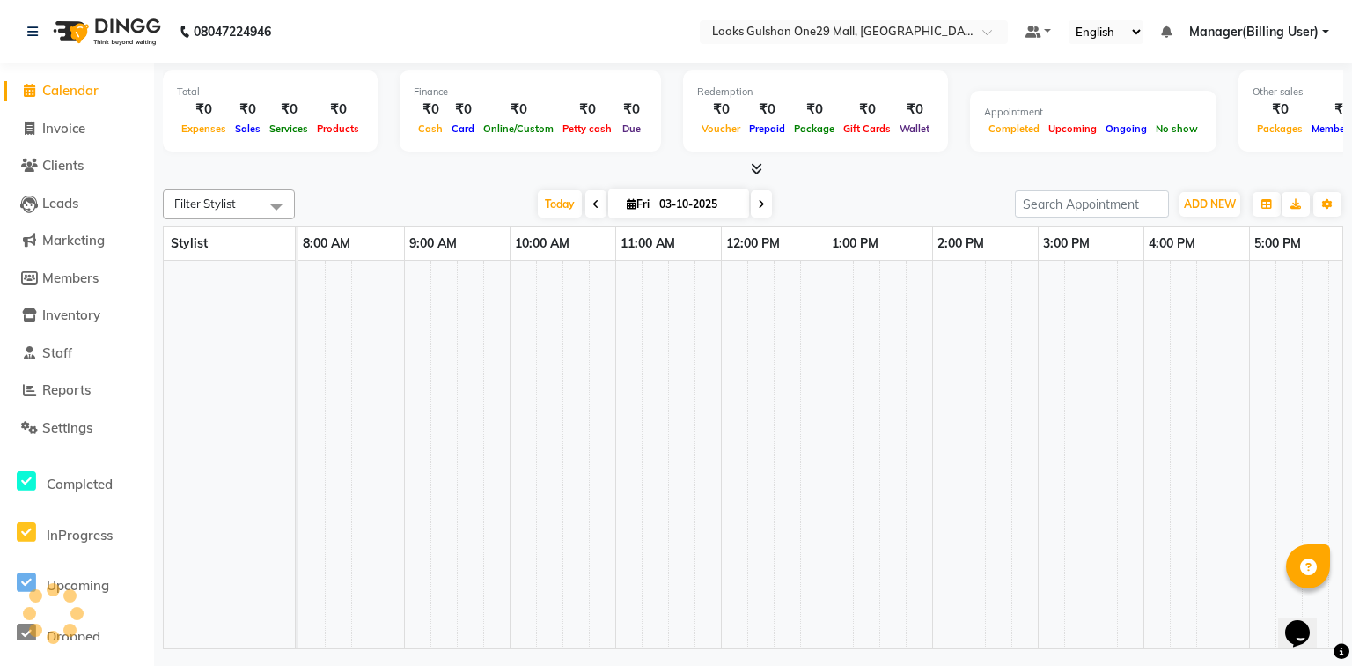
scroll to position [0, 331]
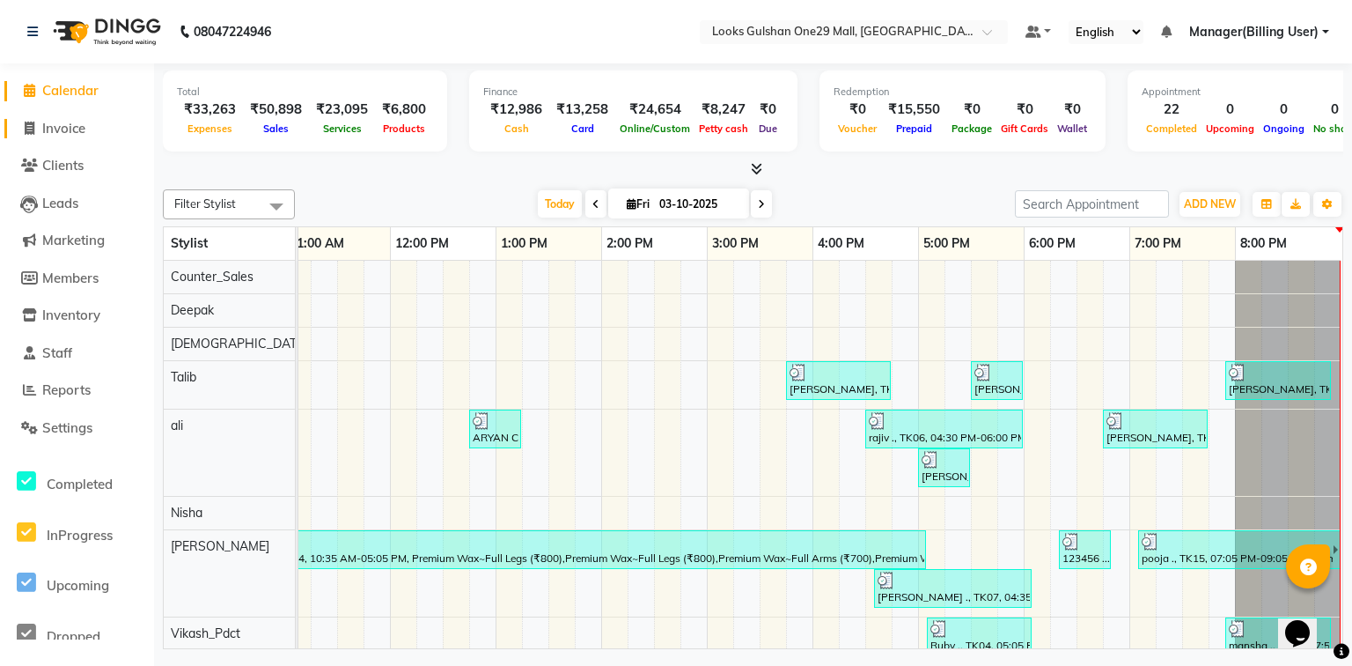
click at [70, 121] on span "Invoice" at bounding box center [63, 128] width 43 height 17
select select "service"
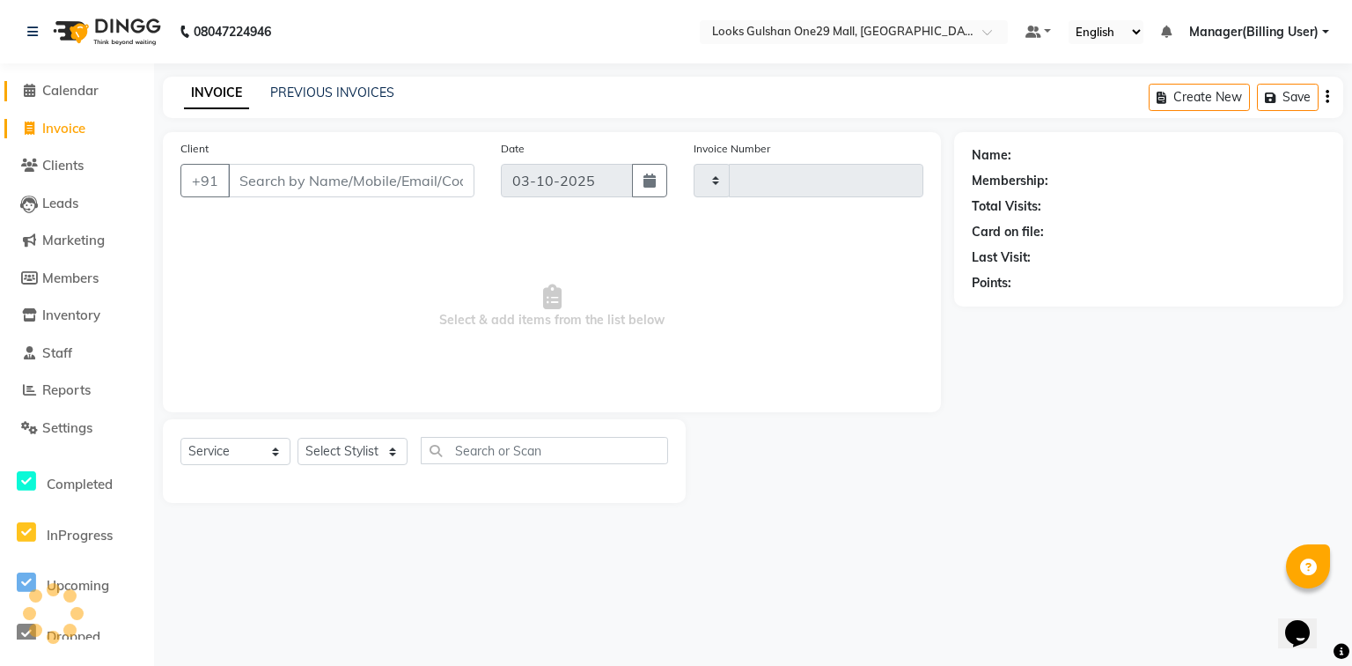
type input "1687"
select select "8337"
click at [73, 89] on span "Calendar" at bounding box center [70, 90] width 56 height 17
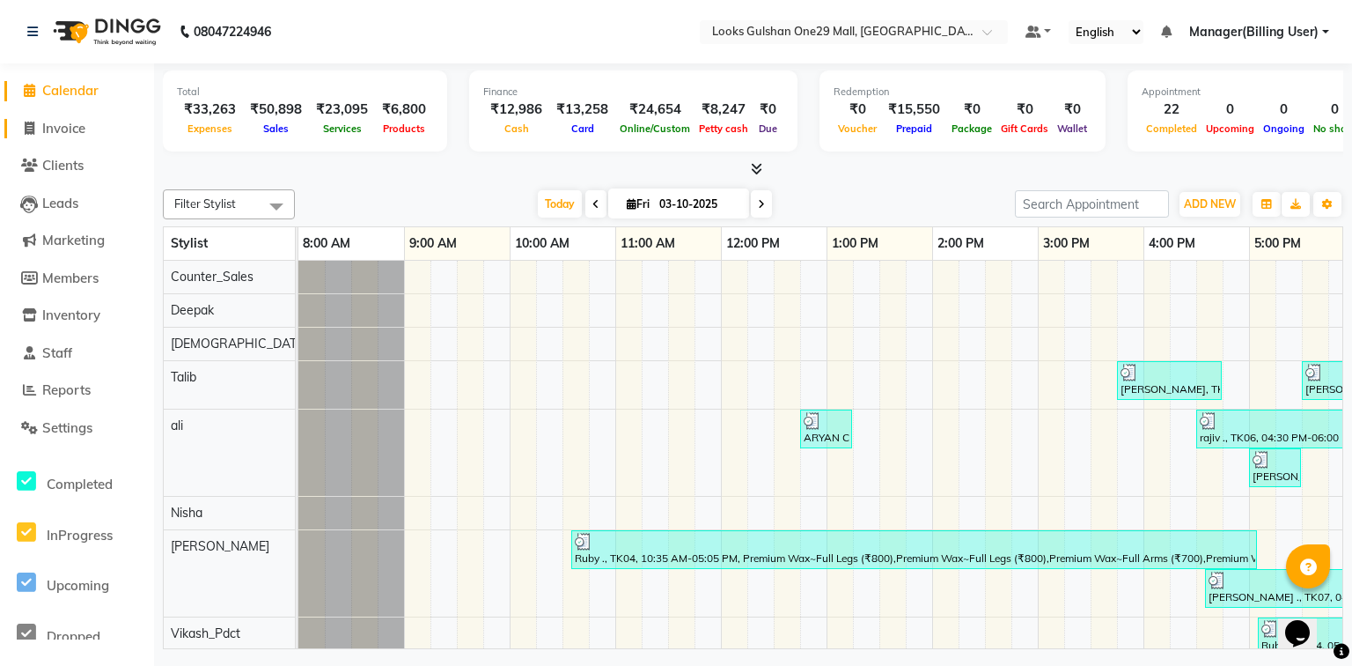
click at [70, 119] on link "Invoice" at bounding box center [76, 129] width 145 height 20
select select "service"
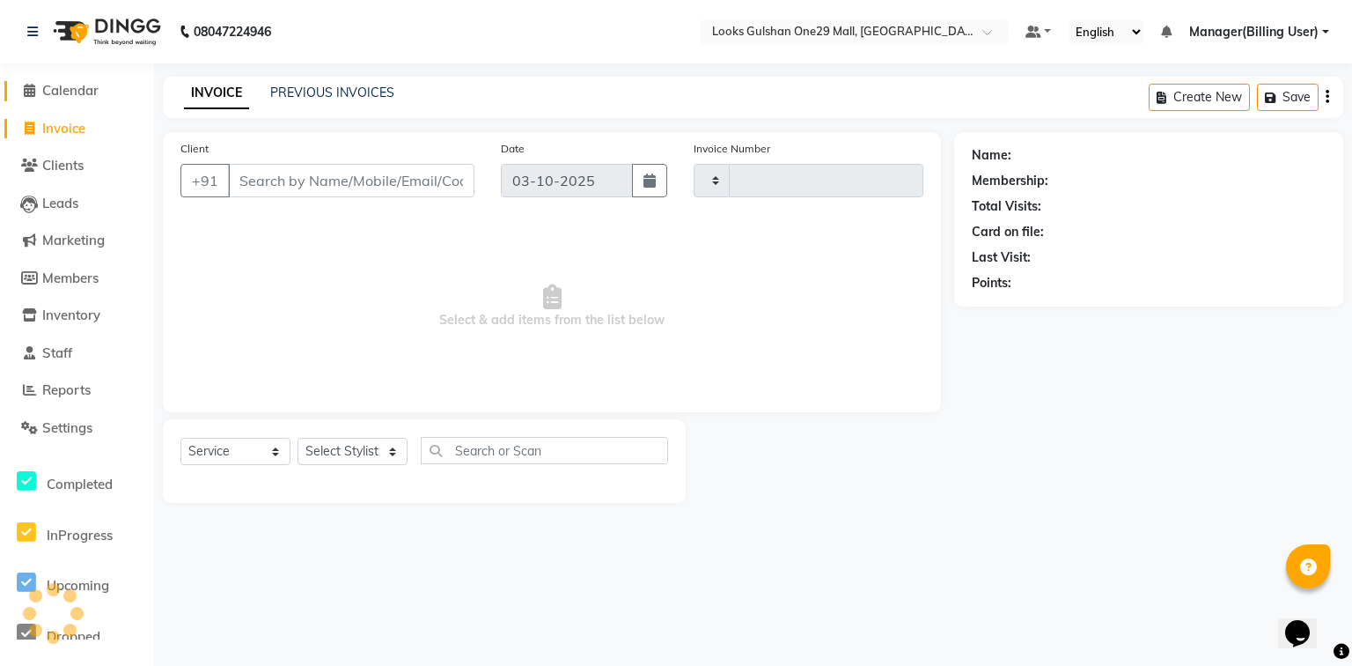
type input "1687"
select select "8337"
click at [69, 89] on span "Calendar" at bounding box center [70, 90] width 56 height 17
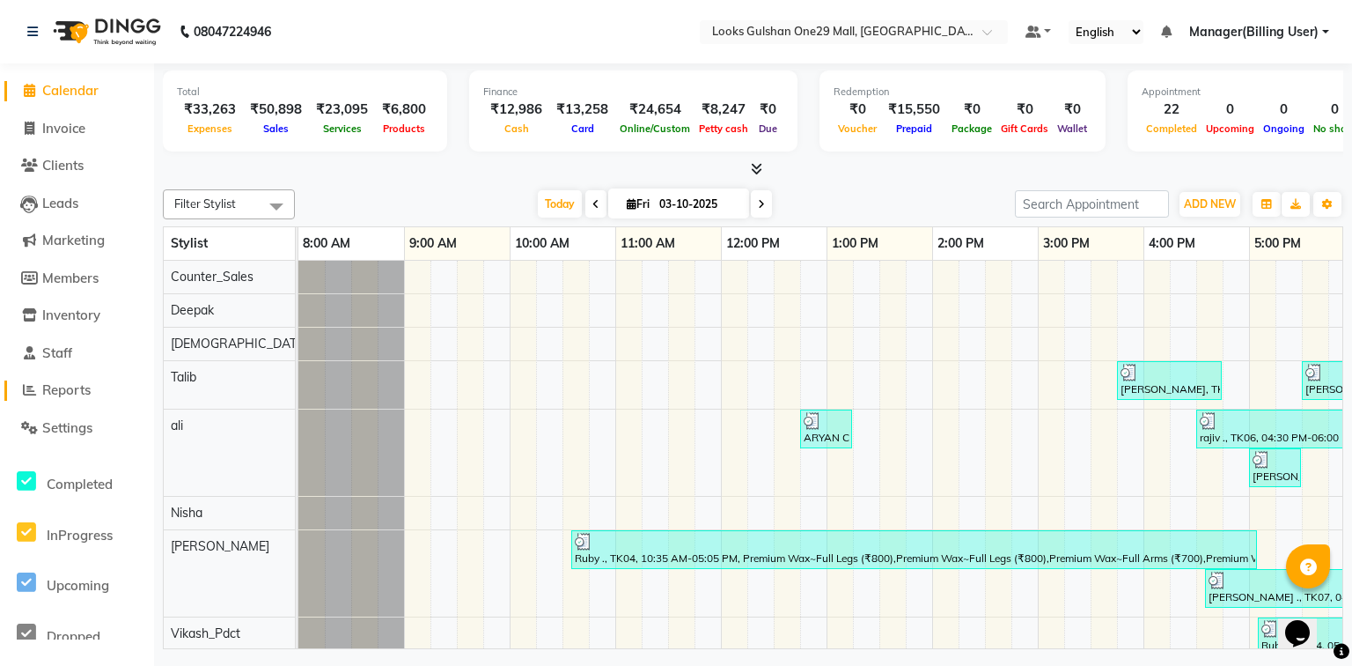
click at [82, 398] on span "Reports" at bounding box center [66, 389] width 48 height 17
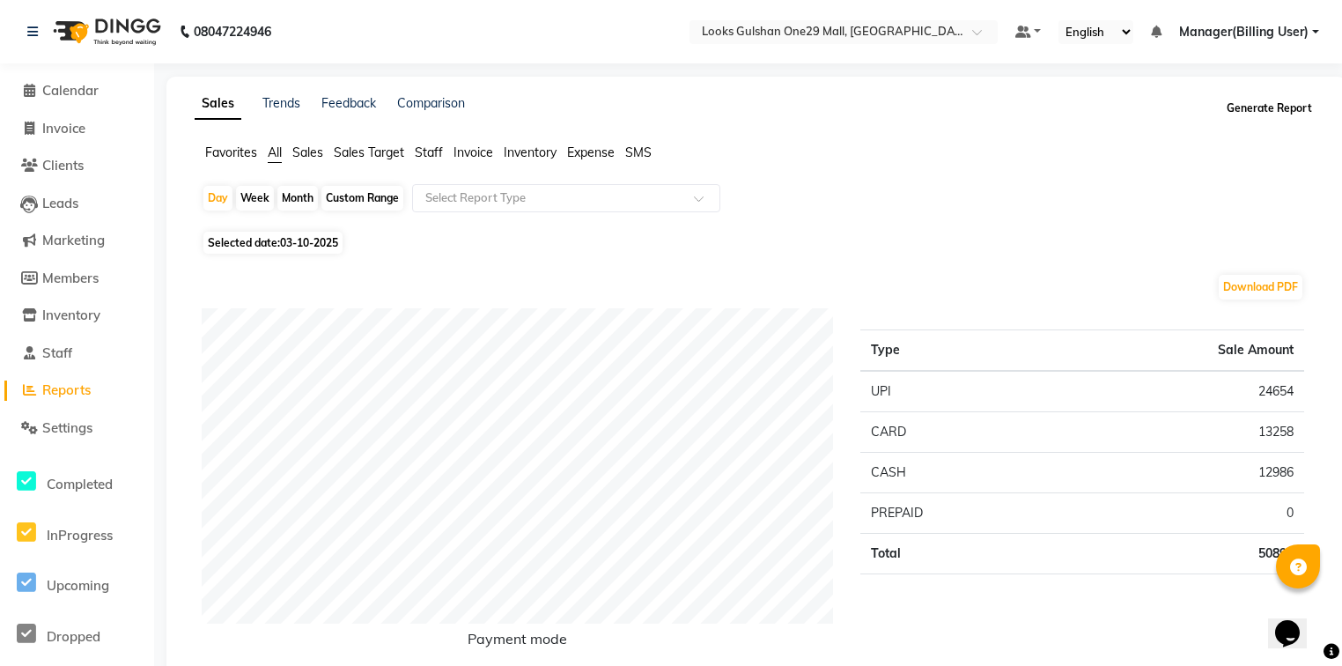
click at [1303, 115] on button "Generate Report" at bounding box center [1269, 108] width 94 height 25
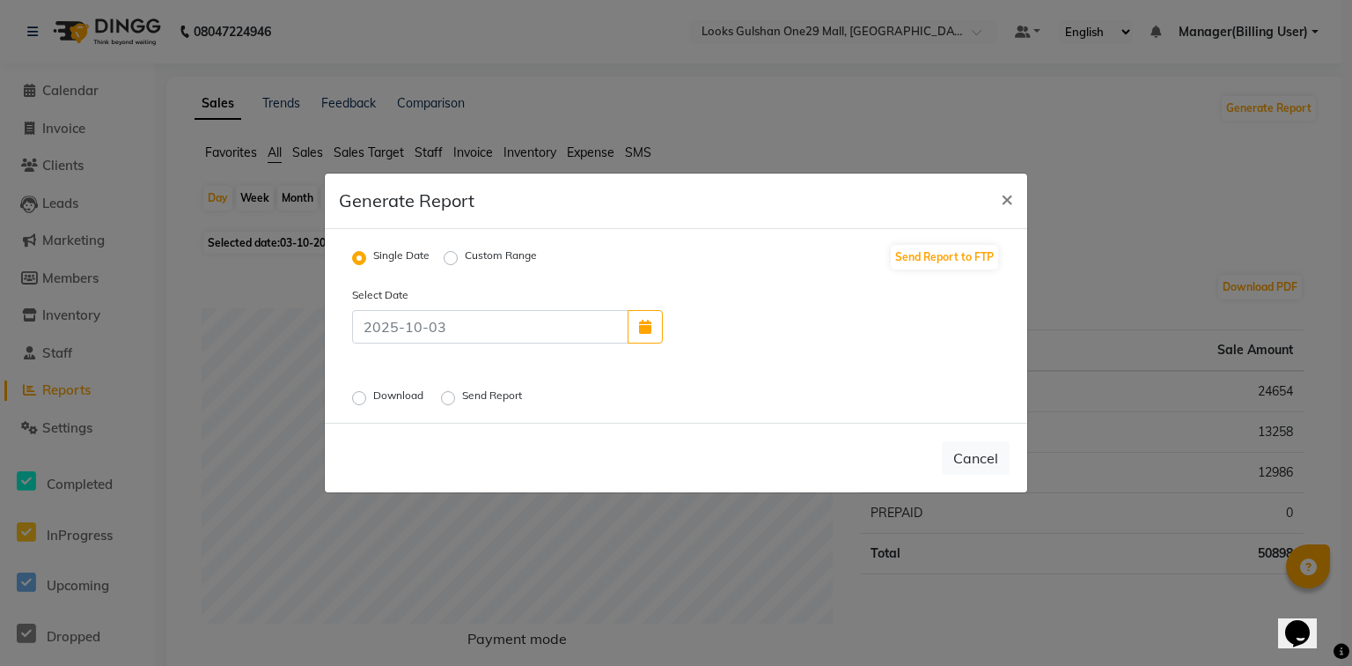
click at [373, 402] on label "Download" at bounding box center [400, 397] width 54 height 21
click at [359, 402] on input "Download" at bounding box center [362, 398] width 12 height 12
radio input "true"
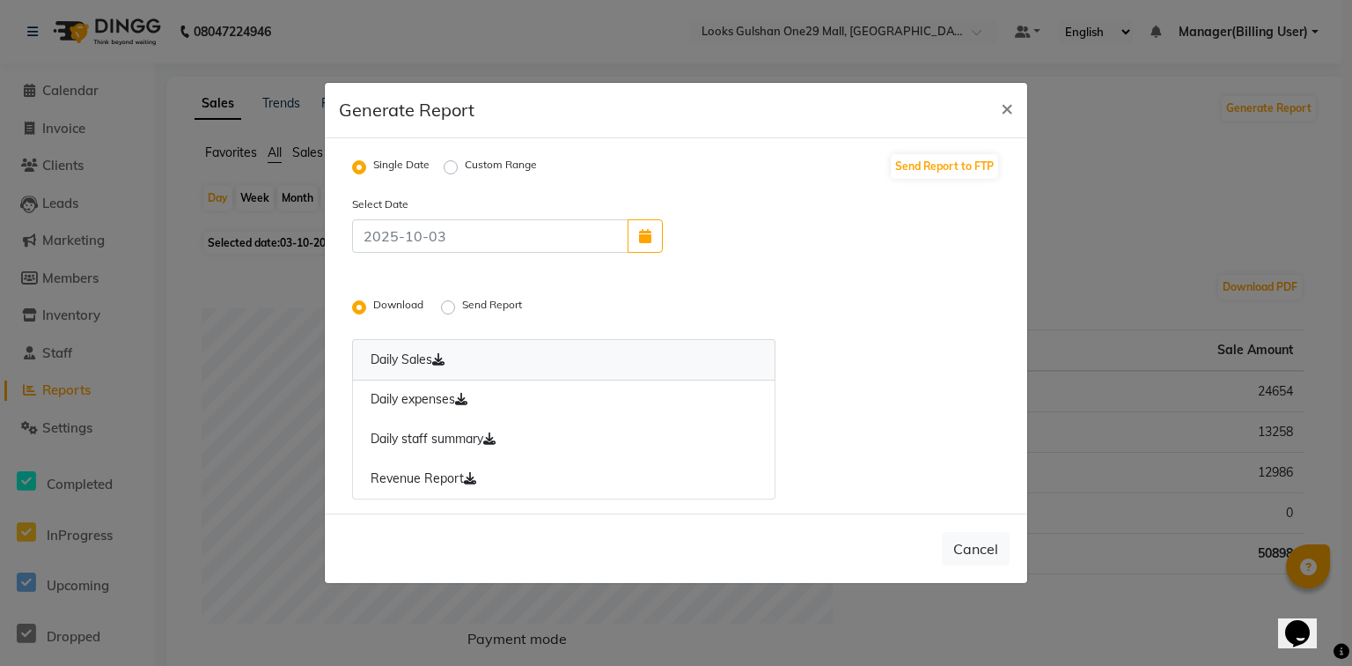
click at [414, 363] on link "Daily Sales" at bounding box center [563, 359] width 423 height 41
click at [419, 402] on link "Daily expenses" at bounding box center [563, 399] width 423 height 40
drag, startPoint x: 414, startPoint y: 441, endPoint x: 412, endPoint y: 460, distance: 19.4
click at [414, 441] on link "Daily staff summary" at bounding box center [563, 439] width 423 height 40
click at [412, 475] on link "Revenue Report" at bounding box center [563, 479] width 423 height 40
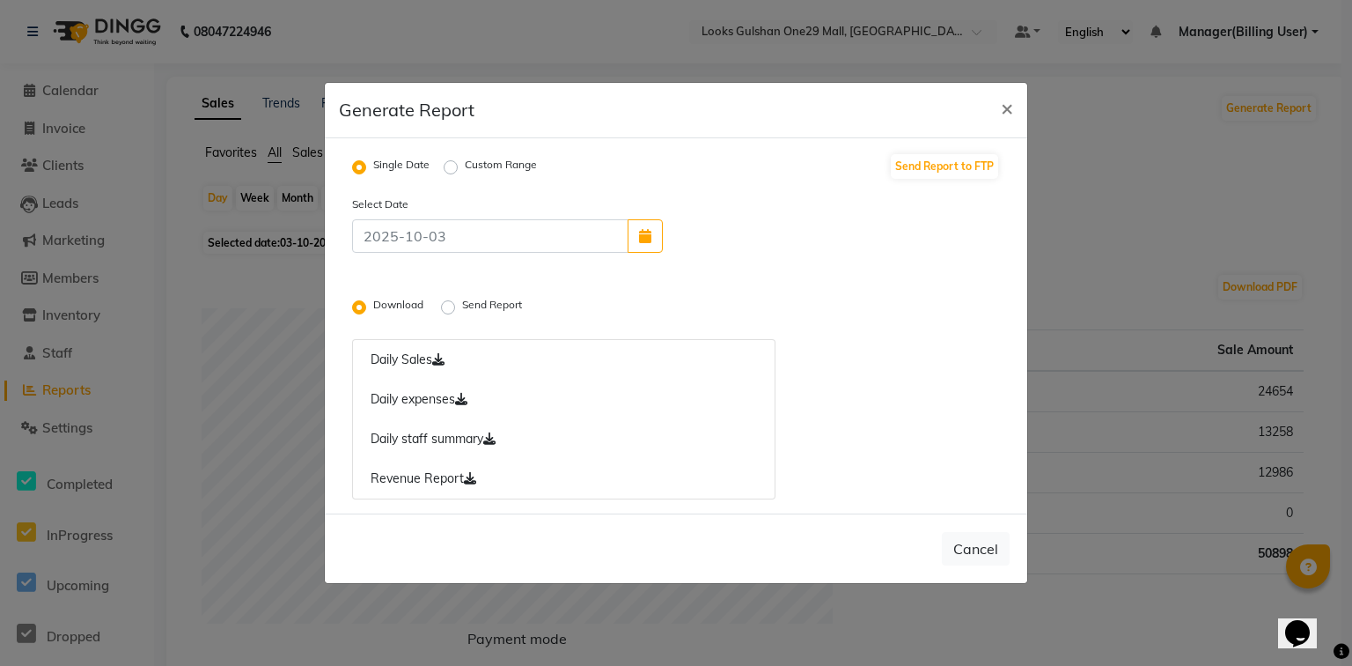
click at [465, 167] on label "Custom Range" at bounding box center [501, 167] width 72 height 21
click at [451, 167] on input "Custom Range" at bounding box center [453, 167] width 12 height 12
radio input "true"
select select "10"
select select "2025"
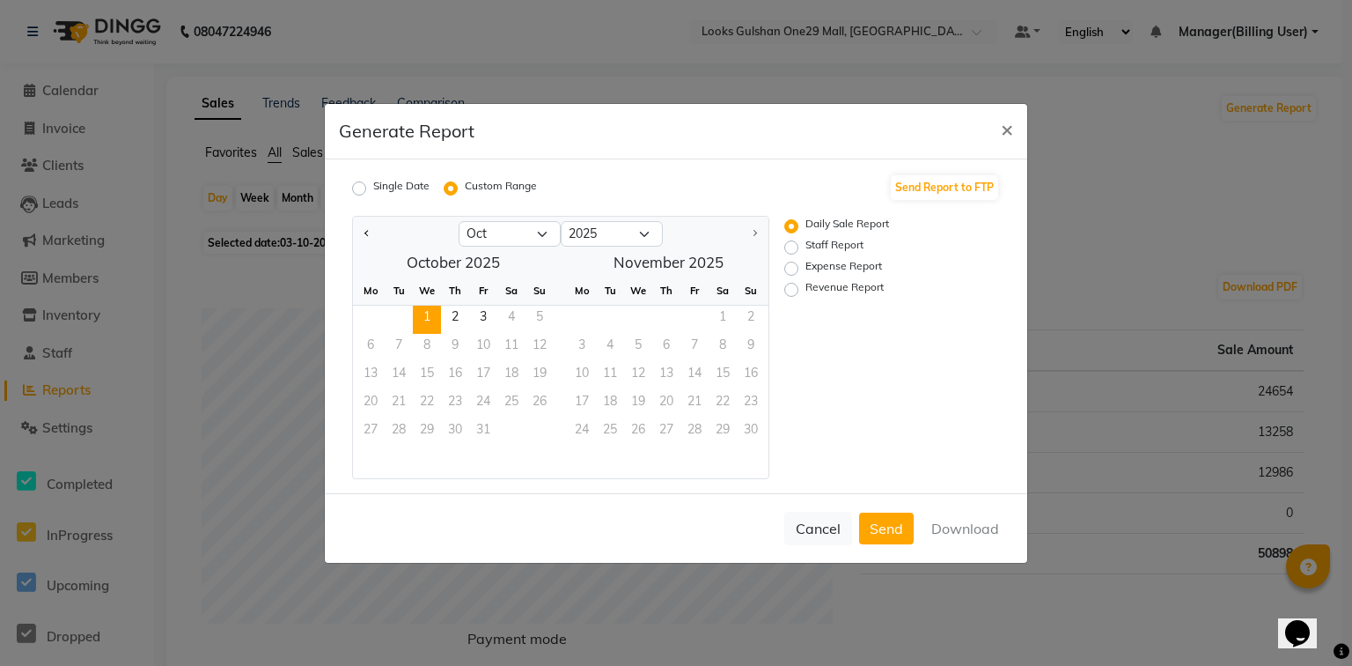
click at [426, 313] on span "1" at bounding box center [427, 319] width 28 height 28
click at [480, 324] on span "3" at bounding box center [483, 319] width 28 height 28
click at [806, 286] on label "Revenue Report" at bounding box center [845, 289] width 78 height 21
click at [794, 286] on input "Revenue Report" at bounding box center [794, 289] width 12 height 12
radio input "true"
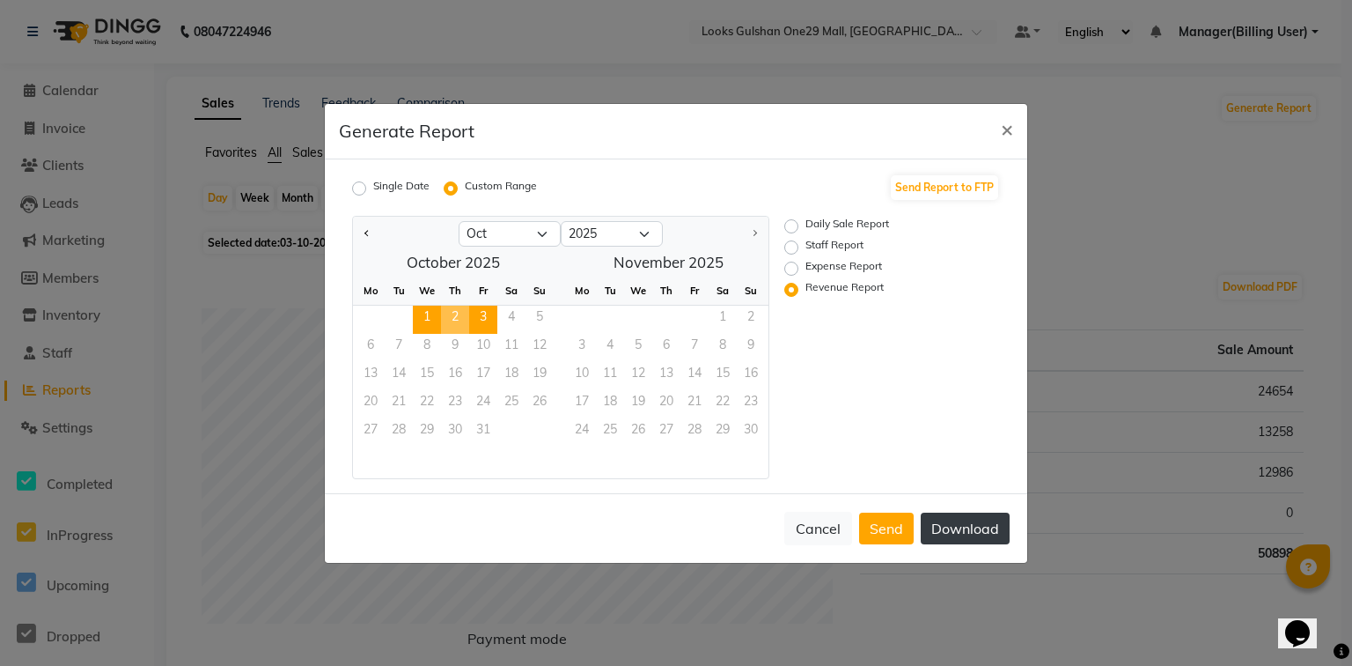
click at [961, 530] on button "Download" at bounding box center [965, 528] width 89 height 32
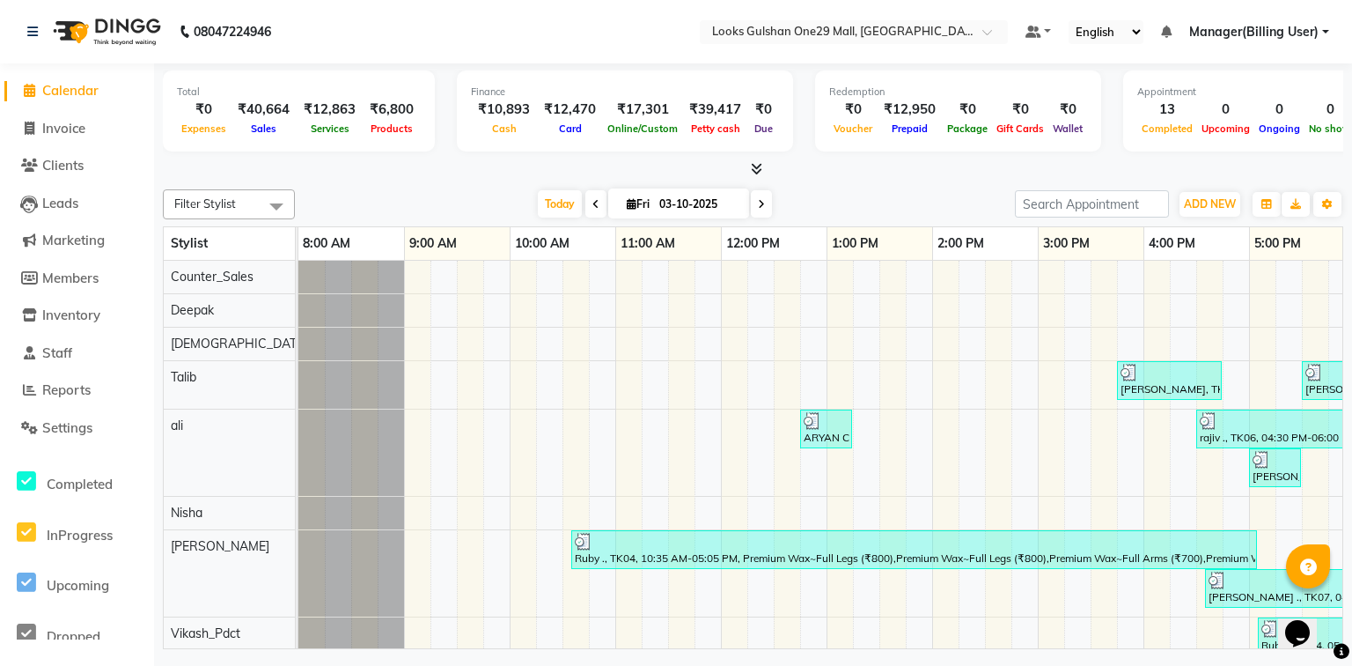
scroll to position [0, 328]
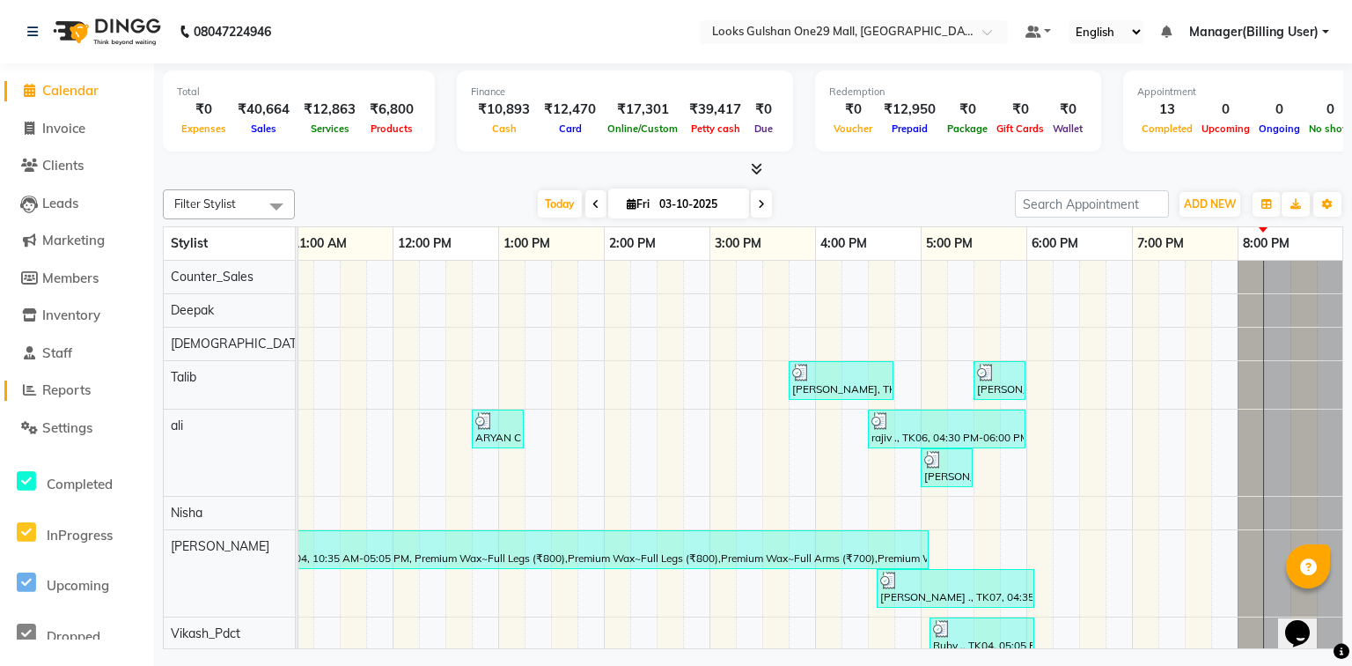
drag, startPoint x: 0, startPoint y: 0, endPoint x: 81, endPoint y: 400, distance: 407.8
click at [78, 400] on link "Reports" at bounding box center [76, 390] width 145 height 20
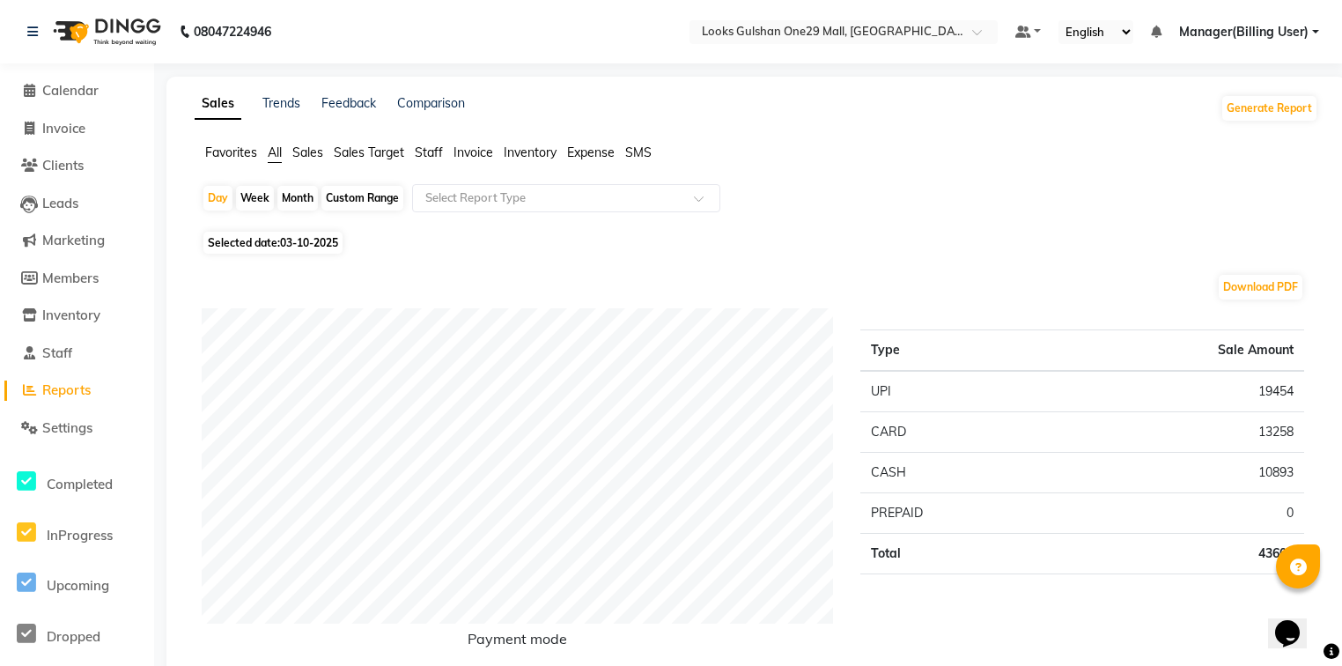
click at [449, 151] on ul "Favorites All Sales Sales Target Staff Invoice Inventory Expense SMS" at bounding box center [756, 152] width 1123 height 19
click at [430, 158] on span "Staff" at bounding box center [429, 152] width 28 height 16
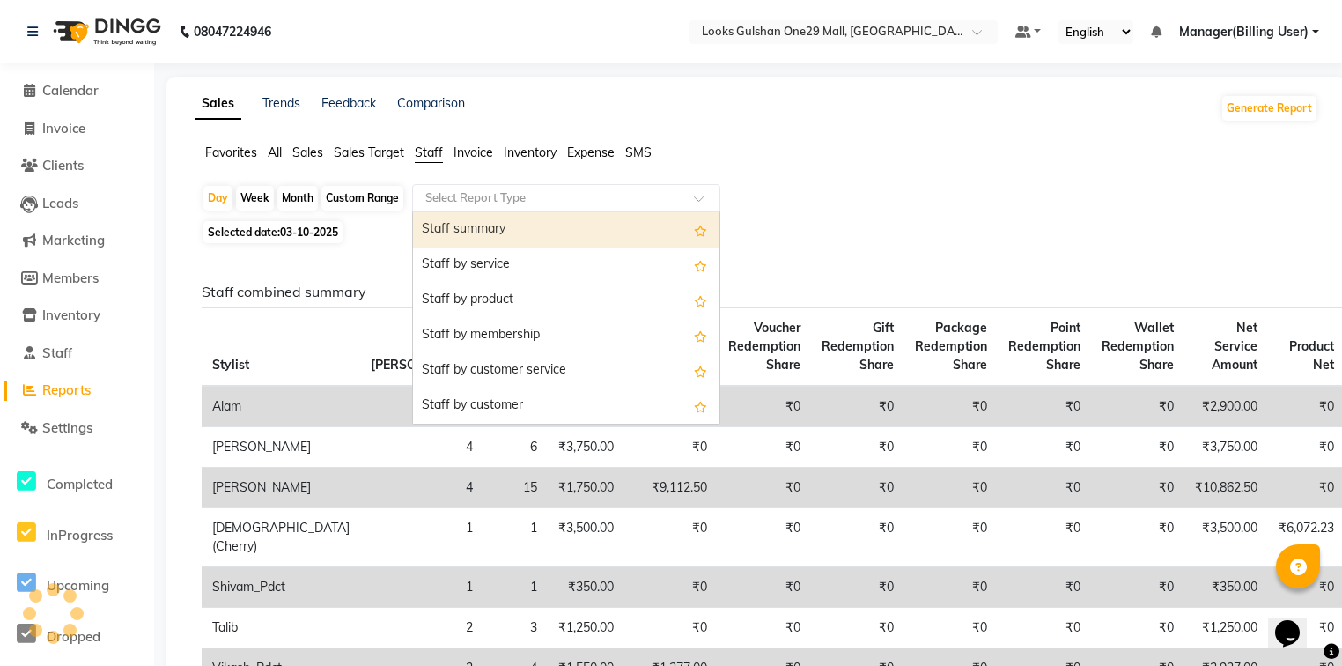
click at [446, 201] on input "text" at bounding box center [549, 198] width 254 height 18
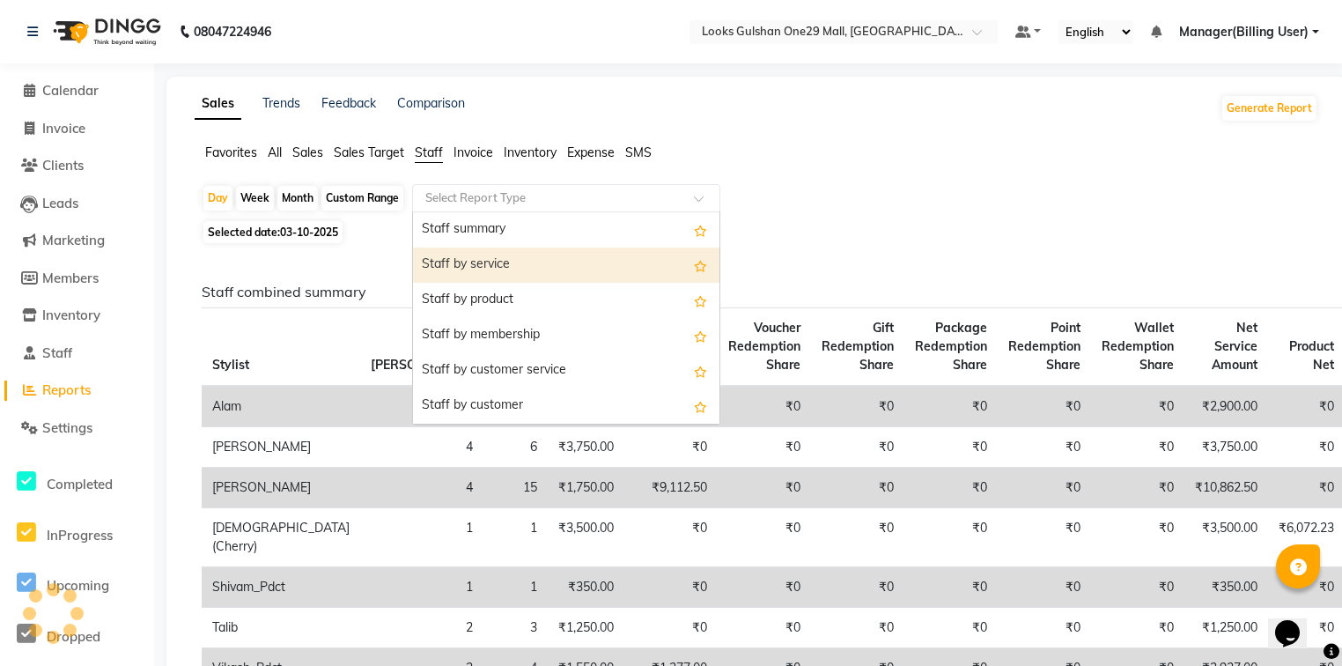
click at [479, 264] on div "Staff by service" at bounding box center [566, 264] width 306 height 35
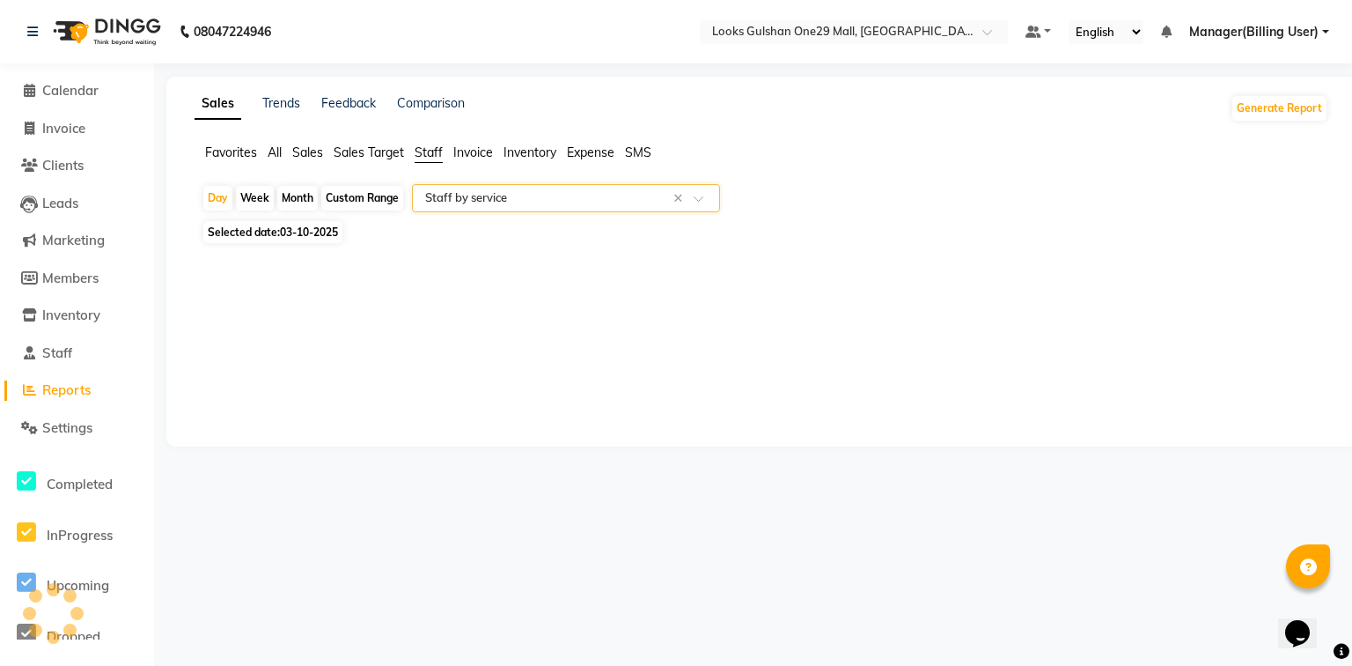
select select "full_report"
select select "csv"
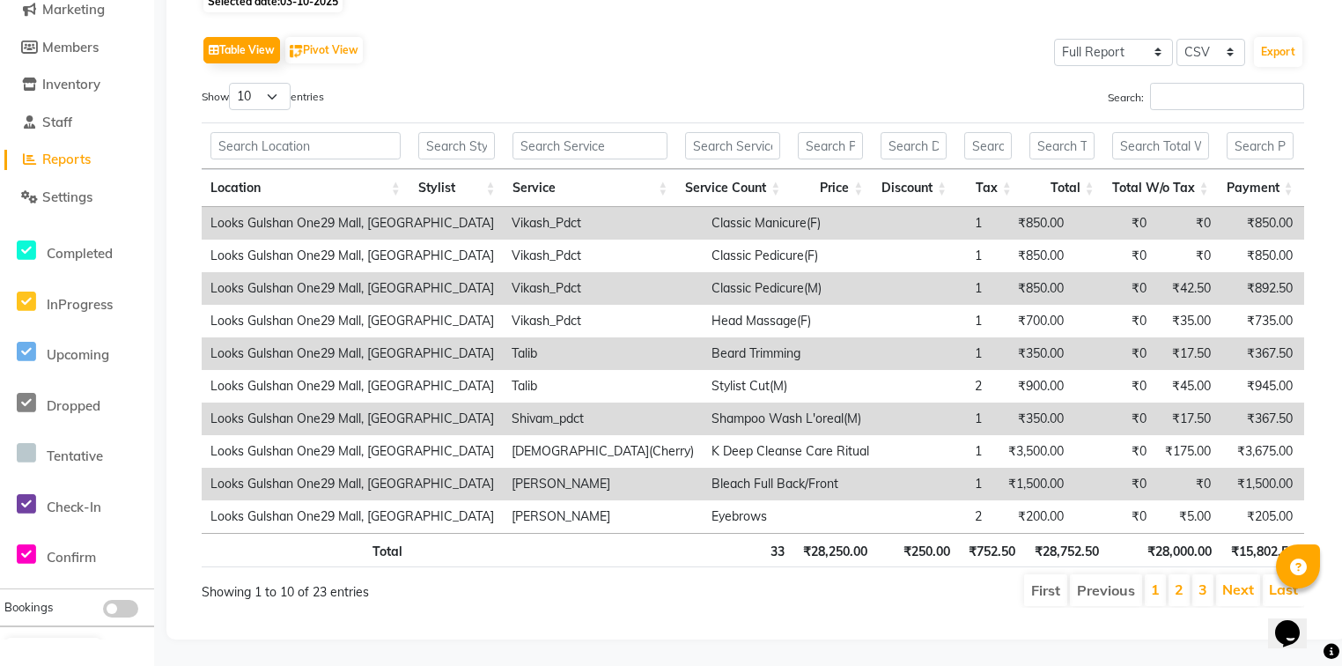
scroll to position [180, 0]
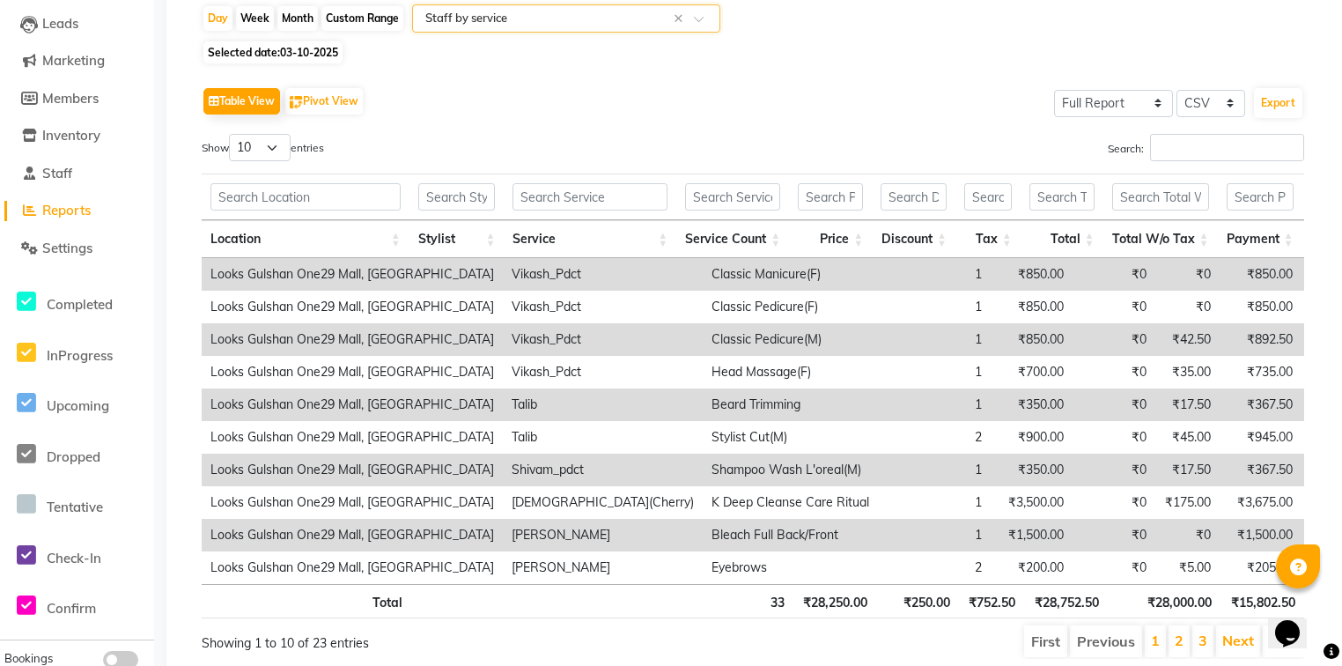
click at [1194, 162] on div "Search:" at bounding box center [1035, 151] width 538 height 34
click at [1193, 158] on input "Search:" at bounding box center [1227, 147] width 154 height 27
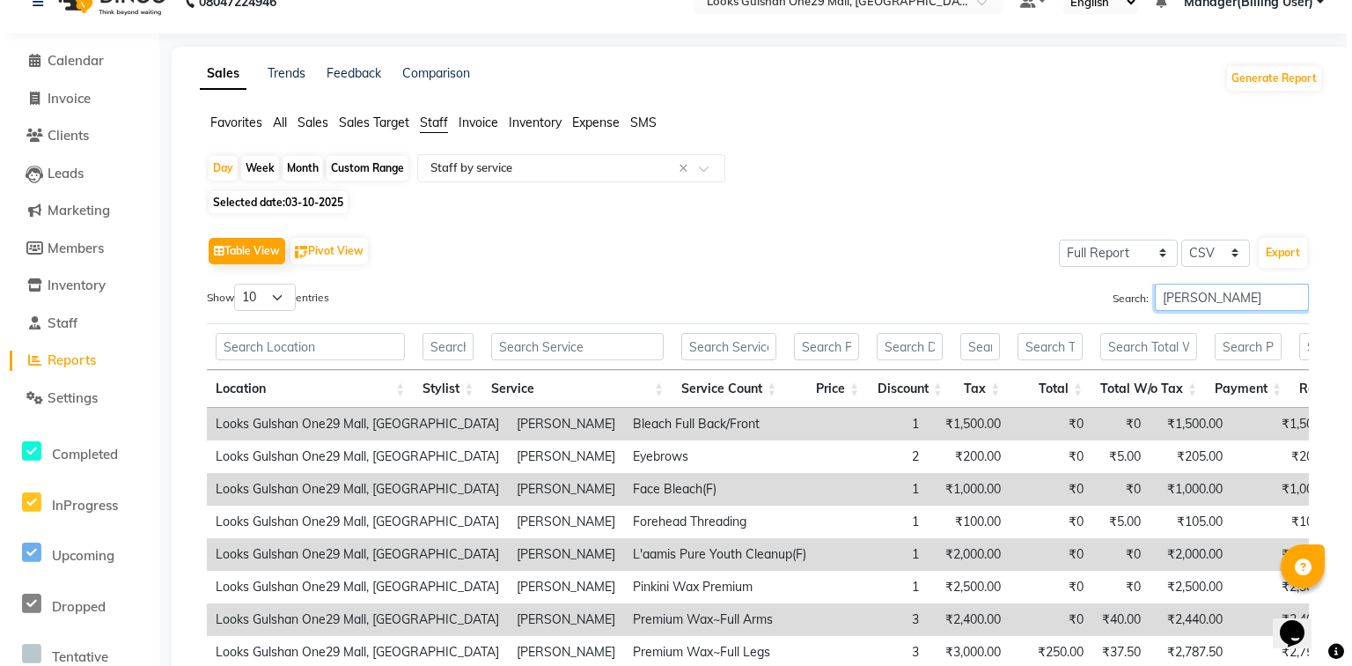
scroll to position [0, 0]
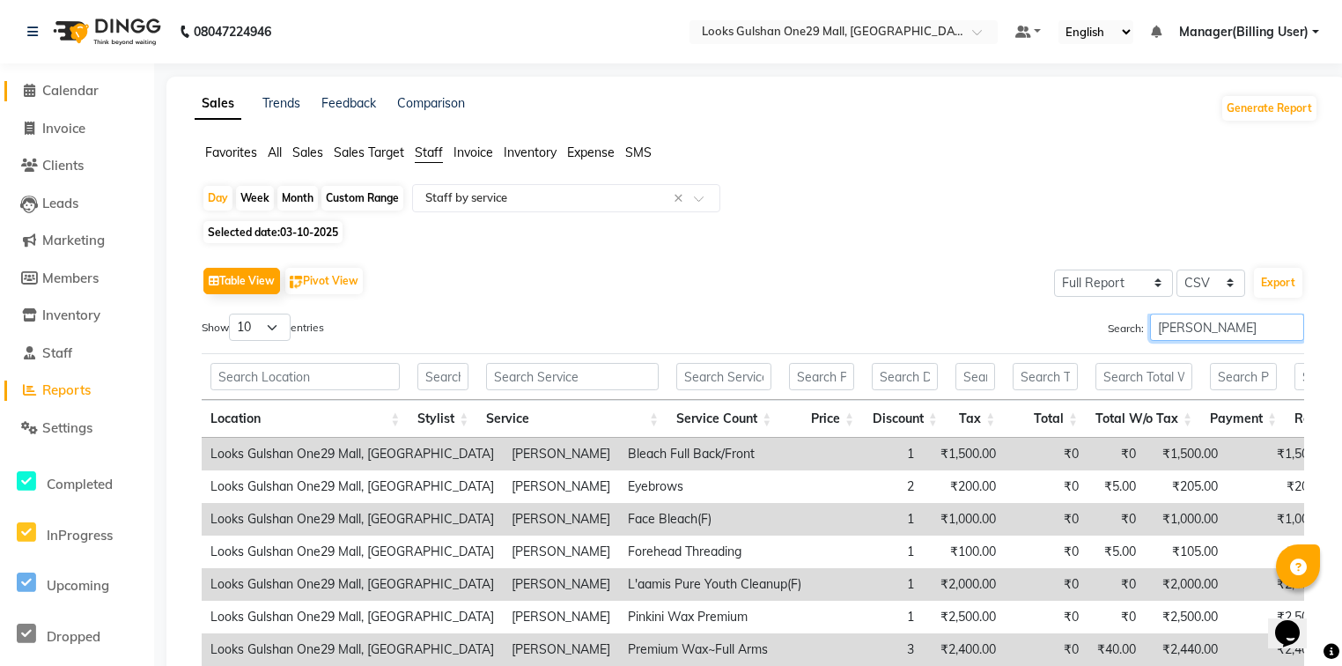
type input "rinki"
click at [92, 97] on span "Calendar" at bounding box center [70, 90] width 56 height 17
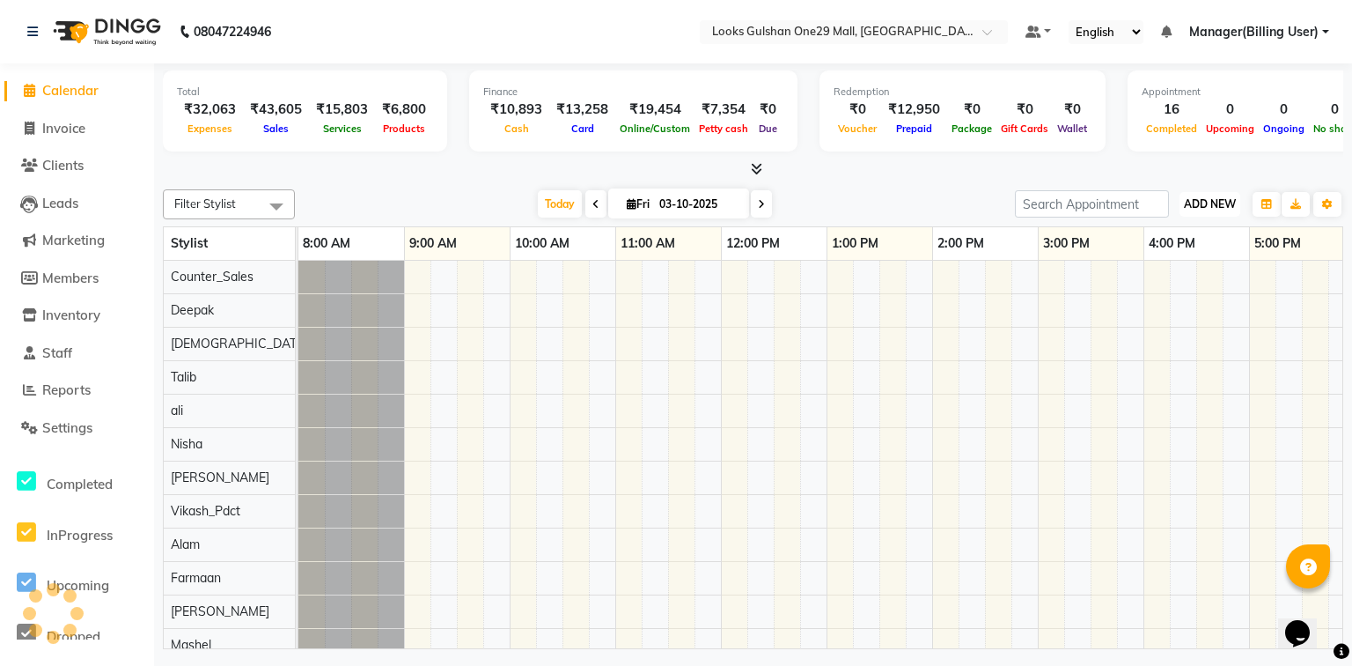
click at [1196, 201] on span "ADD NEW" at bounding box center [1210, 203] width 52 height 13
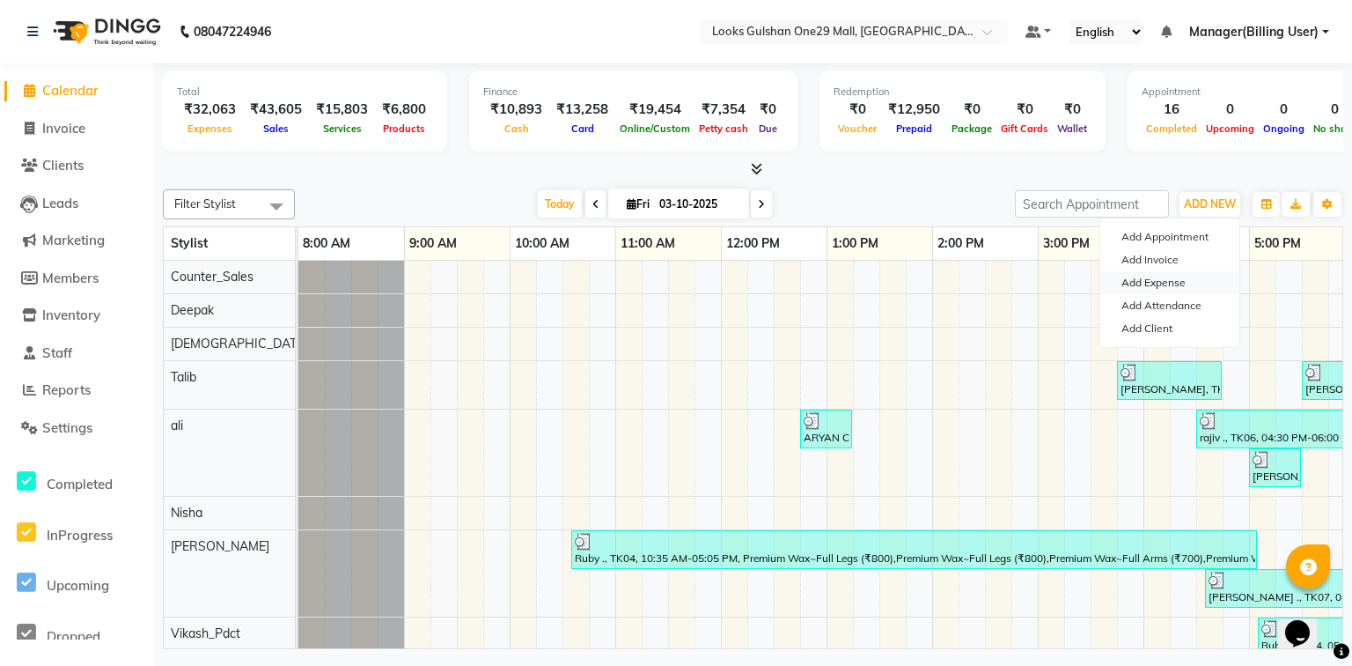
click at [1145, 285] on link "Add Expense" at bounding box center [1169, 282] width 139 height 23
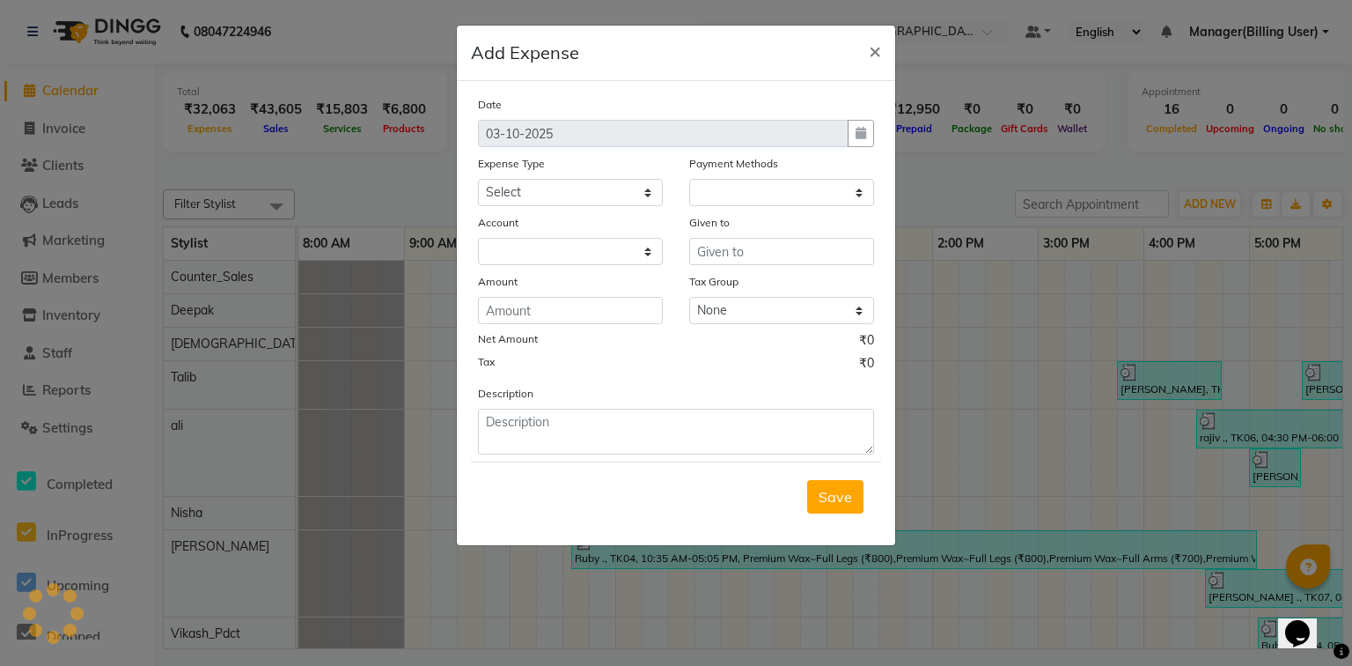
select select "1"
select select "7457"
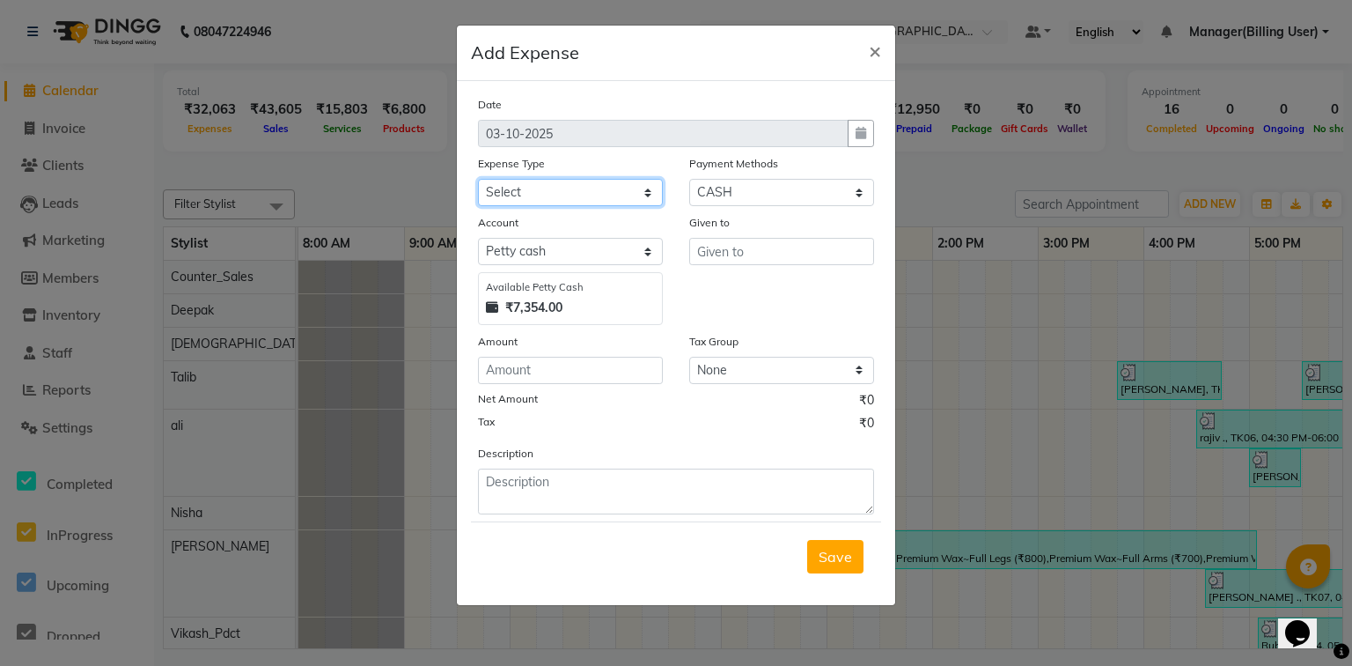
click at [581, 195] on select "Select Accommodation Aesthetics Bank Deposit BLINKIT Cash Handover Client Refun…" at bounding box center [570, 192] width 185 height 27
select select "24170"
click at [478, 180] on select "Select Accommodation Aesthetics Bank Deposit BLINKIT Cash Handover Client Refun…" at bounding box center [570, 192] width 185 height 27
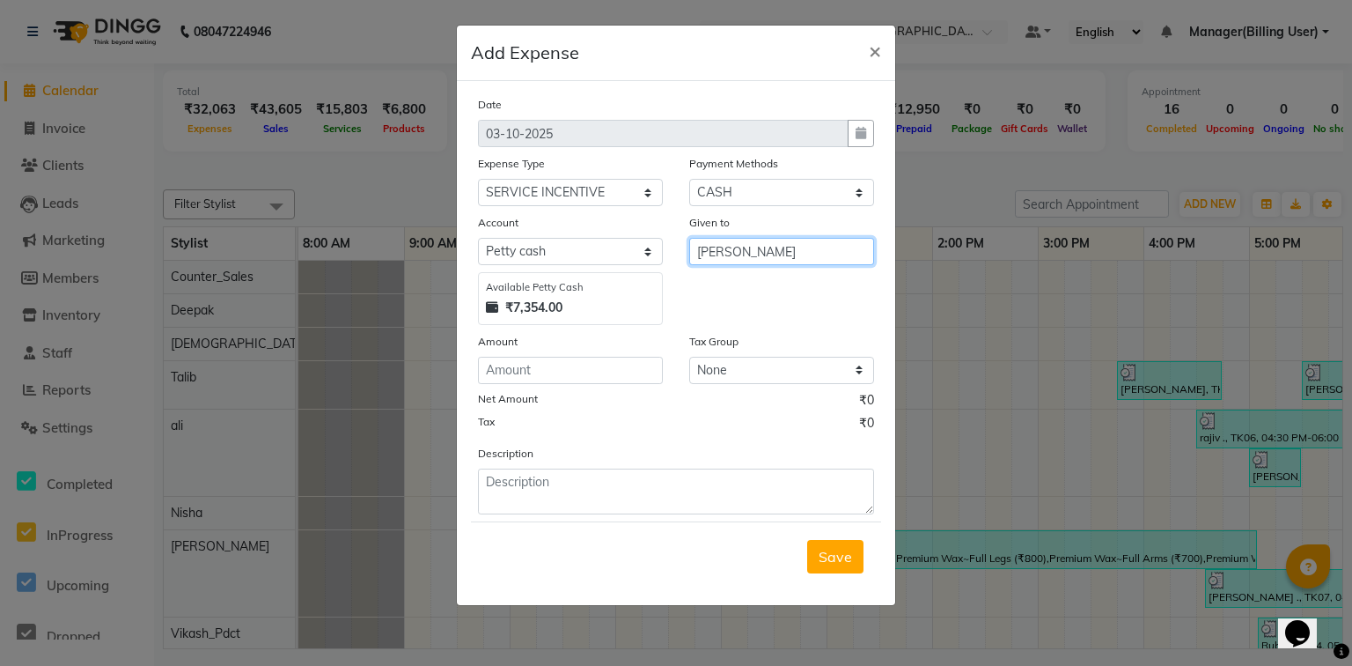
type input "[PERSON_NAME]"
click at [513, 370] on input "number" at bounding box center [570, 370] width 185 height 27
type input "350"
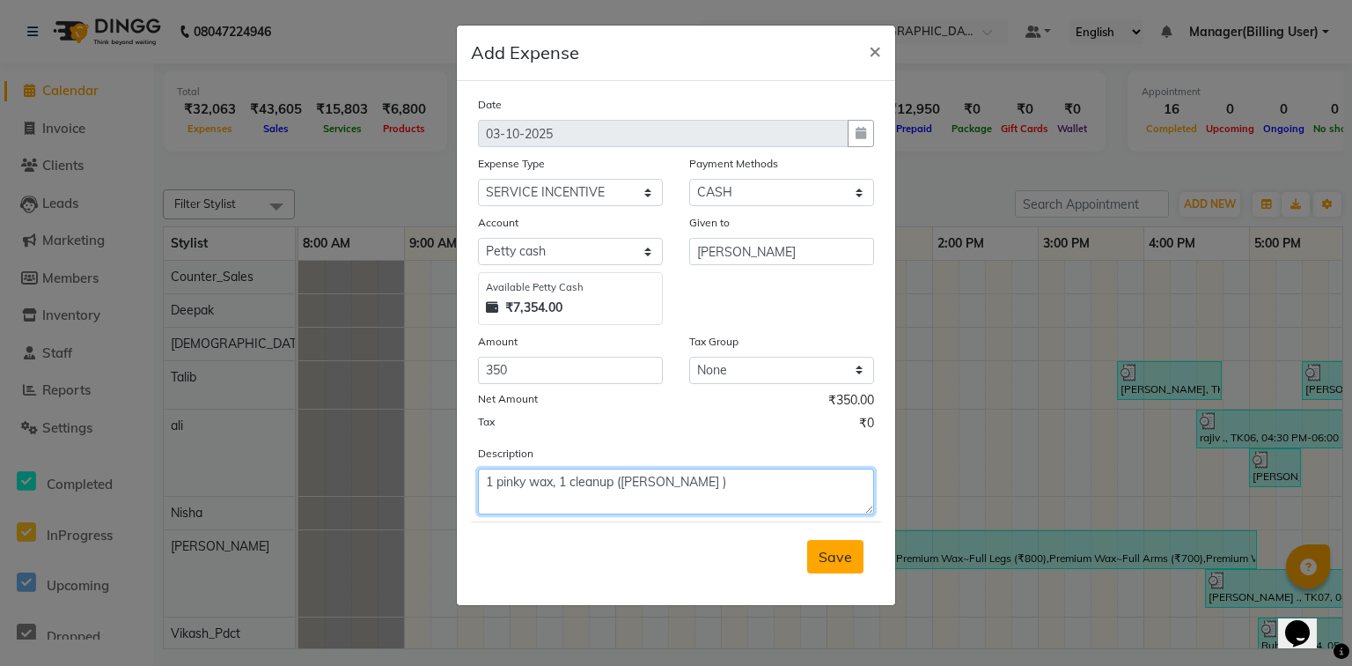
type textarea "1 pinky wax, 1 cleanup (Rinki )"
click at [814, 554] on button "Save" at bounding box center [835, 556] width 56 height 33
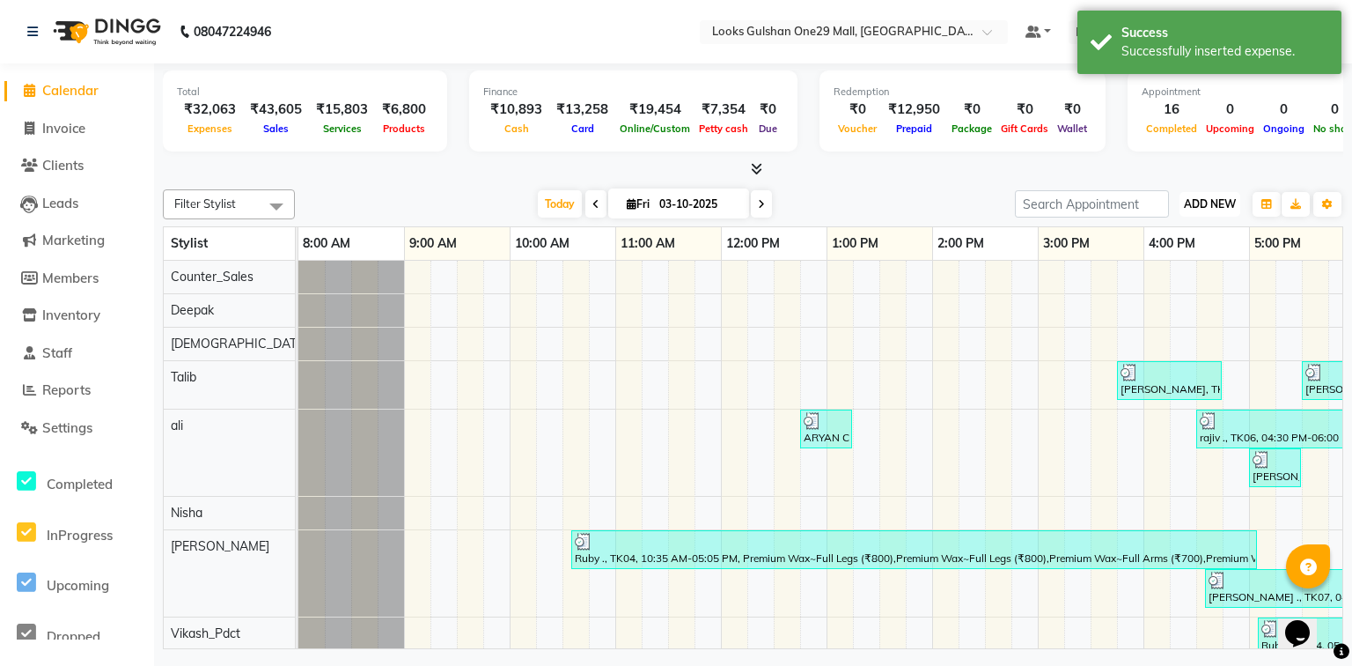
click at [1202, 211] on button "ADD NEW Toggle Dropdown" at bounding box center [1210, 204] width 61 height 25
click at [1161, 284] on link "Add Expense" at bounding box center [1169, 282] width 139 height 23
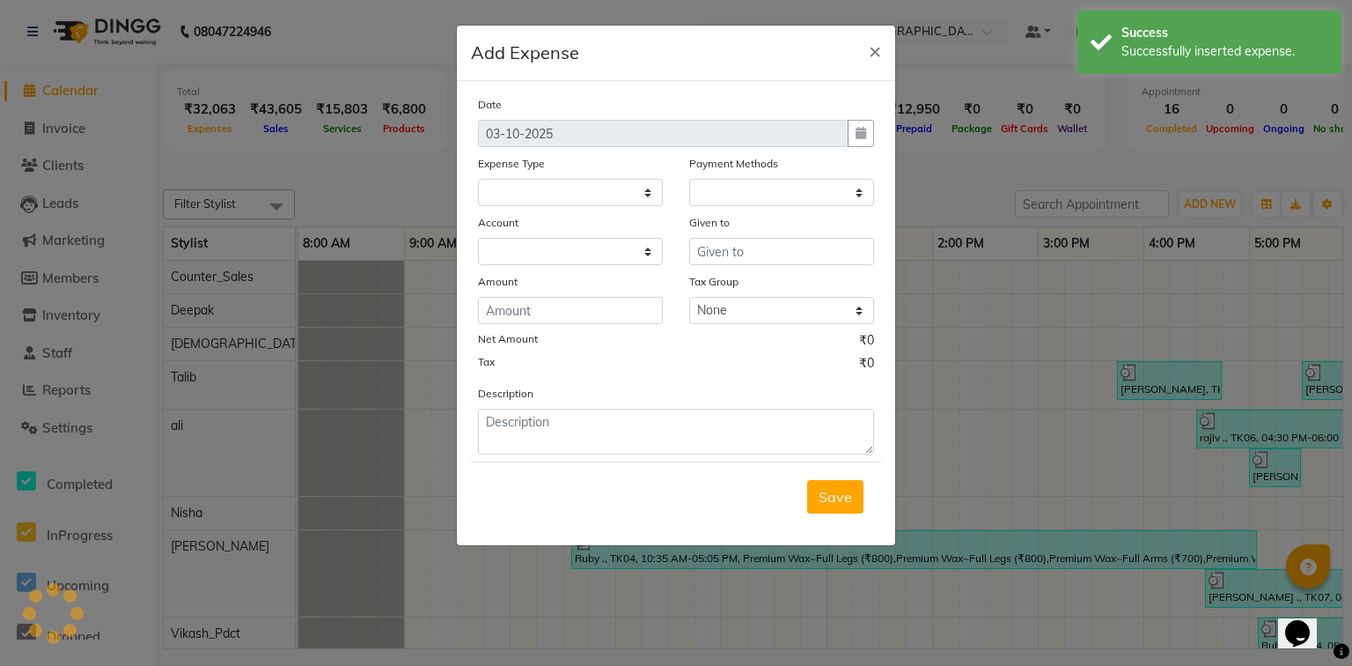
select select
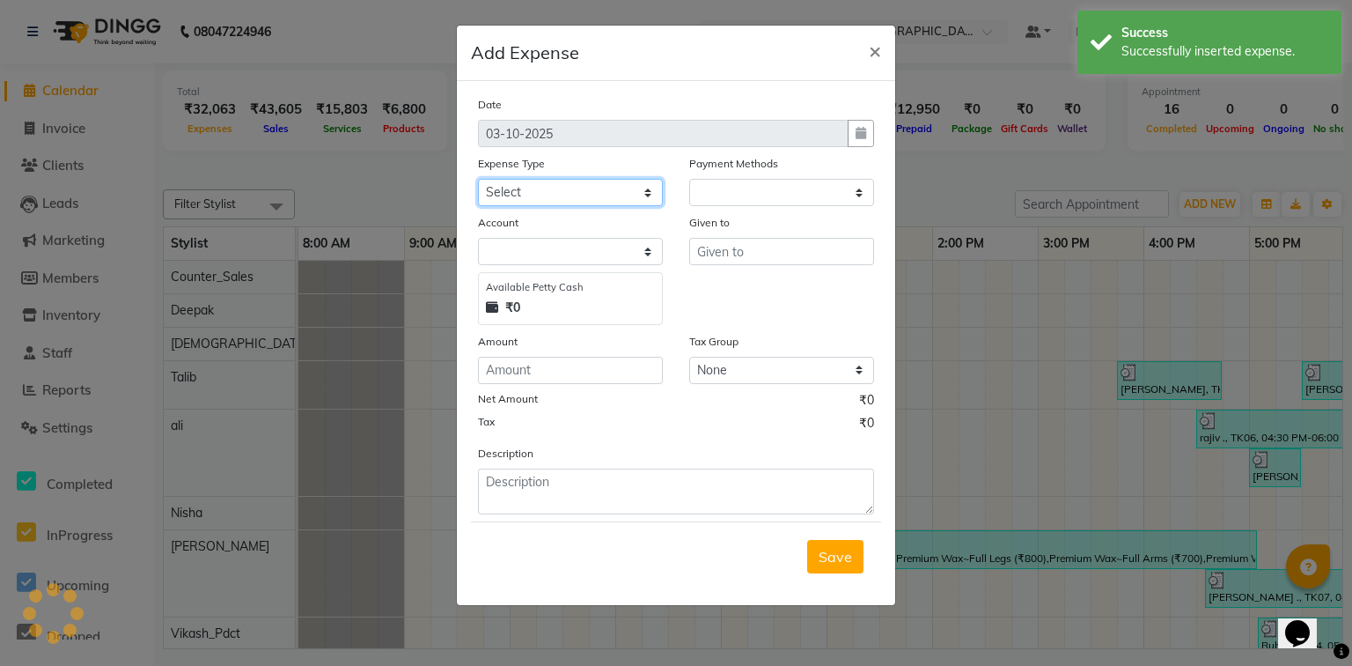
click at [602, 191] on select "Select Accommodation Aesthetics Bank Deposit BLINKIT Cash Handover Client Refun…" at bounding box center [570, 192] width 185 height 27
select select "1"
select select "7457"
select select "24892"
click at [478, 180] on select "Select Accommodation Aesthetics Bank Deposit BLINKIT Cash Handover Client Refun…" at bounding box center [570, 192] width 185 height 27
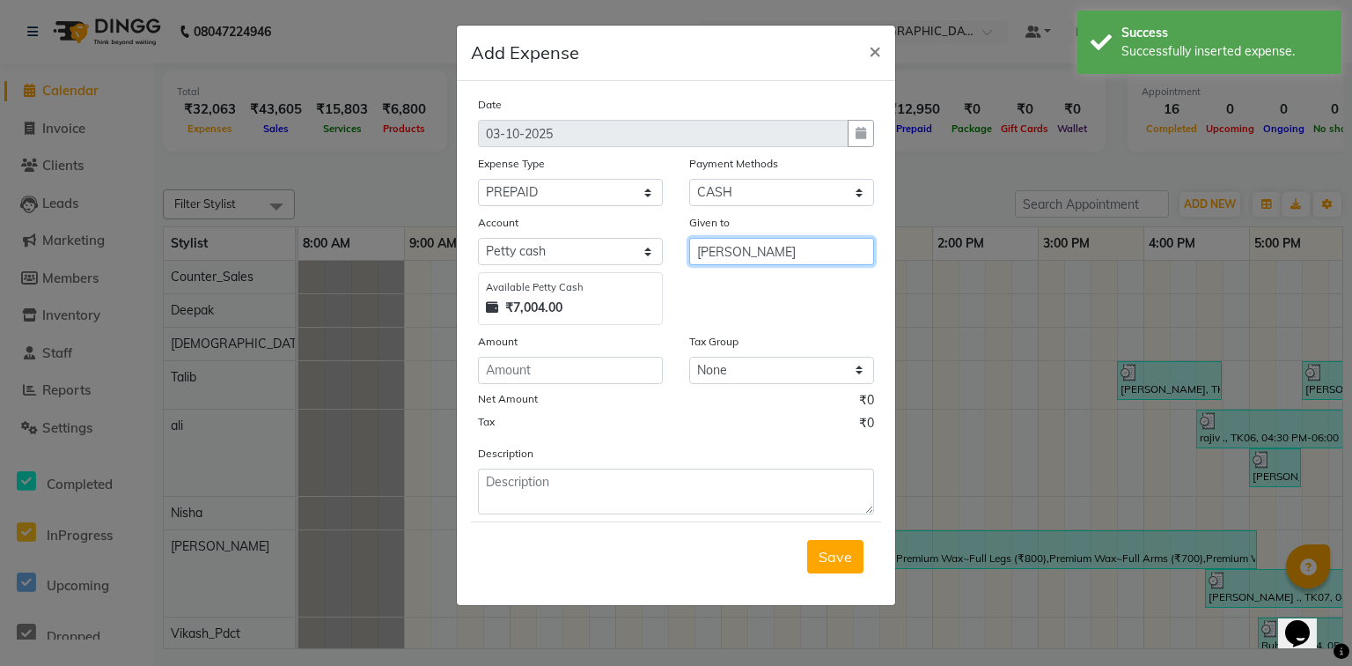
type input "[PERSON_NAME]"
type input "500"
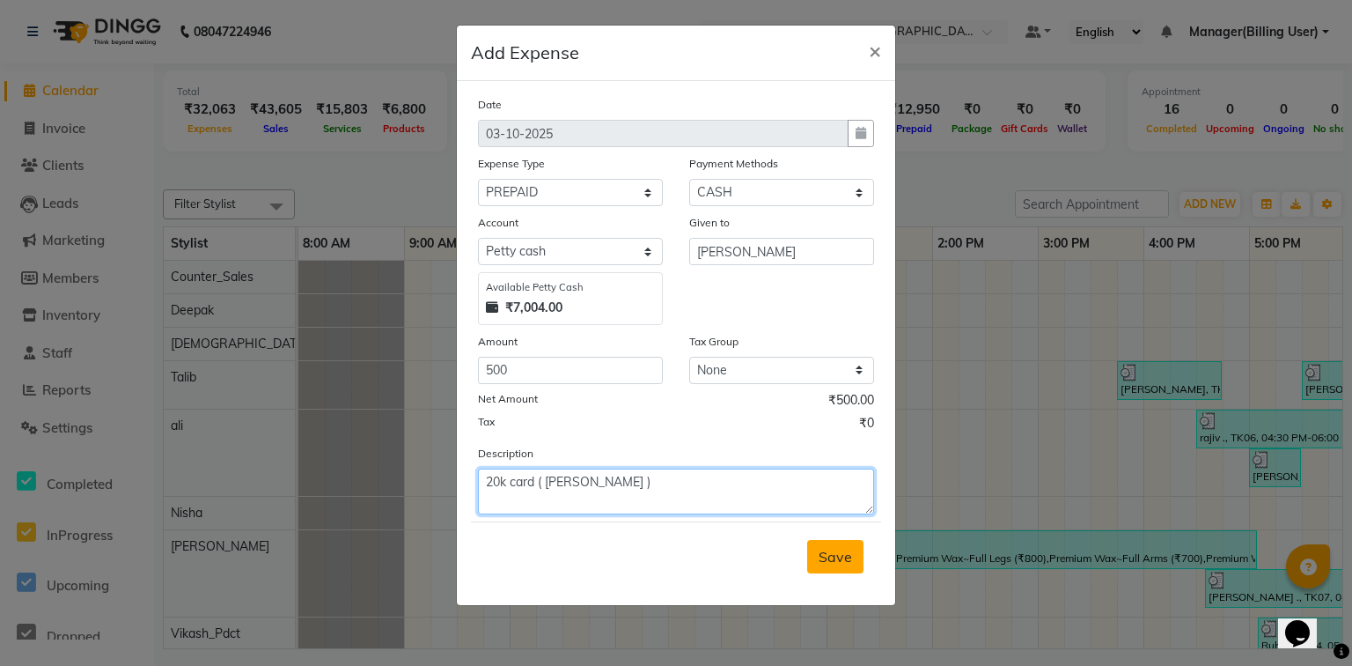
type textarea "20k card ( Rinki )"
click at [831, 564] on span "Save" at bounding box center [835, 557] width 33 height 18
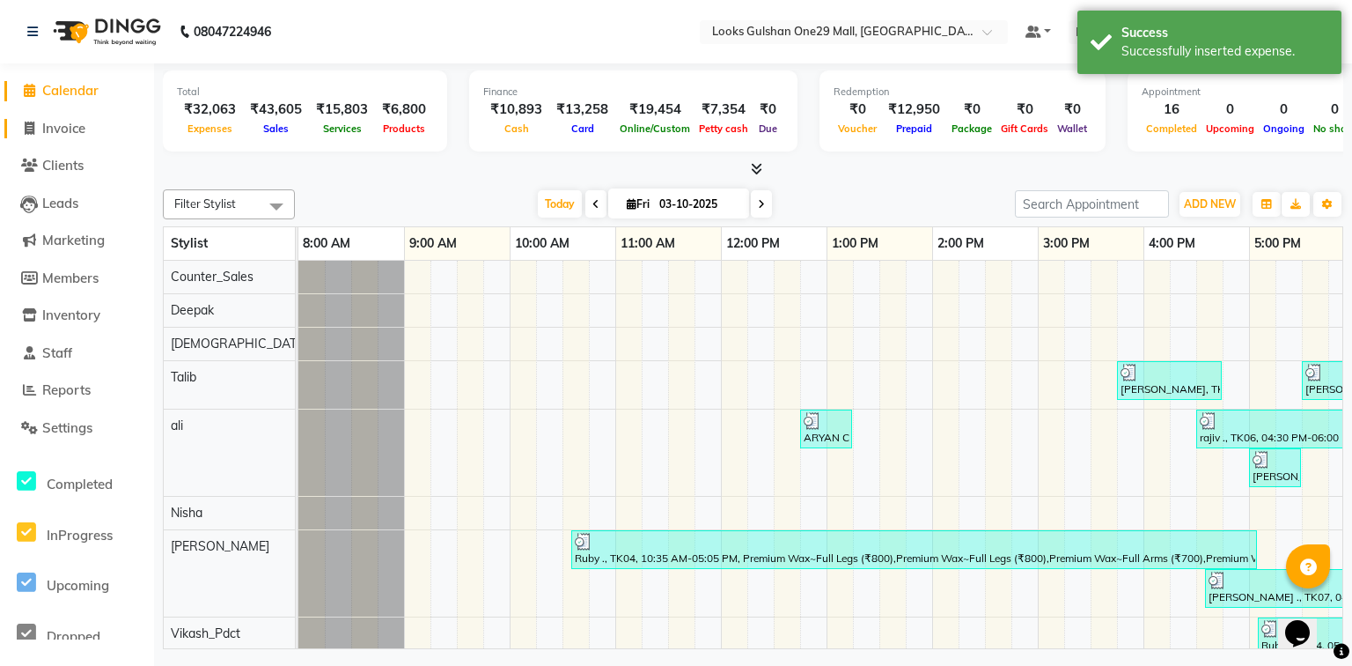
click at [66, 133] on span "Invoice" at bounding box center [63, 128] width 43 height 17
select select "service"
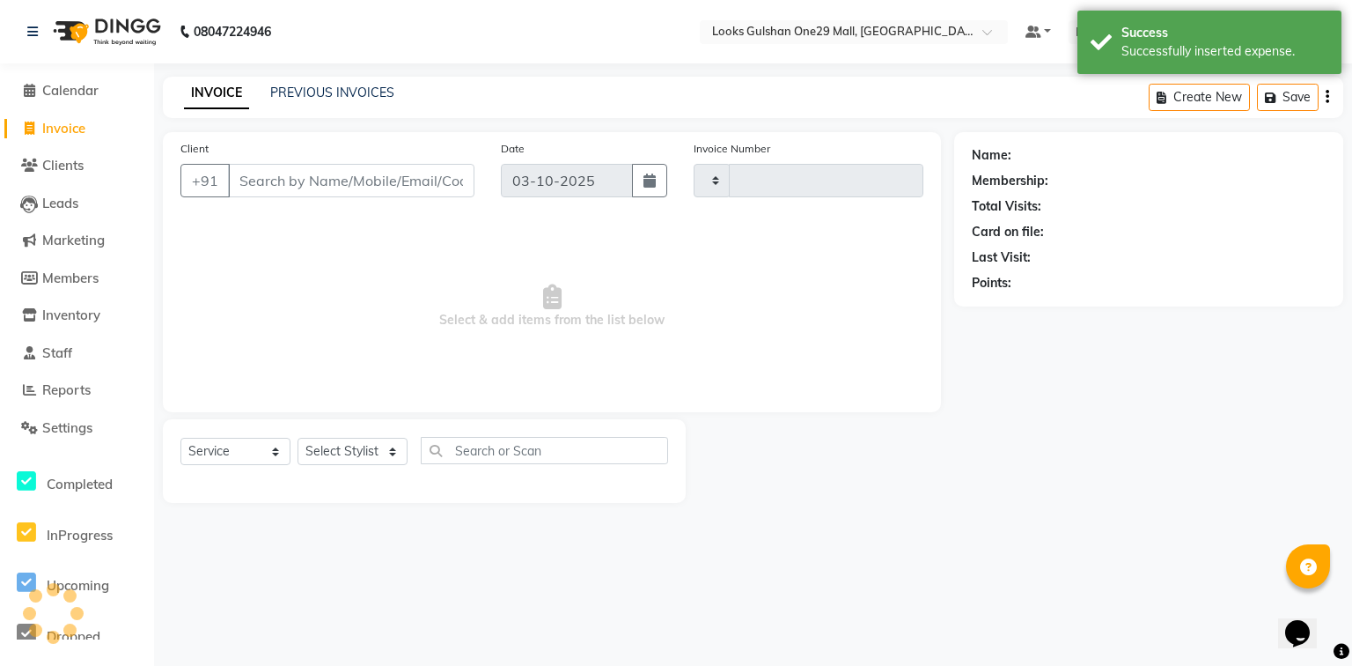
type input "1683"
select select "8337"
click at [65, 90] on span "Calendar" at bounding box center [70, 90] width 56 height 17
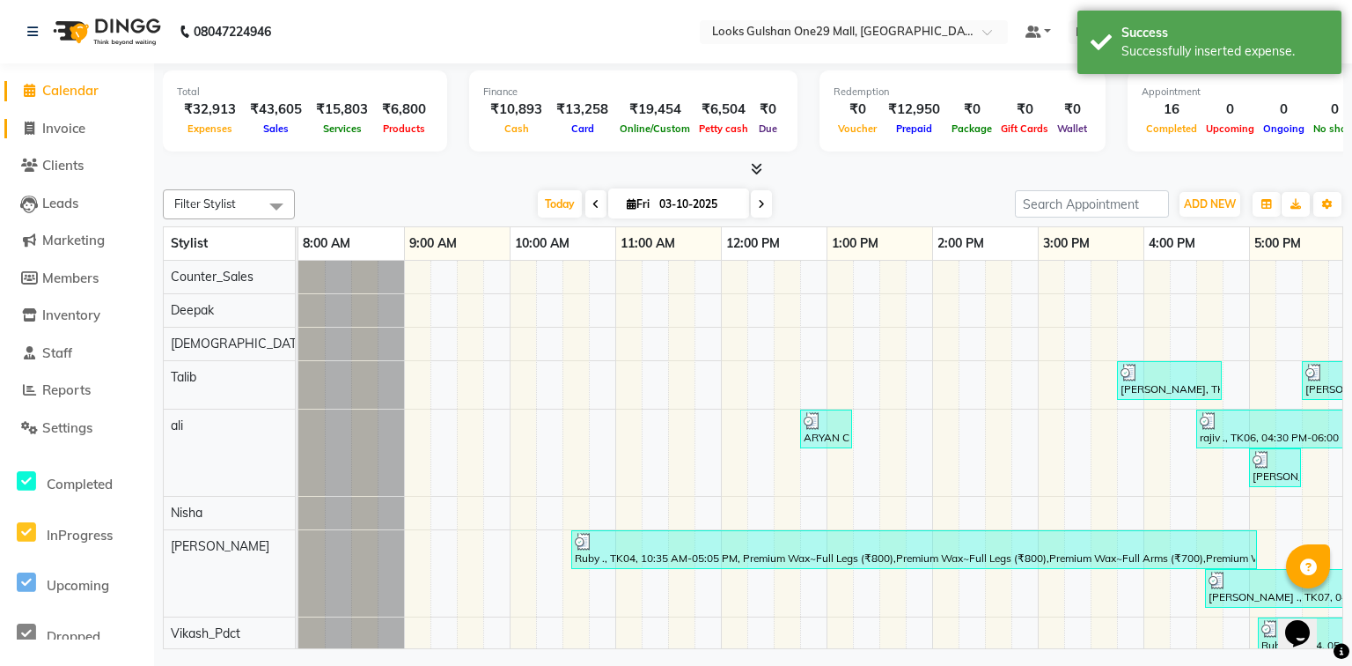
click at [84, 129] on span "Invoice" at bounding box center [63, 128] width 43 height 17
select select "service"
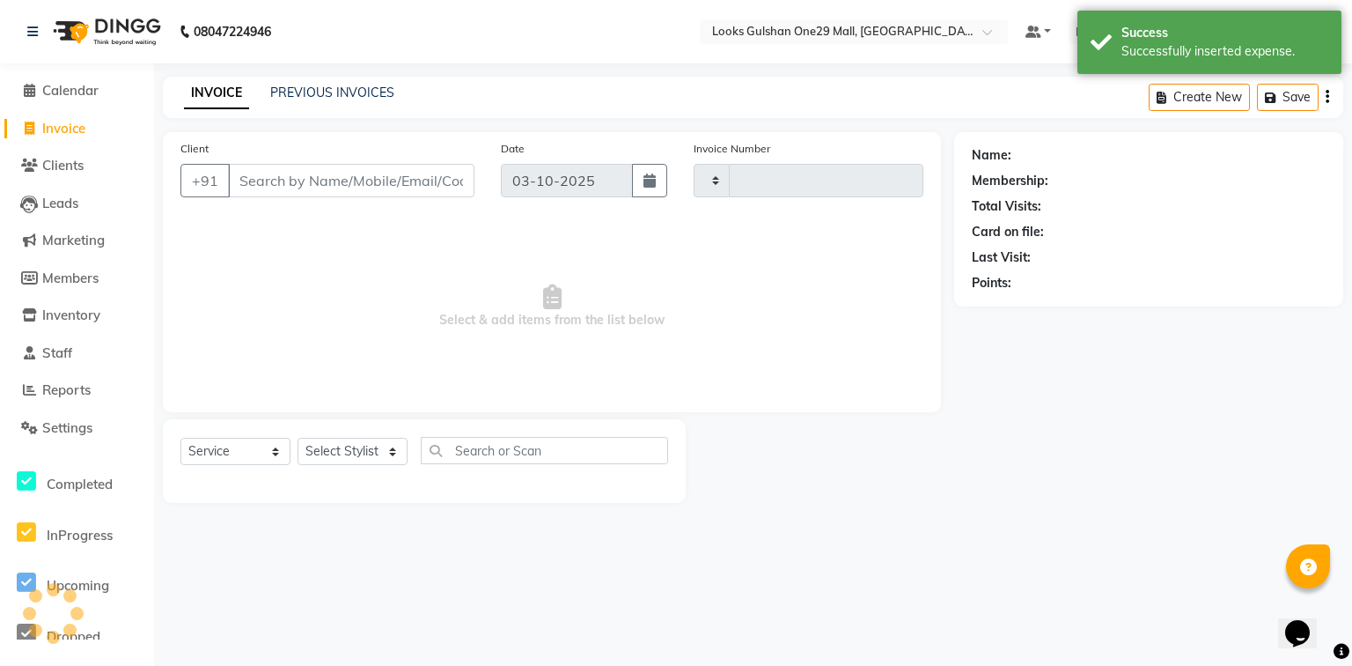
type input "1683"
select select "8337"
click at [390, 453] on select "Select Stylist" at bounding box center [353, 451] width 110 height 27
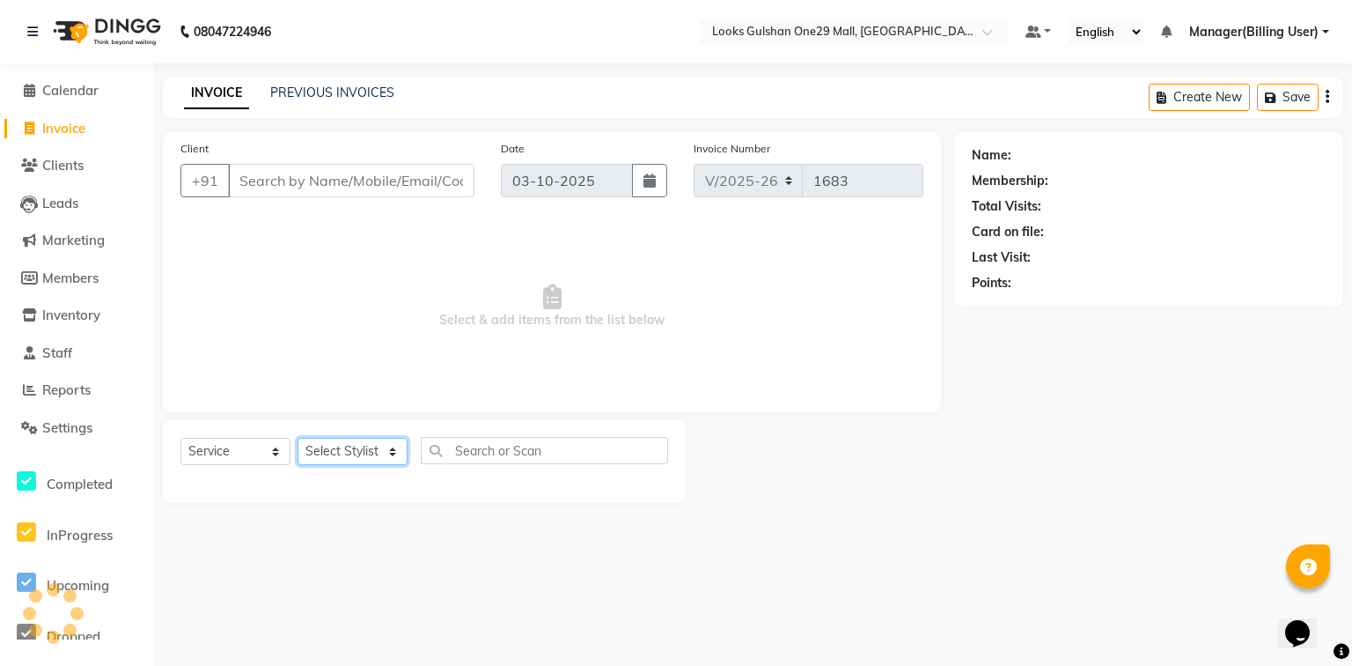
click at [375, 460] on select "Select Stylist" at bounding box center [353, 451] width 110 height 27
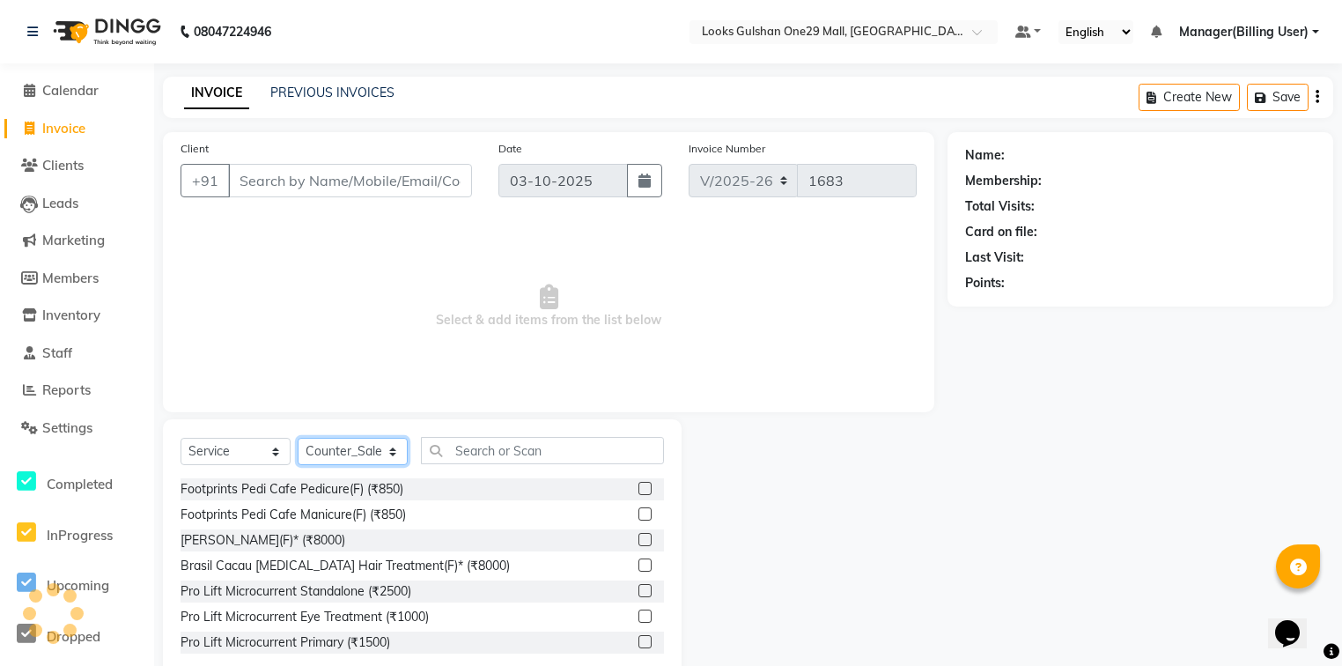
click at [375, 460] on select "Select Stylist [PERSON_NAME] Counter_Sales Deepak Farmaan [PERSON_NAME] Manager…" at bounding box center [353, 451] width 110 height 27
select select "93035"
click at [298, 438] on select "Select Stylist [PERSON_NAME] Counter_Sales Deepak Farmaan [PERSON_NAME] Manager…" at bounding box center [353, 451] width 110 height 27
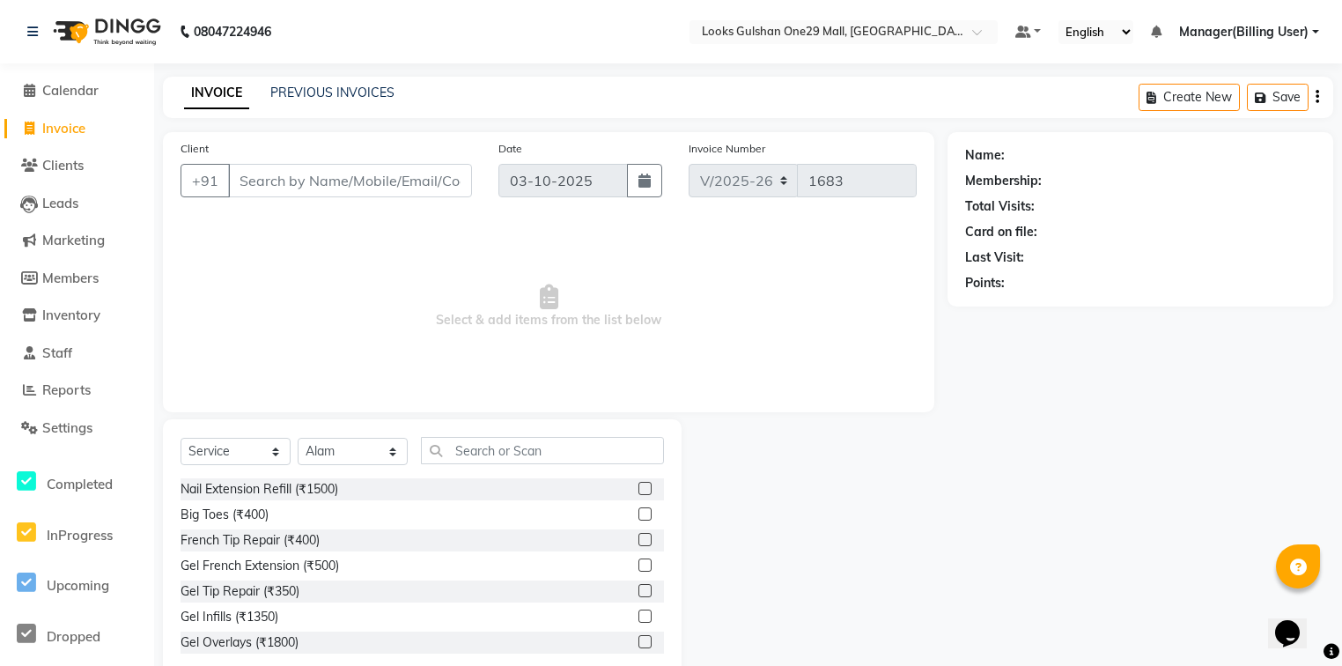
click at [497, 433] on div "Select Service Product Membership Package Voucher Prepaid Gift Card Select Styl…" at bounding box center [422, 549] width 519 height 260
click at [493, 450] on input "text" at bounding box center [542, 450] width 243 height 27
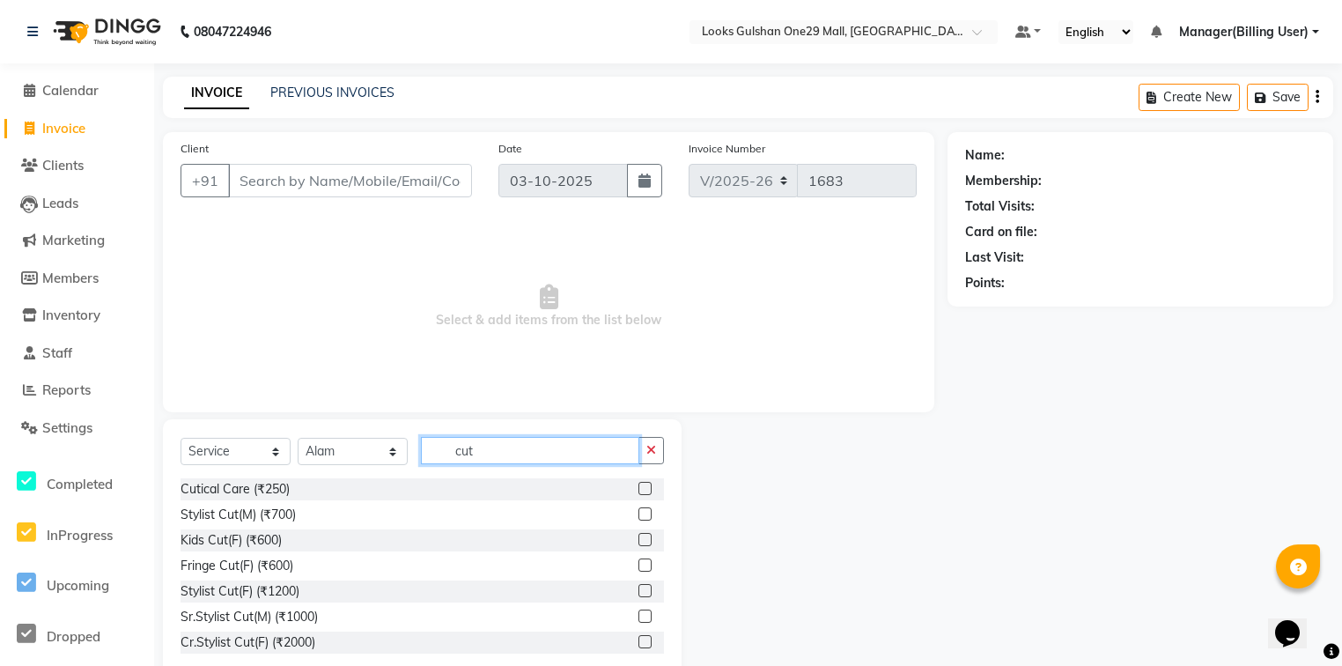
type input "cut"
click at [639, 596] on label at bounding box center [644, 590] width 13 height 13
click at [639, 596] on input "checkbox" at bounding box center [643, 590] width 11 height 11
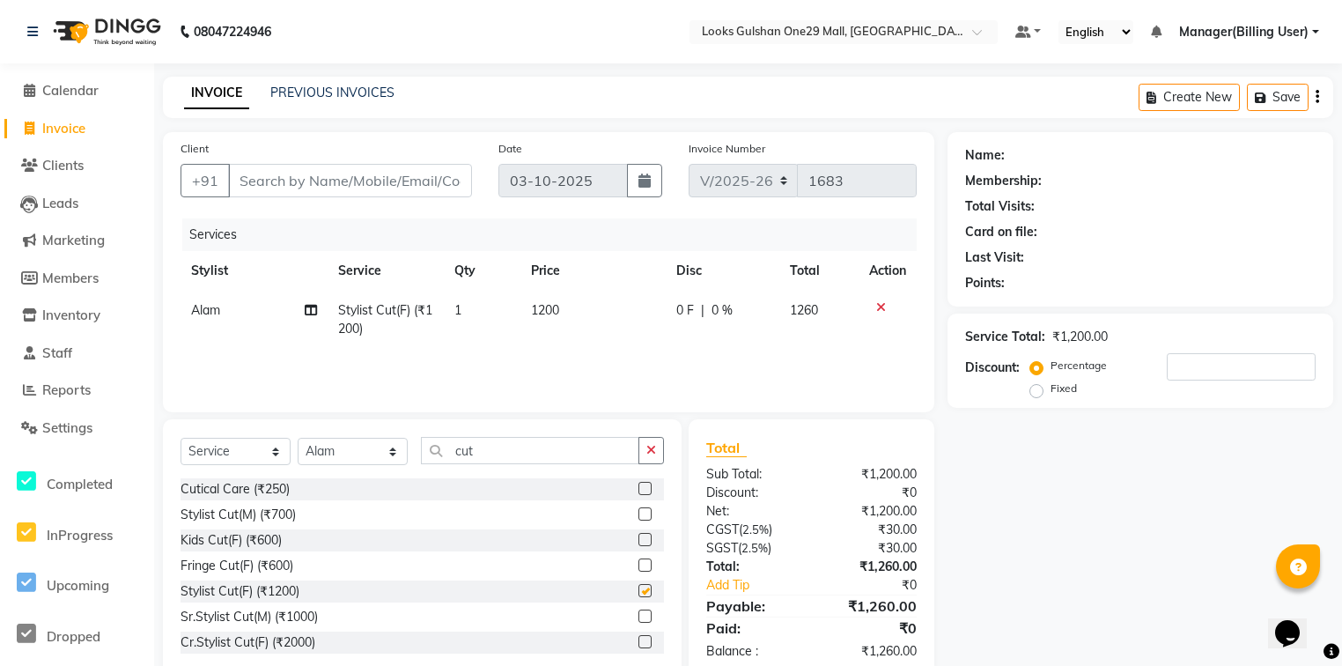
checkbox input "false"
click at [335, 176] on input "Client" at bounding box center [350, 180] width 244 height 33
type input "9"
type input "0"
type input "9930215541"
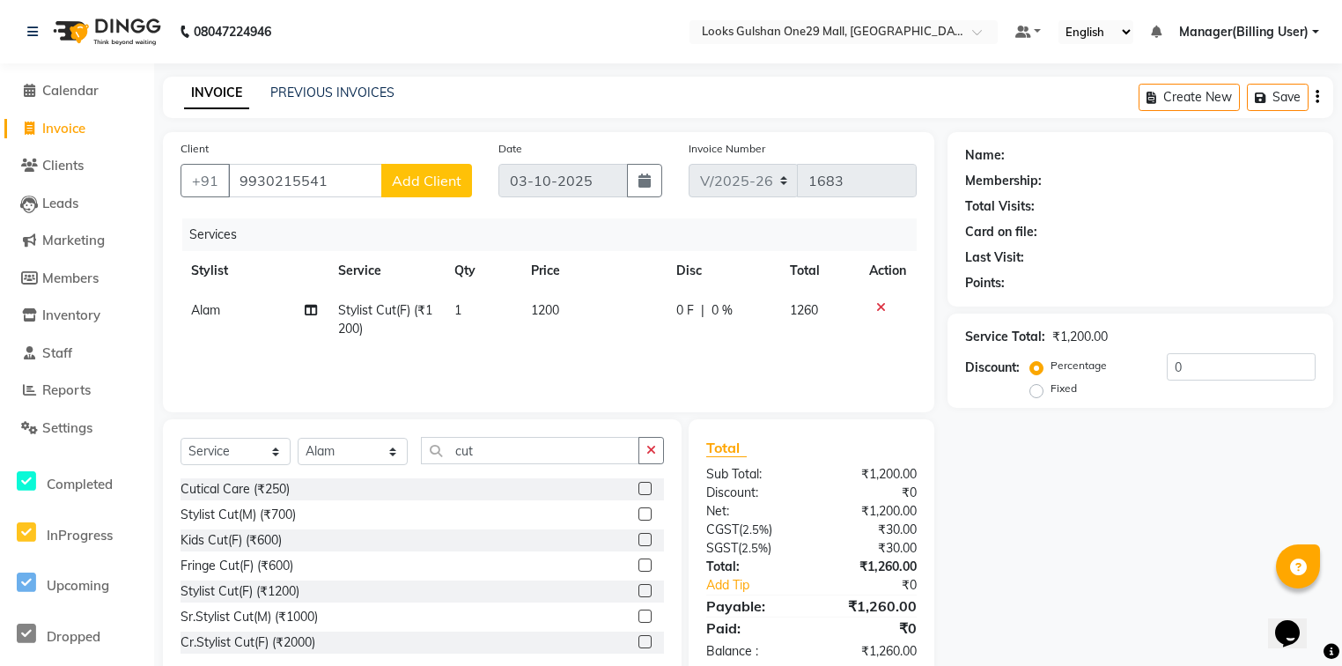
click at [437, 188] on span "Add Client" at bounding box center [427, 181] width 70 height 18
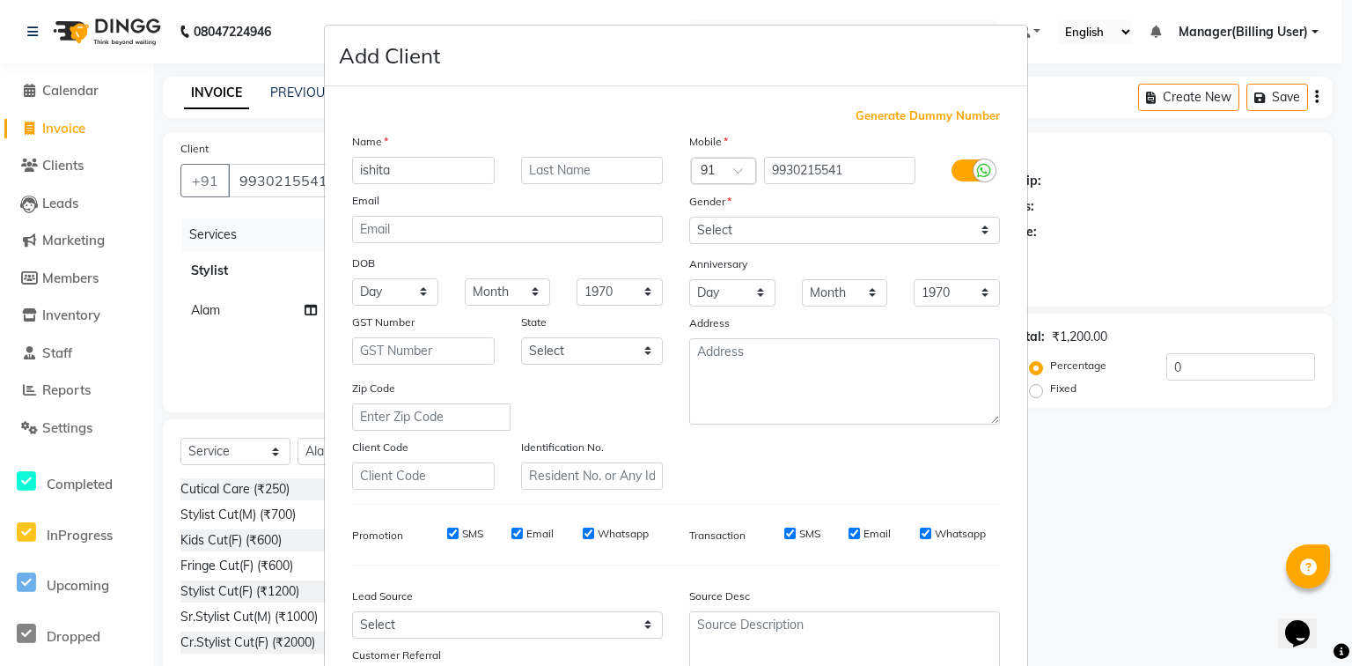
type input "ishita"
type input "."
click at [803, 235] on select "Select [DEMOGRAPHIC_DATA] [DEMOGRAPHIC_DATA] Other Prefer Not To Say" at bounding box center [844, 230] width 311 height 27
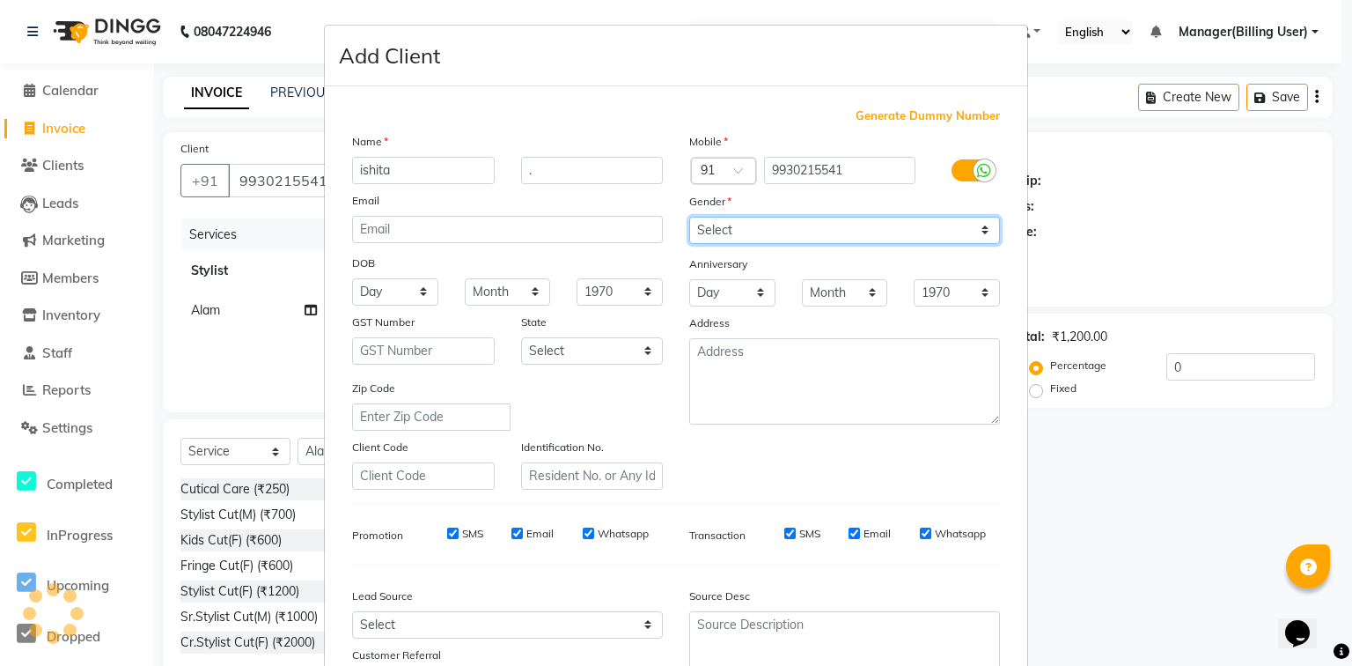
select select "[DEMOGRAPHIC_DATA]"
click at [689, 217] on select "Select [DEMOGRAPHIC_DATA] [DEMOGRAPHIC_DATA] Other Prefer Not To Say" at bounding box center [844, 230] width 311 height 27
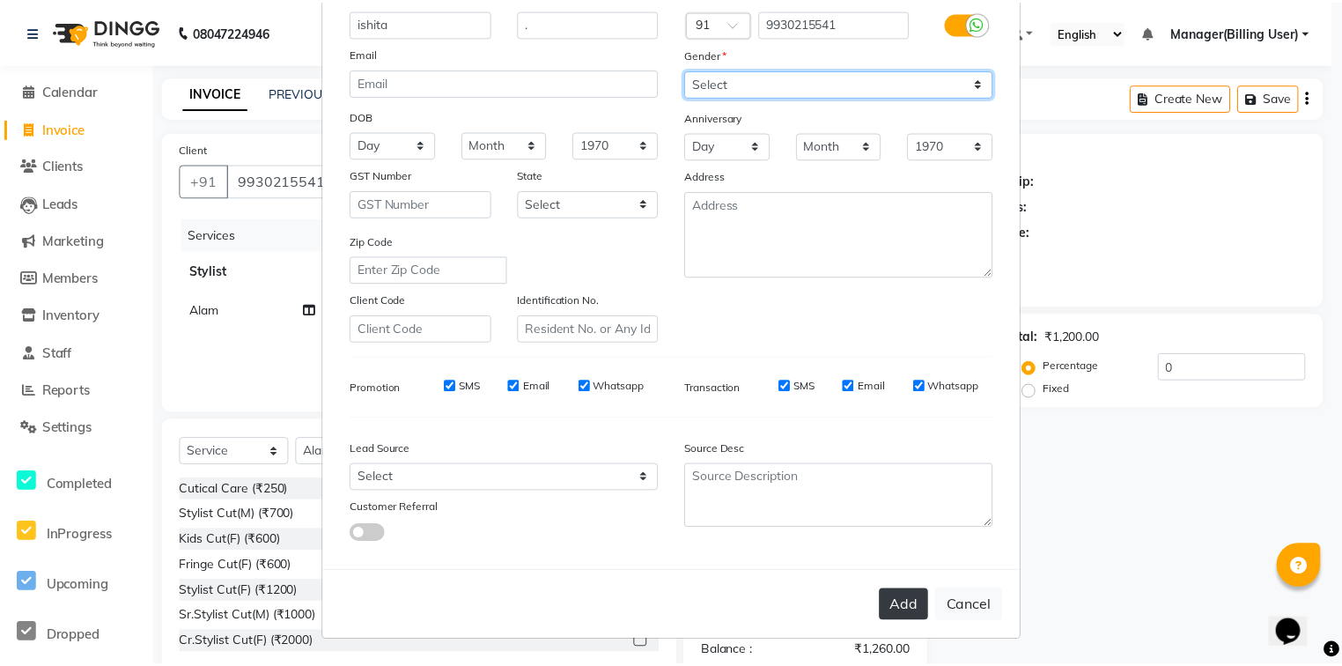
scroll to position [155, 0]
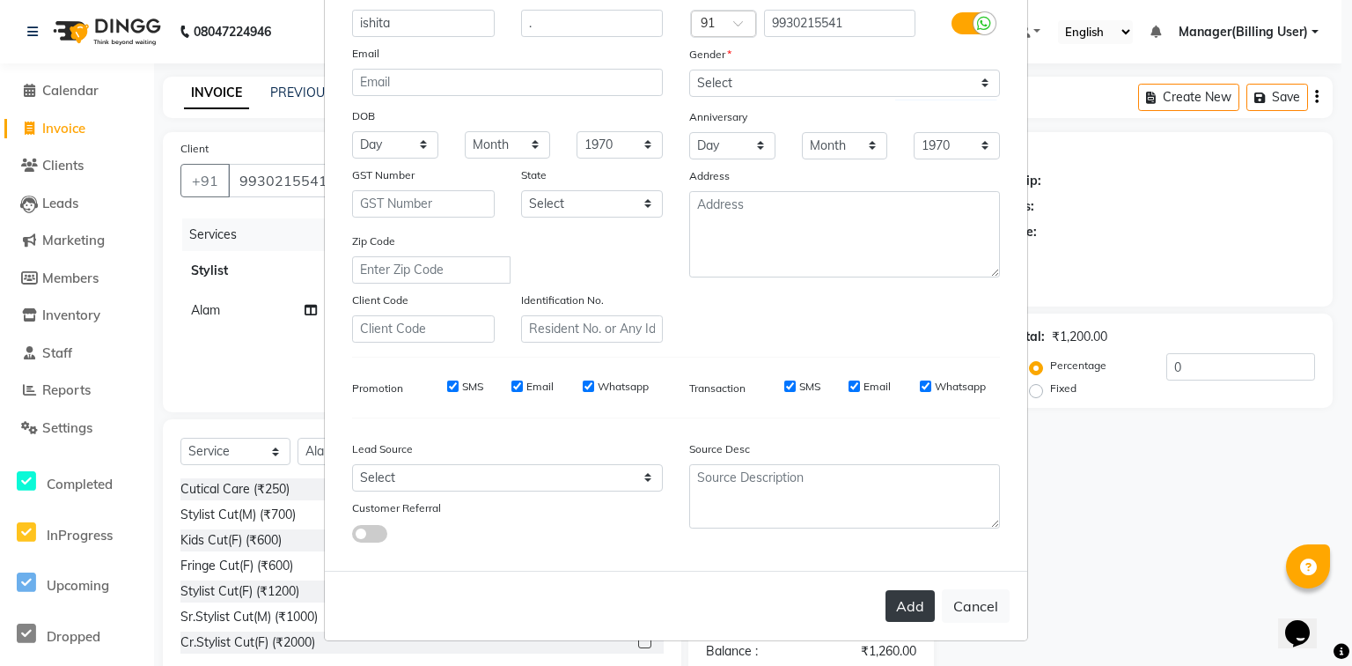
click at [914, 605] on button "Add" at bounding box center [910, 606] width 49 height 32
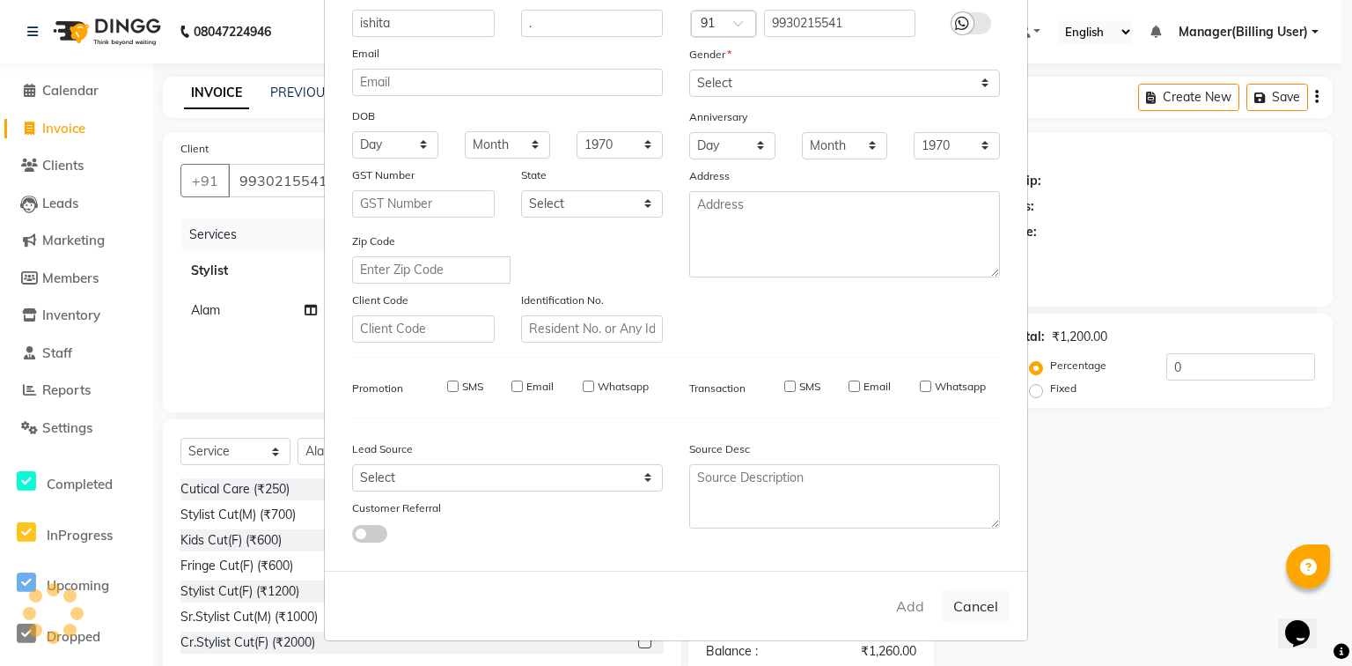
select select
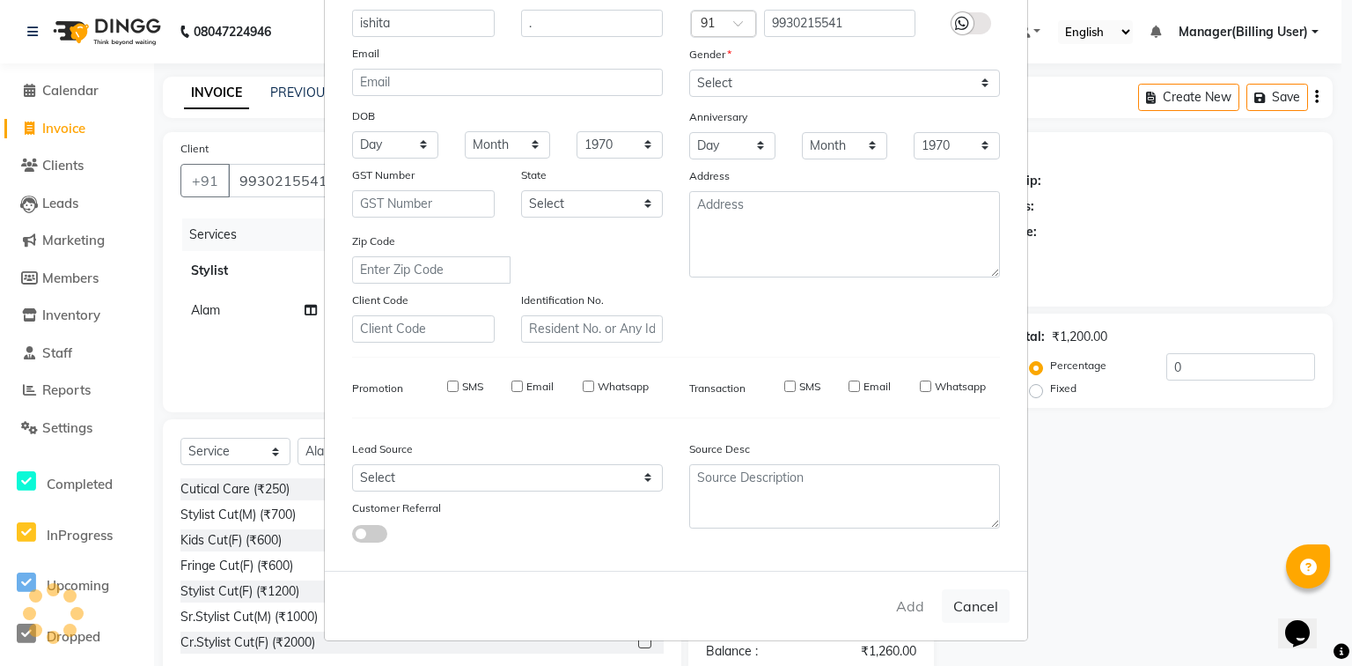
select select
checkbox input "false"
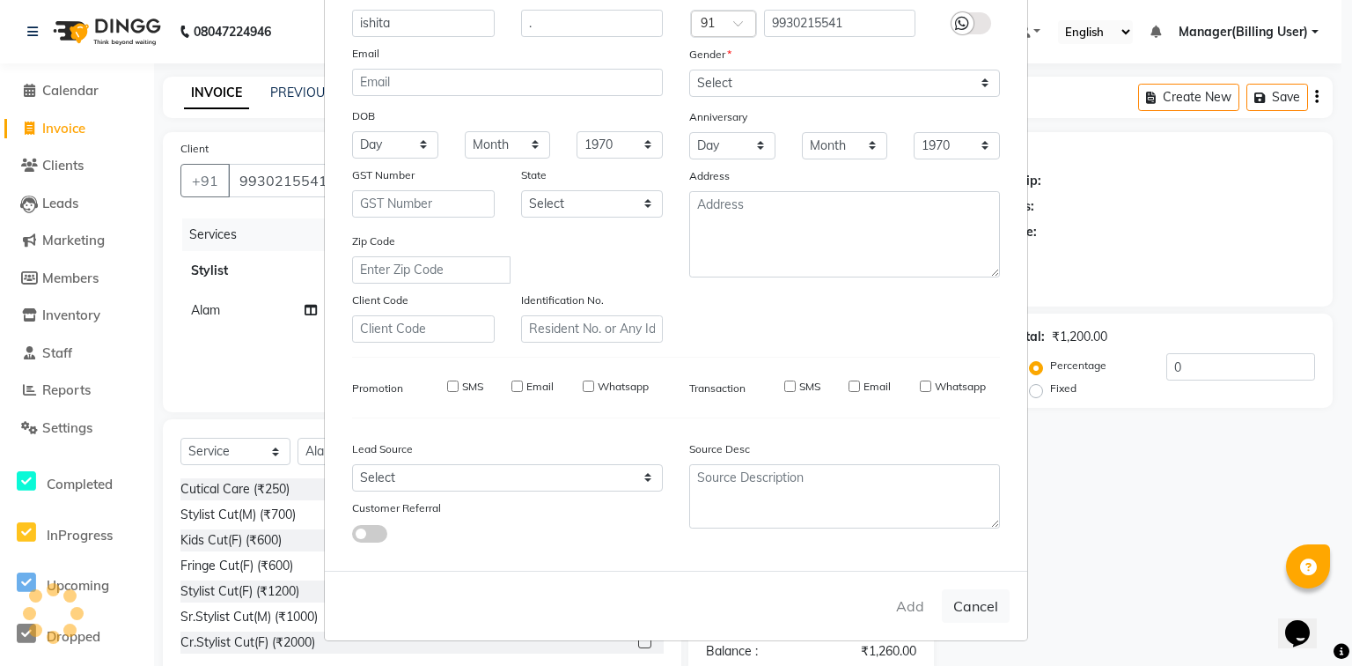
checkbox input "false"
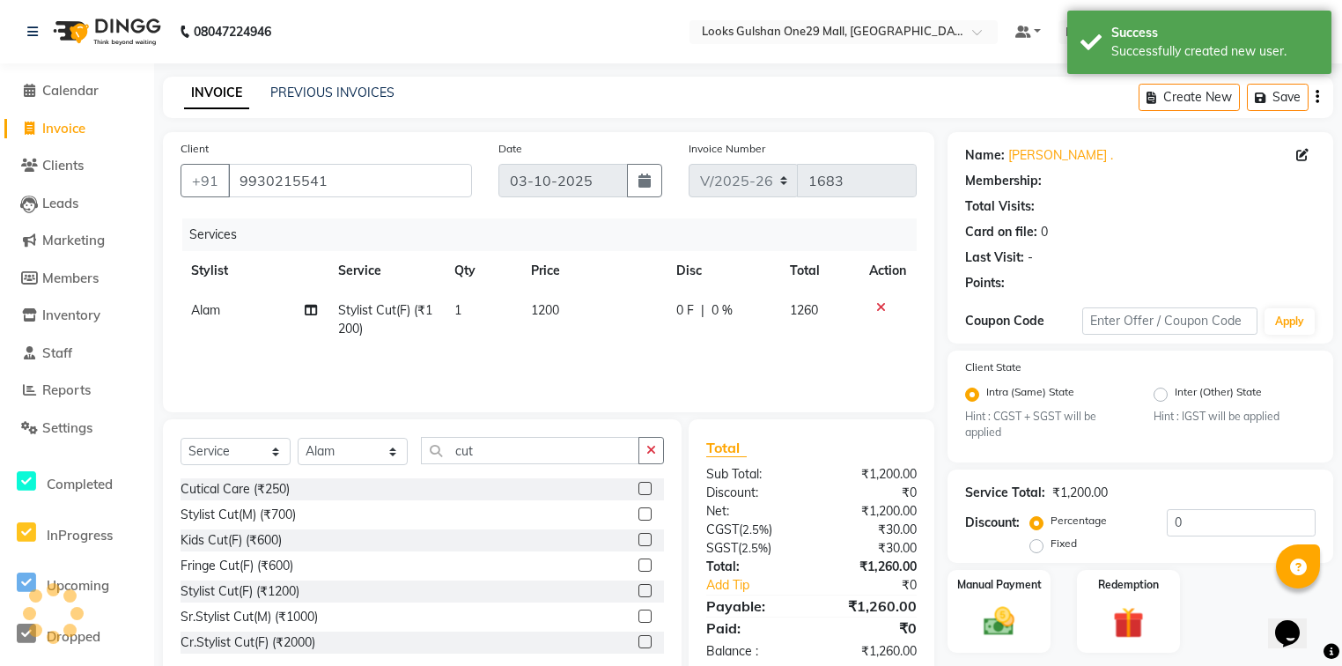
select select "1: Object"
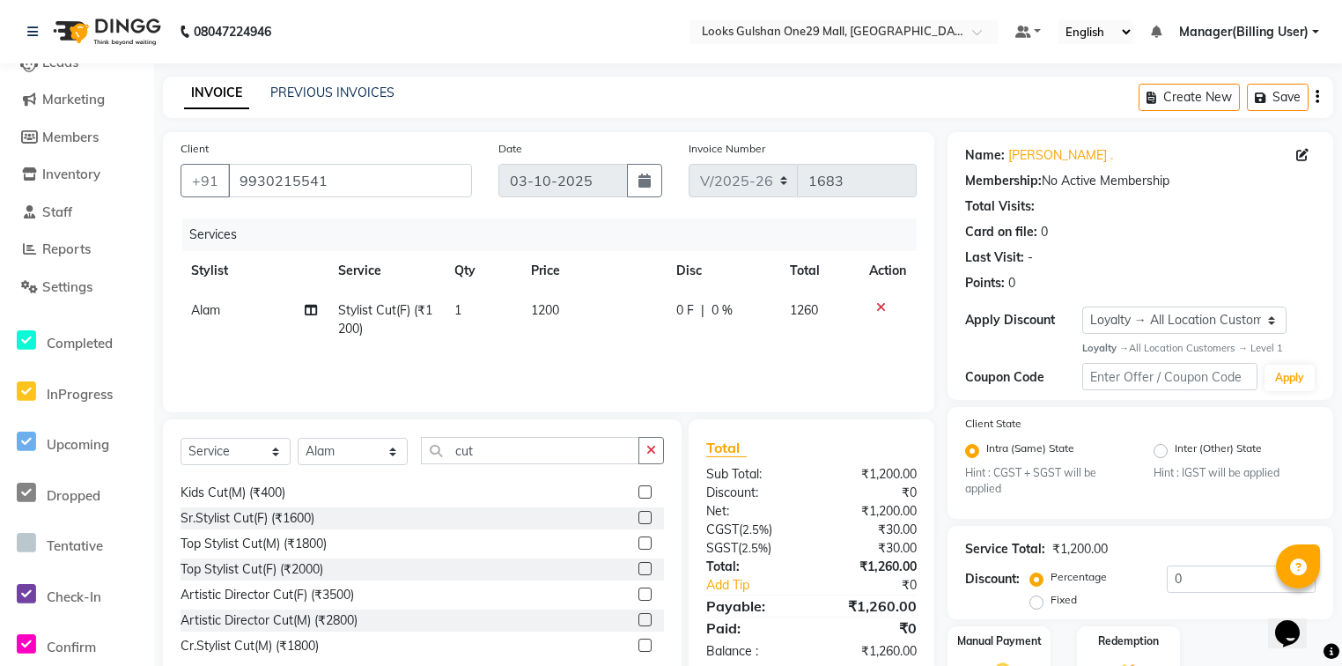
scroll to position [207, 0]
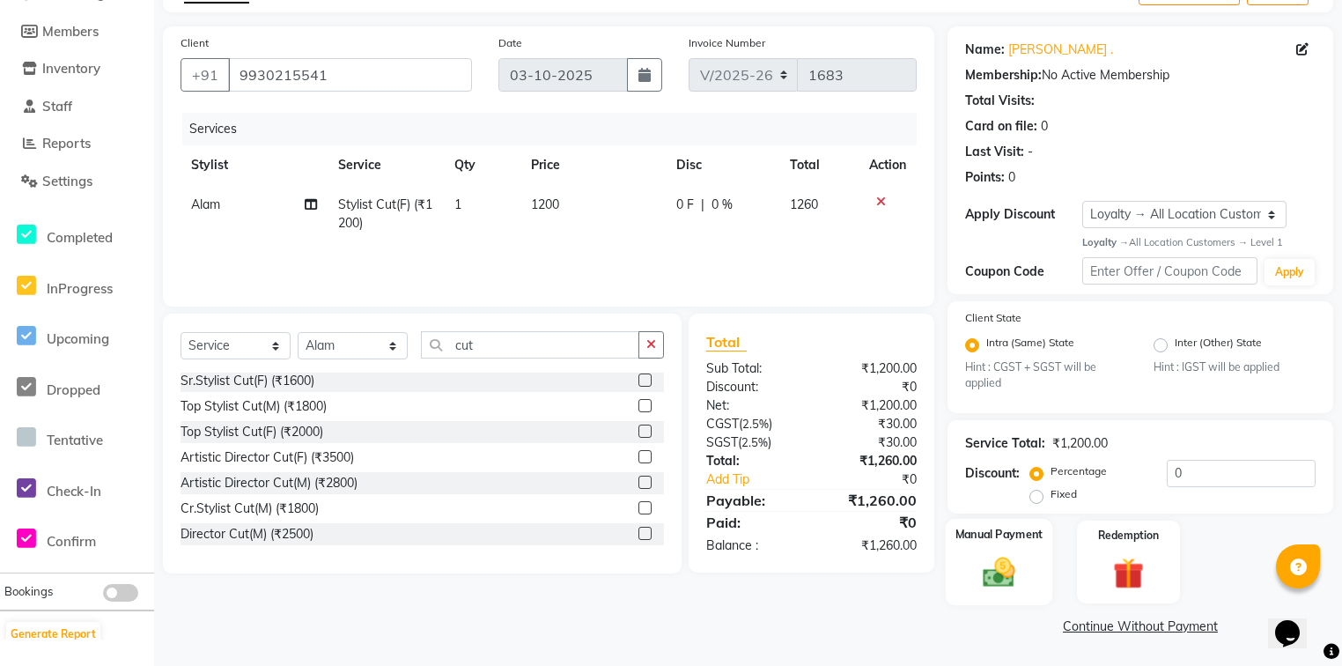
click at [1006, 572] on img at bounding box center [998, 573] width 53 height 38
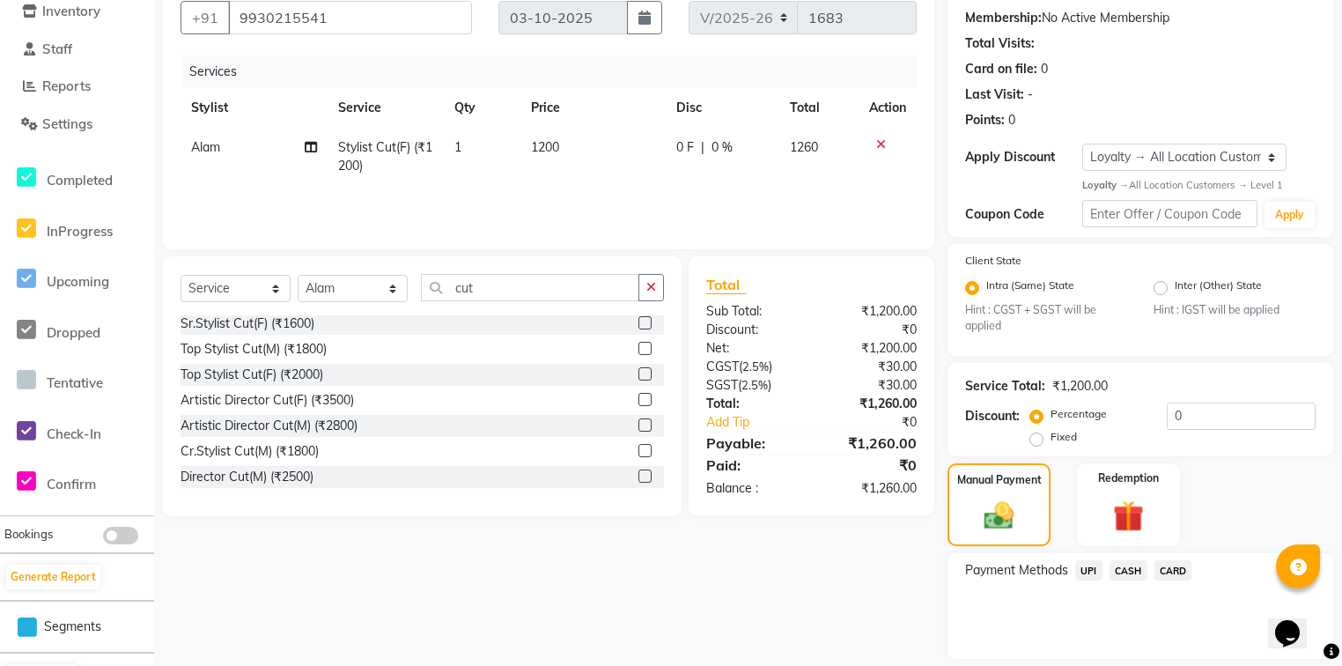
scroll to position [221, 0]
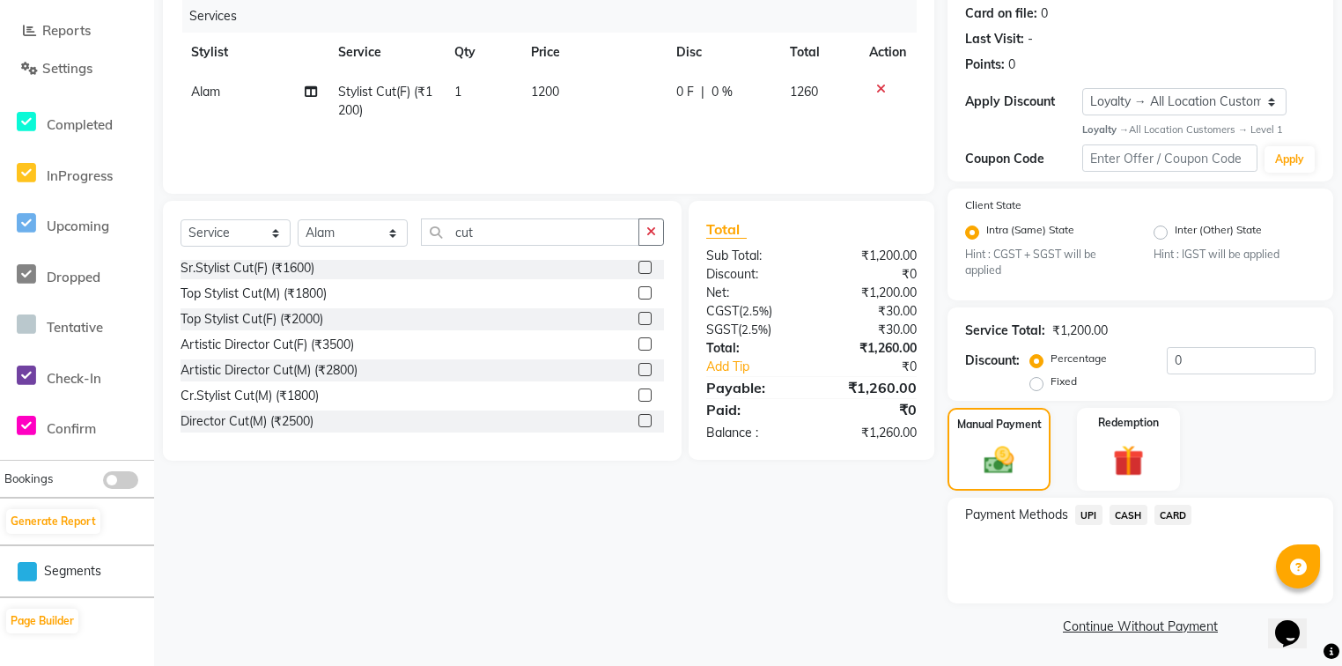
click at [1092, 516] on span "UPI" at bounding box center [1088, 514] width 27 height 20
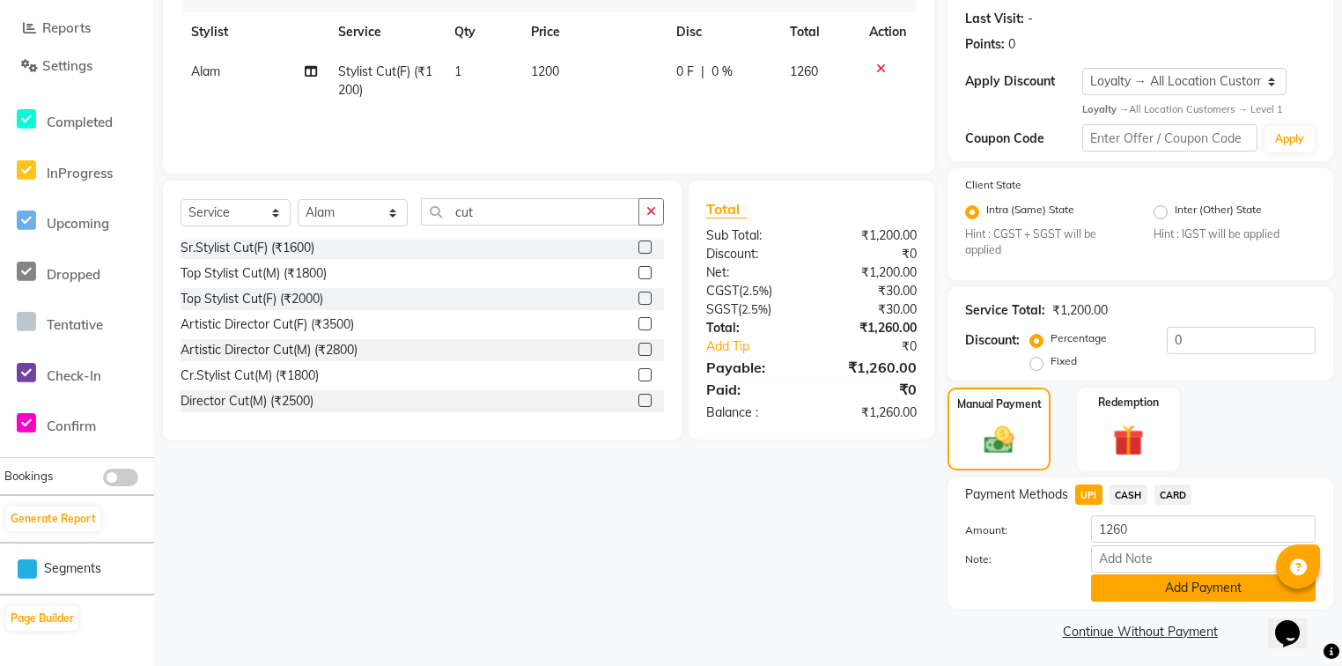
click at [1148, 599] on button "Add Payment" at bounding box center [1203, 587] width 224 height 27
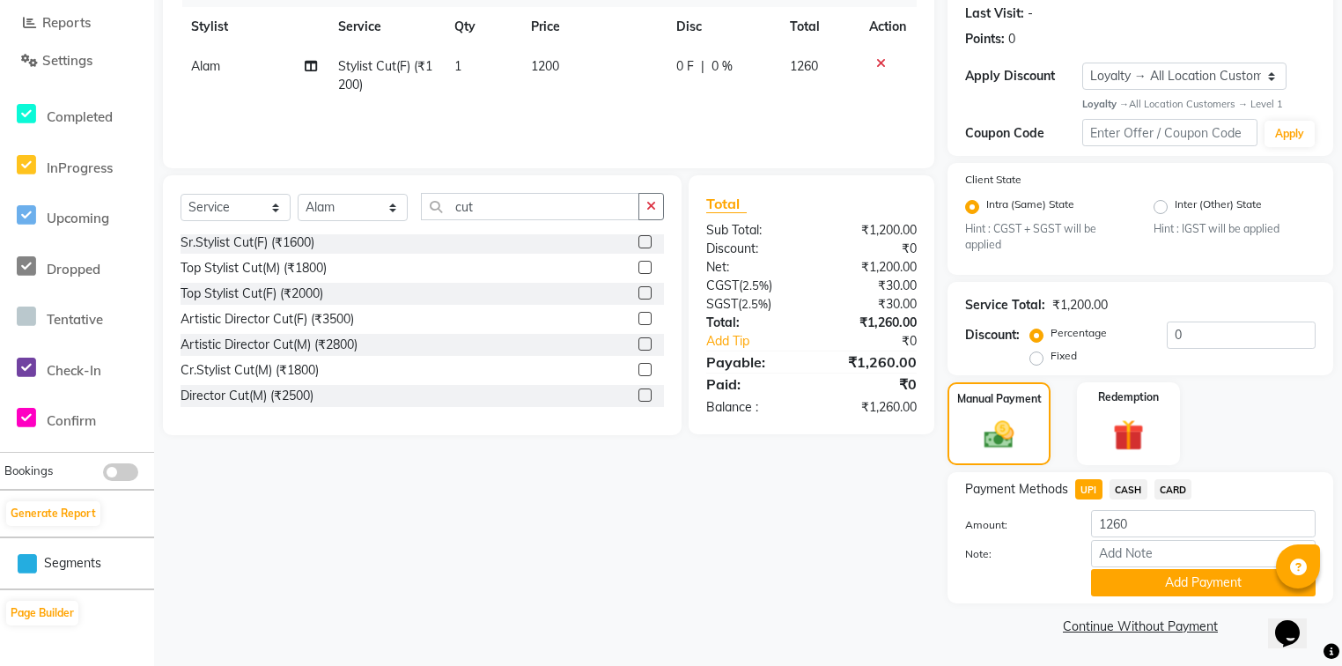
scroll to position [0, 0]
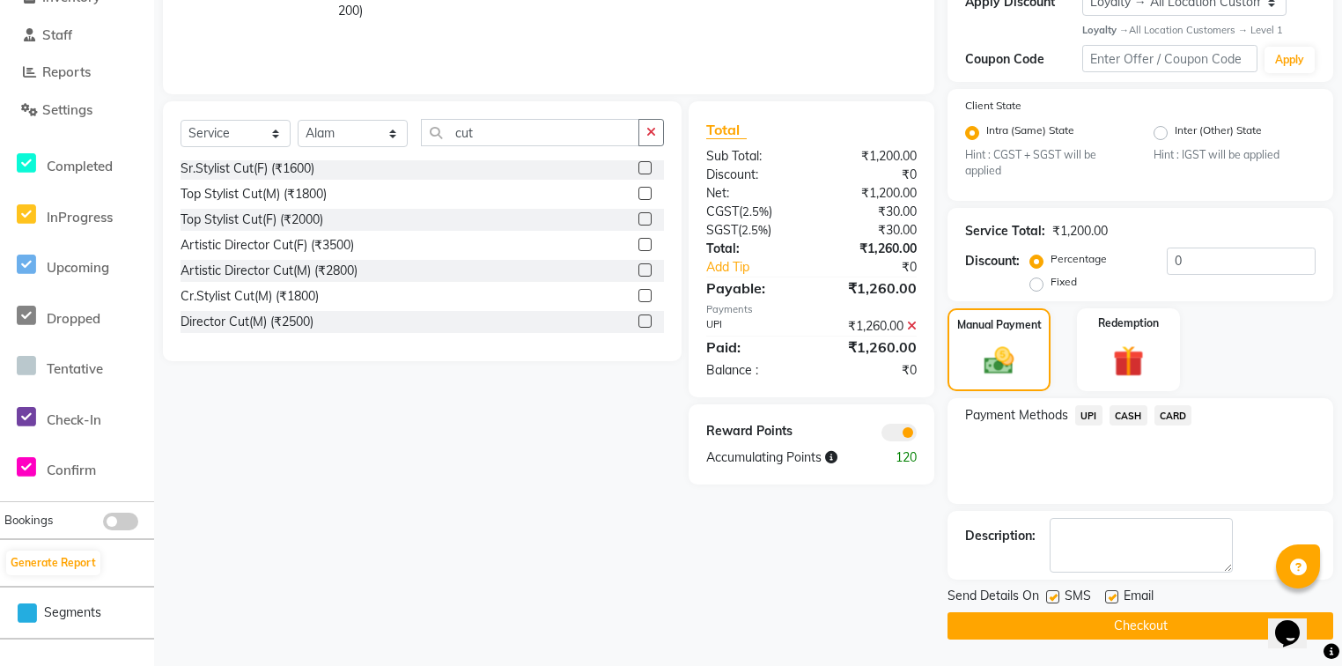
click at [1109, 592] on label at bounding box center [1111, 596] width 13 height 13
click at [1109, 592] on input "checkbox" at bounding box center [1110, 597] width 11 height 11
checkbox input "false"
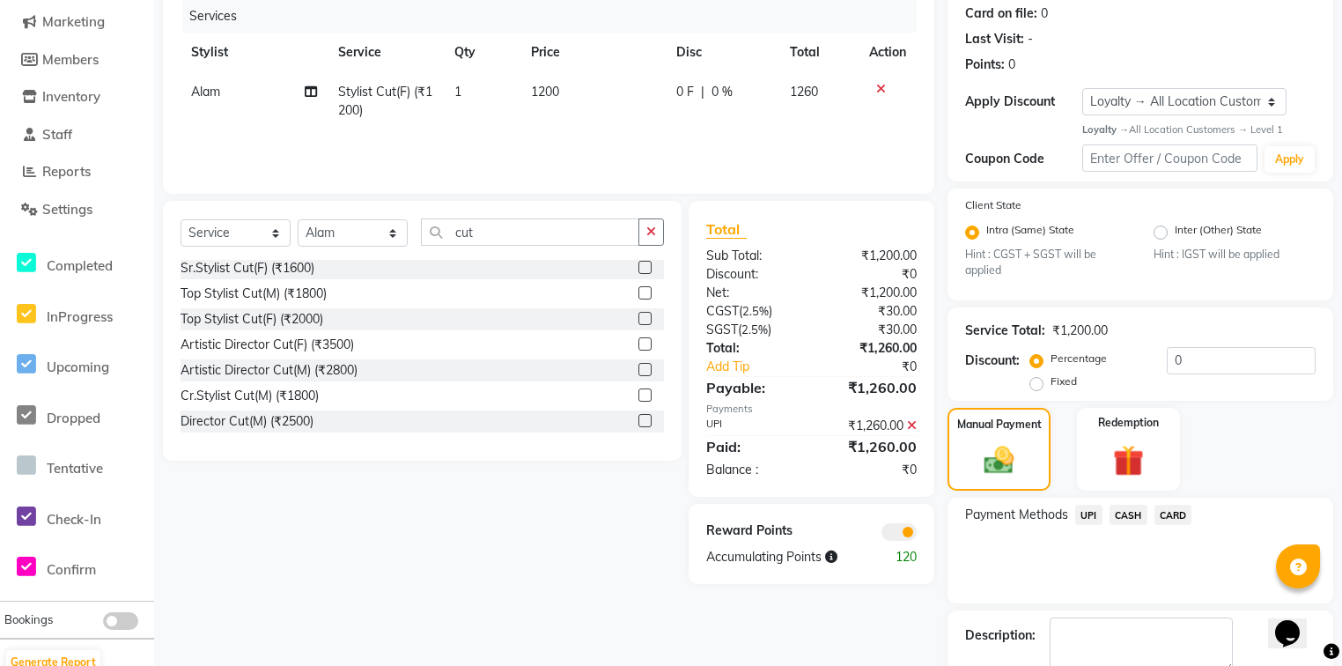
scroll to position [320, 0]
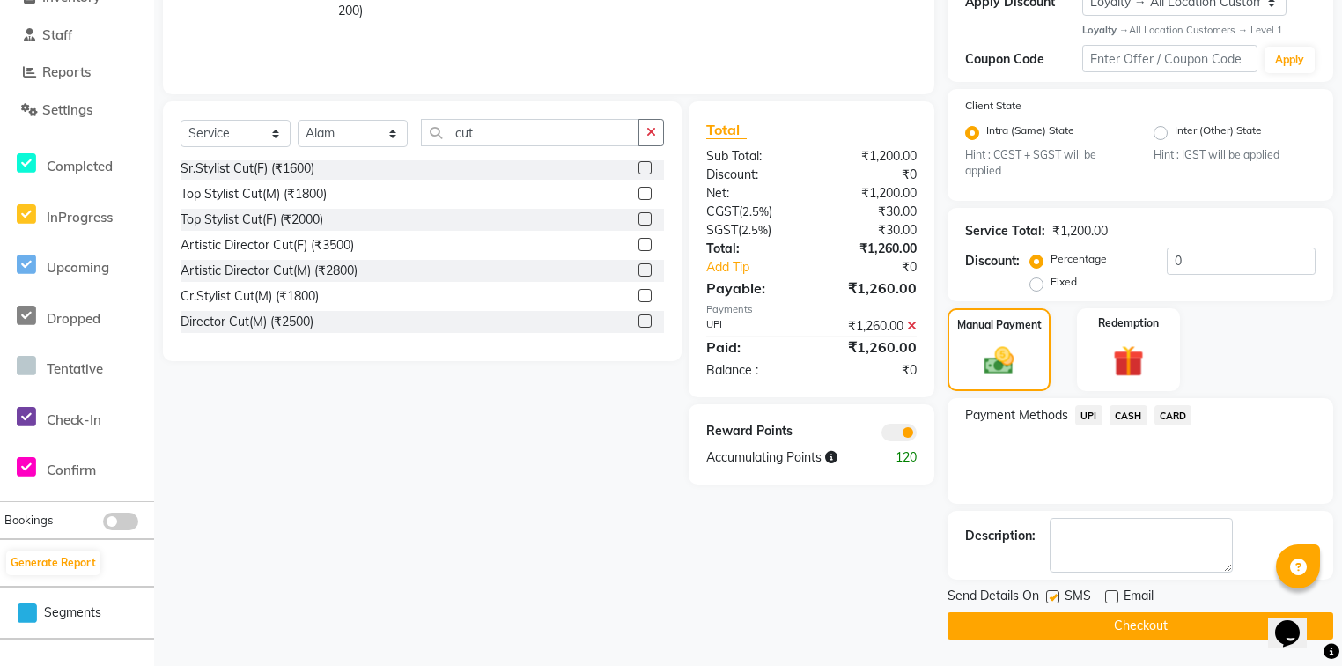
click at [1039, 623] on button "Checkout" at bounding box center [1140, 625] width 386 height 27
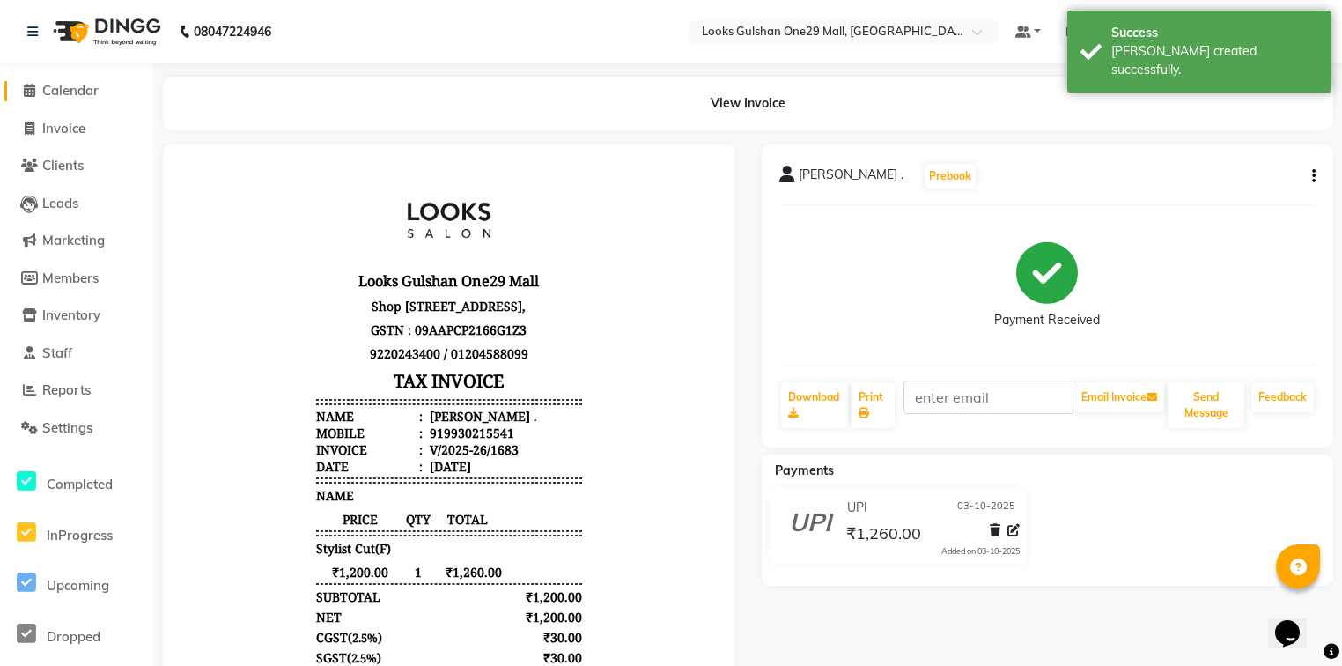
click at [106, 90] on link "Calendar" at bounding box center [76, 91] width 145 height 20
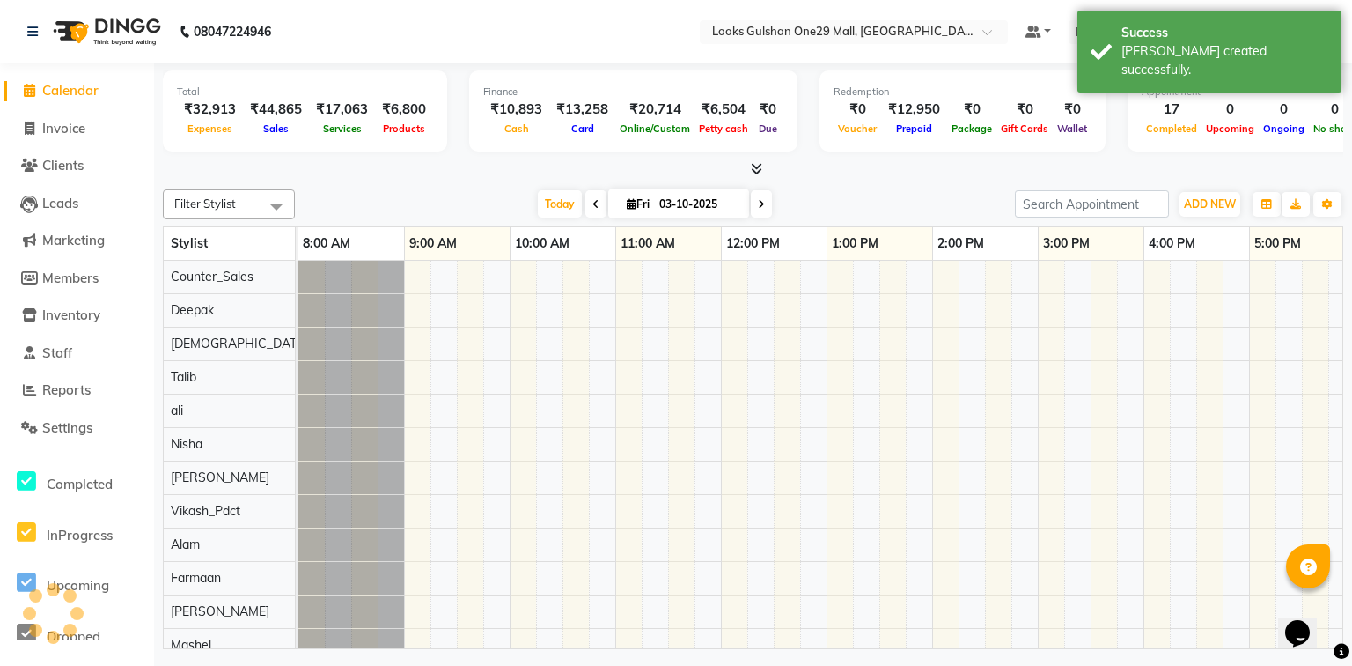
click at [258, 169] on div at bounding box center [753, 169] width 1181 height 18
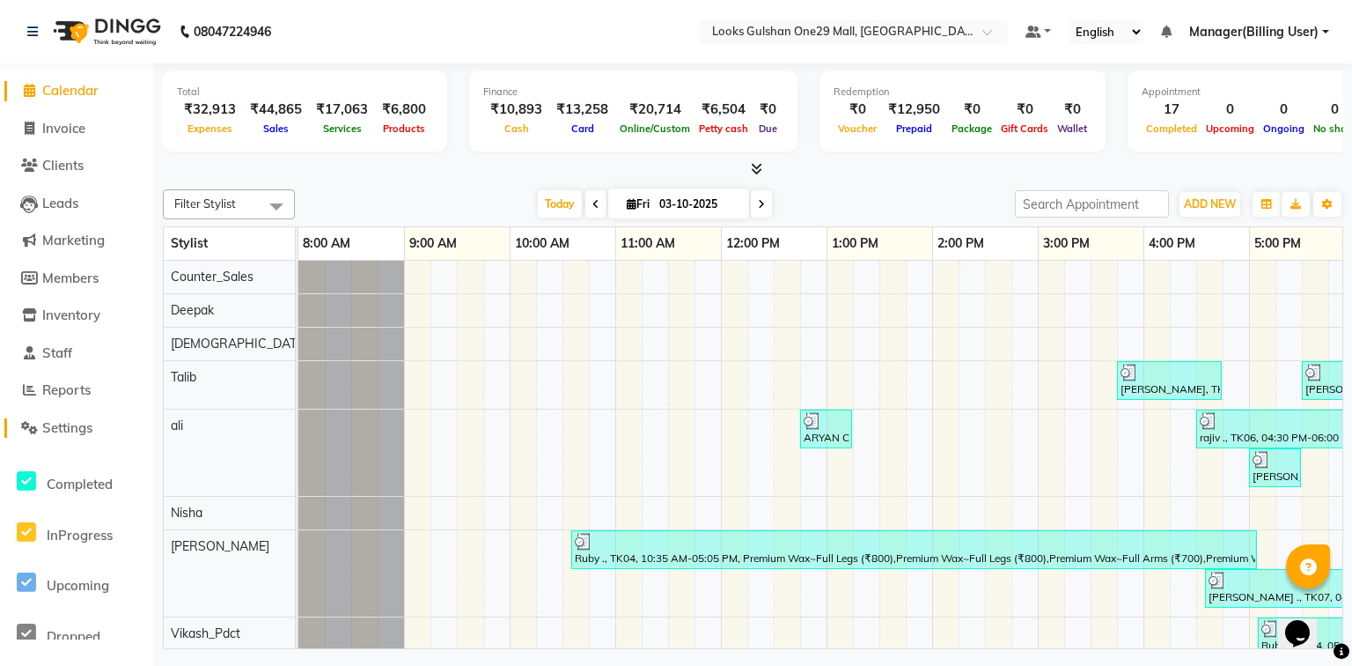
click at [80, 425] on span "Settings" at bounding box center [67, 427] width 50 height 17
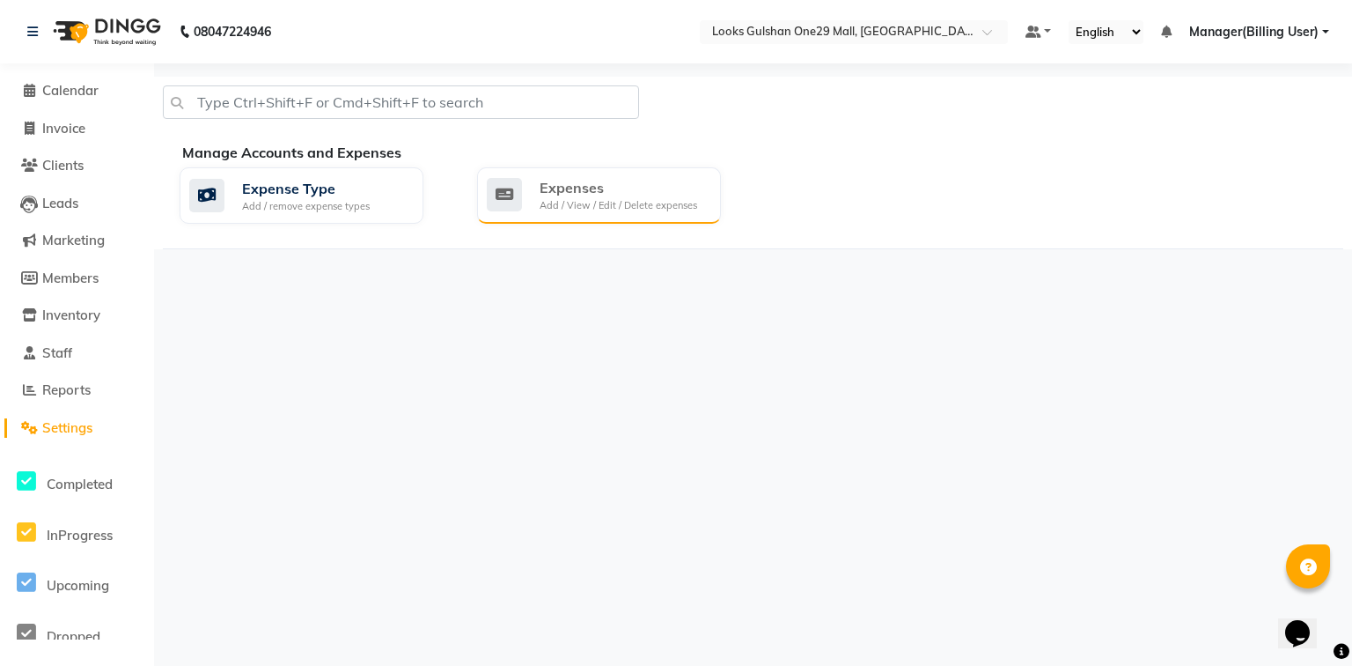
click at [540, 173] on div "Expenses Add / View / Edit / Delete expenses" at bounding box center [599, 195] width 244 height 56
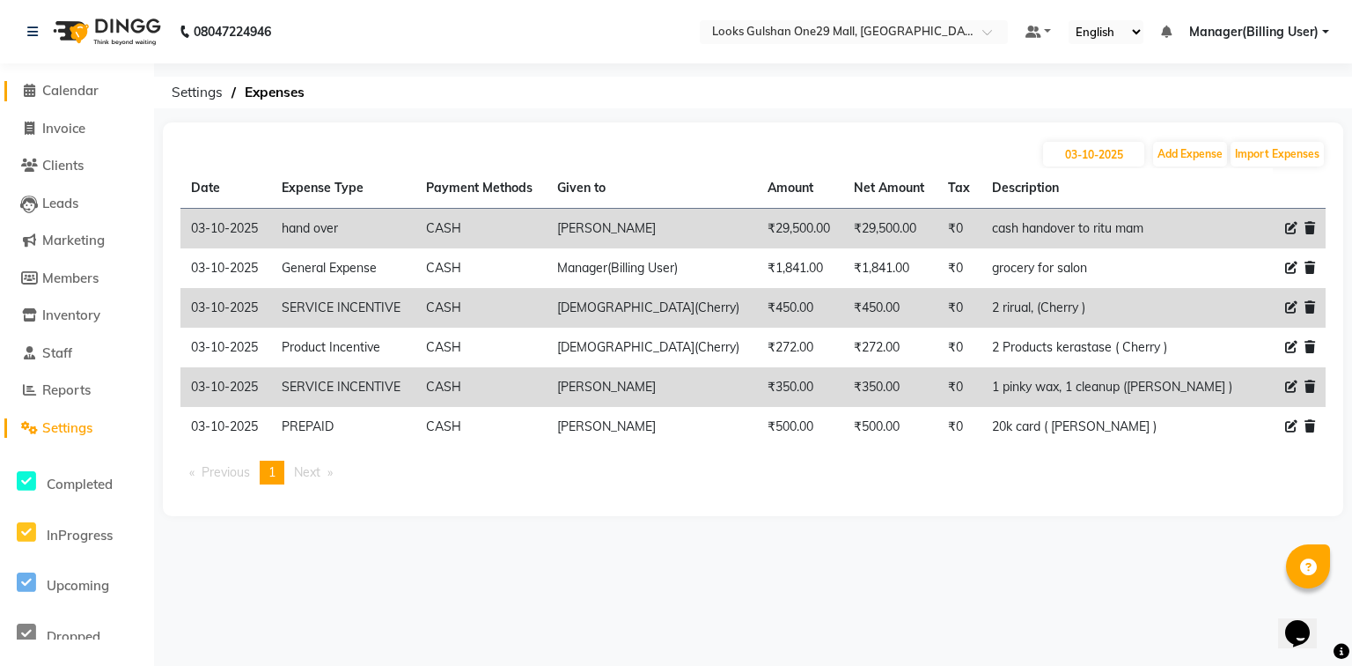
click at [77, 85] on span "Calendar" at bounding box center [70, 90] width 56 height 17
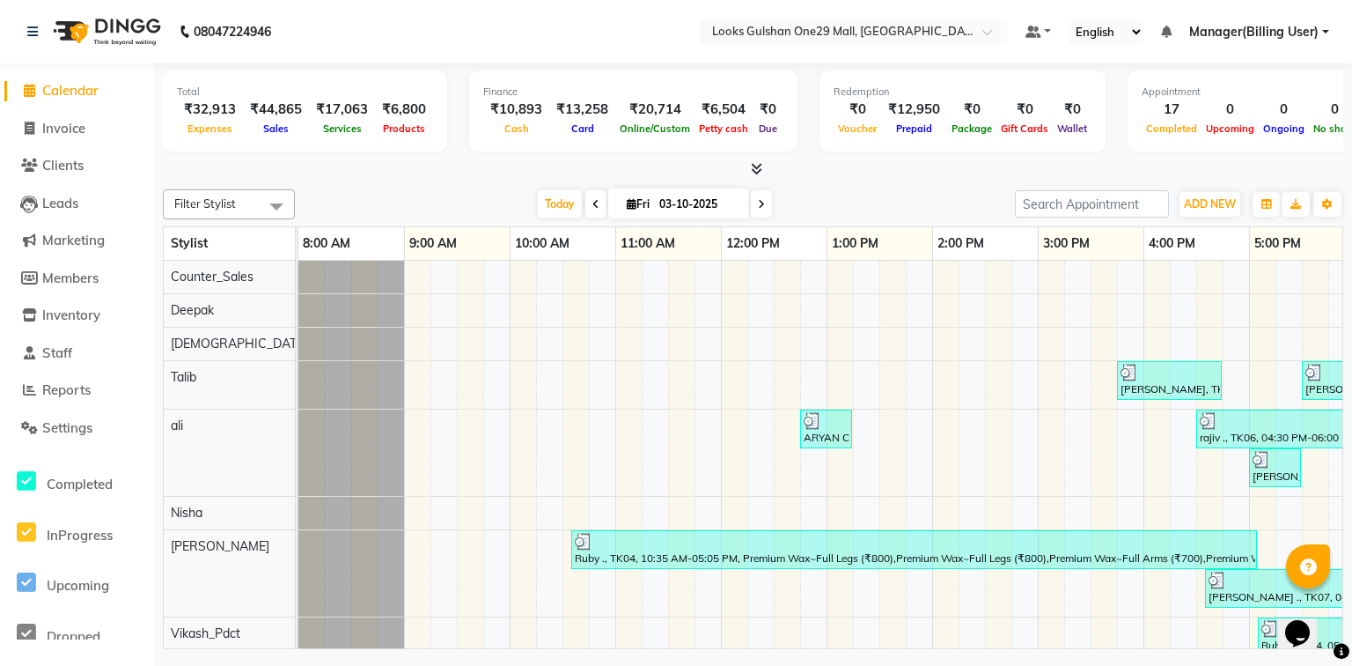
click at [400, 187] on div "Filter Stylist Select All Counter_Sales Deepak Shiva Talib ali Nisha Rinki Vika…" at bounding box center [753, 415] width 1181 height 467
drag, startPoint x: 55, startPoint y: 123, endPoint x: 128, endPoint y: 113, distance: 73.8
click at [55, 123] on span "Invoice" at bounding box center [63, 128] width 43 height 17
select select "service"
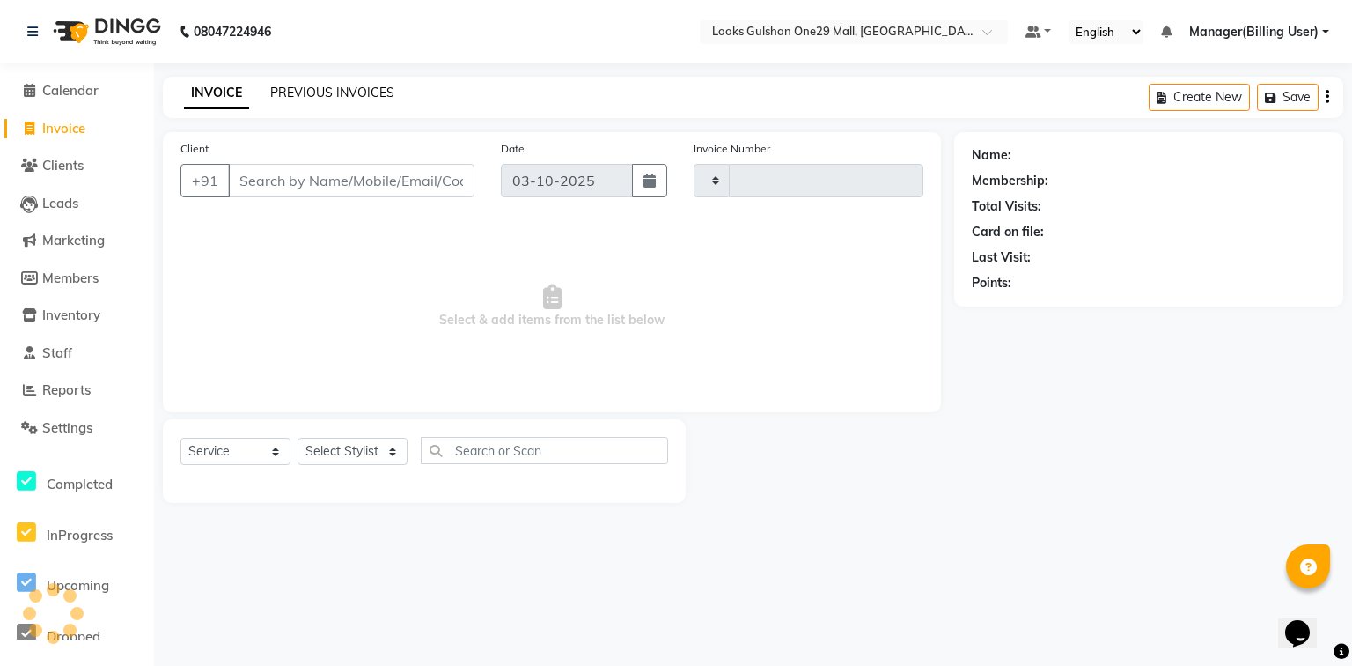
type input "1684"
select select "8337"
click at [314, 85] on link "PREVIOUS INVOICES" at bounding box center [332, 93] width 124 height 16
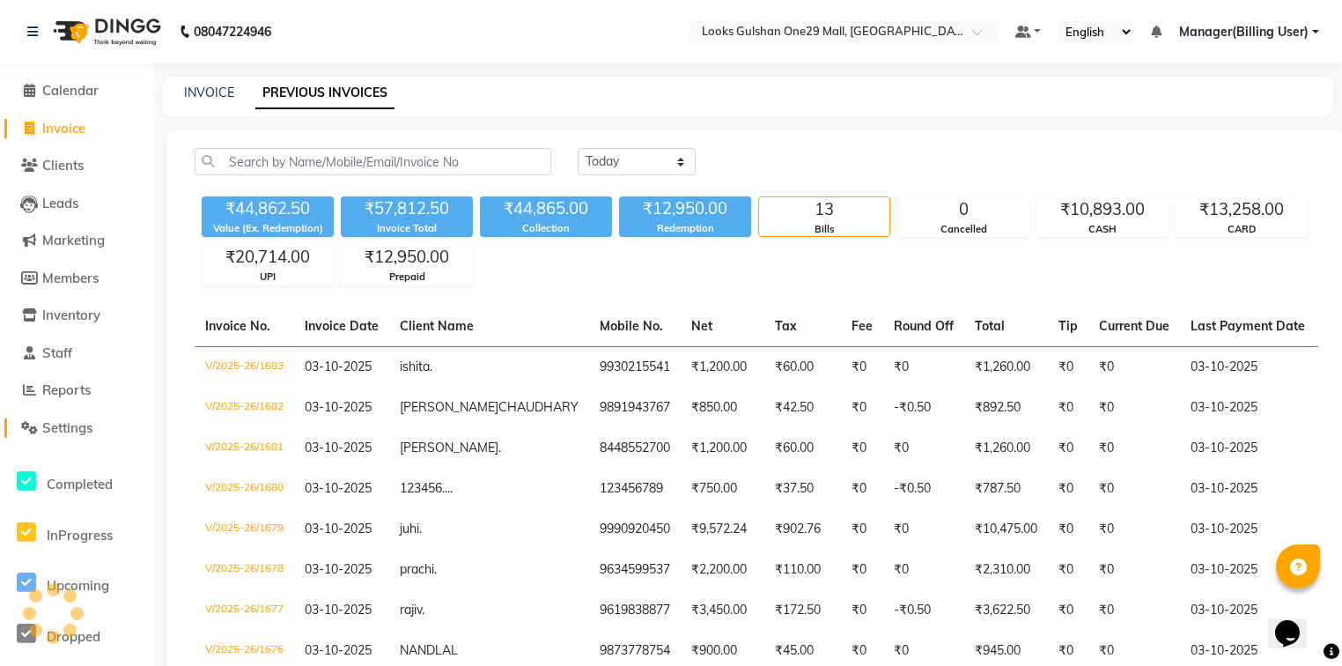
click at [92, 419] on span "Settings" at bounding box center [67, 427] width 50 height 17
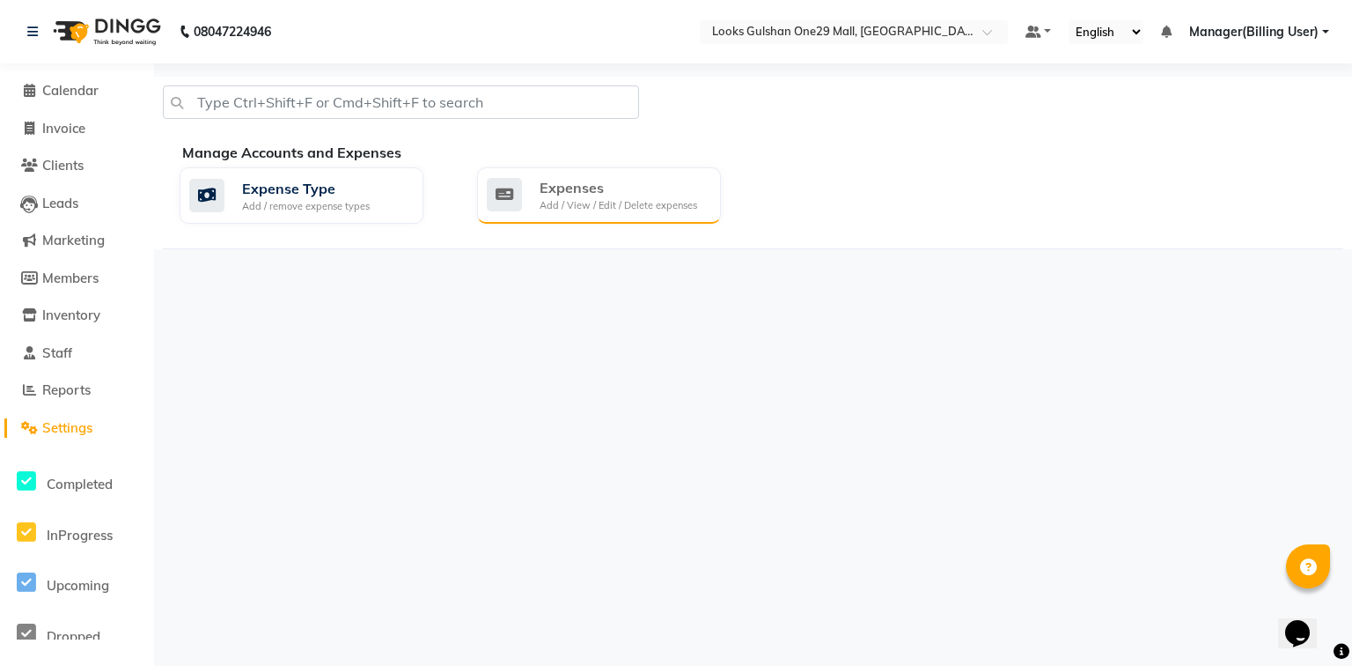
click at [561, 210] on div "Add / View / Edit / Delete expenses" at bounding box center [619, 205] width 158 height 15
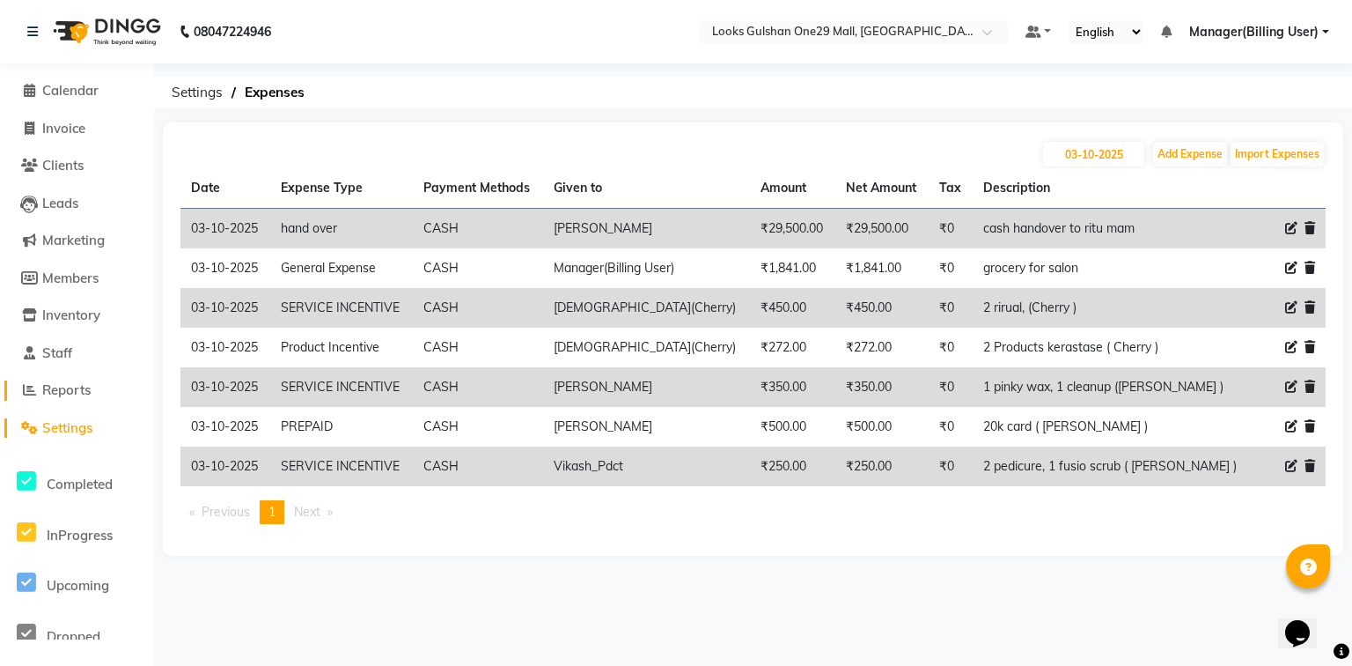
click at [67, 392] on span "Reports" at bounding box center [66, 389] width 48 height 17
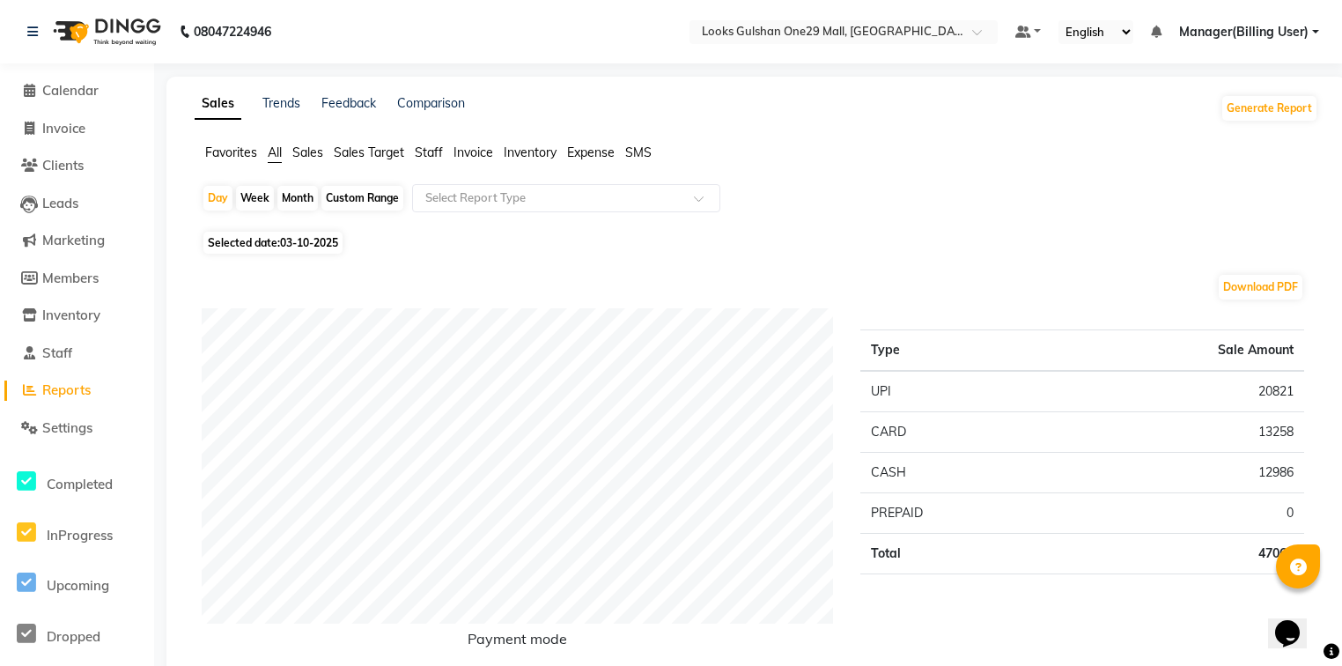
click at [424, 152] on span "Staff" at bounding box center [429, 152] width 28 height 16
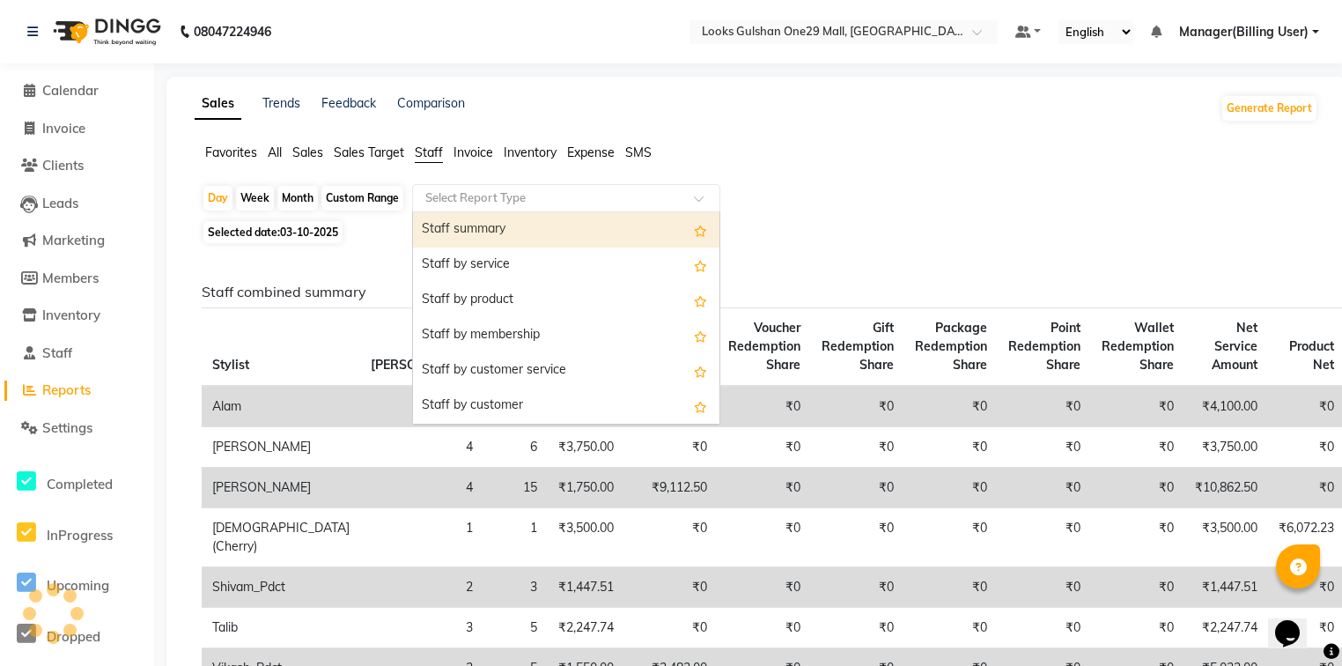
click at [457, 201] on input "text" at bounding box center [549, 198] width 254 height 18
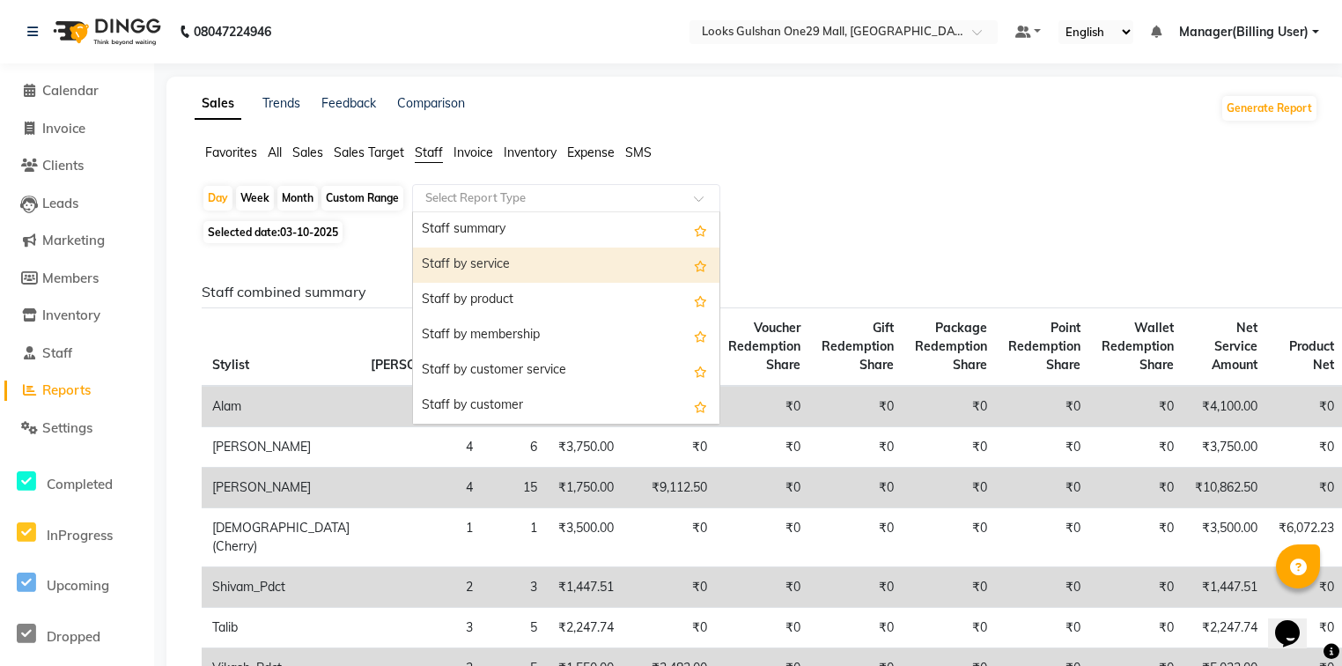
click at [447, 261] on div "Staff by service" at bounding box center [566, 264] width 306 height 35
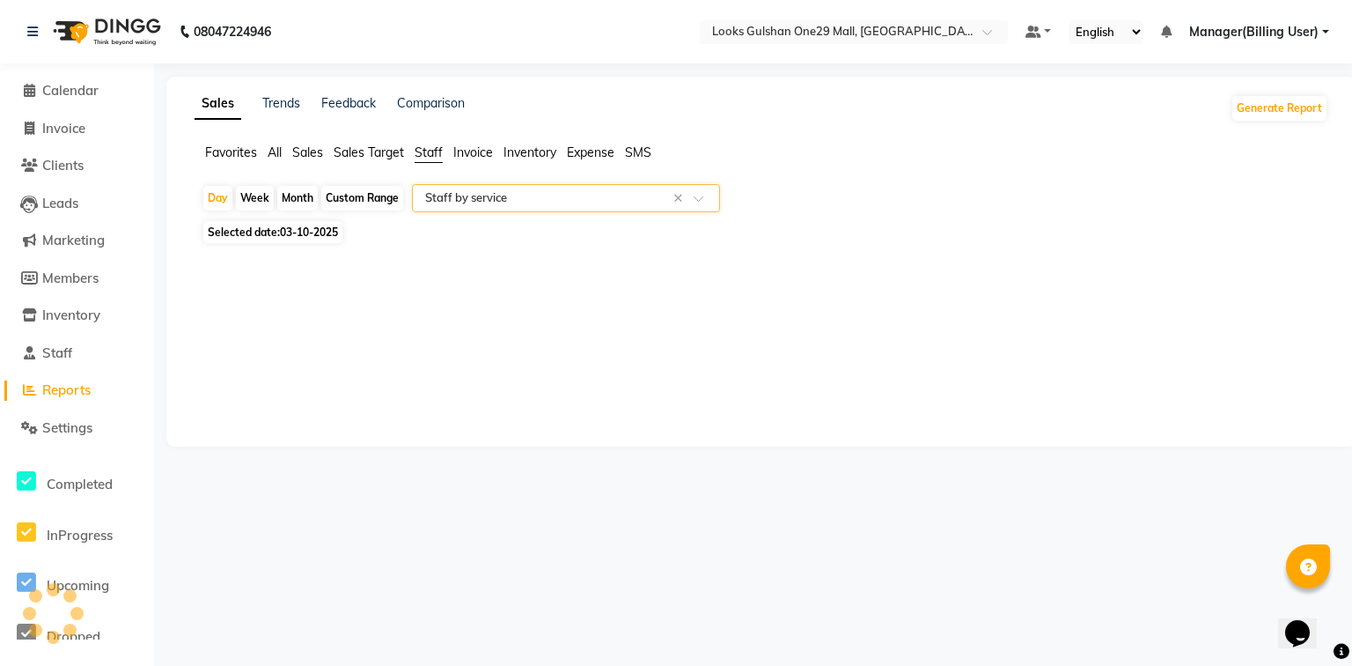
select select "full_report"
select select "csv"
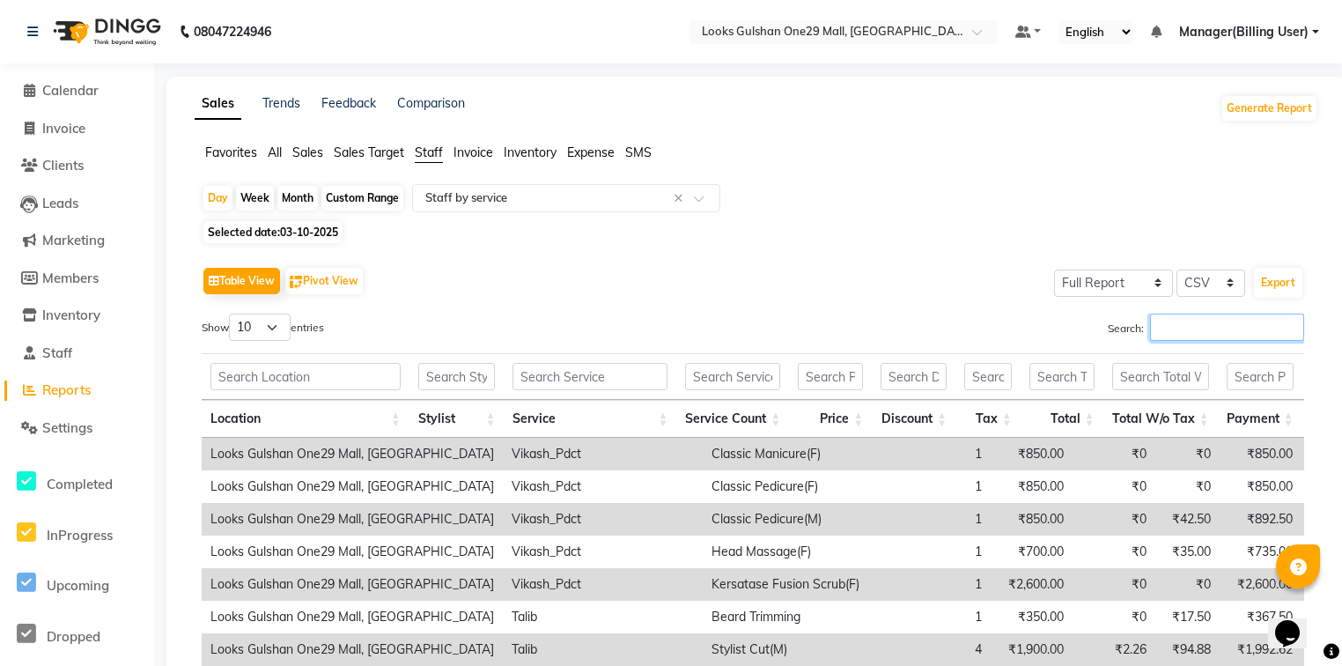
click at [1159, 315] on input "Search:" at bounding box center [1227, 326] width 154 height 27
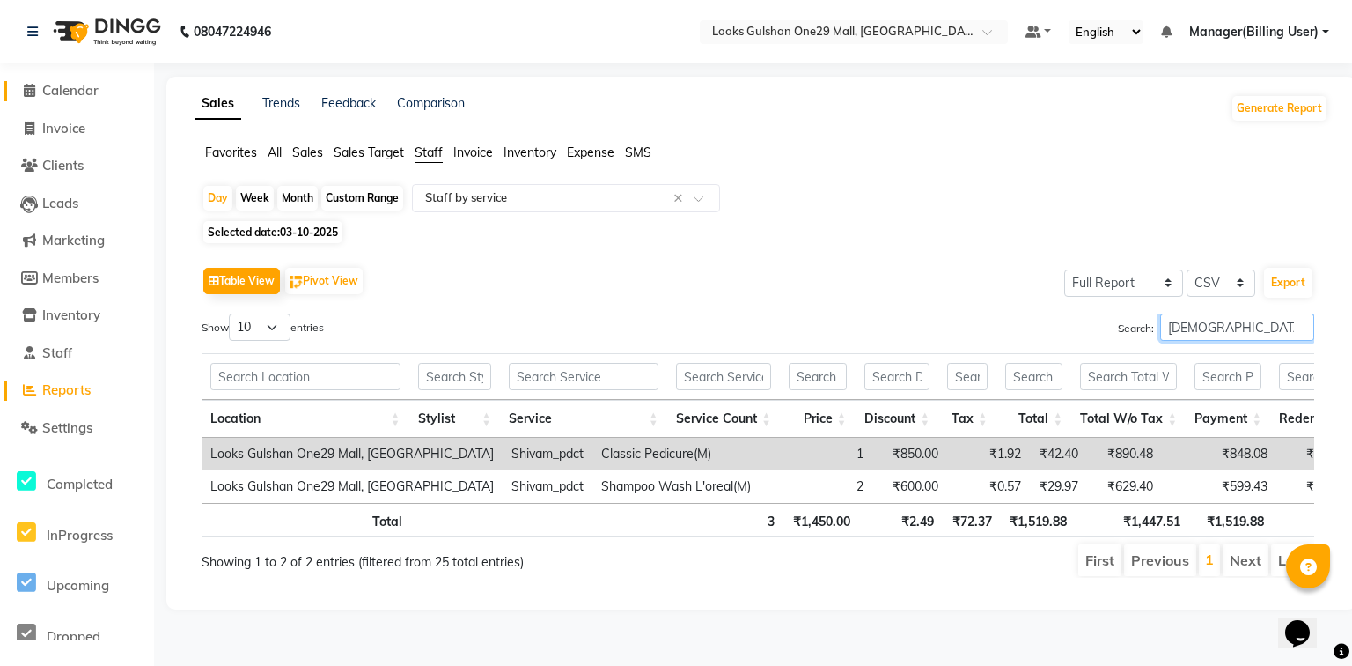
type input "shivam"
click at [53, 92] on span "Calendar" at bounding box center [70, 90] width 56 height 17
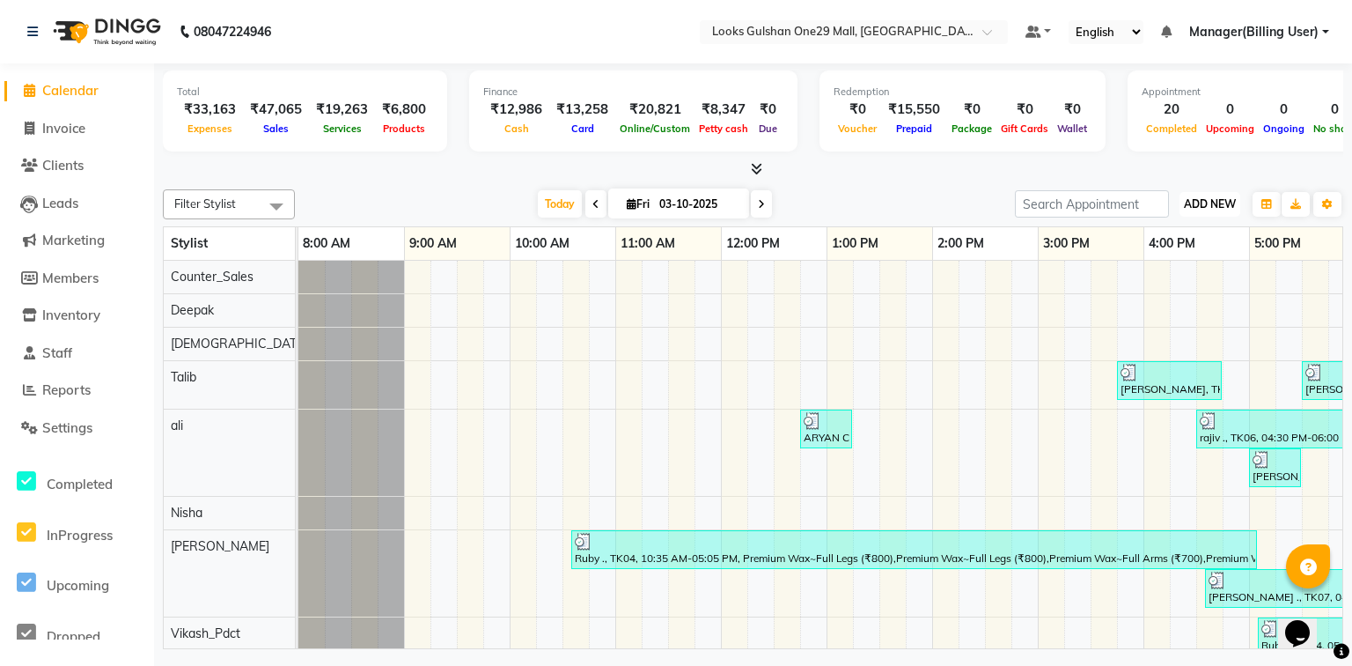
click at [1200, 208] on span "ADD NEW" at bounding box center [1210, 203] width 52 height 13
click at [1140, 282] on link "Add Expense" at bounding box center [1169, 282] width 139 height 23
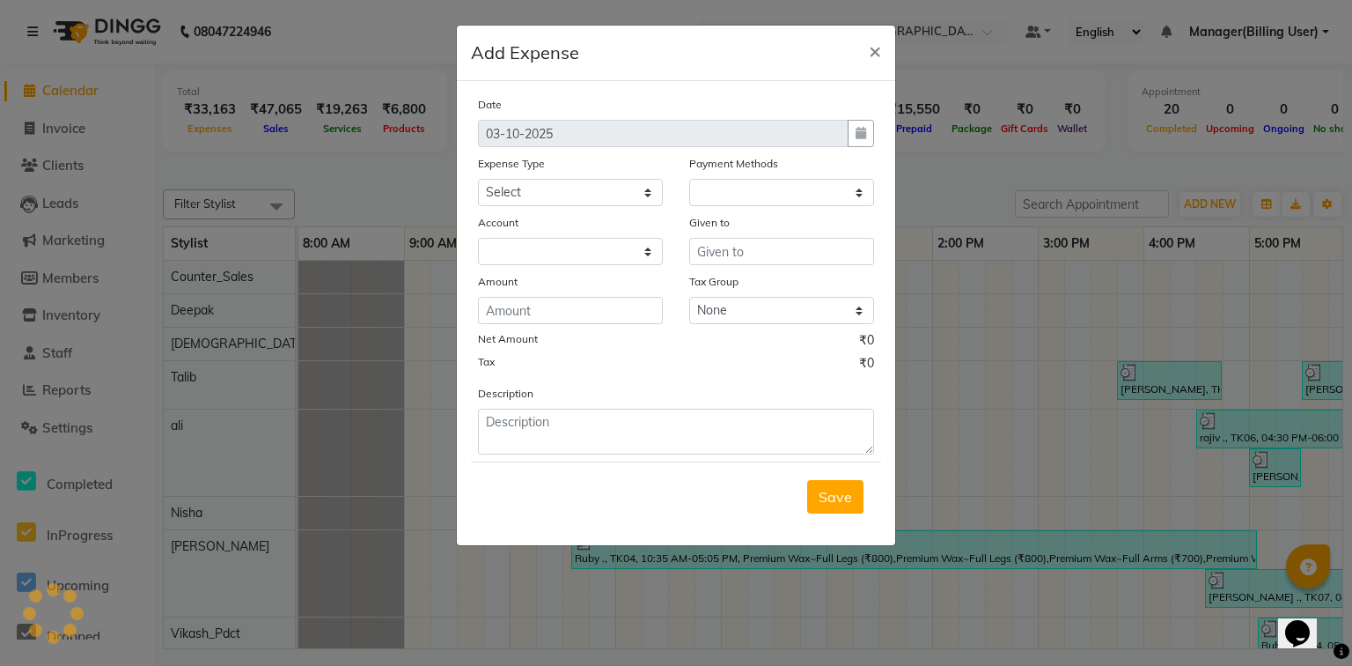
select select "1"
select select "7457"
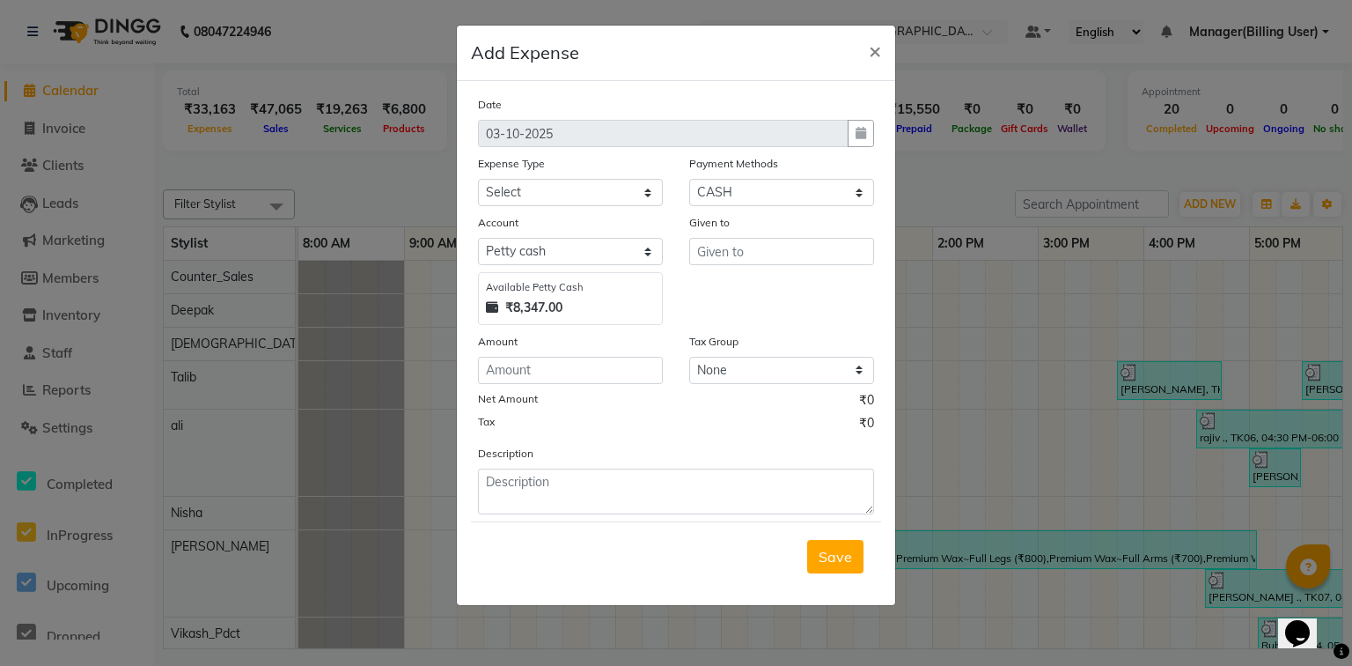
click at [528, 174] on div "Expense Type" at bounding box center [570, 166] width 185 height 25
click at [537, 191] on select "Select Accommodation Aesthetics Bank Deposit BLINKIT Cash Handover Client Refun…" at bounding box center [570, 192] width 185 height 27
select select "24170"
click at [478, 180] on select "Select Accommodation Aesthetics Bank Deposit BLINKIT Cash Handover Client Refun…" at bounding box center [570, 192] width 185 height 27
click at [782, 269] on div "Given to shiav" at bounding box center [781, 269] width 211 height 112
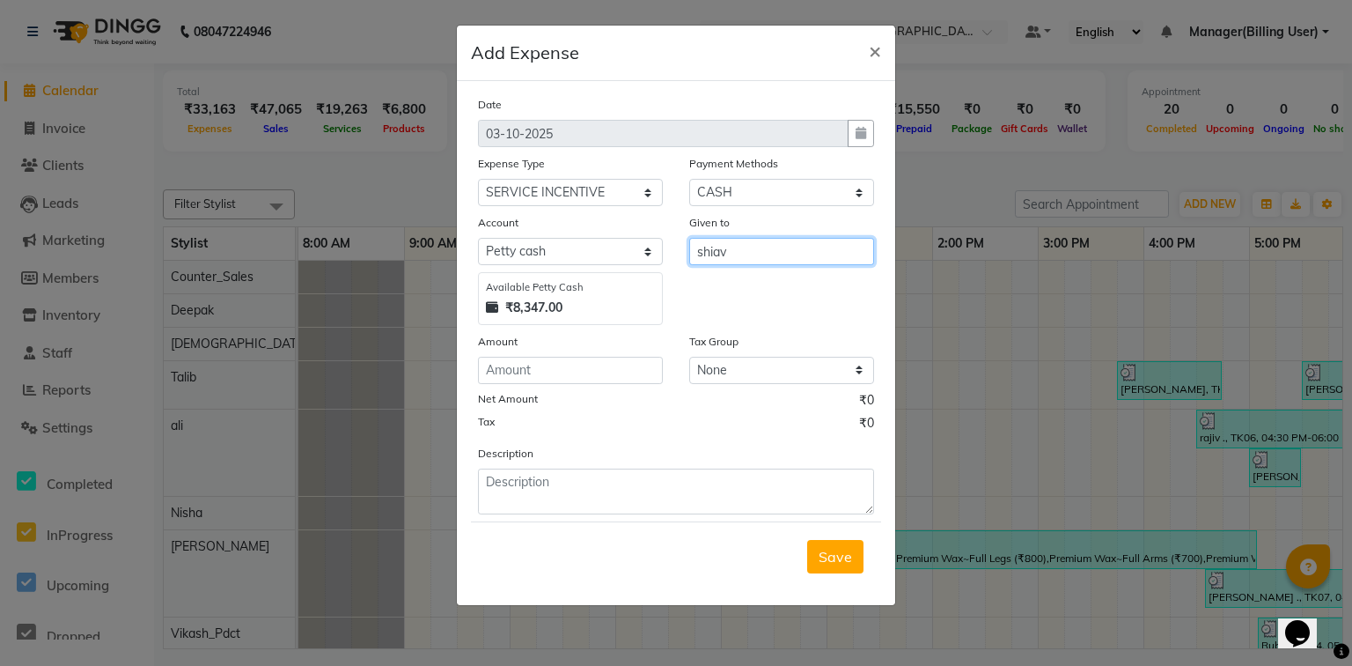
click at [781, 260] on input "shiav" at bounding box center [781, 251] width 185 height 27
type input "Shivam_pdct"
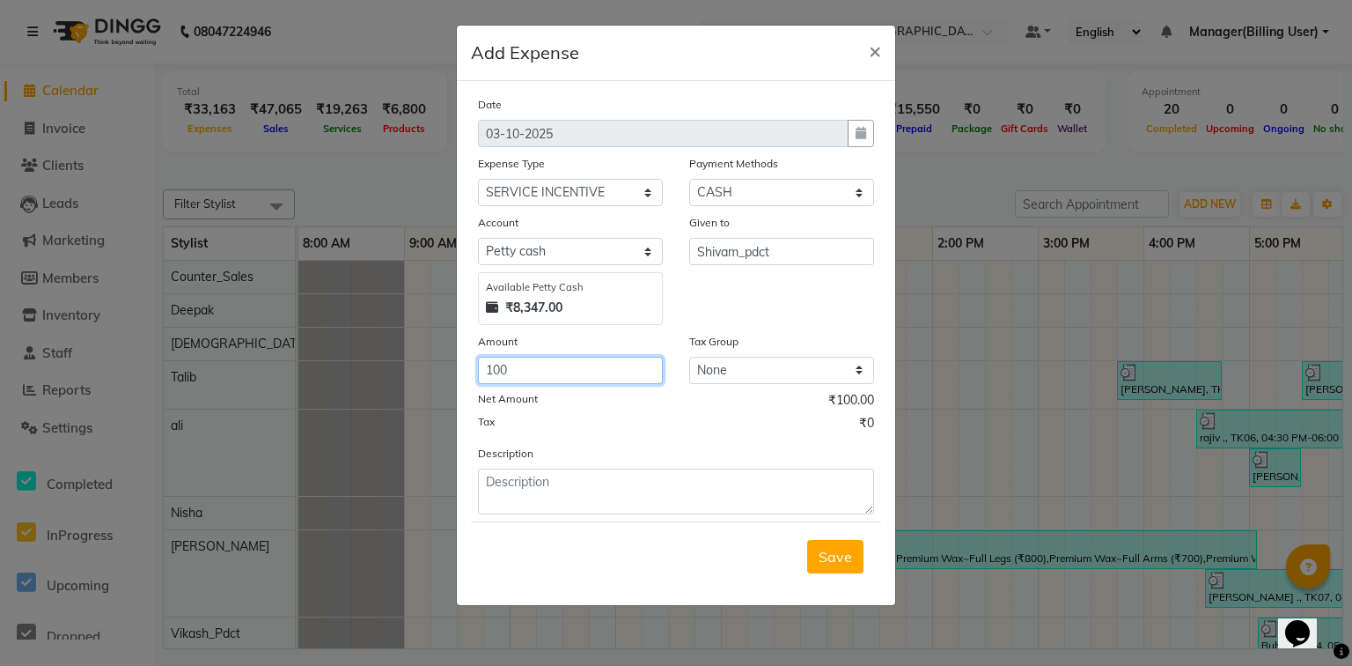
type input "100"
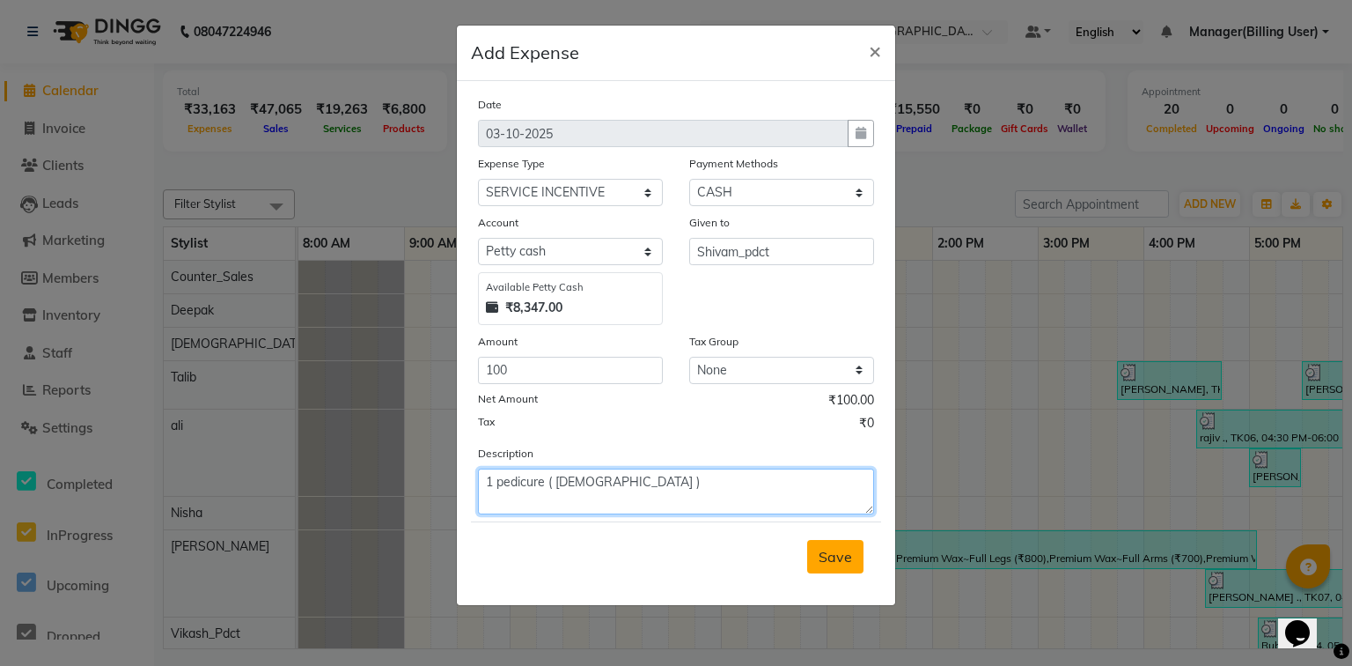
type textarea "1 pedicure ( Shivam )"
click at [820, 562] on span "Save" at bounding box center [835, 557] width 33 height 18
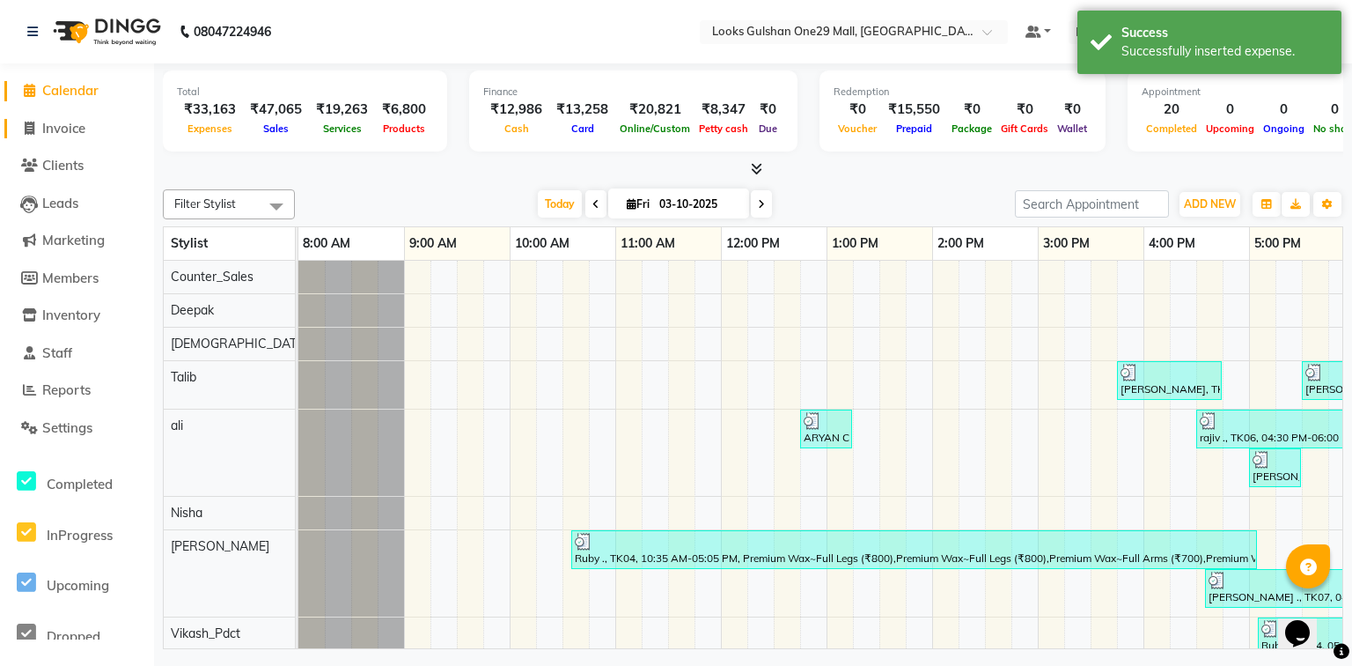
click at [82, 129] on span "Invoice" at bounding box center [63, 128] width 43 height 17
select select "8337"
select select "service"
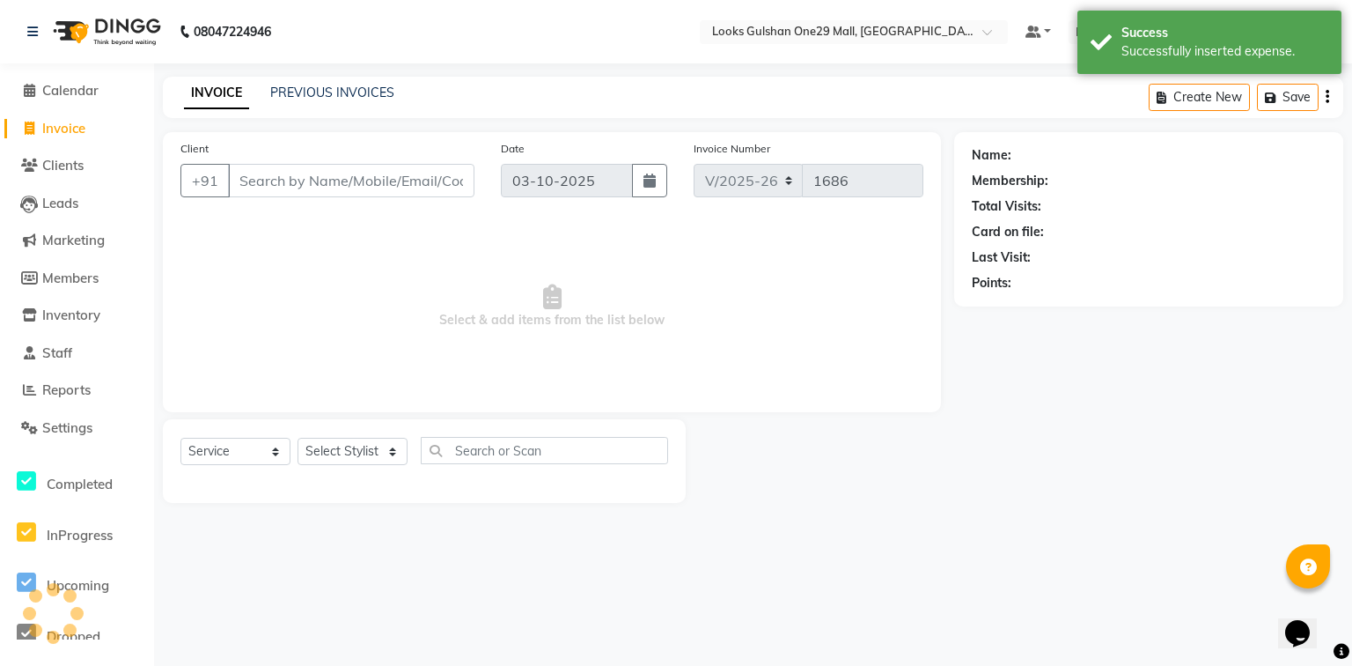
select select "80996"
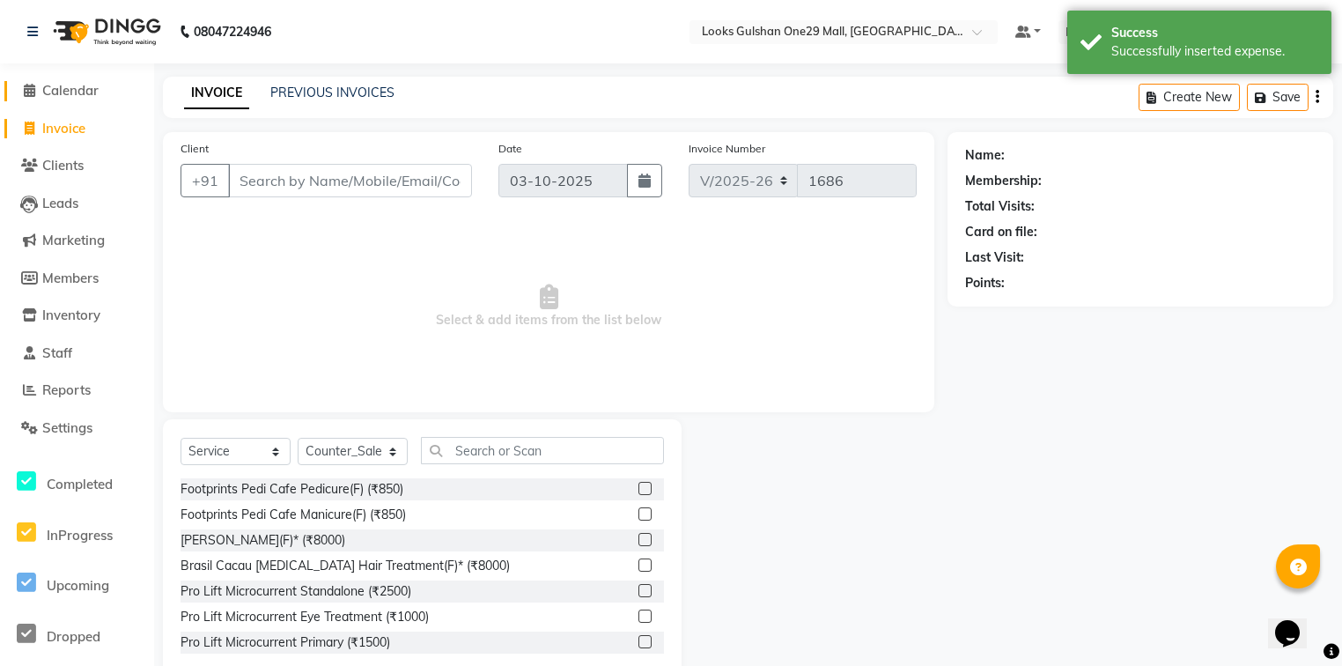
click at [74, 95] on span "Calendar" at bounding box center [70, 90] width 56 height 17
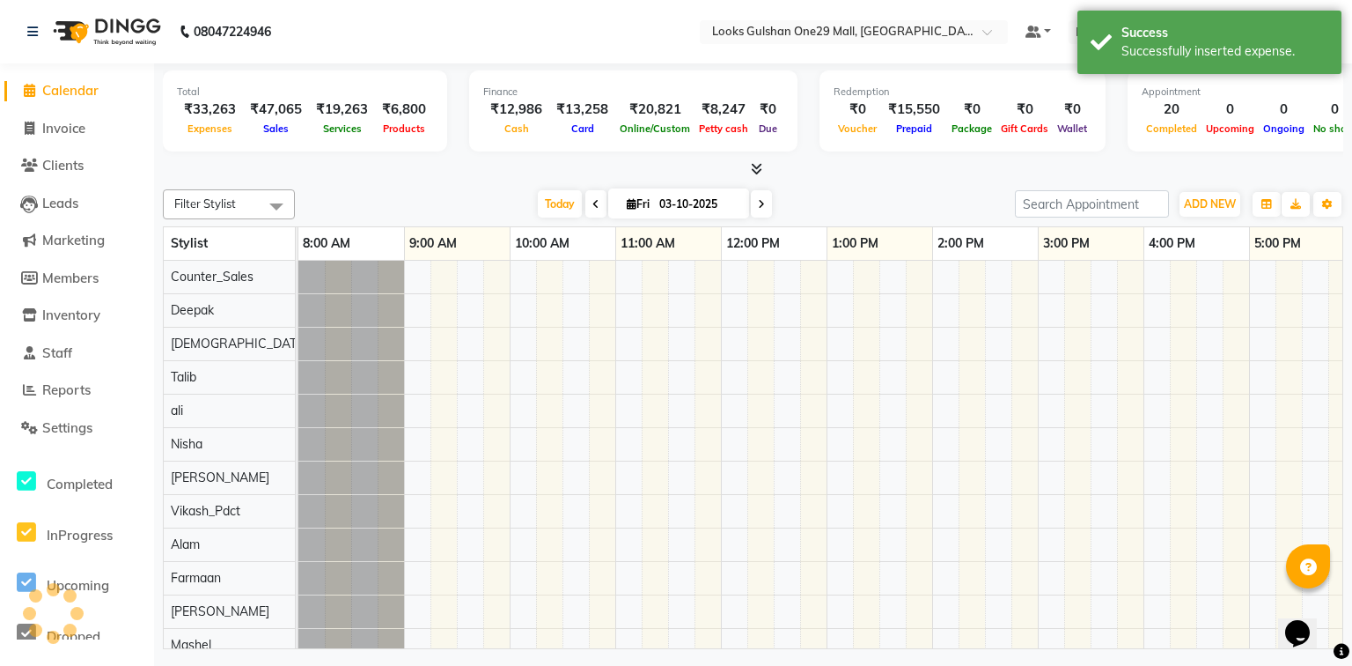
scroll to position [0, 331]
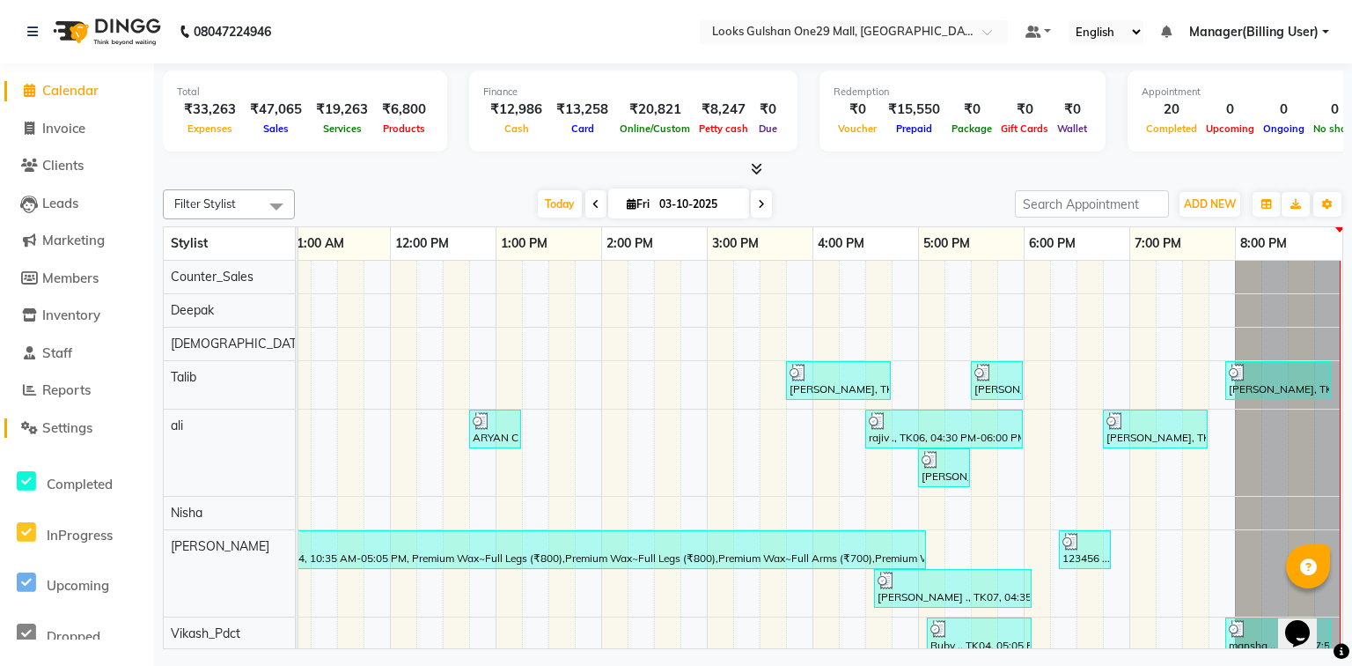
drag, startPoint x: 90, startPoint y: 426, endPoint x: 134, endPoint y: 404, distance: 49.2
click at [90, 426] on span "Settings" at bounding box center [67, 427] width 50 height 17
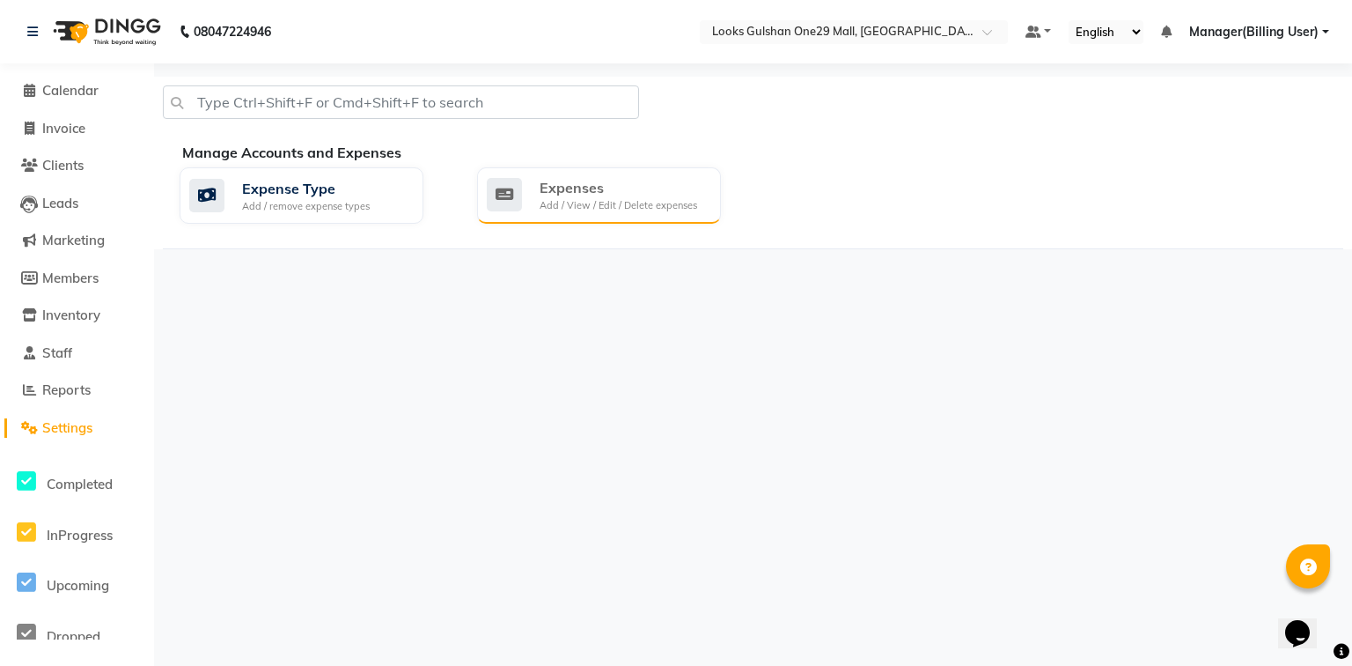
click at [531, 192] on div "Expenses Add / View / Edit / Delete expenses" at bounding box center [597, 195] width 220 height 36
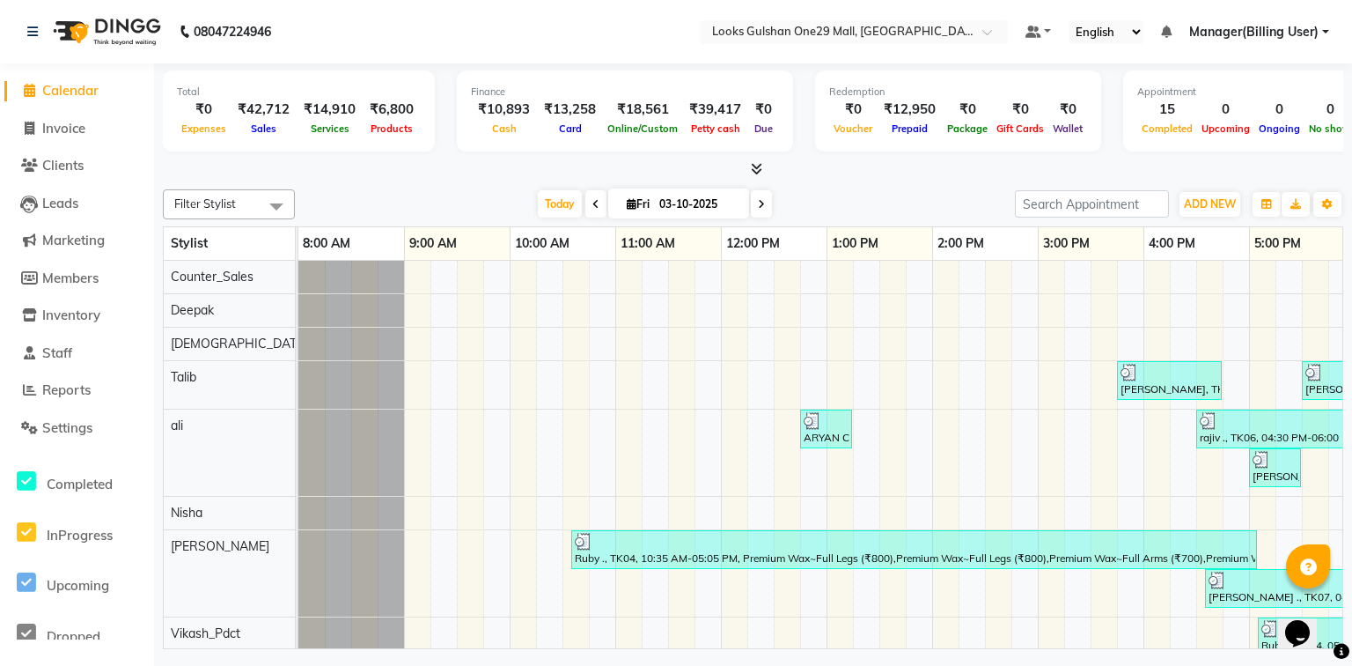
scroll to position [0, 328]
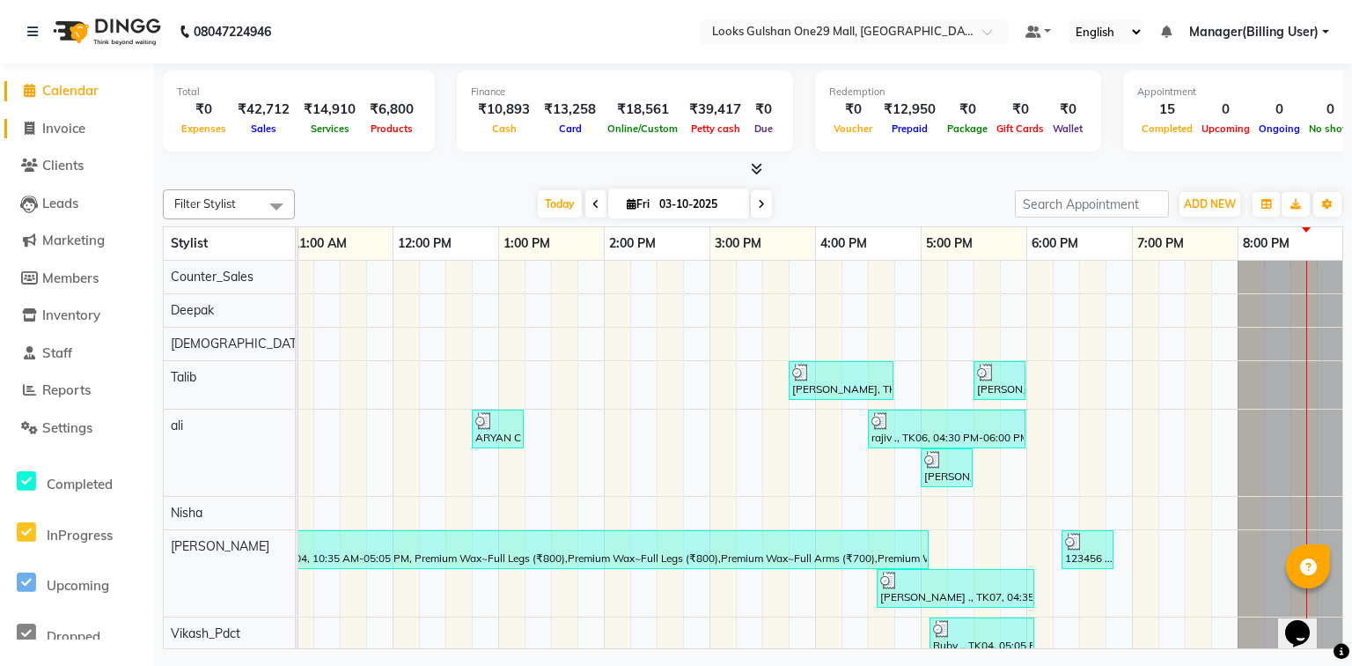
click at [59, 121] on span "Invoice" at bounding box center [63, 128] width 43 height 17
select select "service"
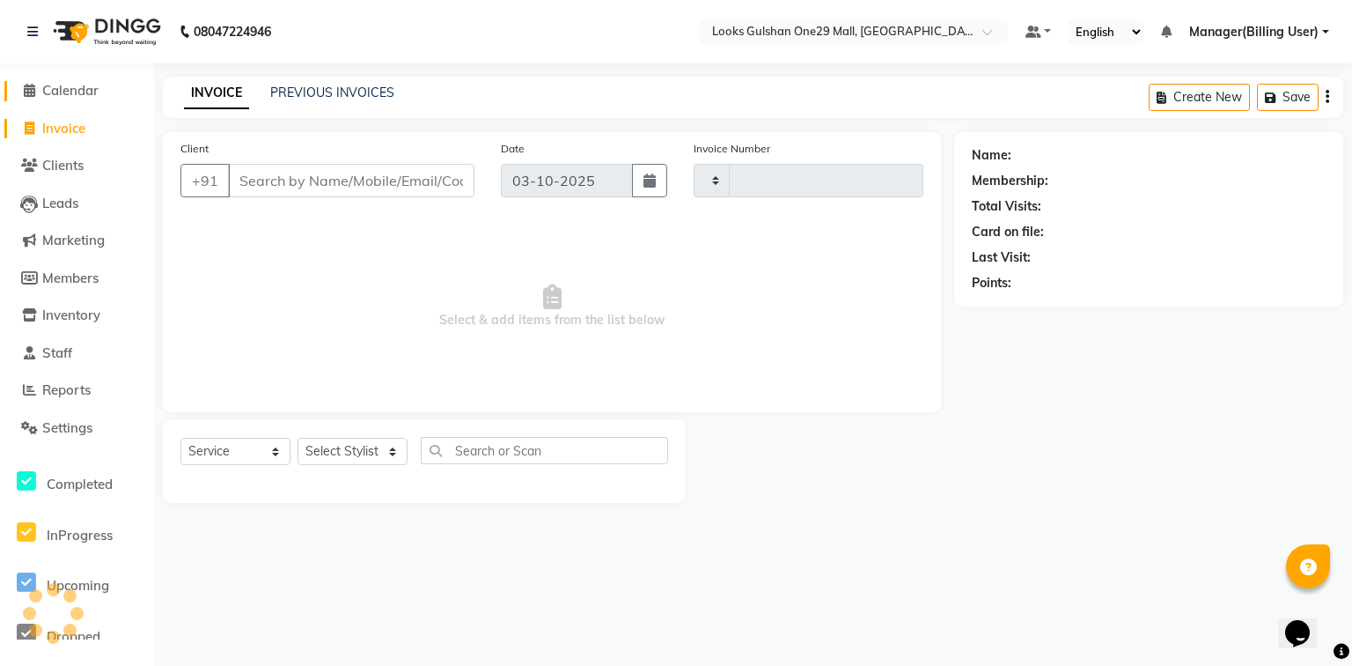
type input "1684"
select select "8337"
click at [59, 92] on span "Calendar" at bounding box center [70, 90] width 56 height 17
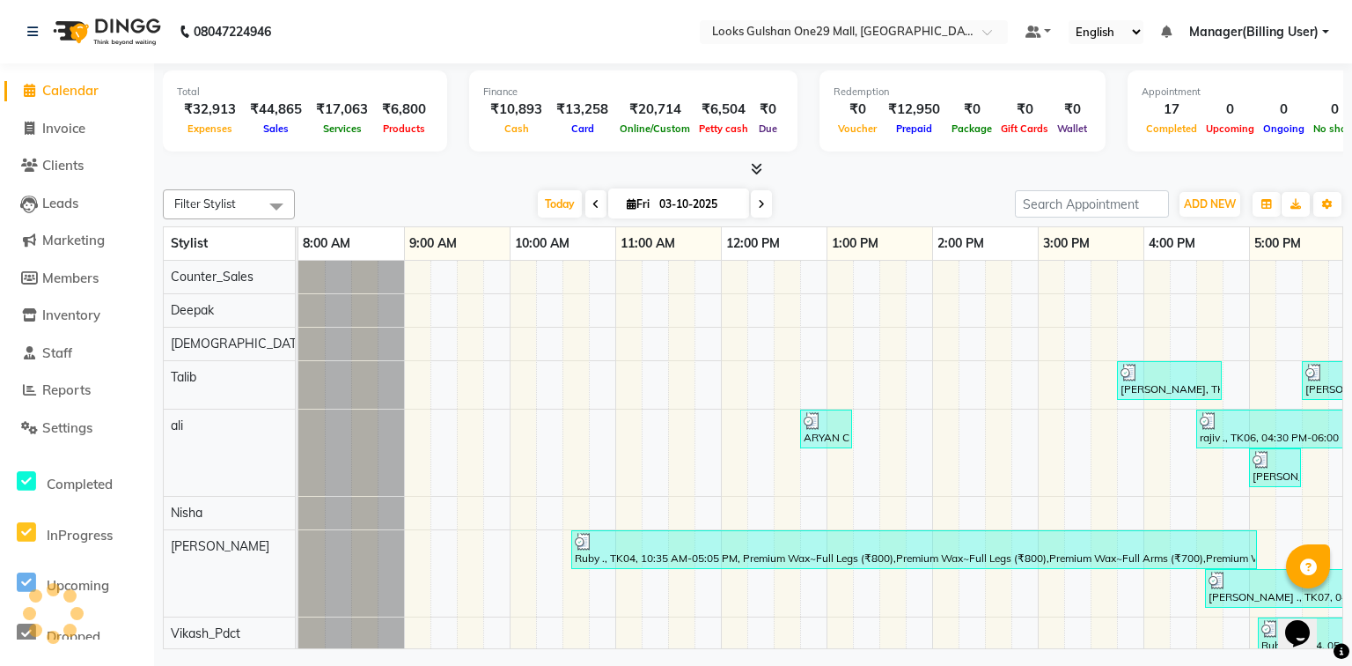
click at [454, 227] on div "9:00 AM" at bounding box center [457, 243] width 105 height 33
drag, startPoint x: 81, startPoint y: 129, endPoint x: 109, endPoint y: 171, distance: 50.8
click at [81, 129] on span "Invoice" at bounding box center [63, 128] width 43 height 17
select select "service"
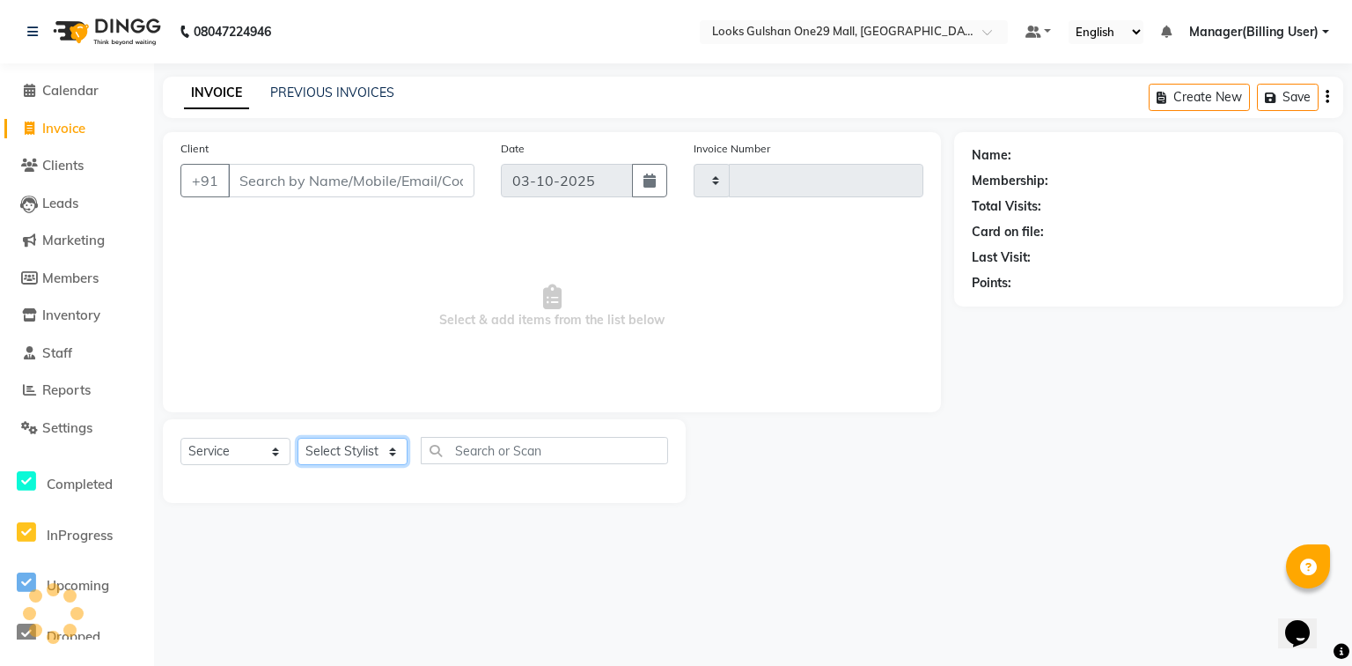
click at [341, 451] on select "Select Stylist" at bounding box center [353, 451] width 110 height 27
click at [351, 453] on select "Select Stylist" at bounding box center [353, 451] width 110 height 27
type input "1684"
select select "8337"
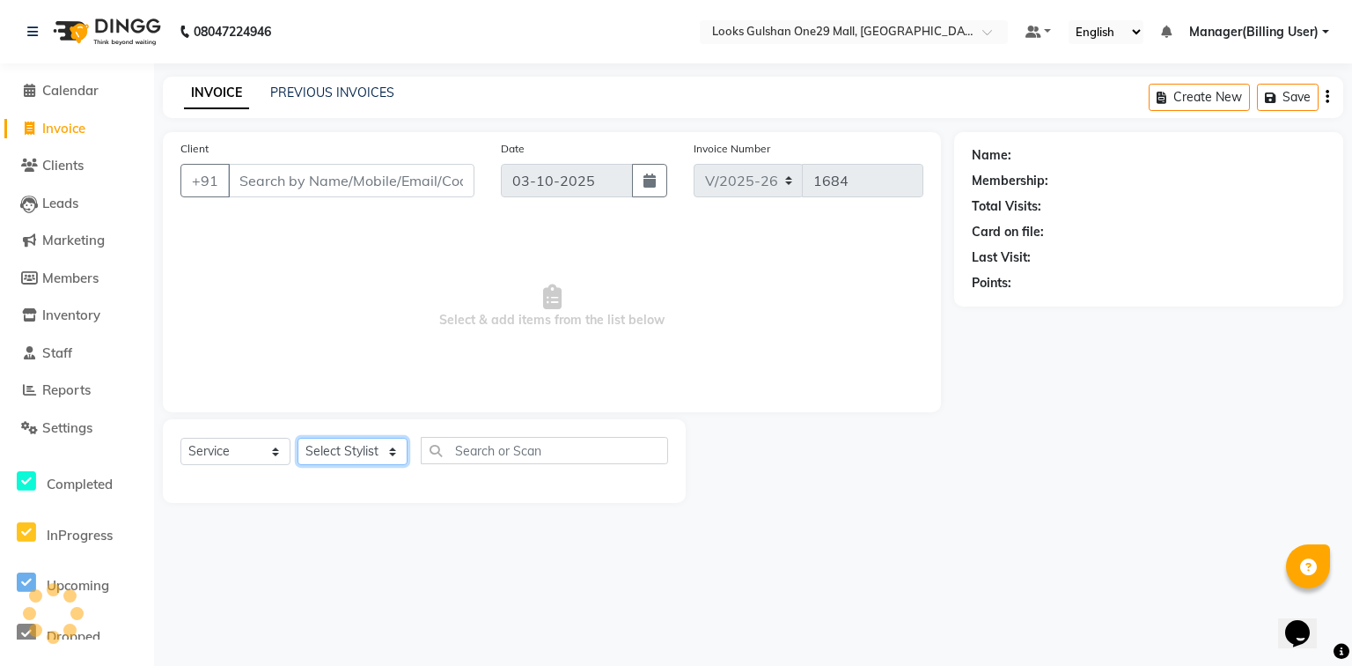
click at [351, 453] on select "Select Stylist" at bounding box center [353, 451] width 110 height 27
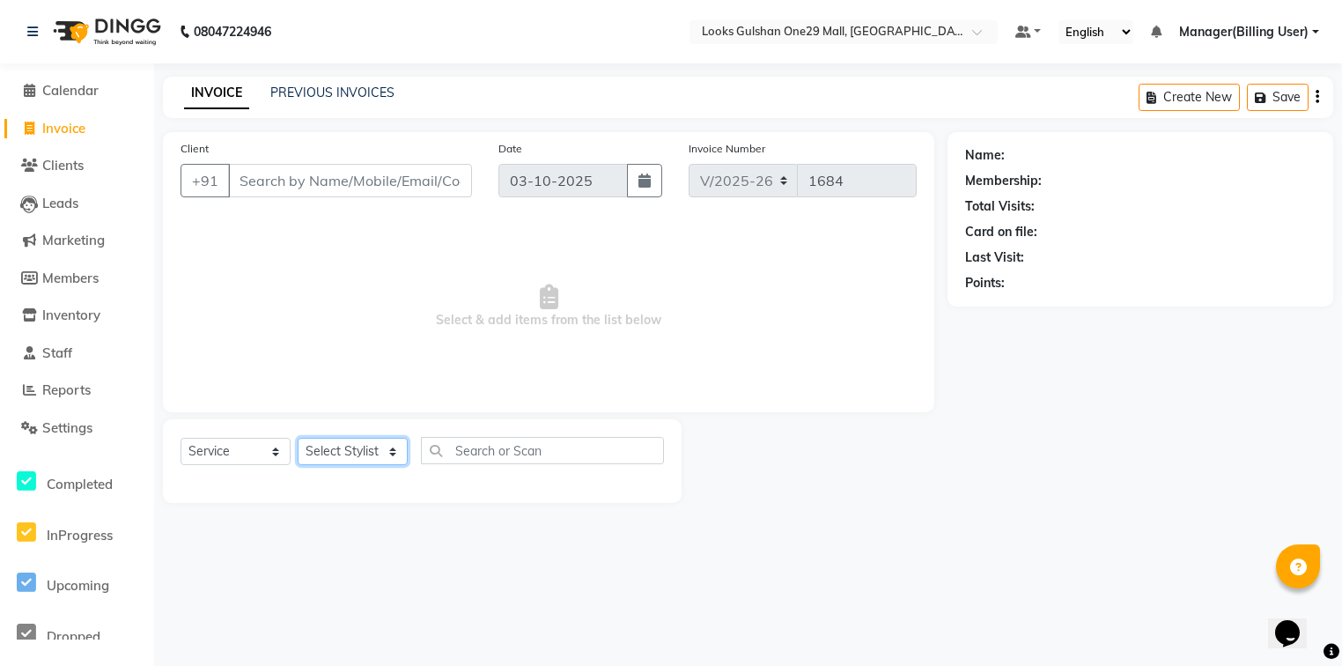
click at [351, 453] on select "Select Stylist" at bounding box center [353, 451] width 110 height 27
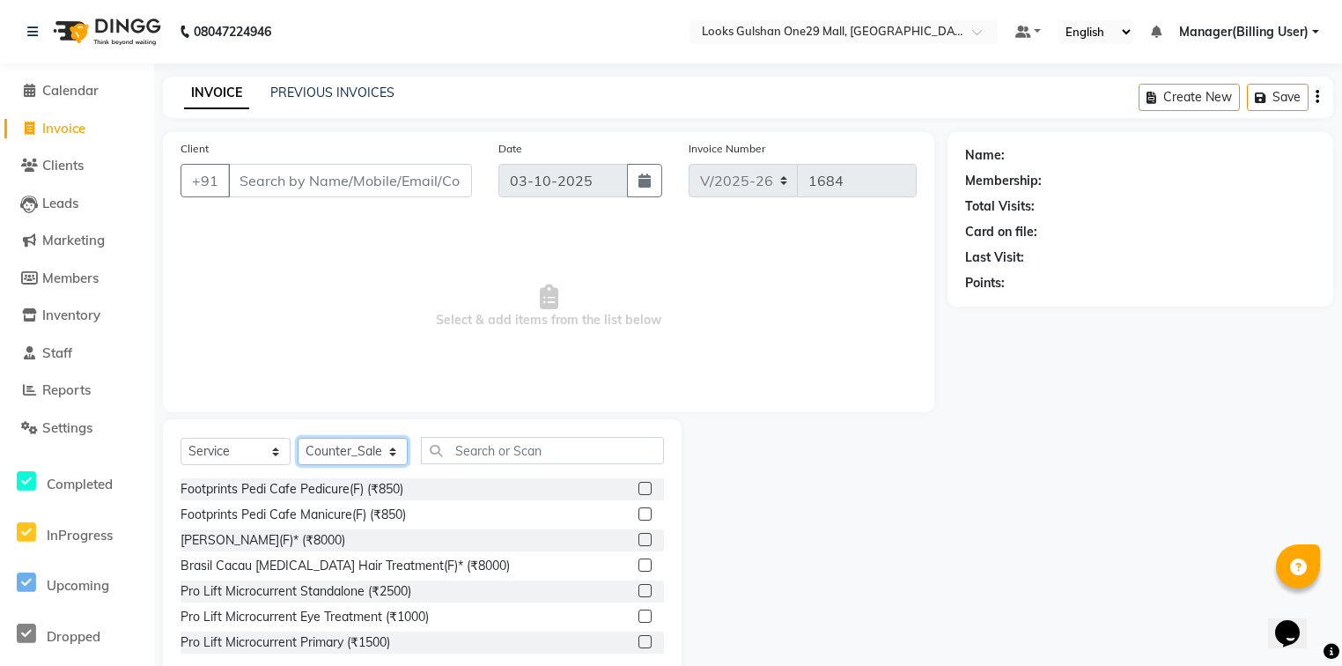
click at [351, 453] on select "Select Stylist [PERSON_NAME] Counter_Sales Deepak Farmaan [PERSON_NAME] Manager…" at bounding box center [353, 451] width 110 height 27
select select "81002"
click at [298, 438] on select "Select Stylist [PERSON_NAME] Counter_Sales Deepak Farmaan [PERSON_NAME] Manager…" at bounding box center [353, 451] width 110 height 27
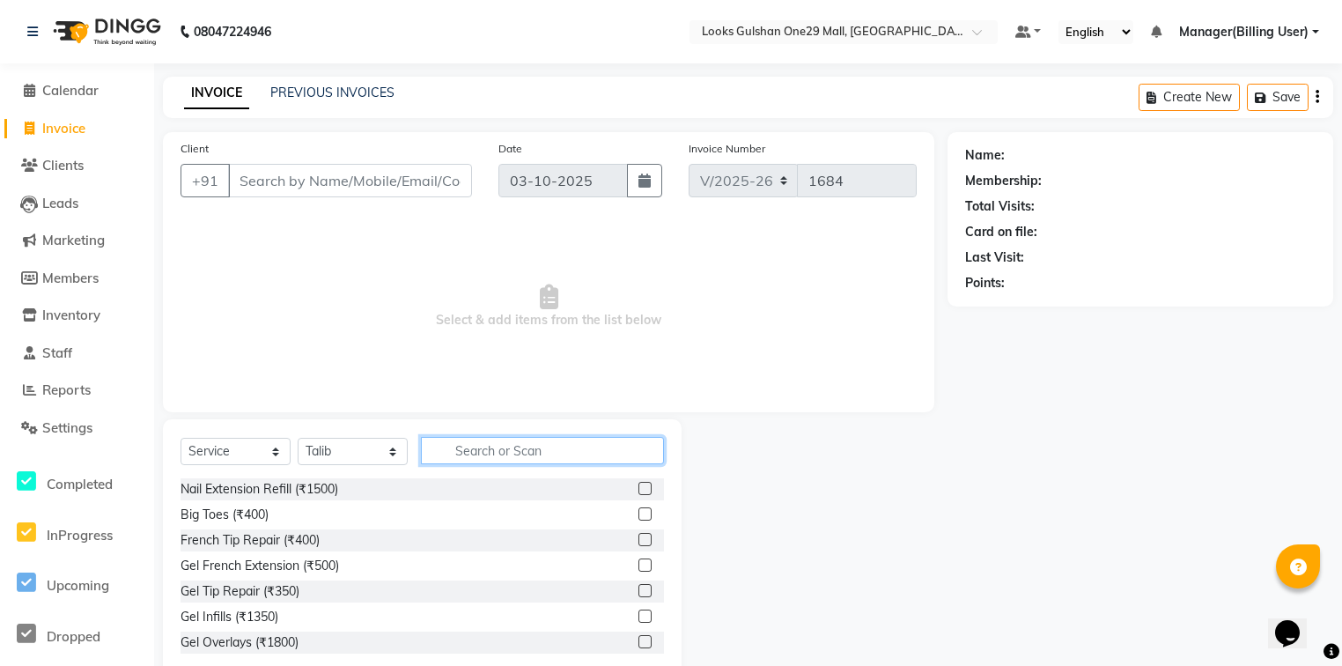
click at [511, 453] on input "text" at bounding box center [542, 450] width 243 height 27
type input "cut"
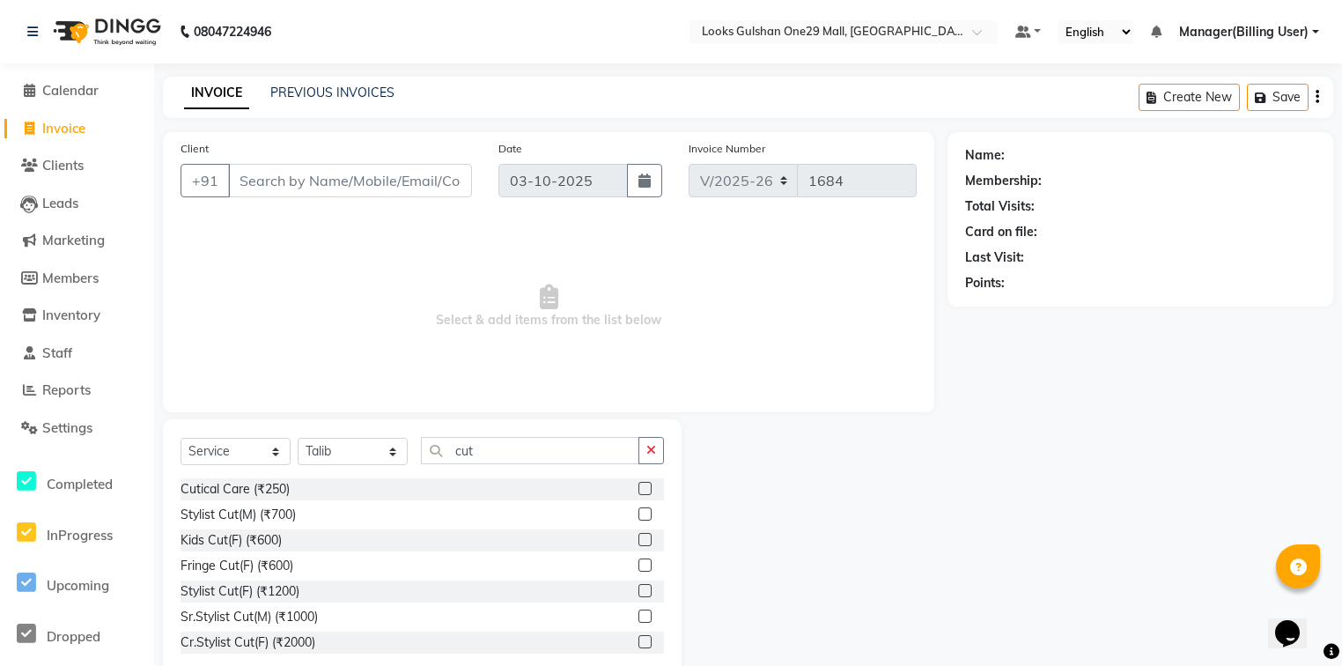
click at [638, 517] on label at bounding box center [644, 513] width 13 height 13
click at [638, 517] on input "checkbox" at bounding box center [643, 514] width 11 height 11
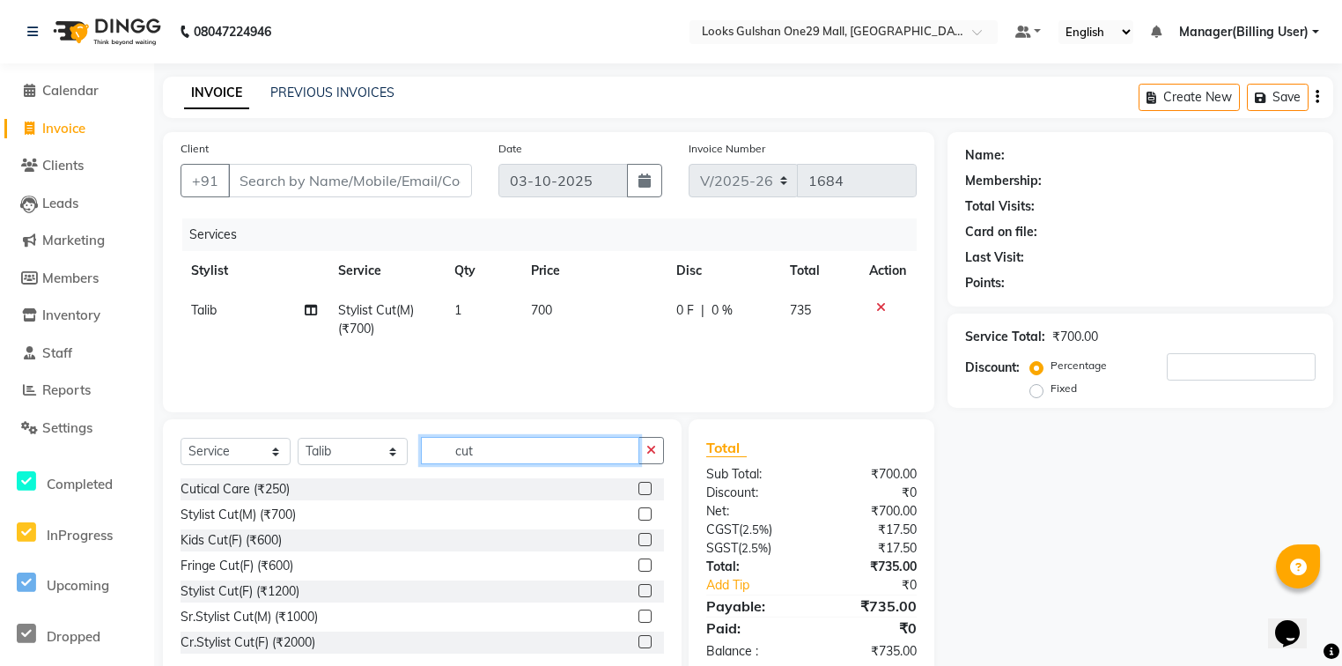
click at [559, 451] on input "cut" at bounding box center [530, 450] width 218 height 27
click at [638, 519] on label at bounding box center [644, 513] width 13 height 13
click at [638, 519] on input "checkbox" at bounding box center [643, 514] width 11 height 11
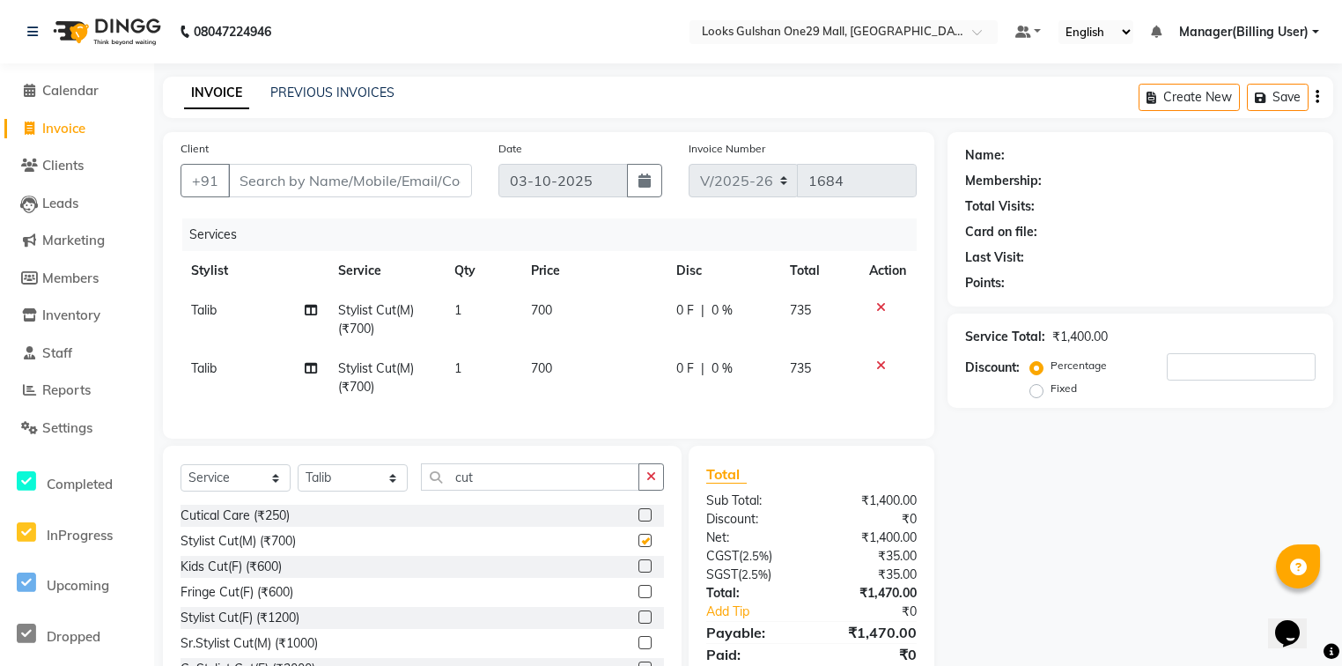
checkbox input "false"
click at [567, 386] on td "700" at bounding box center [592, 378] width 145 height 58
select select "81002"
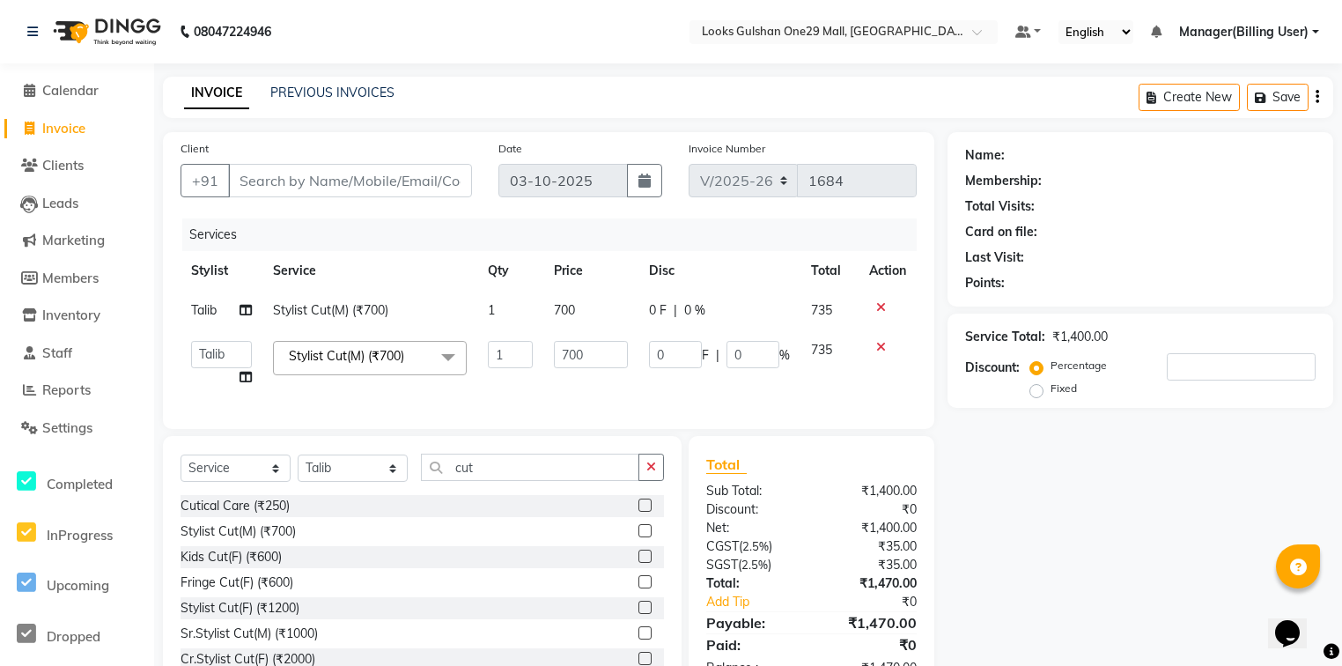
click at [570, 373] on td "700" at bounding box center [590, 363] width 94 height 67
click at [578, 361] on input "700" at bounding box center [590, 354] width 73 height 27
click at [579, 360] on input "700" at bounding box center [590, 354] width 73 height 27
type input "500"
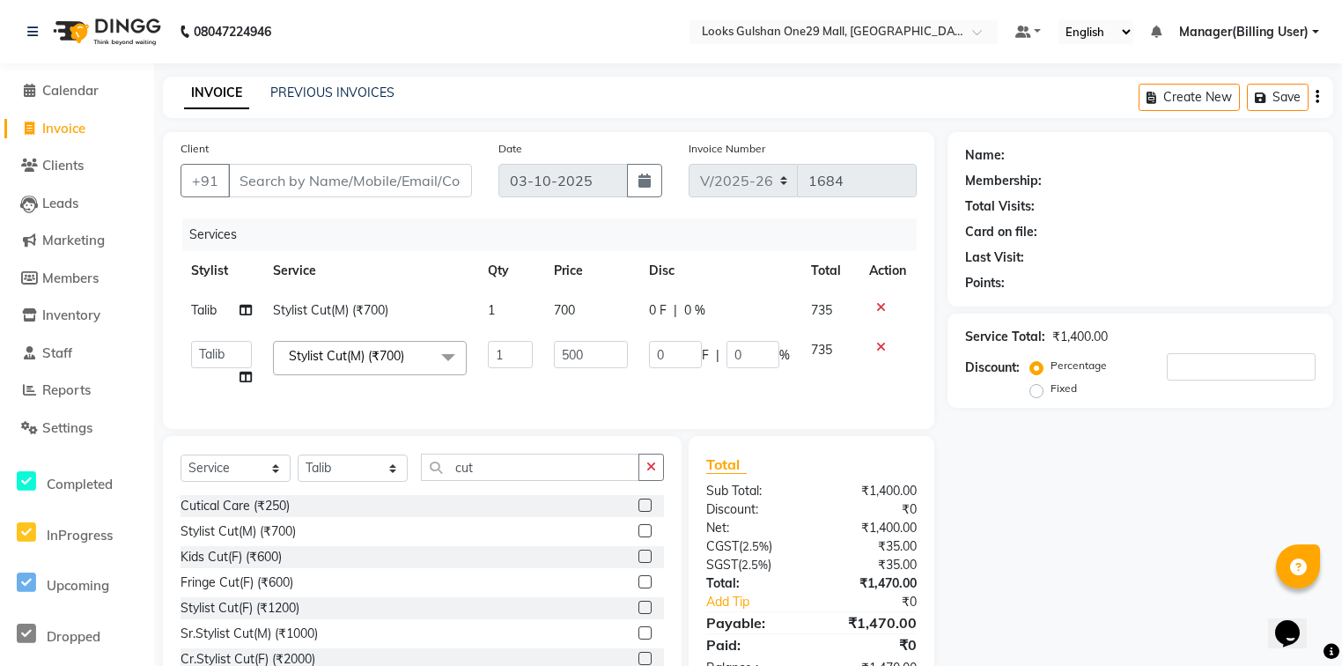
click at [556, 293] on td "700" at bounding box center [590, 311] width 94 height 40
select select "81002"
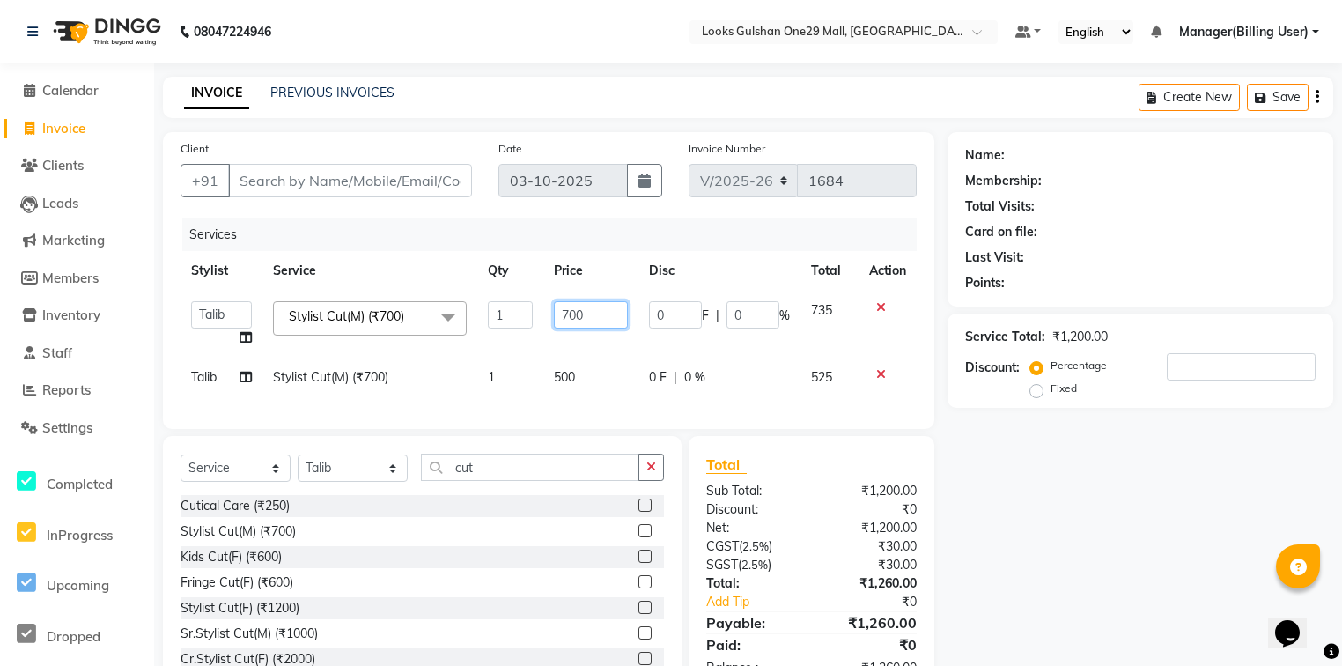
click at [575, 309] on input "700" at bounding box center [590, 314] width 73 height 27
click at [577, 308] on input "700" at bounding box center [590, 314] width 73 height 27
type input "500"
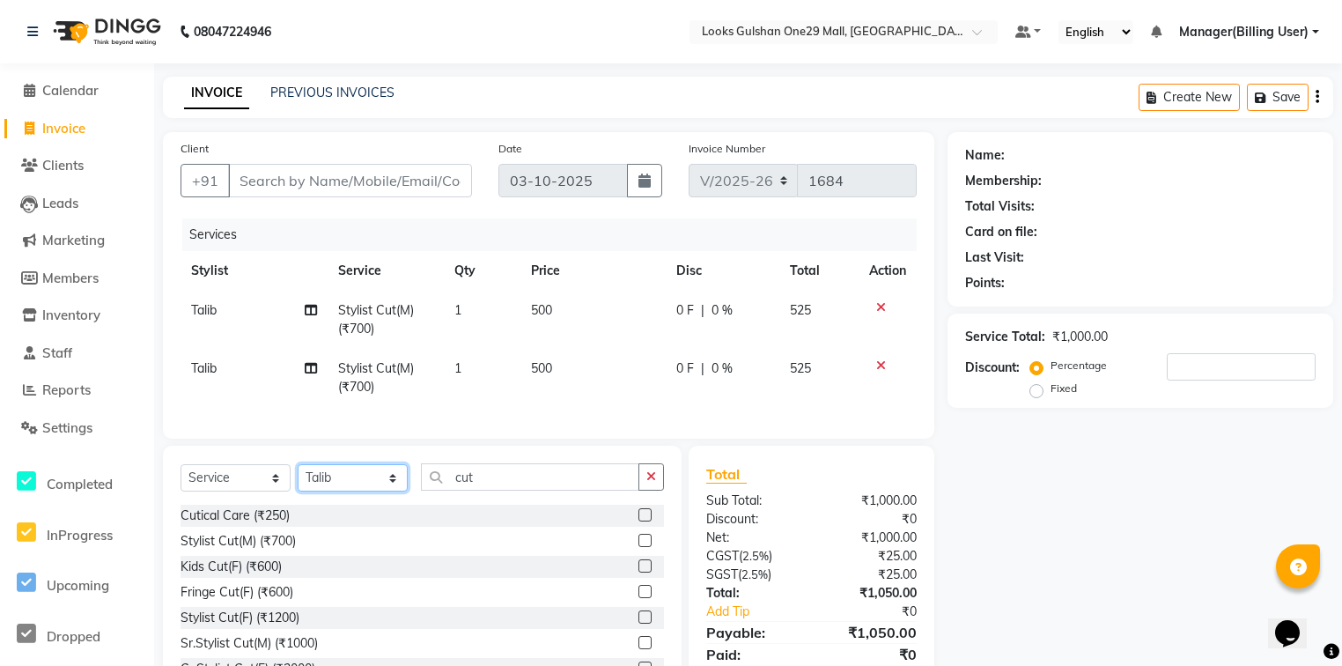
click at [380, 491] on select "Select Stylist [PERSON_NAME] Counter_Sales Deepak Farmaan [PERSON_NAME] Manager…" at bounding box center [353, 477] width 110 height 27
select select "86411"
click at [298, 475] on select "Select Stylist [PERSON_NAME] Counter_Sales Deepak Farmaan [PERSON_NAME] Manager…" at bounding box center [353, 477] width 110 height 27
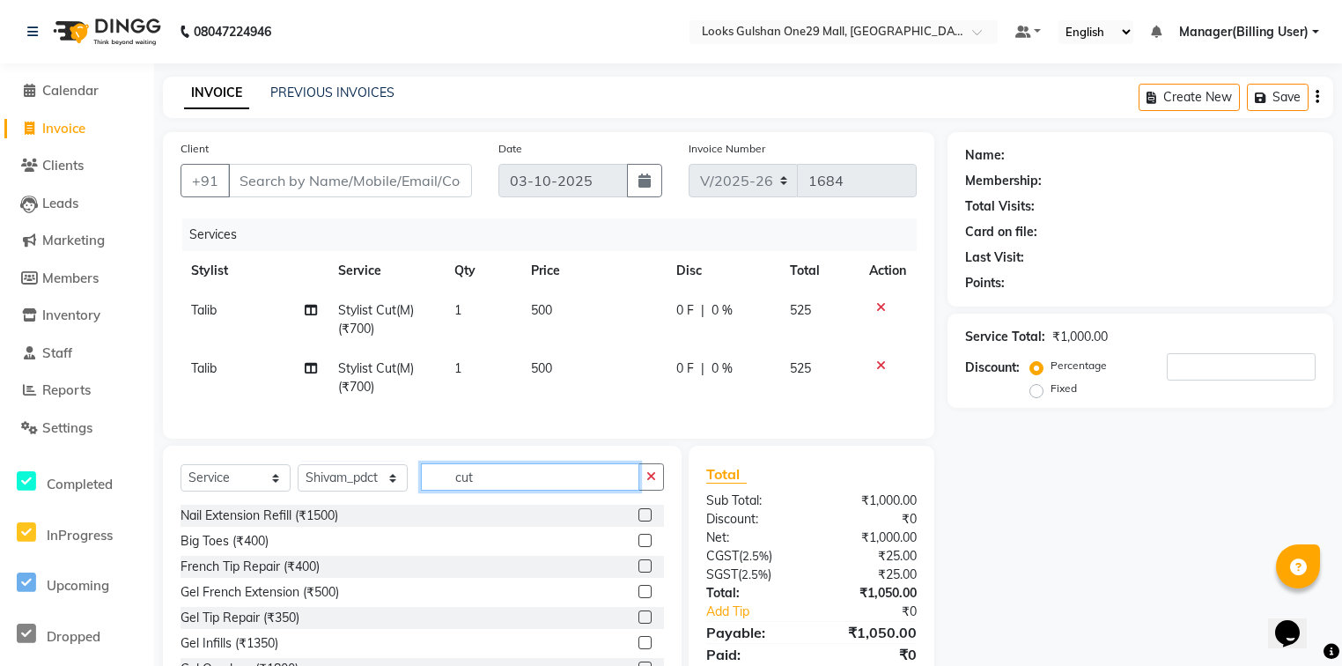
click at [497, 490] on input "cut" at bounding box center [530, 476] width 218 height 27
type input "class"
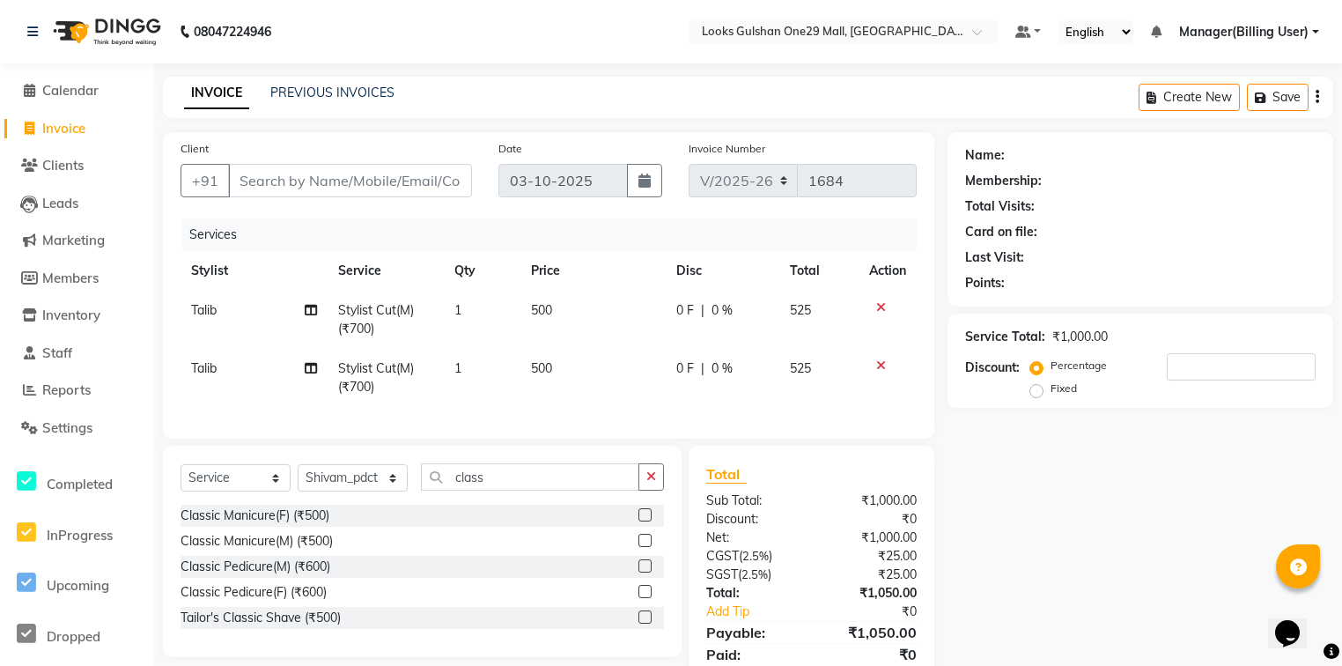
click at [639, 572] on label at bounding box center [644, 565] width 13 height 13
click at [639, 572] on input "checkbox" at bounding box center [643, 566] width 11 height 11
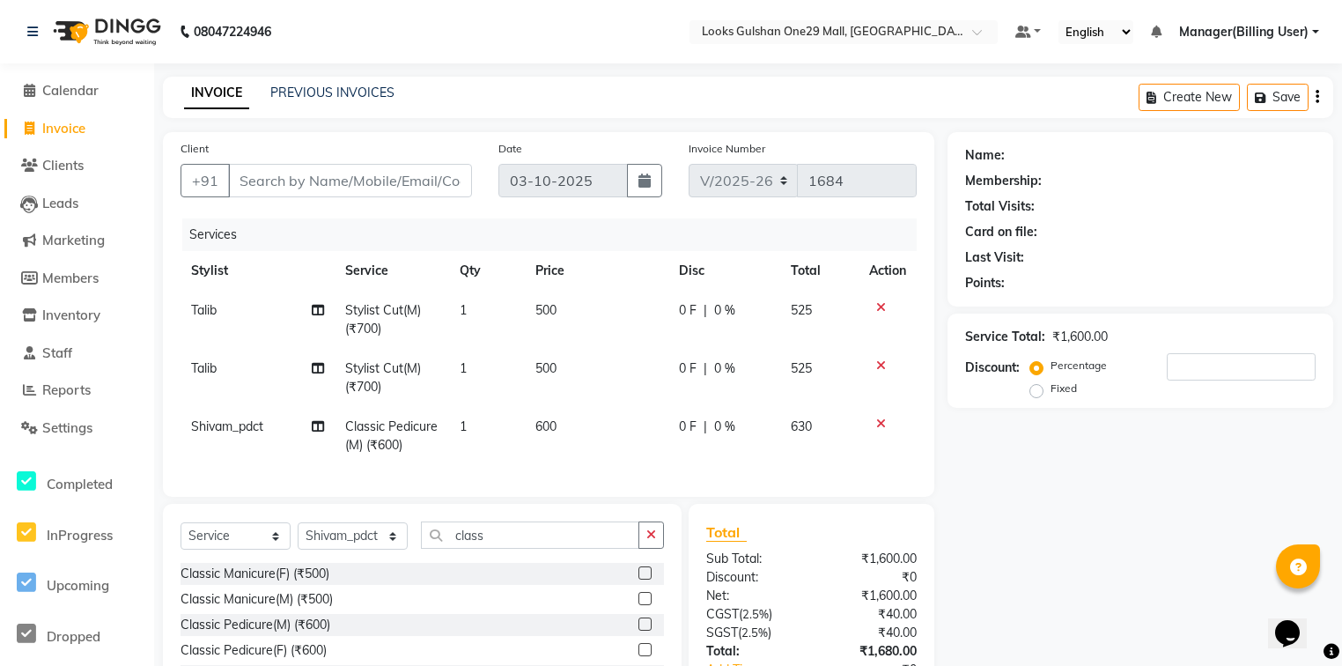
checkbox input "false"
click at [590, 437] on td "600" at bounding box center [596, 436] width 143 height 58
select select "86411"
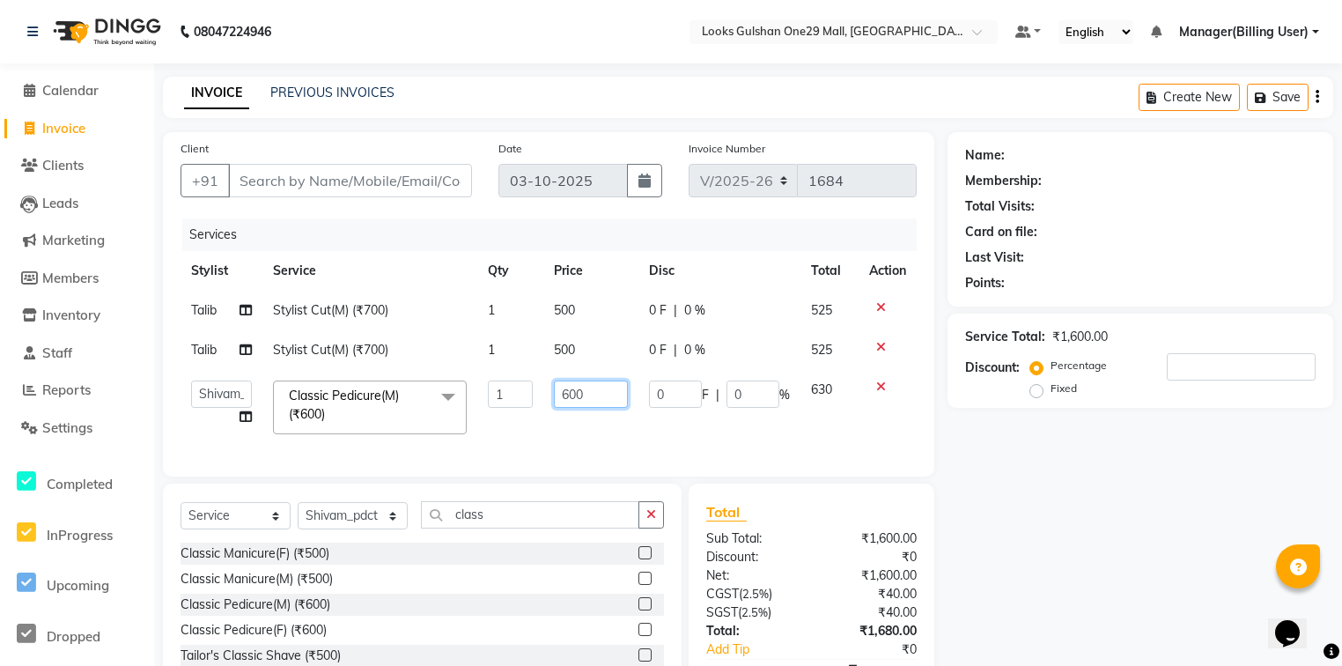
click at [600, 423] on td "600" at bounding box center [590, 407] width 94 height 75
click at [616, 405] on input "600" at bounding box center [590, 393] width 73 height 27
click at [607, 395] on input "600" at bounding box center [590, 393] width 73 height 27
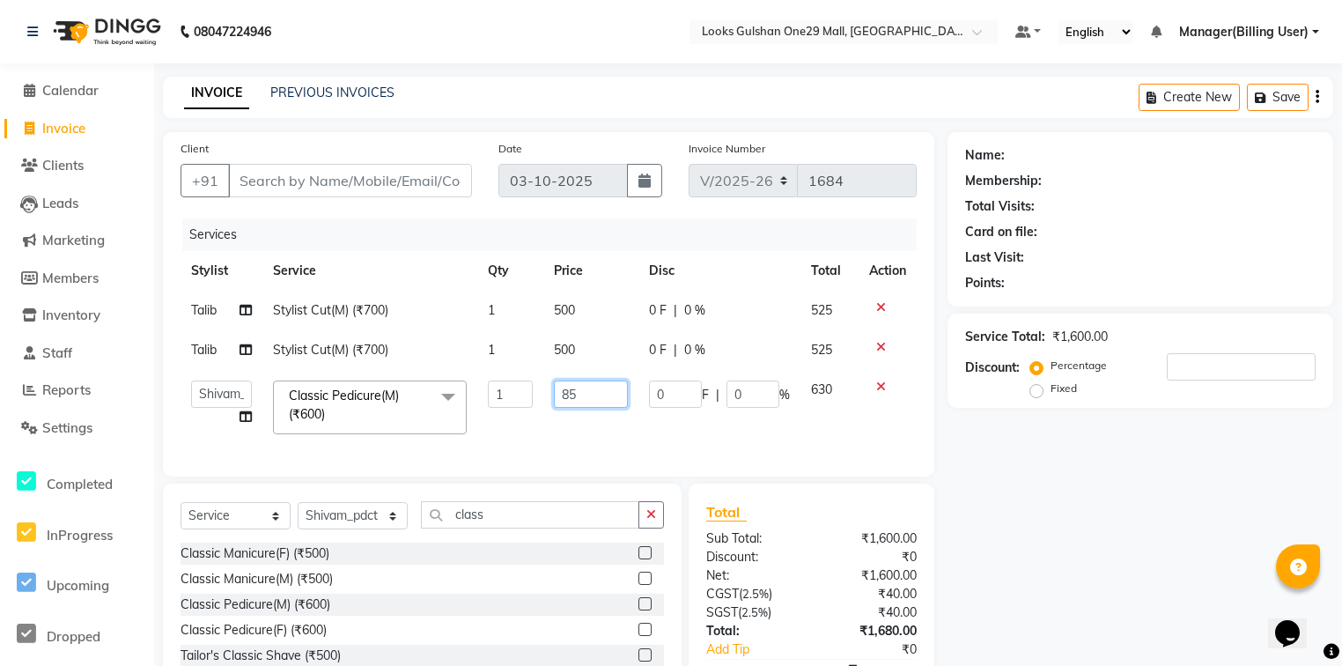
type input "850"
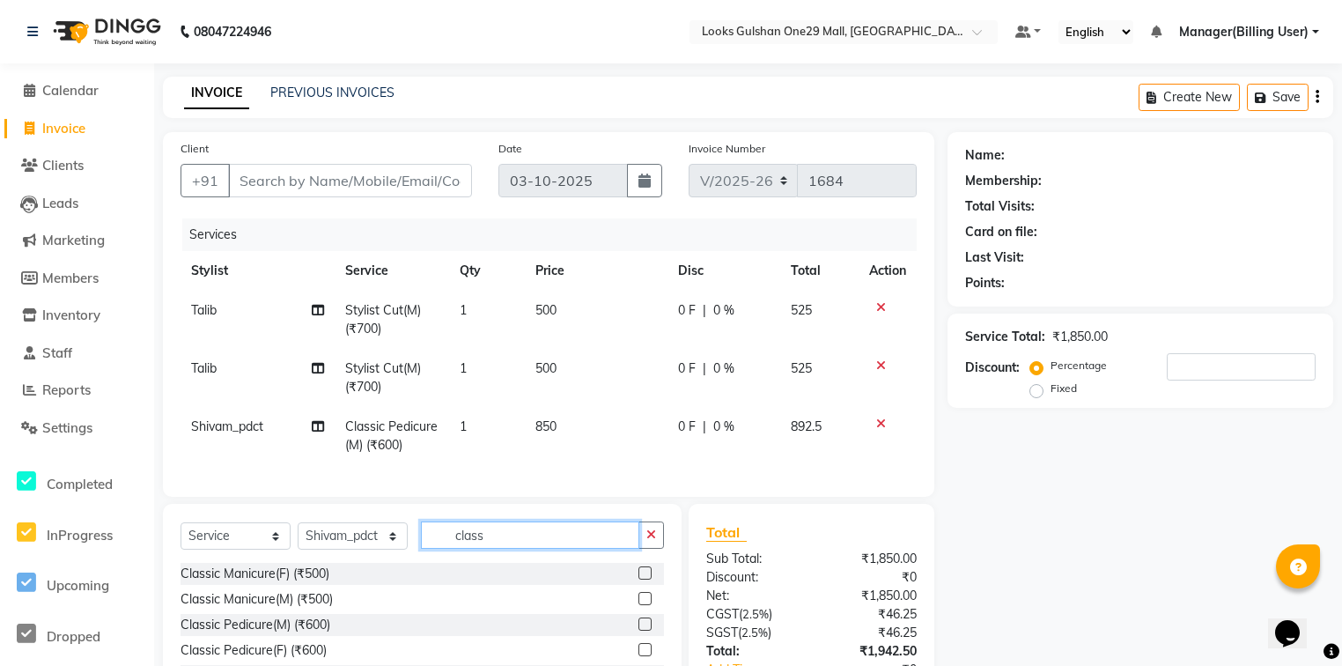
click at [501, 530] on div "Select Service Product Membership Package Voucher Prepaid Gift Card Select Styl…" at bounding box center [422, 609] width 519 height 211
drag, startPoint x: 501, startPoint y: 530, endPoint x: 522, endPoint y: 557, distance: 34.5
click at [511, 551] on div "Select Service Product Membership Package Voucher Prepaid Gift Card Select Styl…" at bounding box center [422, 609] width 519 height 211
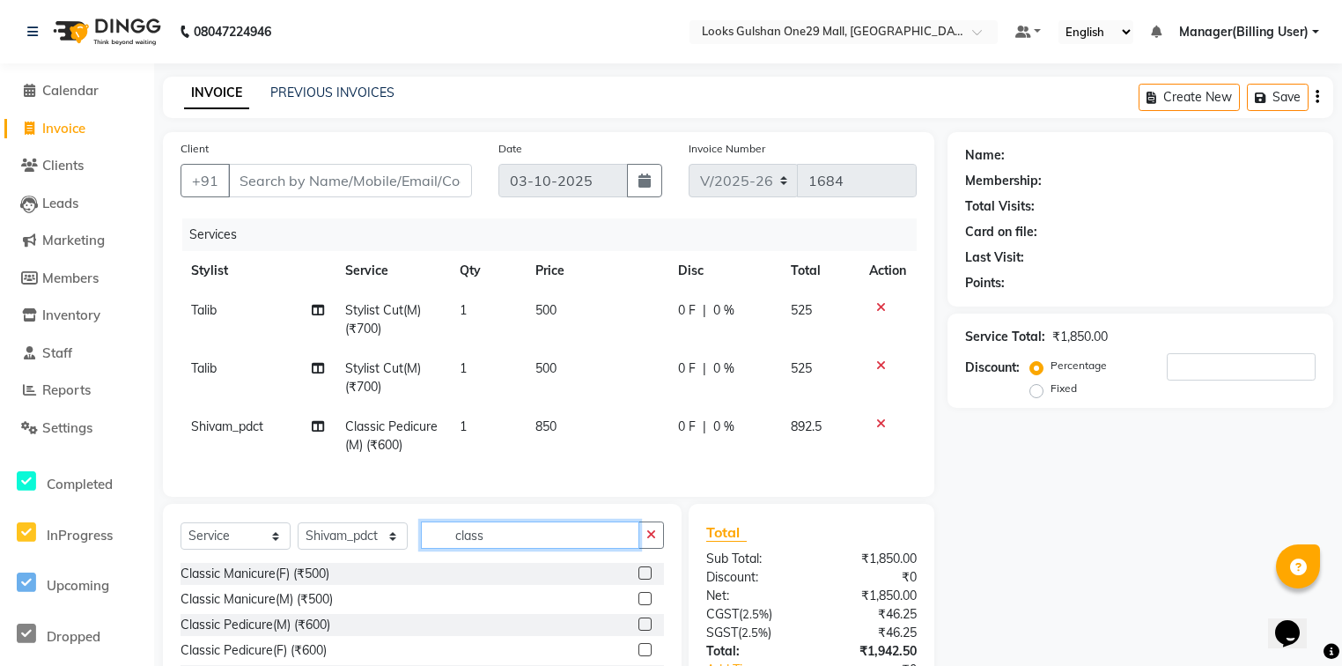
click at [522, 548] on input "class" at bounding box center [530, 534] width 218 height 27
type input "shampo"
click at [641, 634] on div at bounding box center [651, 625] width 26 height 22
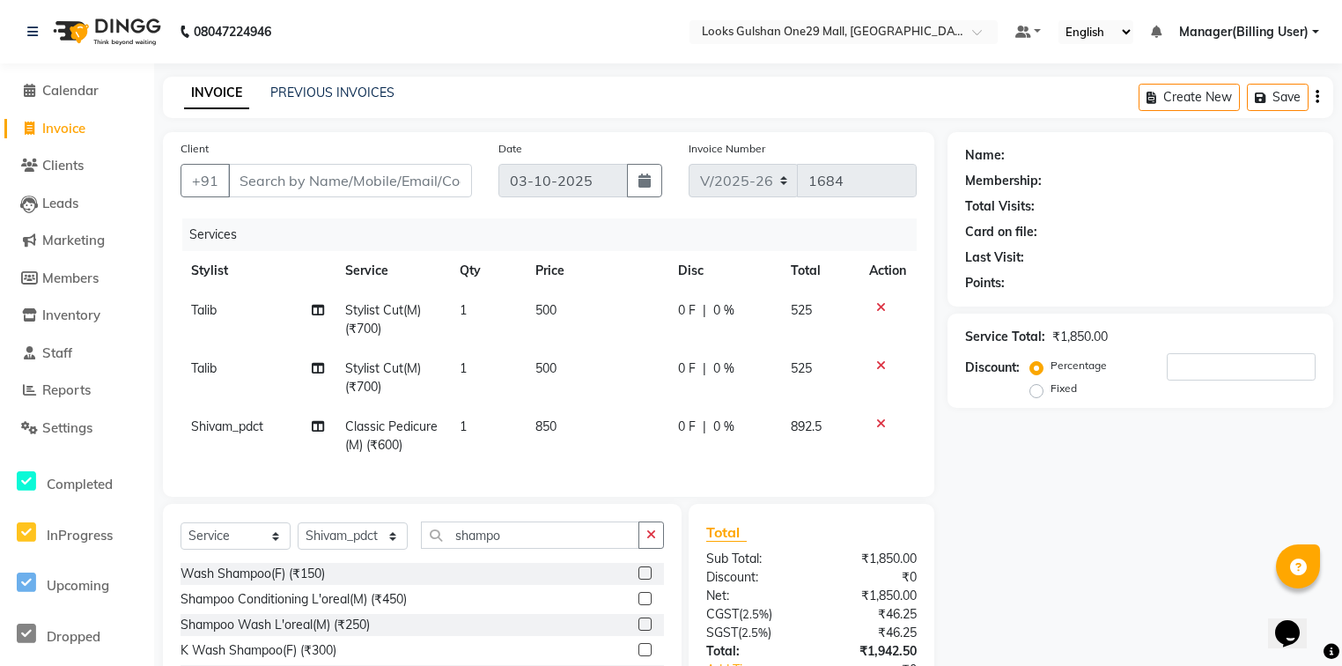
click at [638, 630] on label at bounding box center [644, 623] width 13 height 13
click at [638, 630] on input "checkbox" at bounding box center [643, 624] width 11 height 11
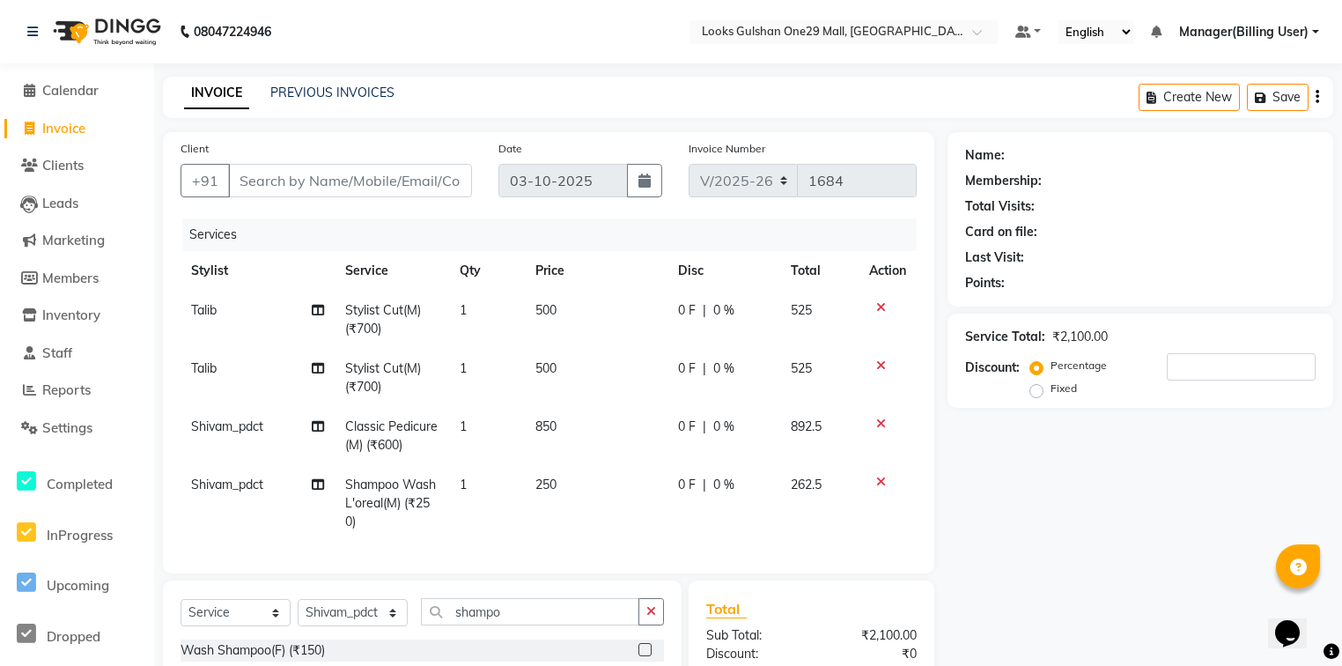
checkbox input "false"
click at [346, 181] on input "Client" at bounding box center [350, 180] width 244 height 33
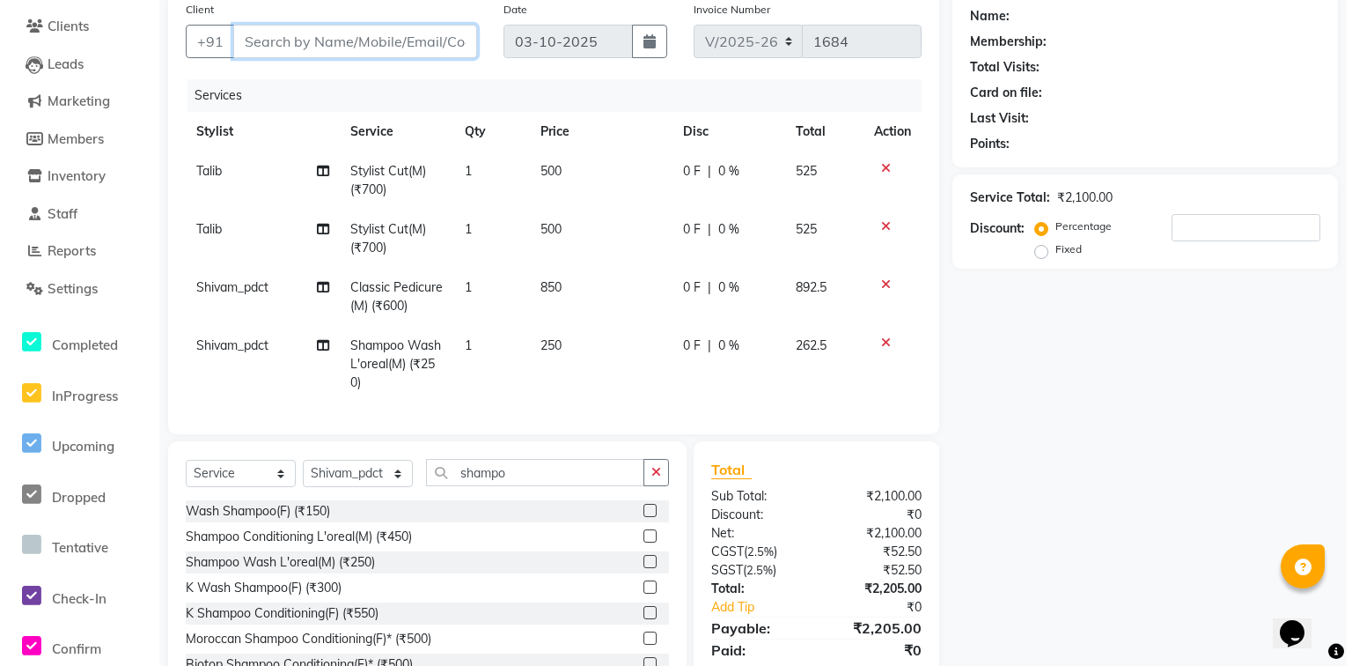
scroll to position [141, 0]
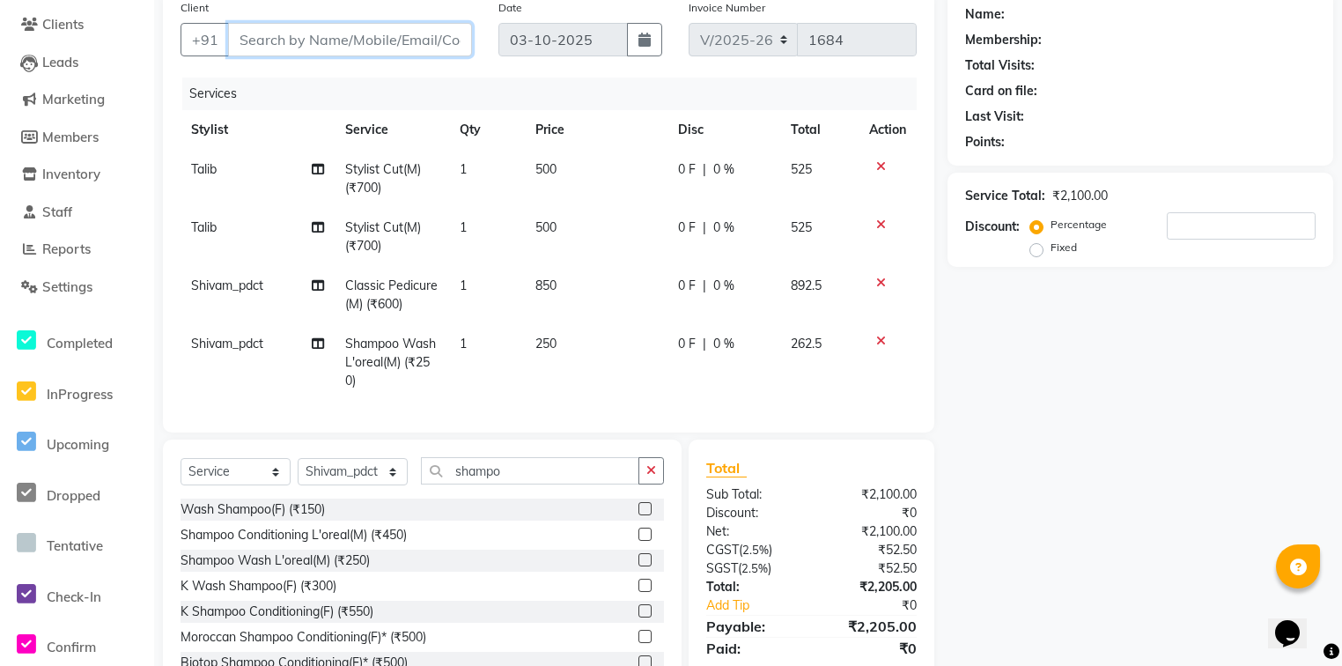
click at [261, 52] on input "Client" at bounding box center [350, 39] width 244 height 33
type input "9"
type input "0"
drag, startPoint x: 313, startPoint y: 33, endPoint x: 329, endPoint y: 38, distance: 16.7
click at [327, 37] on input "93" at bounding box center [350, 39] width 244 height 33
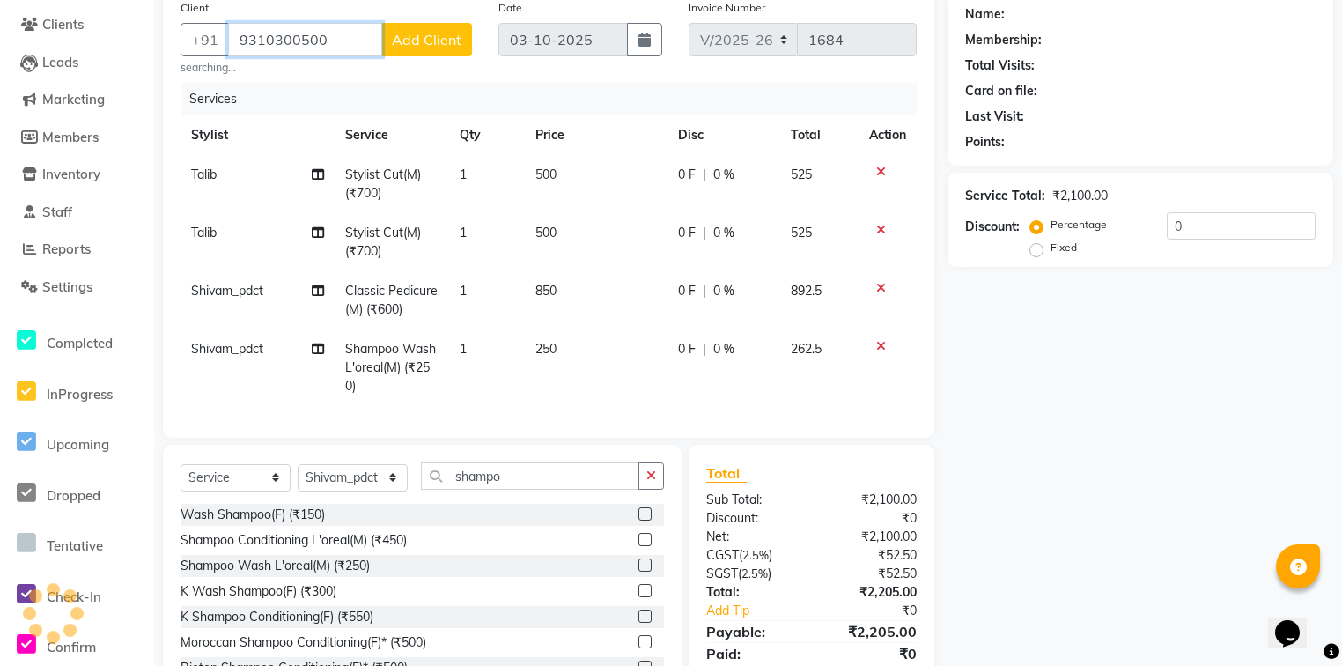
type input "9310300500"
click at [407, 40] on span "Add Client" at bounding box center [427, 40] width 70 height 18
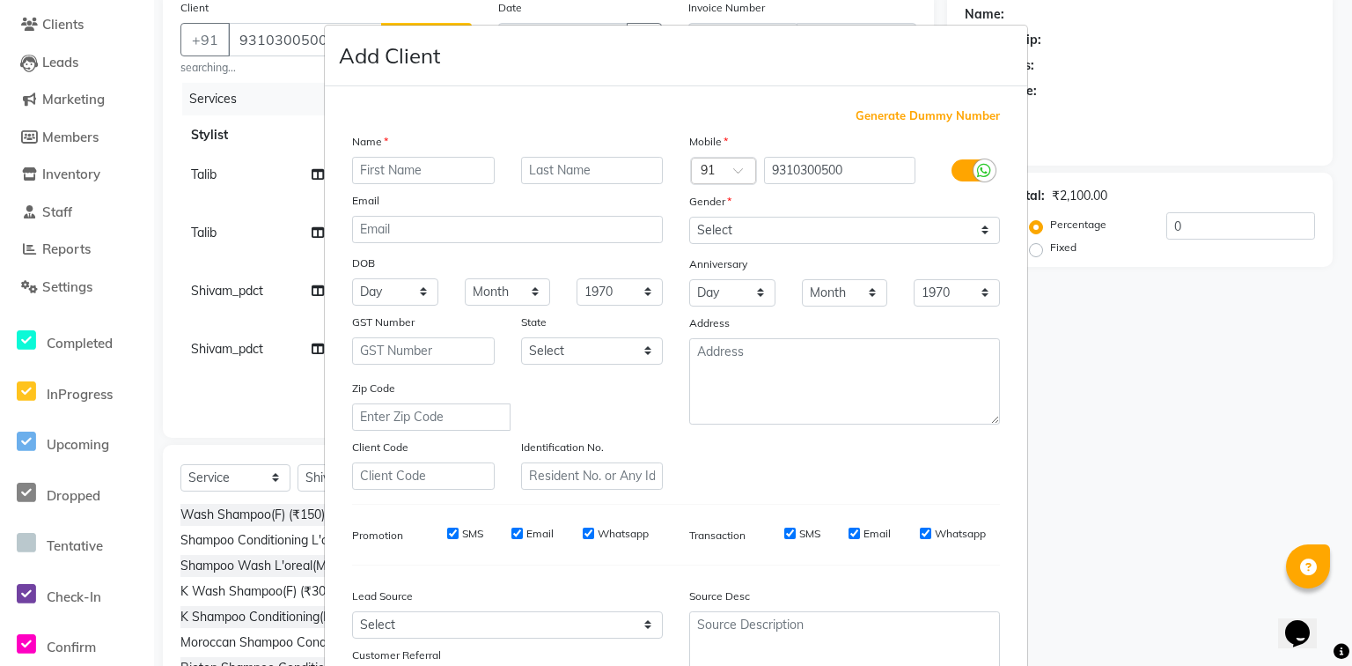
click at [414, 166] on input "text" at bounding box center [423, 170] width 143 height 27
type input "sanjay"
type input "[PERSON_NAME]"
click at [831, 236] on select "Select [DEMOGRAPHIC_DATA] [DEMOGRAPHIC_DATA] Other Prefer Not To Say" at bounding box center [844, 230] width 311 height 27
select select "[DEMOGRAPHIC_DATA]"
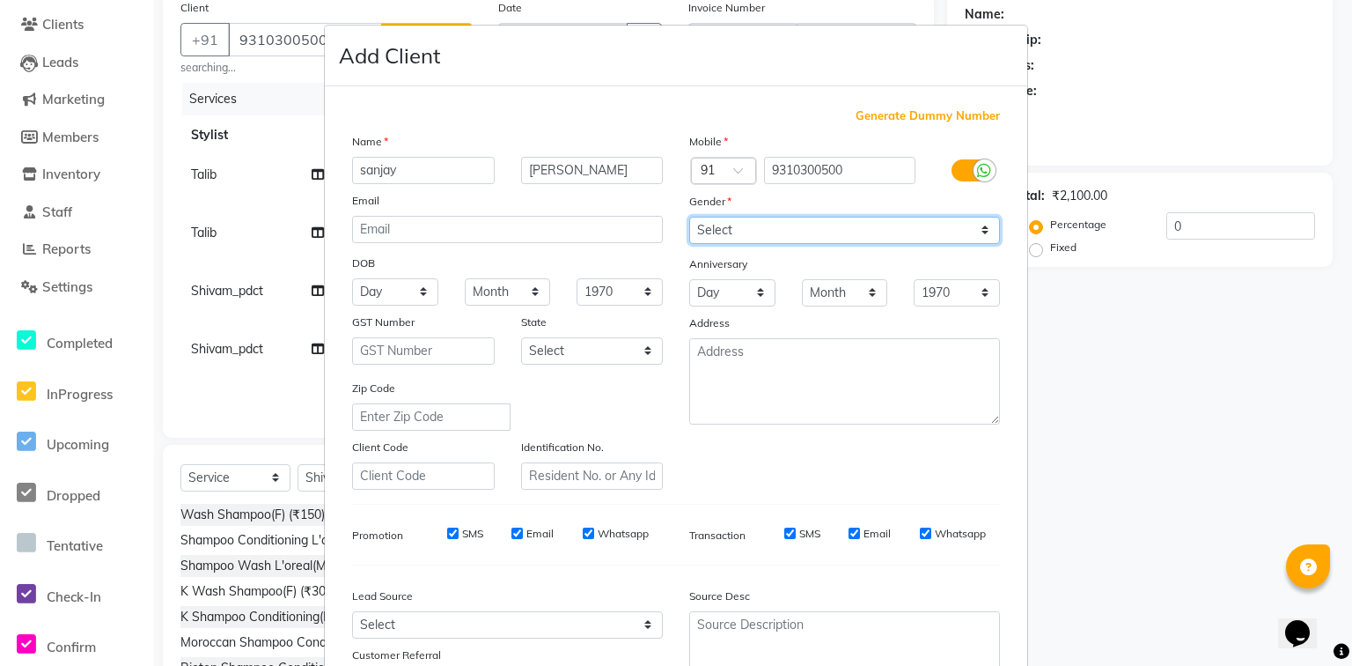
click at [689, 217] on select "Select [DEMOGRAPHIC_DATA] [DEMOGRAPHIC_DATA] Other Prefer Not To Say" at bounding box center [844, 230] width 311 height 27
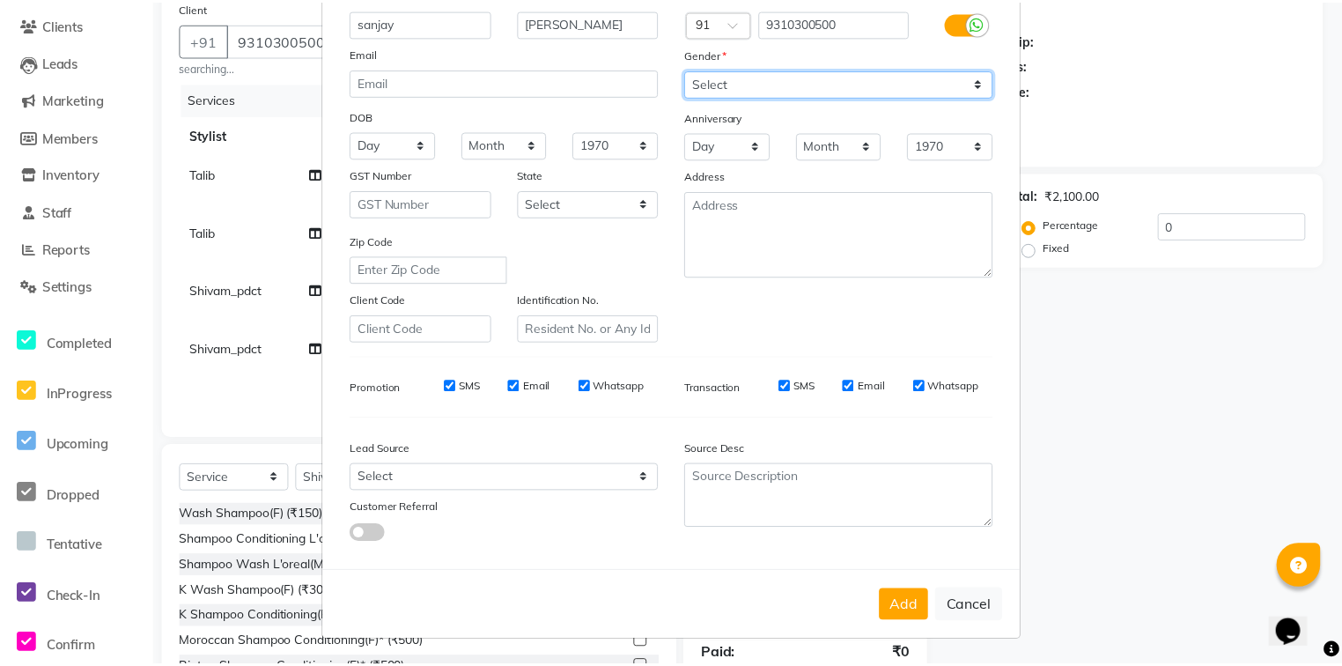
scroll to position [155, 0]
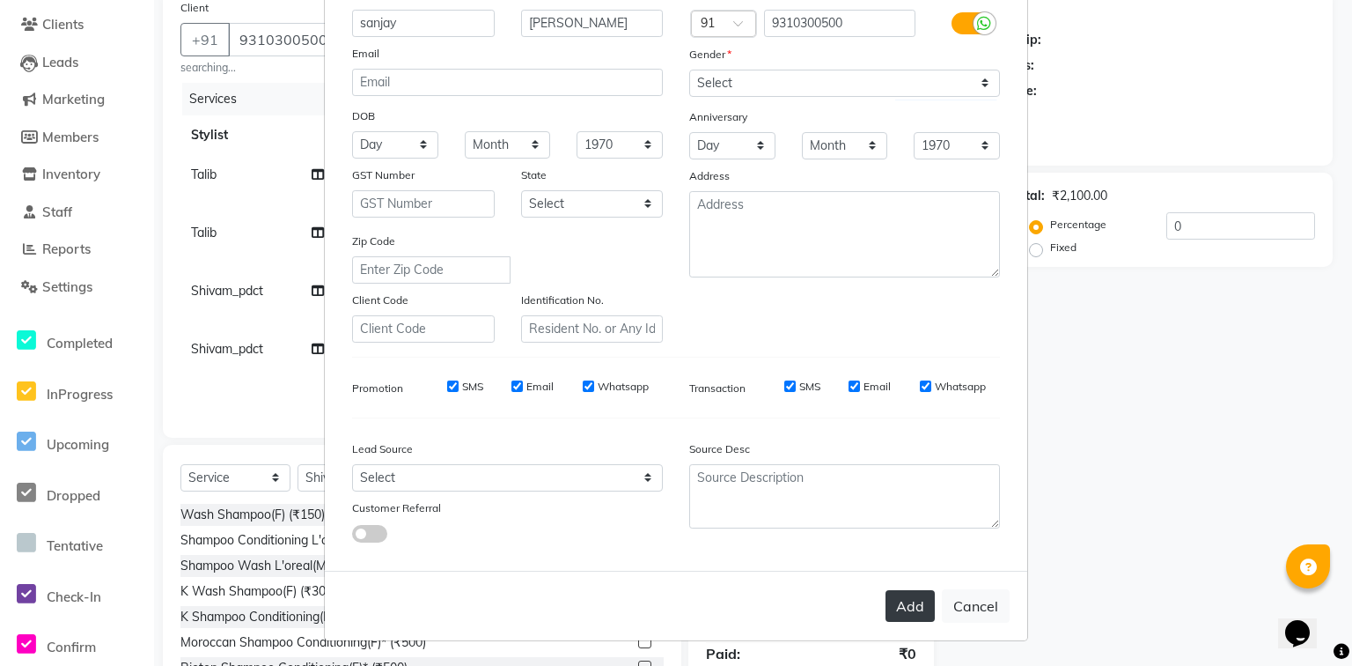
click at [898, 614] on button "Add" at bounding box center [910, 606] width 49 height 32
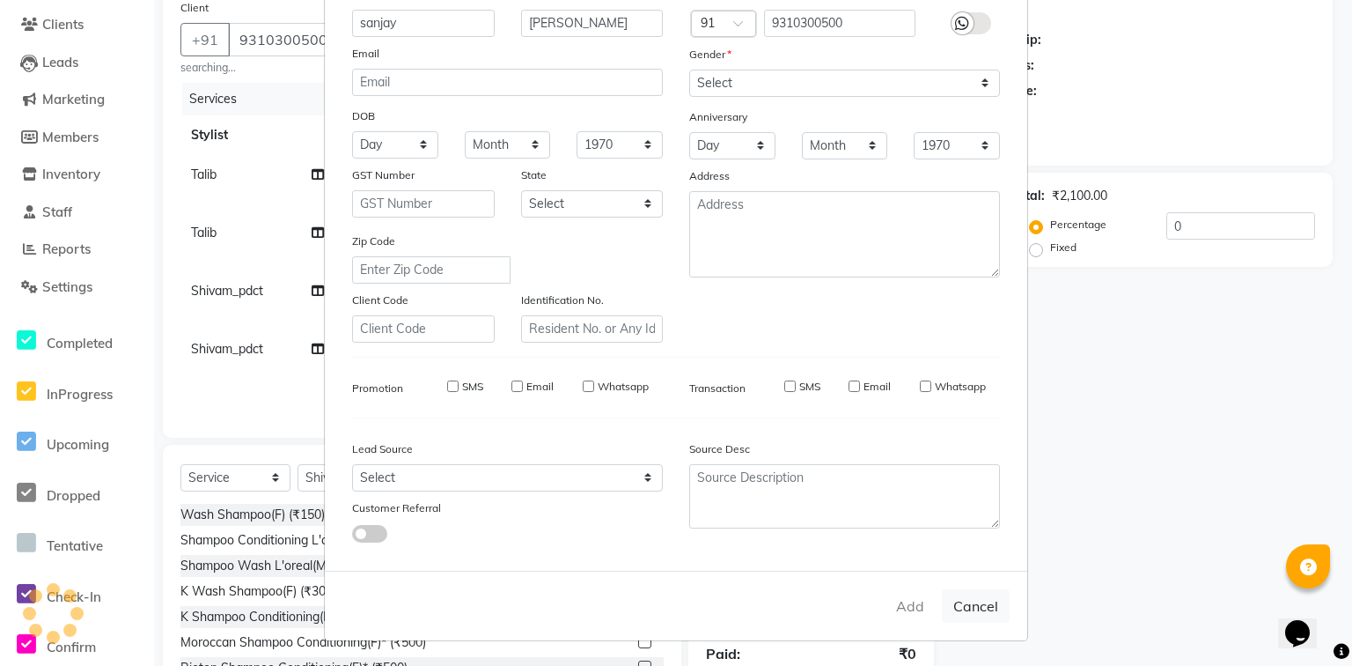
select select
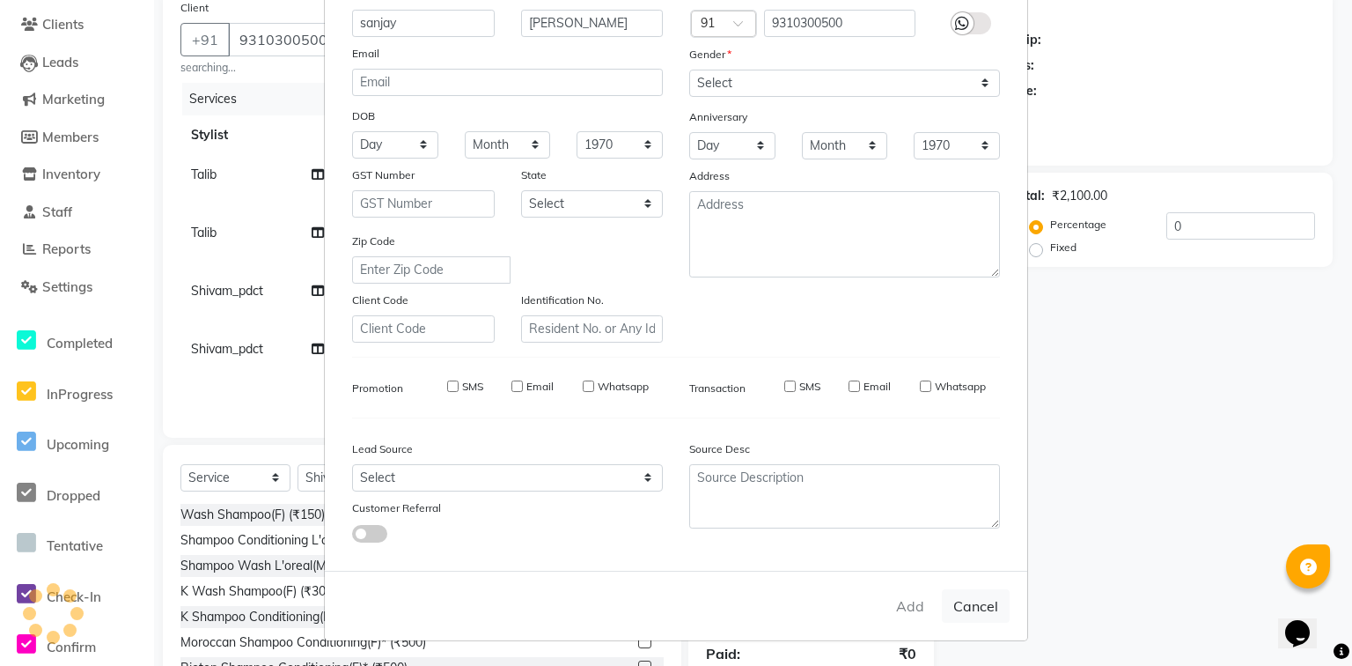
select select
checkbox input "false"
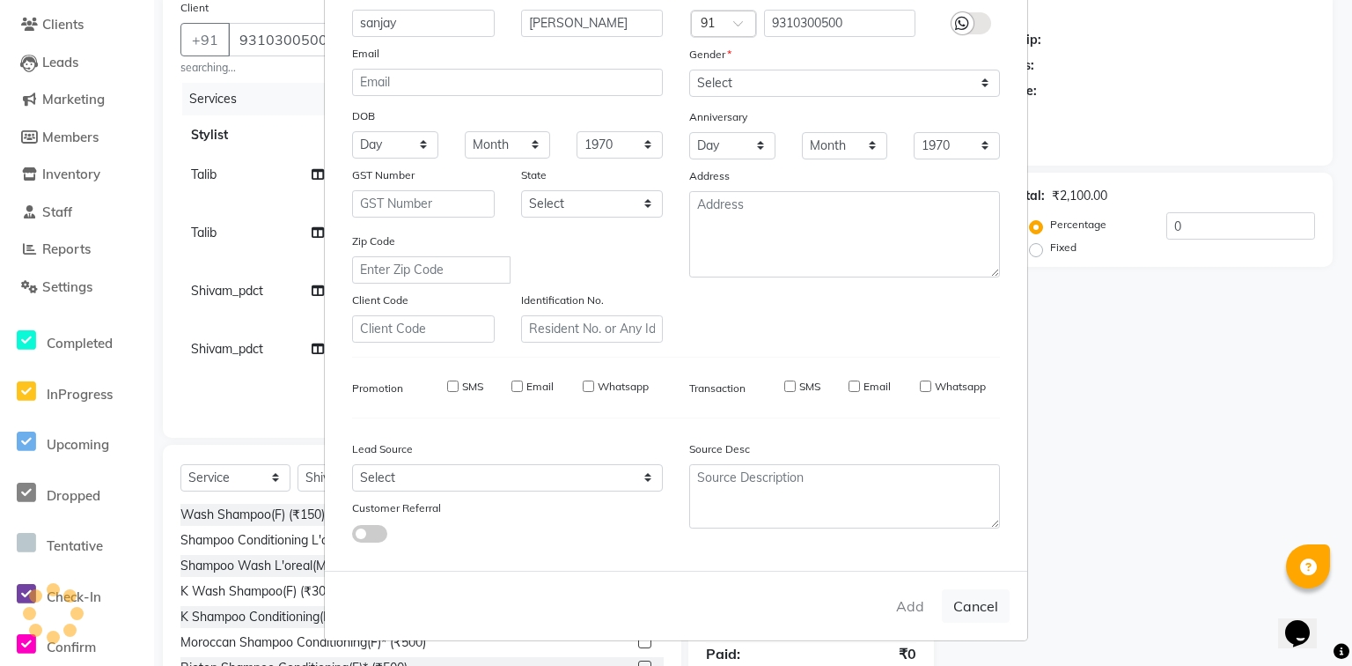
checkbox input "false"
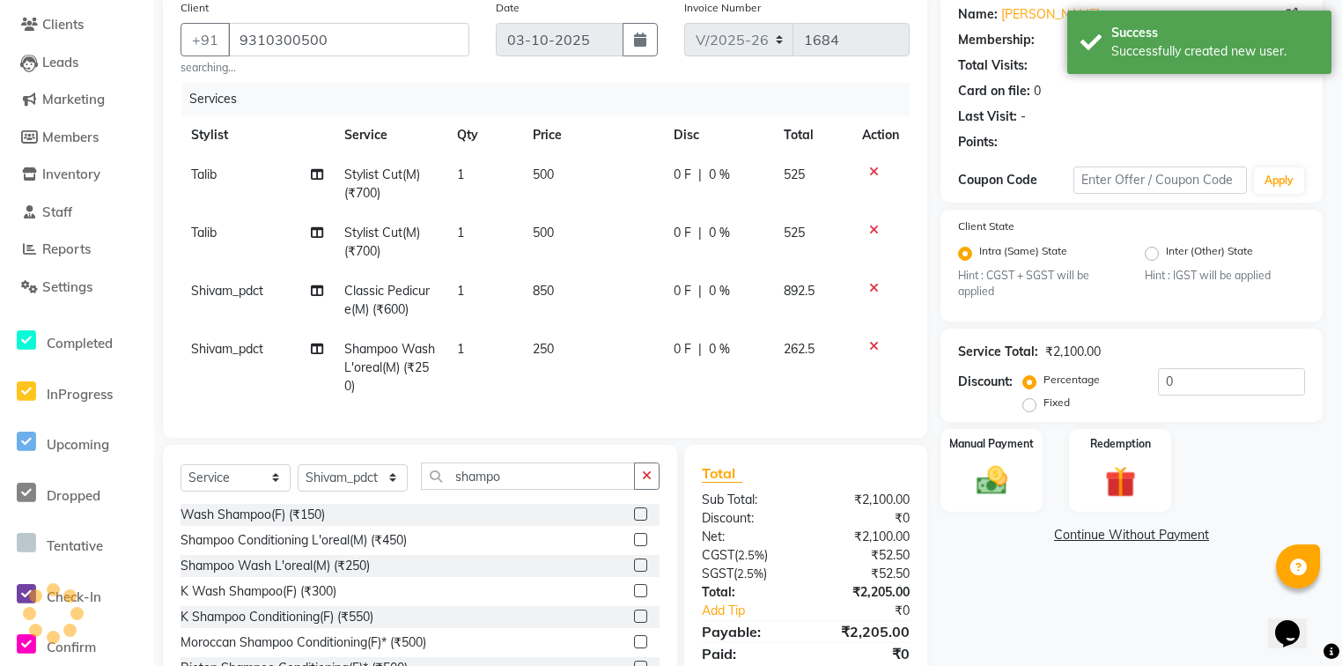
select select "1: Object"
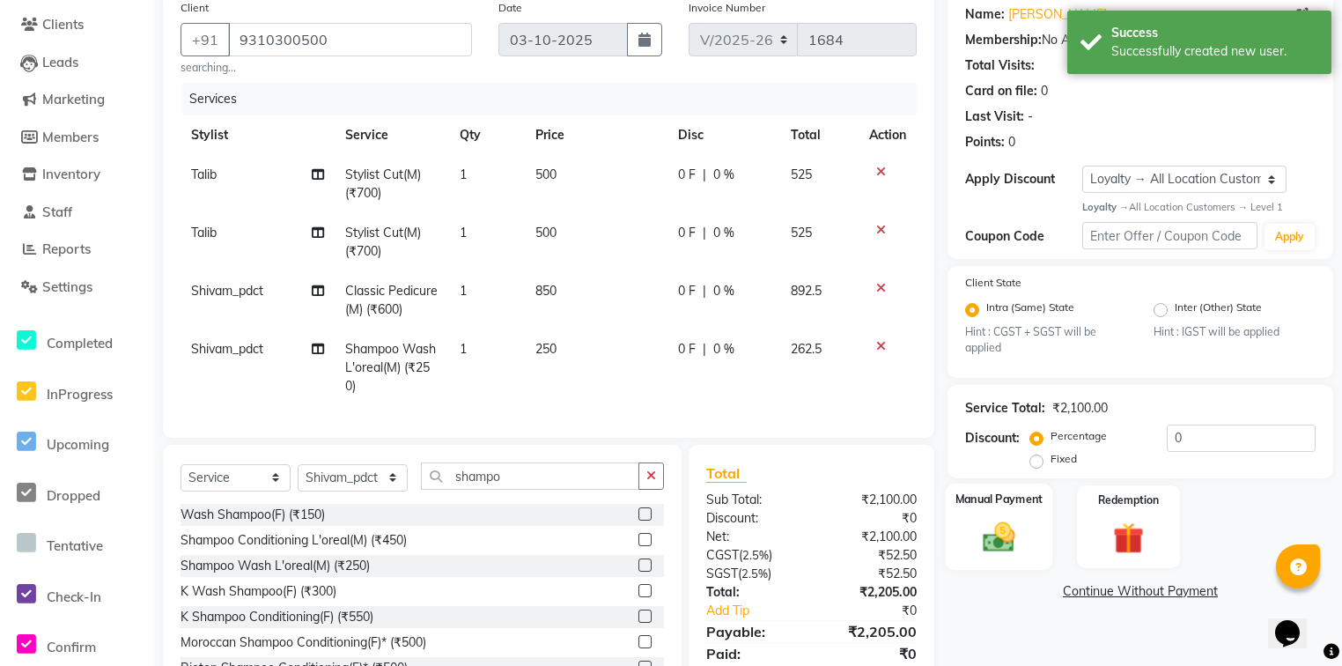
click at [1017, 528] on img at bounding box center [998, 538] width 53 height 38
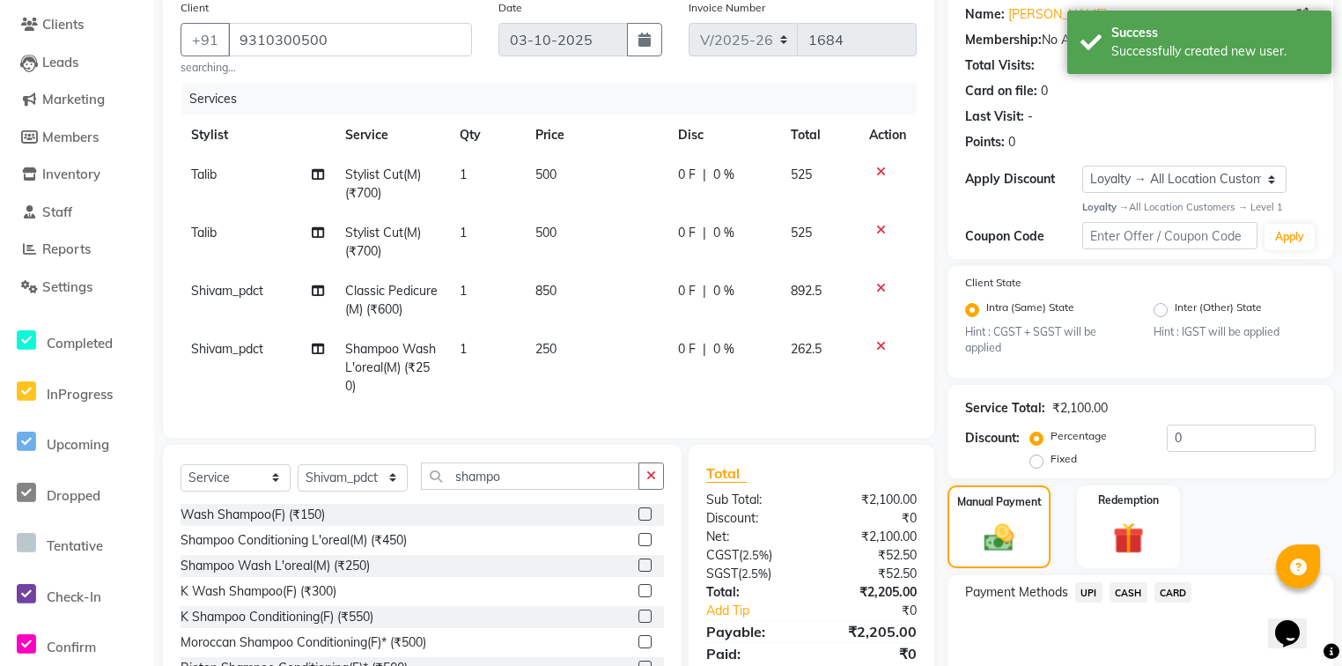
click at [1089, 594] on span "UPI" at bounding box center [1088, 592] width 27 height 20
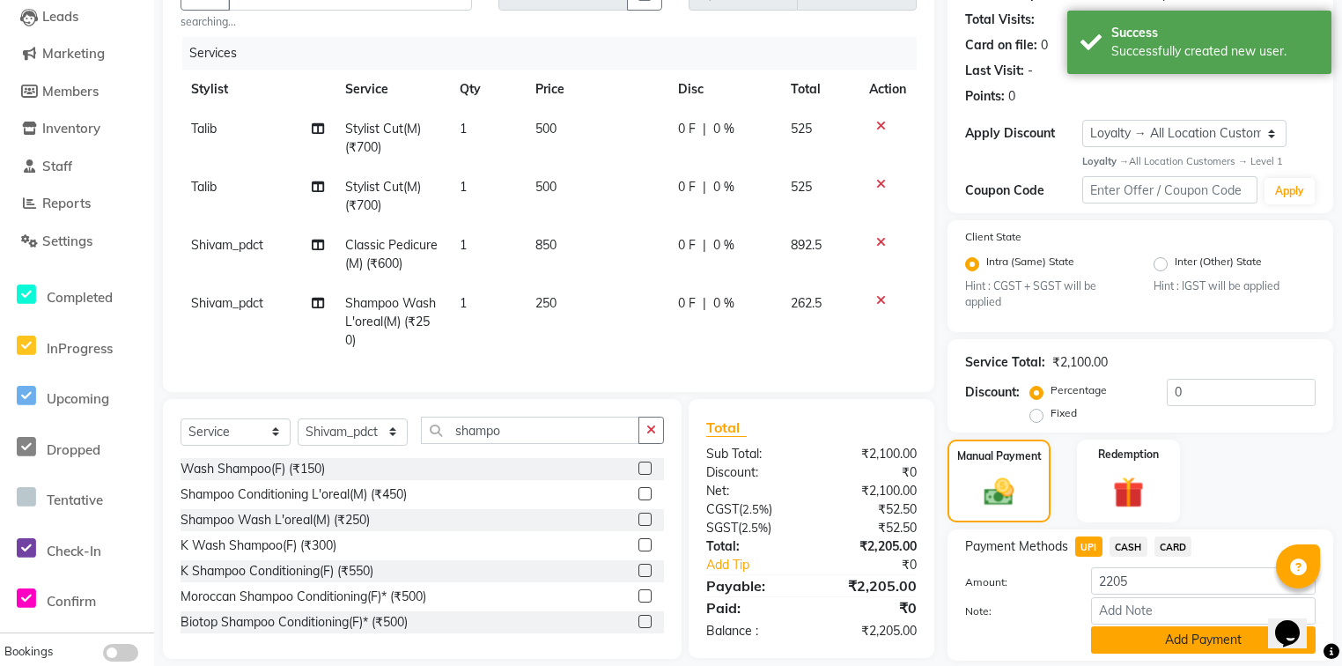
scroll to position [211, 0]
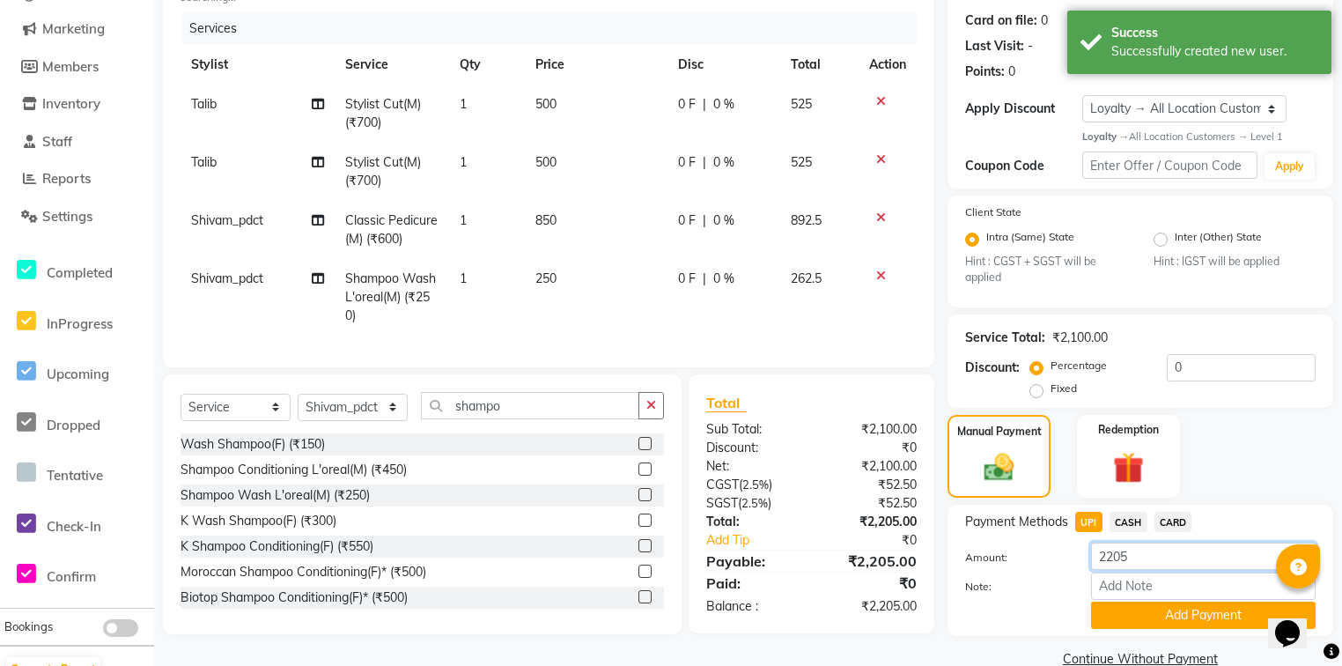
click at [1139, 570] on input "2205" at bounding box center [1203, 555] width 224 height 27
type input "107"
click at [1110, 615] on button "Add Payment" at bounding box center [1203, 614] width 224 height 27
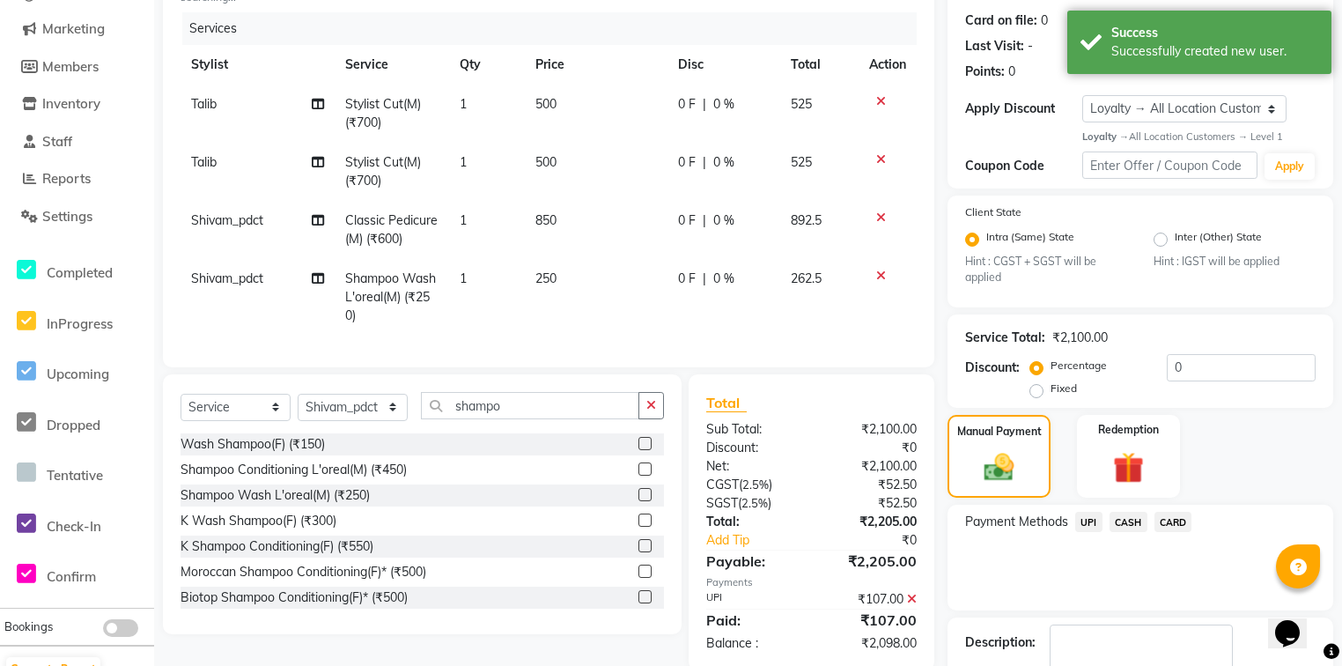
click at [1121, 525] on span "CASH" at bounding box center [1128, 521] width 38 height 20
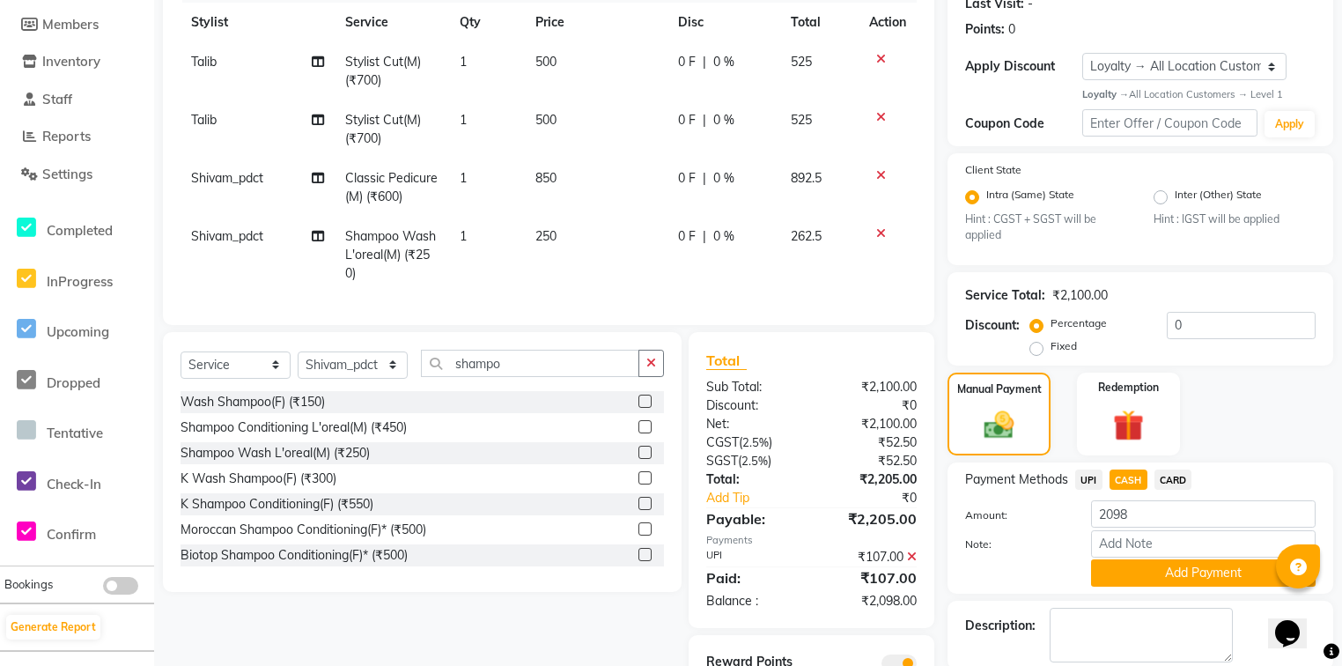
scroll to position [347, 0]
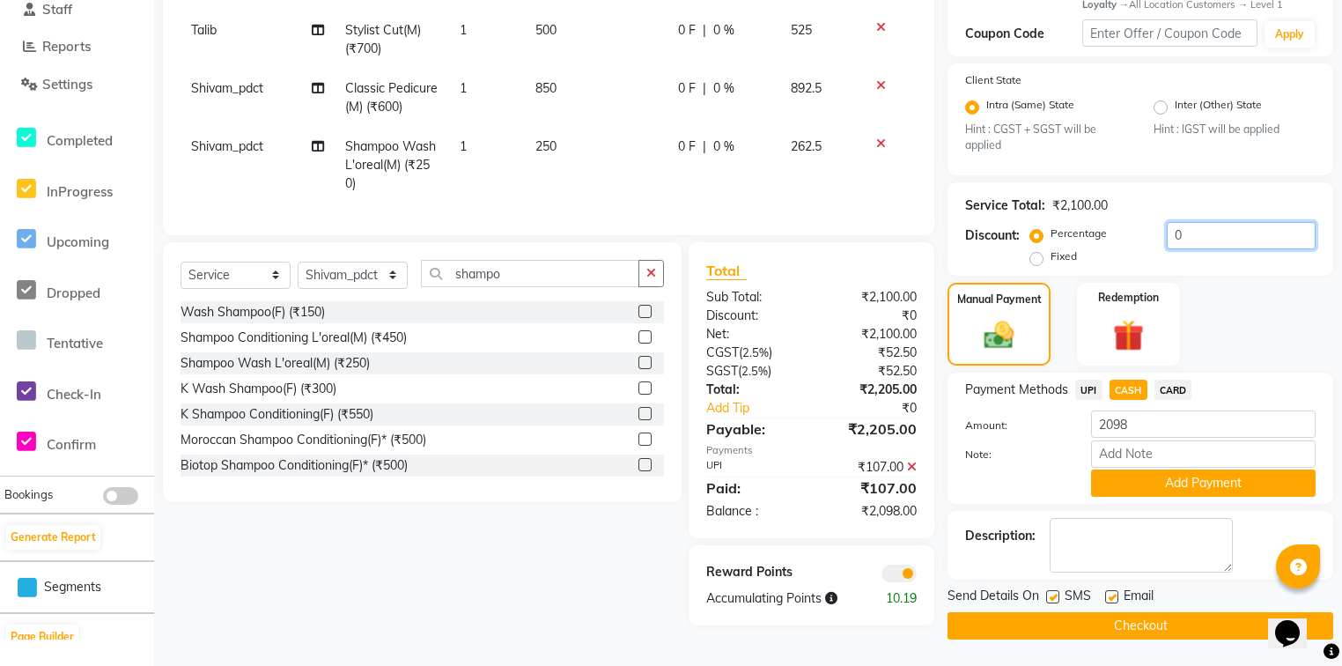
click at [1190, 240] on input "0" at bounding box center [1240, 235] width 149 height 27
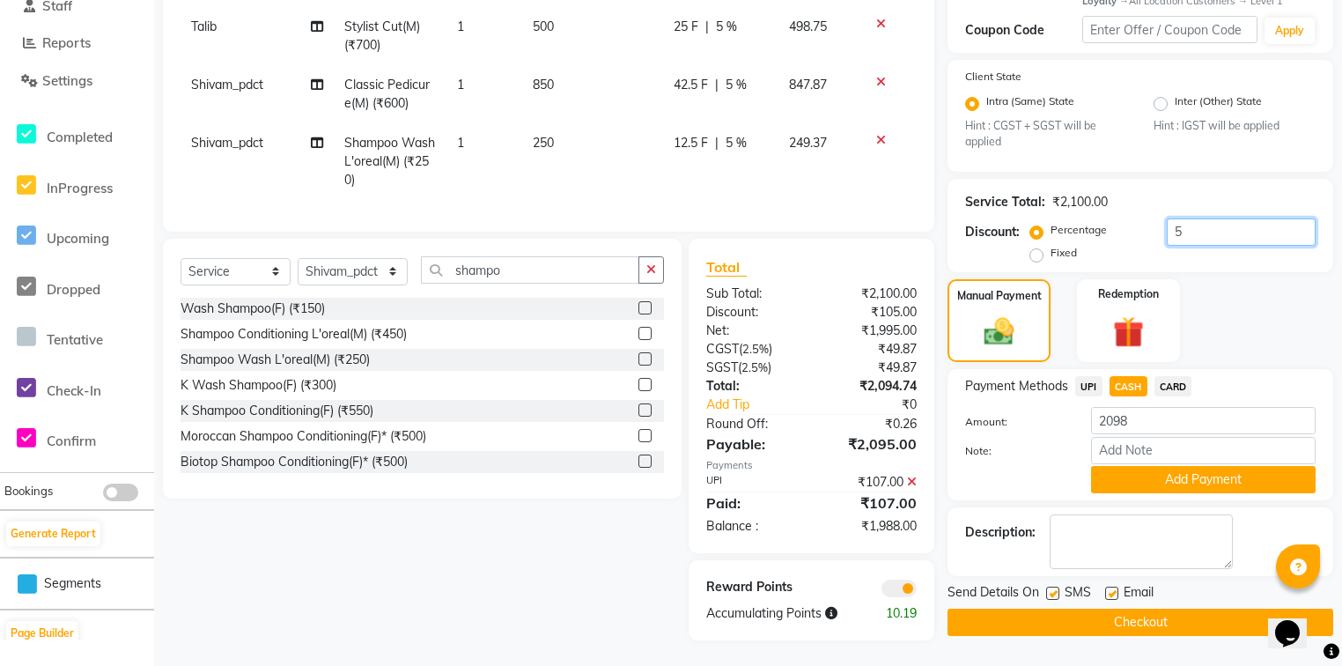
type input "5"
click at [863, 232] on div "Client [PHONE_NUMBER] searching... Date [DATE] Invoice Number V/2025 V/[PHONE_N…" at bounding box center [548, 8] width 771 height 446
click at [1083, 380] on span "UPI" at bounding box center [1088, 386] width 27 height 20
click at [1139, 426] on input "1988" at bounding box center [1203, 420] width 224 height 27
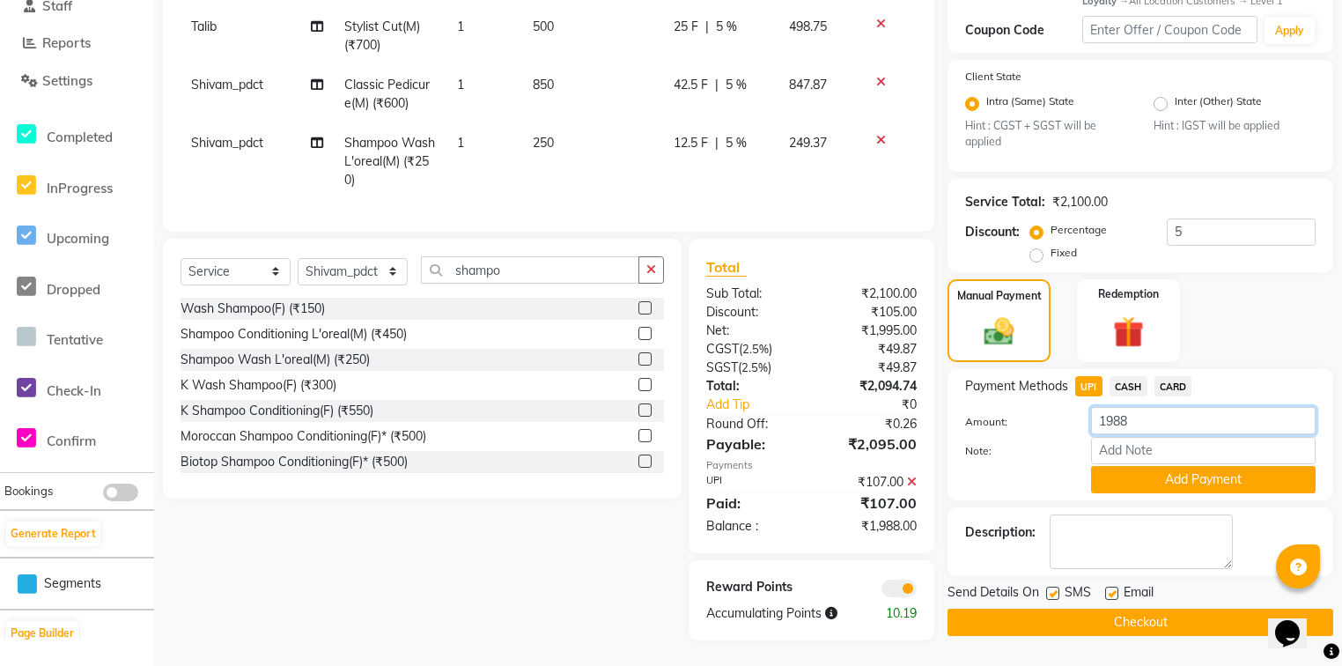
click at [1139, 426] on input "1988" at bounding box center [1203, 420] width 224 height 27
type input "107"
click at [1173, 493] on button "Add Payment" at bounding box center [1203, 479] width 224 height 27
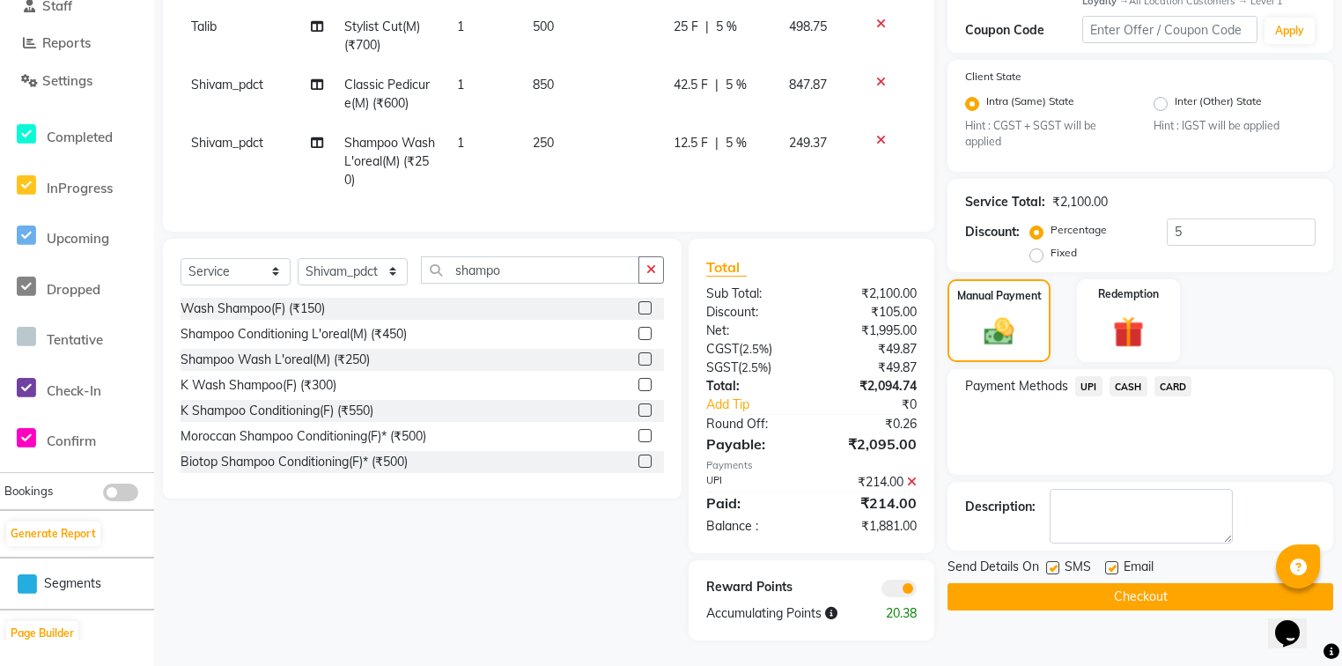
click at [1140, 393] on span "CASH" at bounding box center [1128, 386] width 38 height 20
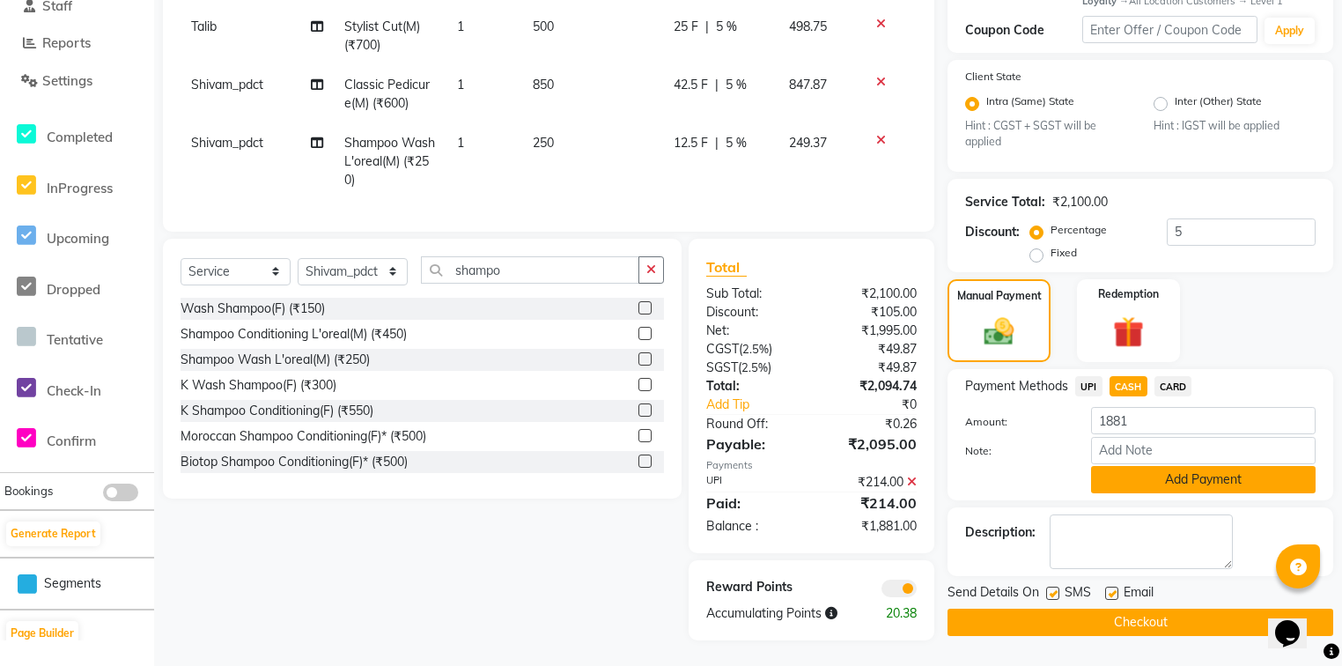
click at [1165, 486] on button "Add Payment" at bounding box center [1203, 479] width 224 height 27
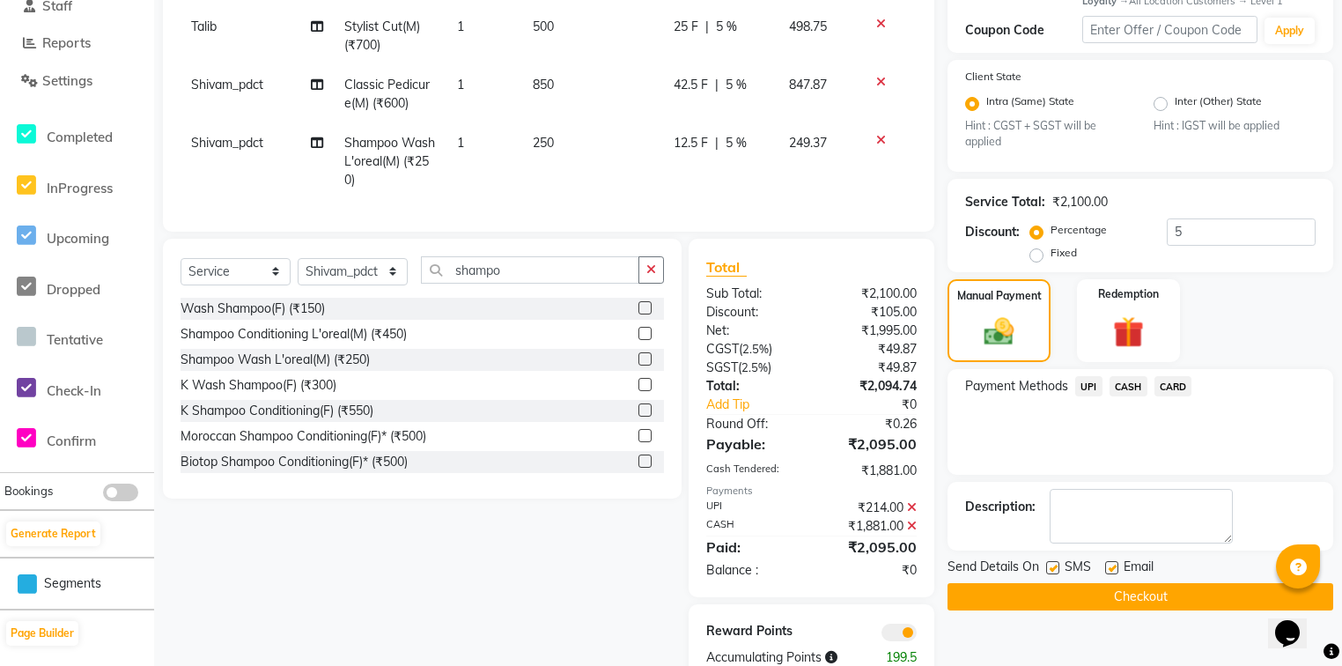
click at [1107, 570] on label at bounding box center [1111, 567] width 13 height 13
click at [1107, 570] on input "checkbox" at bounding box center [1110, 568] width 11 height 11
checkbox input "false"
click at [1088, 386] on span "UPI" at bounding box center [1088, 386] width 27 height 20
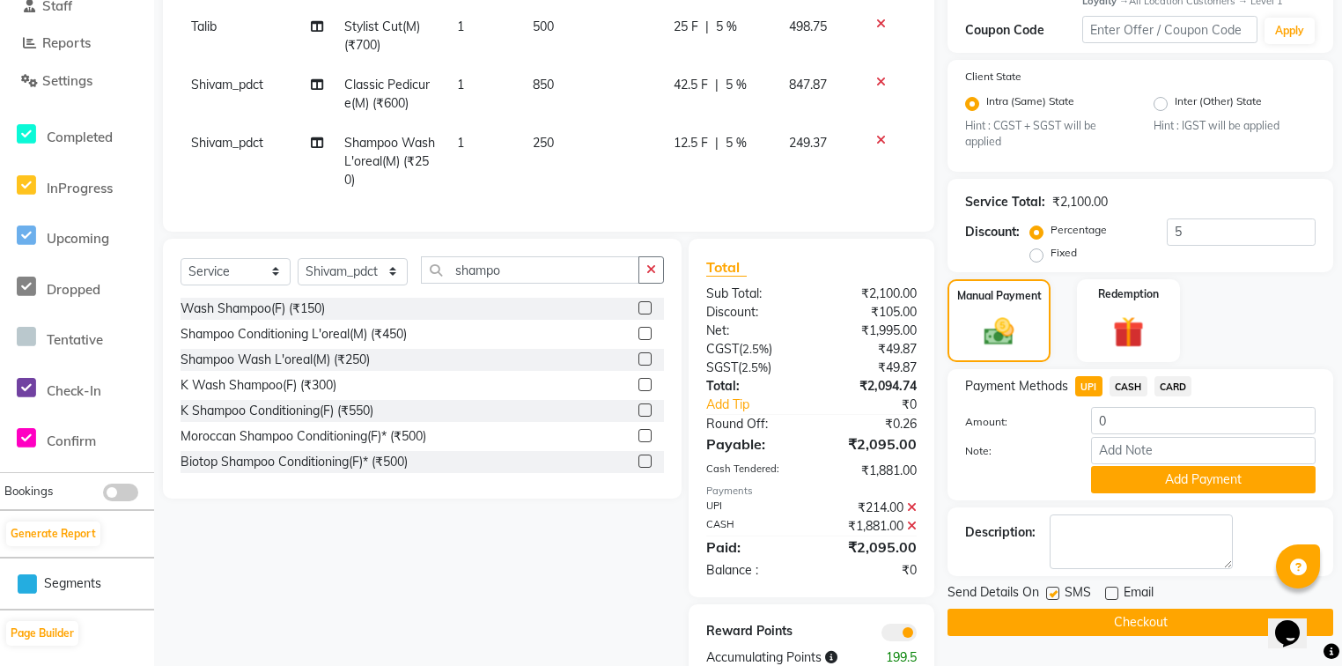
click at [1071, 310] on div "Manual Payment Redemption" at bounding box center [1140, 320] width 412 height 83
click at [1094, 318] on div "Redemption" at bounding box center [1128, 320] width 107 height 86
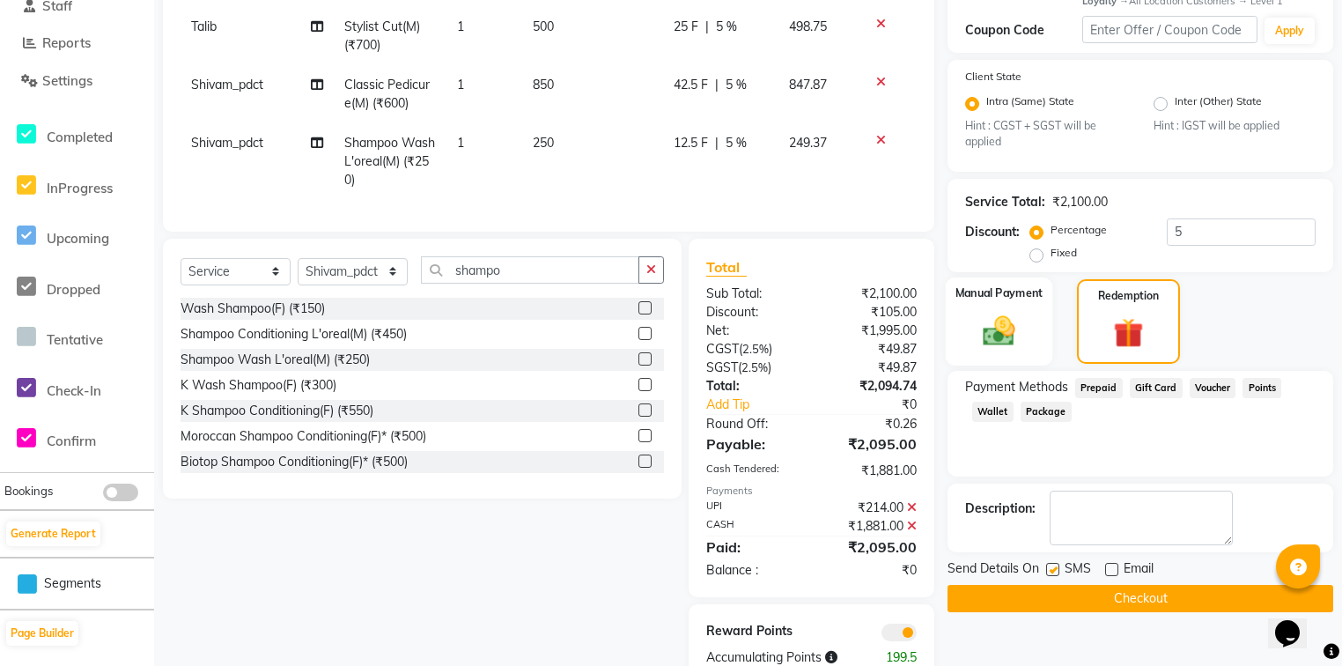
click at [1018, 320] on img at bounding box center [998, 332] width 53 height 38
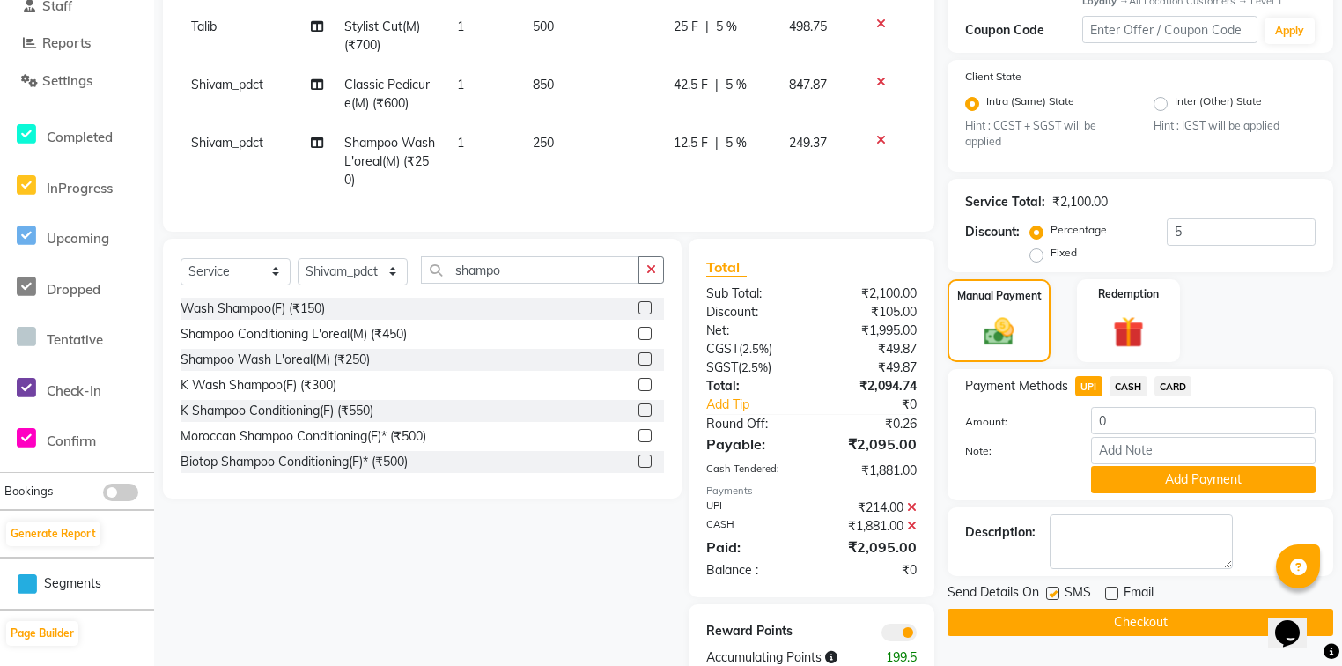
click at [910, 532] on icon at bounding box center [912, 525] width 10 height 12
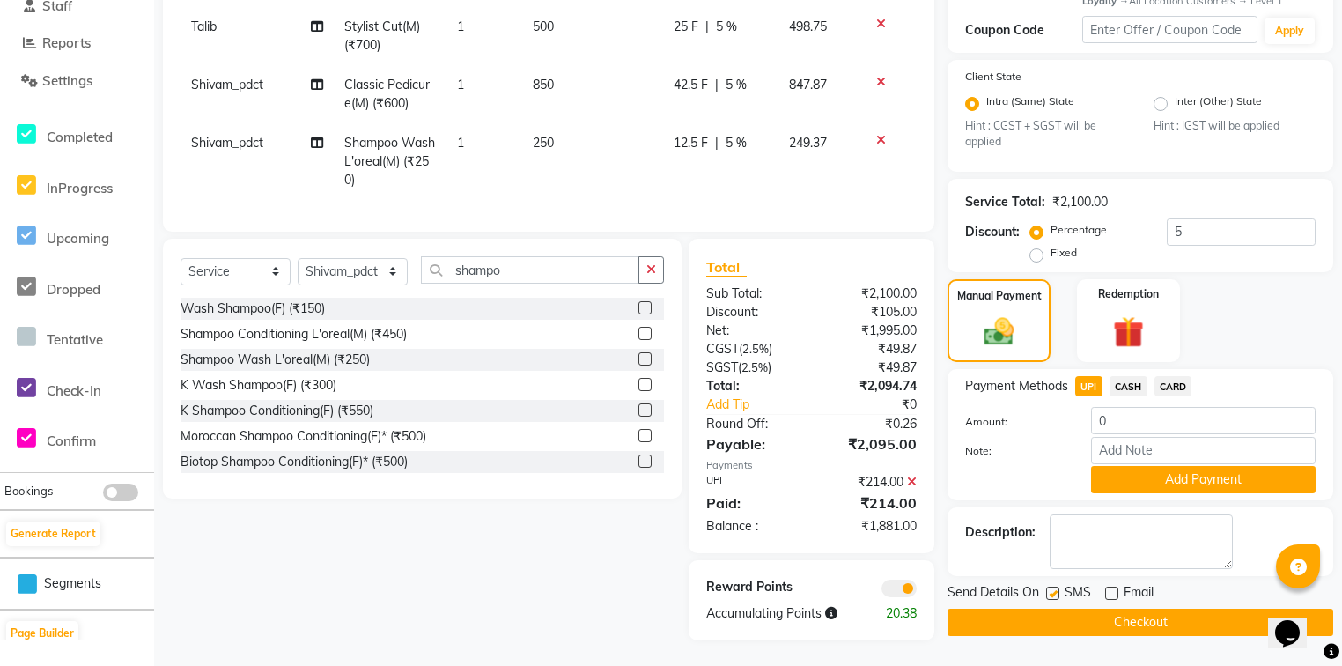
click at [914, 488] on icon at bounding box center [912, 481] width 10 height 12
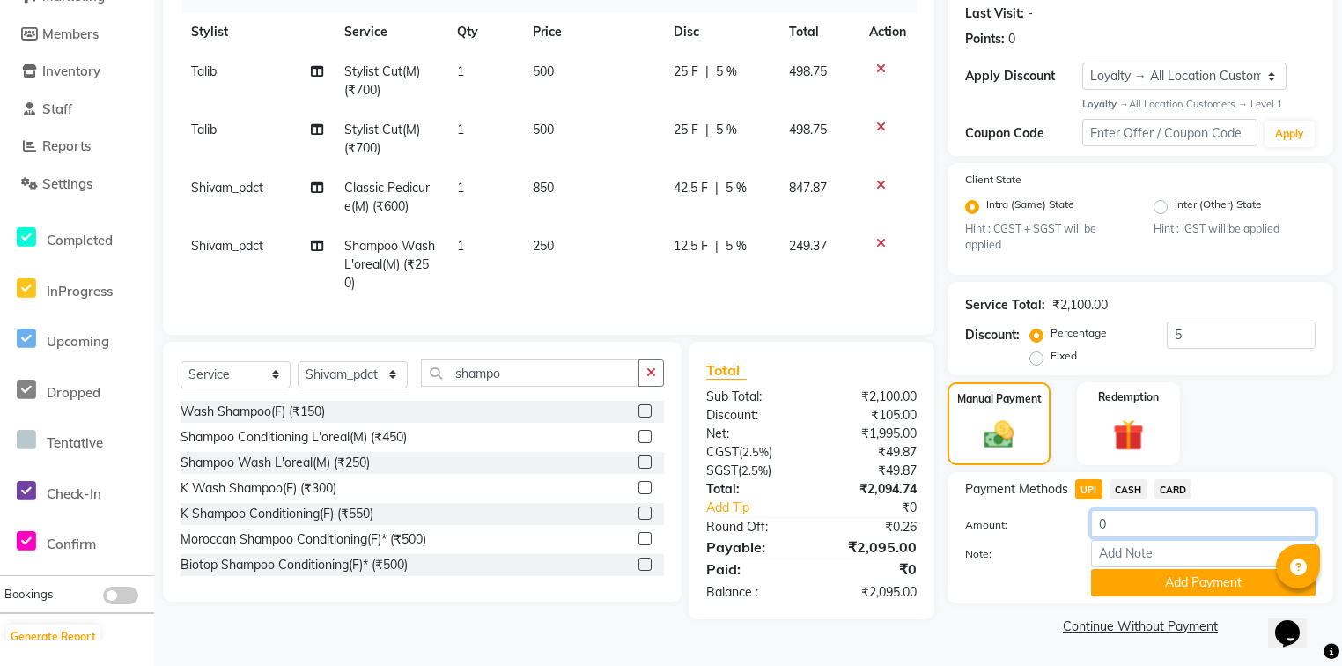
click at [1102, 521] on input "0" at bounding box center [1203, 523] width 224 height 27
type input "107"
click at [1137, 581] on button "Add Payment" at bounding box center [1203, 582] width 224 height 27
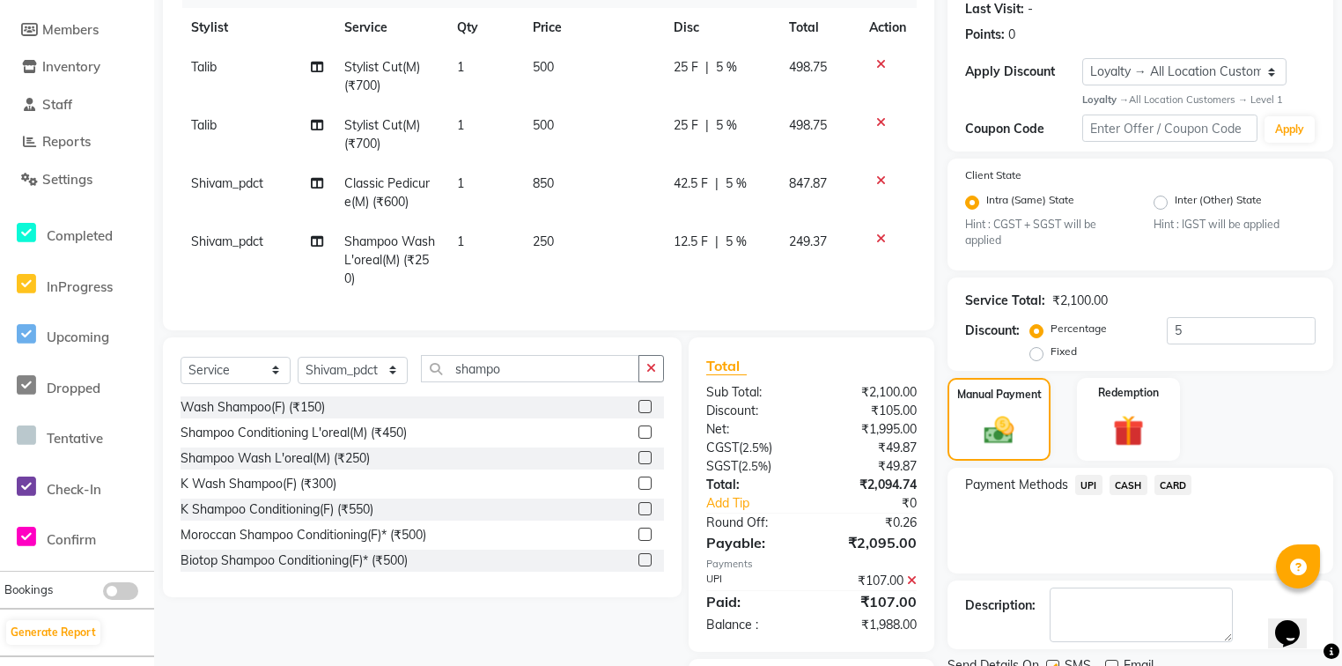
click at [1123, 486] on span "CASH" at bounding box center [1128, 485] width 38 height 20
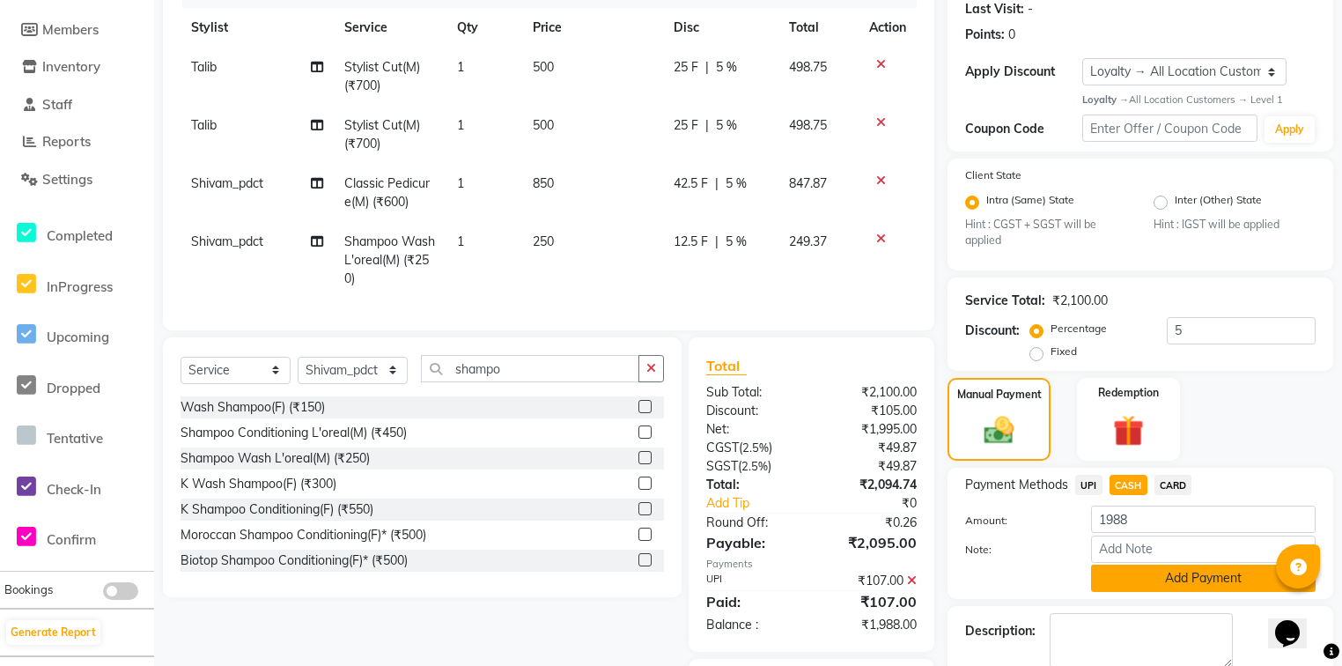
click at [1120, 578] on button "Add Payment" at bounding box center [1203, 577] width 224 height 27
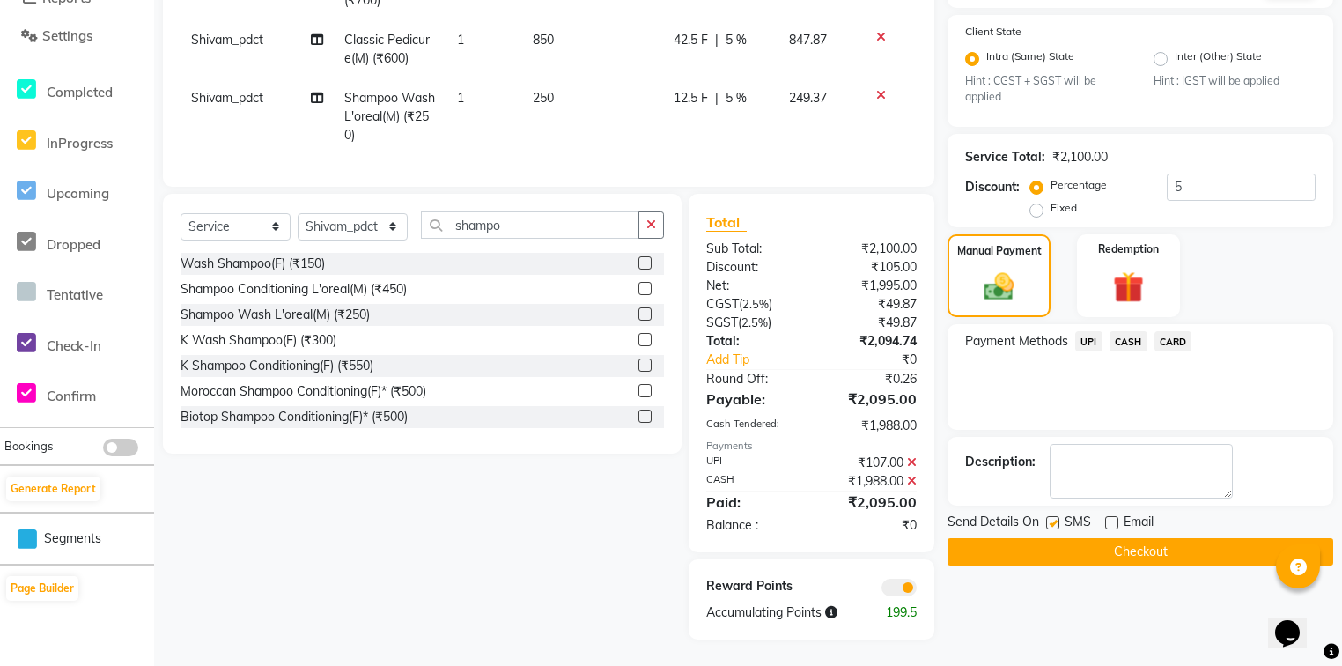
scroll to position [404, 0]
click at [1212, 182] on input "5" at bounding box center [1240, 186] width 149 height 27
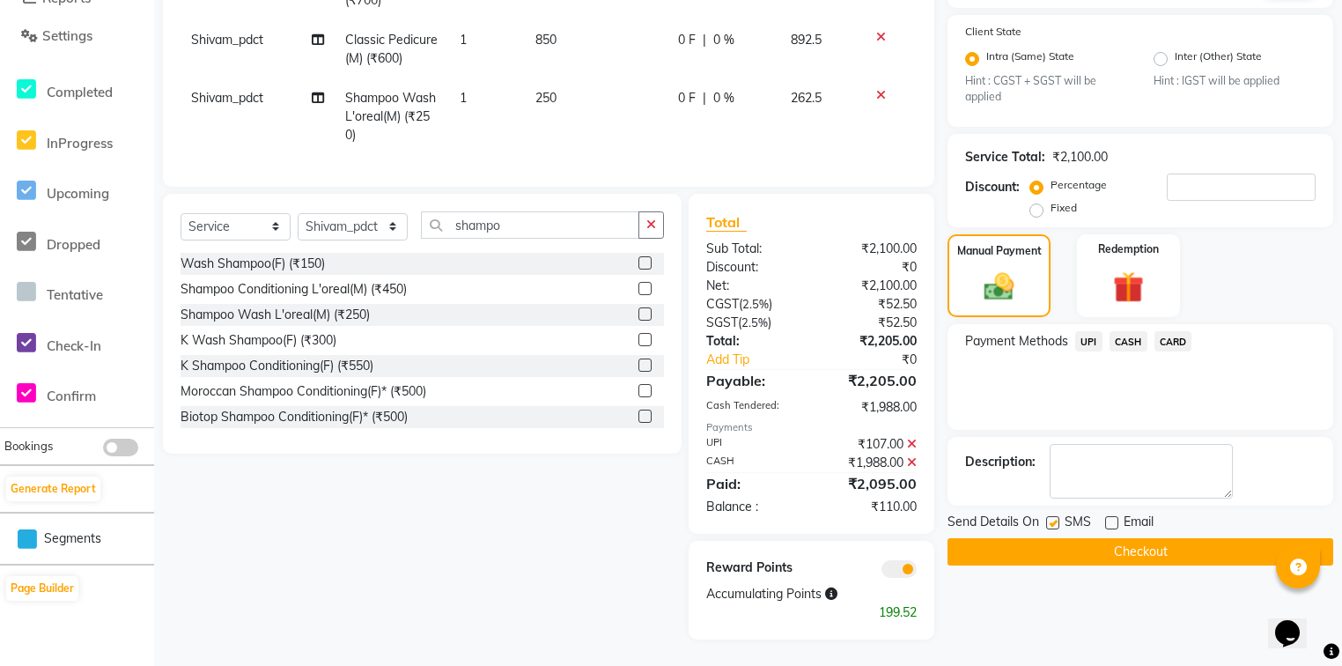
click at [1050, 202] on label "Fixed" at bounding box center [1063, 208] width 26 height 16
click at [1038, 202] on input "Fixed" at bounding box center [1040, 208] width 12 height 12
radio input "true"
click at [1208, 175] on input "number" at bounding box center [1240, 186] width 149 height 27
type input "5"
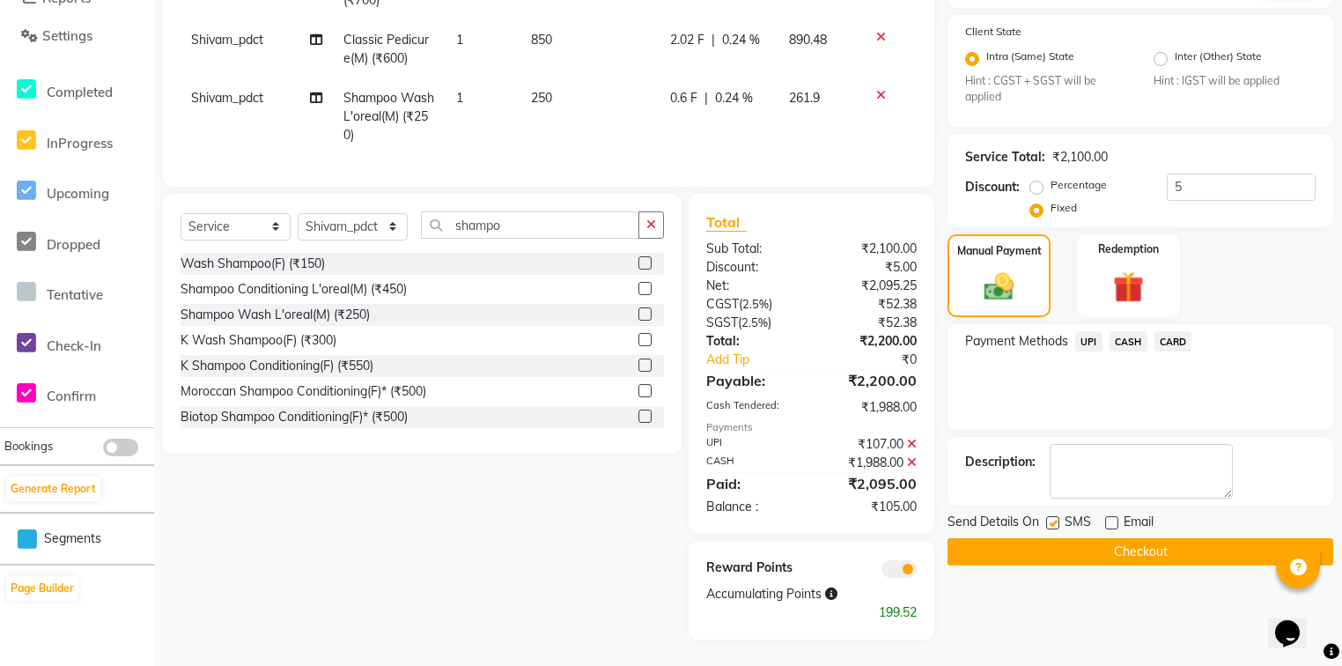
click at [853, 206] on div "Total Sub Total: ₹2,100.00 Discount: ₹5.00 Net: ₹2,095.25 CGST ( 2.5% ) ₹52.38 …" at bounding box center [811, 364] width 246 height 340
click at [1127, 268] on img at bounding box center [1127, 288] width 53 height 40
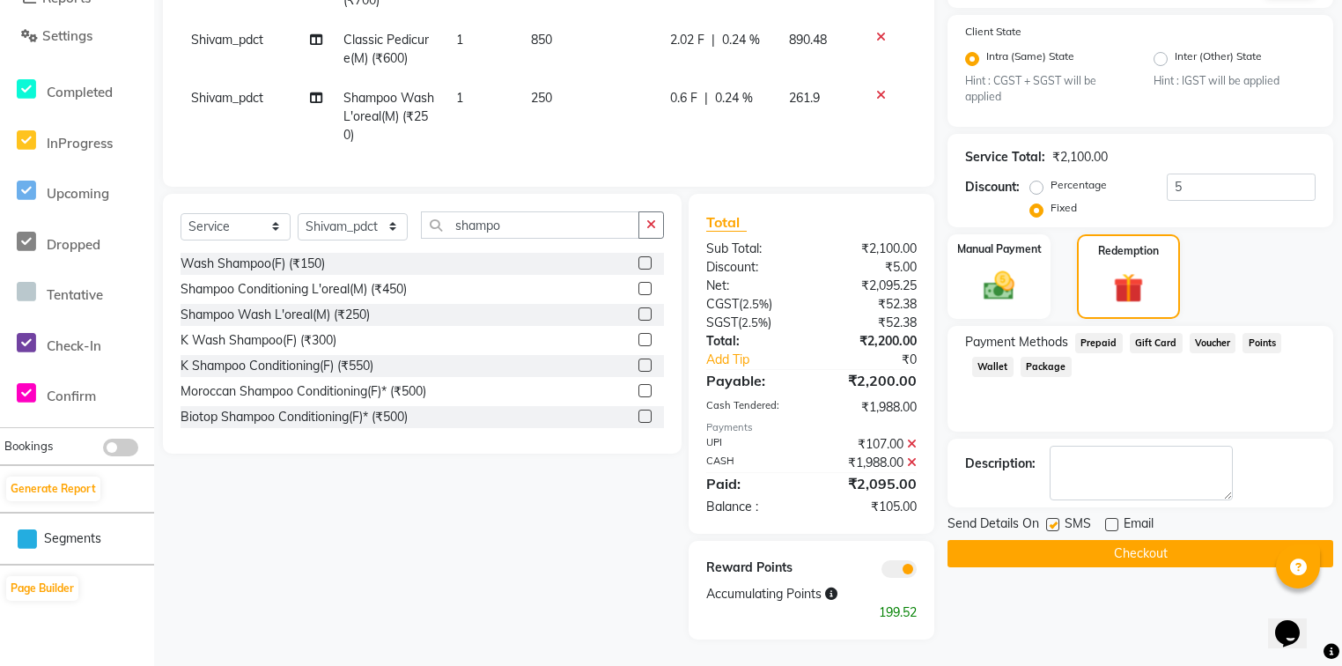
click at [909, 459] on icon at bounding box center [912, 462] width 10 height 12
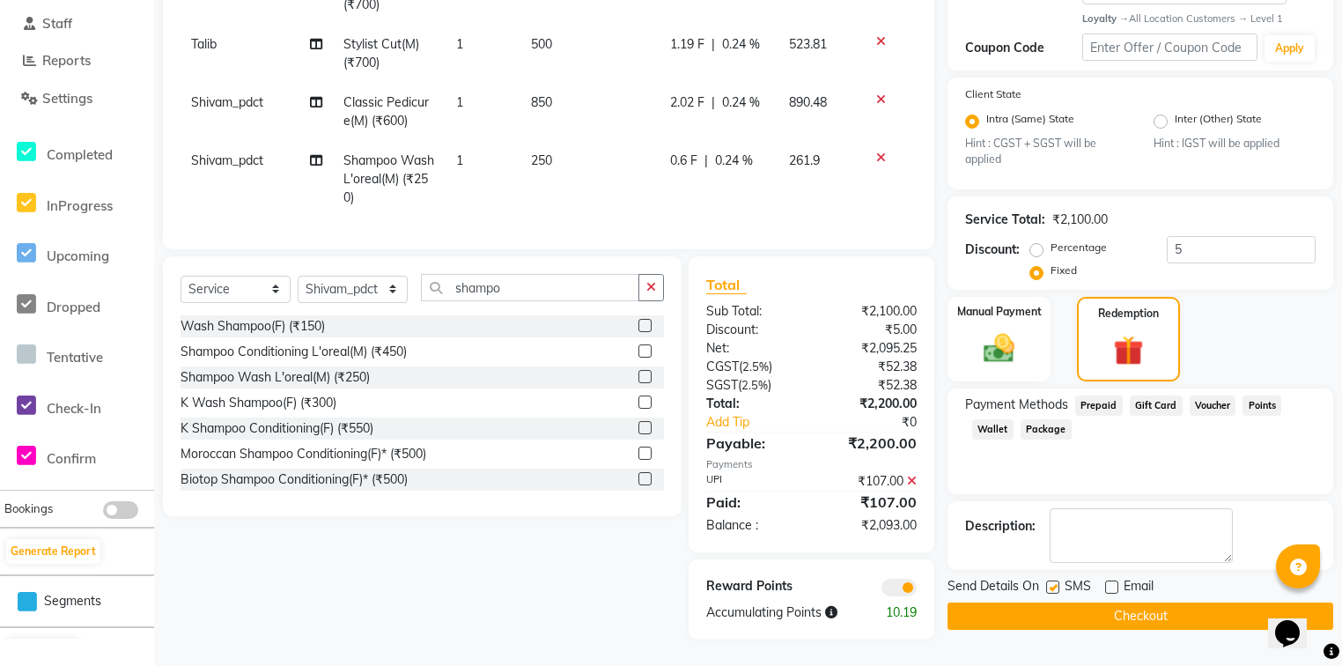
click at [911, 479] on icon at bounding box center [912, 481] width 10 height 12
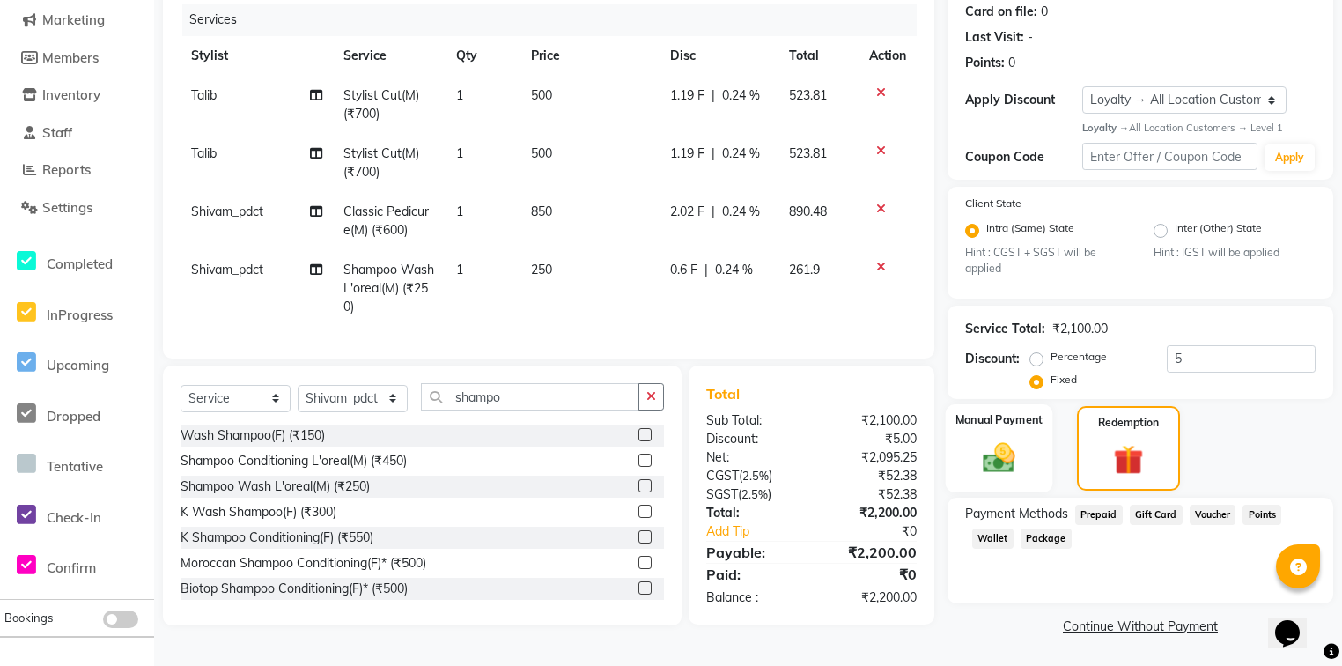
click at [1044, 455] on div "Manual Payment" at bounding box center [999, 448] width 107 height 88
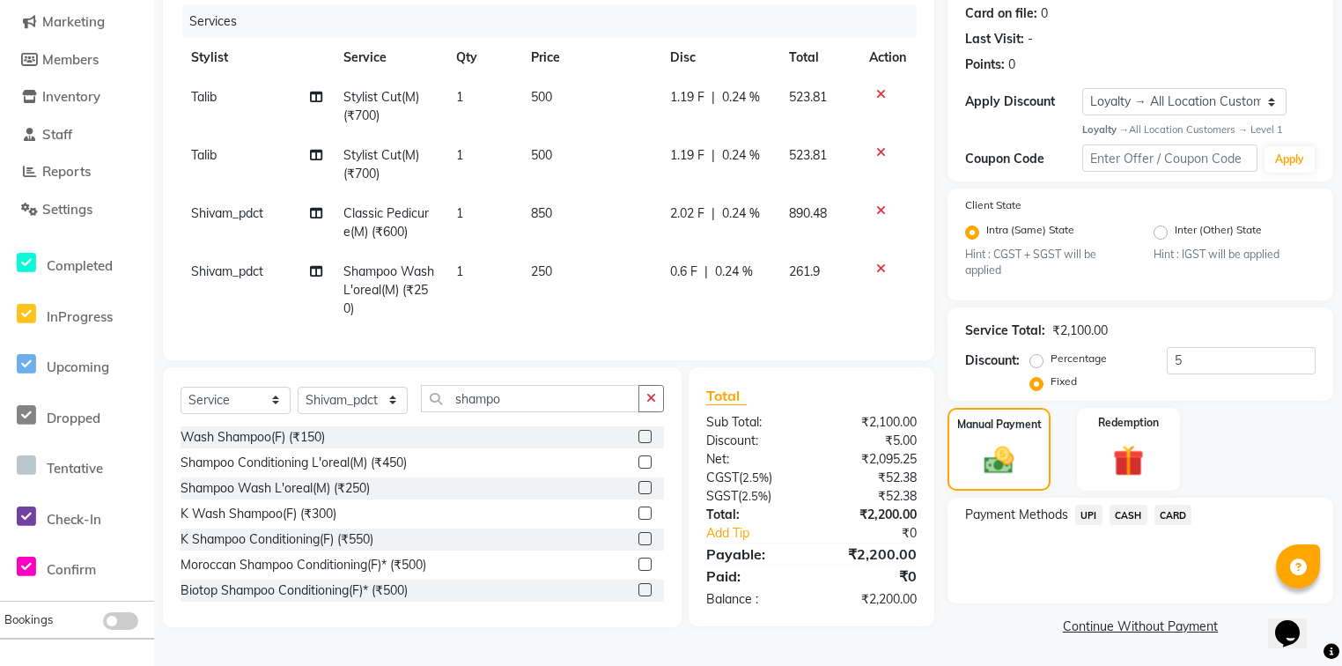
click at [1092, 512] on span "UPI" at bounding box center [1088, 514] width 27 height 20
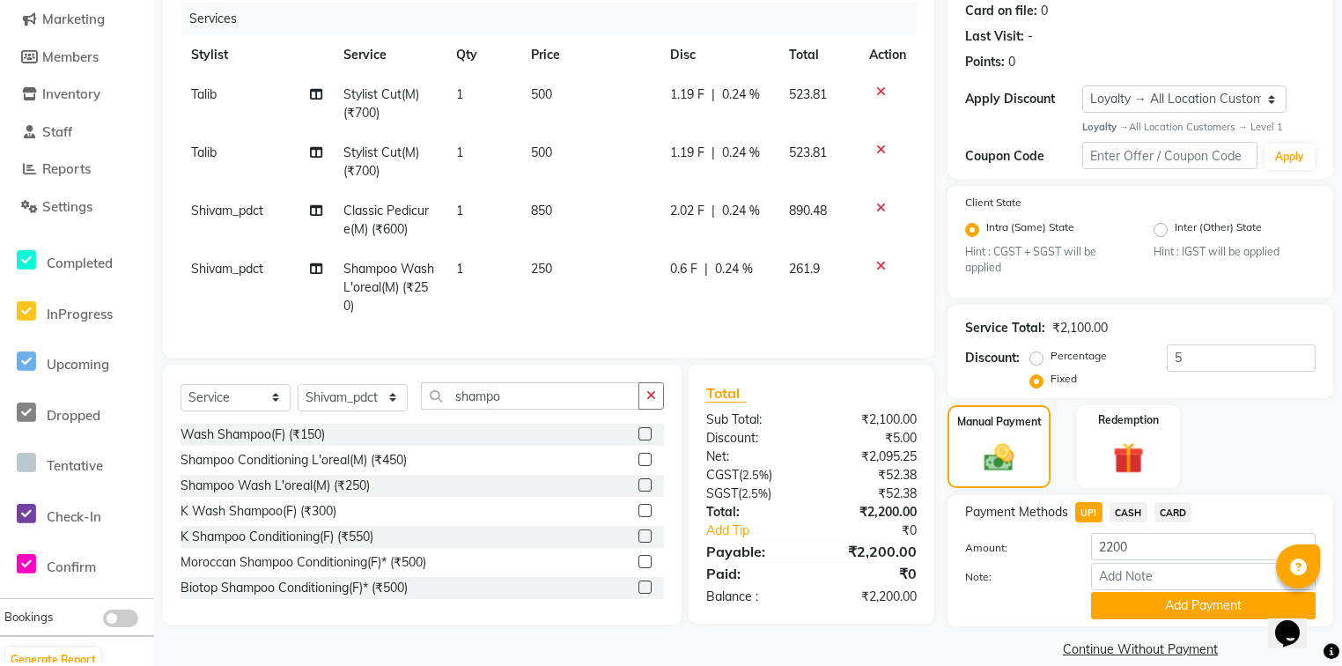
scroll to position [248, 0]
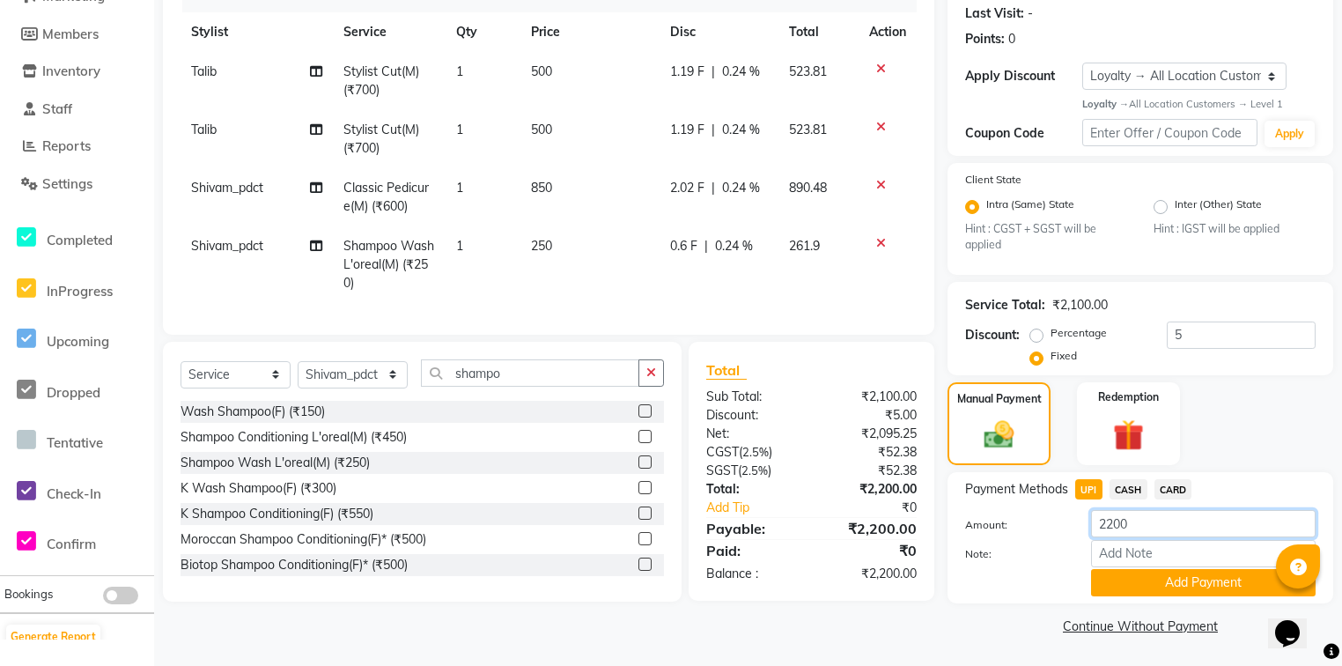
click at [1124, 523] on input "2200" at bounding box center [1203, 523] width 224 height 27
type input "107"
click at [1111, 585] on button "Add Payment" at bounding box center [1203, 582] width 224 height 27
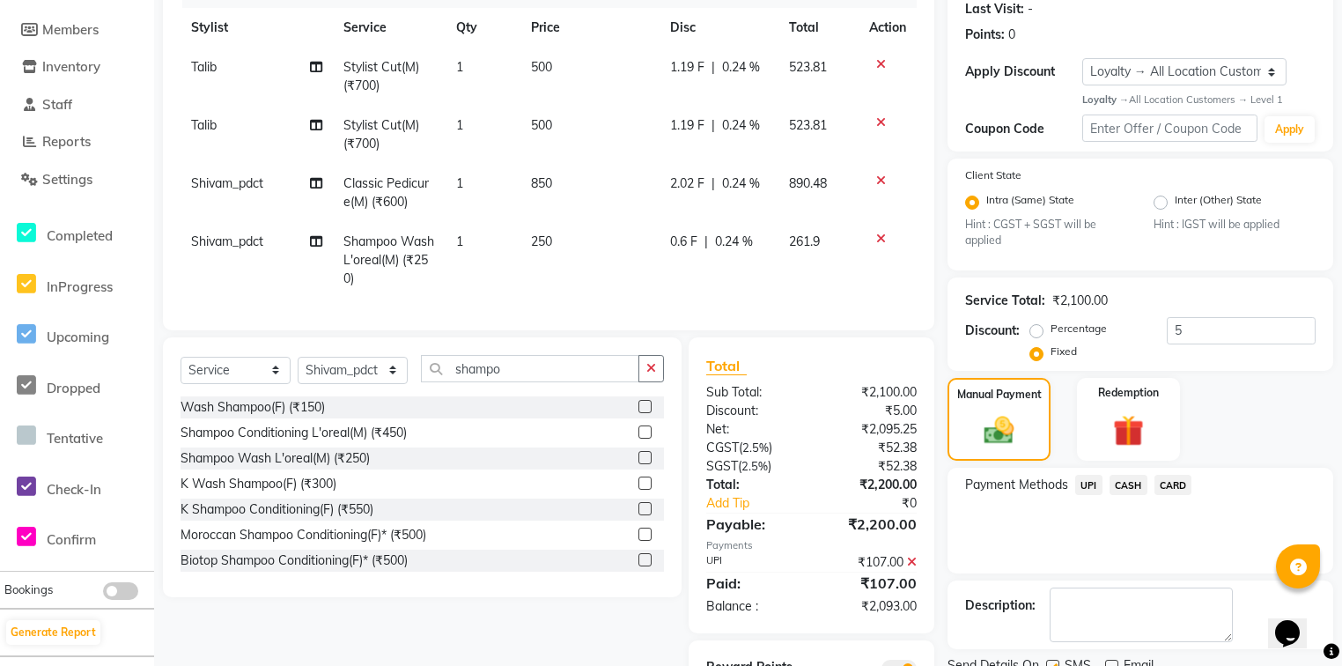
click at [1128, 489] on span "CASH" at bounding box center [1128, 485] width 38 height 20
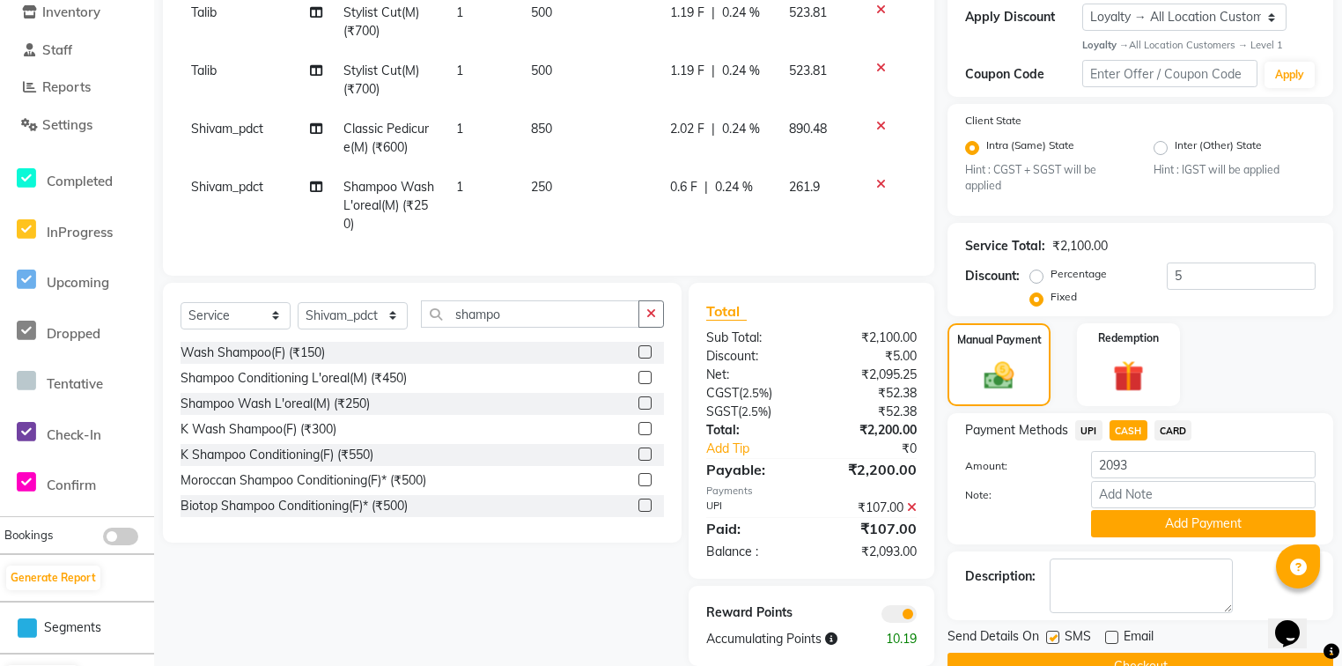
scroll to position [347, 0]
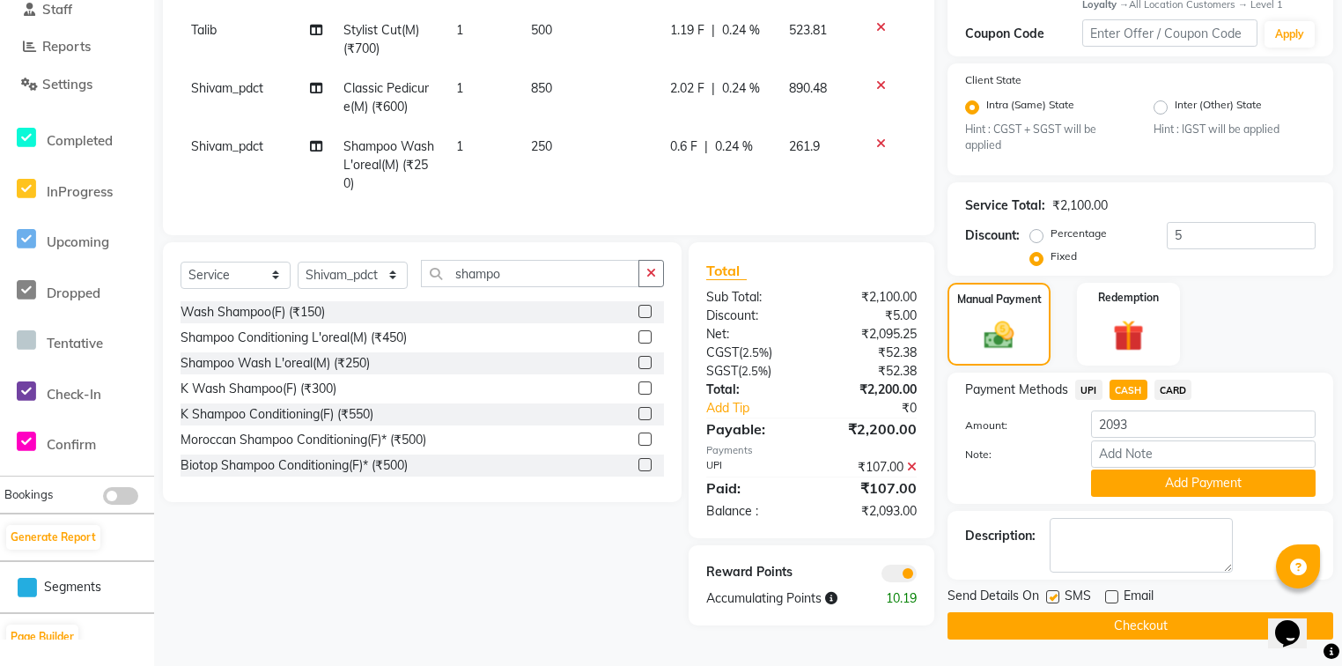
click at [1161, 479] on button "Add Payment" at bounding box center [1203, 482] width 224 height 27
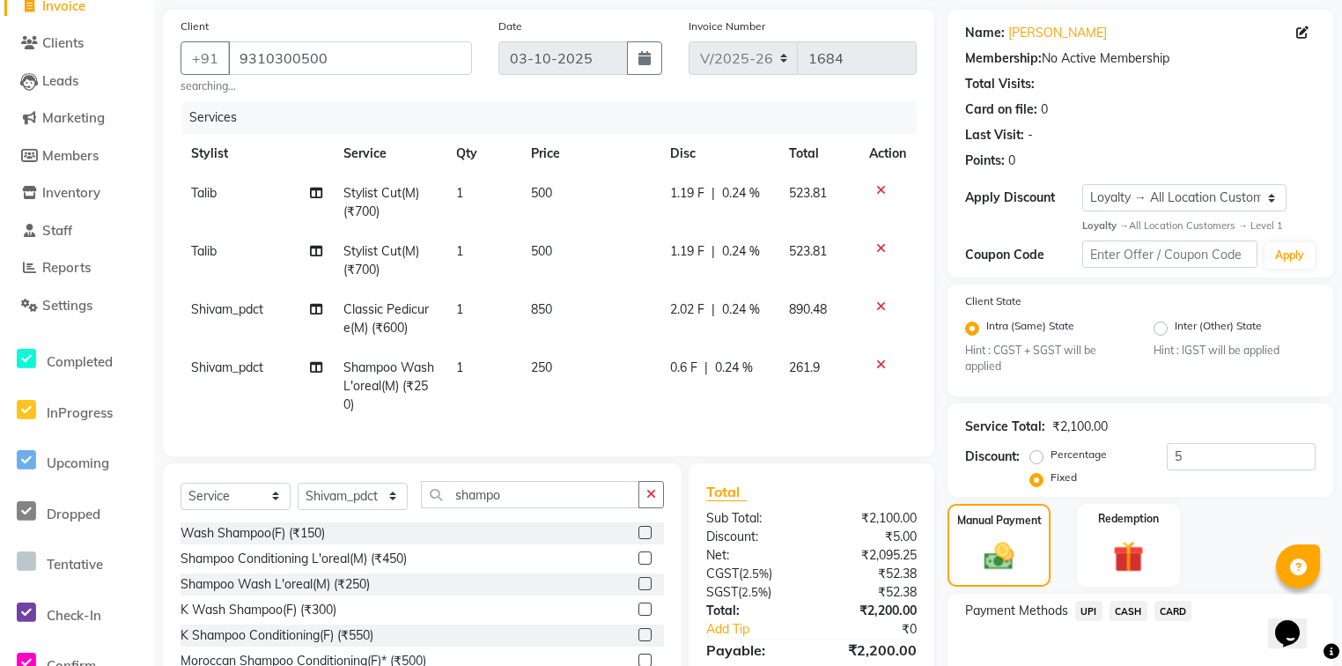
scroll to position [404, 0]
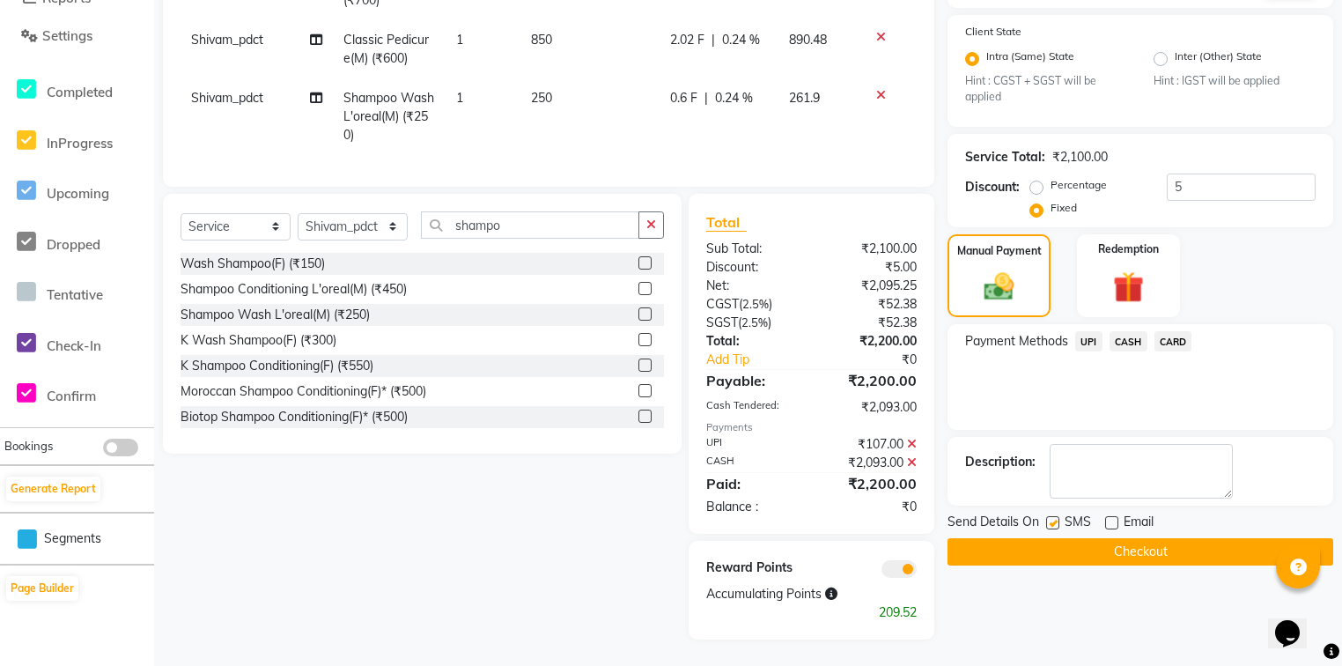
click at [1085, 538] on button "Checkout" at bounding box center [1140, 551] width 386 height 27
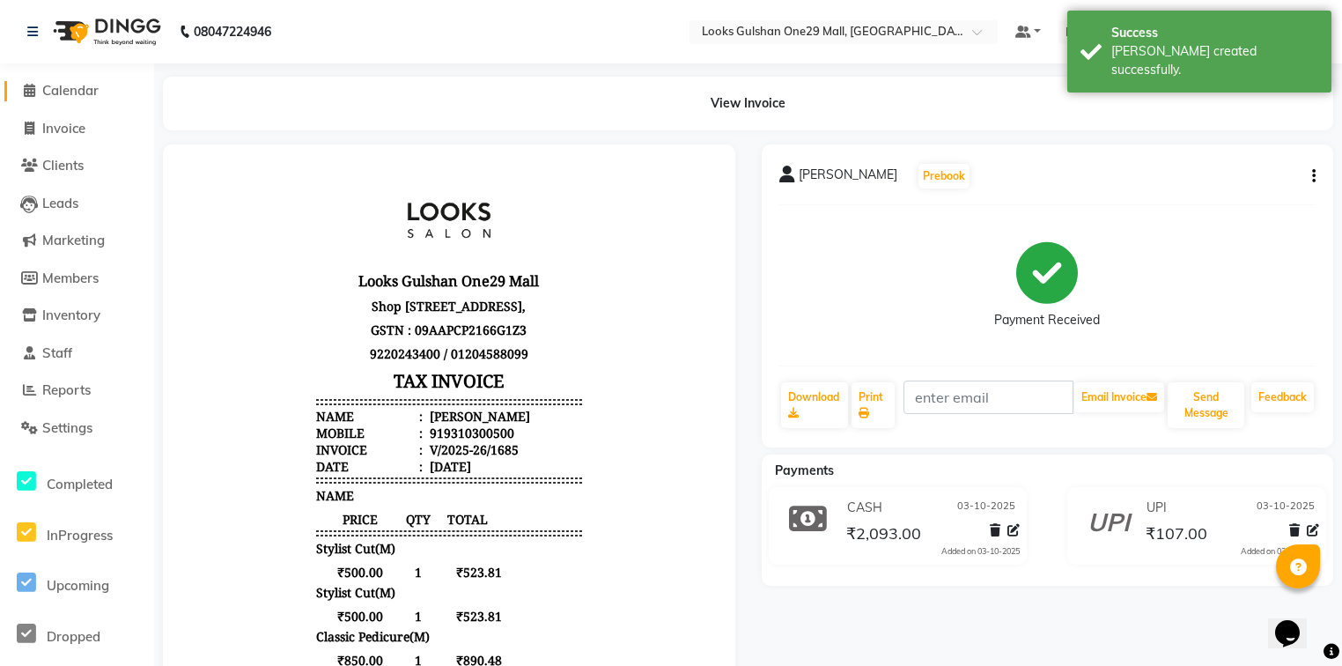
click at [77, 97] on span "Calendar" at bounding box center [70, 90] width 56 height 17
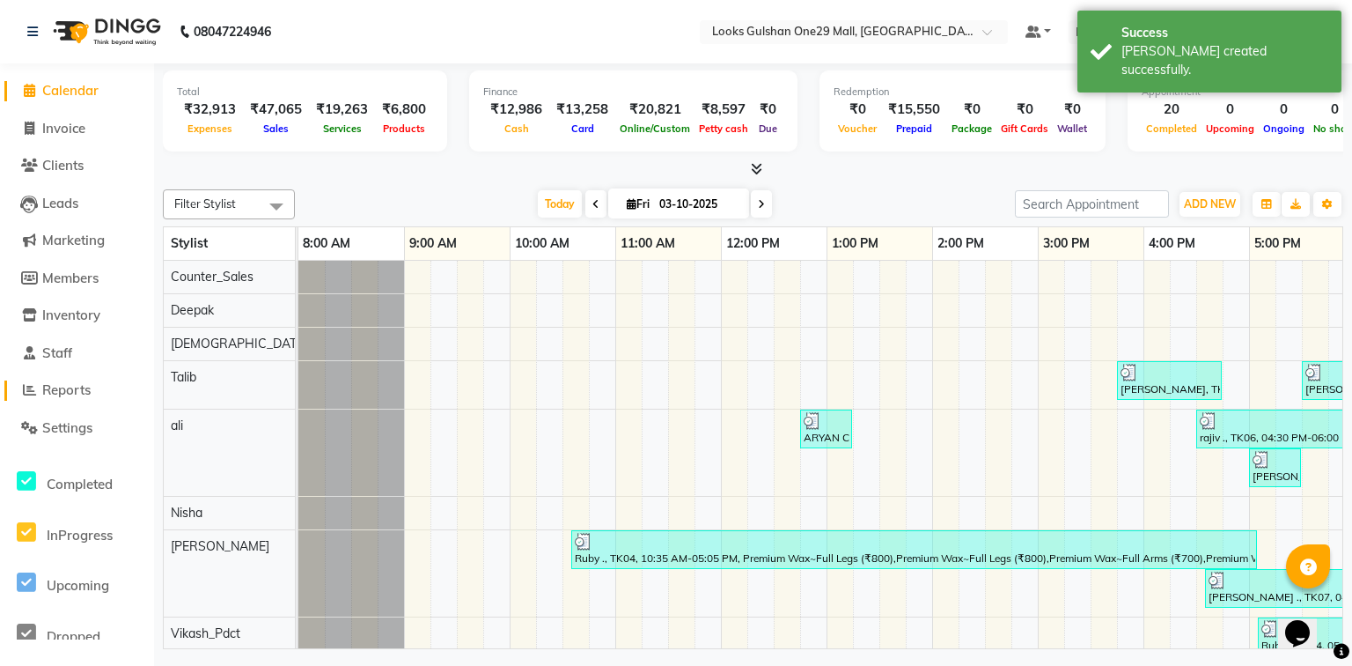
click at [87, 394] on span "Reports" at bounding box center [66, 389] width 48 height 17
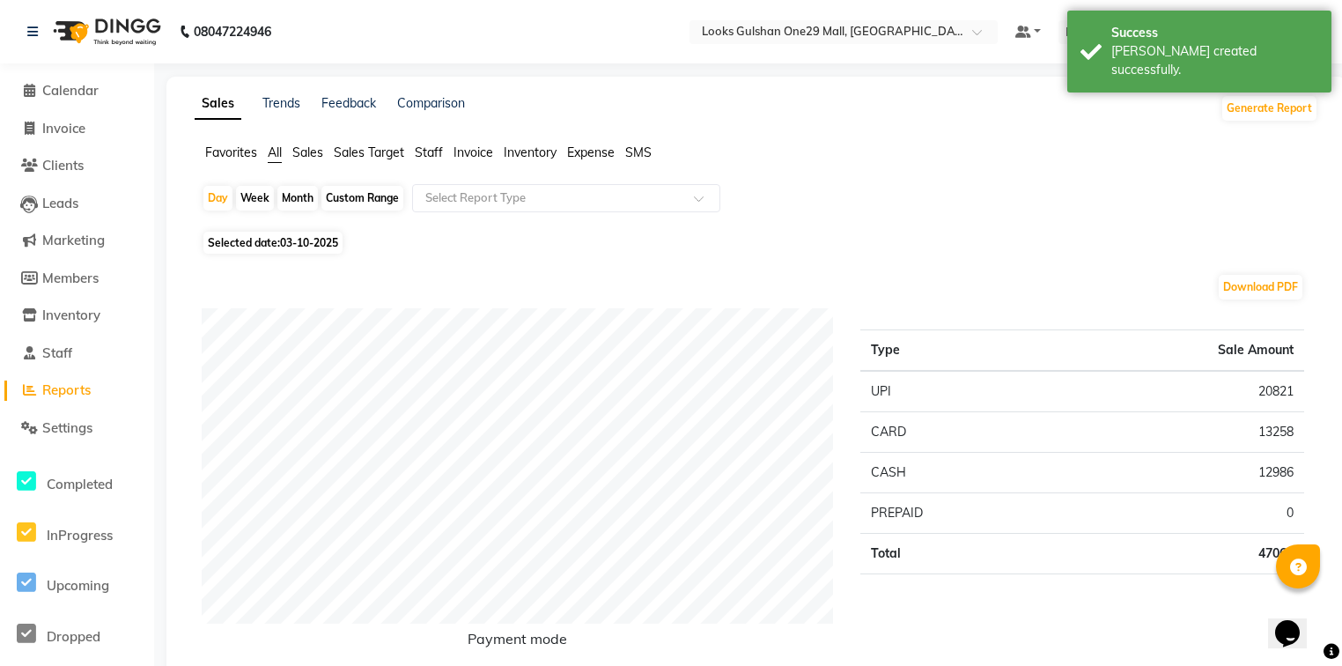
click at [437, 156] on span "Staff" at bounding box center [429, 152] width 28 height 16
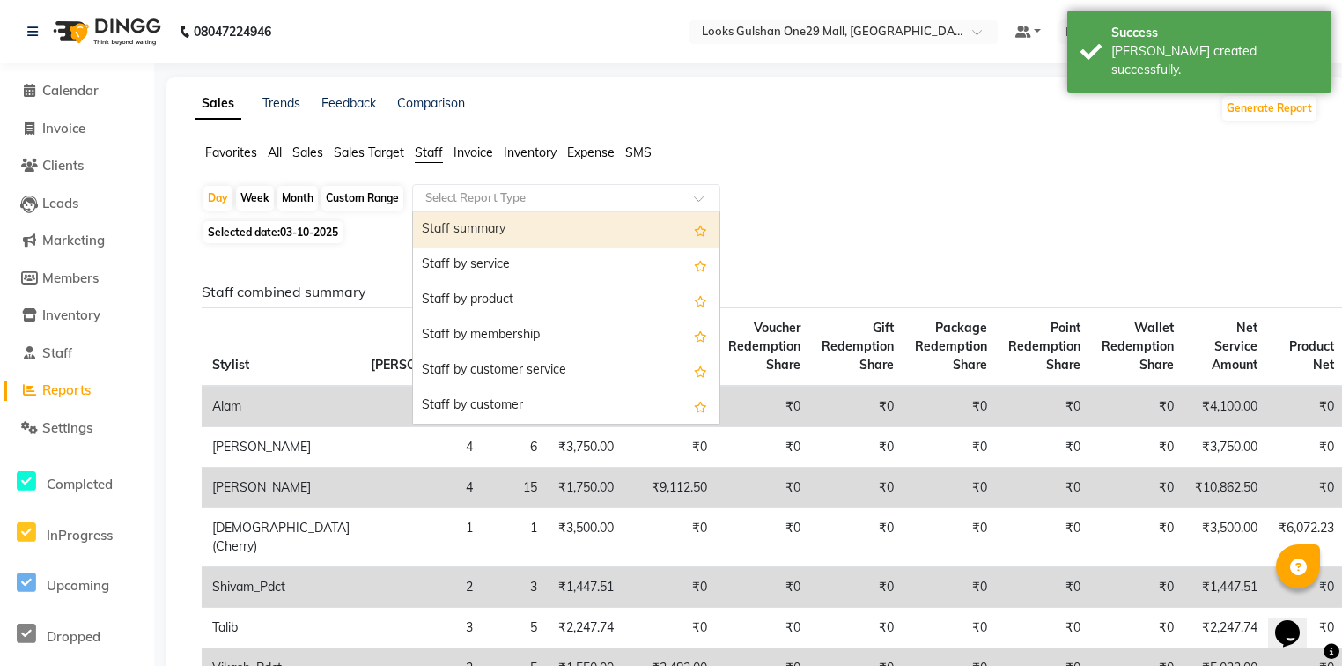
click at [475, 205] on input "text" at bounding box center [549, 198] width 254 height 18
click at [467, 246] on div "Staff summary" at bounding box center [566, 229] width 306 height 35
select select "full_report"
select select "csv"
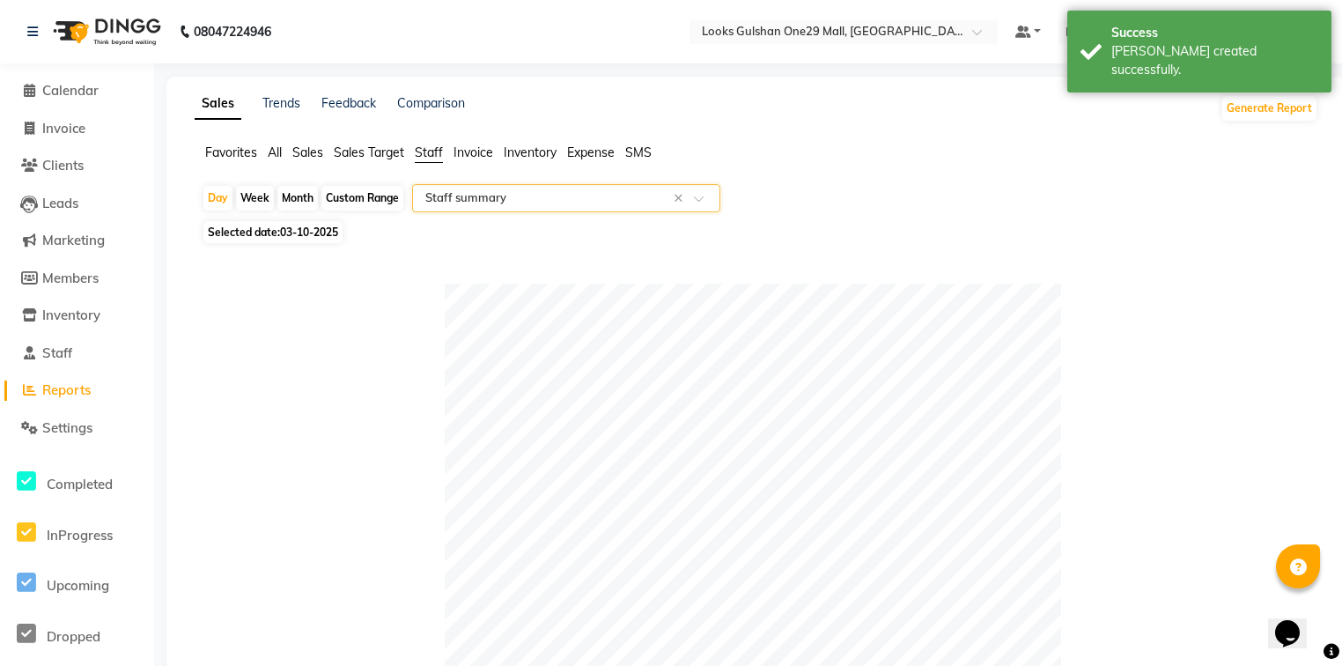
click at [518, 207] on div "Select Report Type × Staff summary ×" at bounding box center [566, 198] width 308 height 28
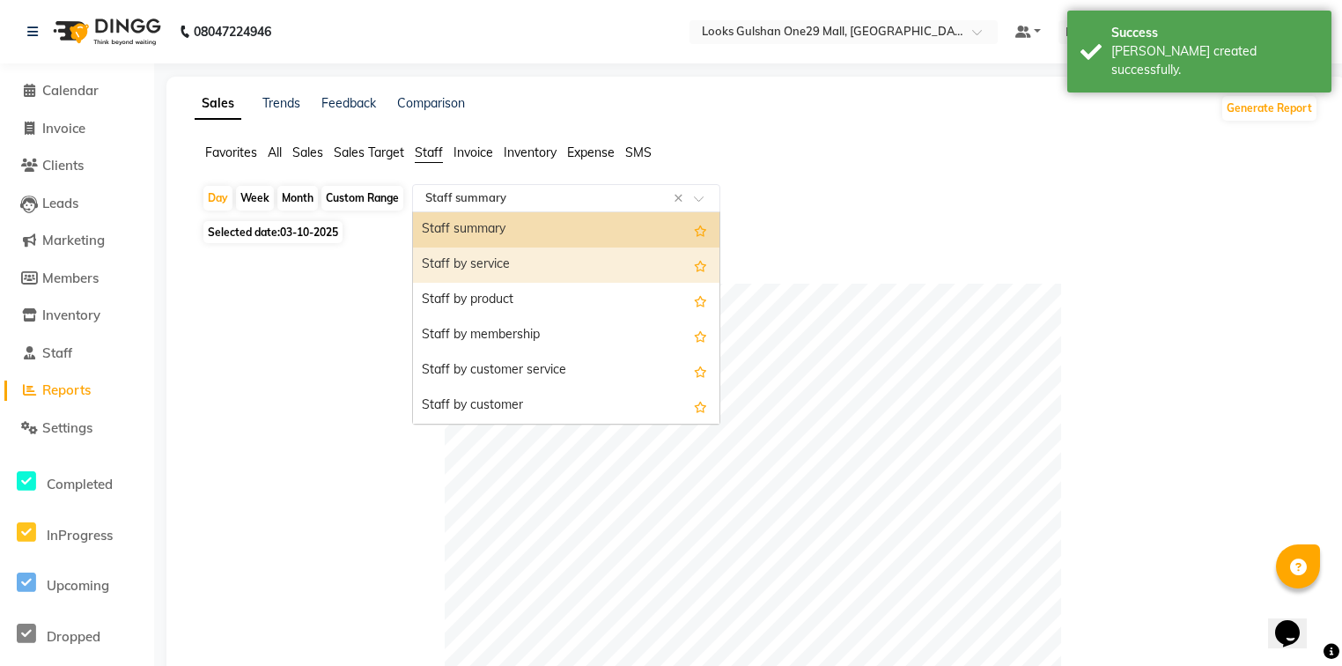
click at [497, 263] on div "Staff by service" at bounding box center [566, 264] width 306 height 35
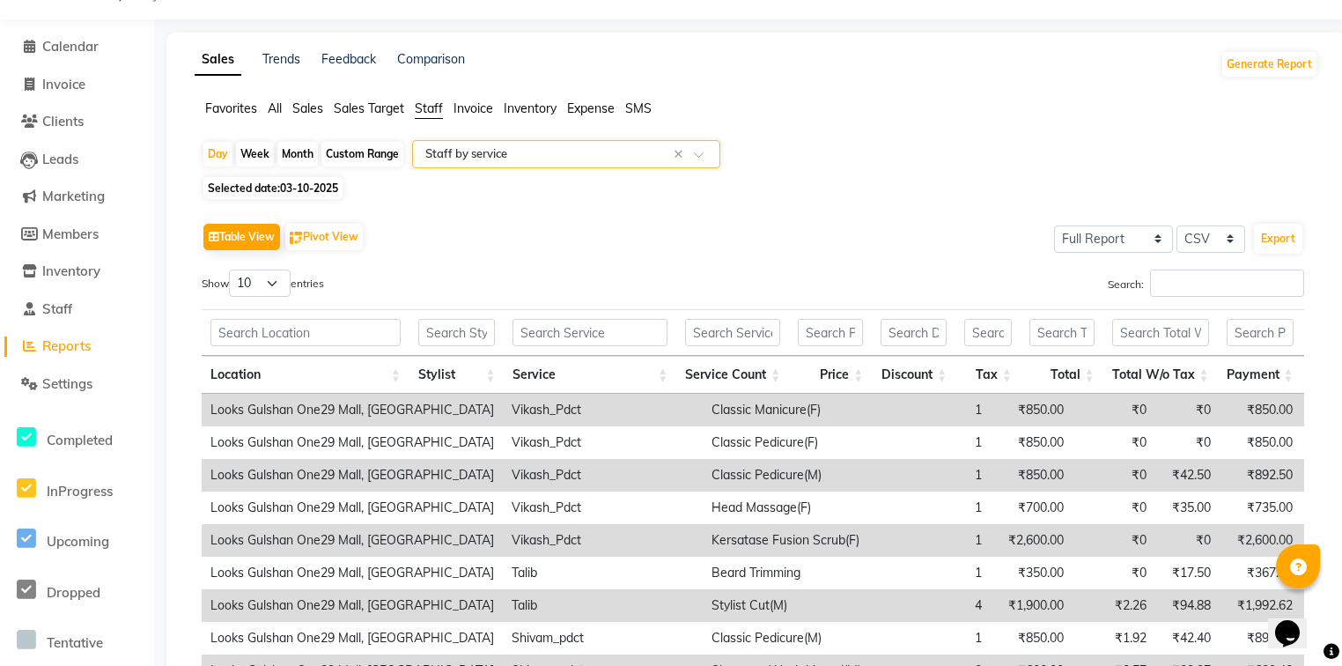
scroll to position [39, 0]
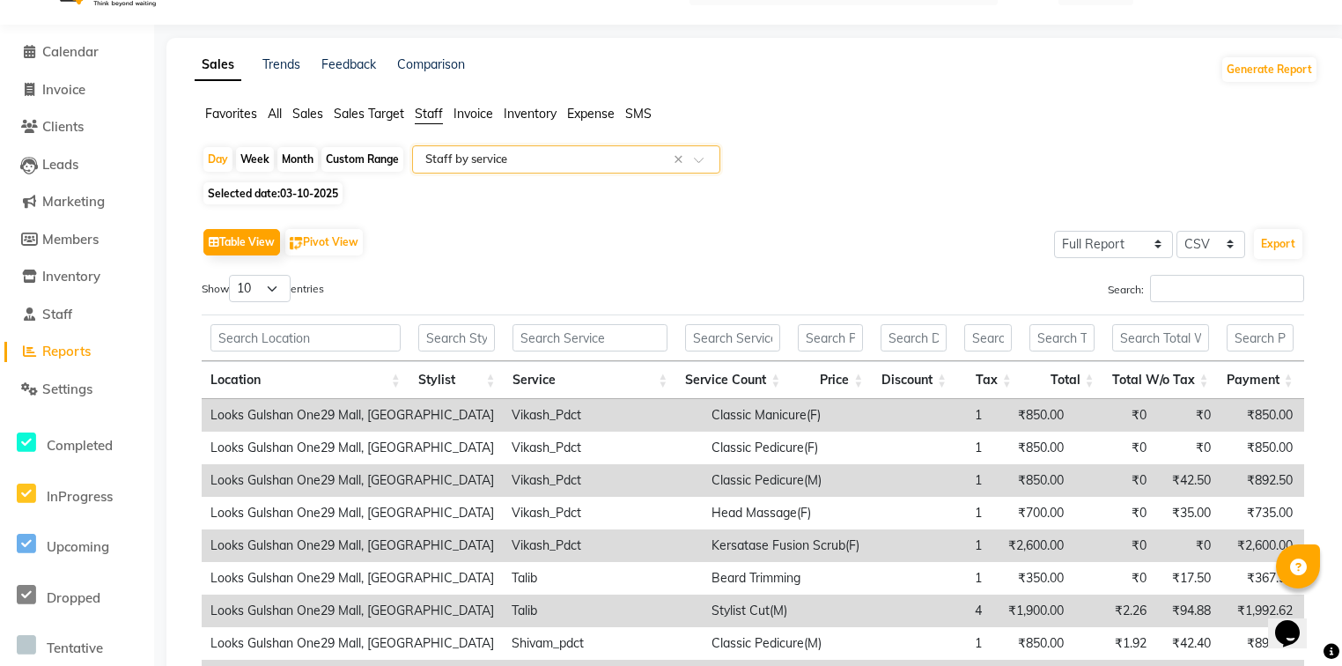
click at [1172, 302] on div "Search:" at bounding box center [1035, 292] width 538 height 34
click at [1172, 295] on input "Search:" at bounding box center [1227, 288] width 154 height 27
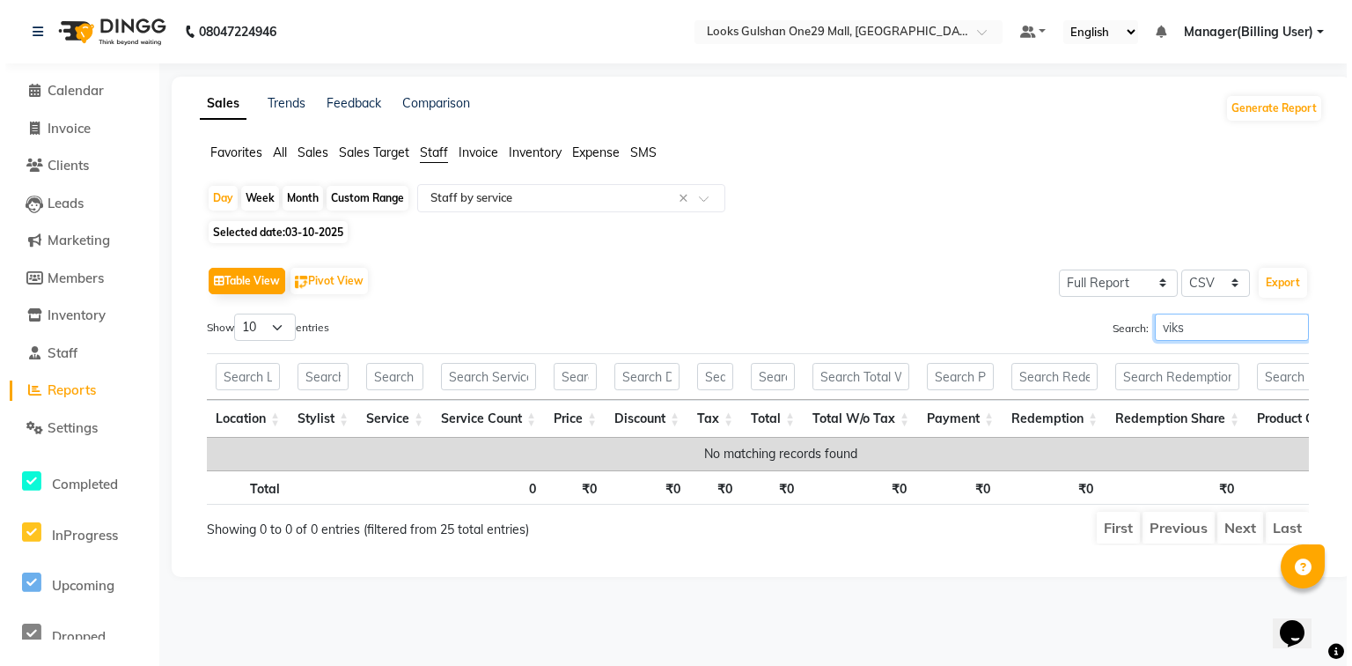
scroll to position [0, 0]
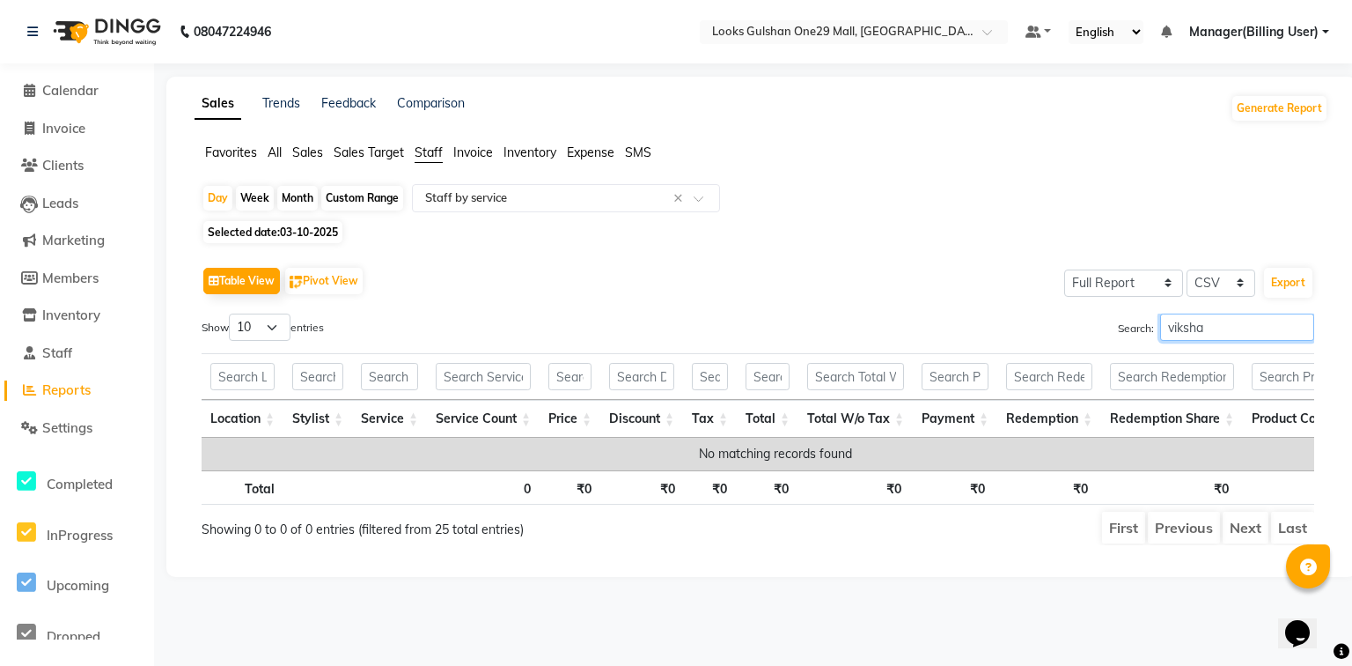
click at [1218, 332] on input "viksha" at bounding box center [1237, 326] width 154 height 27
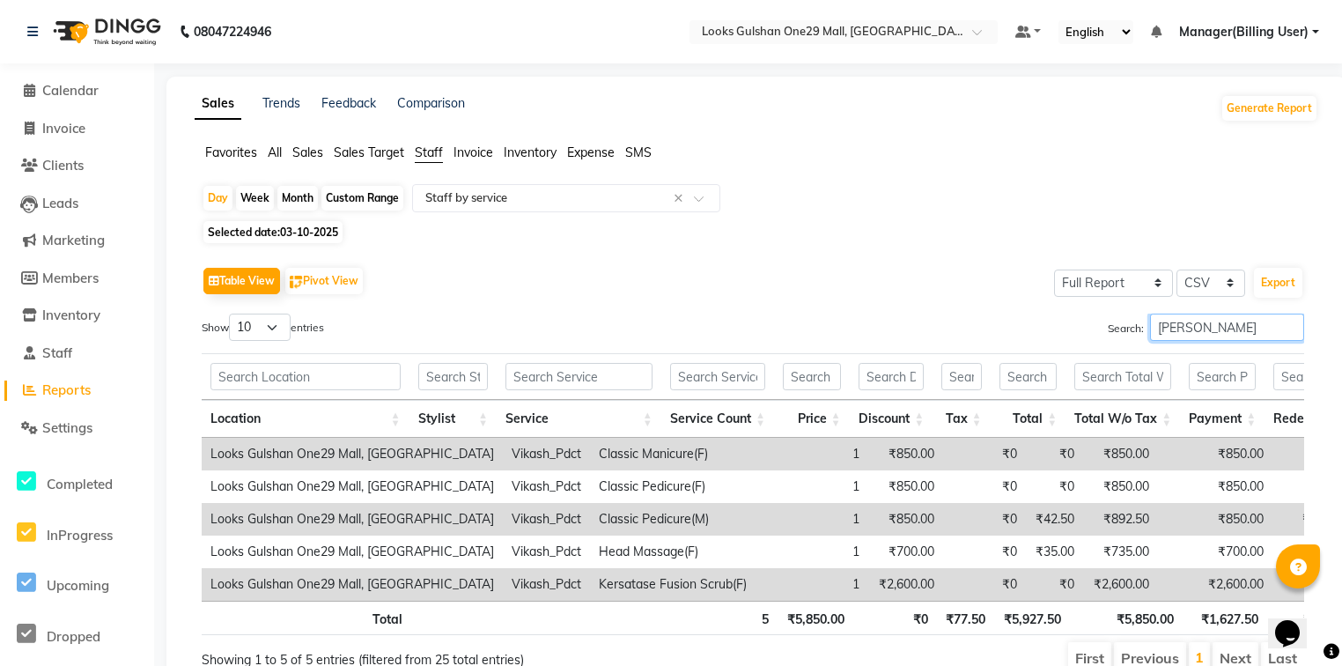
type input "[PERSON_NAME]"
click at [105, 88] on link "Calendar" at bounding box center [76, 91] width 145 height 20
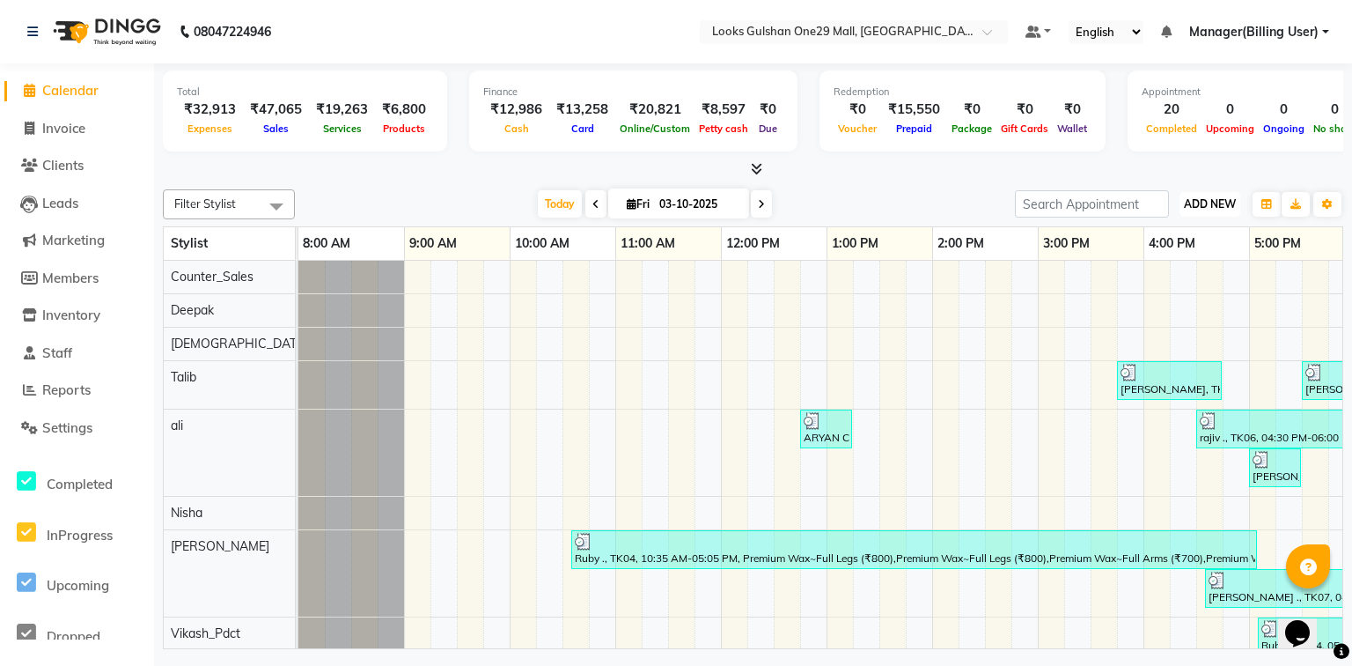
click at [1223, 197] on span "ADD NEW" at bounding box center [1210, 203] width 52 height 13
click at [1181, 288] on link "Add Expense" at bounding box center [1169, 282] width 139 height 23
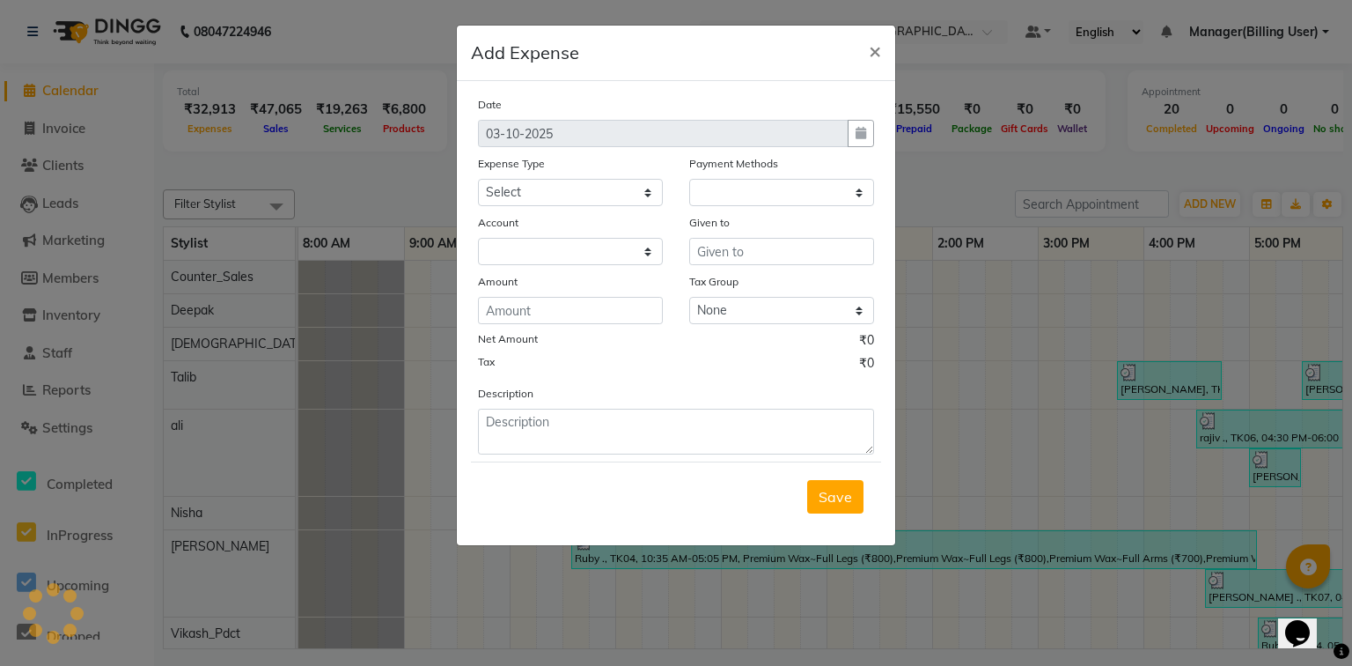
select select "1"
select select "7457"
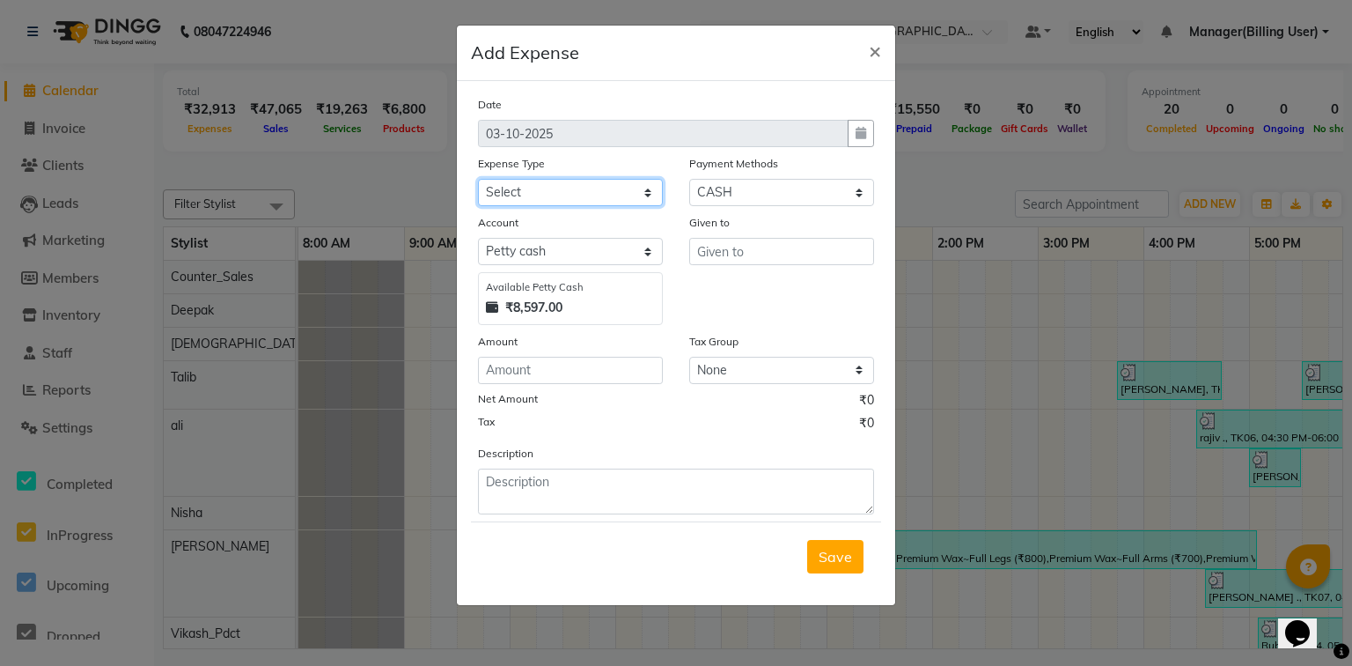
click at [619, 193] on select "Select Accommodation Aesthetics Bank Deposit BLINKIT Cash Handover Client Refun…" at bounding box center [570, 192] width 185 height 27
select select "24170"
click at [478, 180] on select "Select Accommodation Aesthetics Bank Deposit BLINKIT Cash Handover Client Refun…" at bounding box center [570, 192] width 185 height 27
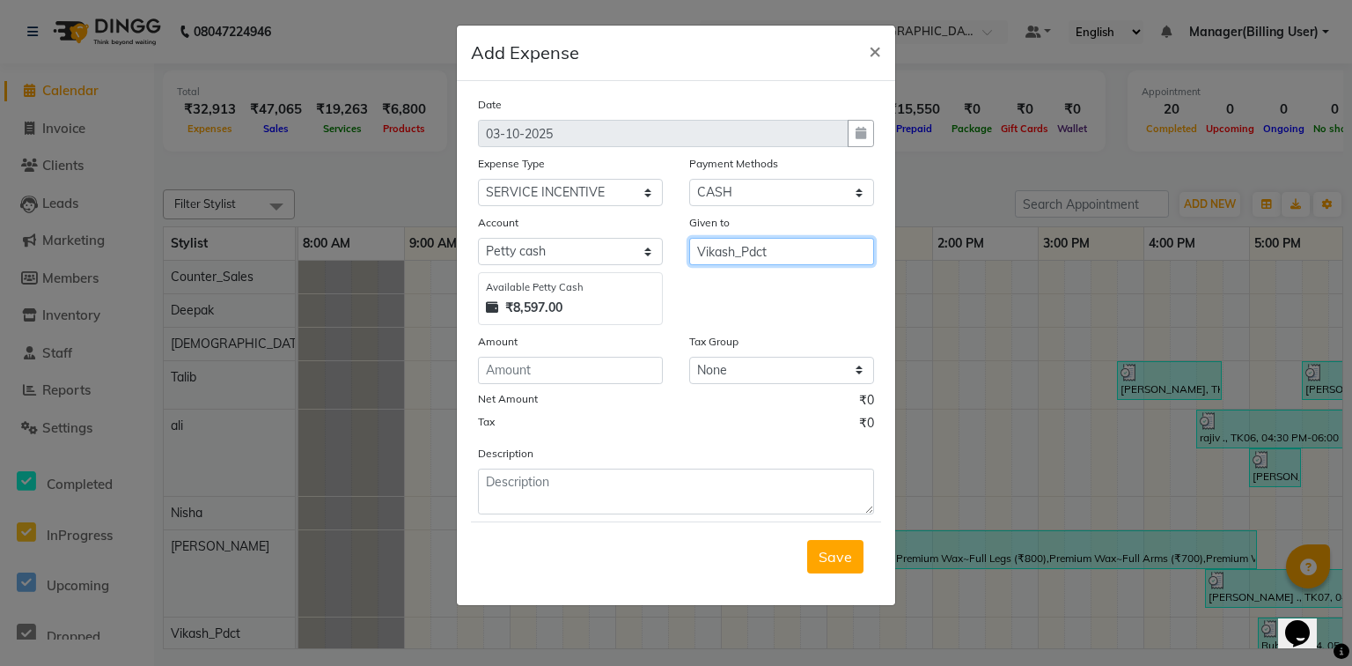
type input "Vikash_Pdct"
type input "250"
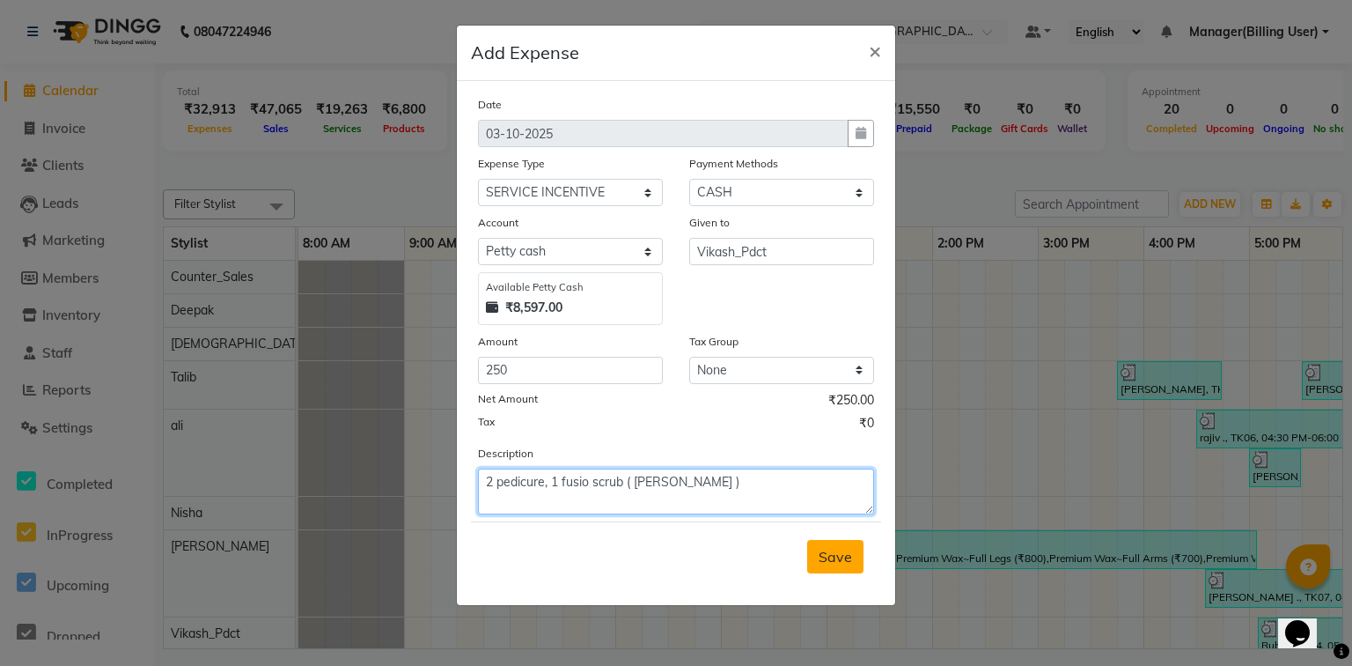
type textarea "2 pedicure, 1 fusio scrub ( [PERSON_NAME] )"
click at [831, 570] on button "Save" at bounding box center [835, 556] width 56 height 33
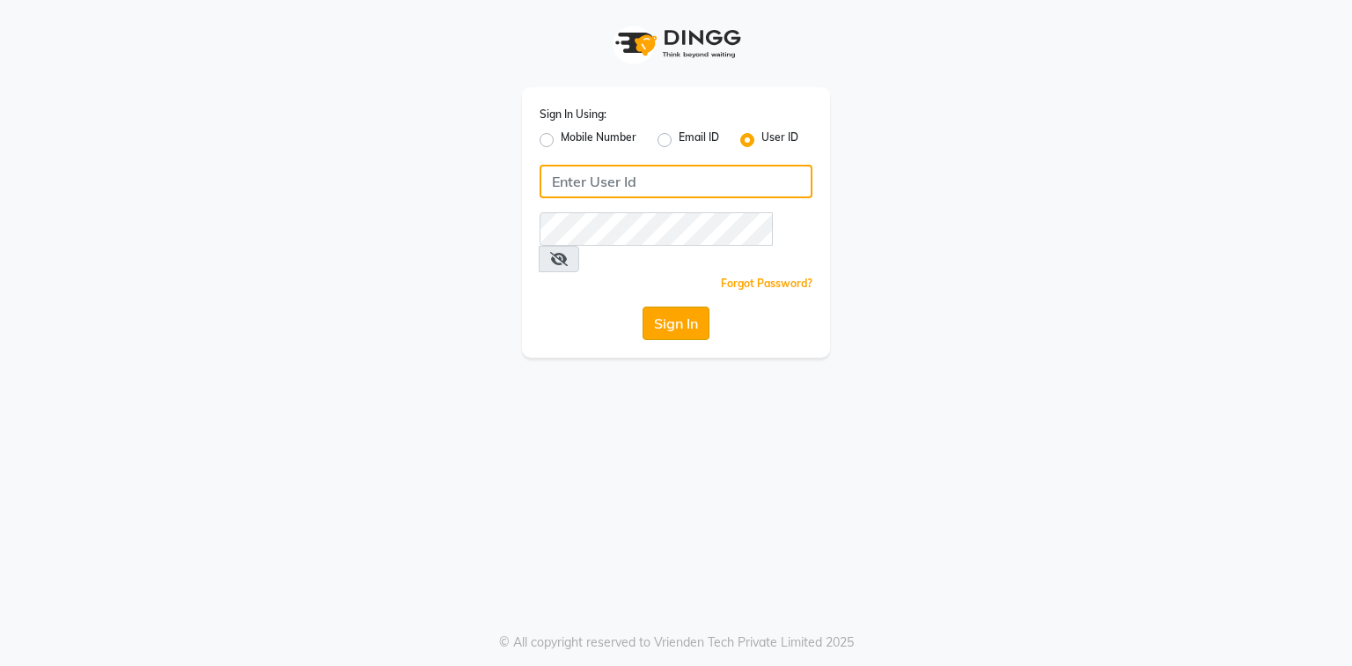
type input "e3694-01"
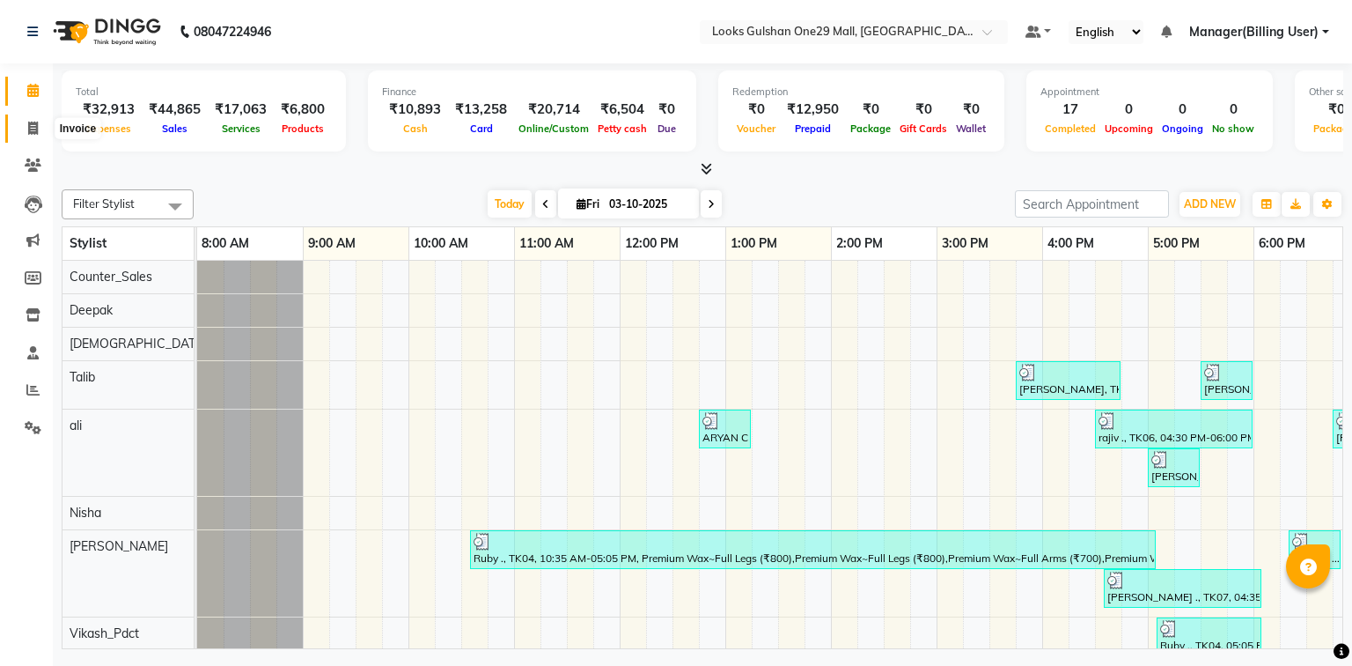
drag, startPoint x: 35, startPoint y: 127, endPoint x: 60, endPoint y: 139, distance: 27.6
click at [35, 127] on icon at bounding box center [33, 127] width 10 height 13
select select "8337"
select select "service"
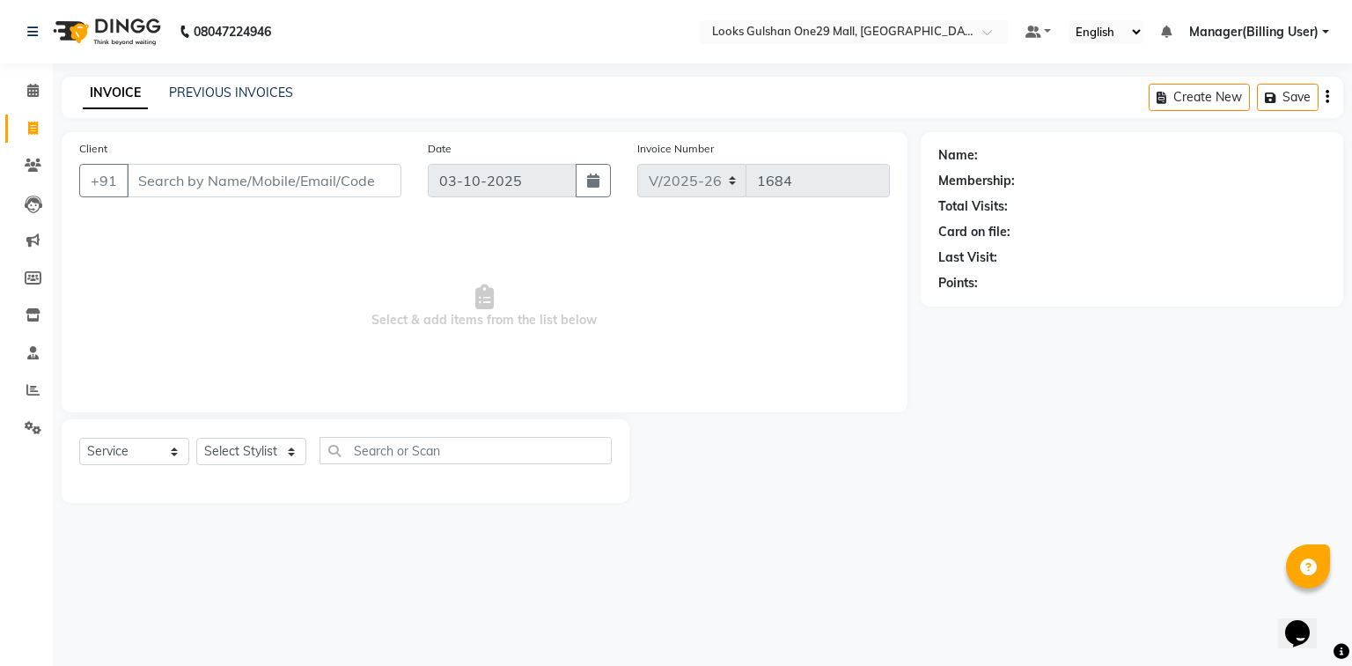
click at [214, 174] on input "Client" at bounding box center [264, 180] width 275 height 33
select select "80996"
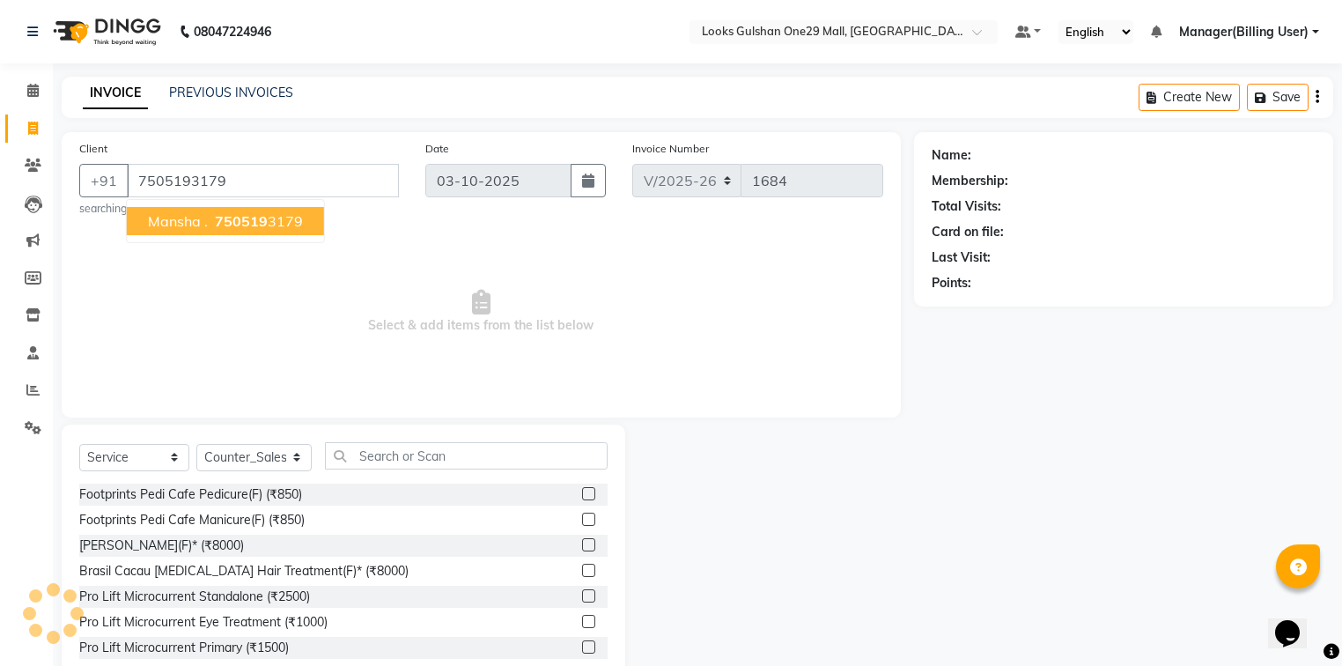
type input "7505193179"
select select "1: Object"
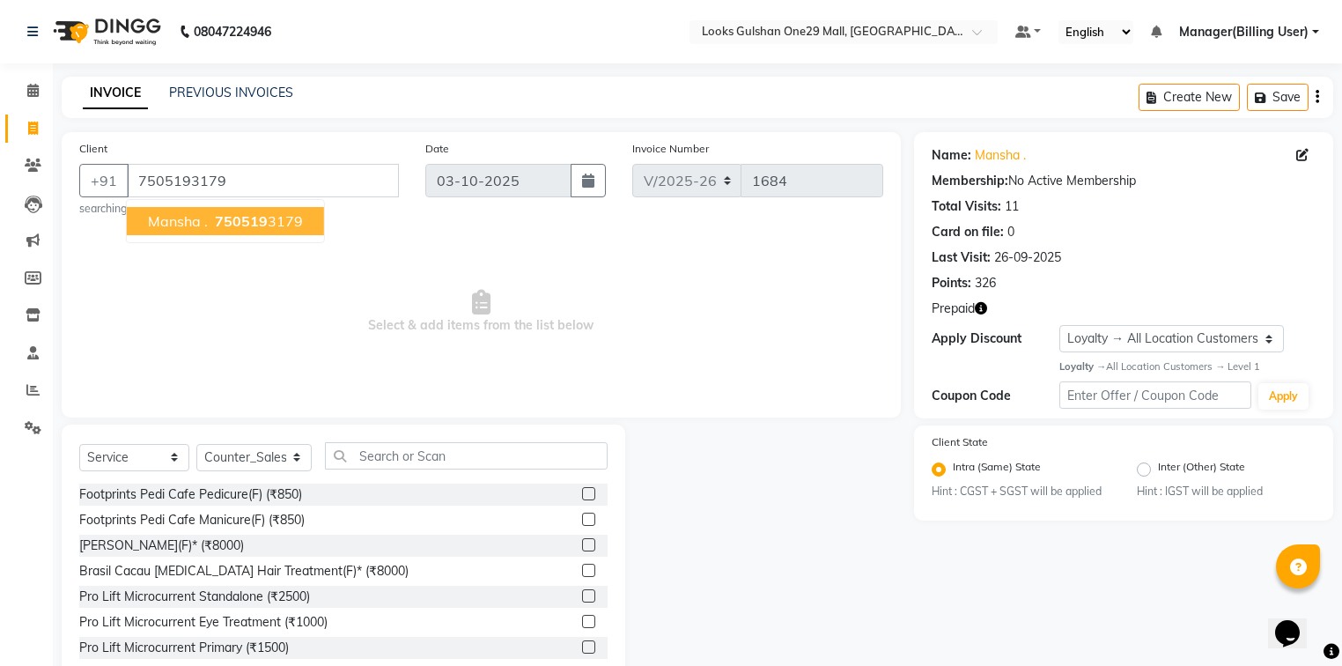
click at [379, 306] on span "Select & add items from the list below" at bounding box center [481, 312] width 804 height 176
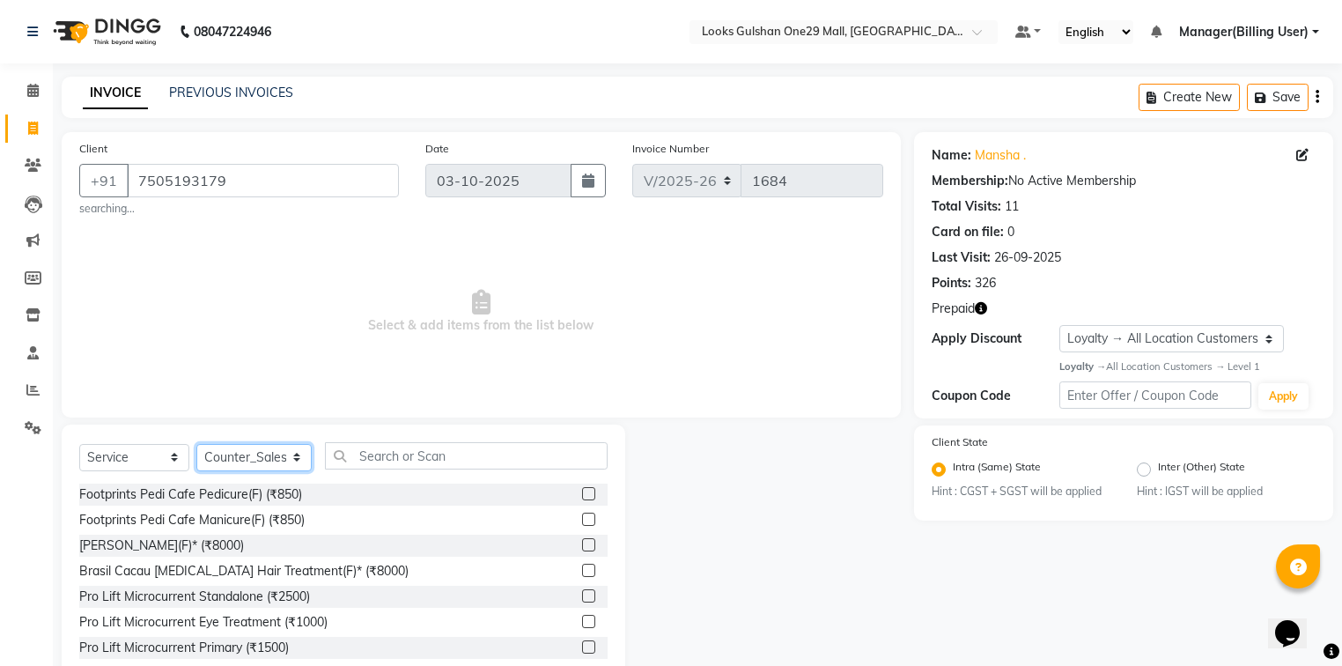
click at [267, 456] on select "Select Stylist [PERSON_NAME] Counter_Sales Deepak Farmaan [PERSON_NAME] Manager…" at bounding box center [253, 457] width 115 height 27
select select "81003"
click at [196, 445] on select "Select Stylist [PERSON_NAME] Counter_Sales Deepak Farmaan [PERSON_NAME] Manager…" at bounding box center [253, 457] width 115 height 27
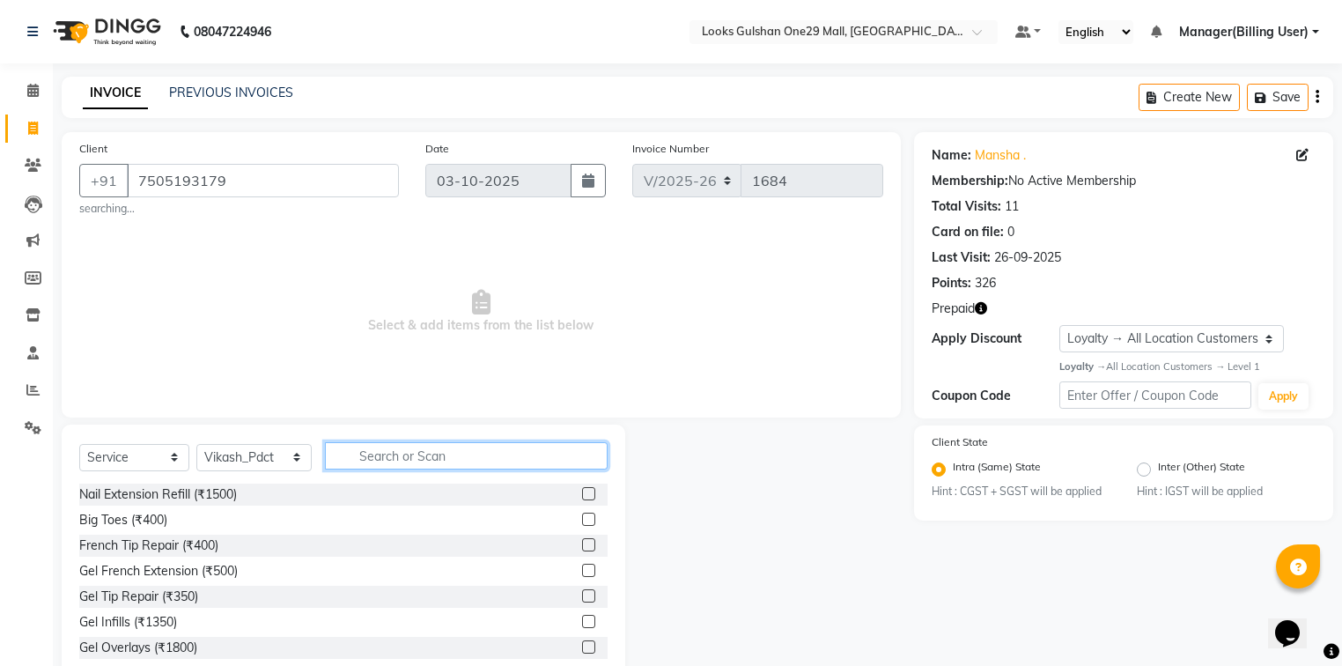
click at [394, 468] on input "text" at bounding box center [466, 455] width 283 height 27
type input "r"
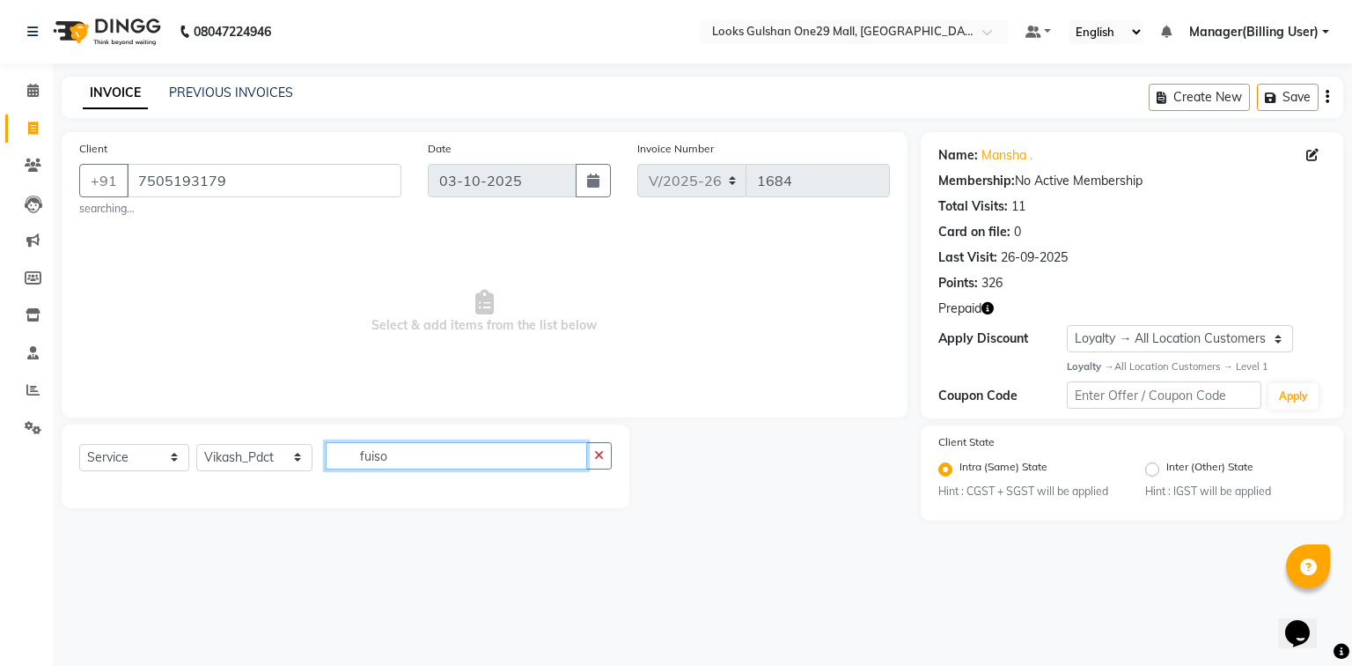
type input "fuiso"
click at [273, 456] on select "Select Stylist [PERSON_NAME] Counter_Sales Deepak Farmaan [PERSON_NAME] Manager…" at bounding box center [254, 457] width 116 height 27
click at [196, 445] on select "Select Stylist [PERSON_NAME] Counter_Sales Deepak Farmaan [PERSON_NAME] Manager…" at bounding box center [254, 457] width 116 height 27
click at [409, 465] on input "fuiso" at bounding box center [457, 455] width 262 height 27
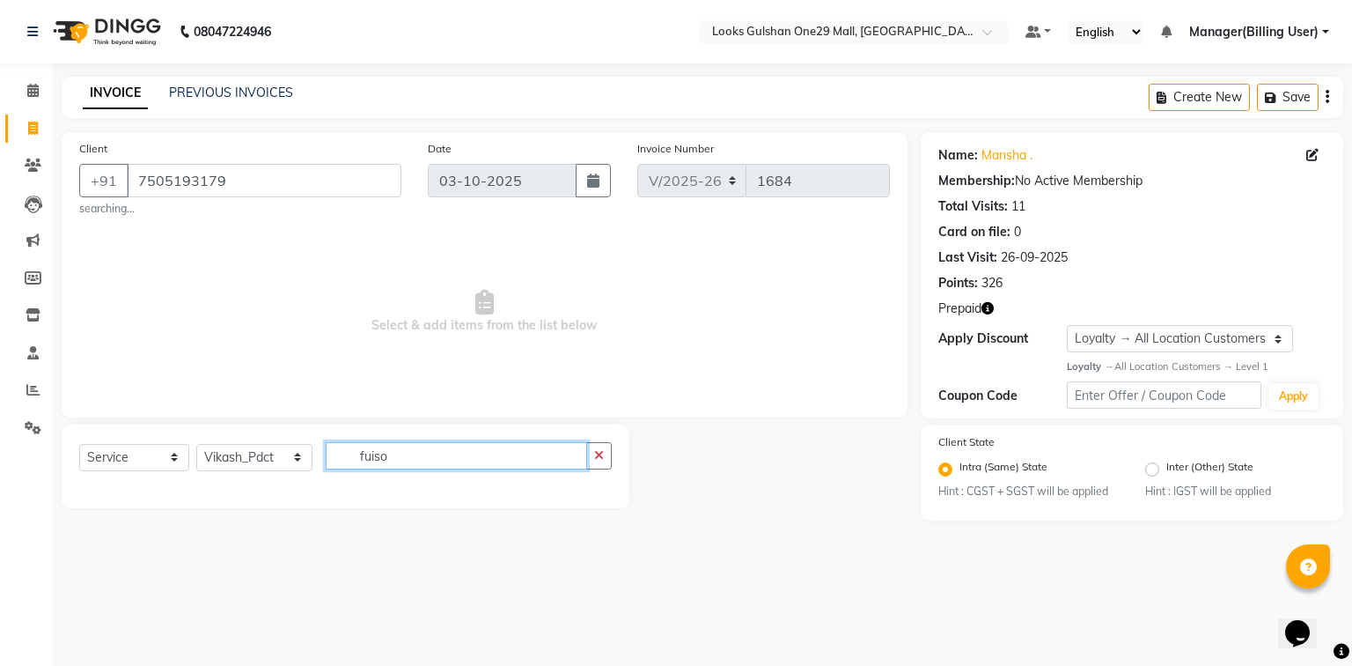
click at [409, 465] on input "fuiso" at bounding box center [457, 455] width 262 height 27
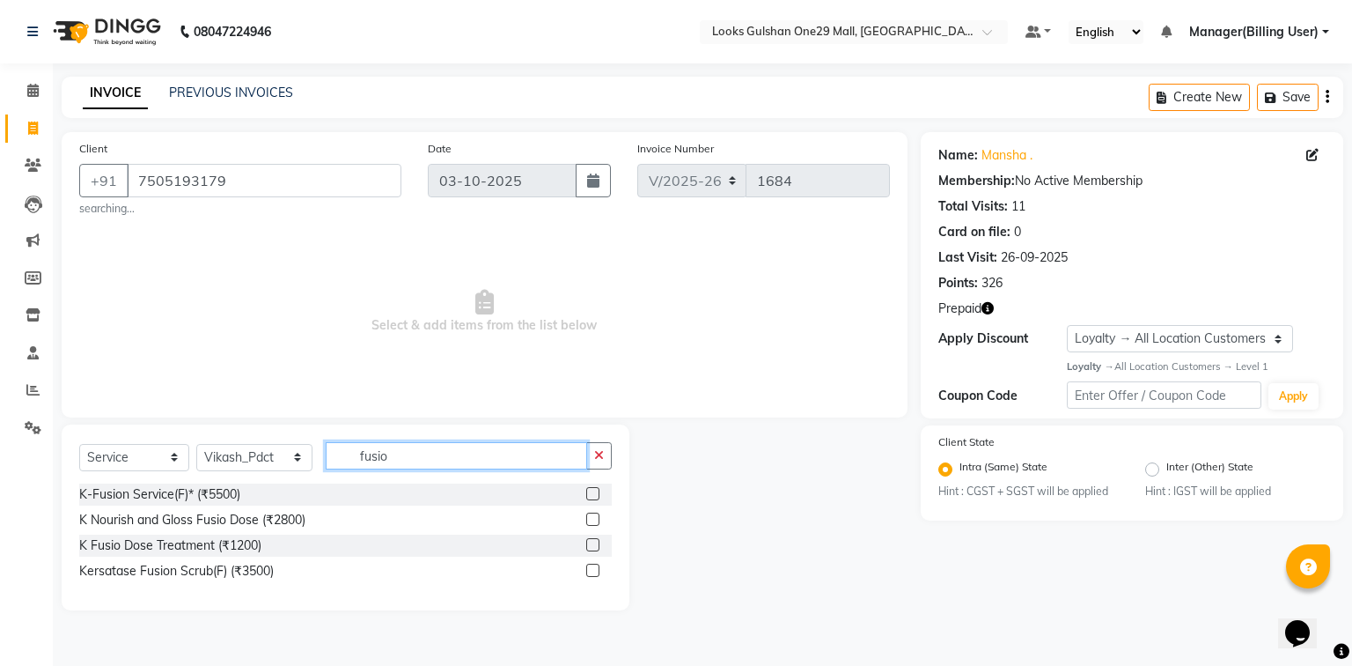
type input "fusio"
click at [588, 570] on label at bounding box center [592, 569] width 13 height 13
click at [588, 570] on input "checkbox" at bounding box center [591, 570] width 11 height 11
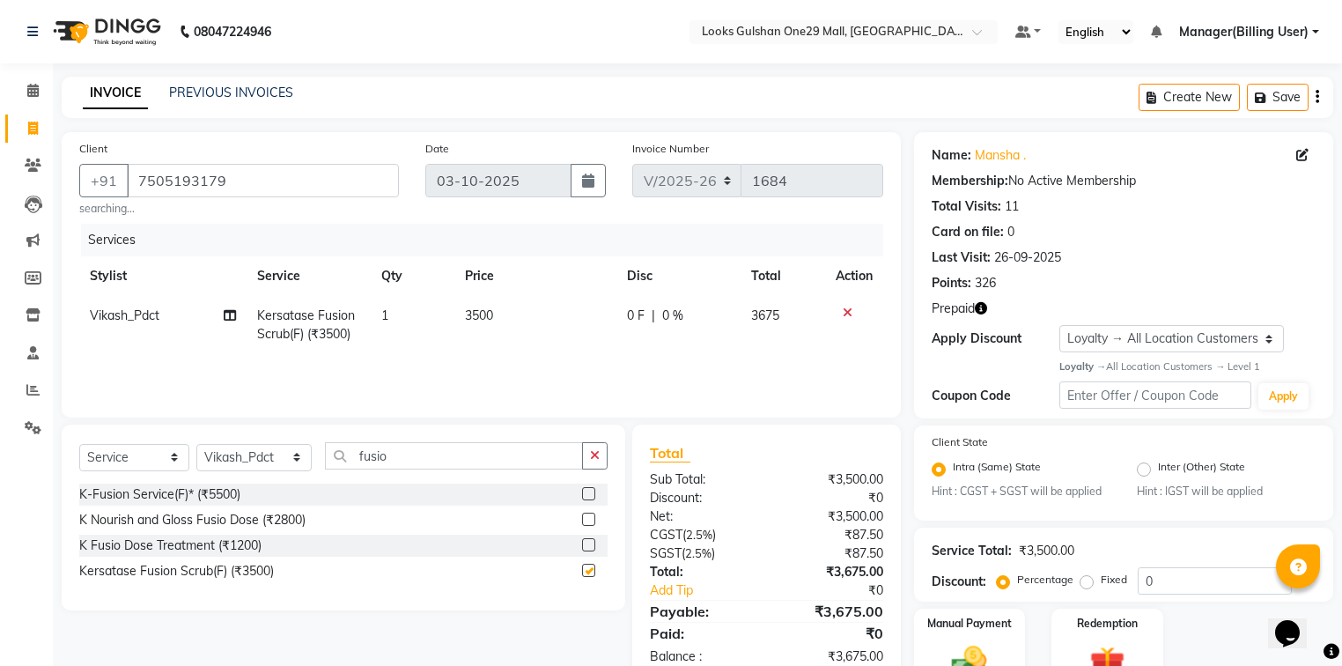
checkbox input "false"
click at [514, 318] on td "3500" at bounding box center [535, 325] width 163 height 58
select select "81003"
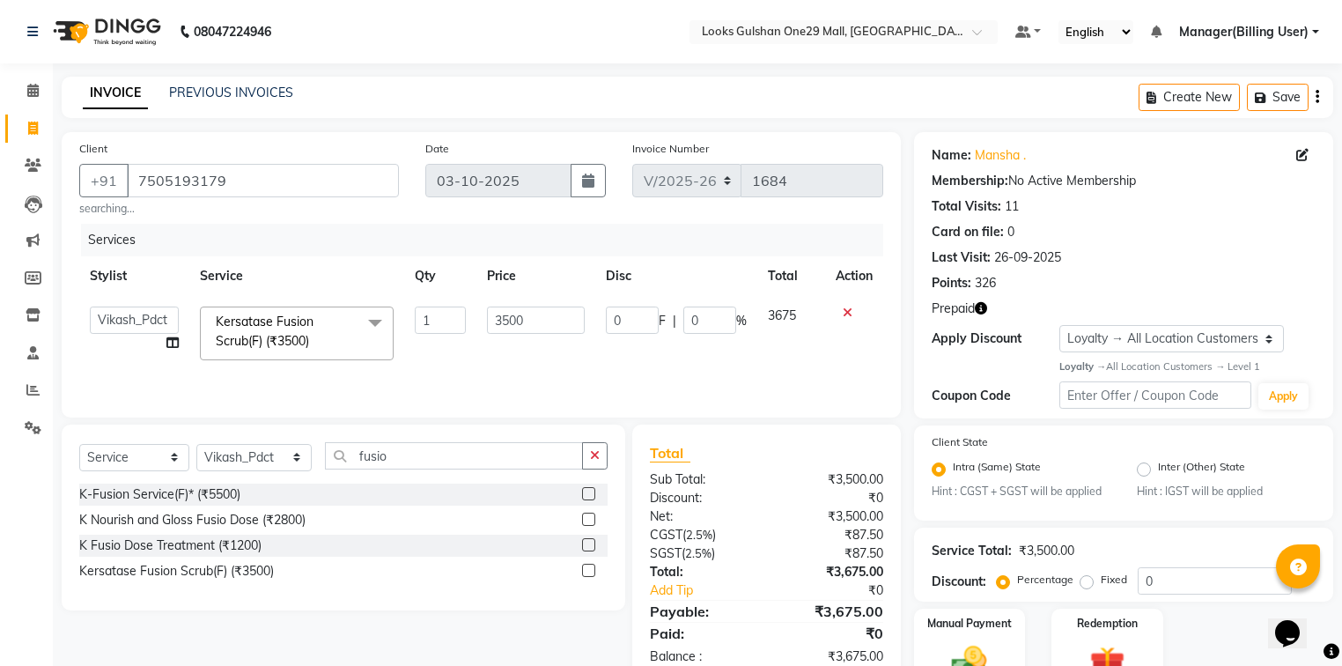
click at [518, 317] on input "3500" at bounding box center [536, 319] width 98 height 27
type input "3"
type input "2600"
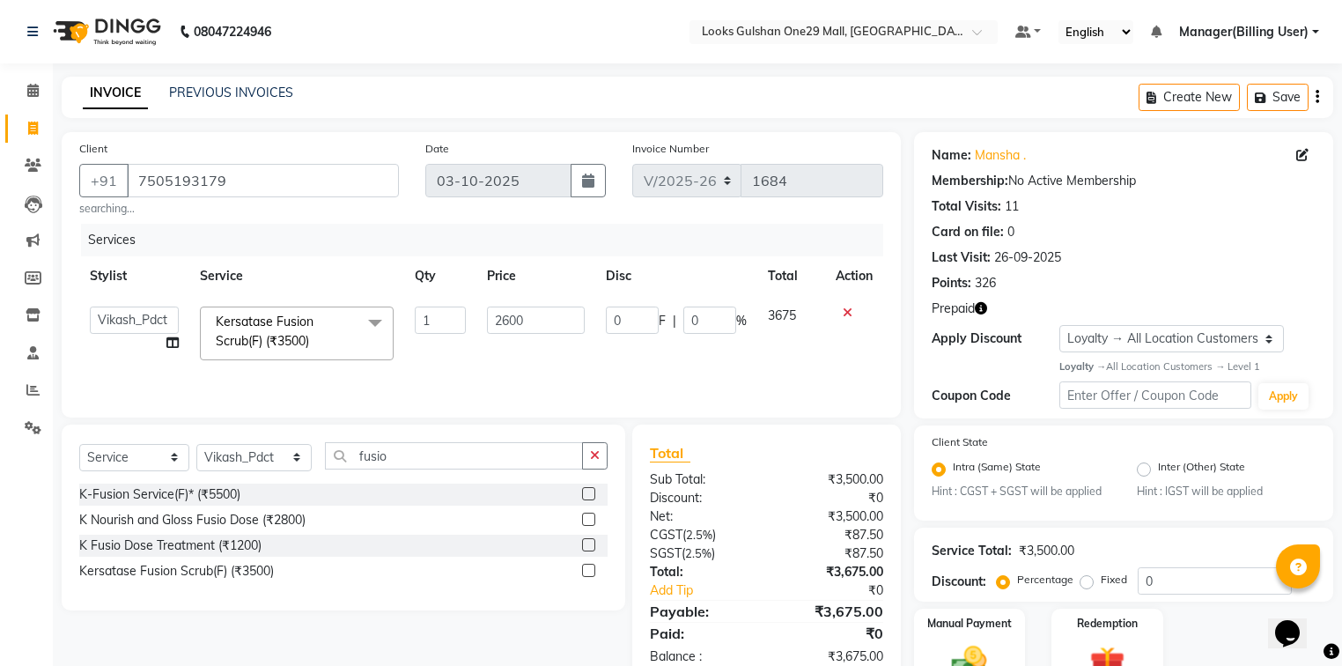
click at [671, 361] on div "Services Stylist Service Qty Price Disc Total Action [PERSON_NAME] Counter_Sale…" at bounding box center [481, 312] width 804 height 176
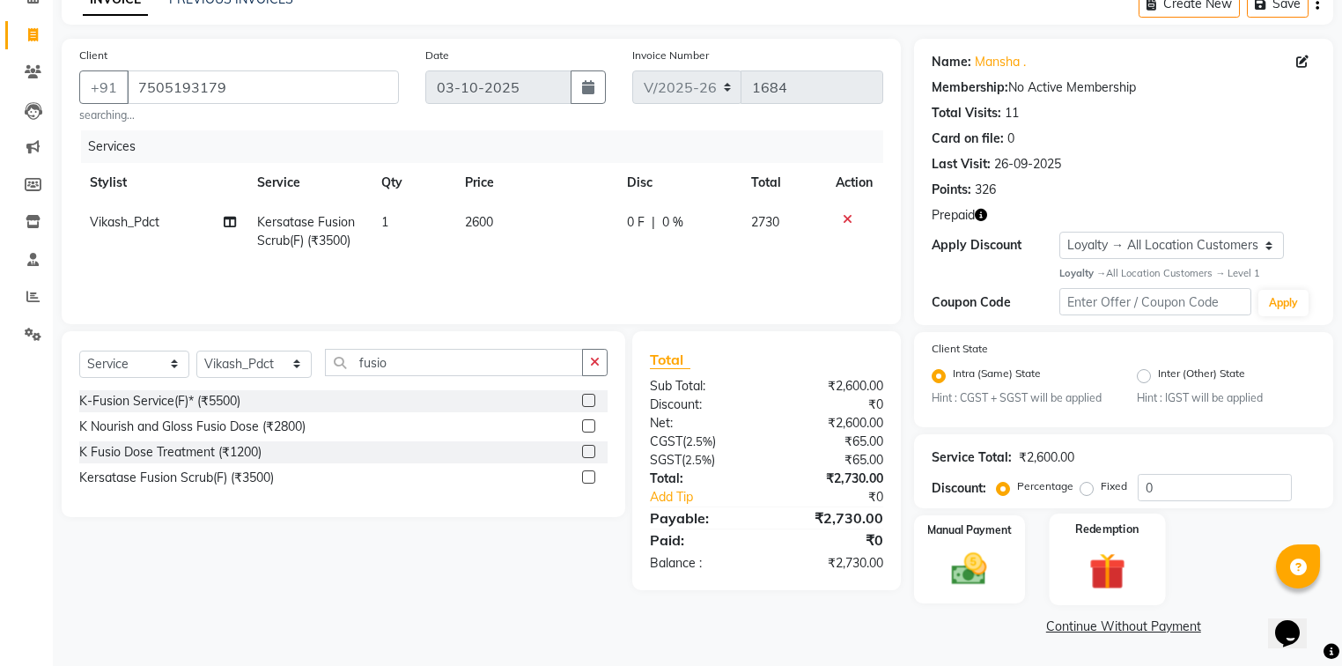
click at [1089, 541] on div "Redemption" at bounding box center [1107, 559] width 116 height 92
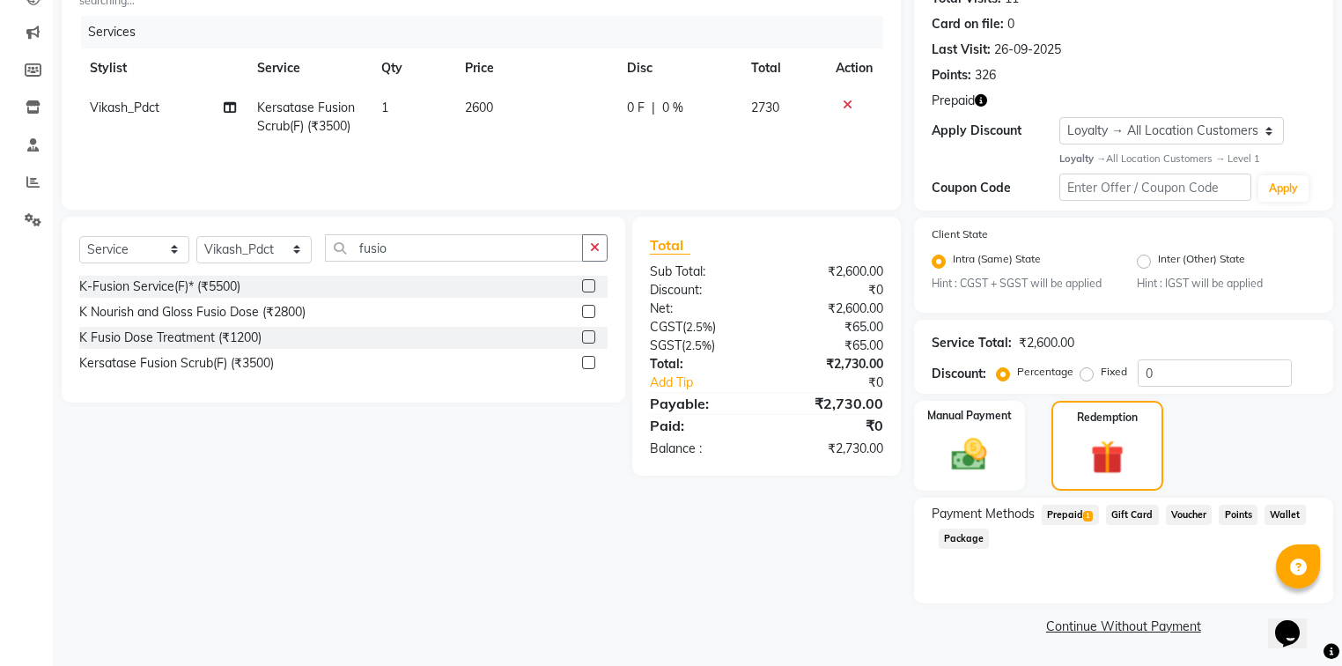
scroll to position [209, 0]
click at [1083, 515] on span "1" at bounding box center [1088, 516] width 10 height 11
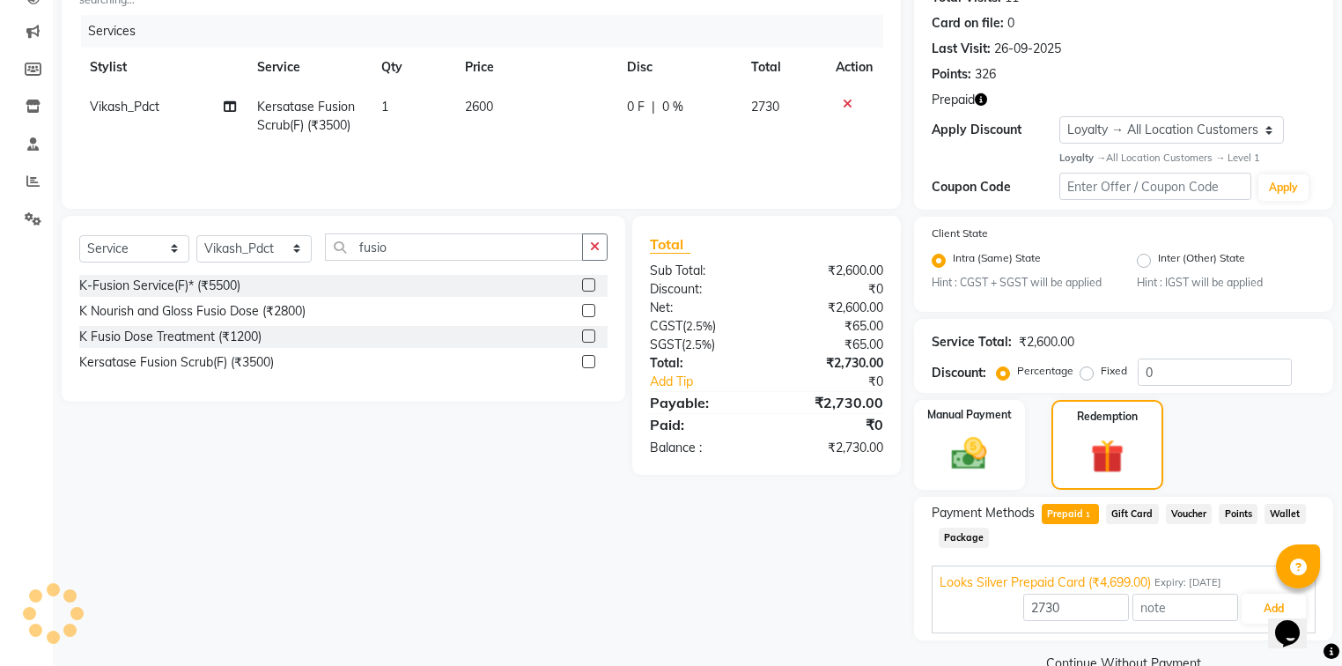
click at [730, 200] on div "Client [PHONE_NUMBER] searching... Date [DATE] Invoice Number V/2025 V/[PHONE_N…" at bounding box center [481, 65] width 839 height 285
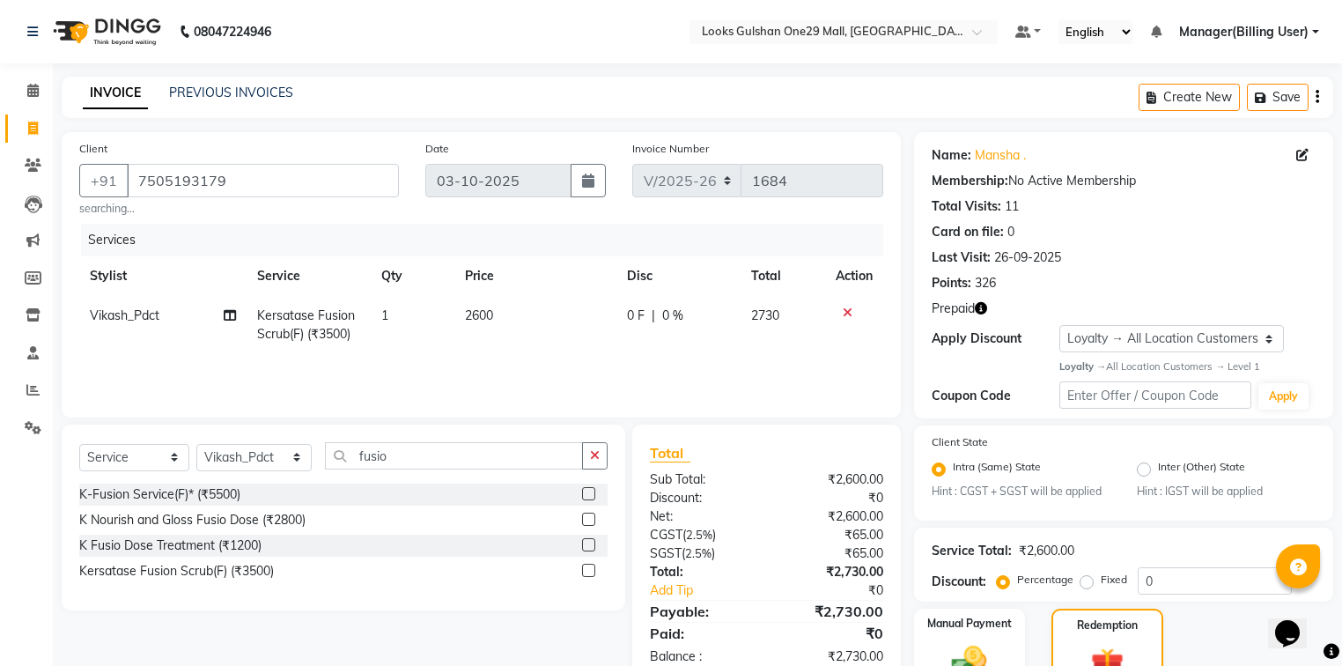
scroll to position [0, 0]
click at [335, 313] on span "Kersatase Fusion Scrub(F) (₹3500)" at bounding box center [306, 324] width 98 height 34
select select "81003"
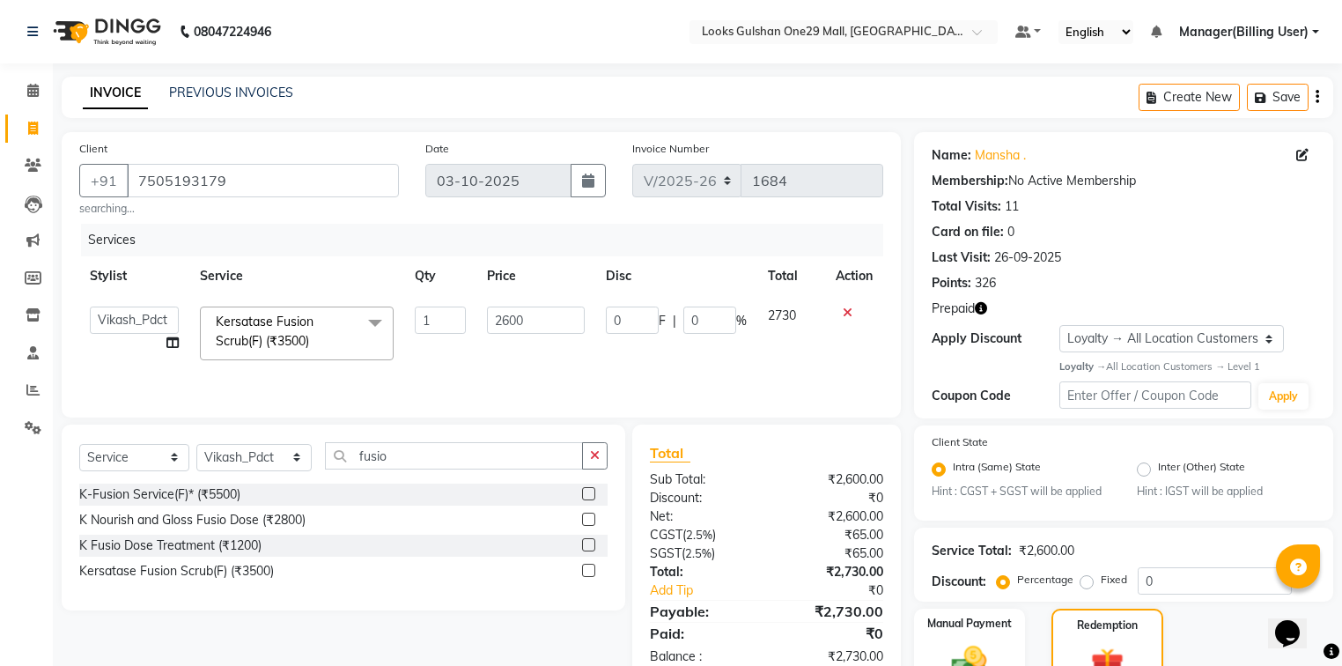
click at [377, 320] on span at bounding box center [374, 322] width 35 height 33
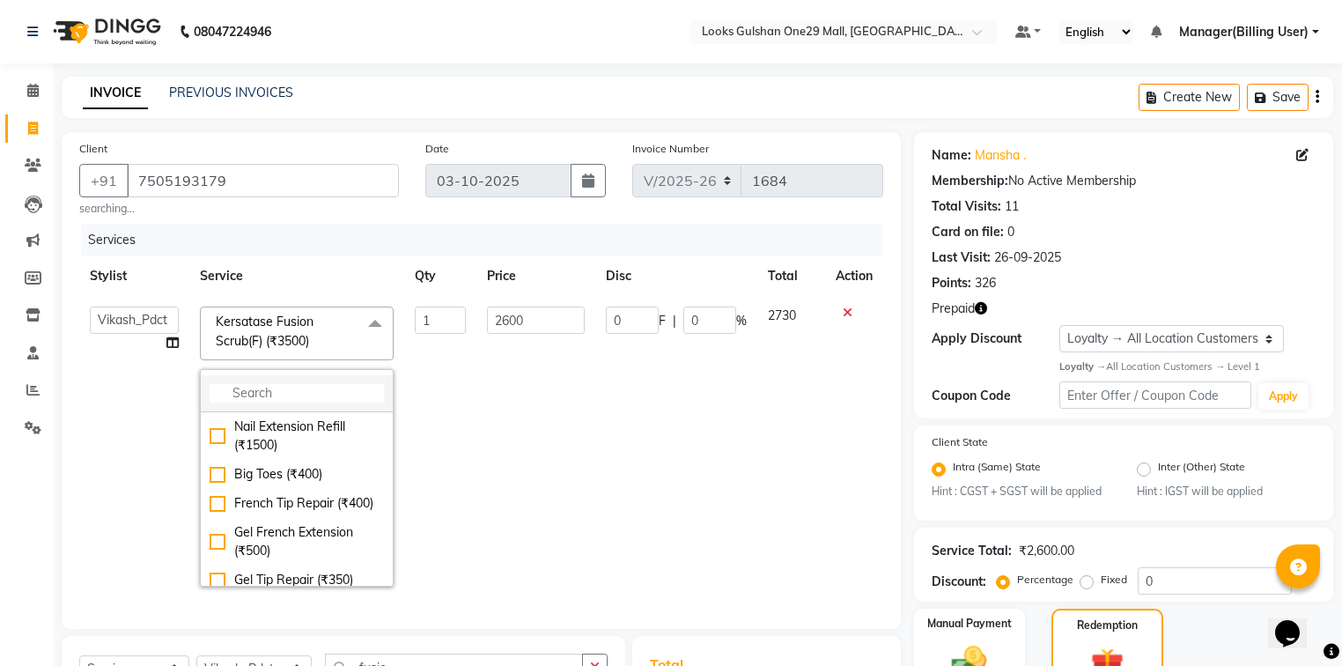
click at [323, 384] on input "multiselect-search" at bounding box center [297, 393] width 174 height 18
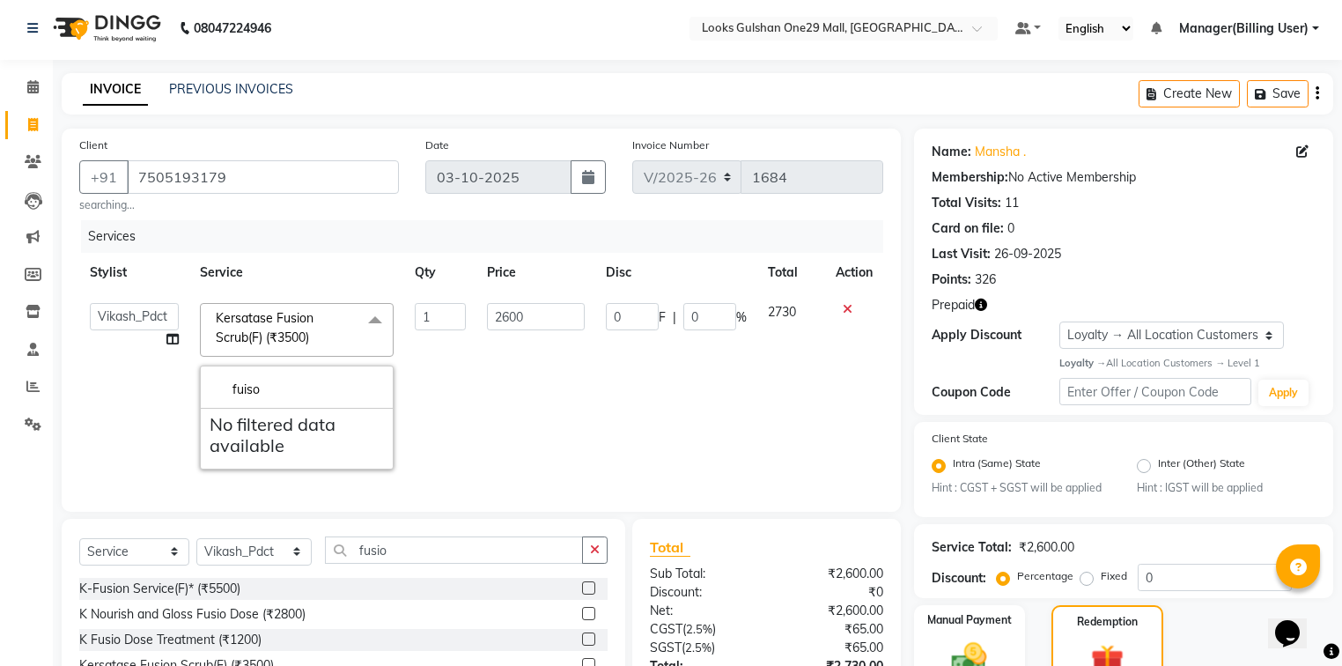
scroll to position [70, 0]
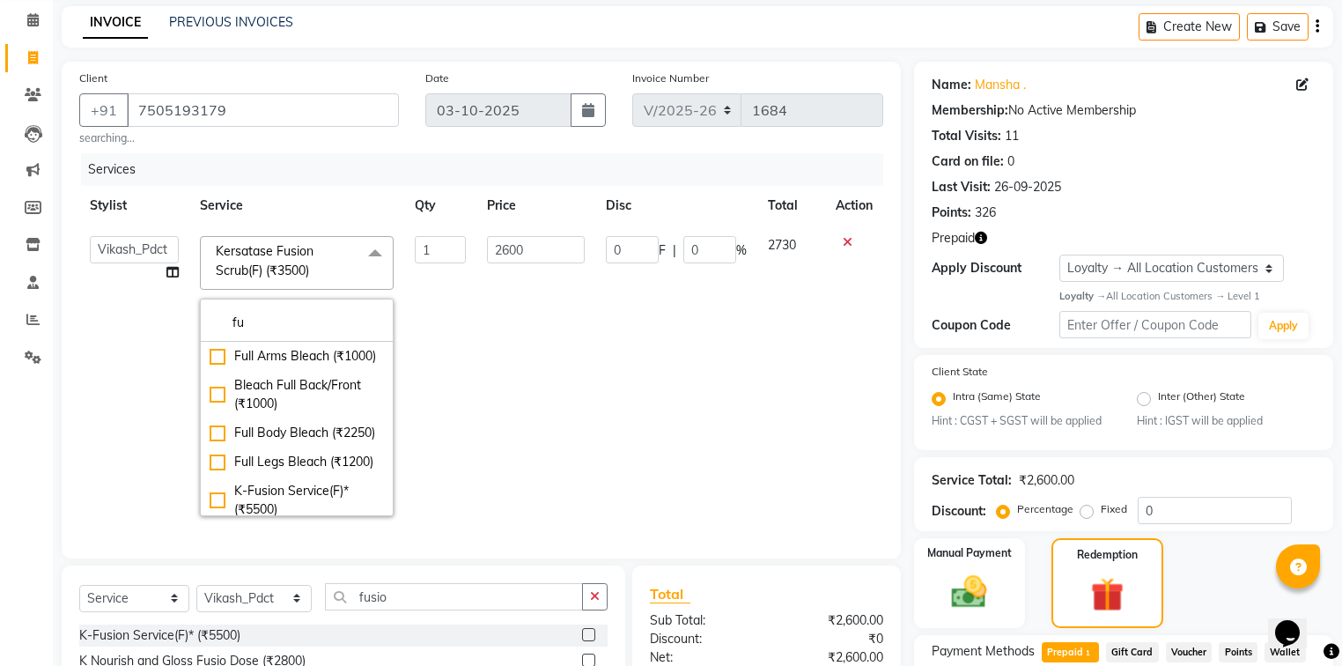
type input "f"
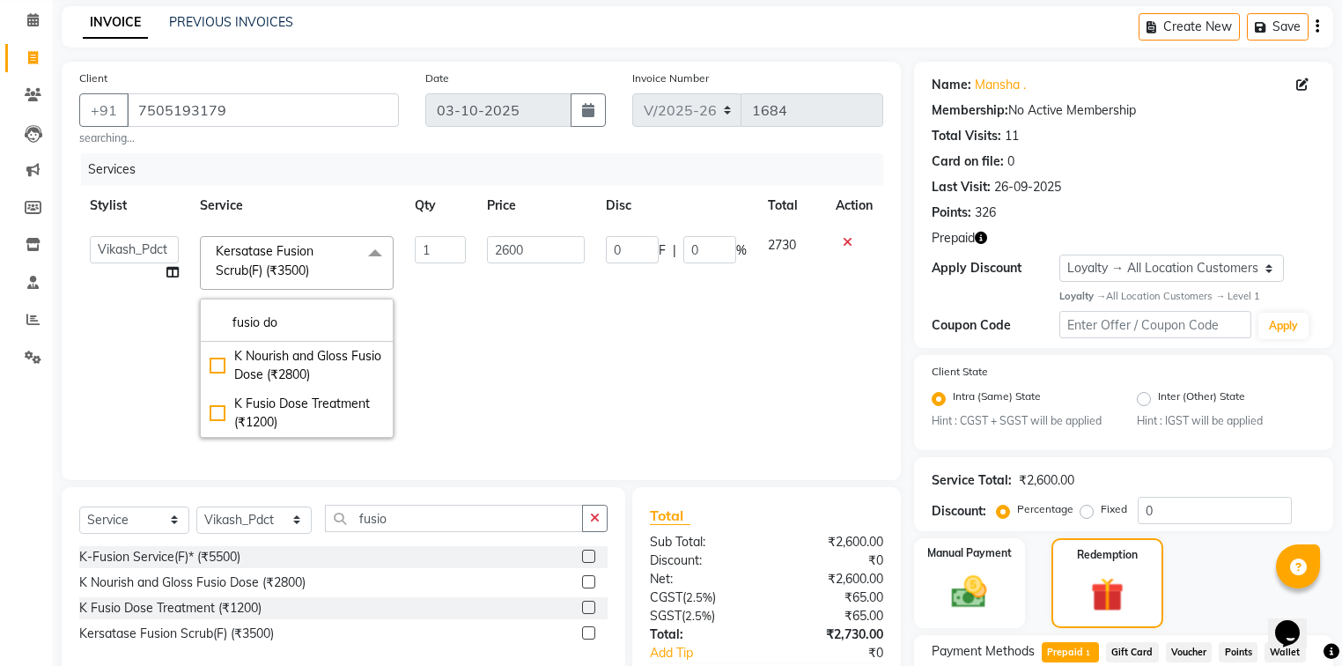
type input "fusio do"
click at [511, 447] on td "2600" at bounding box center [535, 336] width 119 height 223
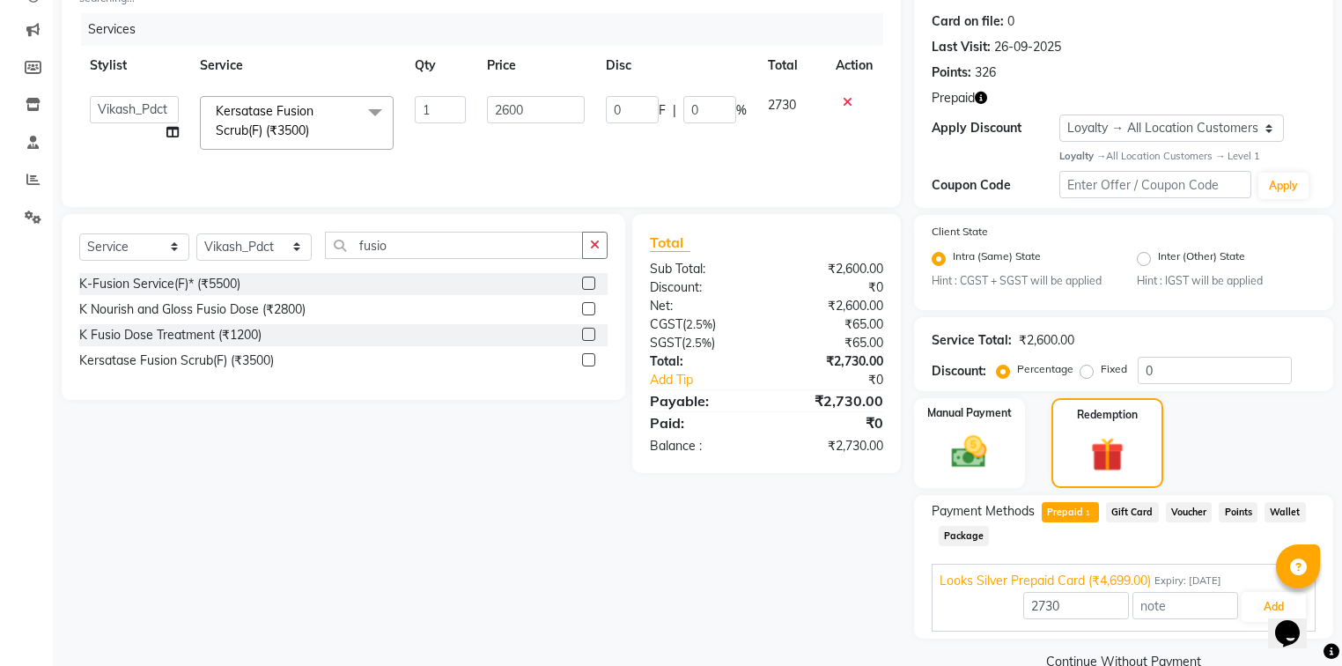
scroll to position [211, 0]
click at [1258, 612] on button "Add" at bounding box center [1273, 606] width 64 height 30
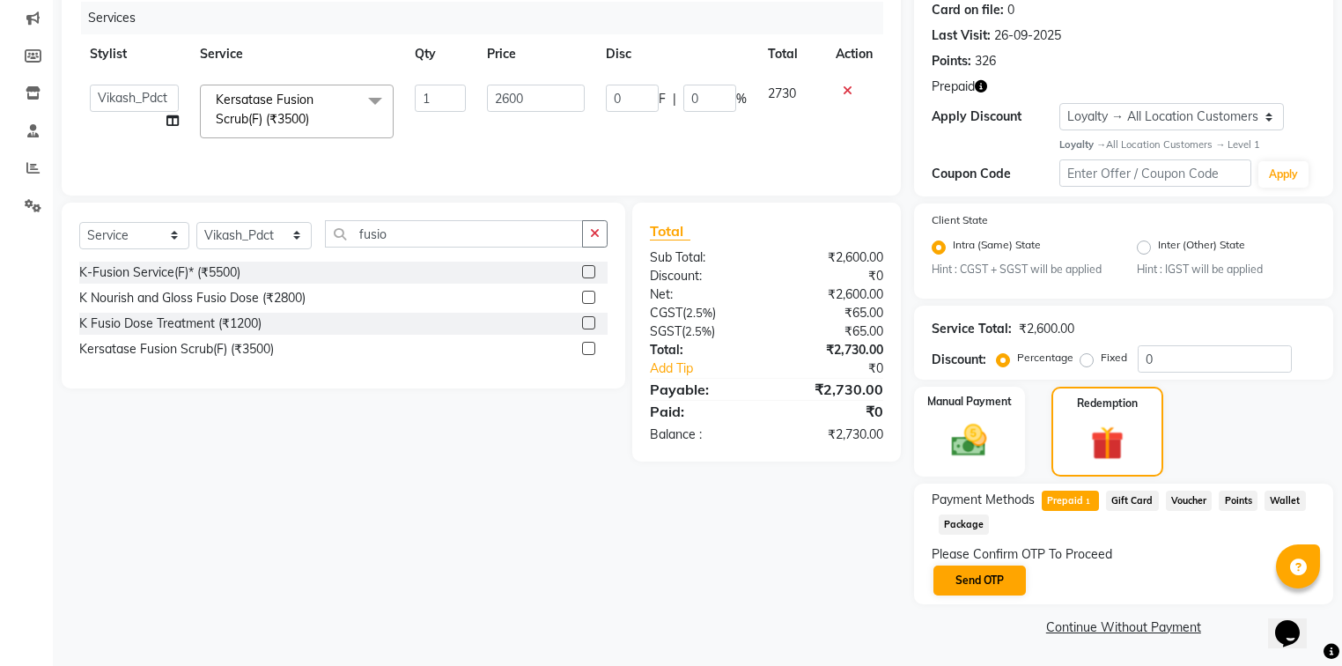
scroll to position [225, 0]
click at [953, 590] on button "Send OTP" at bounding box center [979, 579] width 92 height 30
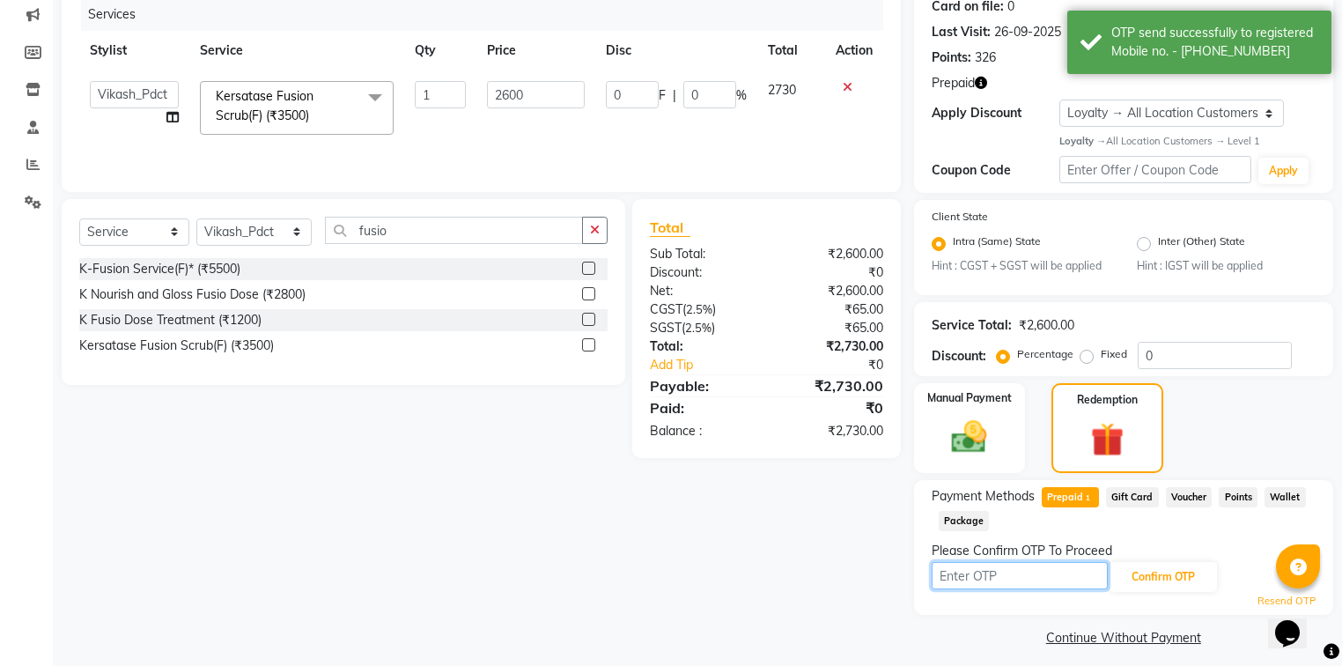
drag, startPoint x: 961, startPoint y: 582, endPoint x: 973, endPoint y: 578, distance: 12.3
click at [961, 582] on input "text" at bounding box center [1019, 575] width 176 height 27
type input "8379"
click at [1182, 597] on div "Resend OTP" at bounding box center [1123, 600] width 384 height 15
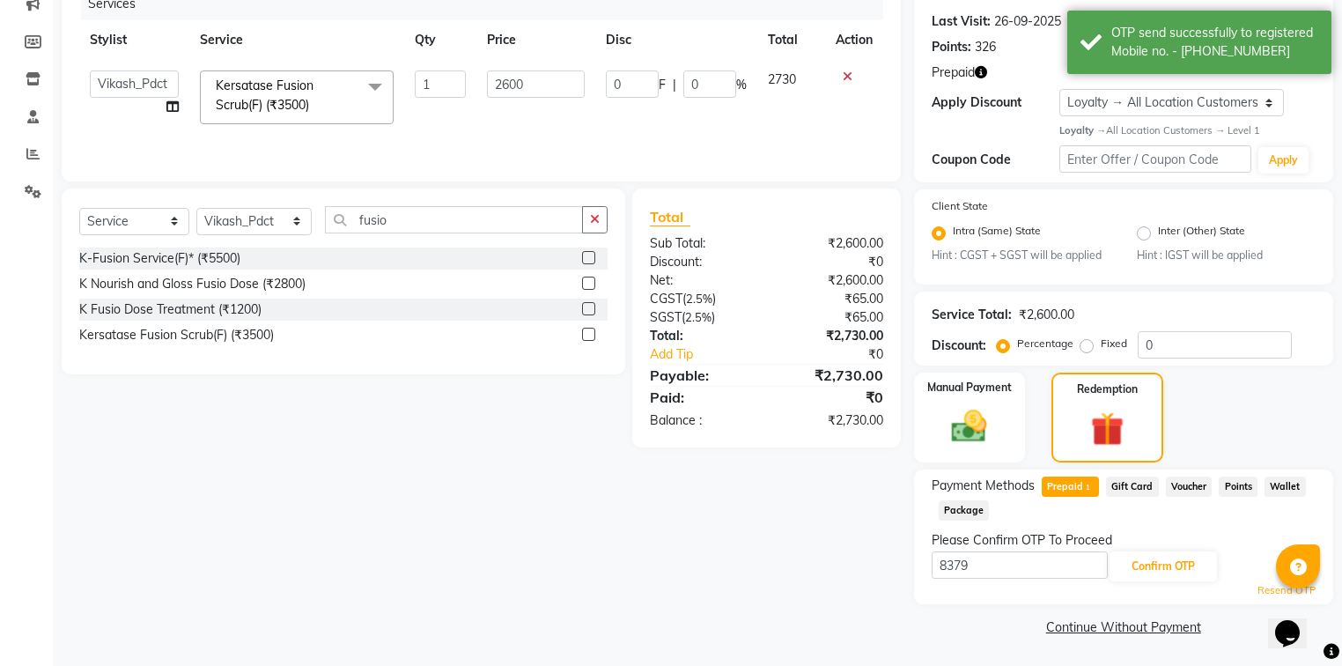
scroll to position [239, 0]
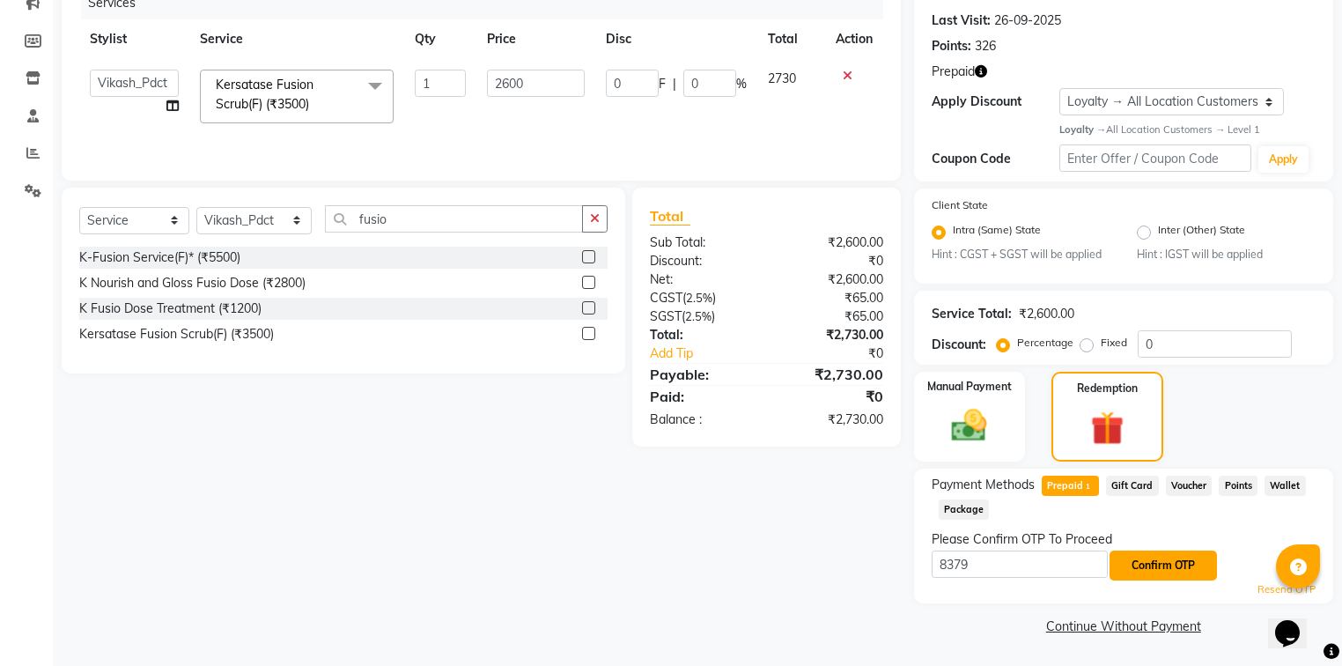
click at [1208, 563] on button "Confirm OTP" at bounding box center [1162, 565] width 107 height 30
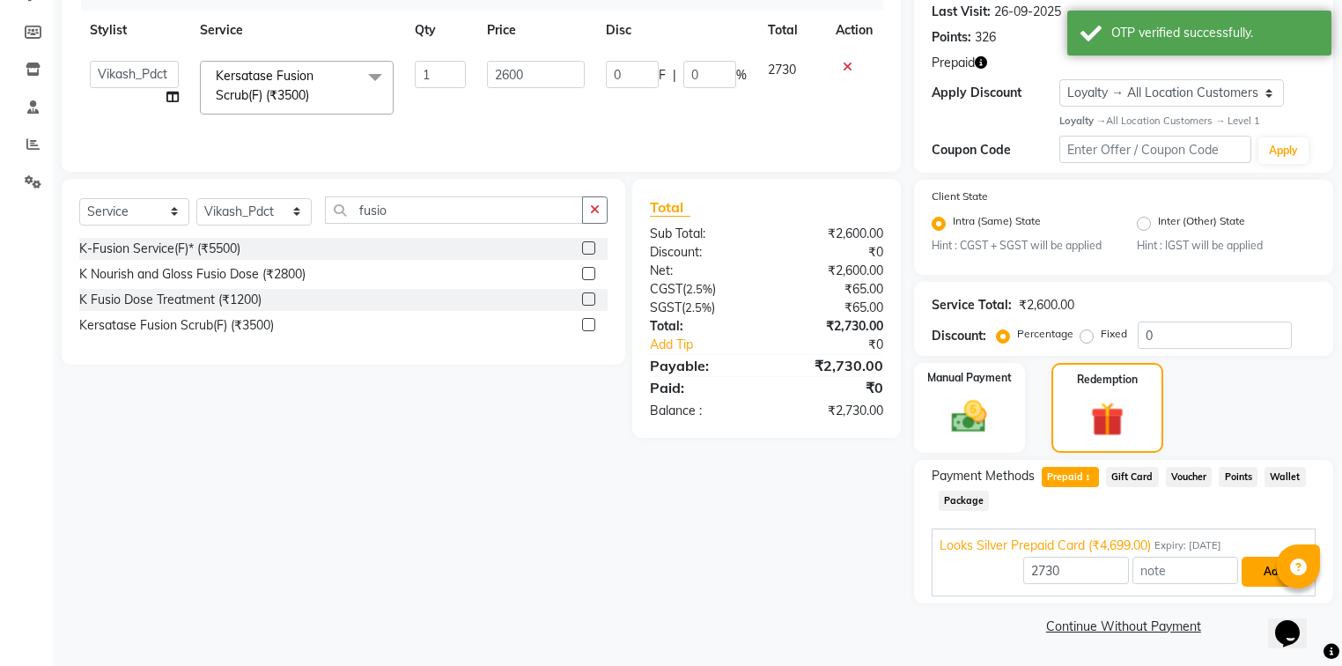
click at [1257, 566] on button "Add" at bounding box center [1273, 571] width 64 height 30
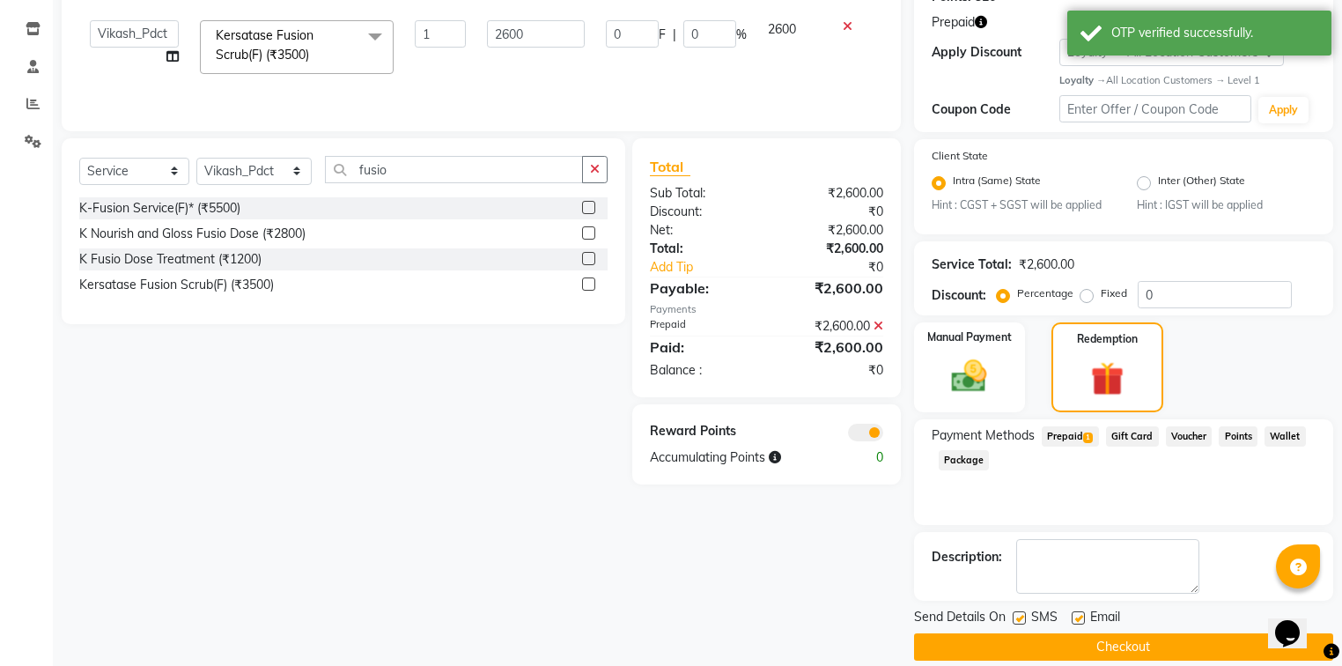
scroll to position [307, 0]
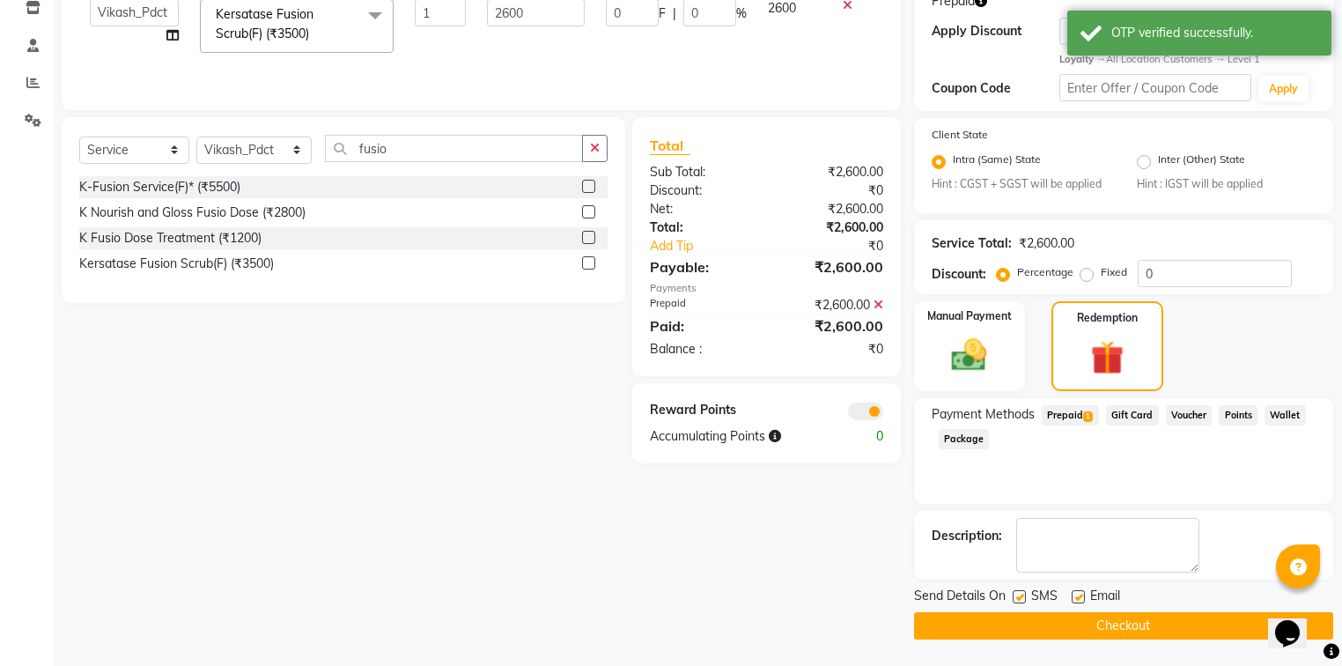
click at [1080, 595] on label at bounding box center [1077, 596] width 13 height 13
click at [1080, 595] on input "checkbox" at bounding box center [1076, 597] width 11 height 11
checkbox input "false"
click at [1078, 622] on button "Checkout" at bounding box center [1123, 625] width 419 height 27
